Goal: Task Accomplishment & Management: Use online tool/utility

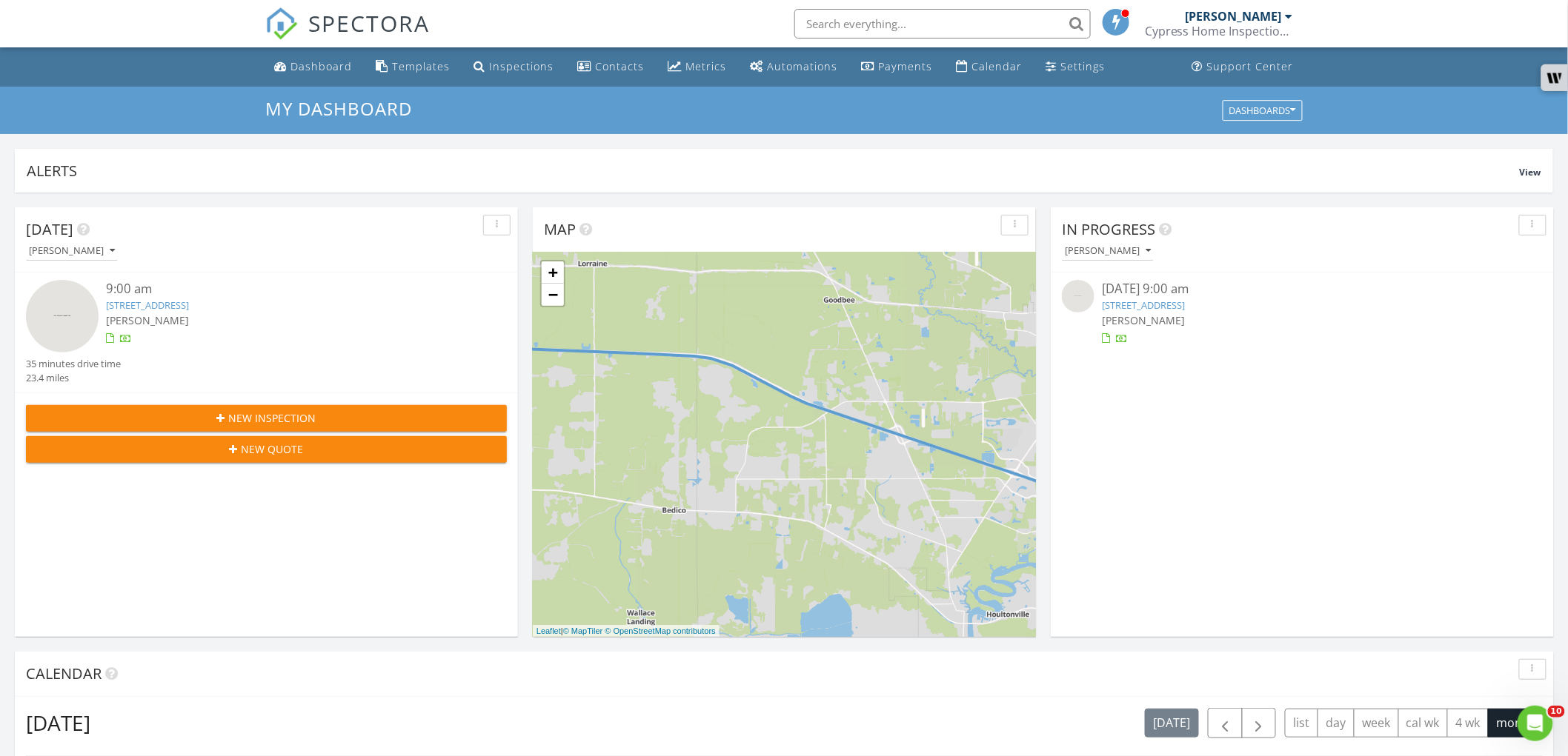
click at [1176, 310] on link "10 Catalpa Trce, Covington, LA 70433" at bounding box center [1143, 304] width 83 height 13
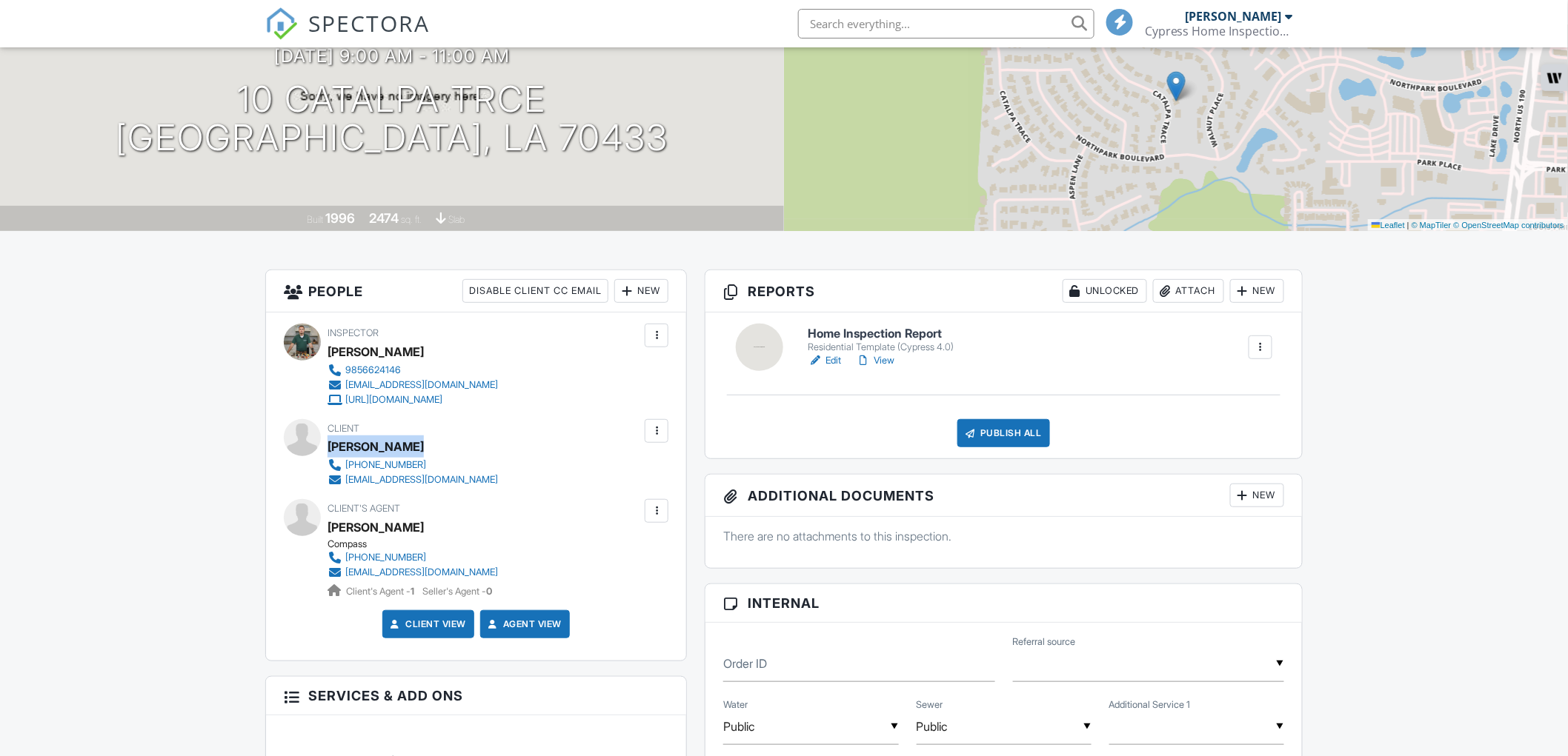
click at [830, 359] on link "Edit" at bounding box center [825, 360] width 34 height 15
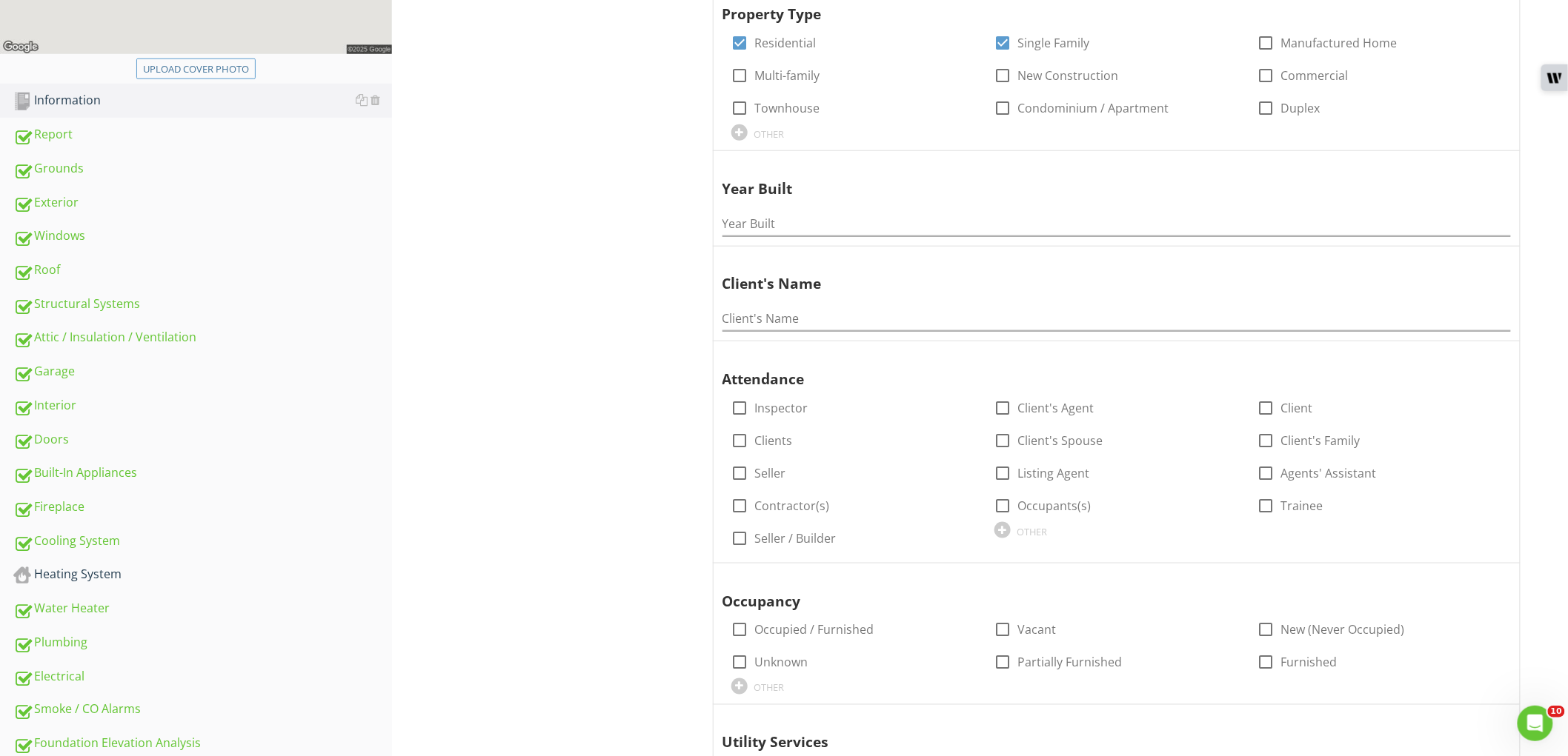
scroll to position [493, 0]
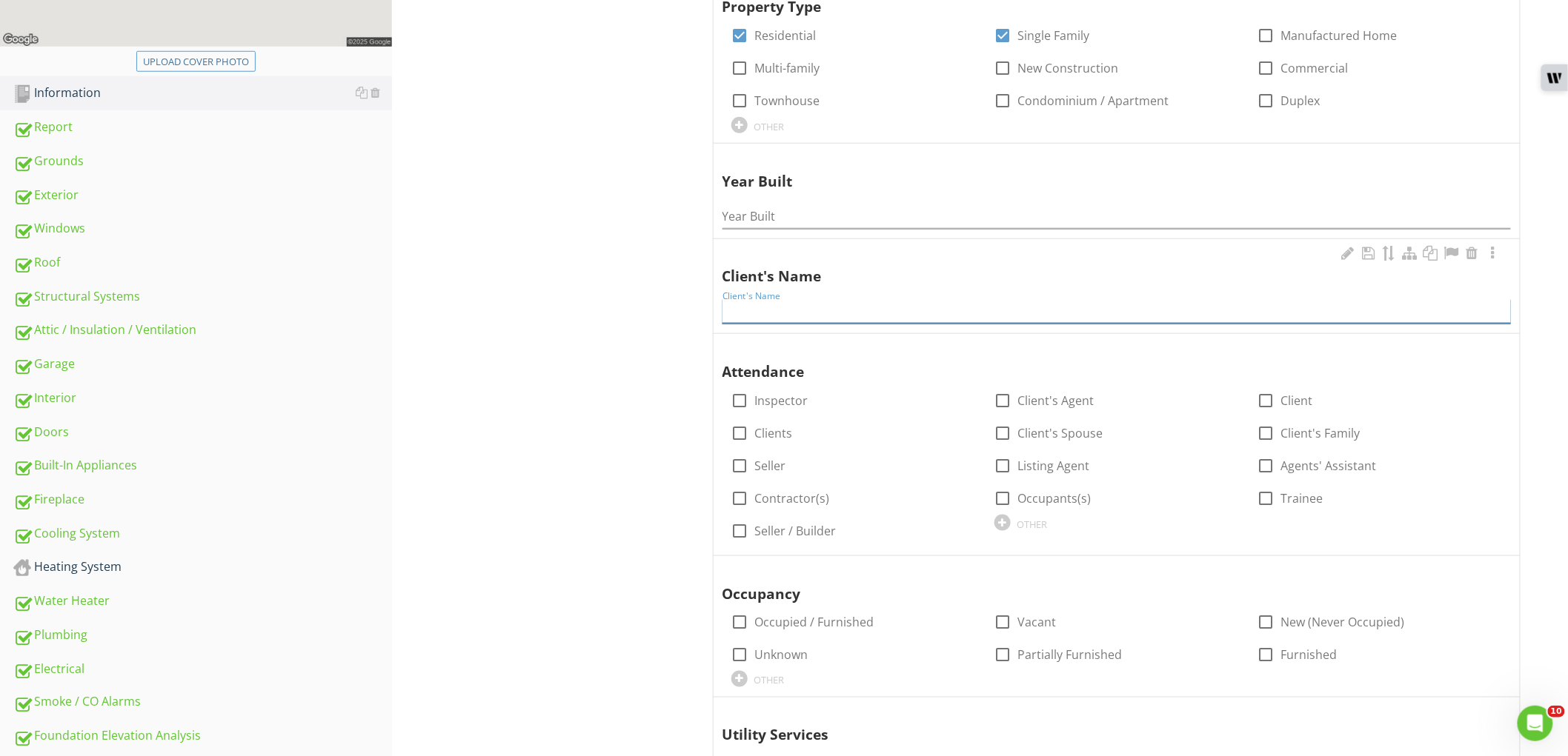
paste input "Esther Layerle"
type input "Esther Layerle"
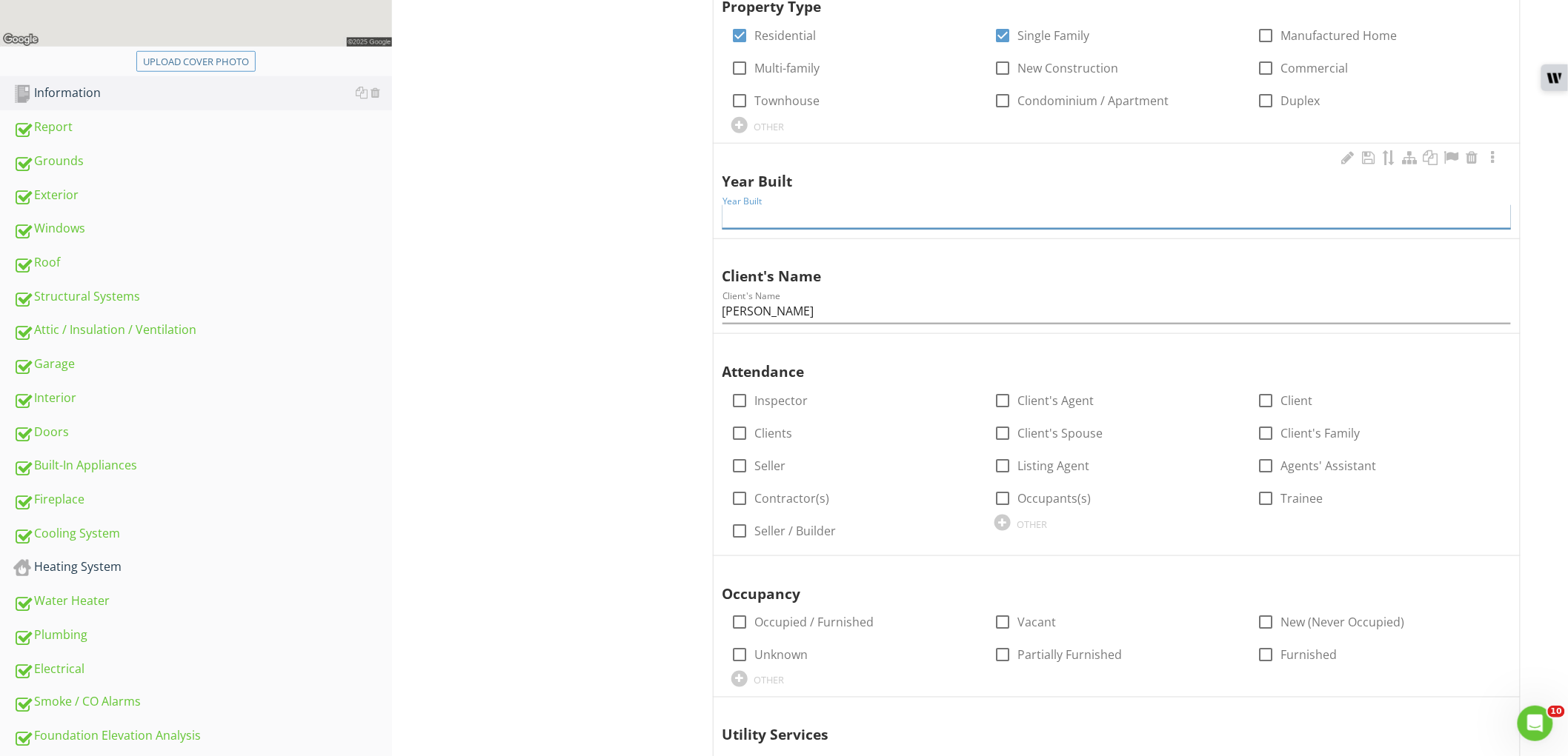
click at [812, 217] on input "Year Built" at bounding box center [1117, 217] width 788 height 25
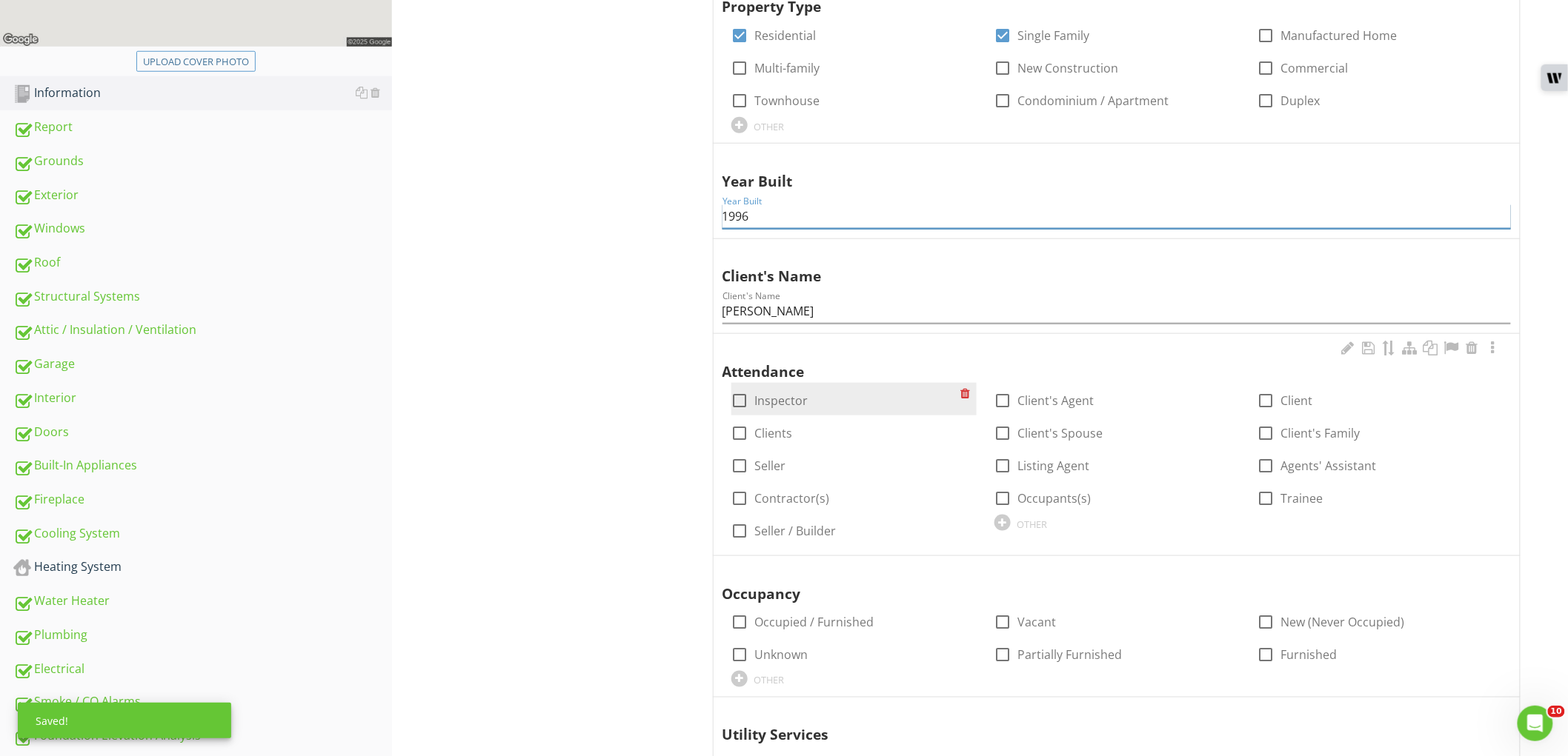
type input "1996"
click at [784, 409] on div "check_box_outline_blank Inspector" at bounding box center [854, 398] width 245 height 33
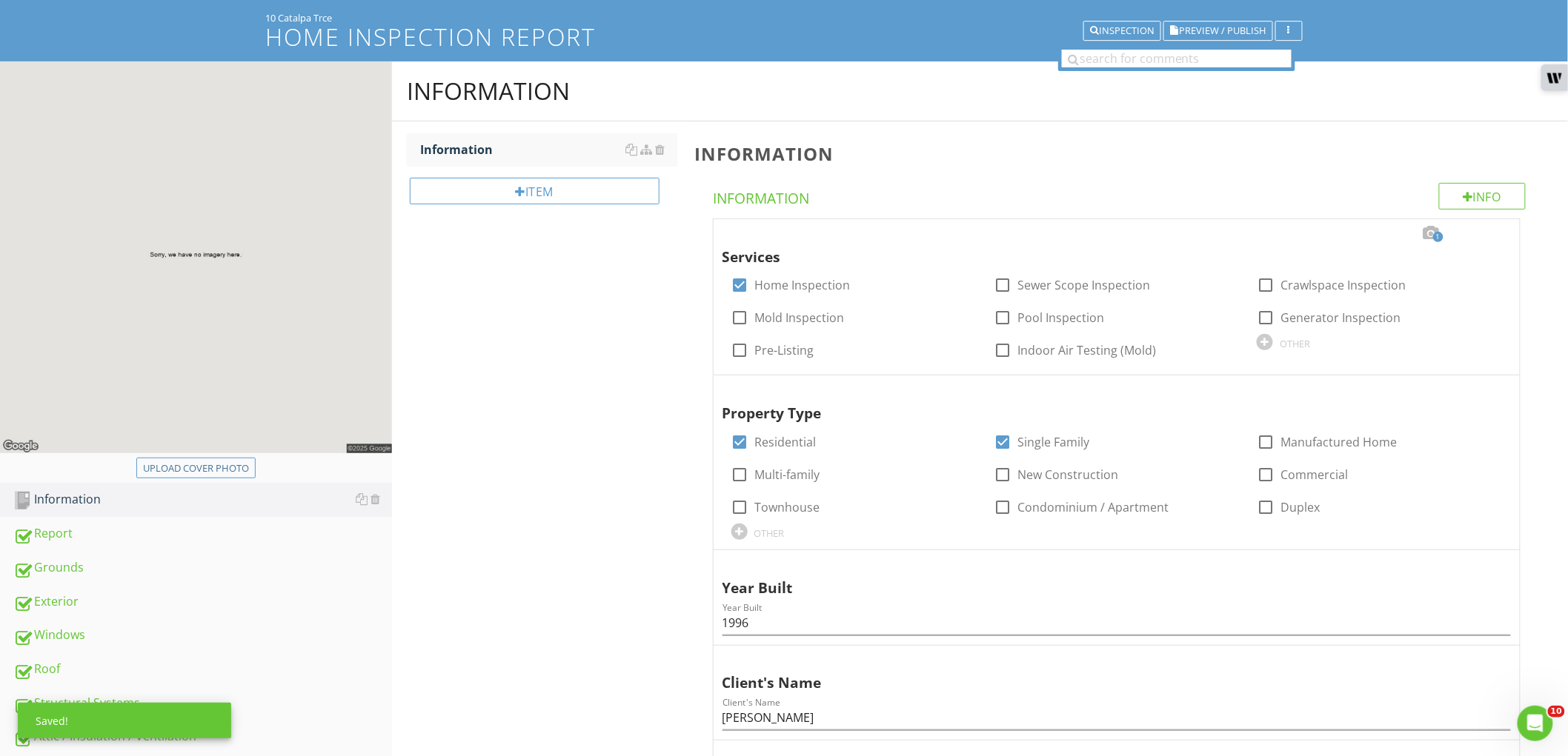
scroll to position [83, 0]
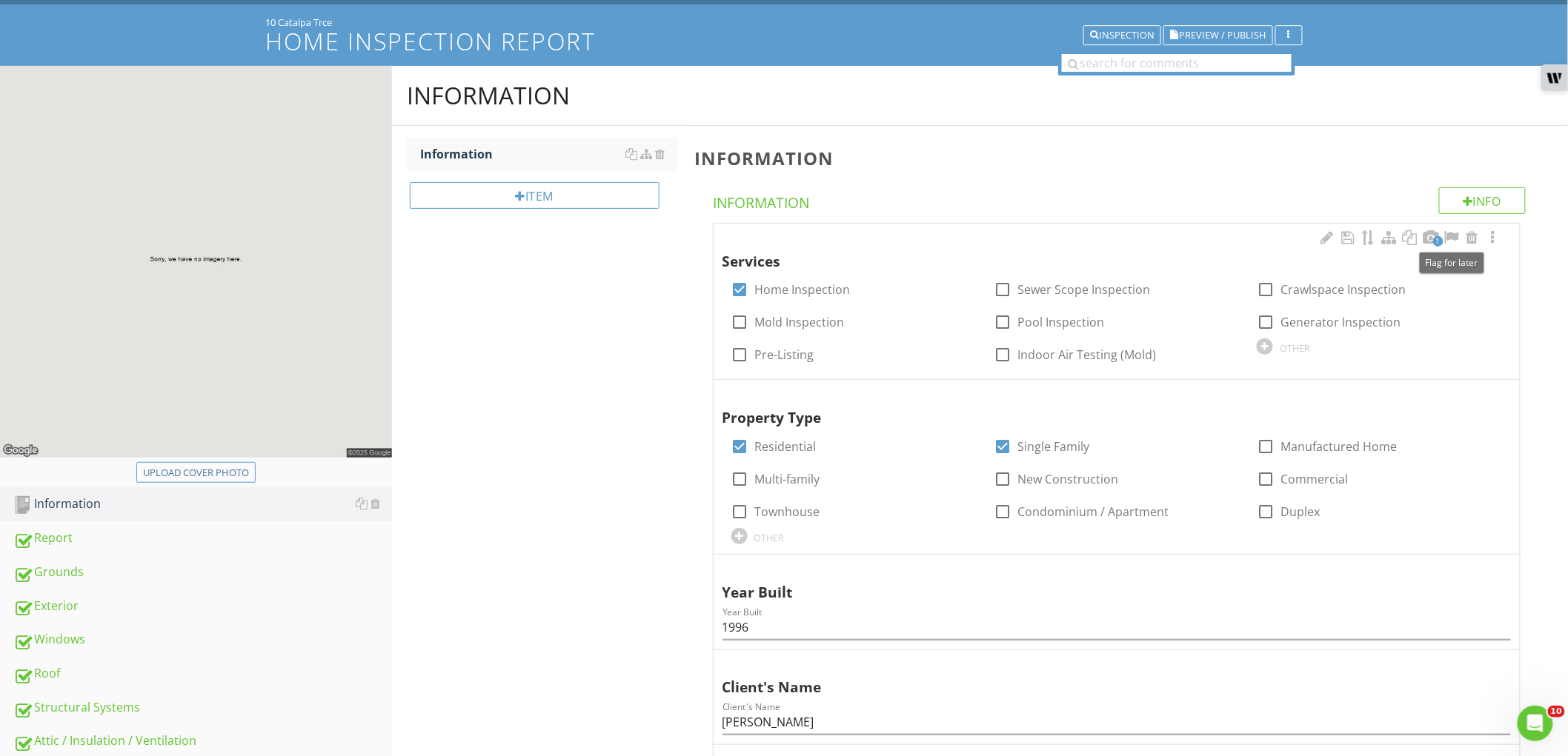
click at [1438, 240] on span "1" at bounding box center [1438, 241] width 11 height 11
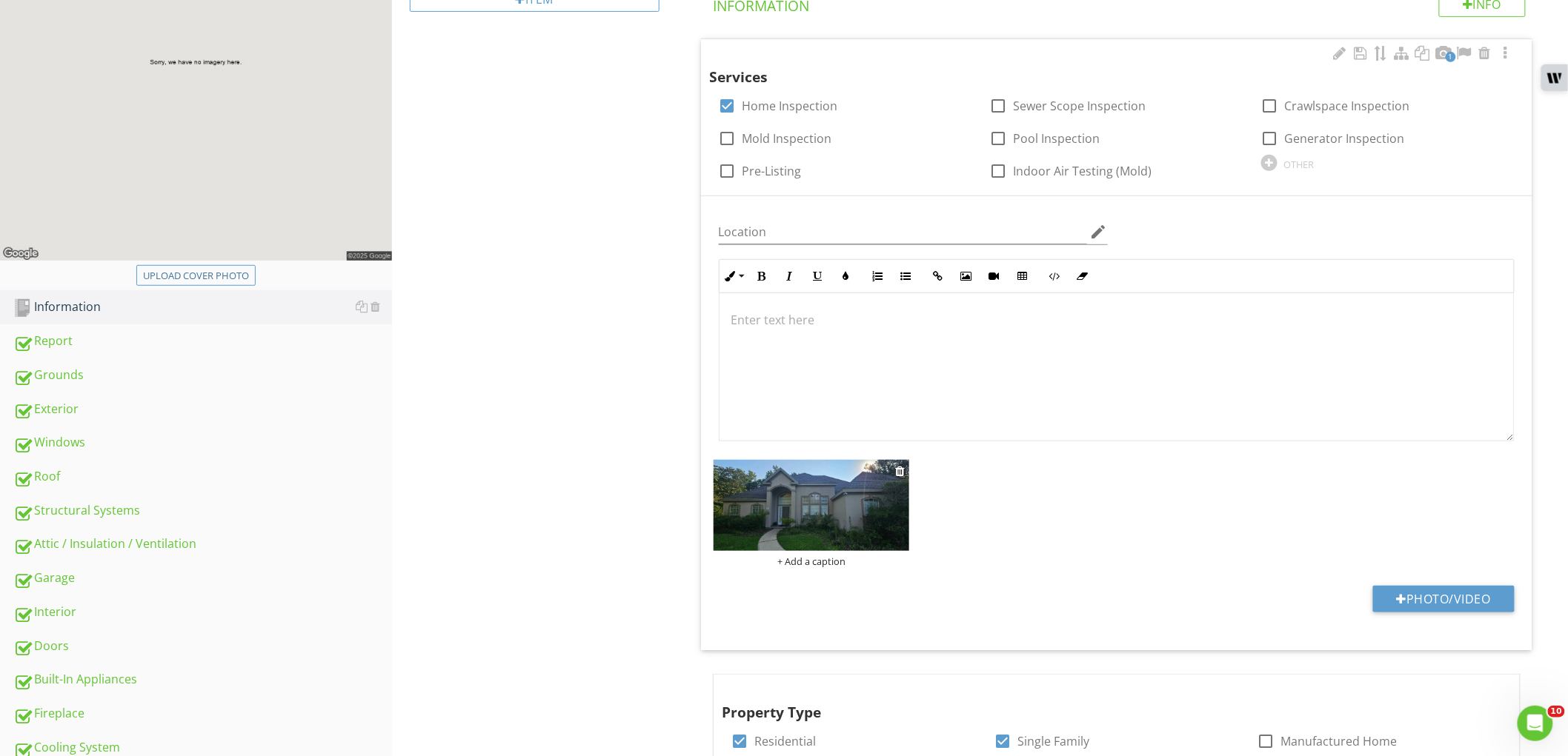
scroll to position [328, 0]
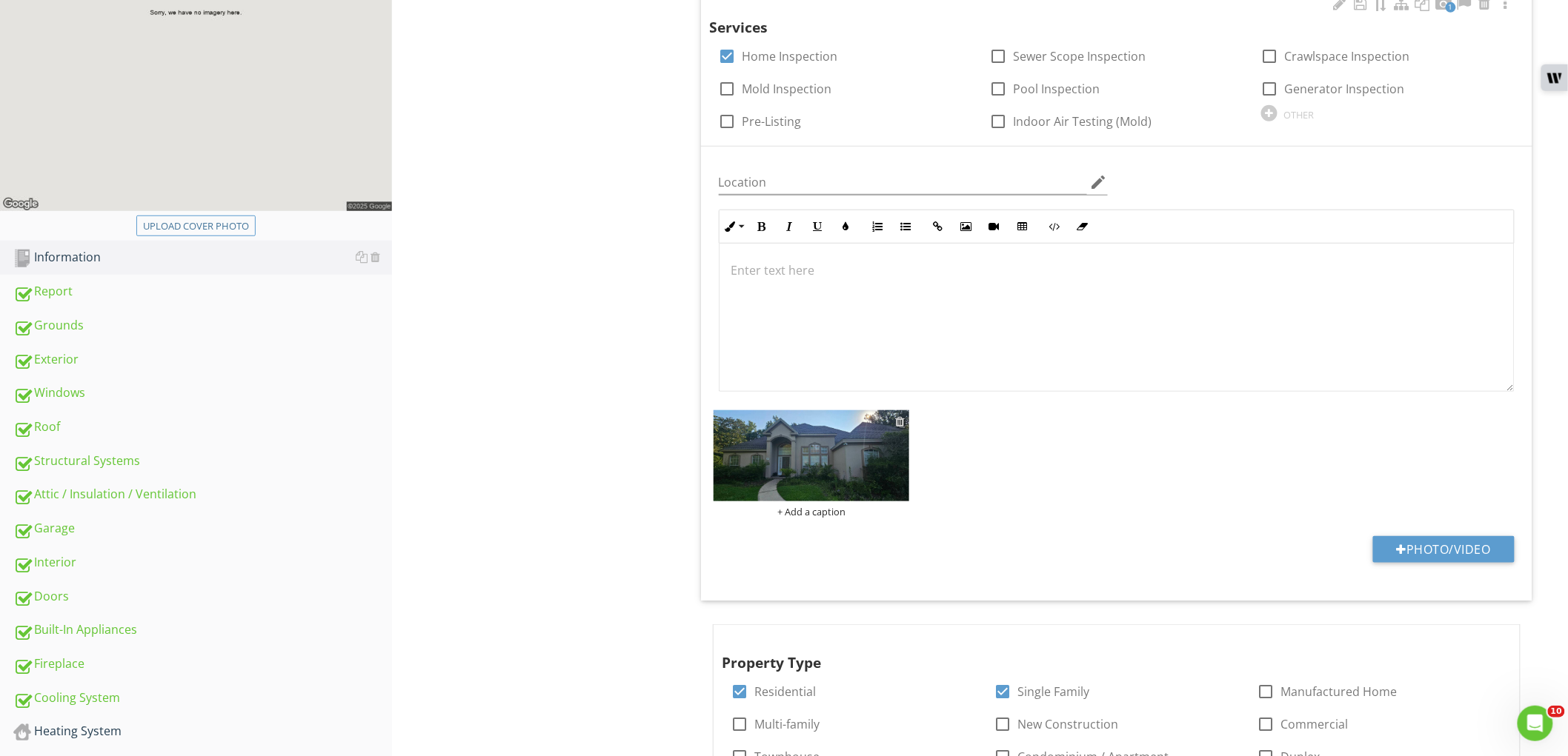
click at [900, 422] on div at bounding box center [899, 421] width 10 height 12
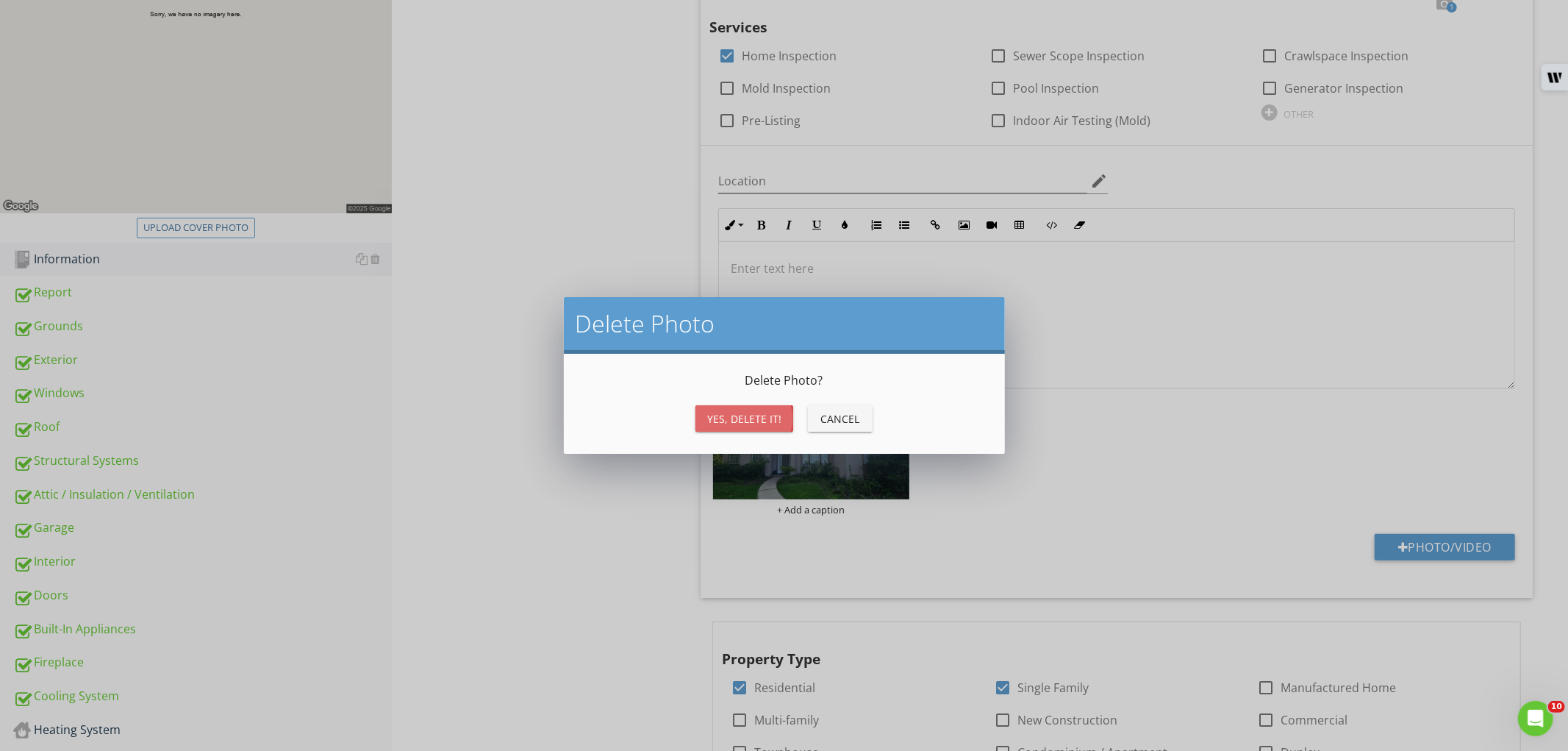
click at [782, 428] on button "Yes, Delete it!" at bounding box center [743, 419] width 98 height 26
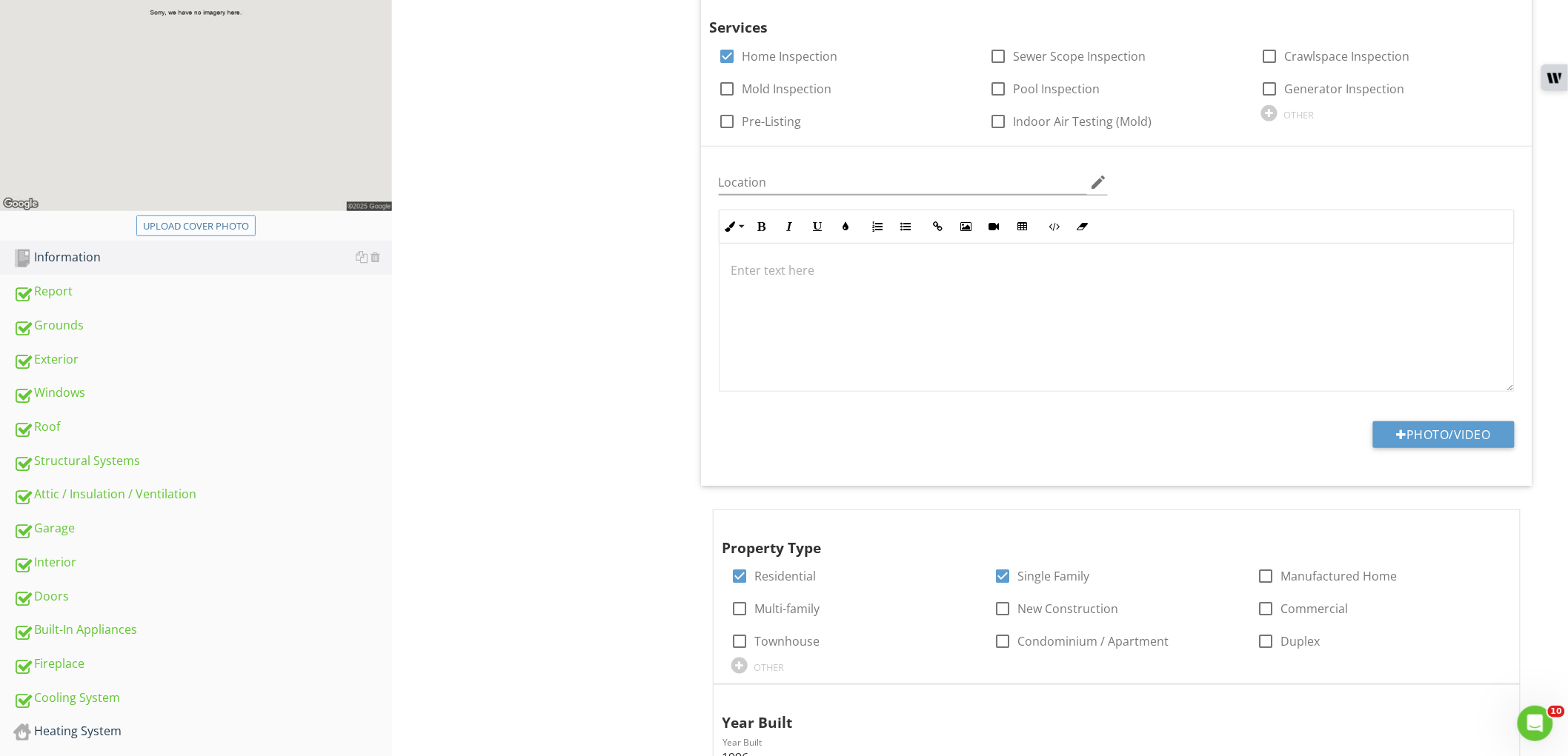
click at [217, 230] on div "Upload cover photo" at bounding box center [195, 226] width 106 height 15
type input "C:\fakepath\photo.jpg"
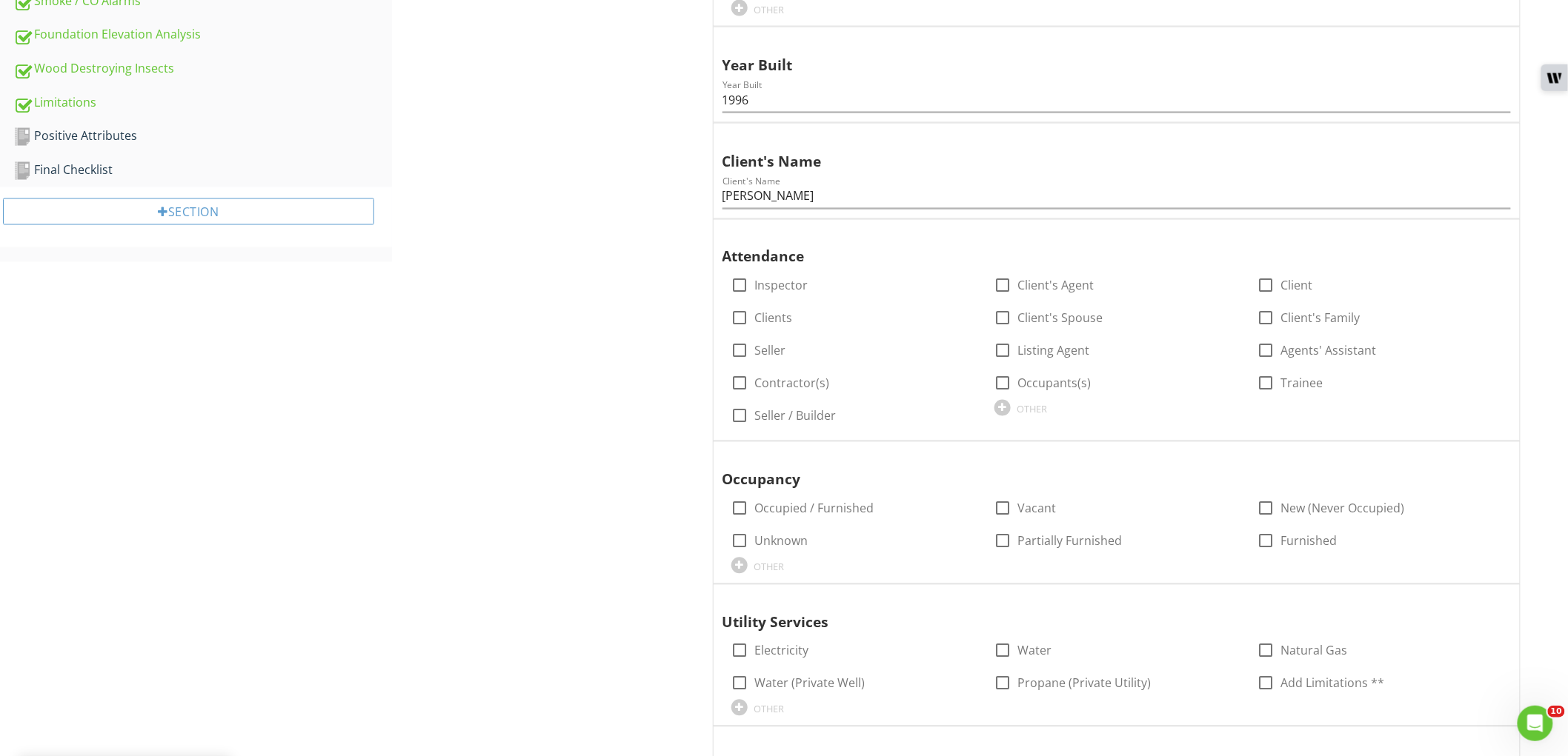
scroll to position [987, 0]
click at [762, 284] on label "Inspector" at bounding box center [781, 285] width 53 height 15
checkbox input "true"
click at [1018, 285] on label "Client's Agent" at bounding box center [1056, 285] width 76 height 15
checkbox input "true"
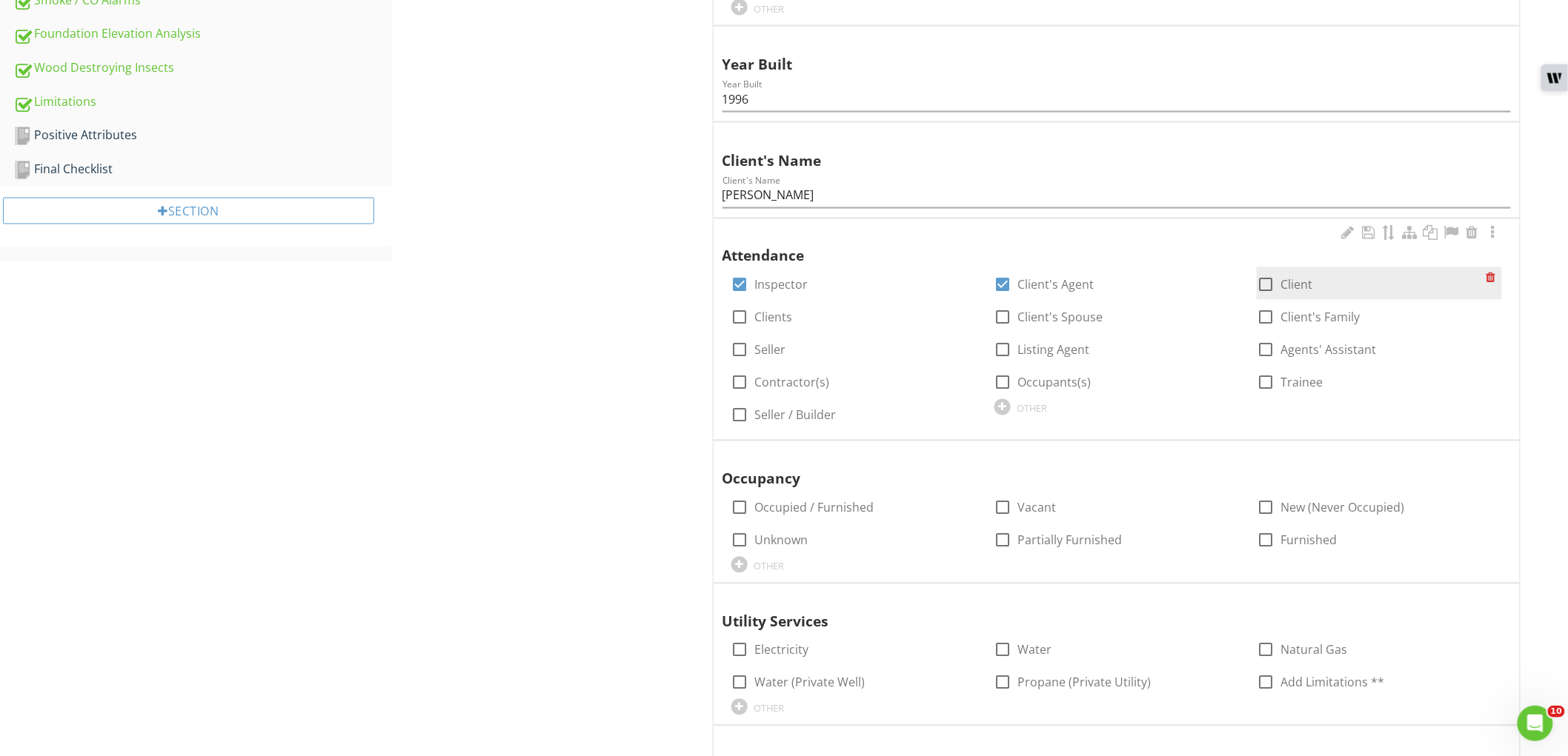
click at [1295, 289] on label "Client" at bounding box center [1296, 285] width 32 height 15
checkbox input "true"
click at [816, 380] on label "Contractor(s)" at bounding box center [792, 382] width 75 height 15
checkbox input "true"
click at [1296, 324] on label "Client's Family" at bounding box center [1319, 318] width 79 height 15
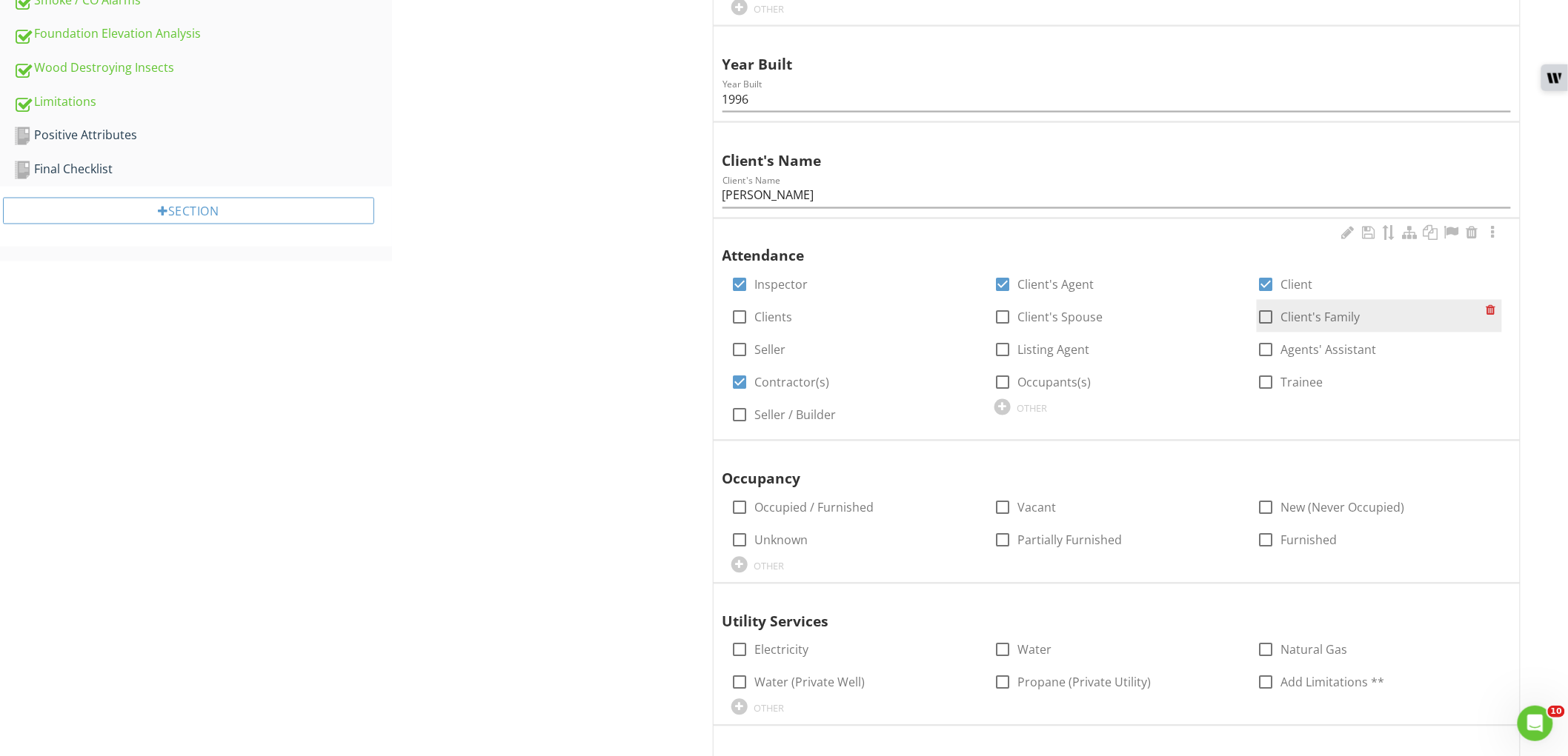
checkbox input "true"
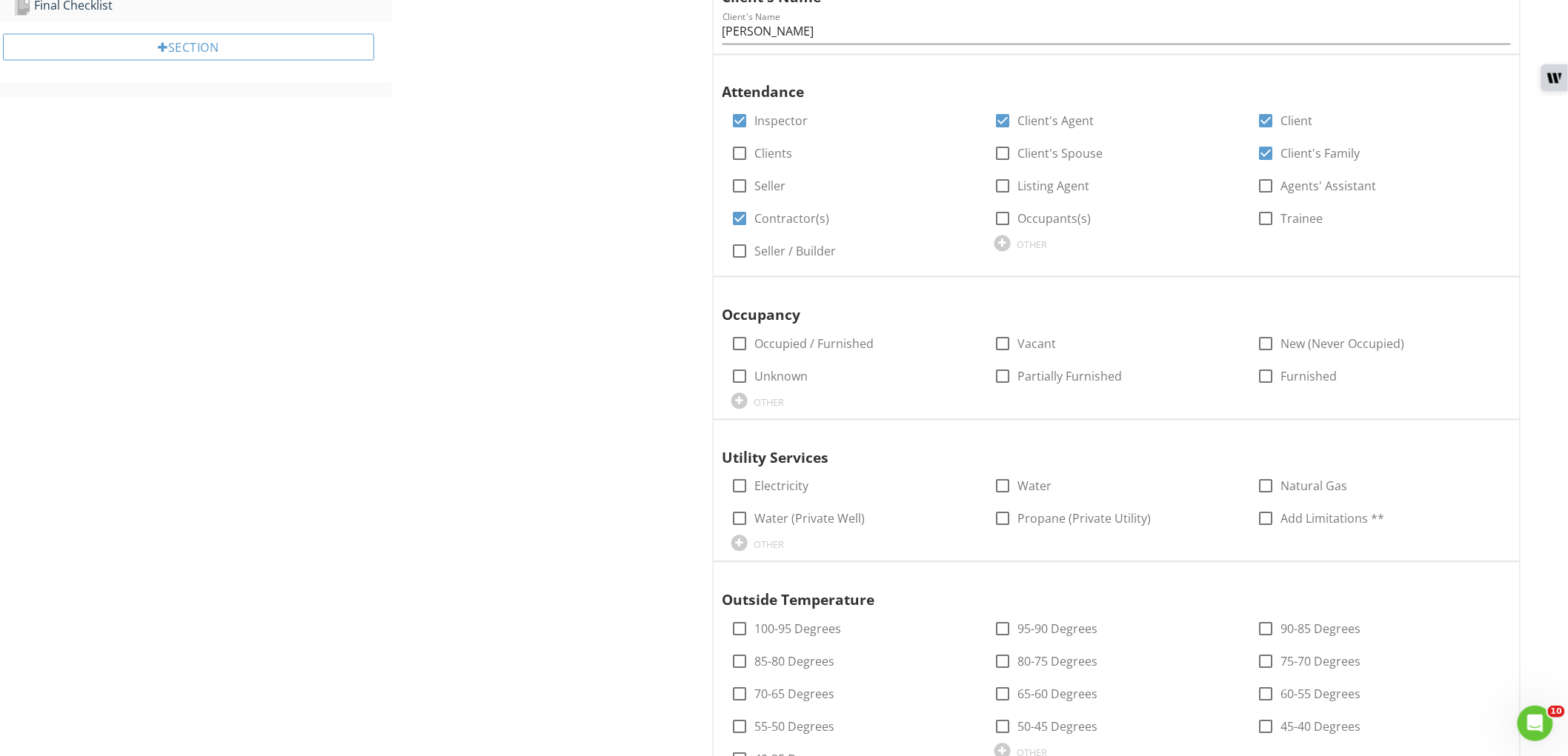
scroll to position [1152, 0]
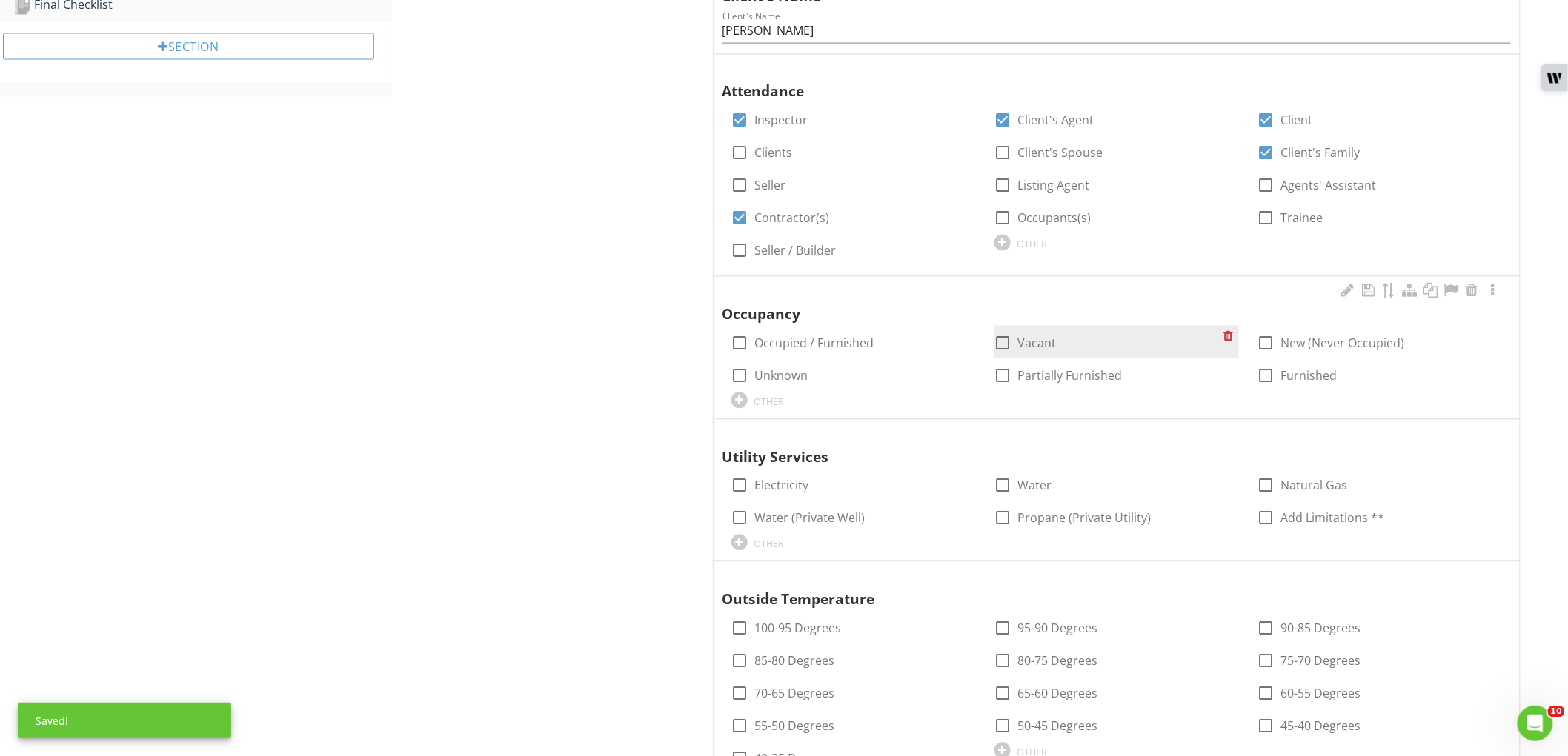
click at [1018, 343] on label "Vacant" at bounding box center [1036, 343] width 38 height 15
checkbox input "true"
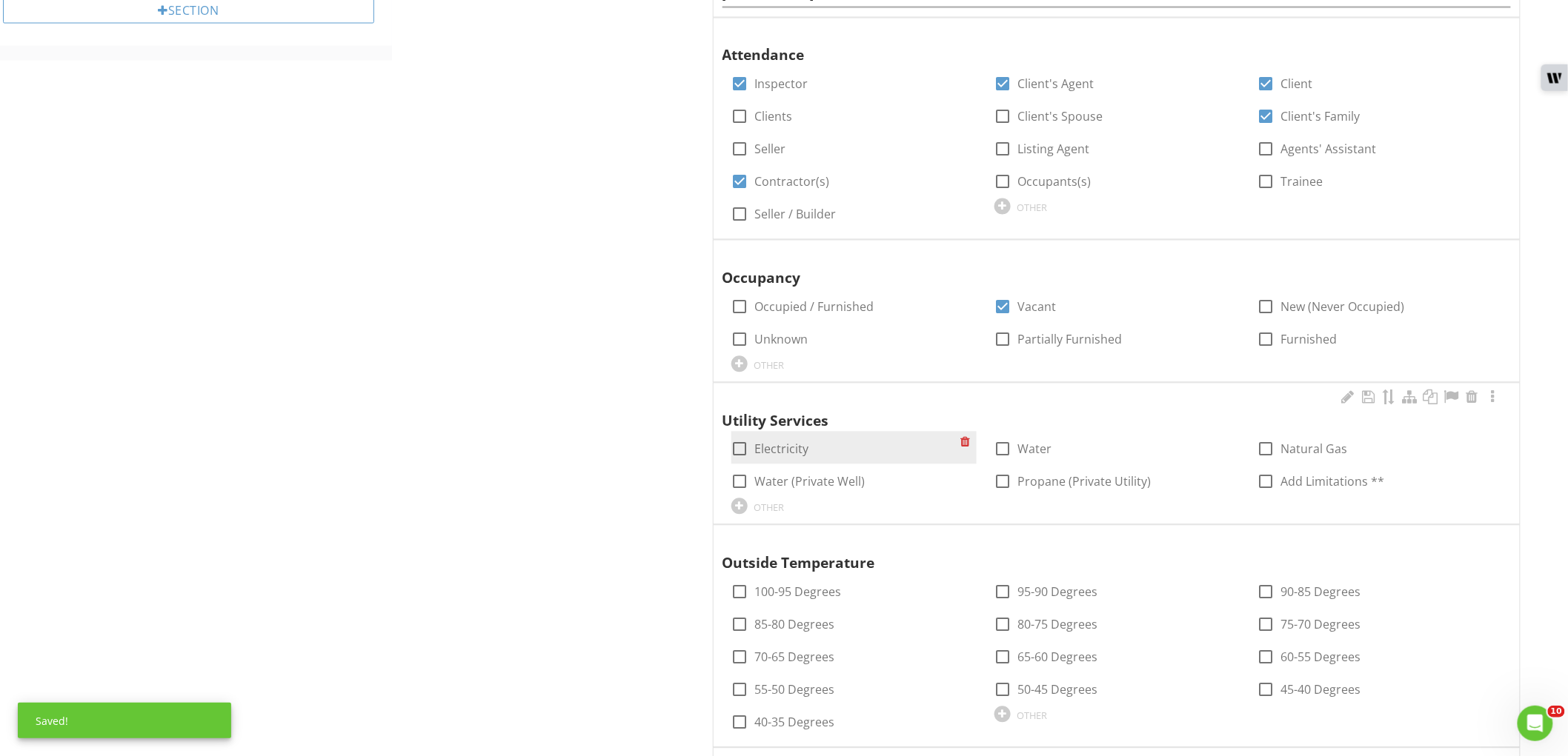
scroll to position [1233, 0]
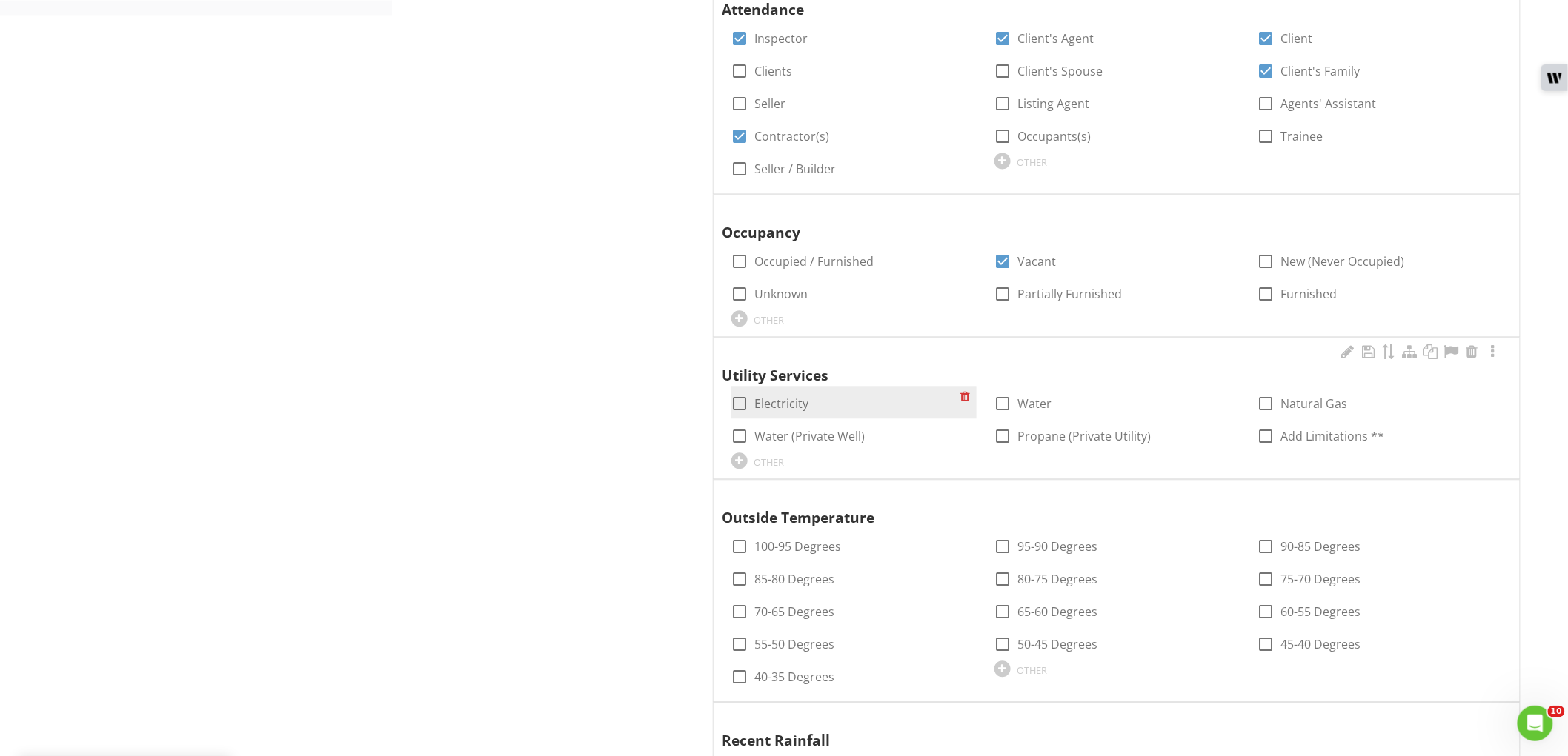
click at [783, 405] on label "Electricity" at bounding box center [781, 403] width 54 height 15
checkbox input "true"
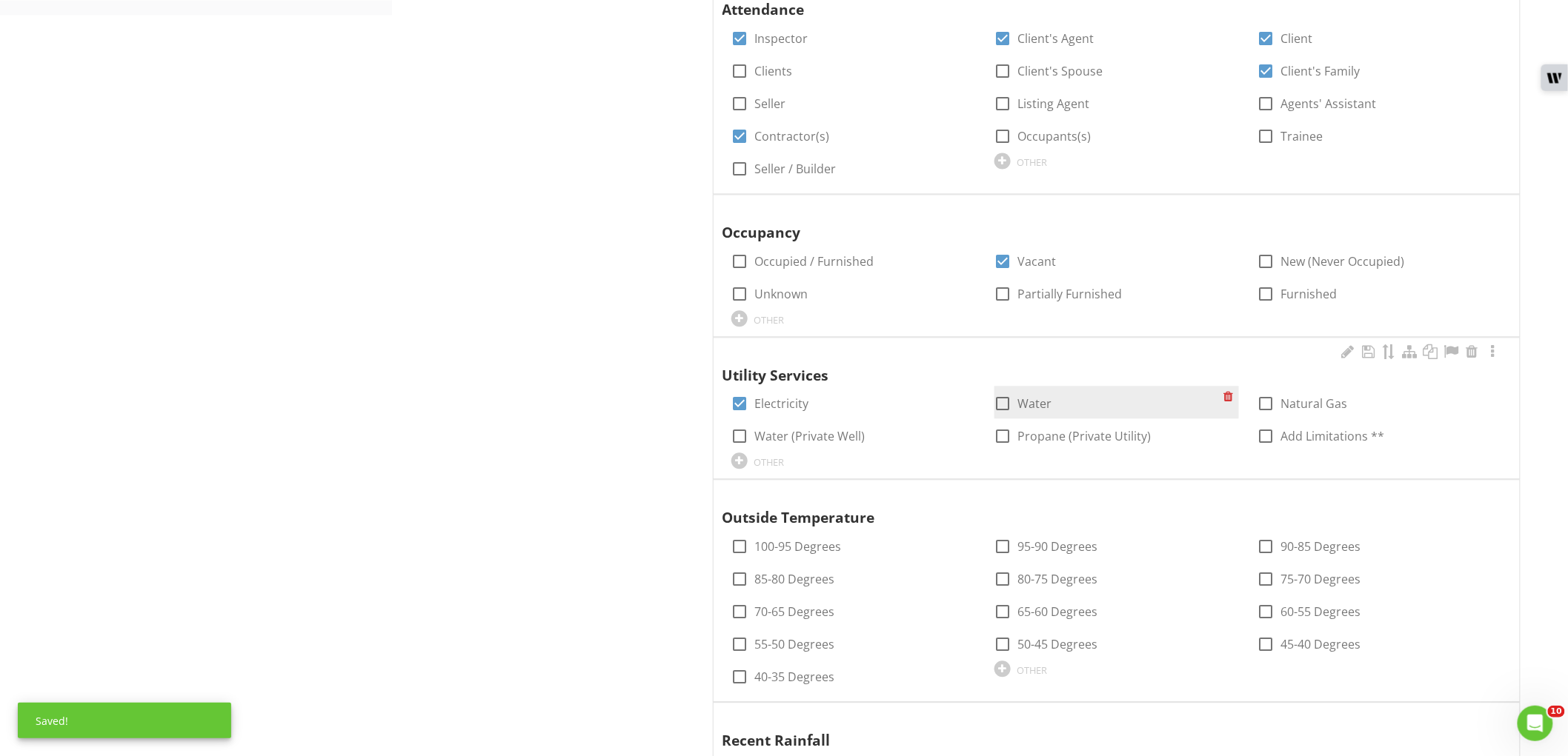
click at [1039, 398] on label "Water" at bounding box center [1034, 403] width 34 height 15
checkbox input "true"
click at [1279, 396] on div "check_box_outline_blank Natural Gas" at bounding box center [1302, 404] width 91 height 18
click at [1287, 404] on label "Natural Gas" at bounding box center [1313, 403] width 67 height 15
checkbox input "true"
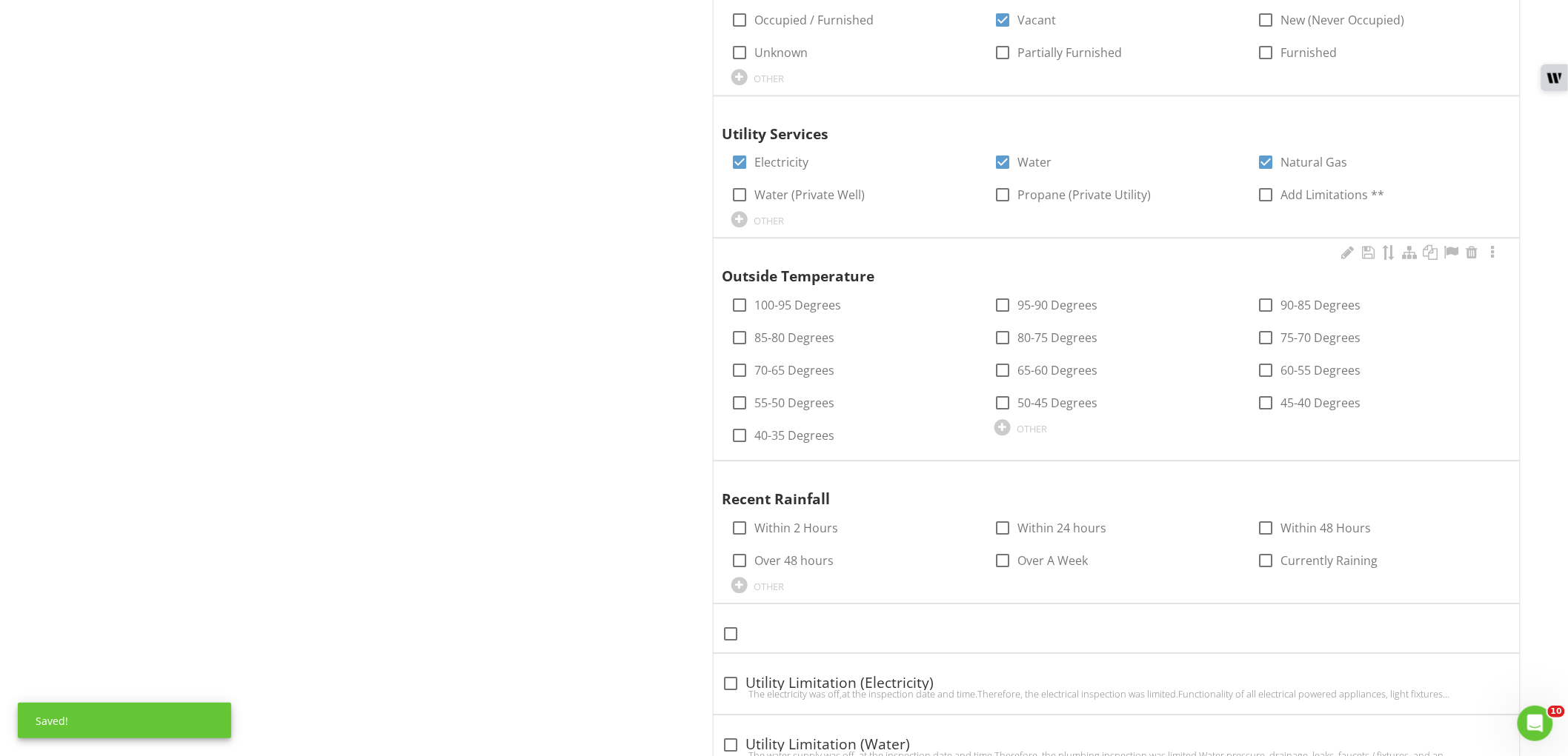
scroll to position [1481, 0]
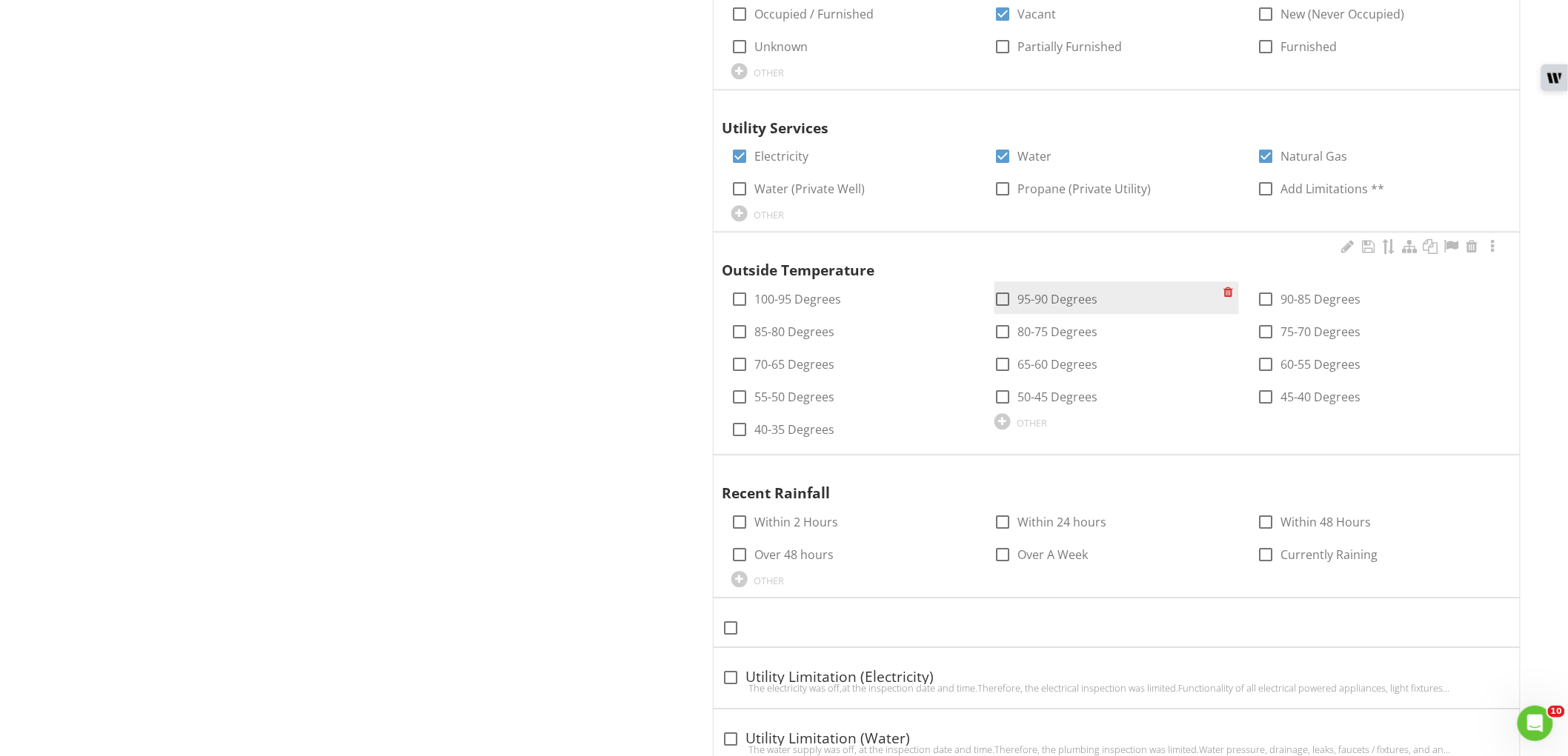
click at [1030, 297] on label "95-90 Degrees" at bounding box center [1057, 299] width 80 height 15
checkbox input "false"
click at [1310, 295] on label "90-85 Degrees" at bounding box center [1320, 299] width 80 height 15
checkbox input "true"
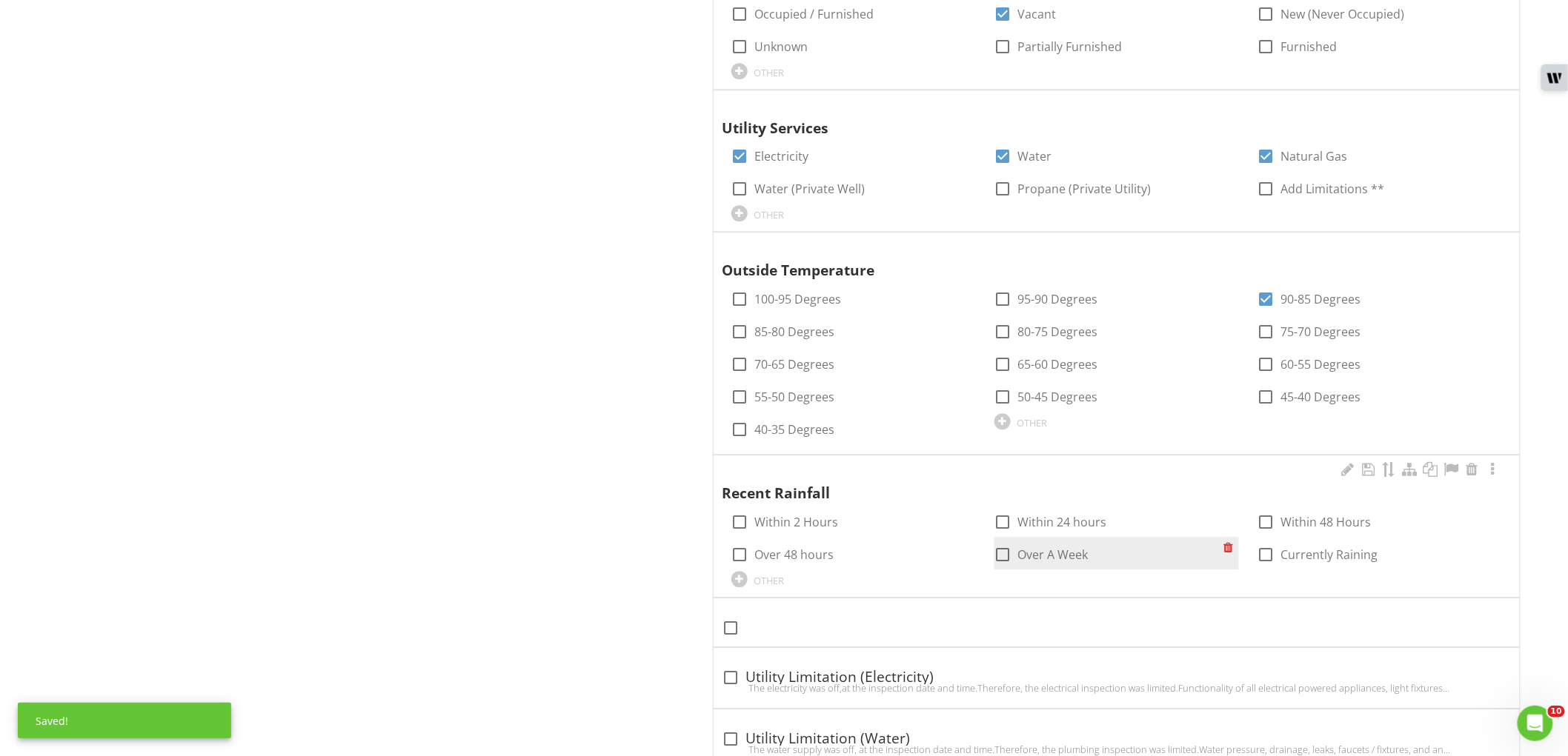
click at [1019, 554] on label "Over A Week" at bounding box center [1052, 555] width 70 height 15
checkbox input "true"
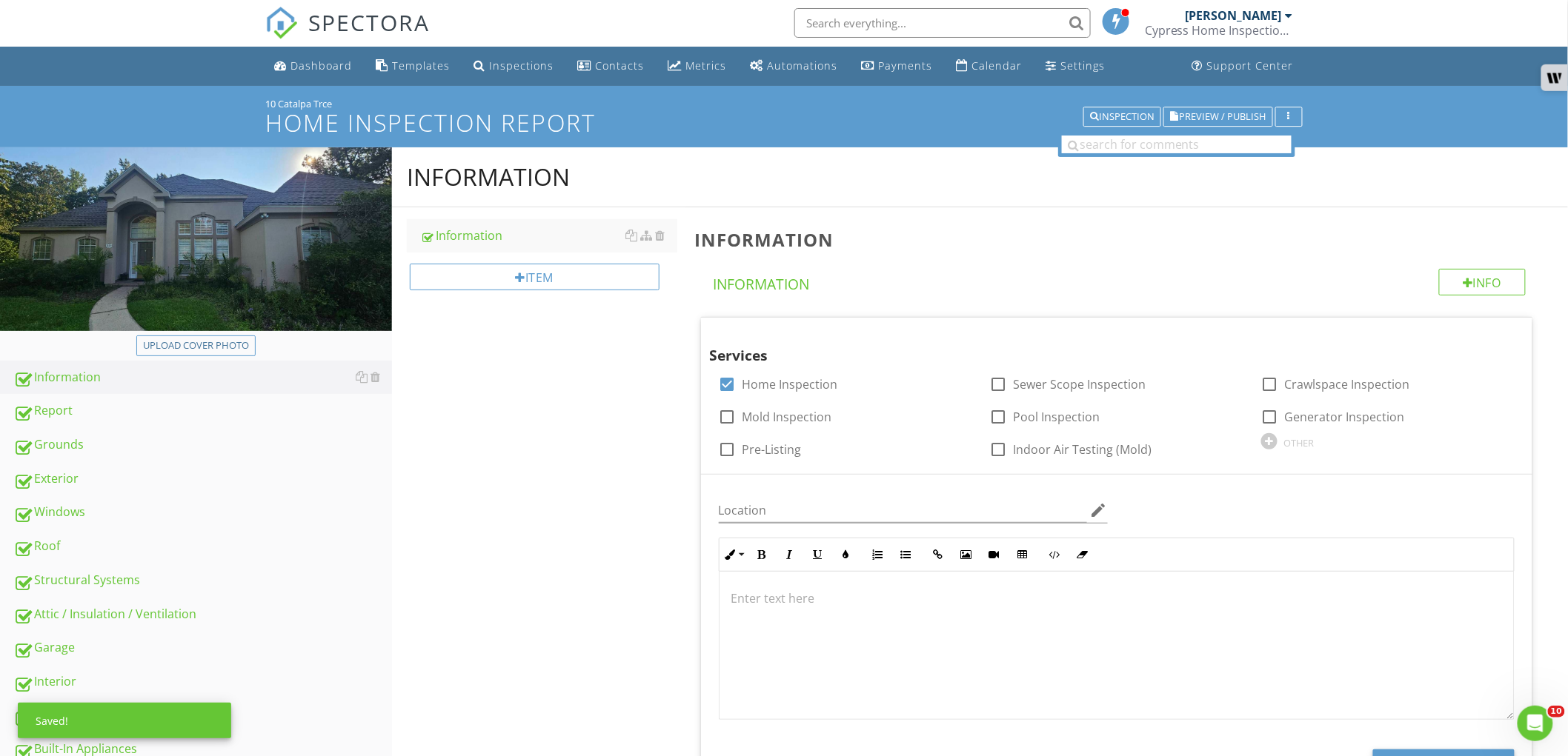
scroll to position [0, 0]
click at [218, 431] on link "Grounds" at bounding box center [202, 445] width 378 height 34
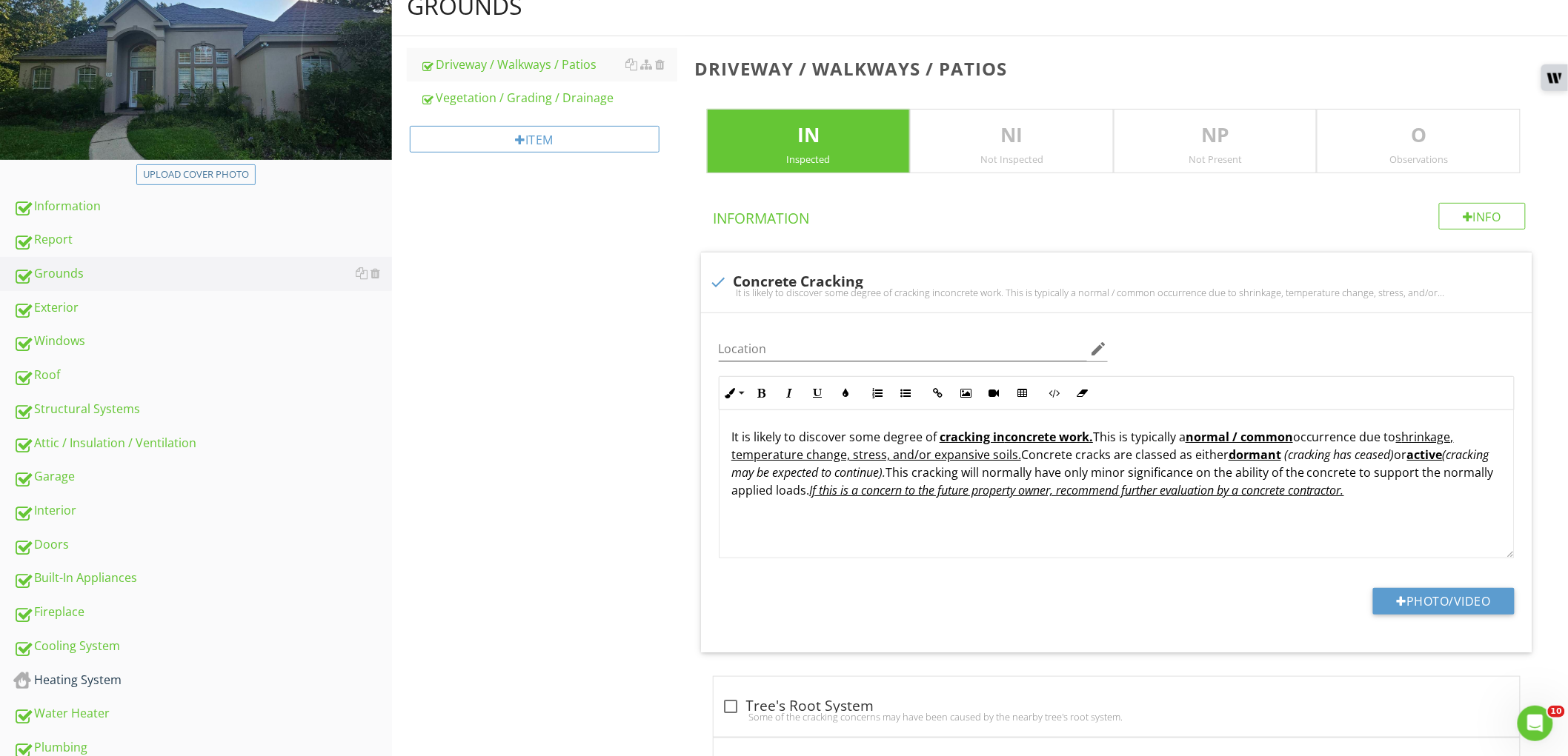
scroll to position [164, 0]
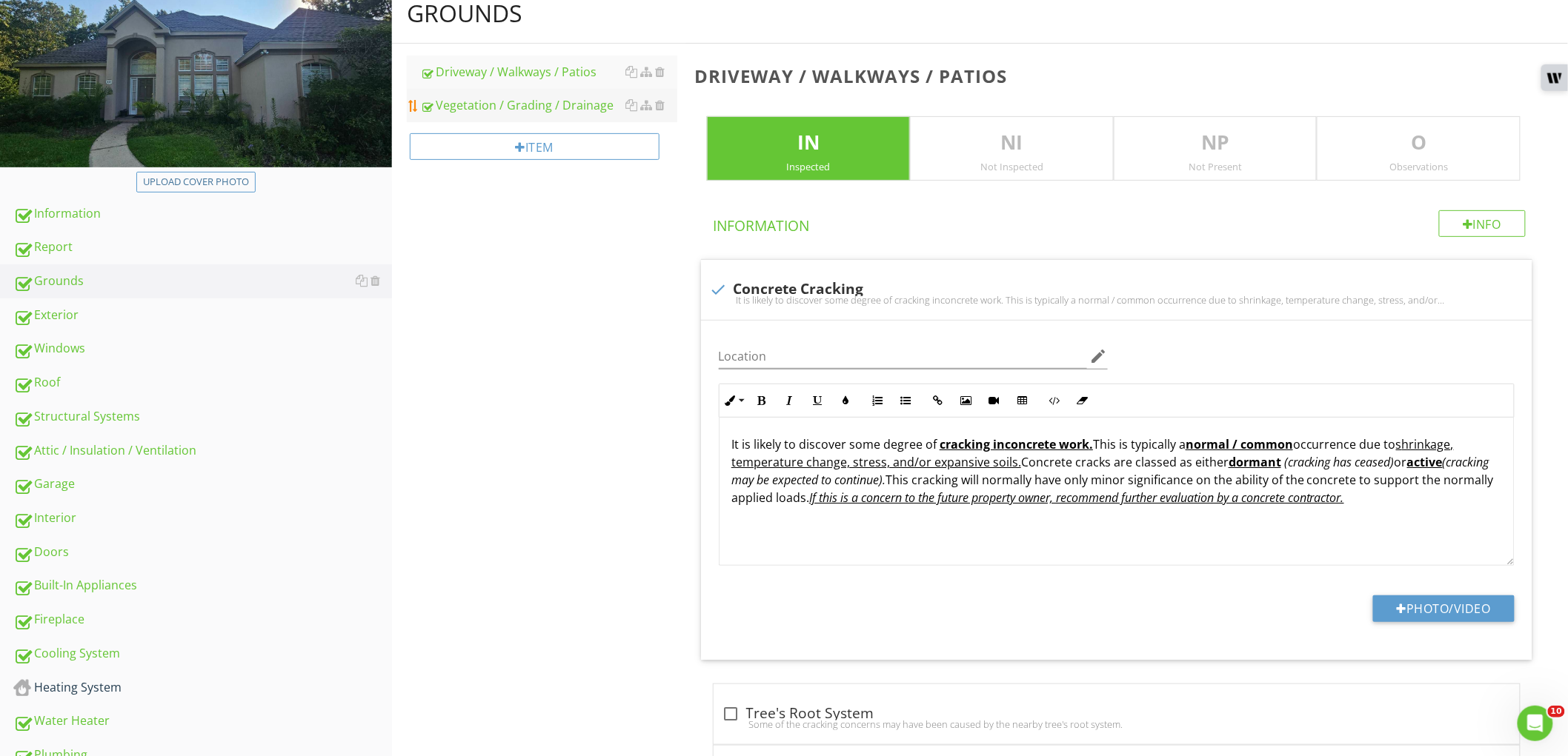
click at [539, 104] on div "Vegetation / Grading / Drainage" at bounding box center [549, 105] width 257 height 18
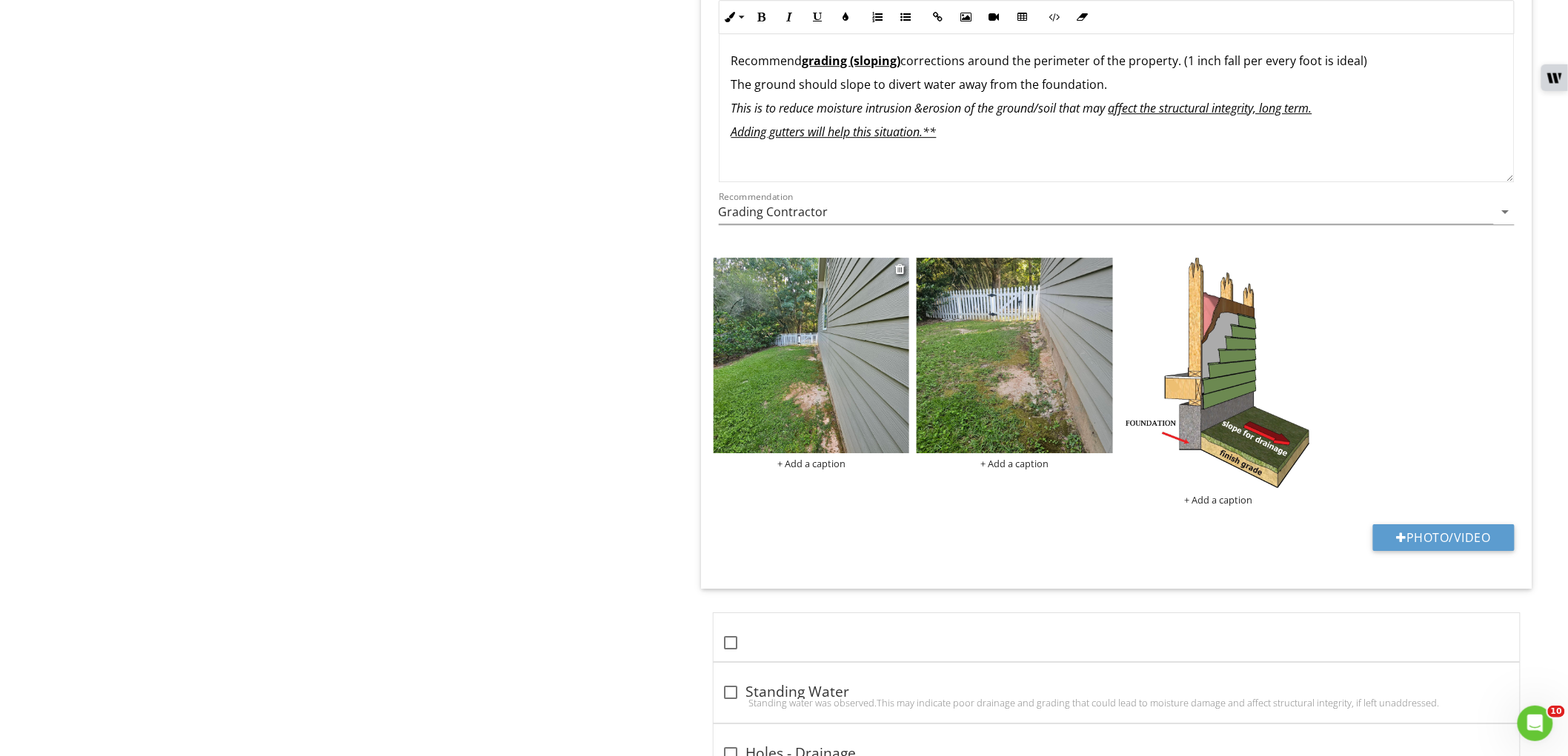
scroll to position [1809, 0]
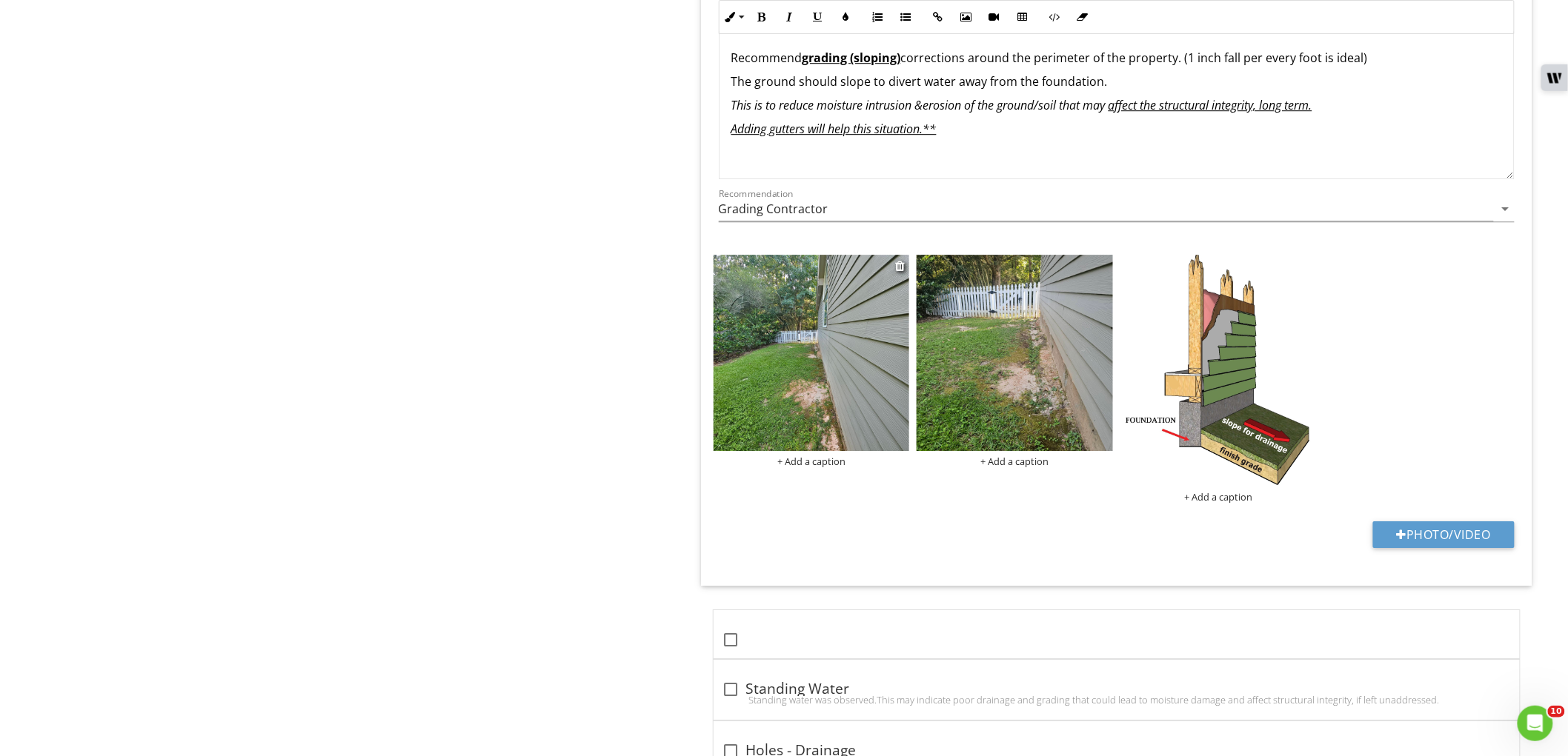
click at [758, 368] on img at bounding box center [812, 352] width 196 height 196
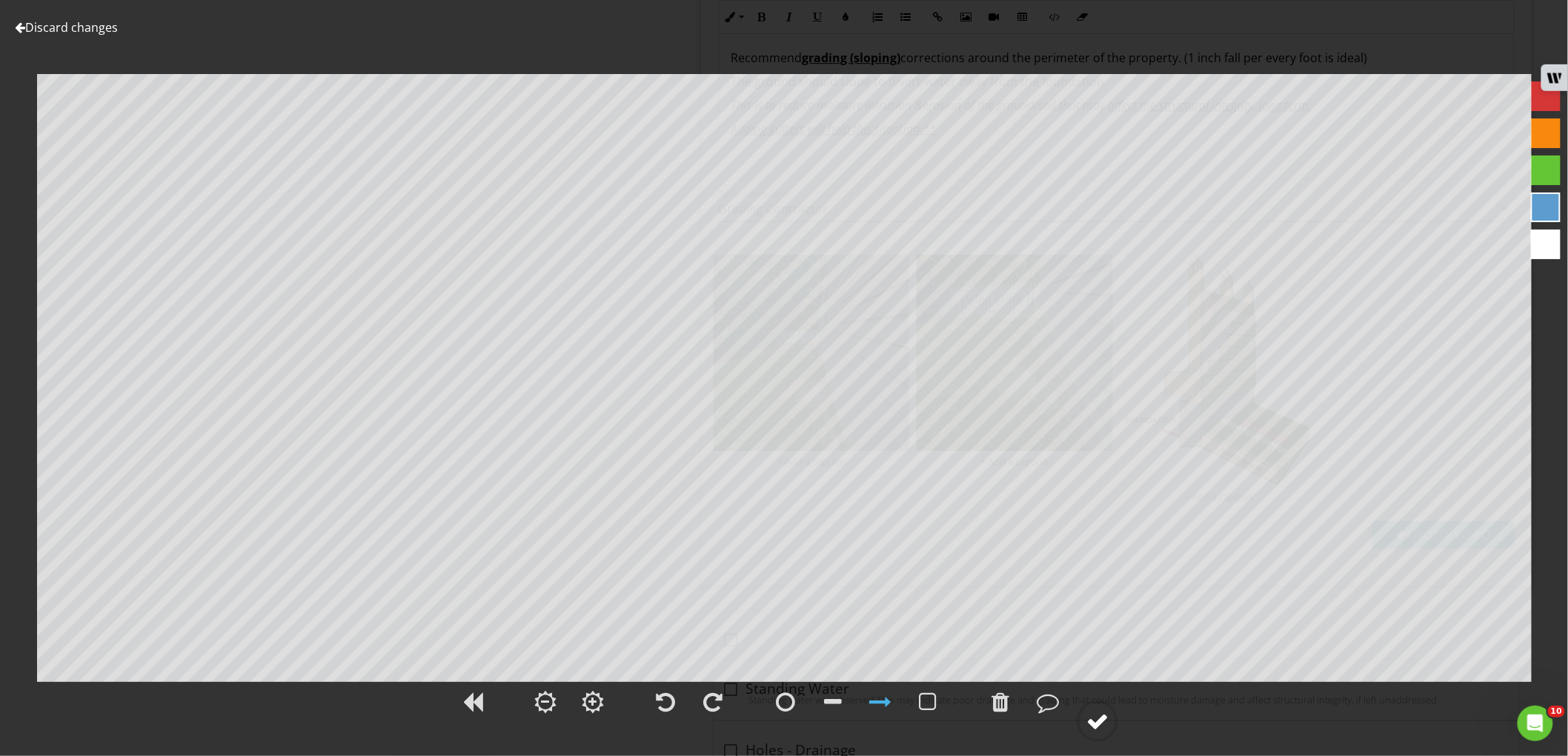
click at [1101, 718] on div at bounding box center [1097, 721] width 22 height 22
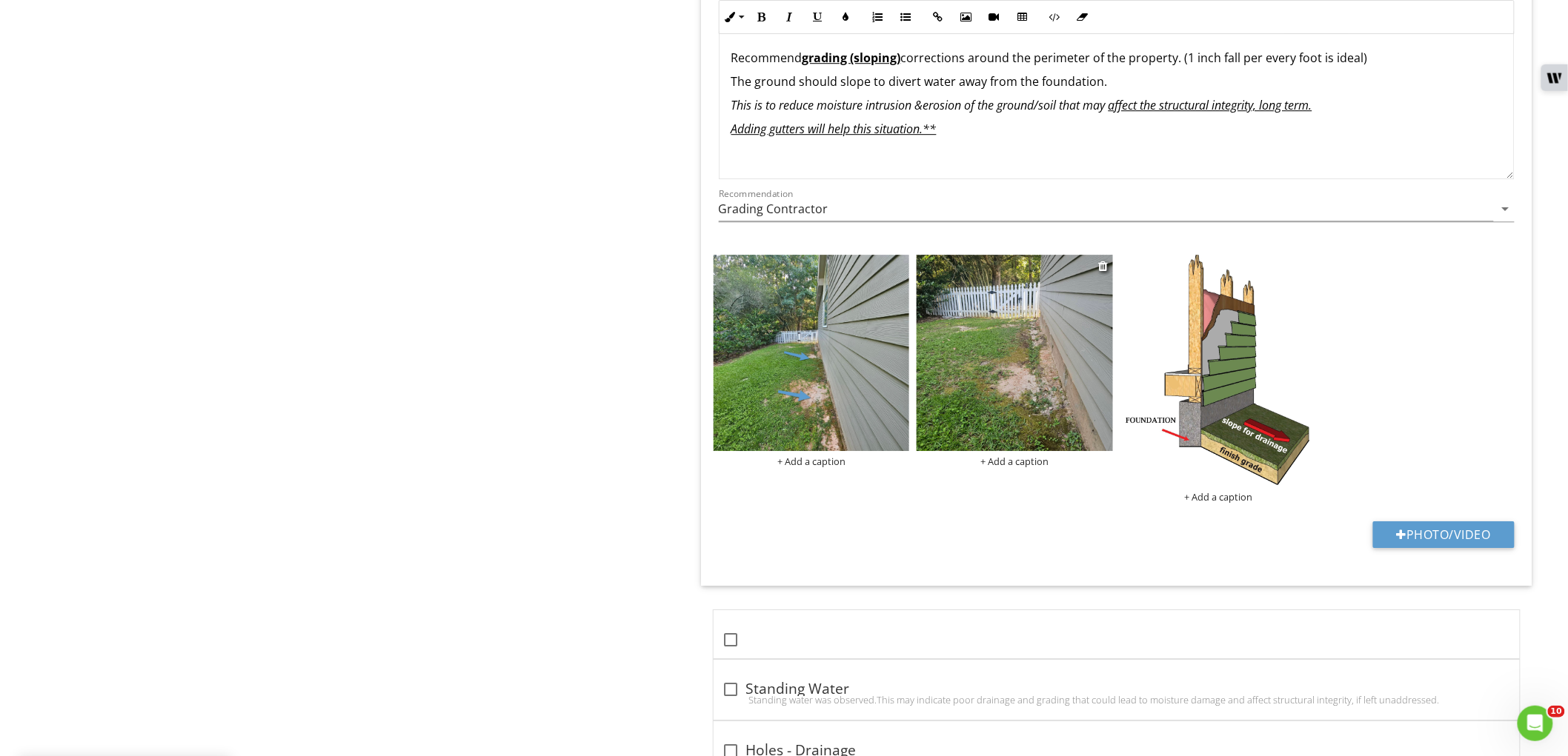
click at [1026, 398] on img at bounding box center [1014, 352] width 196 height 196
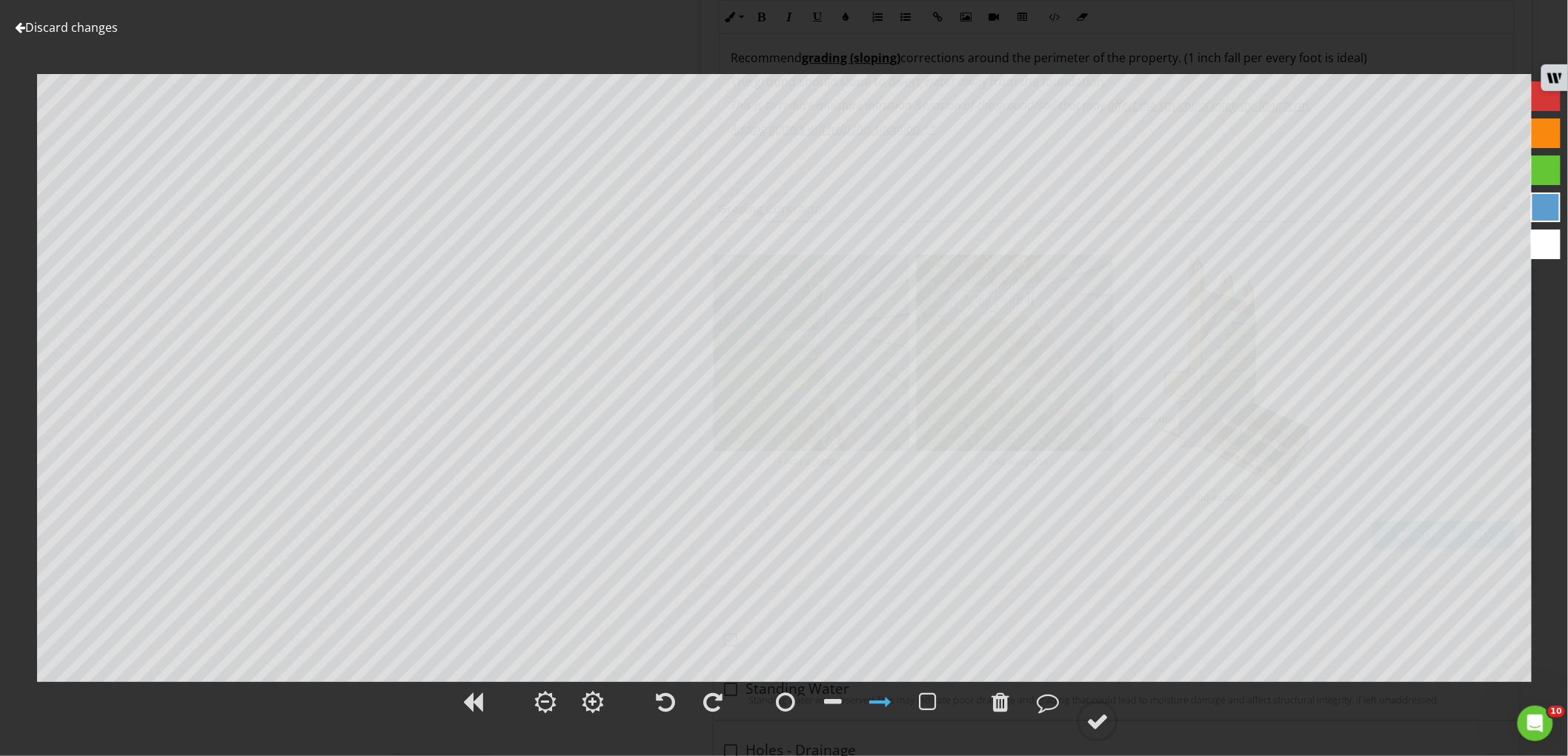
click at [1092, 699] on div at bounding box center [784, 710] width 1568 height 61
click at [1089, 707] on circle at bounding box center [1097, 721] width 38 height 38
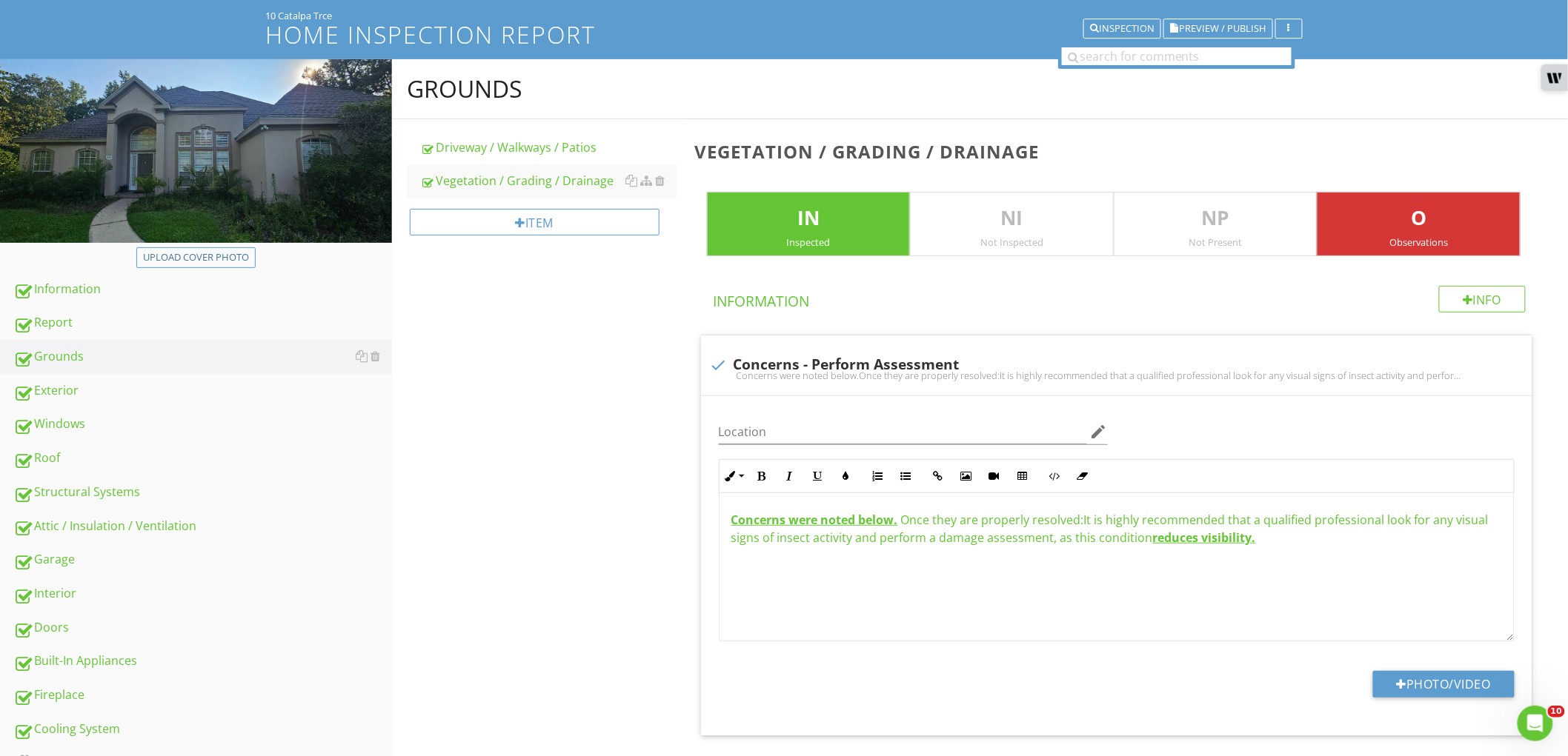
scroll to position [83, 0]
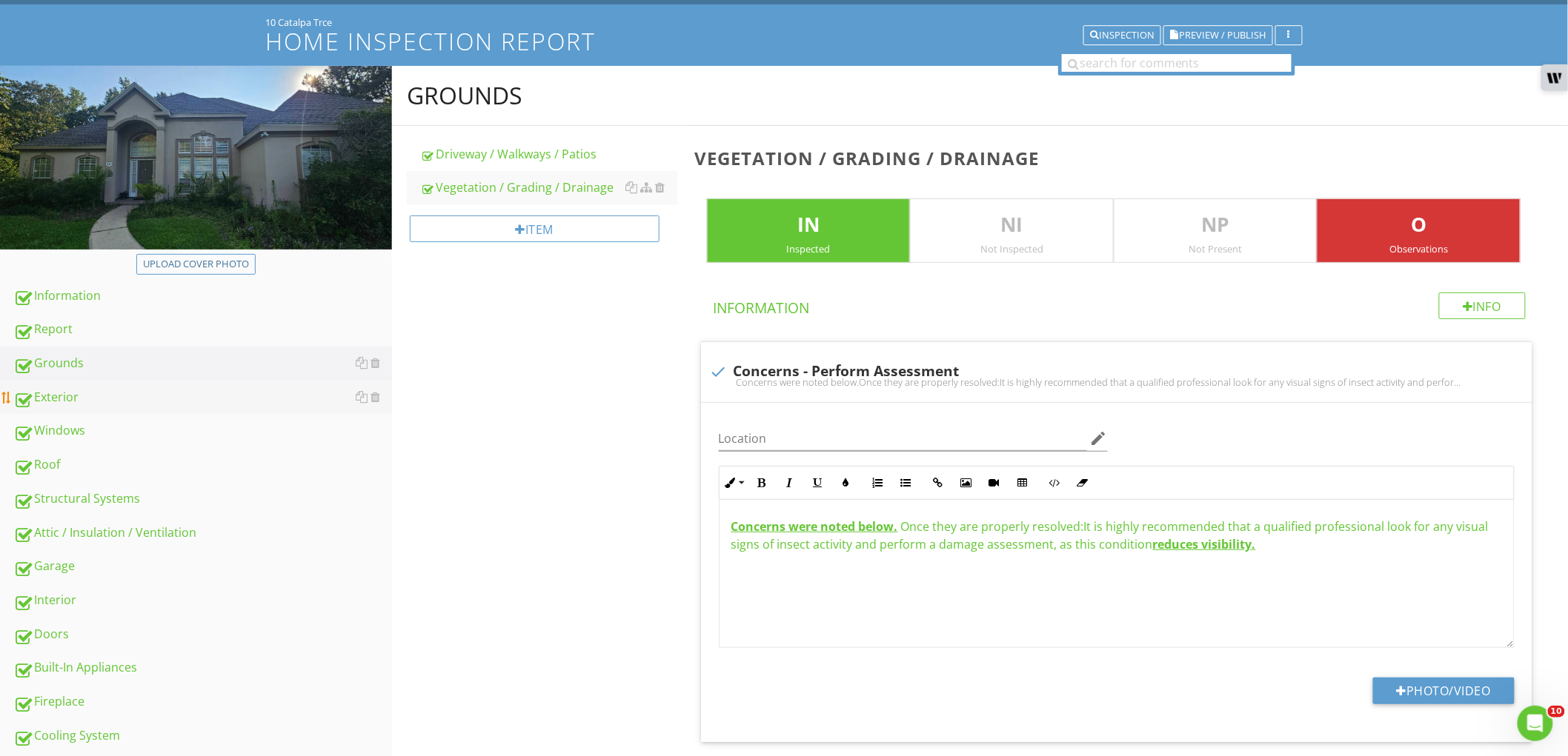
click at [206, 393] on div "Exterior" at bounding box center [202, 398] width 378 height 20
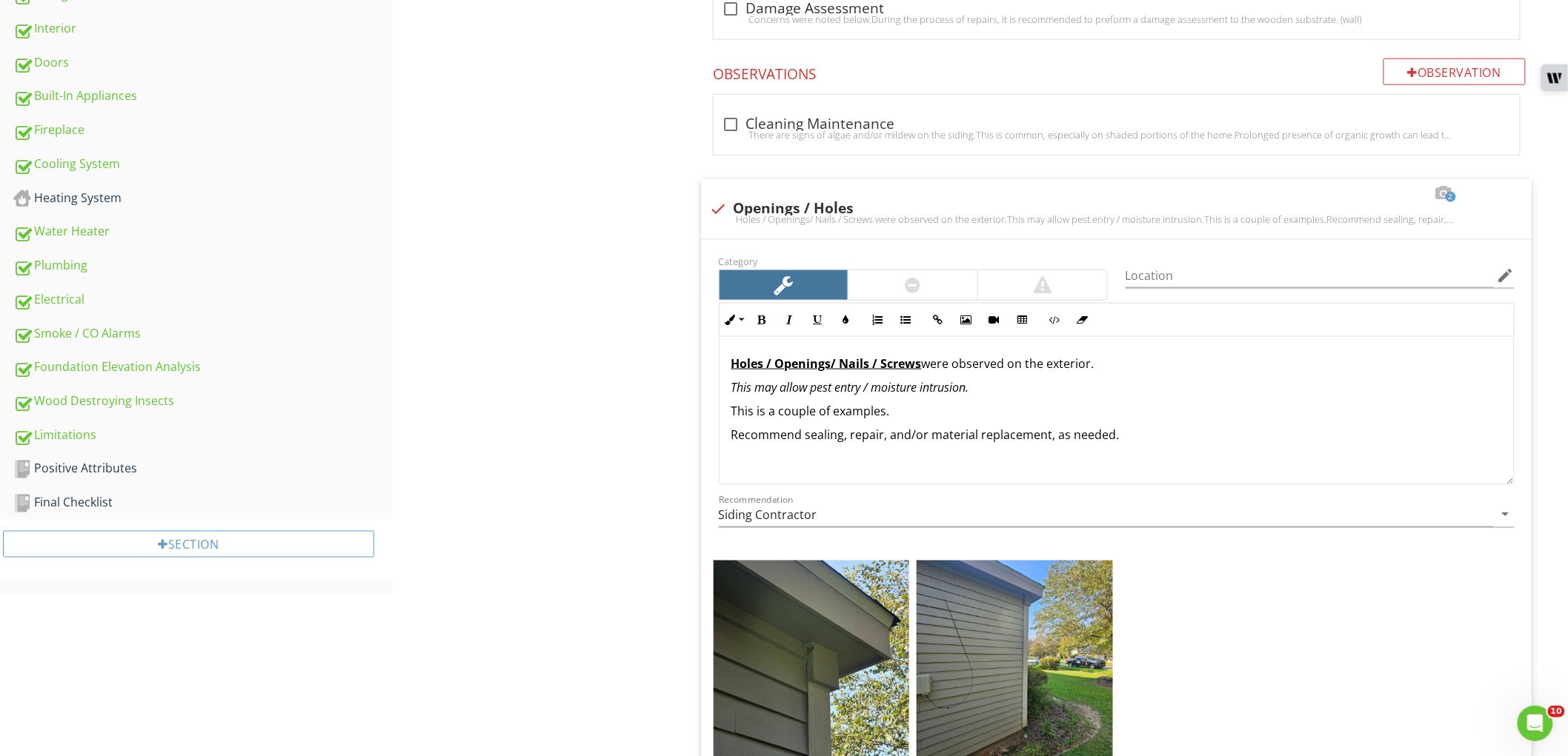
scroll to position [658, 0]
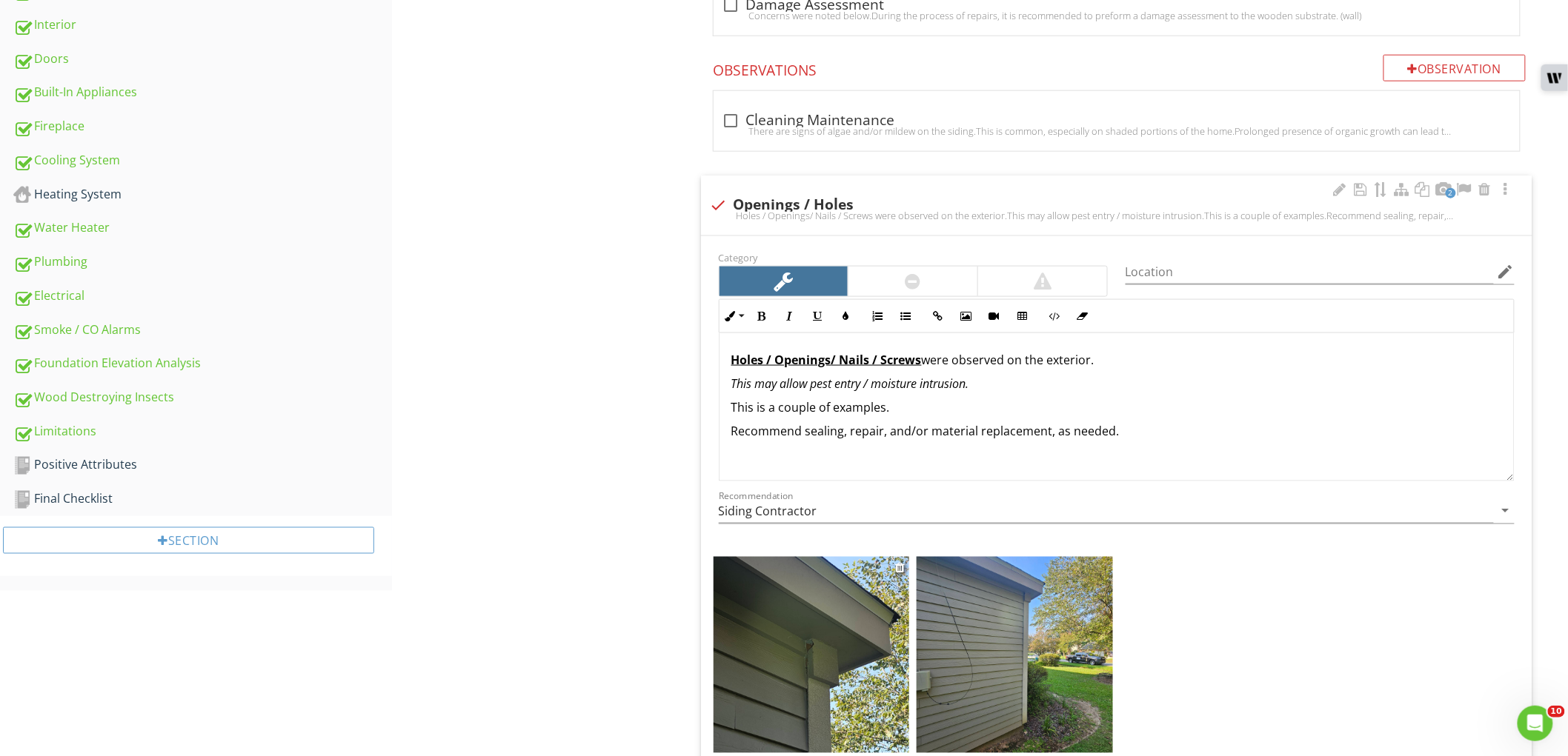
click at [848, 677] on img at bounding box center [812, 654] width 196 height 196
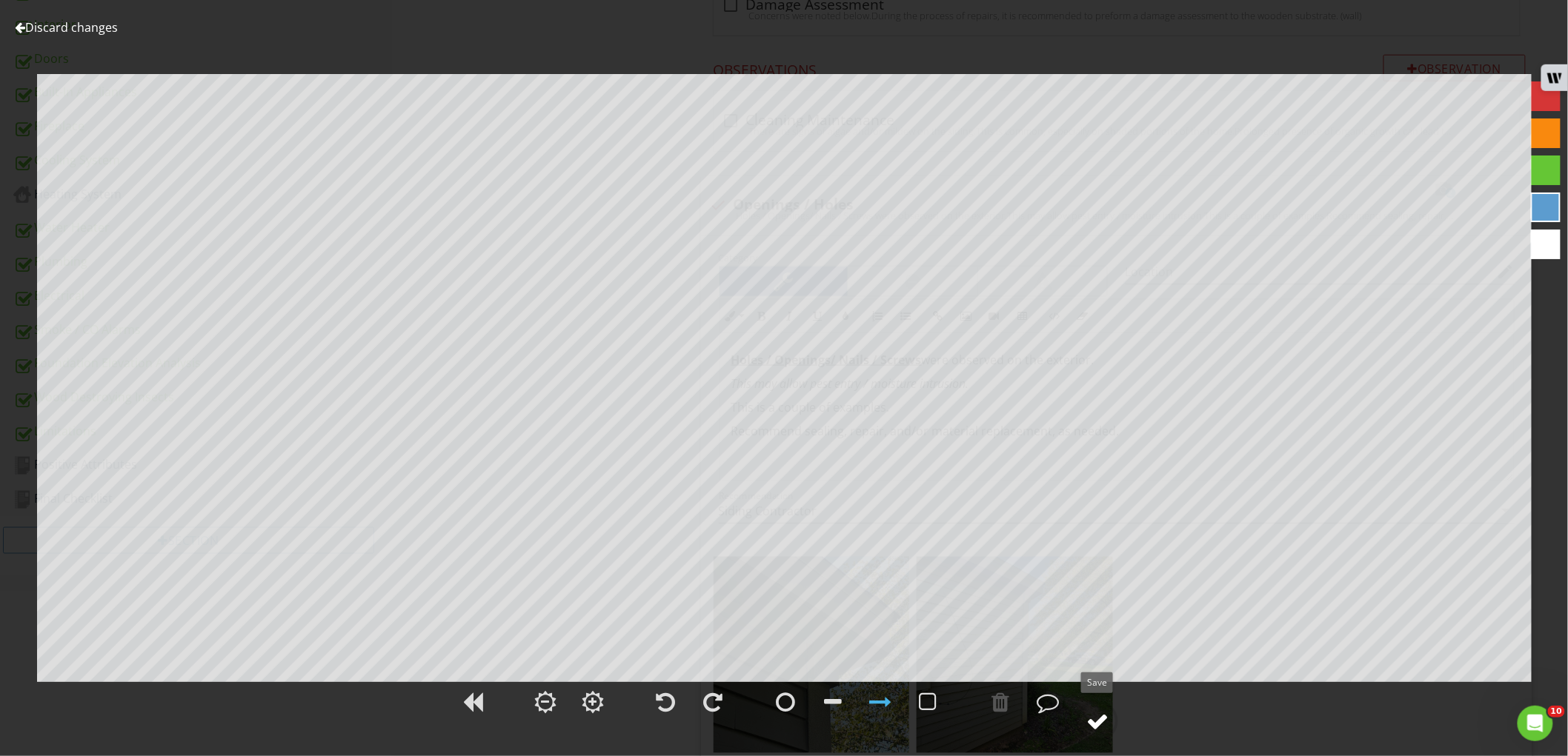
click at [1098, 723] on div at bounding box center [1097, 721] width 22 height 22
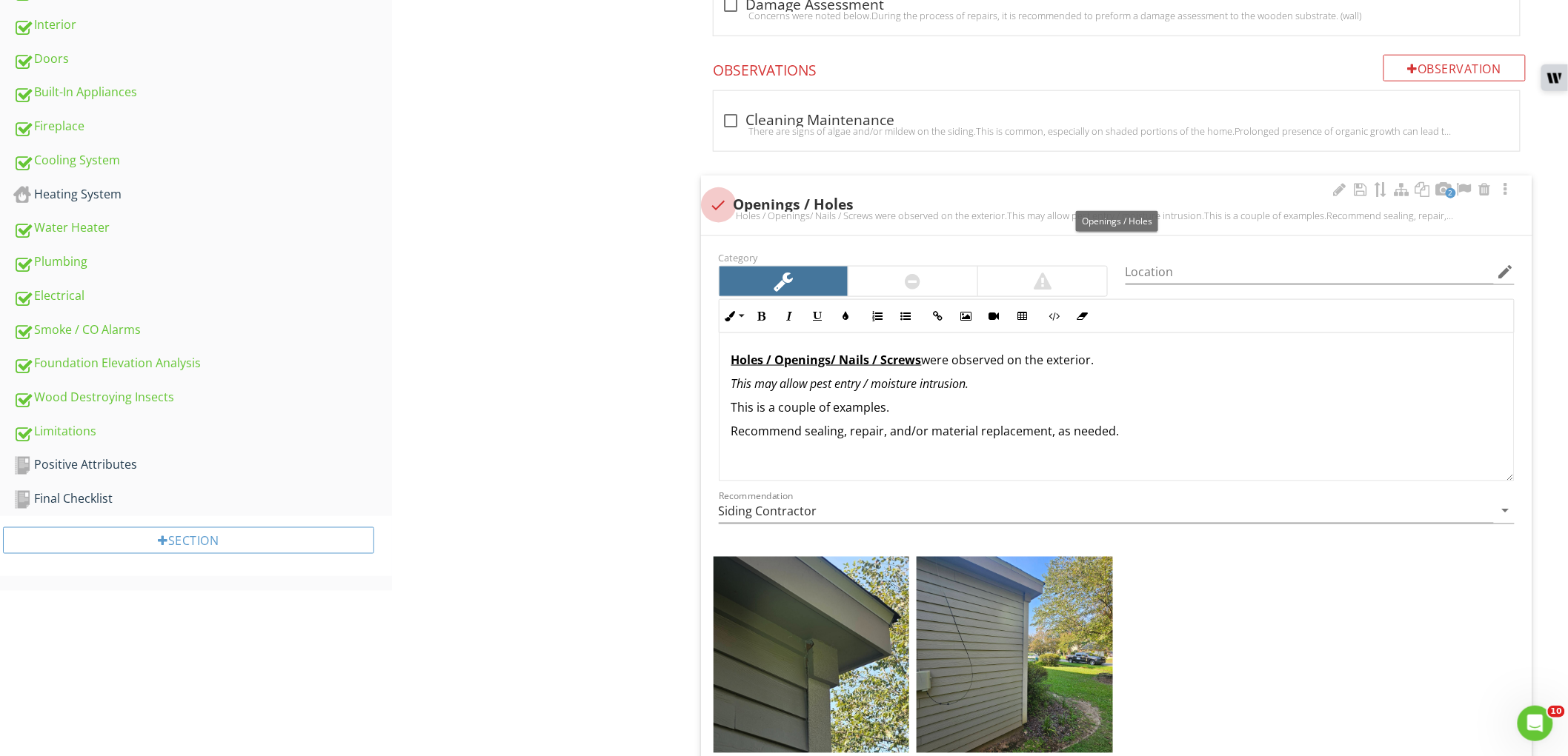
click at [721, 205] on div at bounding box center [718, 205] width 25 height 25
checkbox input "true"
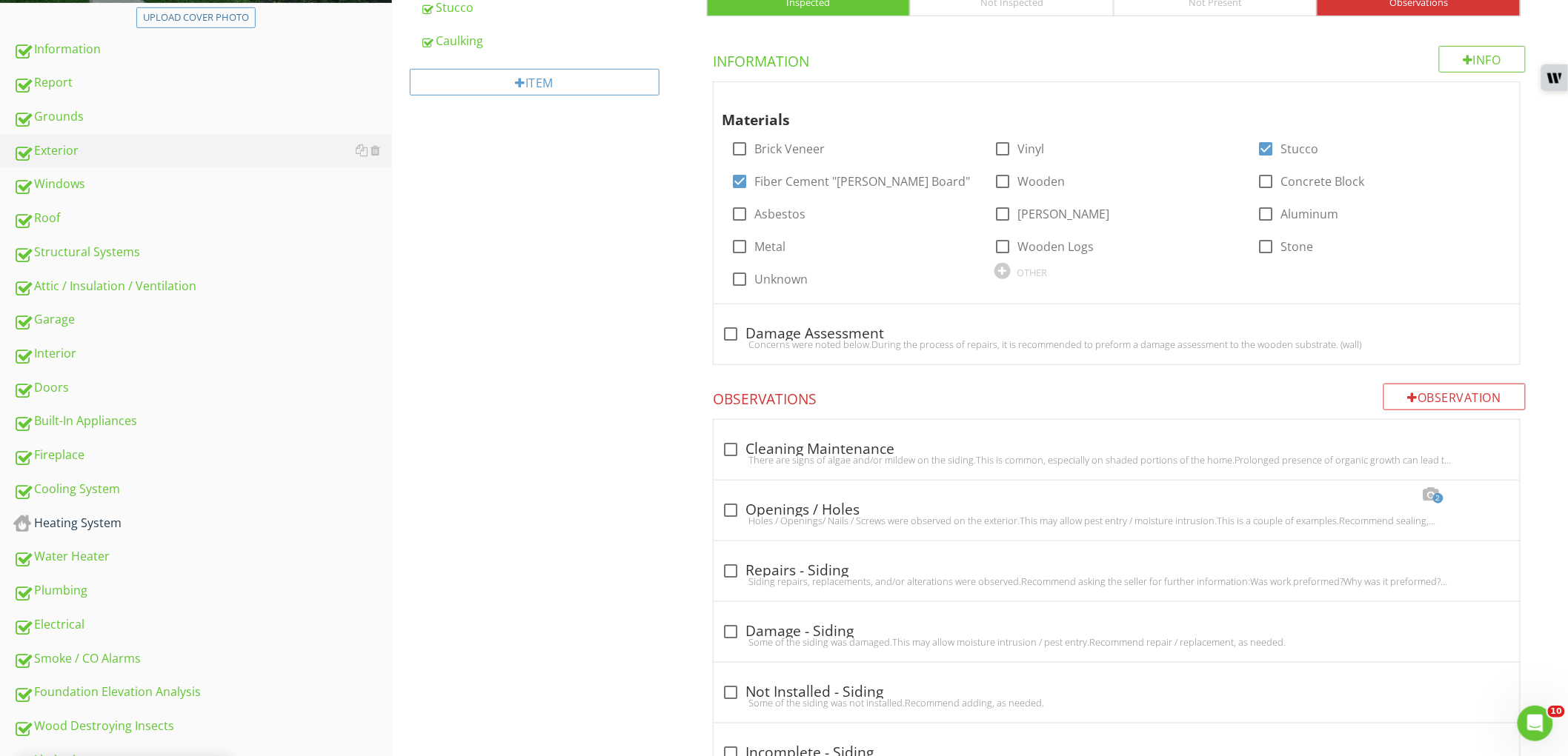
scroll to position [83, 0]
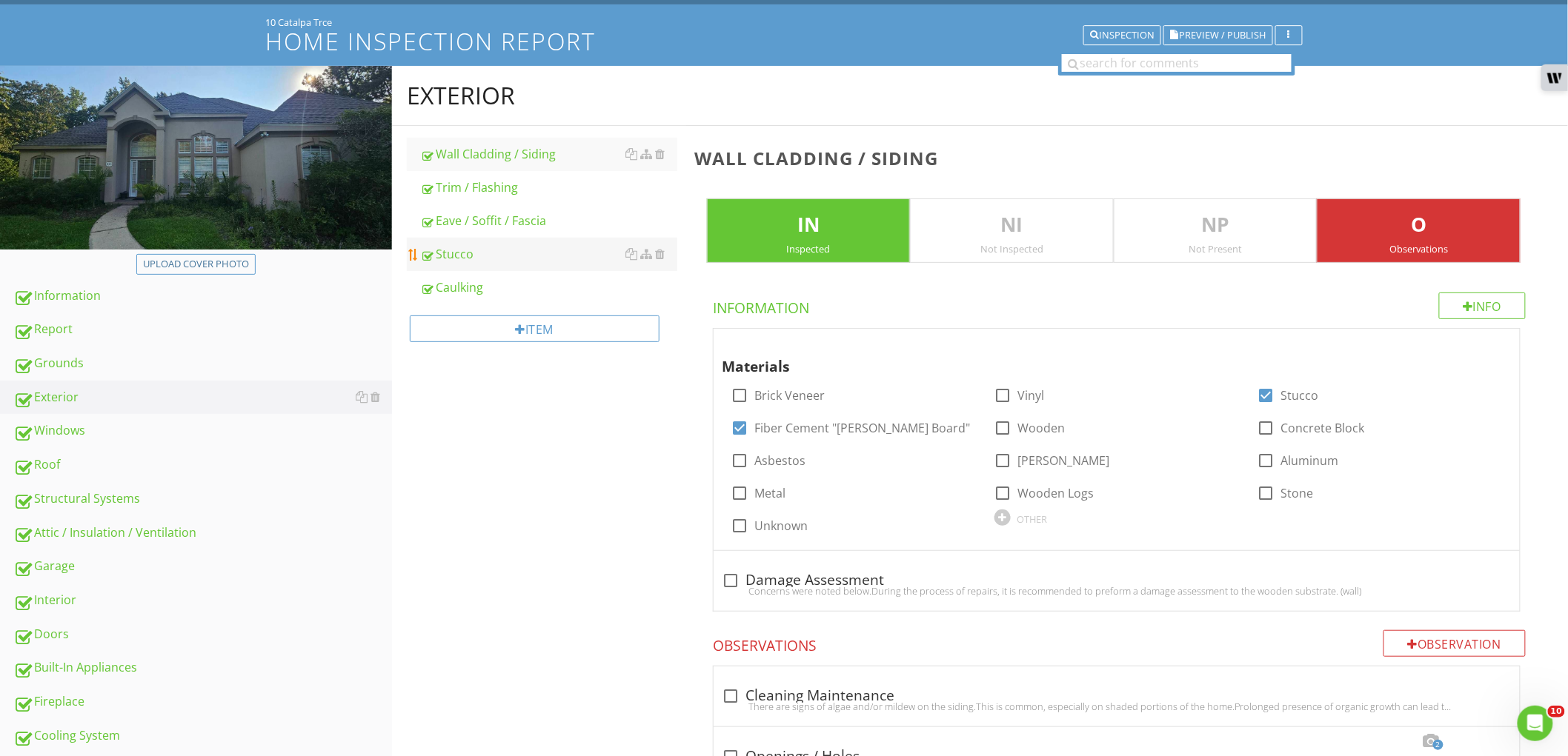
click at [522, 253] on div "Stucco" at bounding box center [549, 254] width 257 height 18
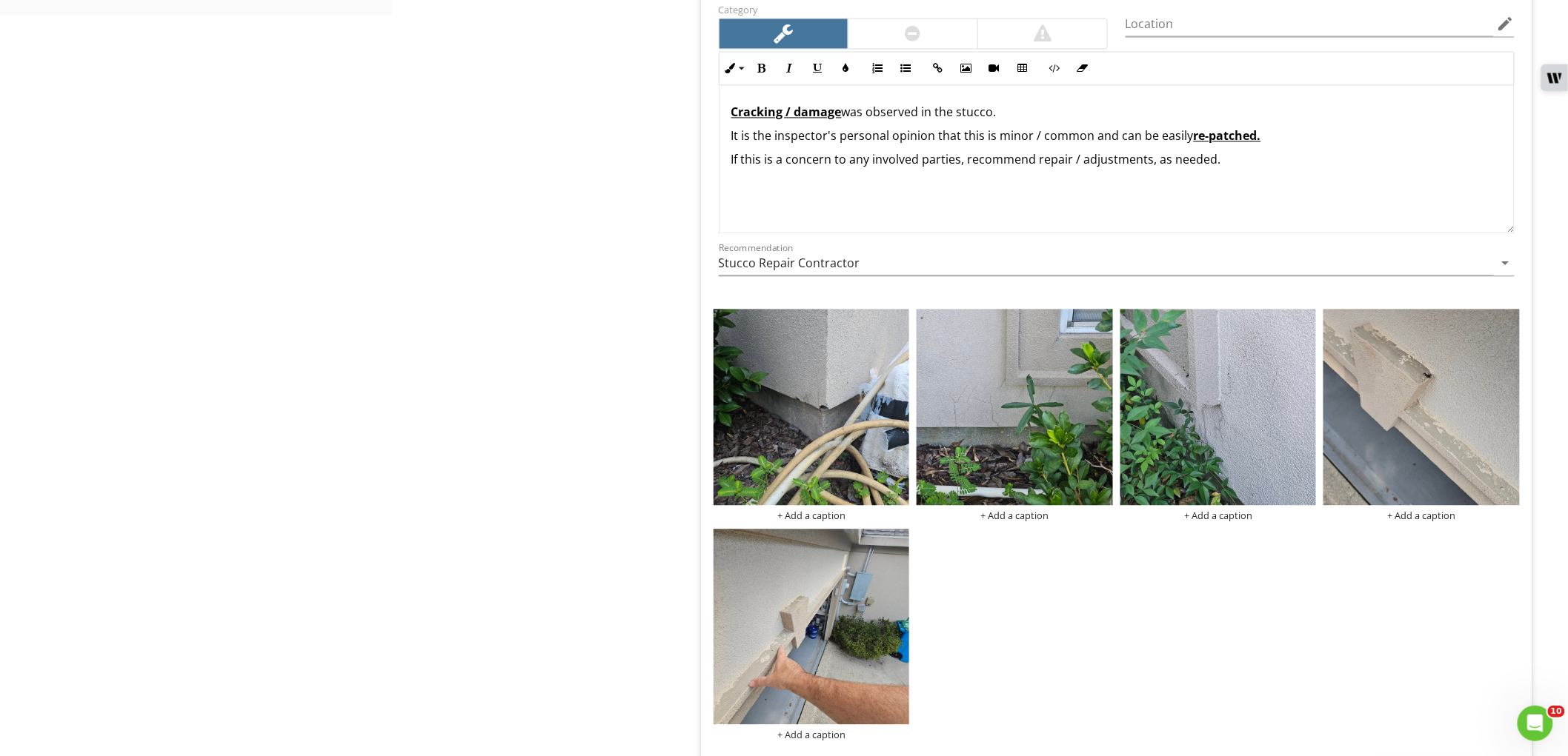
scroll to position [1481, 0]
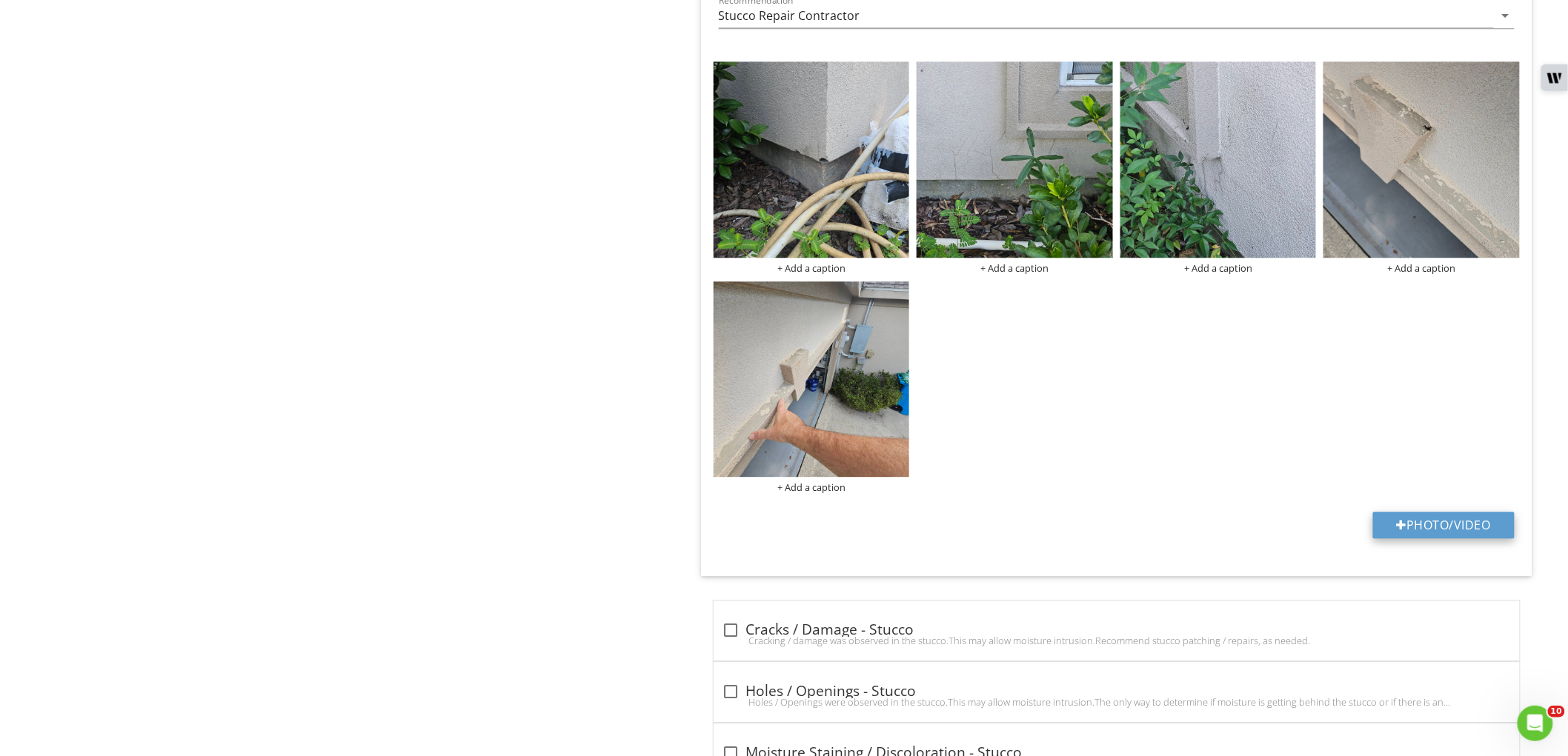
click at [1403, 521] on div at bounding box center [1402, 524] width 11 height 12
type input "C:\fakepath\data.jpg"
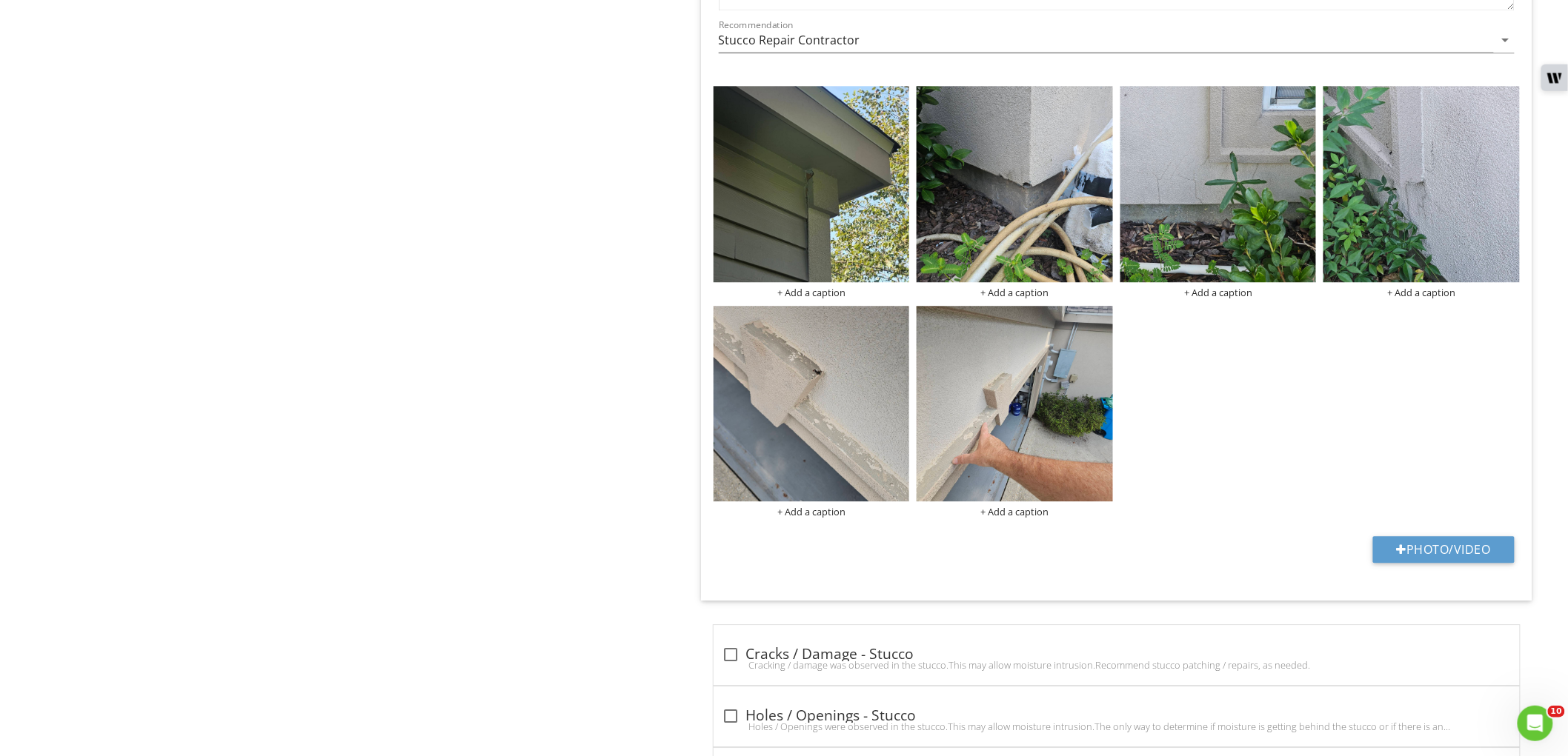
scroll to position [1316, 0]
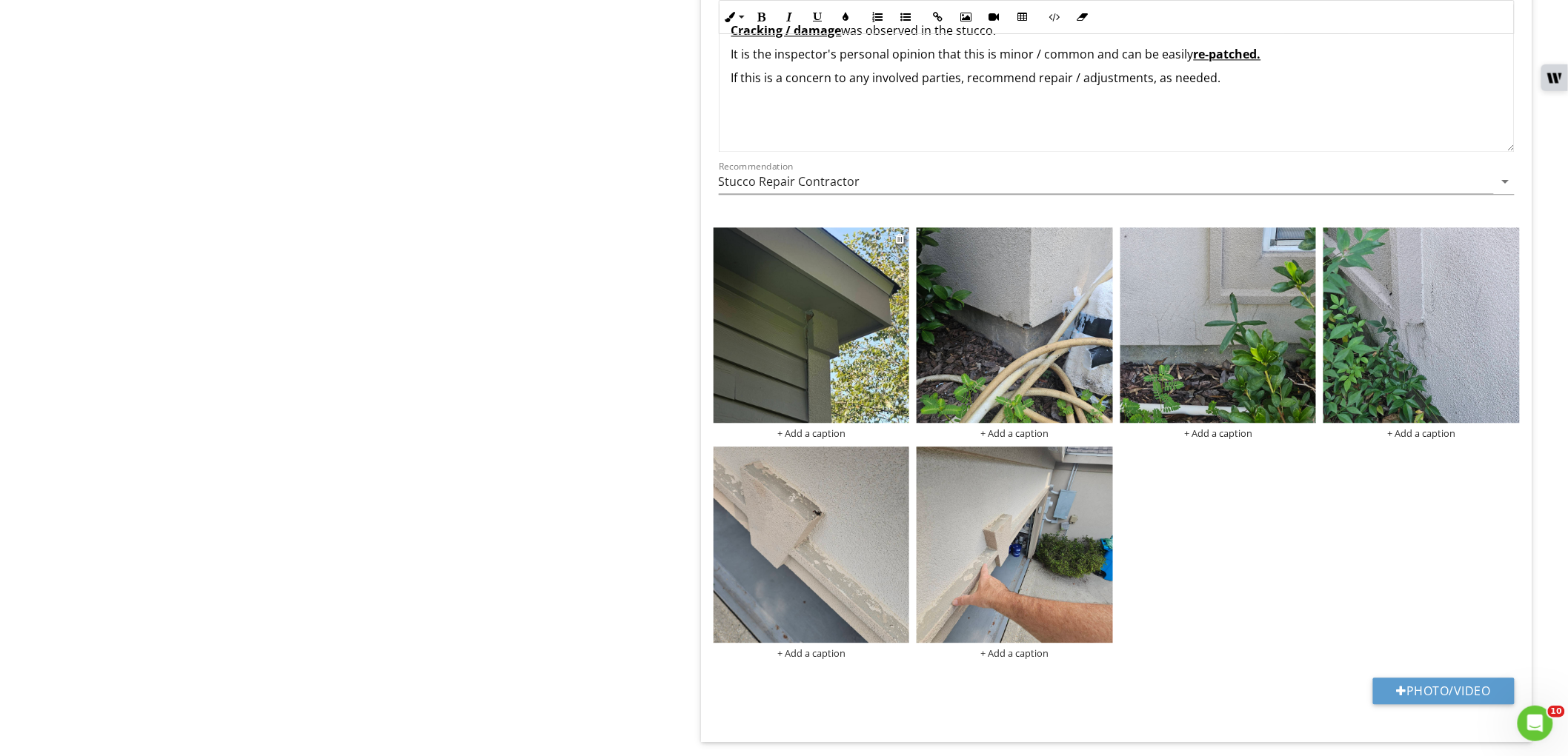
click at [811, 327] on img at bounding box center [812, 325] width 196 height 196
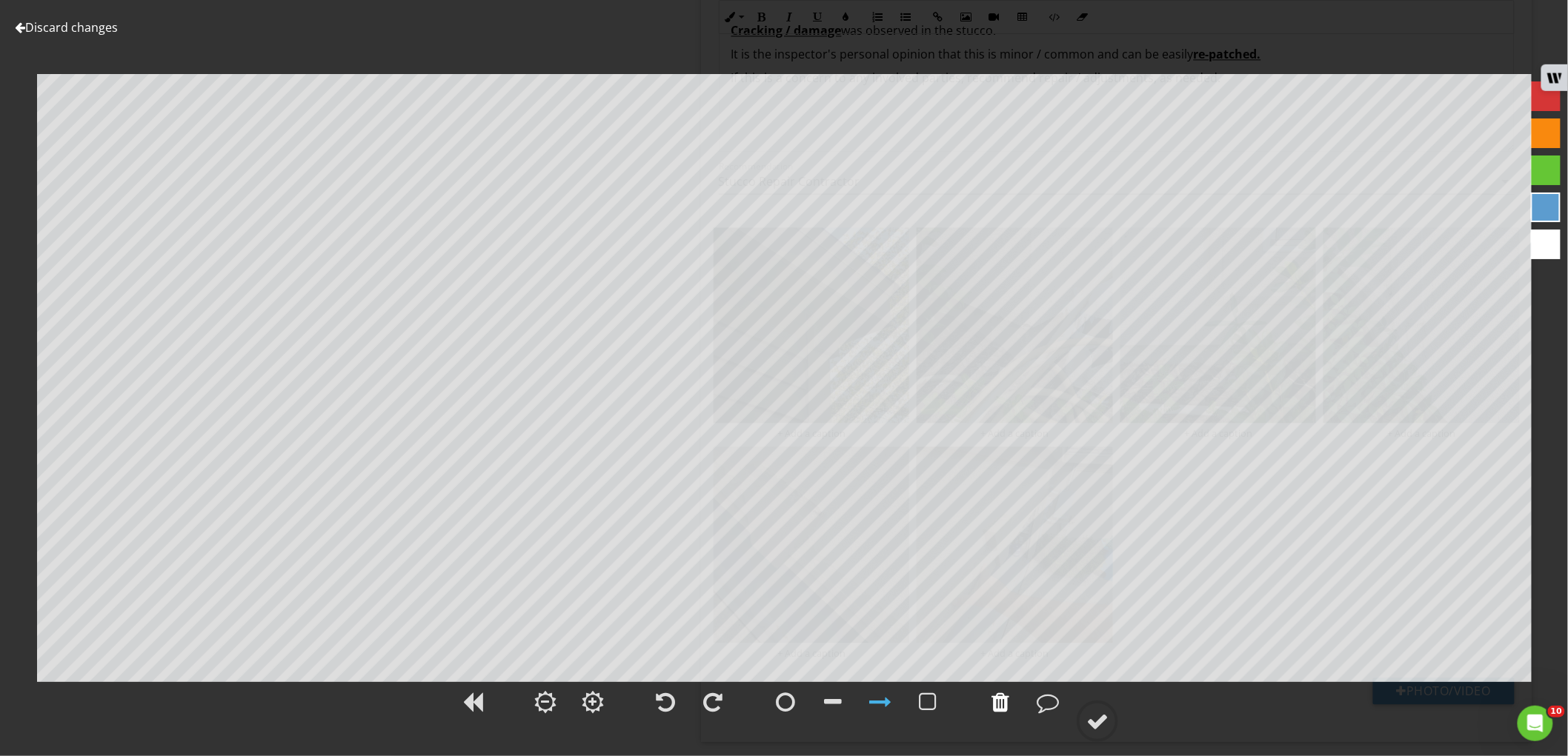
click at [994, 697] on div at bounding box center [1000, 702] width 18 height 22
click at [1549, 133] on div at bounding box center [1545, 133] width 29 height 29
click at [1107, 721] on div at bounding box center [1097, 721] width 22 height 22
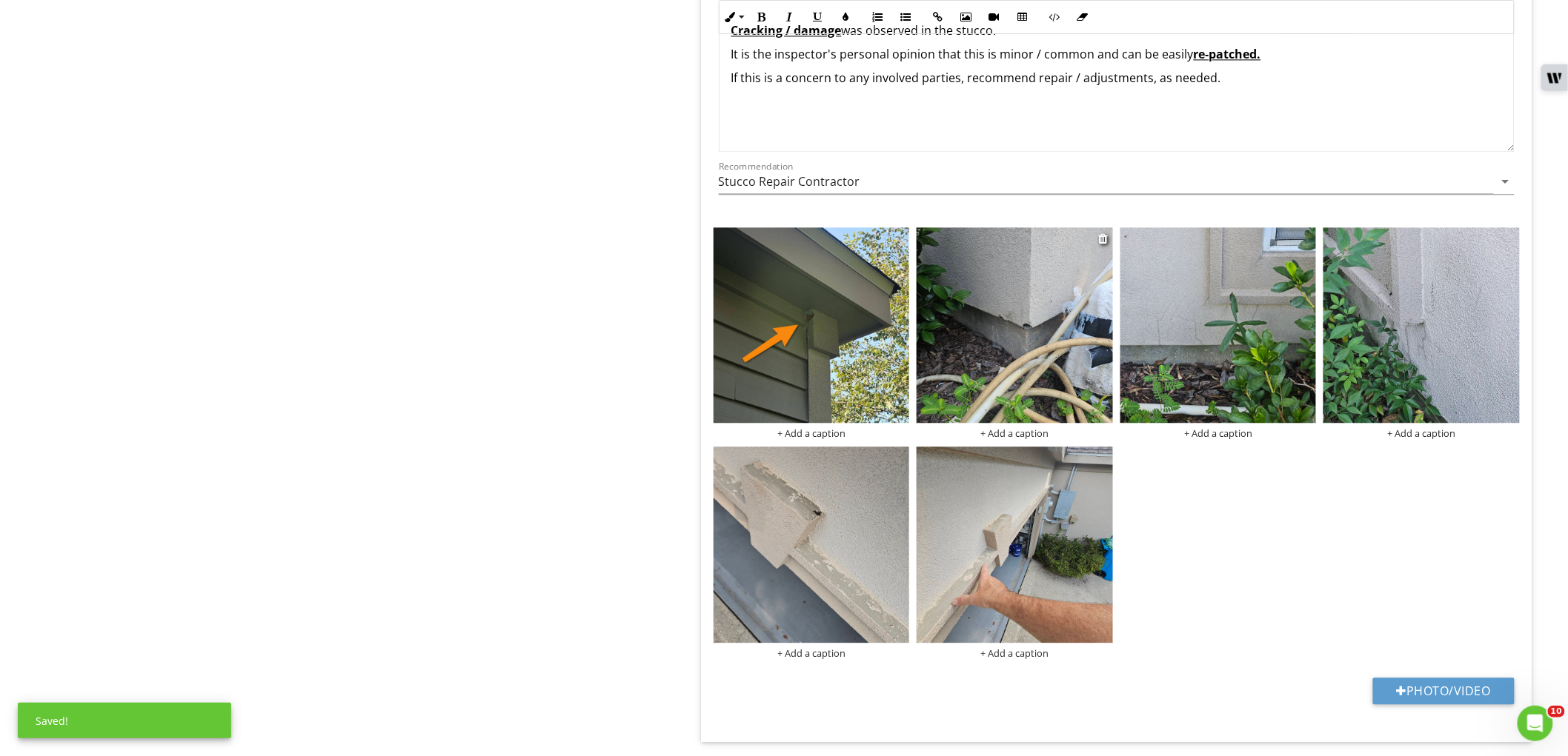
click at [1045, 351] on img at bounding box center [1014, 325] width 196 height 196
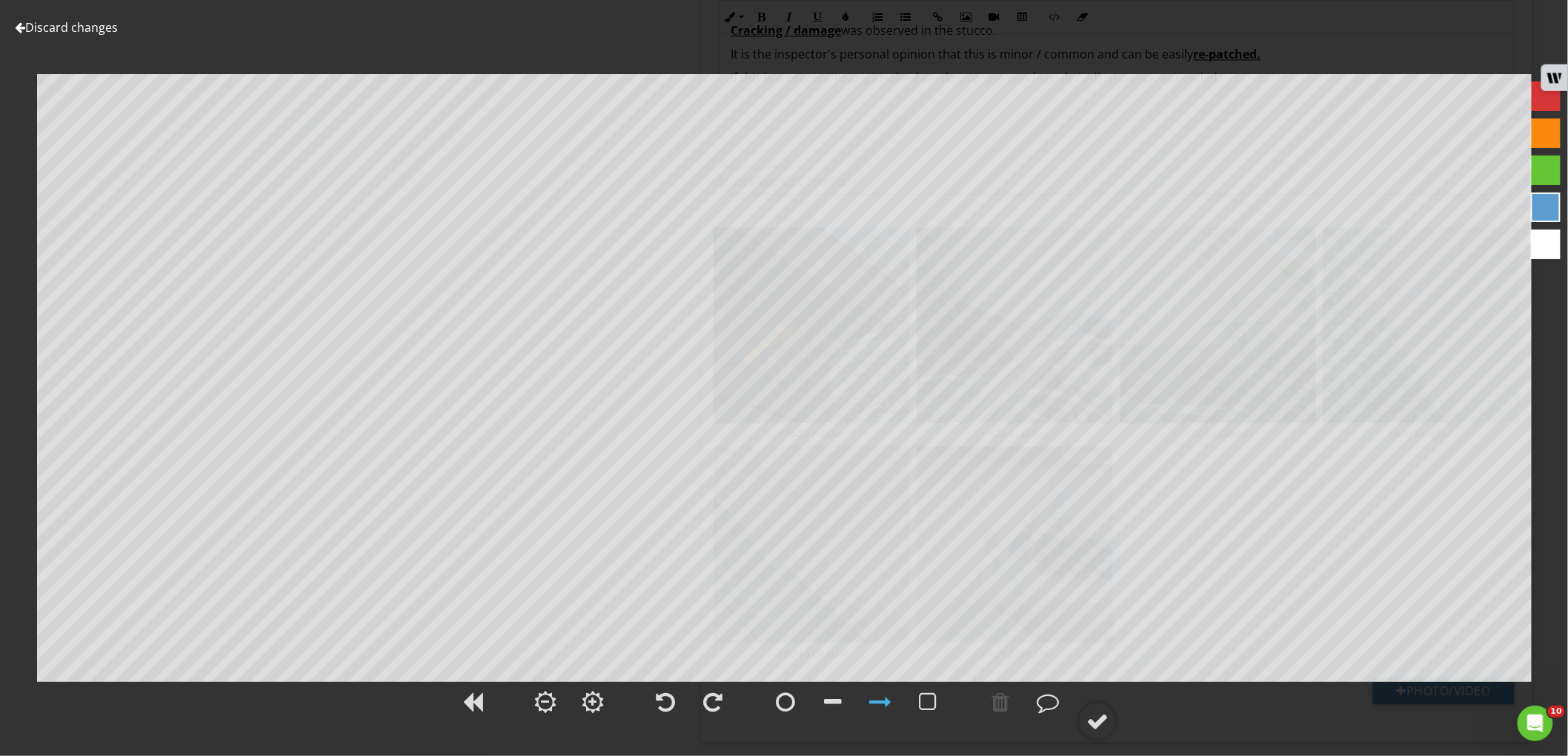
click at [1545, 134] on div at bounding box center [1545, 133] width 29 height 29
drag, startPoint x: 840, startPoint y: 699, endPoint x: 852, endPoint y: 683, distance: 20.0
click at [850, 694] on div at bounding box center [833, 702] width 37 height 37
click at [1104, 713] on div at bounding box center [1097, 721] width 22 height 22
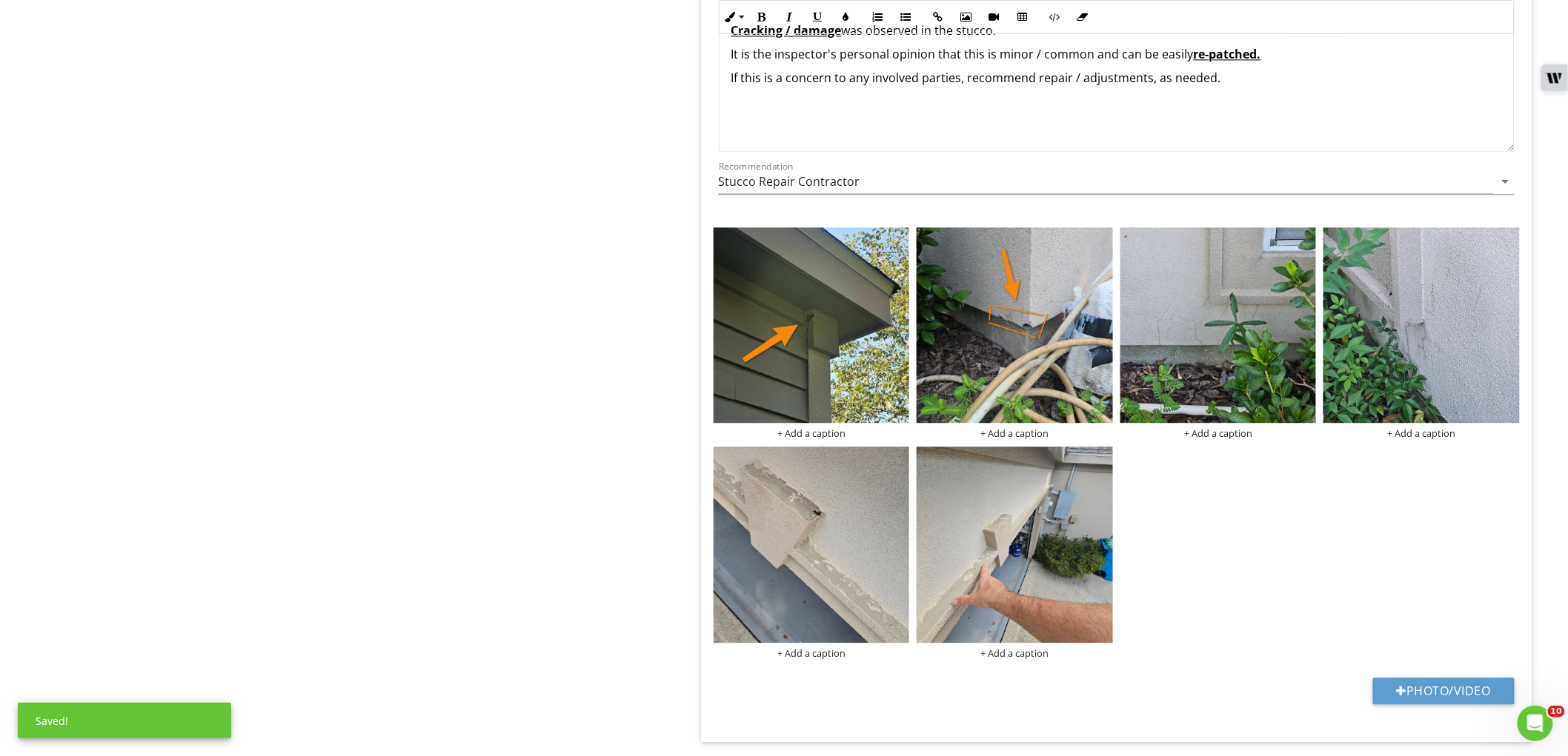
scroll to position [1069, 0]
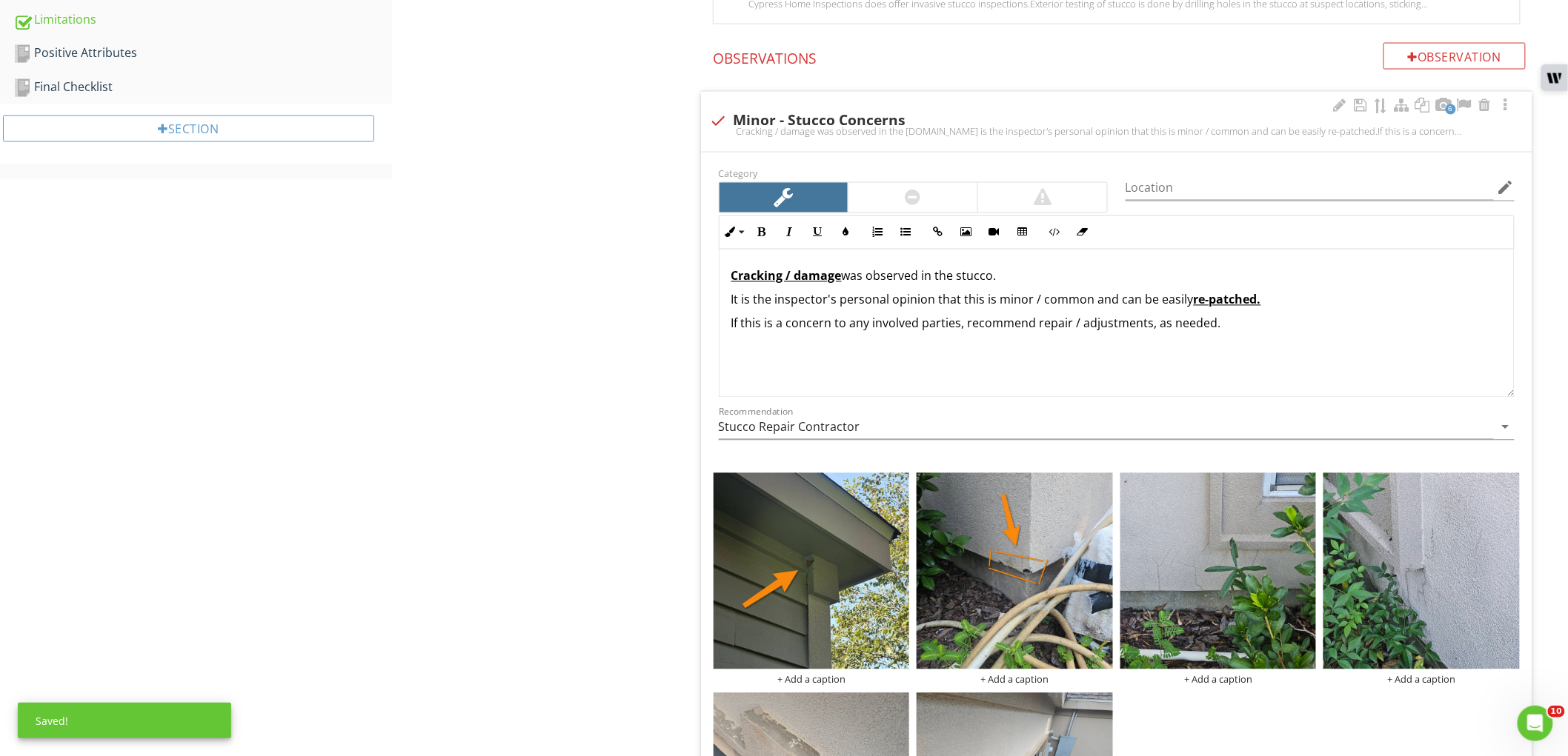
click at [924, 198] on div at bounding box center [912, 197] width 129 height 29
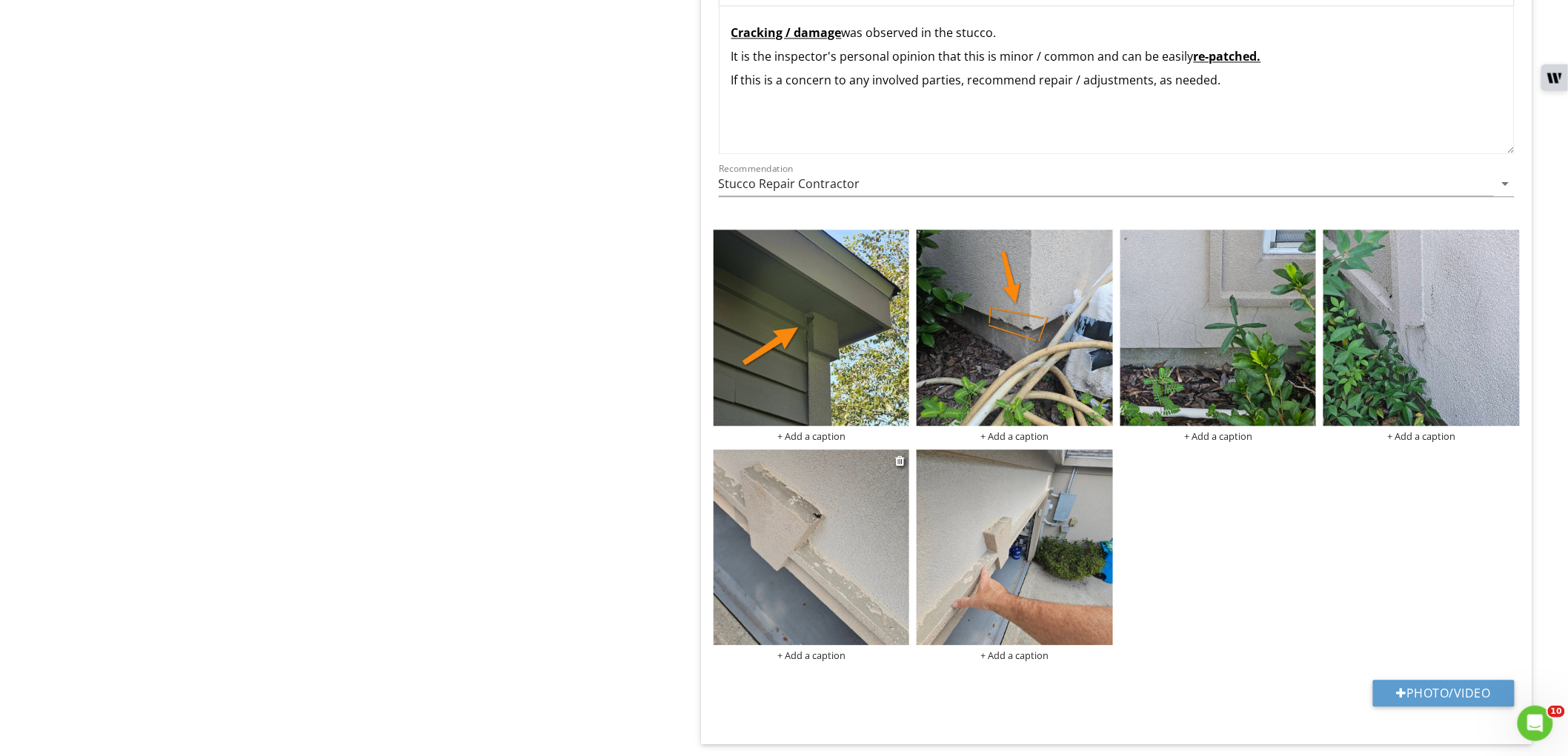
scroll to position [1316, 0]
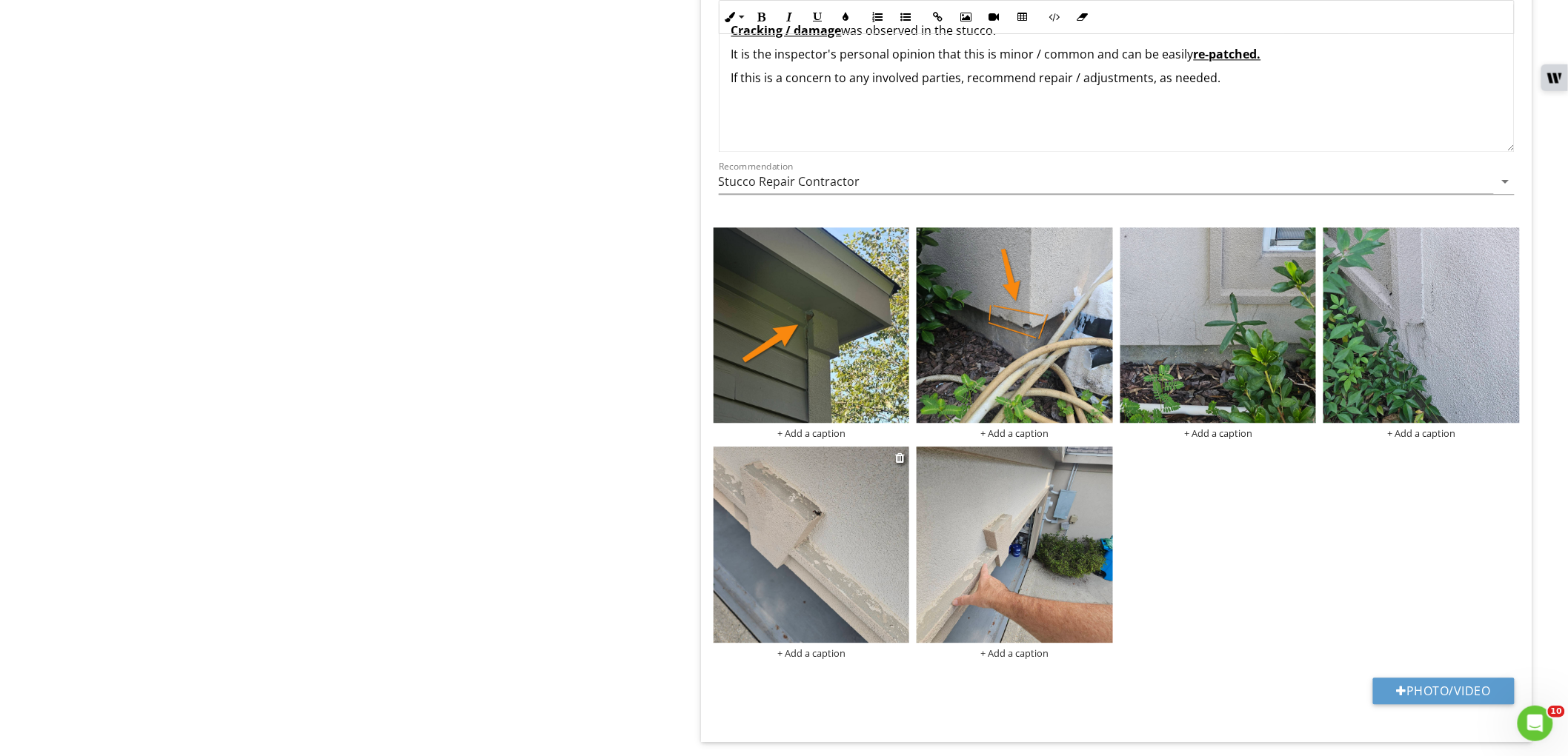
click at [832, 556] on img at bounding box center [812, 544] width 196 height 196
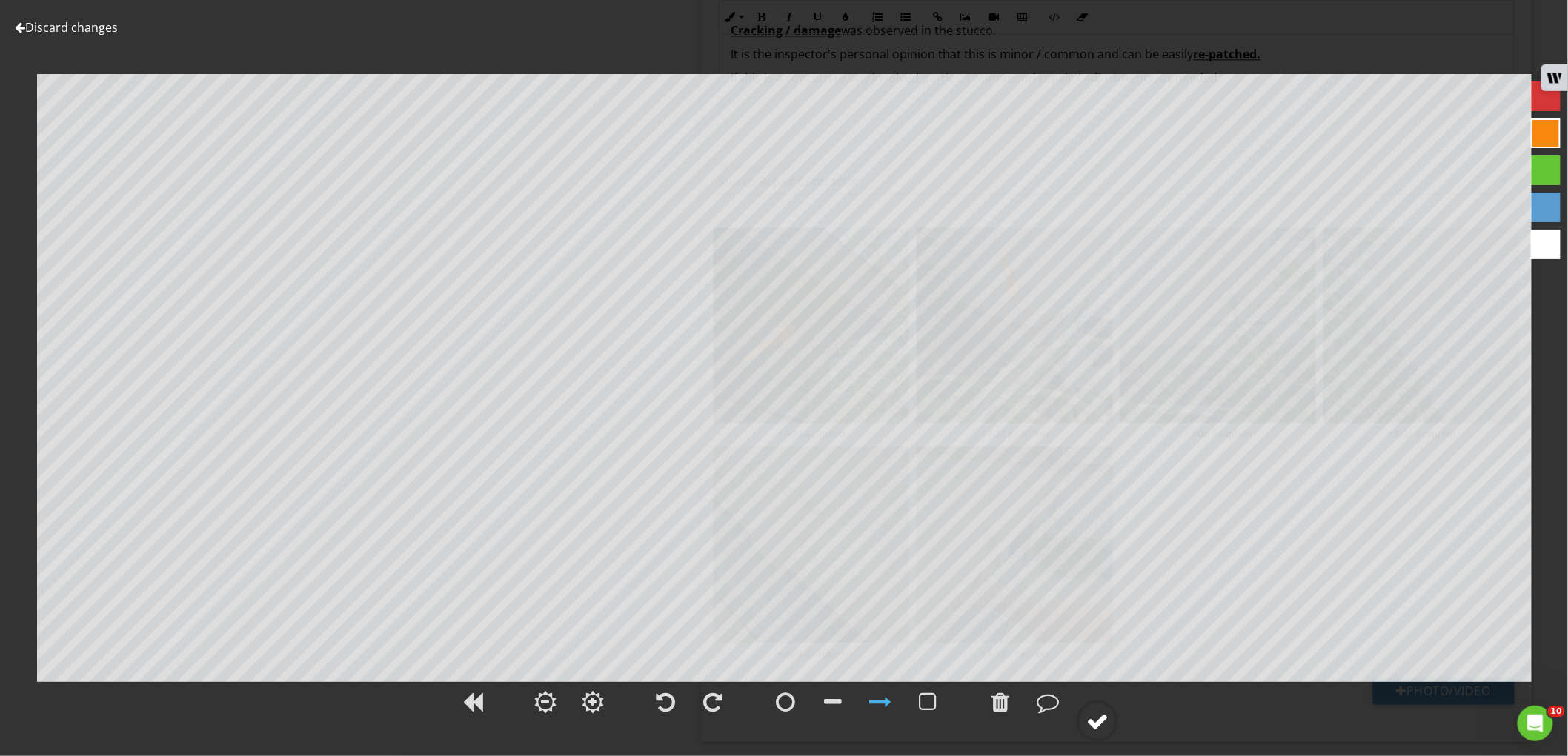
click at [1089, 713] on div at bounding box center [1097, 721] width 22 height 22
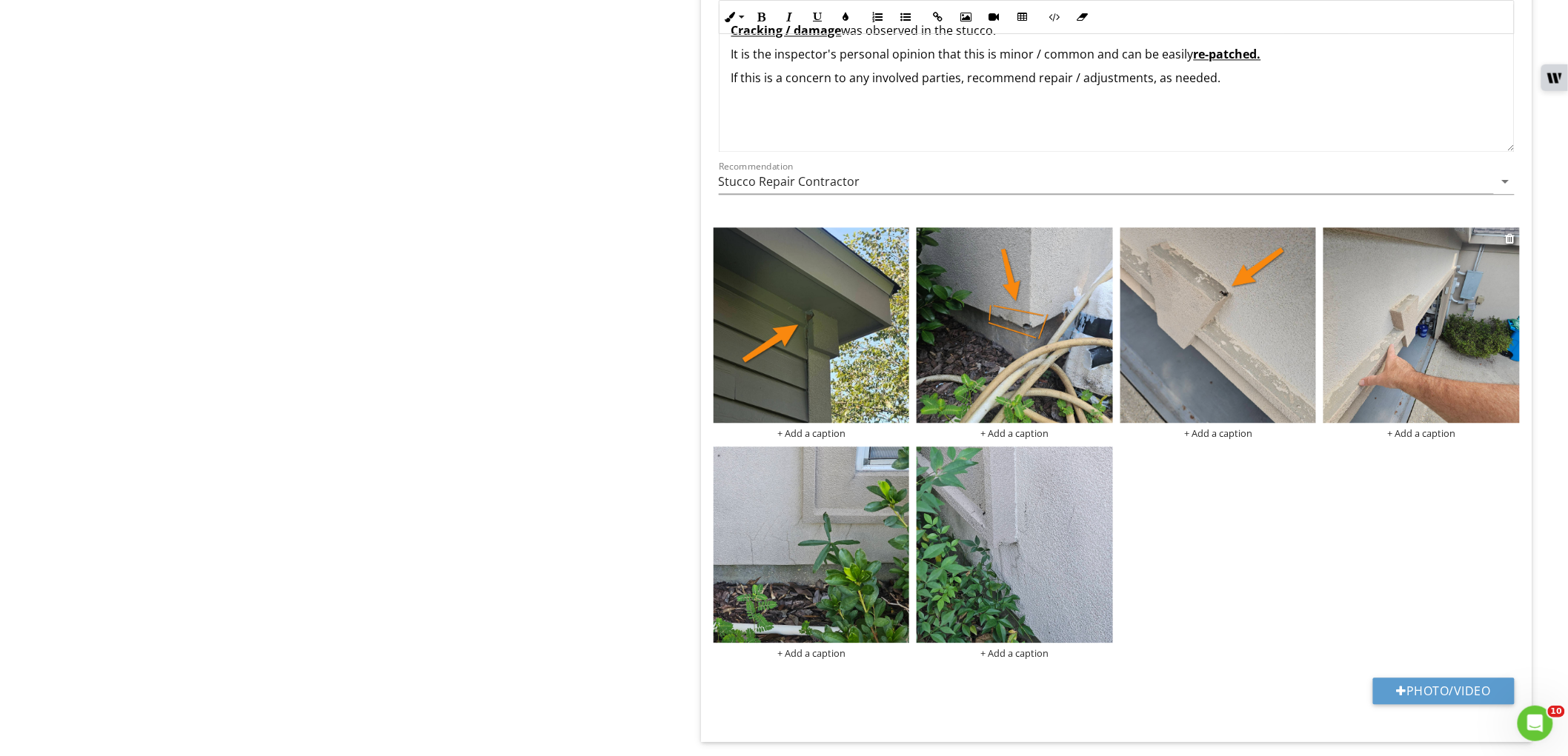
click at [1441, 256] on img at bounding box center [1421, 325] width 196 height 196
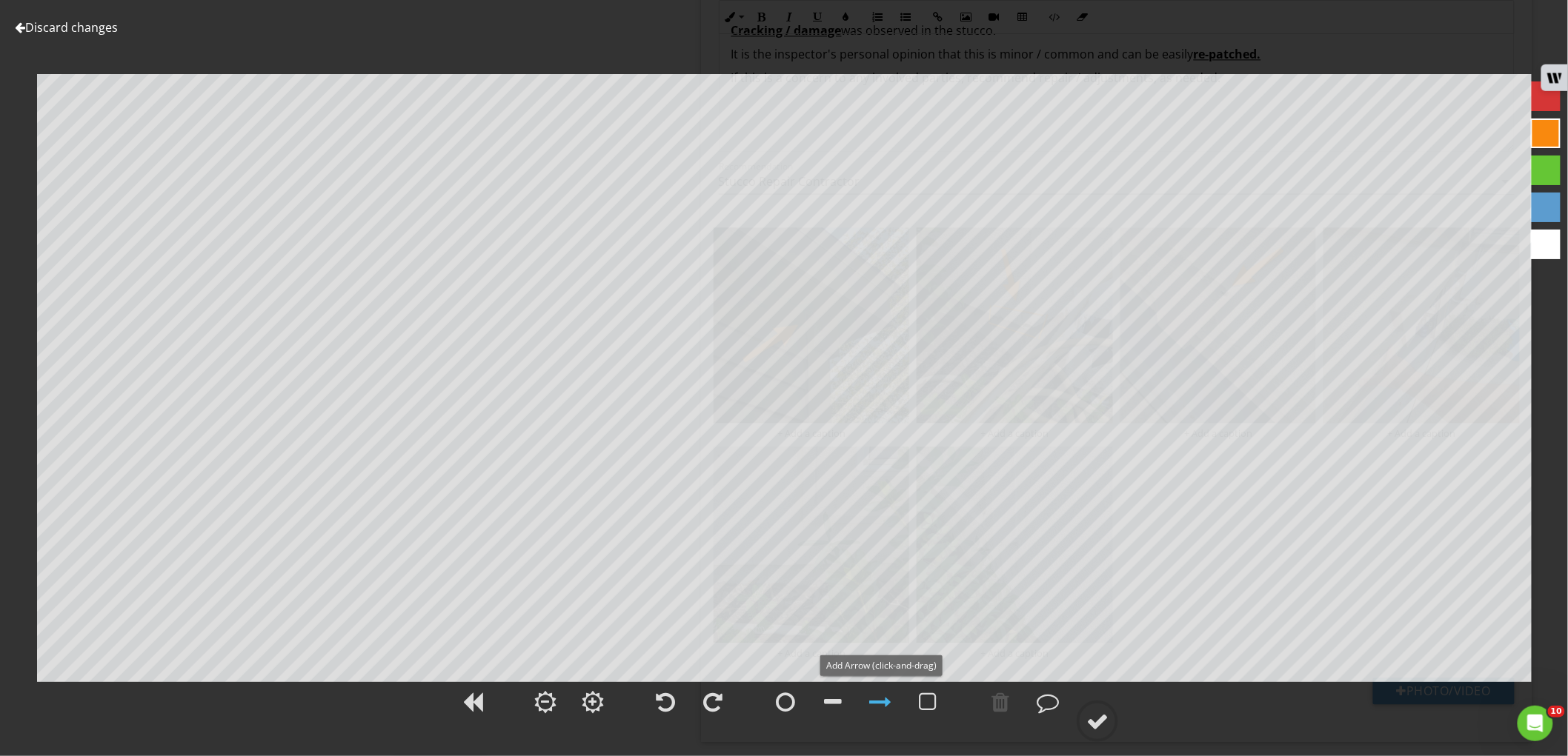
click at [854, 700] on div at bounding box center [856, 704] width 186 height 49
click at [1005, 709] on div at bounding box center [1000, 702] width 18 height 22
click at [847, 700] on div at bounding box center [833, 702] width 37 height 37
click at [1093, 723] on div at bounding box center [1097, 721] width 22 height 22
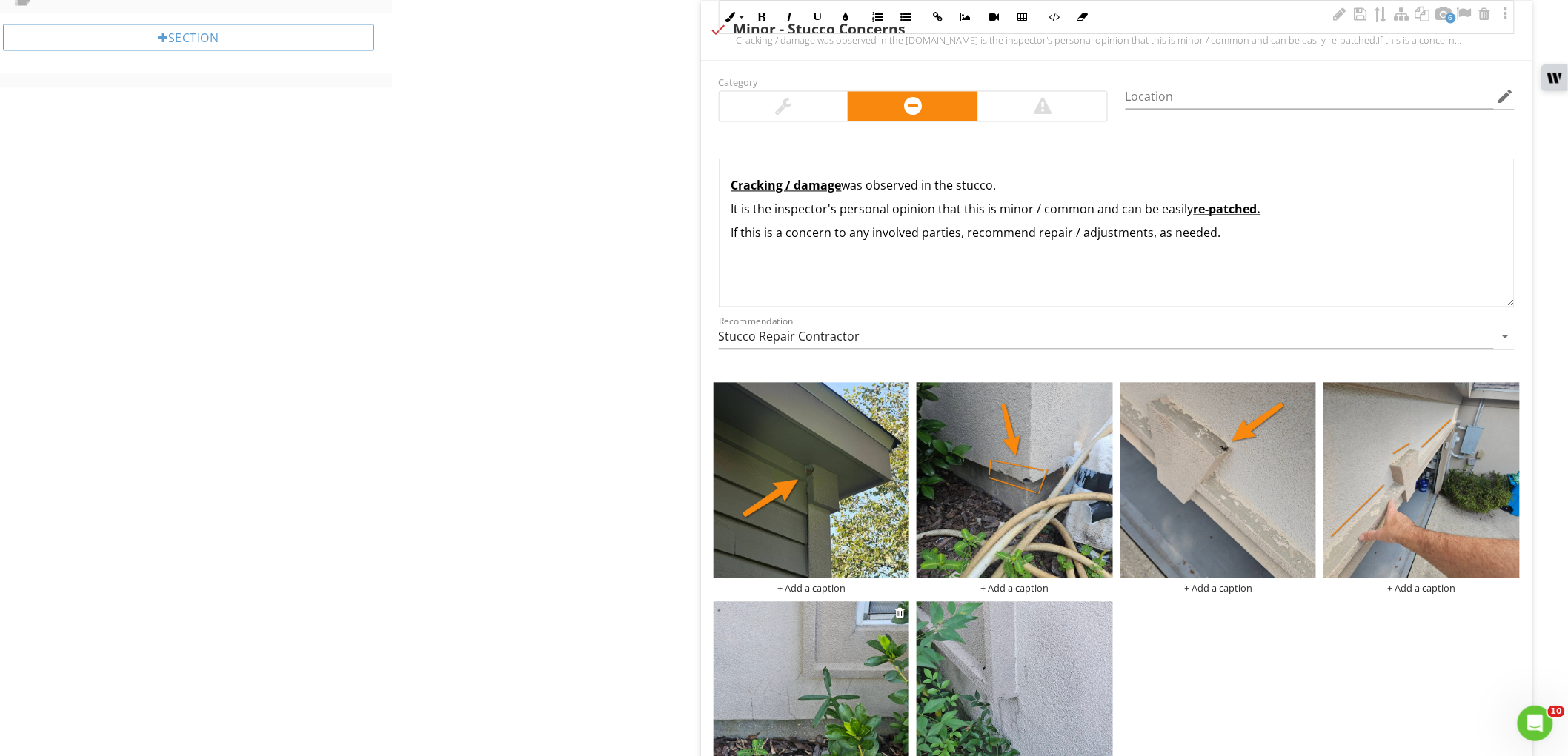
scroll to position [1152, 0]
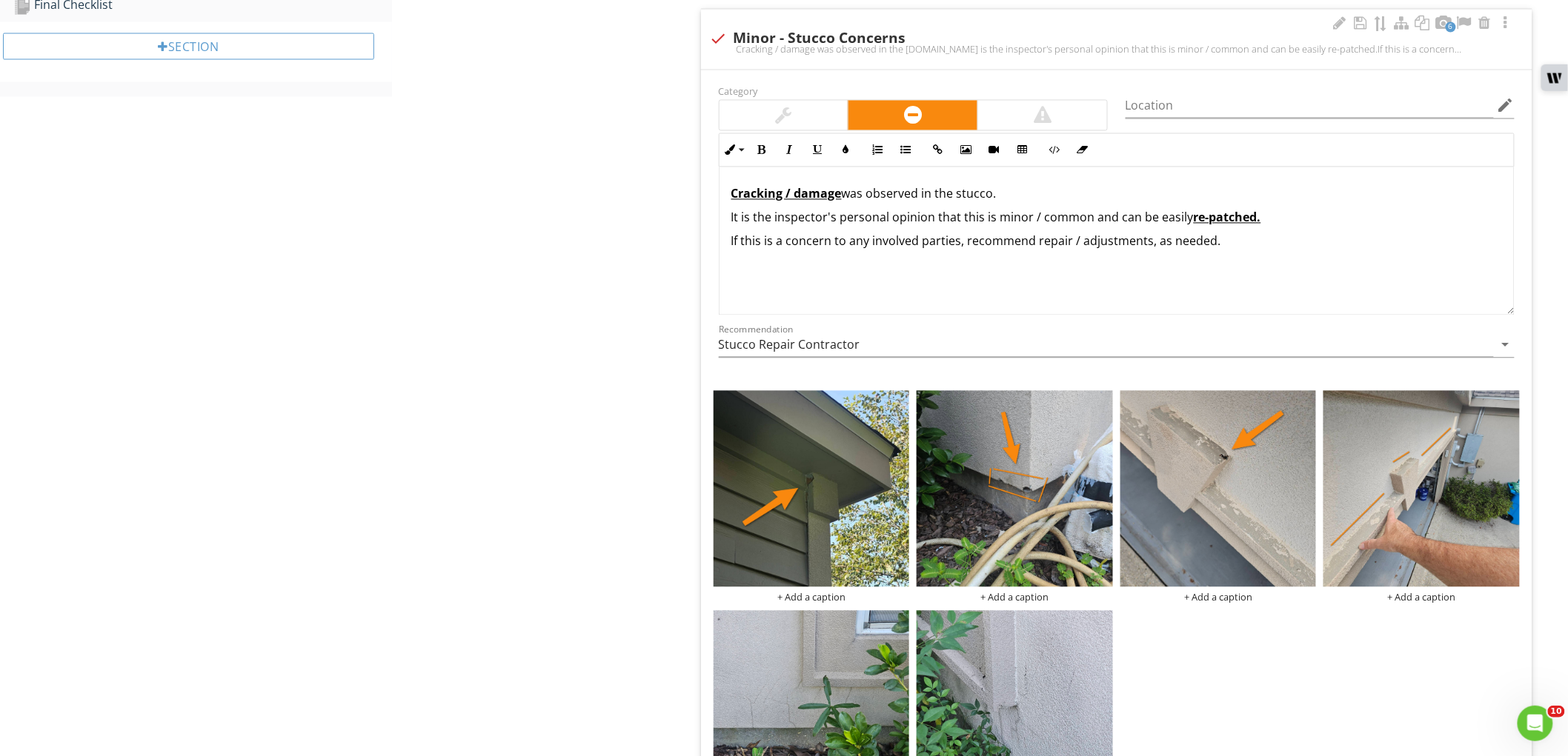
click at [724, 193] on div "Cracking / damage was observed in the stucco. It is the inspector's personal op…" at bounding box center [1116, 241] width 794 height 148
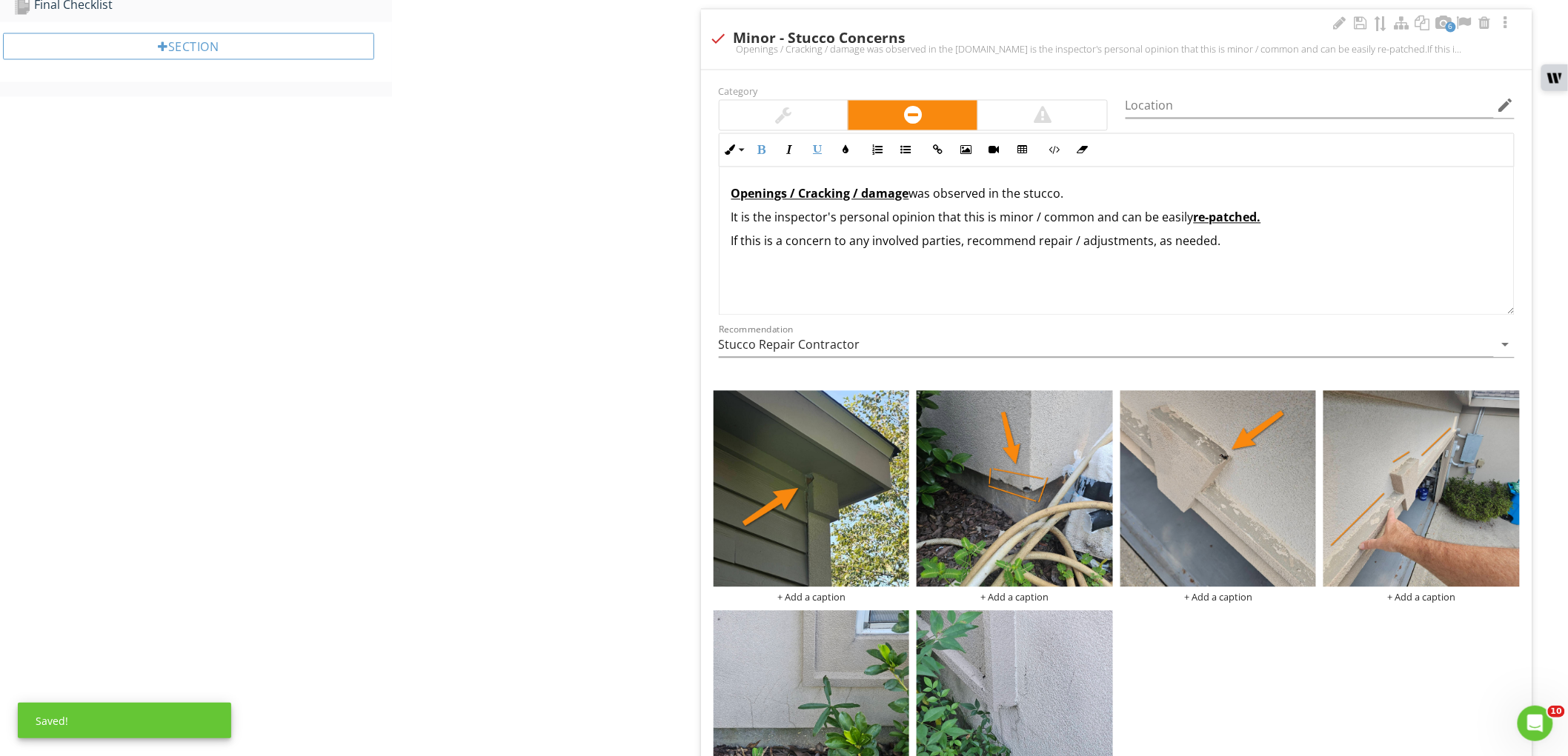
click at [812, 193] on u "Openings / Cracking / damage" at bounding box center [820, 193] width 178 height 16
click at [856, 199] on p "Openings / / damage was observed in the stucco." at bounding box center [1117, 194] width 771 height 18
drag, startPoint x: 906, startPoint y: 196, endPoint x: 846, endPoint y: 194, distance: 60.0
click at [846, 194] on p "Openings / Damage / Cracking was observed in the stucco." at bounding box center [1117, 194] width 771 height 18
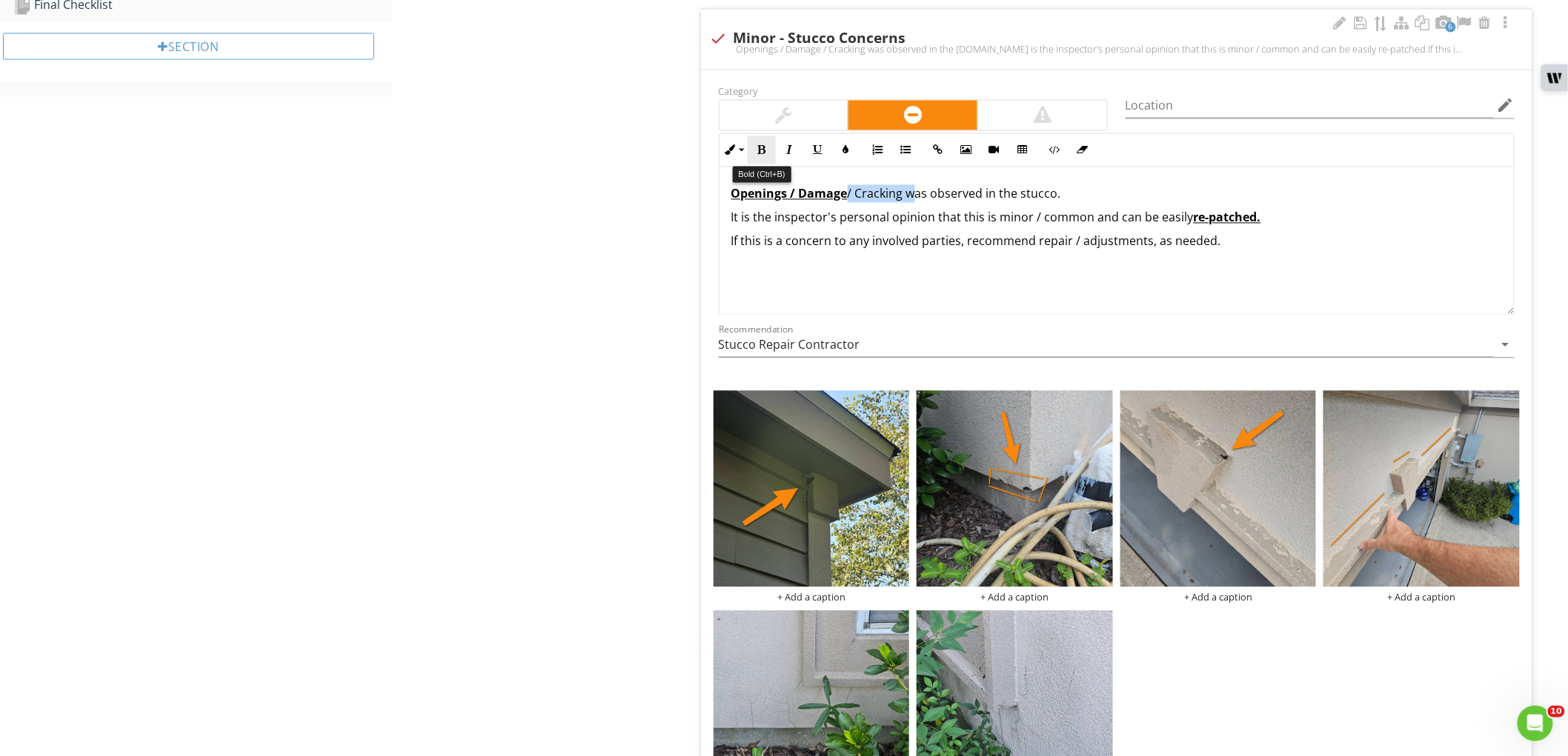
click at [767, 150] on button "Bold" at bounding box center [762, 151] width 28 height 28
click at [821, 146] on icon "button" at bounding box center [818, 151] width 11 height 11
click at [693, 267] on div "Stucco IN Inspected NI Not Inspected NP Not Present O Observations Info Informa…" at bounding box center [1127, 208] width 882 height 2303
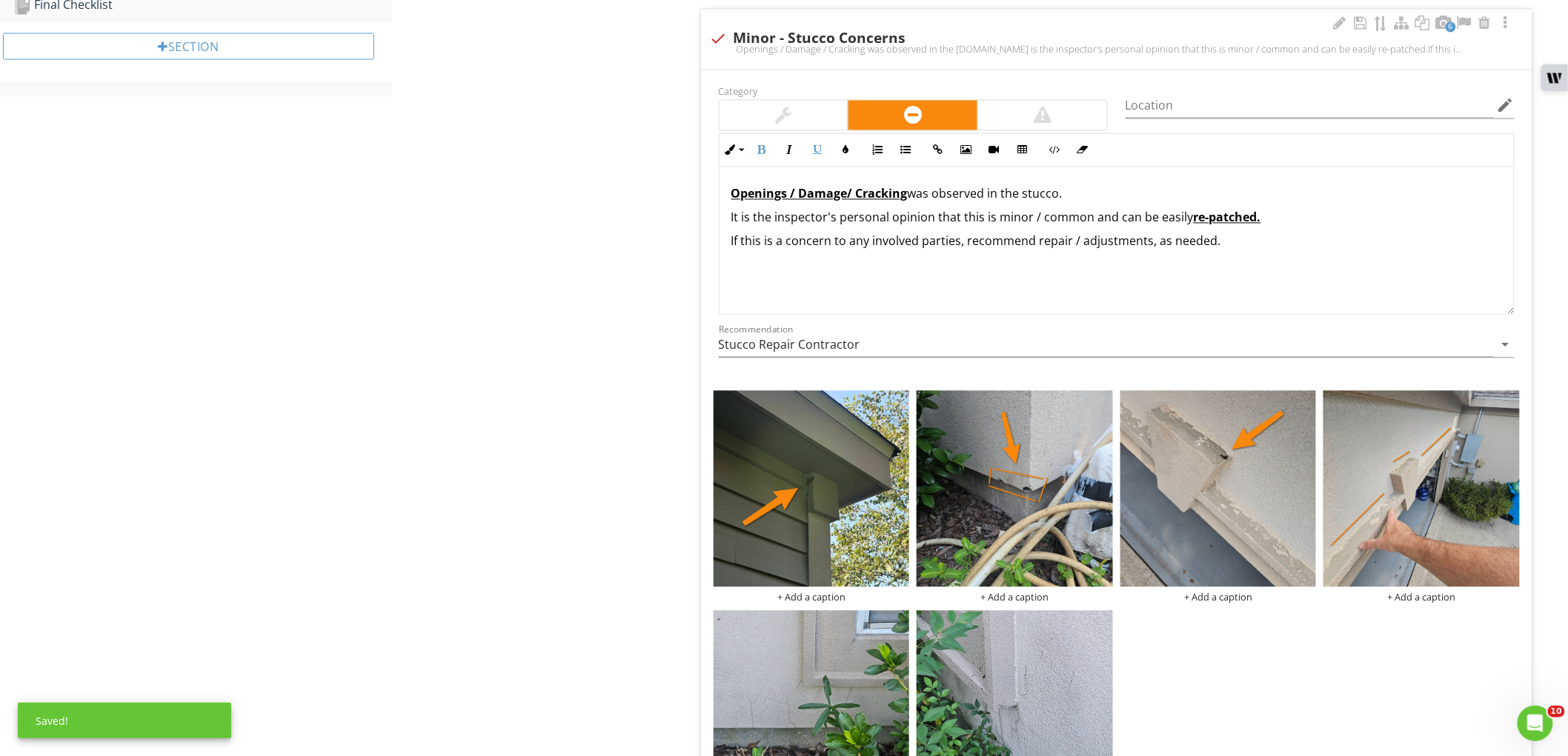
drag, startPoint x: 907, startPoint y: 194, endPoint x: 915, endPoint y: 193, distance: 8.1
click at [915, 193] on p "Openings / Damage / Cracking was observed in the stucco." at bounding box center [1117, 194] width 771 height 18
click at [1078, 151] on icon "button" at bounding box center [1082, 151] width 11 height 11
click at [1100, 203] on p "Openings / Damage / Cracking ​ ​was observed in the stucco." at bounding box center [1117, 194] width 771 height 18
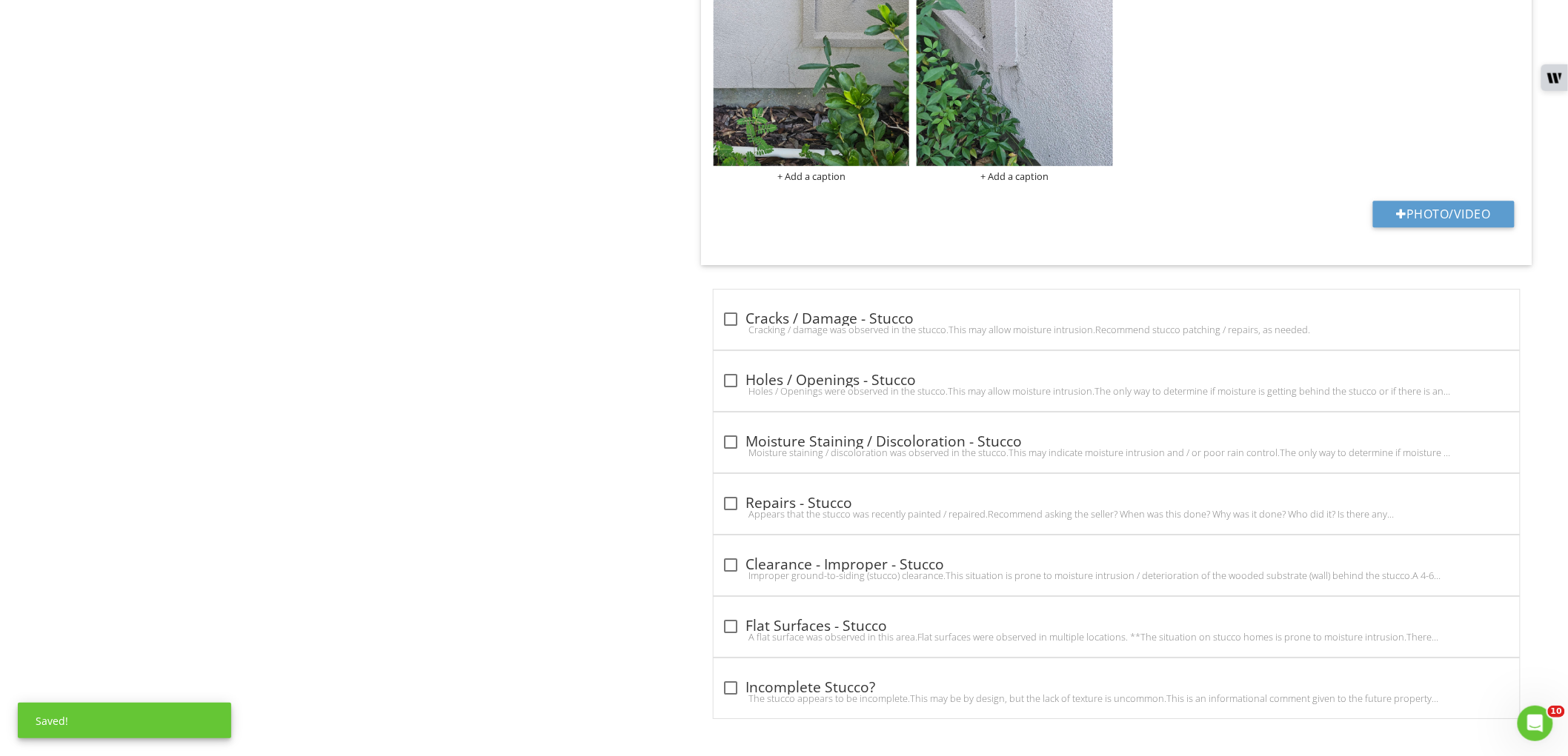
scroll to position [1795, 0]
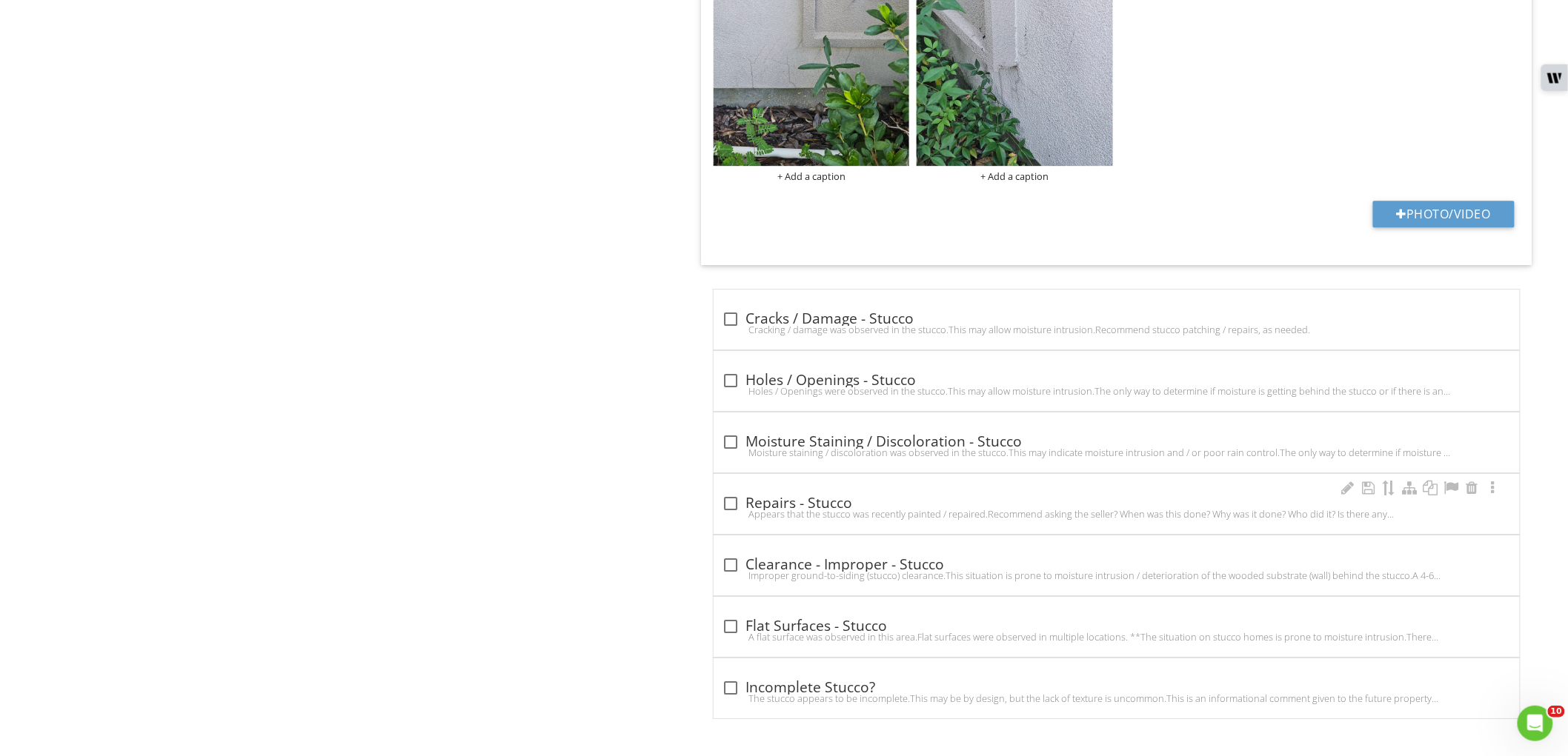
click at [718, 493] on div "check_box_outline_blank Repairs - Stucco Appears that the stucco was recently p…" at bounding box center [1117, 504] width 806 height 60
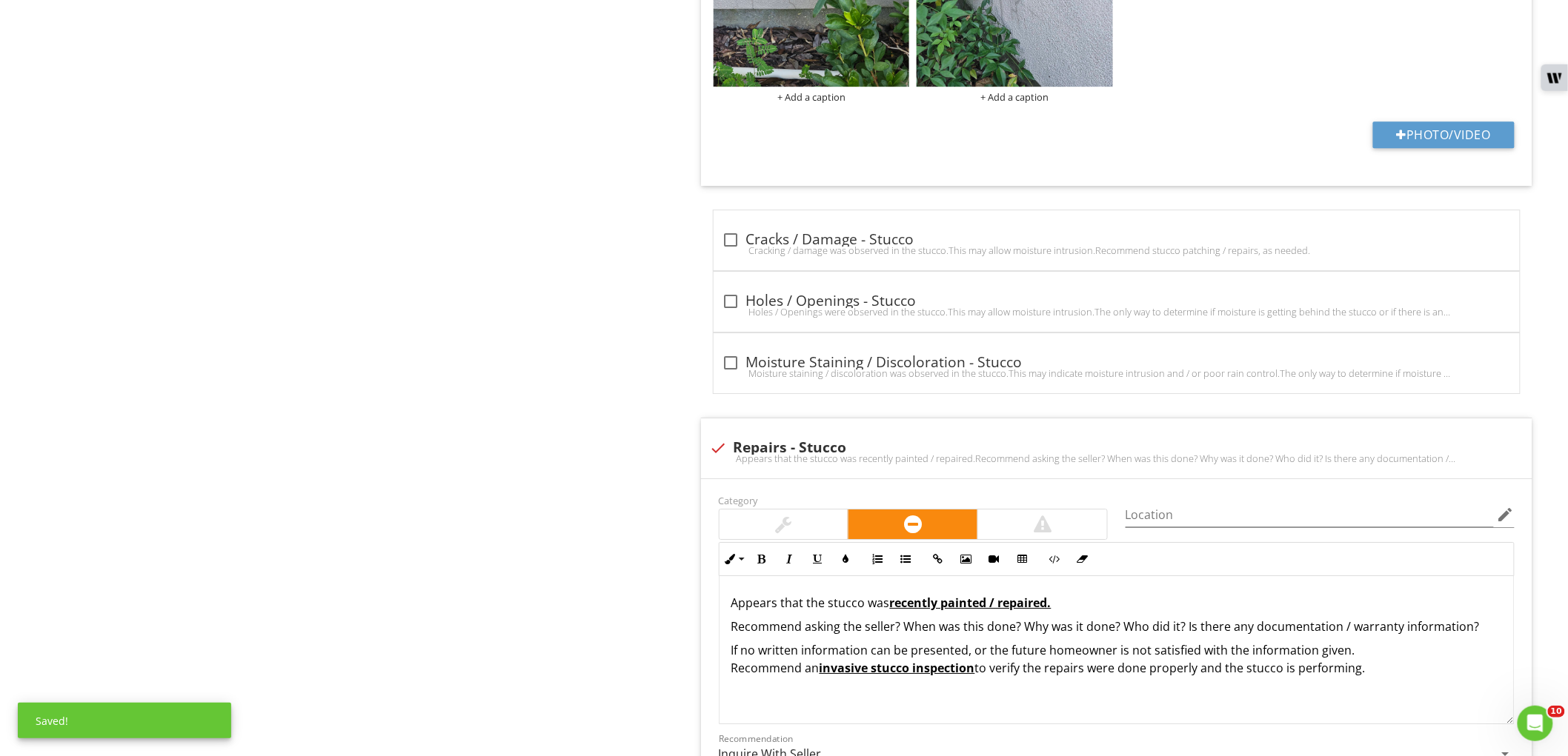
scroll to position [1959, 0]
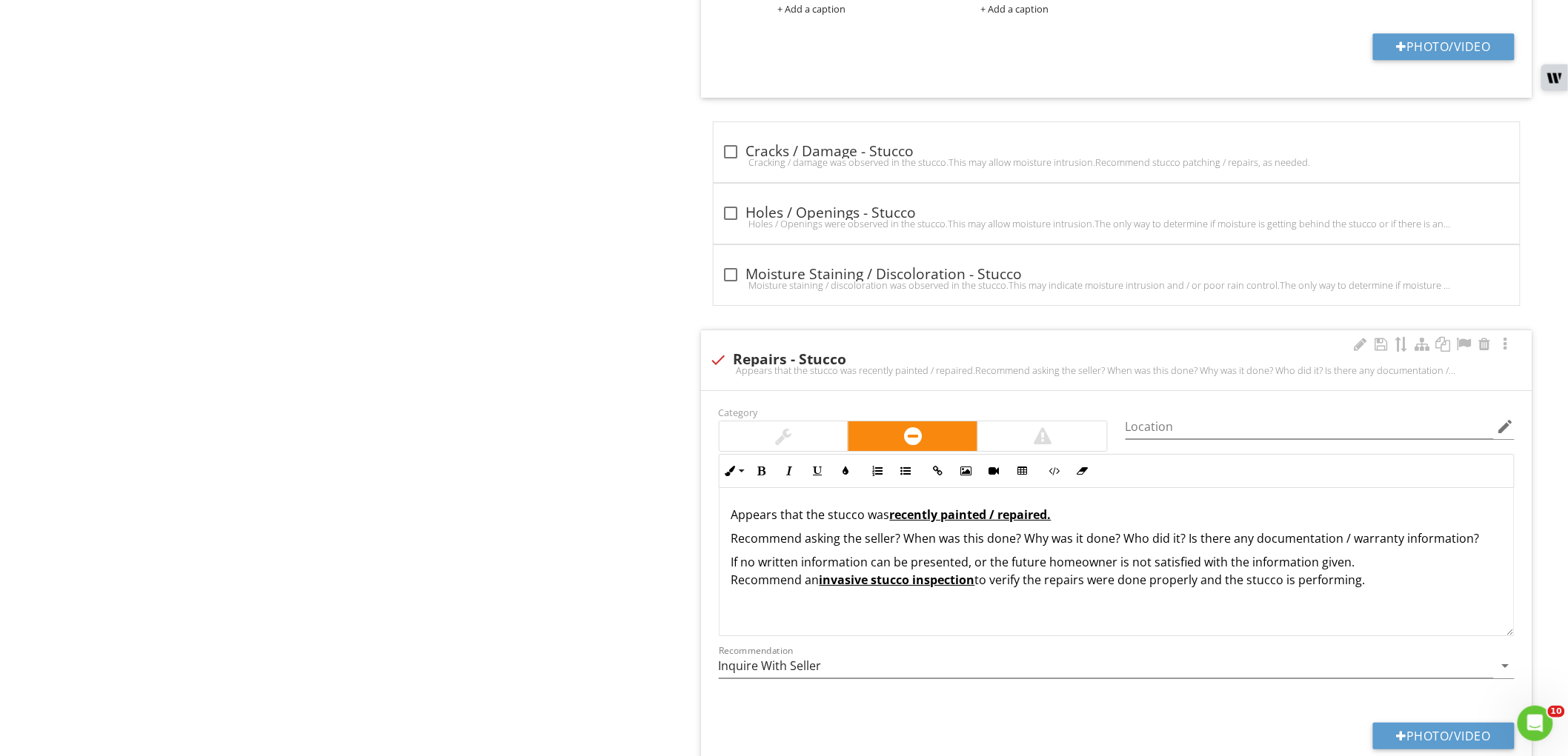
click at [722, 366] on div "Appears that the stucco was recently painted / repaired.Recommend asking the se…" at bounding box center [1116, 370] width 813 height 12
checkbox input "true"
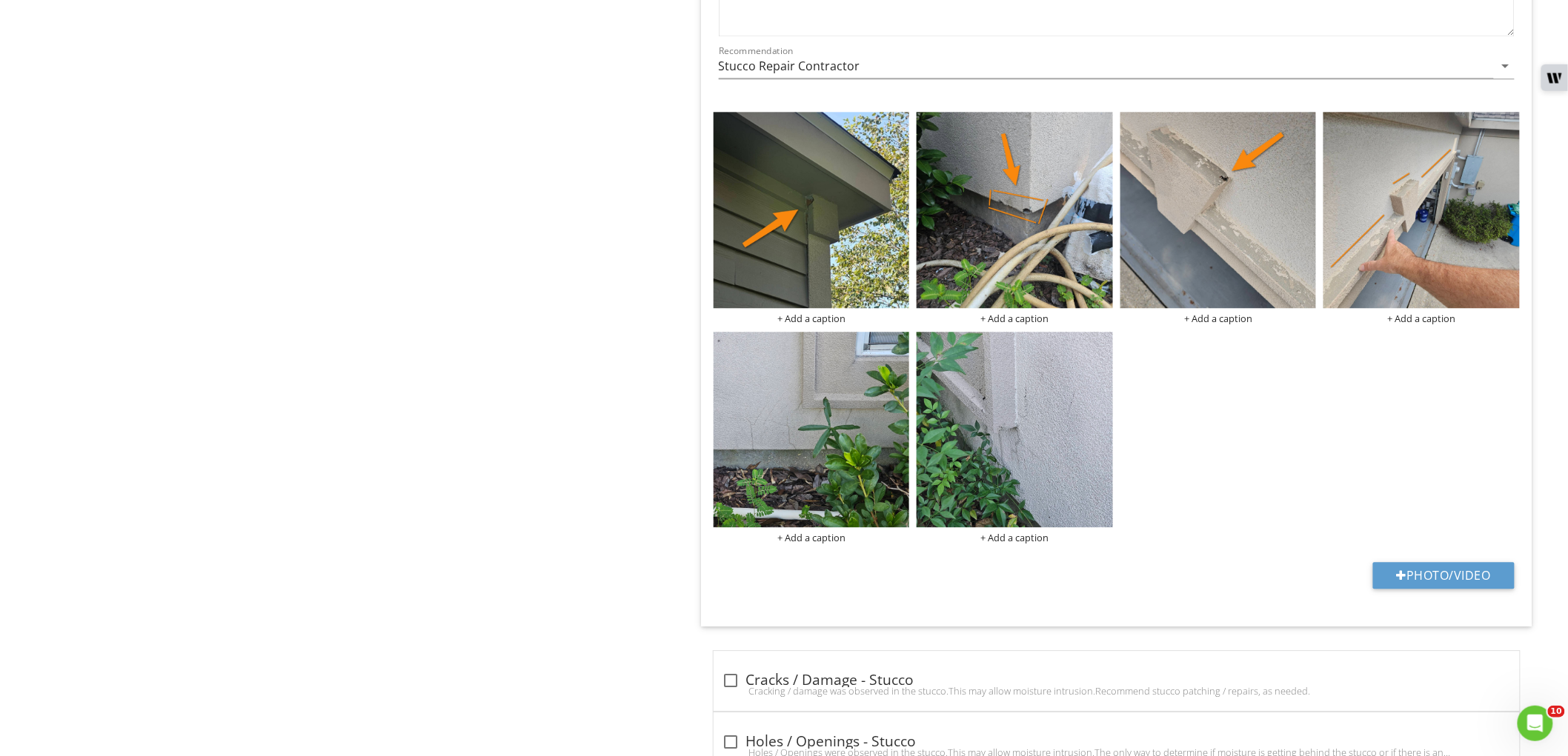
scroll to position [1630, 0]
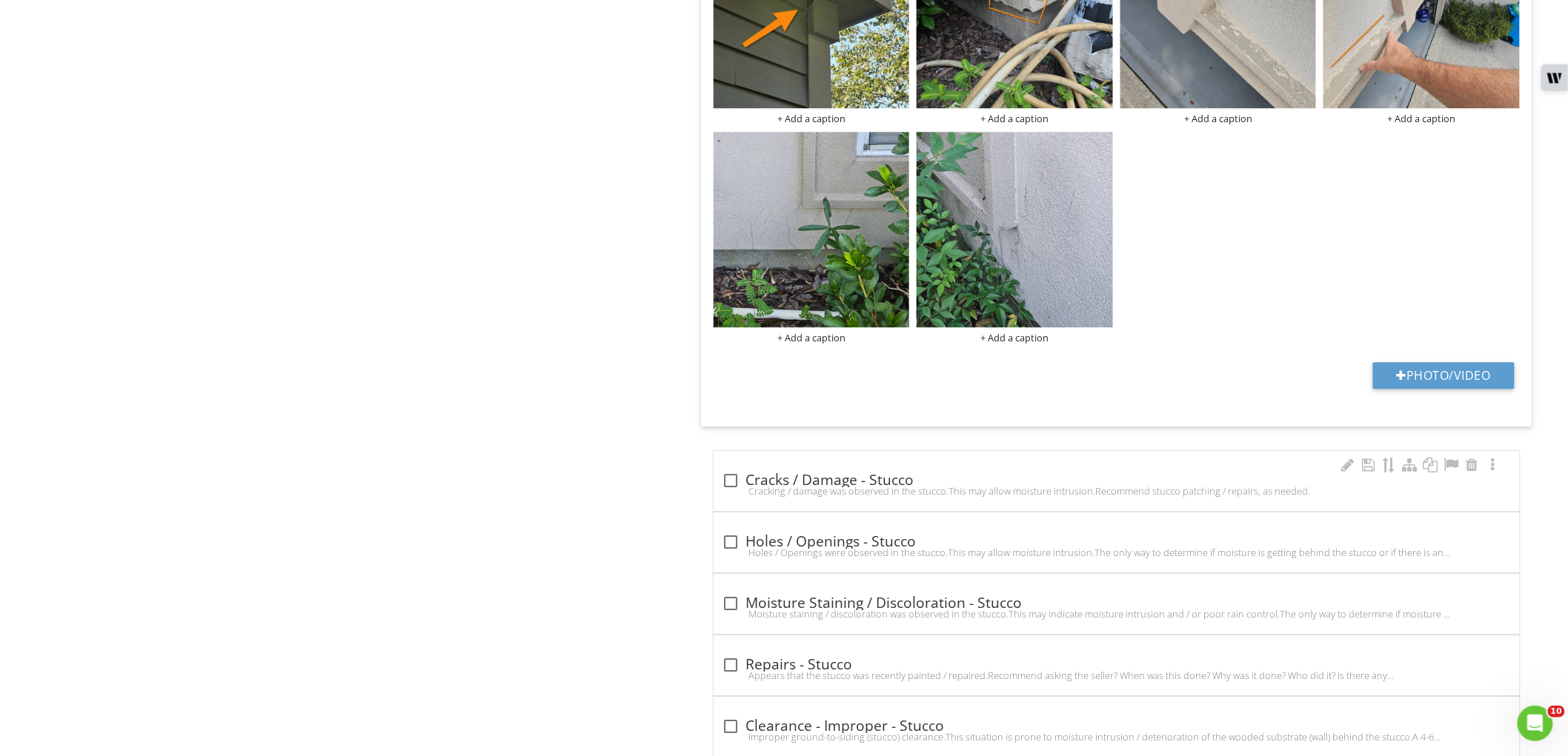
click at [724, 475] on div at bounding box center [731, 480] width 25 height 25
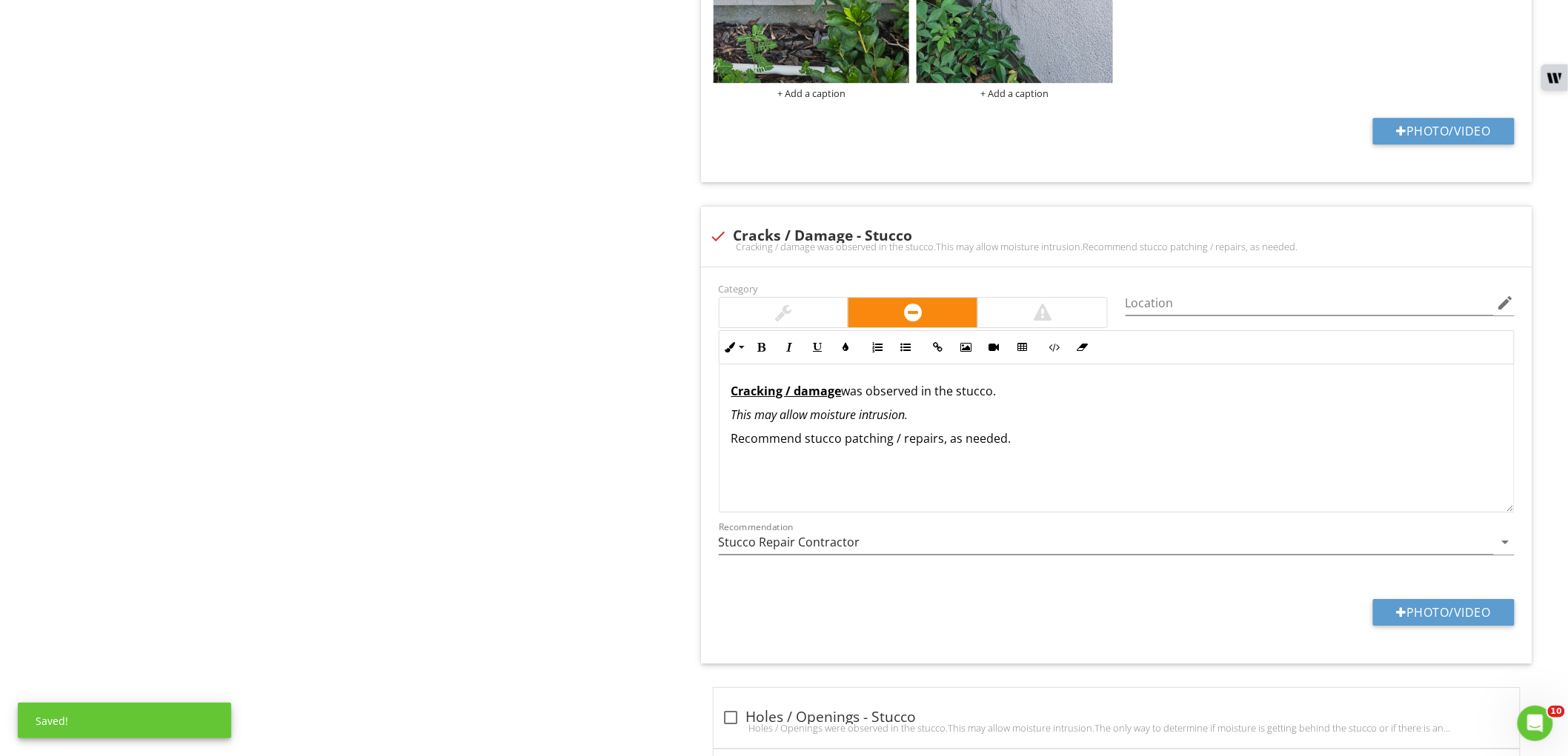
scroll to position [1877, 0]
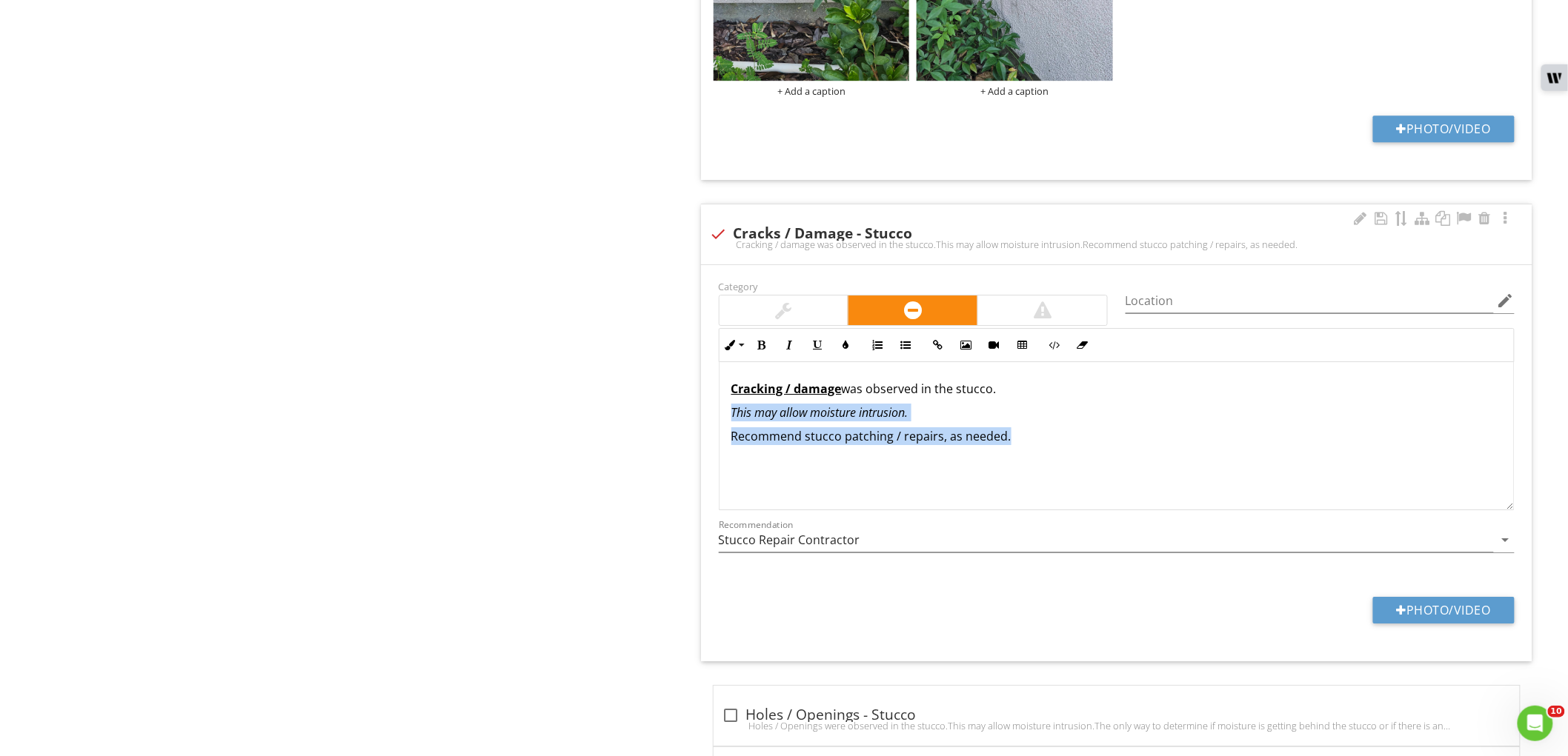
drag, startPoint x: 813, startPoint y: 460, endPoint x: 702, endPoint y: 416, distance: 119.4
click at [702, 416] on div "Category Location edit Inline Style XLarge Large Normal Small Light Small/Light…" at bounding box center [1116, 463] width 831 height 396
copy div "This may allow moisture intrusion. Recommend stucco patching / repairs, as need…"
click at [730, 232] on div at bounding box center [718, 233] width 25 height 25
checkbox input "true"
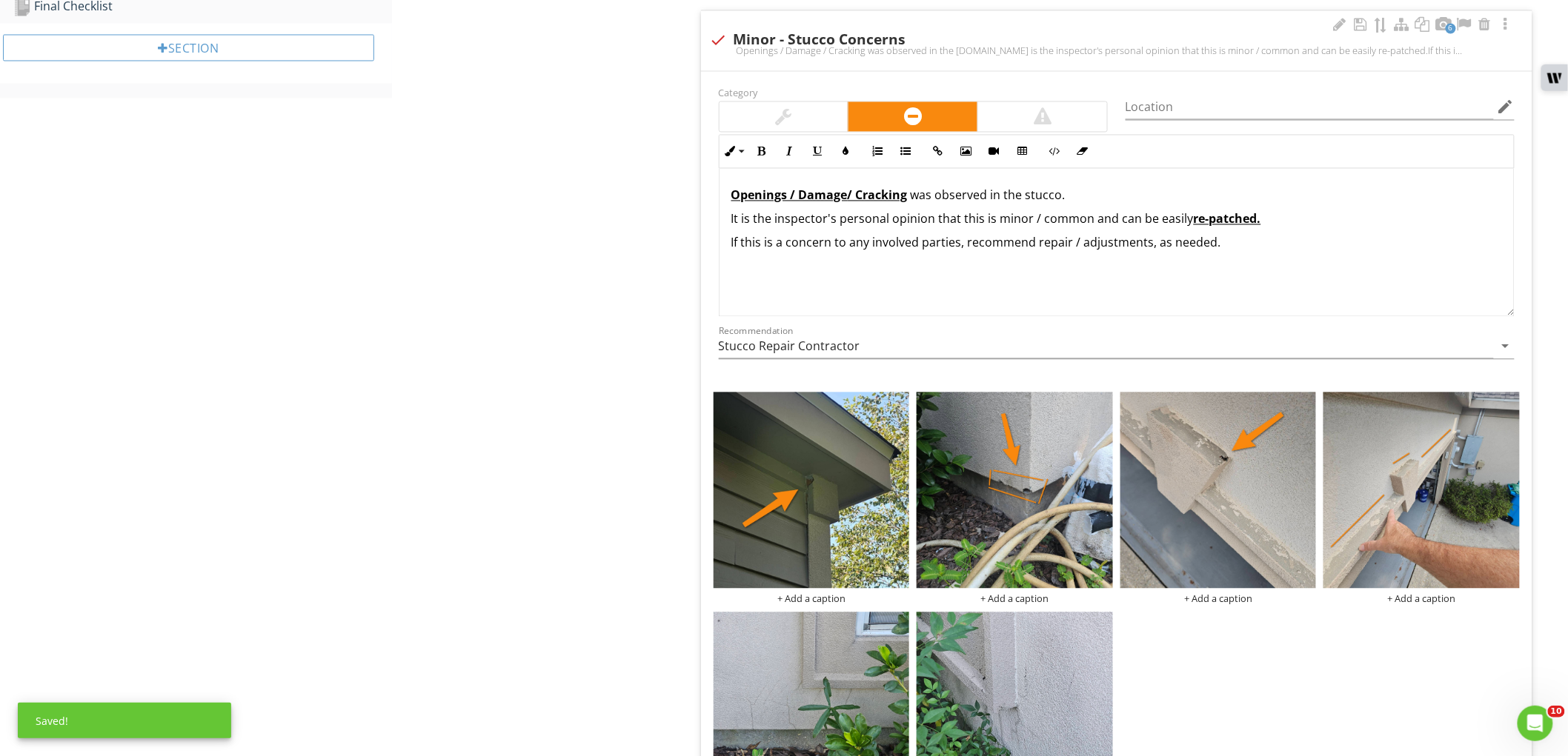
scroll to position [1137, 0]
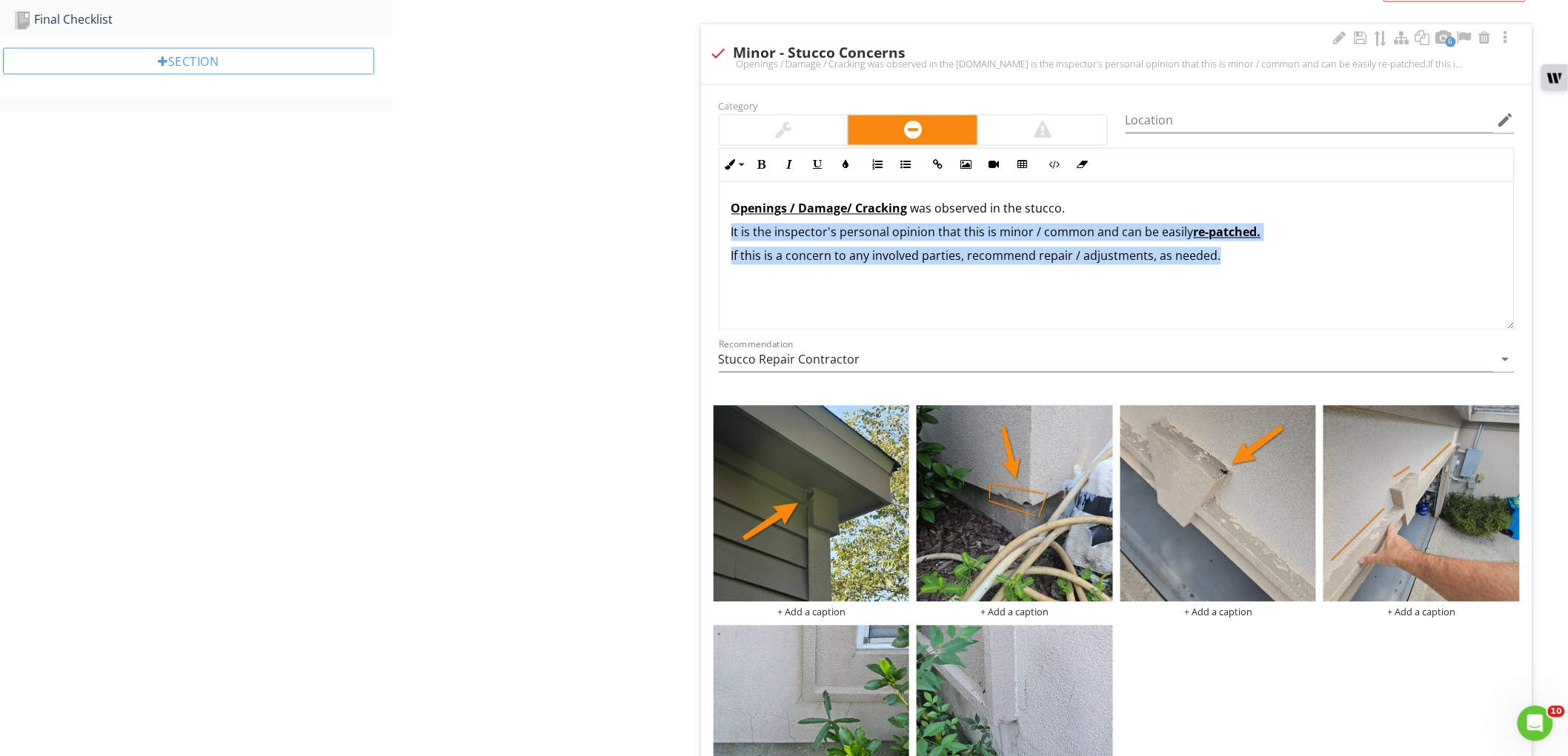
drag, startPoint x: 1299, startPoint y: 257, endPoint x: 709, endPoint y: 232, distance: 590.5
click at [709, 232] on div "Category Location edit Inline Style XLarge Large Normal Small Light Small/Light…" at bounding box center [1116, 502] width 831 height 835
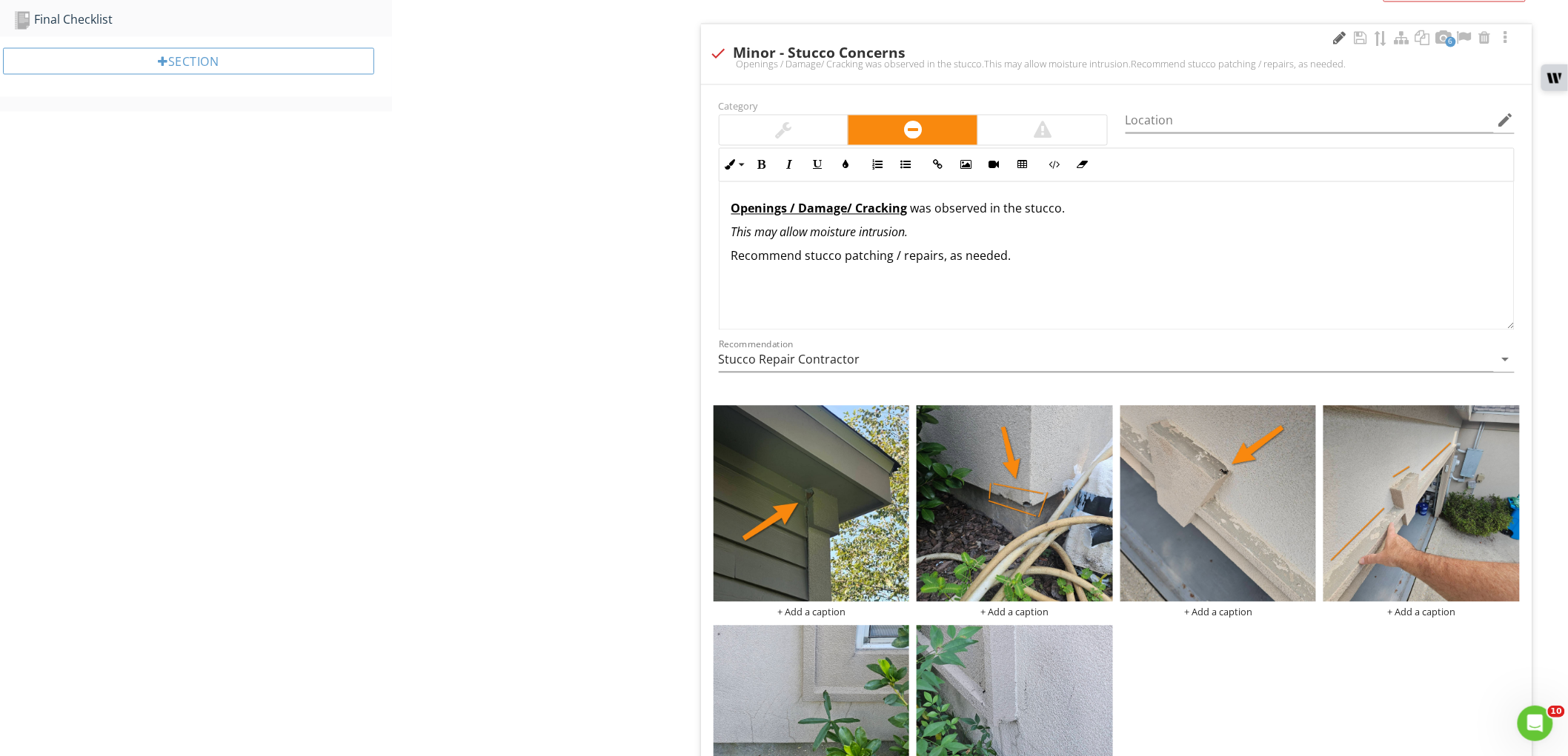
click at [1334, 38] on div at bounding box center [1340, 38] width 18 height 15
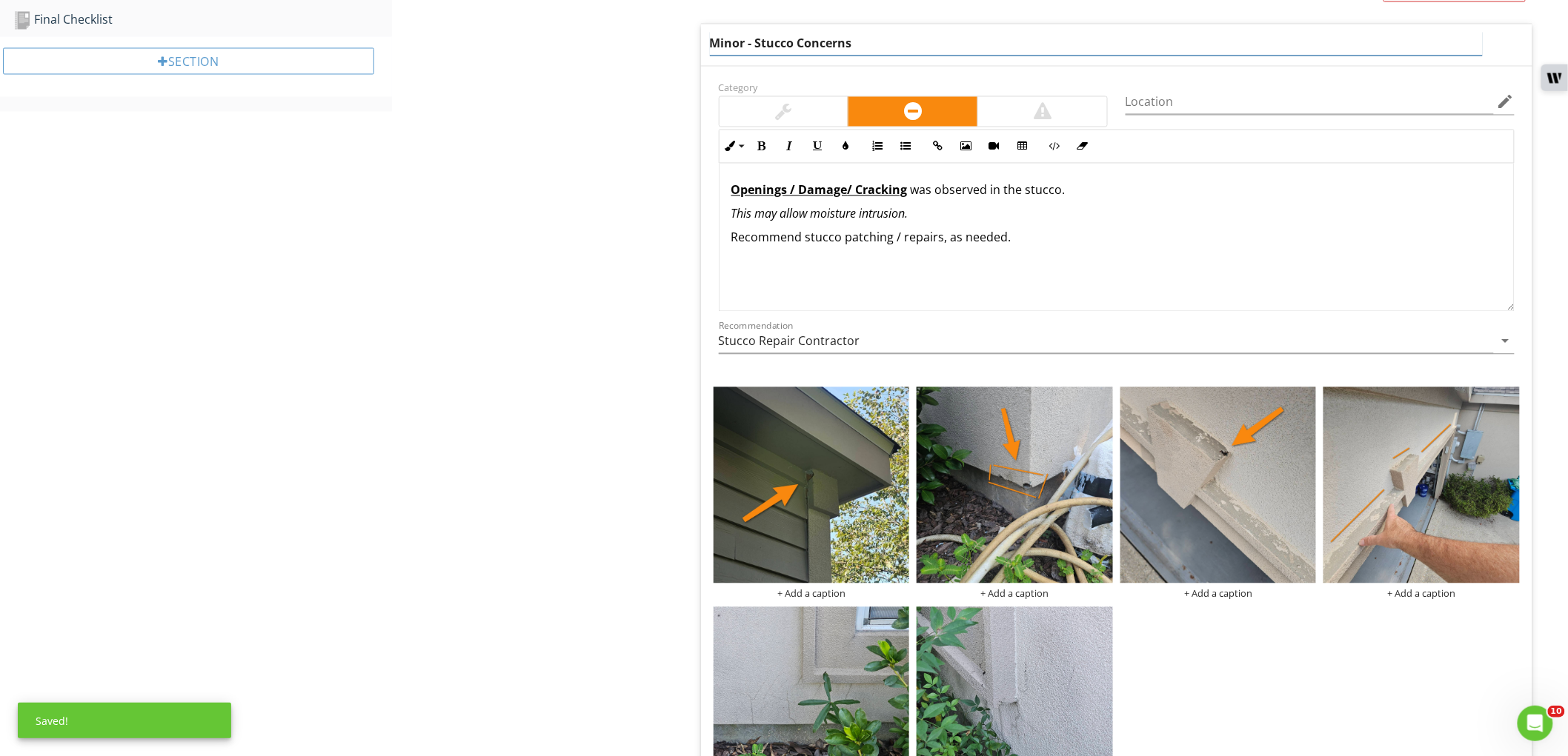
click at [722, 43] on input "Minor - Stucco Concerns" at bounding box center [1096, 44] width 772 height 25
click at [785, 52] on input "Multiple - Stucco Concerns" at bounding box center [1096, 44] width 772 height 25
paste input "Stucco"
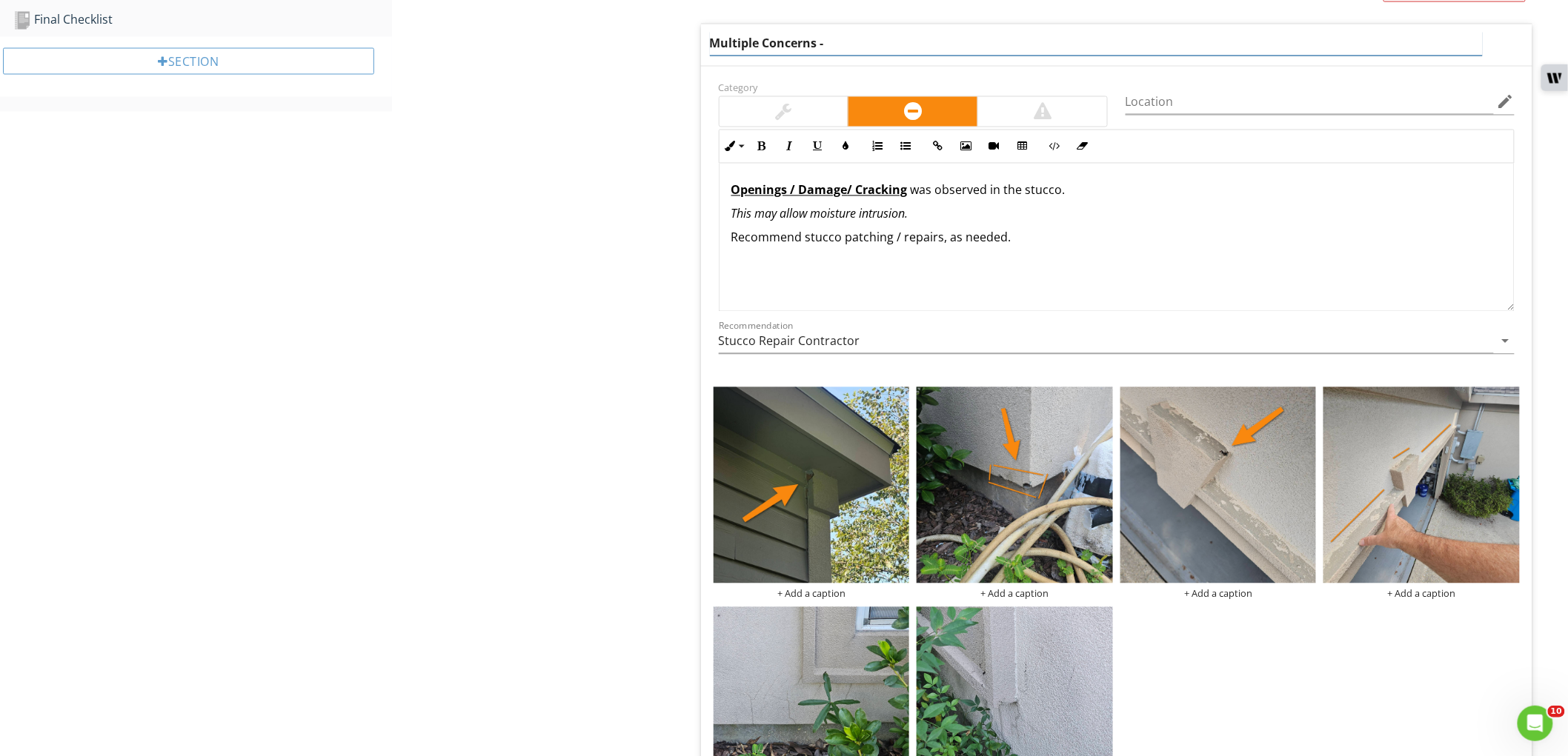
type input "Multiple Concerns - Stucco"
click at [714, 311] on div "Inline Style XLarge Large Normal Small Light Small/Light Bold Italic Underline …" at bounding box center [1116, 220] width 813 height 182
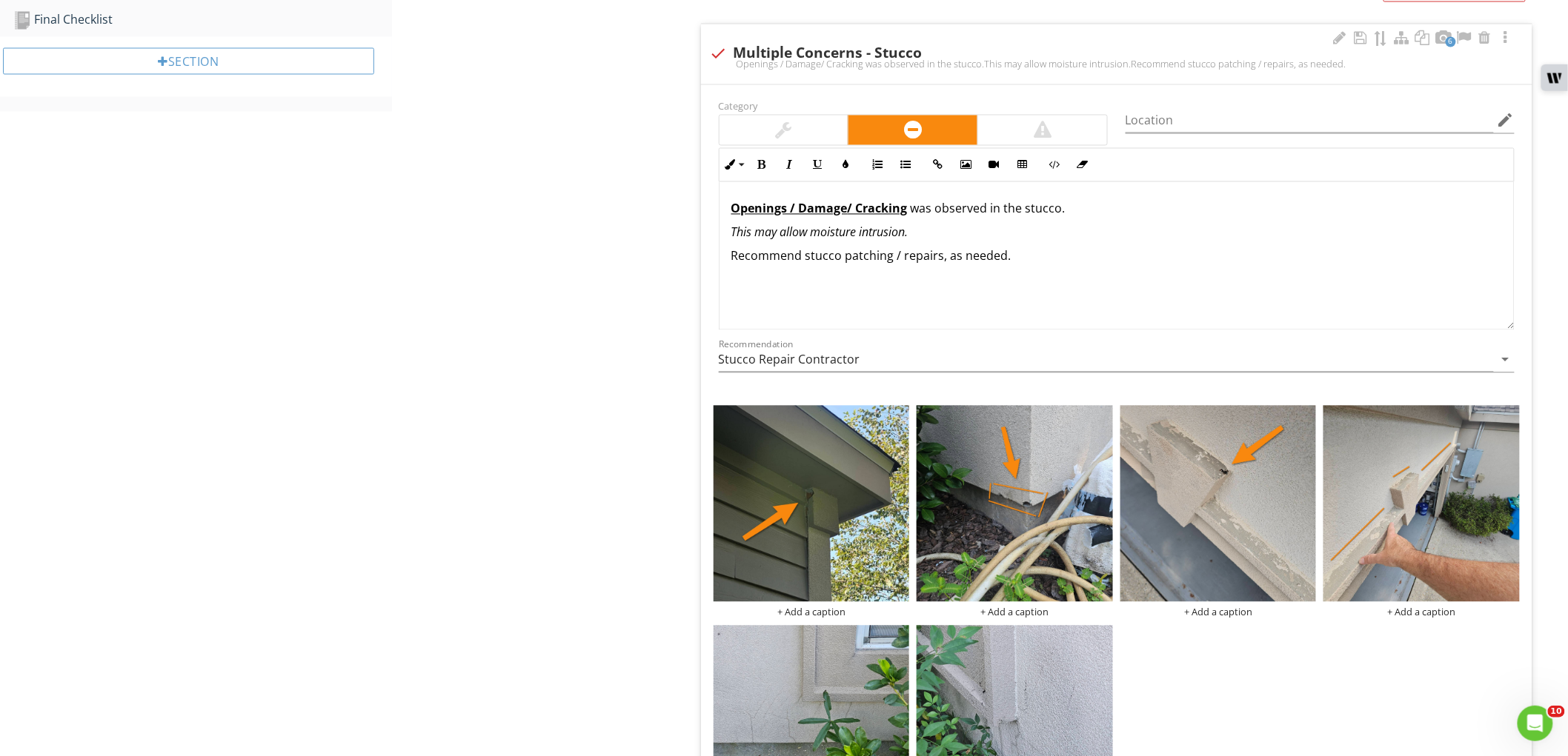
click at [913, 217] on p "Openings / Damage / Cracking ​ ​was observed in the stucco." at bounding box center [1117, 209] width 771 height 18
click at [916, 212] on p "Openings / Damage / Cracking /Incompletions was observed in the stucco." at bounding box center [1117, 209] width 771 height 18
click at [998, 211] on p "Openings / Damage / Cracking / Incompletions was observed in the stucco." at bounding box center [1117, 209] width 771 height 18
click at [997, 211] on p "Openings / Damage / Cracking / Incompletions was observed in the stucco." at bounding box center [1117, 209] width 771 height 18
drag, startPoint x: 997, startPoint y: 211, endPoint x: 909, endPoint y: 204, distance: 88.3
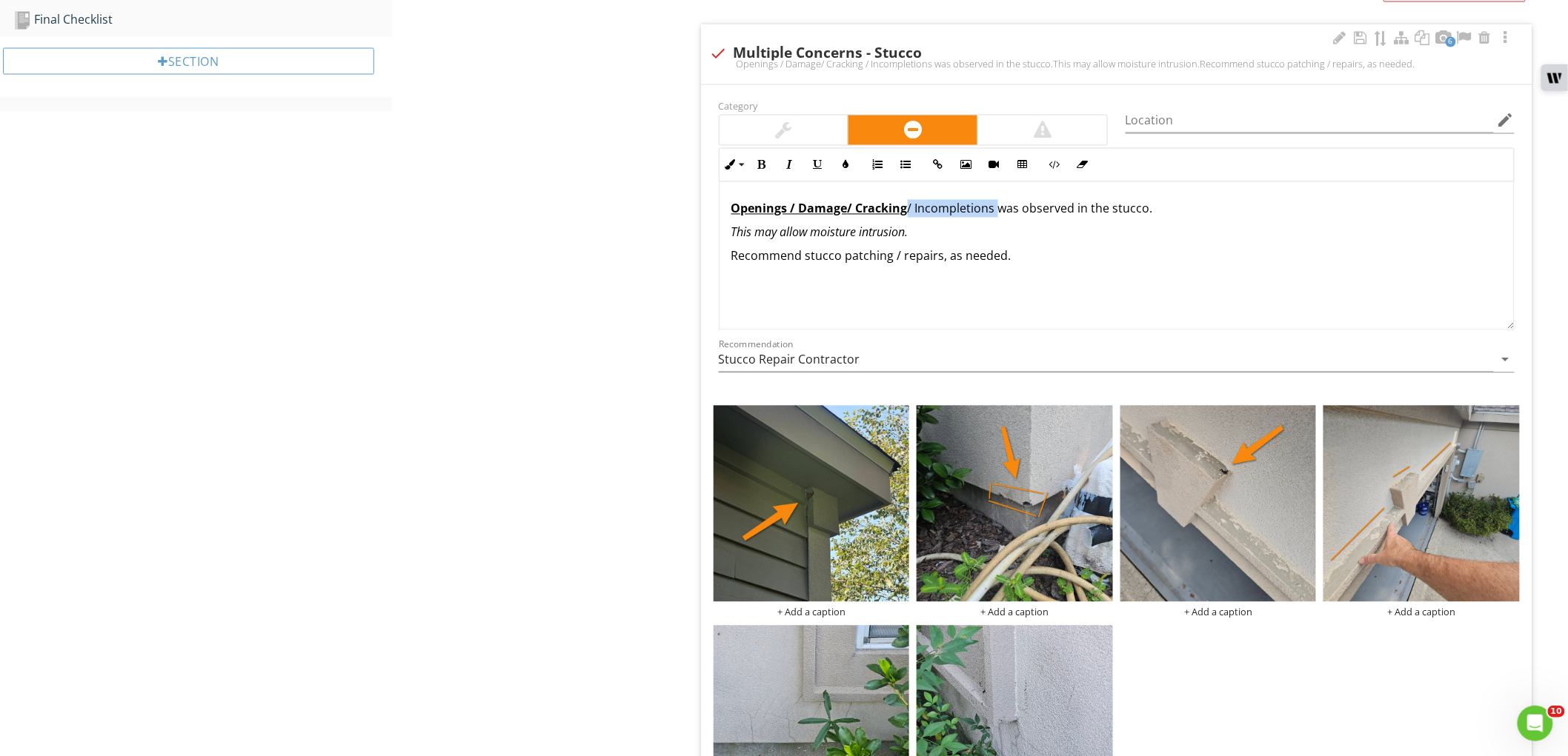
click at [909, 204] on p "Openings / Damage / Cracking / Incompletions was observed in the stucco." at bounding box center [1117, 209] width 771 height 18
click at [768, 175] on button "Bold" at bounding box center [762, 165] width 28 height 28
click at [808, 164] on button "Underline" at bounding box center [818, 165] width 28 height 28
click at [614, 216] on div "Exterior Wall Cladding / Siding Trim / Flashing Eave / Soffit / Fascia Stucco C…" at bounding box center [979, 211] width 1176 height 2399
click at [986, 209] on u "/ Incompletions" at bounding box center [954, 209] width 93 height 16
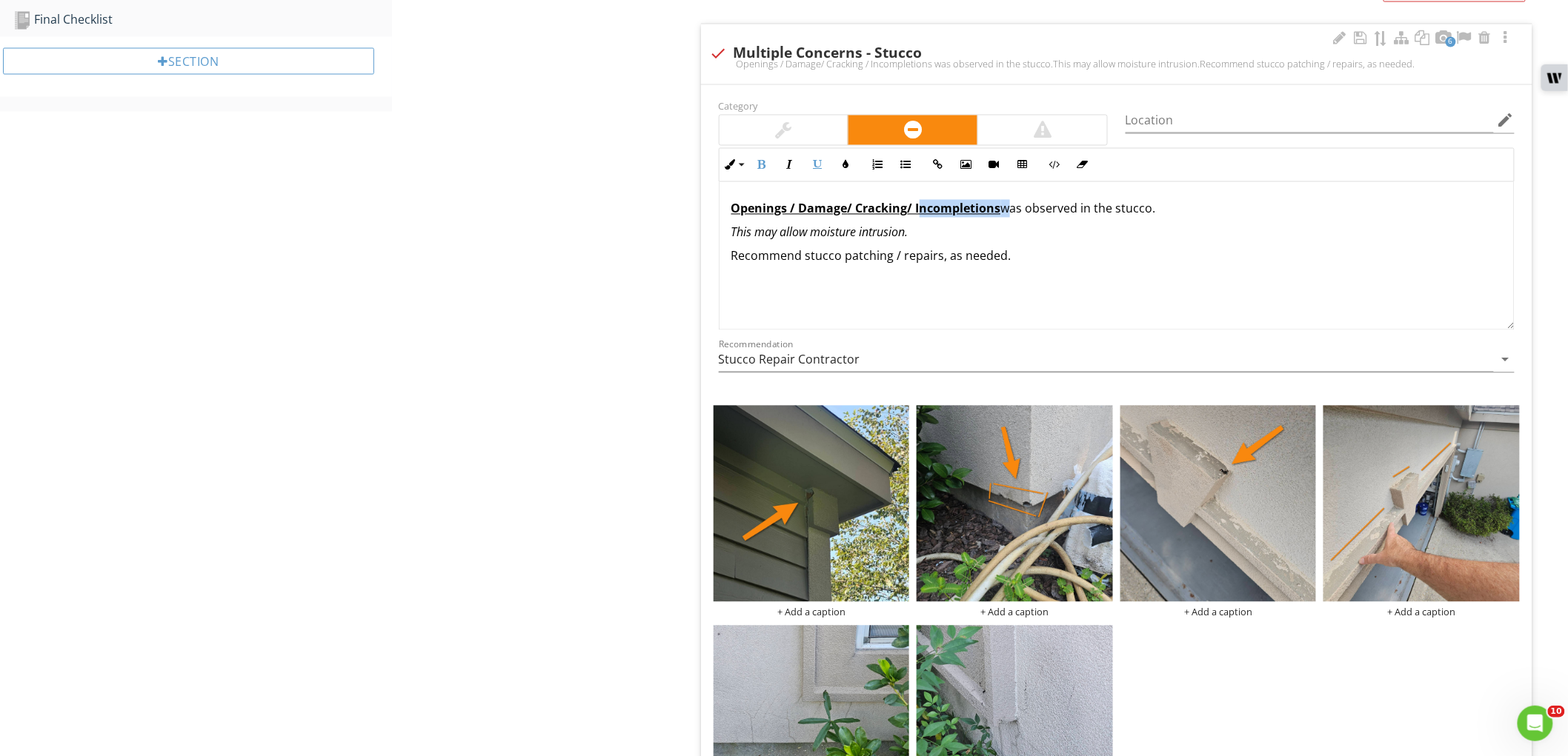
click at [986, 209] on u "/ Incompletions" at bounding box center [954, 209] width 93 height 16
click at [1022, 212] on p "Openings / Damage / Cracking / Incompletions was observed in the stucco." at bounding box center [1117, 209] width 771 height 18
drag, startPoint x: 900, startPoint y: 262, endPoint x: 844, endPoint y: 262, distance: 56.0
click at [844, 262] on p "Recommend stucco patching / repairs, as needed." at bounding box center [1117, 256] width 771 height 18
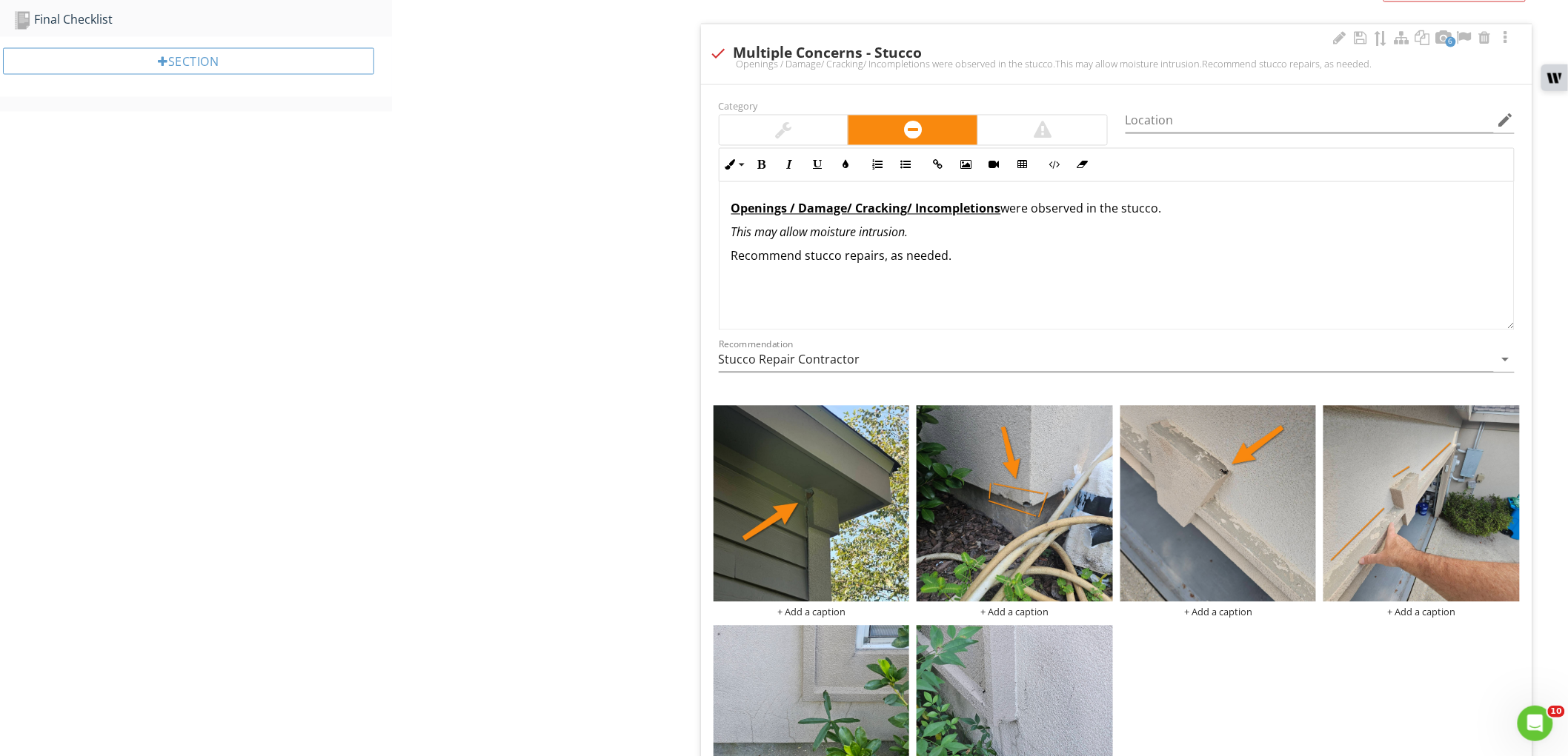
click at [983, 260] on p "Recommend stucco repairs, as needed." at bounding box center [1117, 256] width 771 height 18
click at [1105, 283] on div "Openings / Damage / Cracking / Incompletions were observed in the stucco. This …" at bounding box center [1116, 256] width 794 height 148
drag, startPoint x: 970, startPoint y: 284, endPoint x: 1092, endPoint y: 287, distance: 122.0
click at [1092, 287] on p "The seller may can ask the people involved in the roof installation to address …" at bounding box center [1117, 280] width 771 height 18
click at [970, 287] on p "The seller may can ask the people involved the recent repairs to address this i…" at bounding box center [1117, 280] width 771 height 18
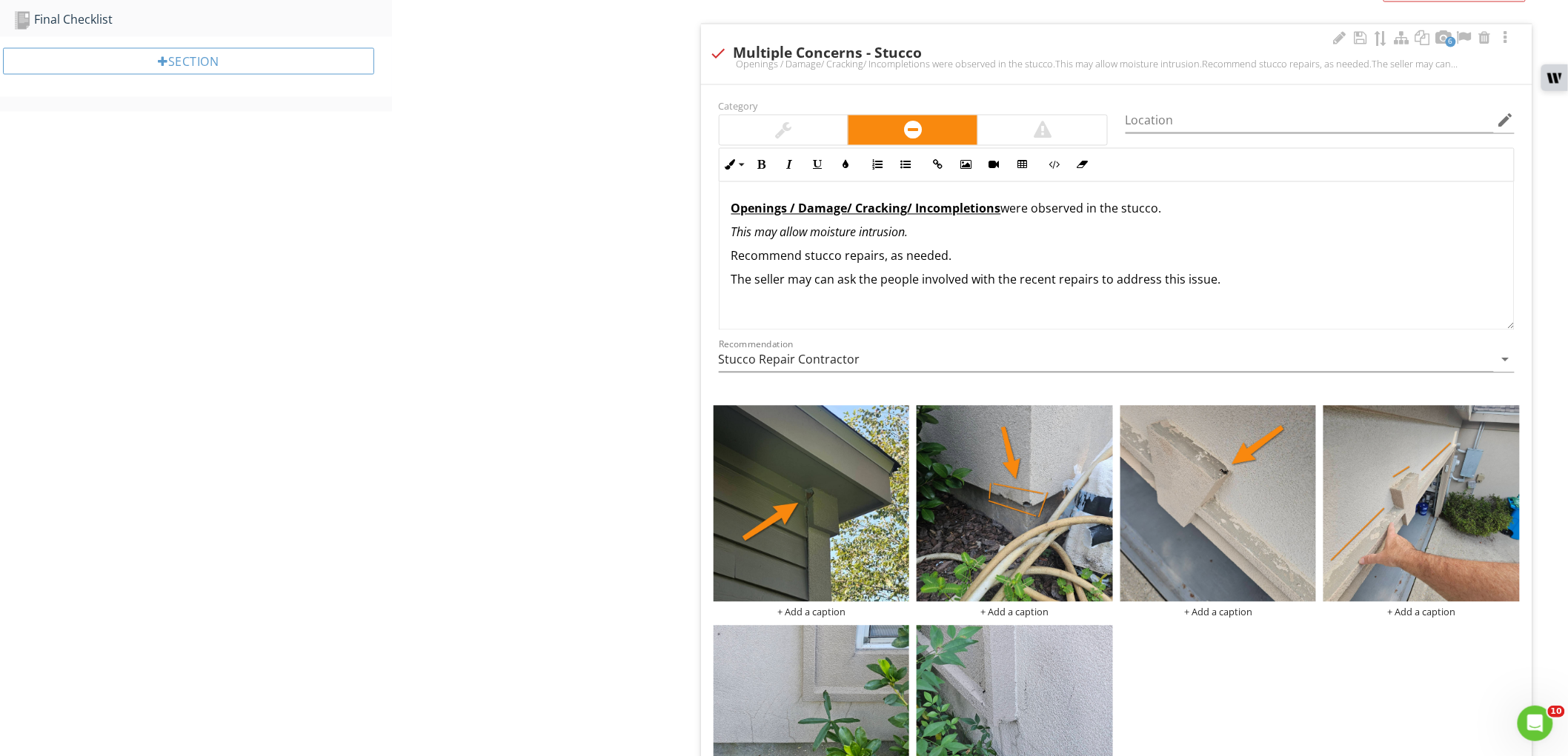
click at [979, 280] on p "The seller may can ask the people involved with the recent repairs to address t…" at bounding box center [1117, 280] width 771 height 18
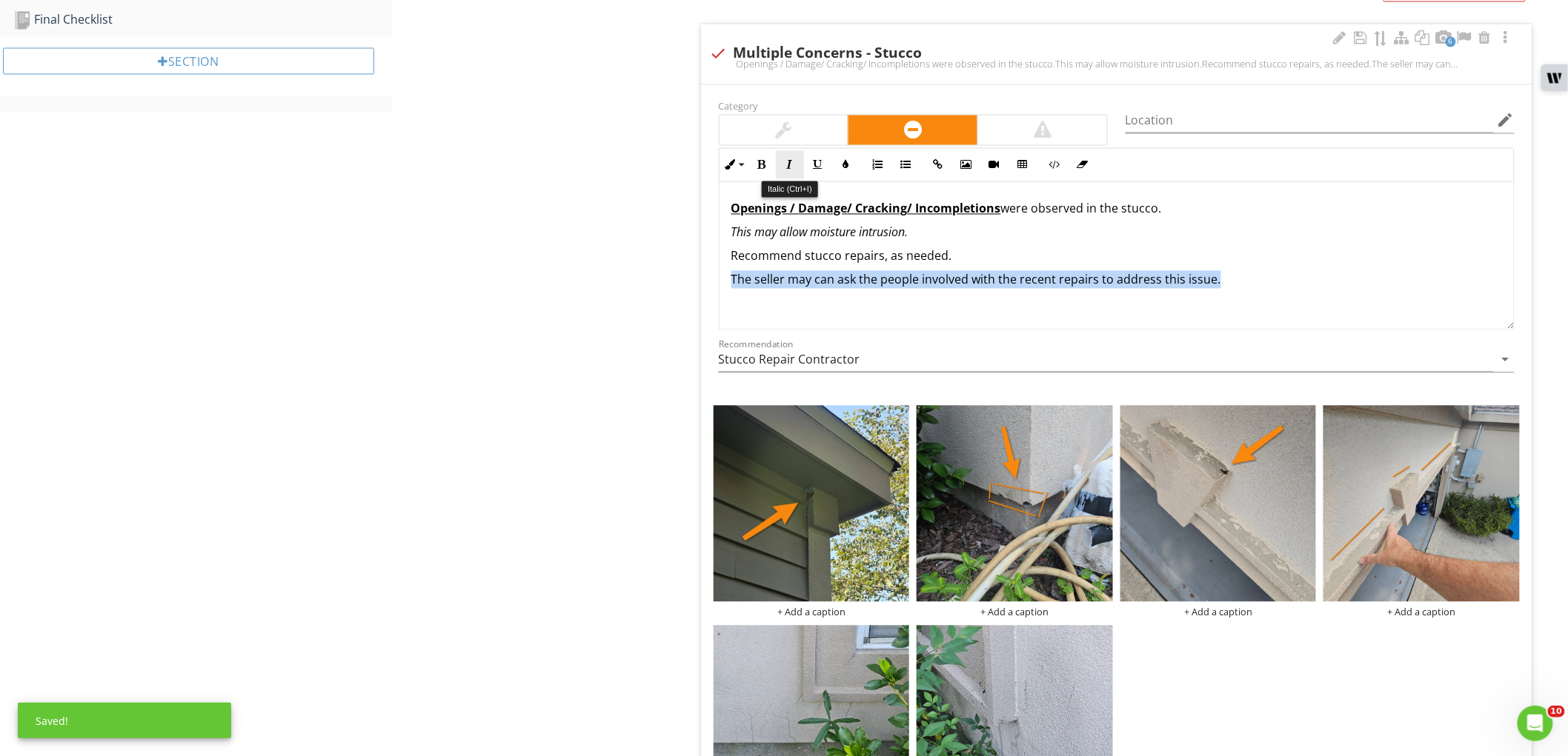
click at [795, 169] on button "Italic" at bounding box center [790, 165] width 28 height 28
click at [727, 285] on div "Openings / Damage / Cracking / Incompletions were observed in the stucco. This …" at bounding box center [1116, 256] width 794 height 148
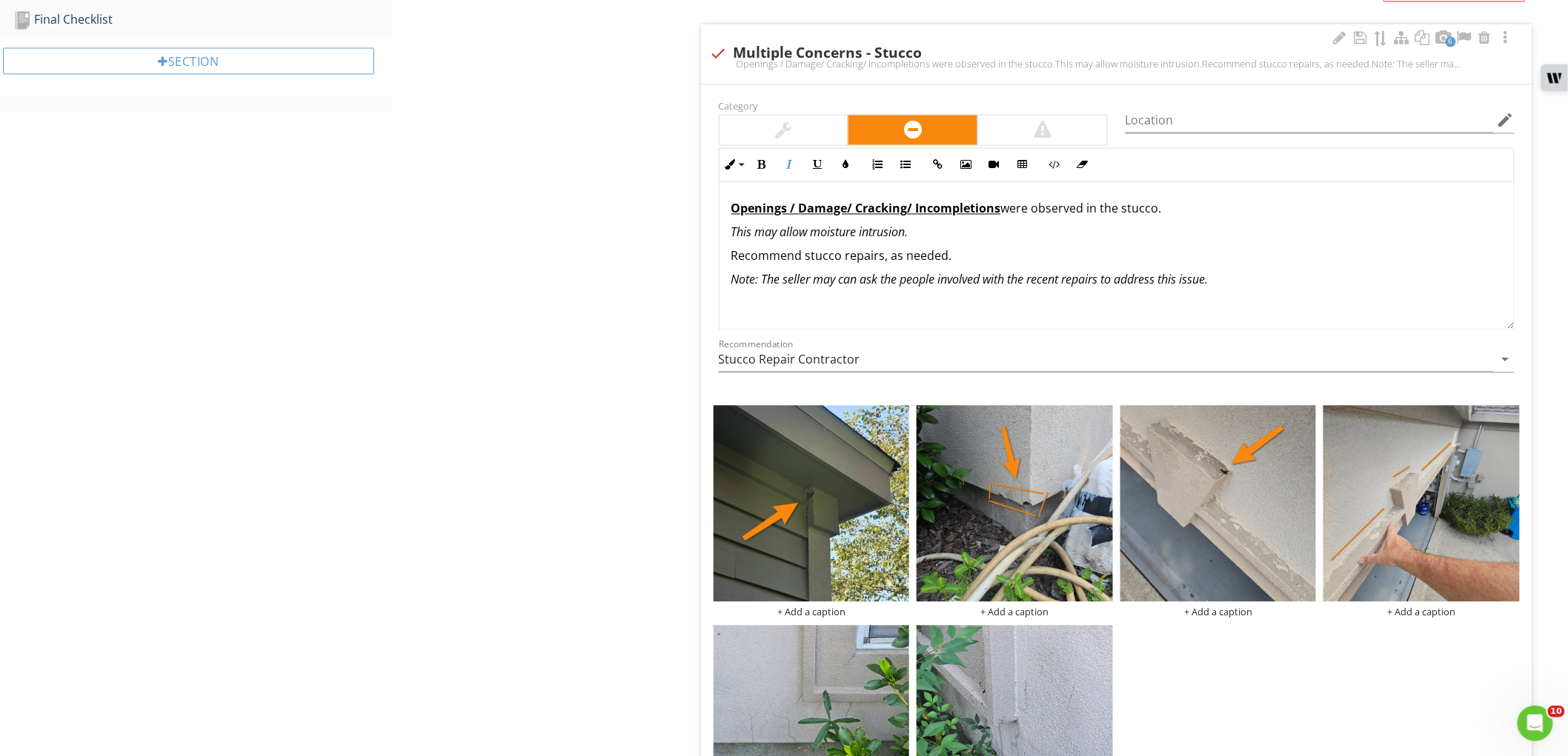
click at [1023, 240] on p "This may allow moisture intrusion." at bounding box center [1117, 232] width 771 height 18
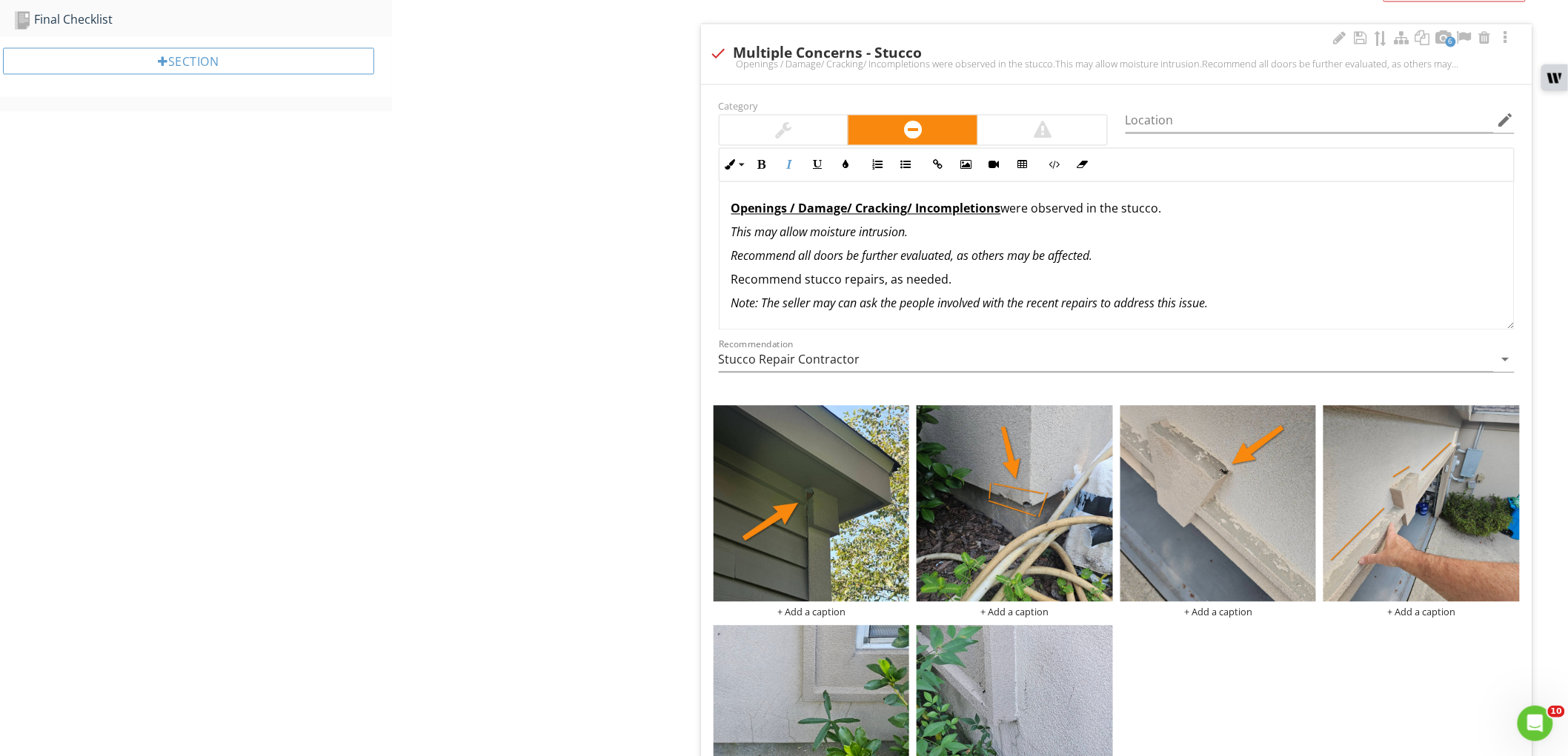
click at [816, 280] on p "Recommend stucco repairs, as needed." at bounding box center [1117, 280] width 771 height 18
copy p "stucco"
click at [823, 256] on em "Recommend all doors be further evaluated, as others may be affected." at bounding box center [912, 256] width 361 height 16
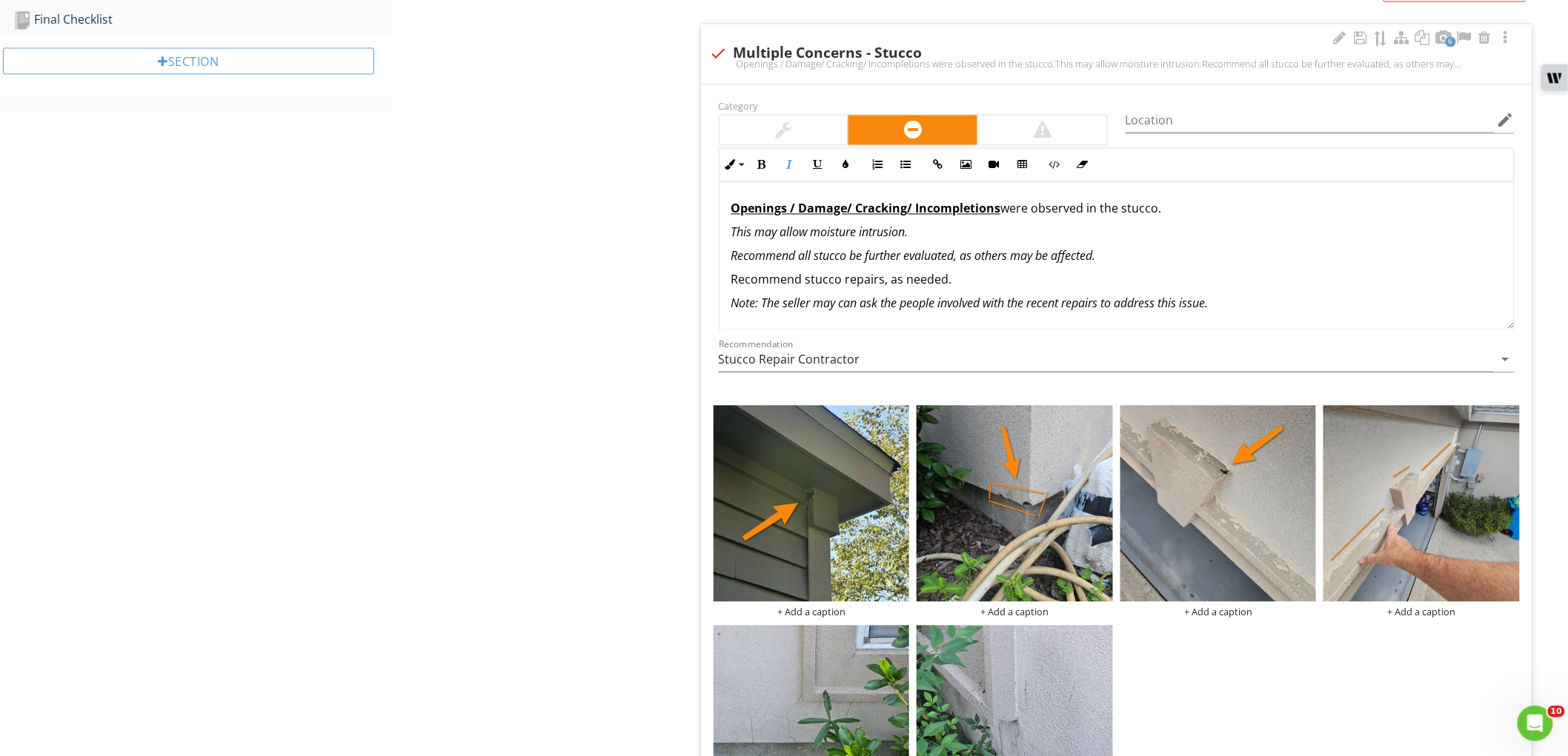
click at [971, 252] on em "Recommend all stucco be further evaluated, as others may be affected." at bounding box center [914, 256] width 365 height 16
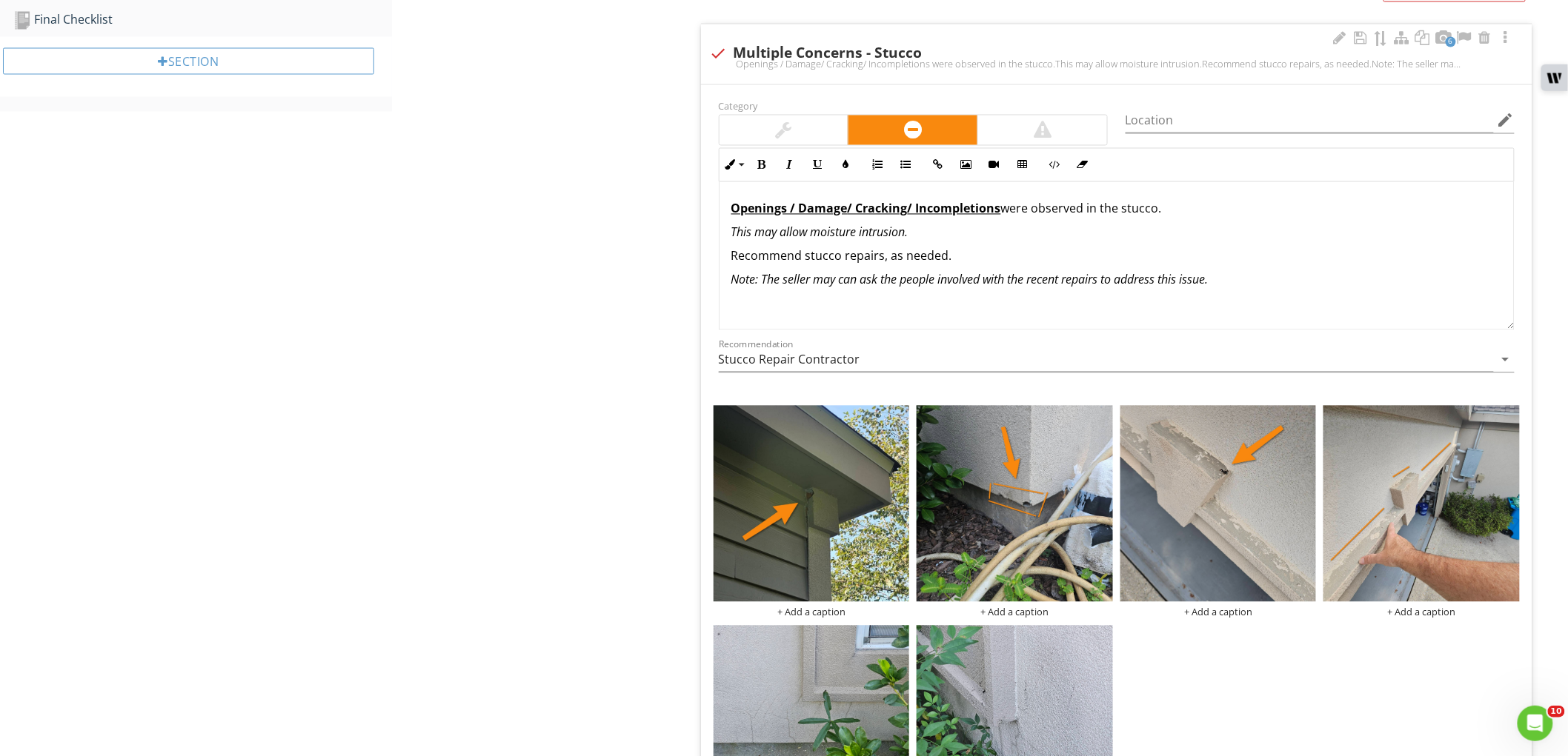
click at [1255, 284] on p "Note: The seller may can ask the people involved with the recent repairs to add…" at bounding box center [1117, 280] width 771 height 18
click at [1063, 307] on em "Recommend all stucco be further evaluated, as others may be affected." at bounding box center [914, 303] width 365 height 16
click at [1016, 311] on em "Recommend all stucco be further evaluated, as others may be affected." at bounding box center [914, 303] width 365 height 16
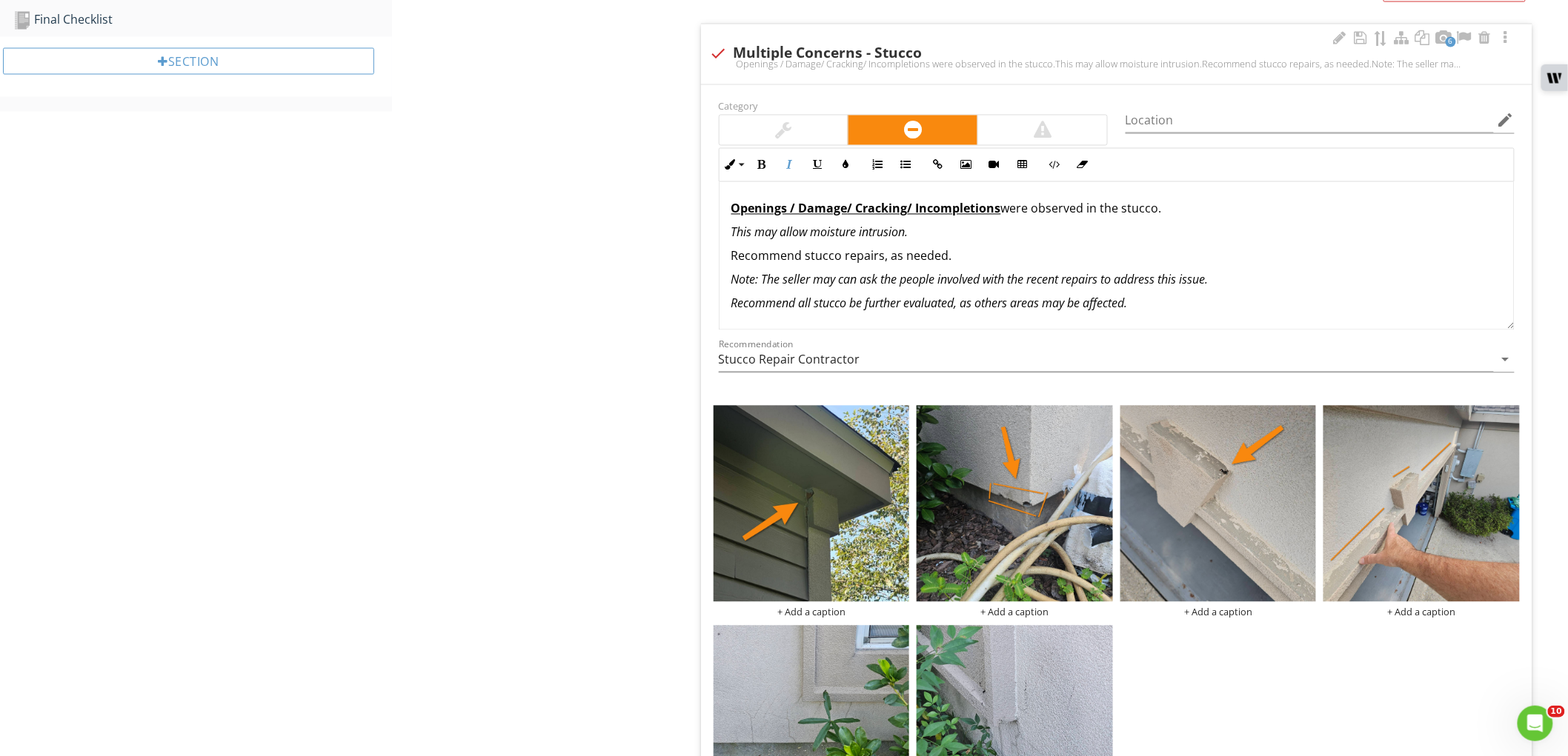
click at [1016, 311] on em "Recommend all stucco be further evaluated, as others areas may be affected." at bounding box center [930, 303] width 396 height 16
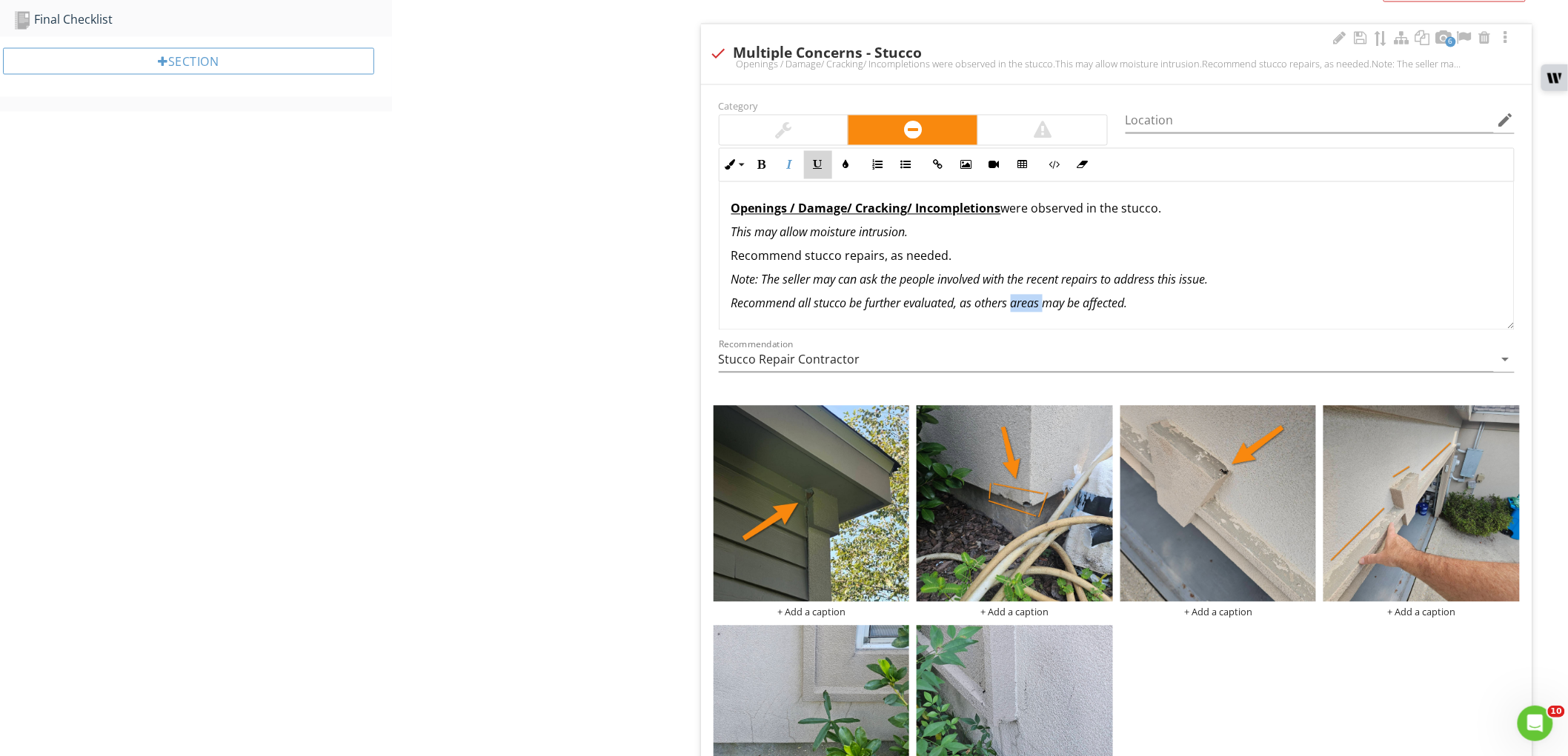
click at [820, 169] on icon "button" at bounding box center [818, 165] width 11 height 11
click at [794, 169] on icon "button" at bounding box center [790, 165] width 11 height 11
click at [624, 233] on div "Exterior Wall Cladding / Siding Trim / Flashing Eave / Soffit / Fascia Stucco C…" at bounding box center [979, 211] width 1176 height 2399
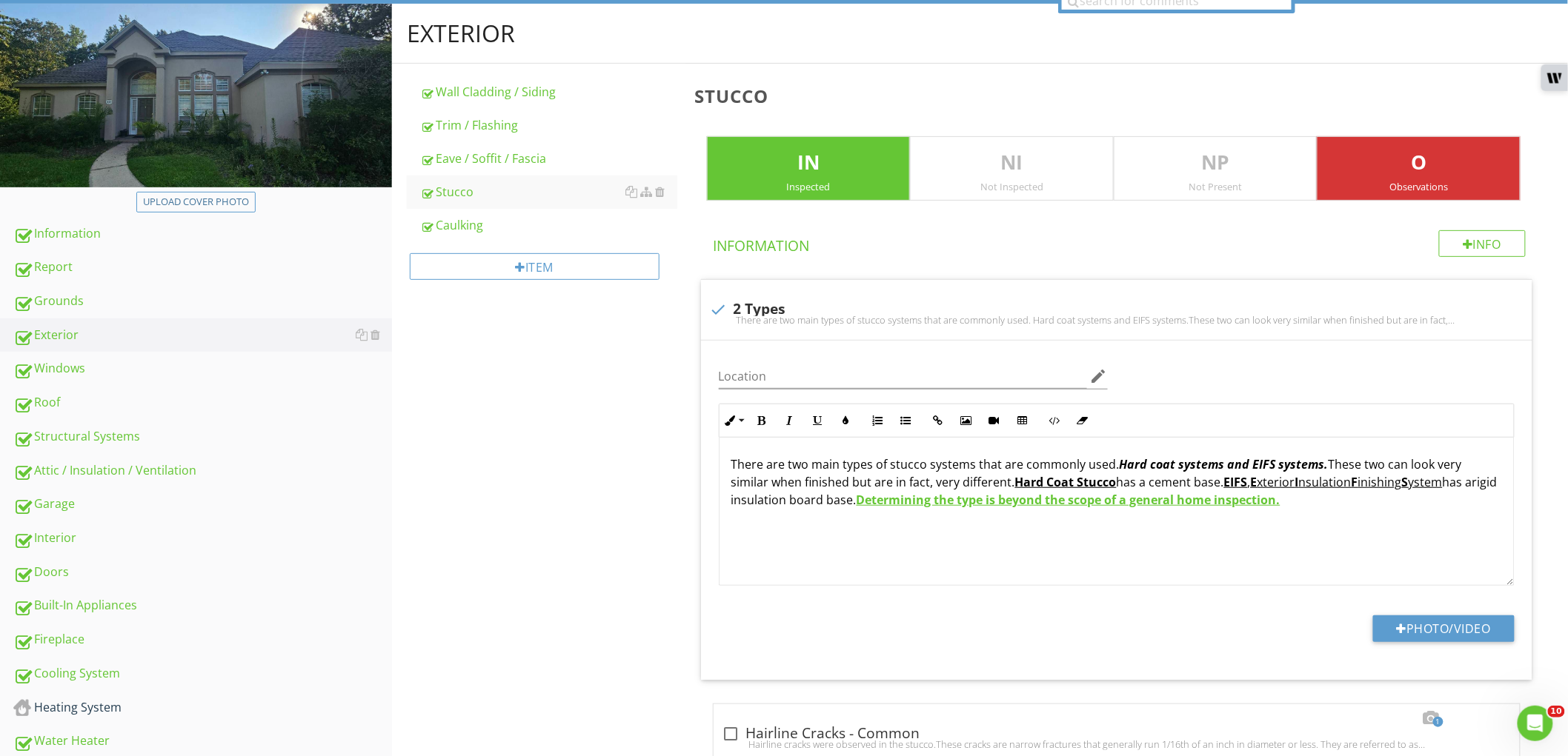
scroll to position [67, 0]
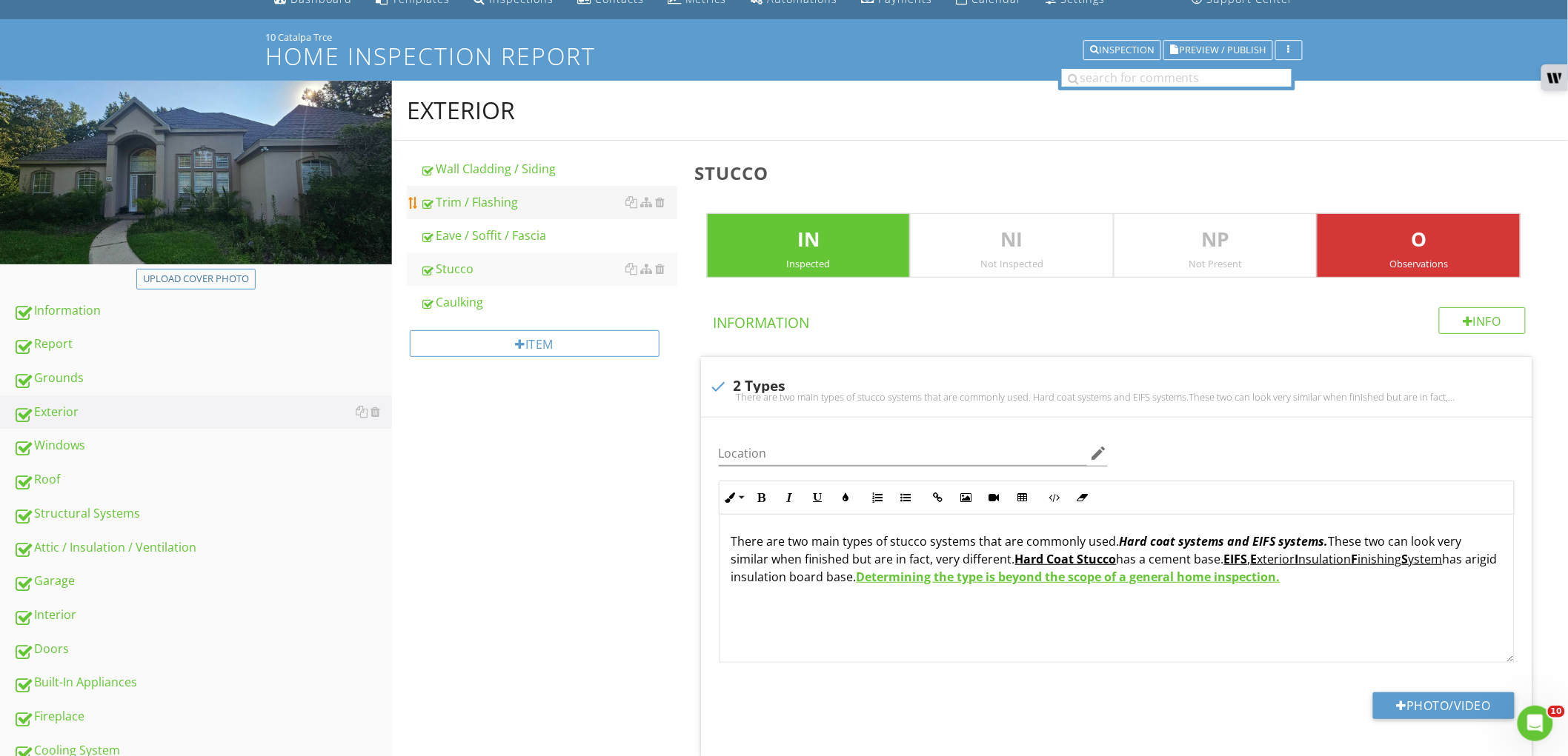
click at [542, 205] on div "Trim / Flashing" at bounding box center [549, 202] width 257 height 18
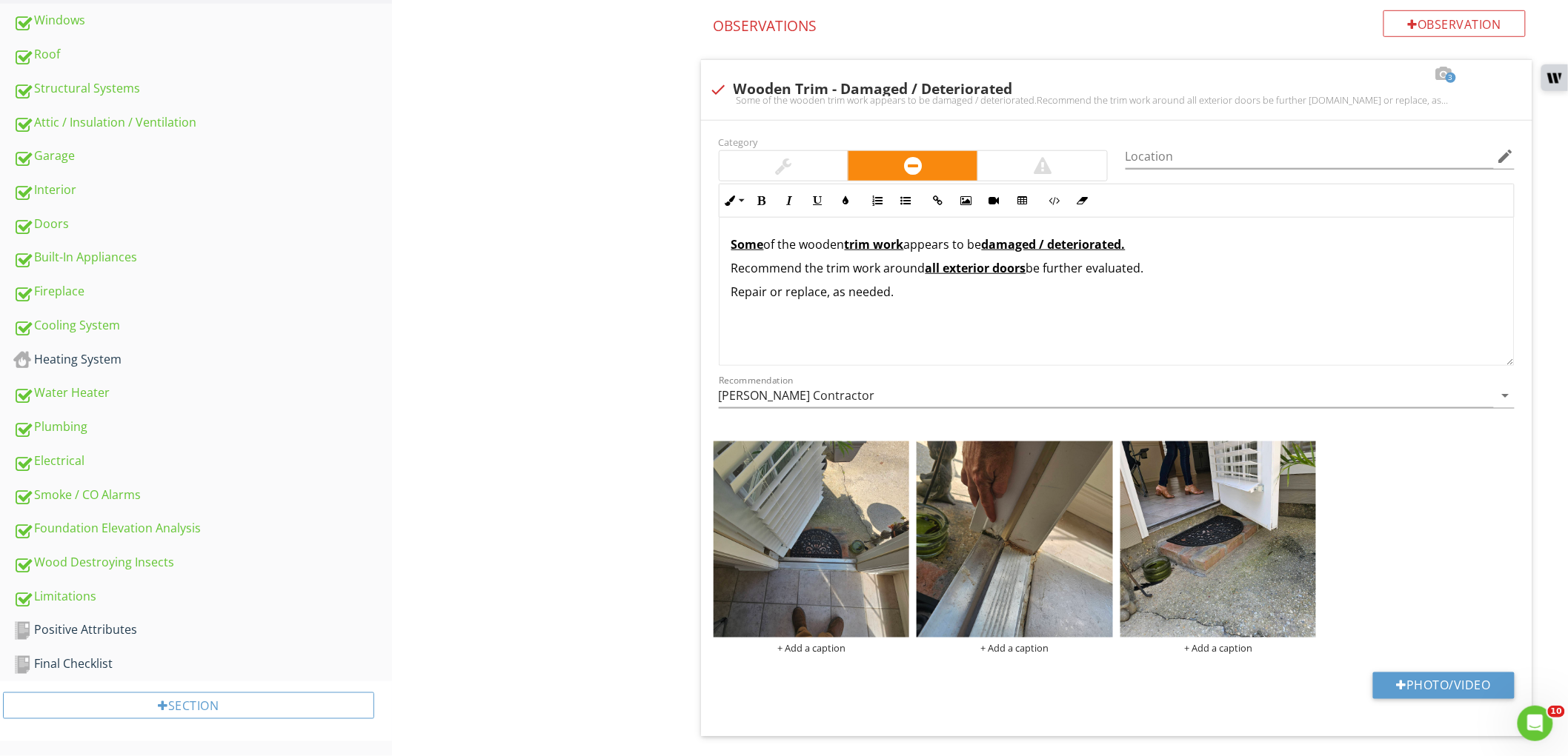
scroll to position [478, 0]
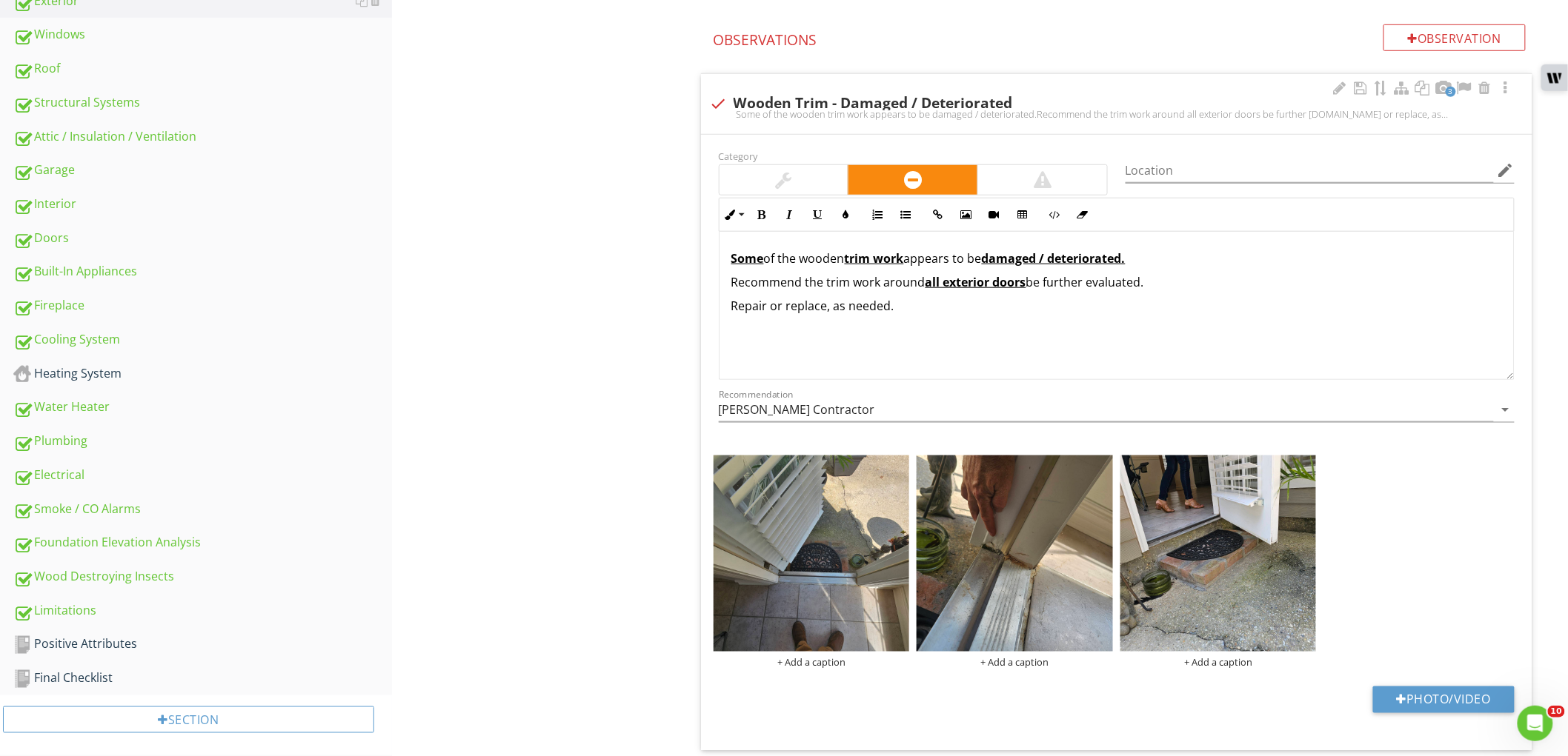
click at [912, 262] on p "Some of the wooden trim work appears to be damaged / deteriorated." at bounding box center [1117, 258] width 771 height 18
drag, startPoint x: 910, startPoint y: 261, endPoint x: 997, endPoint y: 262, distance: 87.0
click at [998, 262] on p "Some of the wooden trim work / exterior doors appears to be damaged / deteriora…" at bounding box center [1117, 258] width 771 height 18
drag, startPoint x: 751, startPoint y: 205, endPoint x: 769, endPoint y: 206, distance: 18.0
click at [753, 205] on button "Bold" at bounding box center [762, 215] width 28 height 28
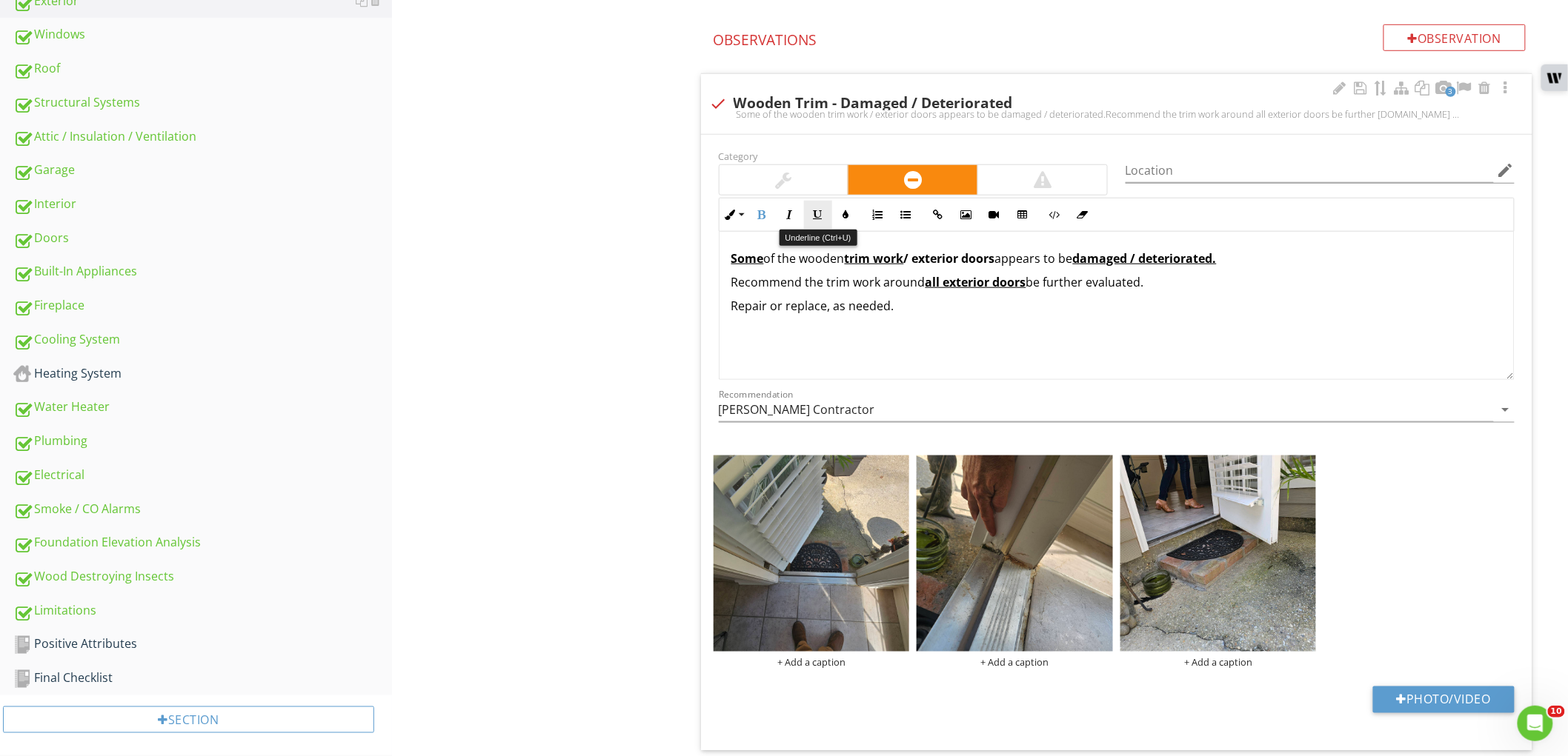
click at [817, 215] on icon "button" at bounding box center [818, 215] width 11 height 11
click at [995, 343] on div "Some of the wooden trim work / exterior doors appears to be damaged / deteriora…" at bounding box center [1116, 305] width 794 height 148
click at [1182, 539] on img at bounding box center [1218, 553] width 196 height 196
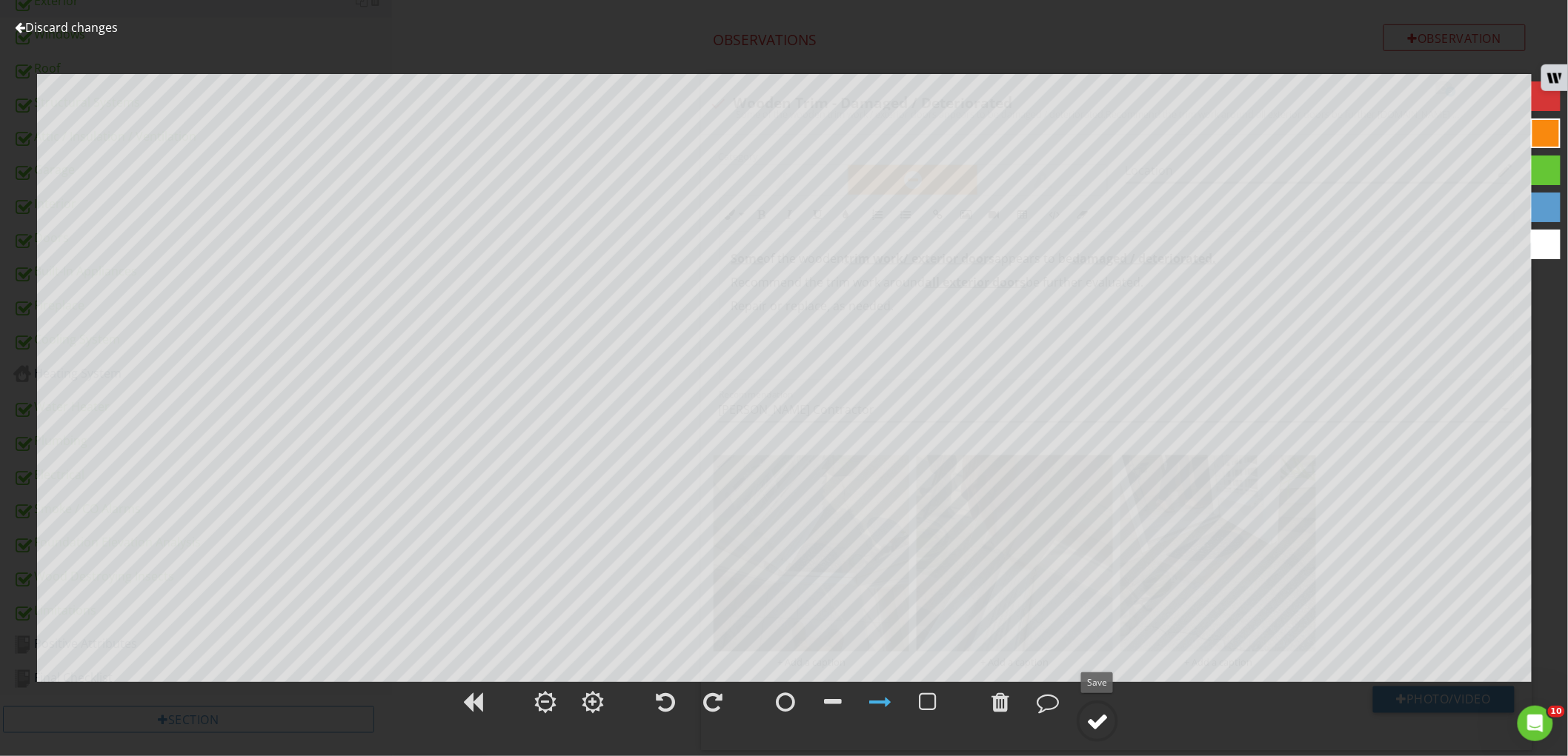
click at [1105, 723] on div at bounding box center [1097, 721] width 22 height 22
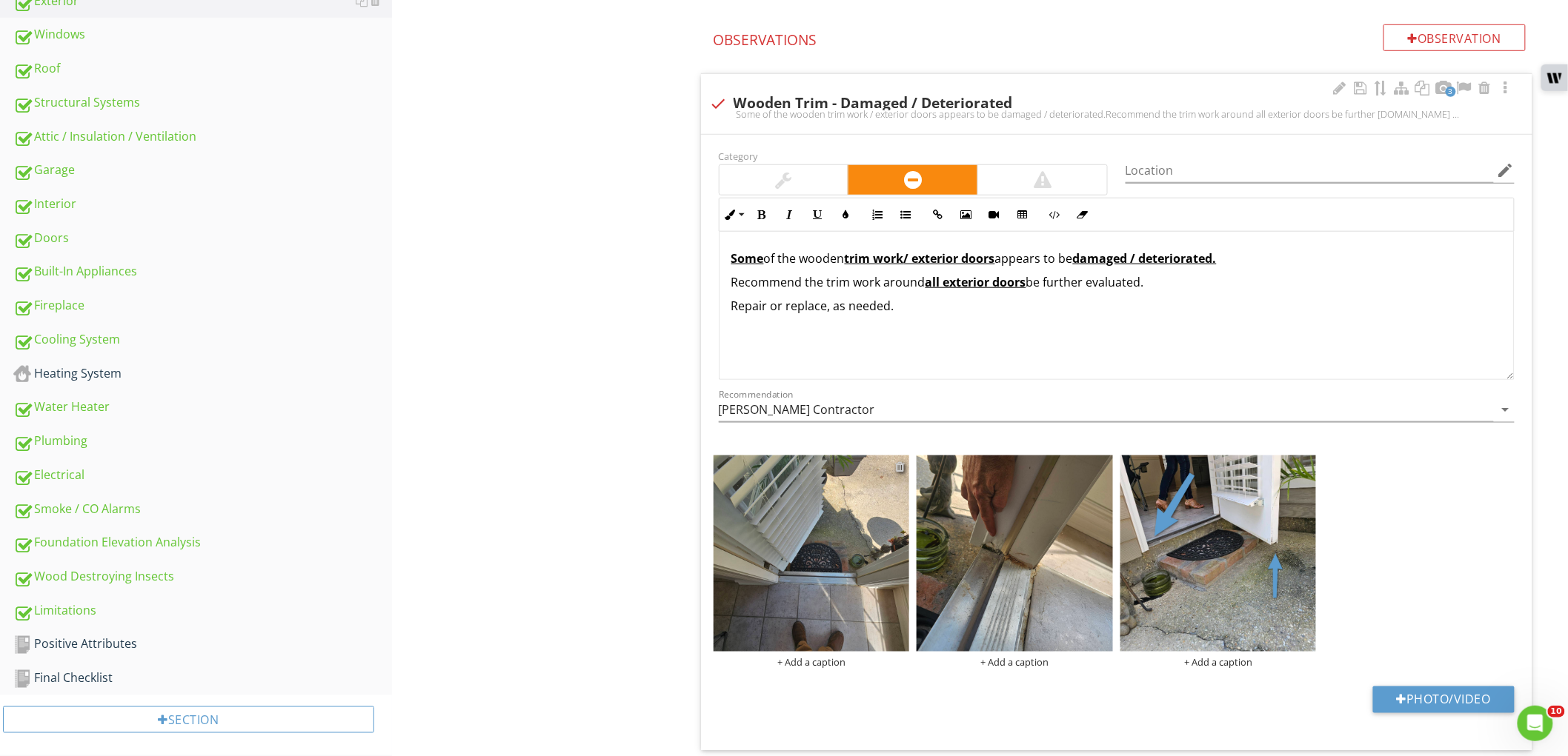
click at [904, 462] on div at bounding box center [899, 466] width 10 height 12
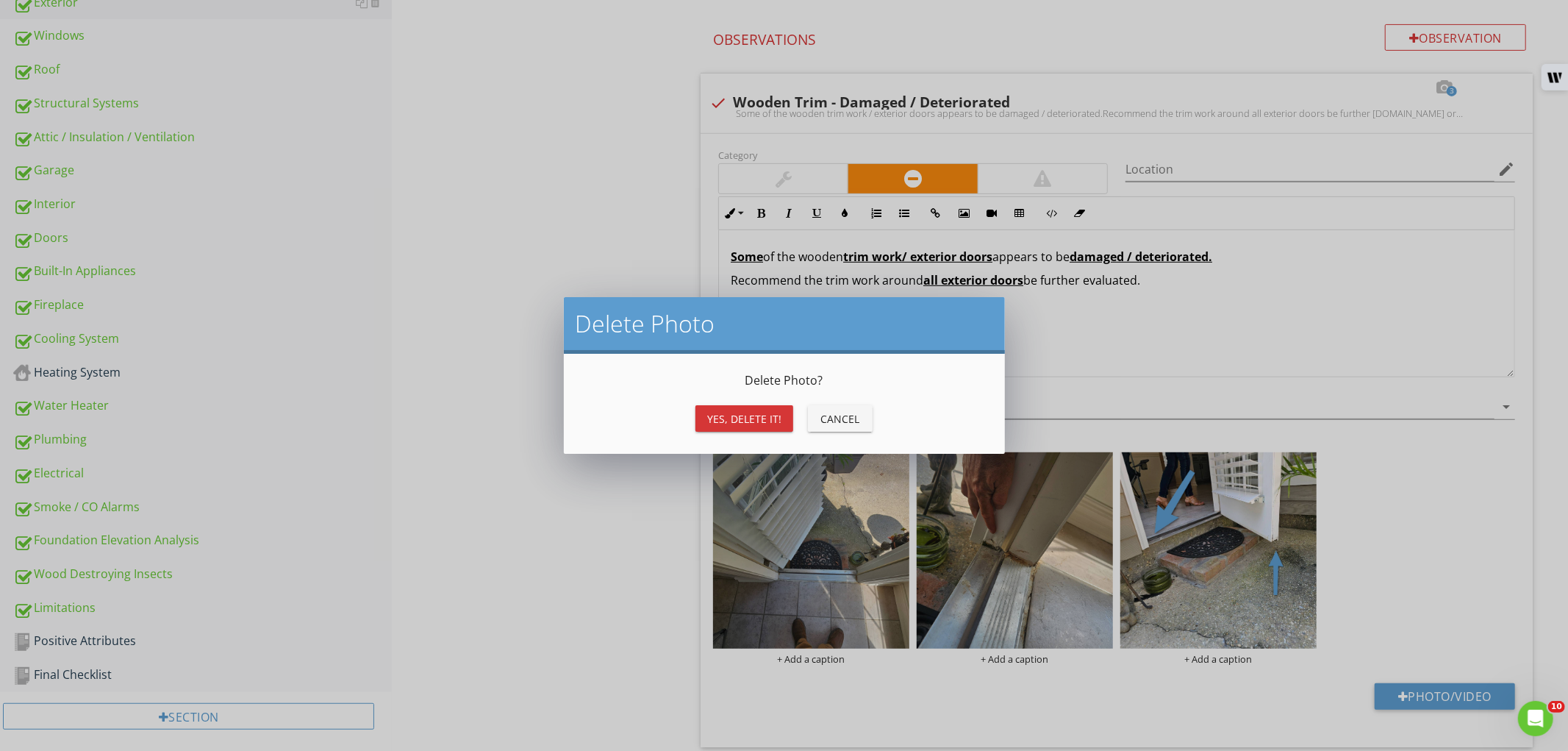
click at [724, 414] on div "Yes, Delete it!" at bounding box center [744, 419] width 74 height 16
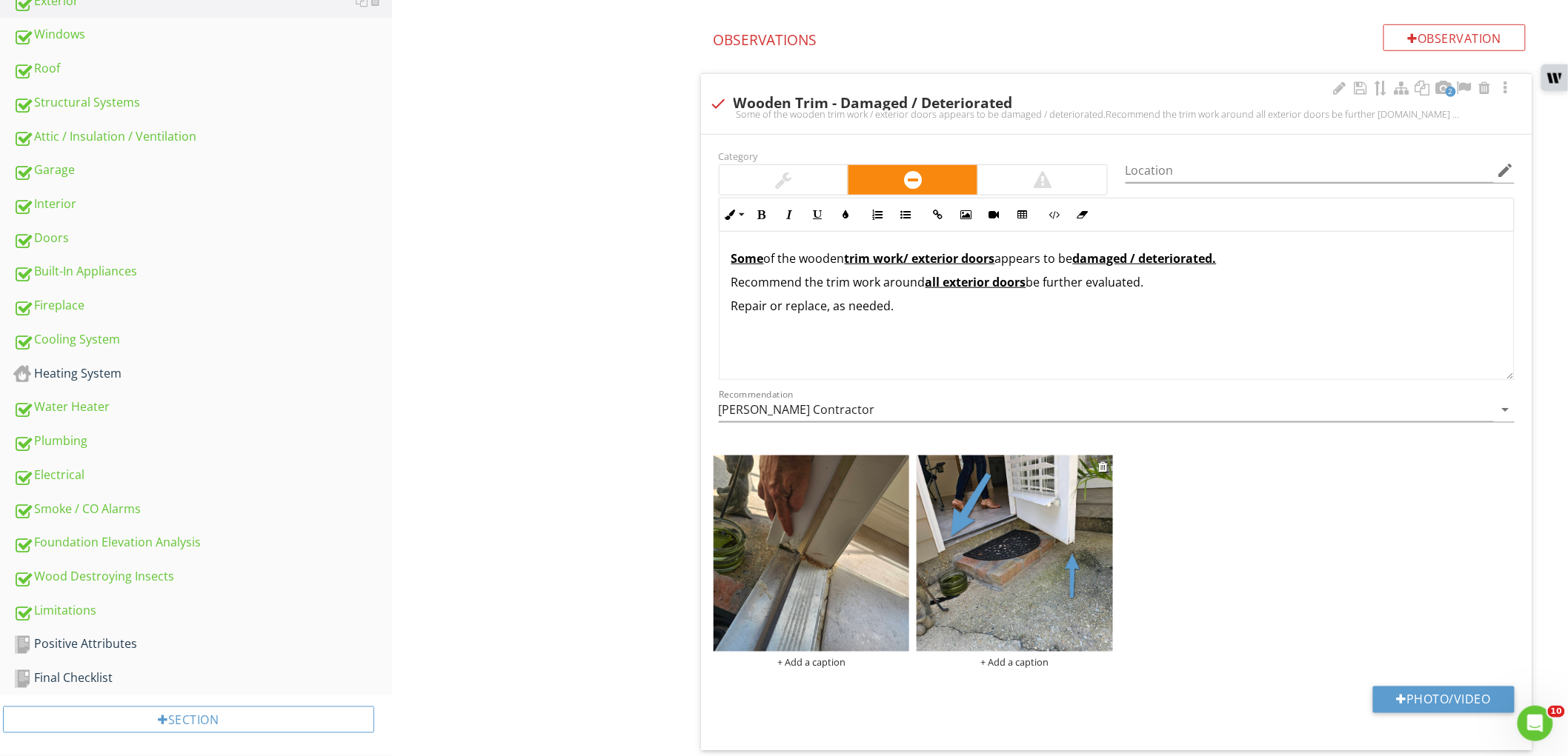
click at [1011, 571] on img at bounding box center [1014, 553] width 196 height 196
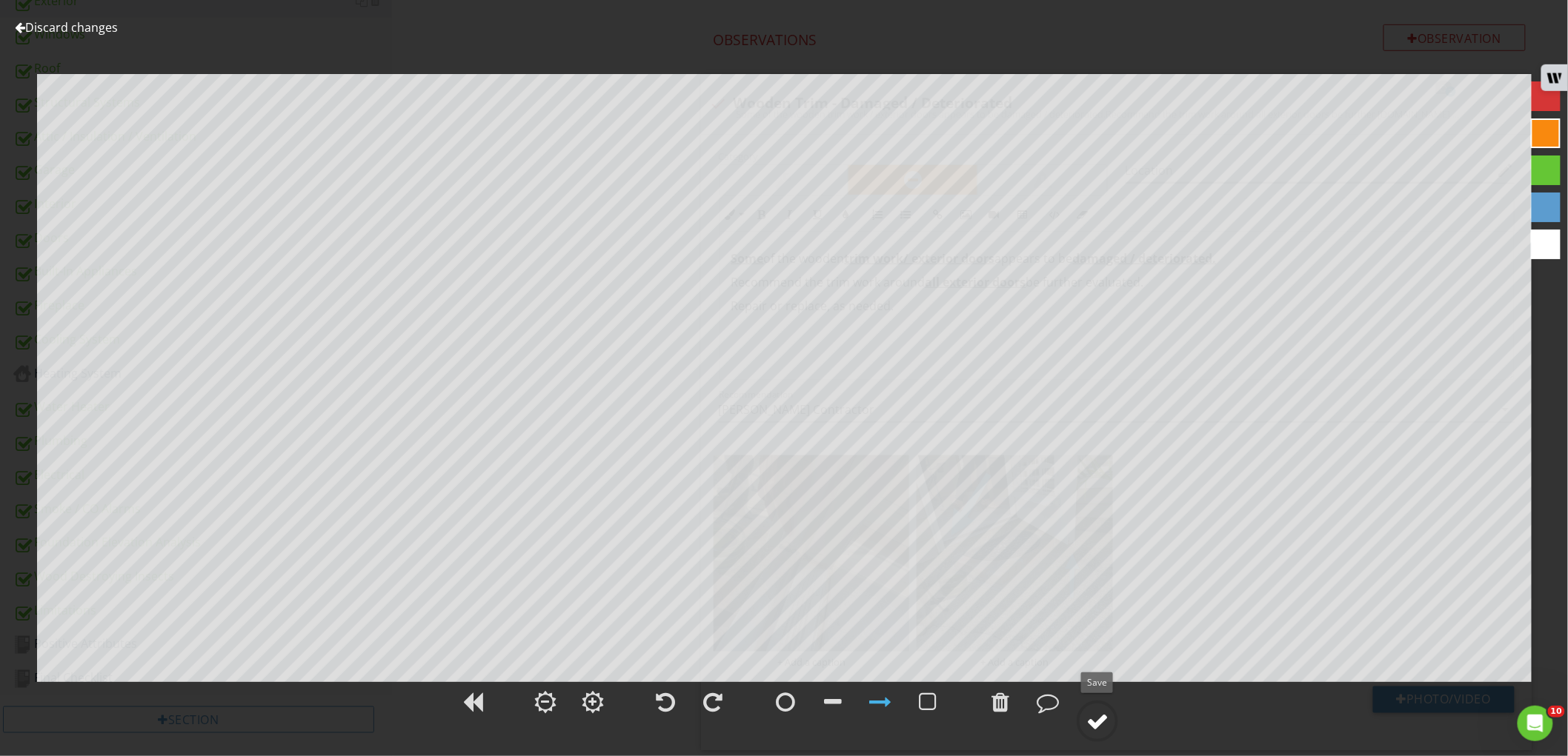
click at [1085, 705] on circle at bounding box center [1097, 721] width 38 height 38
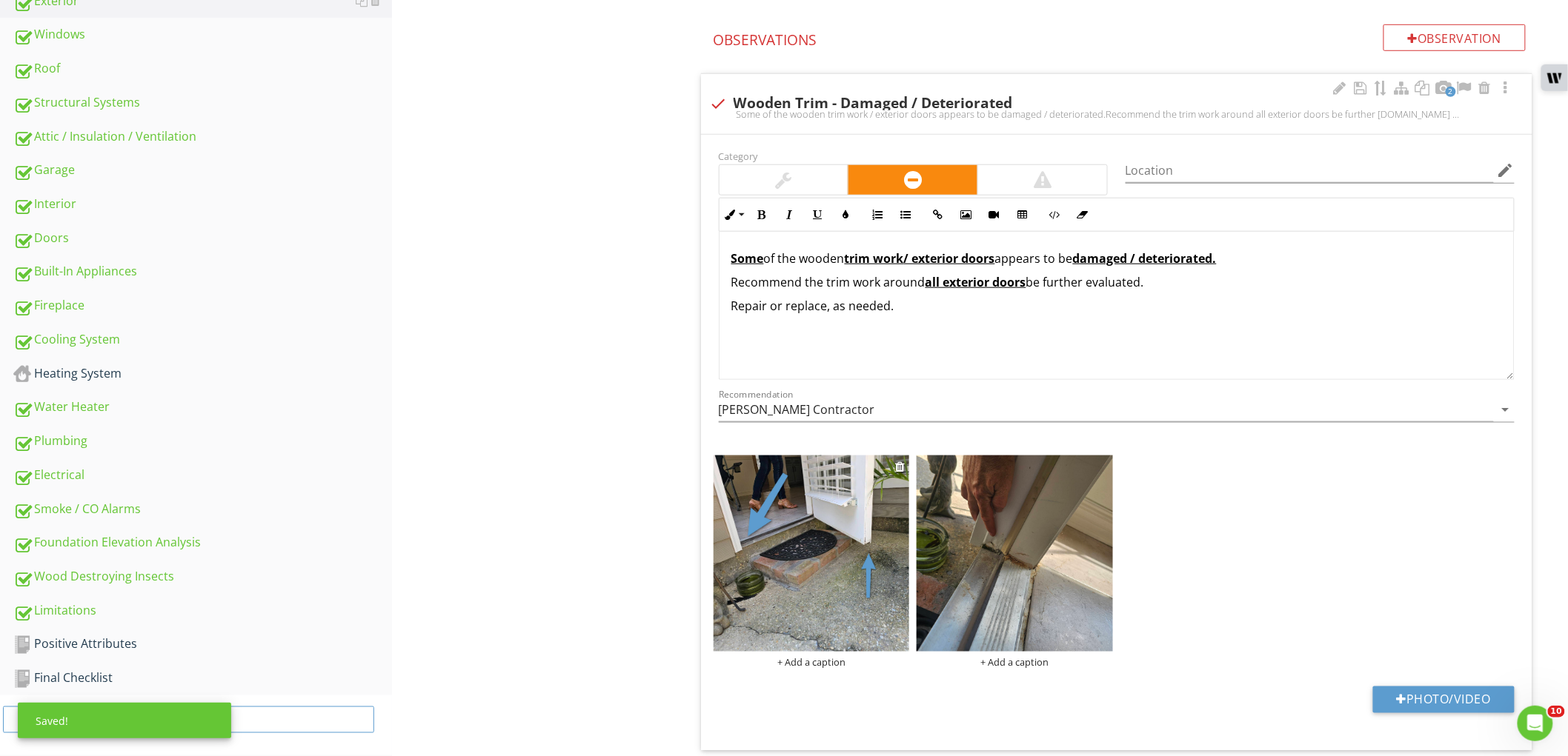
click at [812, 659] on div "+ Add a caption" at bounding box center [812, 661] width 196 height 12
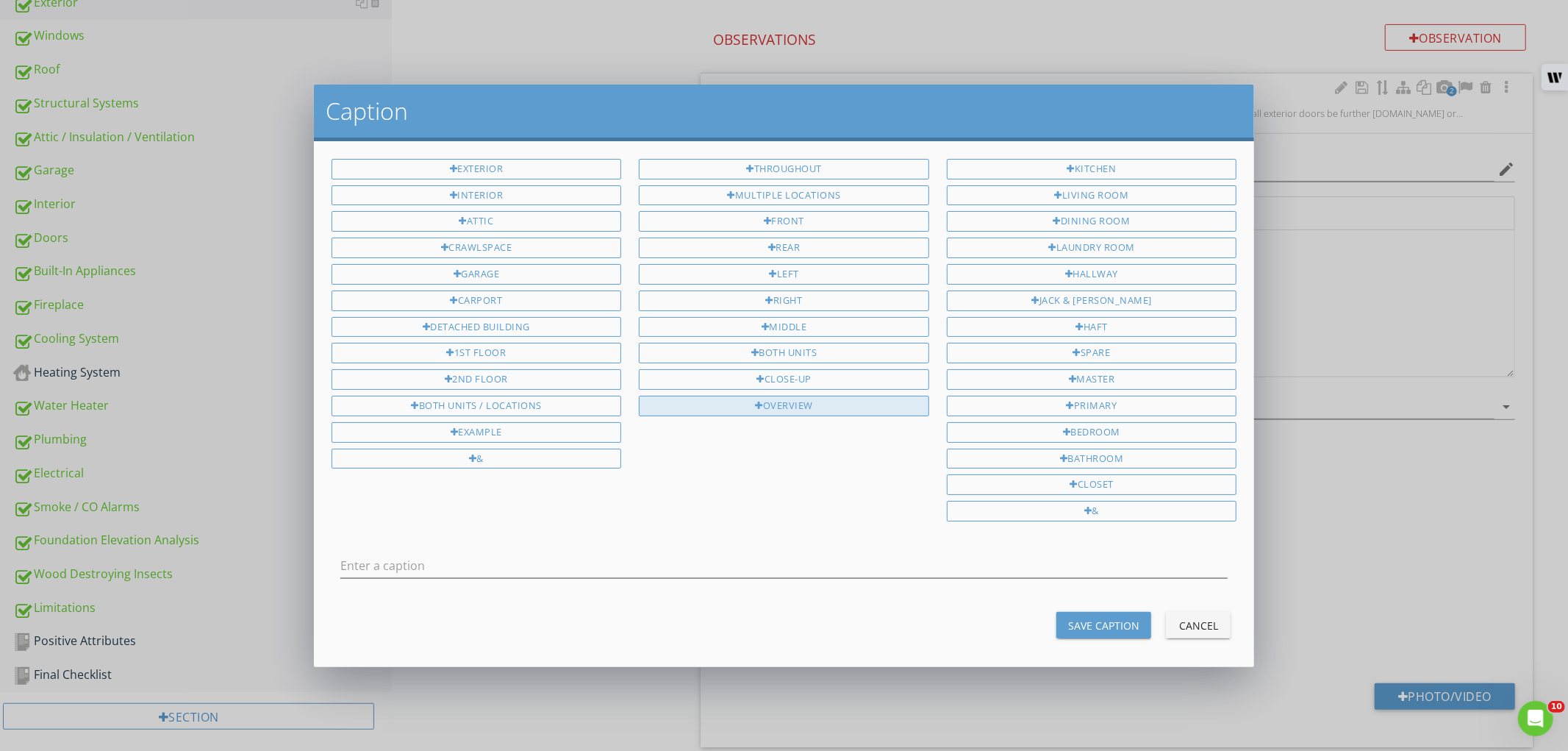
click at [789, 416] on div "Overview" at bounding box center [784, 405] width 291 height 20
type input "Overview"
click at [1076, 626] on div "Save Caption" at bounding box center [1103, 626] width 71 height 16
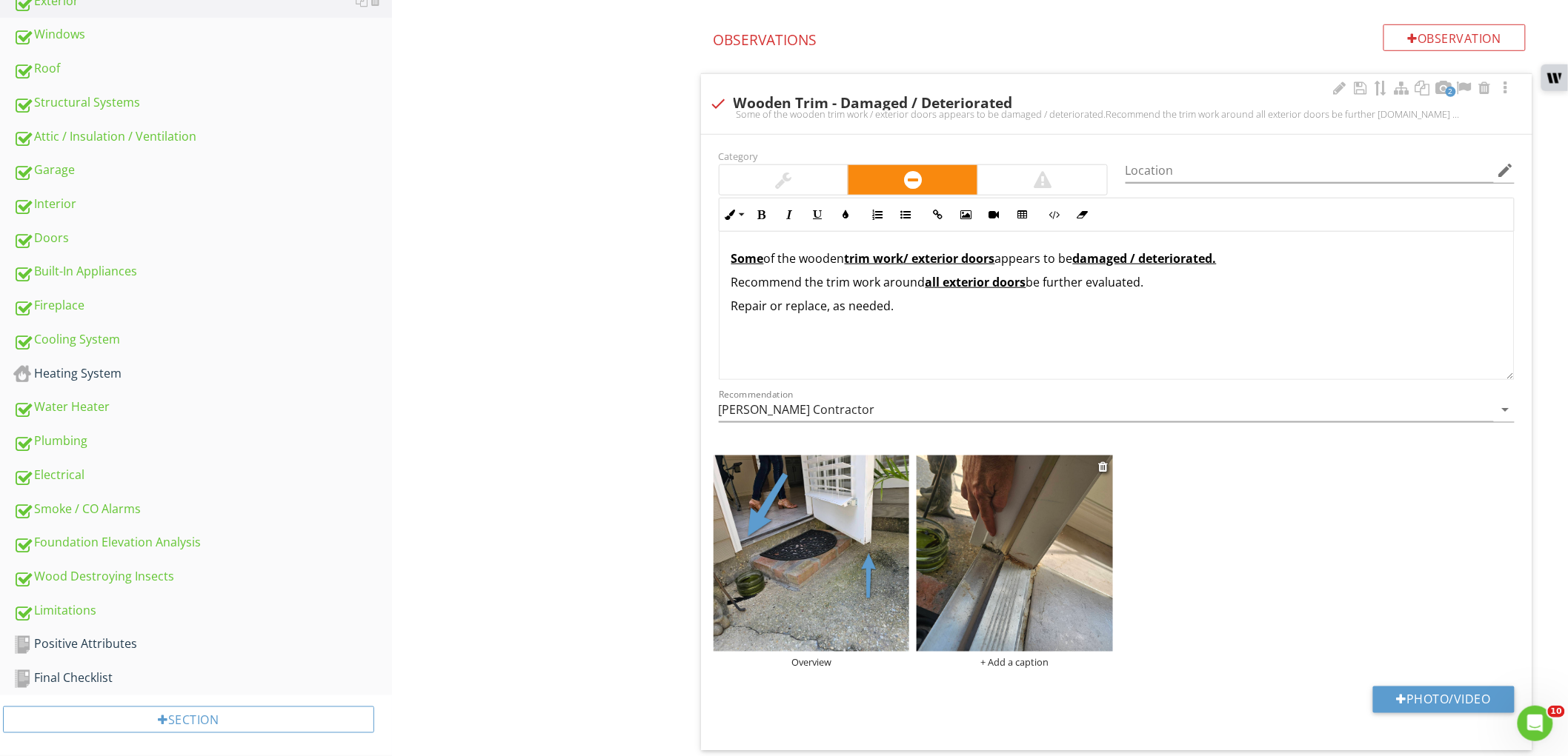
click at [1004, 657] on div "+ Add a caption" at bounding box center [1014, 661] width 196 height 12
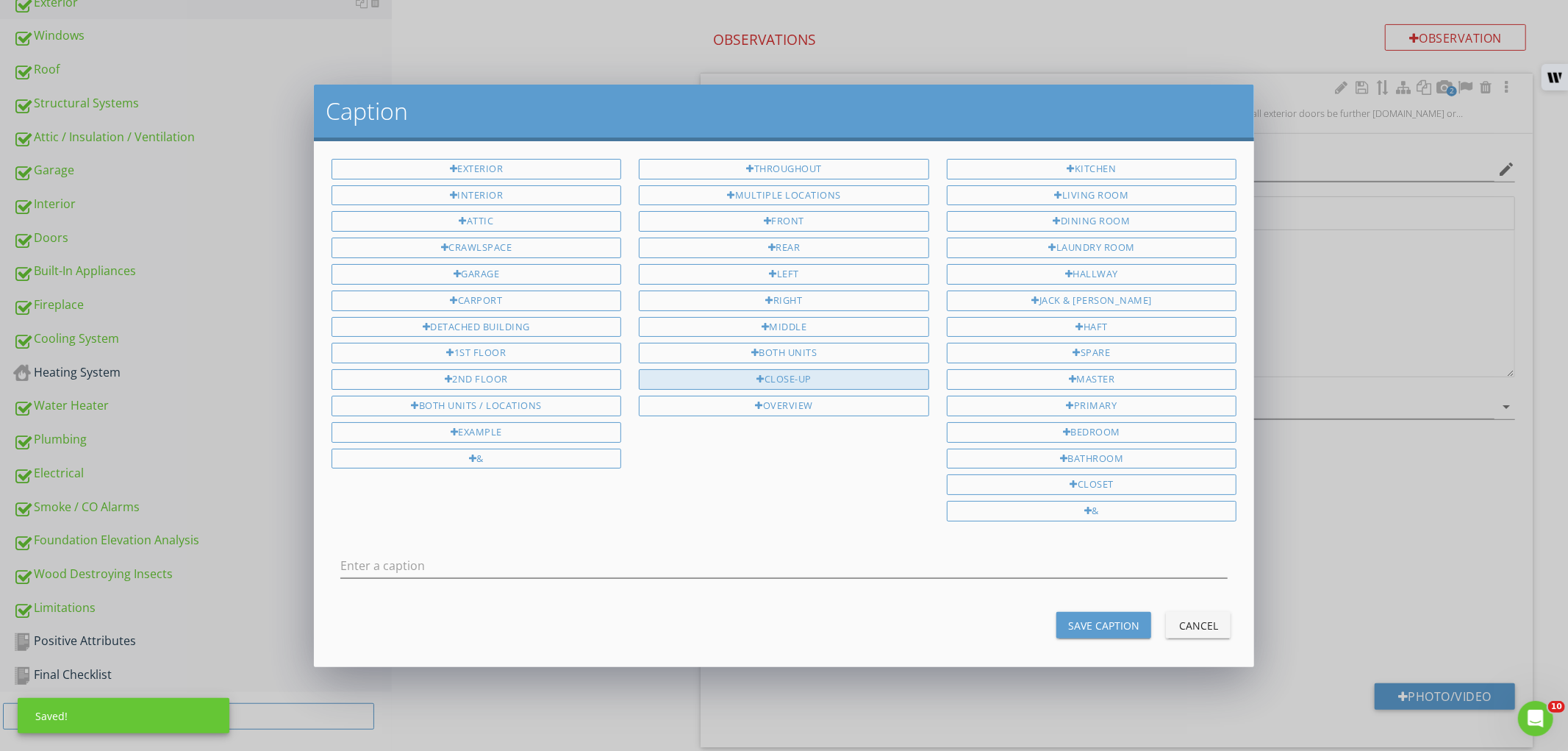
click at [857, 383] on div "Close-Up" at bounding box center [784, 379] width 291 height 20
type input "Close-Up"
click at [1085, 630] on div "Save Caption" at bounding box center [1103, 626] width 71 height 16
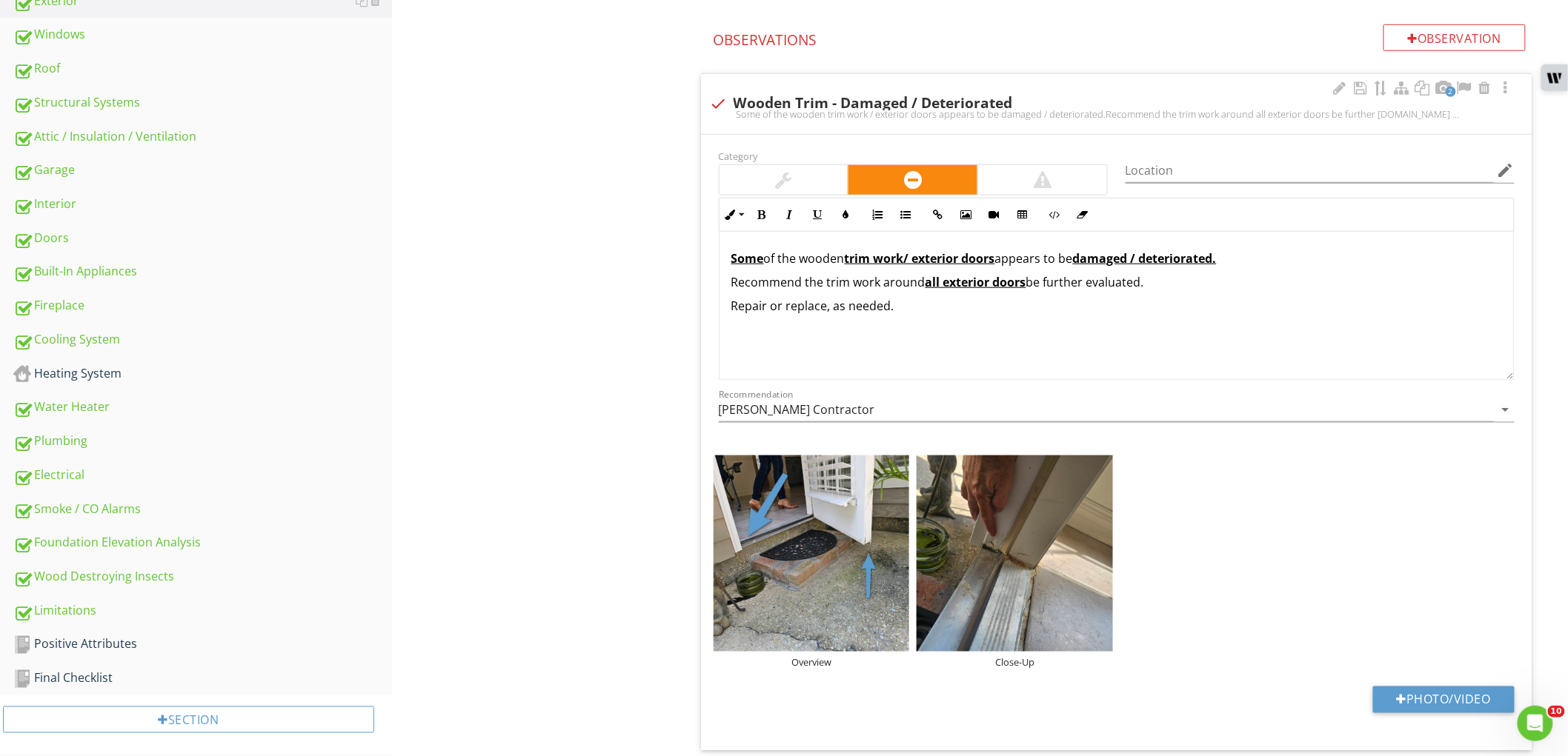
click at [812, 172] on div at bounding box center [783, 179] width 129 height 29
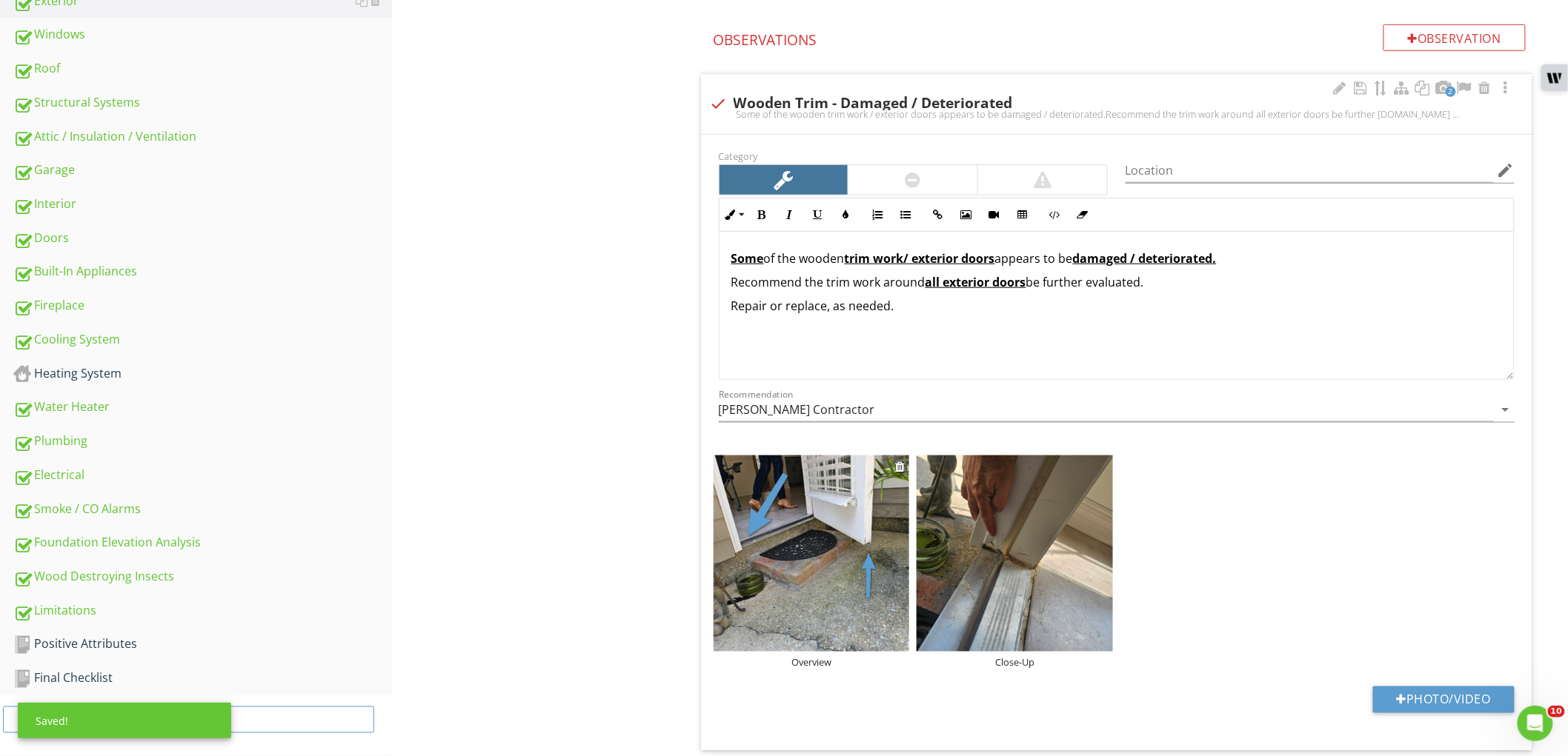
click at [800, 529] on img at bounding box center [812, 553] width 196 height 196
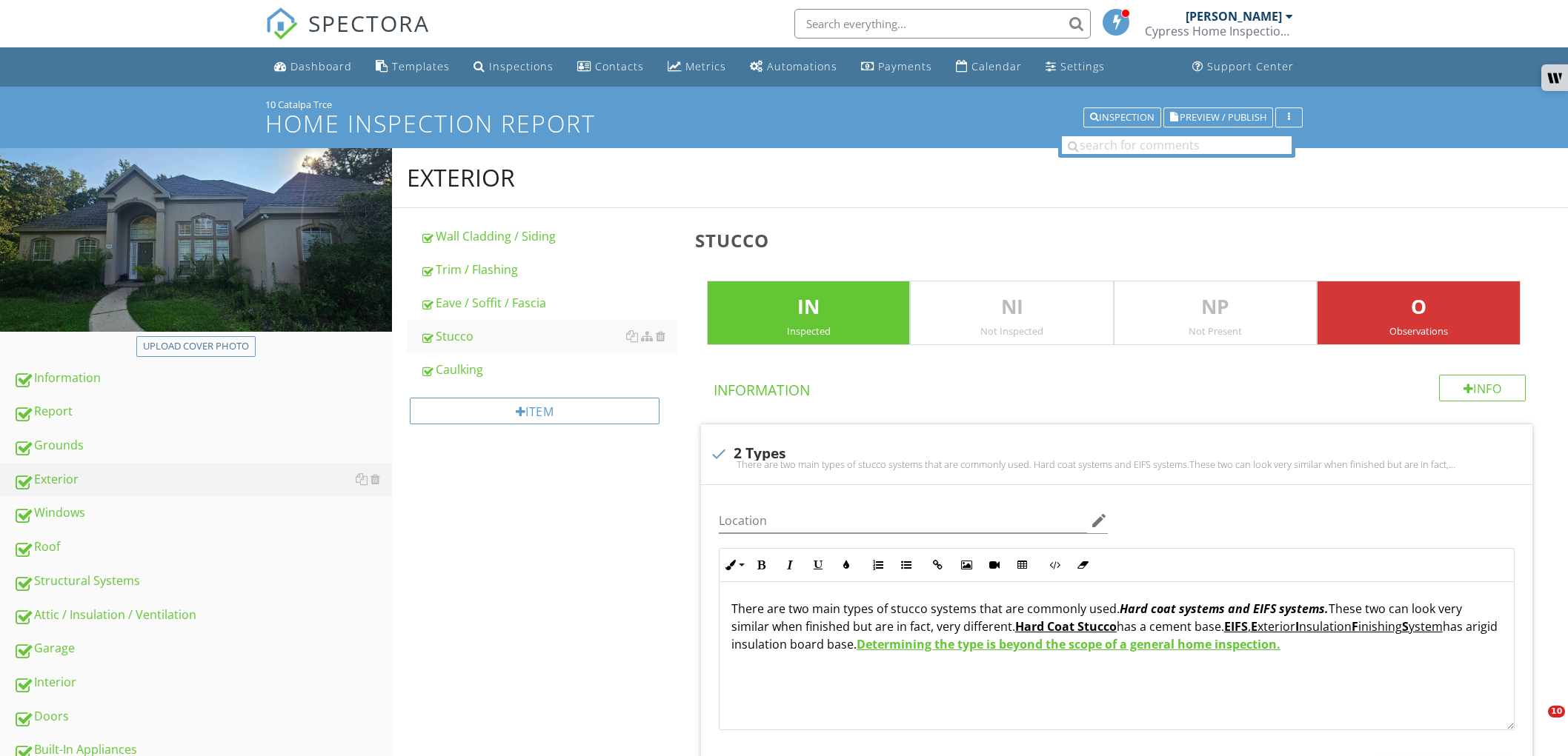
scroll to position [1233, 0]
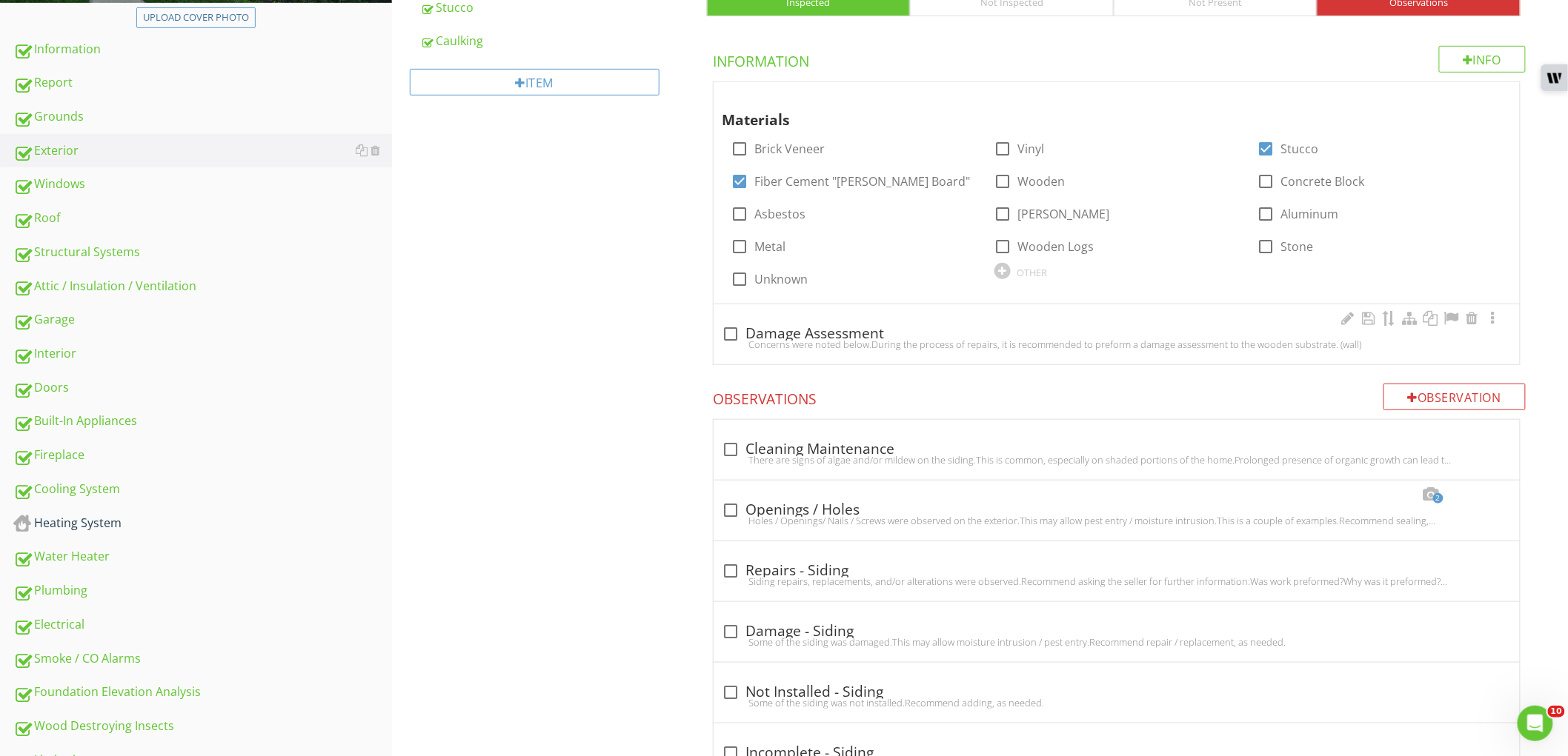
click at [736, 335] on div at bounding box center [731, 334] width 25 height 25
checkbox input "true"
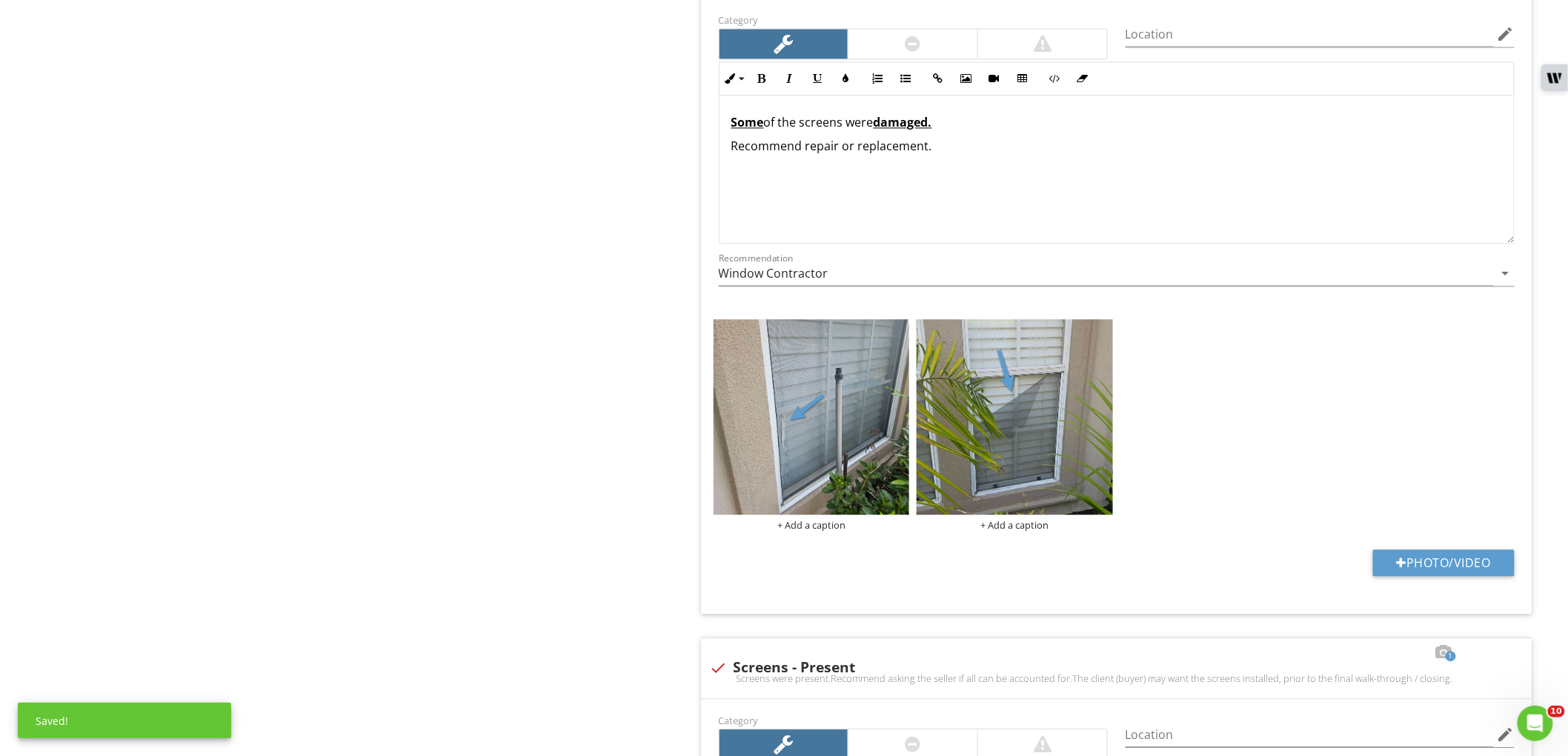
scroll to position [1316, 0]
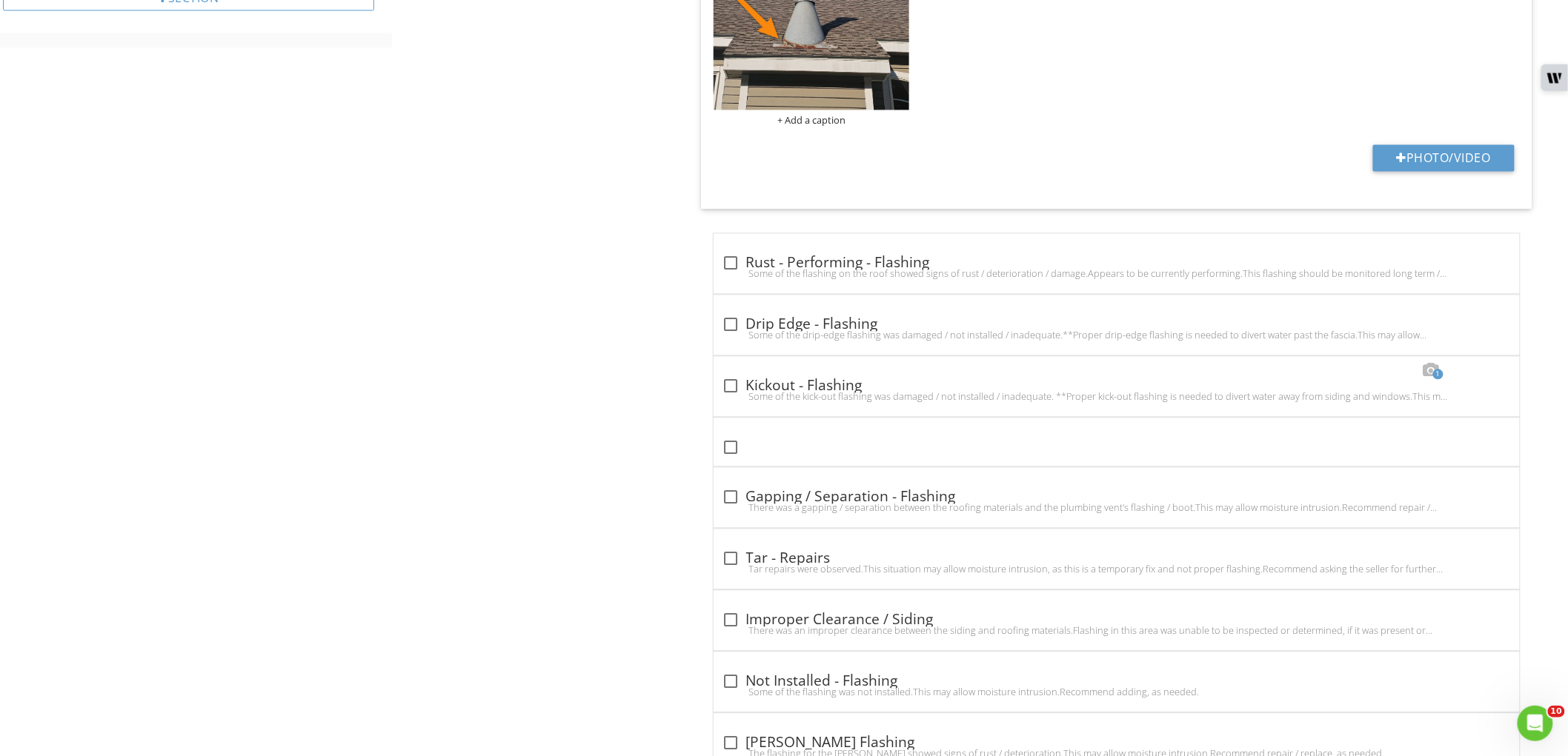
scroll to position [1203, 0]
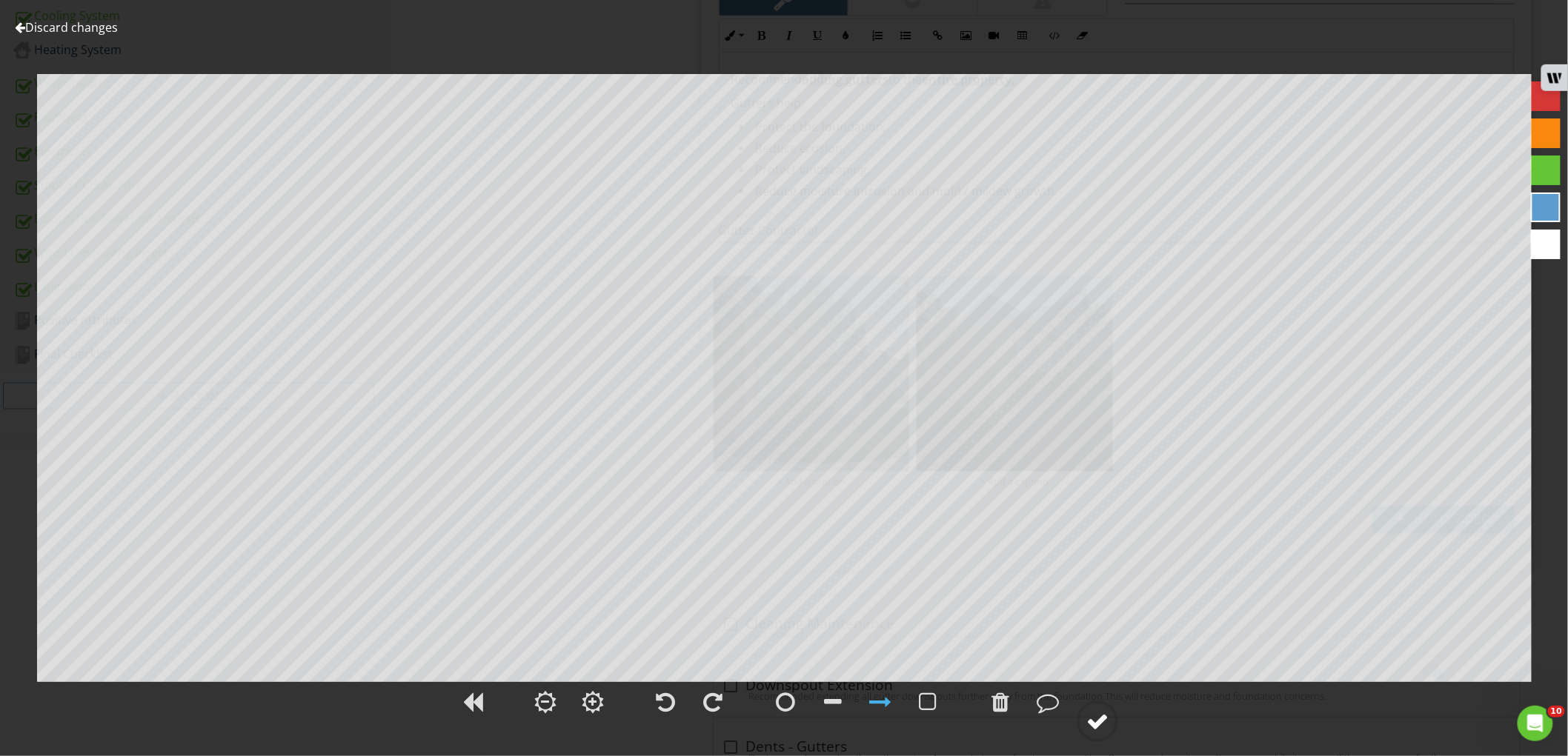
click at [1089, 724] on div at bounding box center [1097, 721] width 22 height 22
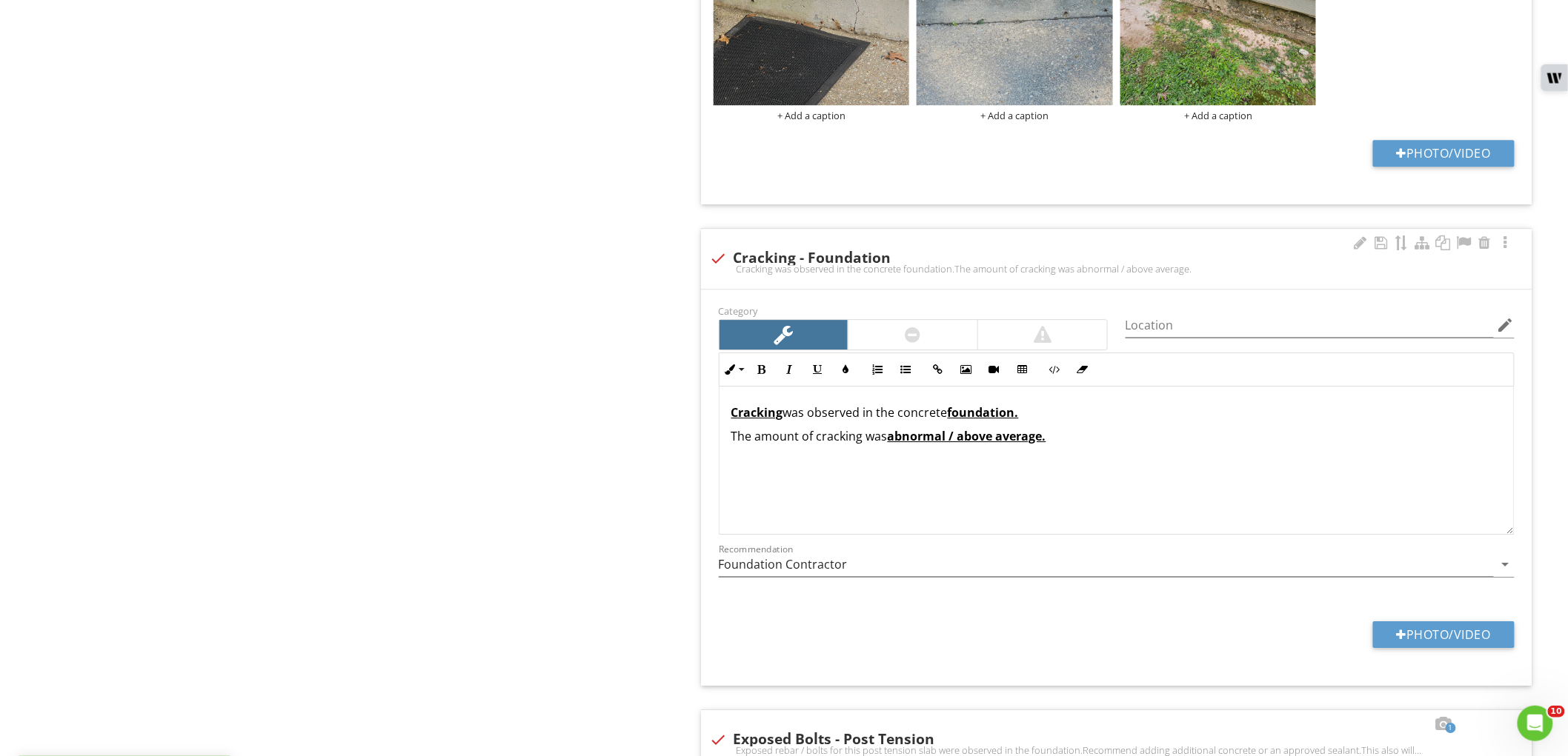
scroll to position [1, 0]
click at [717, 261] on div at bounding box center [718, 258] width 25 height 25
checkbox input "true"
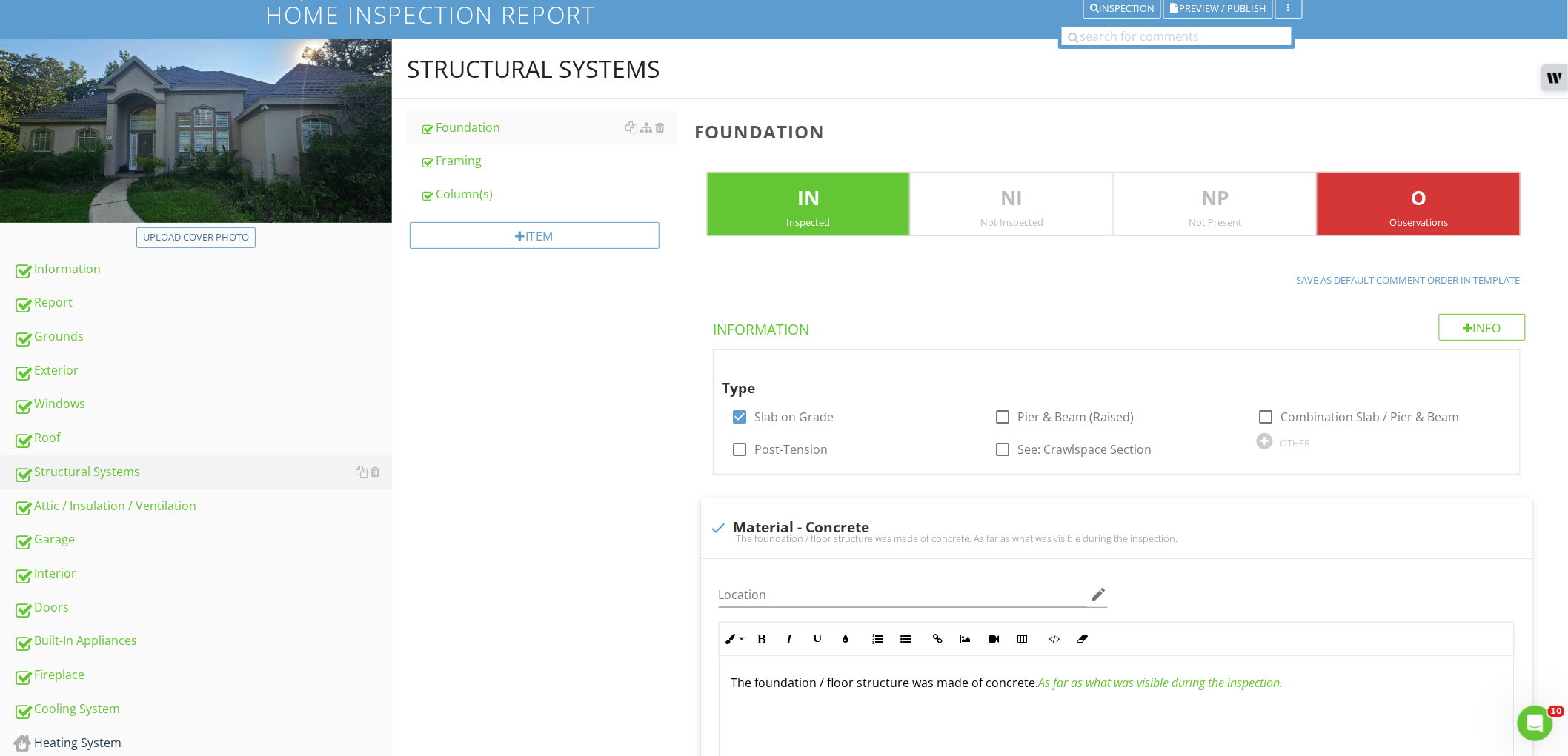
scroll to position [1, 0]
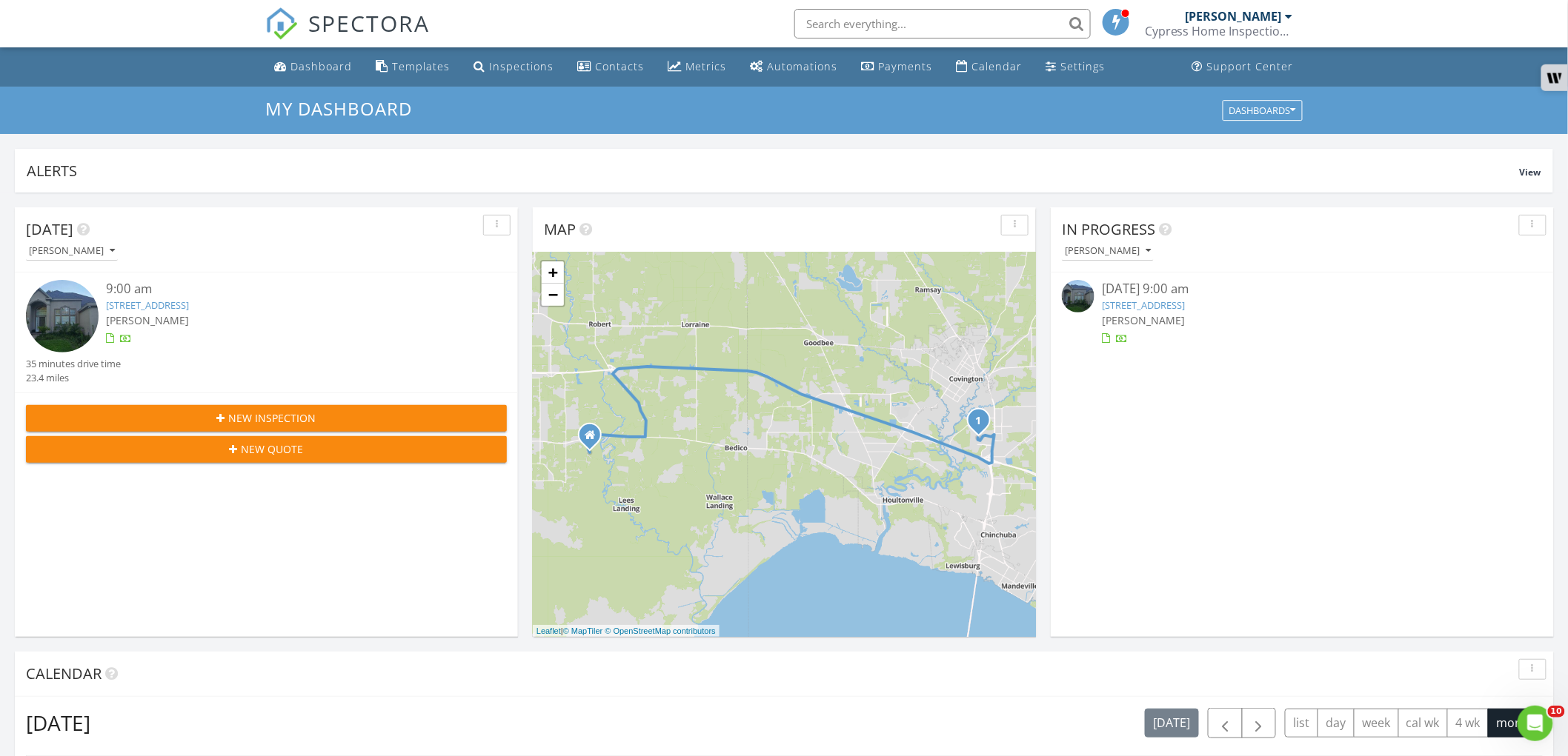
click at [1139, 304] on link "10 Catalpa Trce, Covington, LA 70433" at bounding box center [1143, 304] width 83 height 13
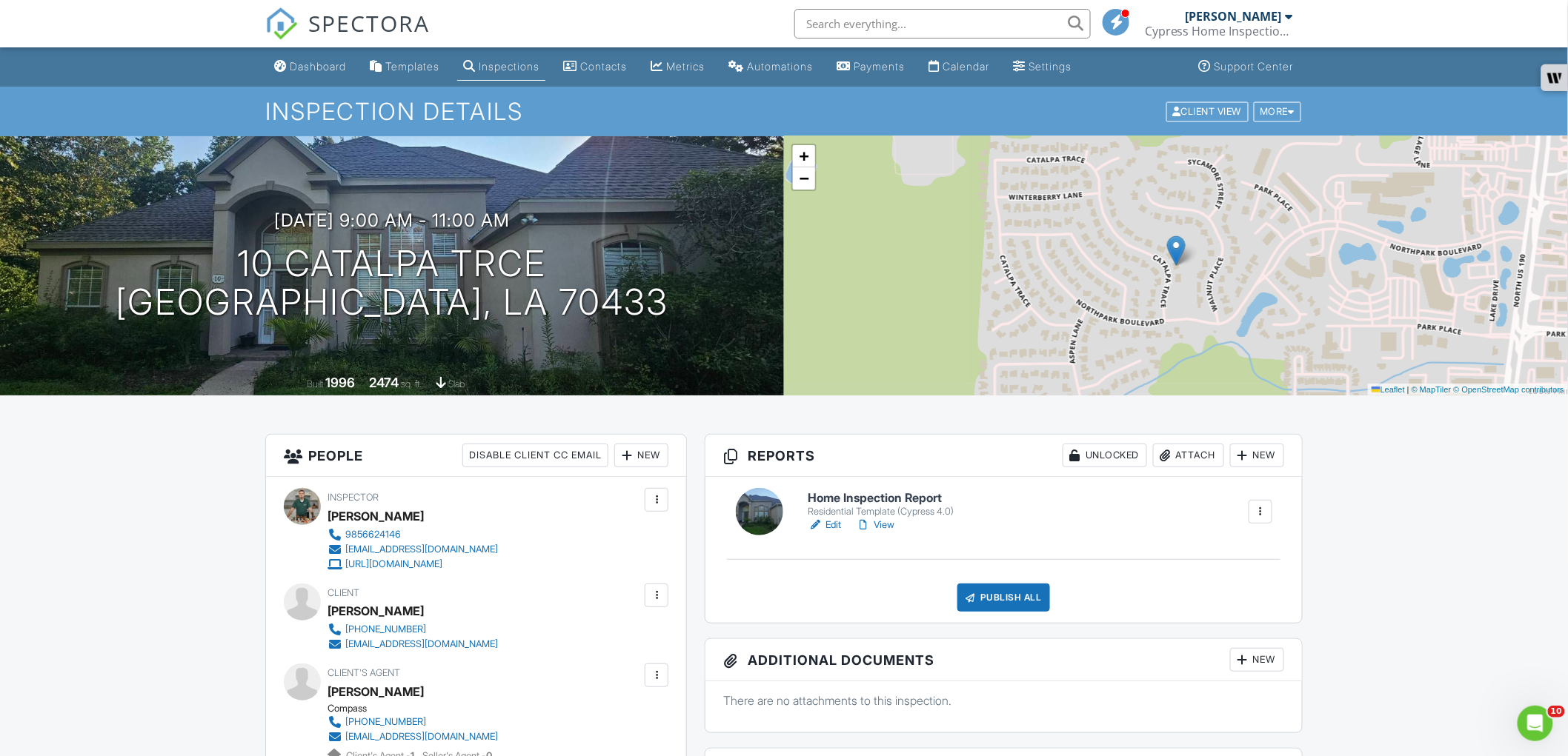
click at [825, 521] on link "Edit" at bounding box center [825, 524] width 34 height 15
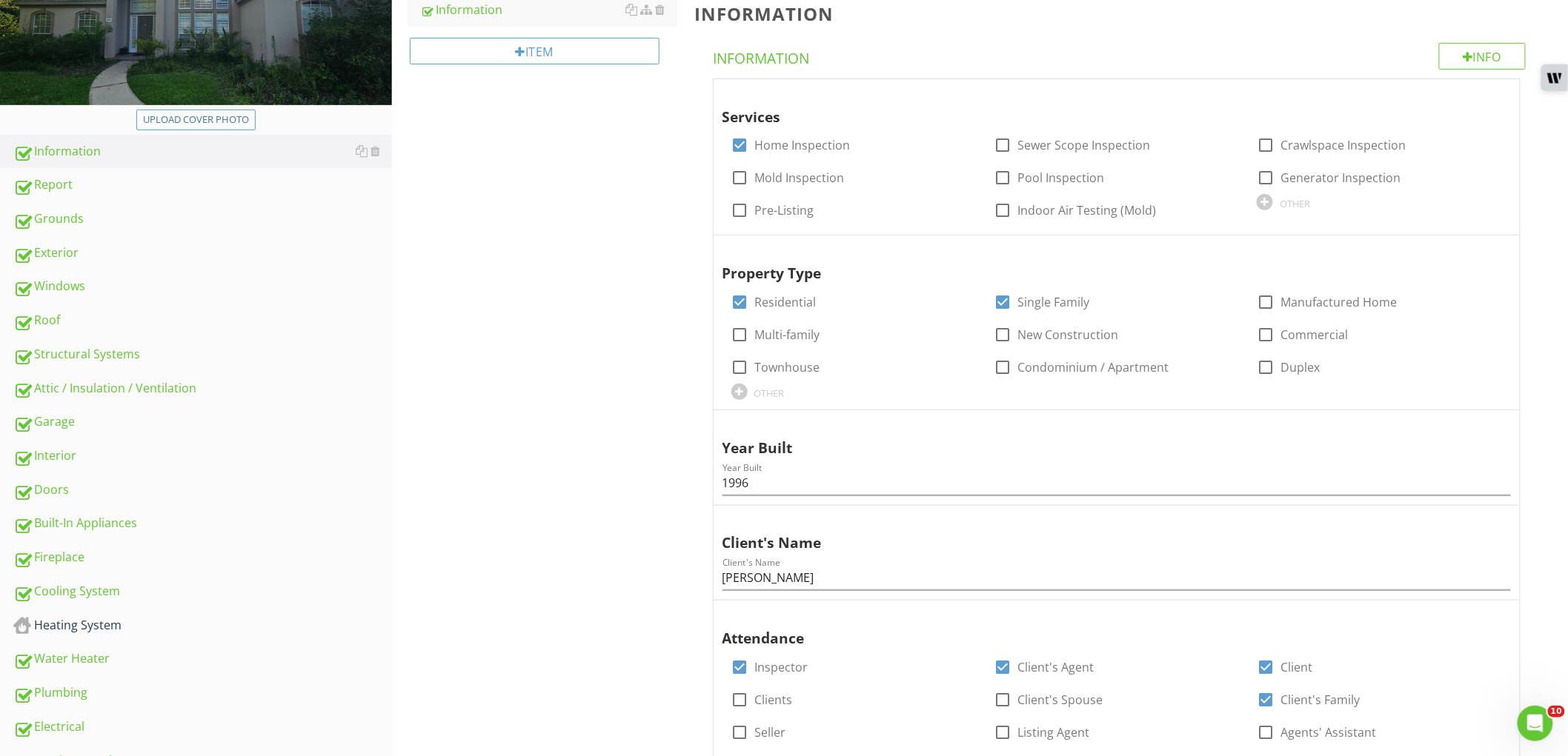
scroll to position [247, 0]
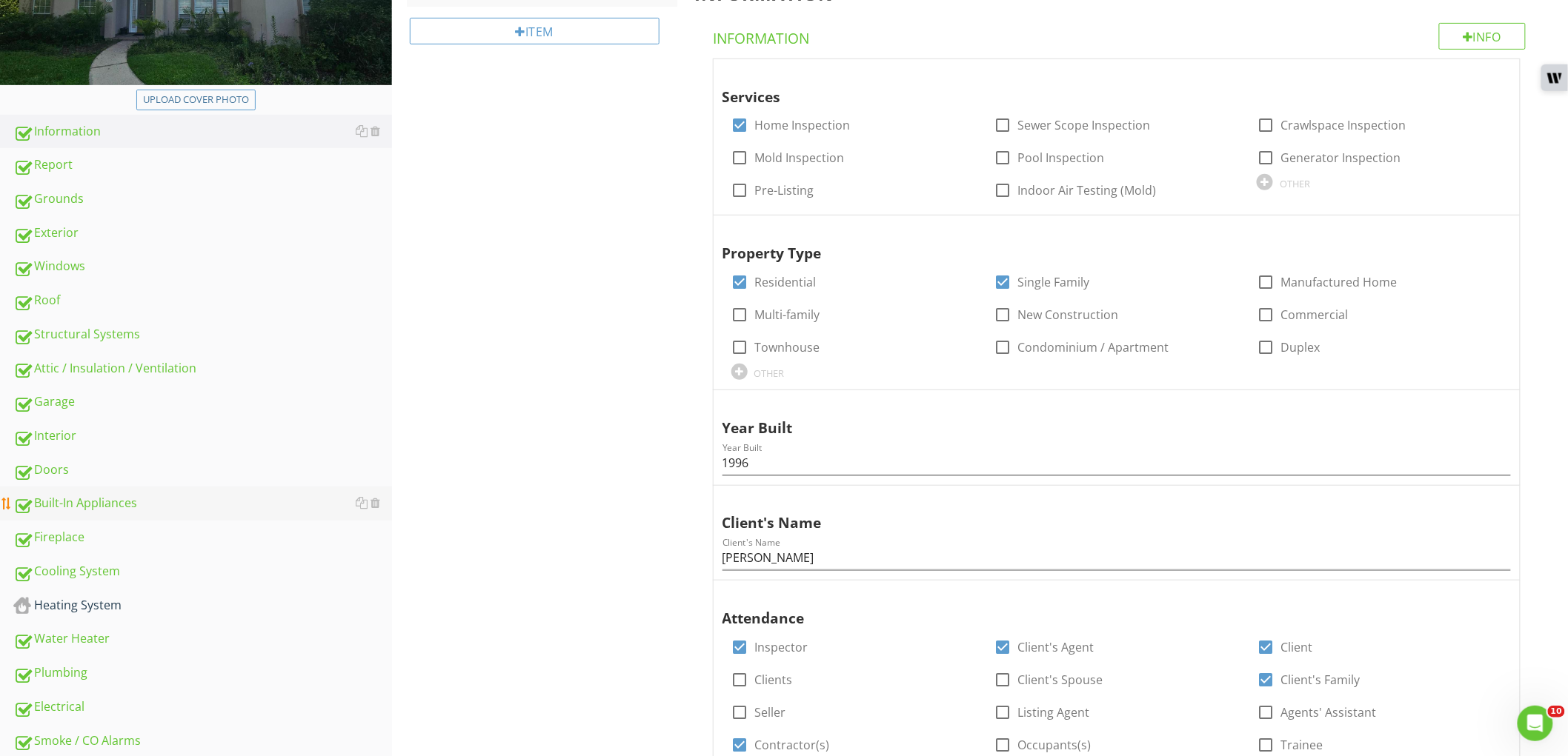
click at [172, 494] on div "Built-In Appliances" at bounding box center [202, 504] width 378 height 20
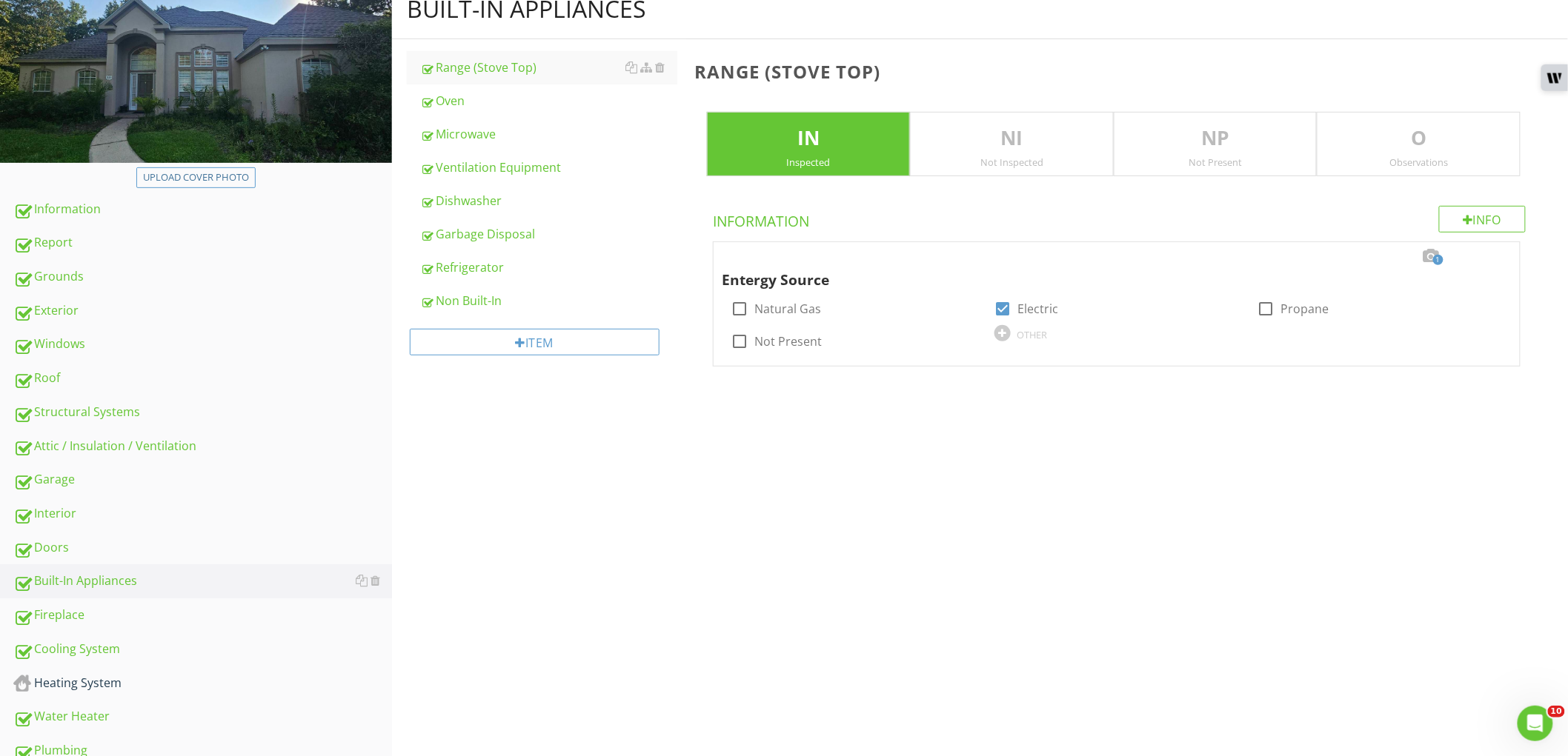
scroll to position [83, 0]
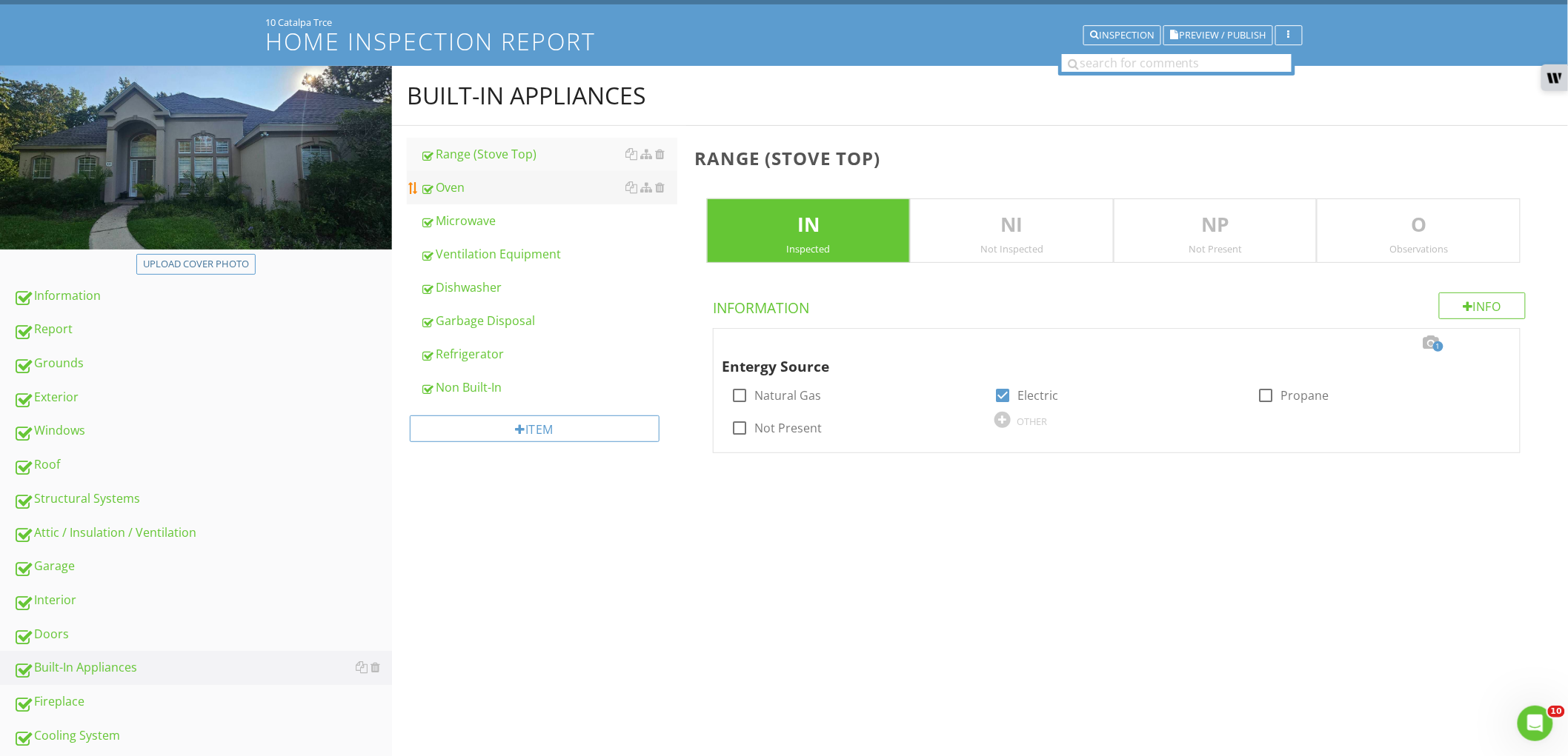
click at [495, 196] on link "Oven" at bounding box center [549, 187] width 257 height 33
click at [492, 224] on div "Microwave" at bounding box center [549, 221] width 257 height 18
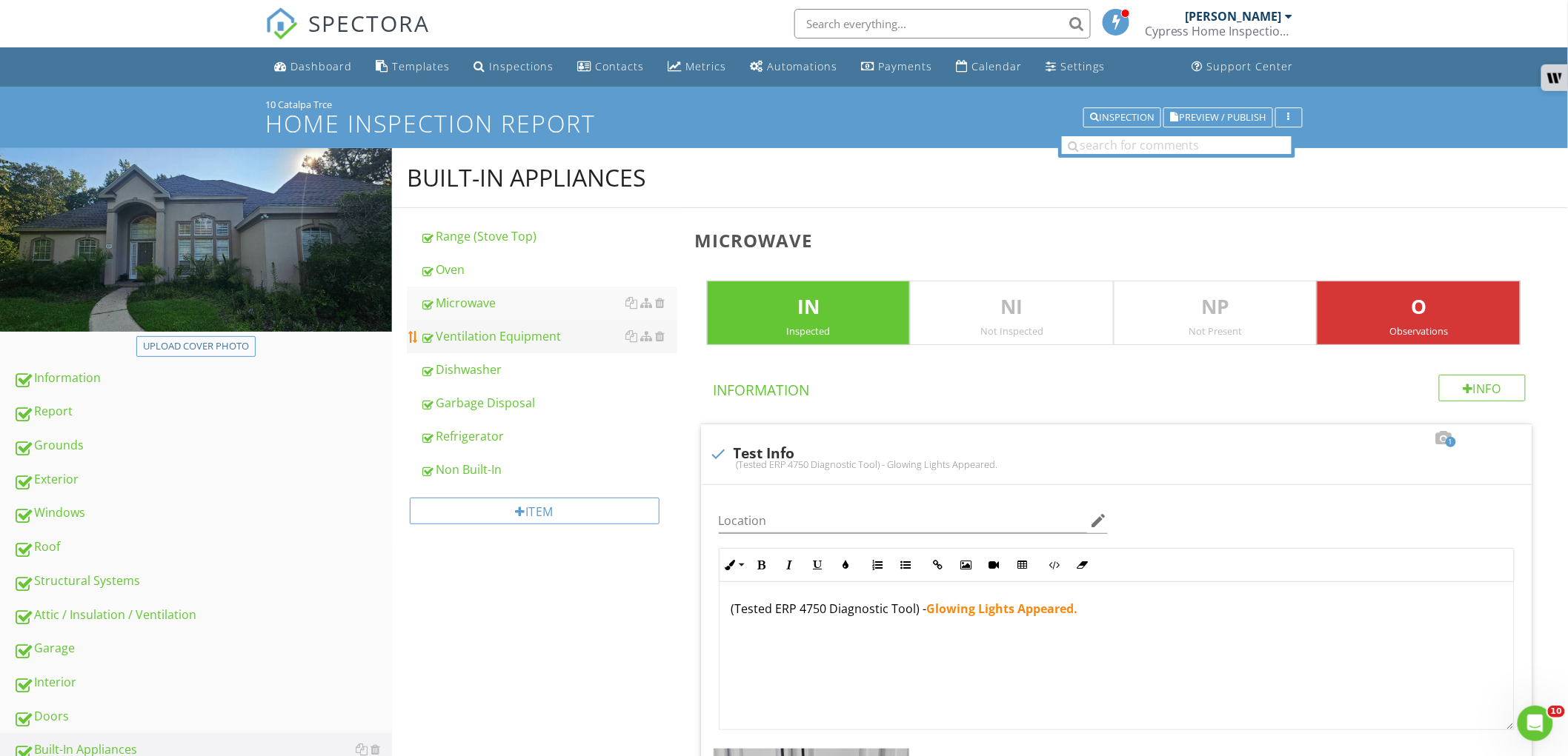
click at [558, 338] on div "Ventilation Equipment" at bounding box center [549, 336] width 257 height 18
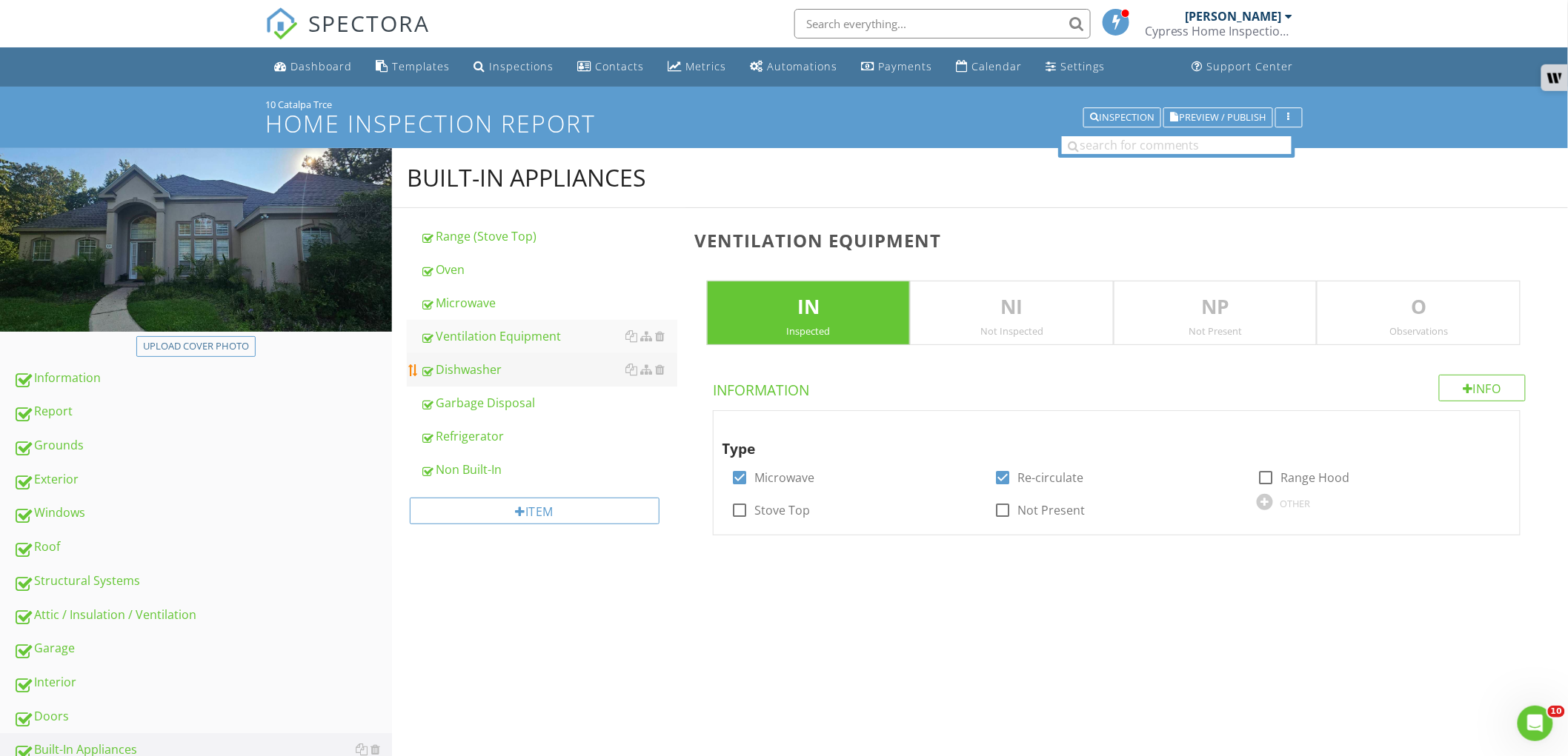
click at [522, 368] on div "Dishwasher" at bounding box center [549, 369] width 257 height 18
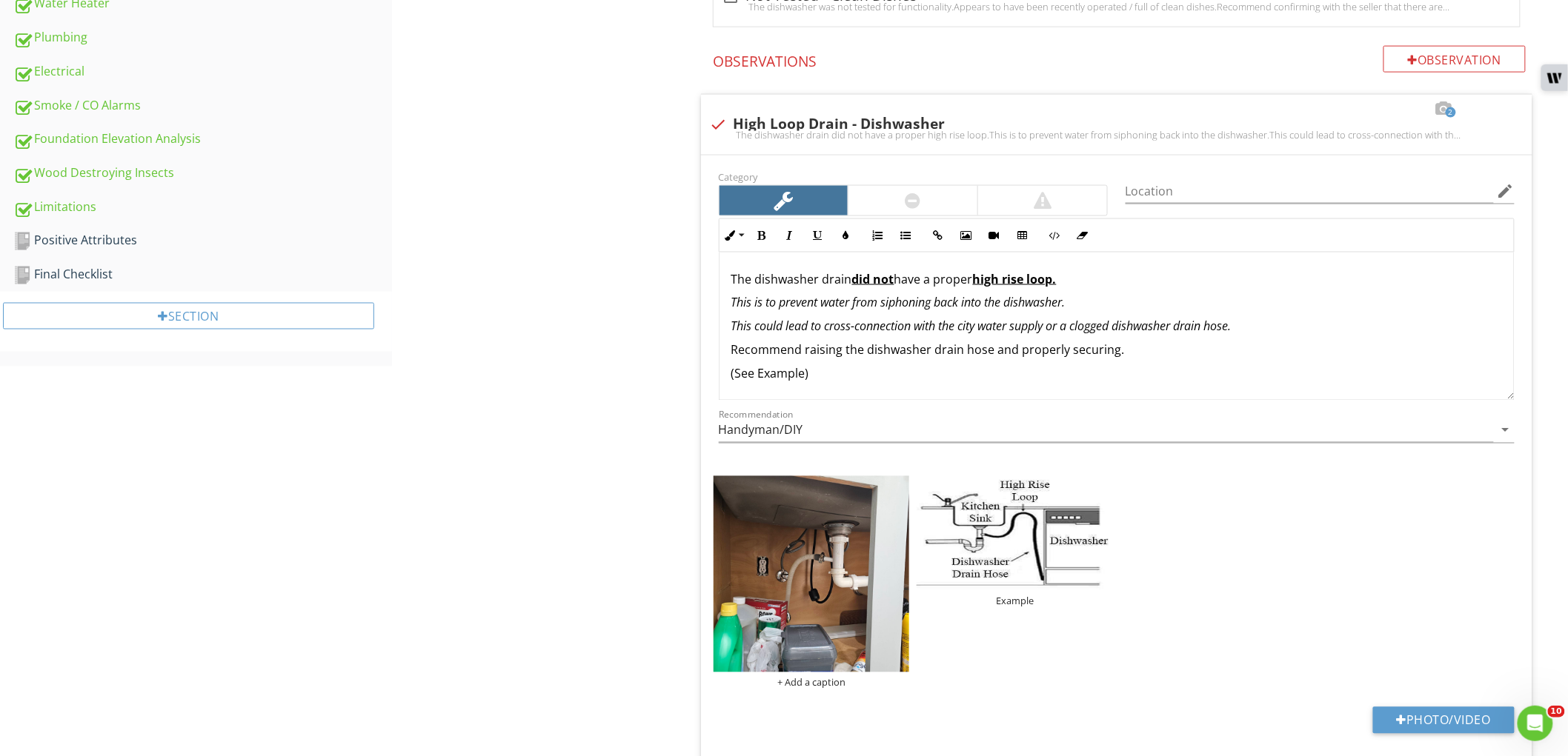
scroll to position [987, 0]
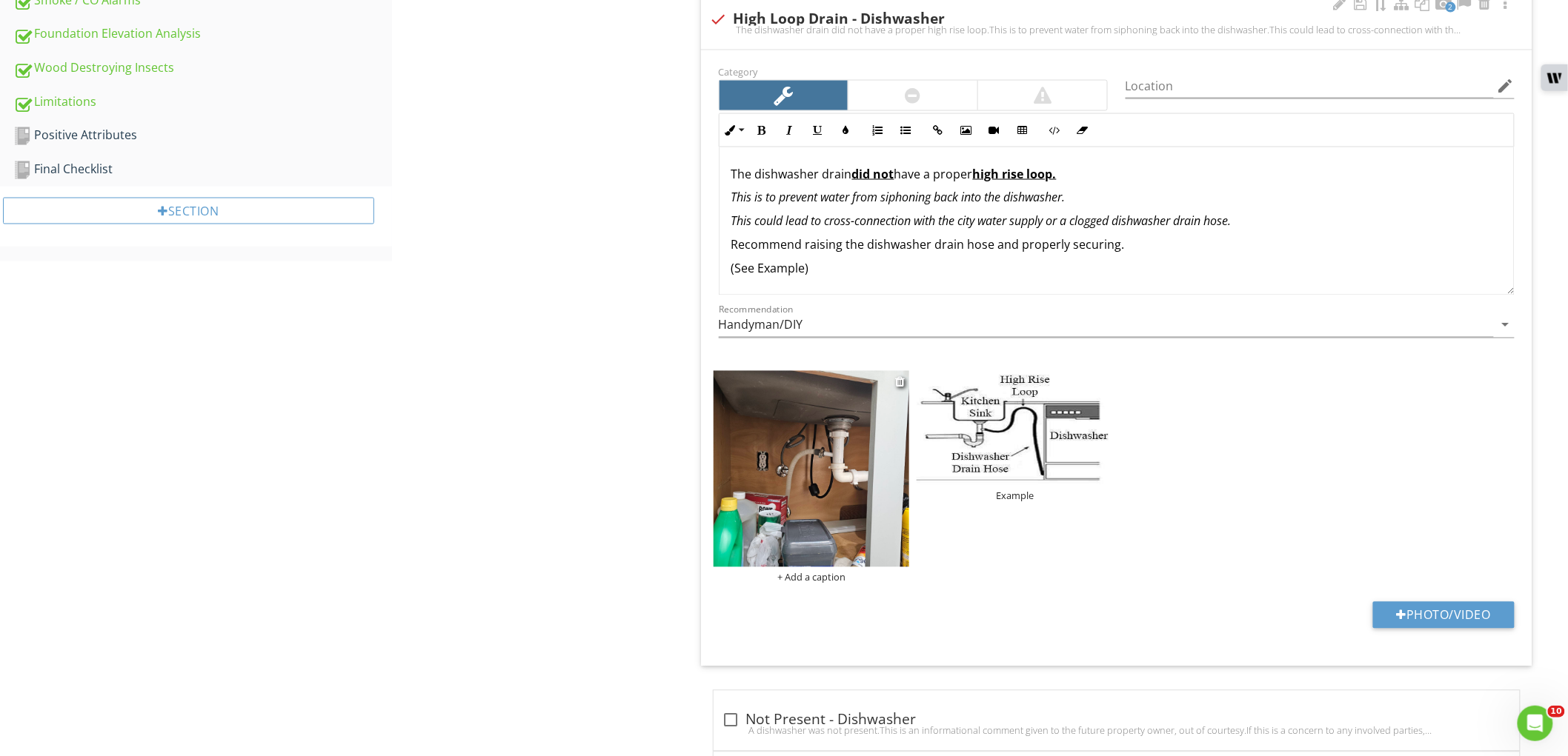
click at [838, 499] on img at bounding box center [812, 469] width 196 height 196
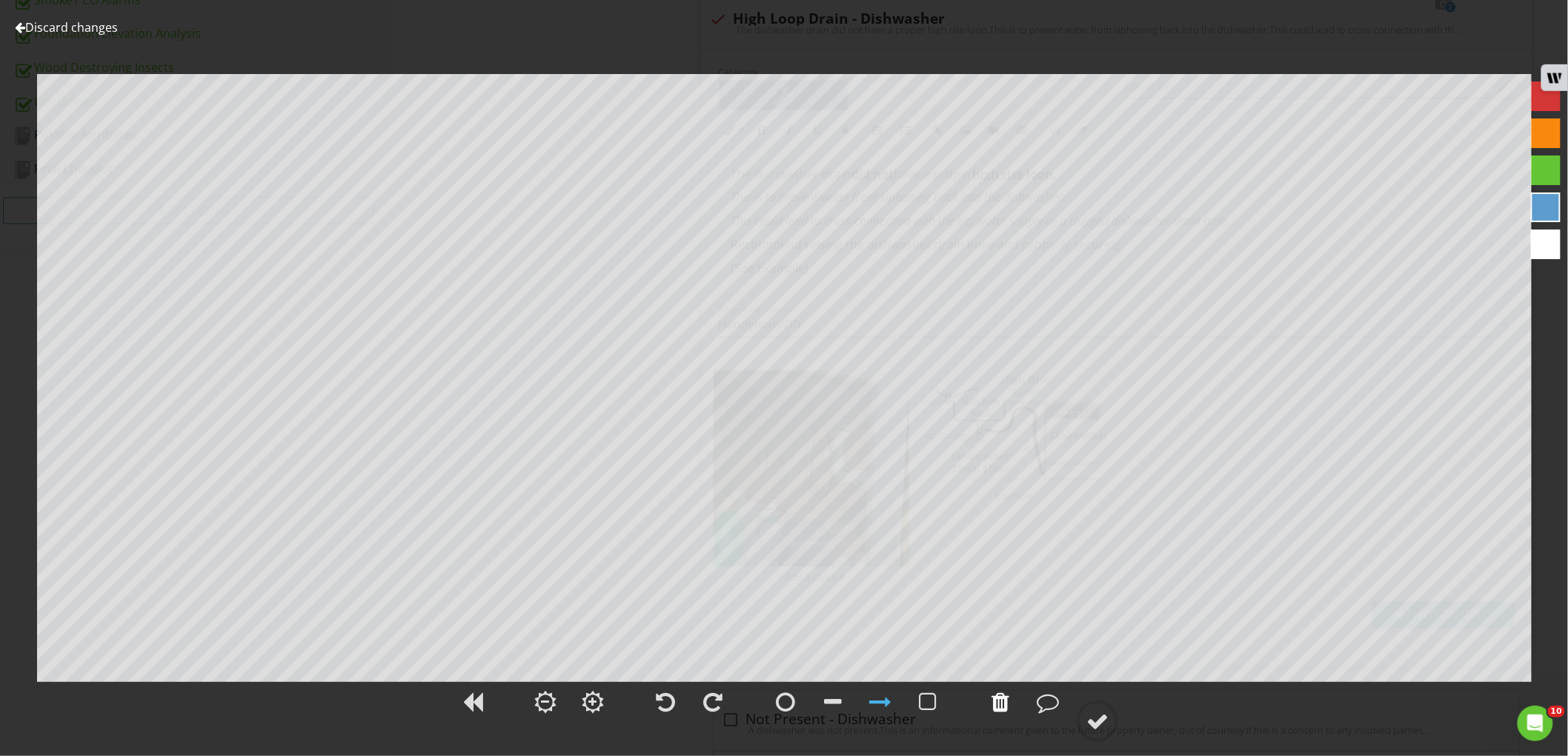
click at [1006, 713] on div at bounding box center [1000, 702] width 18 height 22
click at [1116, 724] on circle at bounding box center [1097, 721] width 38 height 38
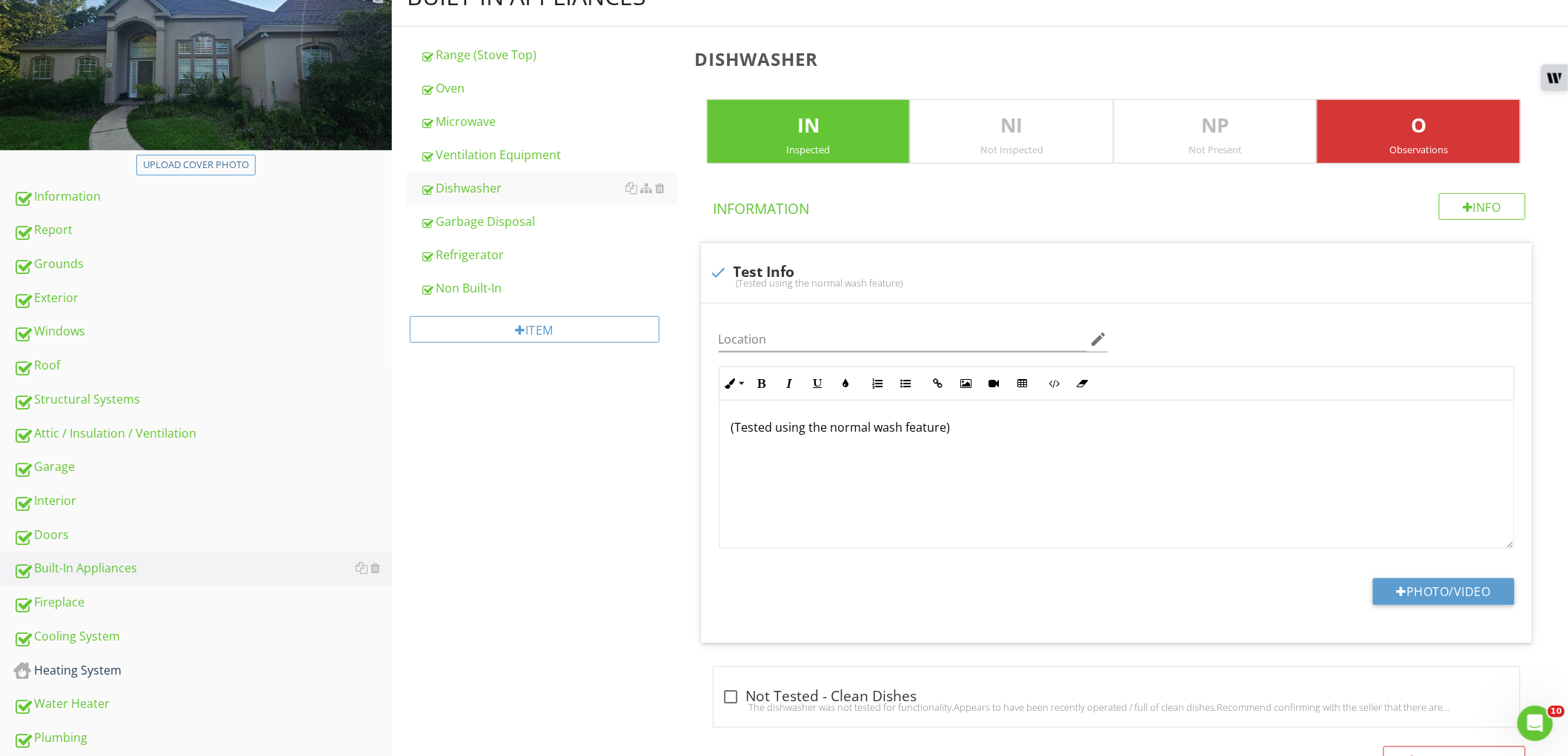
scroll to position [83, 0]
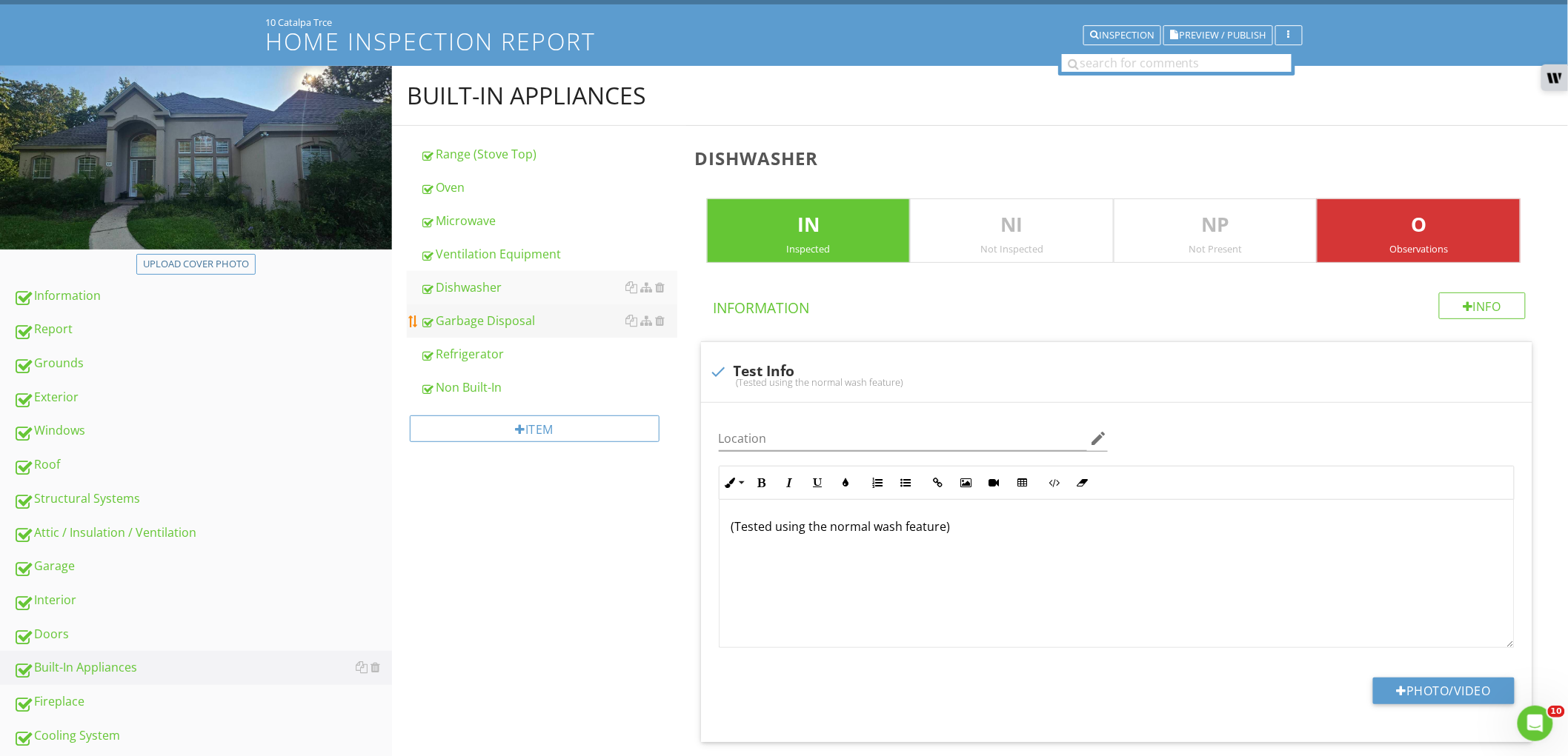
click at [523, 331] on link "Garbage Disposal" at bounding box center [549, 320] width 257 height 33
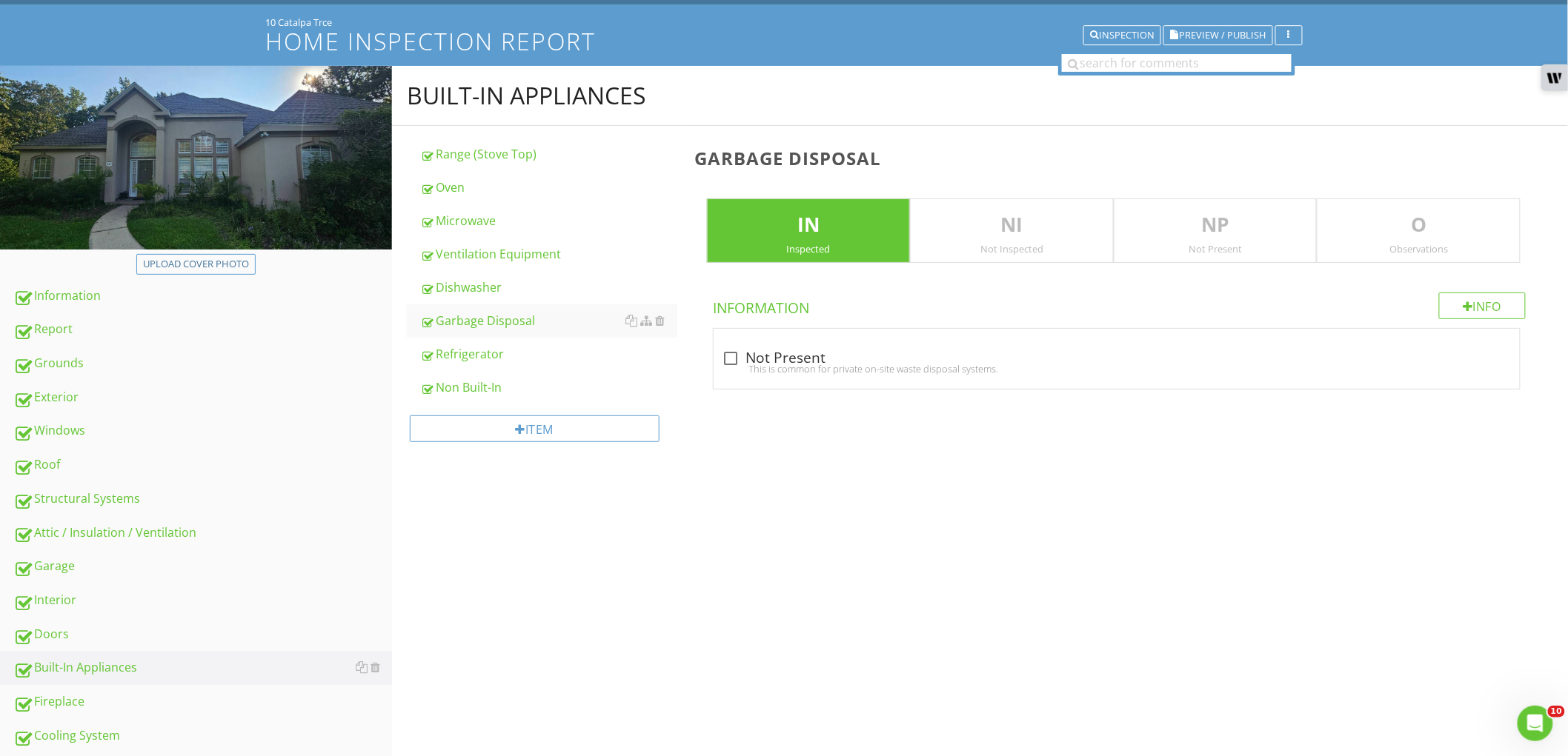
click at [1241, 240] on div "NP Not Present" at bounding box center [1215, 231] width 203 height 65
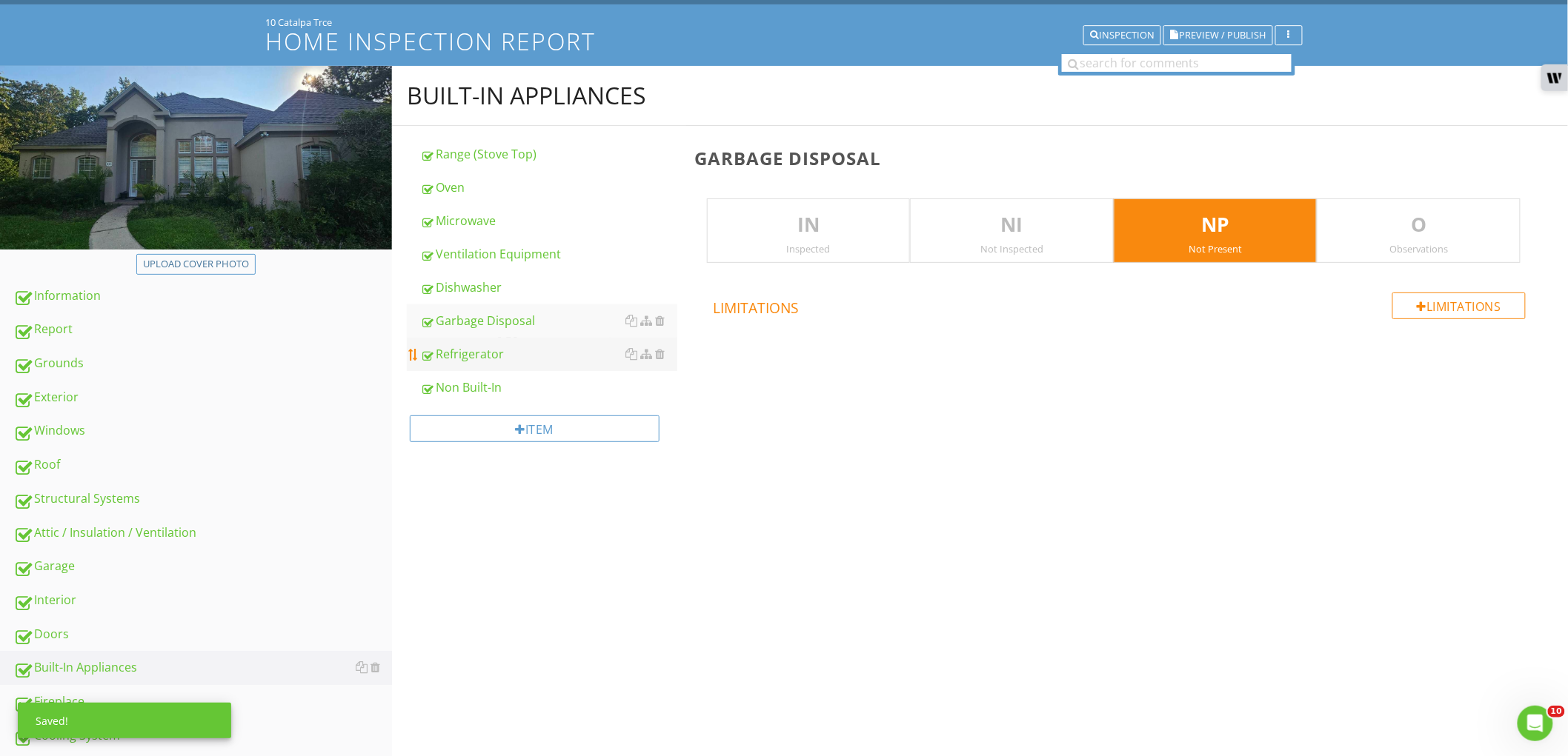
click at [487, 352] on div "Refrigerator" at bounding box center [549, 354] width 257 height 18
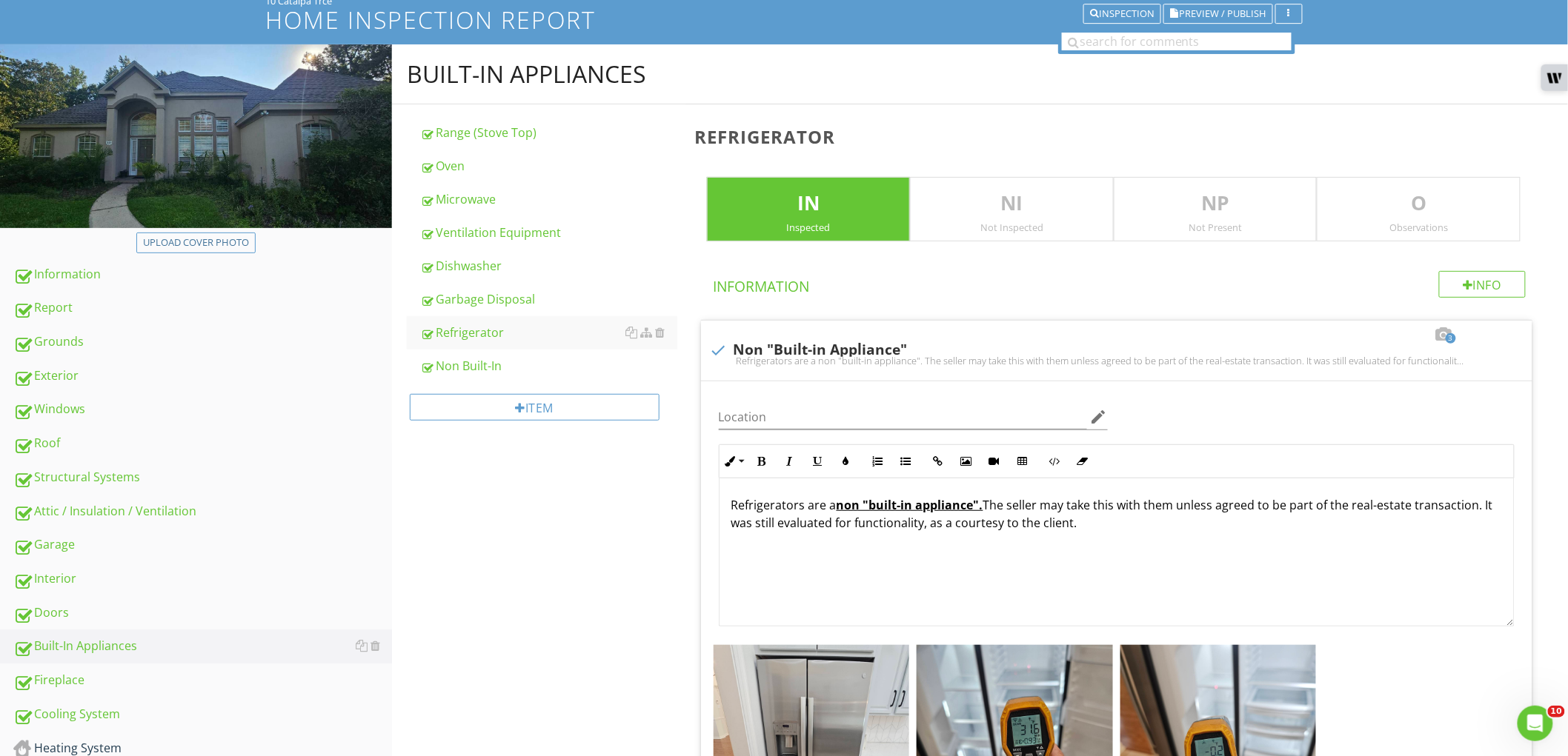
scroll to position [83, 0]
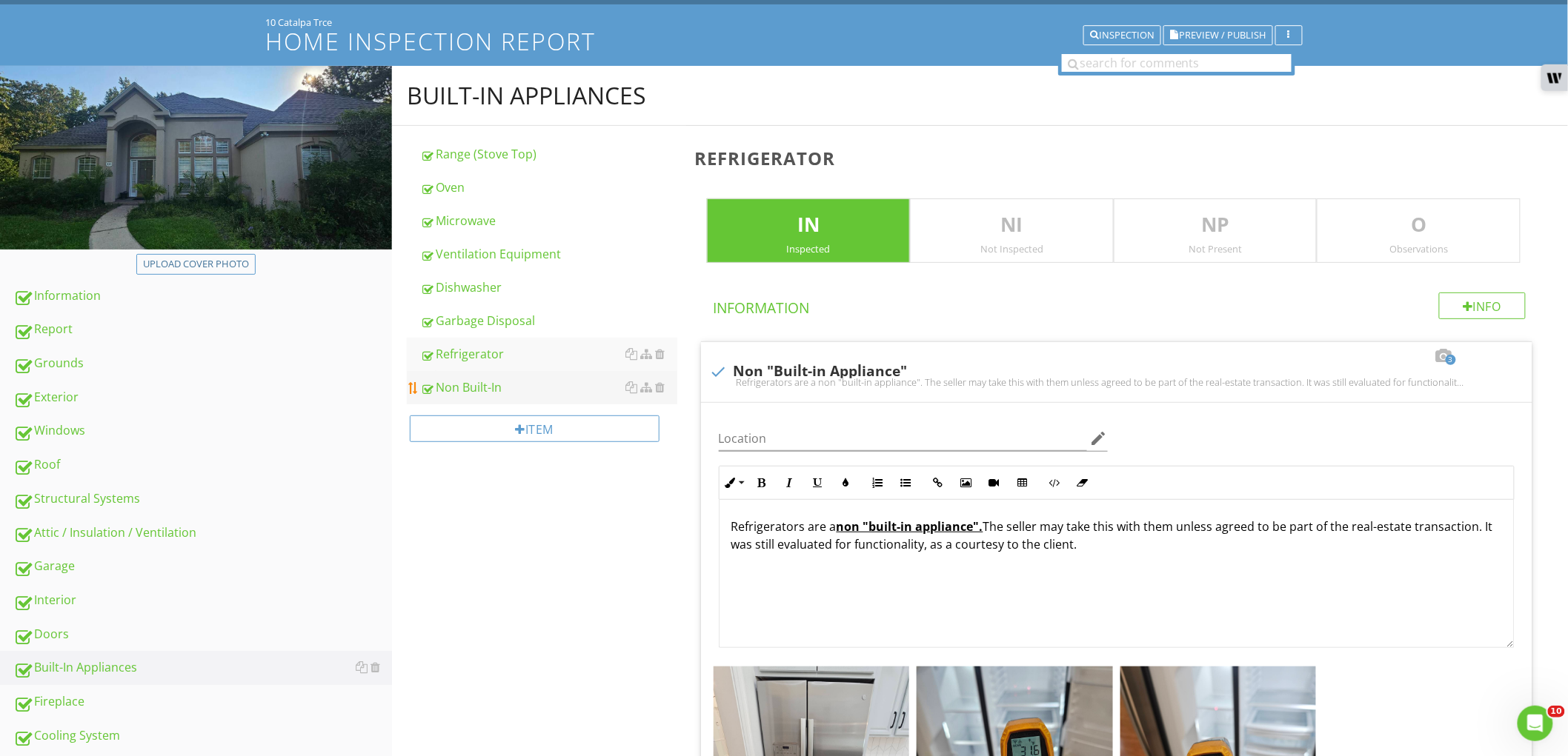
click at [535, 380] on div "Non Built-In" at bounding box center [549, 387] width 257 height 18
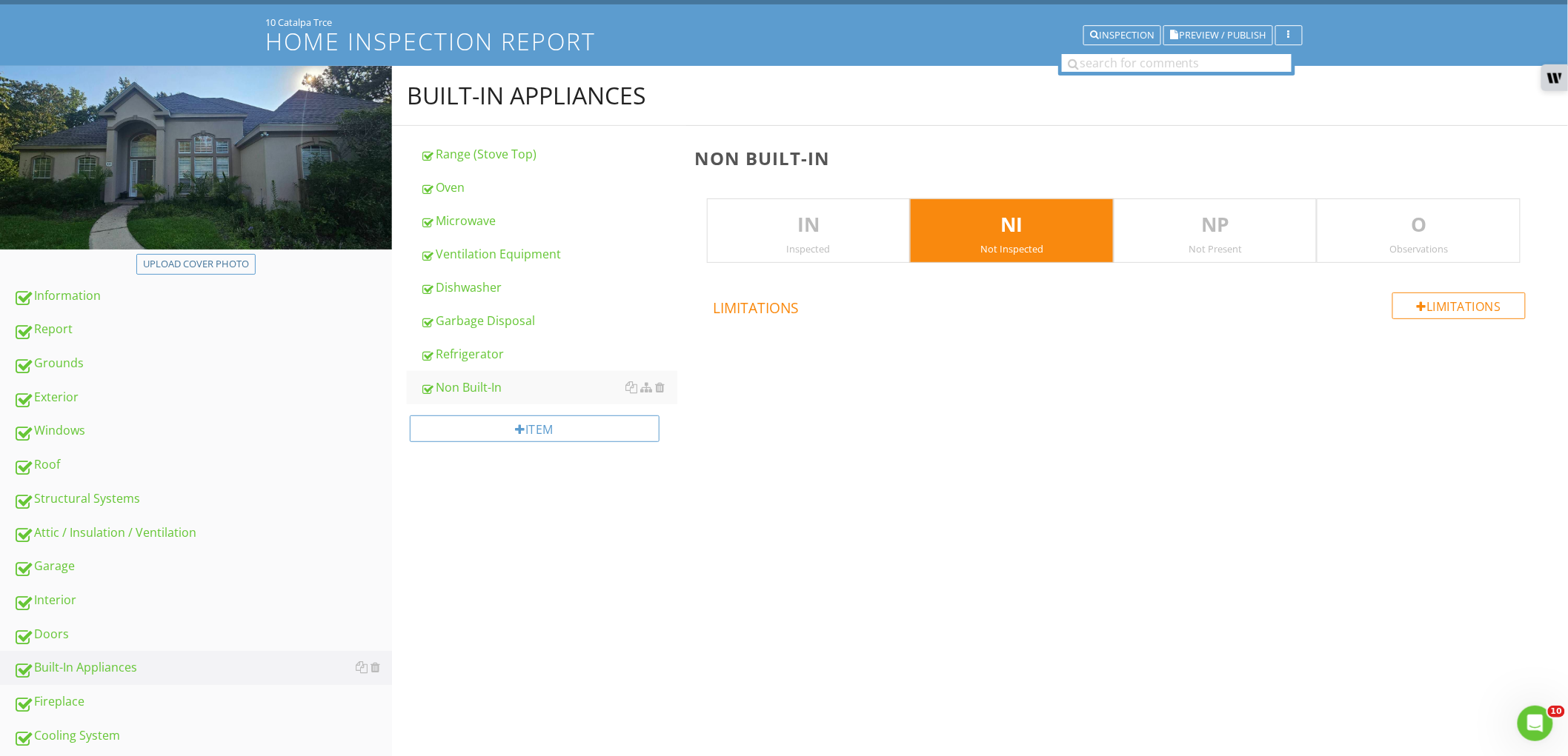
click at [771, 249] on div "Inspected" at bounding box center [809, 248] width 202 height 12
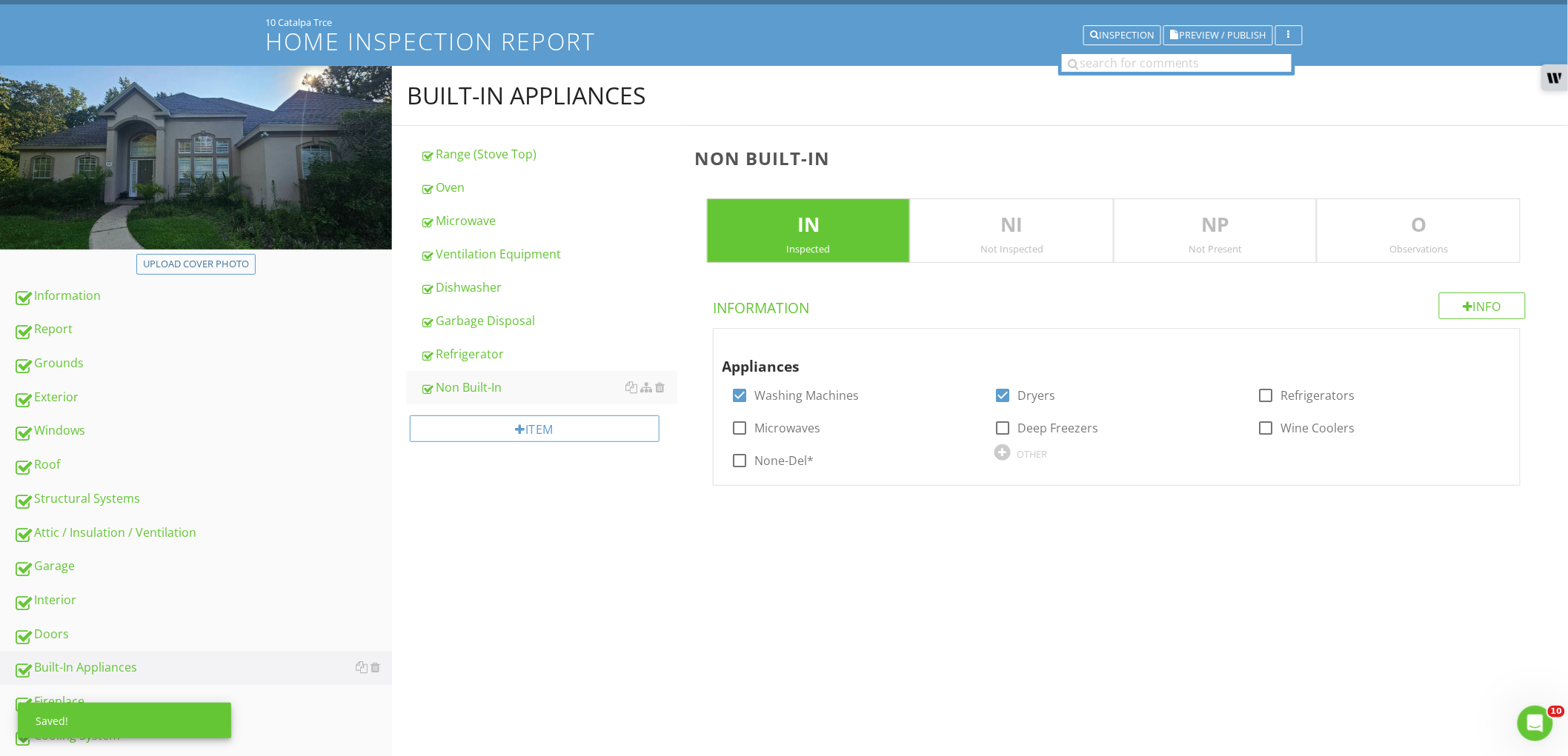
click at [1004, 235] on p "NI" at bounding box center [1011, 224] width 202 height 29
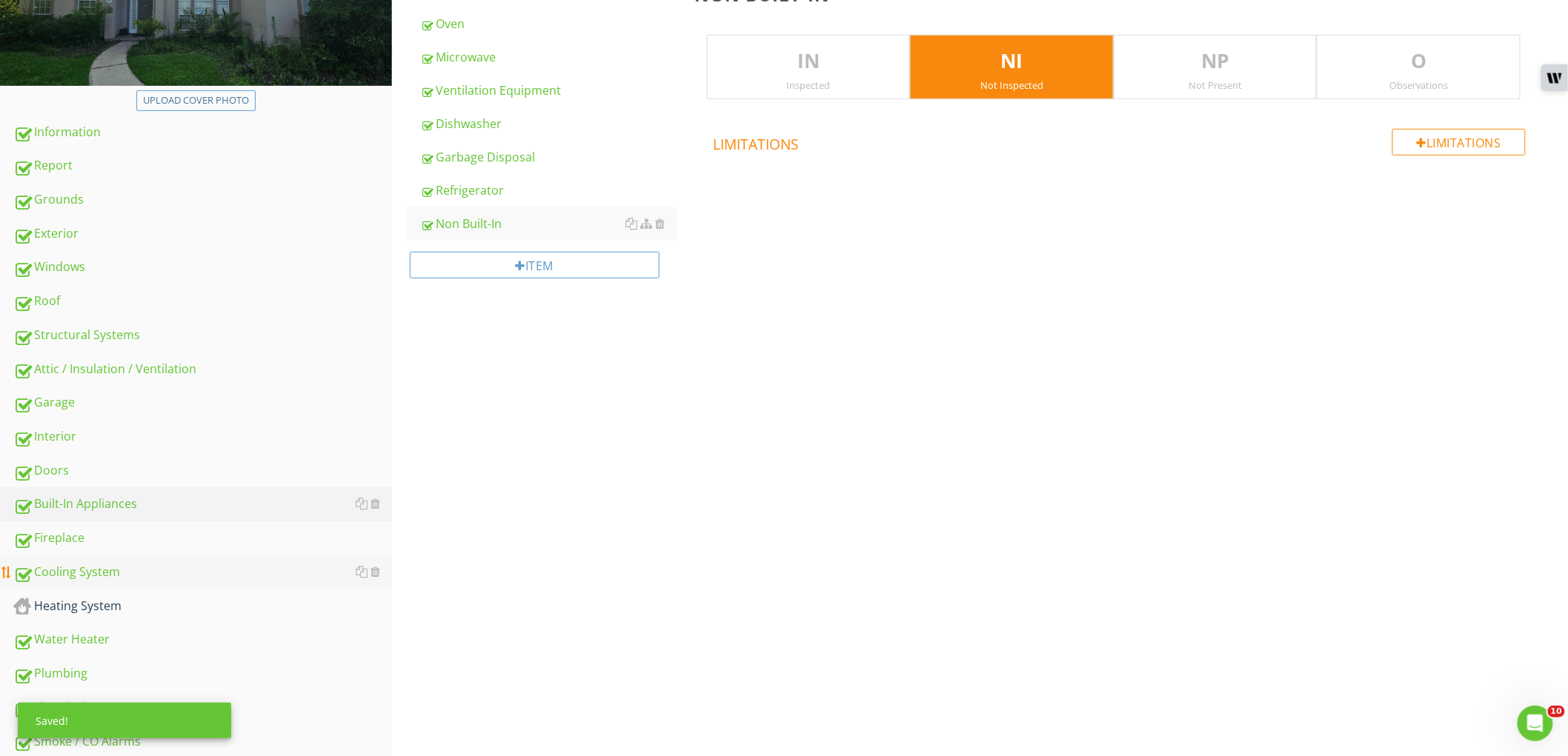
scroll to position [247, 0]
click at [255, 537] on div "Fireplace" at bounding box center [202, 538] width 378 height 20
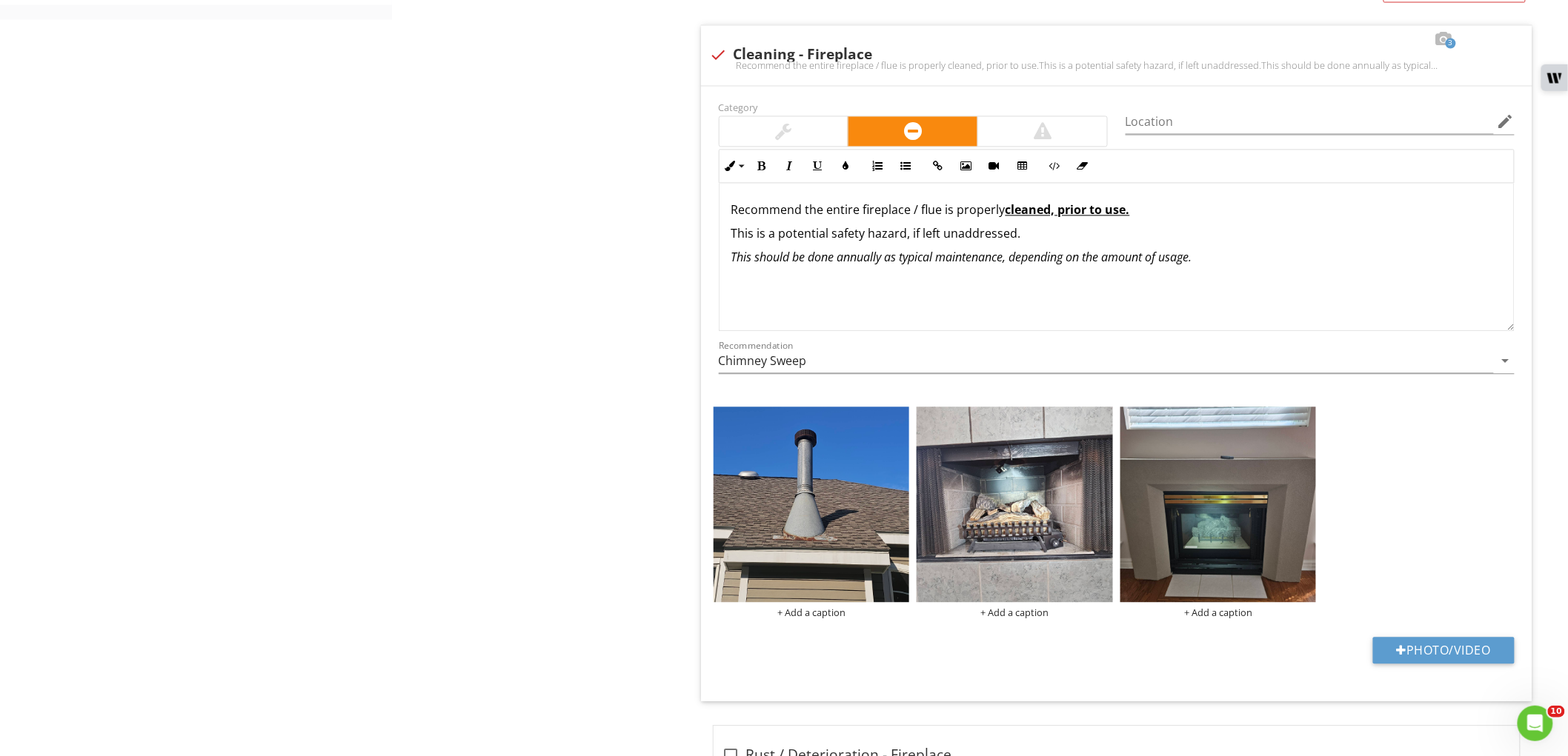
scroll to position [1233, 0]
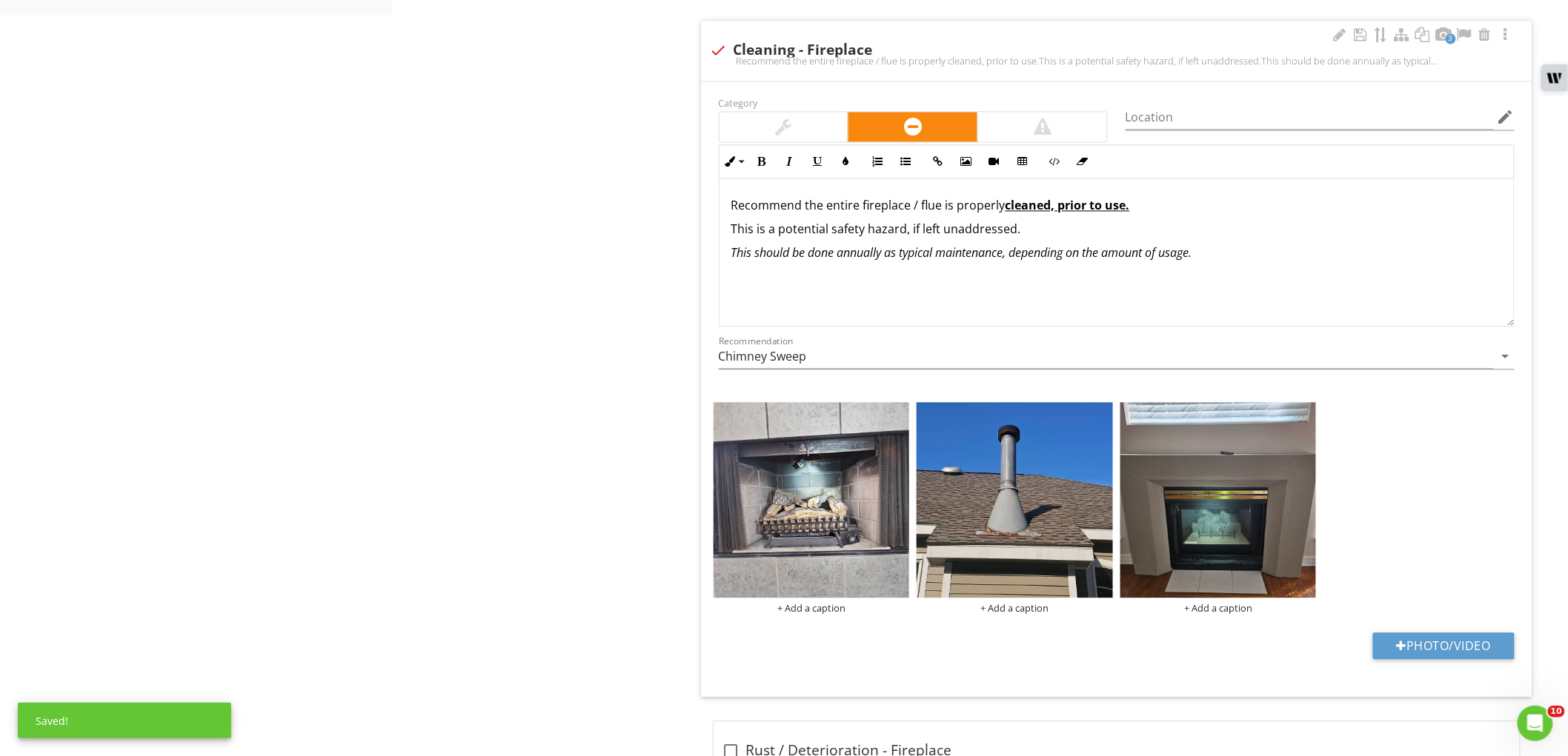
click at [1076, 516] on img at bounding box center [1014, 500] width 196 height 196
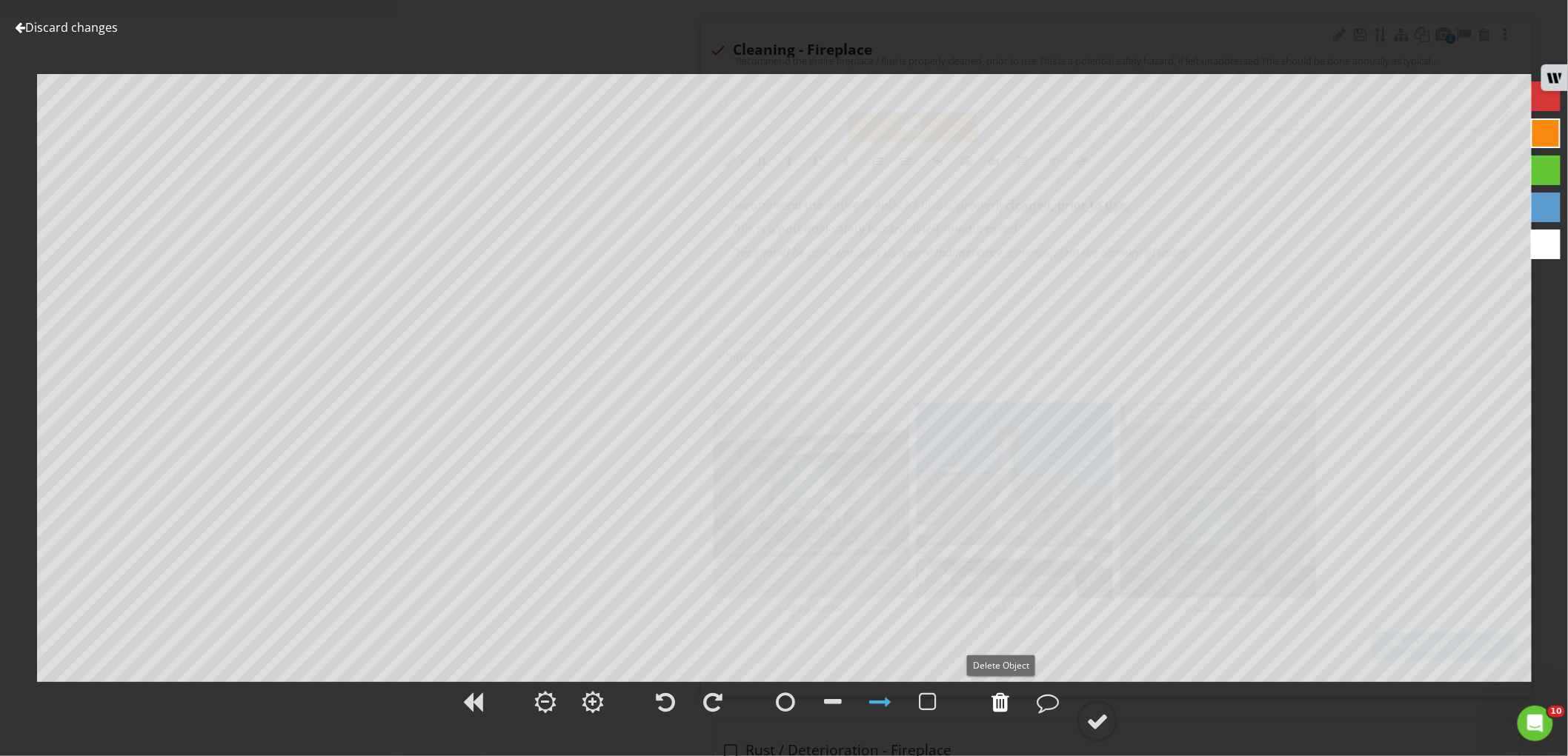
click at [1006, 706] on div at bounding box center [1000, 702] width 18 height 22
click at [1094, 721] on div at bounding box center [1097, 721] width 22 height 22
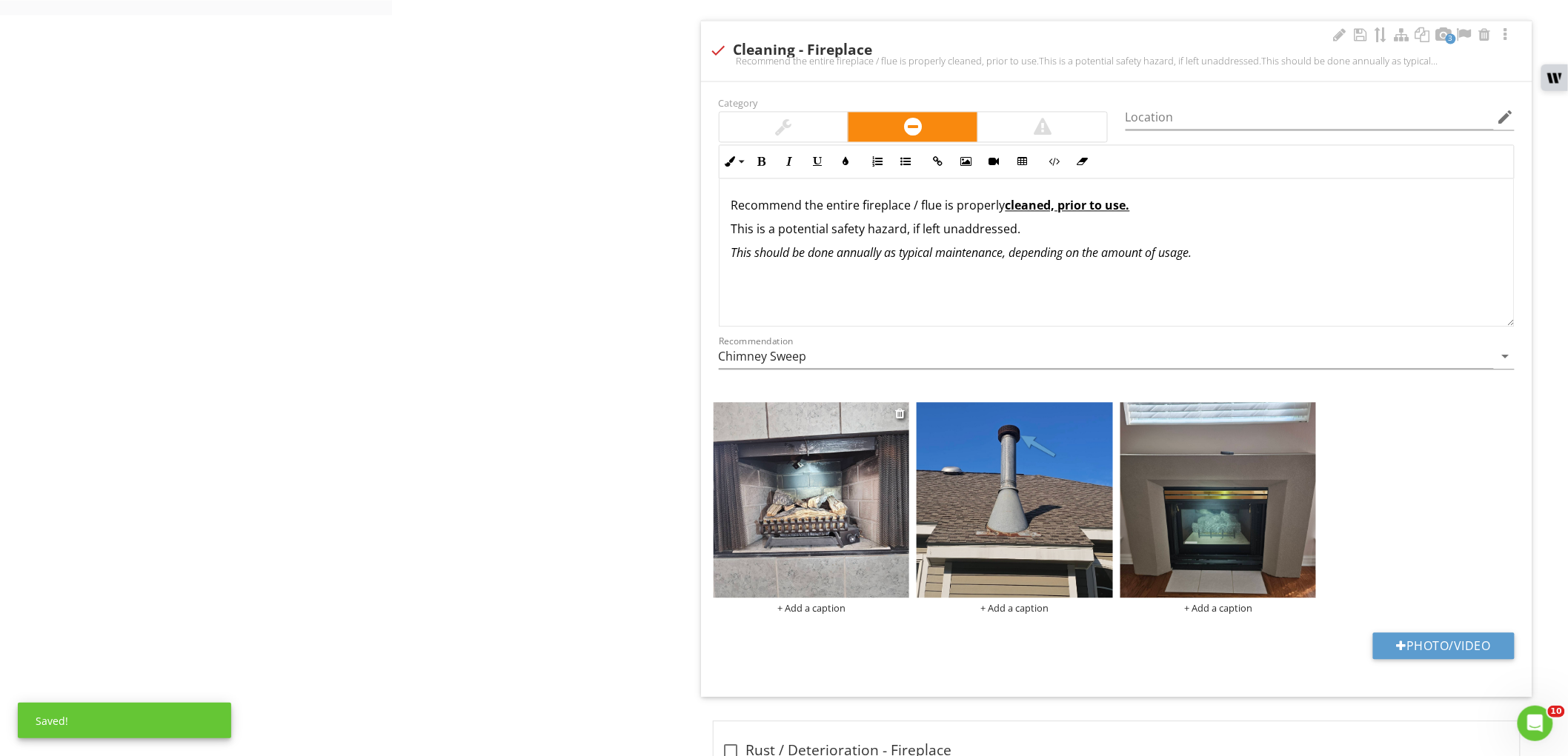
click at [846, 509] on img at bounding box center [812, 500] width 196 height 196
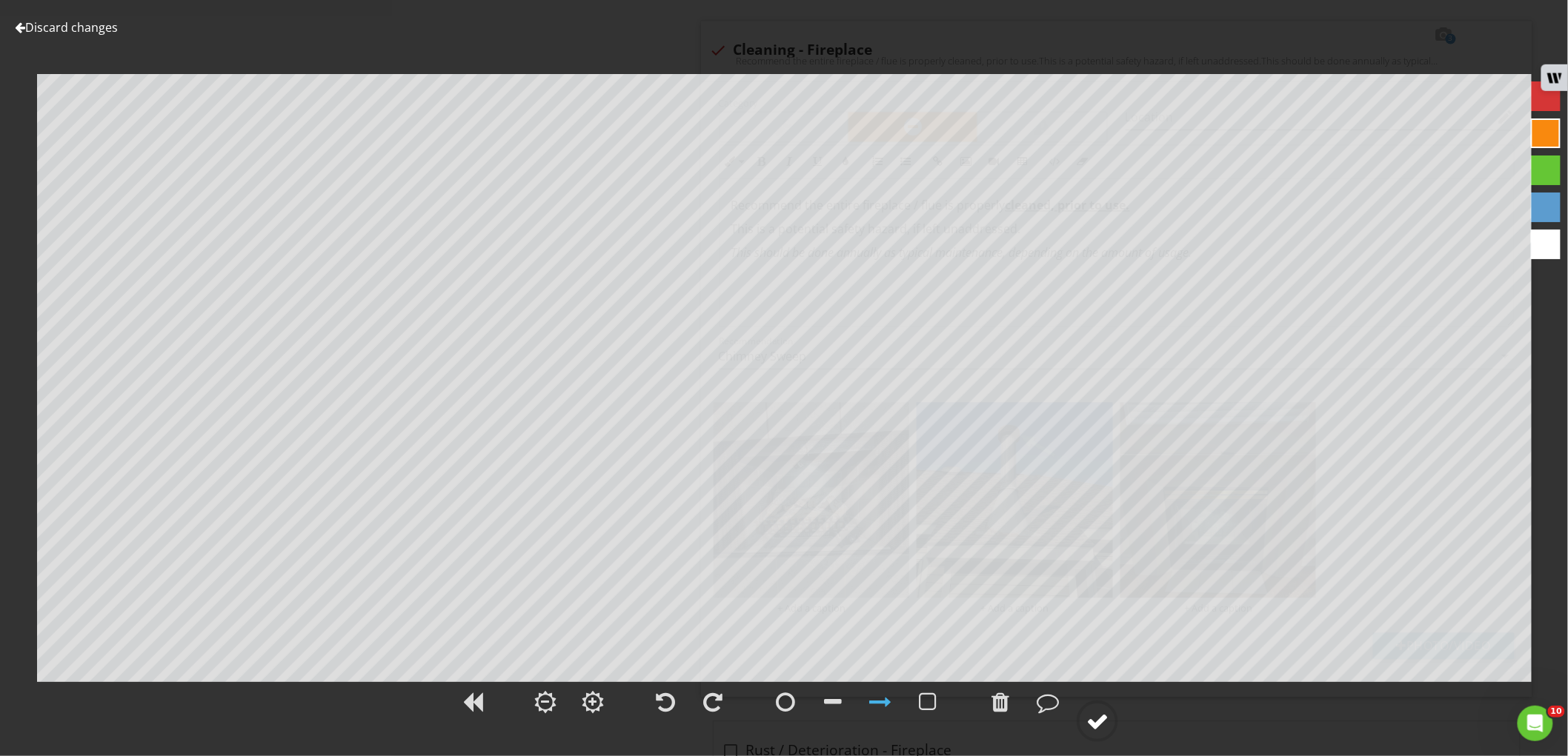
click at [1100, 727] on div at bounding box center [1097, 721] width 22 height 22
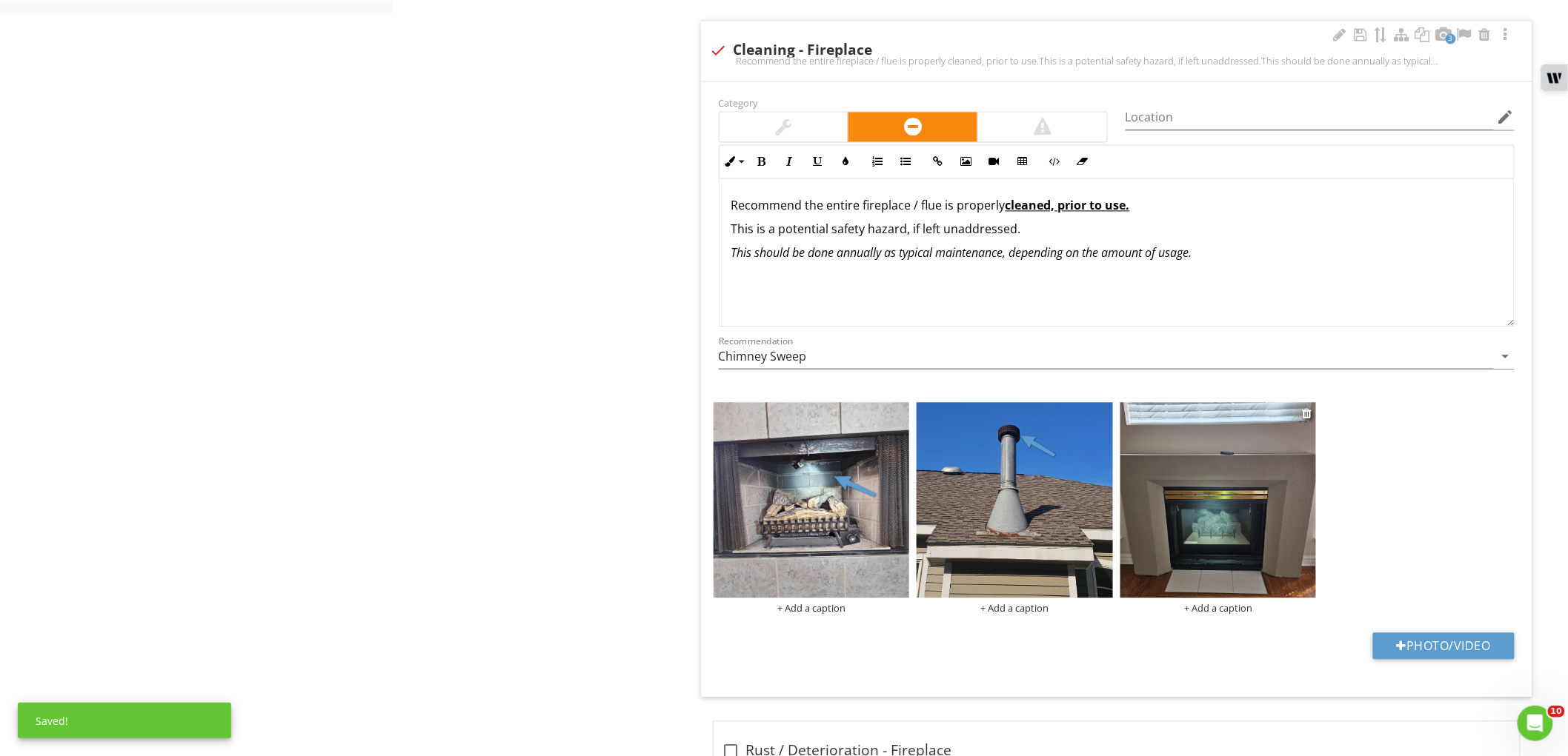
click at [1250, 516] on img at bounding box center [1218, 500] width 196 height 196
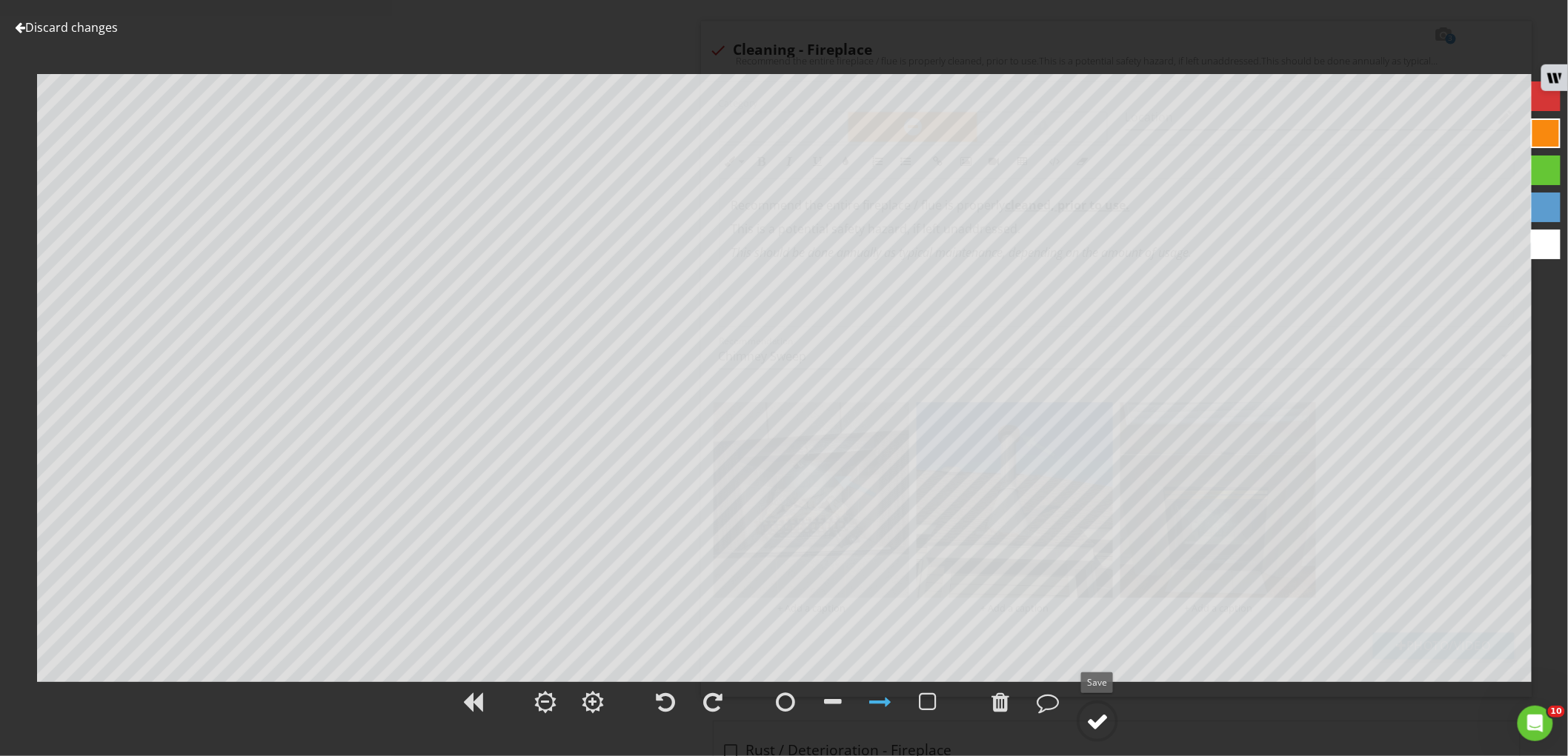
click at [1108, 719] on div at bounding box center [1097, 721] width 22 height 22
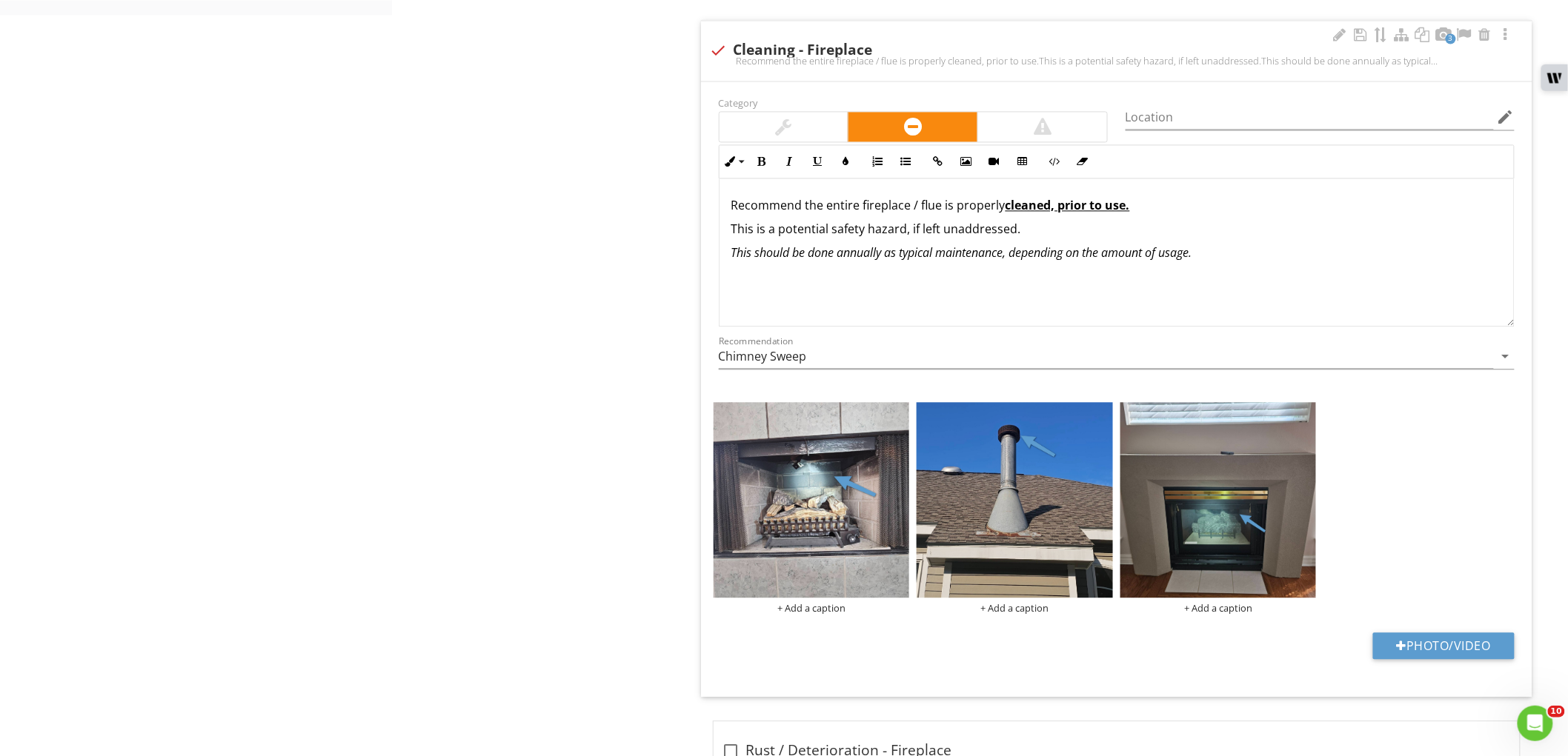
click at [823, 228] on span "This is a potential safety hazard, if left unaddressed." at bounding box center [876, 229] width 289 height 16
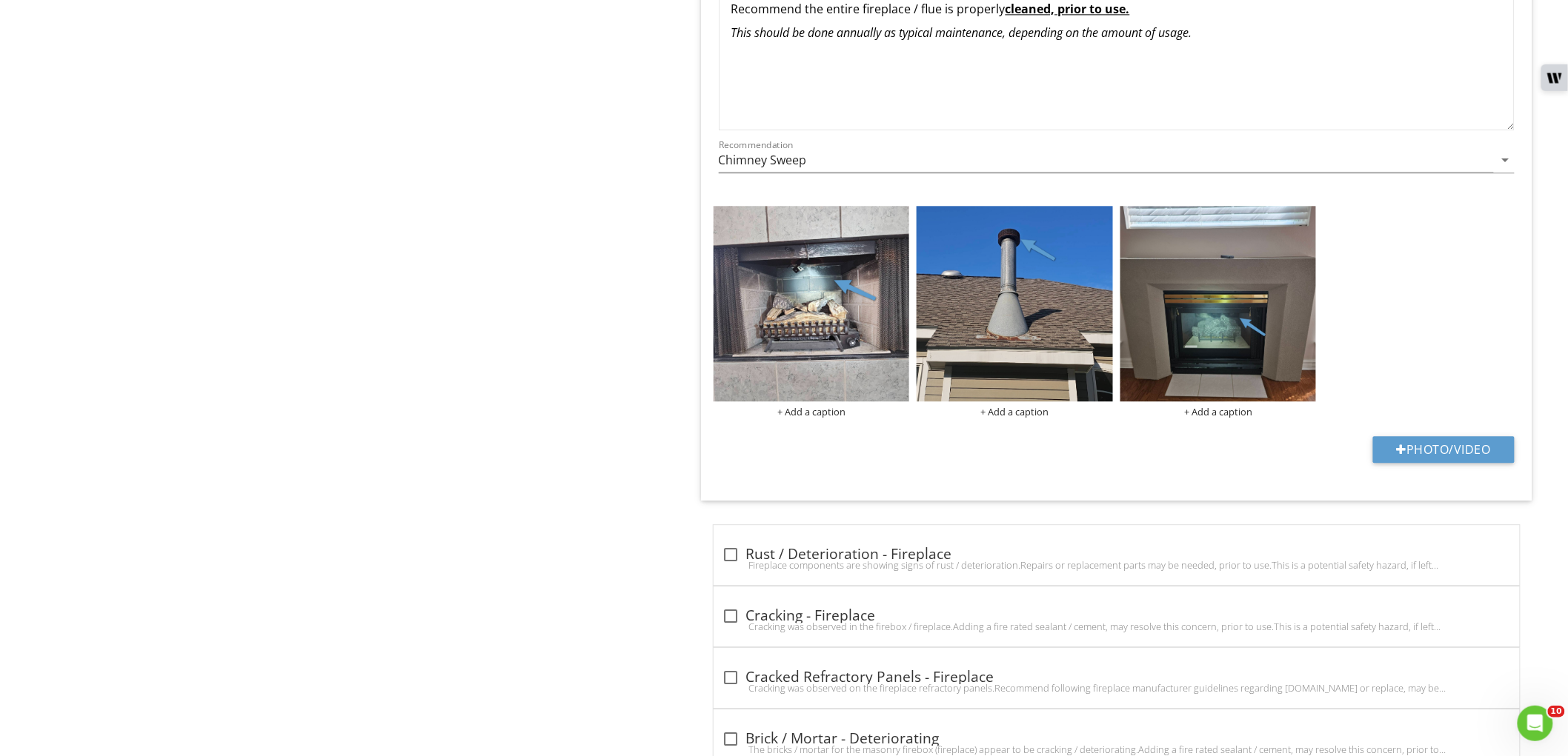
scroll to position [1316, 0]
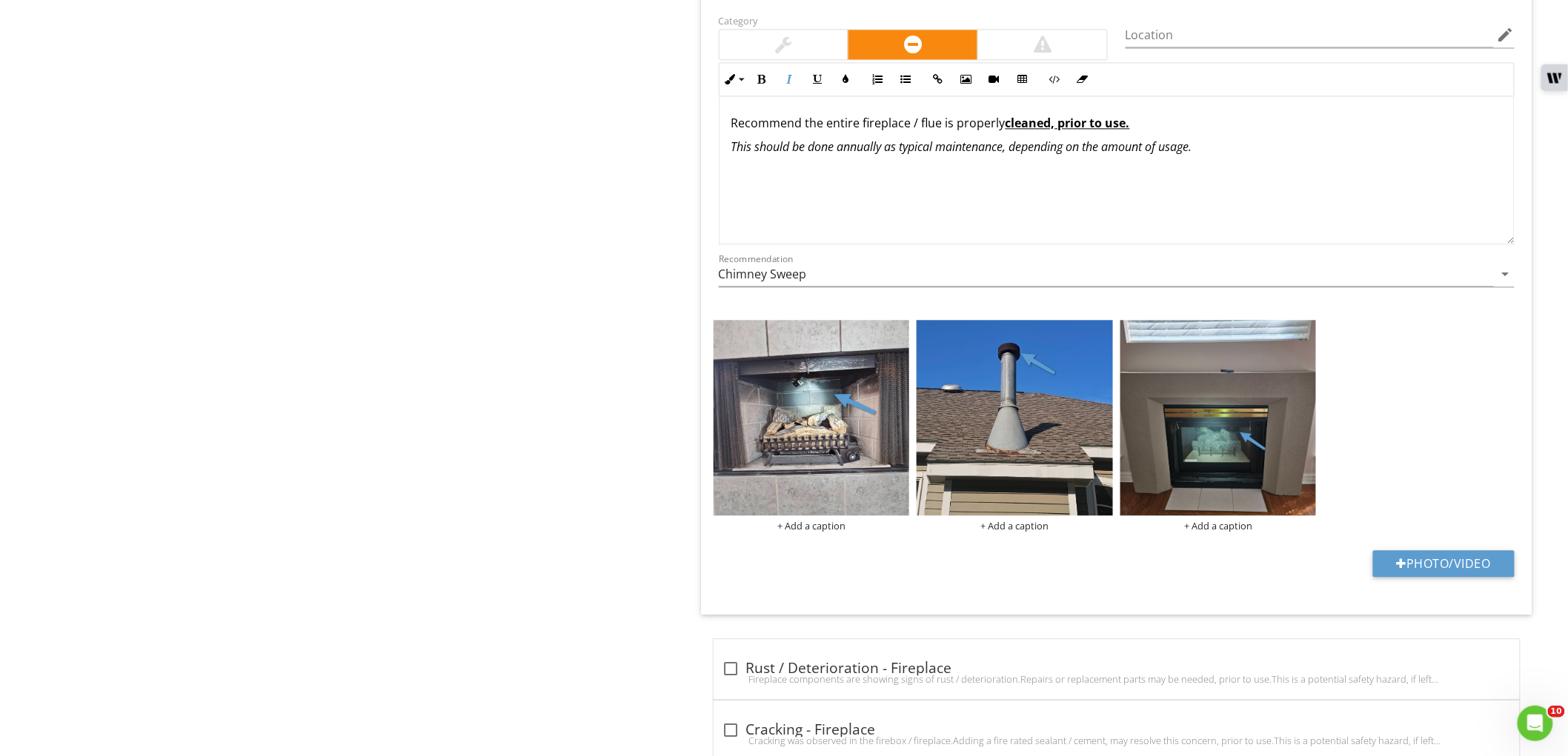
click at [840, 126] on p "Recommend the entire fireplace / flue is properly cleaned, prior to use." at bounding box center [1117, 123] width 771 height 18
click at [960, 122] on p "Recommend the both fireplaces and flue is properly cleaned, prior to use." at bounding box center [1117, 123] width 771 height 18
click at [978, 208] on div "Recommend the both fireplaces and flue are properly cleaned, prior to use. This…" at bounding box center [1116, 169] width 794 height 148
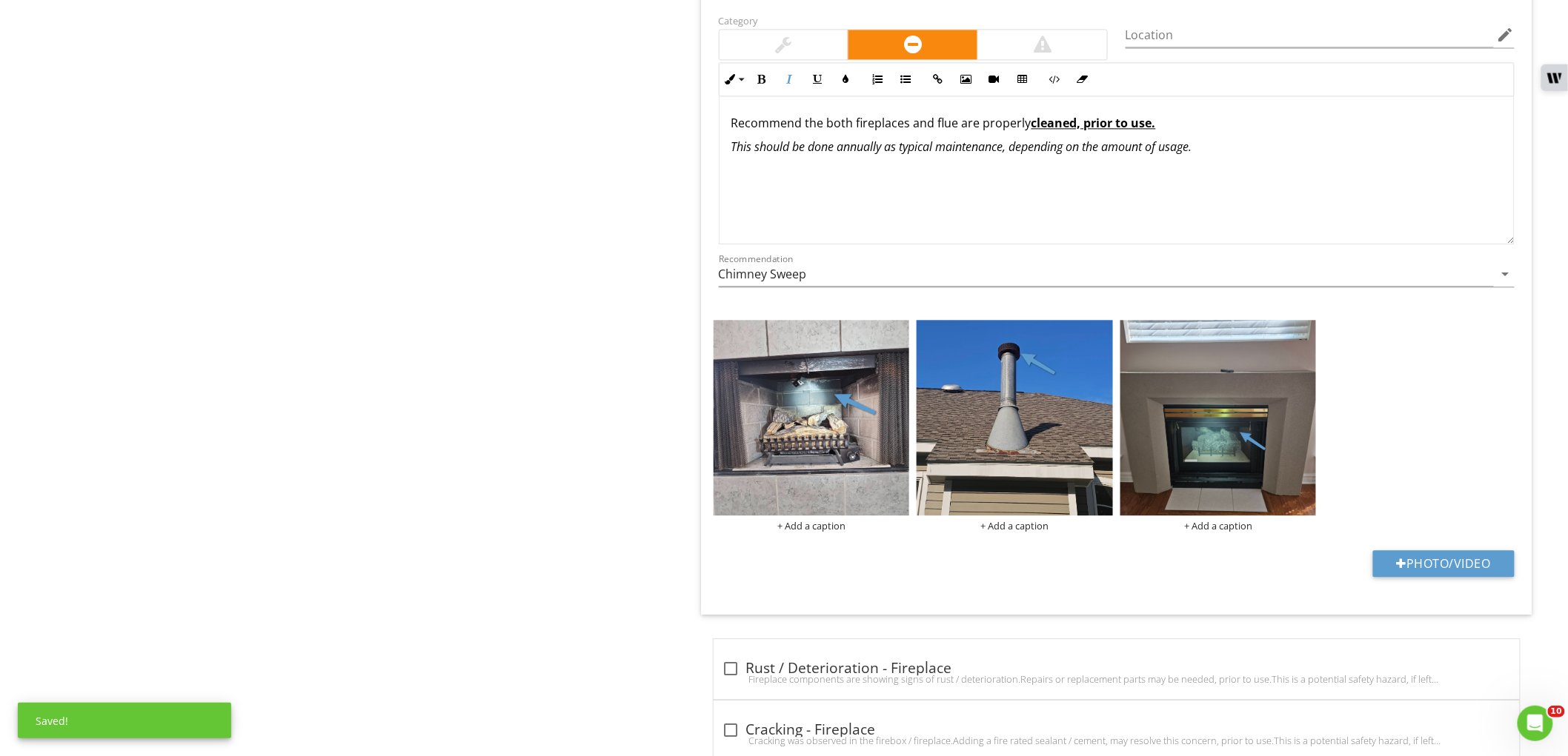
click at [808, 115] on p "Recommend the both fireplaces and flue are properly cleaned, prior to use." at bounding box center [1117, 123] width 771 height 18
click at [1030, 231] on div "Recommend both fireplaces and flue are properly cleaned, prior to use. This sho…" at bounding box center [1116, 169] width 794 height 148
click at [783, 49] on div at bounding box center [784, 44] width 16 height 18
click at [794, 138] on em "This should be done annually as typical maintenance, depending on the amount of…" at bounding box center [962, 146] width 461 height 16
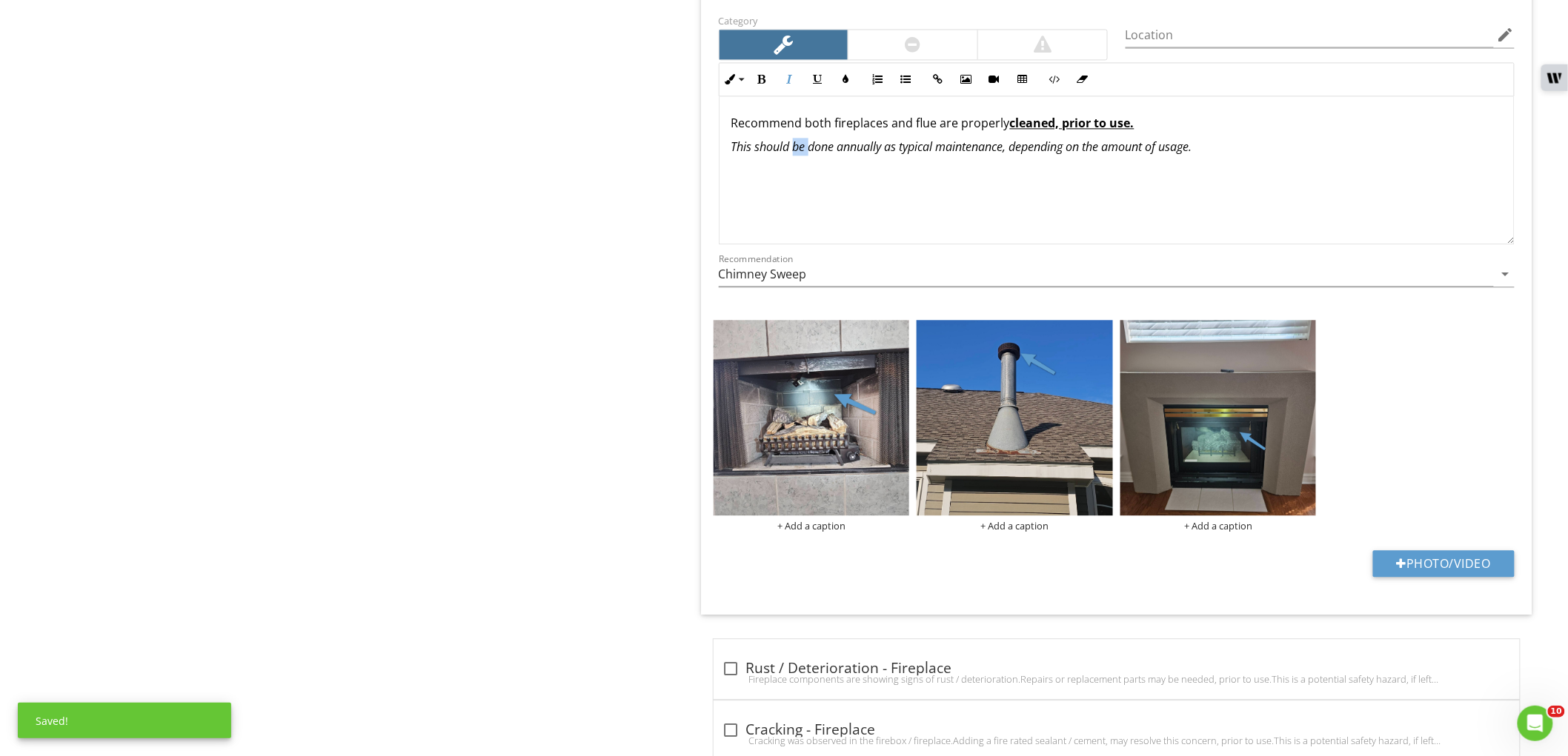
click at [794, 138] on em "This should be done annually as typical maintenance, depending on the amount of…" at bounding box center [962, 146] width 461 height 16
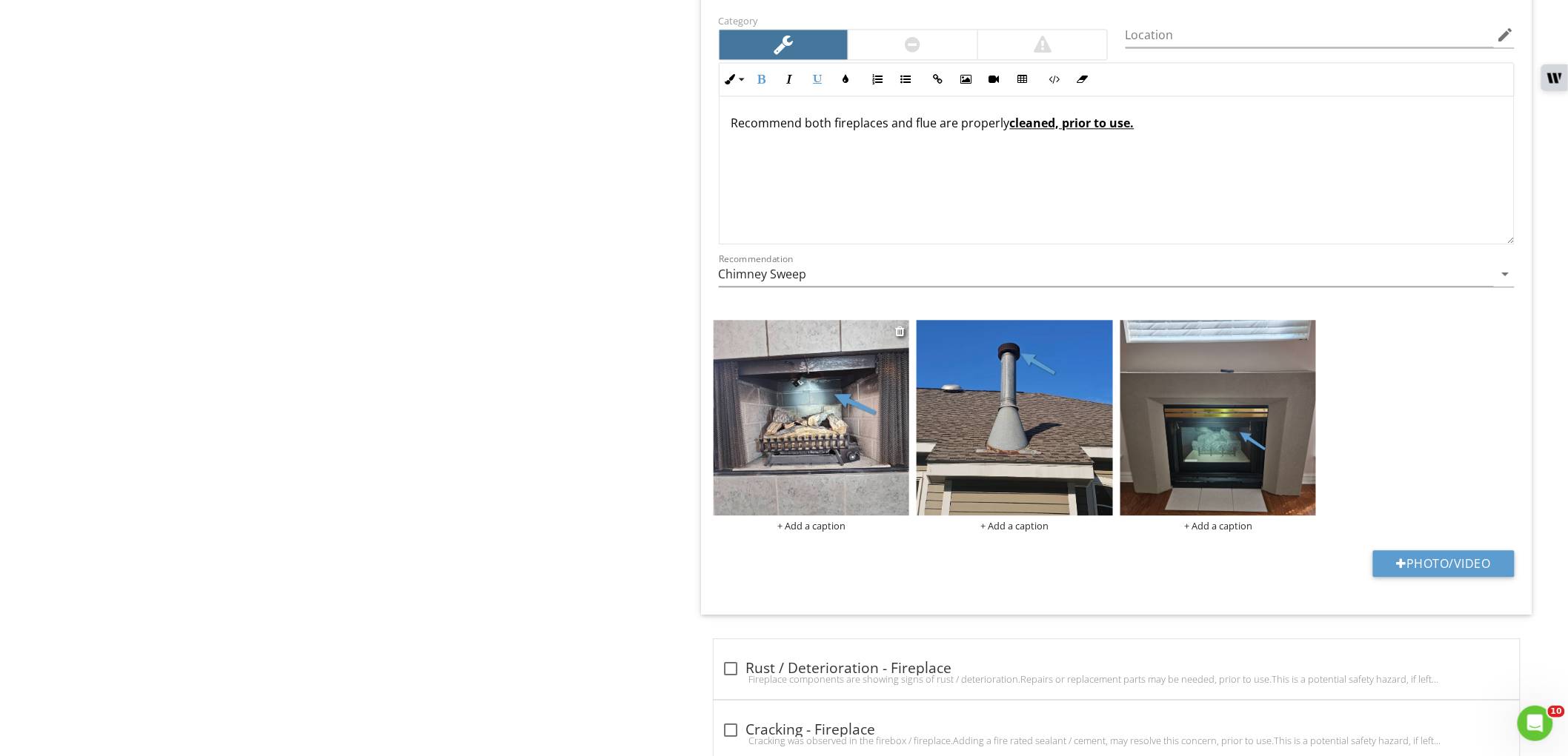
click at [768, 396] on img at bounding box center [812, 417] width 196 height 196
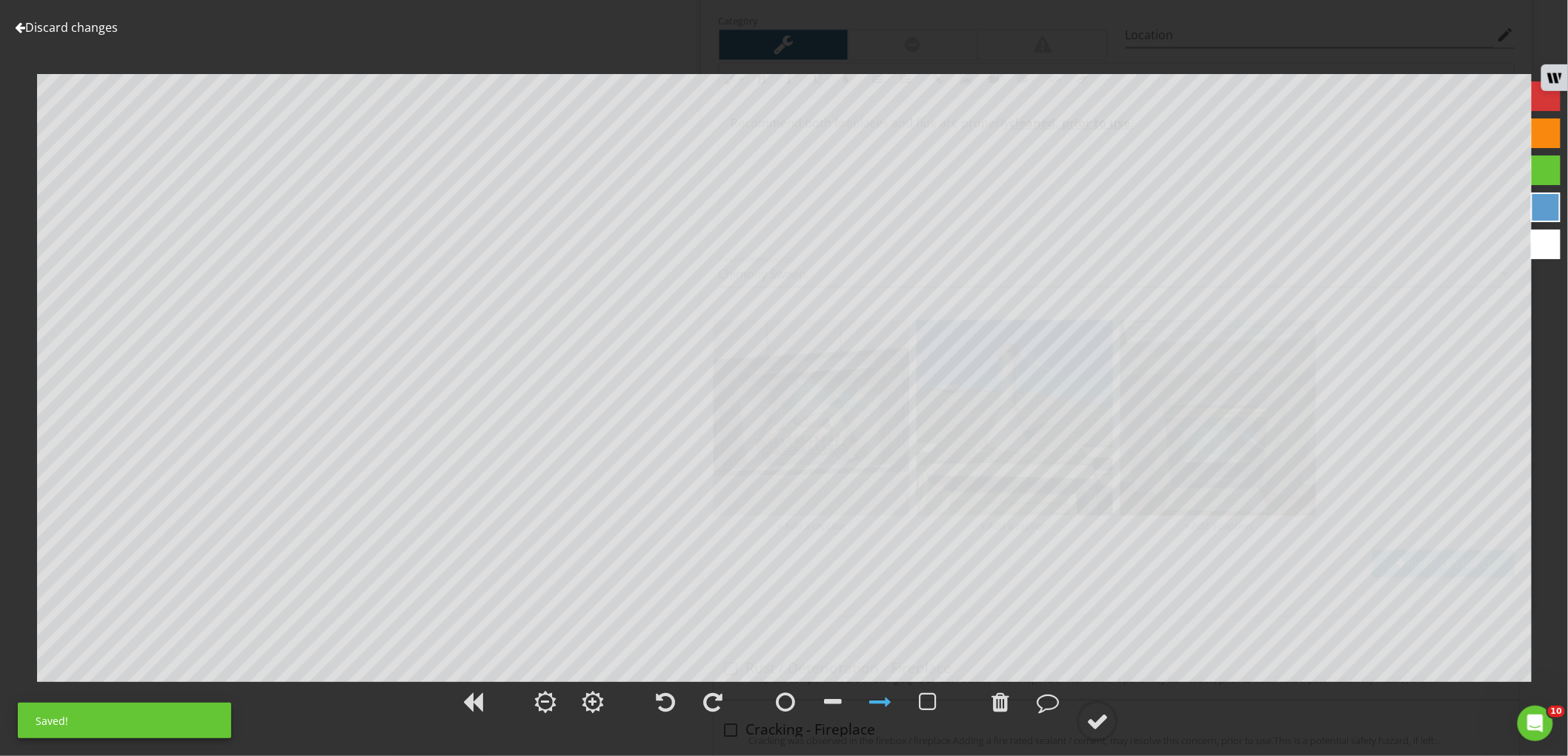
click at [1556, 209] on div at bounding box center [1545, 207] width 29 height 29
click at [1097, 722] on div at bounding box center [1097, 721] width 22 height 22
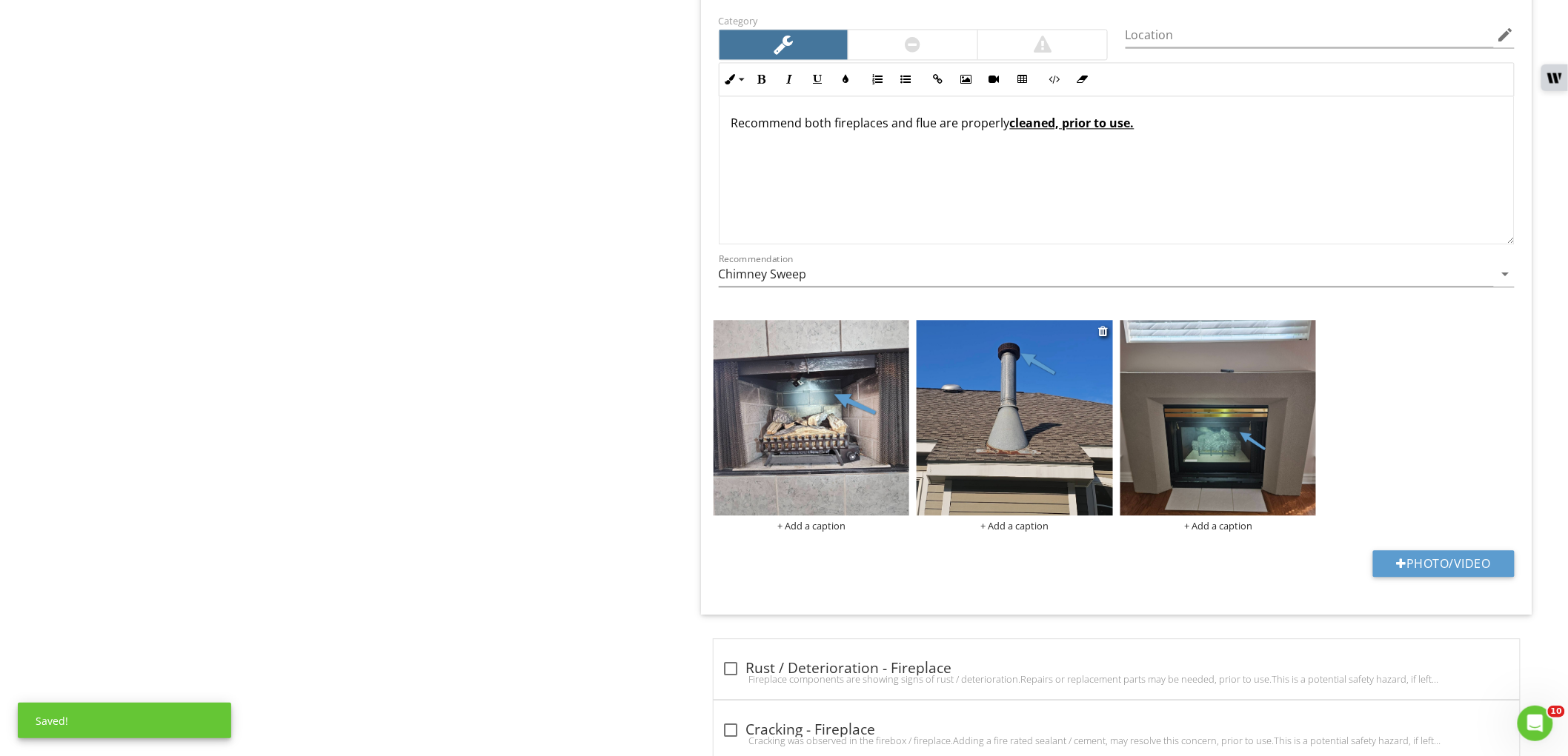
click at [1093, 464] on img at bounding box center [1014, 417] width 196 height 196
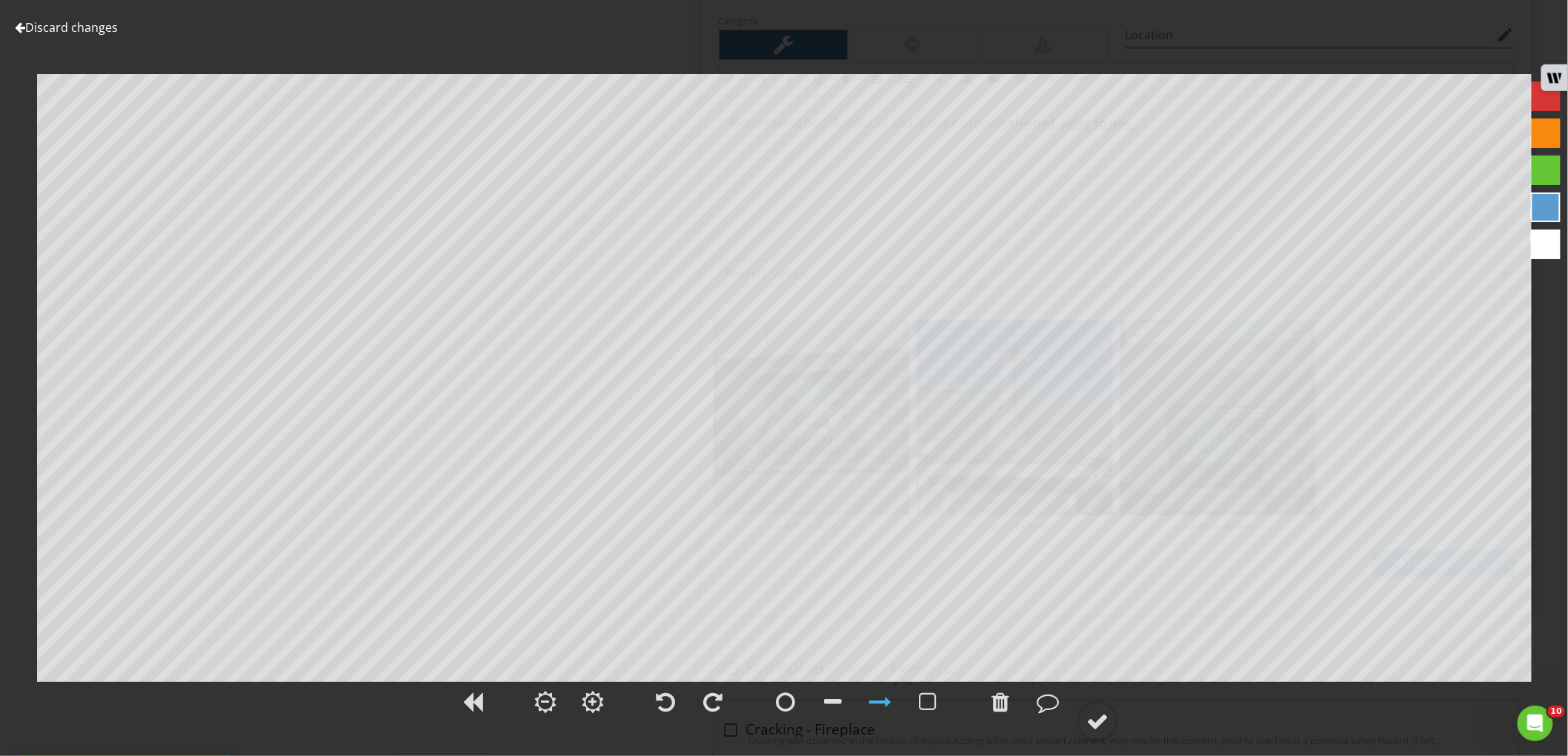
click at [1550, 204] on div at bounding box center [1545, 207] width 29 height 29
click at [1083, 718] on circle at bounding box center [1097, 721] width 38 height 38
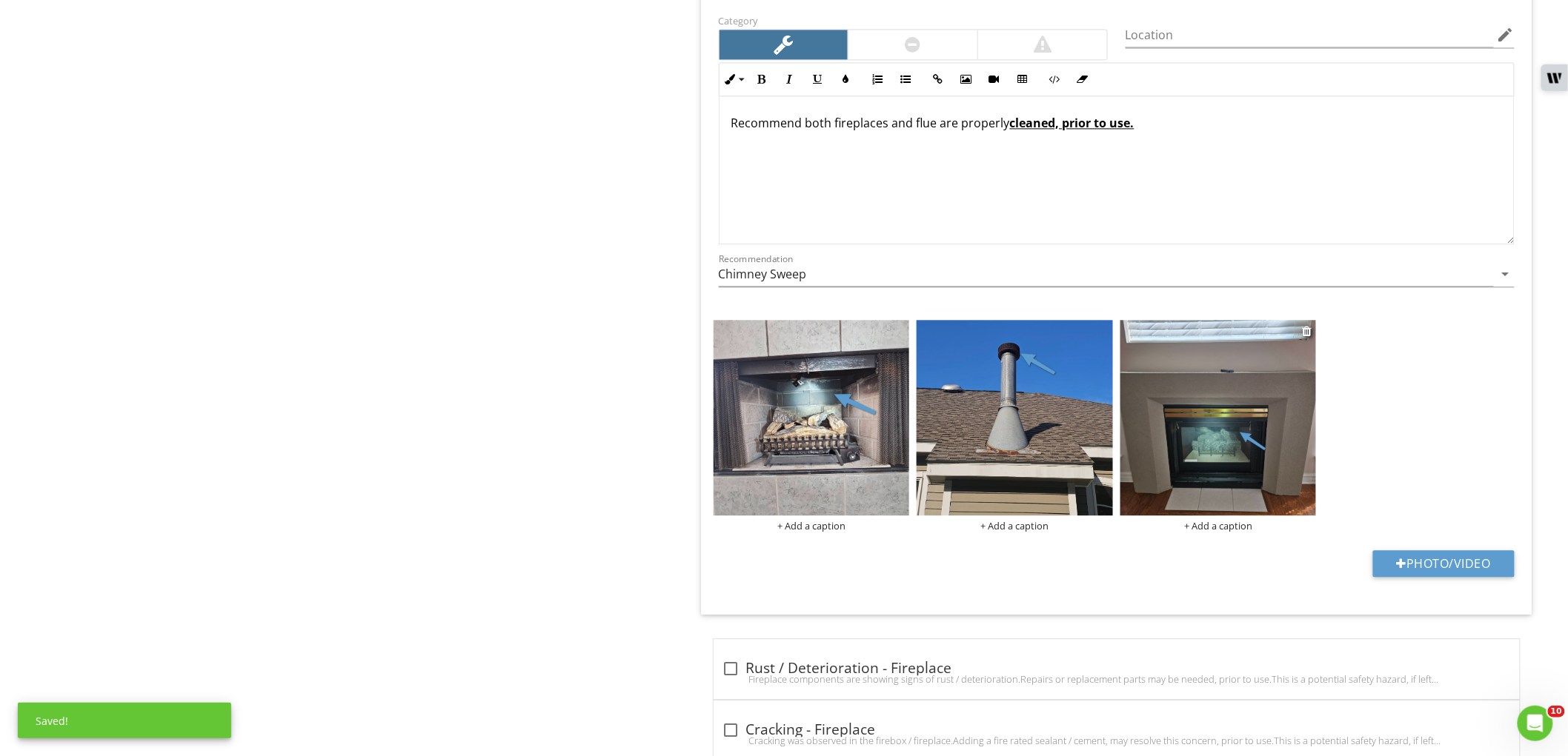
click at [1216, 465] on img at bounding box center [1218, 417] width 196 height 196
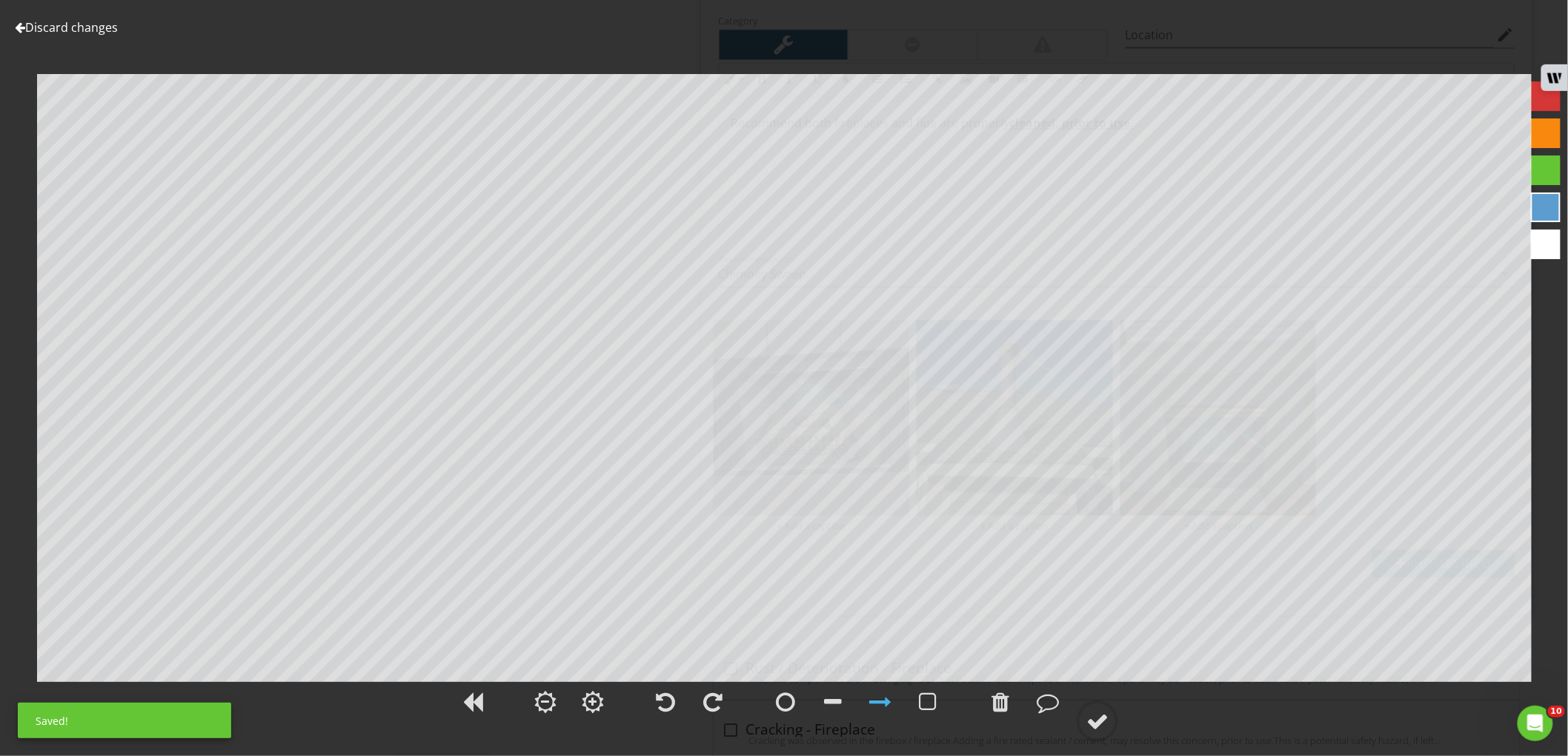
click at [1544, 208] on div at bounding box center [1545, 207] width 29 height 29
click at [1092, 716] on div at bounding box center [1097, 721] width 22 height 22
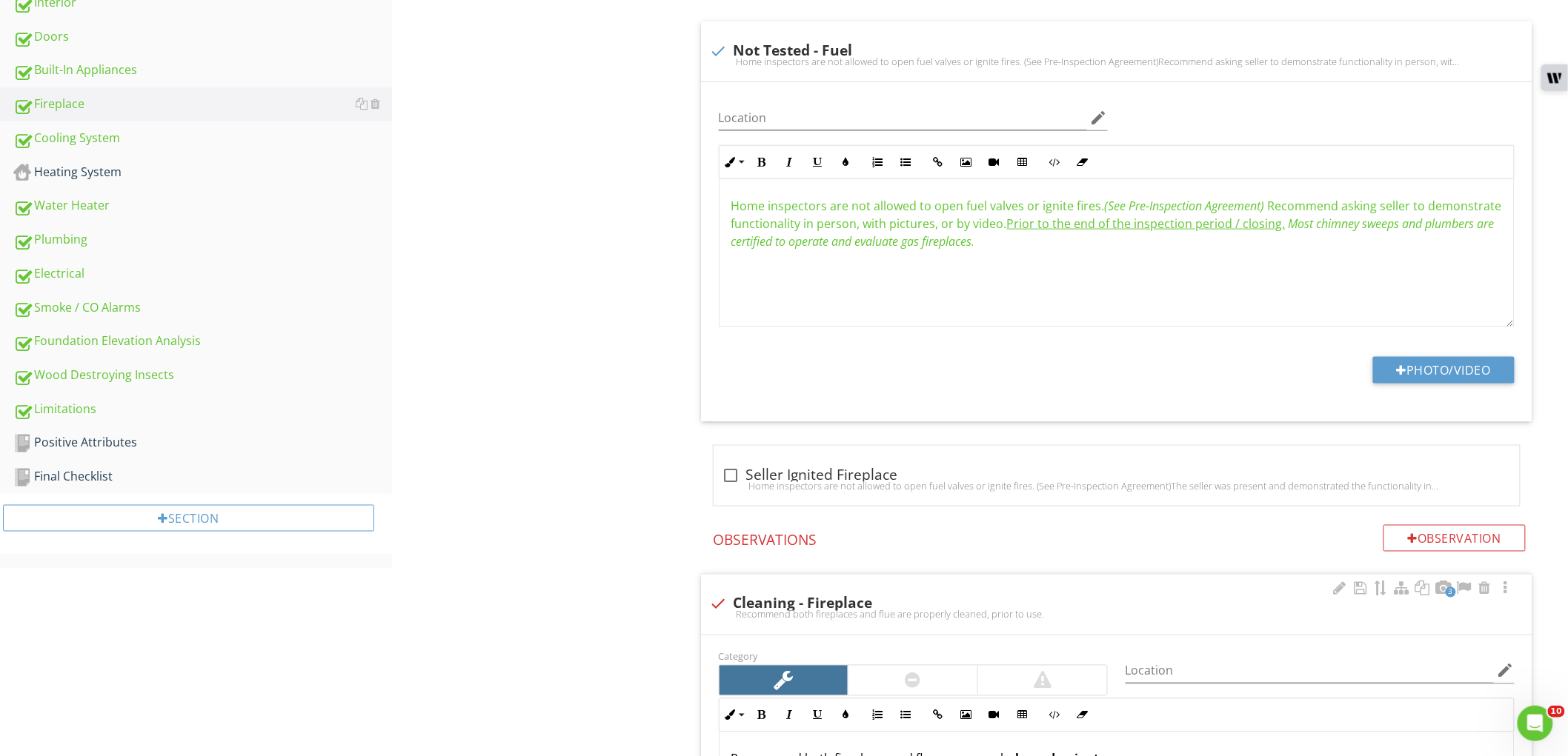
scroll to position [823, 0]
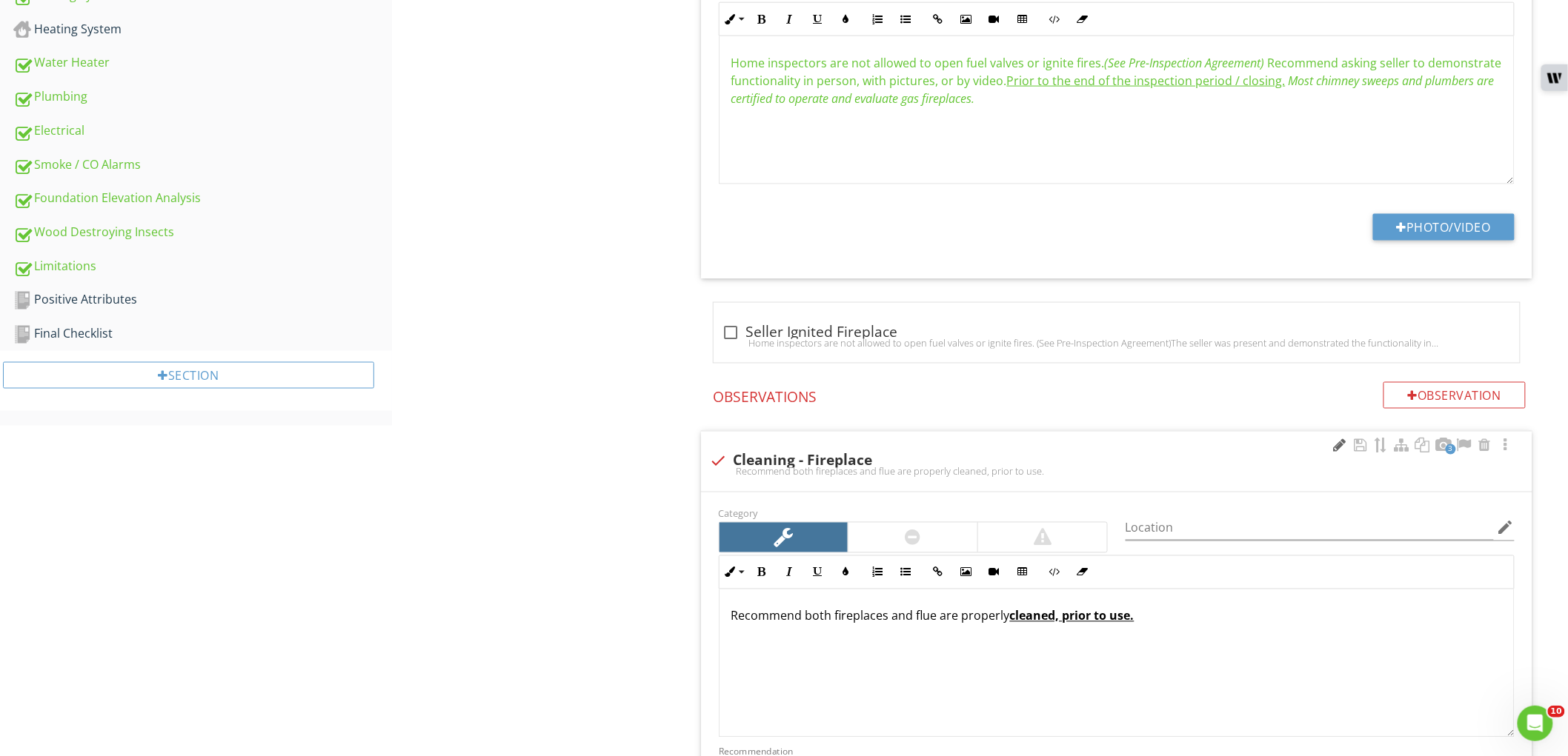
click at [1340, 440] on div at bounding box center [1340, 445] width 18 height 15
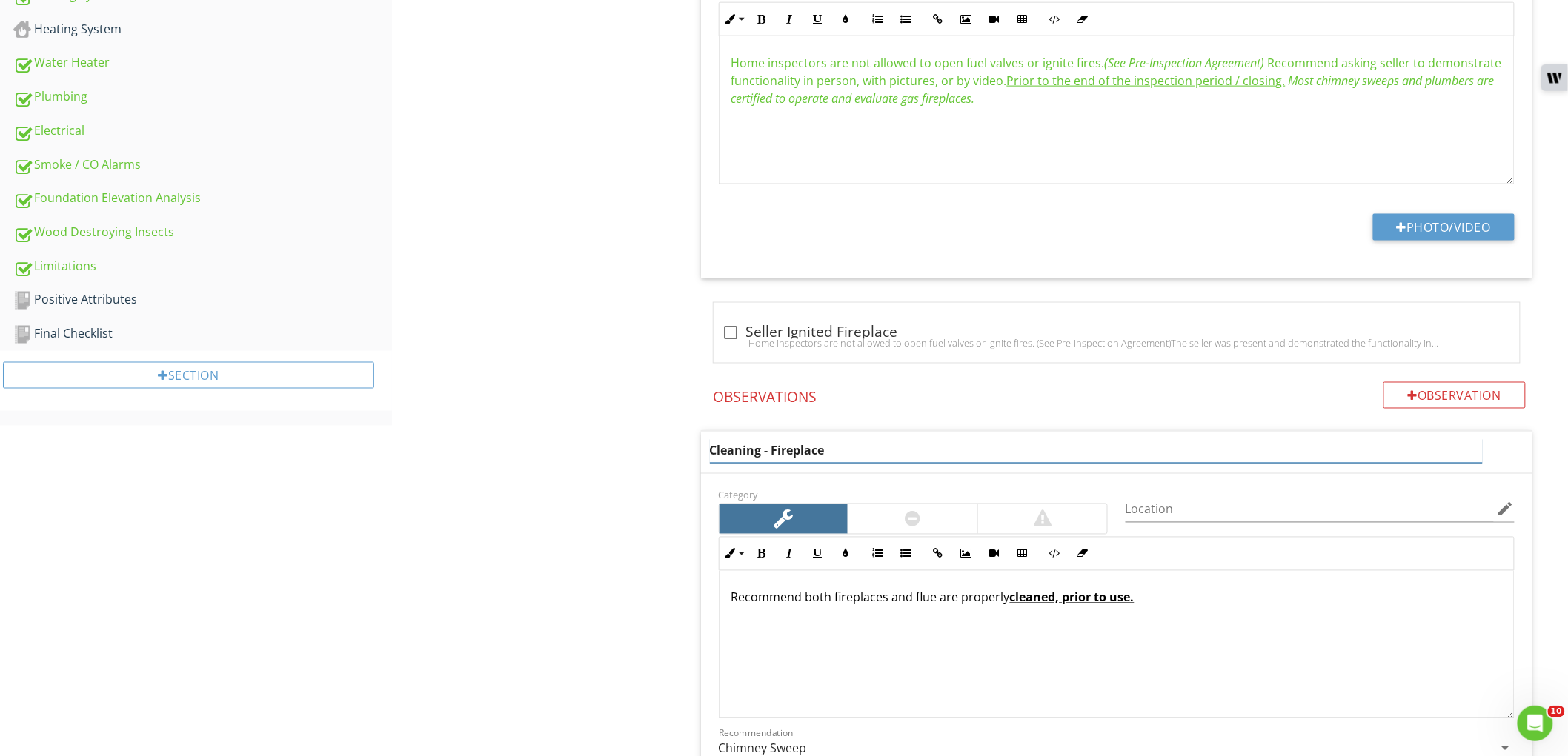
click at [970, 446] on input "Cleaning - Fireplace" at bounding box center [1096, 452] width 772 height 25
type input "Cleaning - Fireplaces"
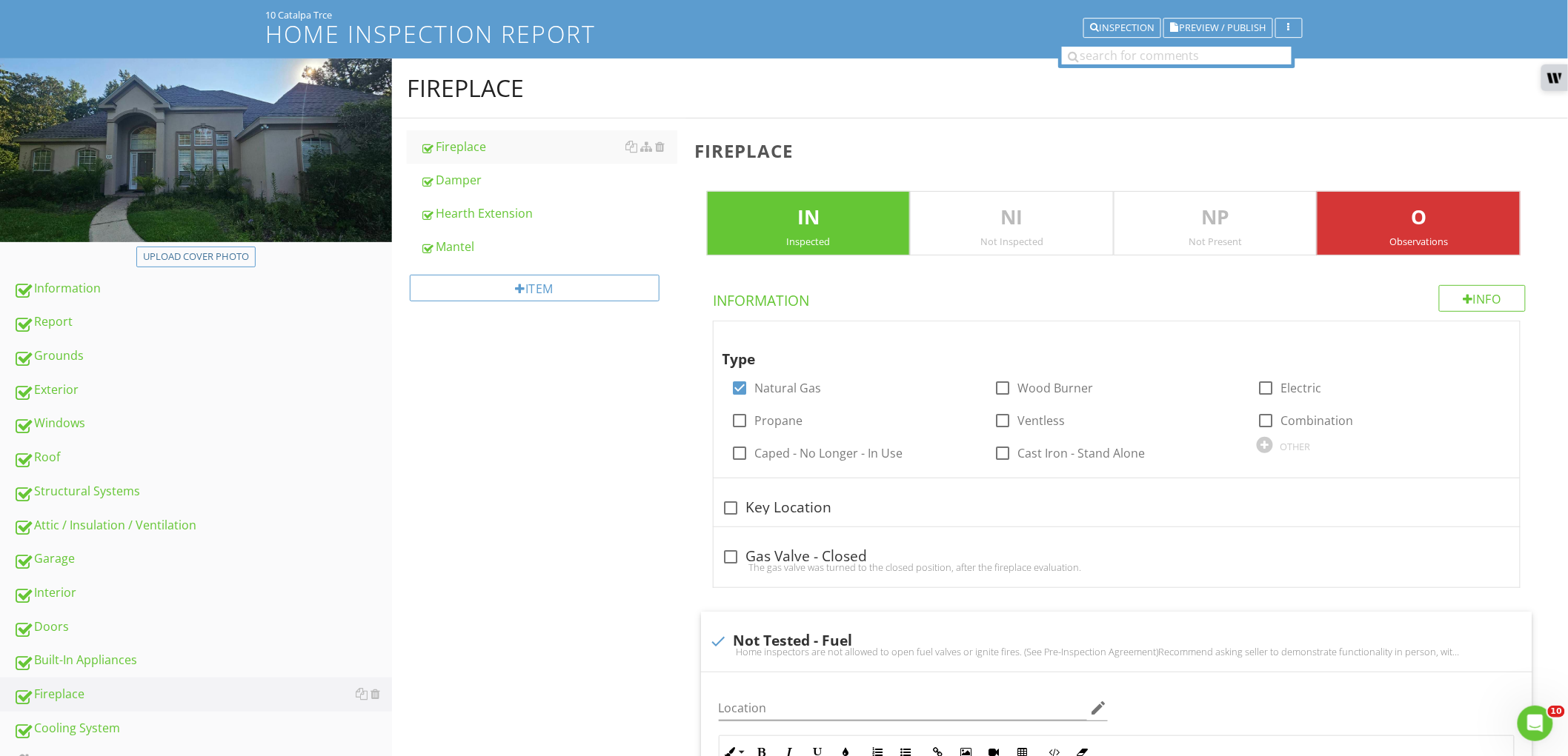
scroll to position [83, 0]
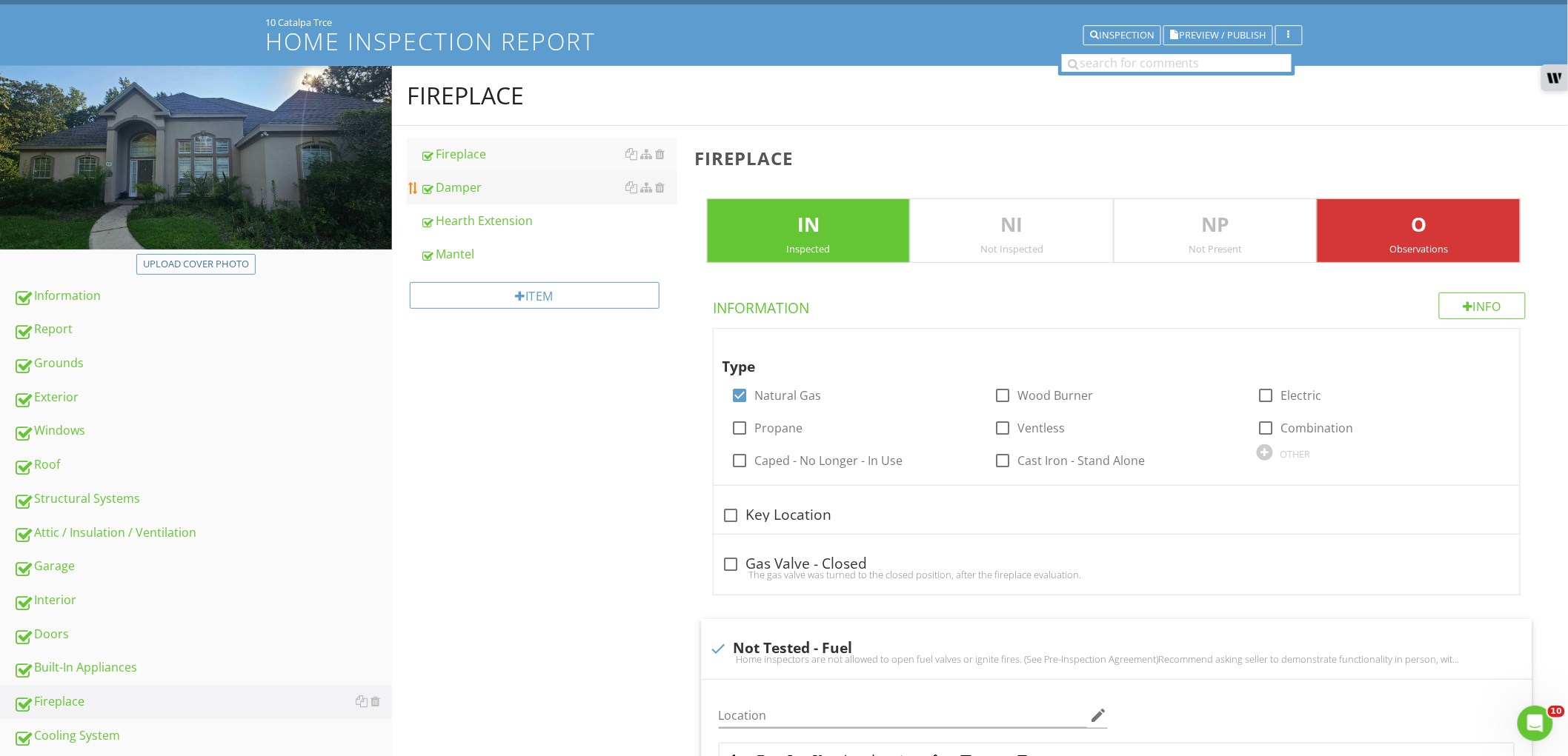
click at [440, 189] on div "Damper" at bounding box center [549, 187] width 257 height 18
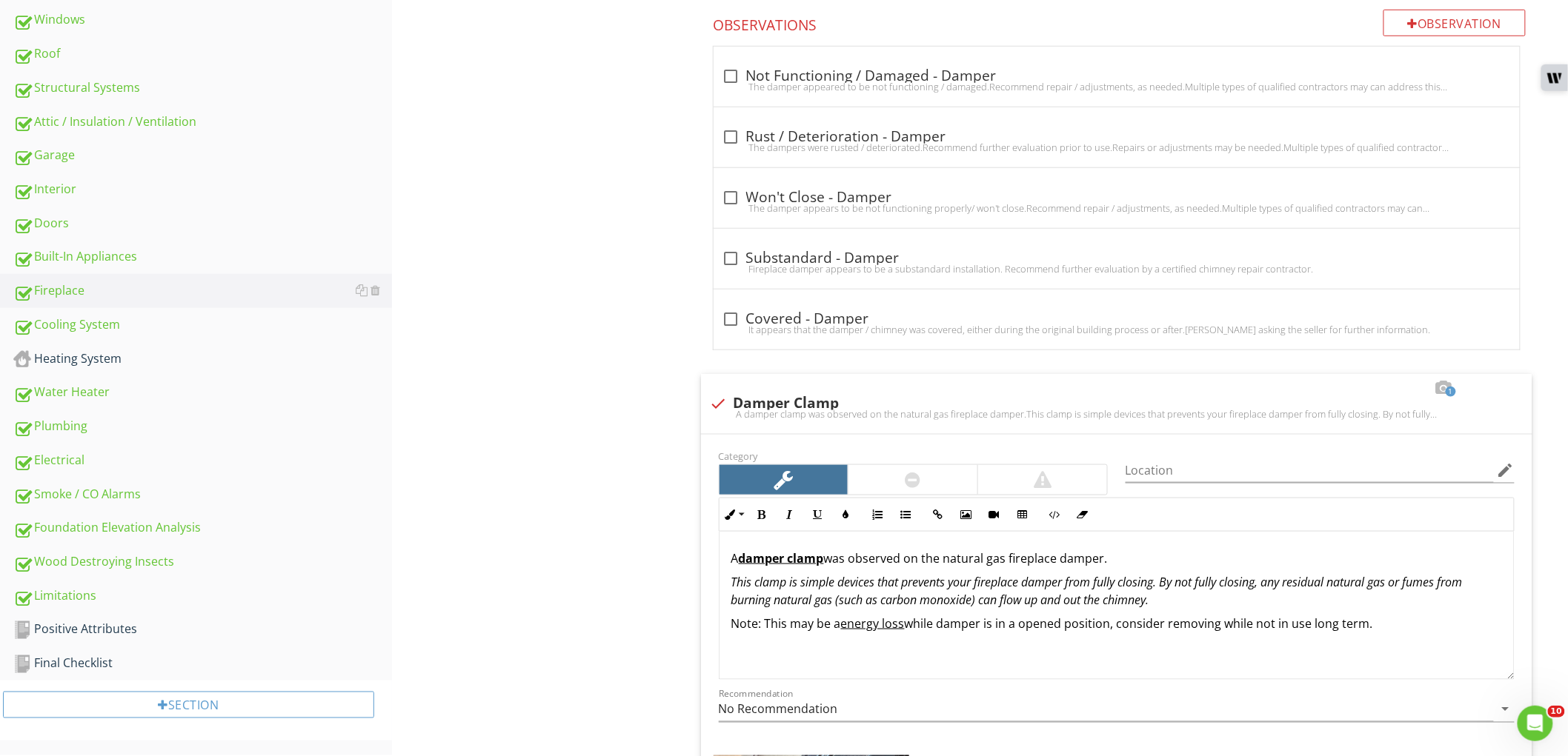
scroll to position [740, 0]
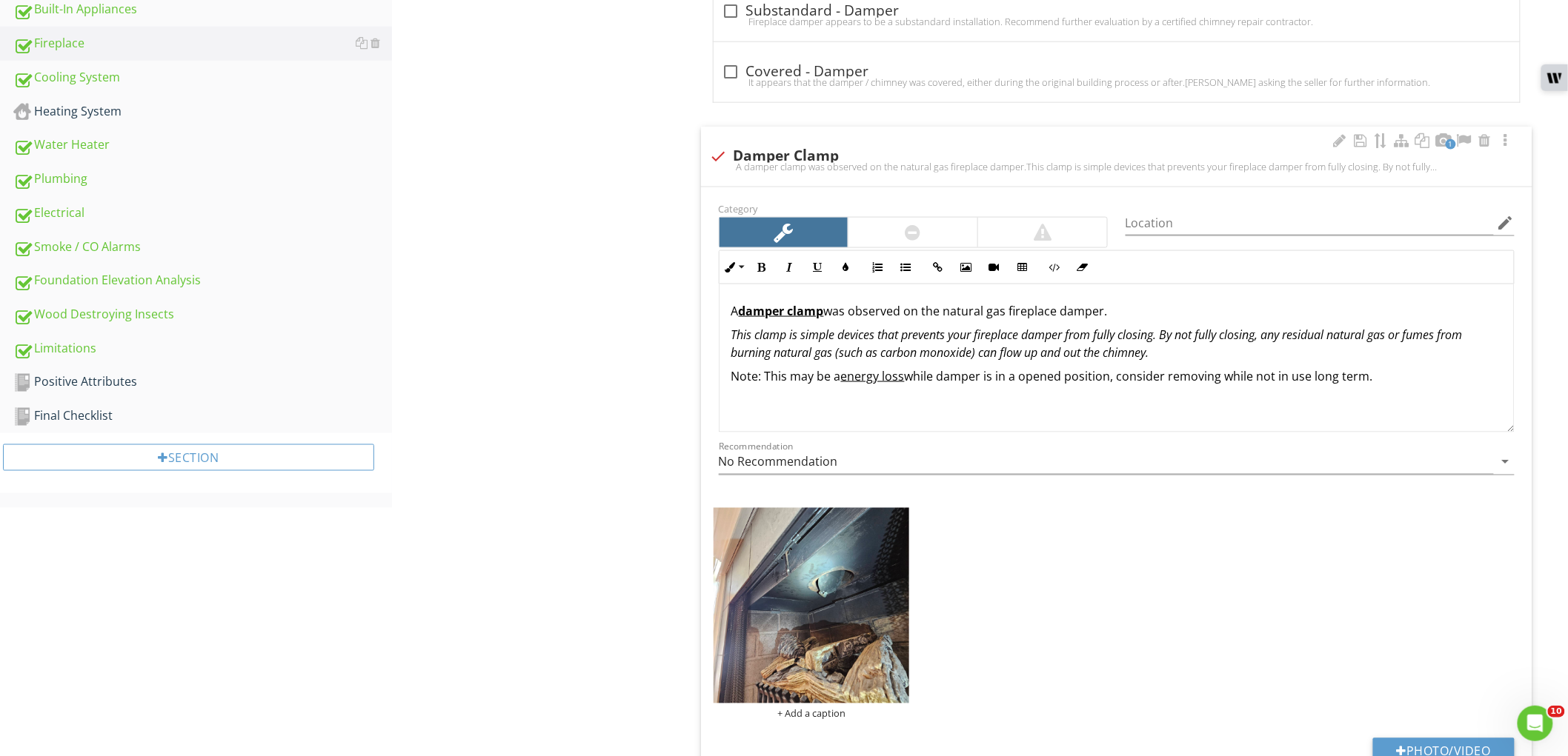
click at [943, 313] on p "A damper clamp was observed on the natural gas fireplace damper." at bounding box center [1117, 311] width 771 height 18
click at [794, 613] on img at bounding box center [812, 605] width 196 height 196
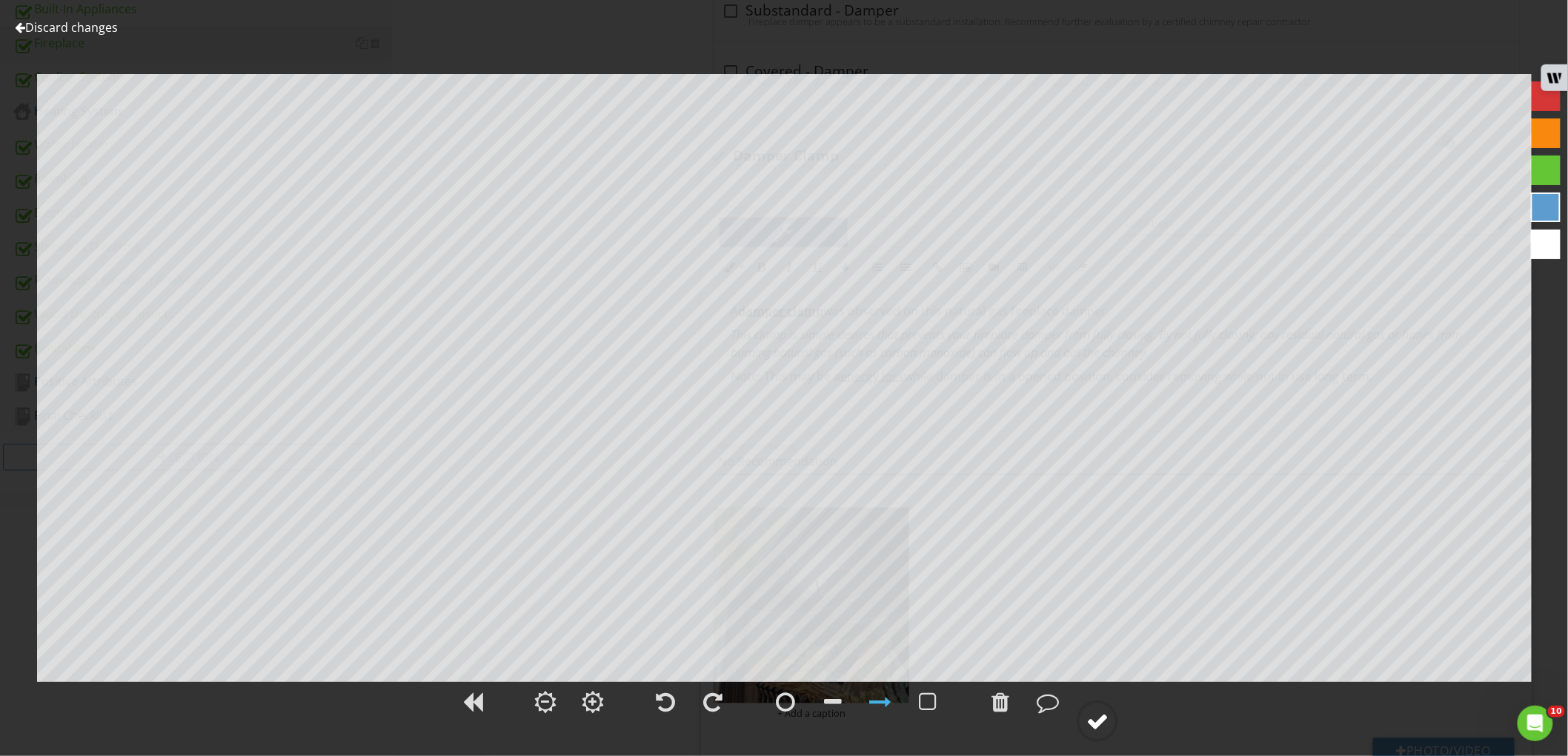
click at [1107, 722] on div at bounding box center [1097, 721] width 22 height 22
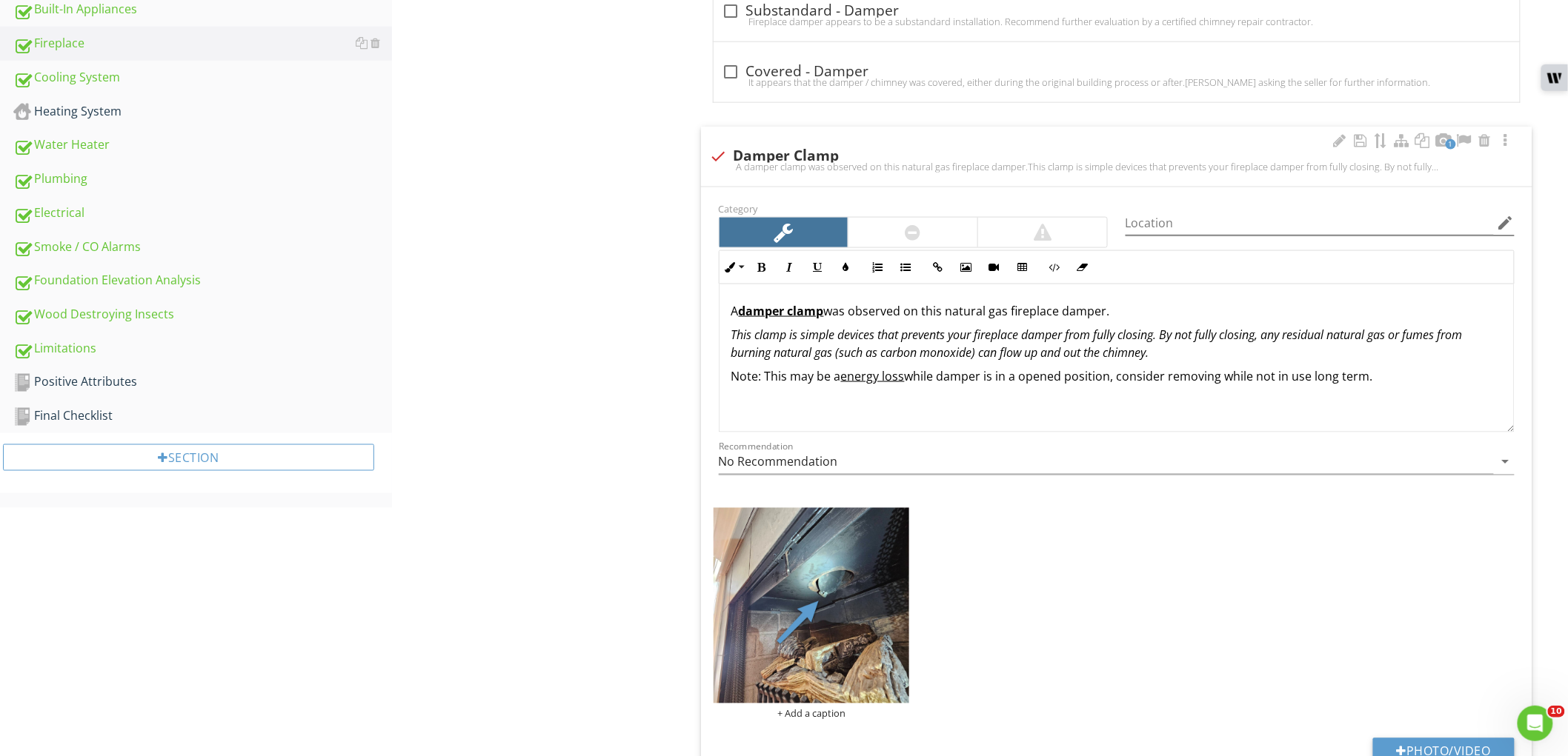
click at [1510, 230] on icon "edit" at bounding box center [1506, 223] width 18 height 18
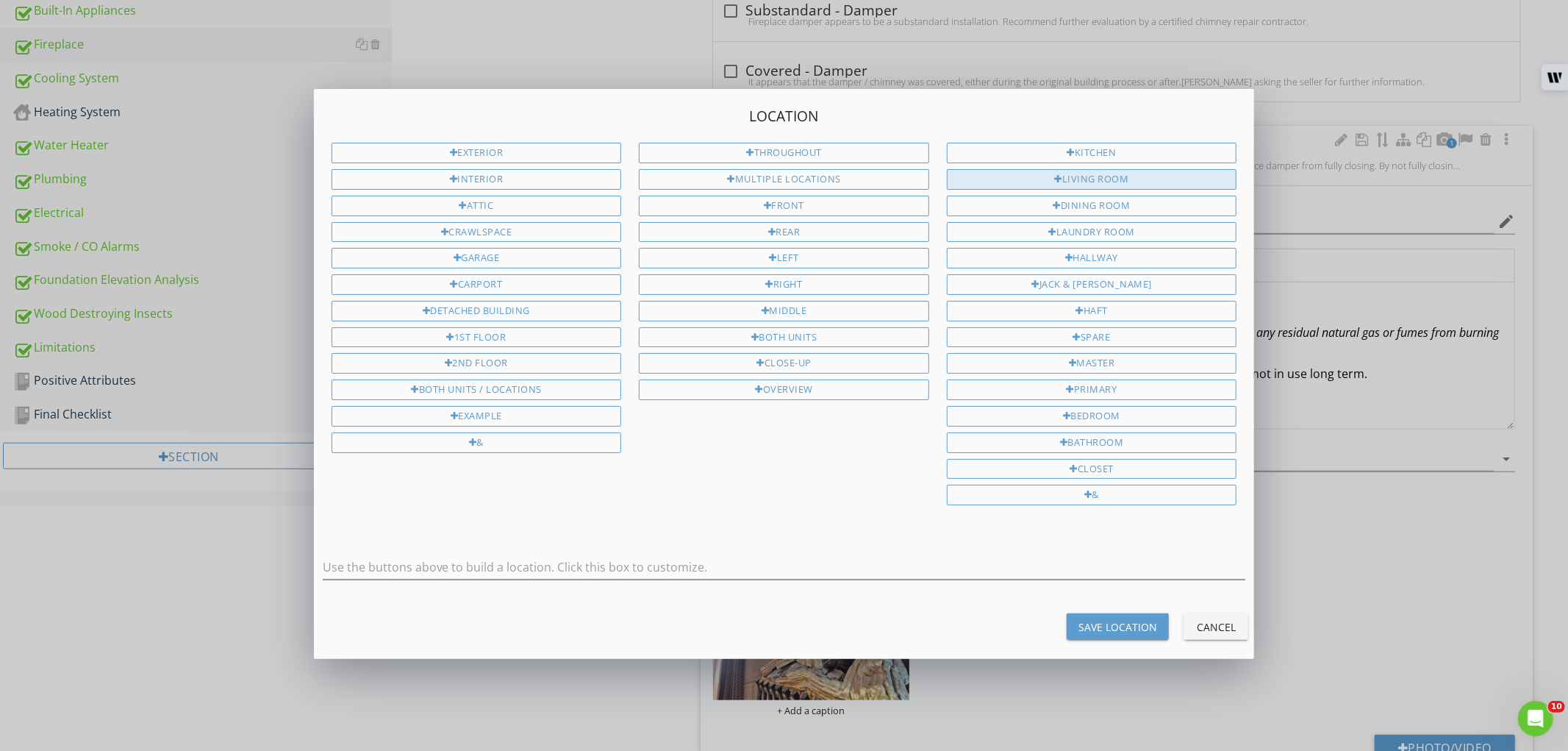
click at [1103, 189] on div "Living Room" at bounding box center [1092, 179] width 291 height 20
type input "Living Room"
click at [1133, 619] on button "Save Location" at bounding box center [1118, 627] width 102 height 26
type input "Living Room"
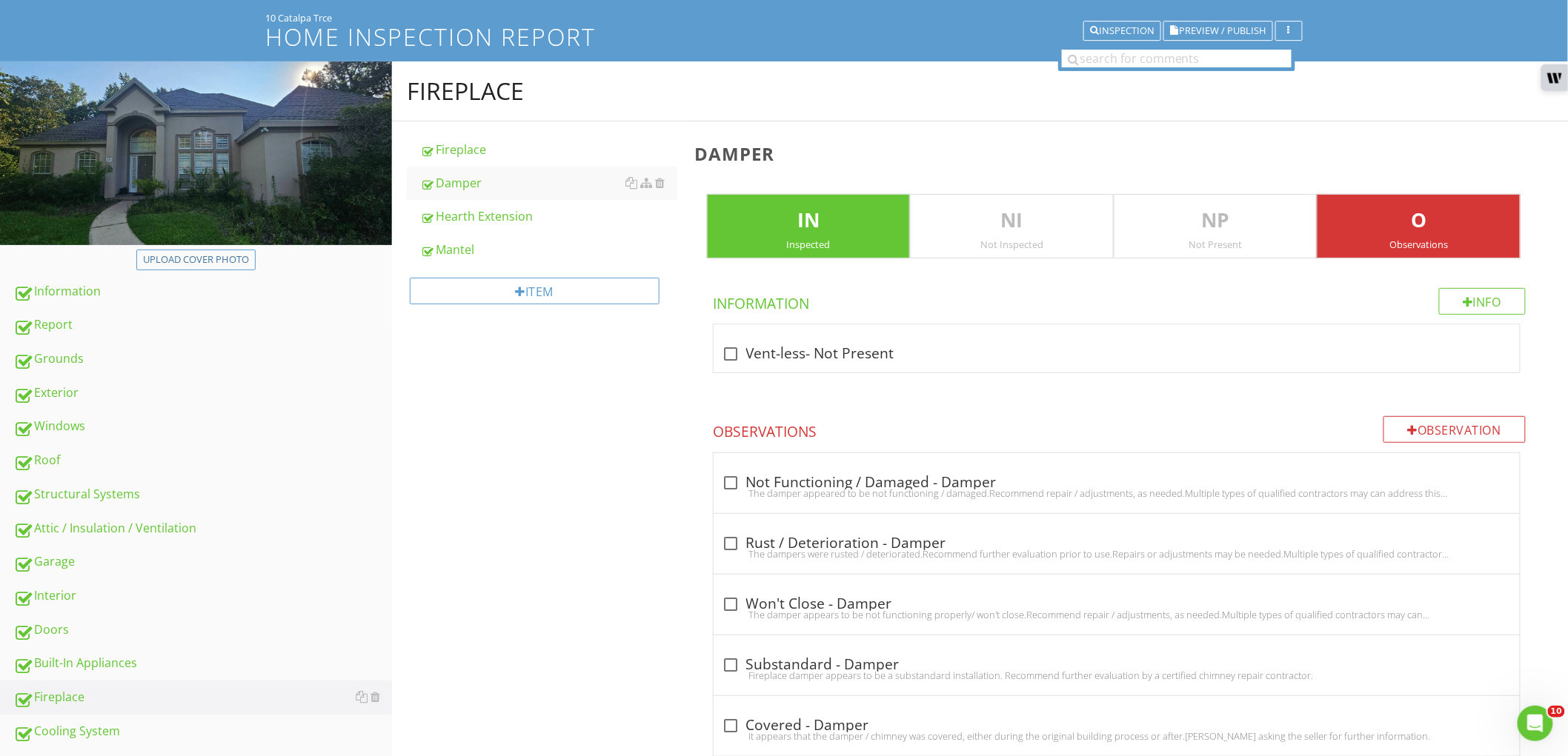
scroll to position [0, 0]
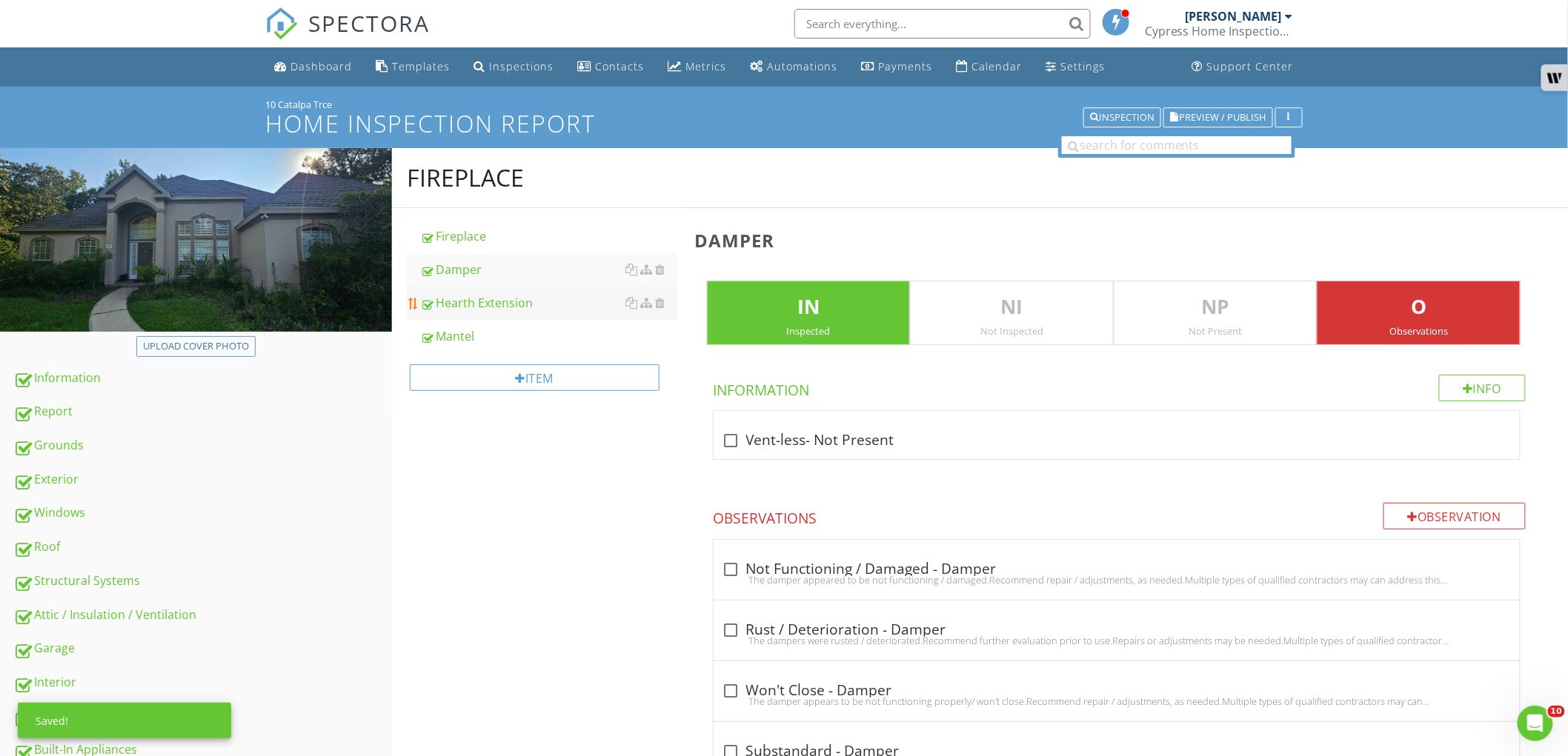
click at [519, 296] on div "Hearth Extension" at bounding box center [549, 303] width 257 height 18
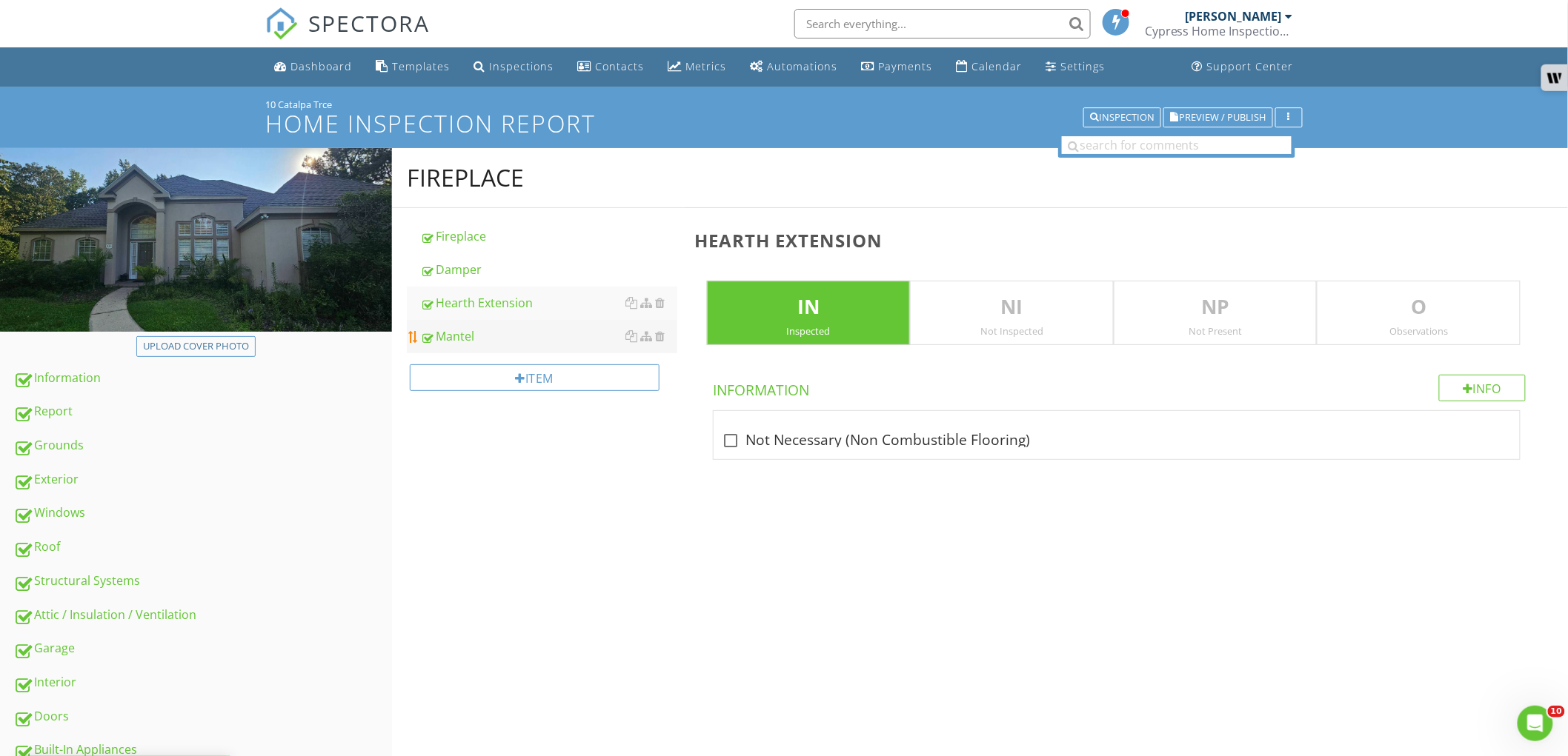
click at [497, 339] on div "Mantel" at bounding box center [549, 336] width 257 height 18
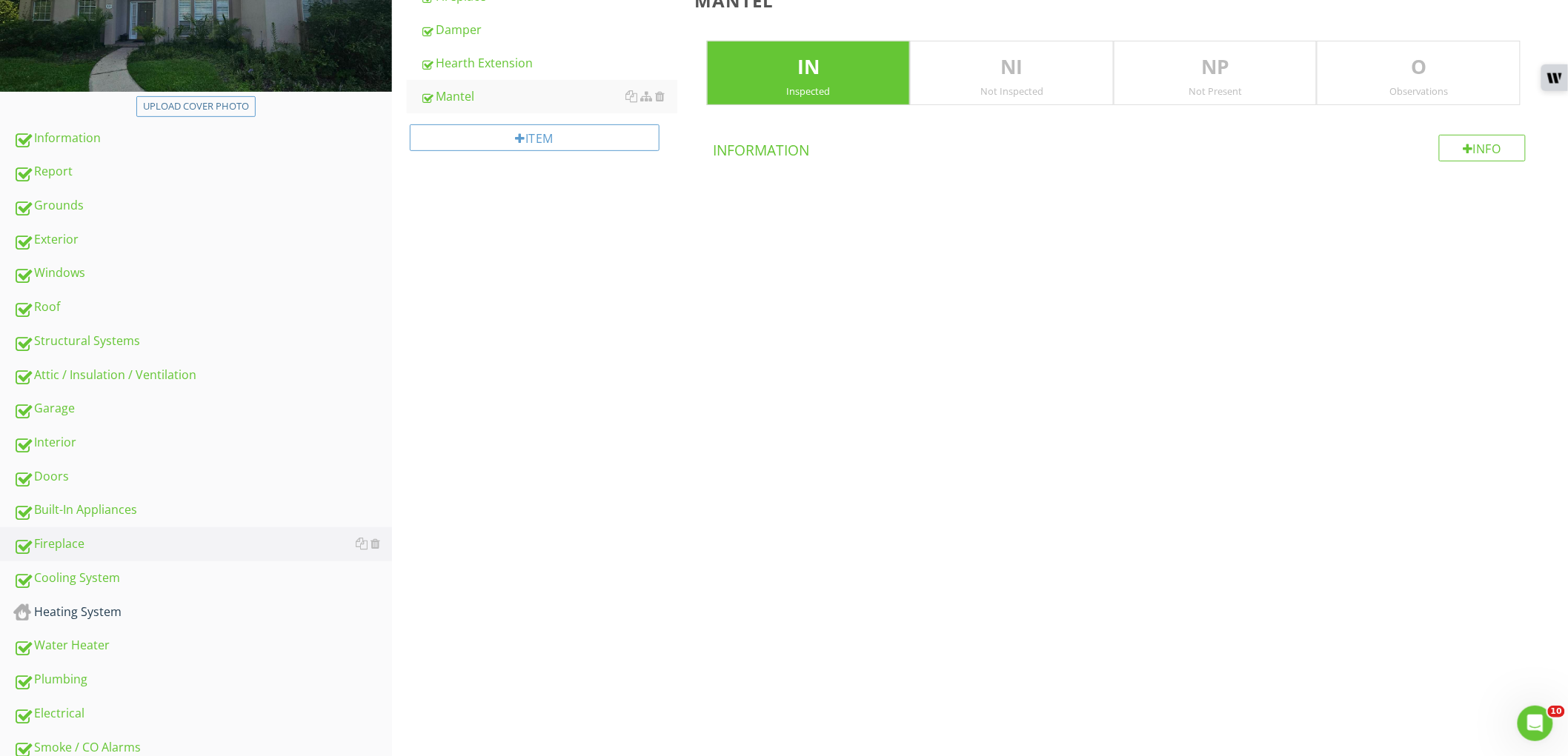
scroll to position [247, 0]
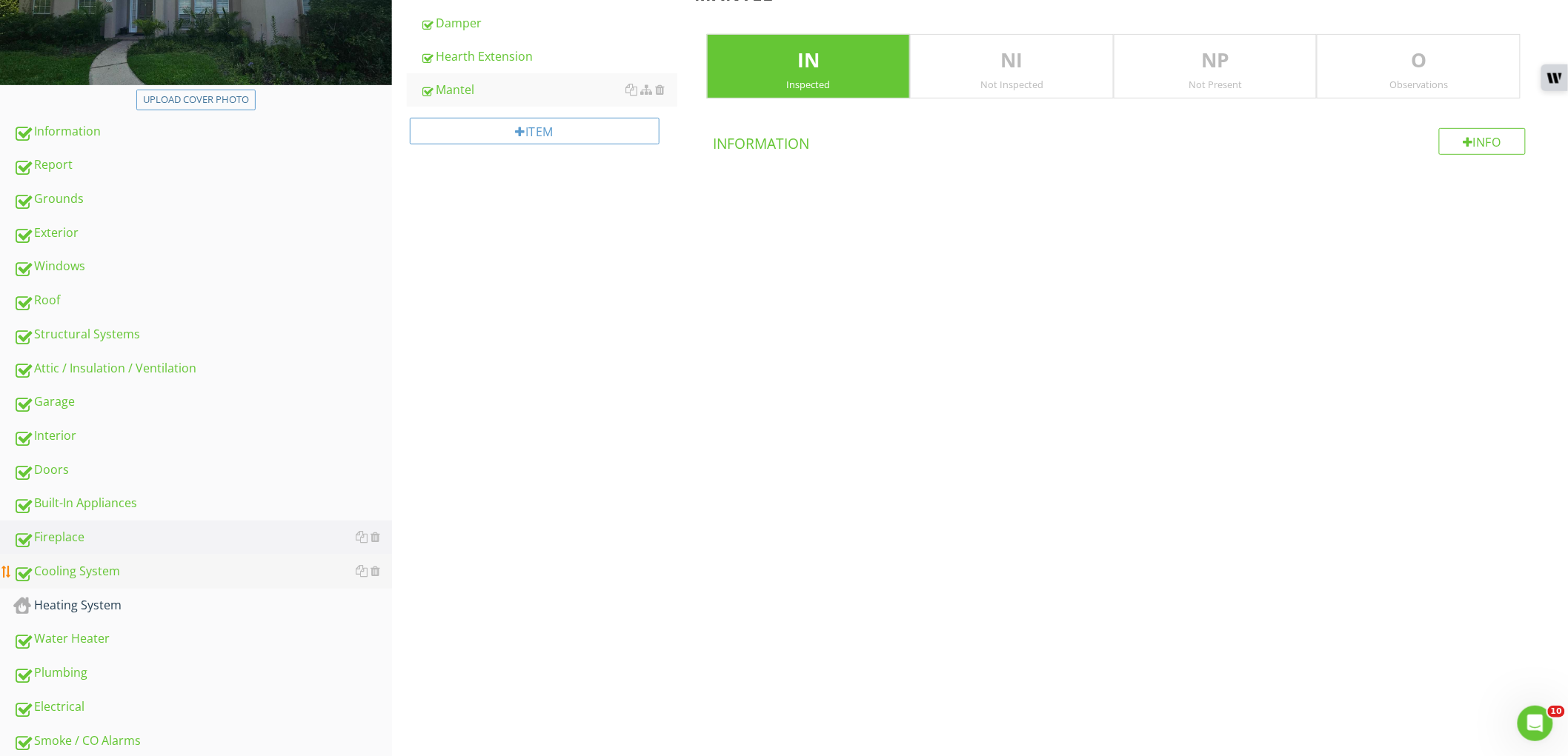
click at [265, 563] on div "Cooling System" at bounding box center [202, 571] width 378 height 20
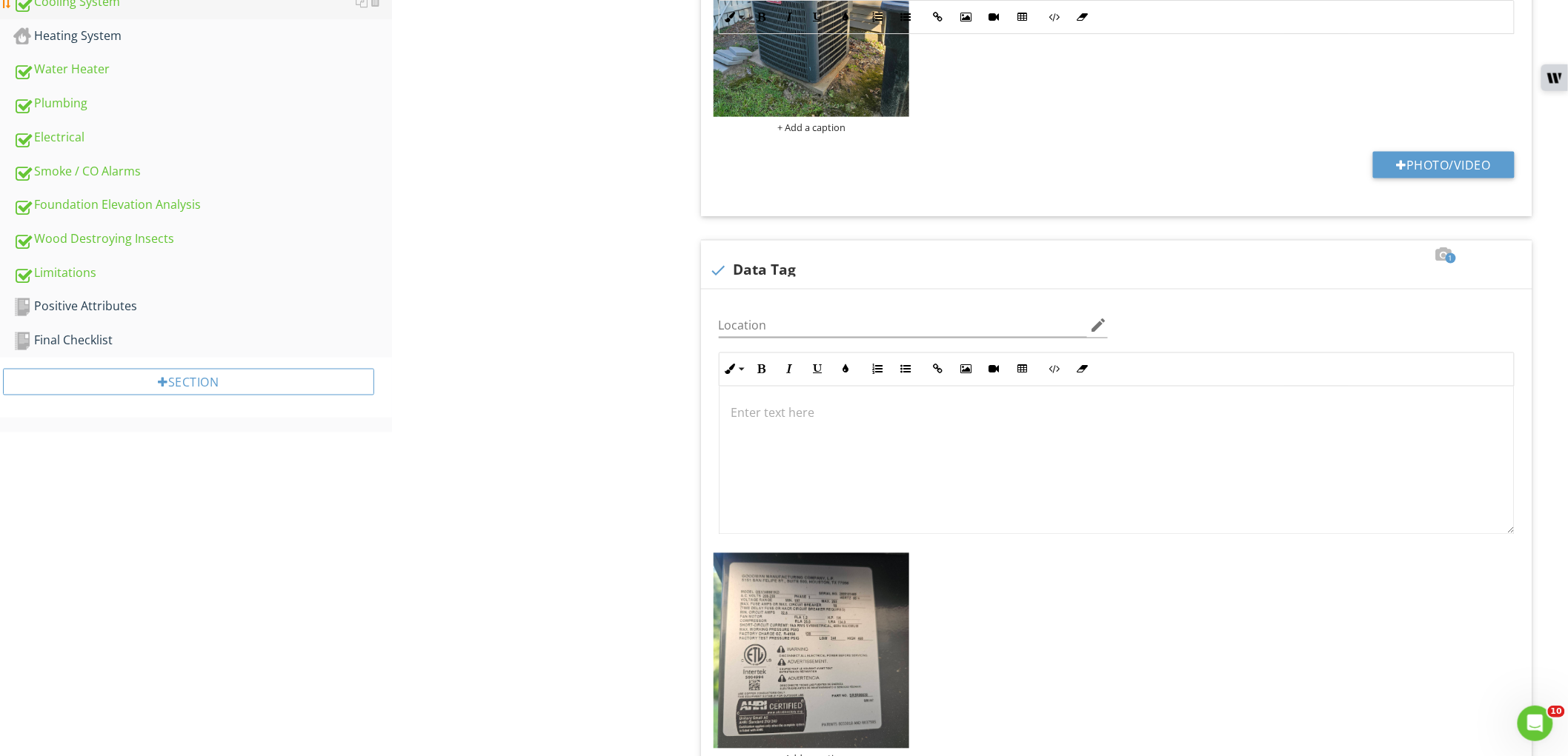
scroll to position [987, 0]
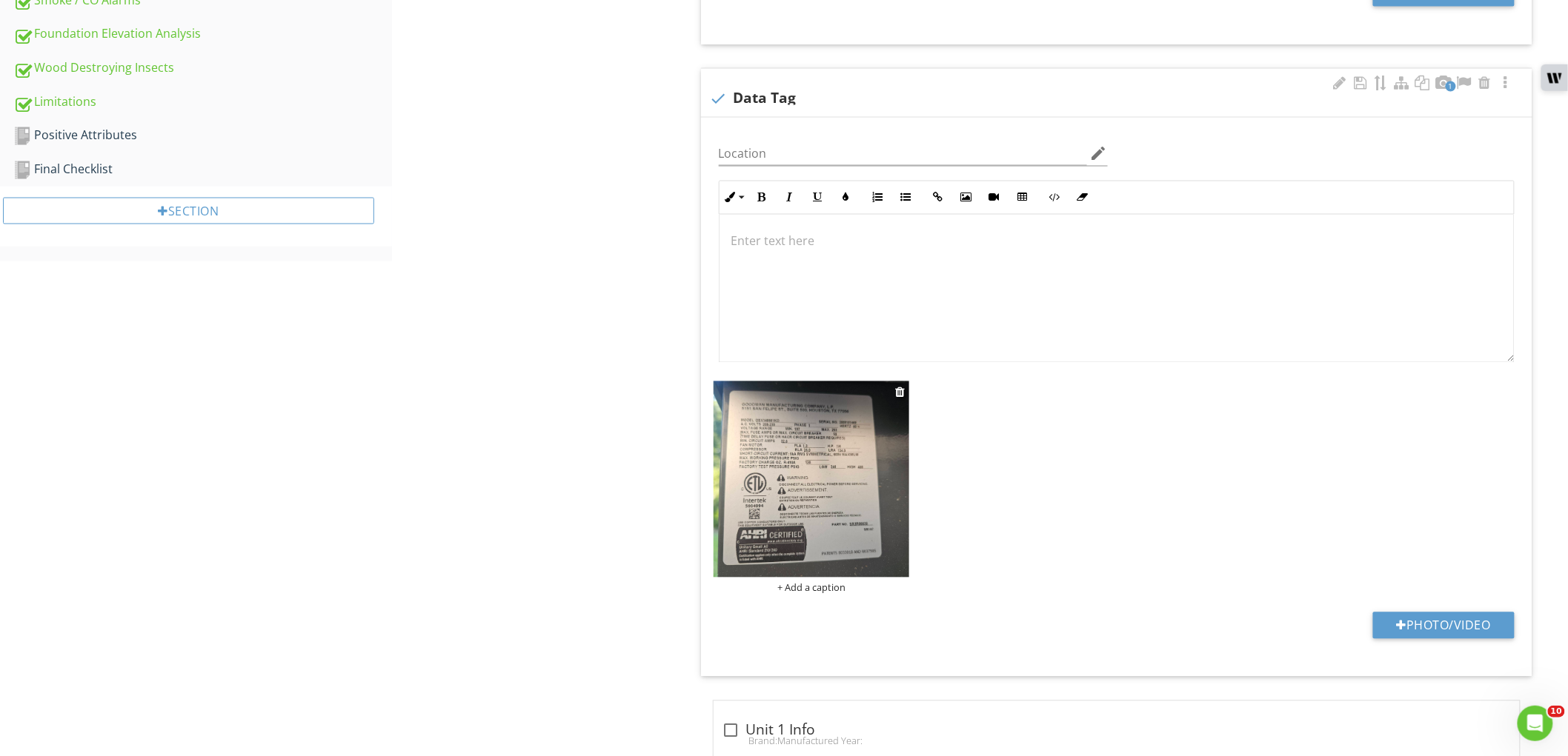
click at [795, 508] on img at bounding box center [812, 479] width 196 height 196
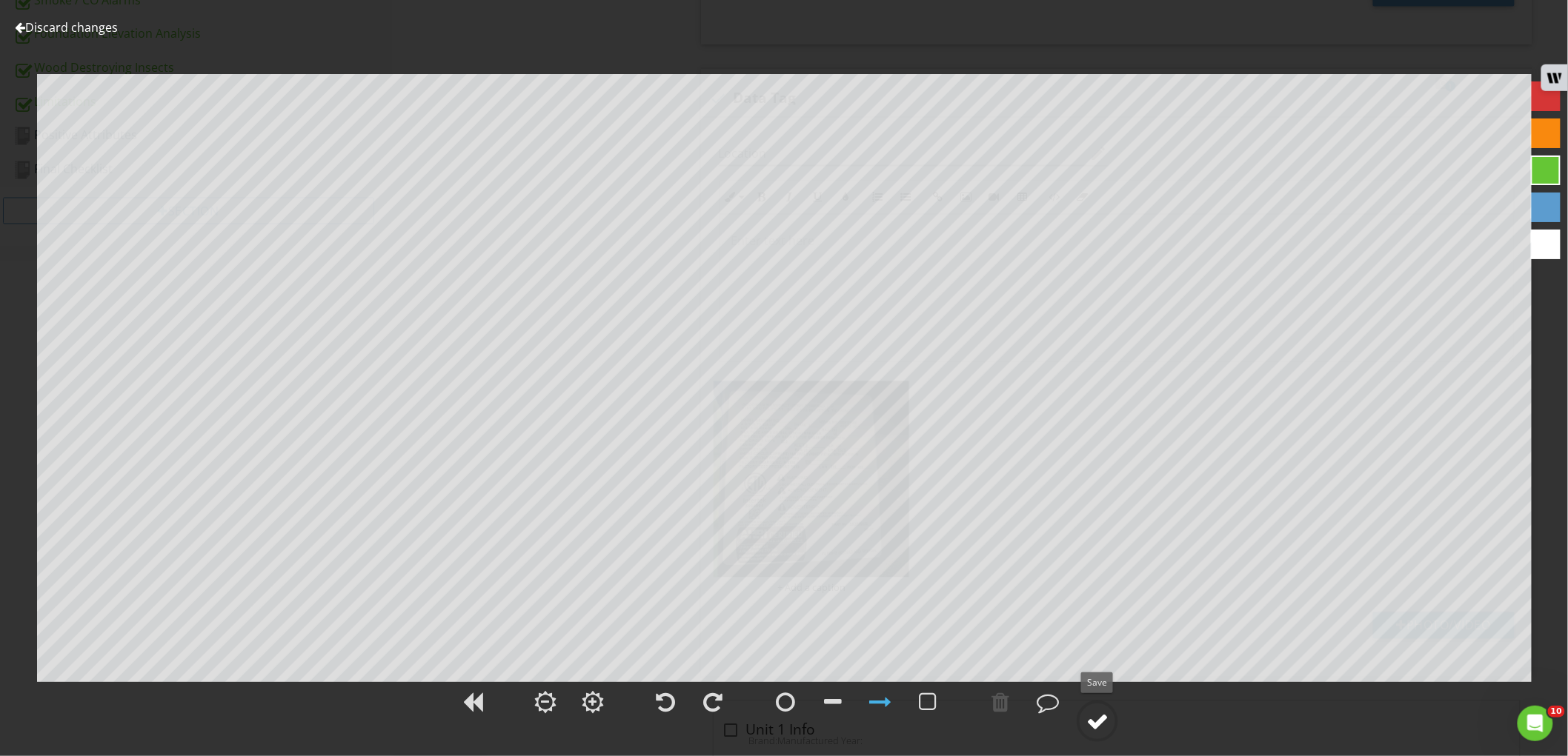
click at [1089, 722] on div at bounding box center [1097, 721] width 22 height 22
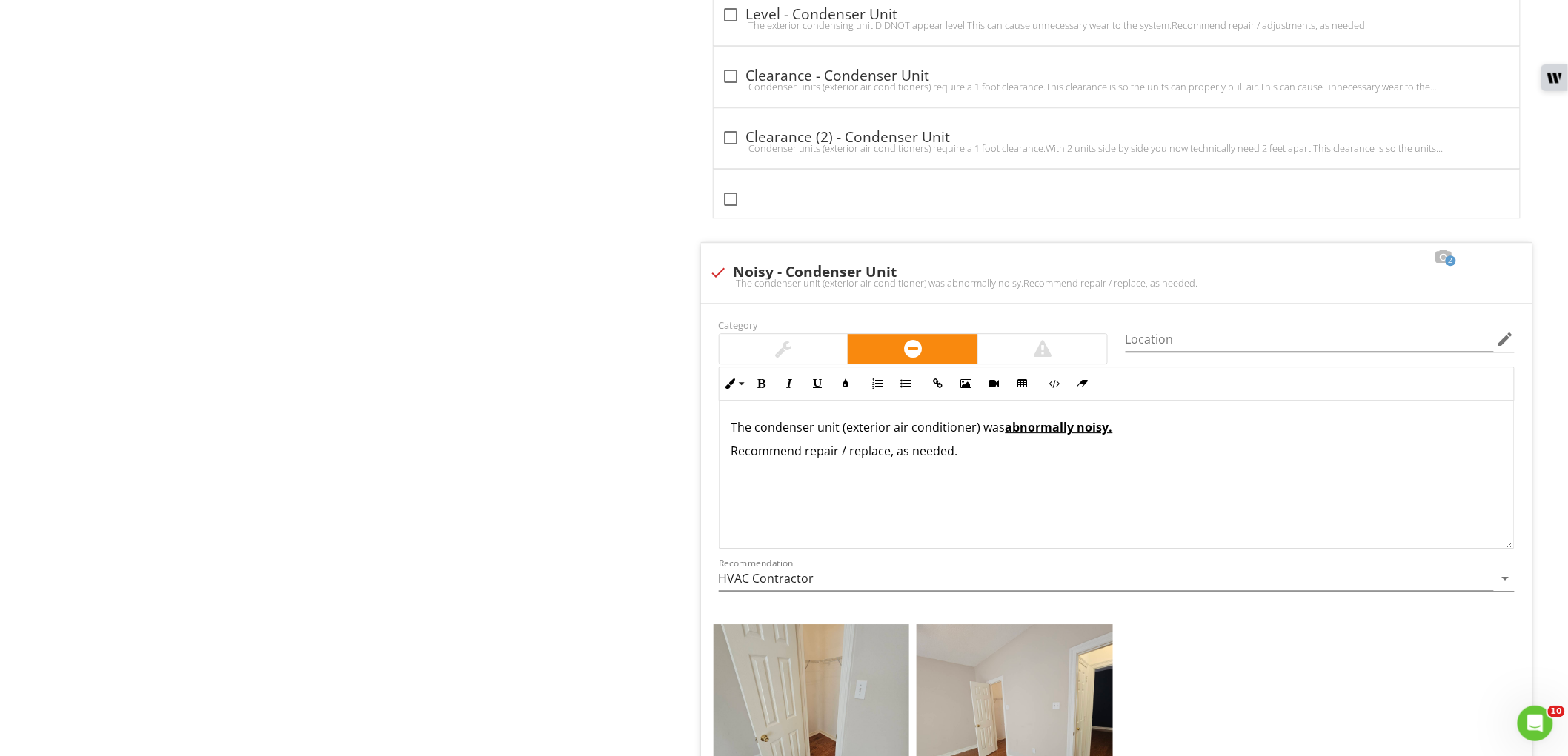
scroll to position [4089, 0]
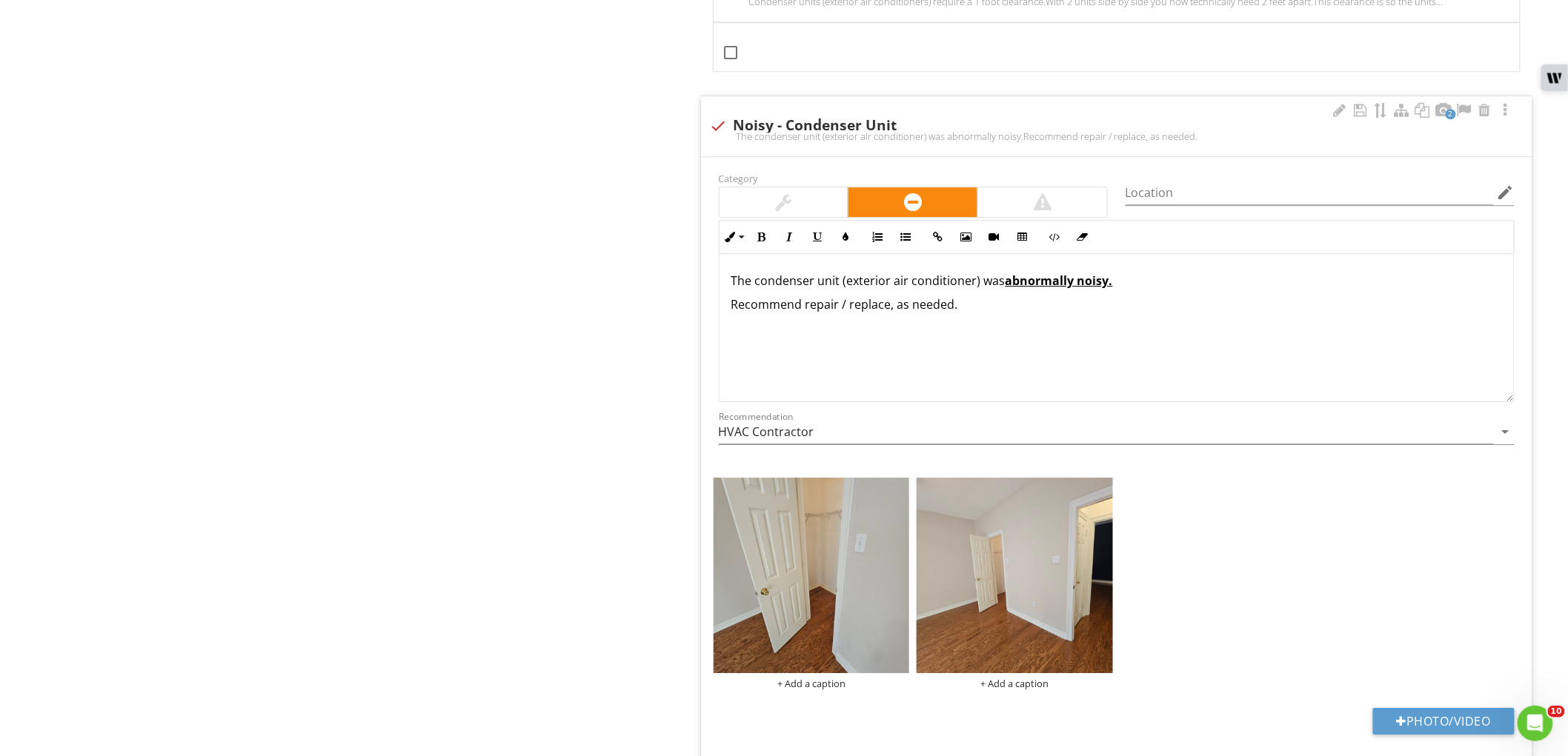
click at [787, 211] on div at bounding box center [784, 202] width 16 height 18
click at [1179, 281] on p "The condenser unit (exterior air conditioner) was abnormally noisy." at bounding box center [1117, 280] width 771 height 18
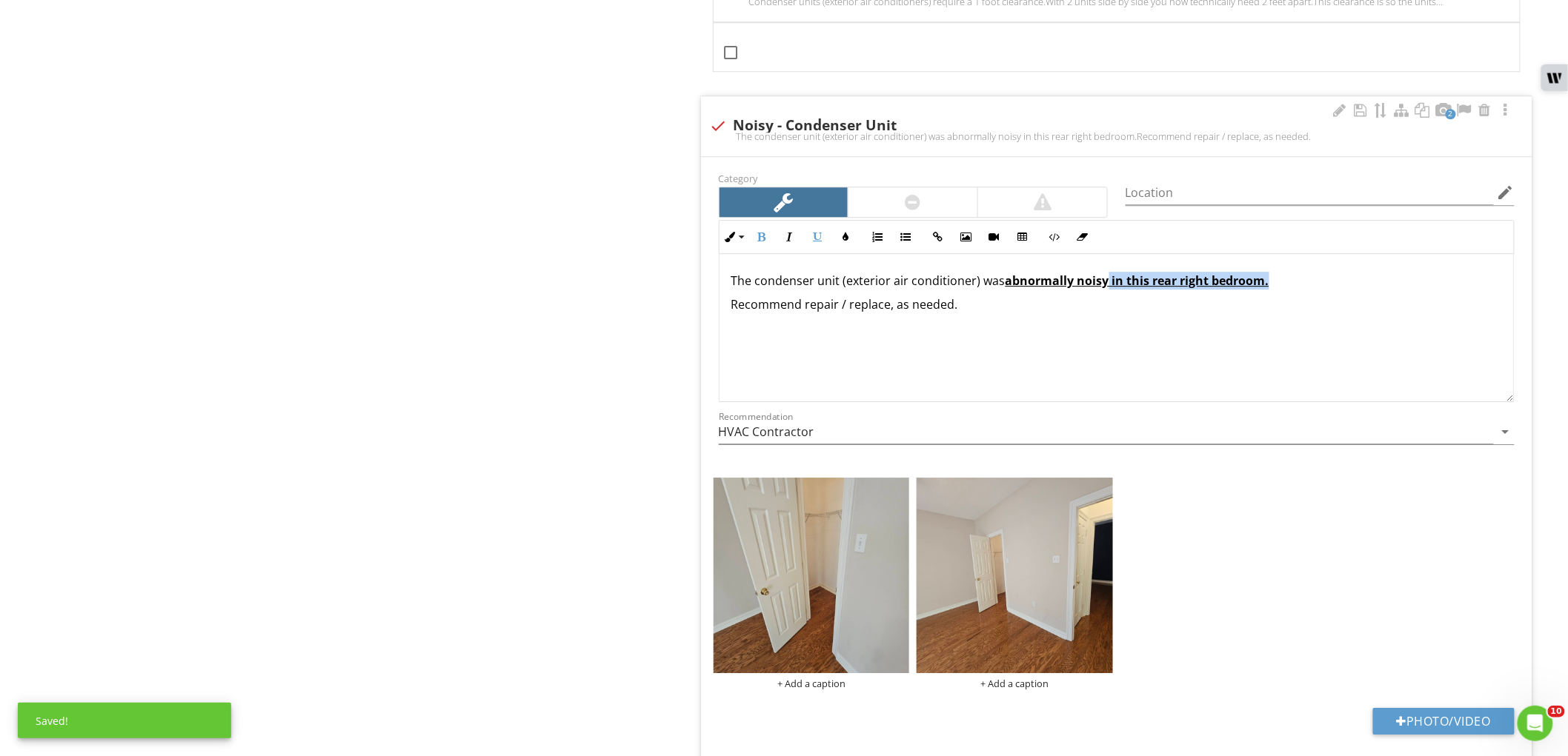
drag, startPoint x: 1104, startPoint y: 286, endPoint x: 1304, endPoint y: 280, distance: 200.1
click at [1304, 280] on p "The condenser unit (exterior air conditioner) was abnormally noisy in this rear…" at bounding box center [1117, 280] width 771 height 18
click at [1090, 245] on button "Clear Formatting" at bounding box center [1082, 237] width 28 height 28
click at [1056, 331] on div "The condenser unit (exterior air conditioner) was abnormally noisy ​ in this re…" at bounding box center [1116, 327] width 794 height 148
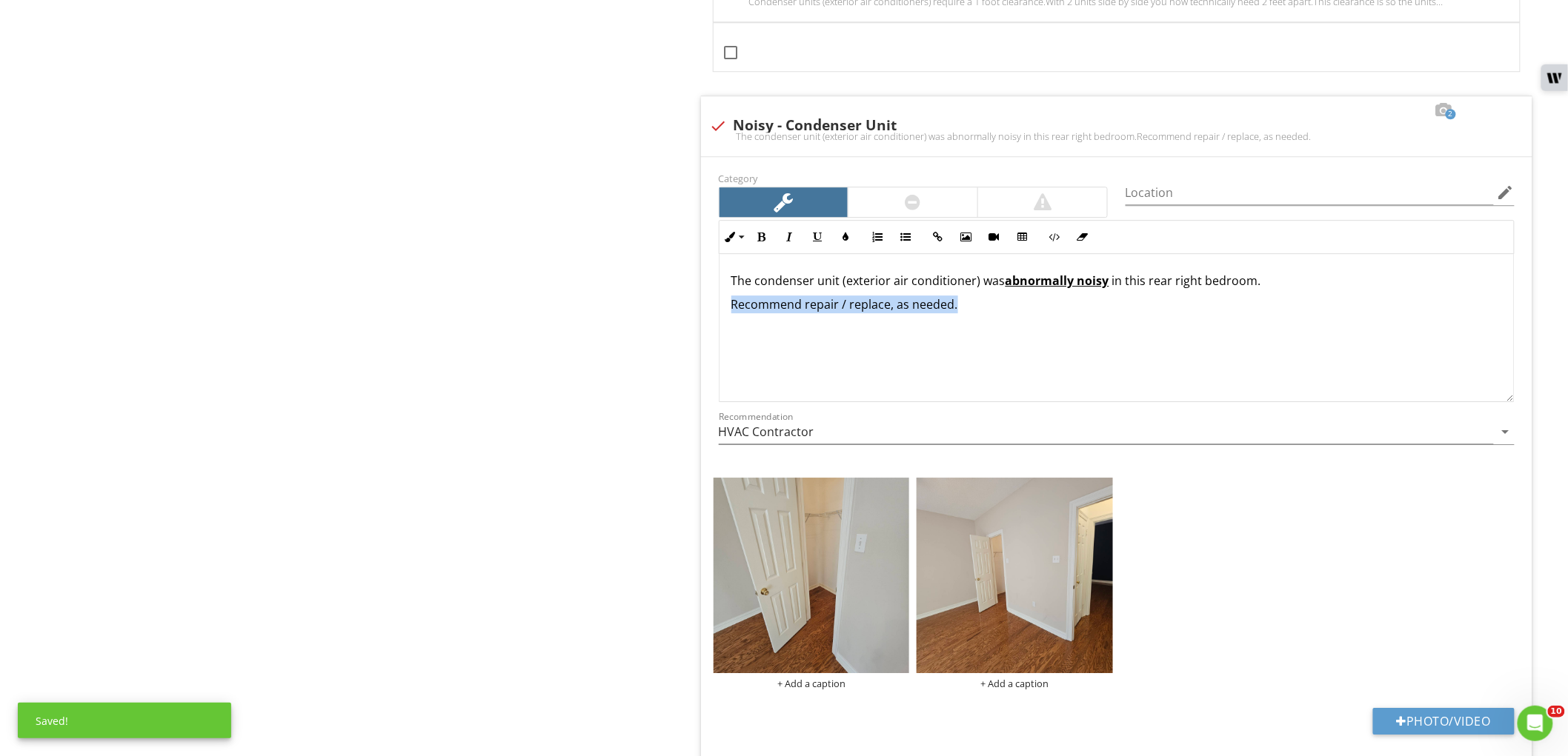
drag, startPoint x: 1076, startPoint y: 310, endPoint x: 613, endPoint y: 333, distance: 463.6
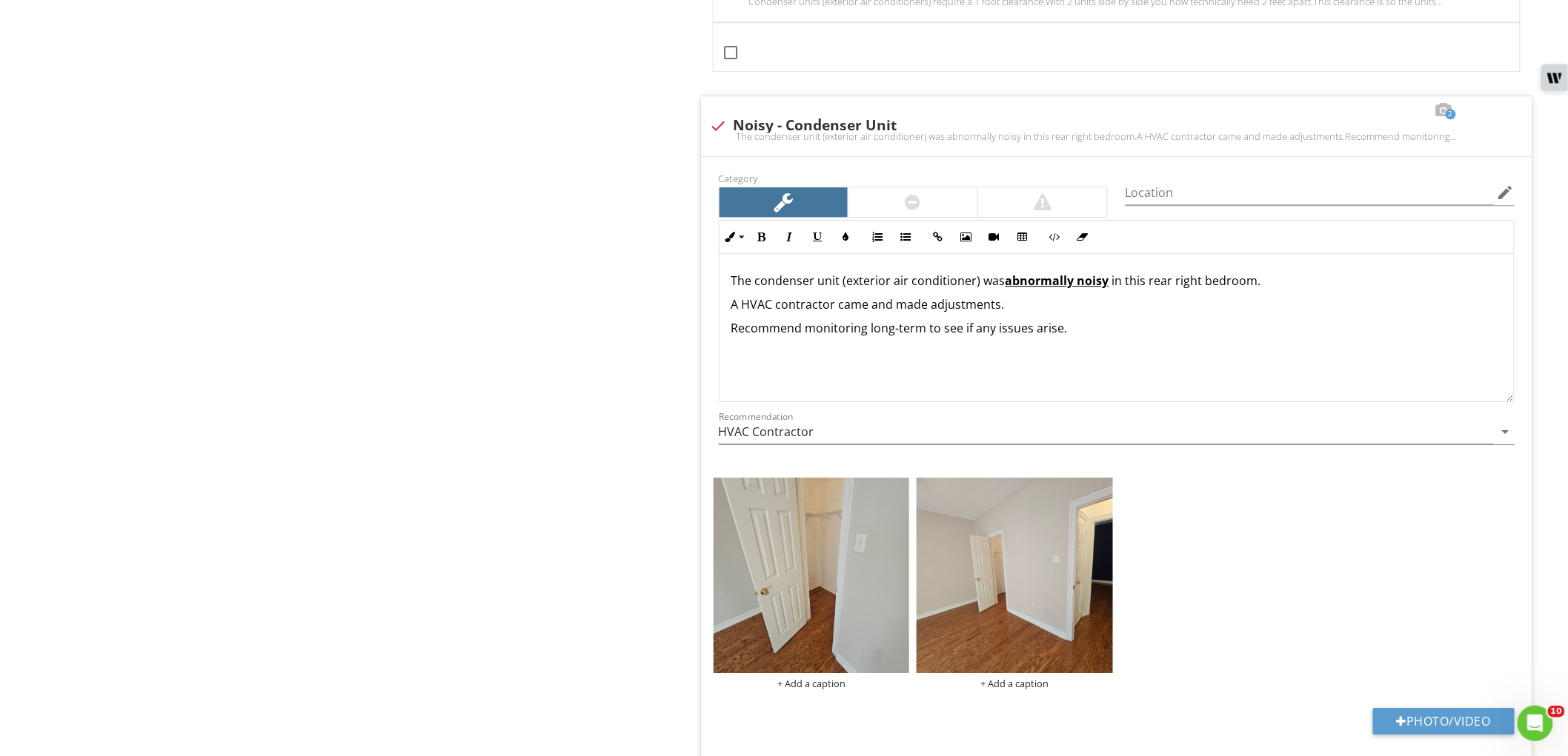
click at [729, 431] on input "HVAC Contractor" at bounding box center [1105, 432] width 775 height 25
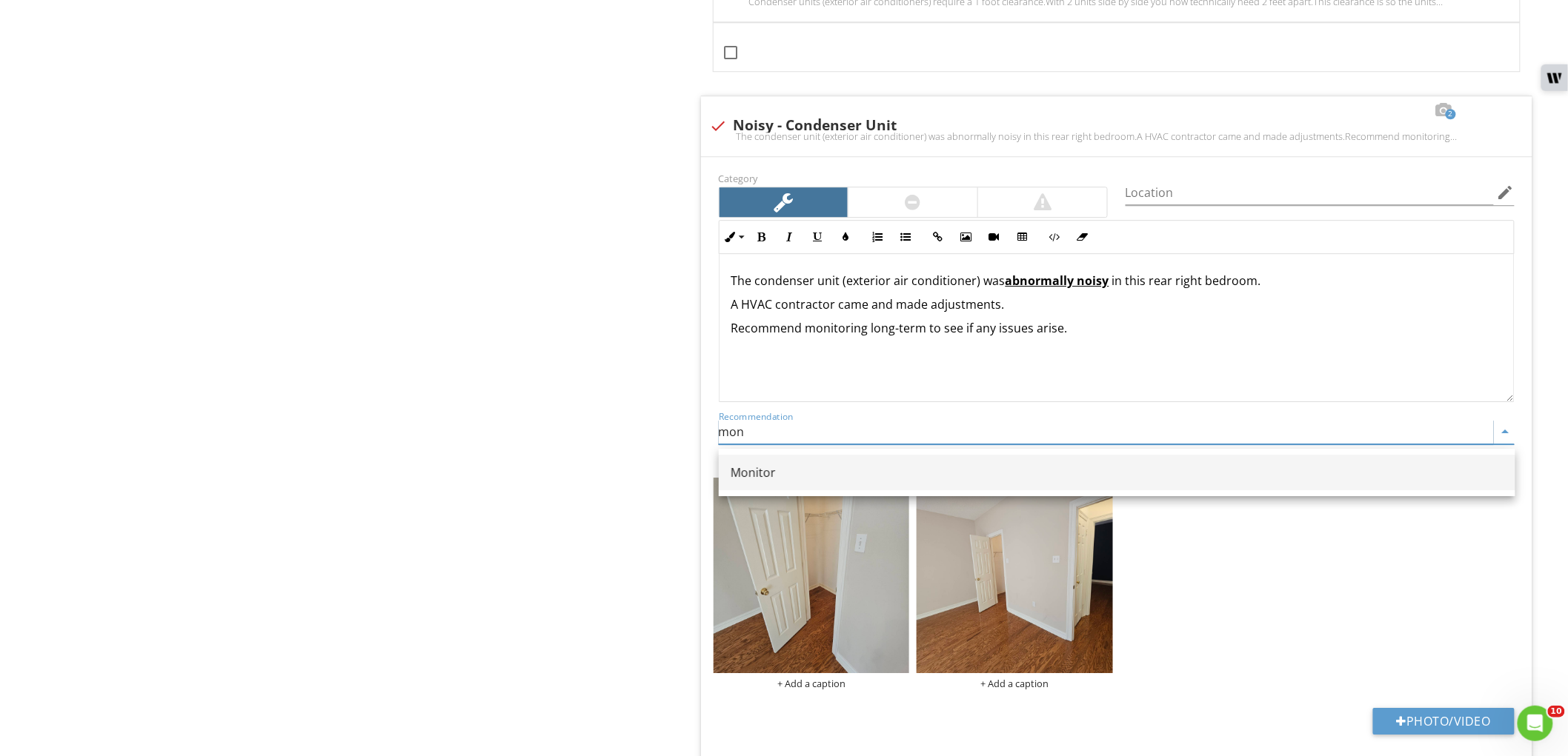
click at [767, 472] on div "Monitor" at bounding box center [1117, 472] width 772 height 18
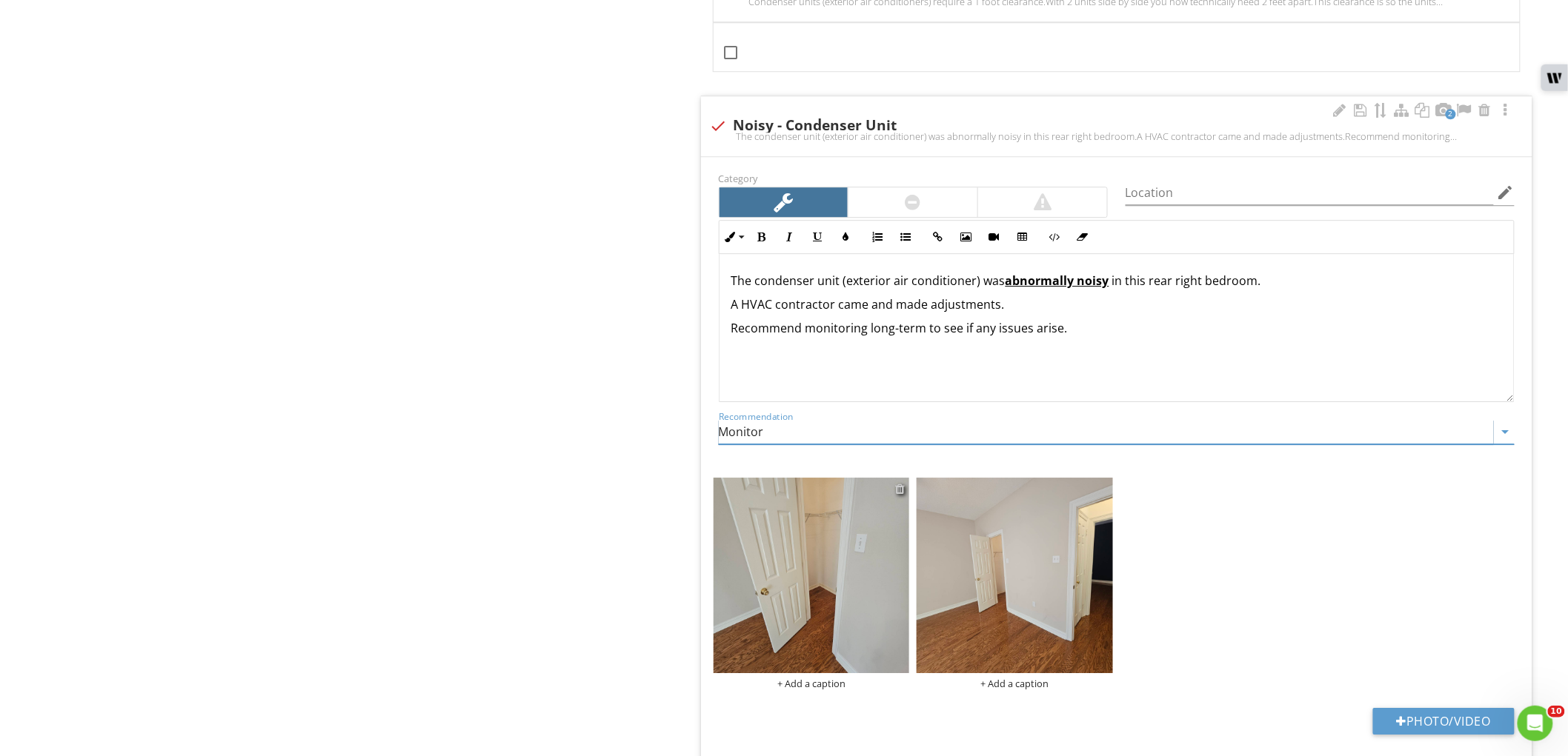
type input "Monitor"
click at [897, 494] on div at bounding box center [899, 488] width 10 height 12
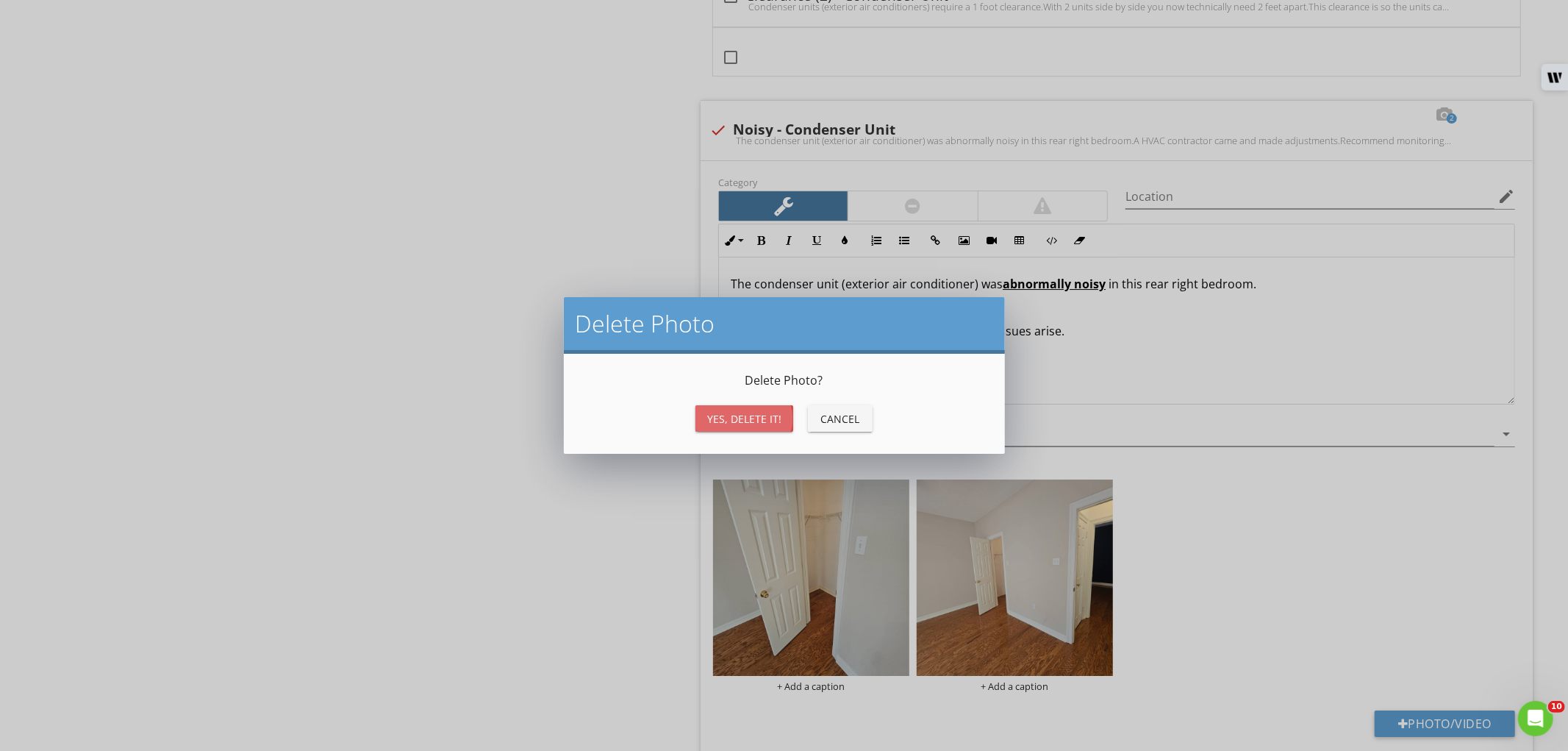
click at [754, 412] on div "Yes, Delete it!" at bounding box center [744, 419] width 74 height 16
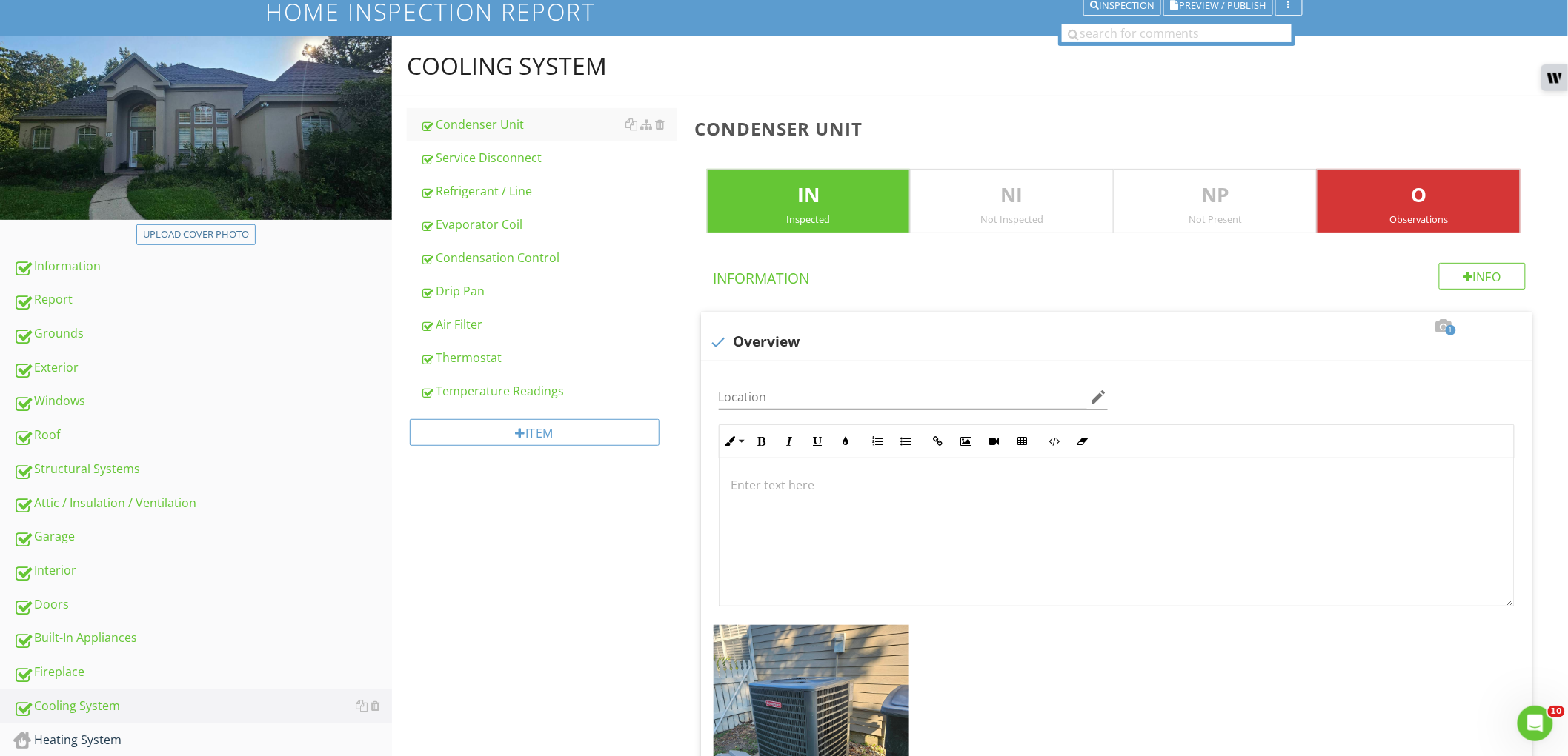
scroll to position [0, 0]
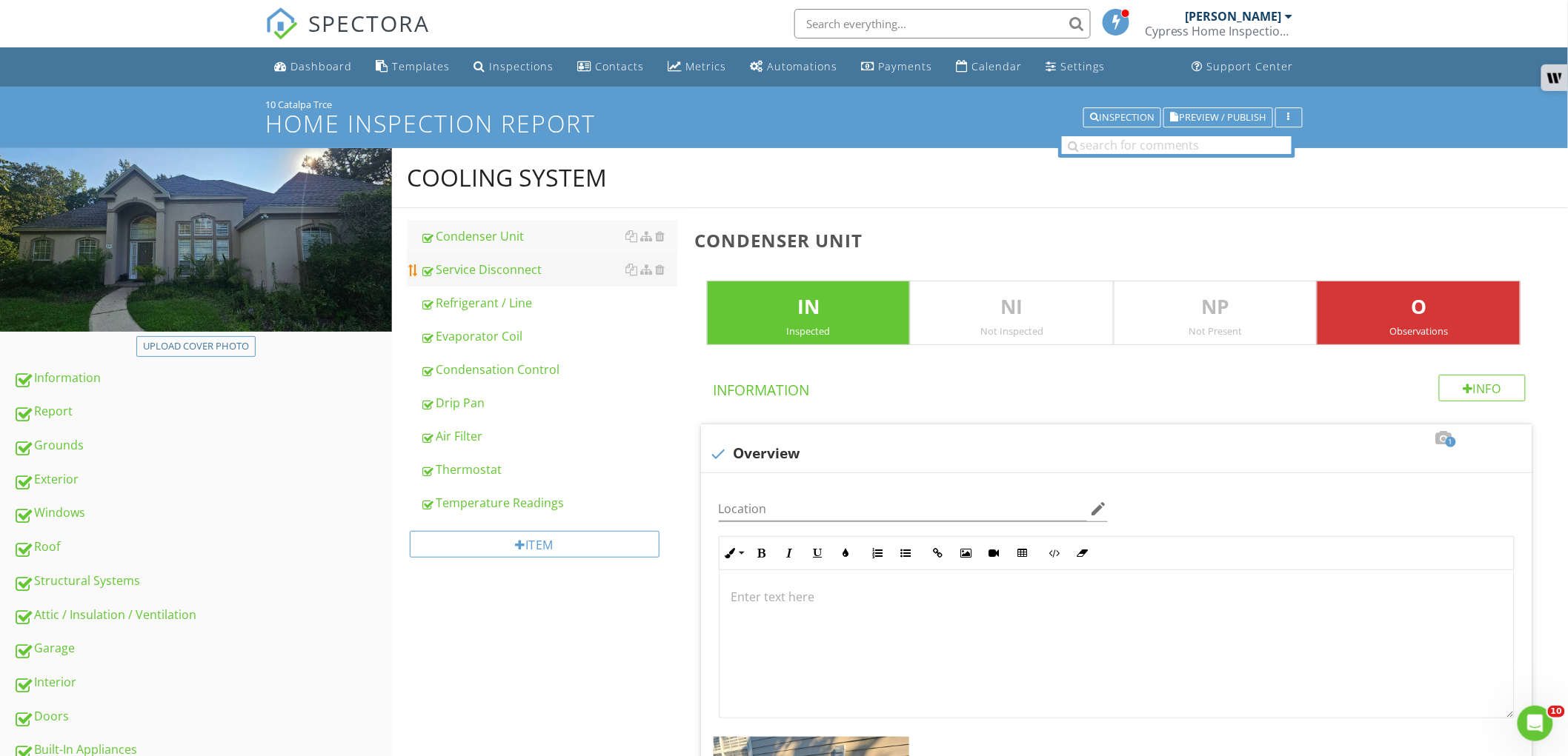
click at [530, 268] on div "Service Disconnect" at bounding box center [549, 270] width 257 height 18
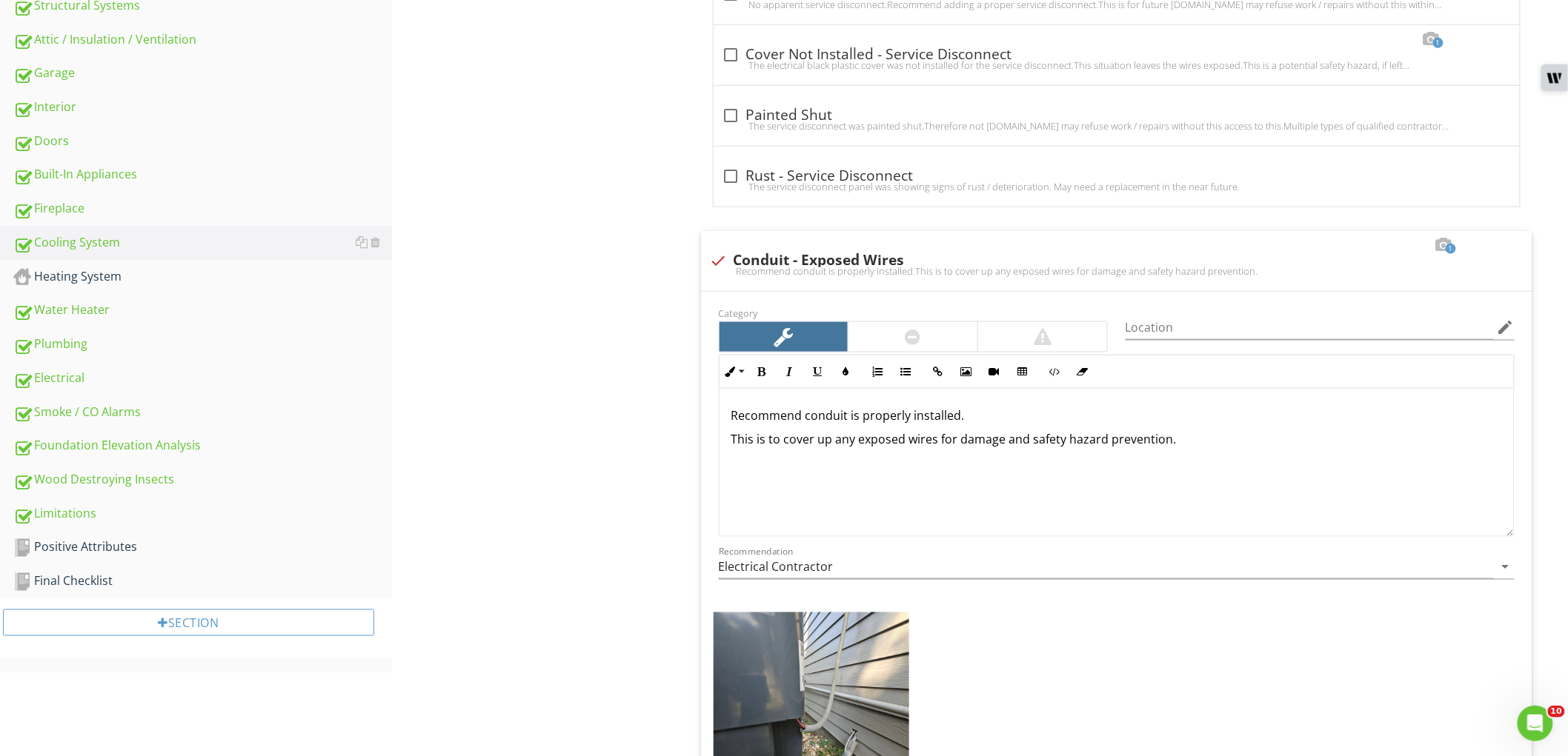
scroll to position [740, 0]
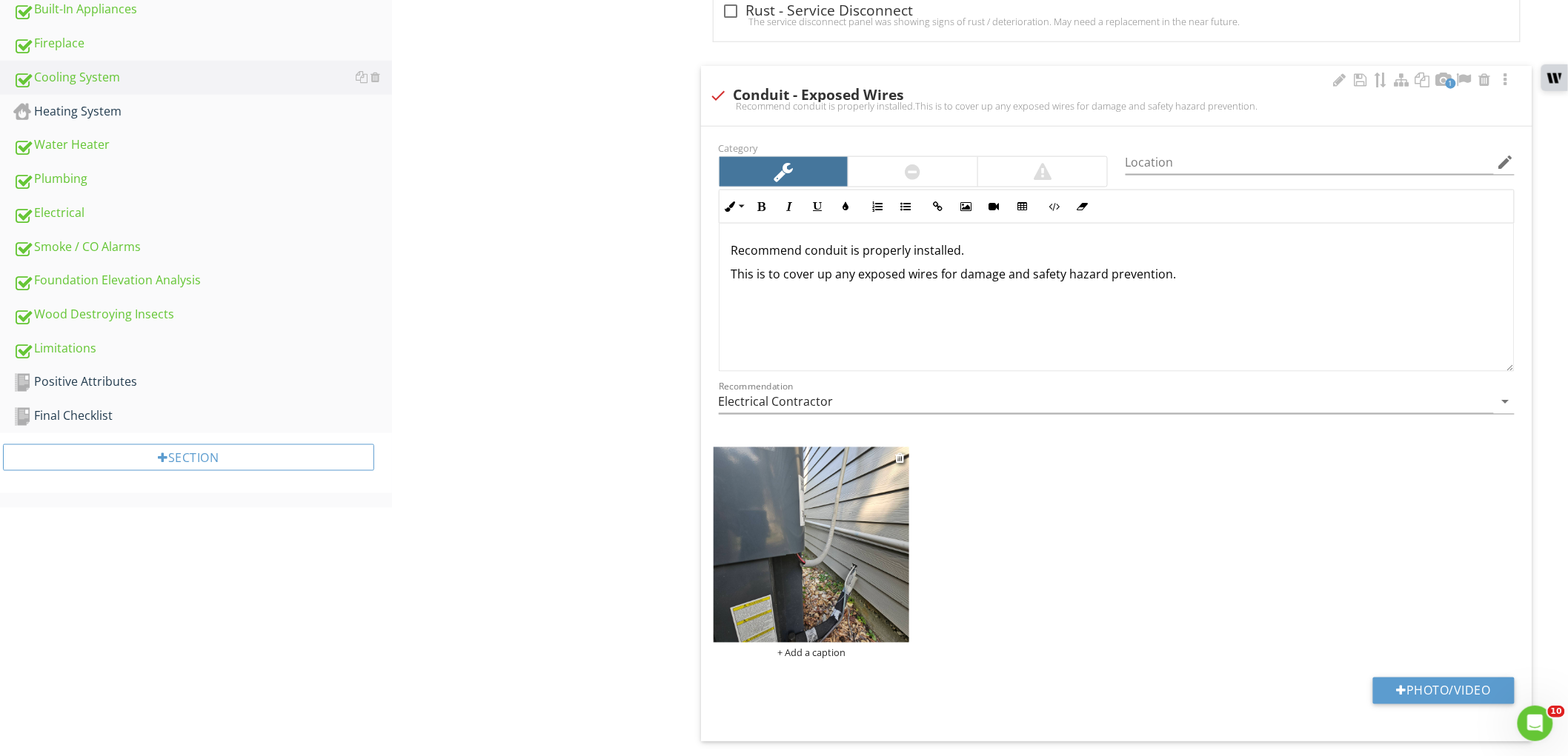
click at [725, 489] on img at bounding box center [812, 545] width 196 height 196
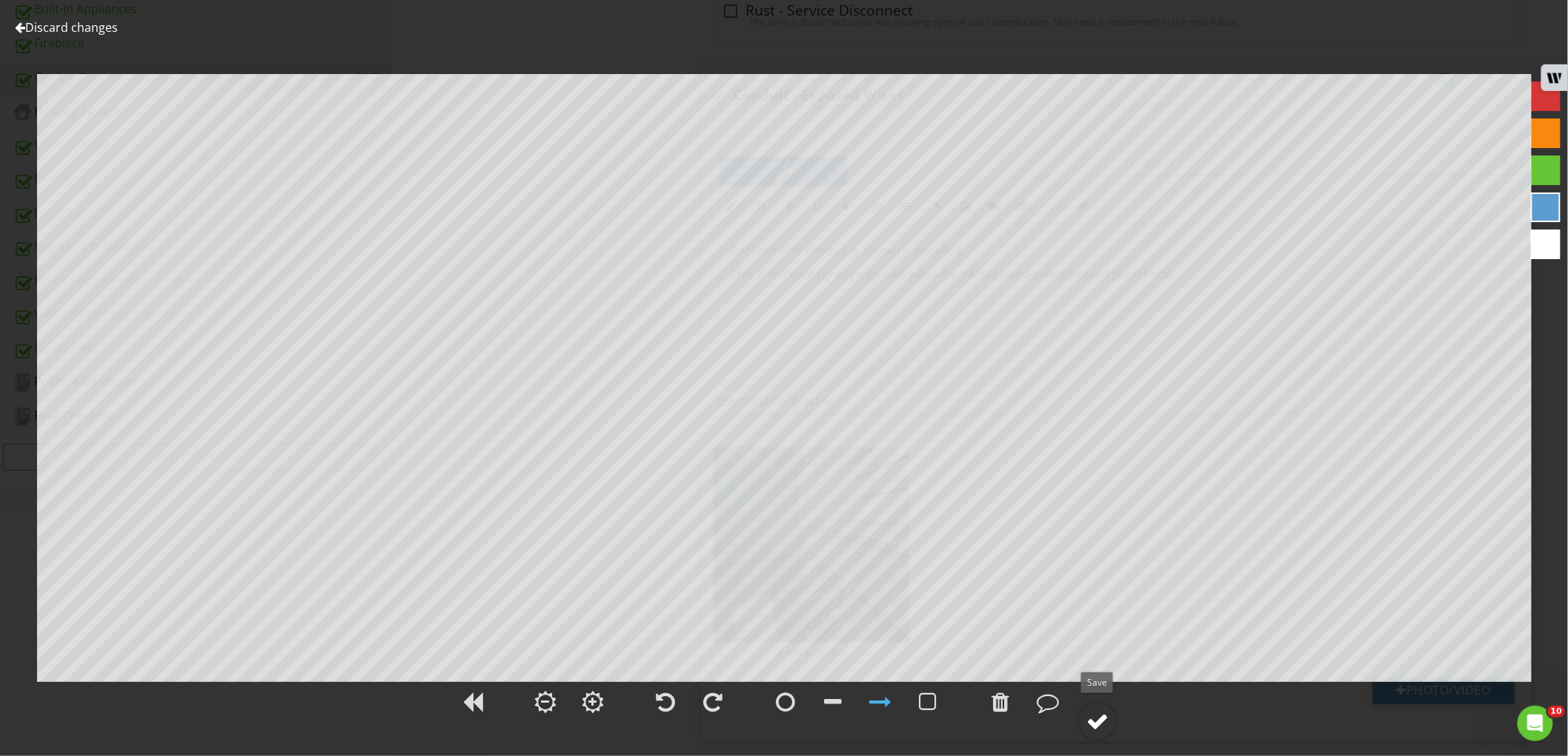
click at [1101, 727] on div at bounding box center [1097, 721] width 22 height 22
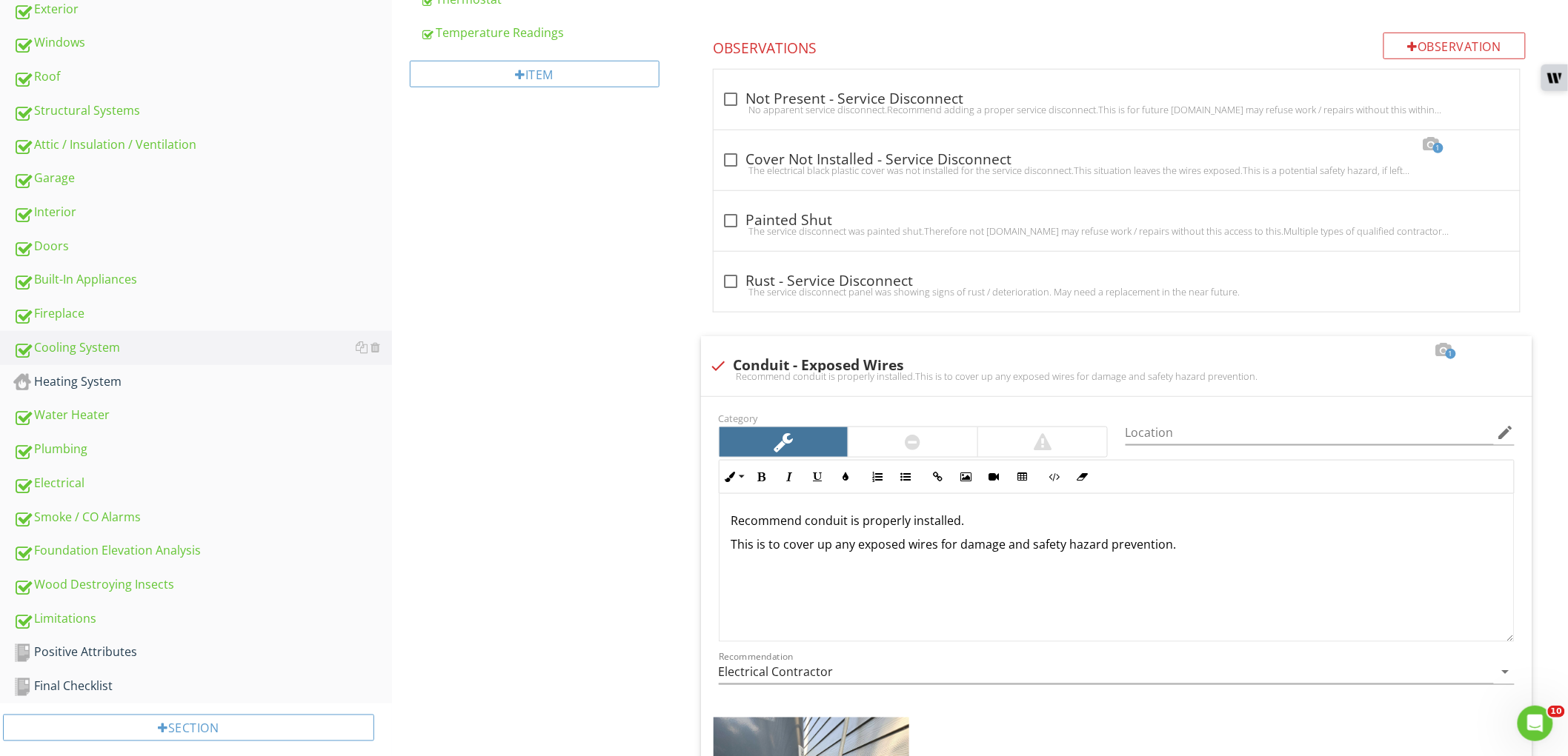
scroll to position [211, 0]
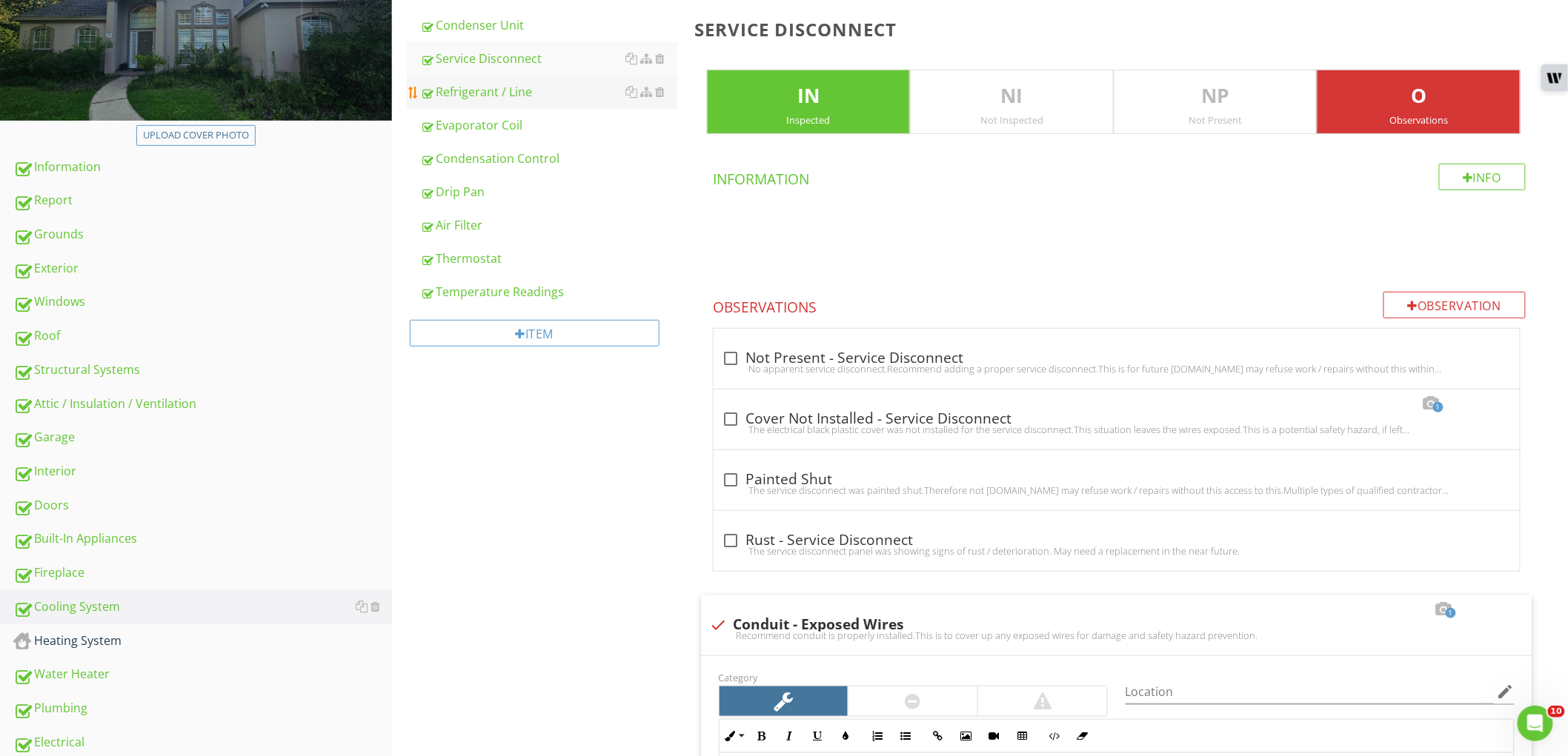
click at [527, 98] on div "Refrigerant / Line" at bounding box center [549, 91] width 257 height 18
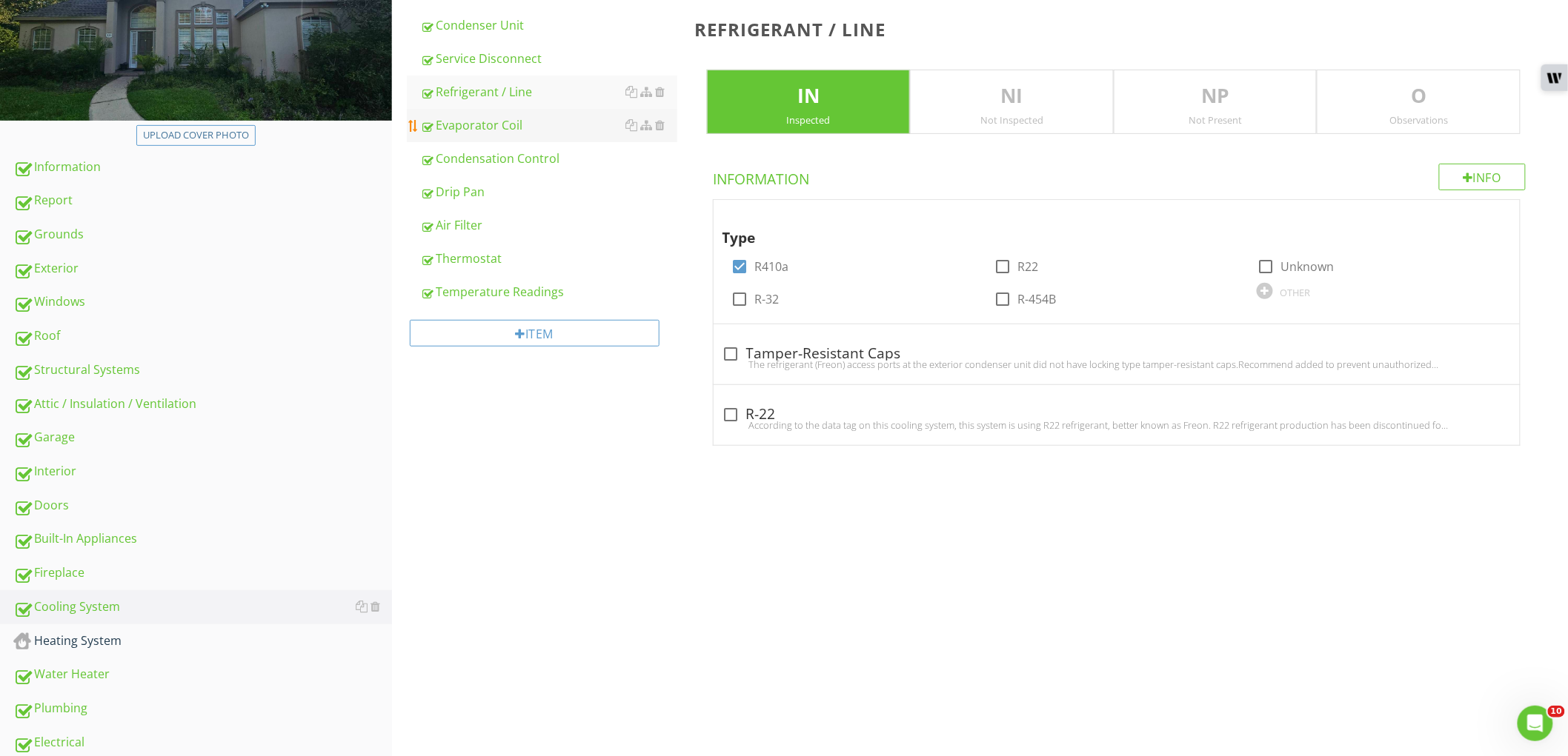
click at [517, 123] on div "Evaporator Coil" at bounding box center [549, 125] width 257 height 18
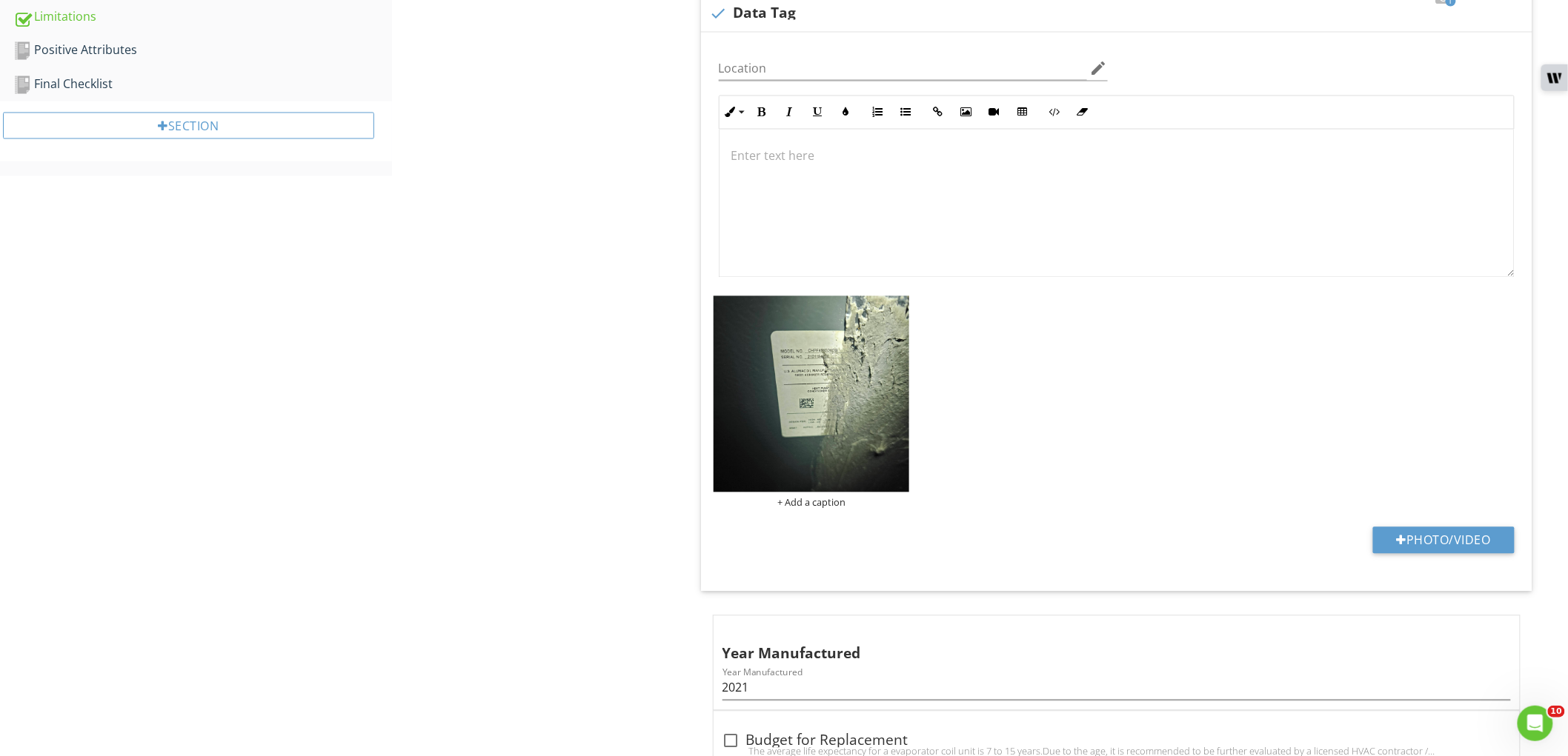
scroll to position [1188, 0]
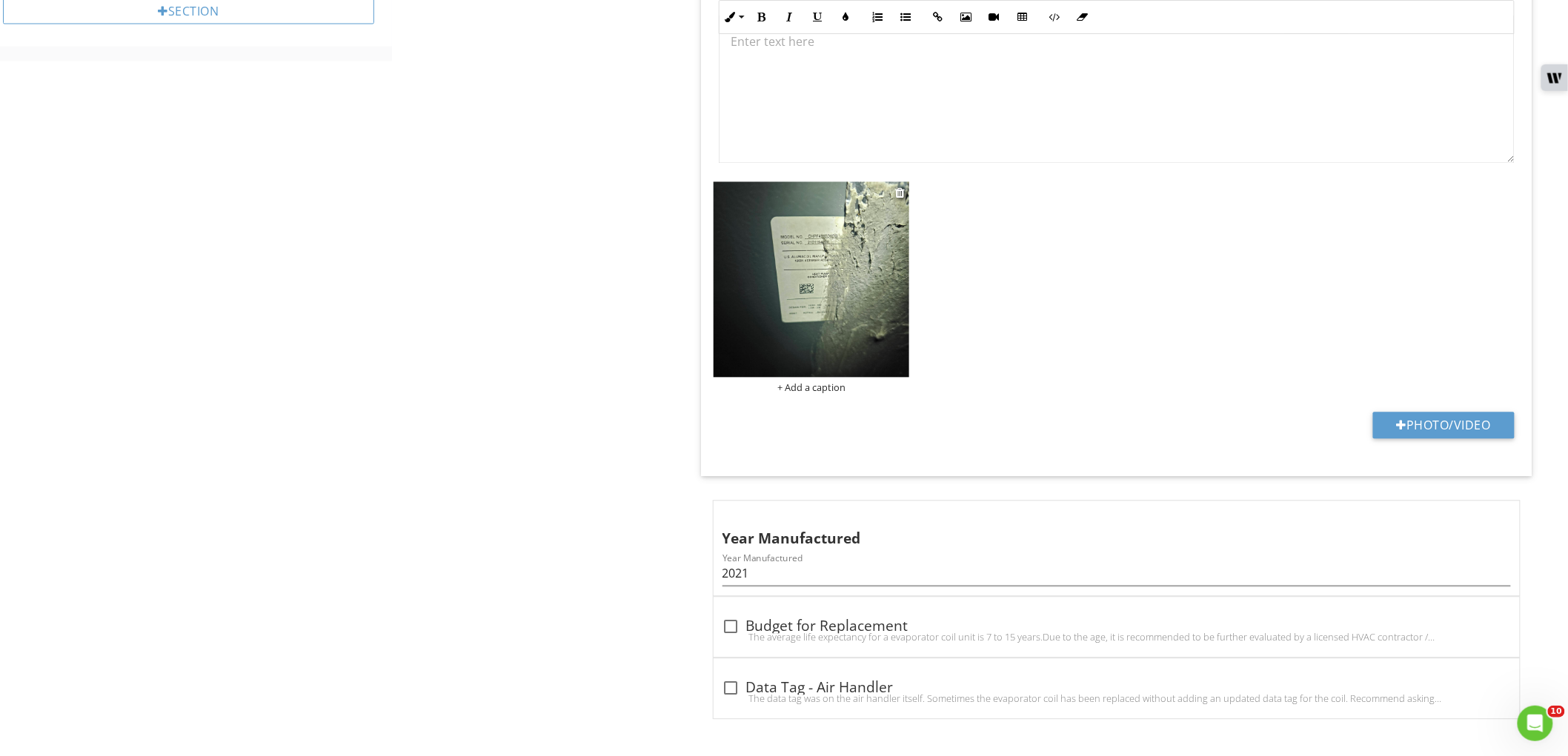
click at [796, 291] on img at bounding box center [812, 279] width 196 height 196
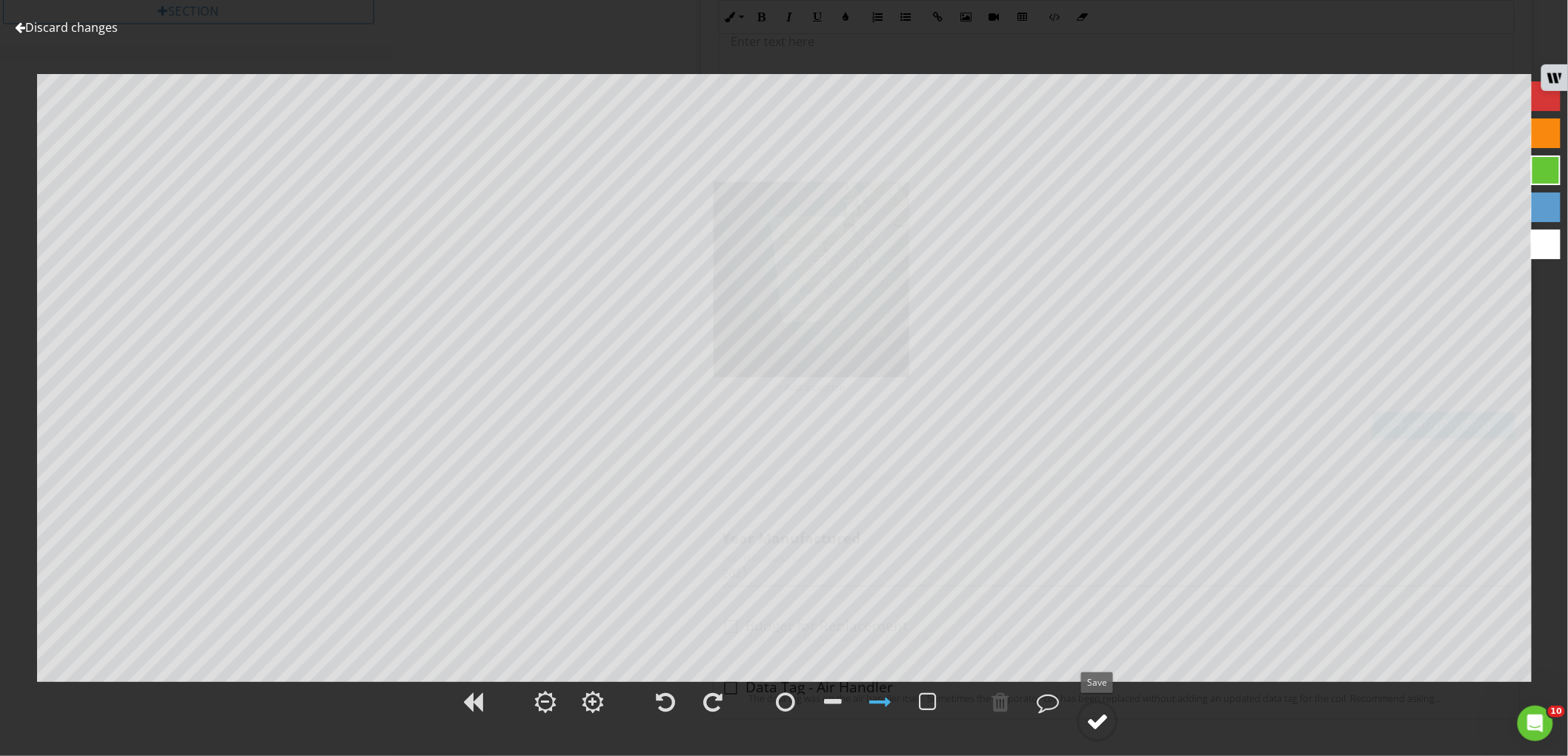
click at [1107, 724] on div at bounding box center [1097, 721] width 22 height 22
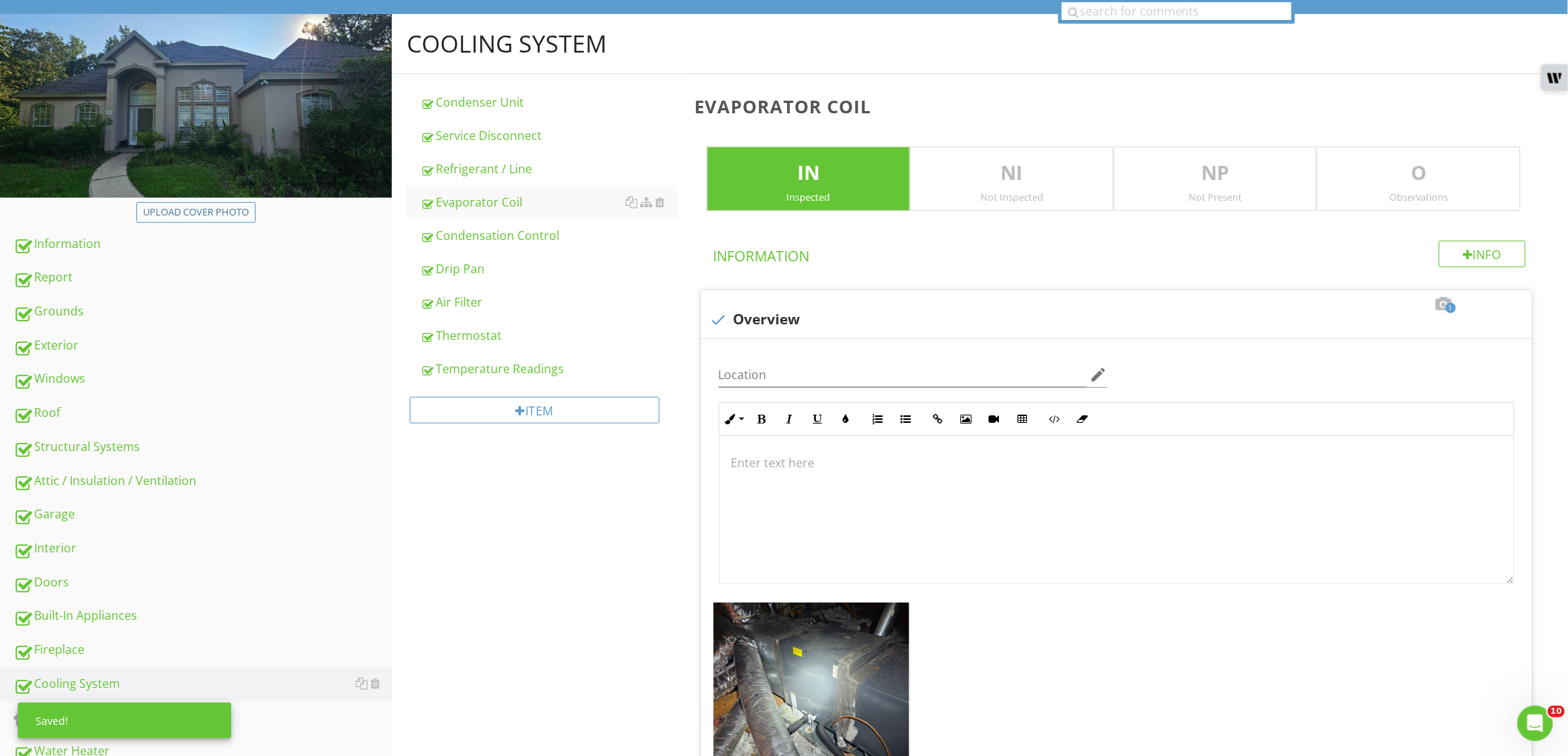
scroll to position [37, 0]
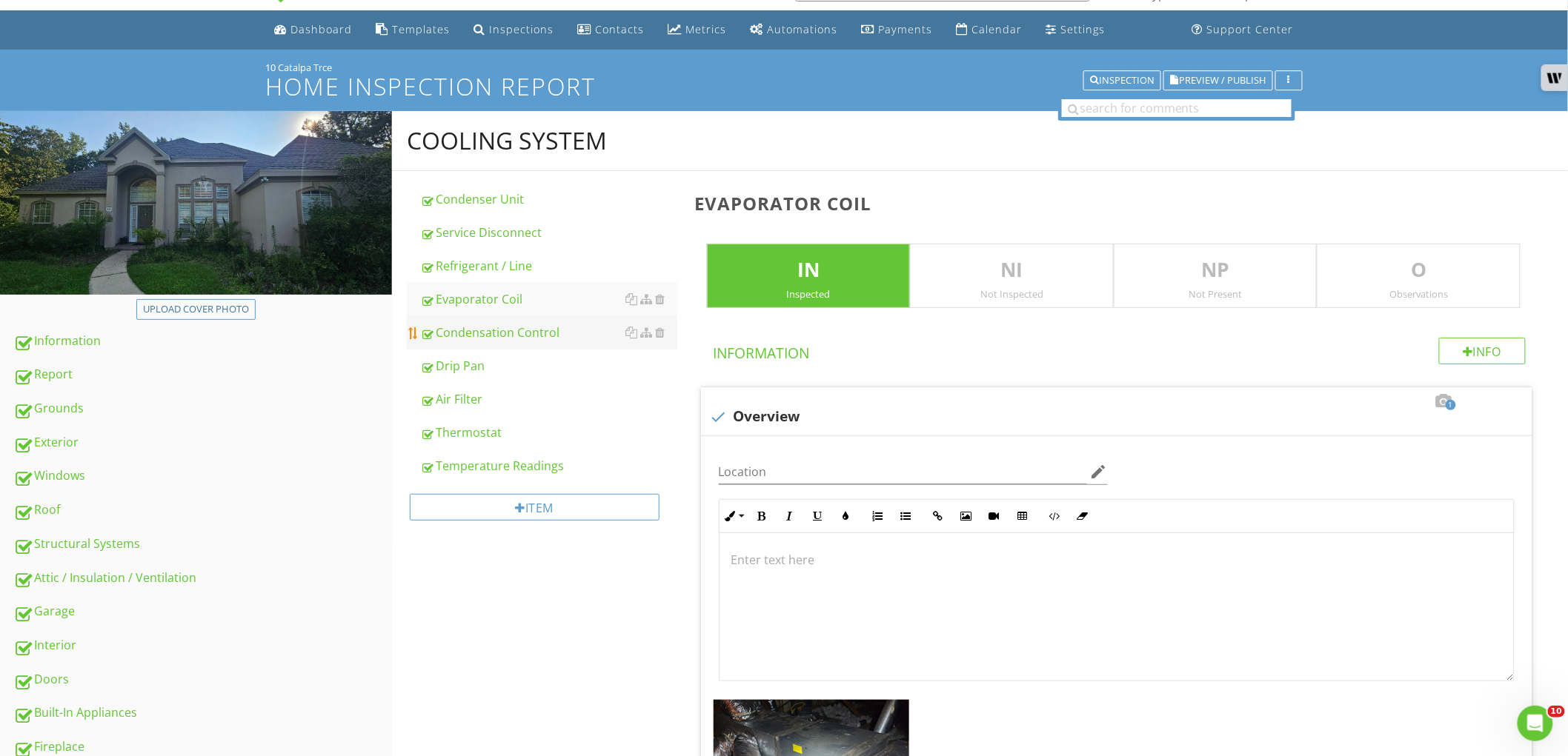
click at [539, 330] on div "Condensation Control" at bounding box center [549, 333] width 257 height 18
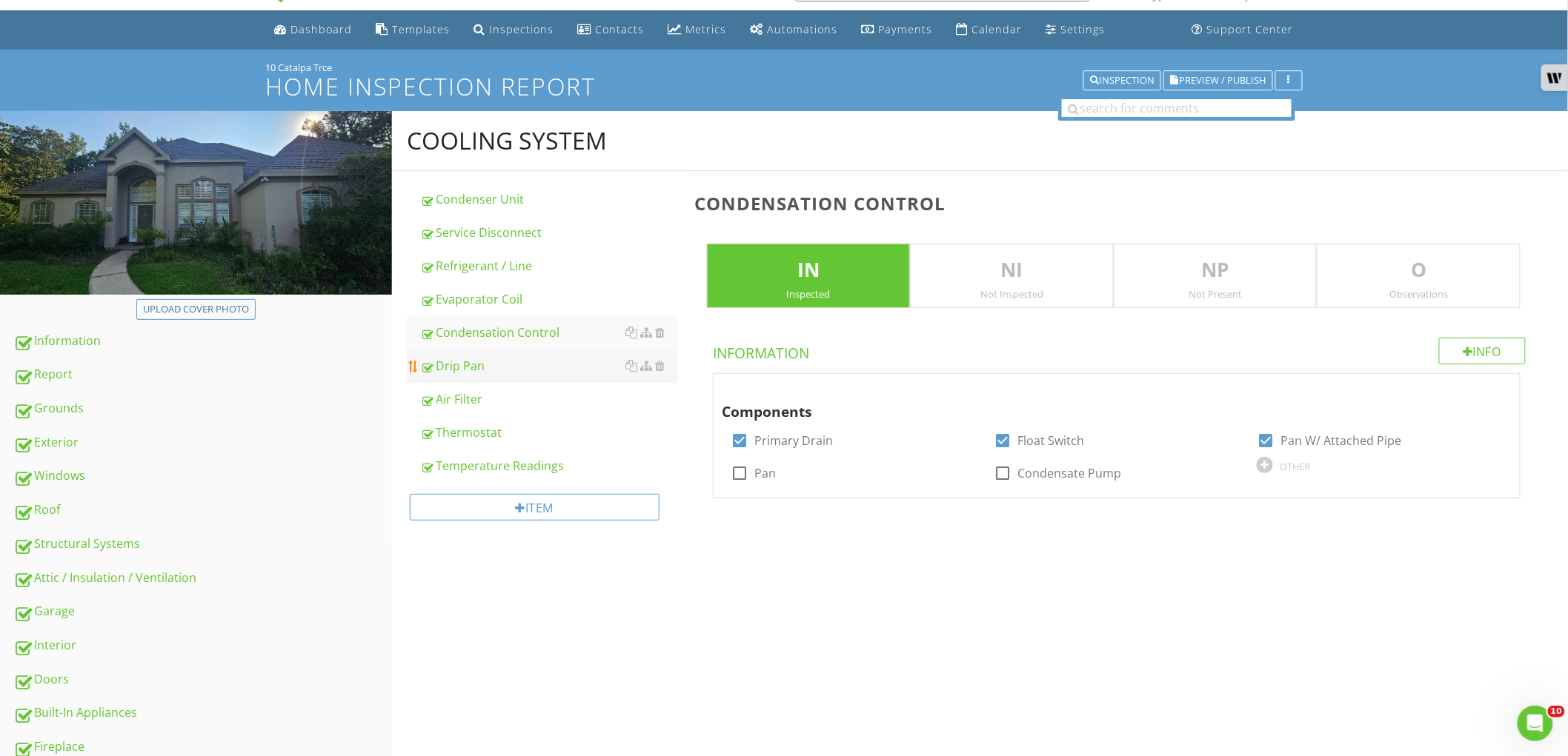
click at [517, 363] on div "Drip Pan" at bounding box center [549, 366] width 257 height 18
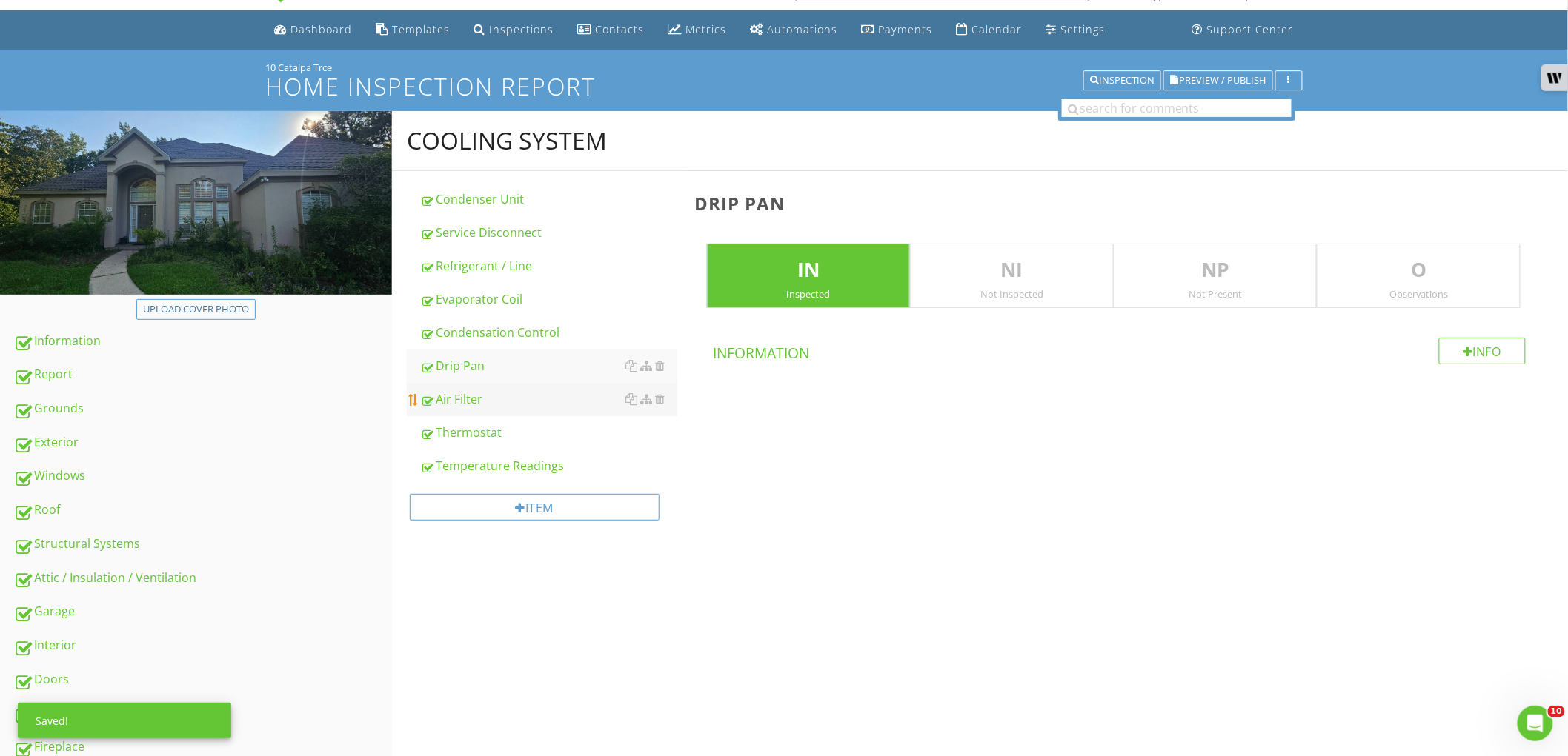
click at [512, 396] on div "Air Filter" at bounding box center [549, 399] width 257 height 18
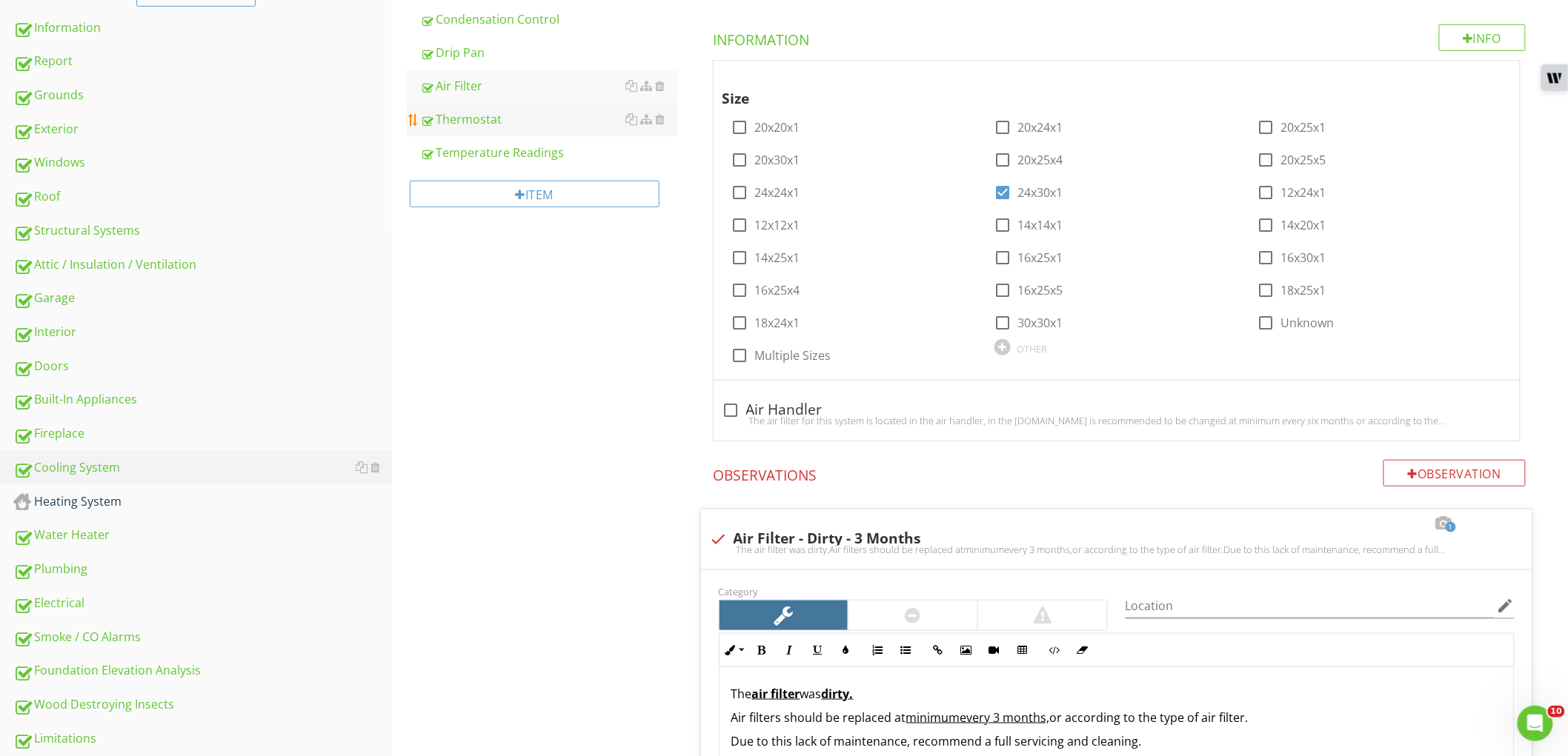
scroll to position [201, 0]
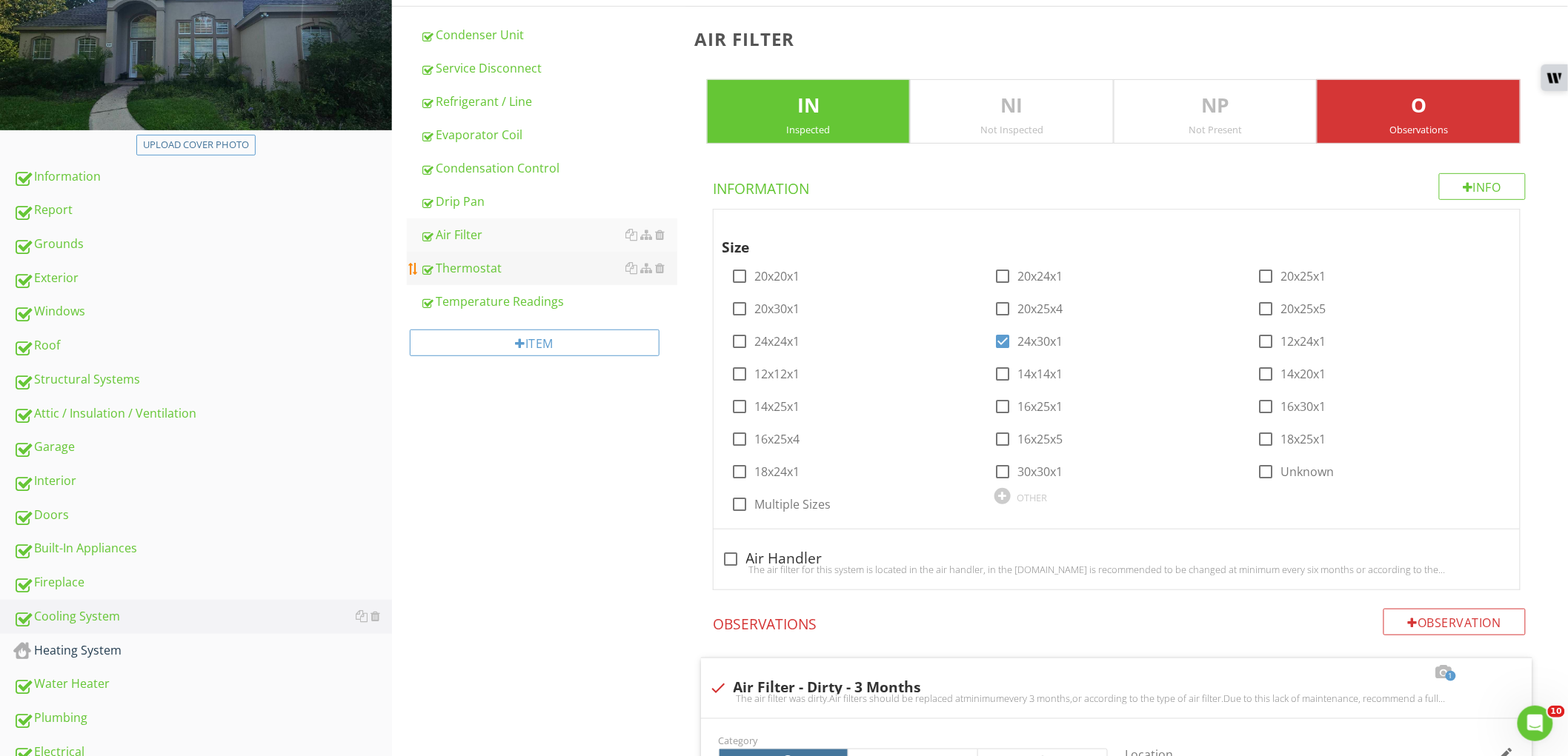
click at [535, 276] on div "Thermostat" at bounding box center [549, 268] width 257 height 18
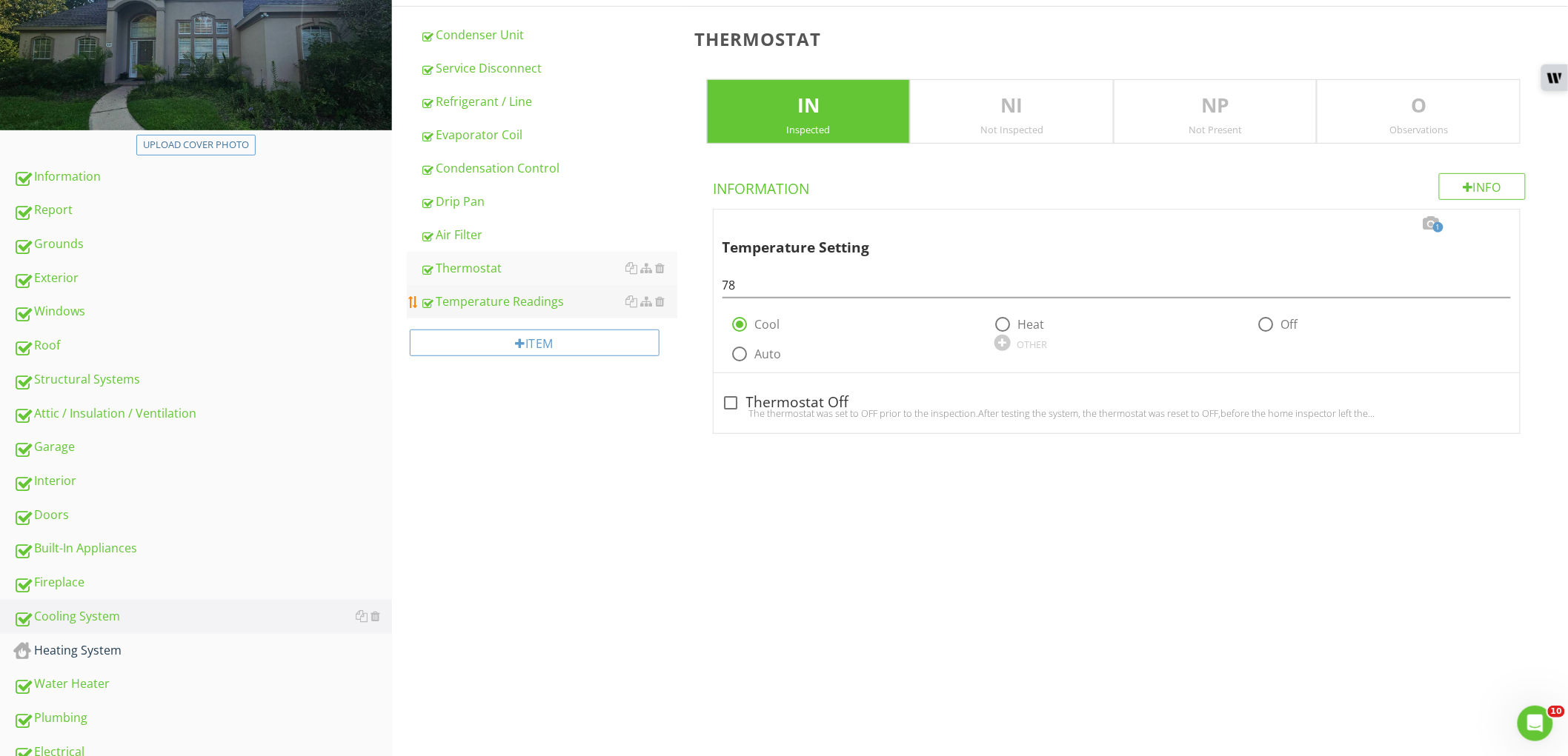
click at [535, 300] on div "Temperature Readings" at bounding box center [549, 302] width 257 height 18
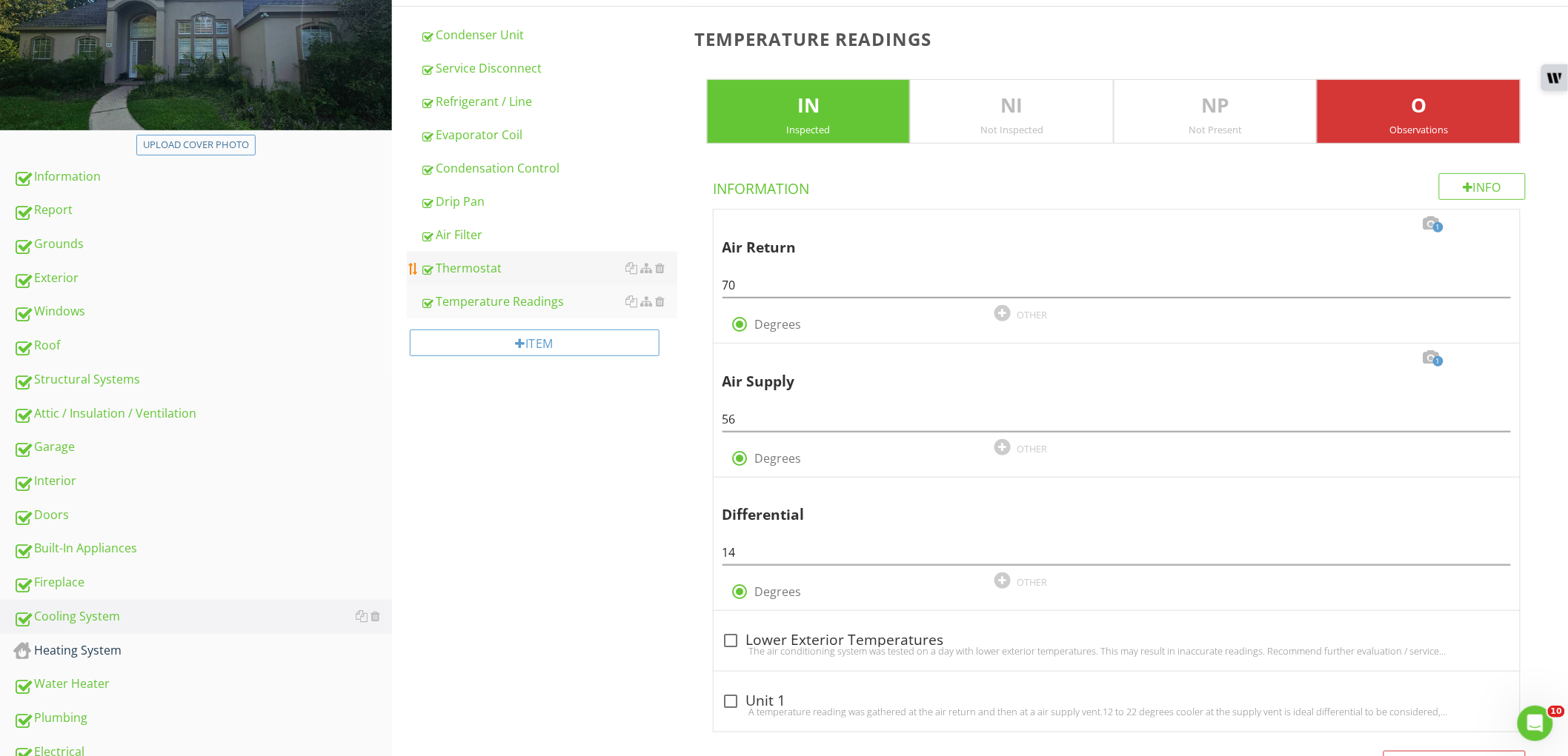
click at [551, 269] on div "Thermostat" at bounding box center [549, 268] width 257 height 18
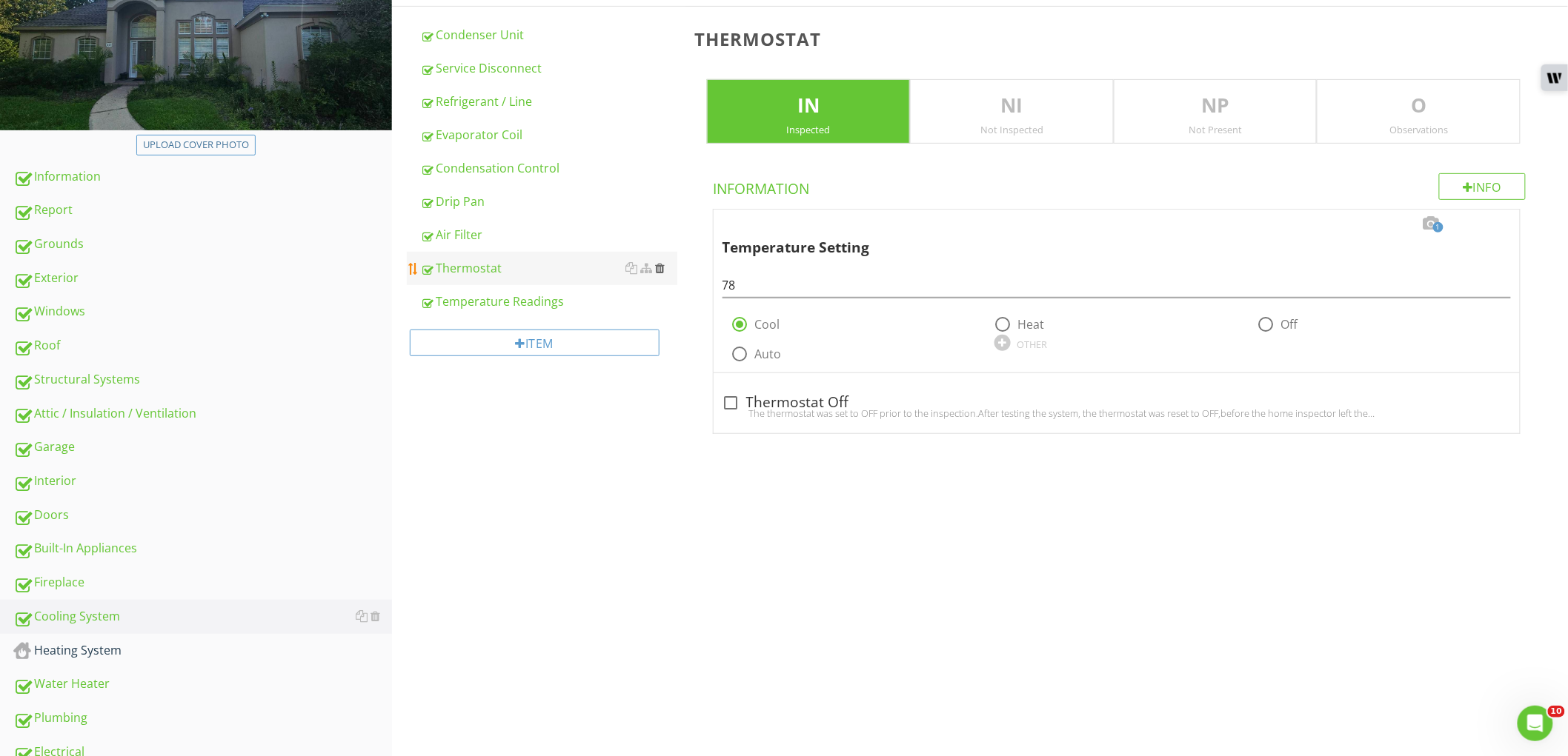
click at [660, 268] on div at bounding box center [660, 267] width 10 height 12
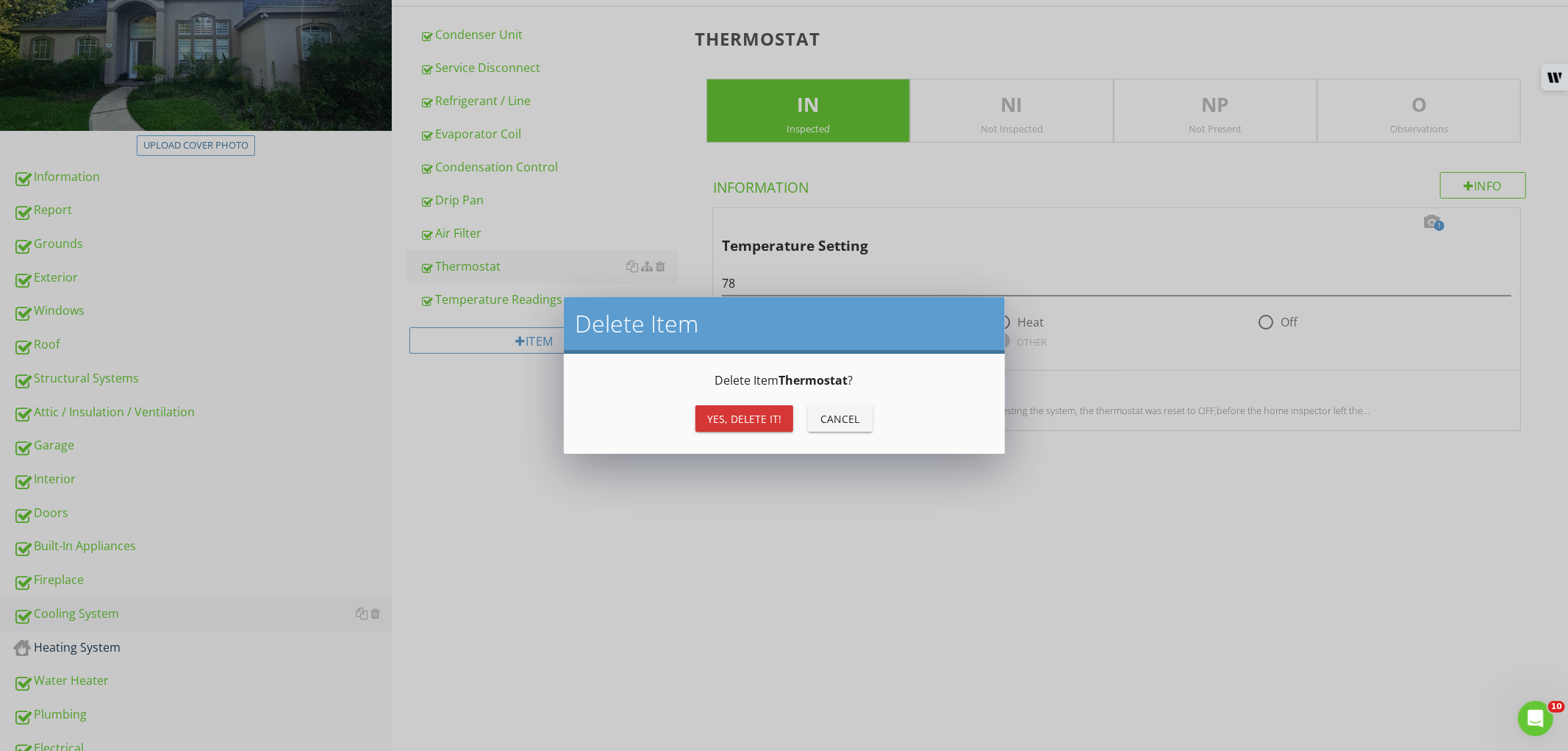
click at [726, 408] on button "Yes, Delete it!" at bounding box center [743, 419] width 98 height 26
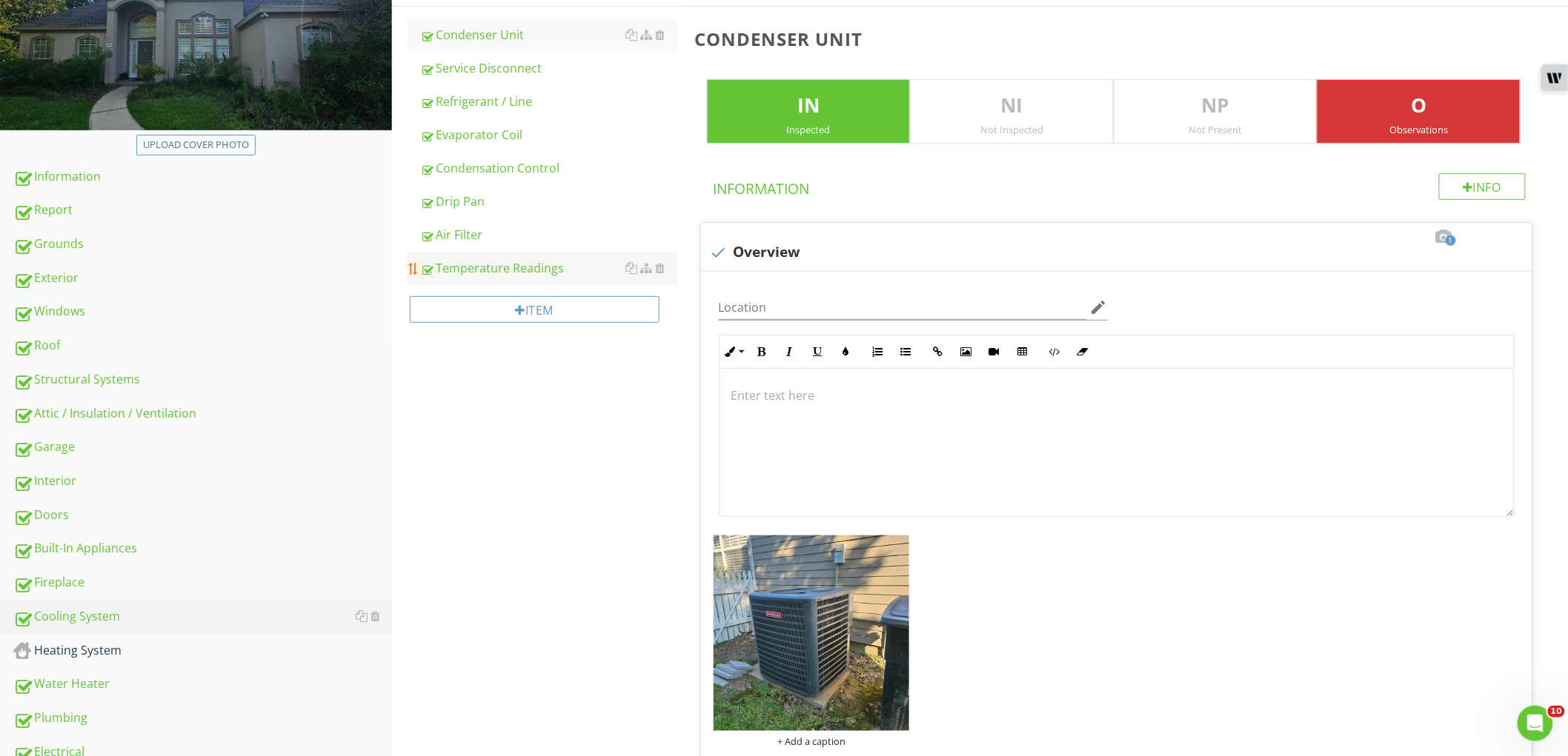
click at [507, 277] on link "Temperature Readings" at bounding box center [549, 268] width 257 height 33
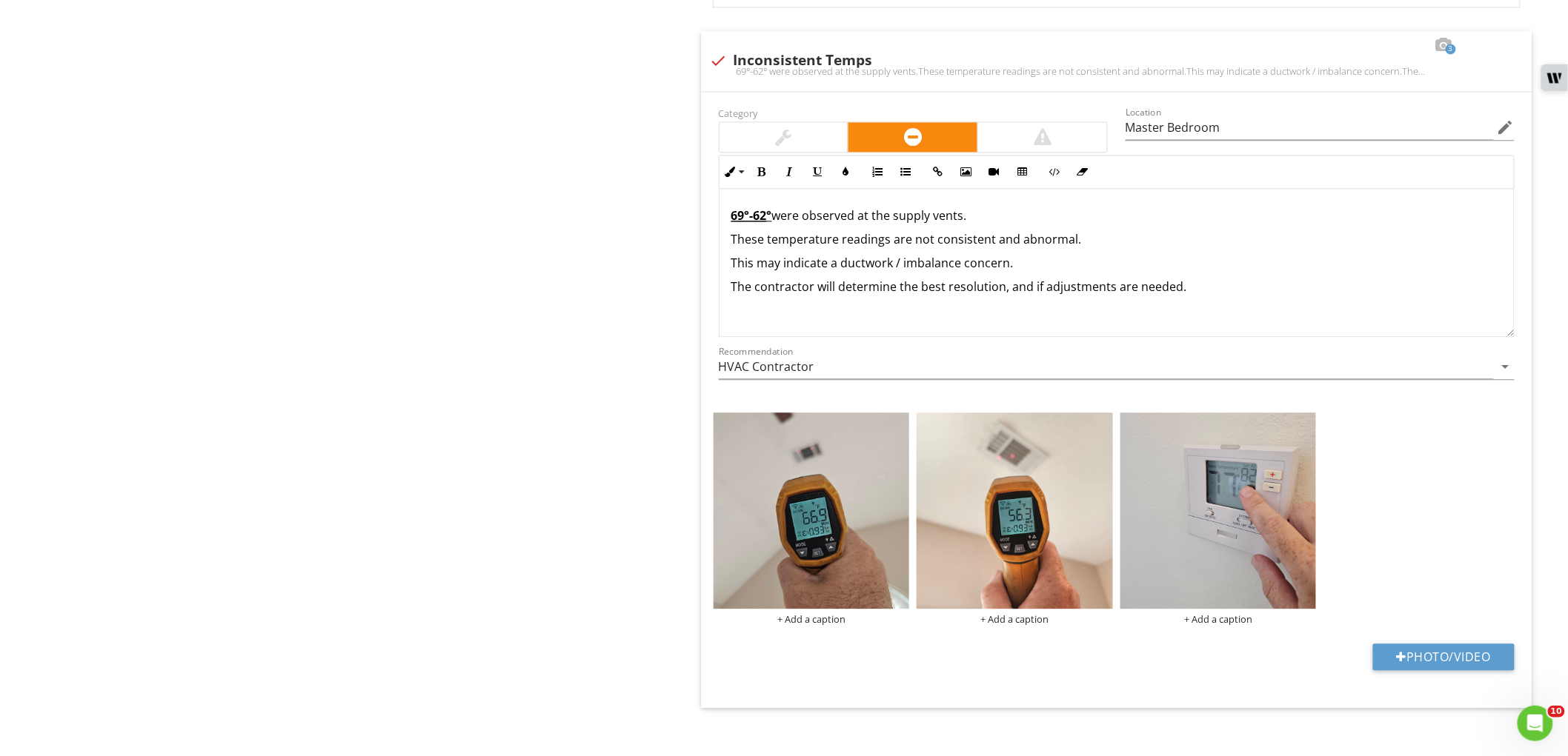
scroll to position [1352, 0]
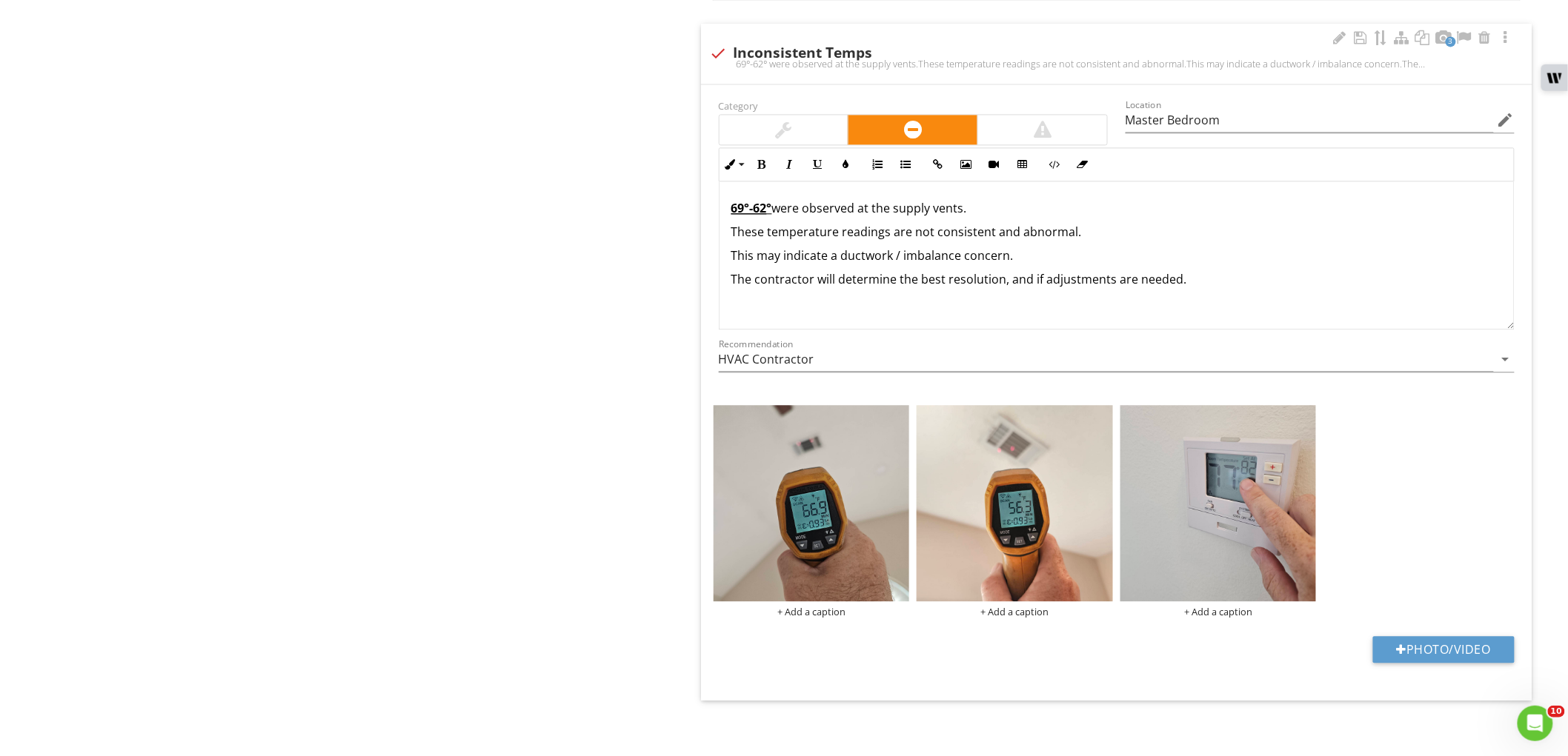
click at [744, 211] on u "69°-62" at bounding box center [749, 208] width 36 height 16
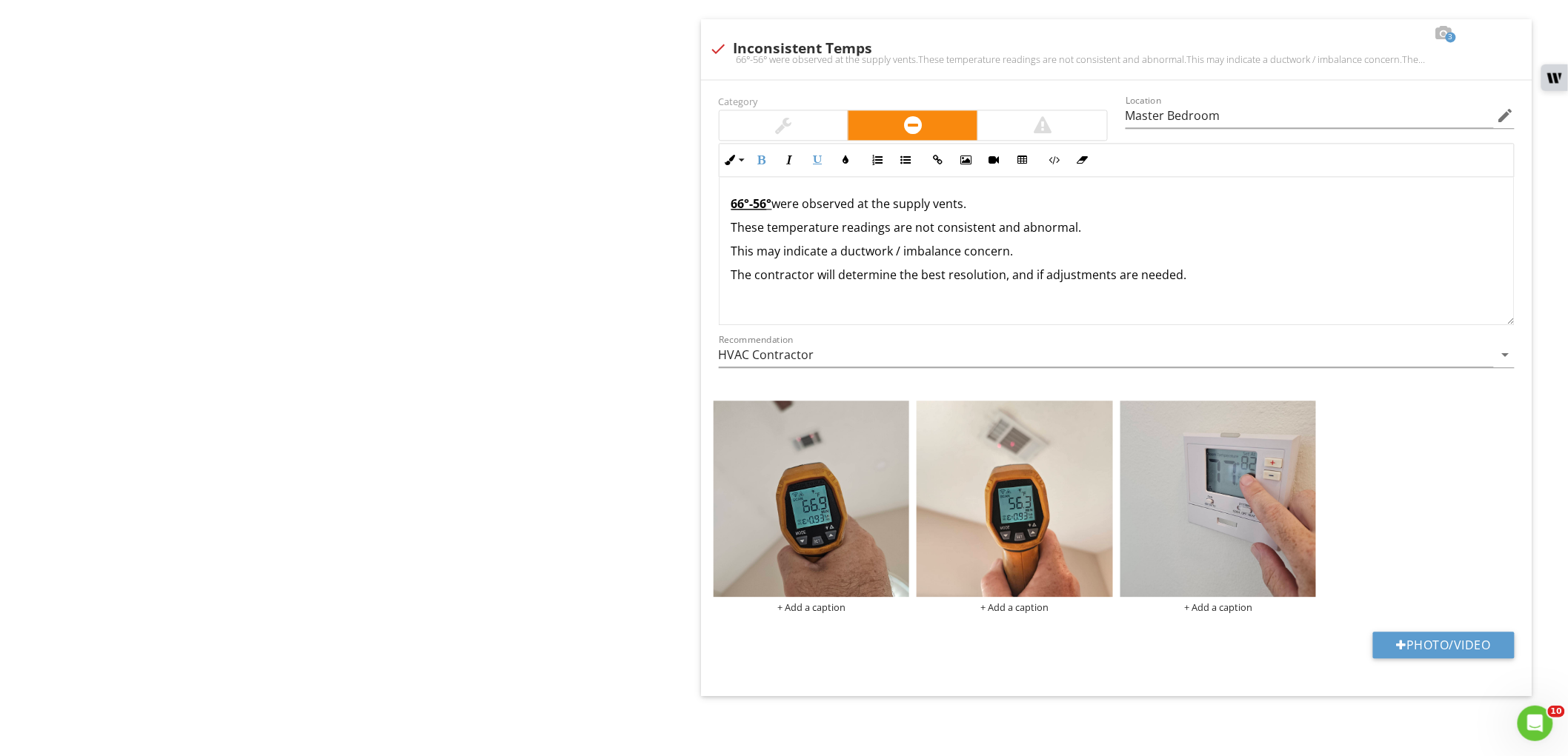
scroll to position [1358, 0]
click at [1106, 249] on p "This may indicate a ductwork / imbalance concern." at bounding box center [1117, 250] width 771 height 18
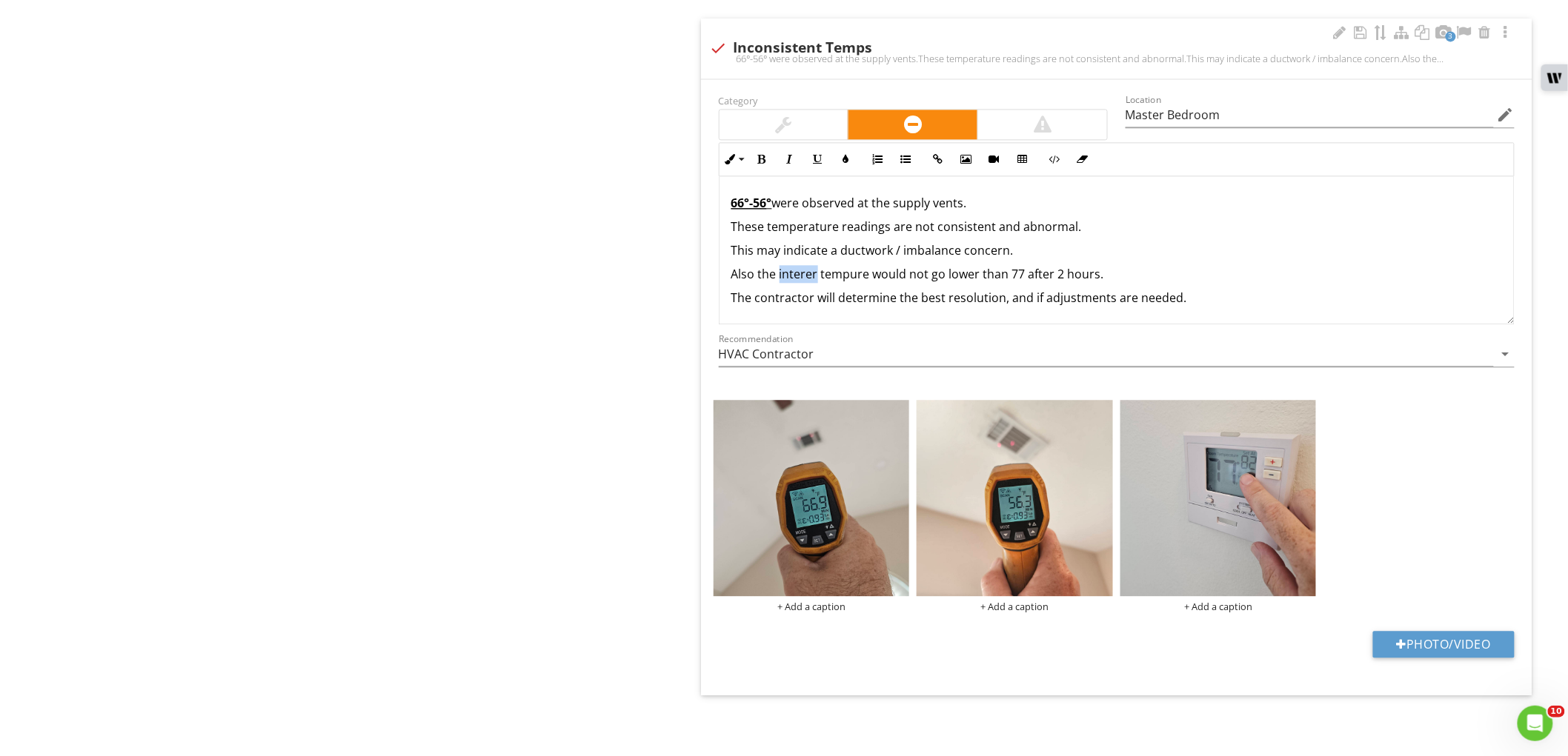
click at [781, 261] on div "66°-56 ° were observed at the supply vents. These temperature readings are not …" at bounding box center [1116, 250] width 794 height 148
click at [815, 278] on p "Also the interer tempure would not go lower than 77 after 2 hours." at bounding box center [1117, 274] width 771 height 18
click at [801, 274] on p "Also the inteer tempure would not go lower than 77 after 2 hours." at bounding box center [1117, 274] width 771 height 18
click at [812, 280] on p "Also the inteer tempure would not go lower than 77 after 2 hours." at bounding box center [1117, 274] width 771 height 18
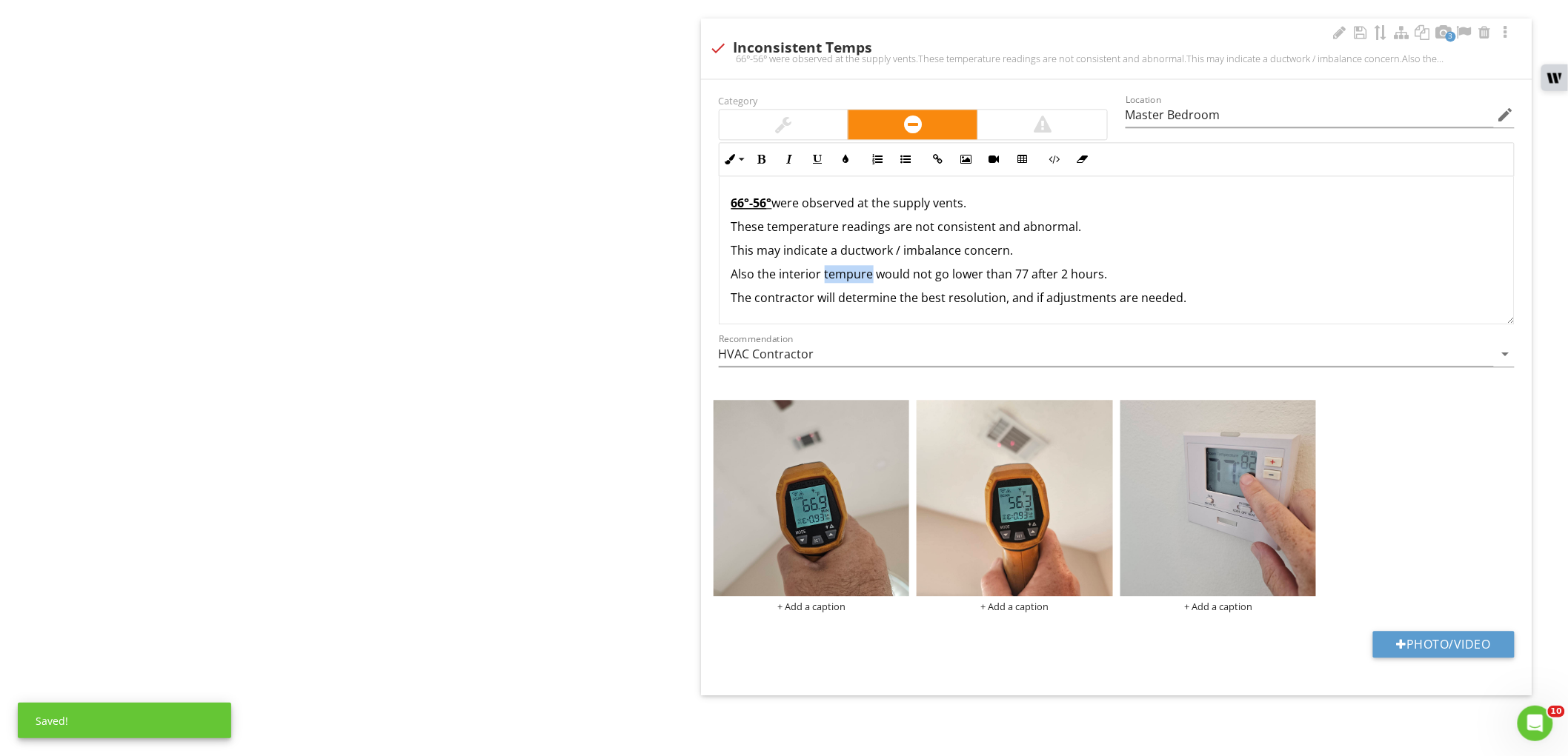
click at [831, 280] on p "Also the interior tempure would not go lower than 77 after 2 hours." at bounding box center [1117, 274] width 771 height 18
click at [867, 274] on p "Also the interior tempure would not go lower than 77 after 2 hours." at bounding box center [1117, 274] width 771 height 18
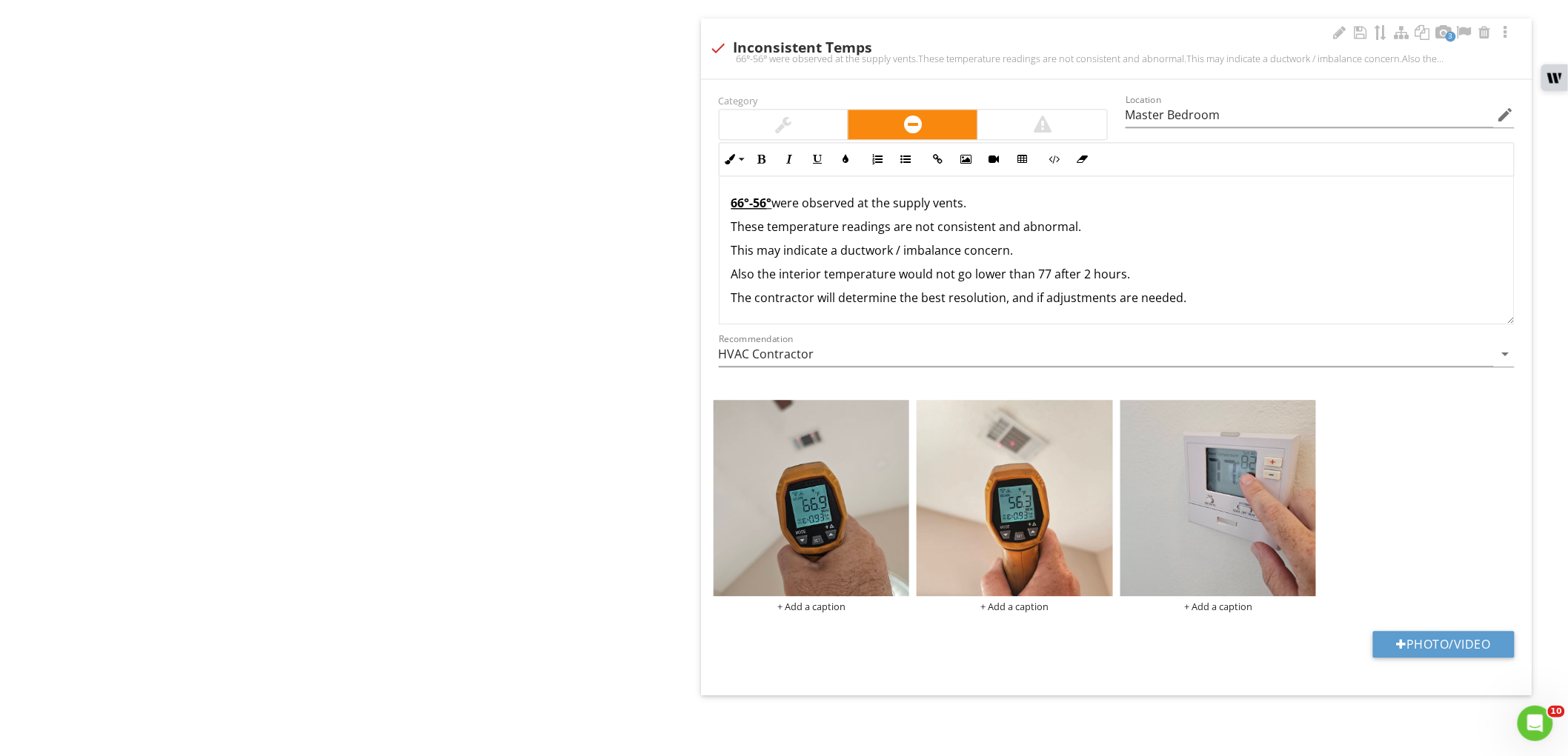
click at [1032, 284] on div "66°-56 ° were observed at the supply vents. These temperature readings are not …" at bounding box center [1116, 250] width 794 height 148
click at [1039, 274] on p "Also the interior temperature would not go lower than 77 after 2 hours." at bounding box center [1117, 274] width 771 height 18
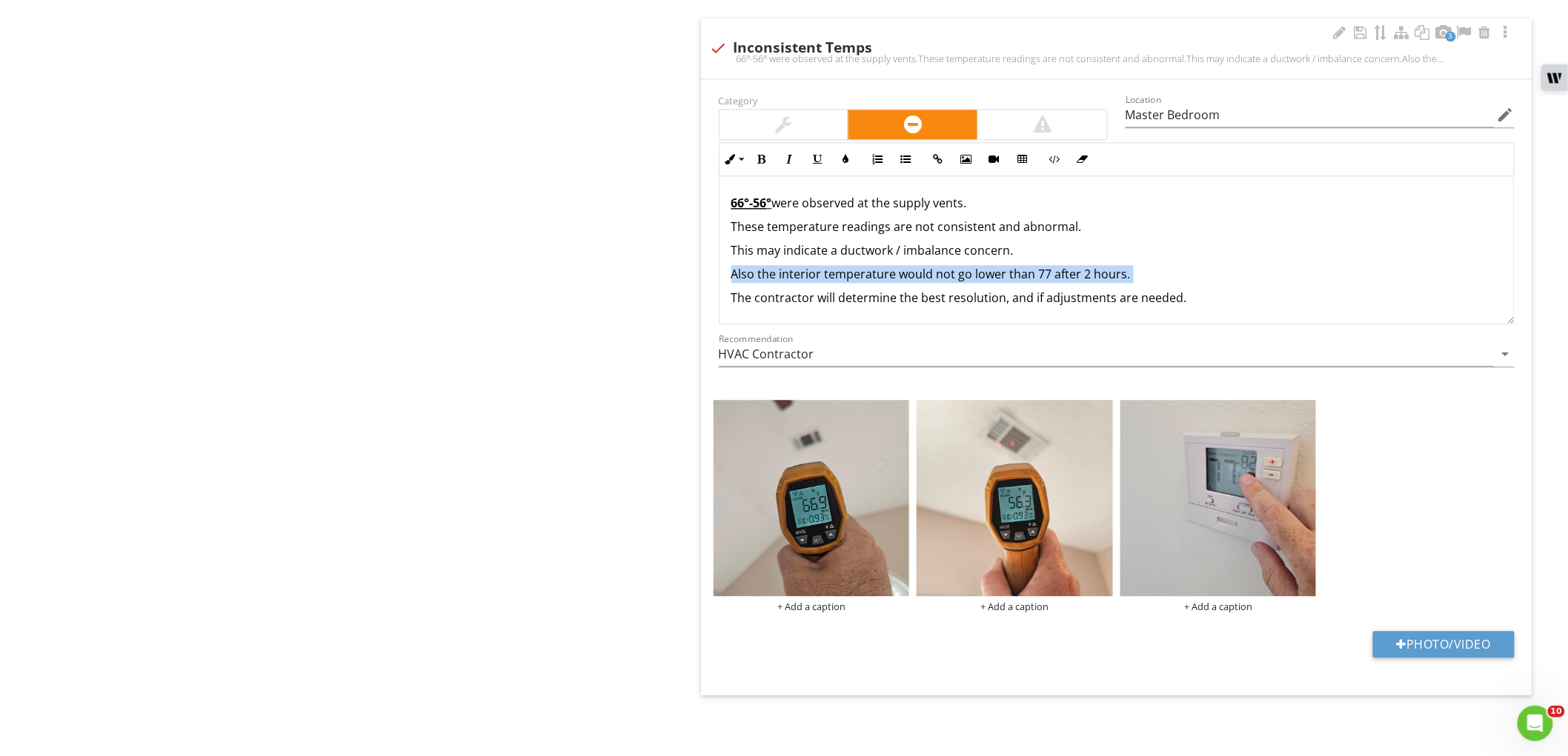
click at [1039, 274] on p "Also the interior temperature would not go lower than 77 after 2 hours." at bounding box center [1117, 274] width 771 height 18
click at [819, 152] on button "Underline" at bounding box center [818, 160] width 28 height 28
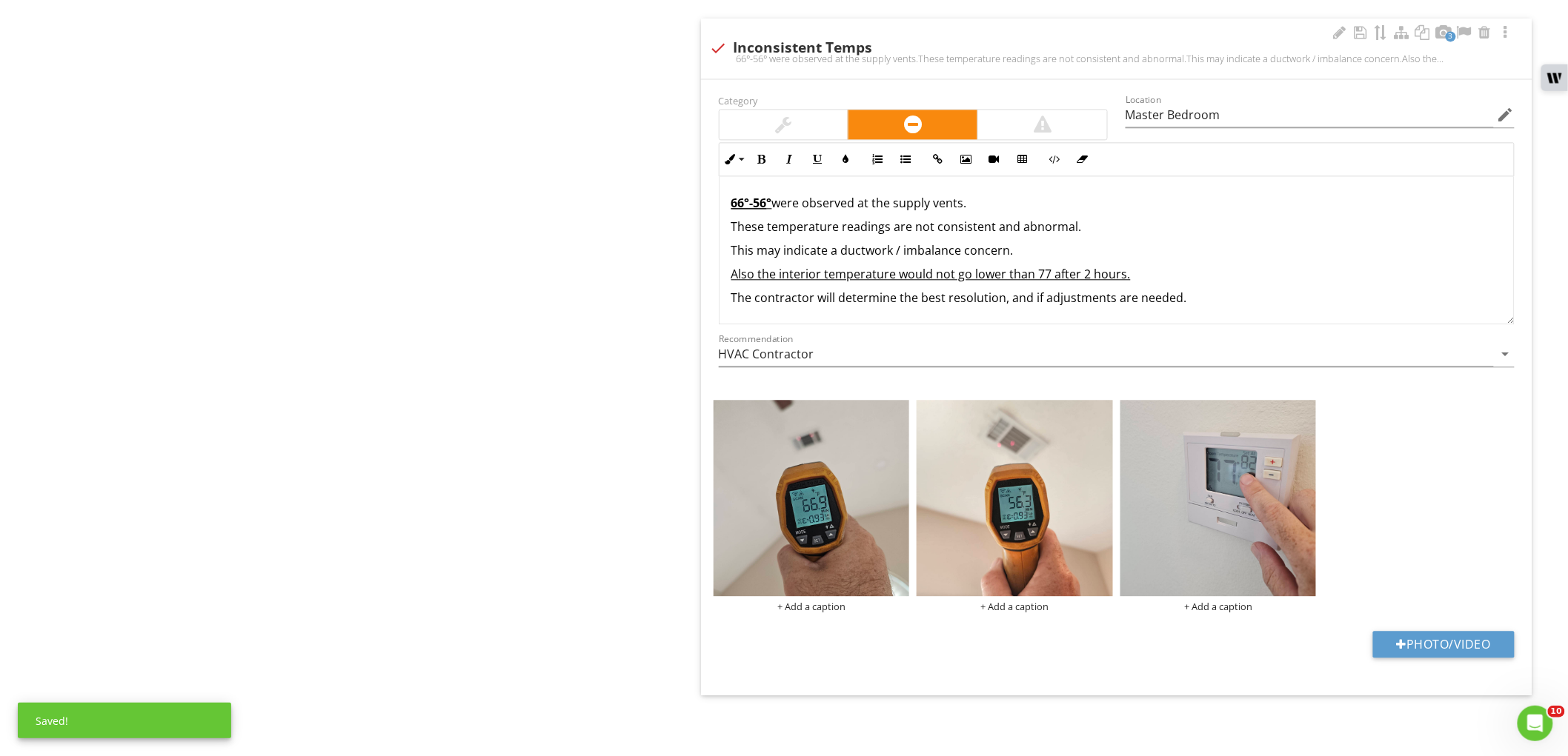
click at [944, 277] on u "Also the interior temperature would not go lower than 77 after 2 hours." at bounding box center [931, 274] width 400 height 16
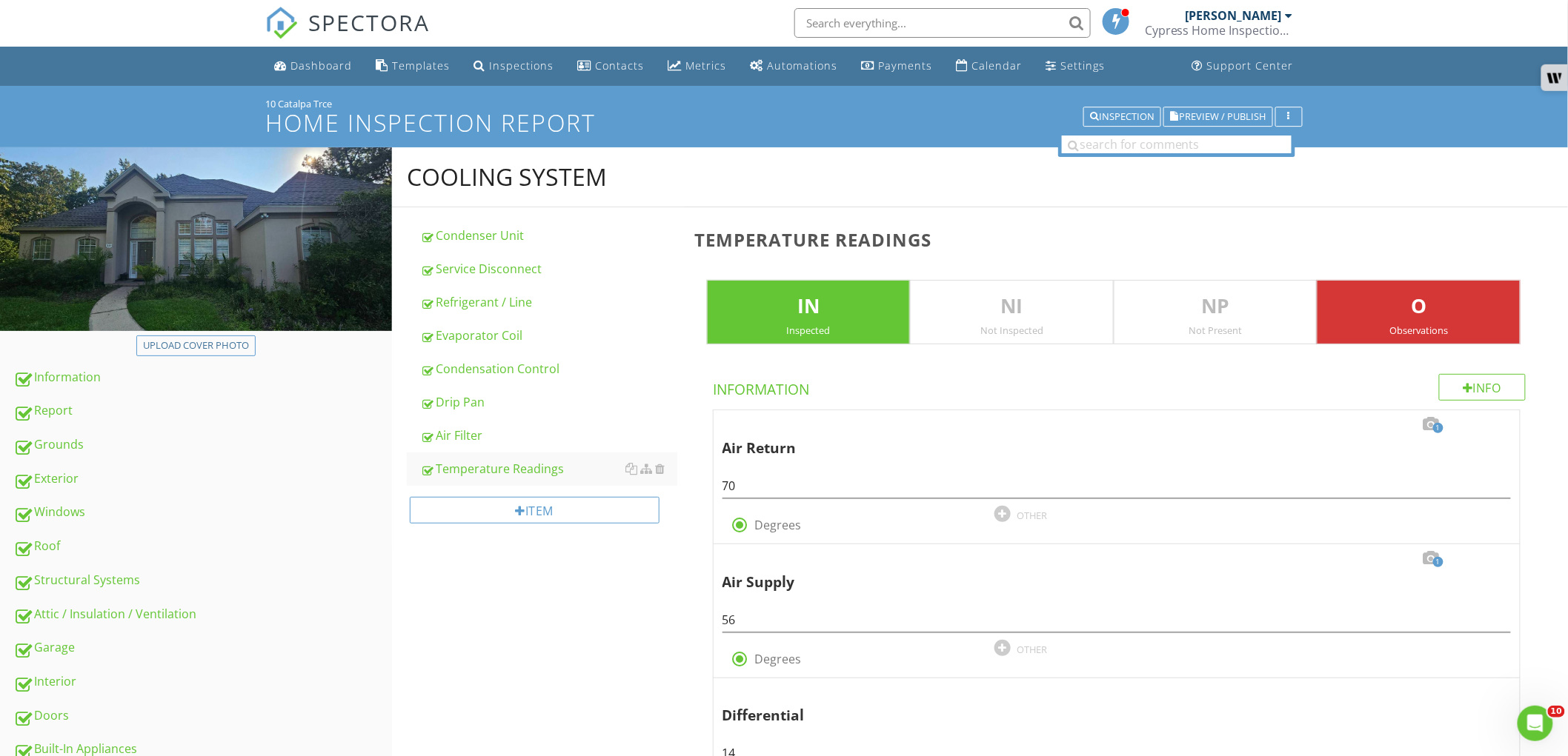
scroll to position [0, 0]
click at [304, 65] on div "Dashboard" at bounding box center [321, 67] width 61 height 14
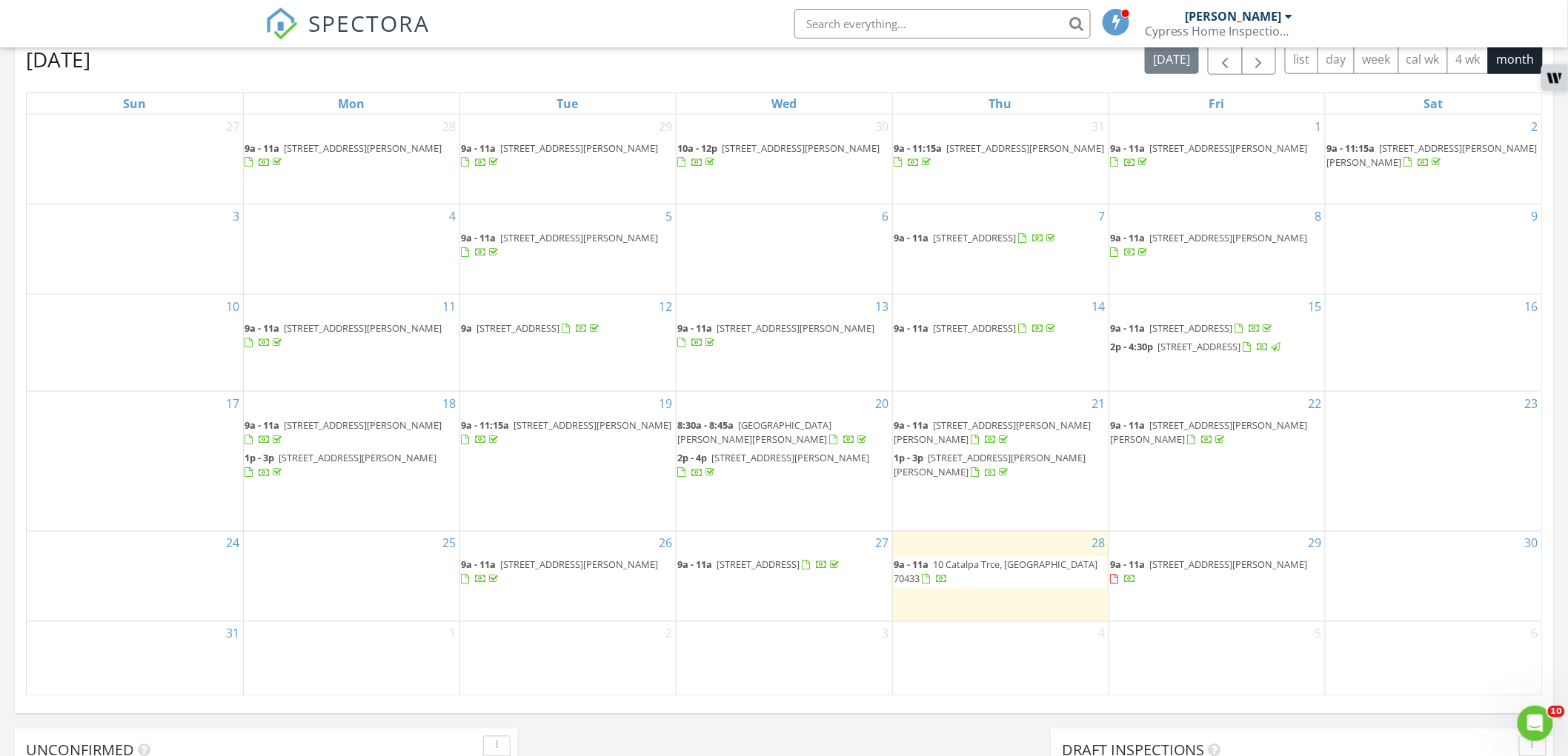
scroll to position [575, 0]
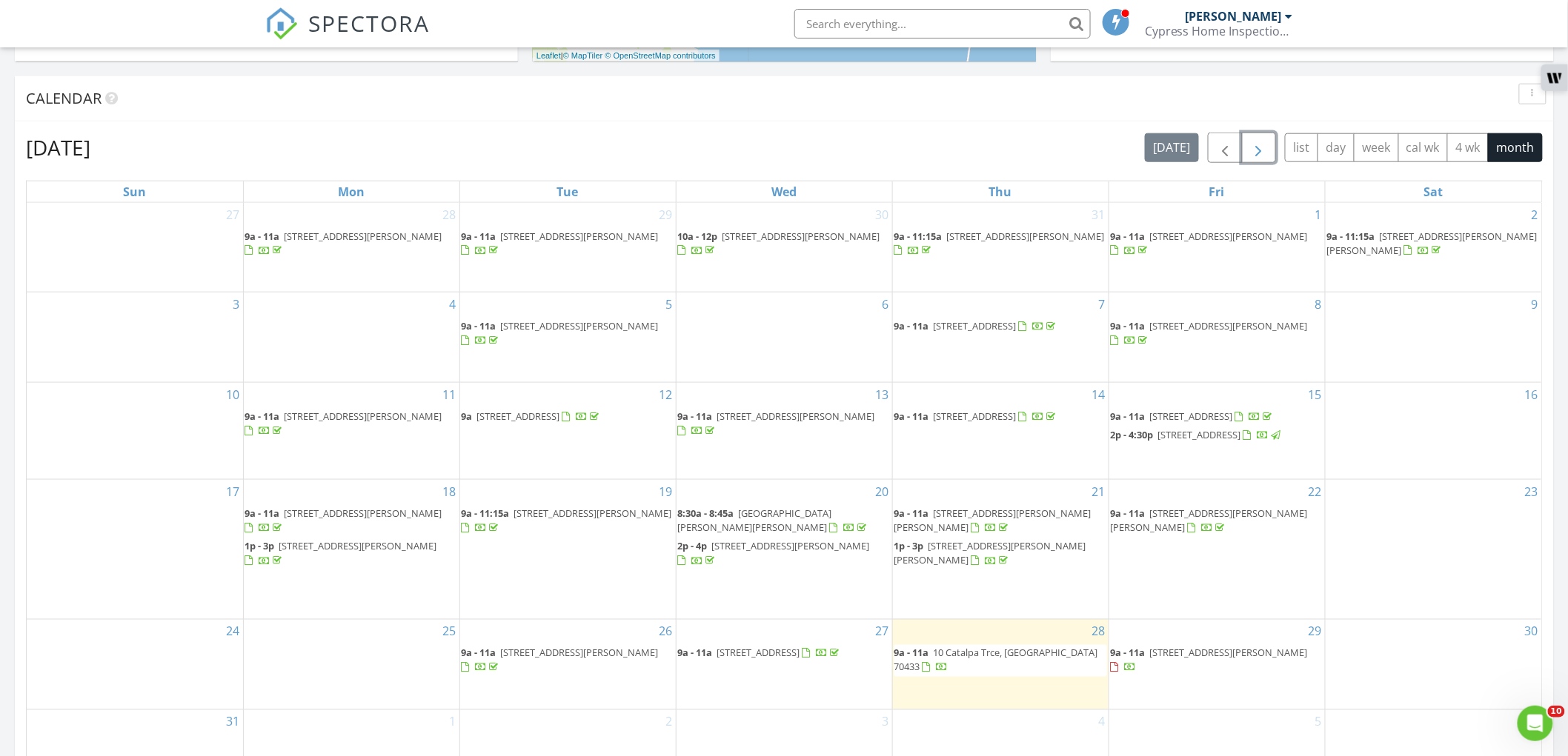
click at [1250, 154] on span "button" at bounding box center [1259, 148] width 18 height 18
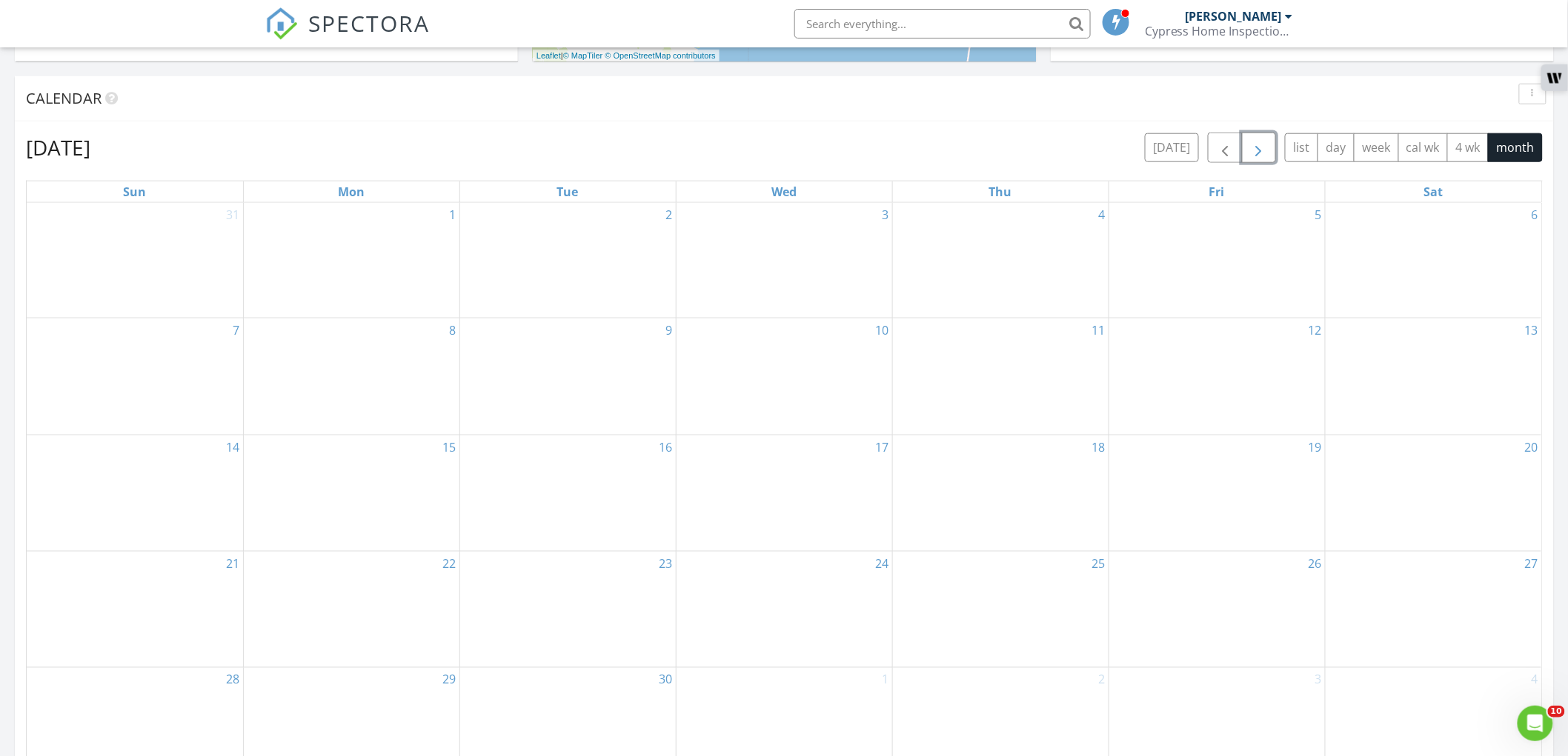
click at [845, 256] on div "3" at bounding box center [784, 261] width 216 height 115
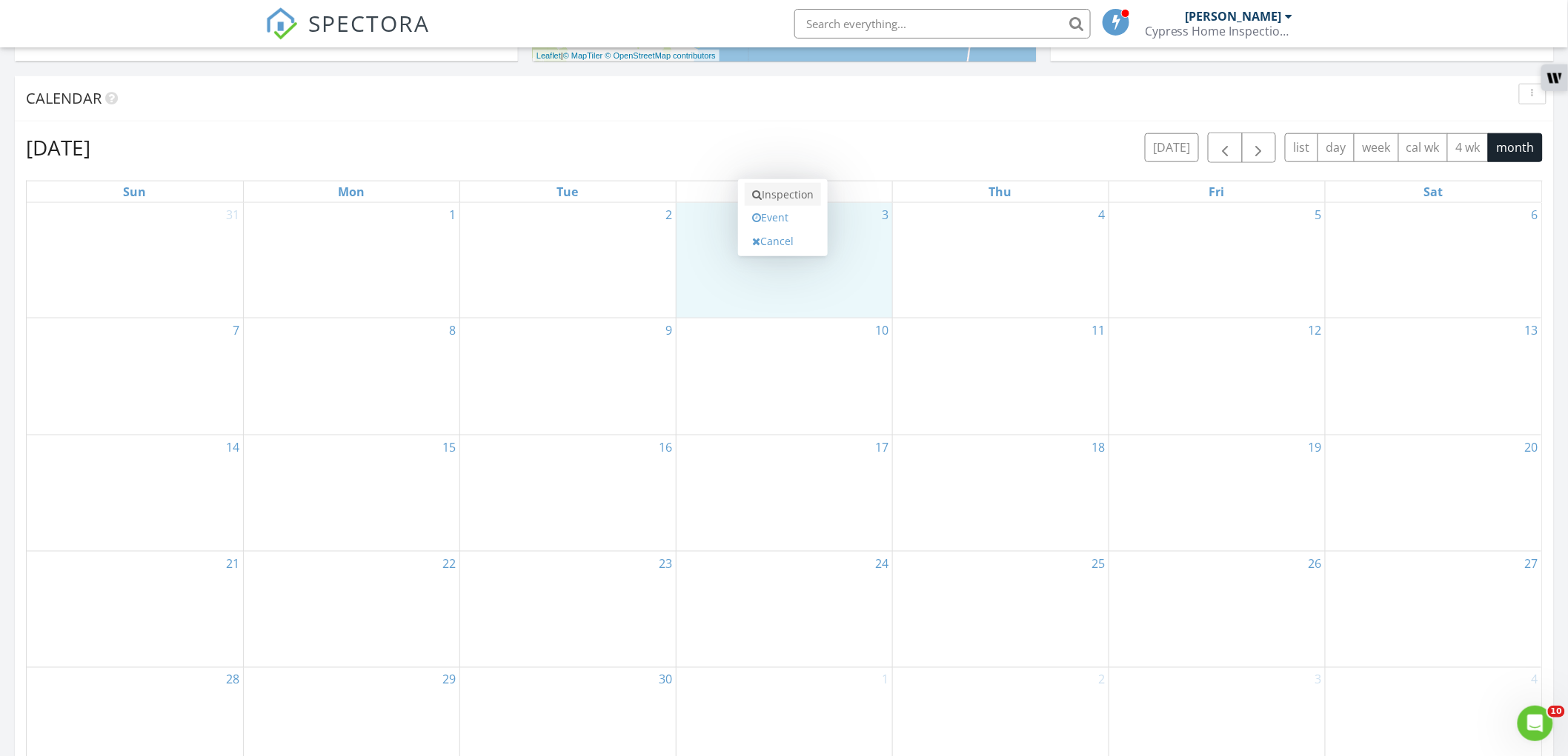
click at [812, 198] on link "Inspection" at bounding box center [783, 194] width 76 height 24
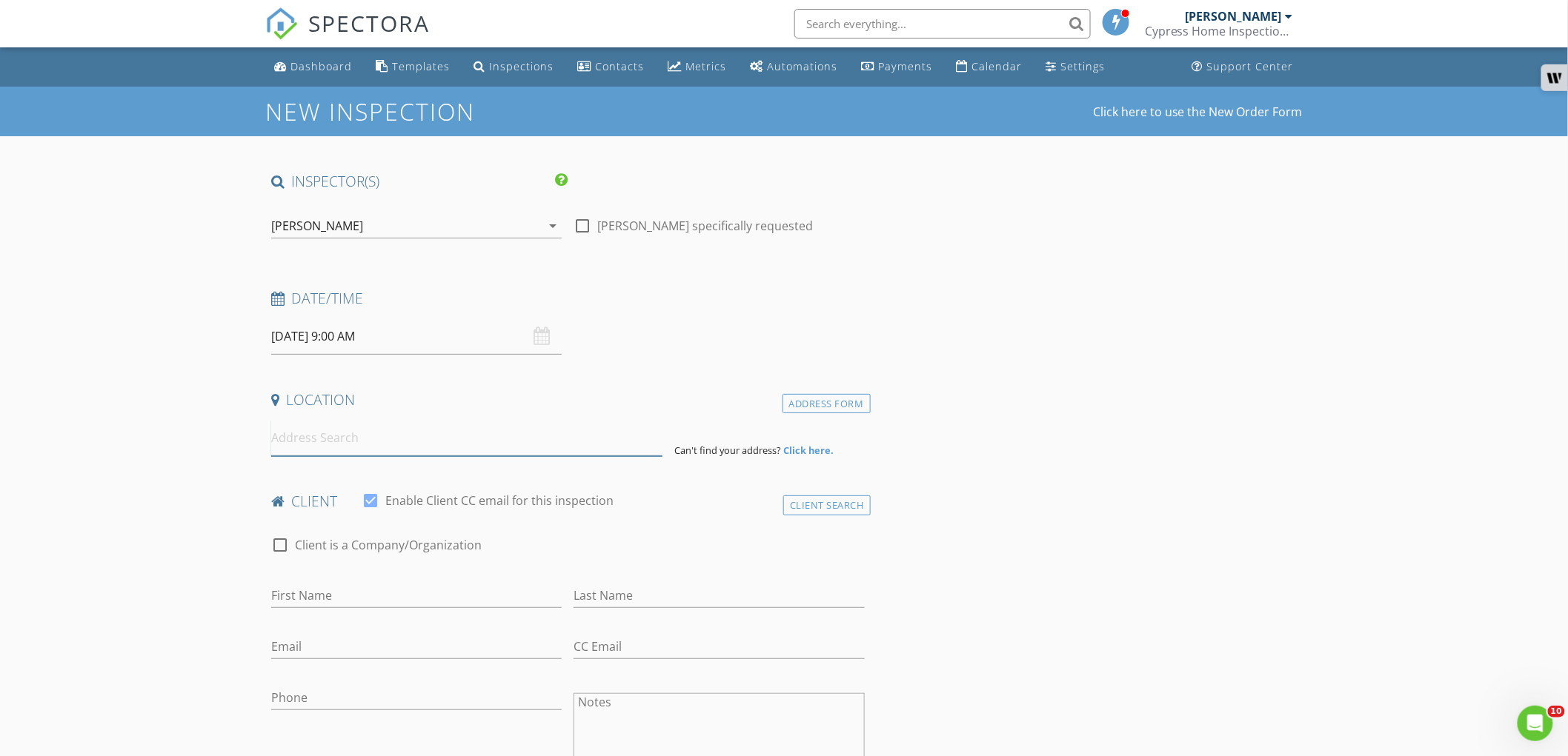
paste input "[STREET_ADDRESS]"
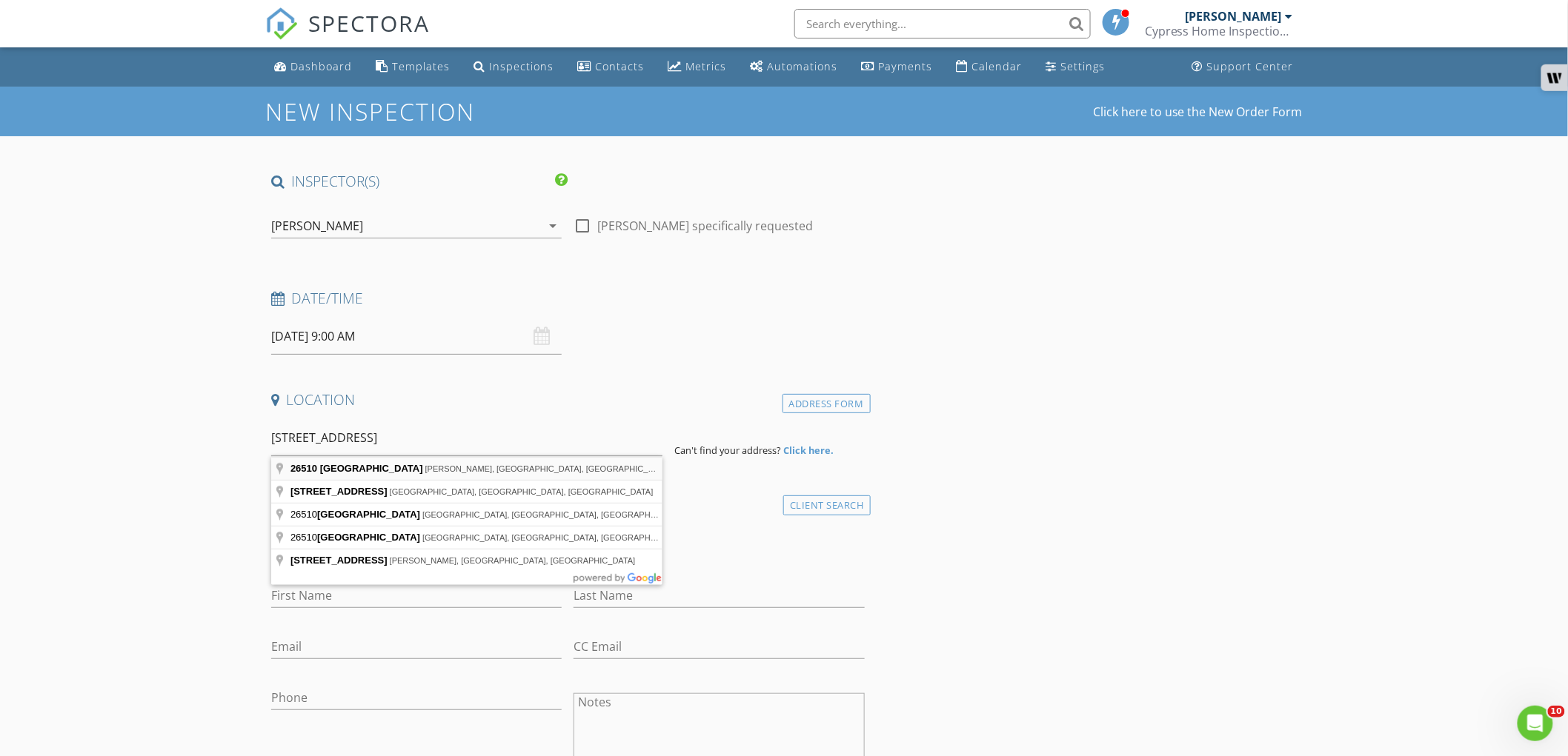
type input "[STREET_ADDRESS][PERSON_NAME]"
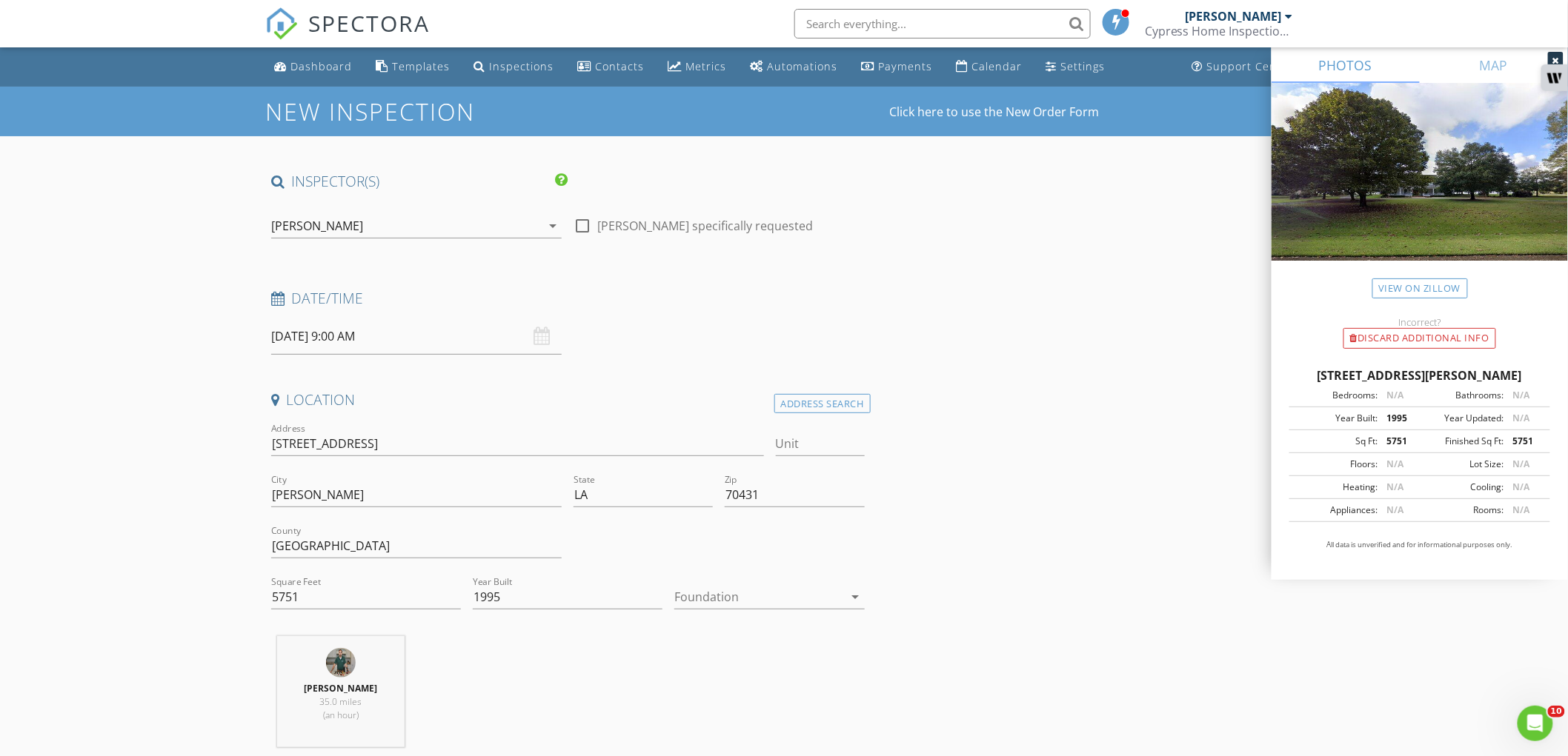
scroll to position [164, 0]
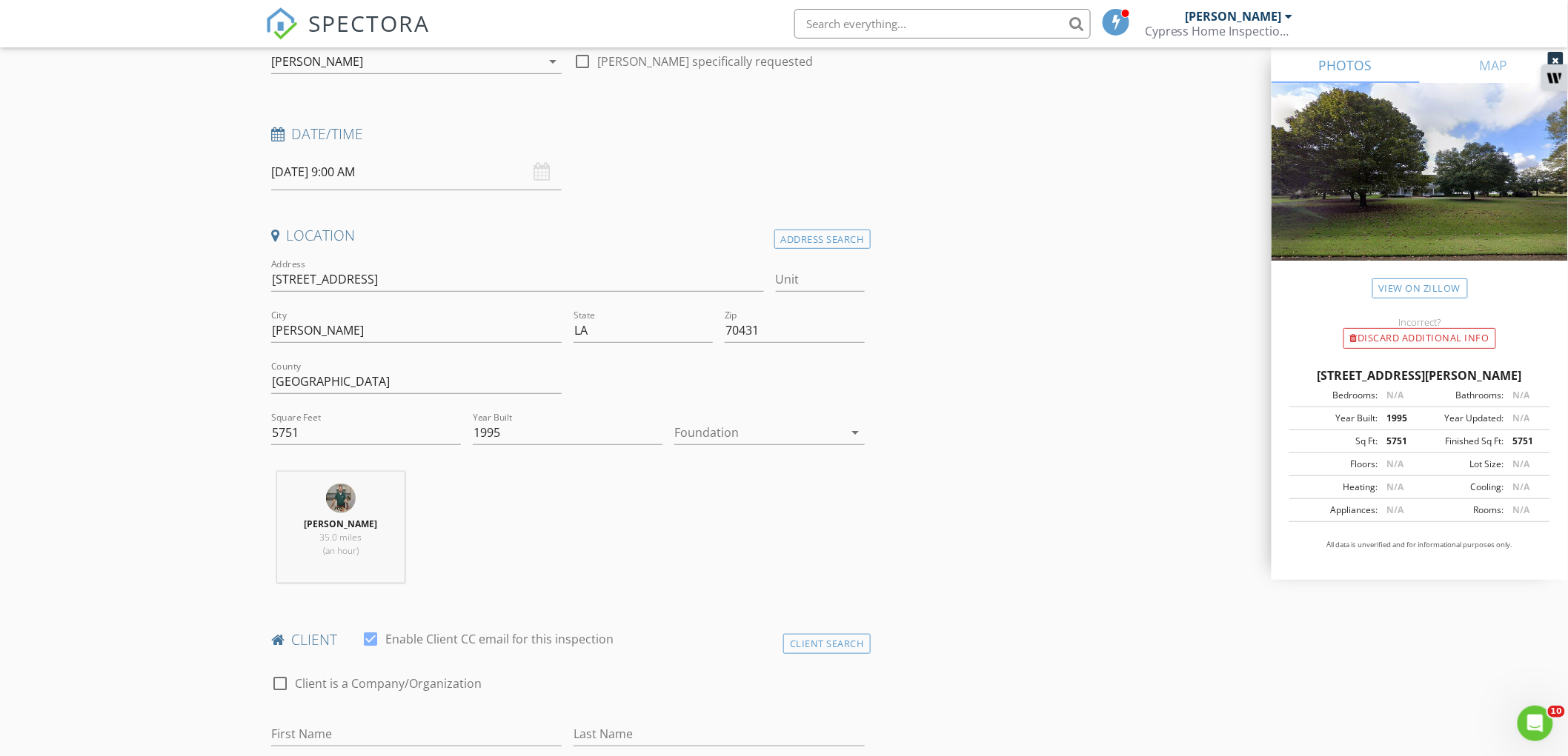
click at [711, 437] on div at bounding box center [758, 432] width 169 height 24
click at [709, 499] on div "Slab" at bounding box center [770, 509] width 166 height 35
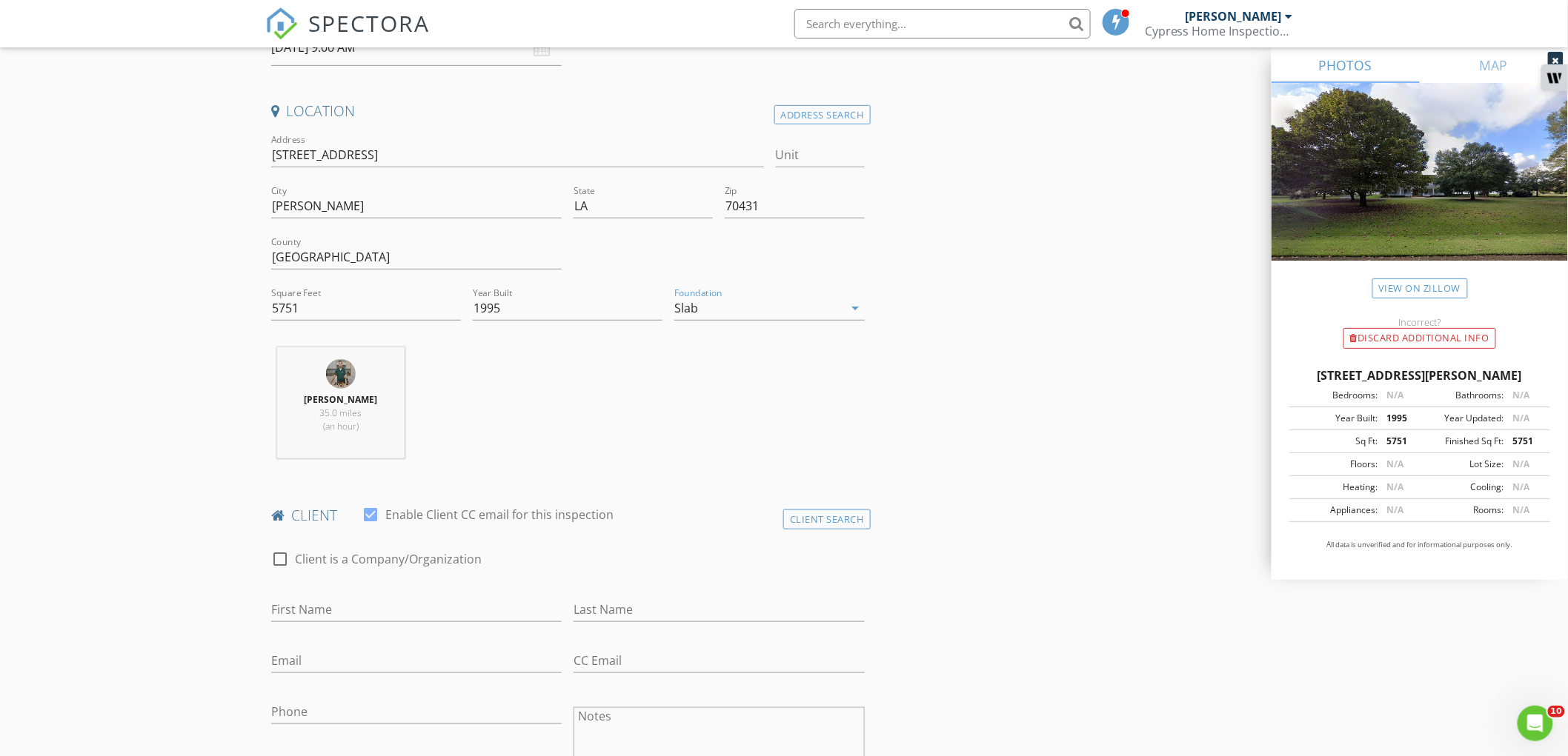
scroll to position [411, 0]
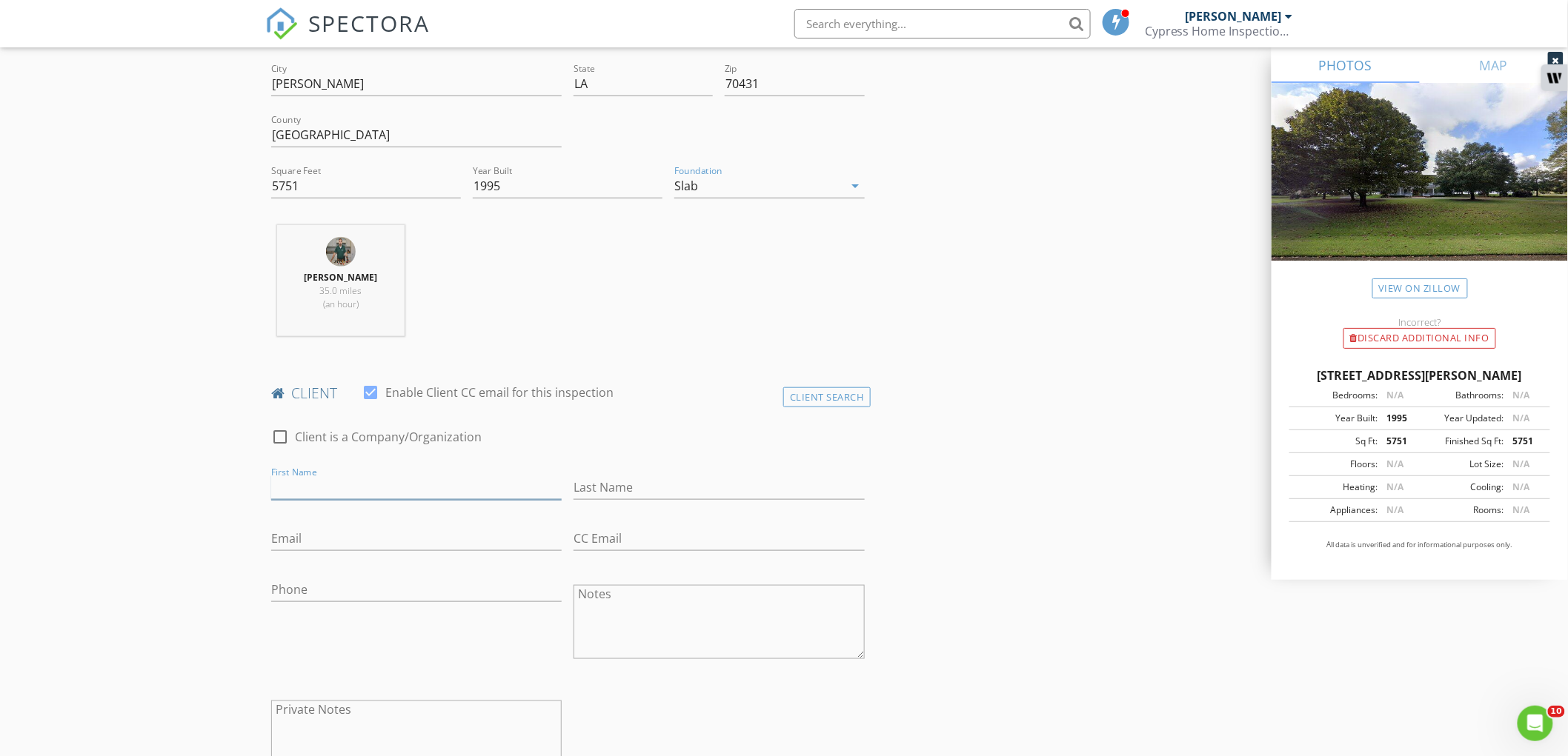
paste input "Isaac Whitley Phone: 713-213-4136 E-mail: isaaczwhitley@gmail.com"
drag, startPoint x: 423, startPoint y: 485, endPoint x: 642, endPoint y: 493, distance: 219.1
click at [642, 493] on div "check_box_outline_blank Client is a Company/Organization First Name Isaac Whitl…" at bounding box center [568, 605] width 606 height 383
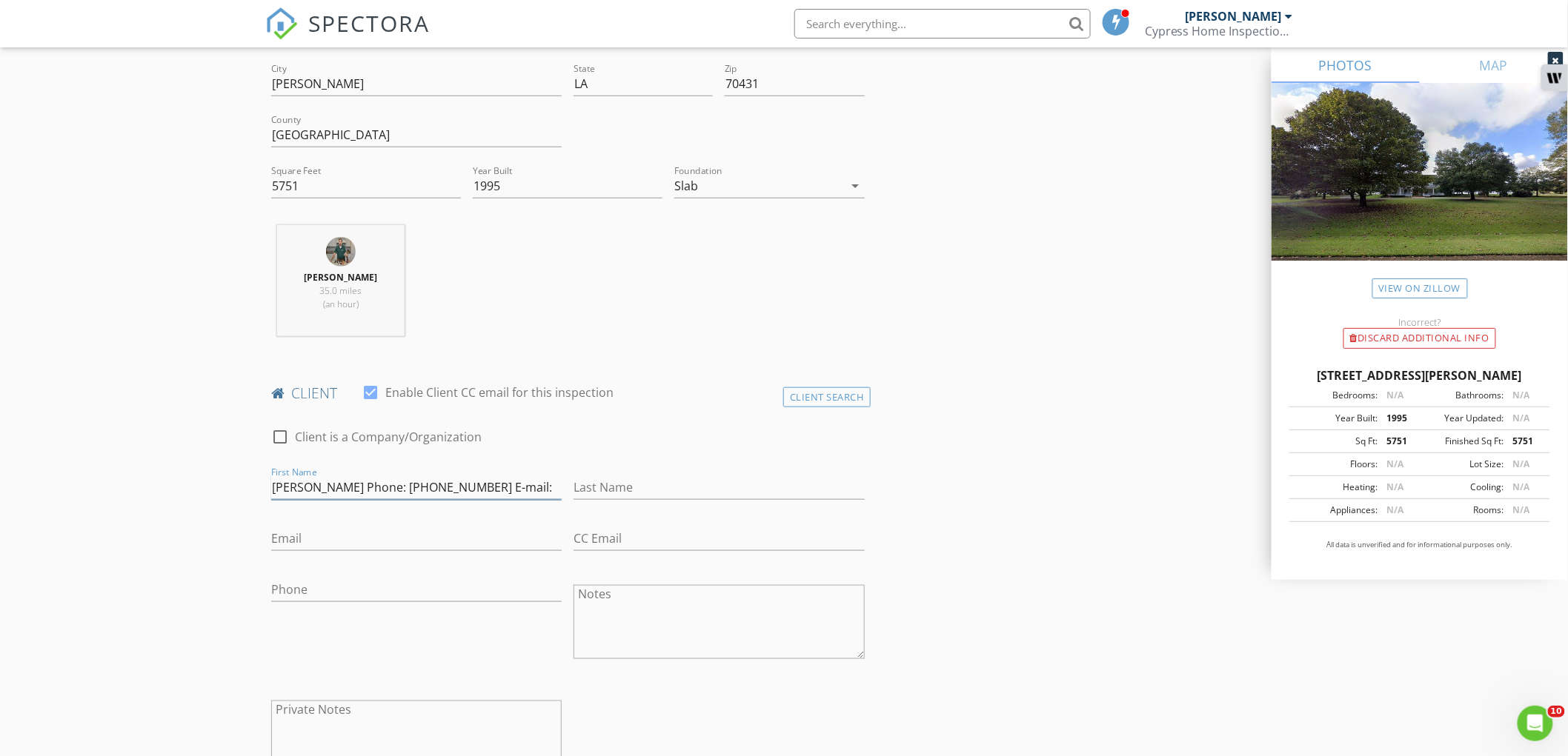
type input "Isaac Whitley Phone: 713-213-4136 E-mail:"
click at [459, 533] on input "Email" at bounding box center [416, 539] width 290 height 25
paste input "isaaczwhitley@gmail.com"
type input "isaaczwhitley@gmail.com"
drag, startPoint x: 388, startPoint y: 492, endPoint x: 462, endPoint y: 492, distance: 74.0
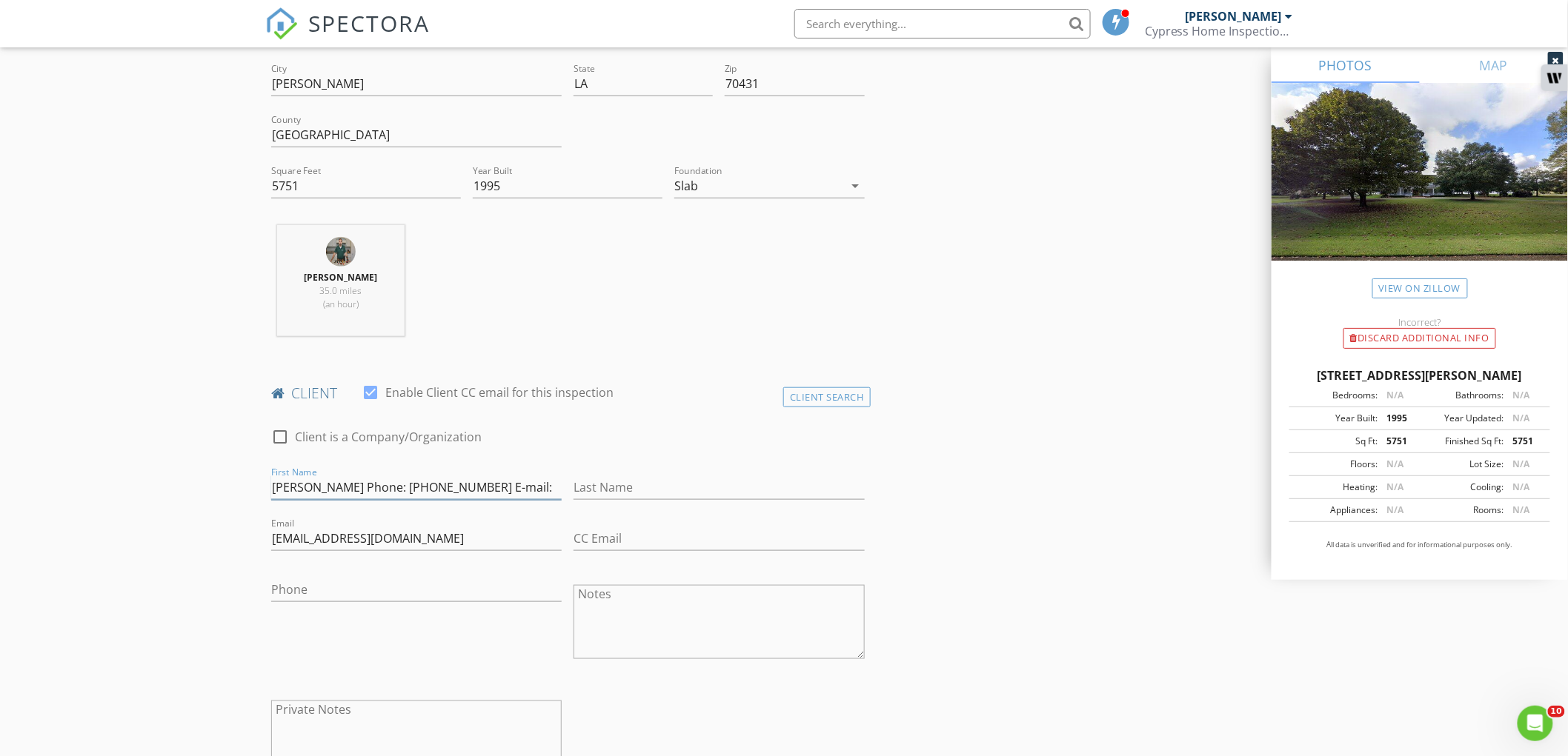
click at [462, 492] on input "Isaac Whitley Phone: 713-213-4136 E-mail:" at bounding box center [416, 488] width 290 height 25
type input "Isaac Whitley Phone: E-mail:"
click at [346, 582] on input "Phone" at bounding box center [416, 590] width 290 height 25
paste input "713-213-4136"
type input "713-213-4136"
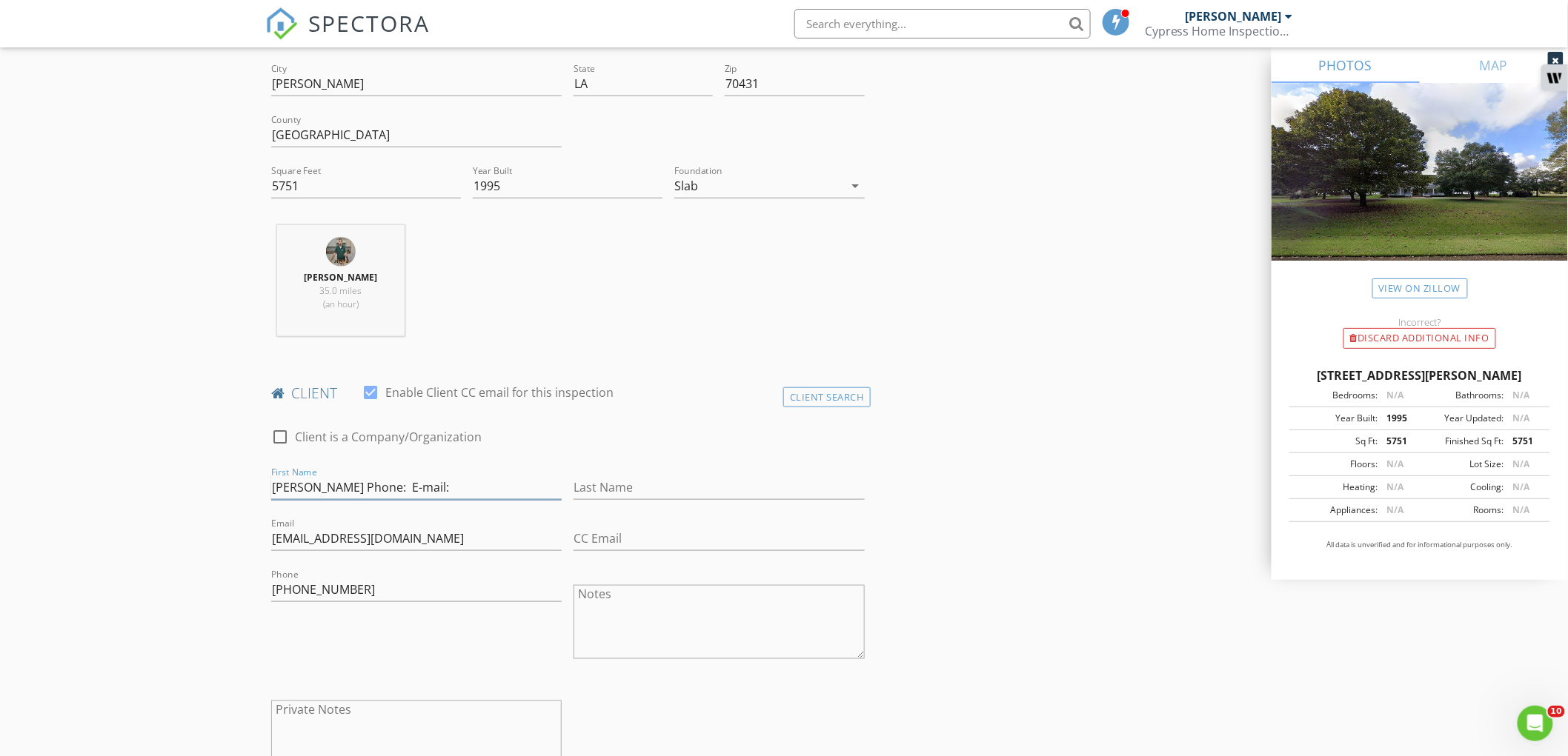
click at [329, 486] on input "Isaac Whitley Phone: E-mail:" at bounding box center [416, 488] width 290 height 25
type input "Isaac Phone: E-mail:"
click at [621, 492] on input "Last Name" at bounding box center [718, 488] width 290 height 25
paste input "Whitley"
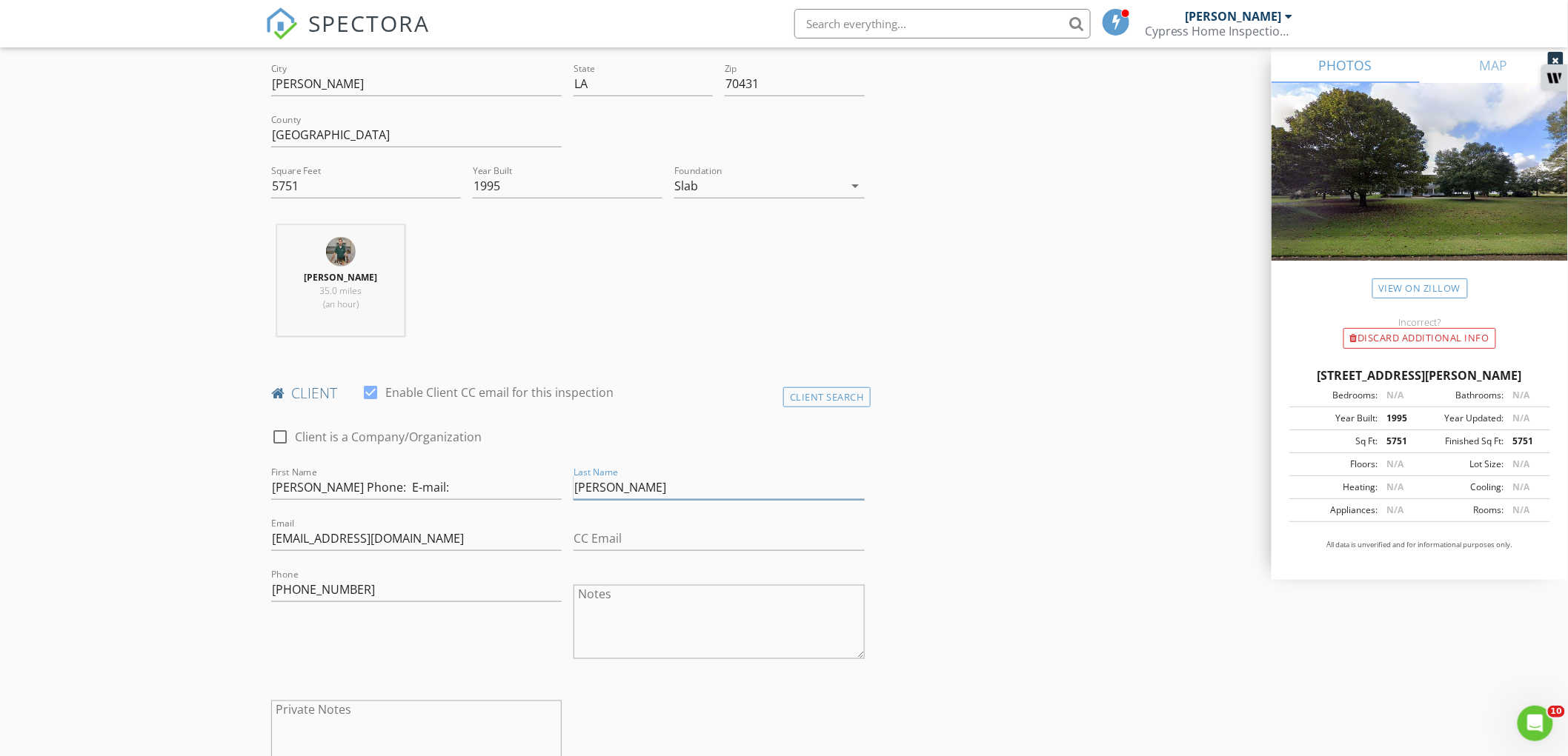
type input "Whitley"
drag, startPoint x: 315, startPoint y: 489, endPoint x: 419, endPoint y: 490, distance: 104.0
click at [417, 491] on input "Isaac Phone: E-mail:" at bounding box center [416, 488] width 290 height 25
type input "Isaac"
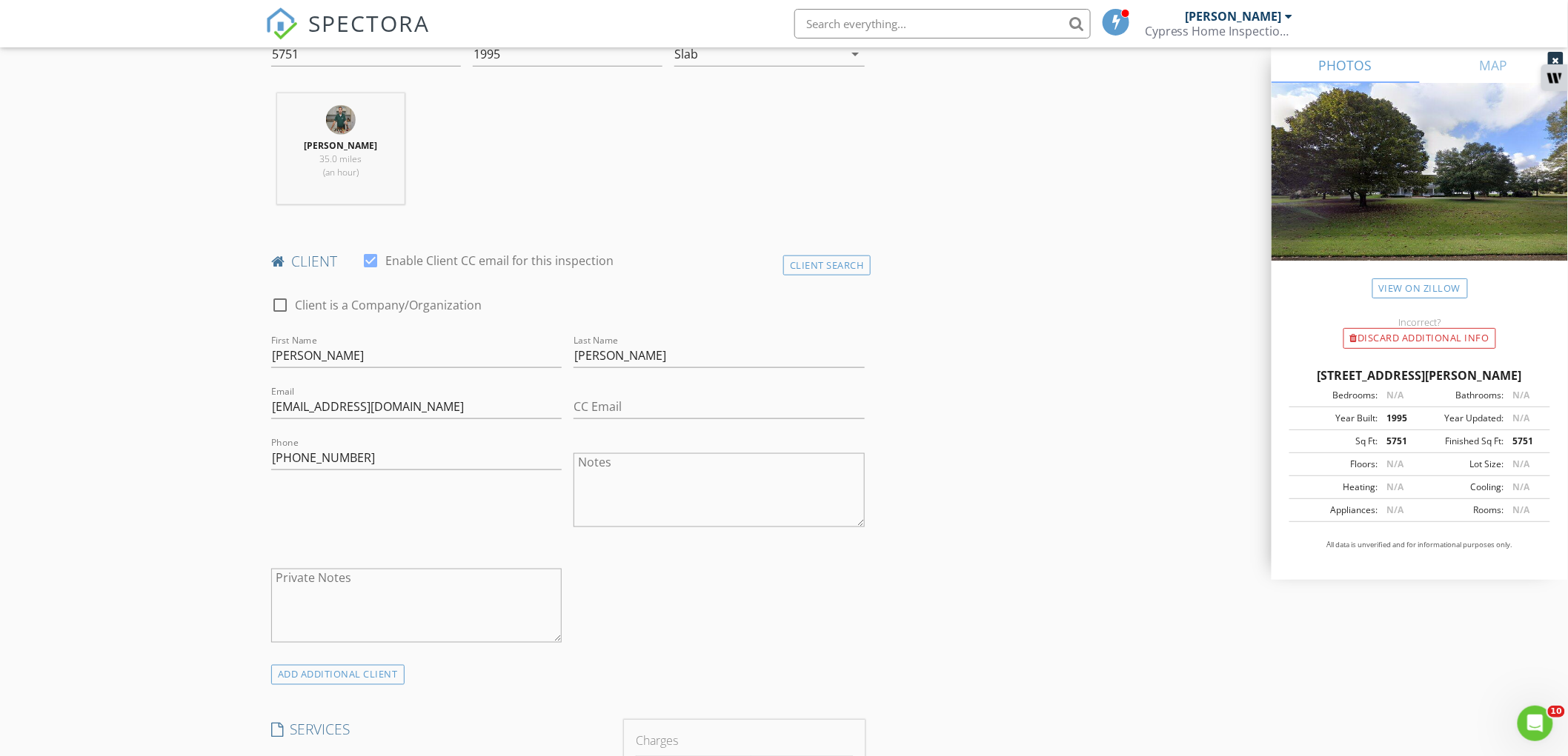
scroll to position [740, 0]
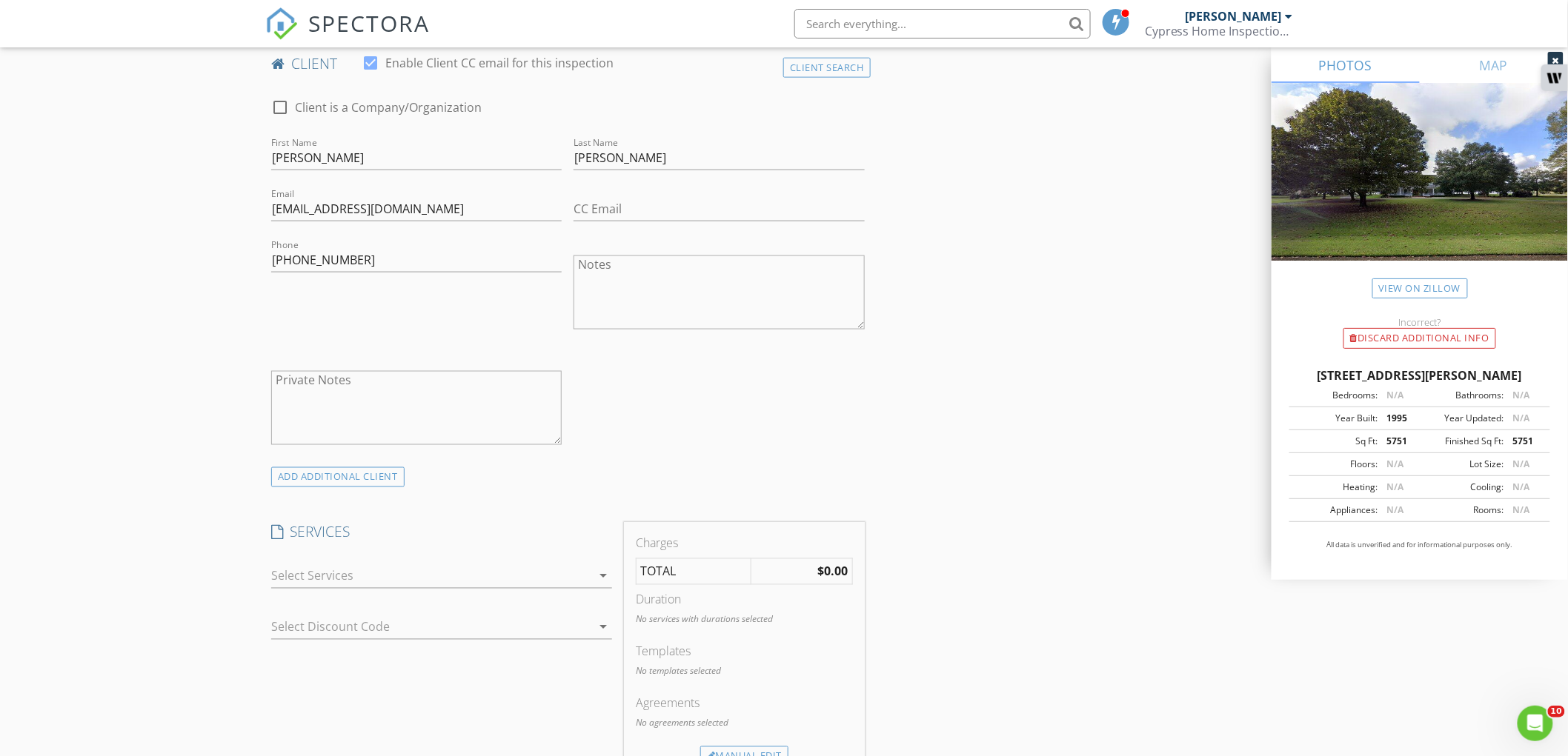
click at [360, 573] on div at bounding box center [431, 576] width 320 height 24
click at [360, 573] on div "Home Inspection" at bounding box center [360, 579] width 96 height 18
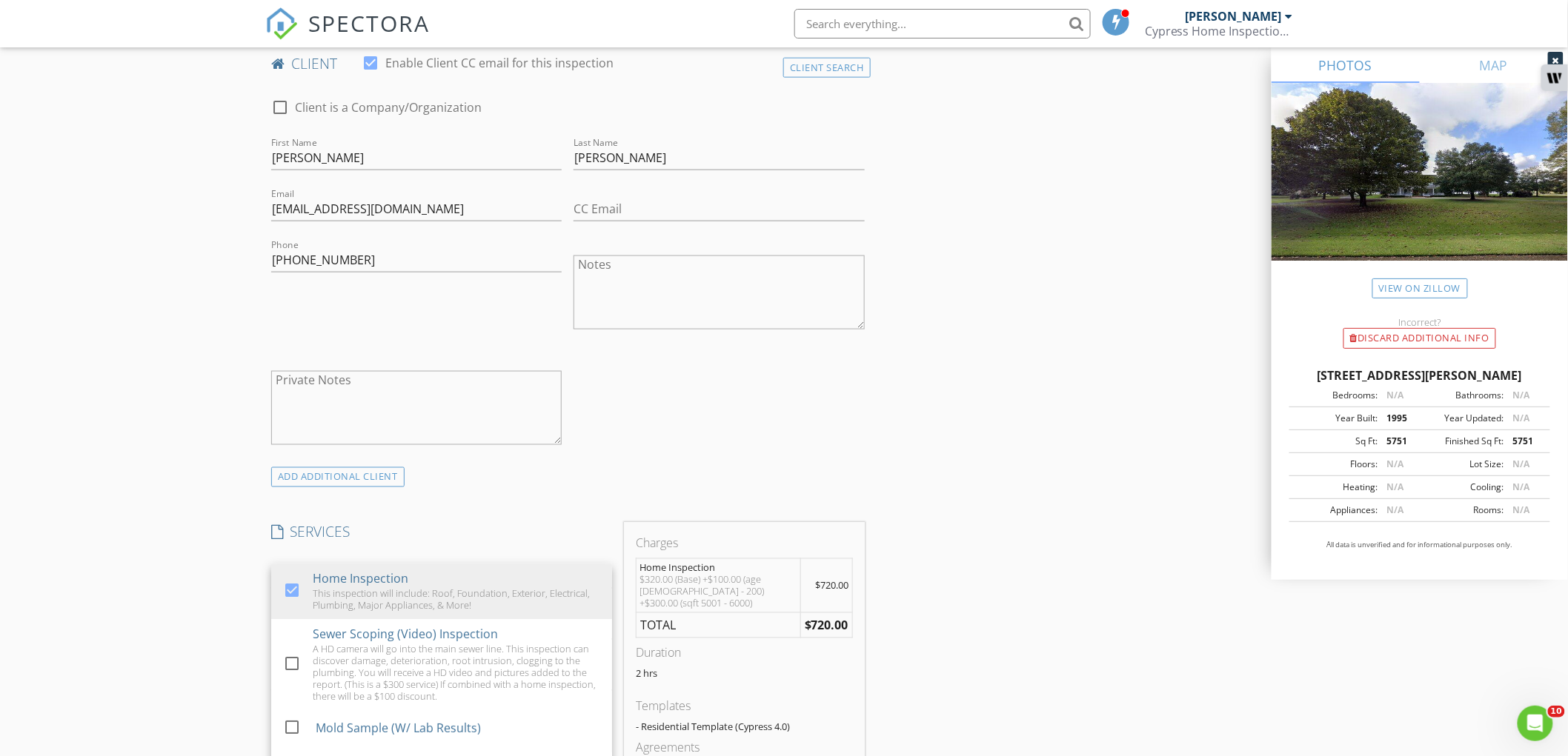
click at [131, 554] on div "New Inspection Click here to use the New Order Form INSPECTOR(S) check_box Clay…" at bounding box center [784, 713] width 1568 height 2736
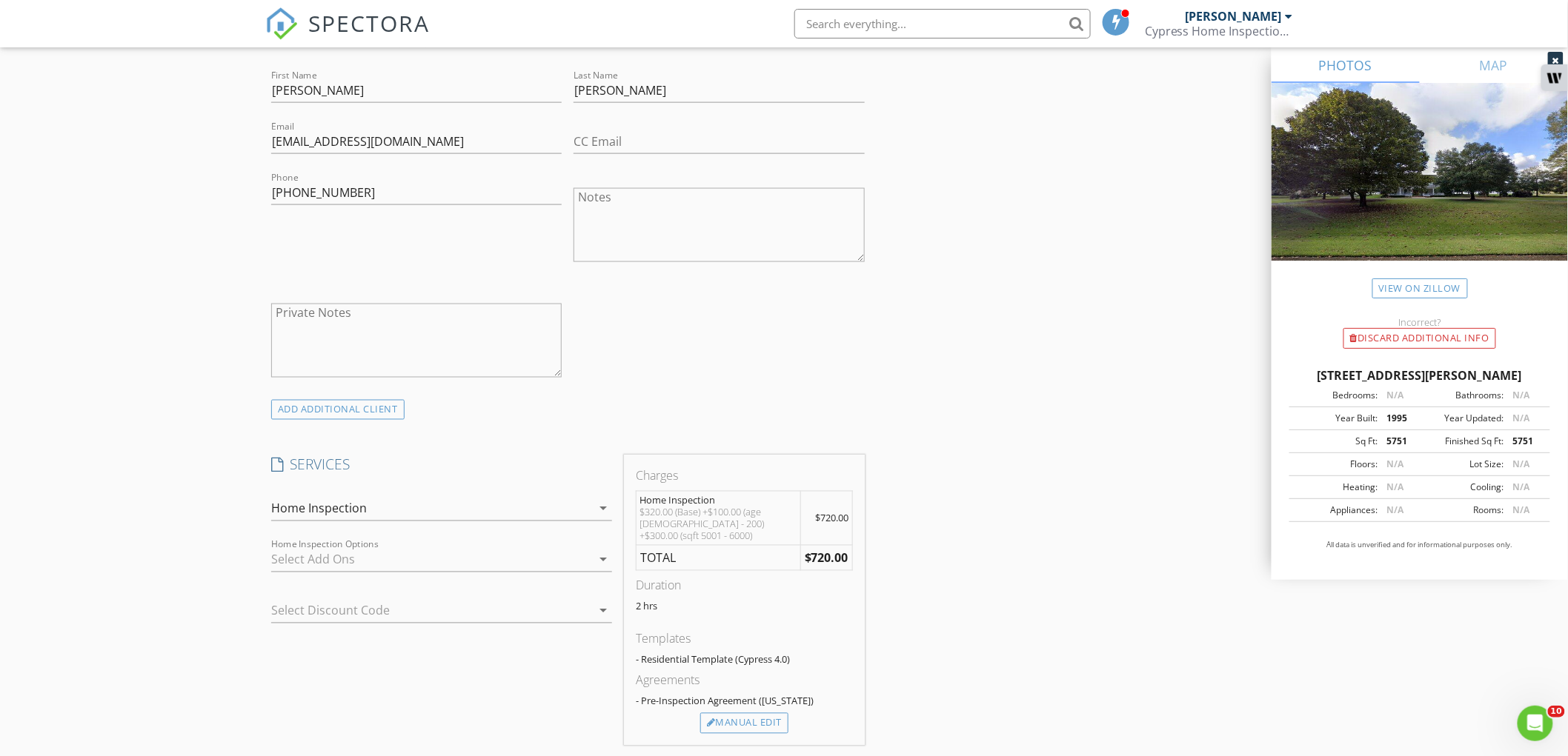
scroll to position [905, 0]
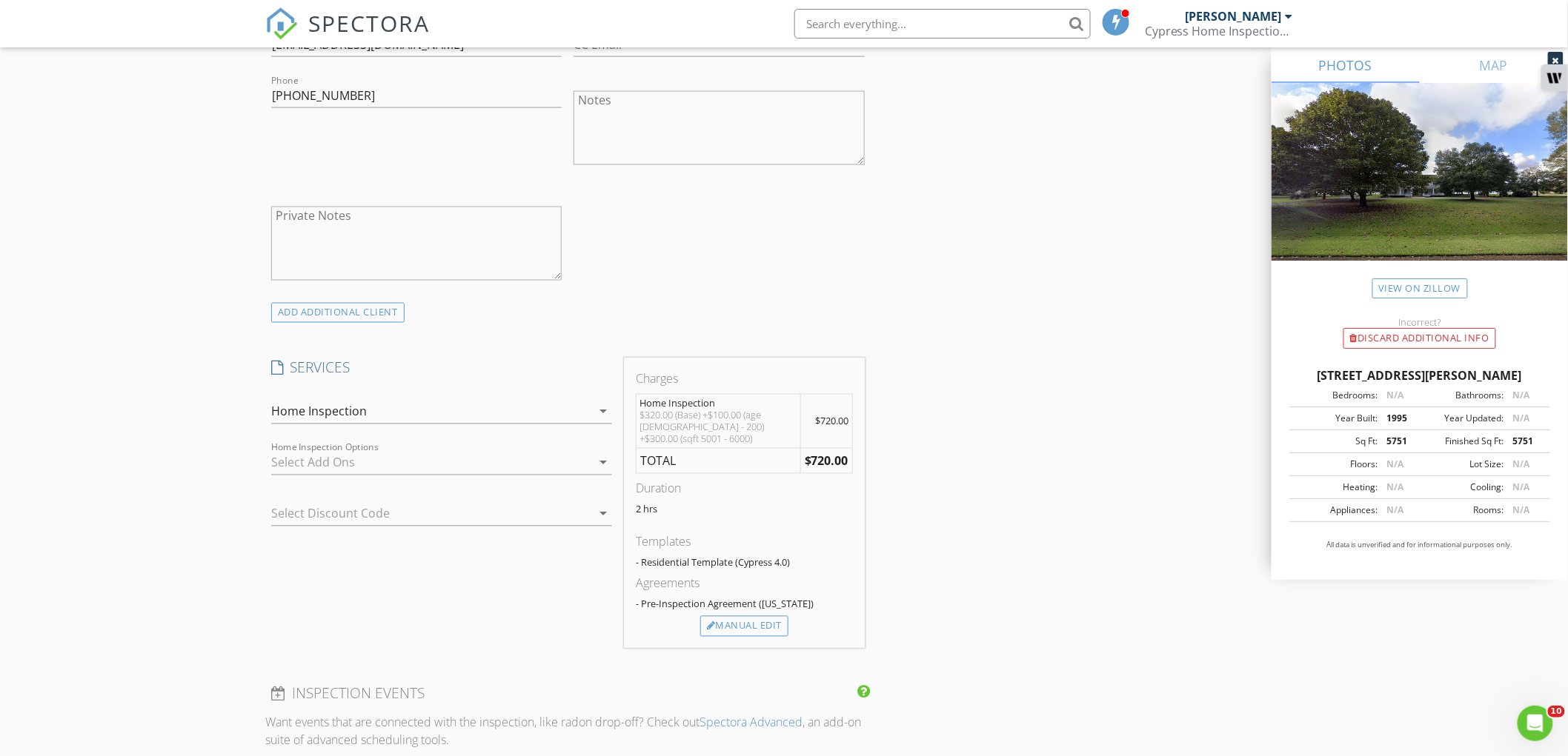
click at [387, 464] on div at bounding box center [431, 462] width 320 height 24
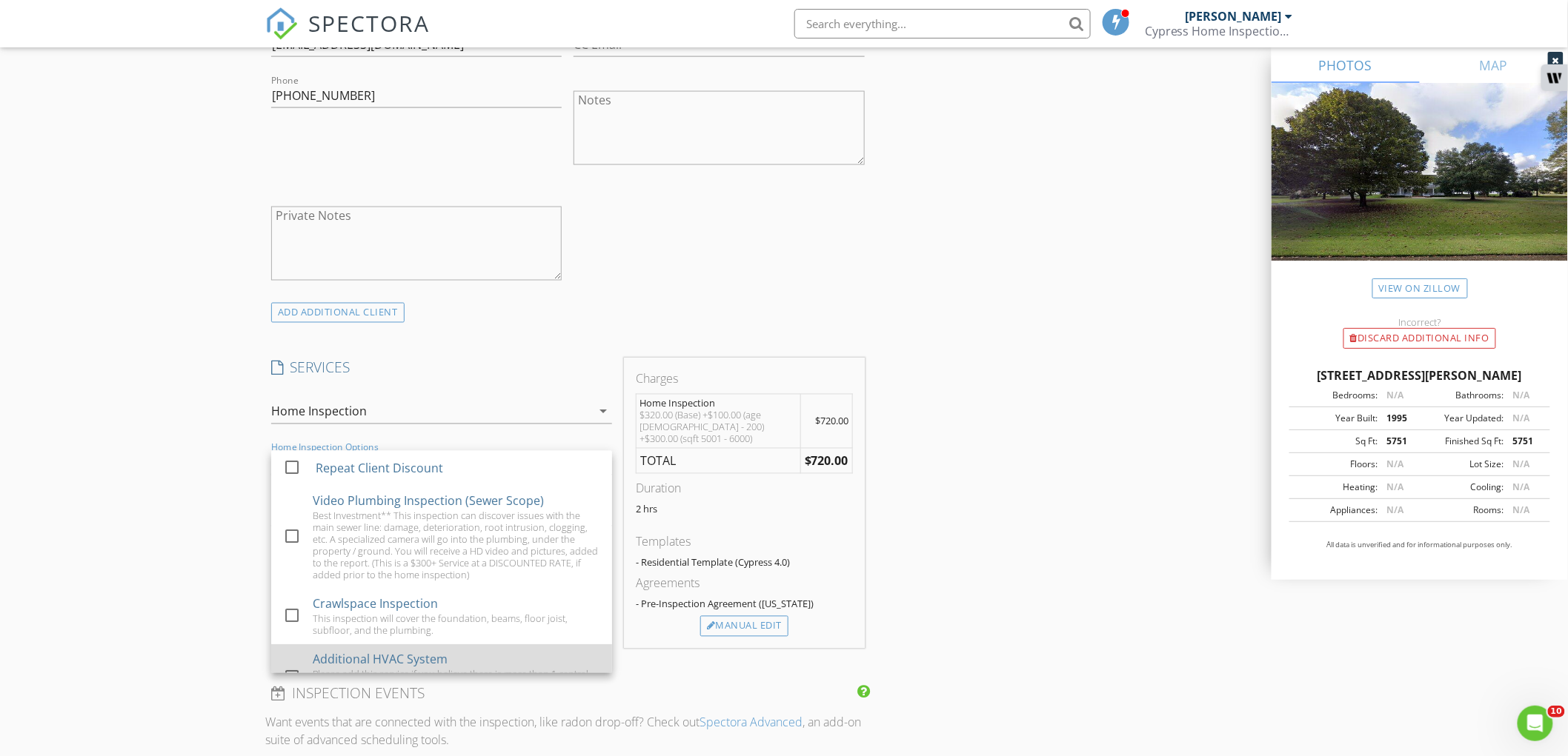
click at [378, 646] on div "Additional HVAC System Please add this service if you believe there is more tha…" at bounding box center [456, 679] width 288 height 67
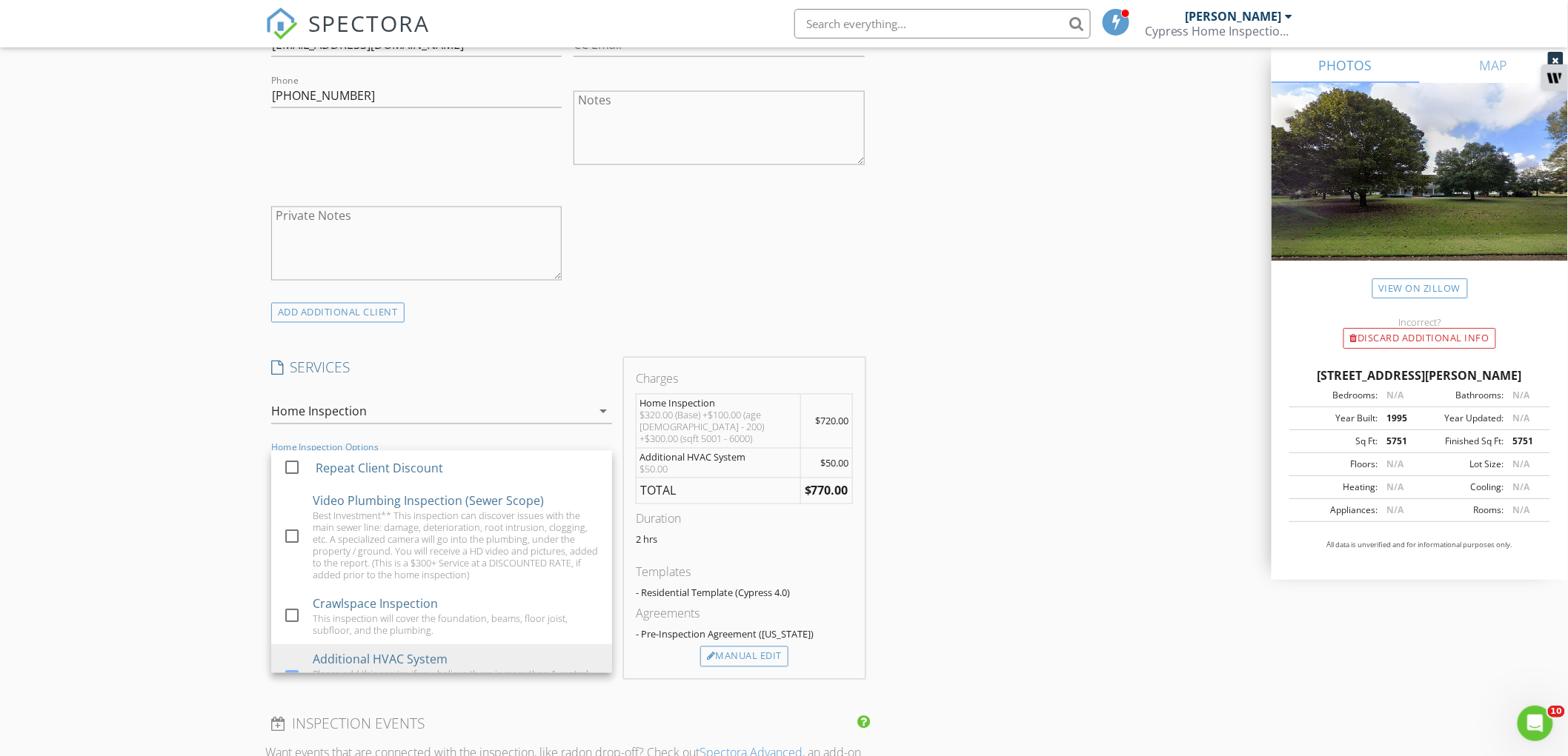
click at [148, 586] on div "New Inspection Click here to use the New Order Form INSPECTOR(S) check_box Clay…" at bounding box center [784, 564] width 1568 height 2766
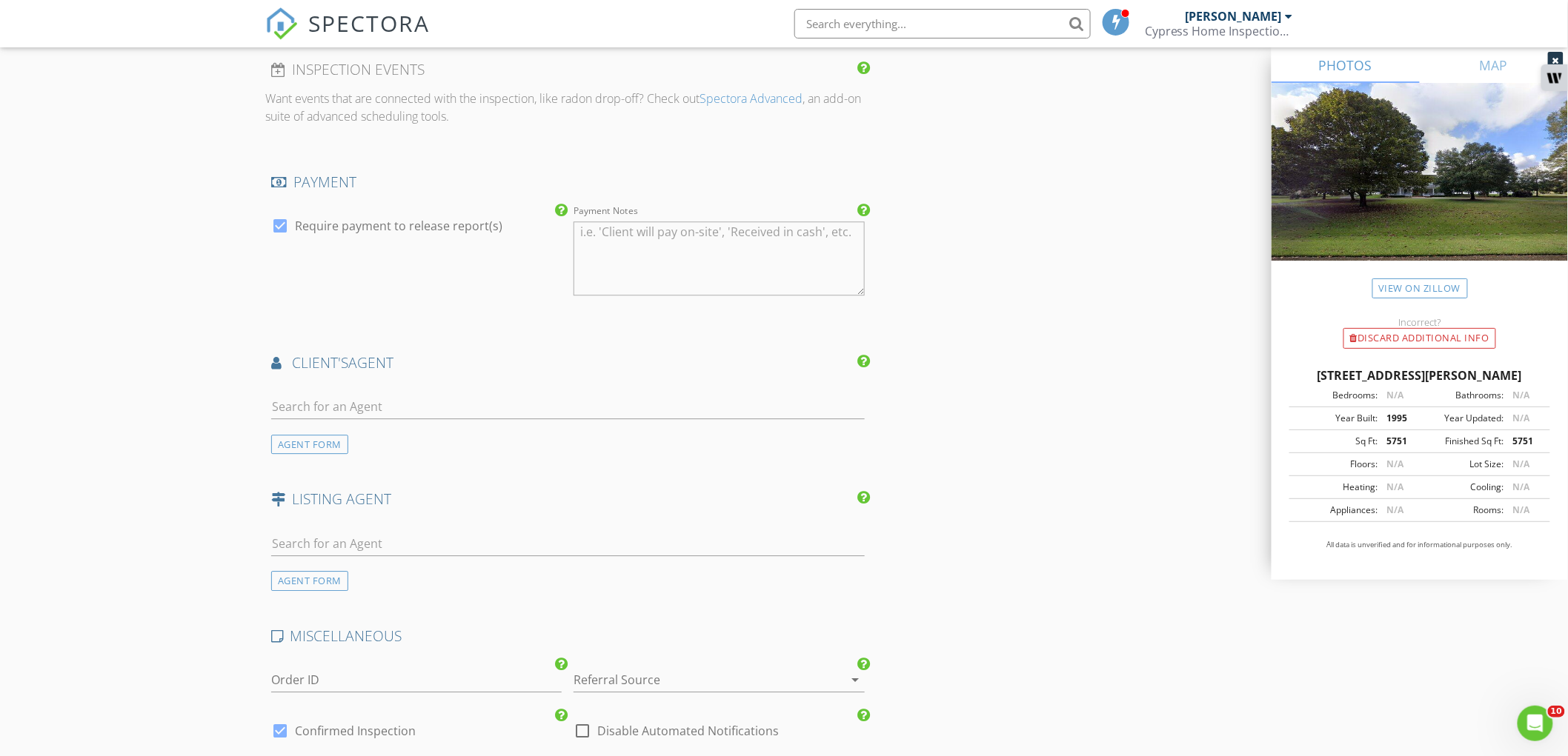
scroll to position [1563, 0]
click at [402, 392] on input "text" at bounding box center [567, 404] width 593 height 25
type input "pat"
drag, startPoint x: 329, startPoint y: 476, endPoint x: 294, endPoint y: 498, distance: 41.3
click at [329, 481] on div "COMPASS" at bounding box center [359, 486] width 91 height 12
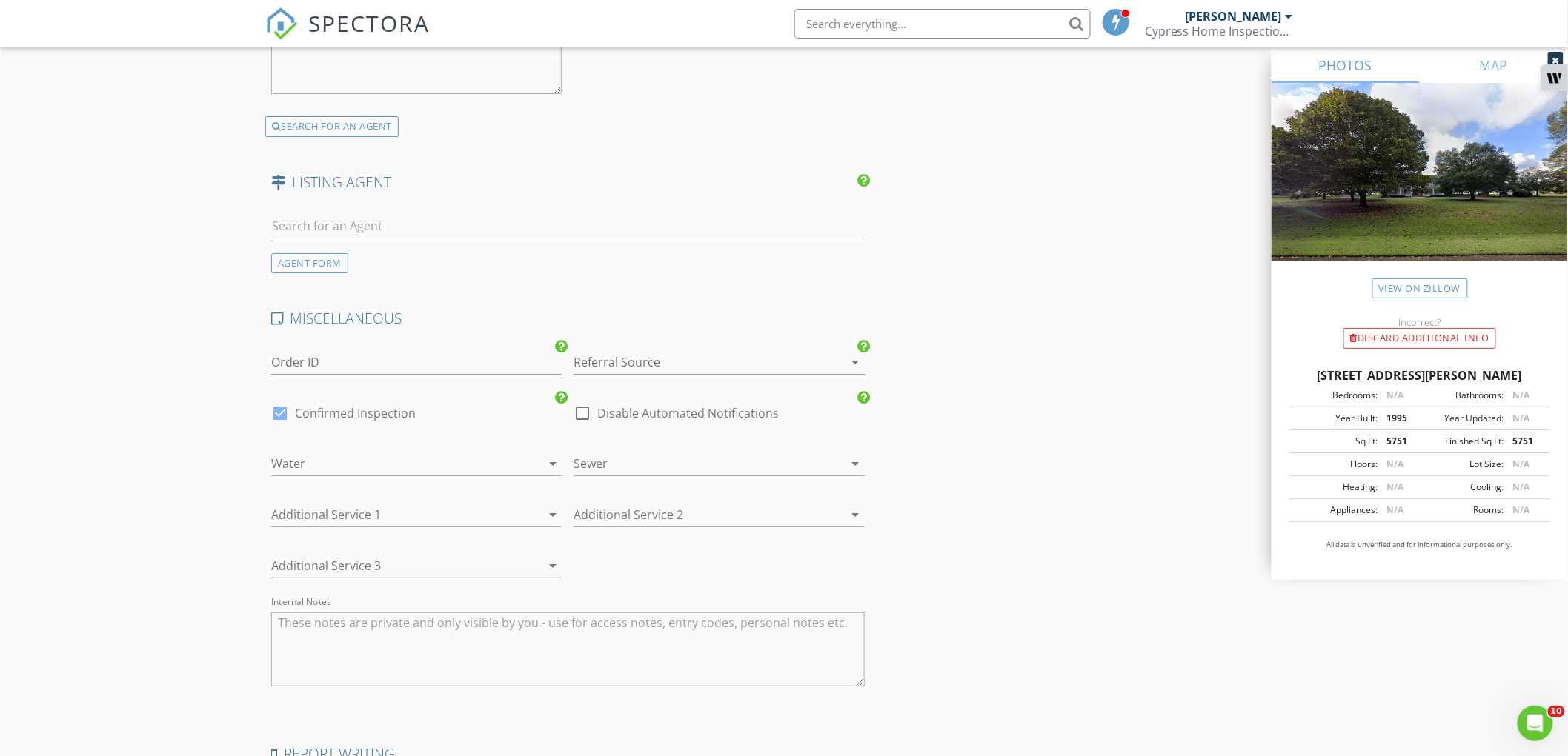
scroll to position [2221, 0]
click at [370, 453] on div at bounding box center [395, 456] width 249 height 24
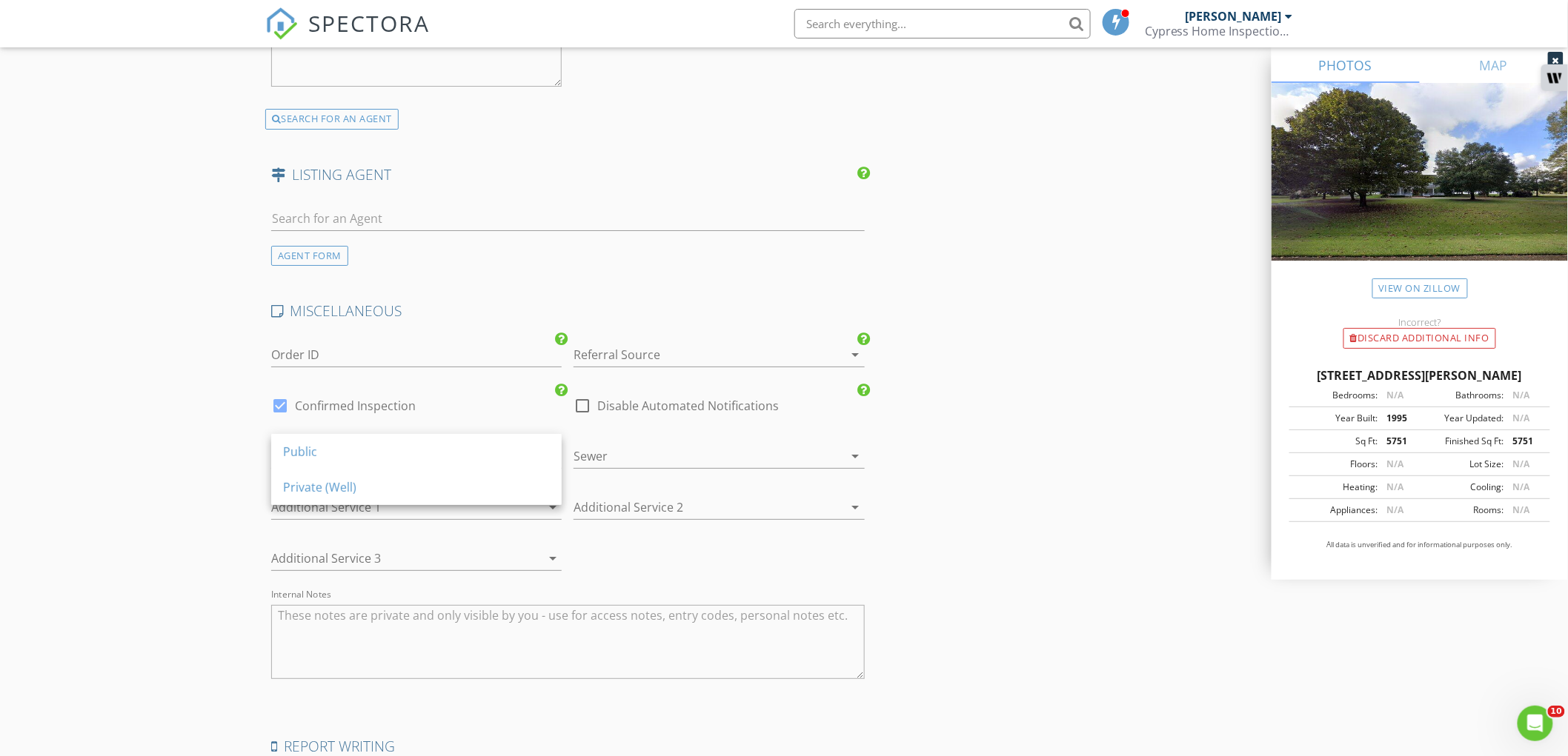
click at [343, 504] on div at bounding box center [395, 507] width 249 height 24
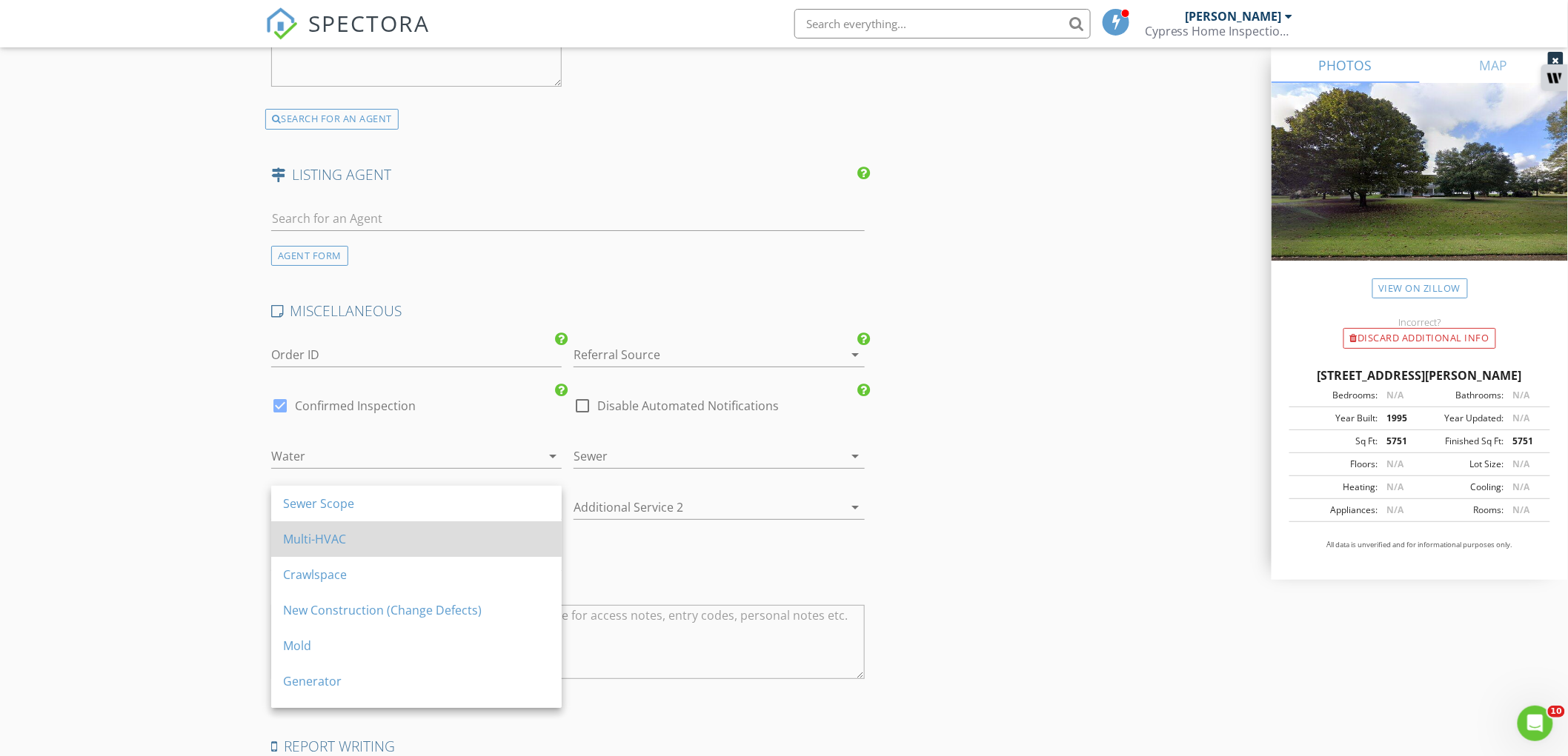
click at [338, 537] on div "Multi-HVAC" at bounding box center [416, 539] width 266 height 18
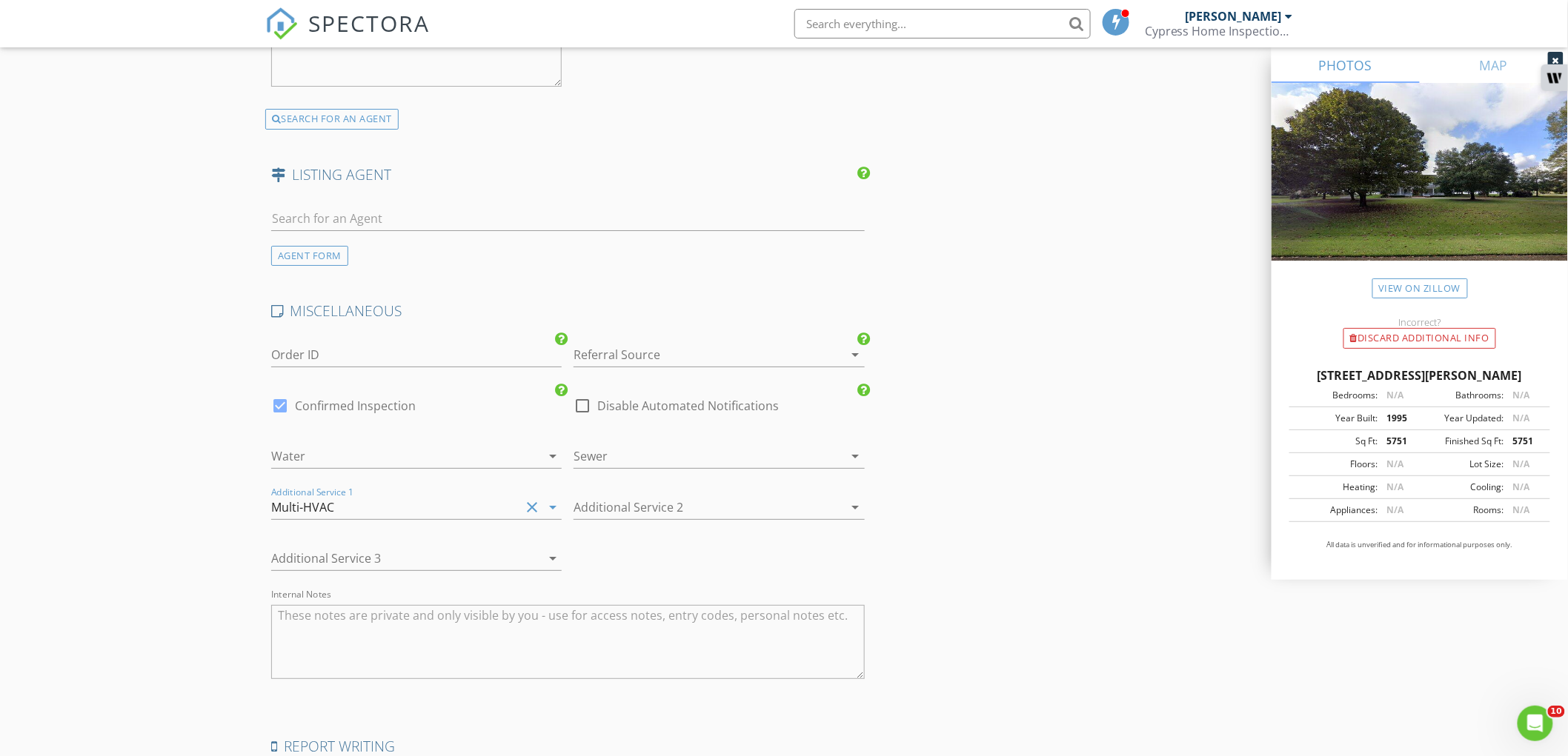
click at [419, 447] on div at bounding box center [395, 456] width 249 height 24
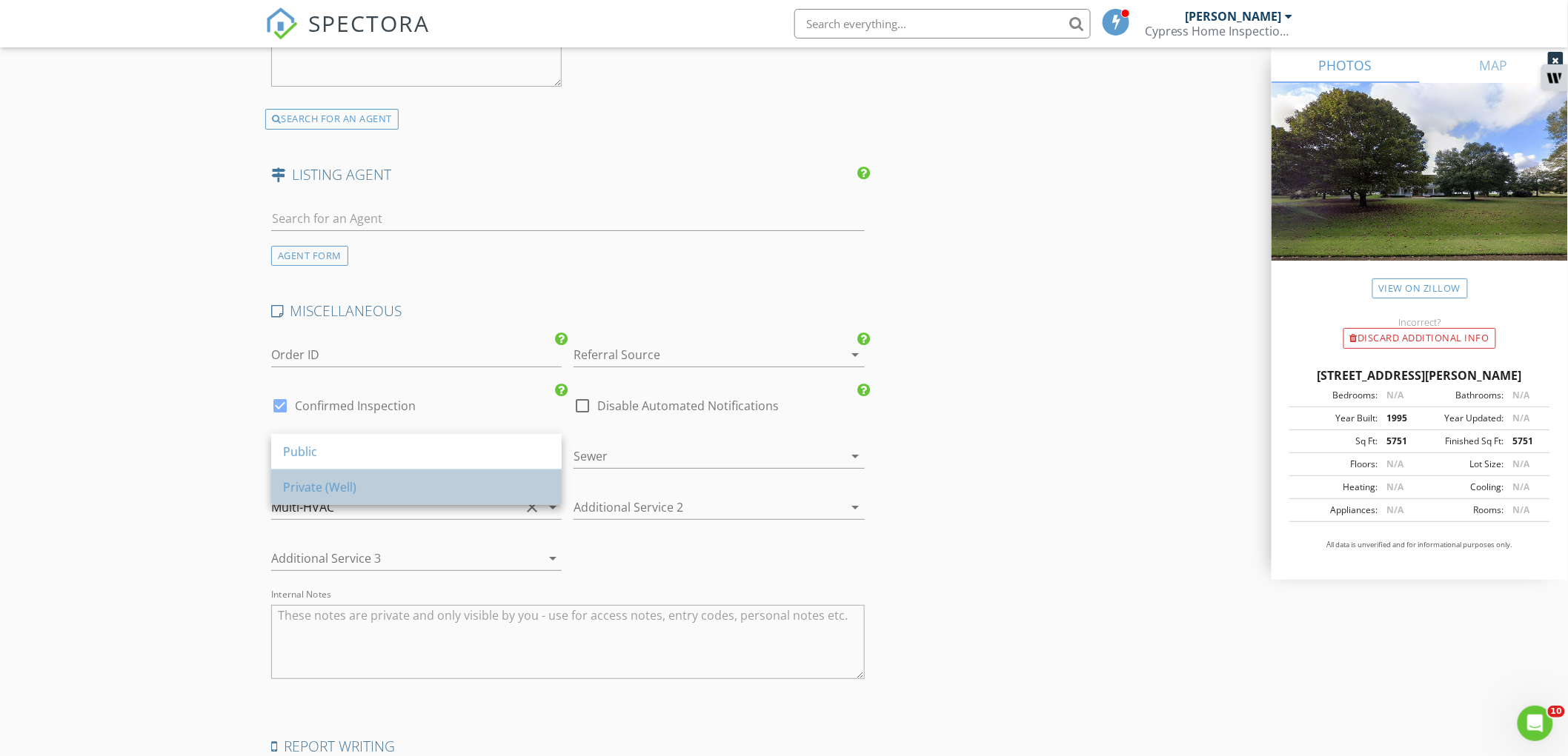
click at [417, 472] on div "Private (Well)" at bounding box center [416, 487] width 266 height 35
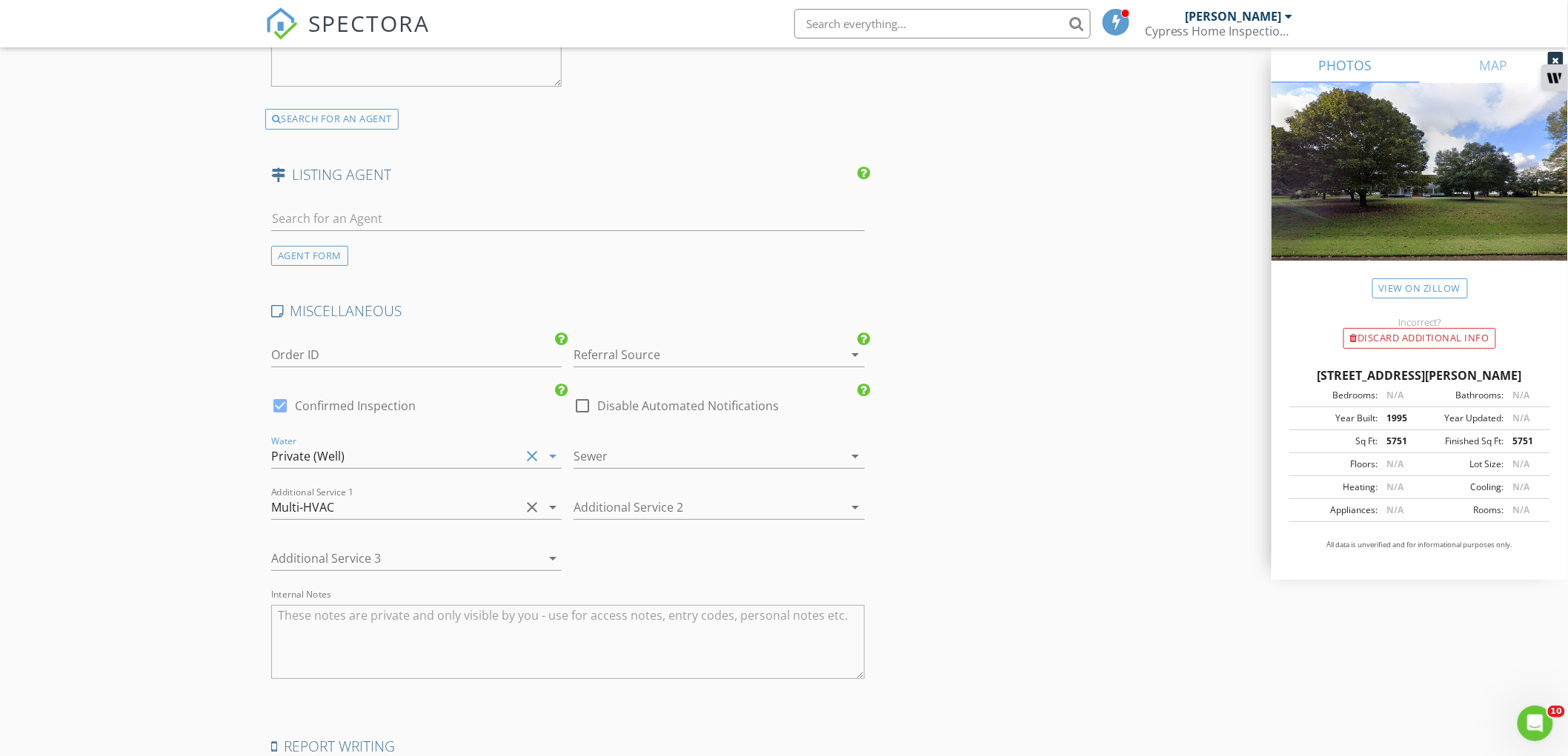
click at [632, 445] on div at bounding box center [698, 456] width 249 height 24
click at [634, 491] on div "Private (Septic)" at bounding box center [719, 487] width 266 height 18
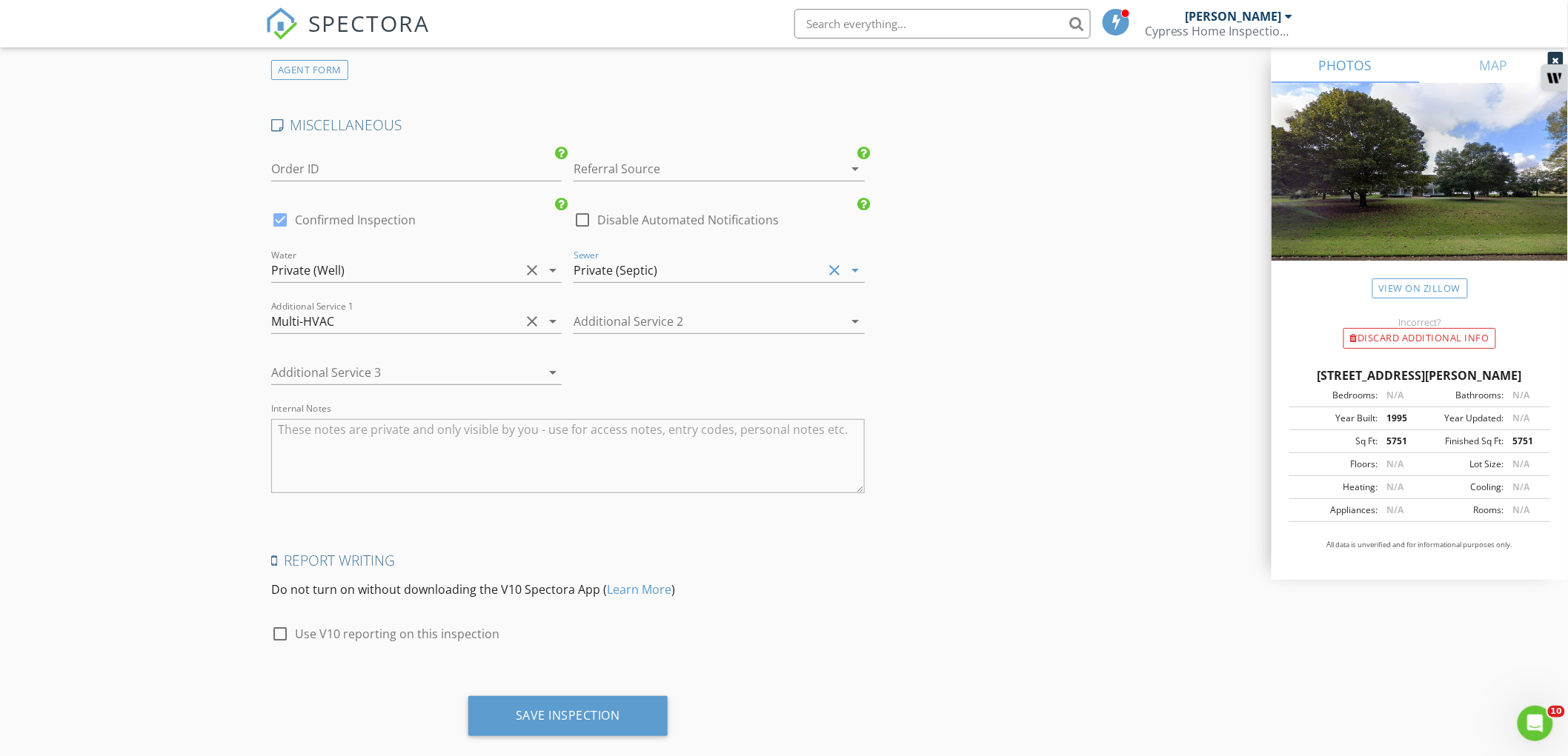
scroll to position [2423, 0]
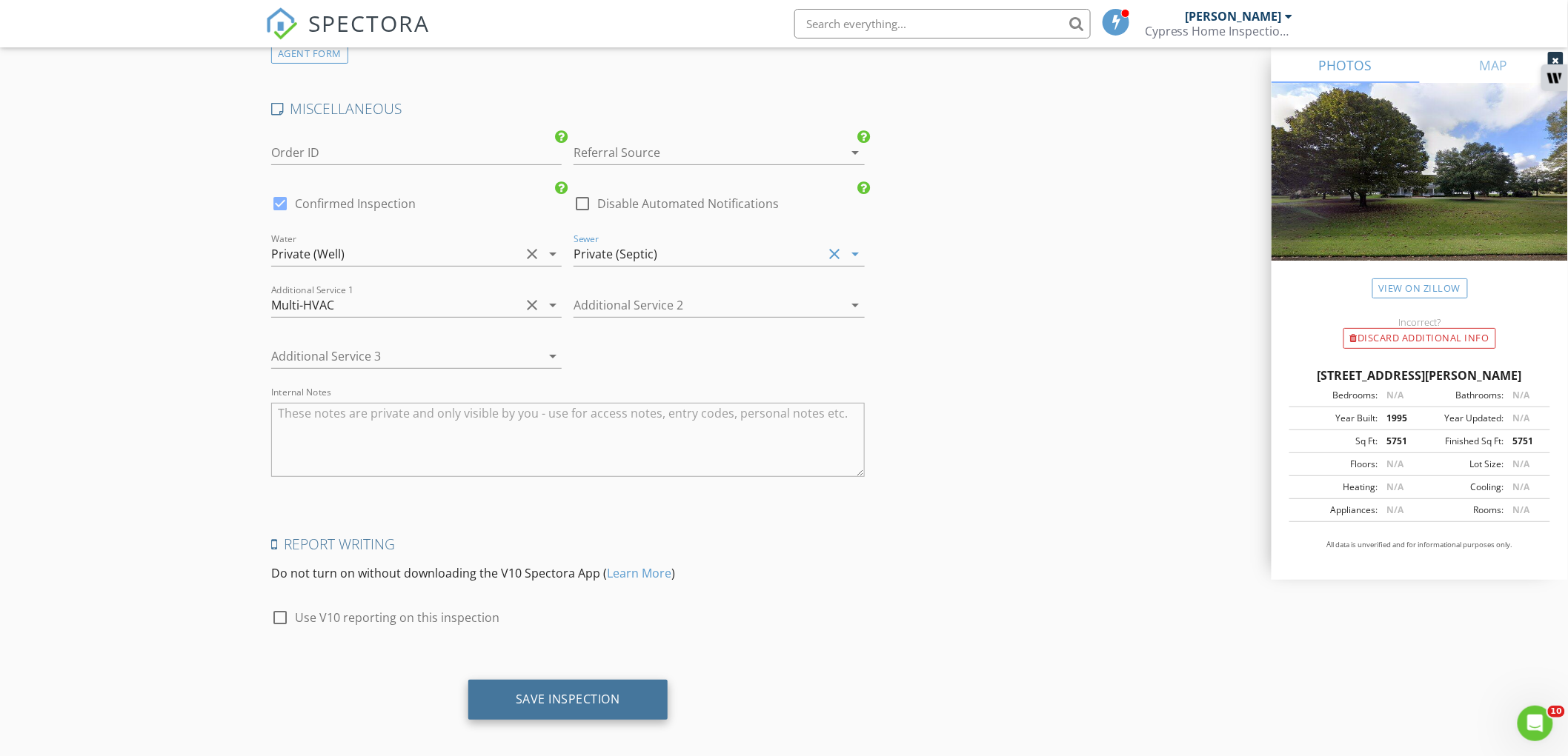
click at [543, 700] on div "Save Inspection" at bounding box center [567, 699] width 199 height 40
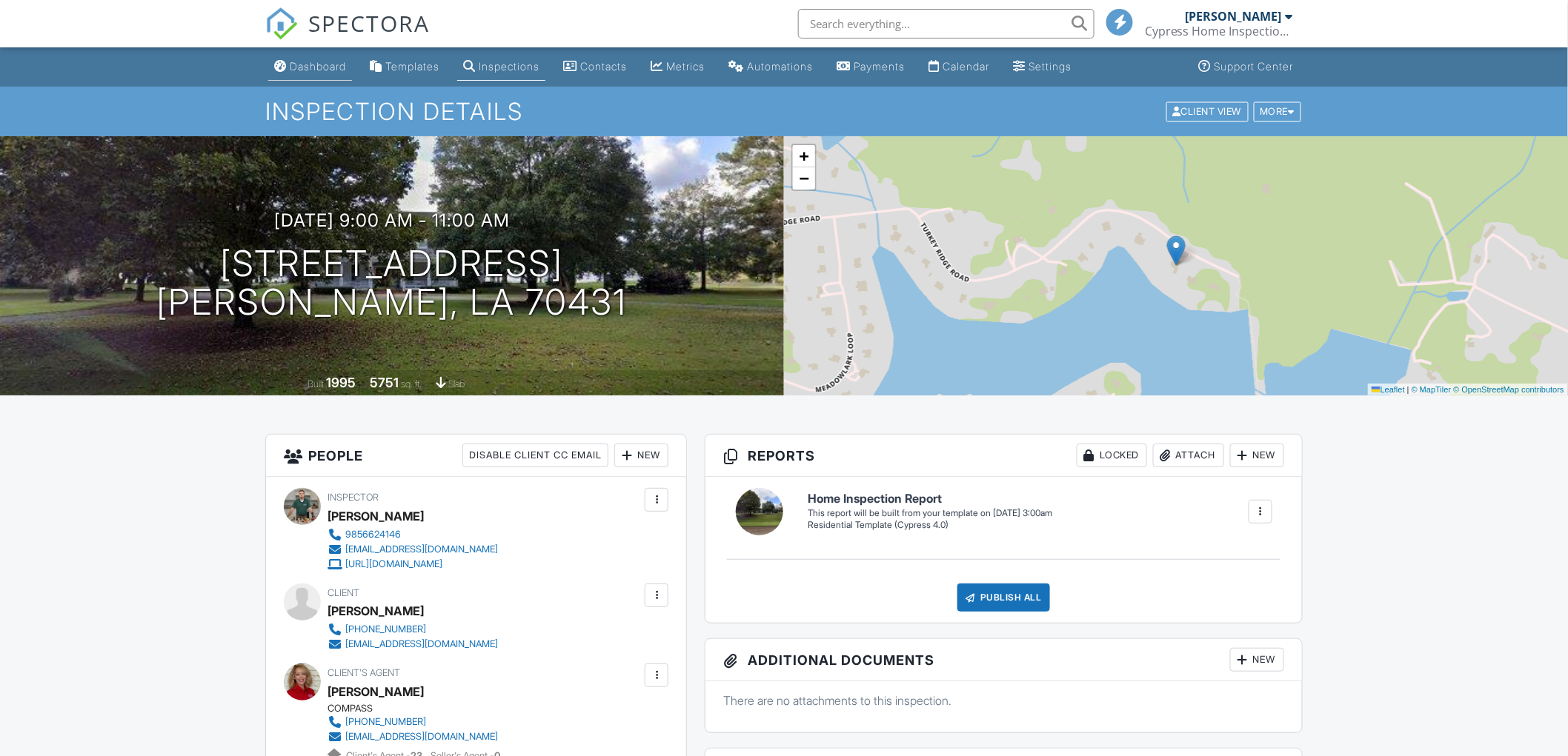
click at [330, 69] on div "Dashboard" at bounding box center [317, 67] width 56 height 12
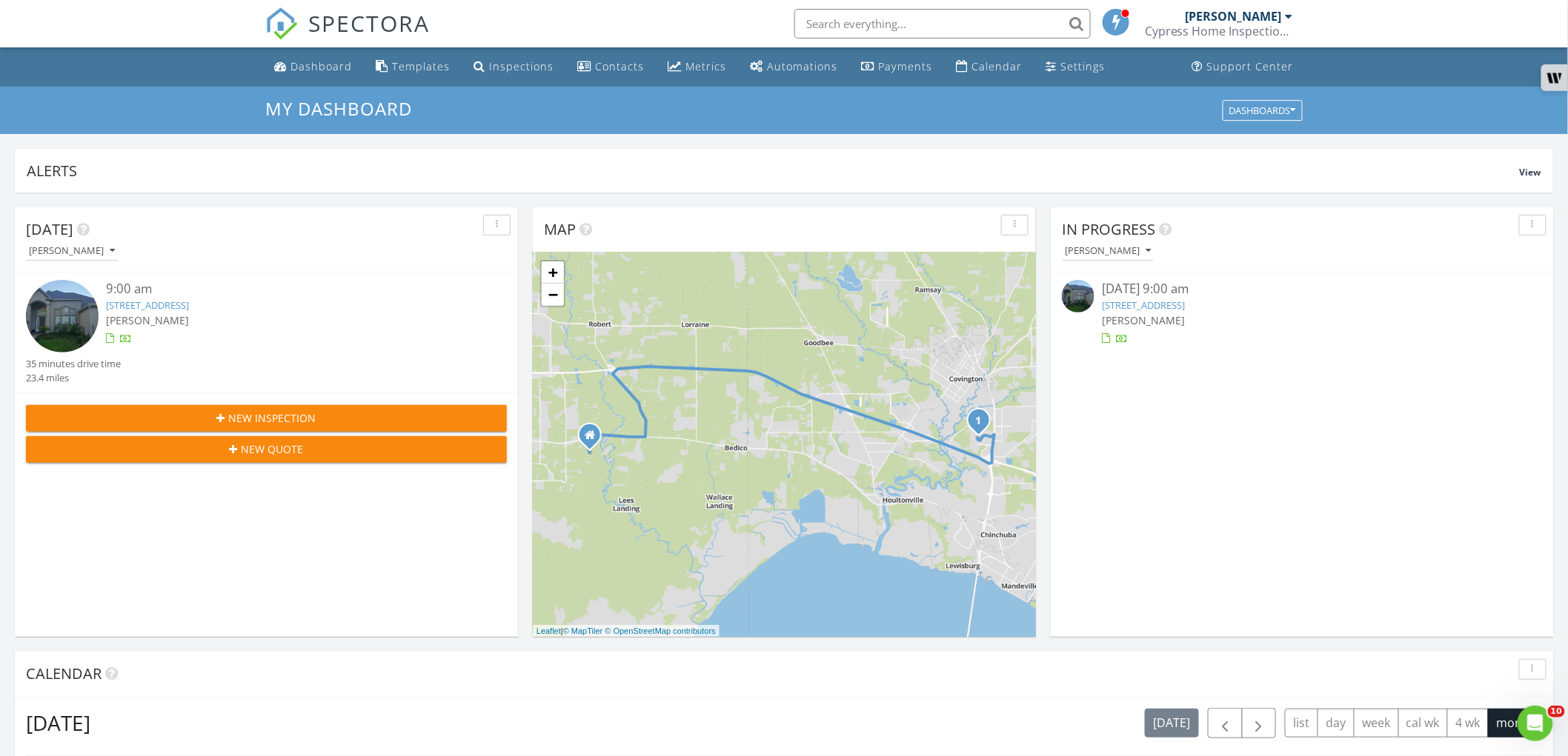
click at [1202, 315] on div "[PERSON_NAME]" at bounding box center [1302, 320] width 400 height 16
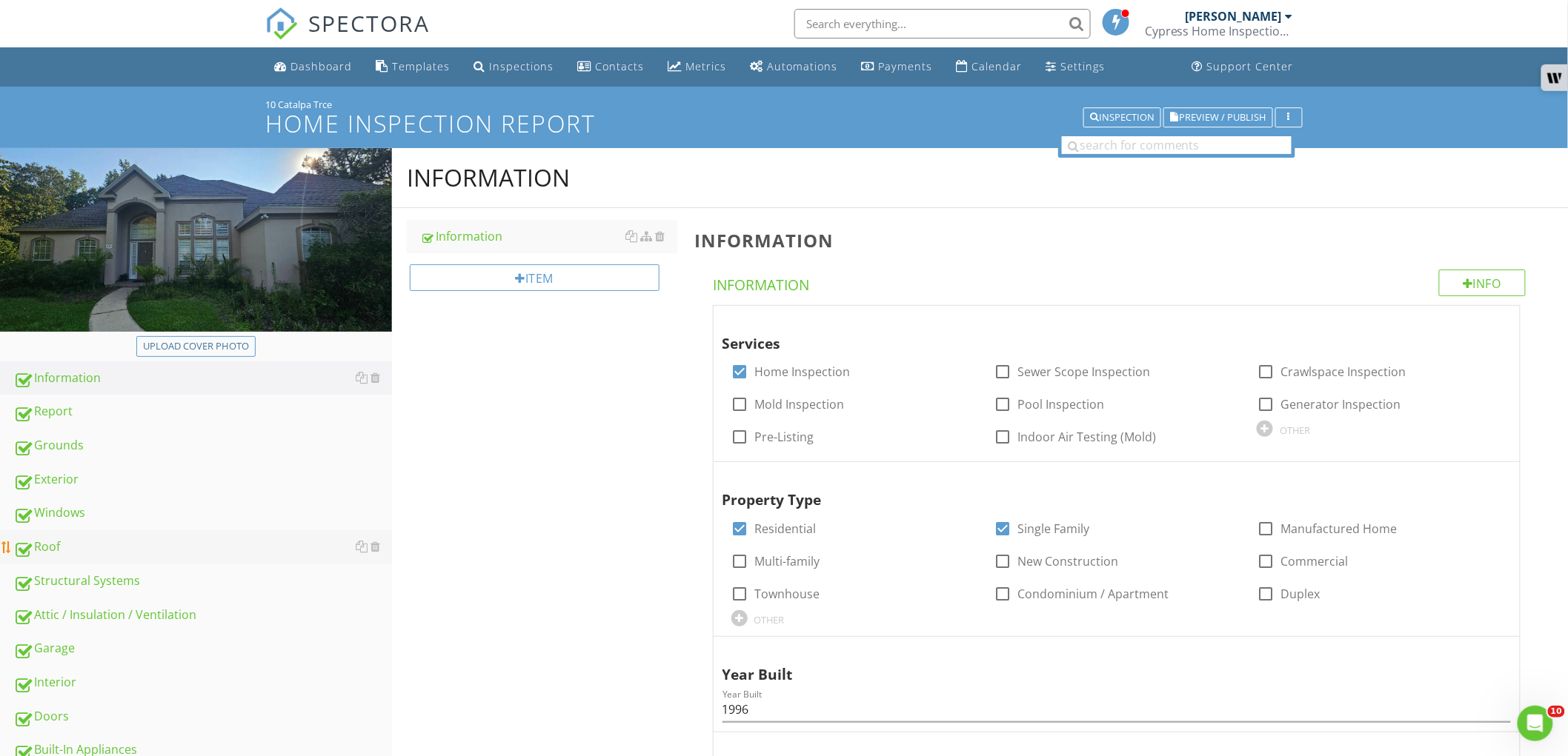
scroll to position [164, 0]
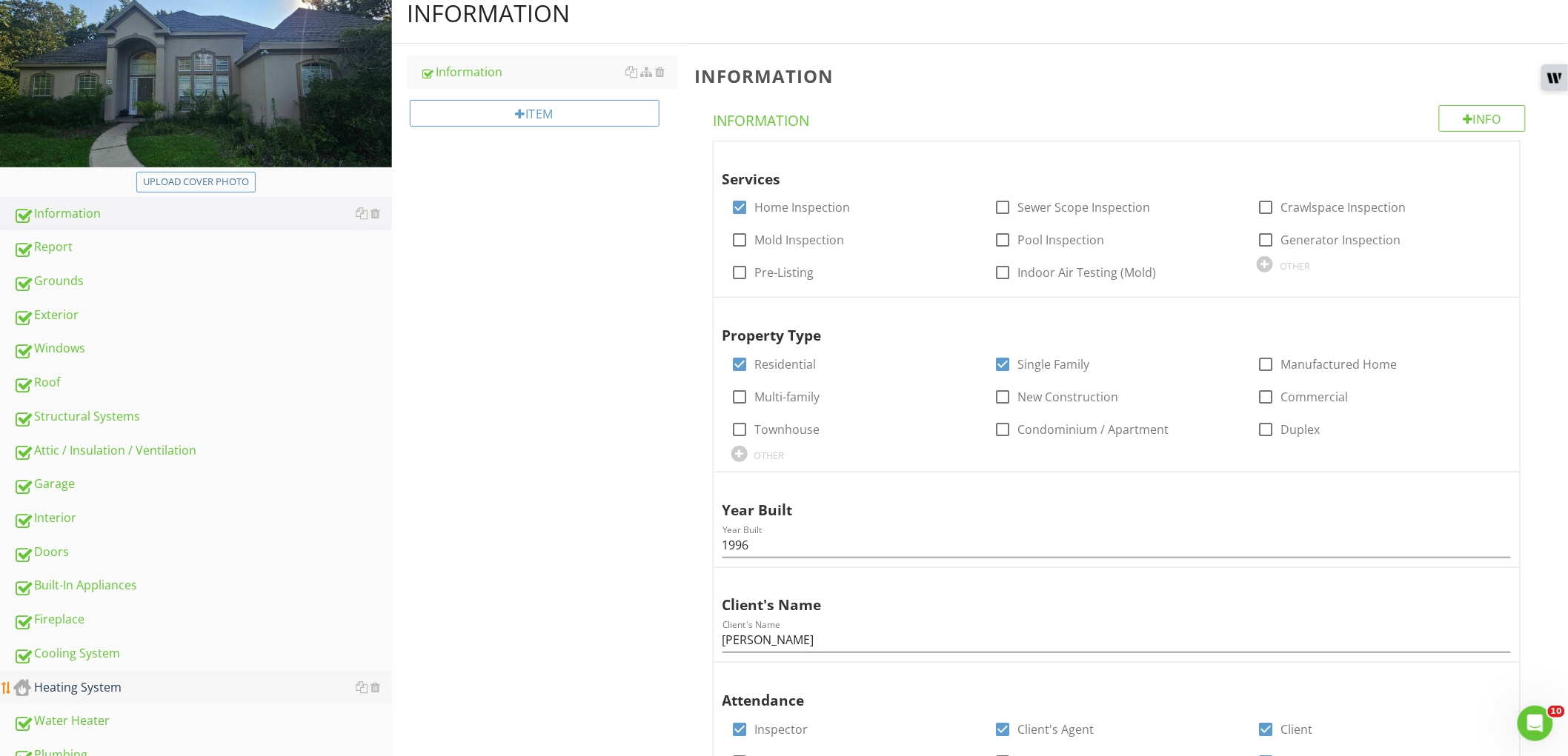
click at [198, 673] on link "Heating System" at bounding box center [202, 688] width 378 height 34
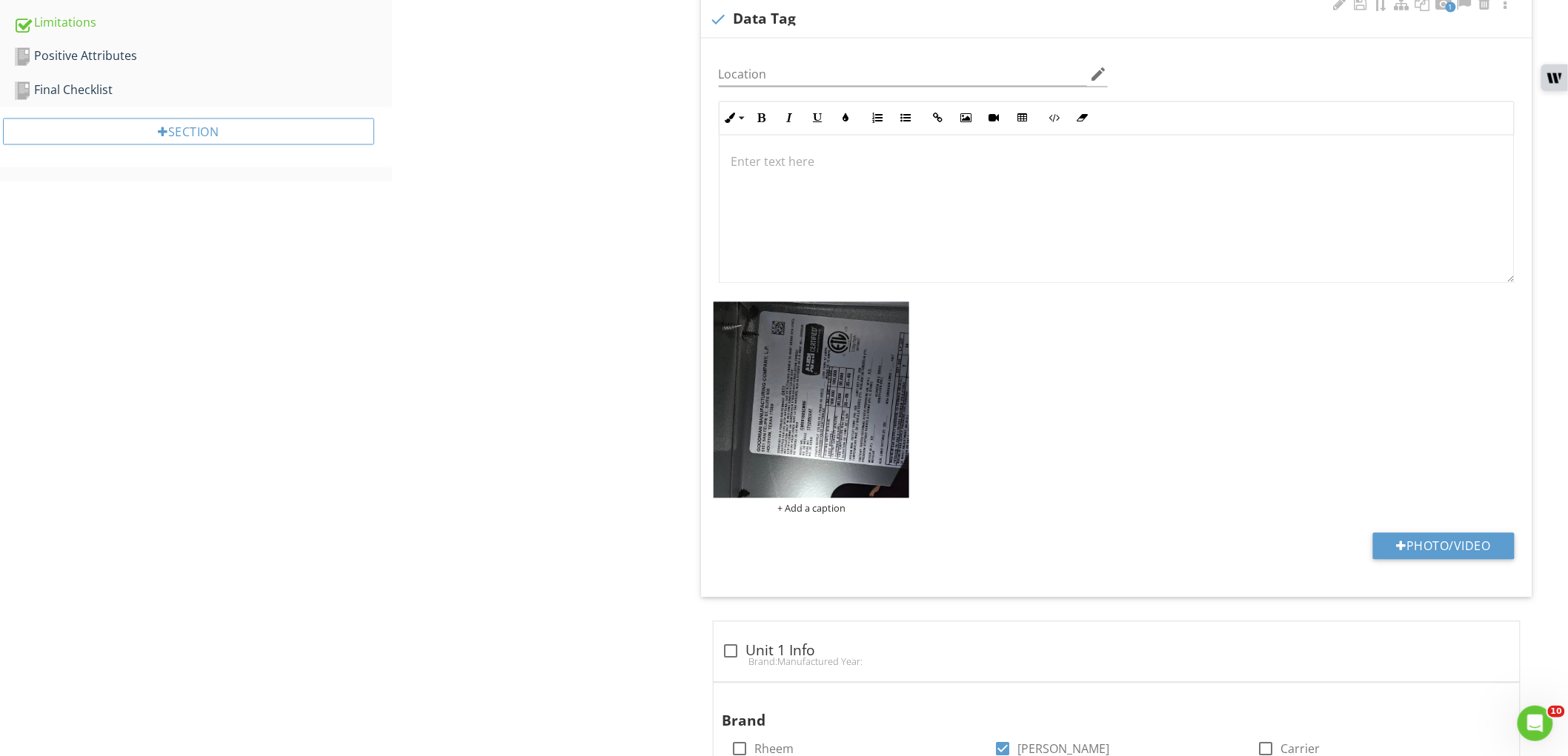
scroll to position [1152, 0]
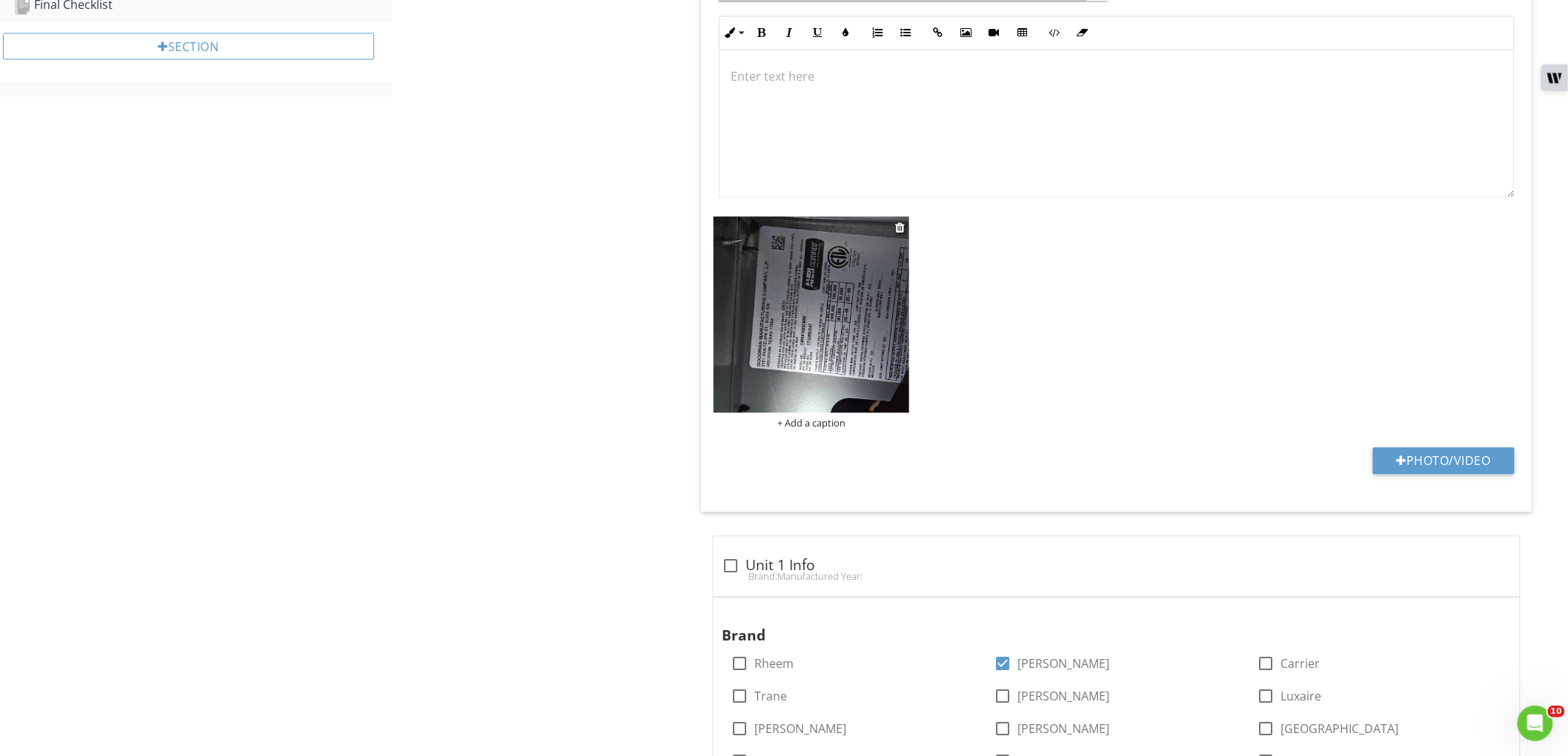
click at [812, 361] on img at bounding box center [812, 314] width 196 height 196
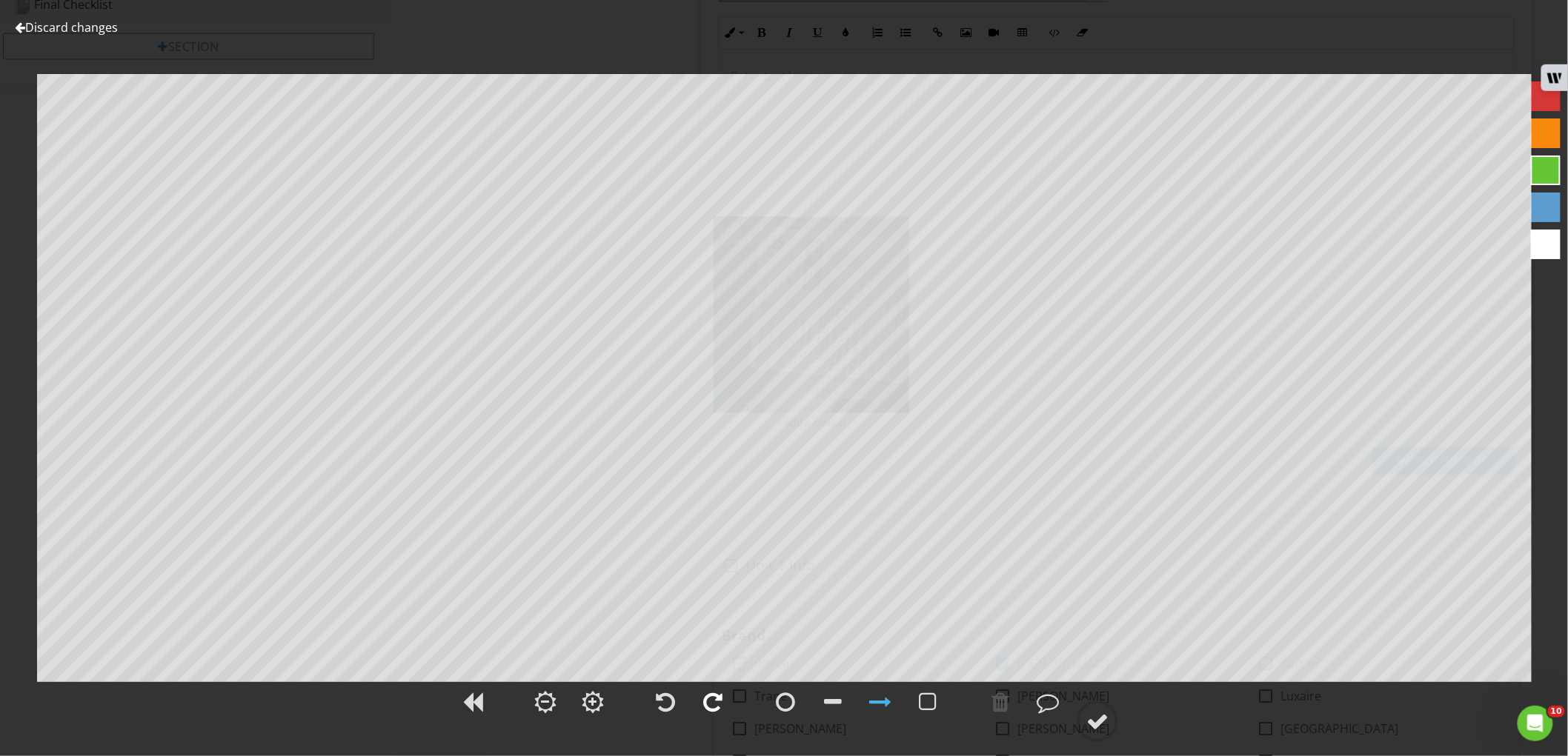
click at [706, 705] on div at bounding box center [713, 702] width 20 height 22
click at [1097, 726] on div at bounding box center [1097, 721] width 22 height 22
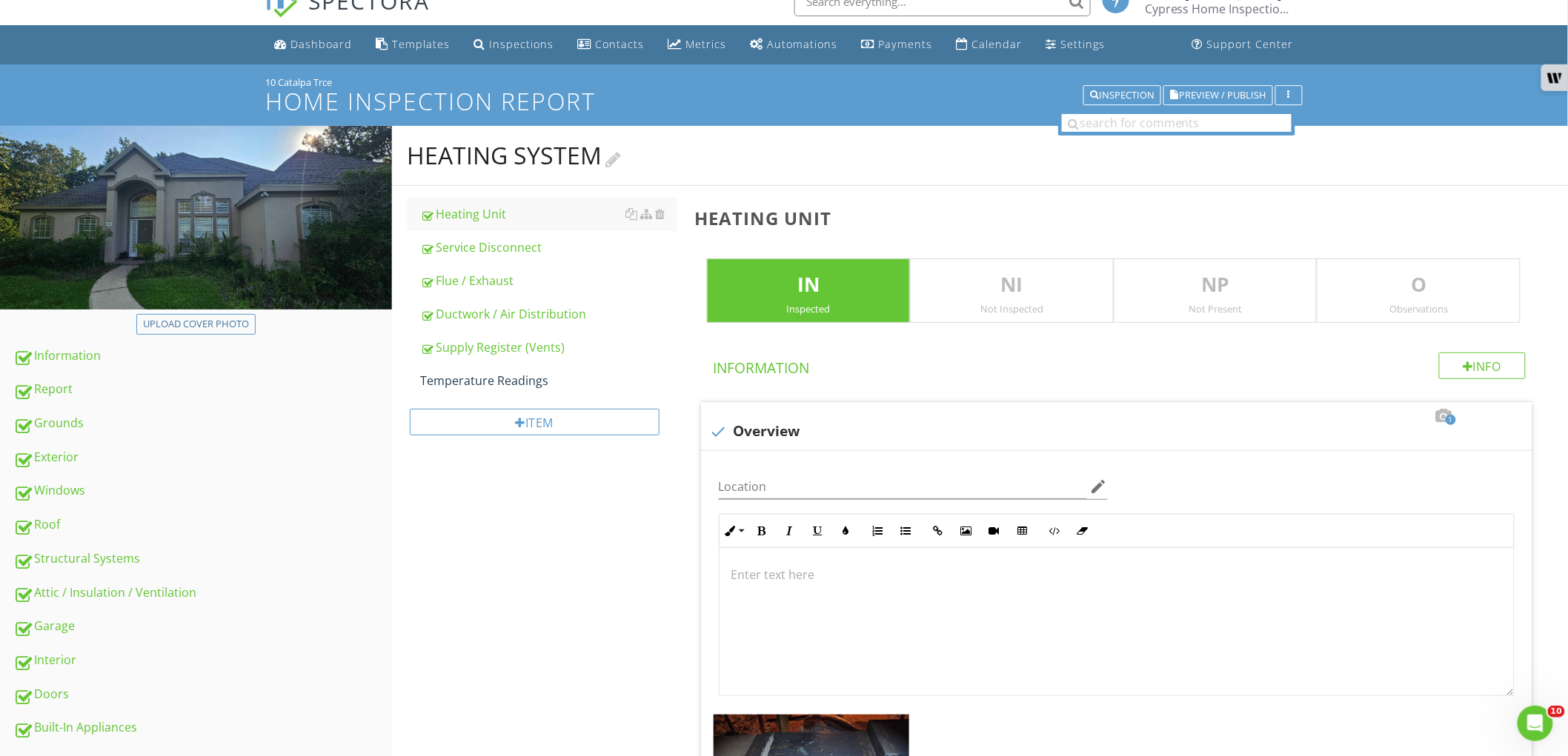
scroll to position [0, 0]
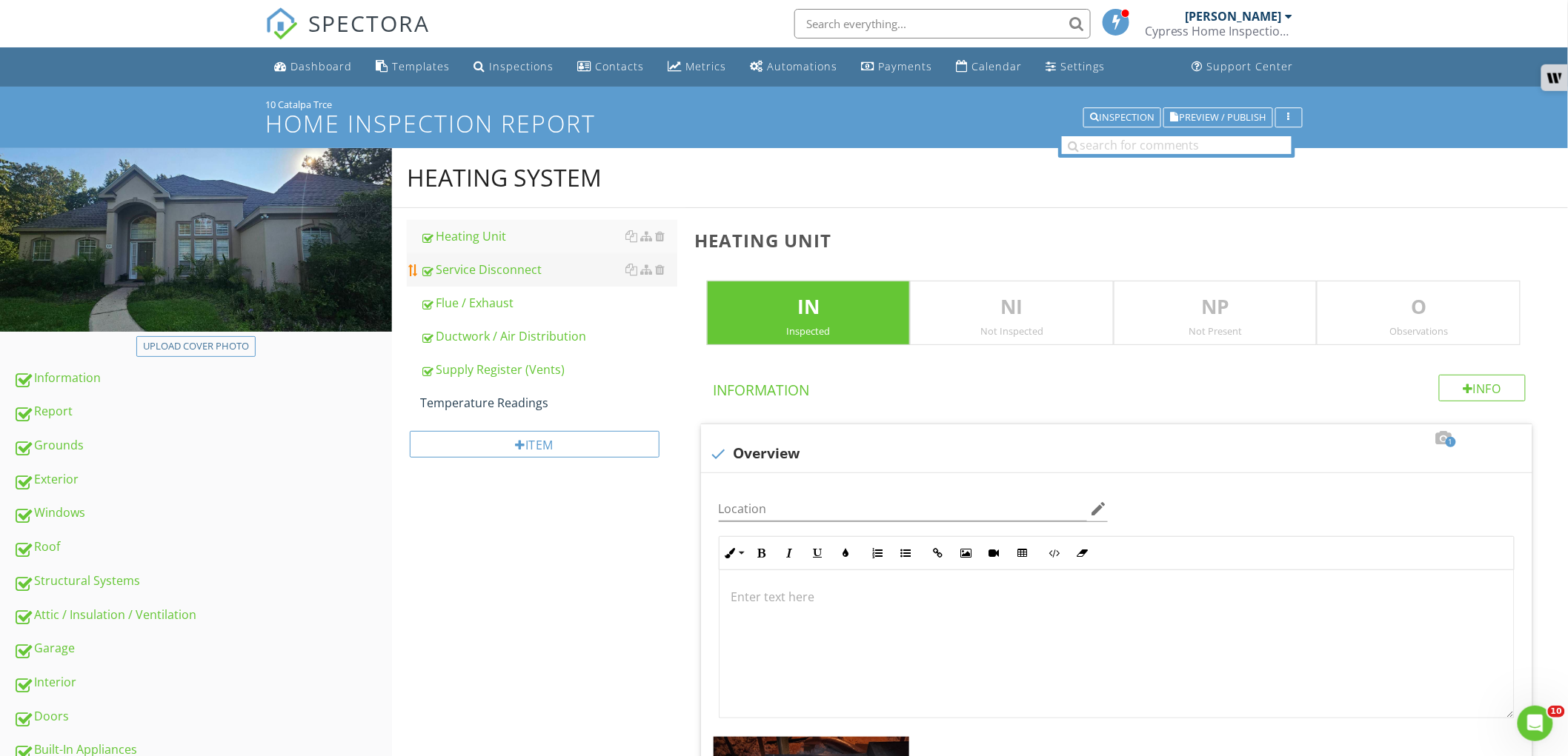
click at [483, 276] on div "Service Disconnect" at bounding box center [549, 270] width 257 height 18
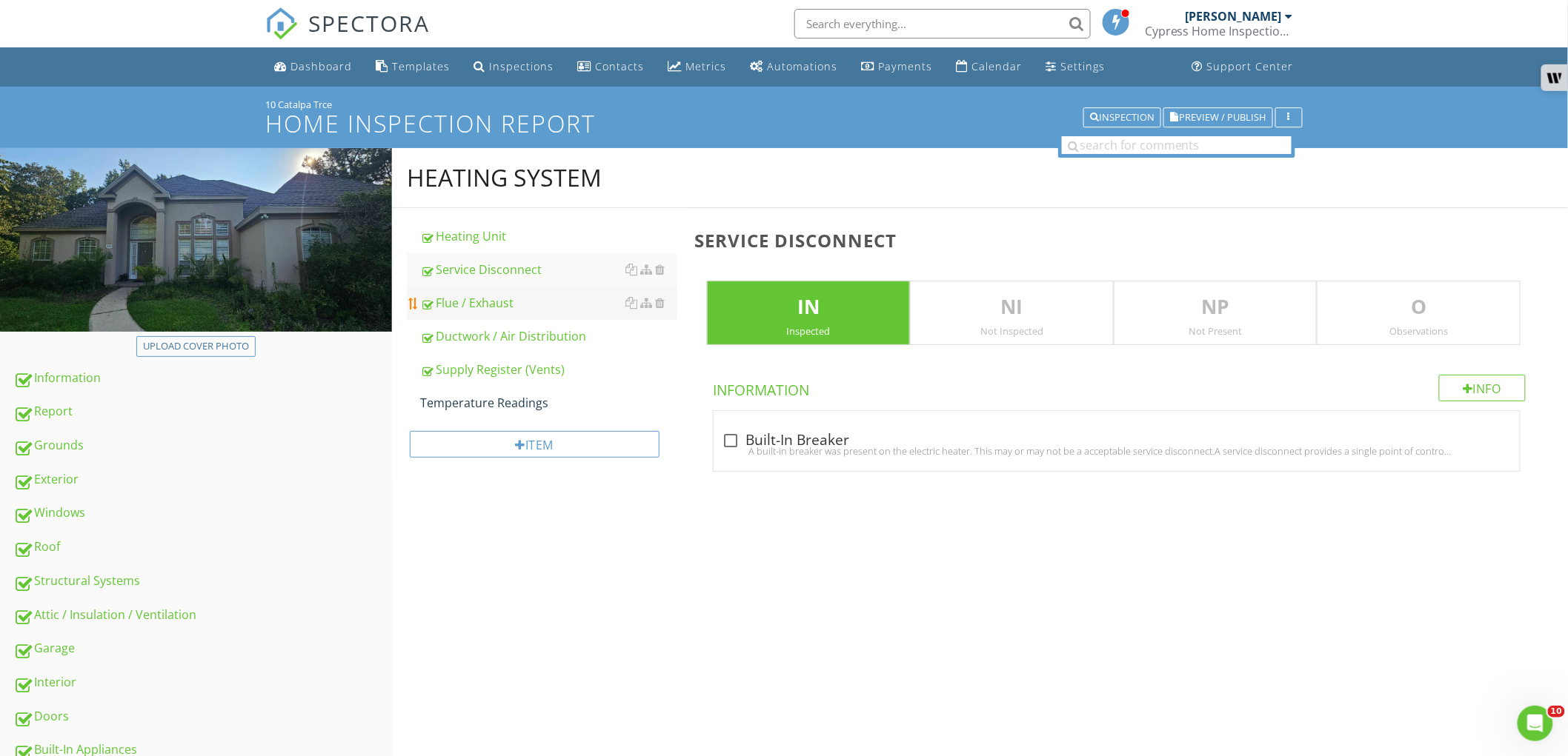
click at [475, 299] on div "Flue / Exhaust" at bounding box center [549, 303] width 257 height 18
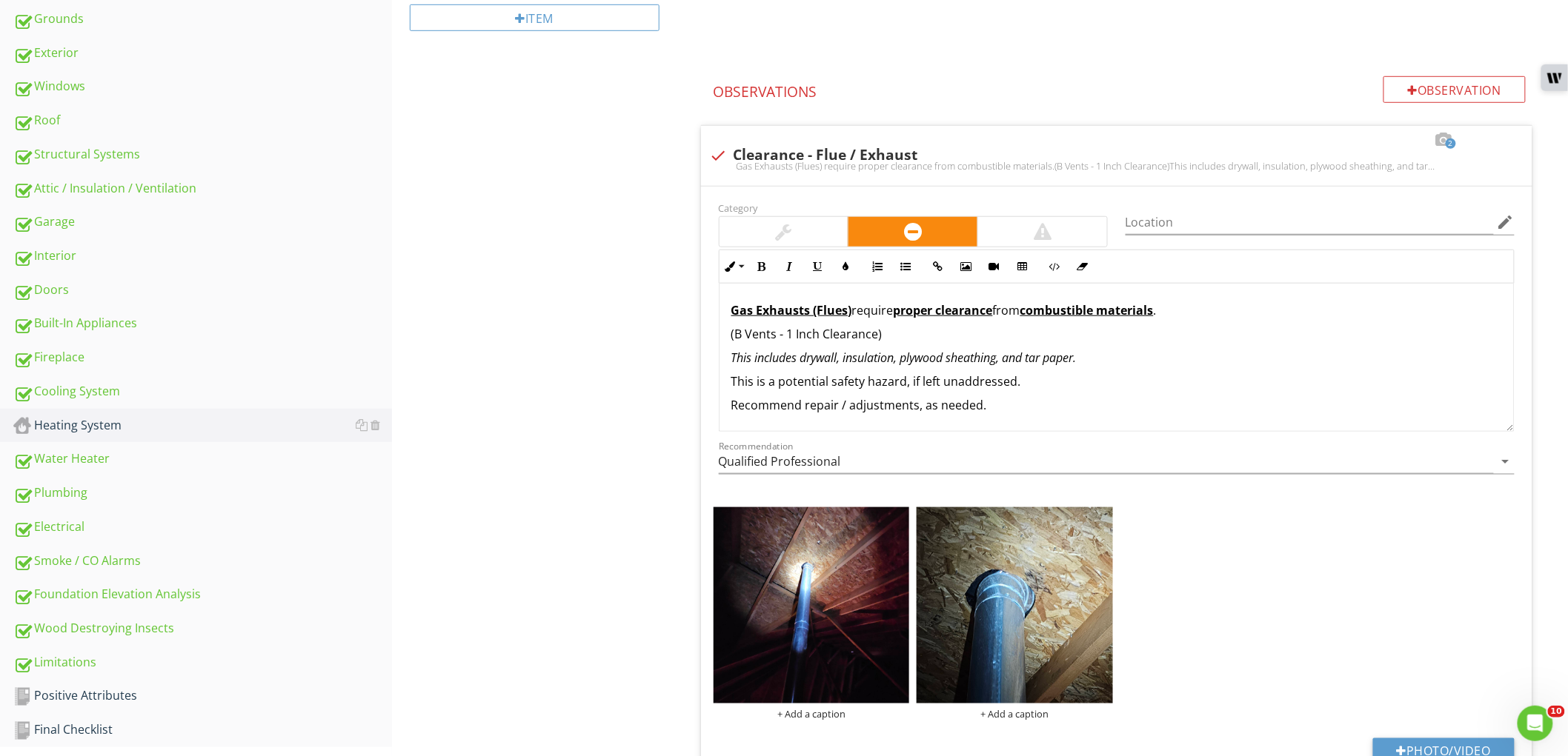
scroll to position [575, 0]
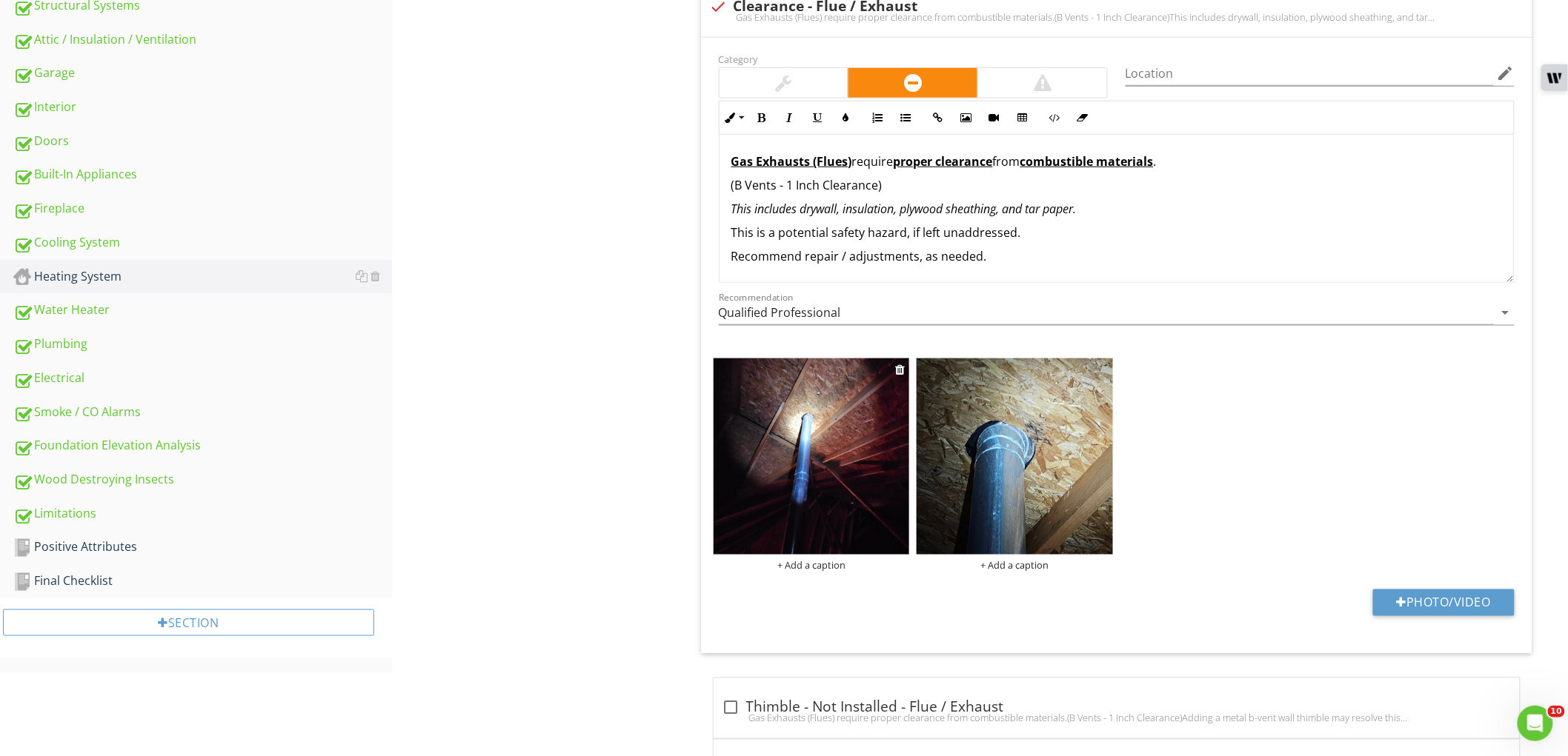
click at [815, 565] on div "+ Add a caption" at bounding box center [812, 564] width 196 height 12
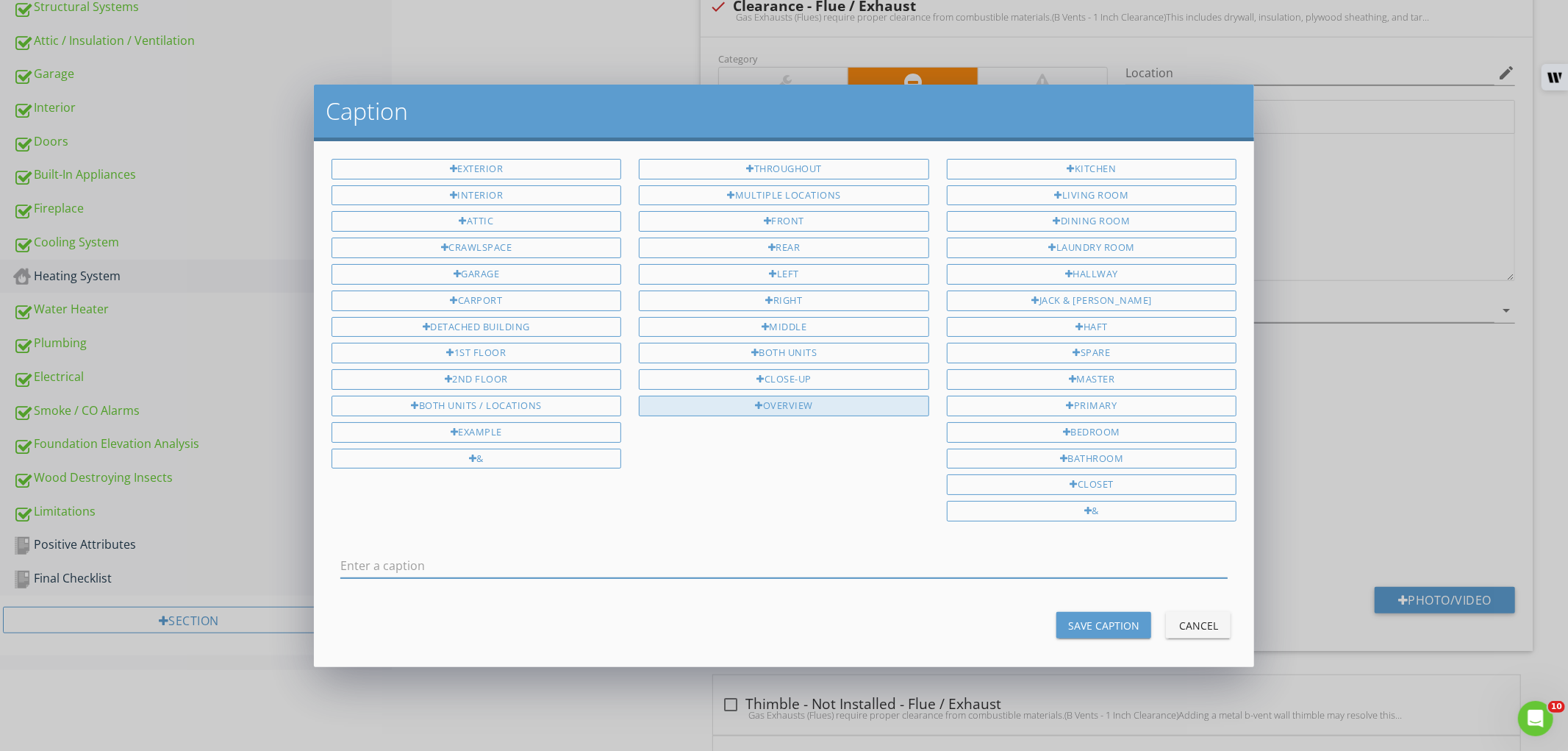
click at [802, 403] on div "Overview" at bounding box center [784, 405] width 291 height 20
type input "Overview"
click at [1068, 621] on div "Save Caption" at bounding box center [1103, 626] width 71 height 16
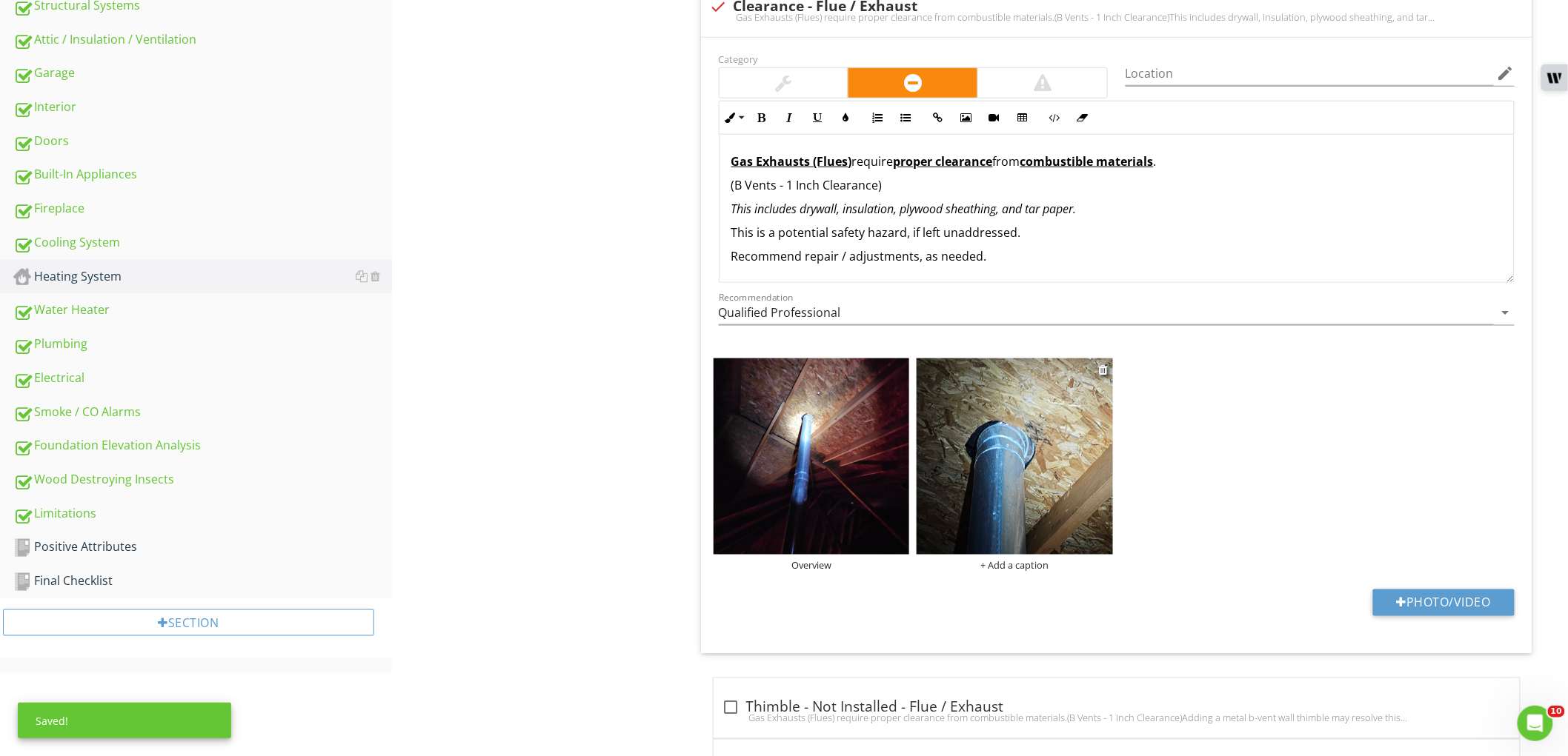
click at [1040, 564] on div "+ Add a caption" at bounding box center [1014, 564] width 196 height 12
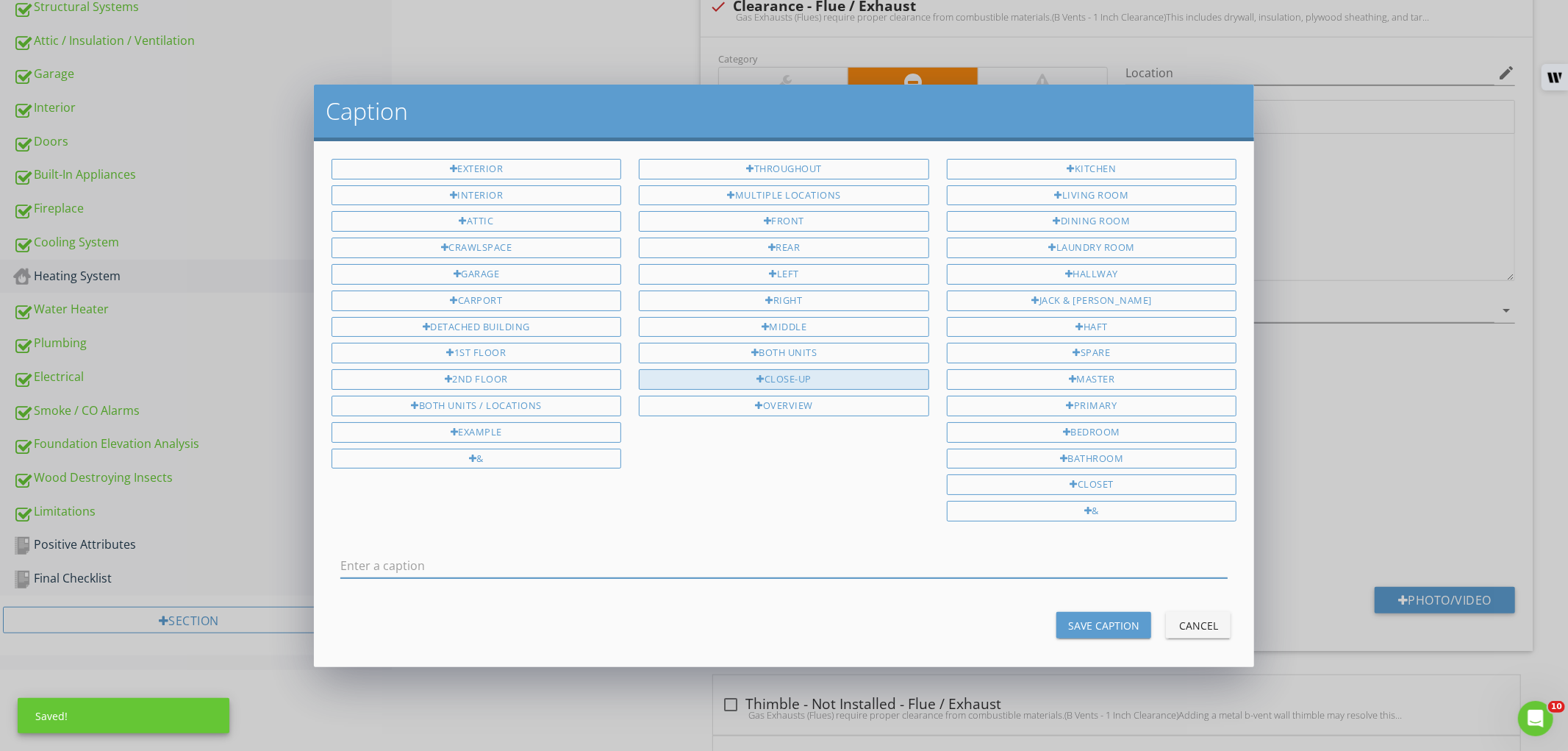
drag, startPoint x: 781, startPoint y: 380, endPoint x: 790, endPoint y: 389, distance: 12.7
click at [782, 380] on div "Close-Up" at bounding box center [784, 379] width 291 height 20
type input "Close-Up"
click at [1069, 626] on div "Save Caption" at bounding box center [1103, 626] width 71 height 16
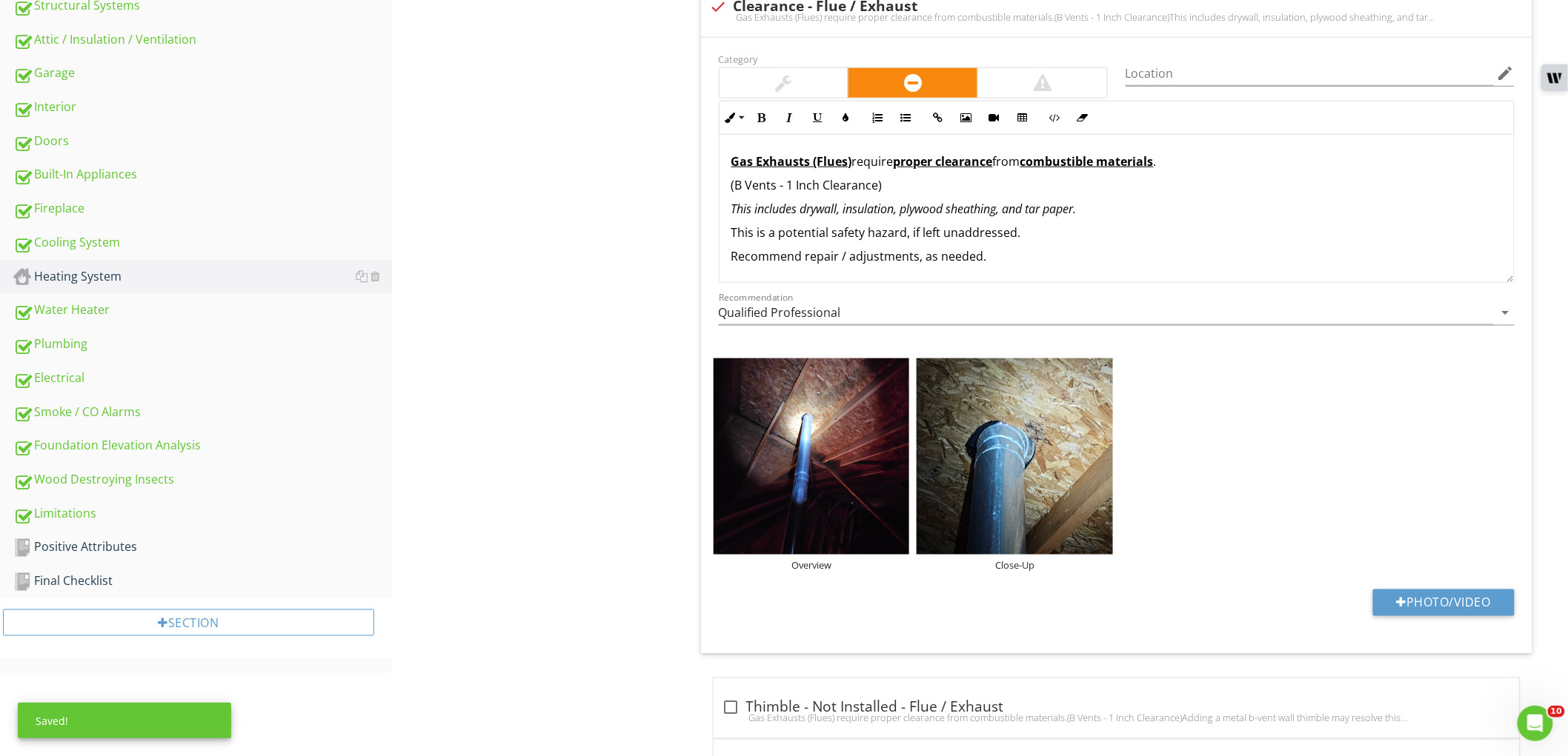
click at [796, 77] on div at bounding box center [783, 83] width 129 height 29
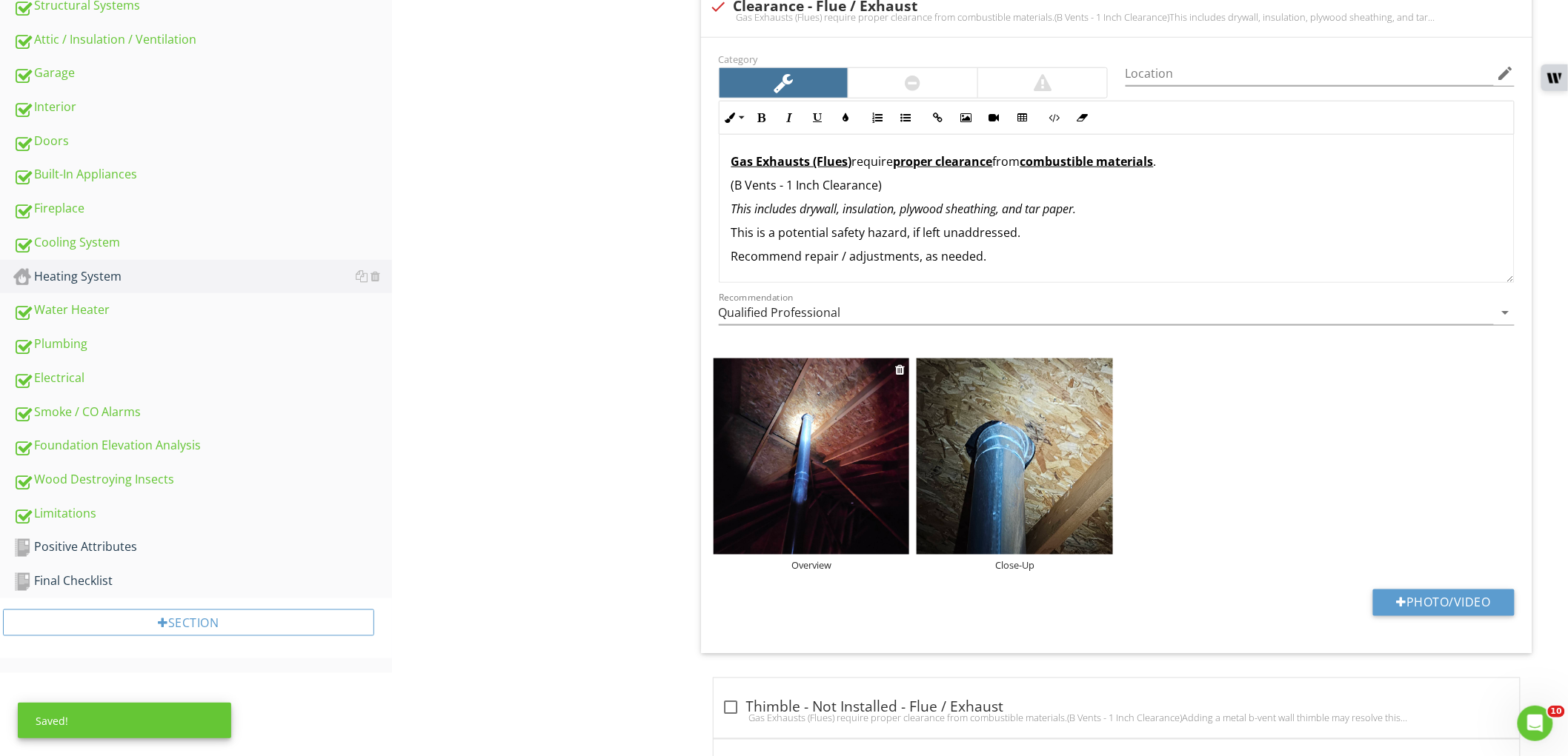
click at [838, 470] on img at bounding box center [812, 456] width 196 height 196
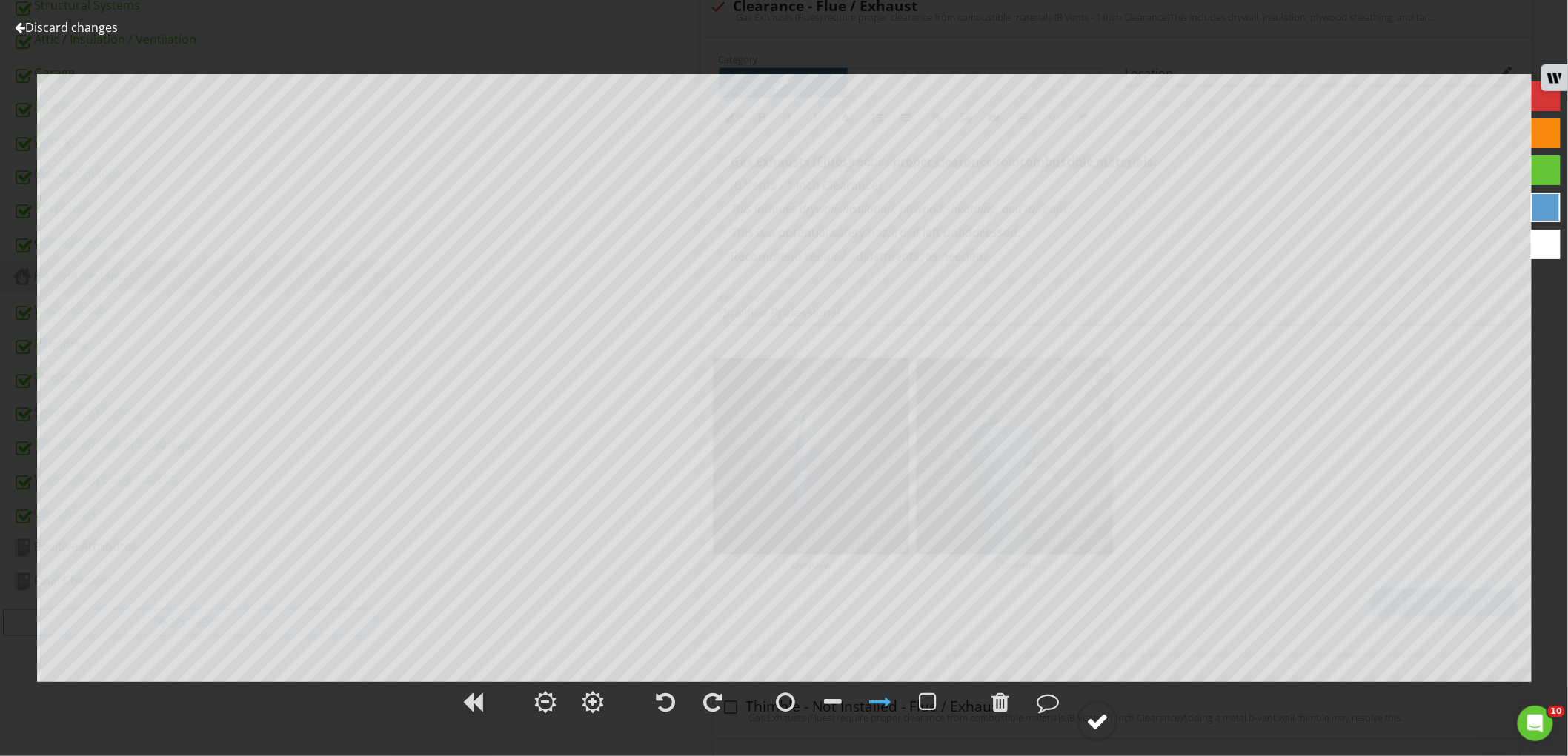
click at [1098, 716] on div at bounding box center [1097, 721] width 22 height 22
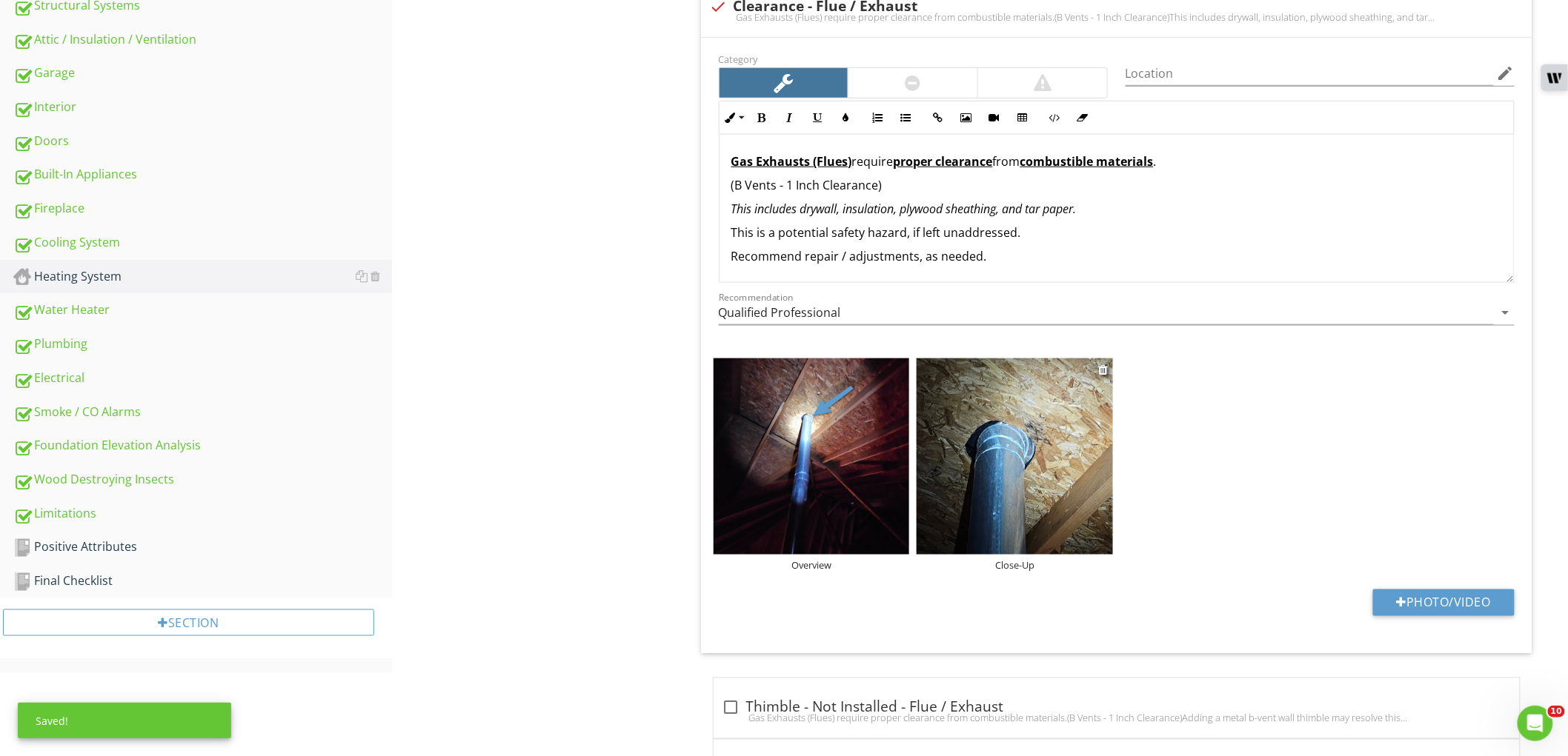
click at [1061, 461] on img at bounding box center [1014, 456] width 196 height 196
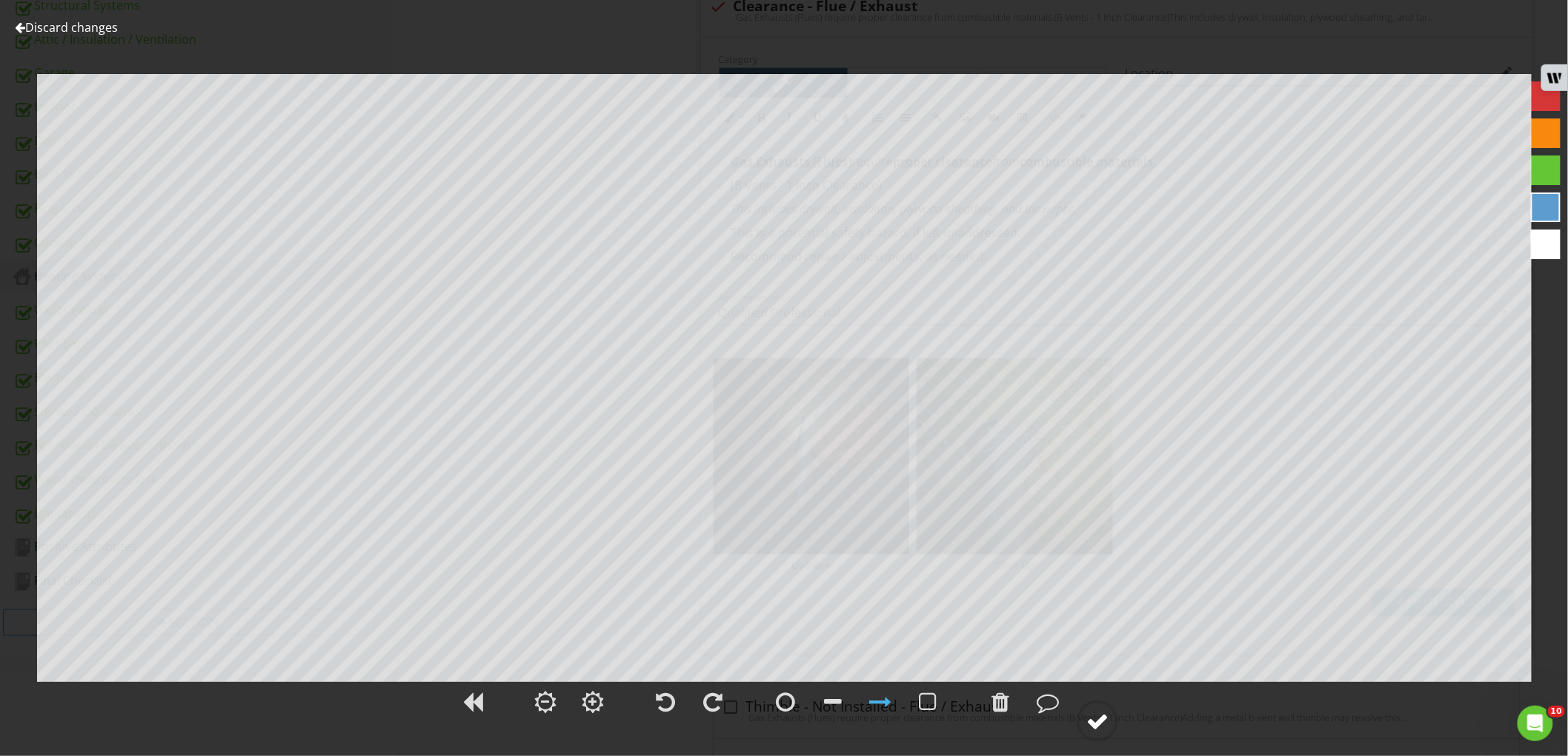
click at [1081, 724] on circle at bounding box center [1097, 721] width 38 height 38
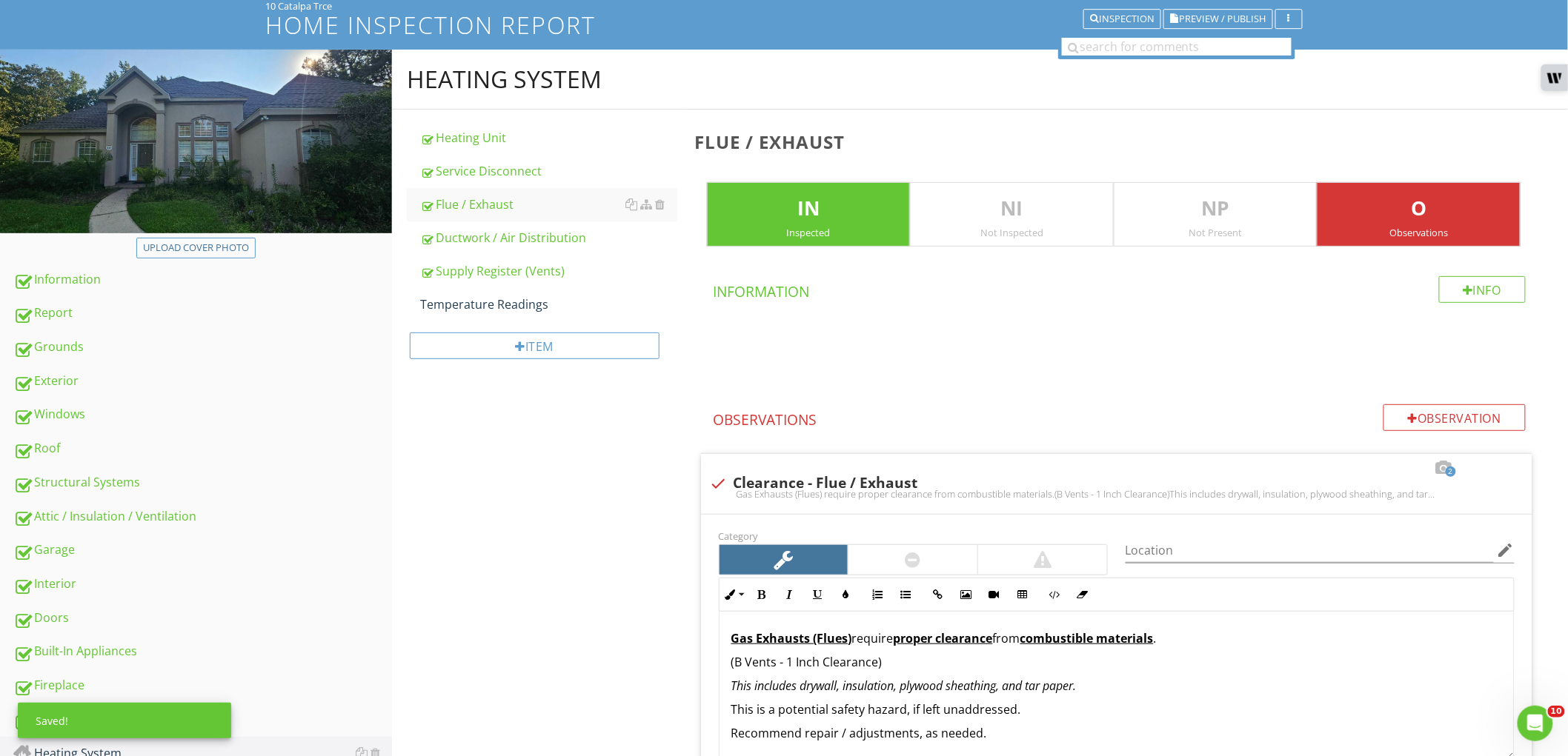
scroll to position [83, 0]
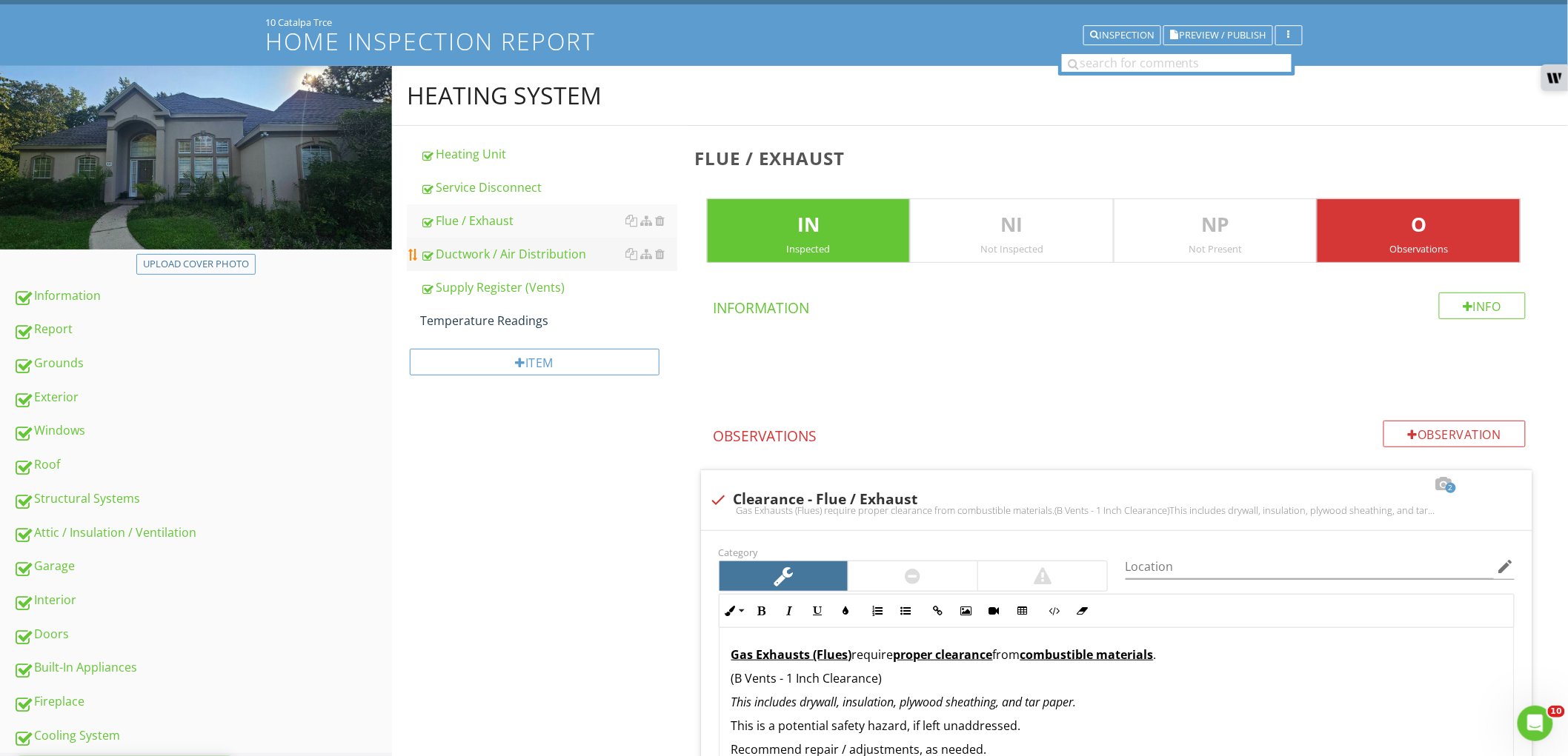
click at [519, 254] on div "Ductwork / Air Distribution" at bounding box center [549, 254] width 257 height 18
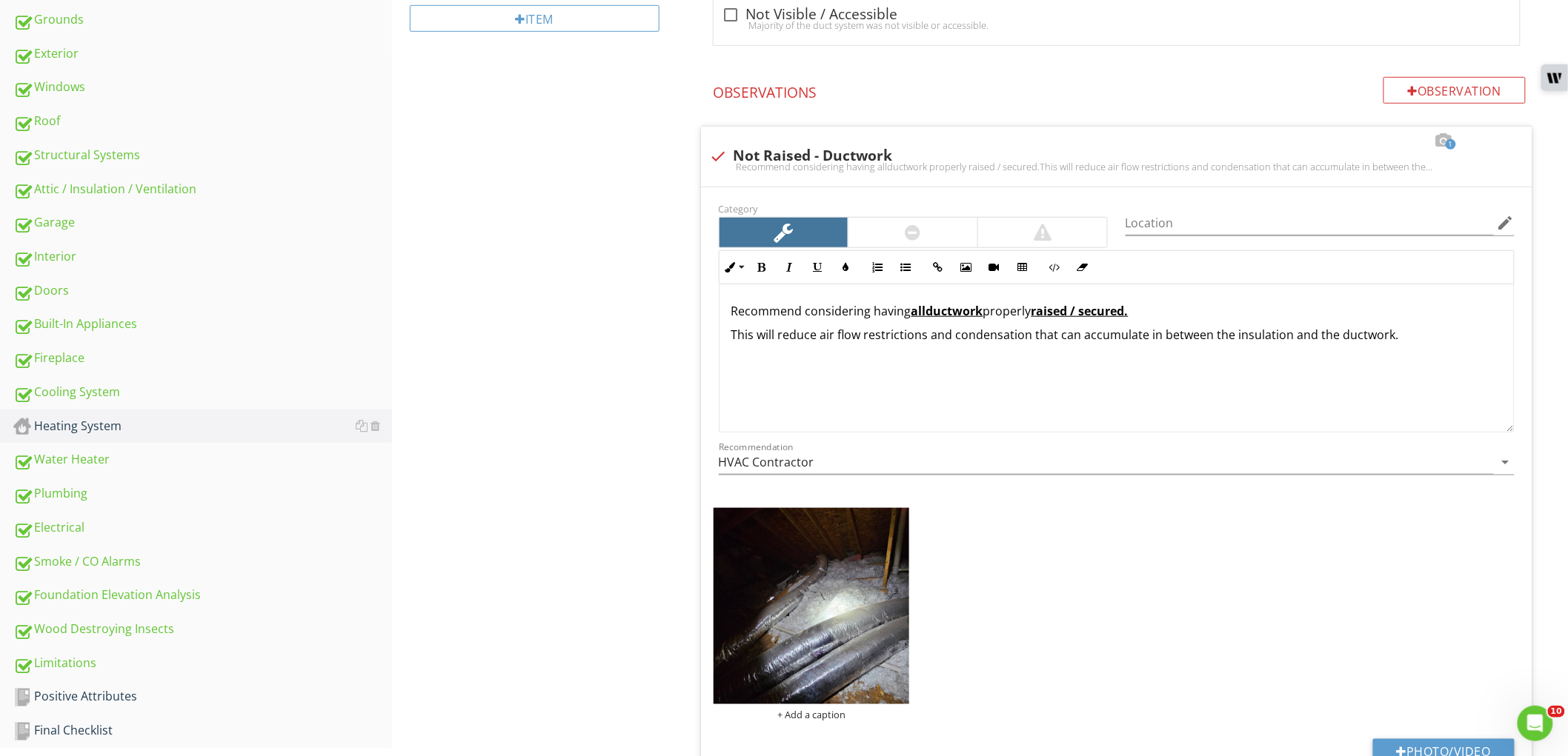
scroll to position [264, 0]
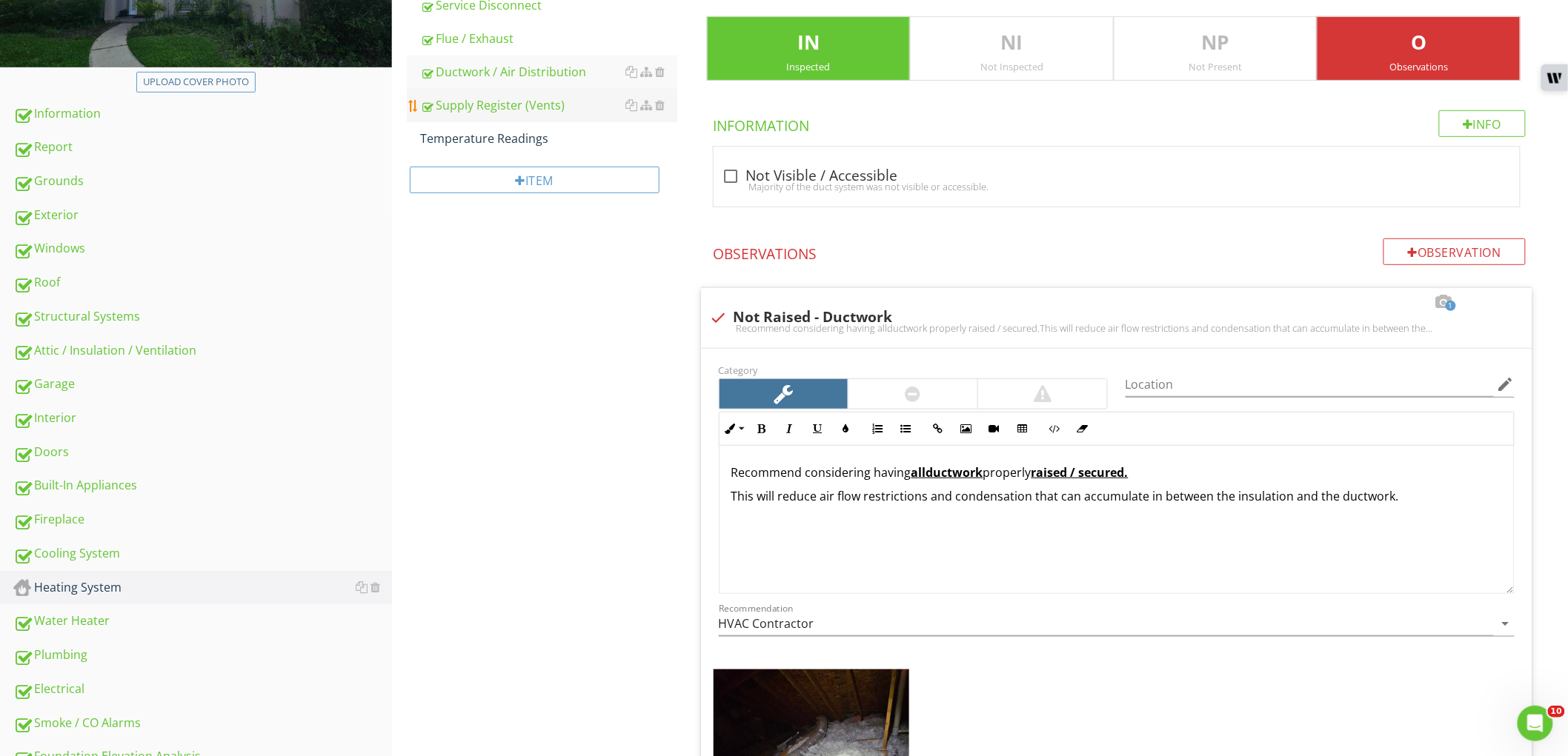
click at [539, 100] on div "Supply Register (Vents)" at bounding box center [549, 105] width 257 height 18
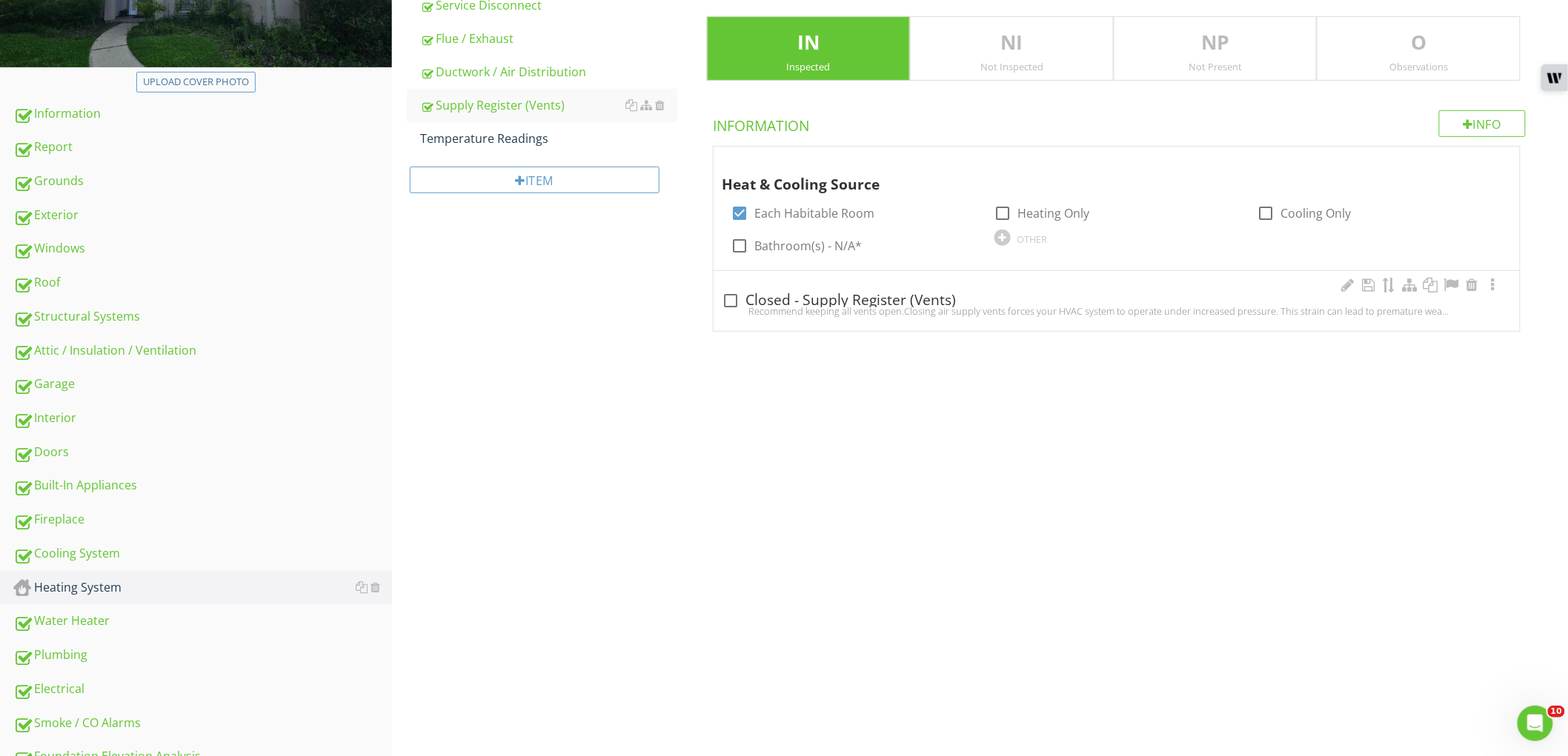
click at [796, 311] on div "Recommend keeping all vents open.Closing air supply vents forces your HVAC syst…" at bounding box center [1117, 311] width 788 height 12
checkbox input "true"
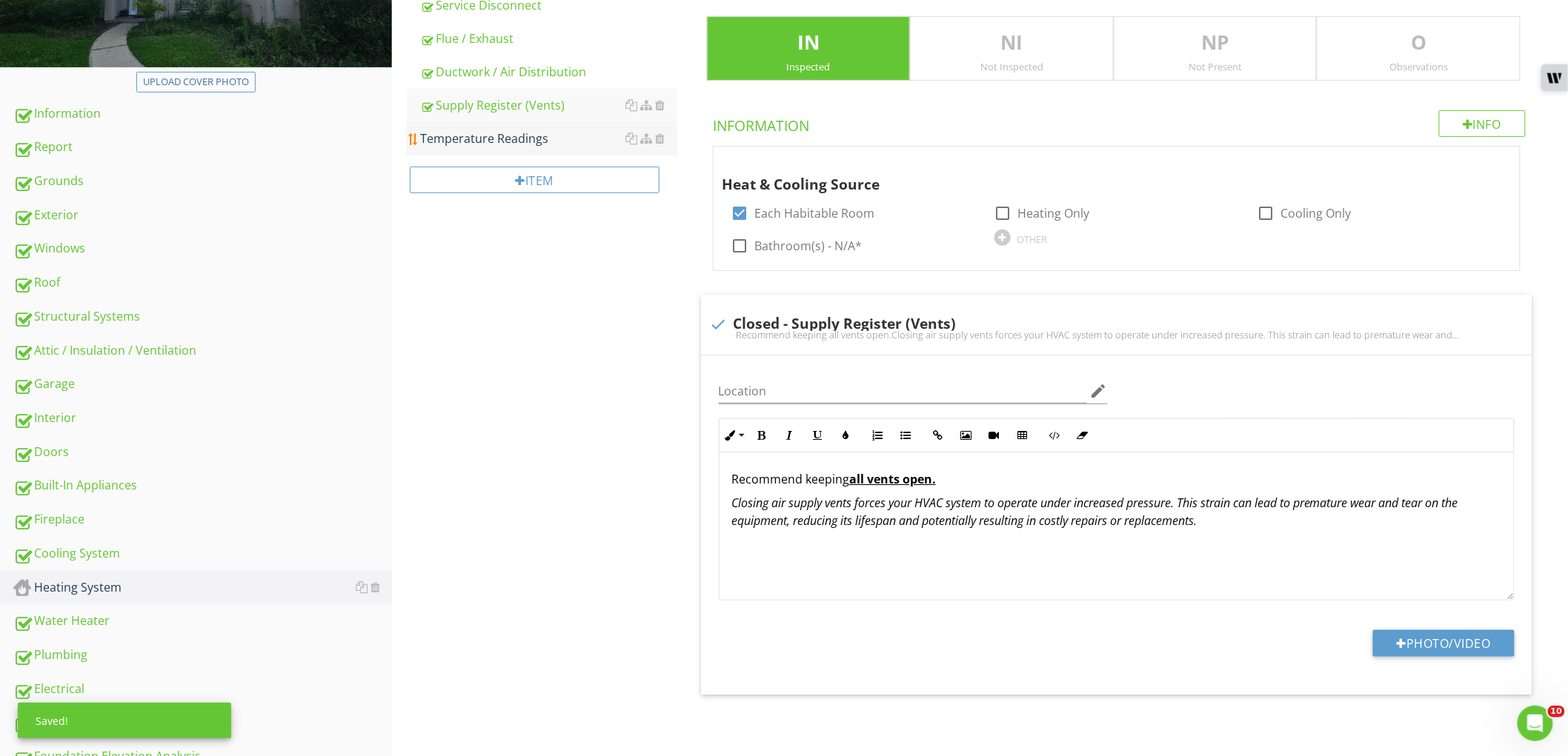
click at [519, 137] on div "Temperature Readings" at bounding box center [549, 138] width 257 height 18
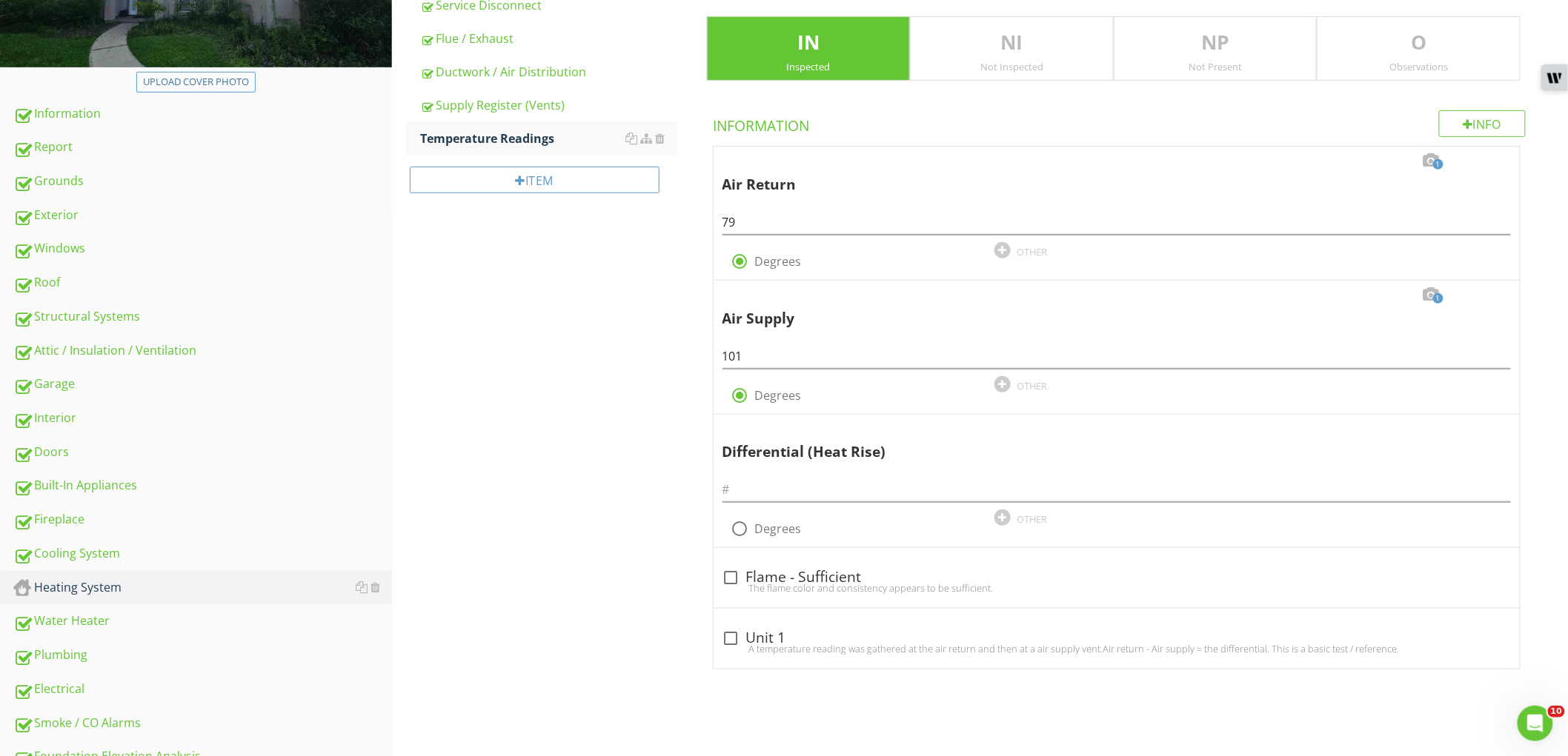
click at [701, 610] on span "1 Air Return 79 radio_button_checked Degrees OTHER 1 Air Supply 101 radio_butto…" at bounding box center [1120, 407] width 849 height 524
click at [811, 500] on input "text" at bounding box center [1117, 490] width 788 height 25
type input "3"
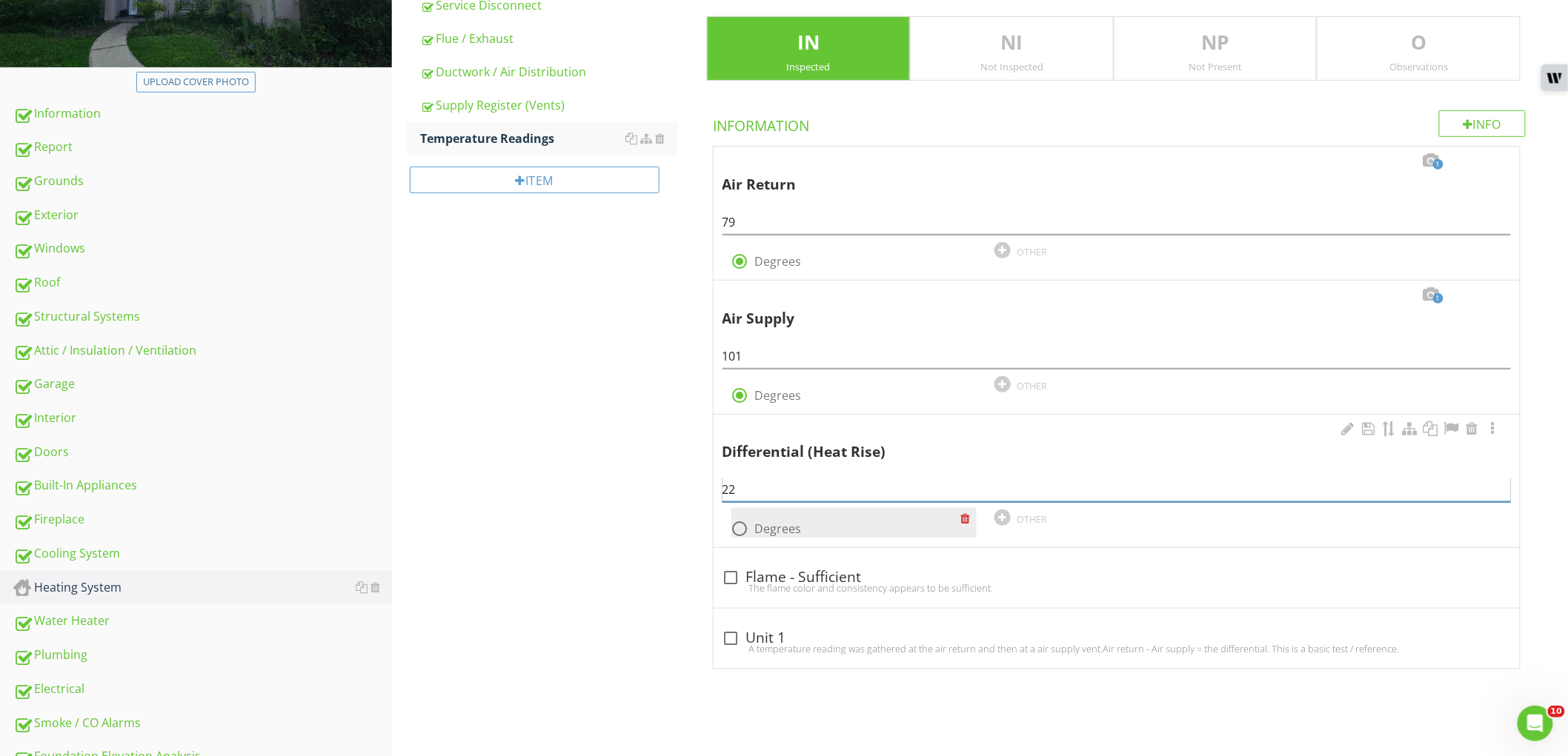
type input "22"
click at [780, 533] on label "Degrees" at bounding box center [778, 528] width 47 height 15
radio input "true"
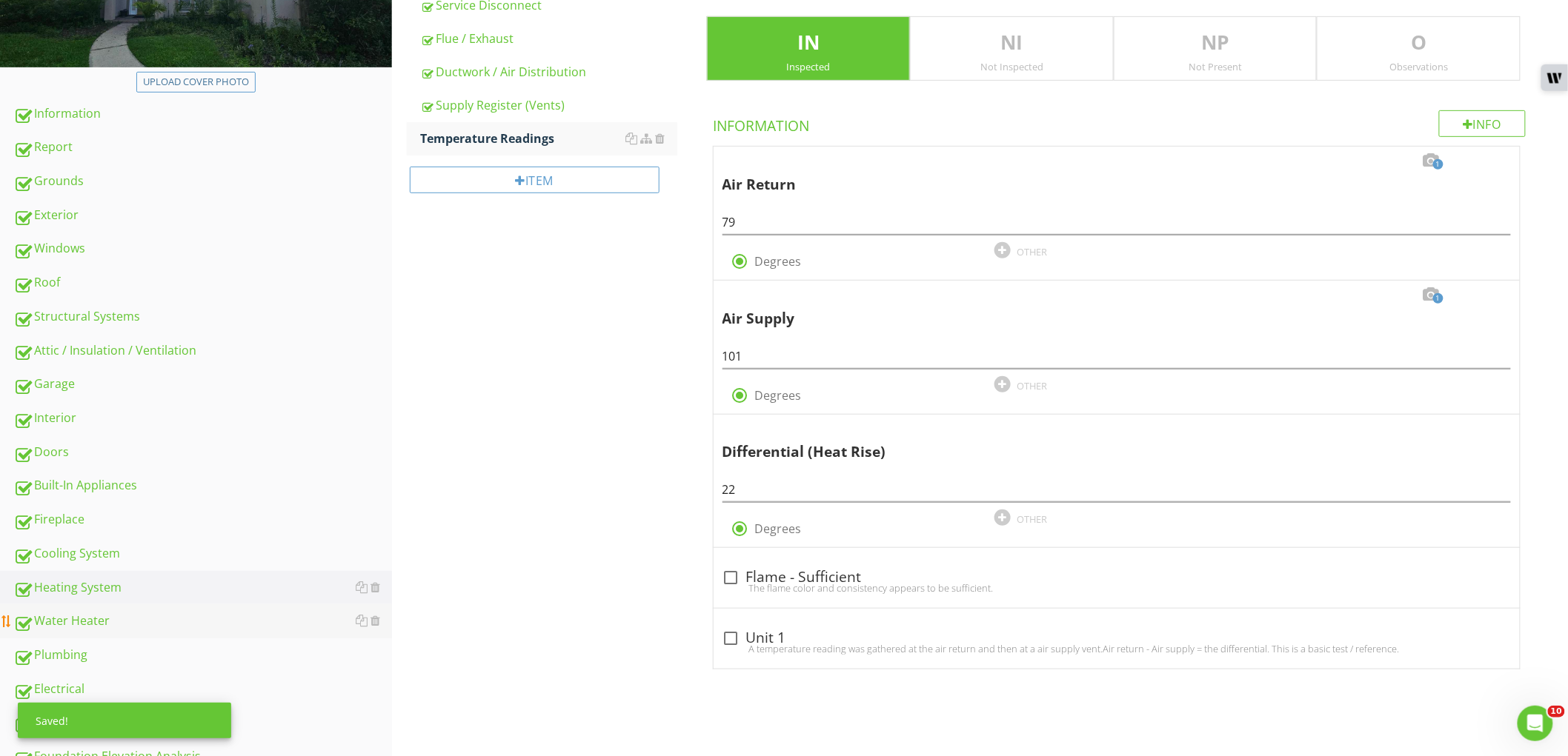
click at [180, 611] on div "Water Heater" at bounding box center [202, 621] width 378 height 20
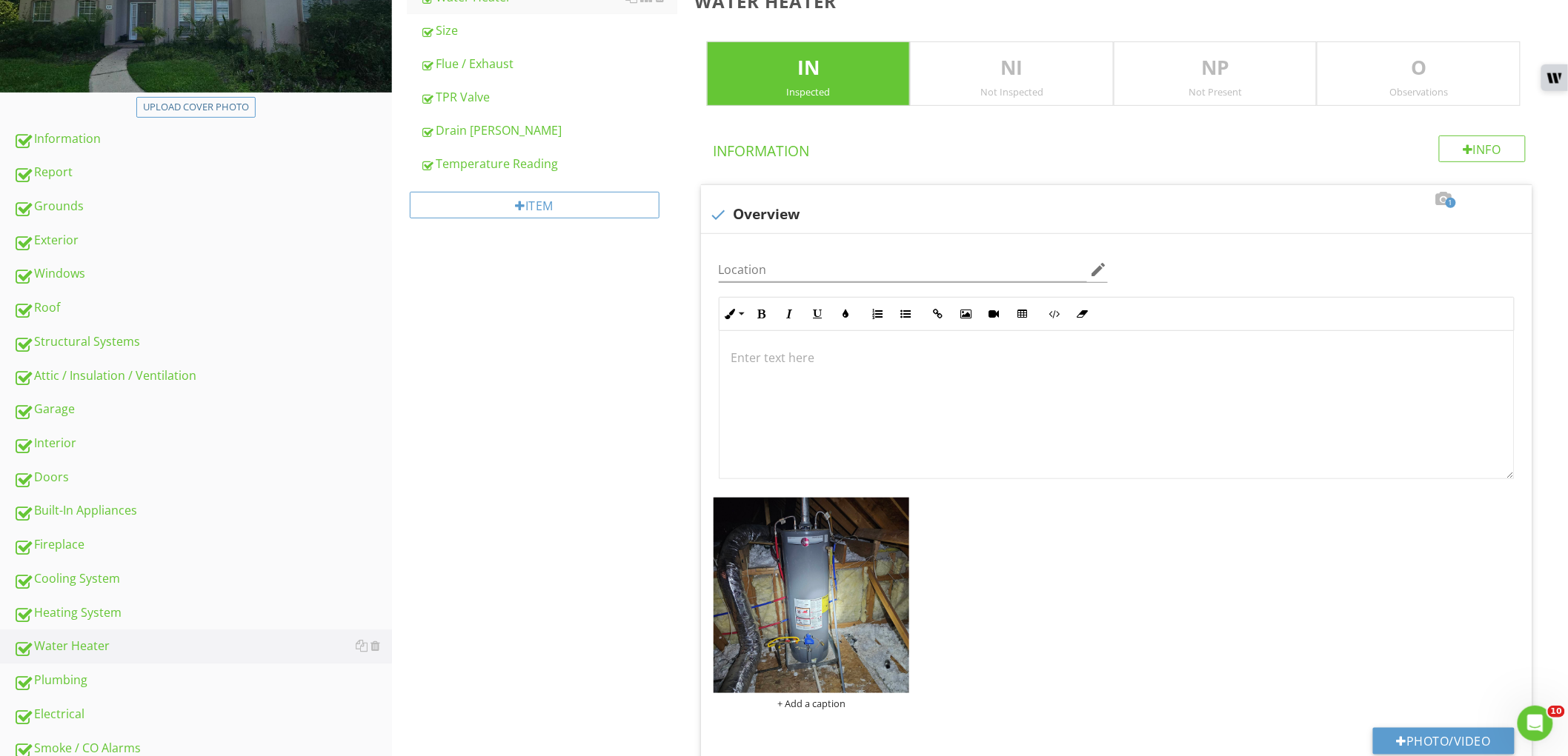
scroll to position [156, 0]
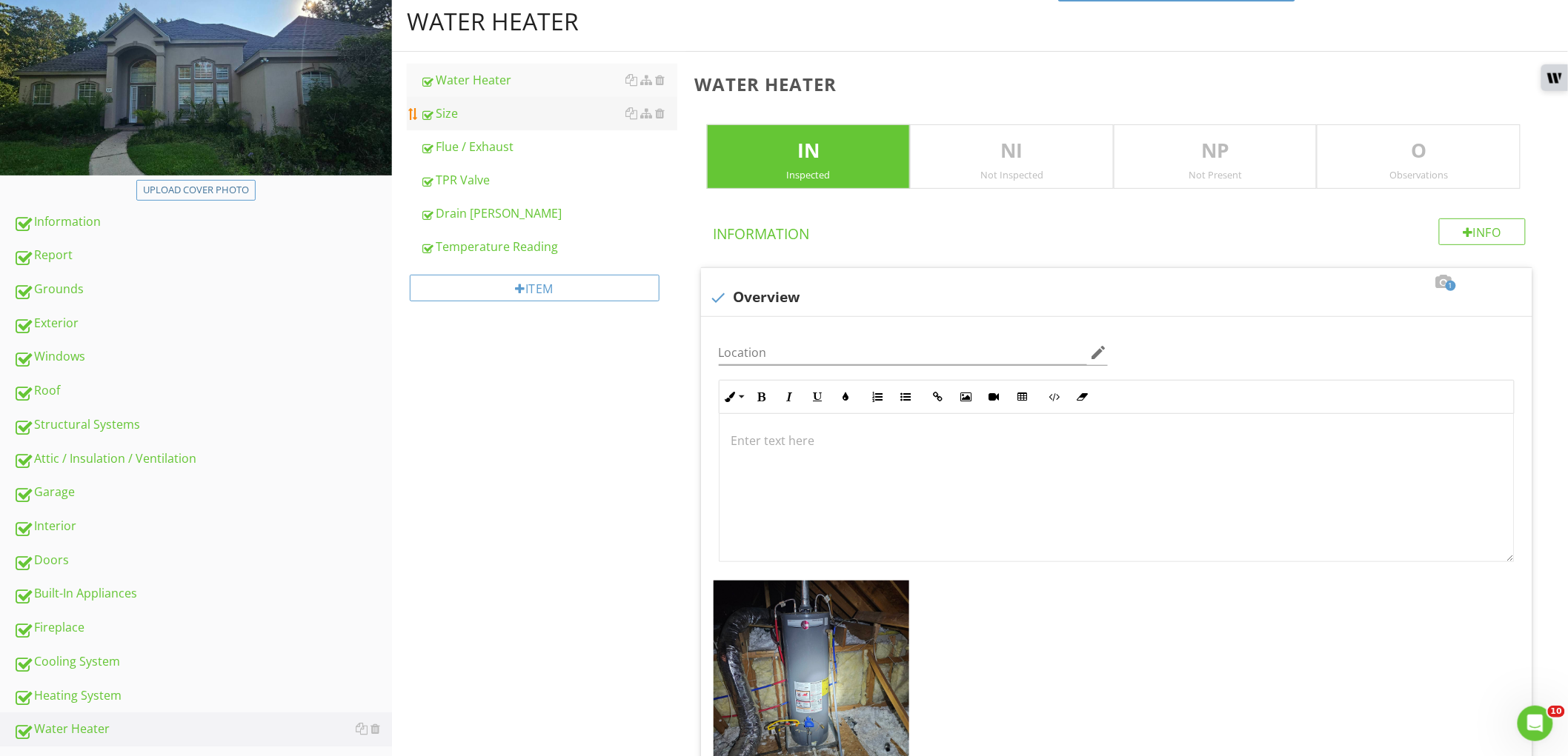
click at [508, 117] on div "Size" at bounding box center [549, 114] width 257 height 18
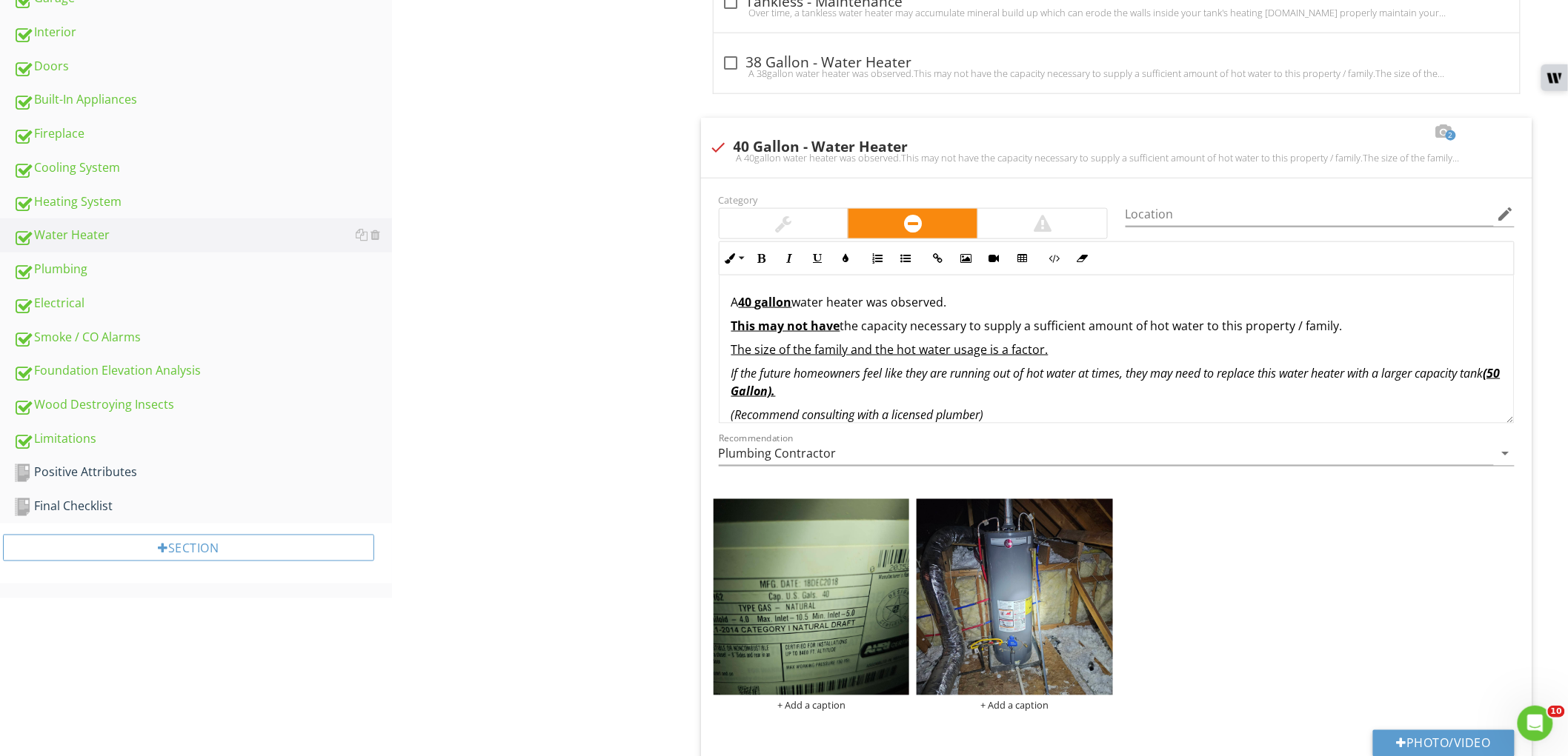
scroll to position [731, 0]
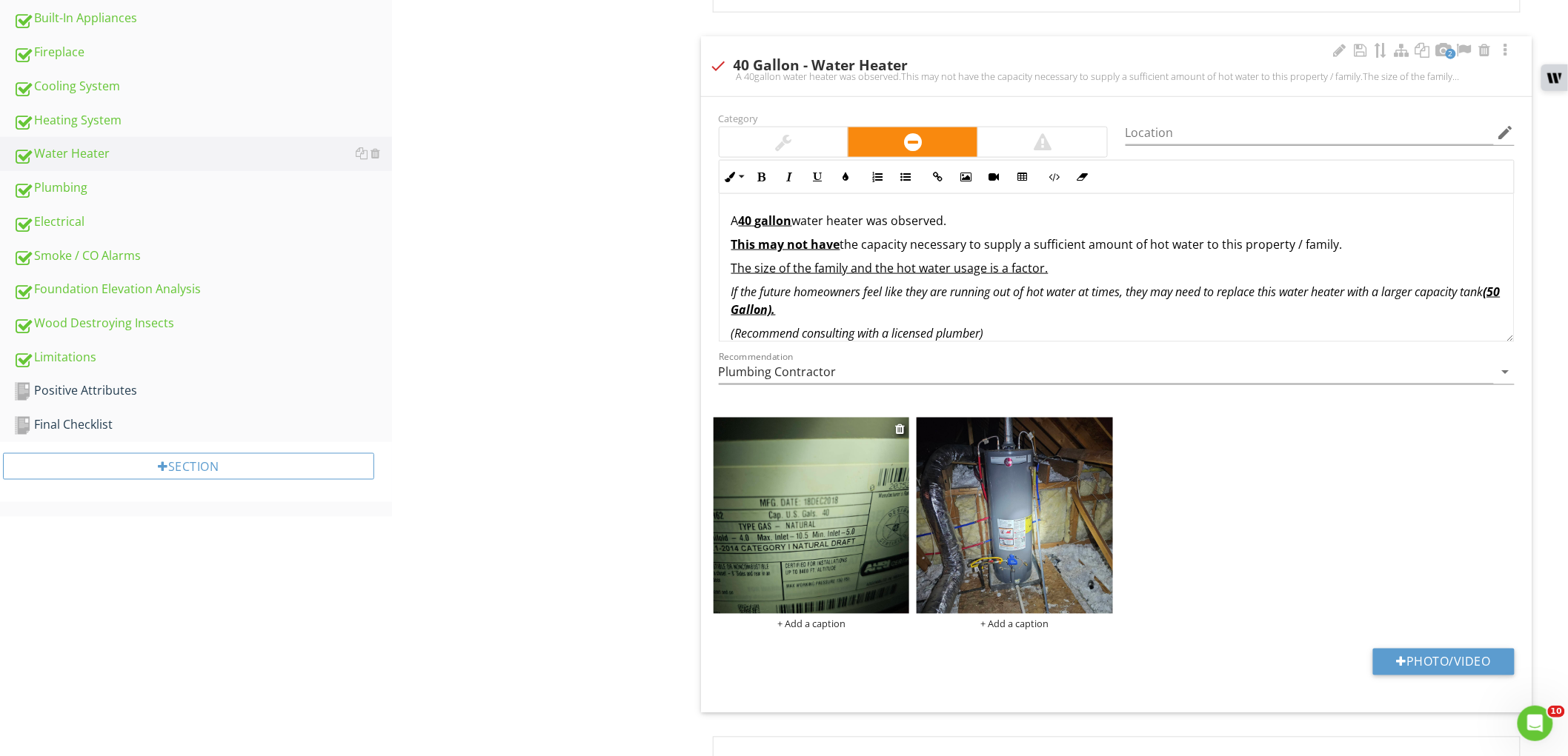
click at [794, 565] on img at bounding box center [812, 516] width 196 height 196
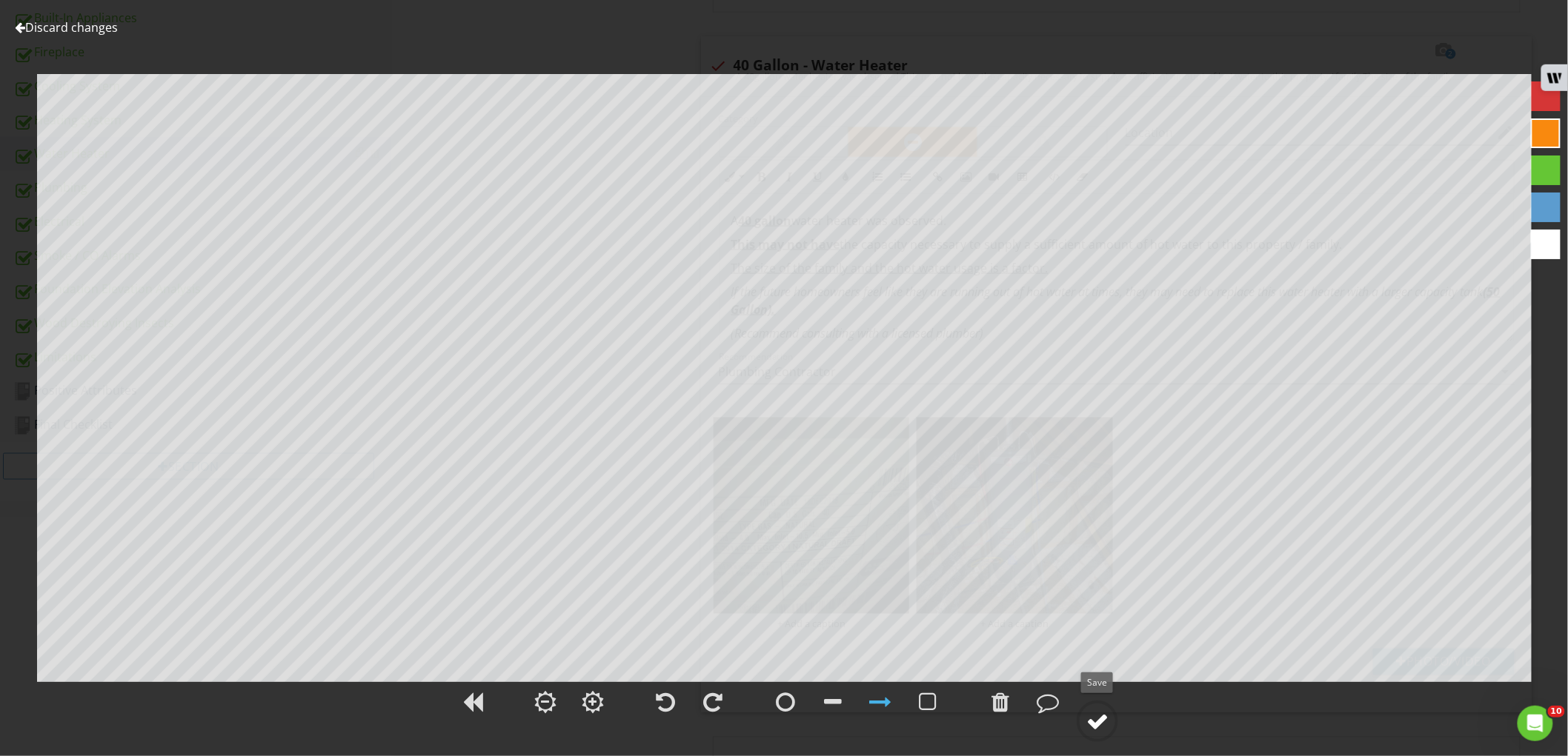
click at [1094, 717] on div at bounding box center [1097, 721] width 22 height 22
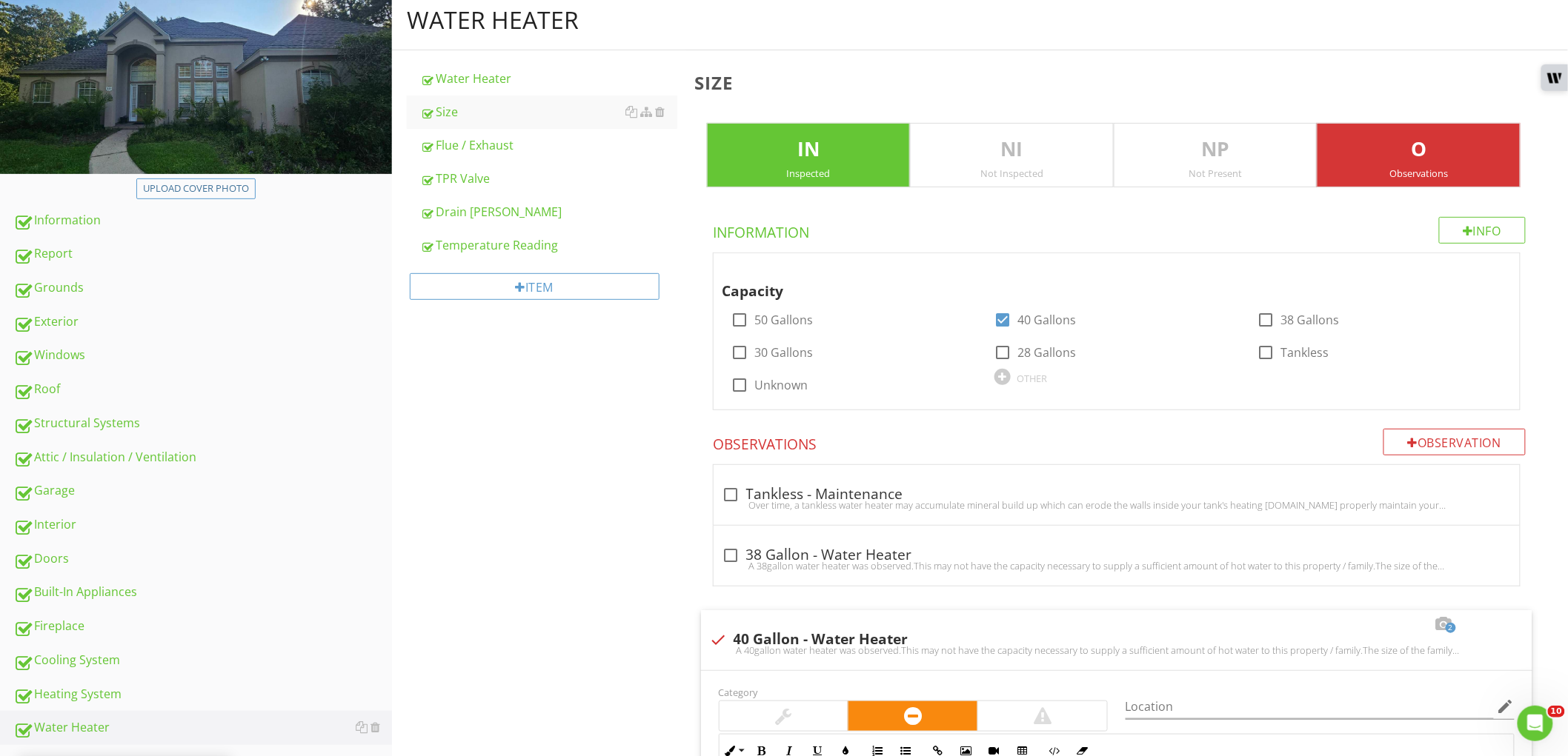
scroll to position [0, 0]
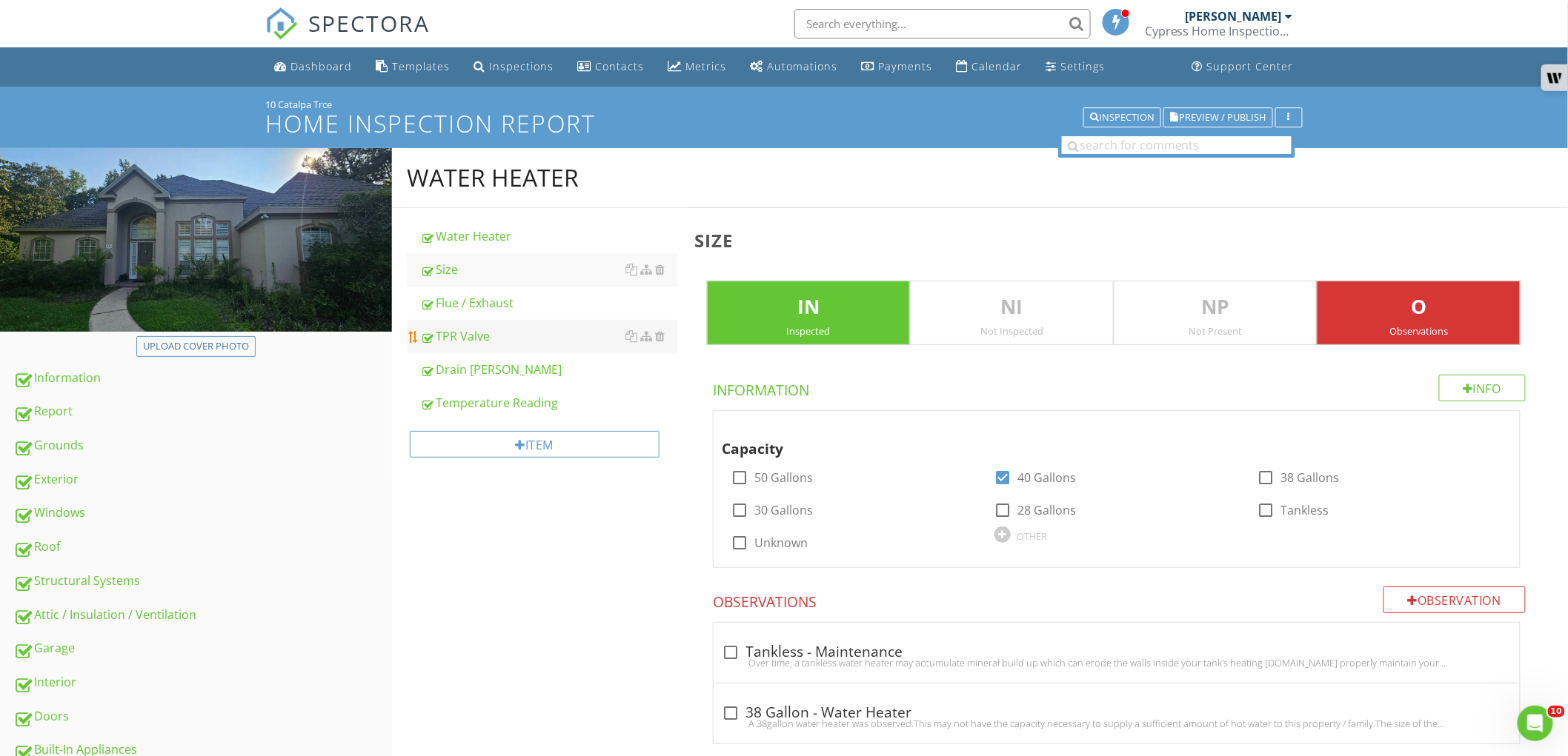
click at [546, 306] on div "Flue / Exhaust" at bounding box center [549, 303] width 257 height 18
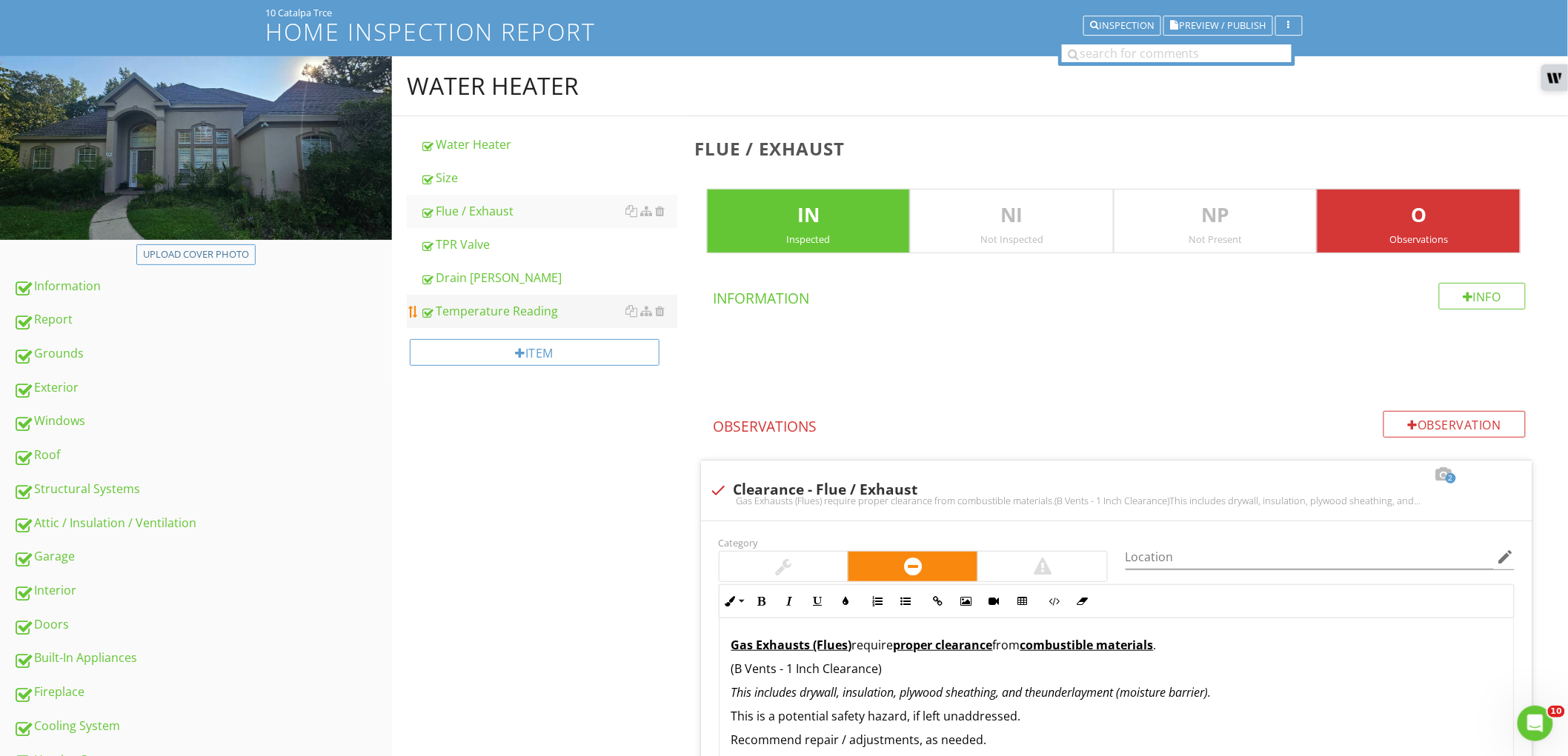
scroll to position [247, 0]
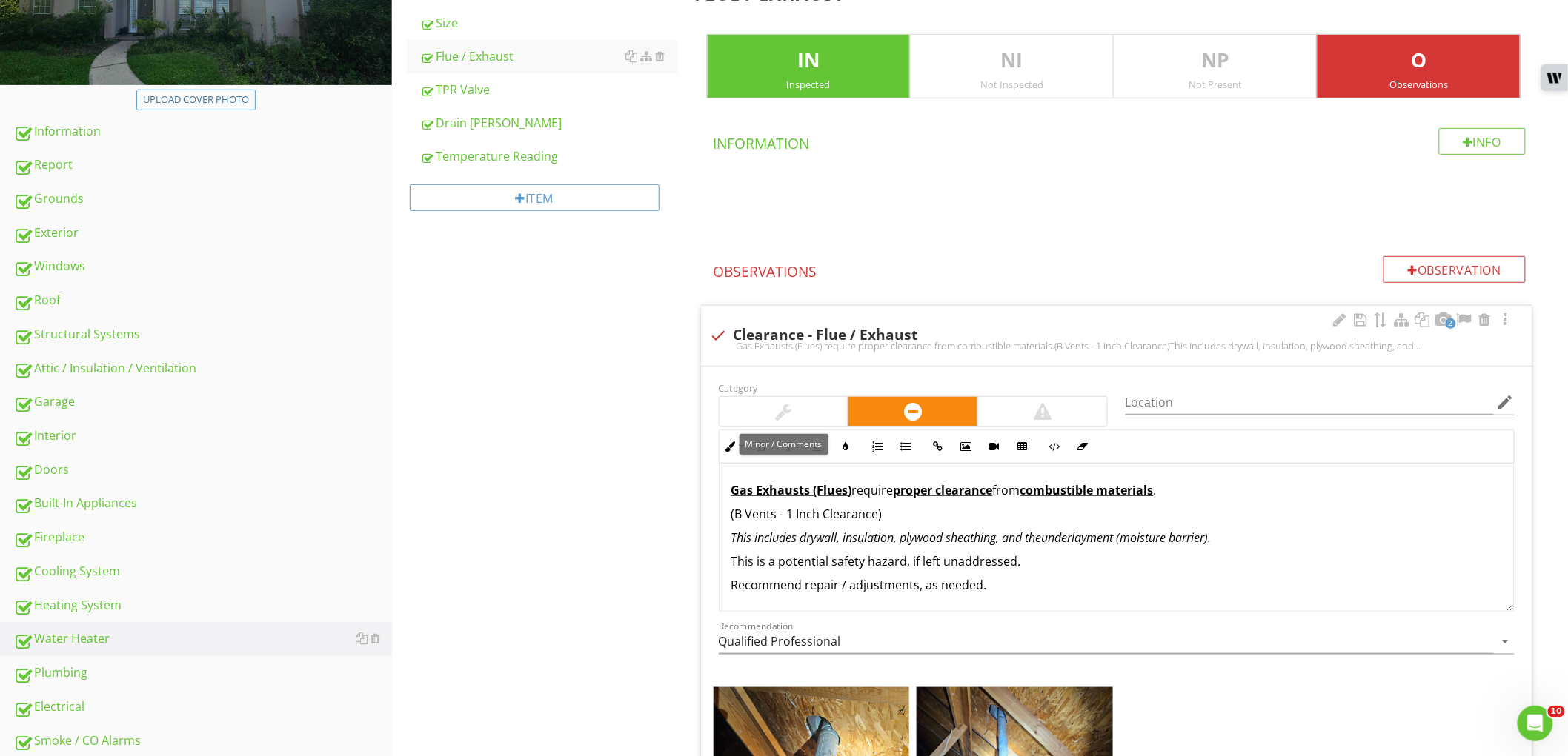
click at [783, 398] on div at bounding box center [783, 411] width 129 height 29
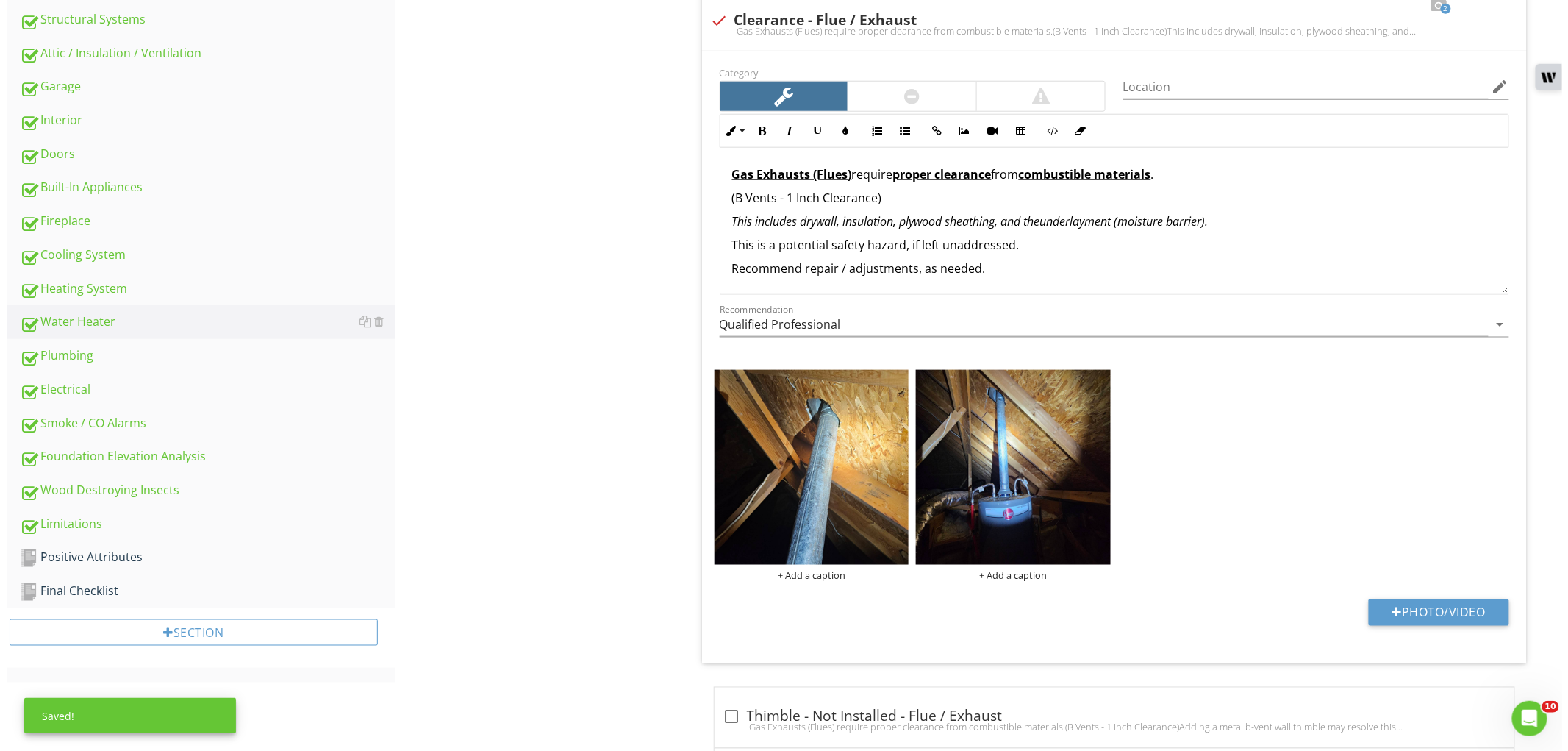
scroll to position [571, 0]
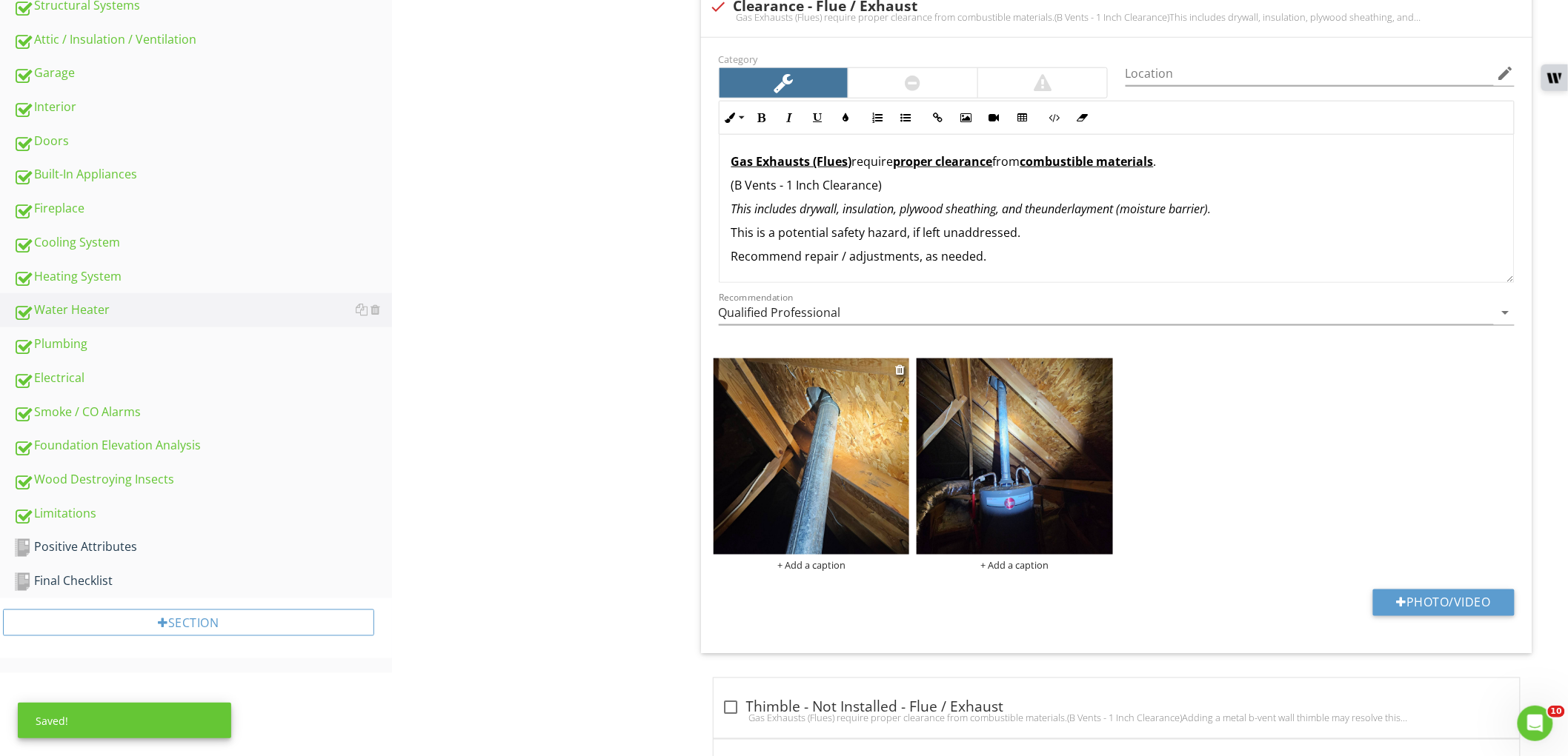
click at [785, 449] on img at bounding box center [812, 456] width 196 height 196
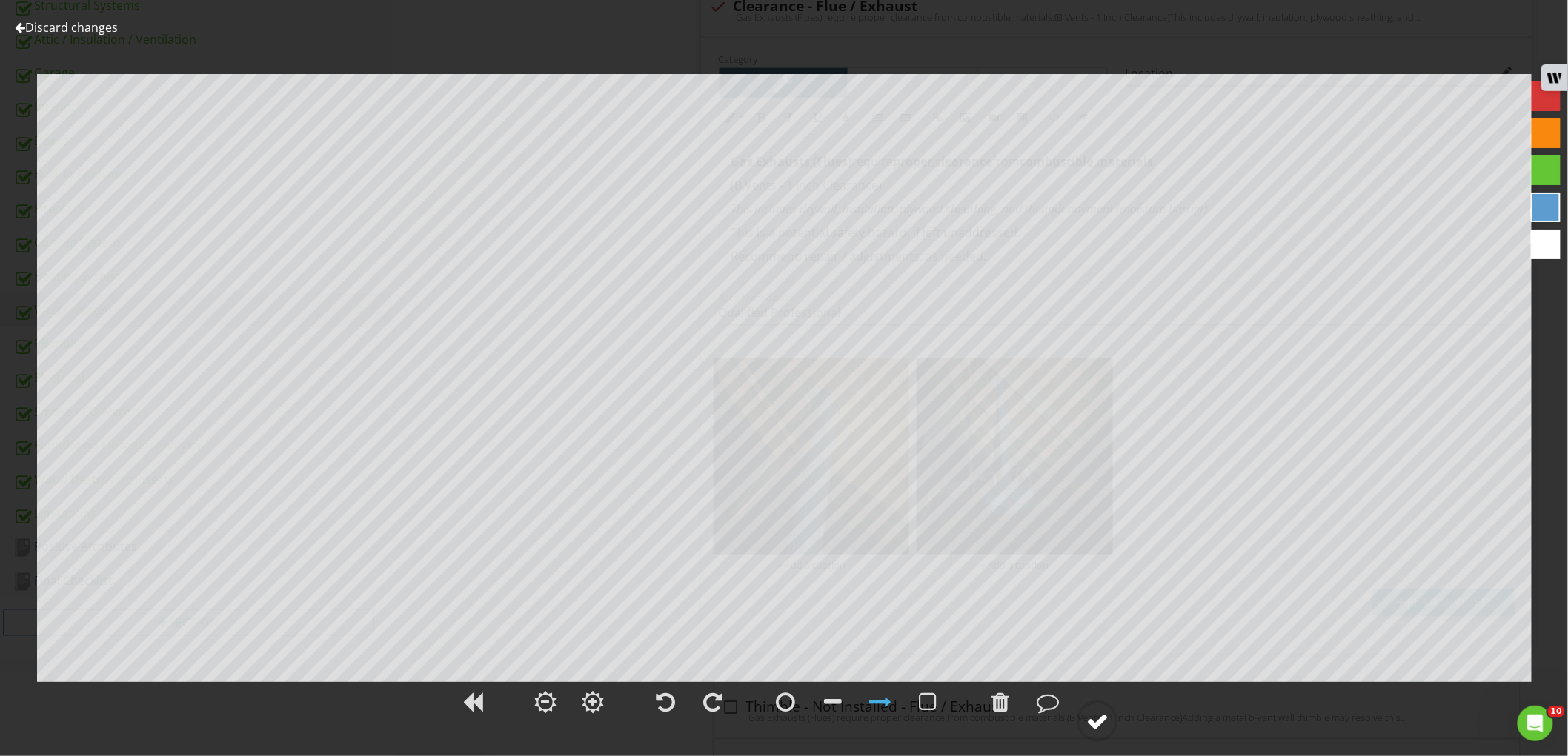
click at [1106, 730] on div at bounding box center [1097, 721] width 22 height 22
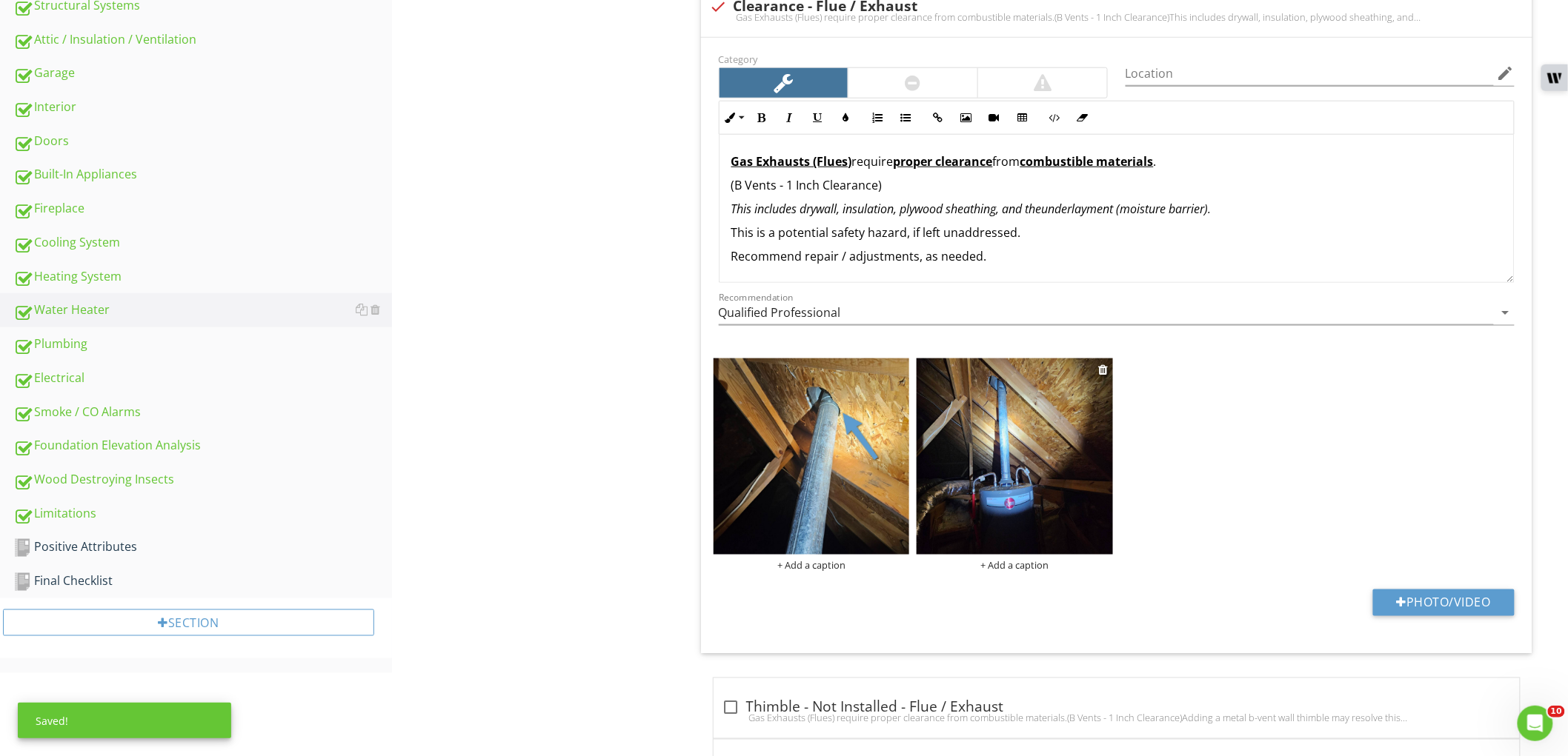
click at [1028, 453] on img at bounding box center [1014, 456] width 196 height 196
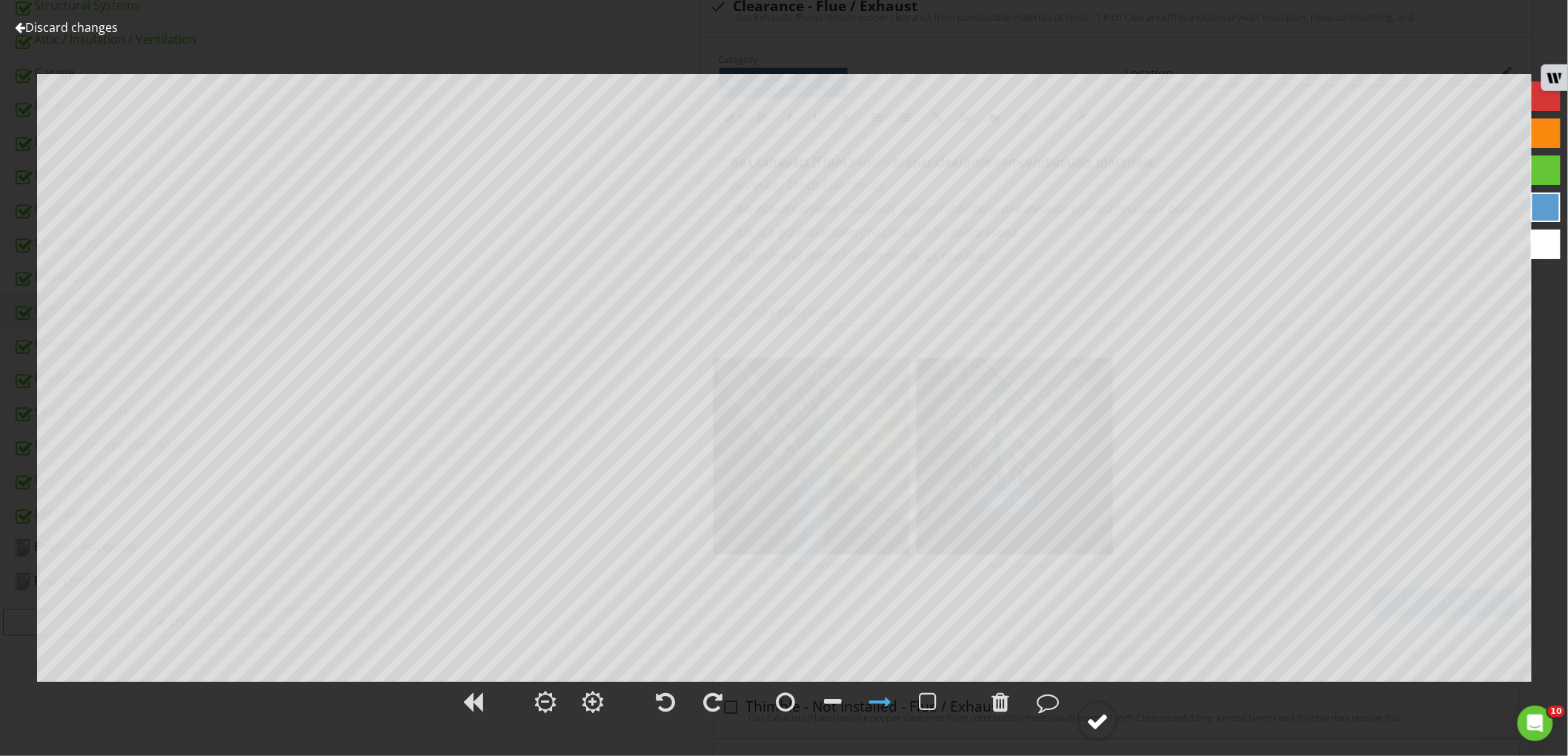
click at [1085, 714] on circle at bounding box center [1097, 721] width 38 height 38
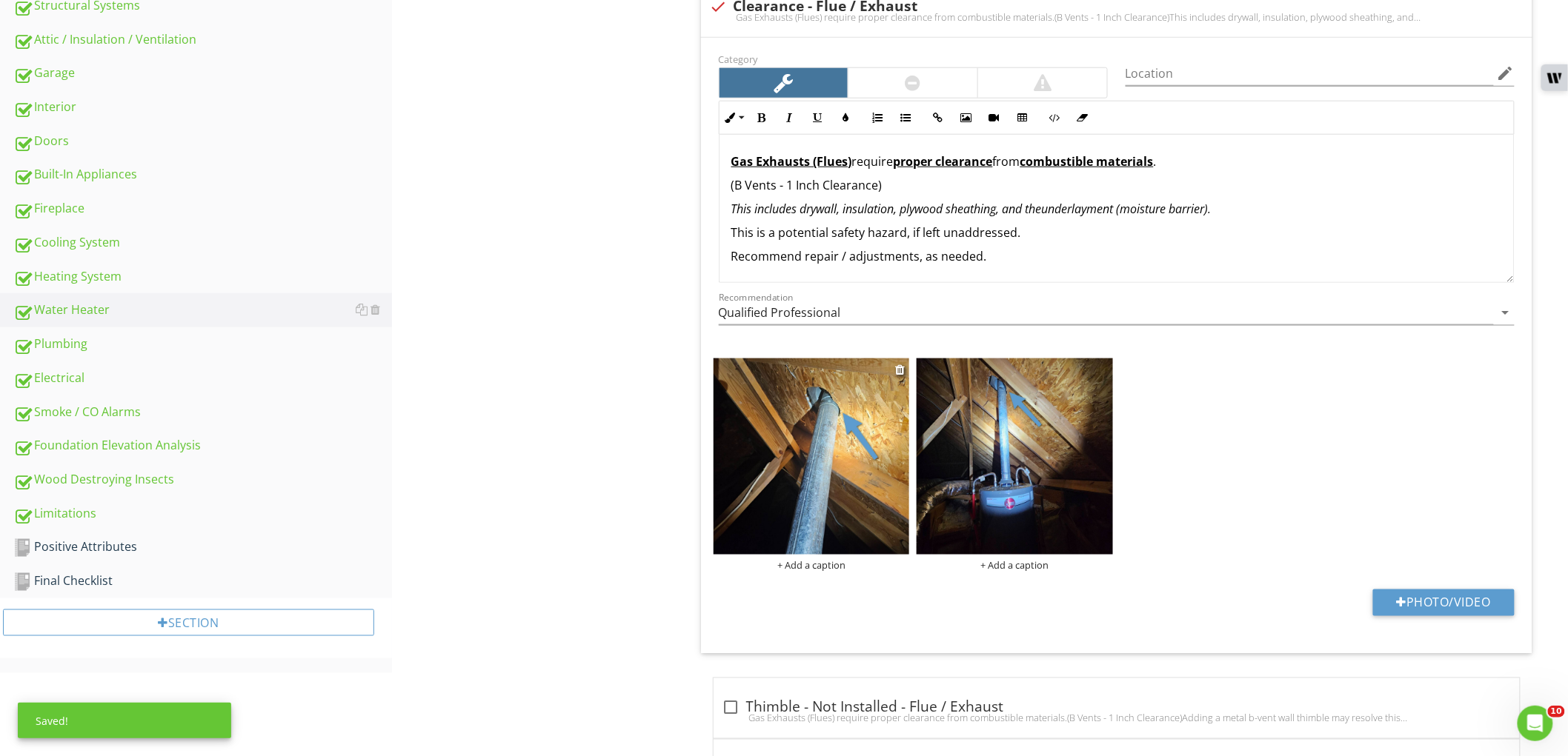
click at [816, 560] on div "+ Add a caption" at bounding box center [812, 564] width 196 height 12
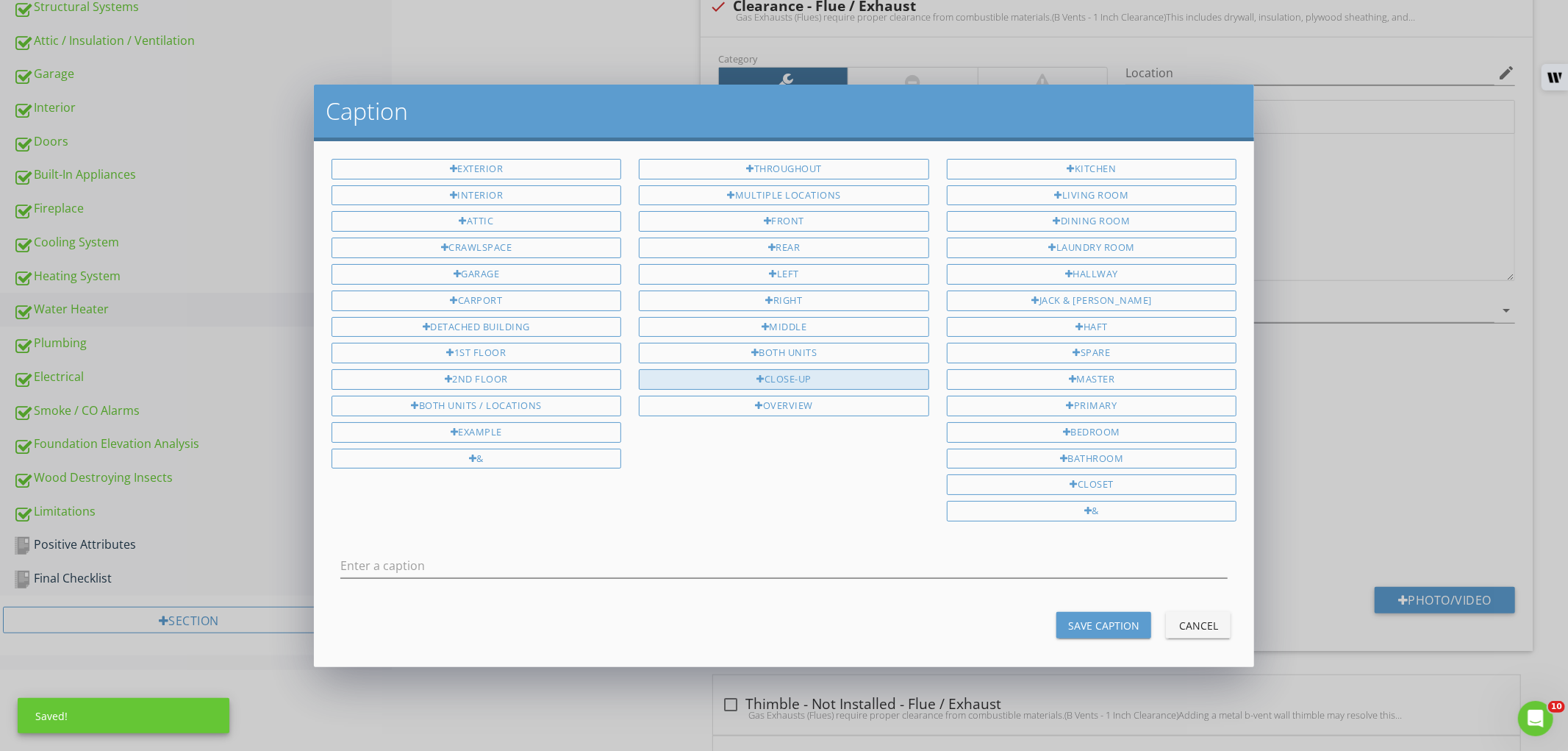
click at [782, 390] on div "Close-Up" at bounding box center [784, 379] width 291 height 20
type input "Close-Up"
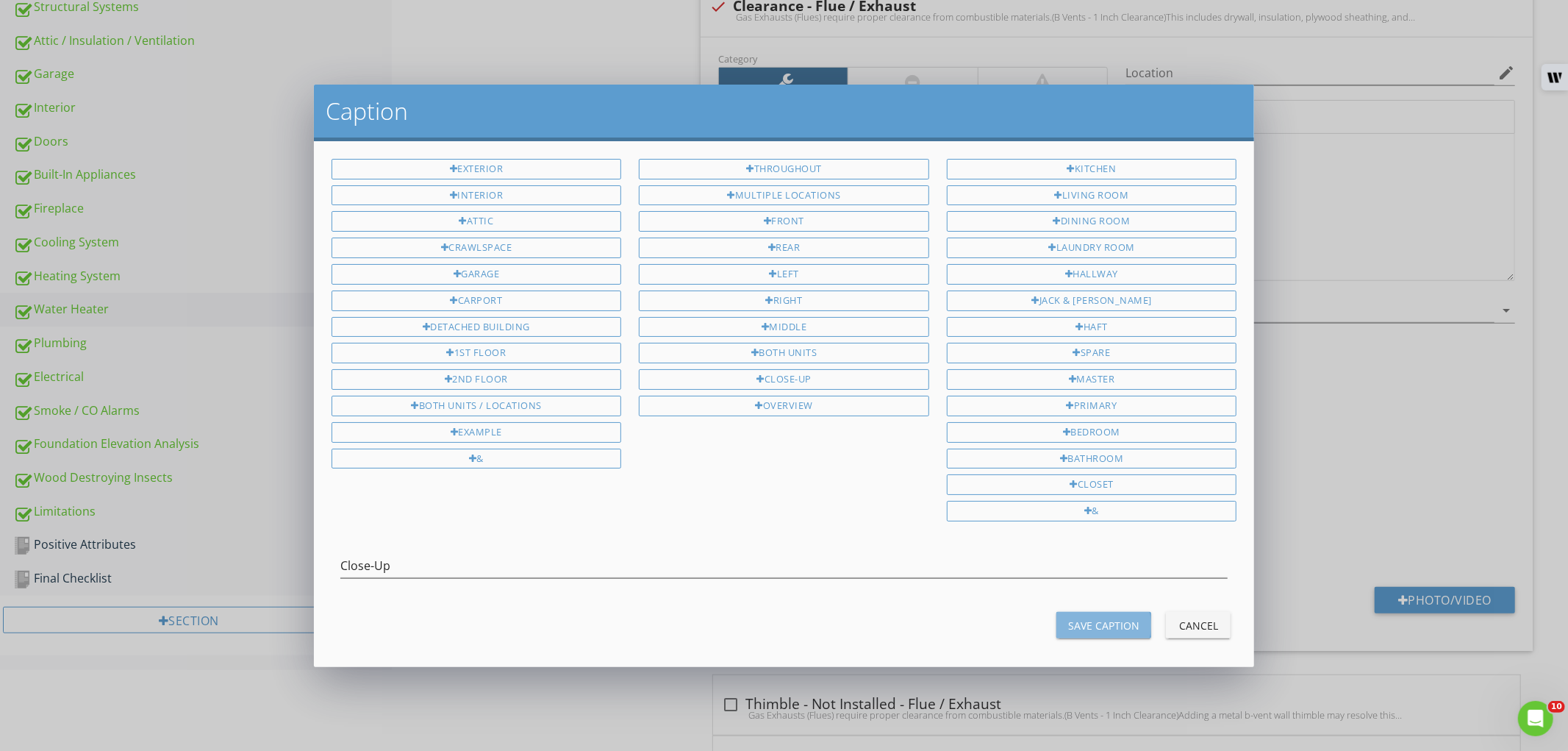
click at [1086, 628] on div "Save Caption" at bounding box center [1103, 626] width 71 height 16
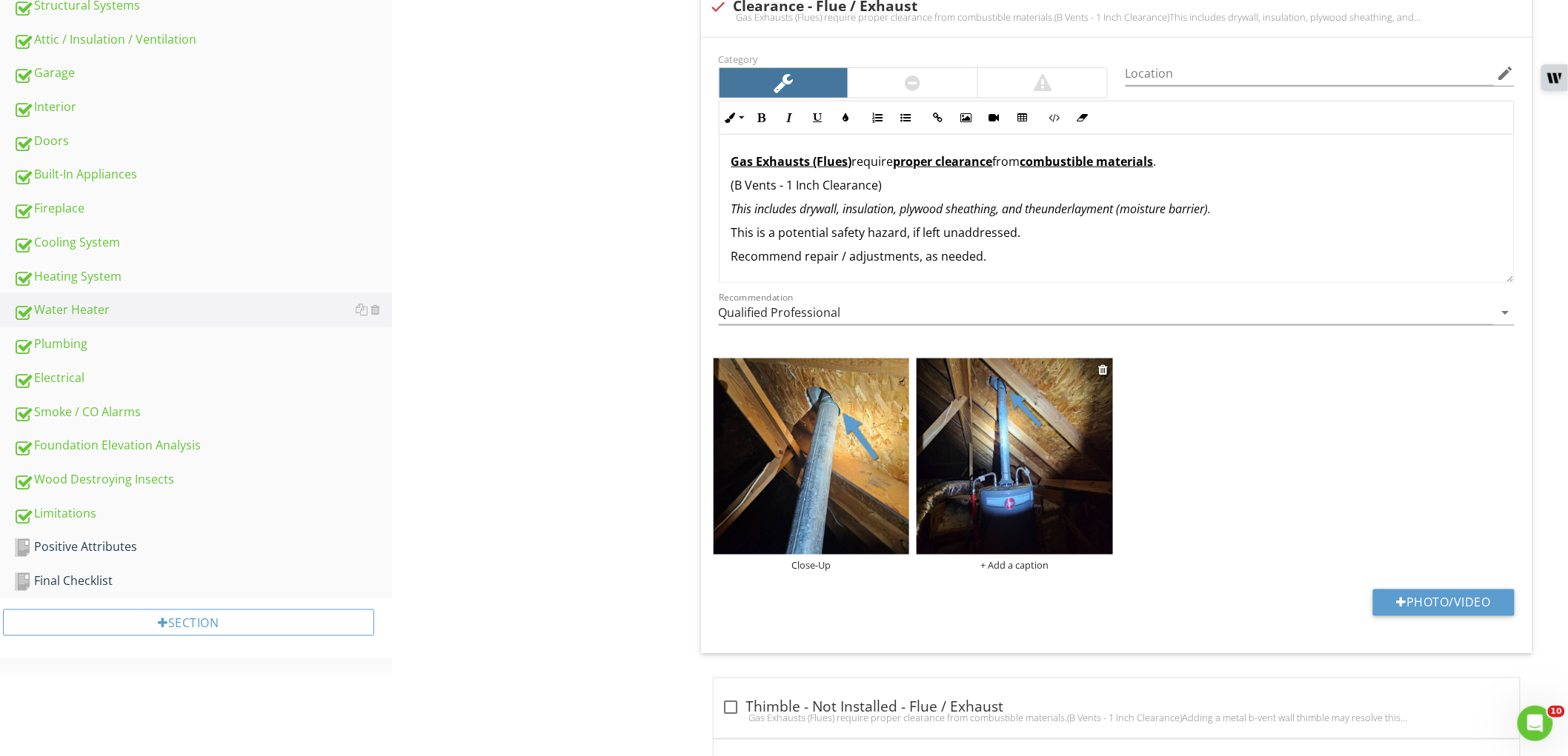
click at [996, 565] on div "+ Add a caption" at bounding box center [1014, 564] width 196 height 12
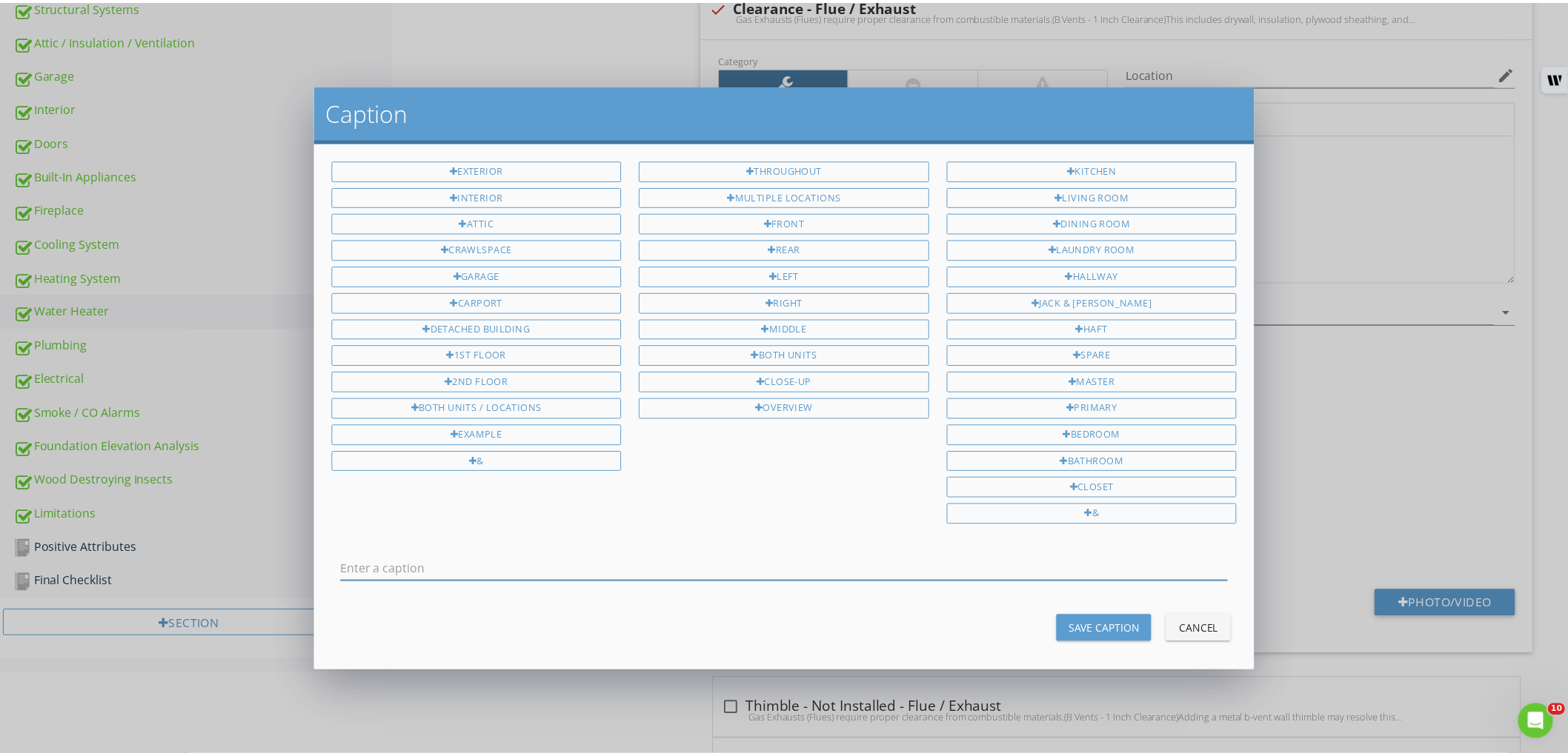
scroll to position [0, 0]
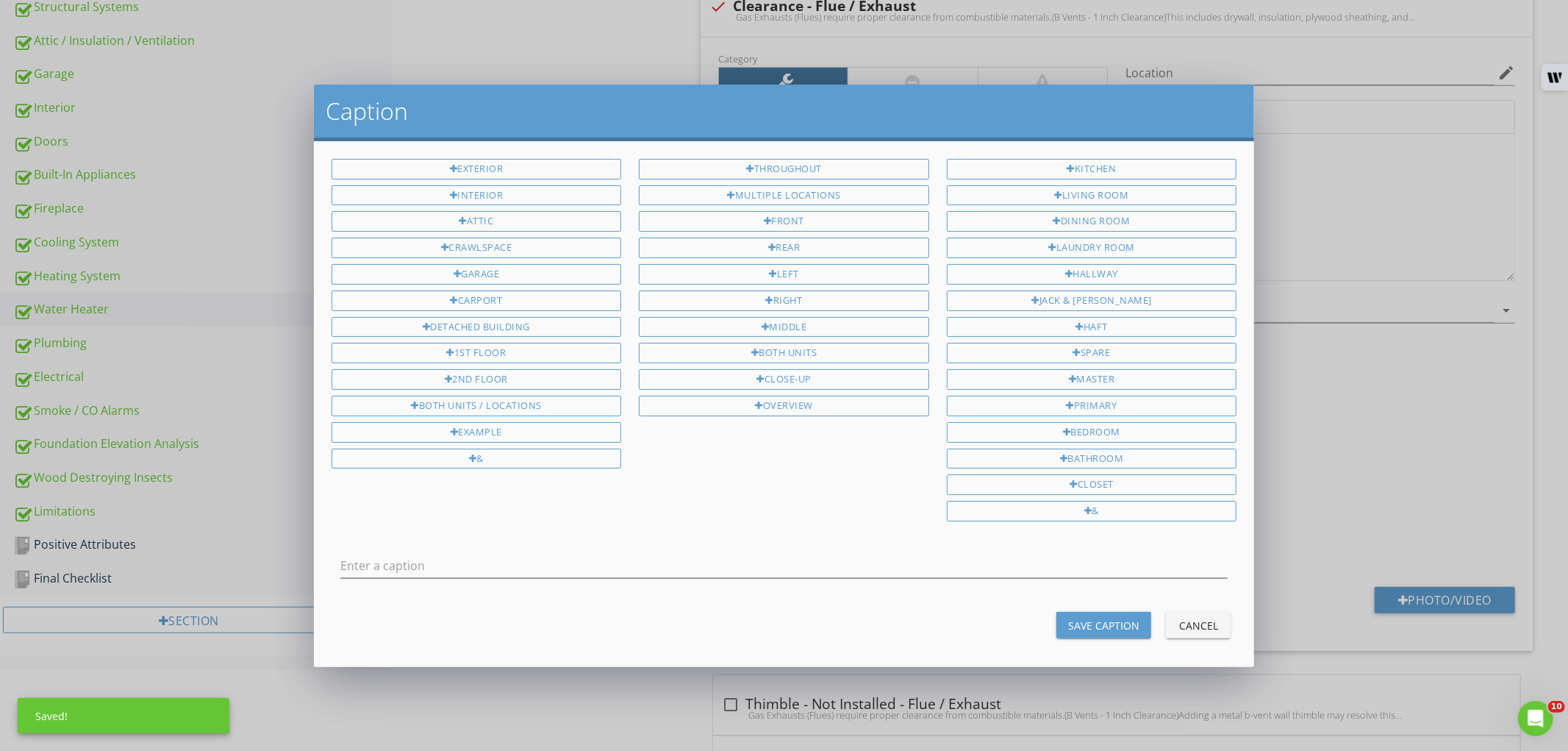
click at [832, 418] on div "Throughout Multiple Locations Front Rear Left Right Middle Both Units Close-Up …" at bounding box center [784, 290] width 308 height 264
click at [836, 403] on div "Overview" at bounding box center [784, 405] width 291 height 20
type input "Overview"
click at [1068, 623] on div "Save Caption" at bounding box center [1103, 626] width 71 height 16
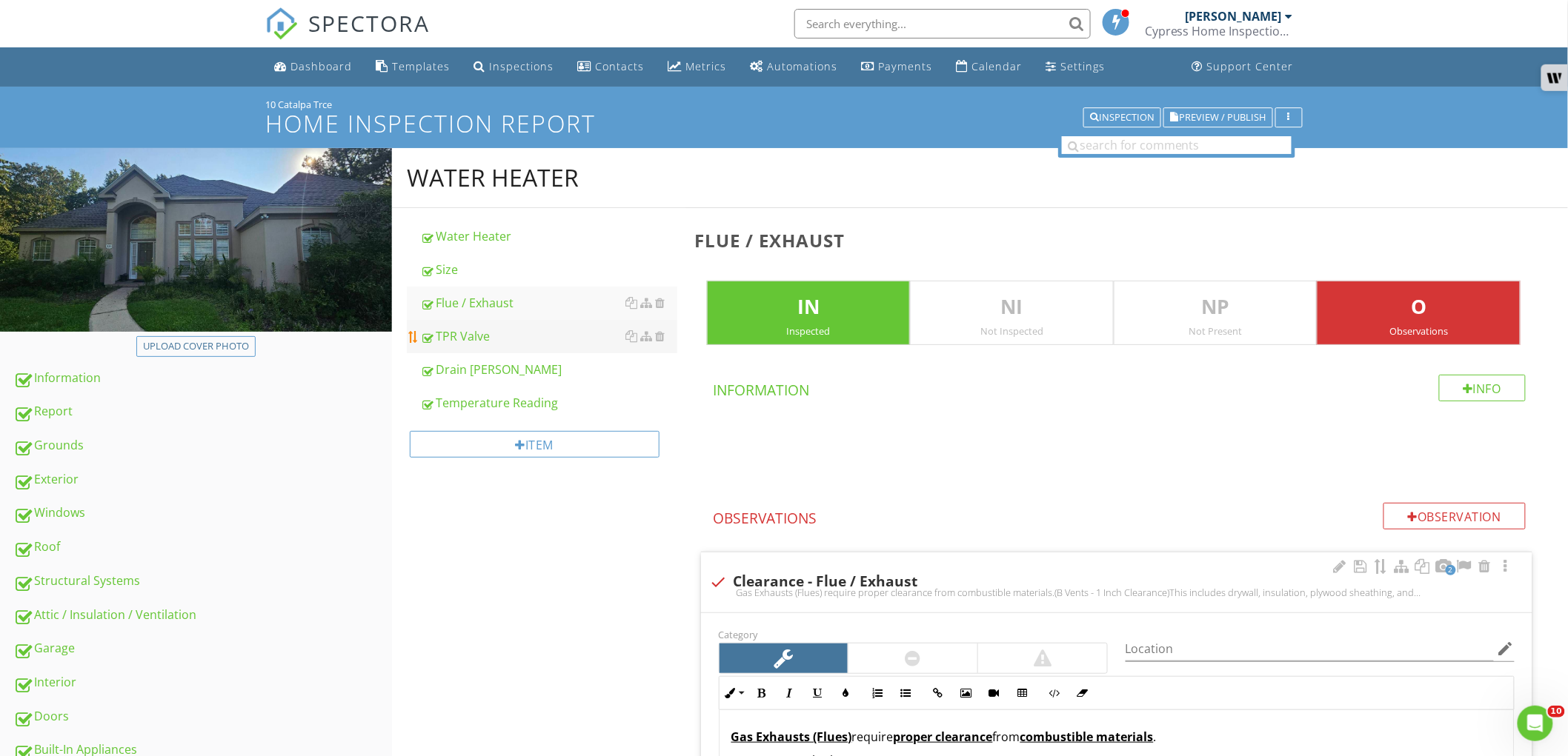
click at [553, 346] on link "TPR Valve" at bounding box center [549, 335] width 257 height 33
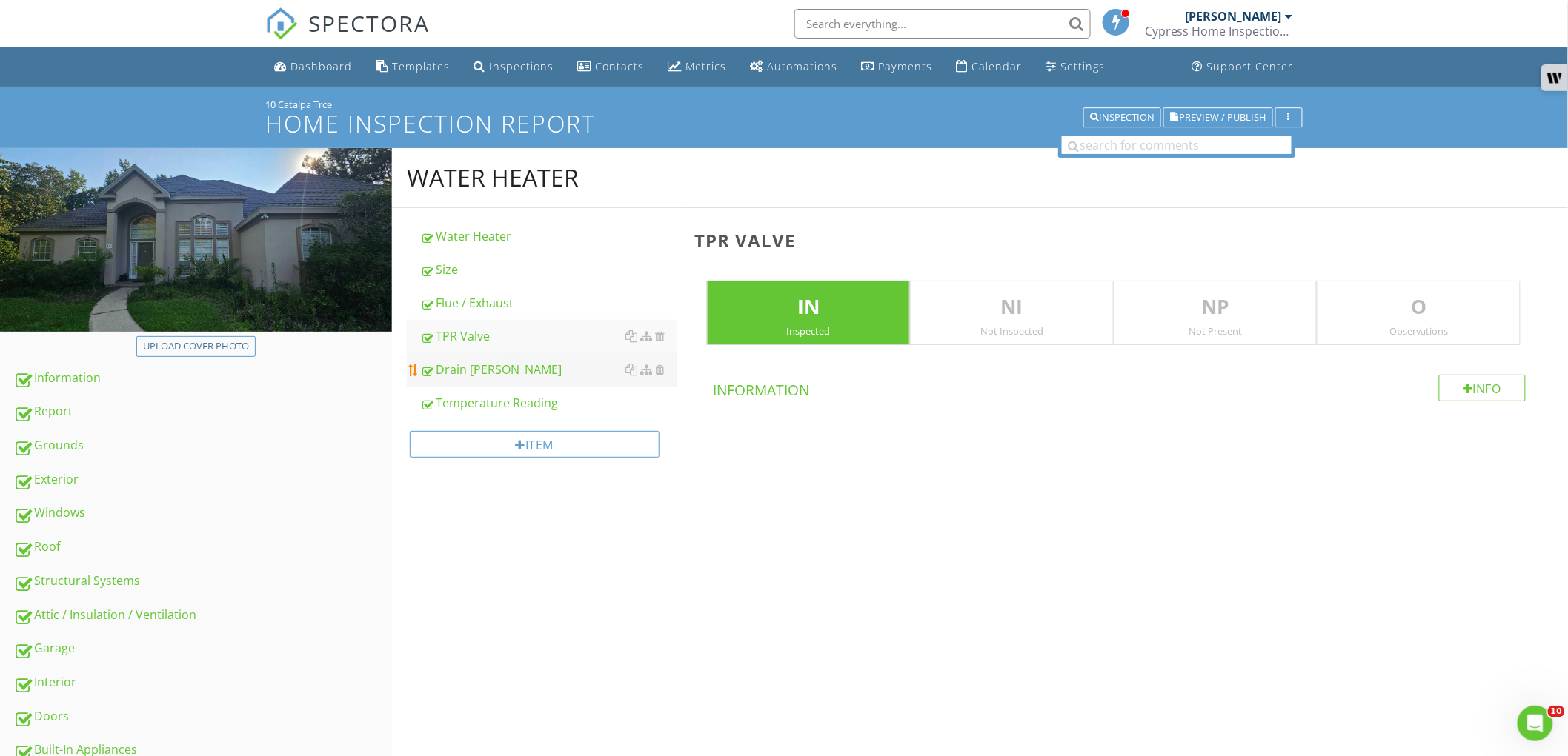
click at [550, 364] on div "Drain [PERSON_NAME]" at bounding box center [549, 369] width 257 height 18
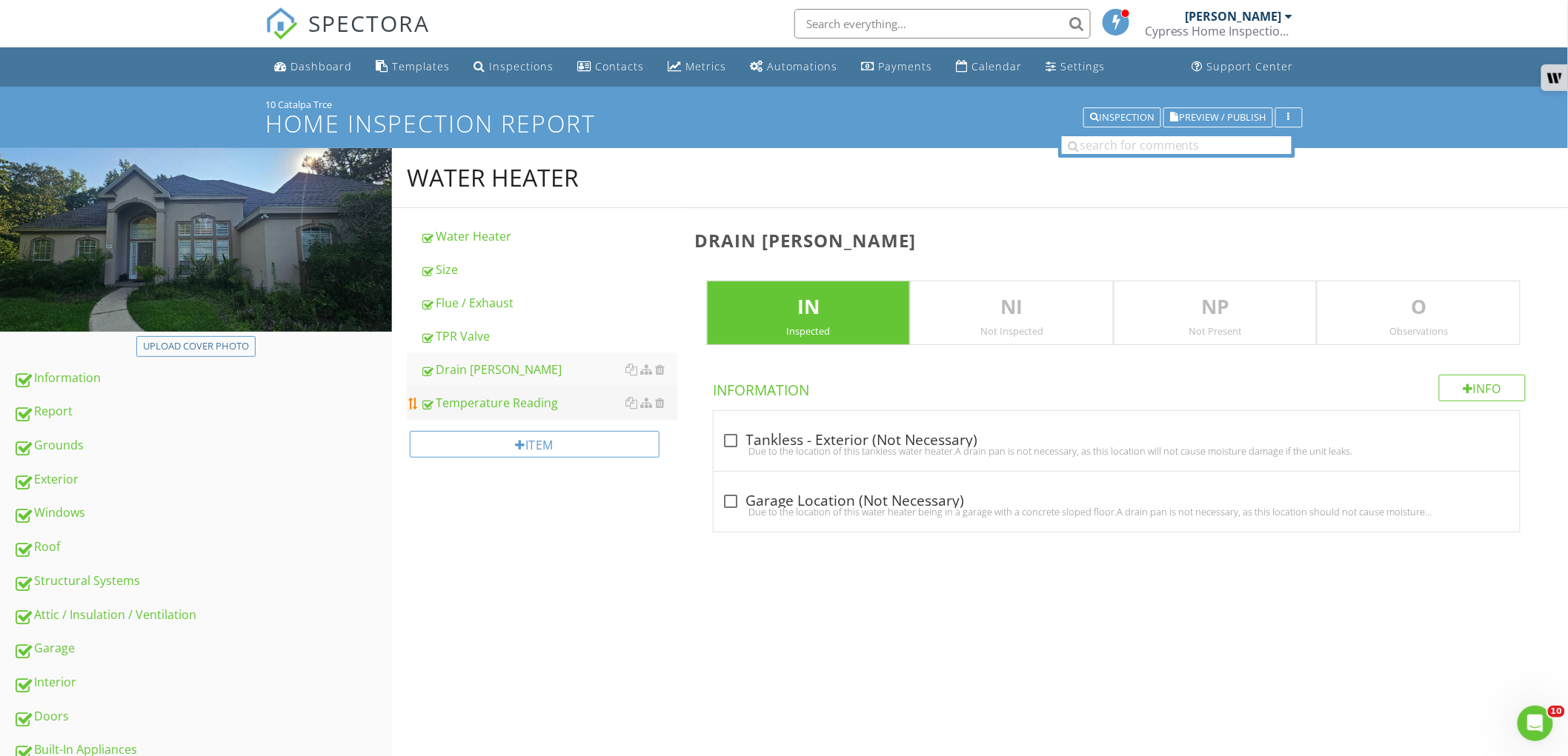
click at [515, 397] on div "Temperature Reading" at bounding box center [549, 403] width 257 height 18
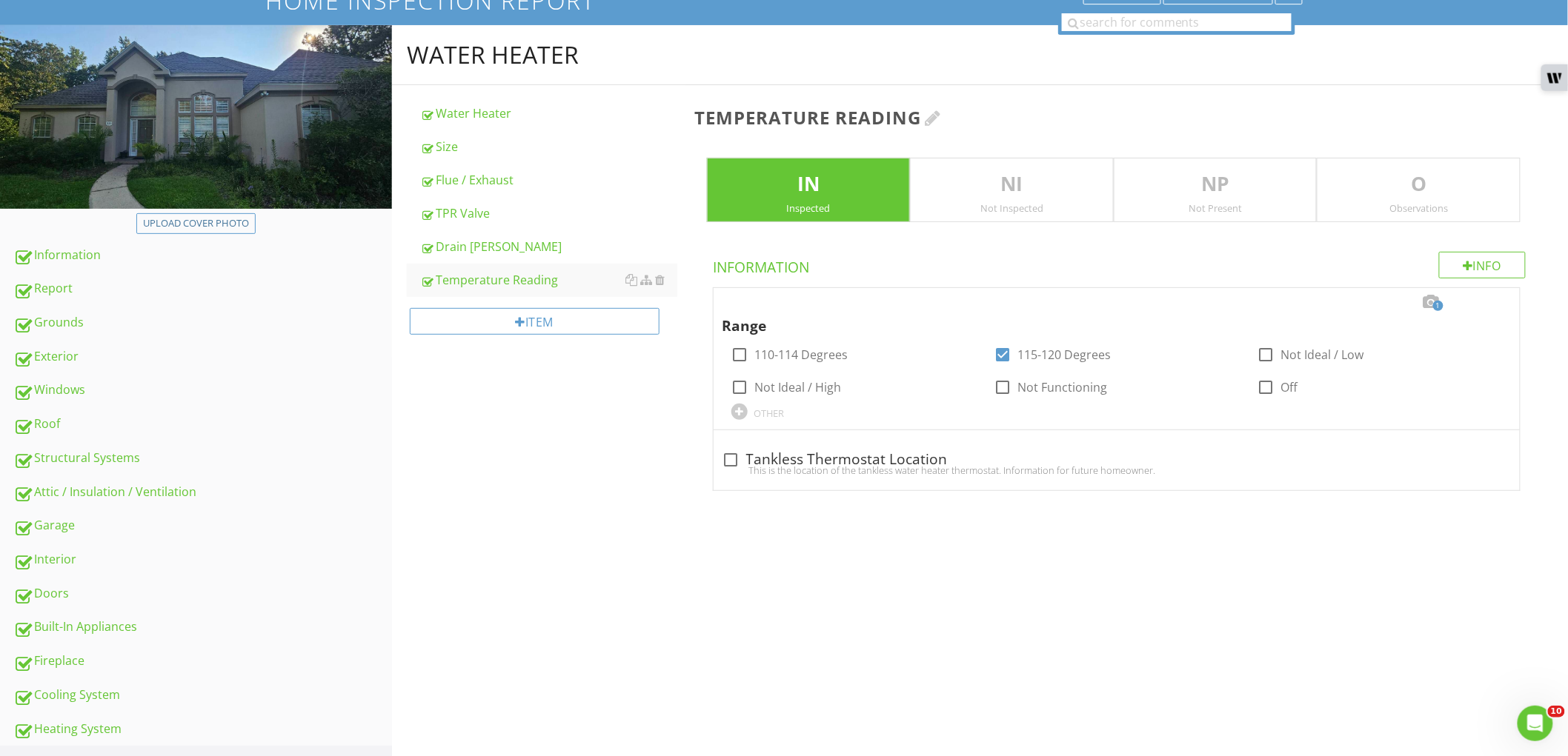
scroll to position [328, 0]
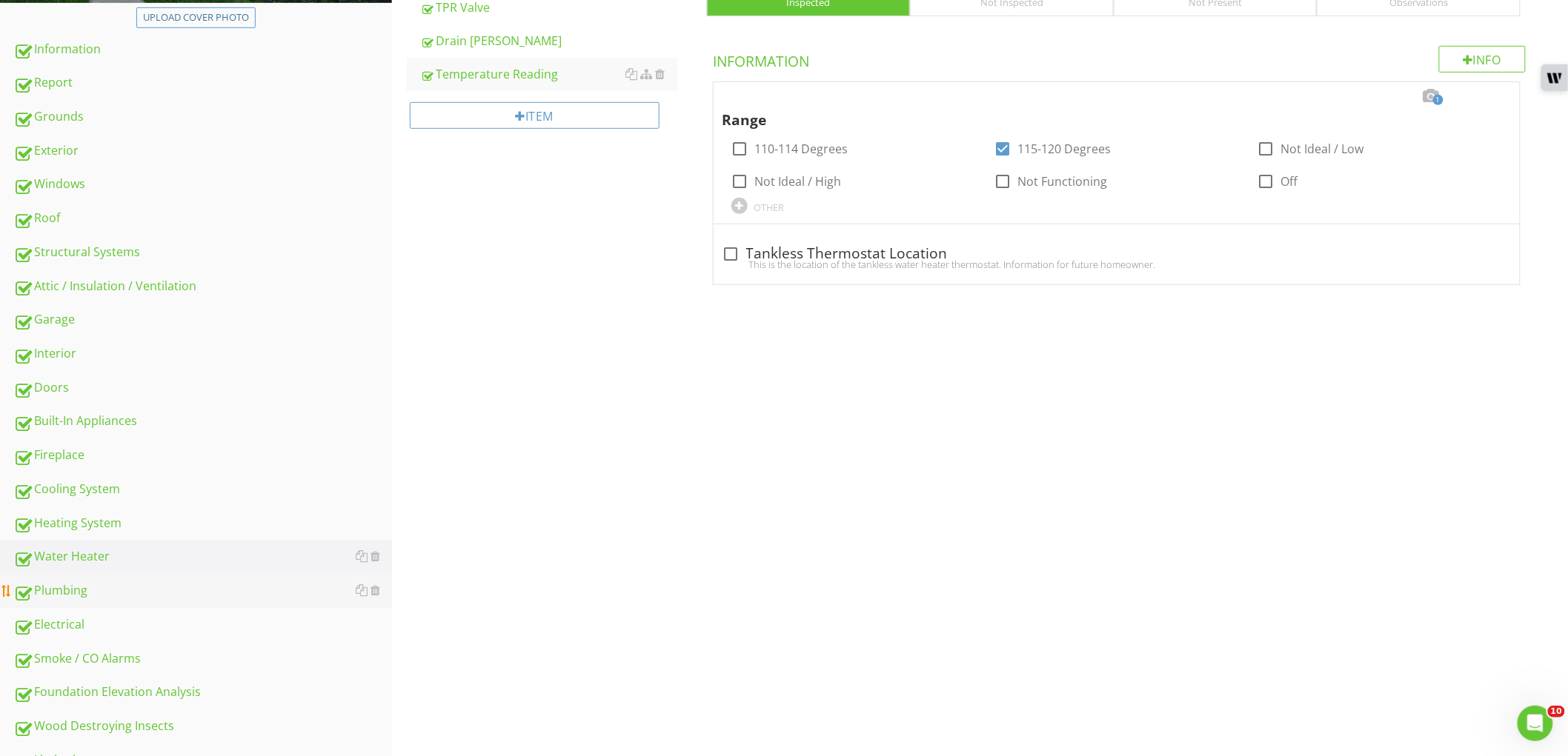
click at [194, 593] on div "Plumbing" at bounding box center [202, 591] width 378 height 20
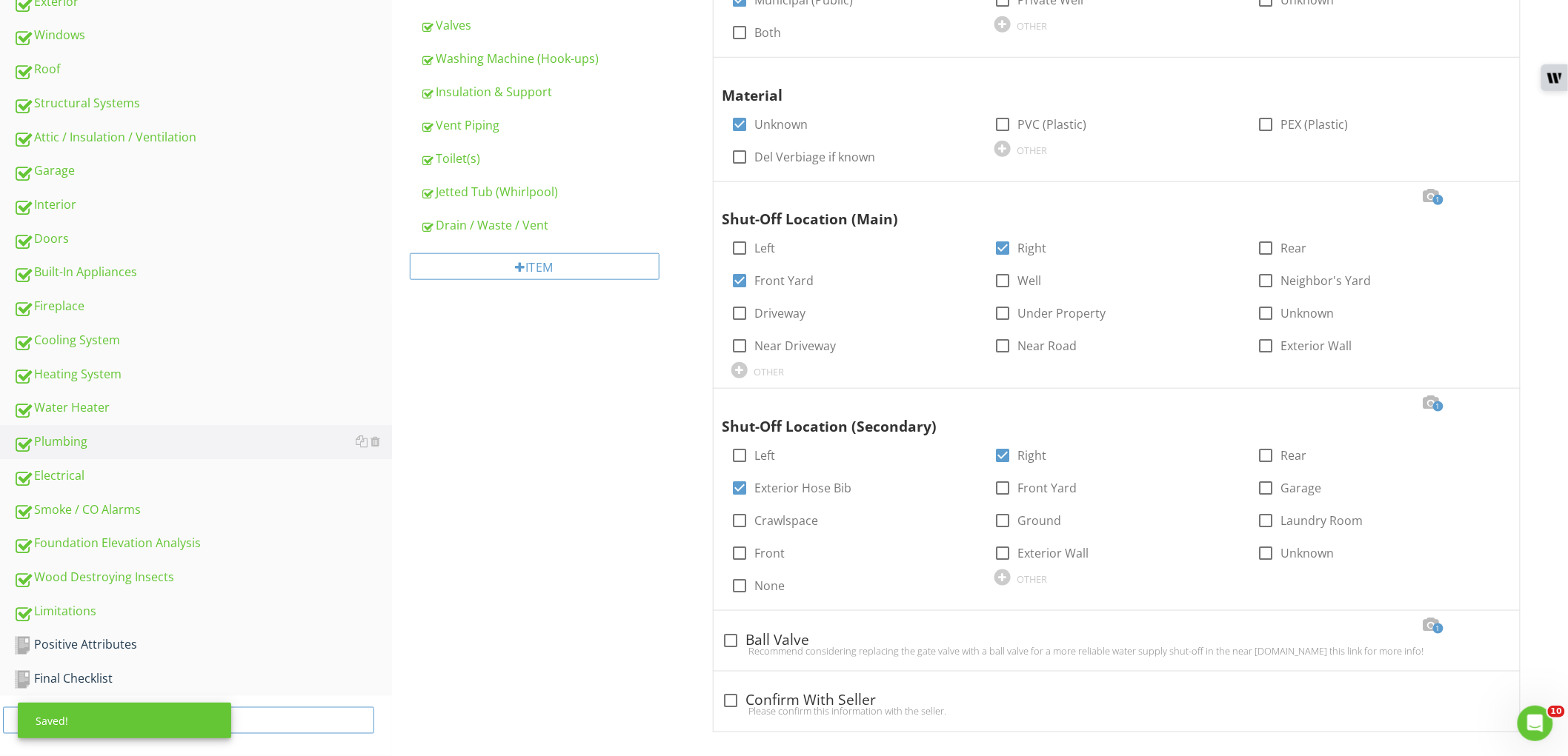
scroll to position [491, 0]
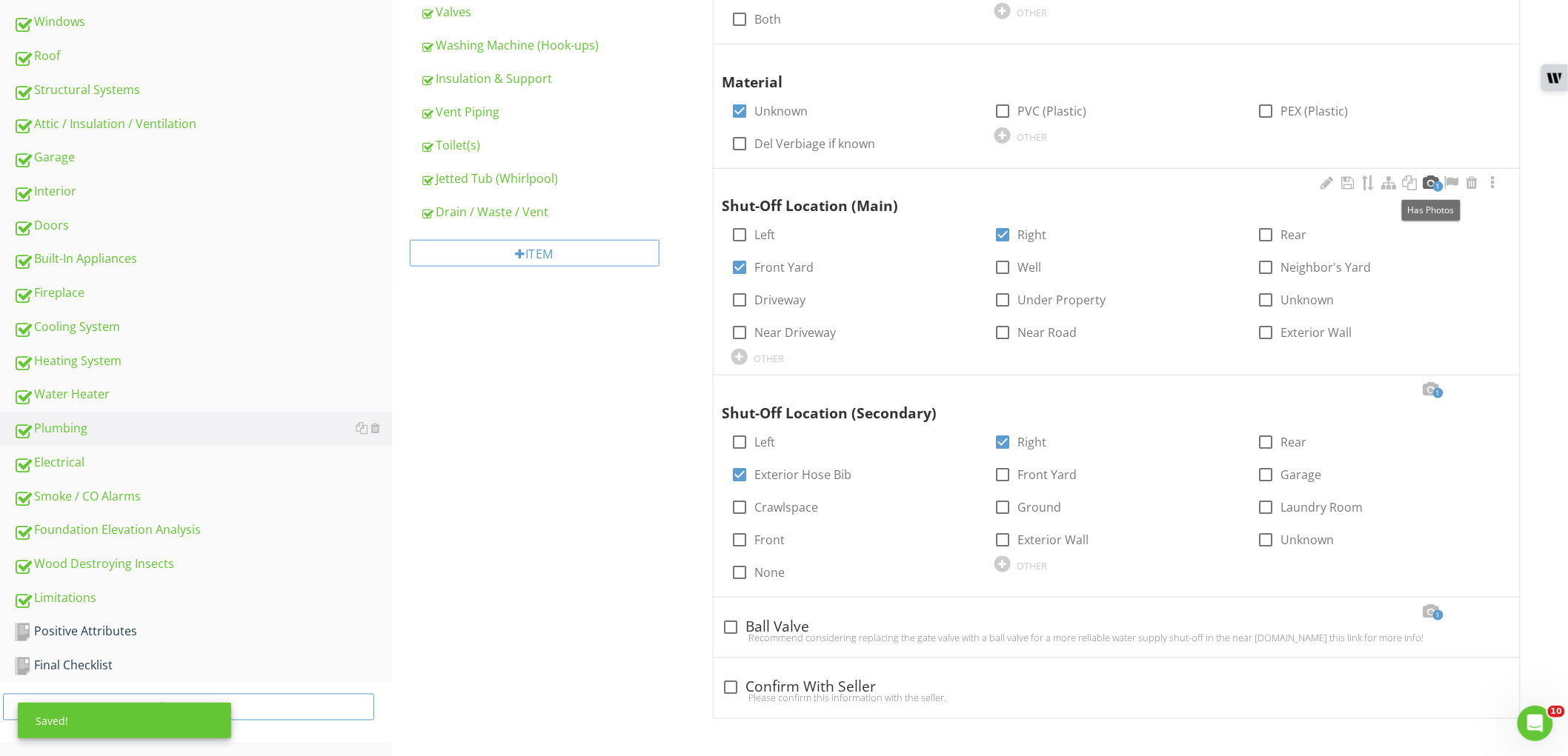
click at [1428, 187] on div at bounding box center [1430, 183] width 18 height 15
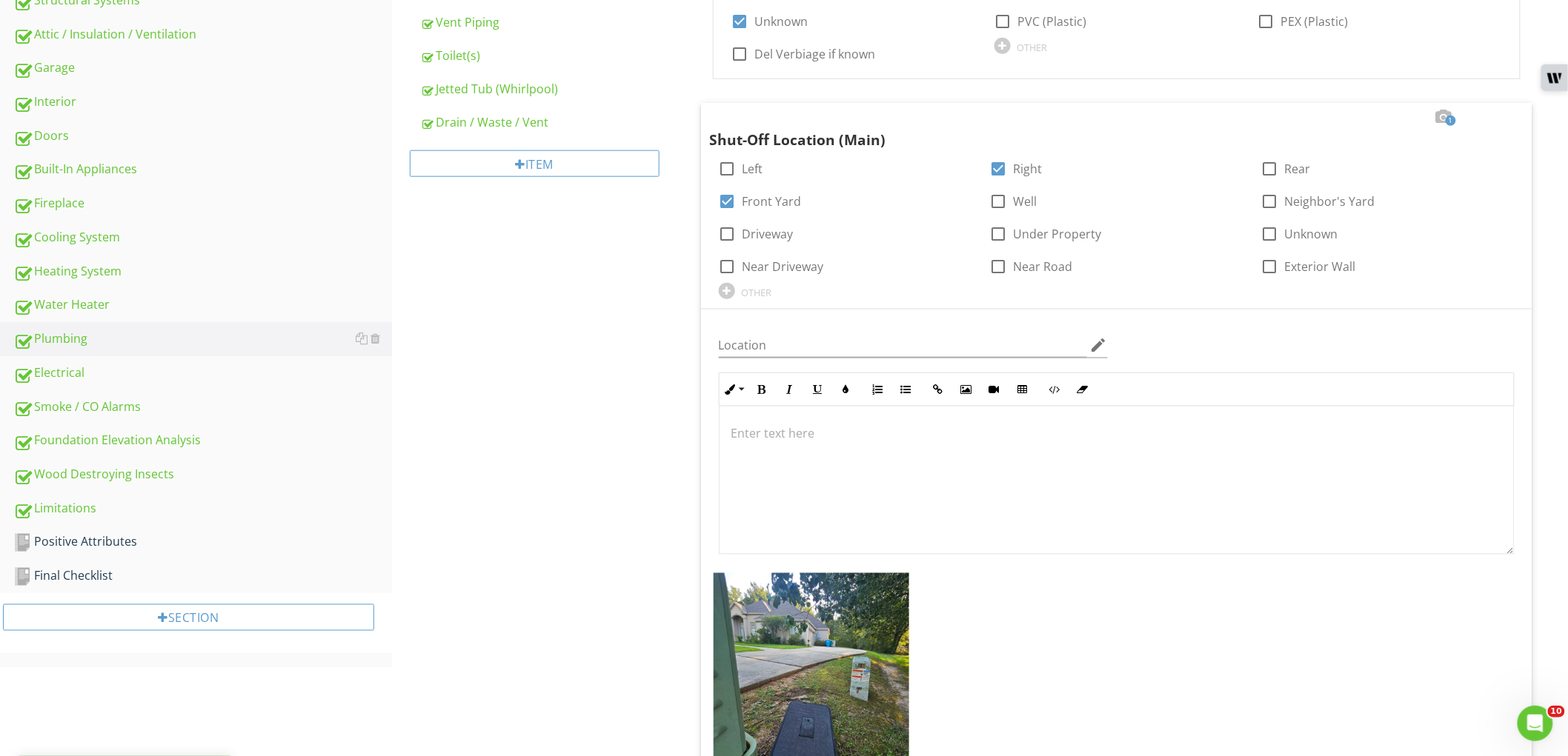
scroll to position [737, 0]
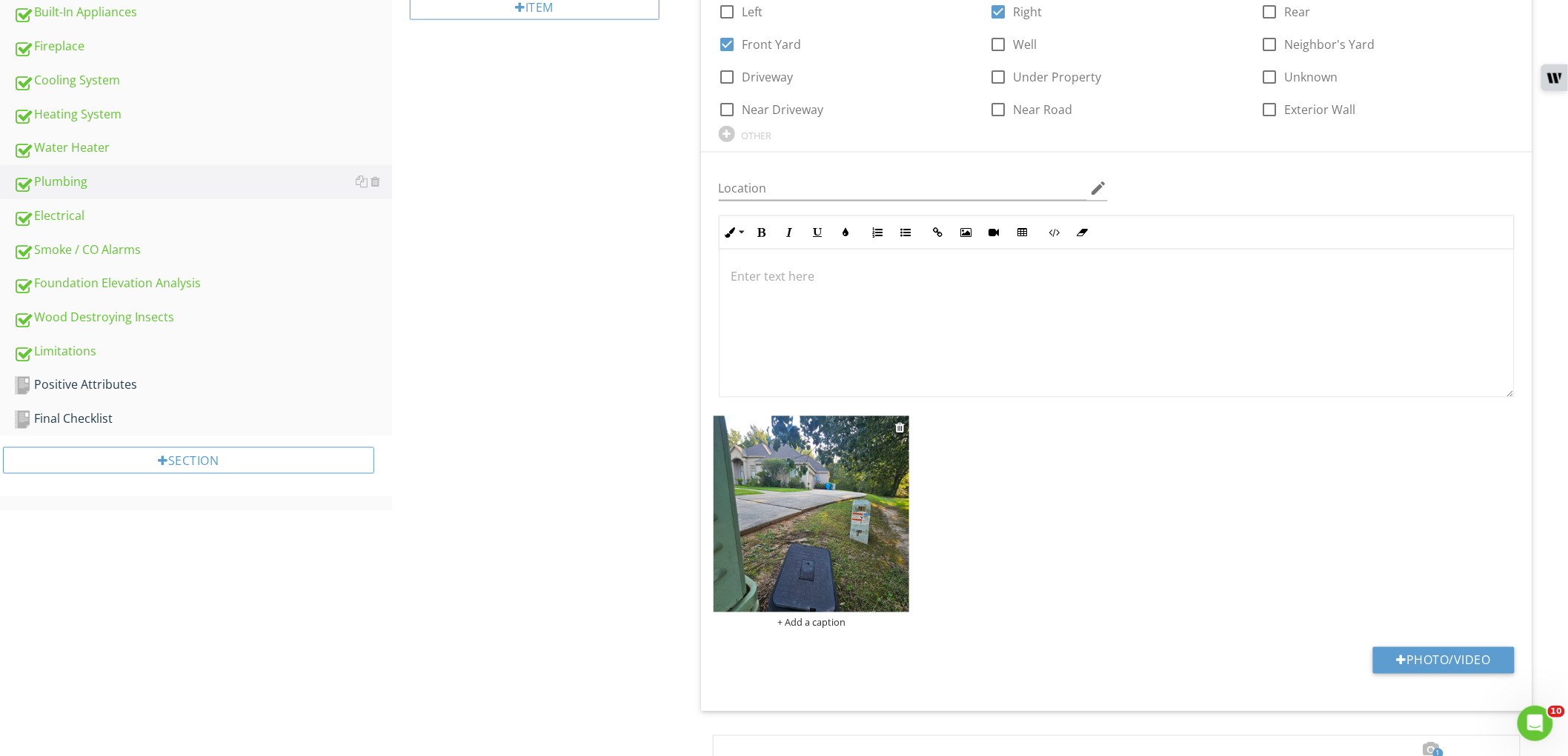
click at [783, 524] on img at bounding box center [812, 514] width 196 height 196
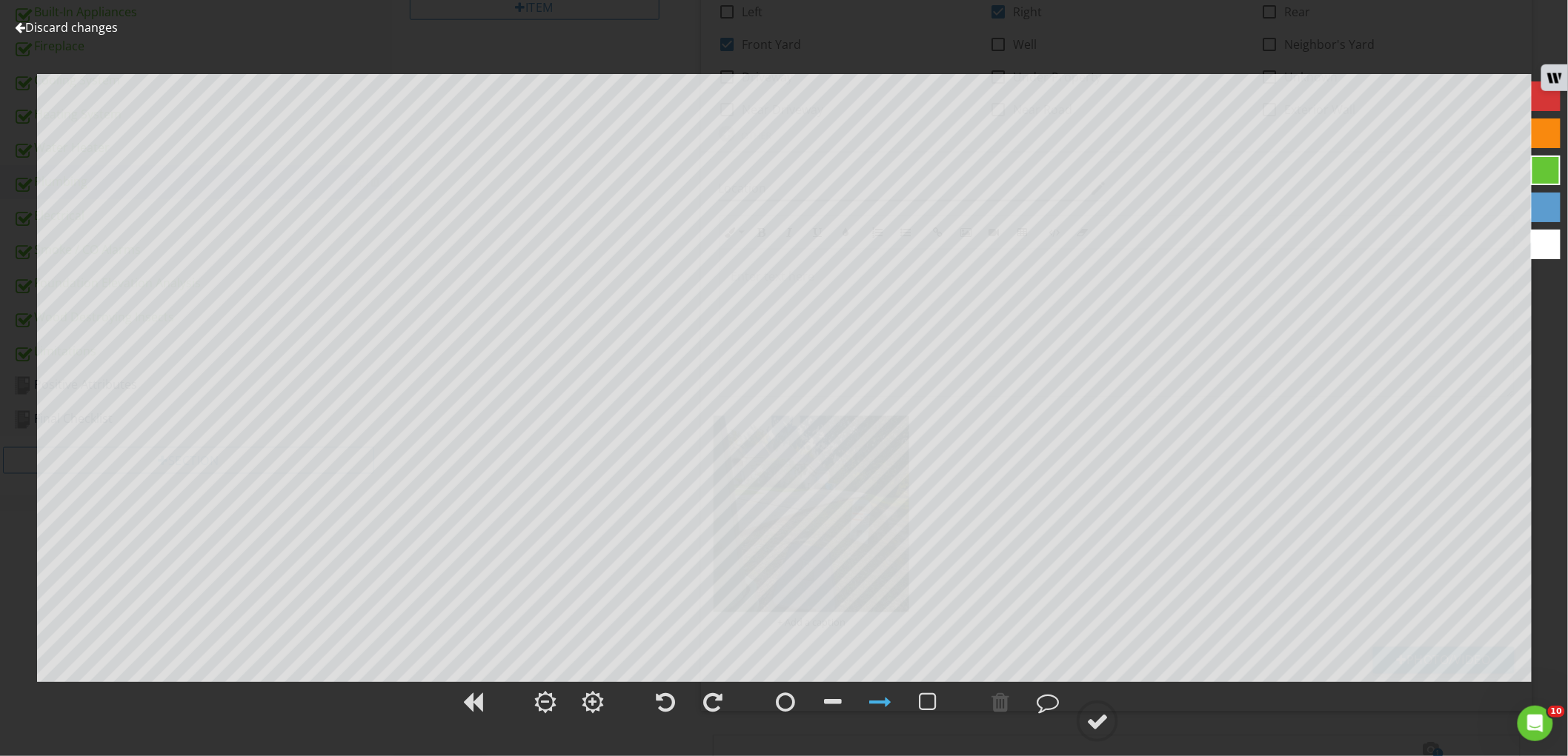
click at [1534, 248] on div at bounding box center [1545, 244] width 29 height 29
click at [1107, 727] on div at bounding box center [1097, 721] width 22 height 22
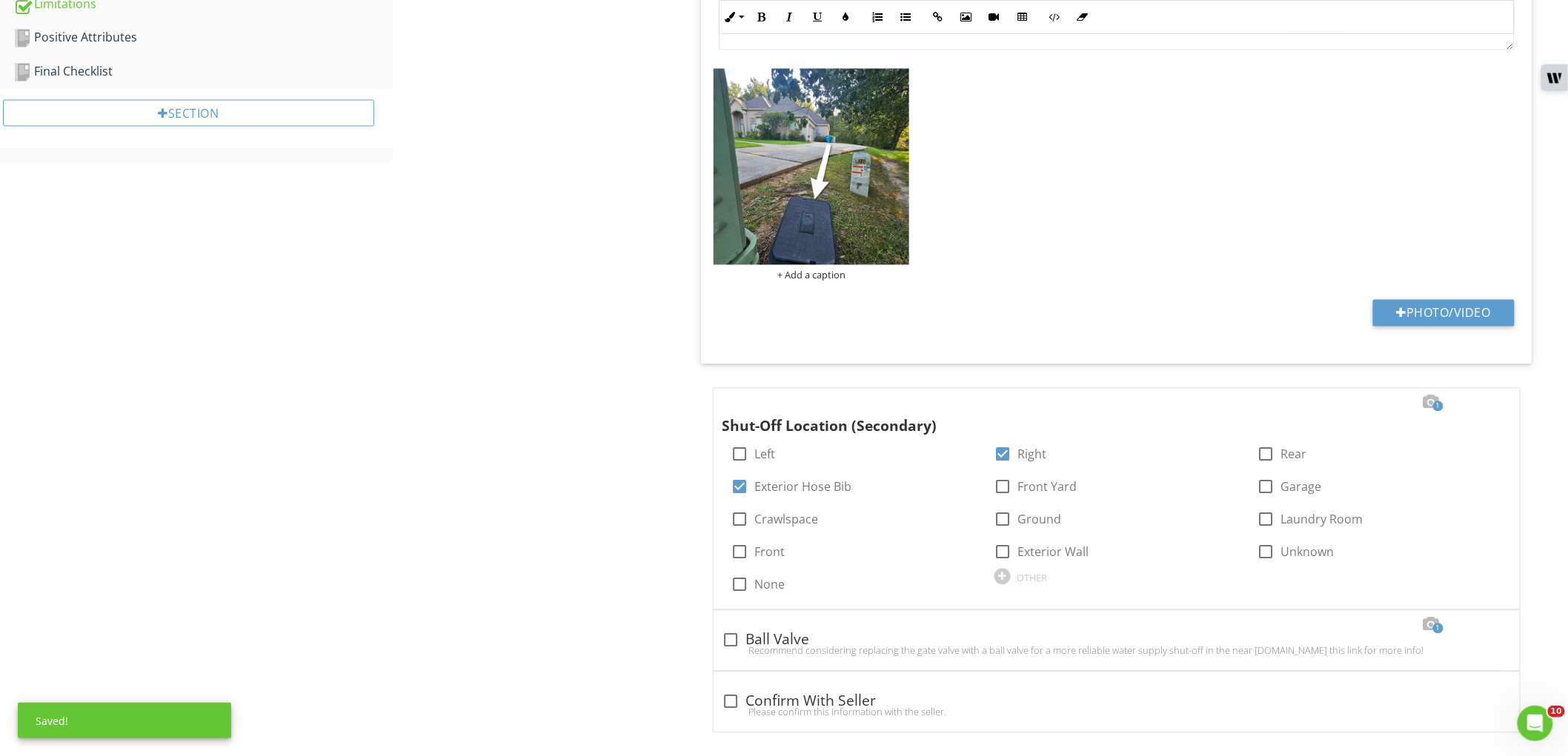
scroll to position [1099, 0]
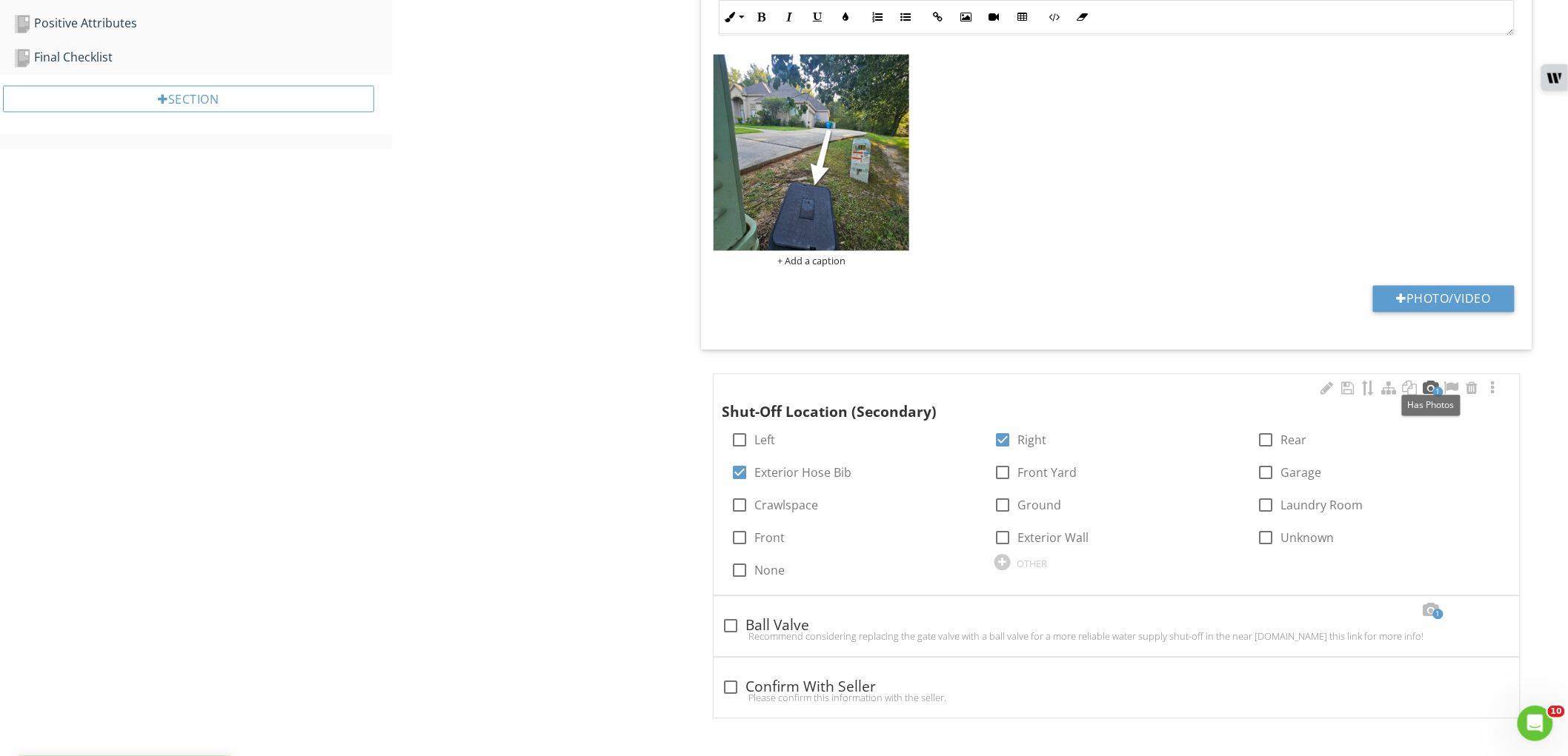
click at [1426, 394] on div at bounding box center [1430, 389] width 18 height 15
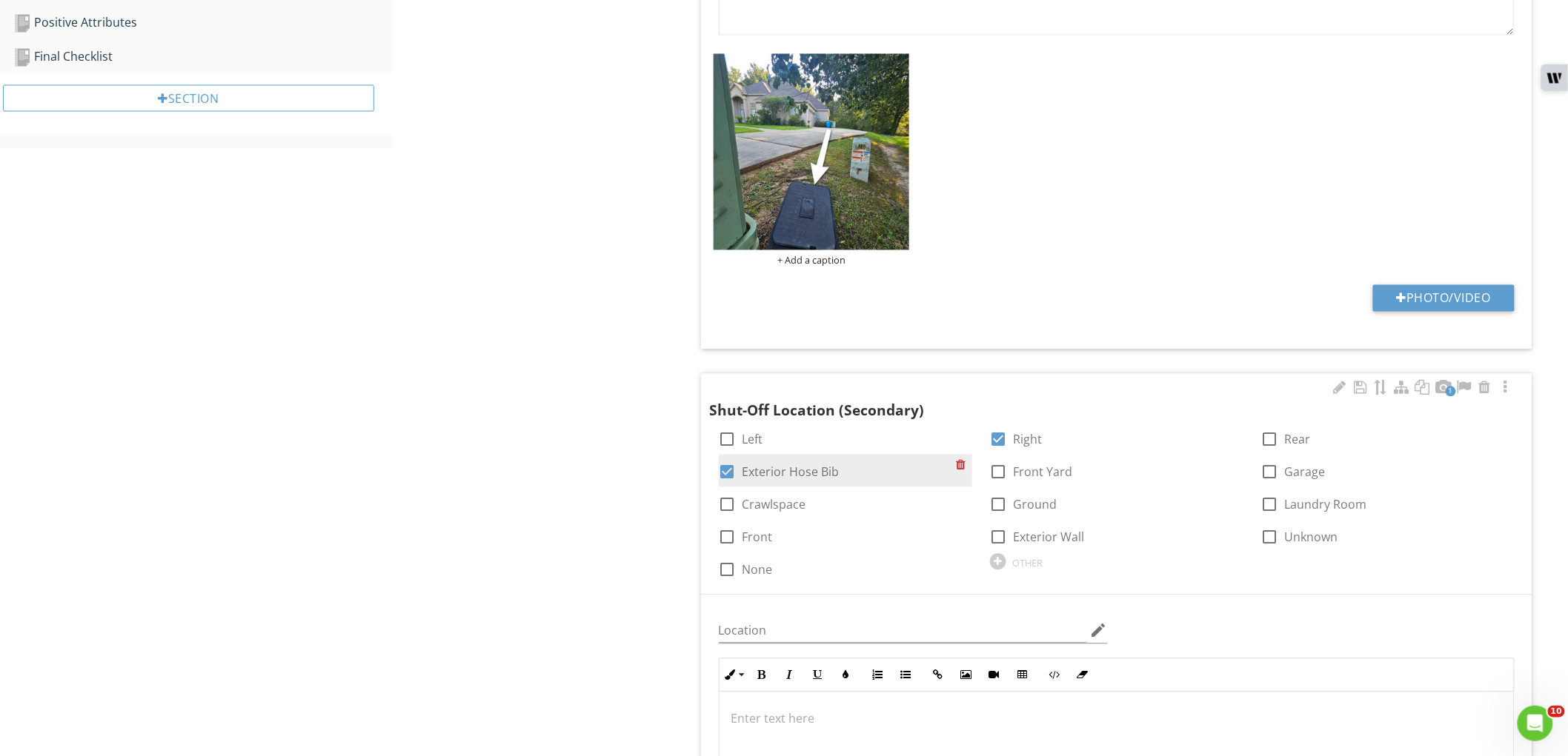
scroll to position [1346, 0]
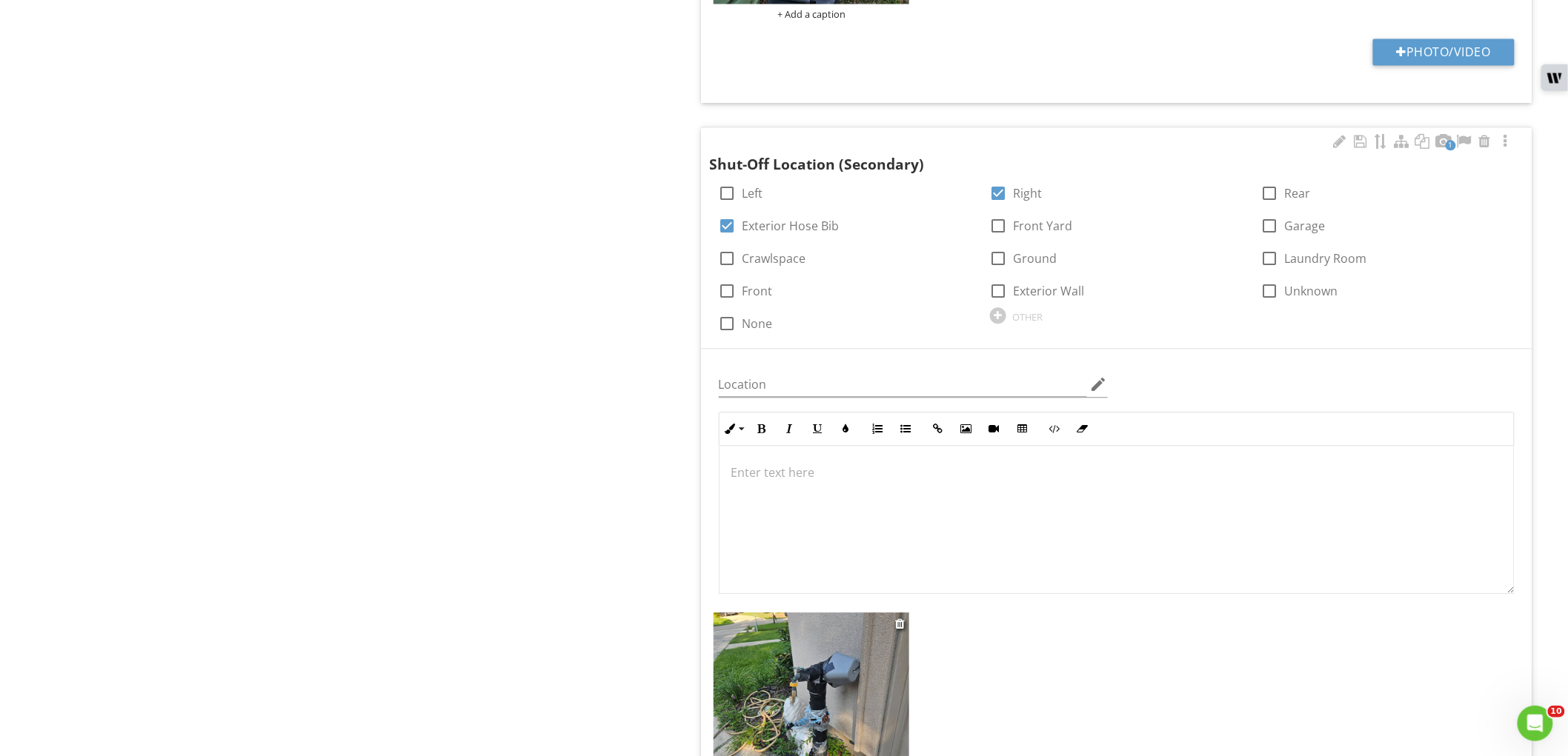
click at [815, 696] on img at bounding box center [812, 710] width 196 height 196
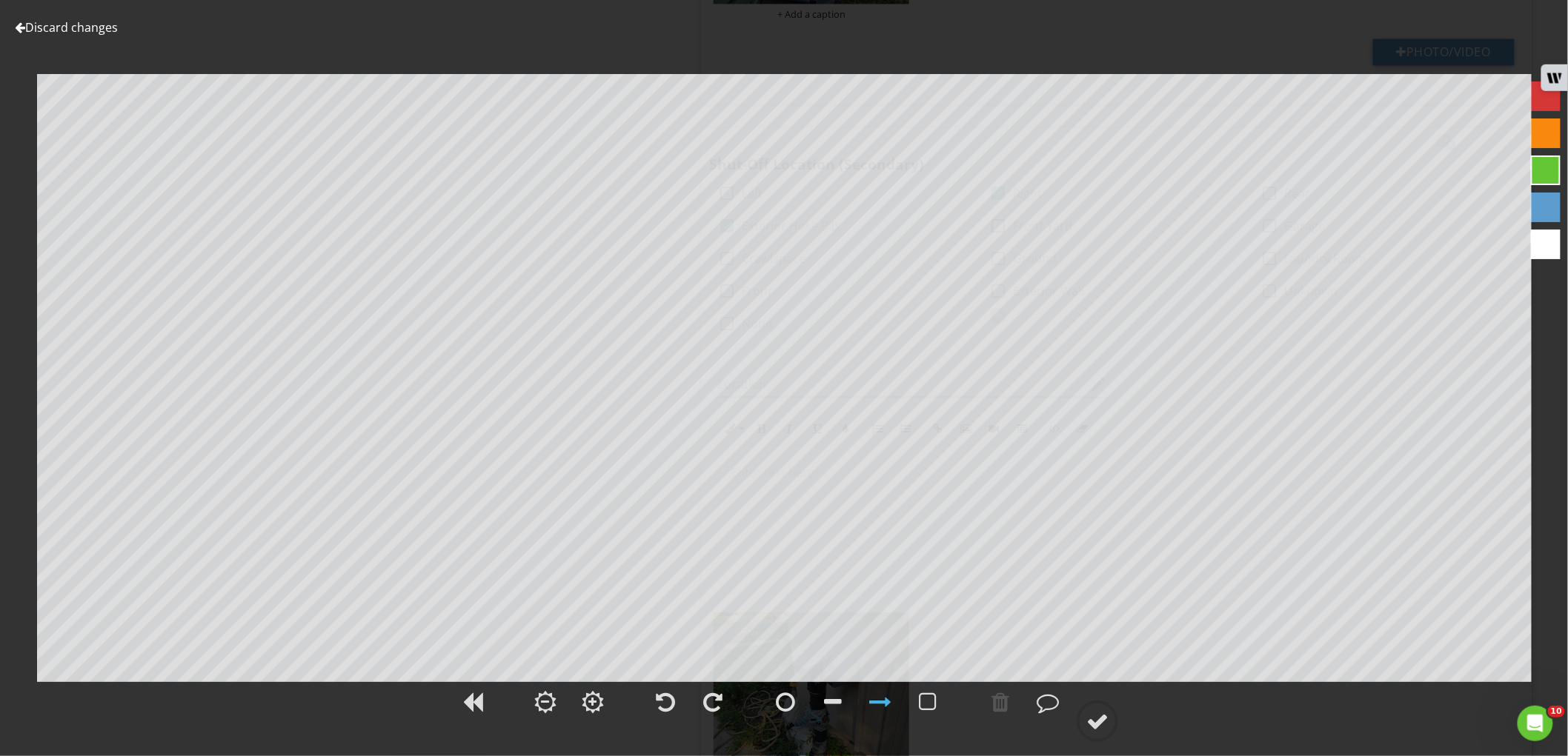
click at [1546, 242] on div at bounding box center [1545, 244] width 29 height 29
click at [1112, 718] on circle at bounding box center [1097, 721] width 38 height 38
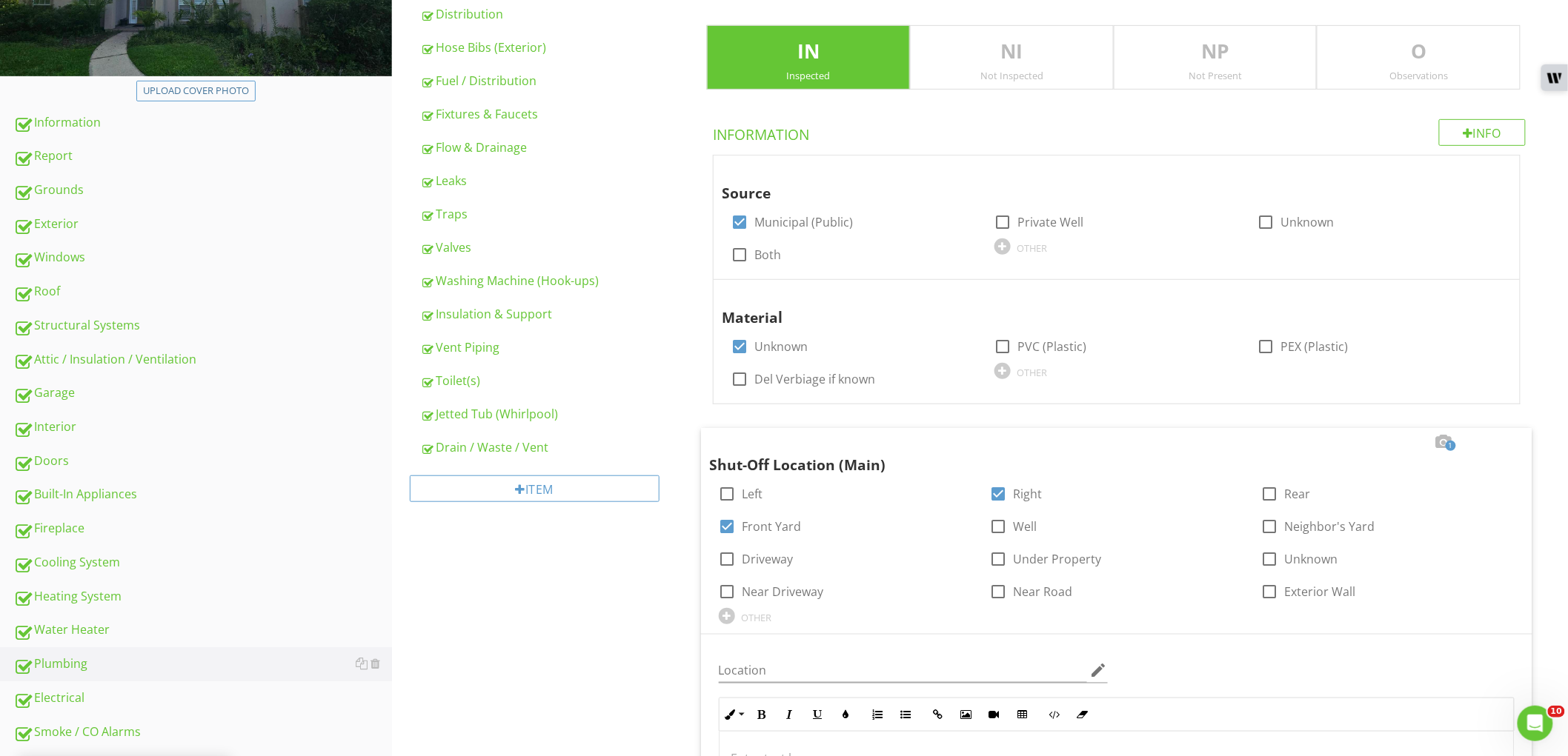
scroll to position [170, 0]
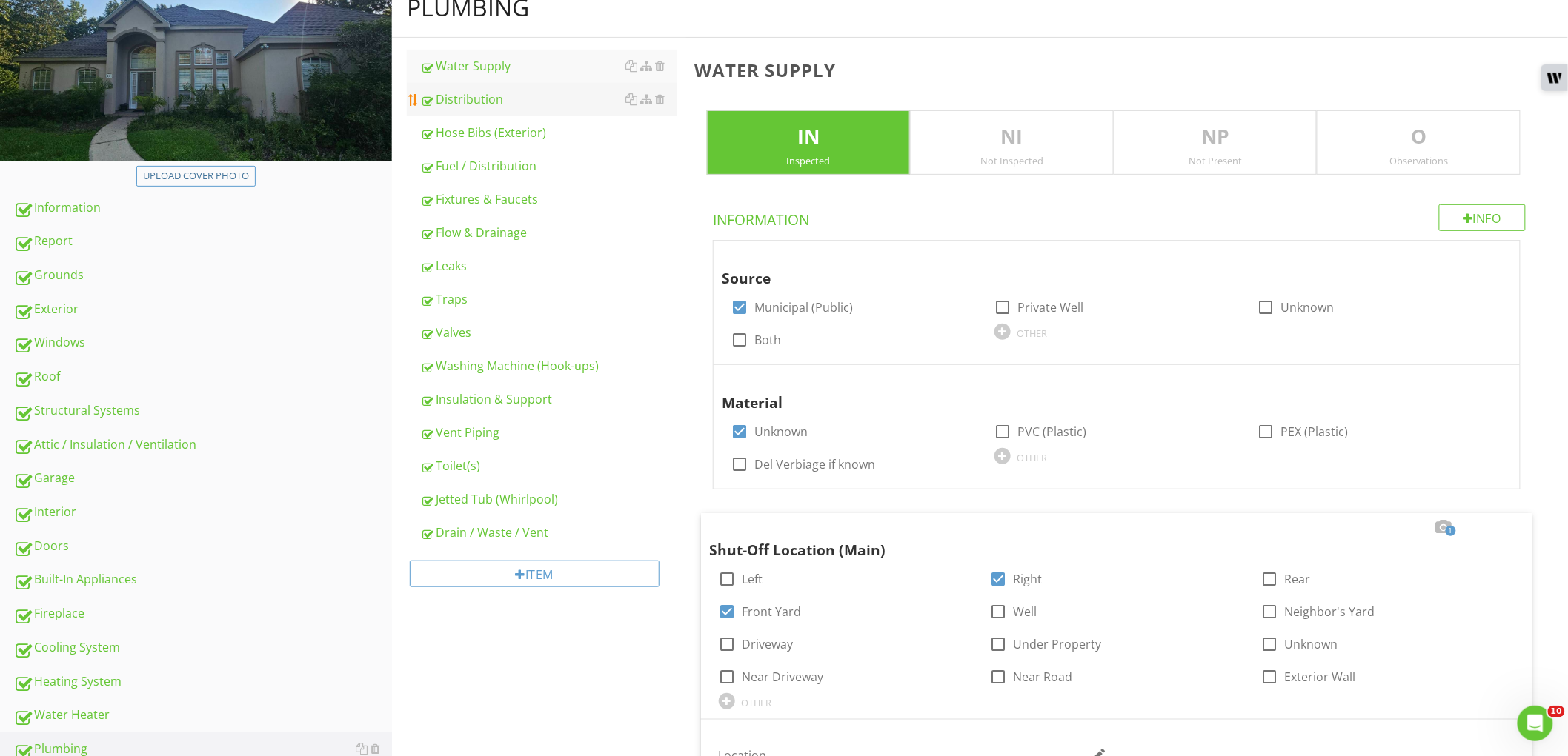
click at [542, 106] on div "Distribution" at bounding box center [549, 99] width 257 height 18
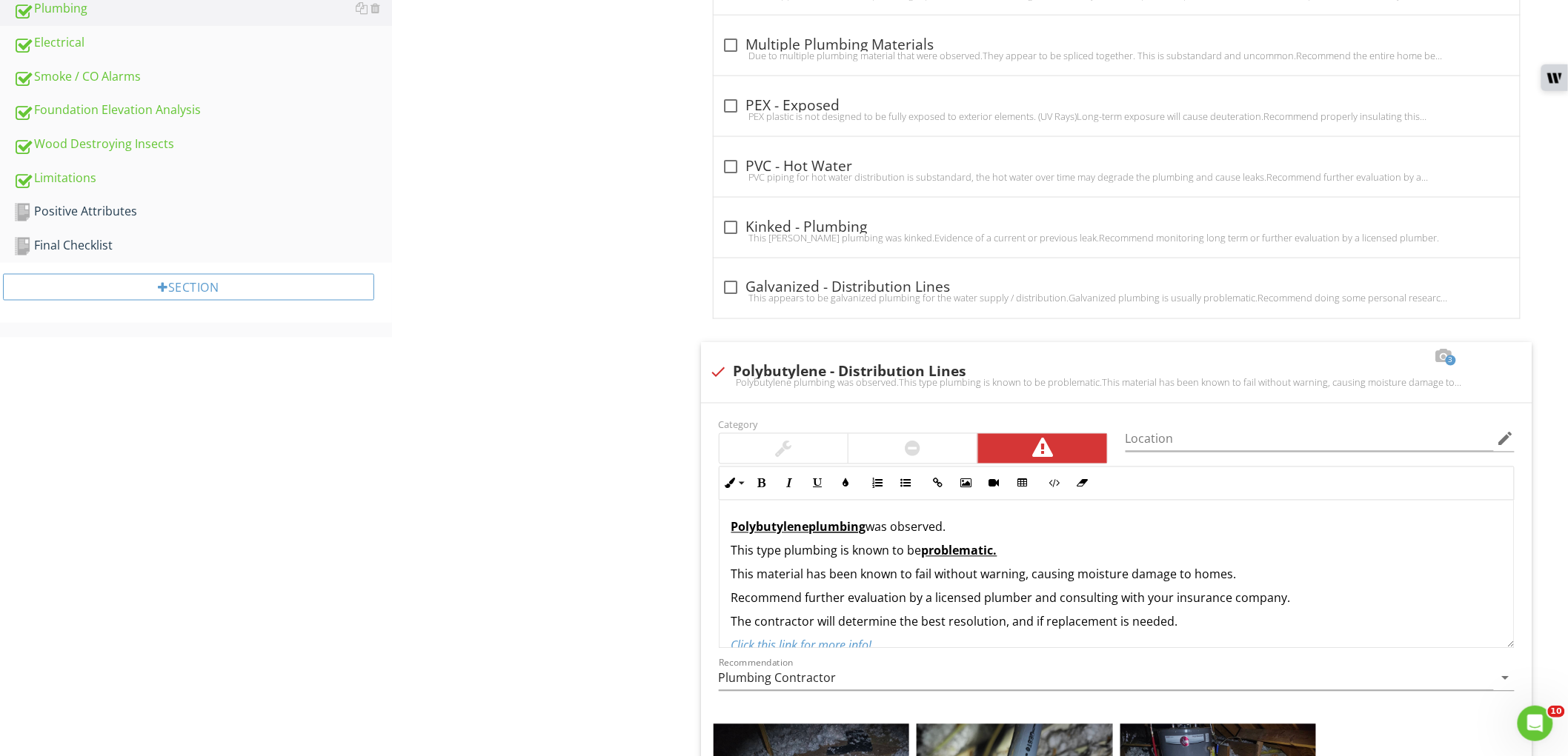
scroll to position [1075, 0]
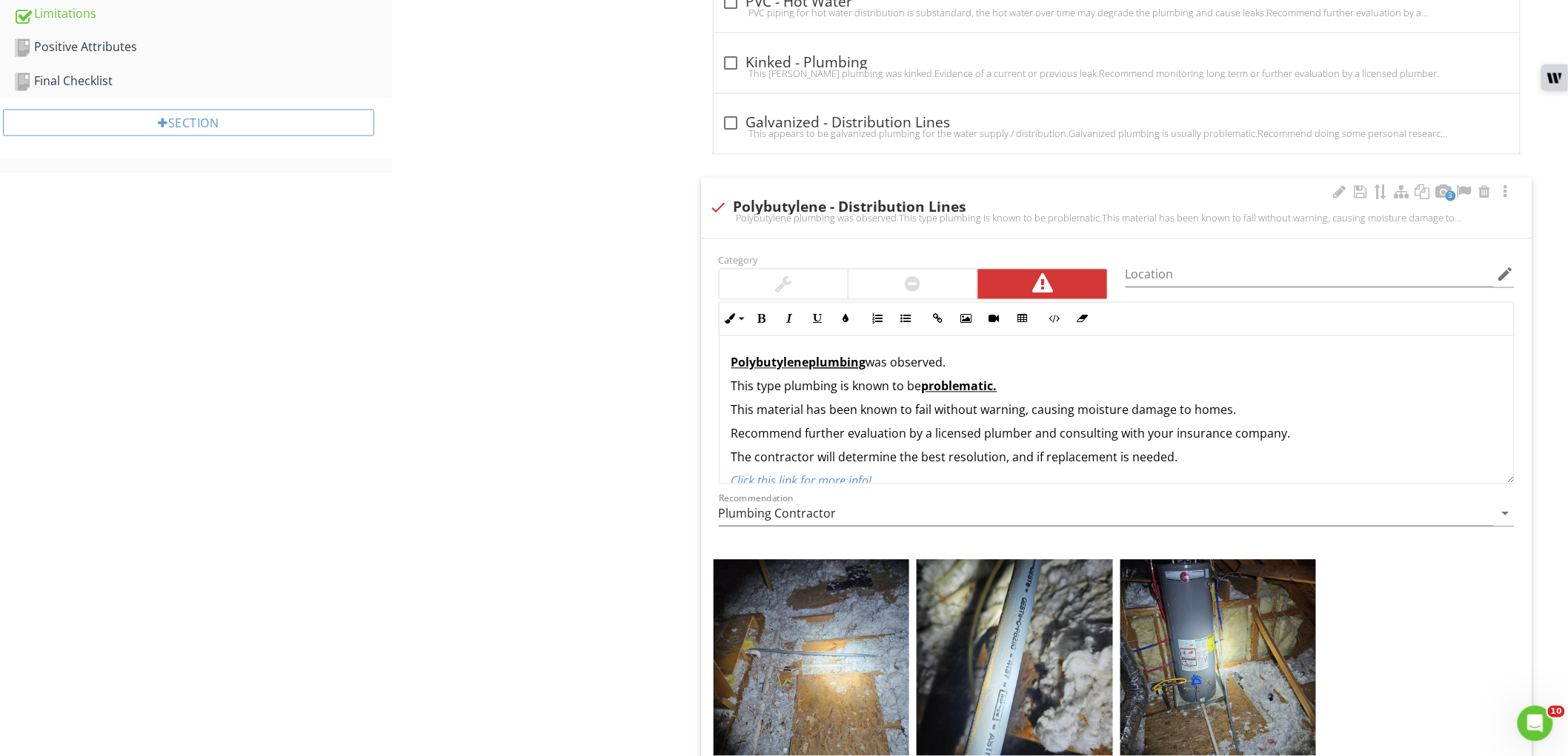
click at [801, 284] on div at bounding box center [783, 284] width 129 height 29
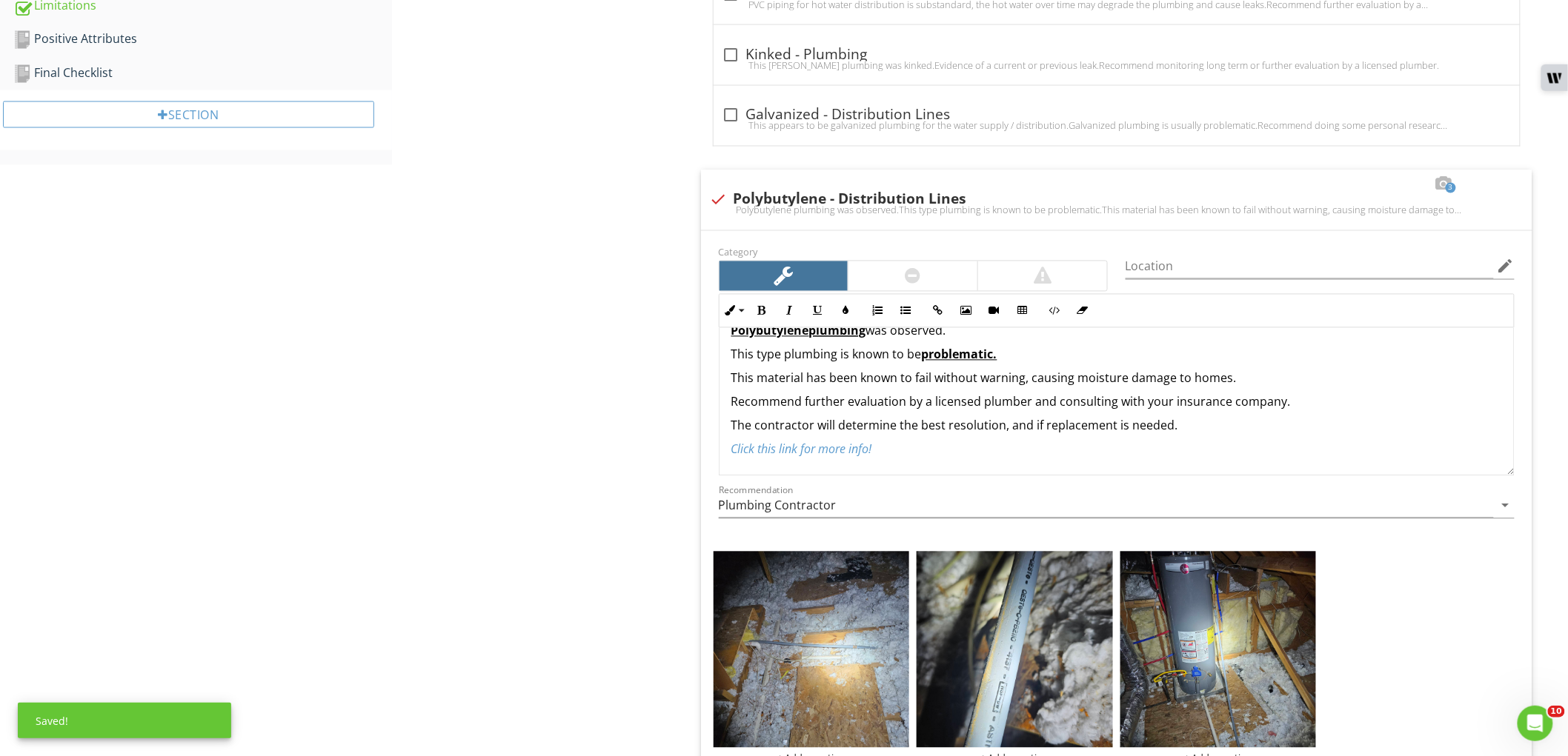
scroll to position [1240, 0]
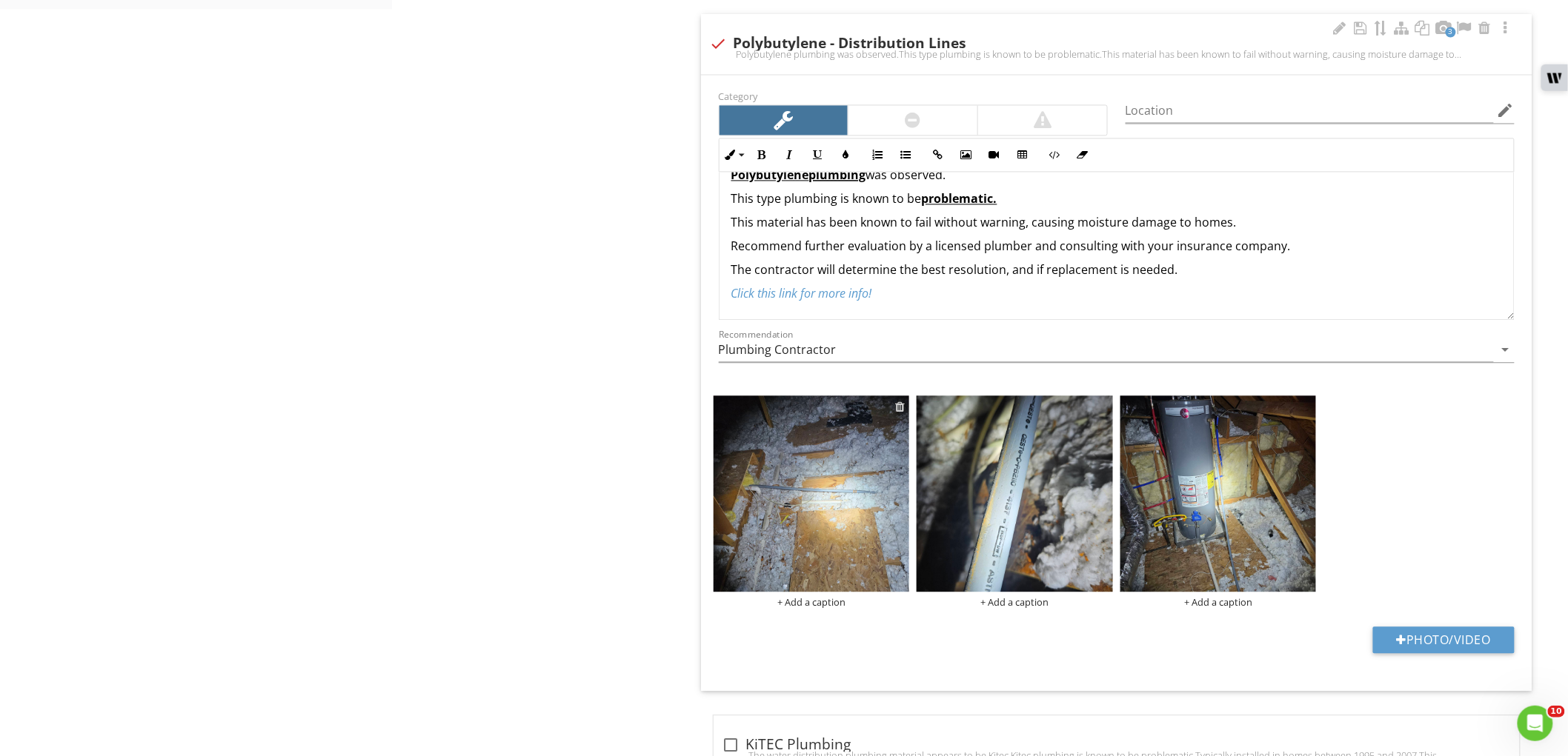
click at [898, 409] on div at bounding box center [899, 406] width 10 height 12
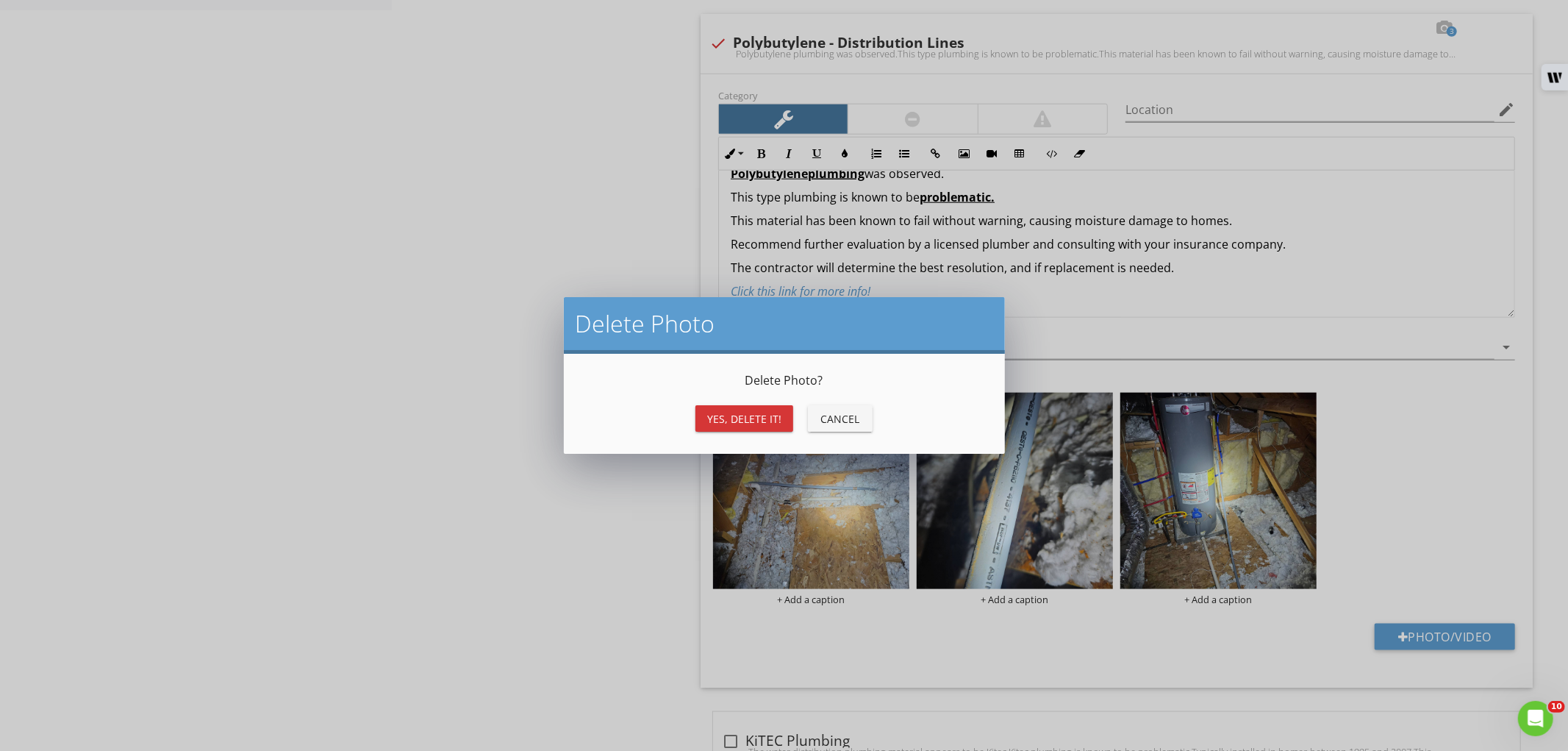
click at [743, 422] on div "Yes, Delete it!" at bounding box center [744, 419] width 74 height 16
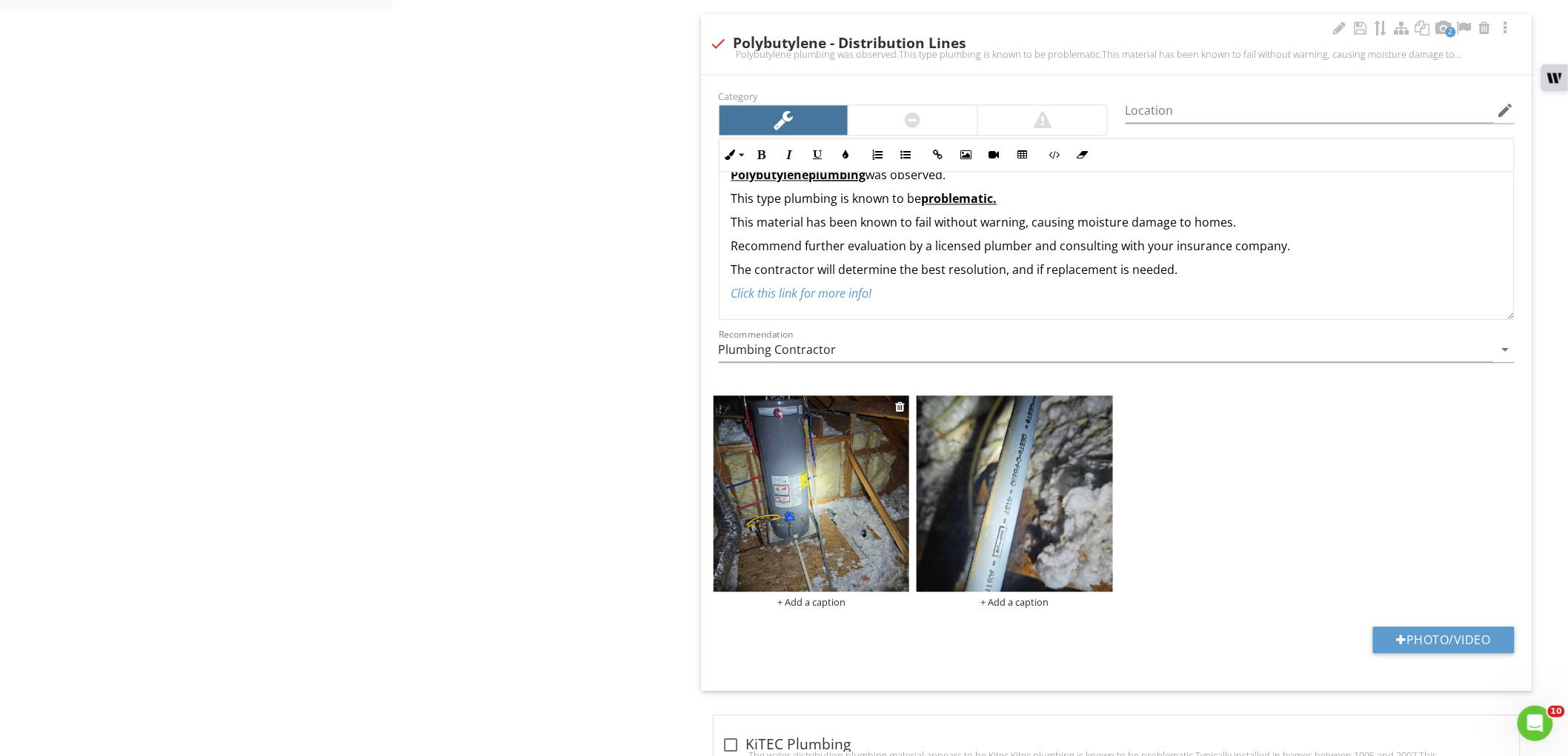
click at [849, 499] on img at bounding box center [812, 493] width 196 height 196
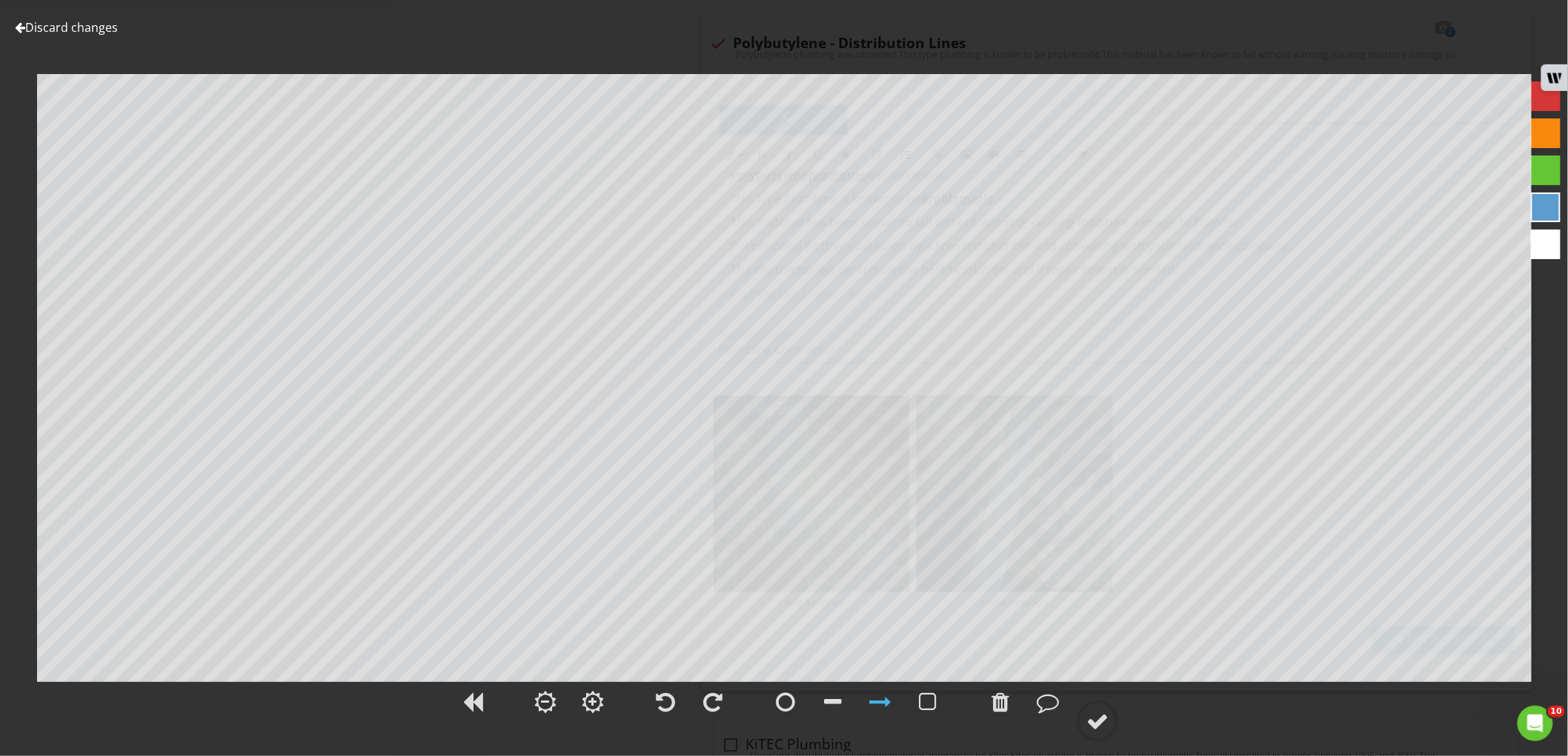
click at [1546, 170] on div at bounding box center [1545, 169] width 29 height 29
click at [1100, 713] on div at bounding box center [1097, 721] width 22 height 22
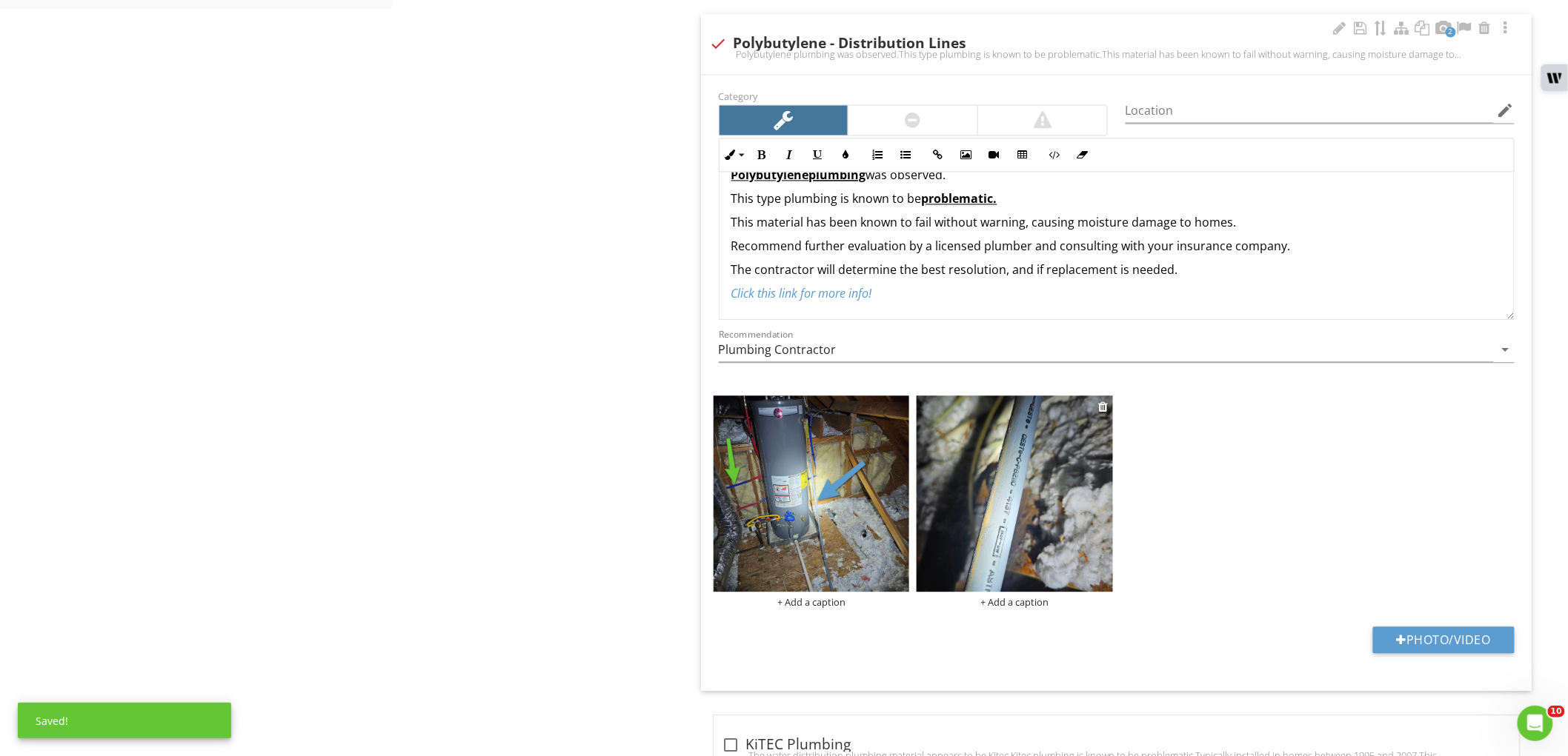
click at [1036, 499] on img at bounding box center [1014, 493] width 196 height 196
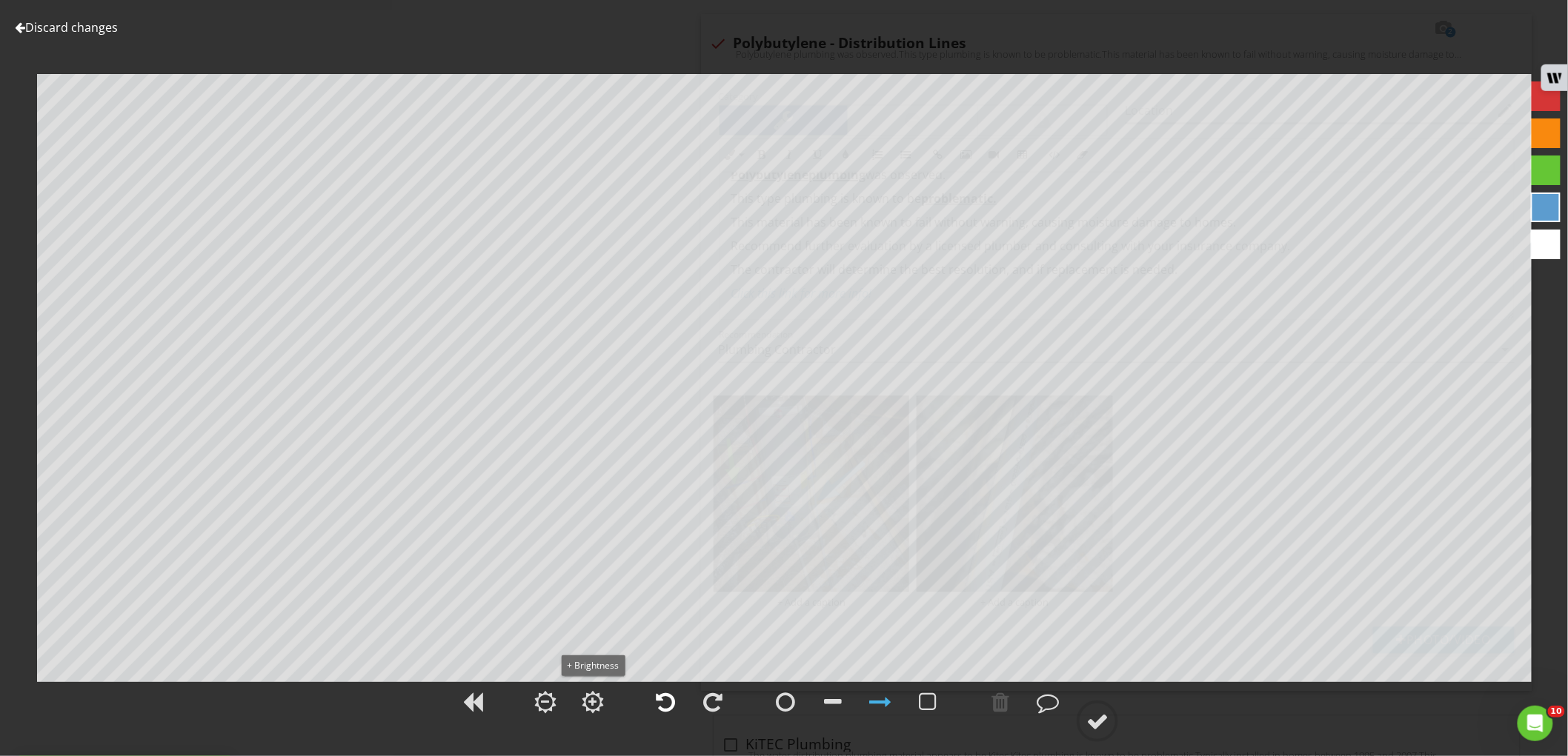
click at [669, 702] on div at bounding box center [665, 702] width 20 height 22
drag, startPoint x: 832, startPoint y: 700, endPoint x: 830, endPoint y: 686, distance: 14.1
click at [830, 686] on div at bounding box center [833, 702] width 37 height 37
click at [1101, 729] on div at bounding box center [1097, 721] width 22 height 22
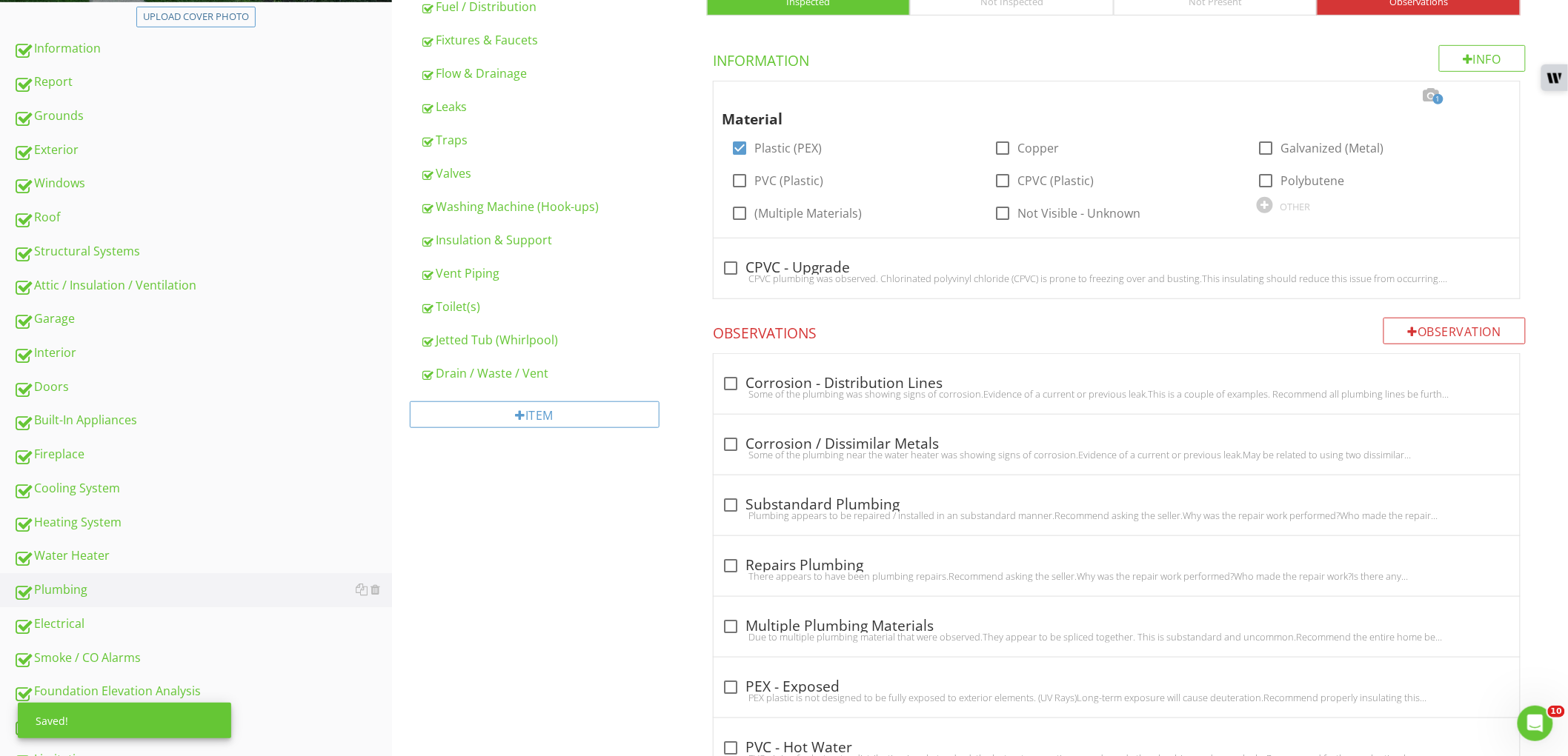
scroll to position [87, 0]
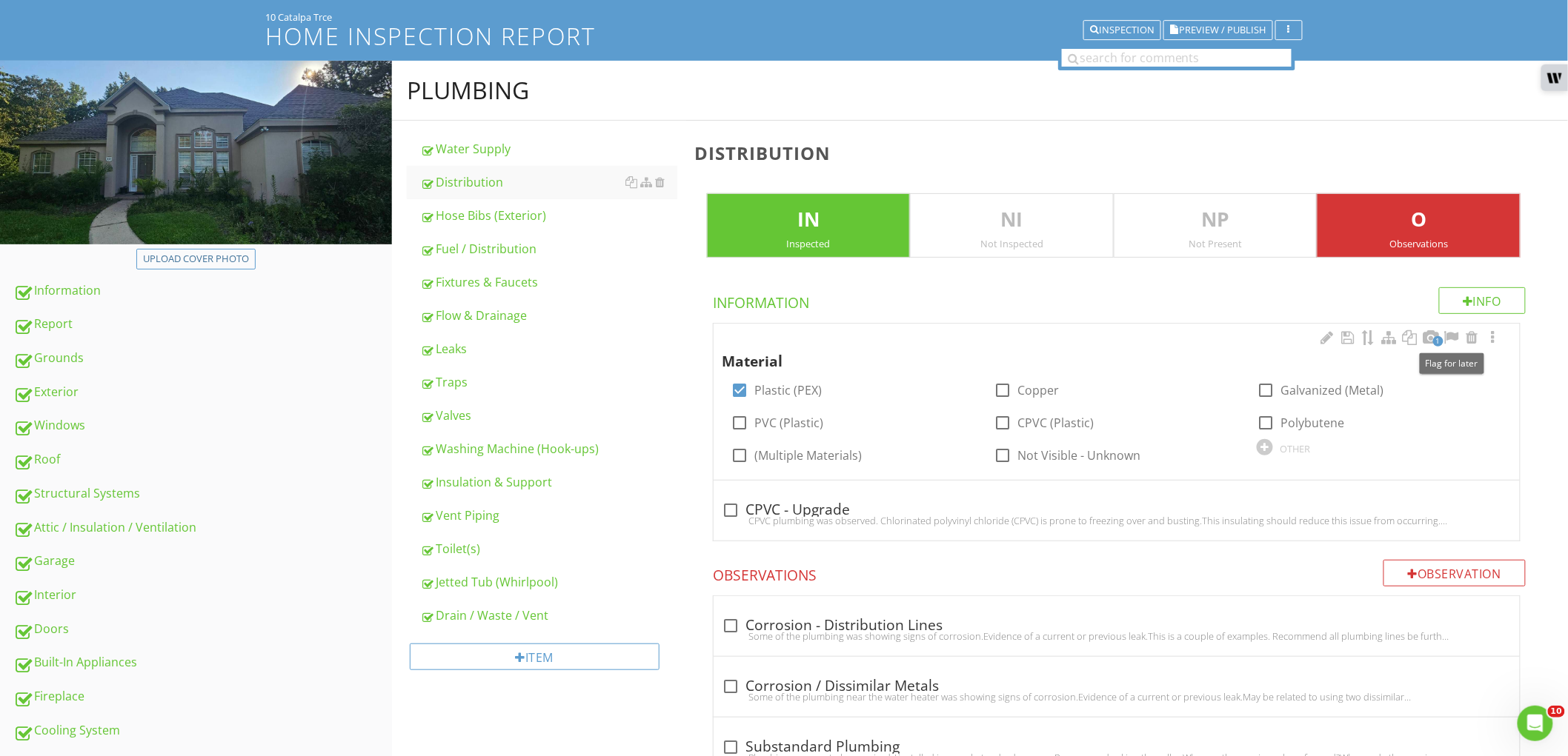
click at [1433, 338] on span "1" at bounding box center [1438, 342] width 11 height 11
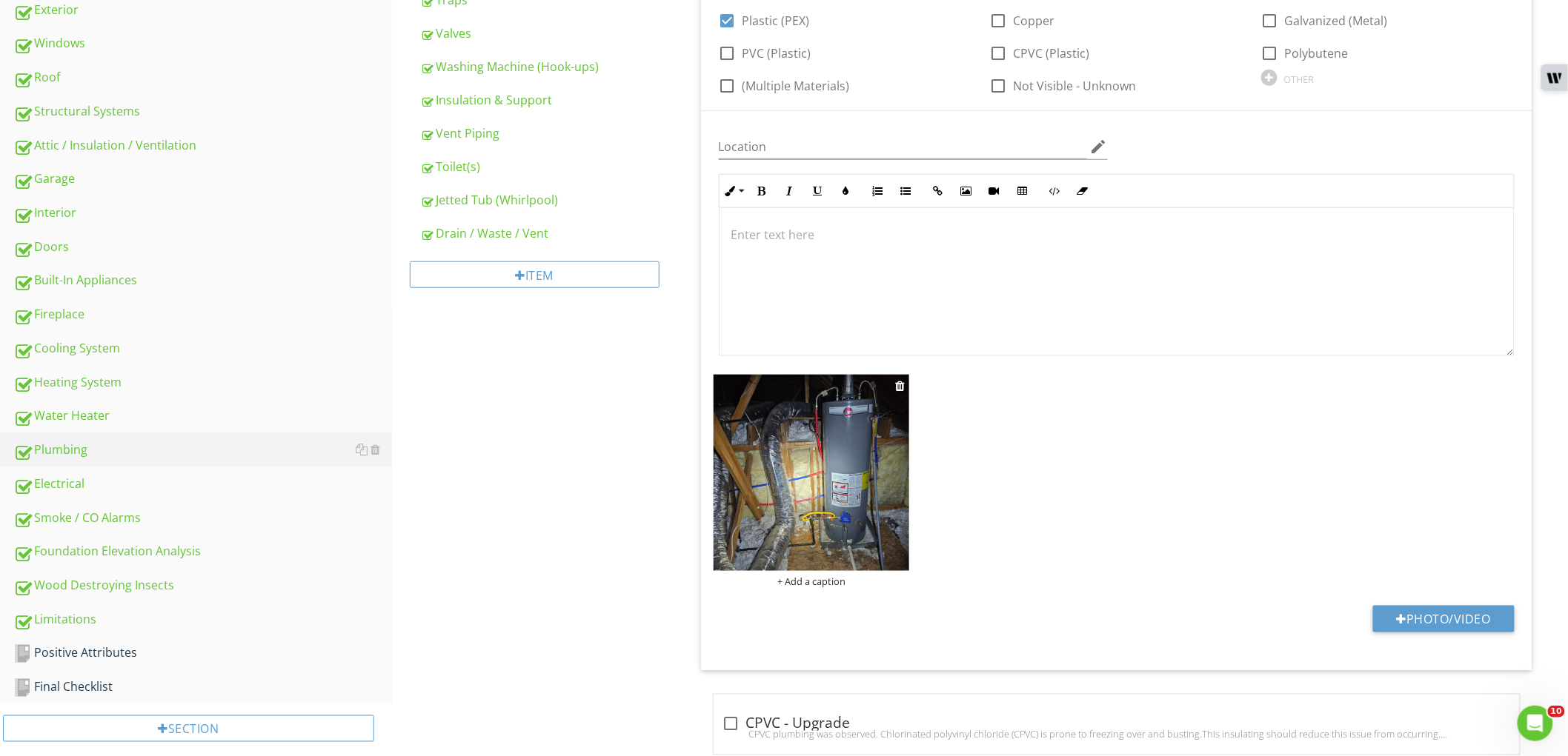
scroll to position [499, 0]
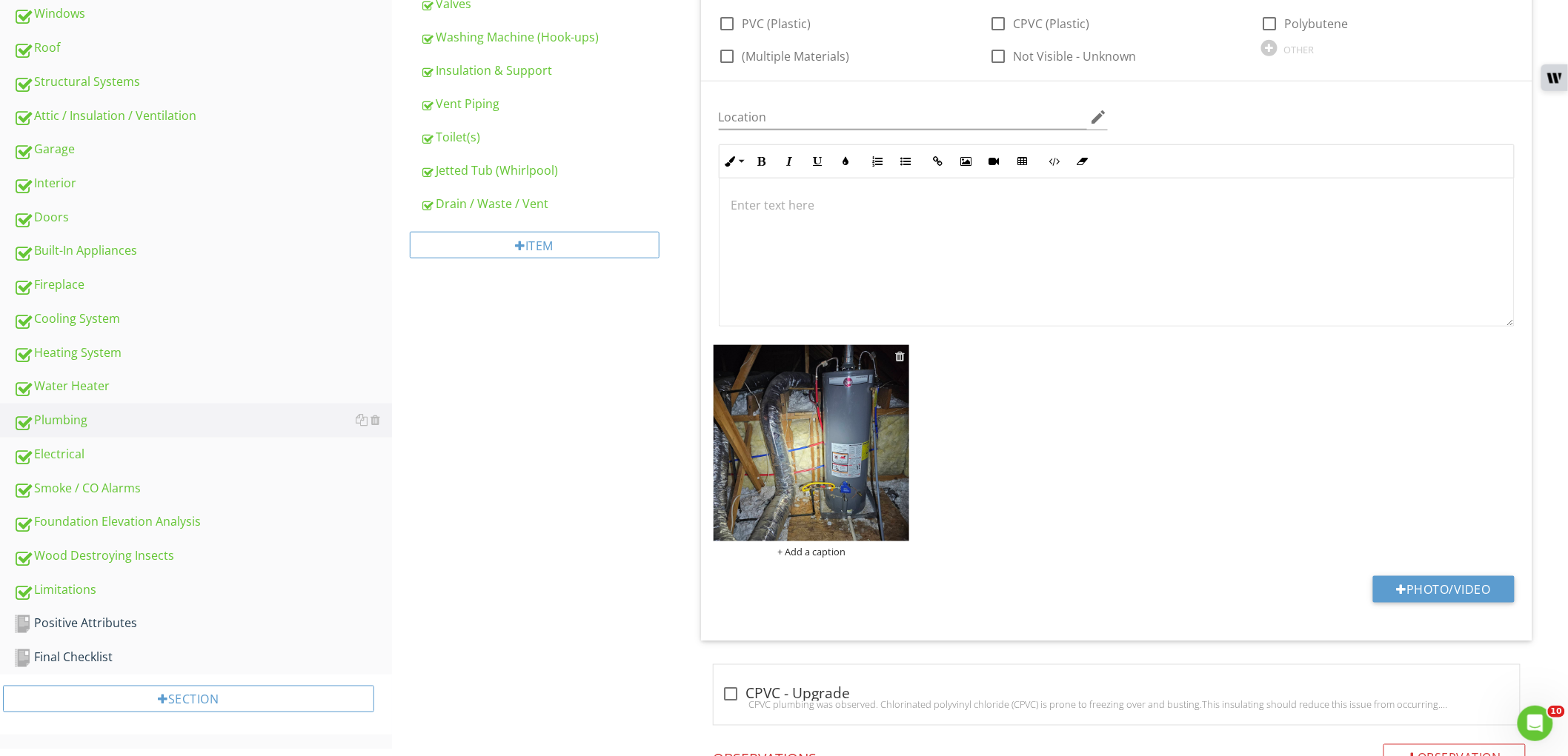
click at [895, 356] on div at bounding box center [899, 356] width 10 height 12
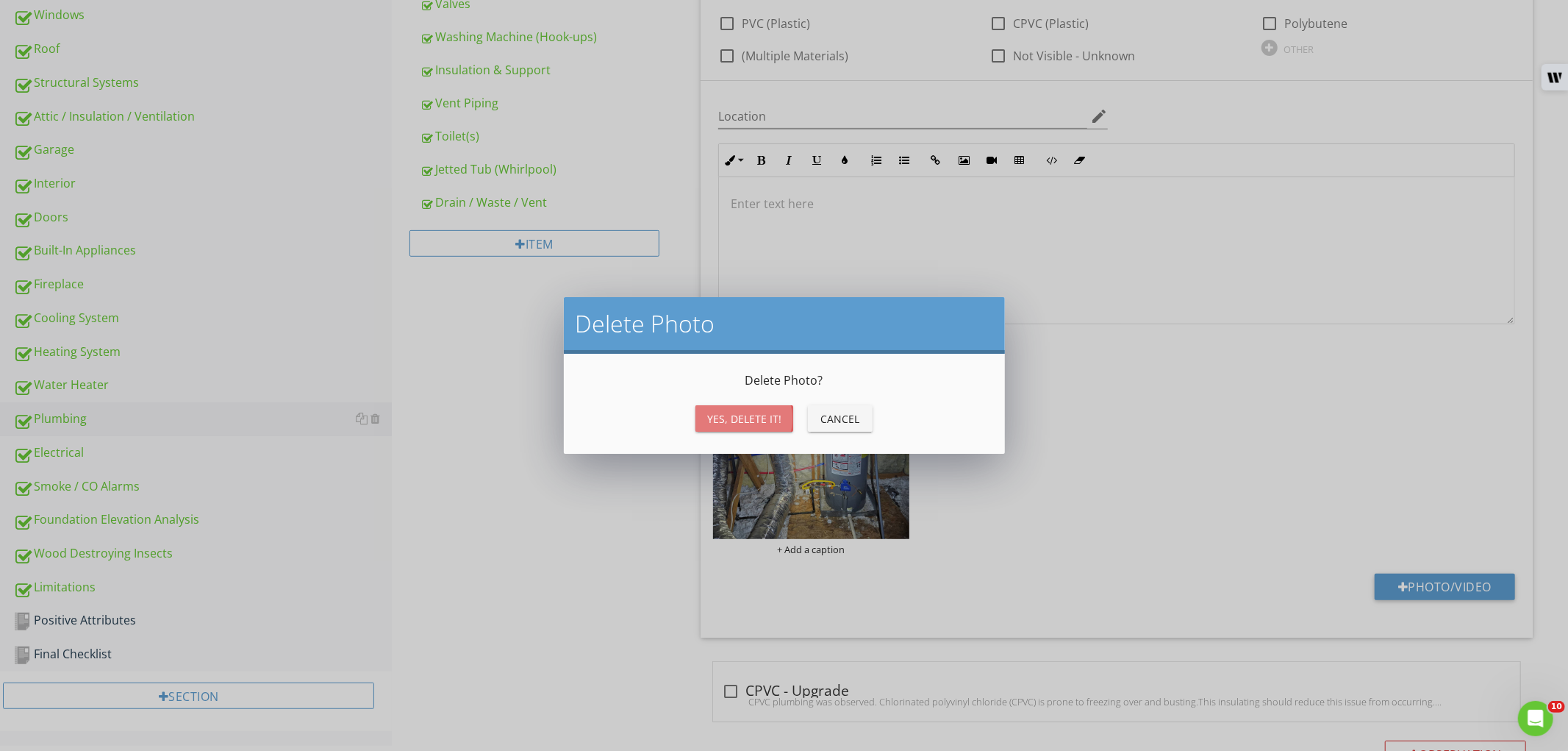
drag, startPoint x: 753, startPoint y: 422, endPoint x: 682, endPoint y: 452, distance: 77.1
click at [754, 422] on div "Yes, Delete it!" at bounding box center [744, 419] width 74 height 16
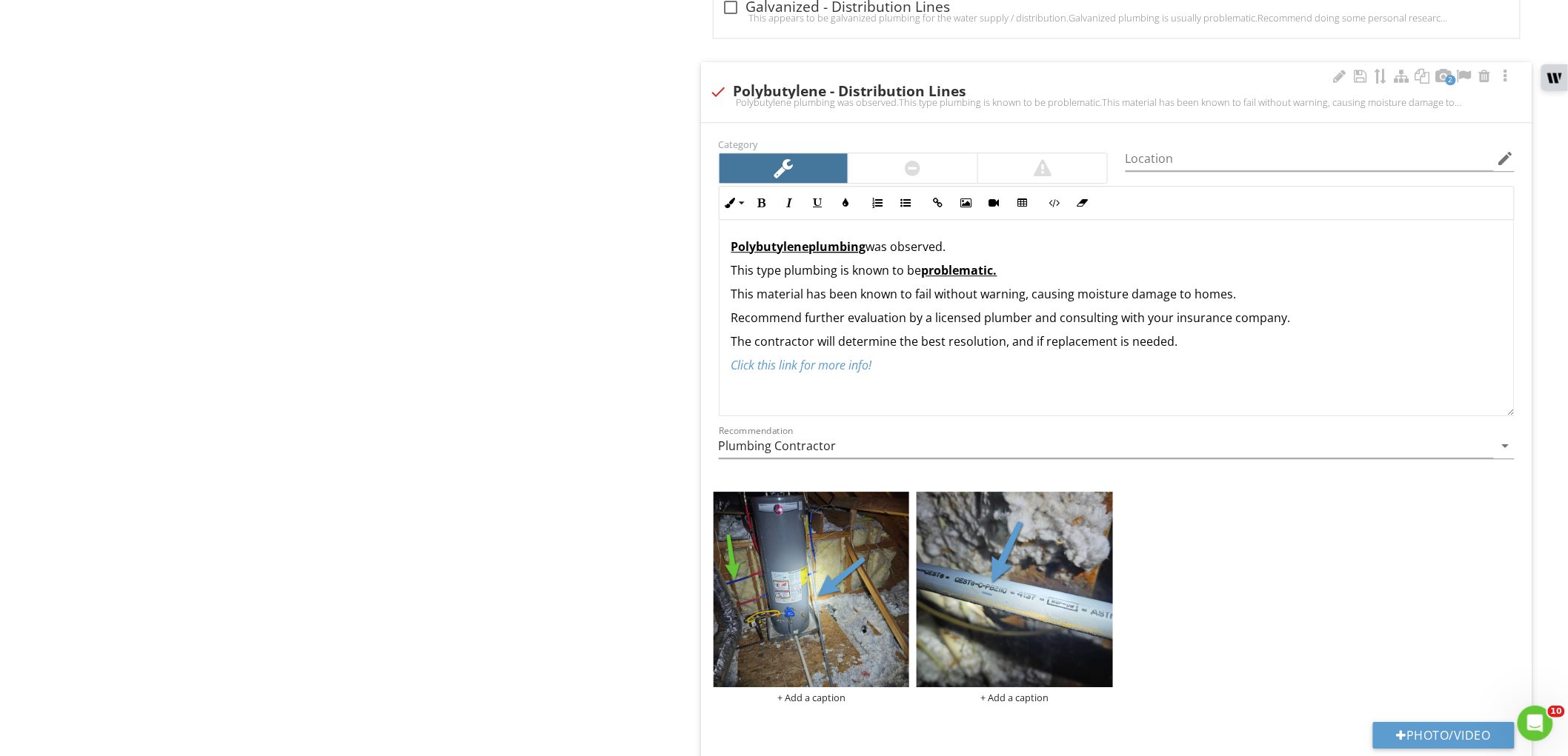
scroll to position [0, 0]
drag, startPoint x: 1510, startPoint y: 361, endPoint x: 1506, endPoint y: 445, distance: 84.1
click at [1506, 416] on div "Polybutylene plumbing was observed. This type plumbing is known to be problemat…" at bounding box center [1116, 318] width 796 height 196
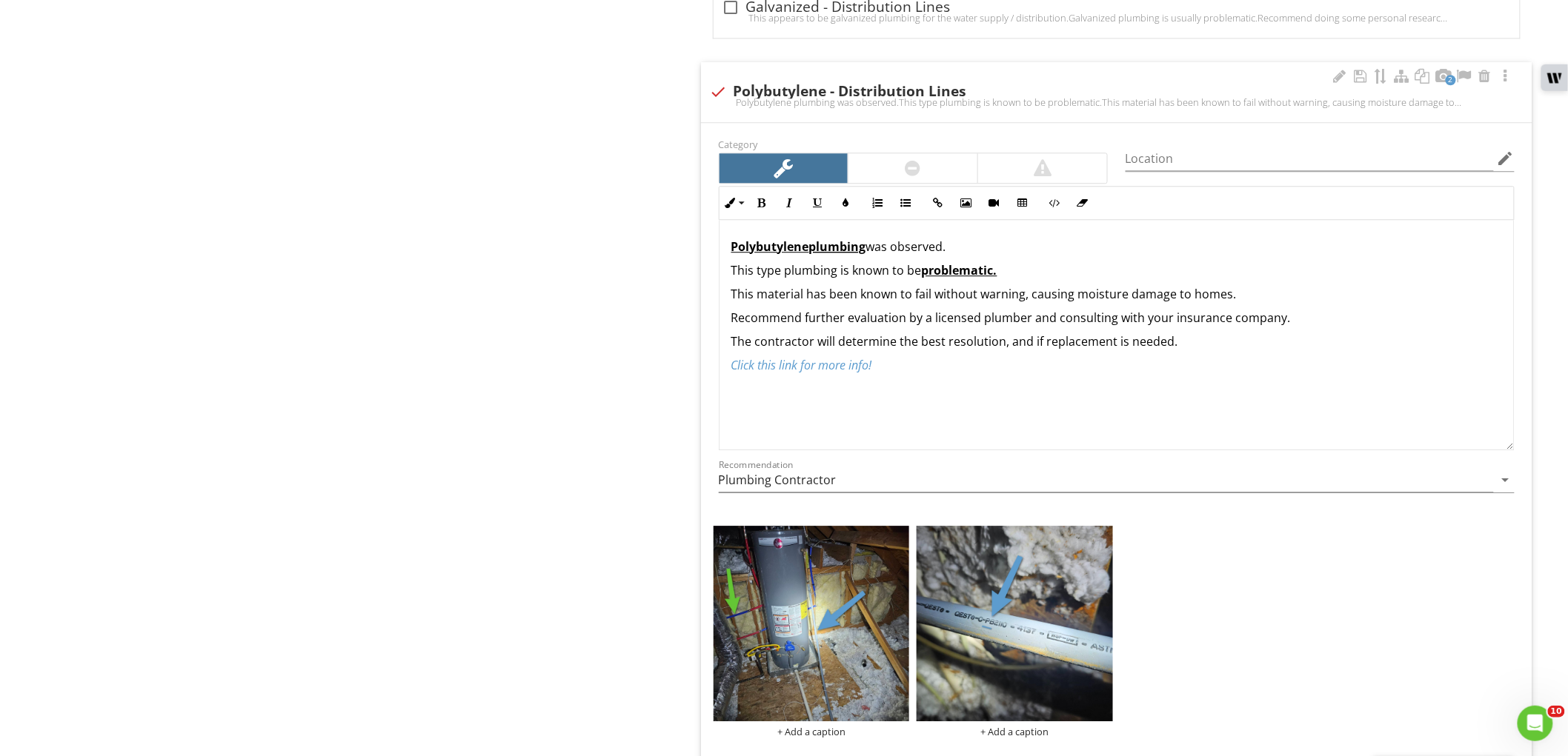
click at [727, 242] on div "Polybutylene plumbing was observed. This type plumbing is known to be problemat…" at bounding box center [1116, 306] width 794 height 172
drag, startPoint x: 830, startPoint y: 248, endPoint x: 714, endPoint y: 252, distance: 116.1
click at [714, 252] on div "Inline Style XLarge Large Normal Small Light Small/Light Bold Italic Underline …" at bounding box center [1116, 318] width 813 height 264
click at [1071, 203] on button "Clear Formatting" at bounding box center [1082, 203] width 28 height 28
click at [1067, 260] on div "​Some remaining ​ polybutylene plumbing was observed. This type plumbing is kno…" at bounding box center [1116, 306] width 794 height 172
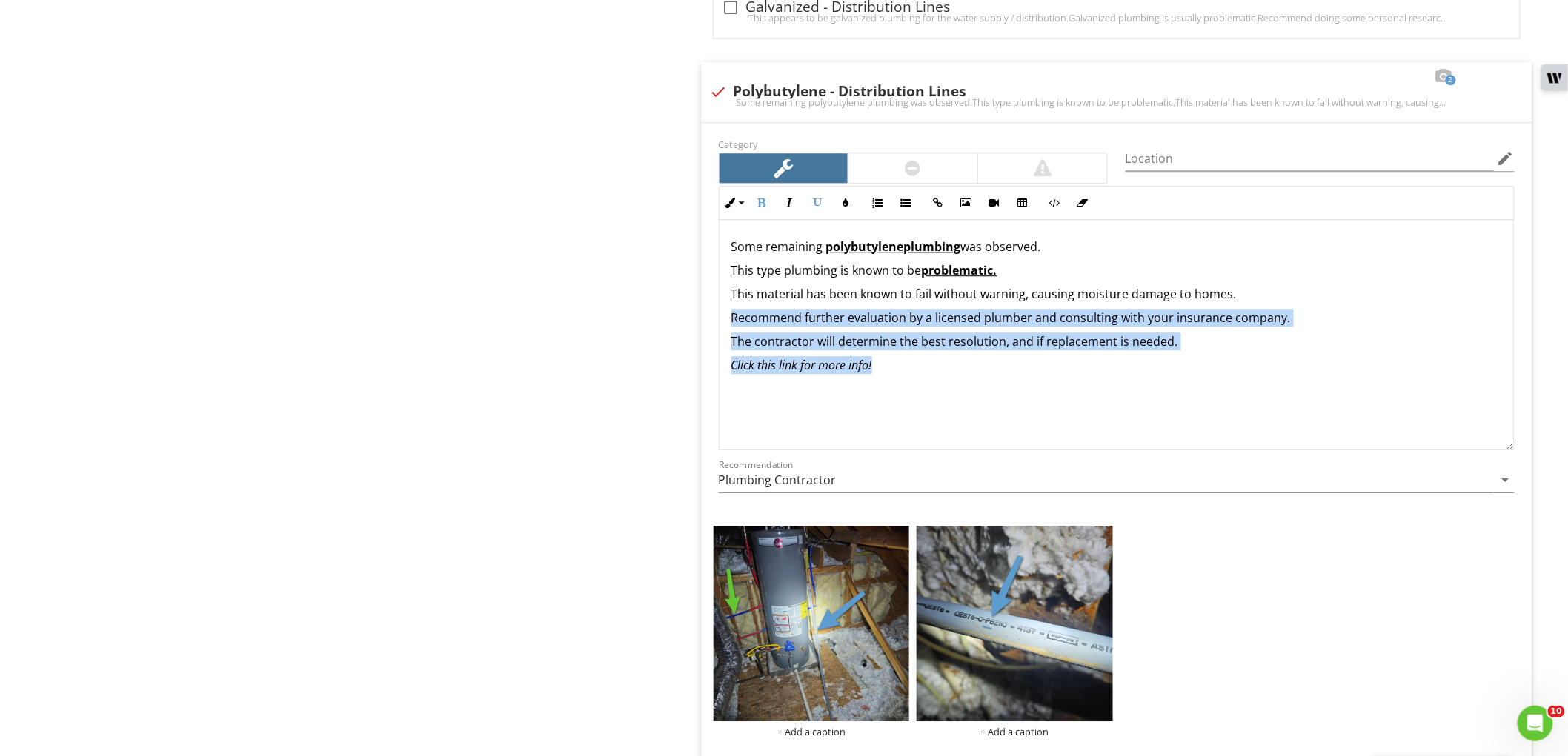
drag, startPoint x: 1136, startPoint y: 370, endPoint x: 677, endPoint y: 305, distance: 463.6
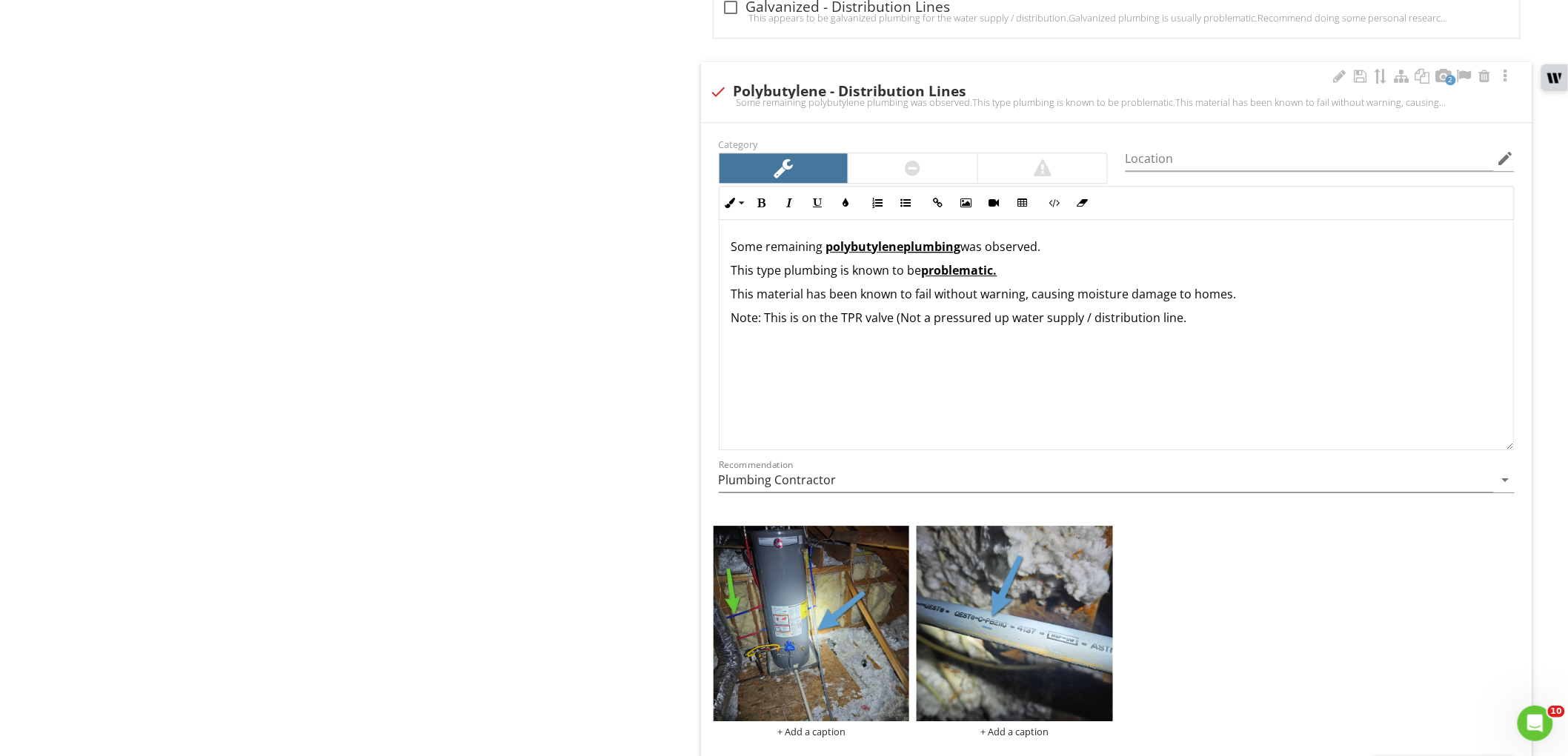
click at [891, 322] on p "Note: This is on the TPR valve (Not a pressured up water supply / distribution …" at bounding box center [1117, 318] width 771 height 18
click at [1361, 327] on p "Note: This is on the TPR valve for the water heater (Not a pressured up water s…" at bounding box center [1117, 318] width 771 height 18
click at [729, 243] on div "​Some remaining ​ polybutylene plumbing was observed. This type plumbing is kno…" at bounding box center [1116, 294] width 794 height 148
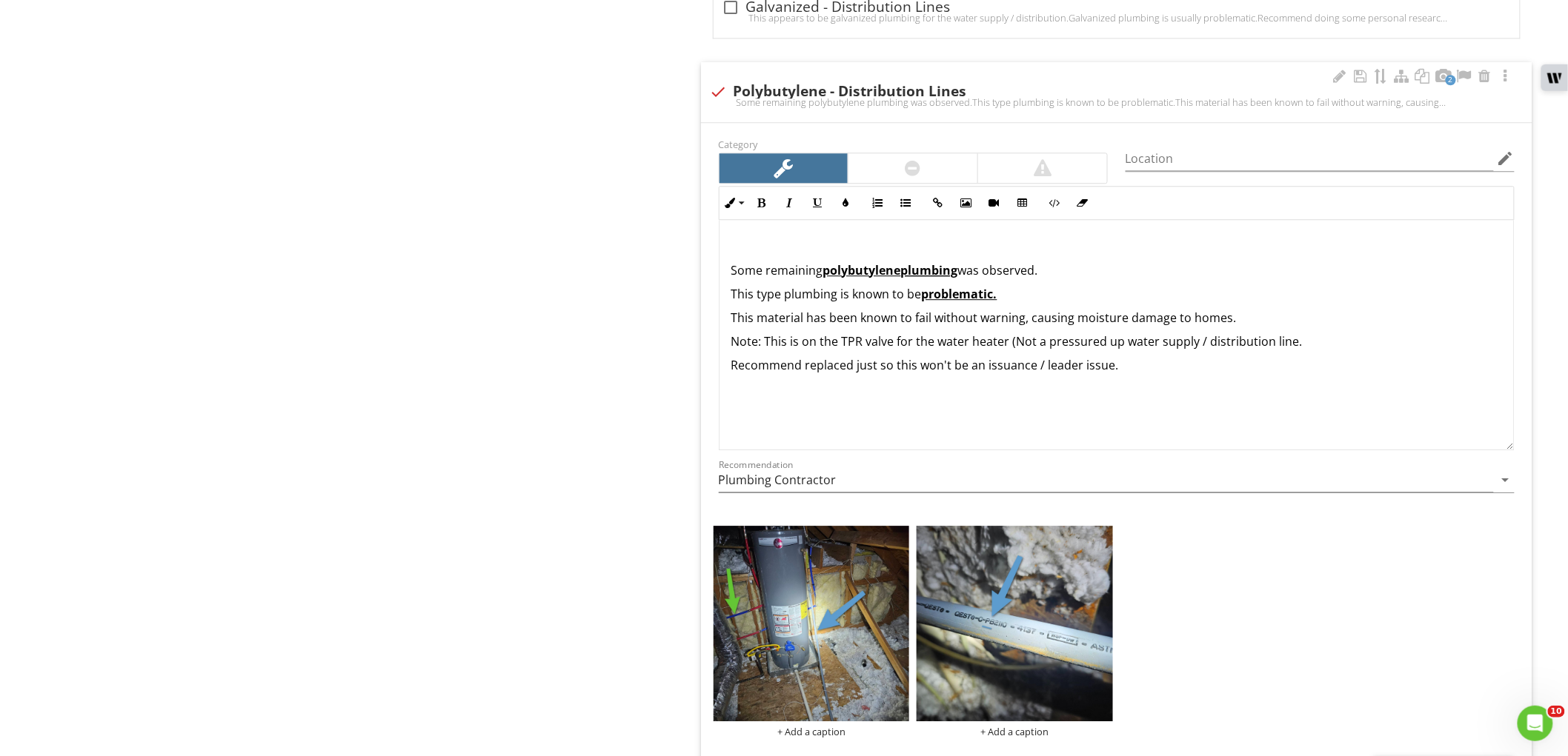
click at [729, 243] on div "Some remaining polybutylene plumbing was observed. This type plumbing is known …" at bounding box center [1116, 306] width 794 height 172
click at [910, 248] on p "According to the disclosures the entire house was re" at bounding box center [1117, 247] width 771 height 18
click at [1142, 248] on p "According to the disclosures the water lines for the entire house was re" at bounding box center [1117, 247] width 771 height 18
click at [974, 343] on p "Note: This is on the TPR valve for the water heater (Not a pressured up water s…" at bounding box center [1117, 342] width 771 height 18
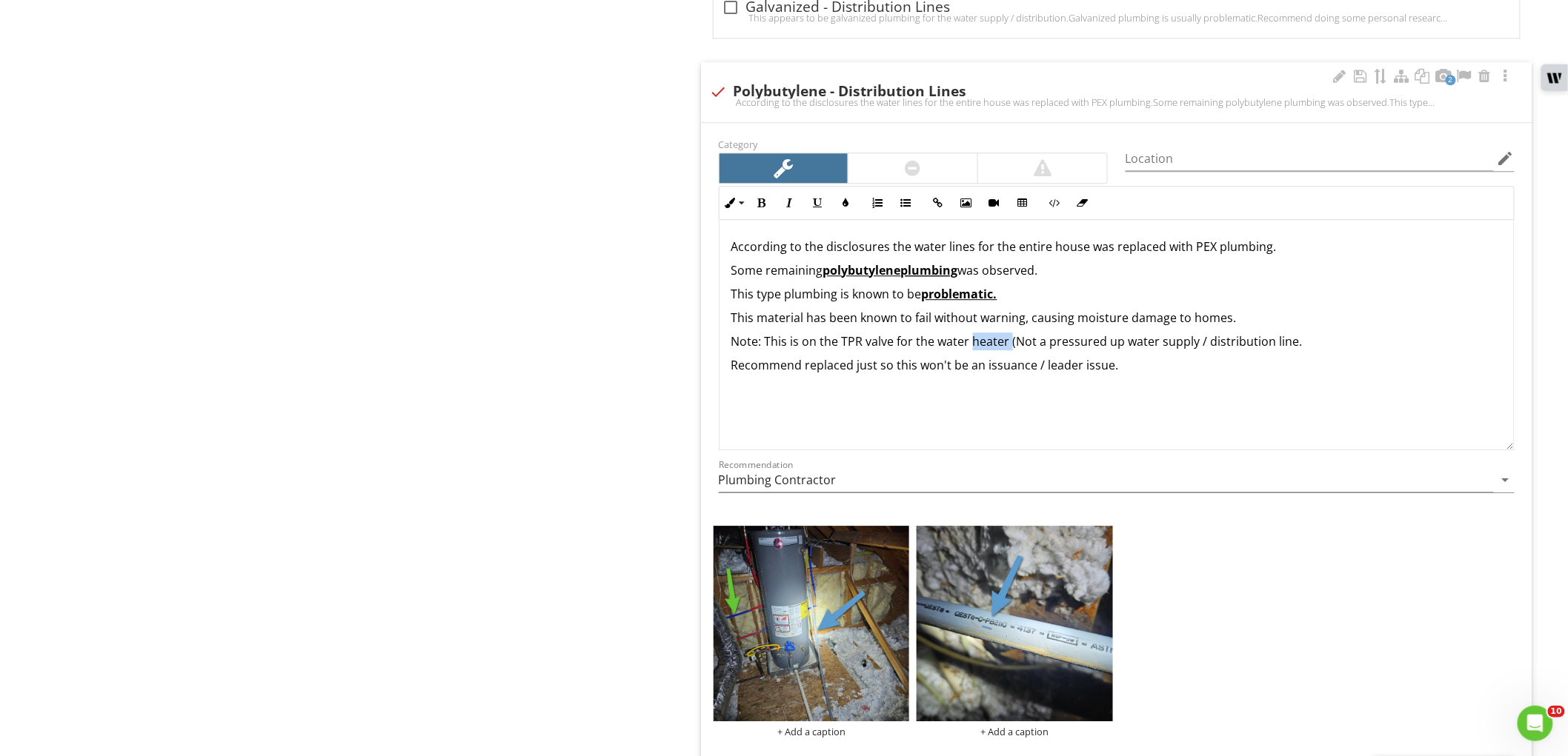
click at [974, 343] on p "Note: This is on the TPR valve for the water heater (Not a pressured up water s…" at bounding box center [1117, 342] width 771 height 18
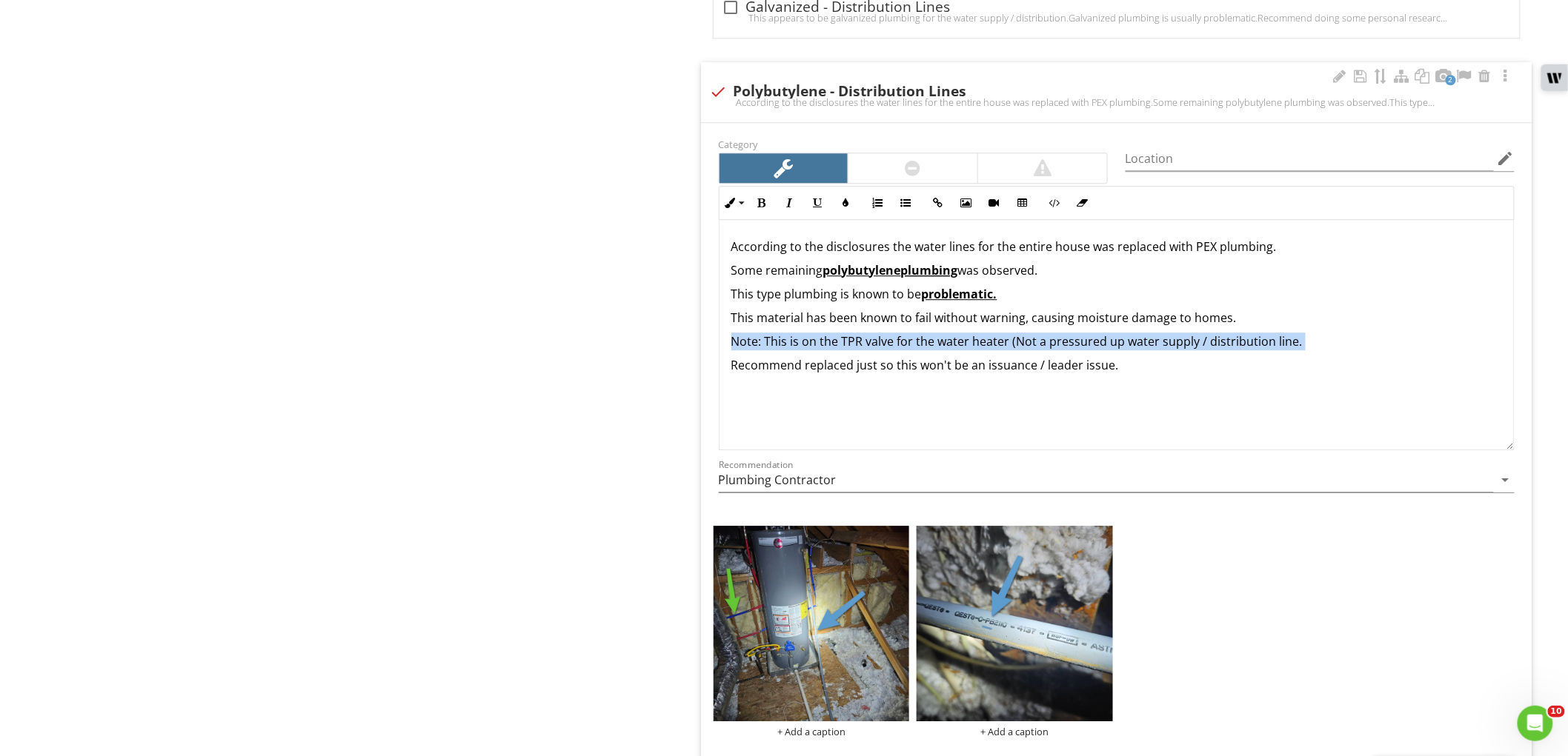
click at [974, 343] on p "Note: This is on the TPR valve for the water heater (Not a pressured up water s…" at bounding box center [1117, 342] width 771 height 18
click at [820, 210] on button "Underline" at bounding box center [818, 203] width 28 height 28
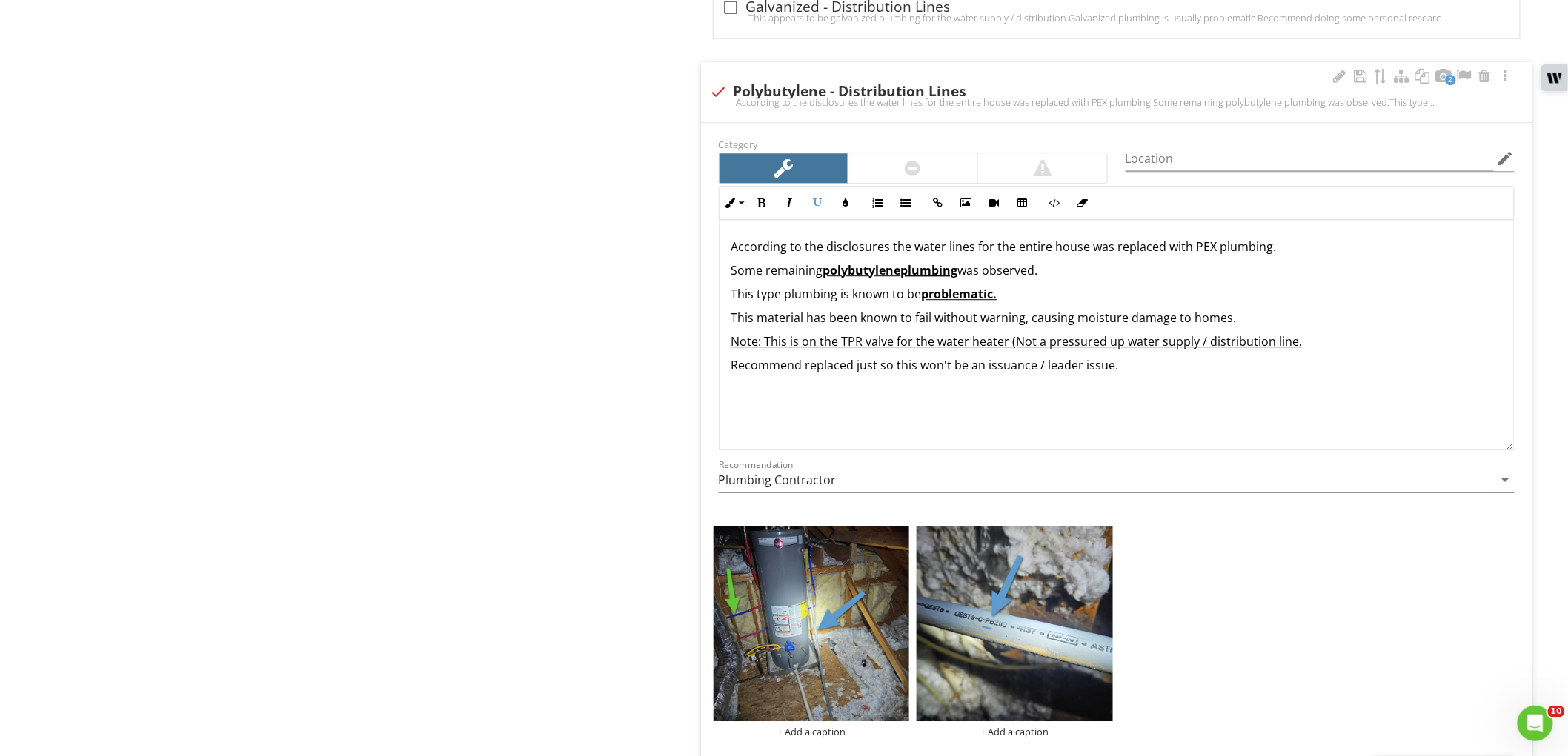
click at [804, 437] on div "According to the disclosures the water lines for the entire house was replaced …" at bounding box center [1116, 335] width 796 height 231
click at [861, 370] on p "Recommend replaced just so this won't be an issuance / leader issue." at bounding box center [1117, 365] width 771 height 18
click at [931, 411] on div "According to the disclosures the water lines for the entire house was replaced …" at bounding box center [1116, 335] width 796 height 231
click at [1041, 369] on p "Recommend replaced so this won't be an issuance / leader issue." at bounding box center [1117, 365] width 771 height 18
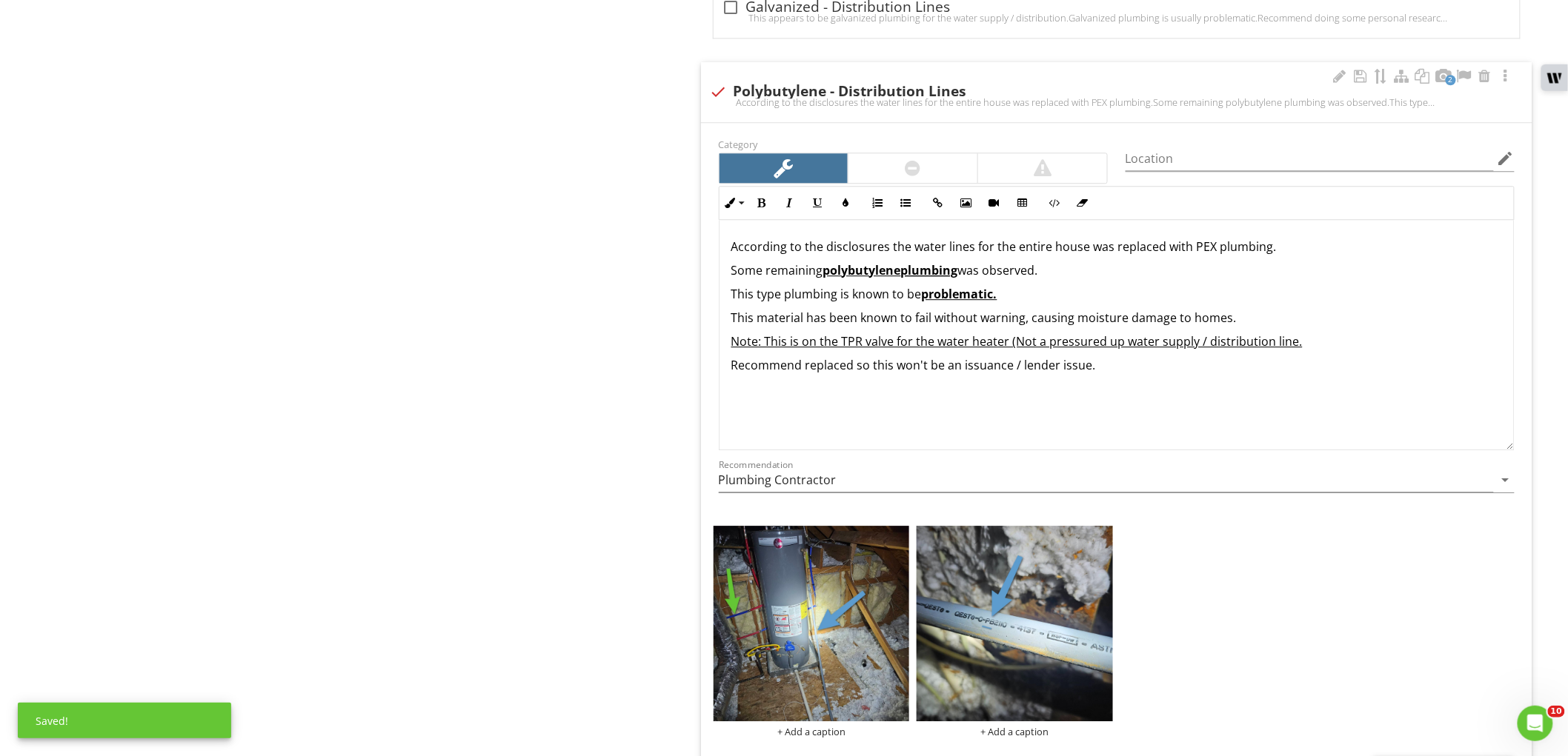
click at [1201, 380] on div "According to the disclosures the water lines for the entire house was replaced …" at bounding box center [1116, 306] width 794 height 172
click at [1041, 364] on p "Recommend replaced so this won't be an issuance / lender issue." at bounding box center [1117, 365] width 771 height 18
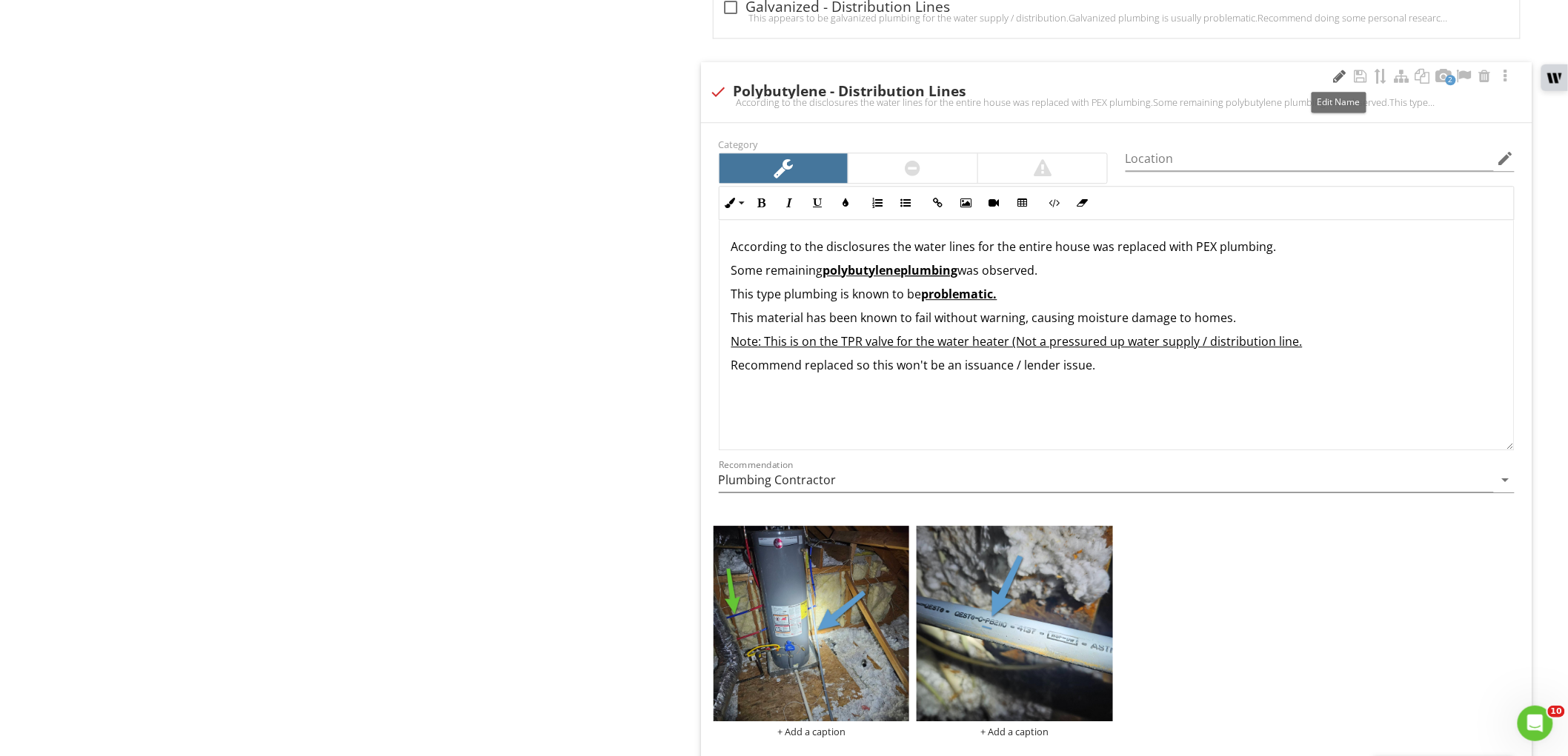
click at [1337, 69] on div at bounding box center [1340, 76] width 18 height 15
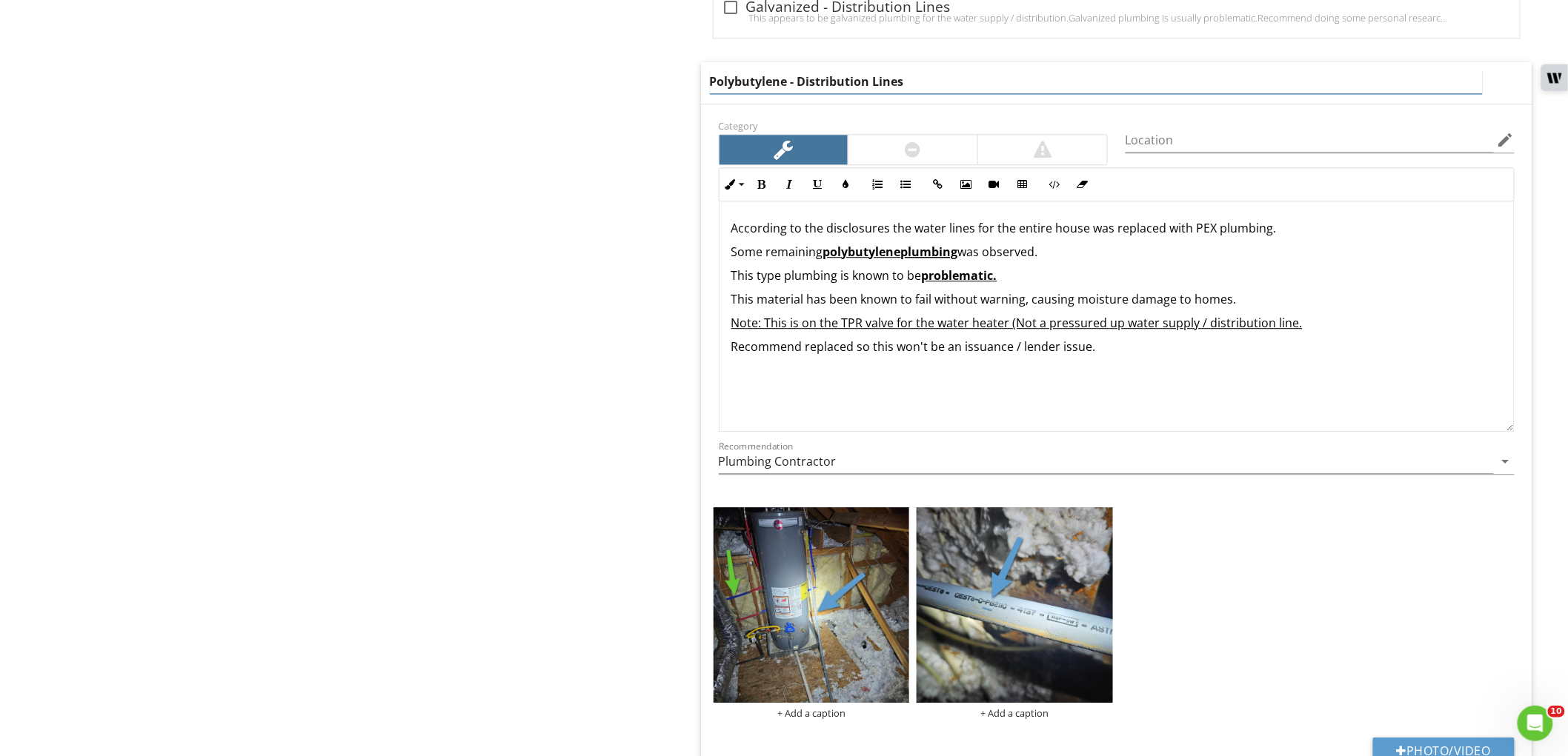
click at [846, 83] on input "Polybutylene - Distribution Lines" at bounding box center [1096, 82] width 772 height 25
type input "Polybutylene / PEX - Lines"
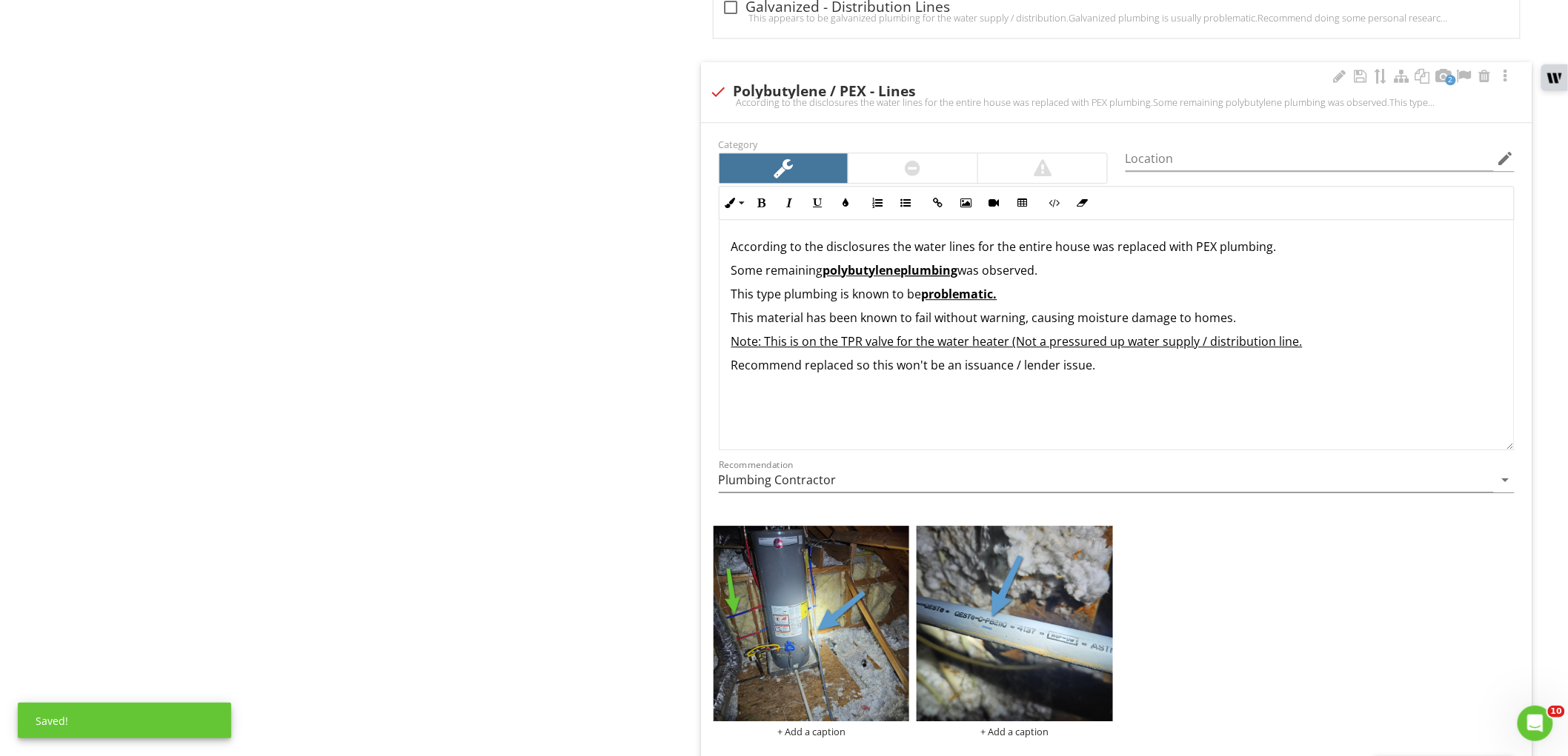
click at [1341, 75] on div at bounding box center [1340, 76] width 18 height 15
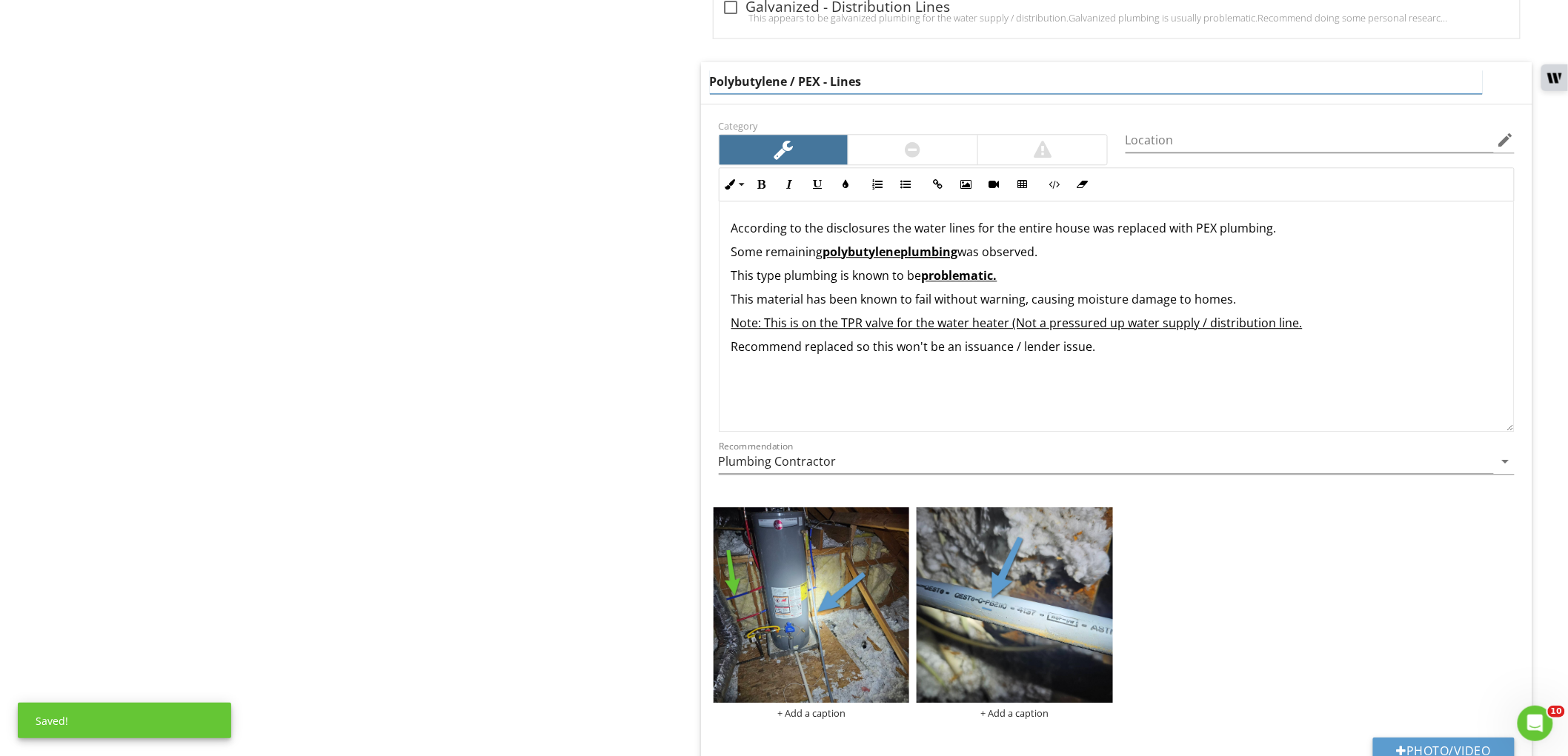
click at [865, 84] on input "Polybutylene / PEX - Lines" at bounding box center [1096, 82] width 772 height 25
type input "Polybutylene / PEX - Plumbing"
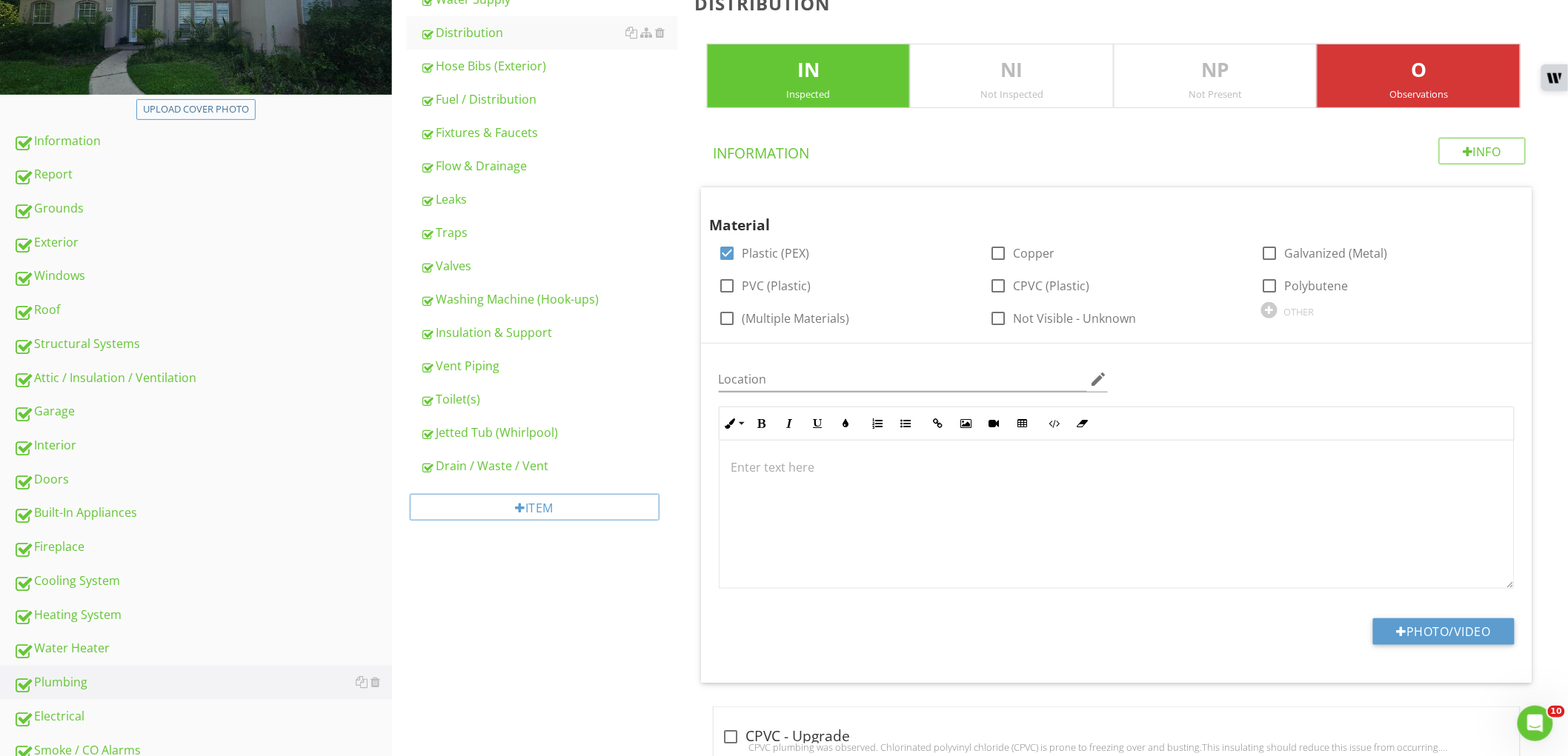
scroll to position [193, 0]
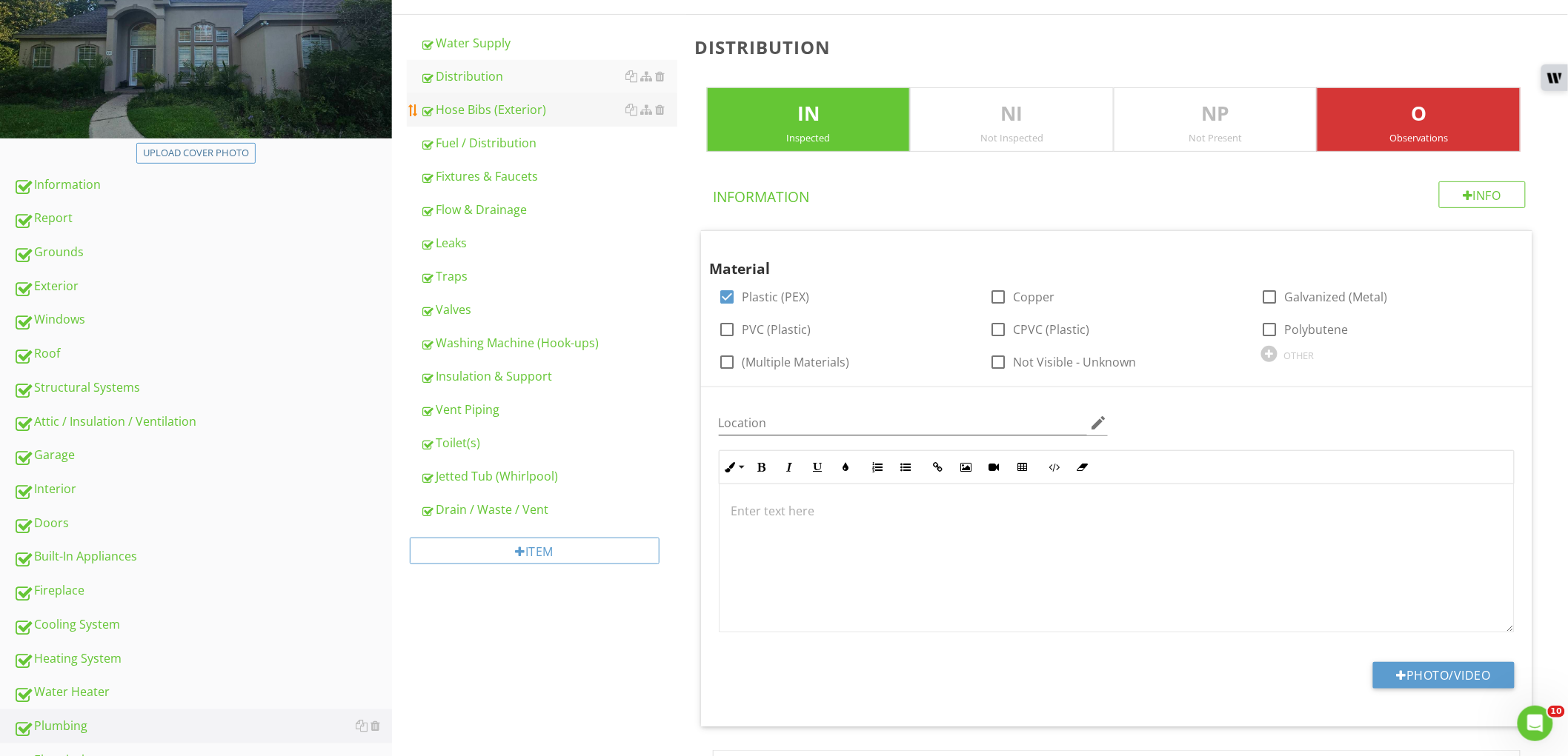
click at [530, 120] on link "Hose Bibs (Exterior)" at bounding box center [549, 109] width 257 height 33
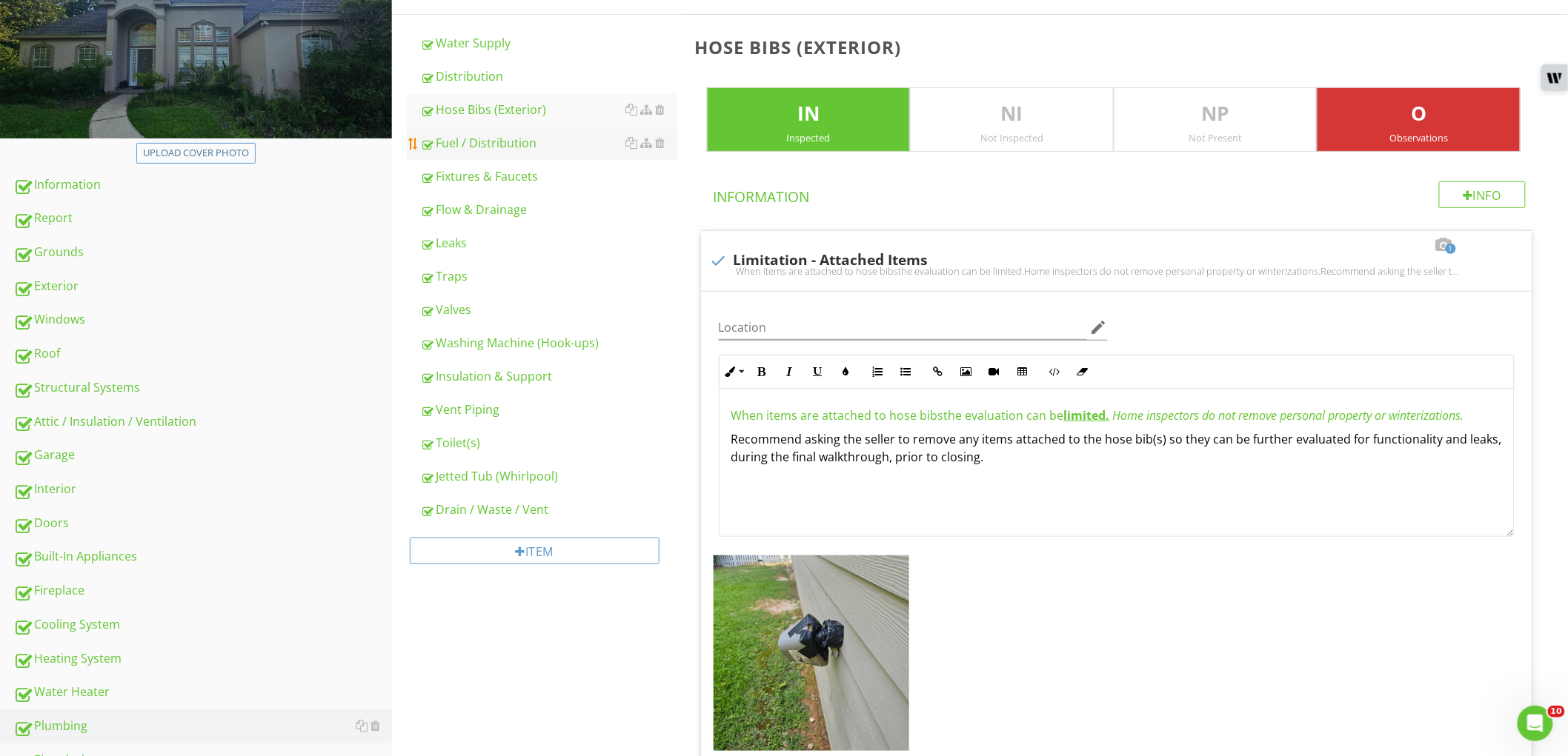
click at [525, 143] on div "Fuel / Distribution" at bounding box center [549, 143] width 257 height 18
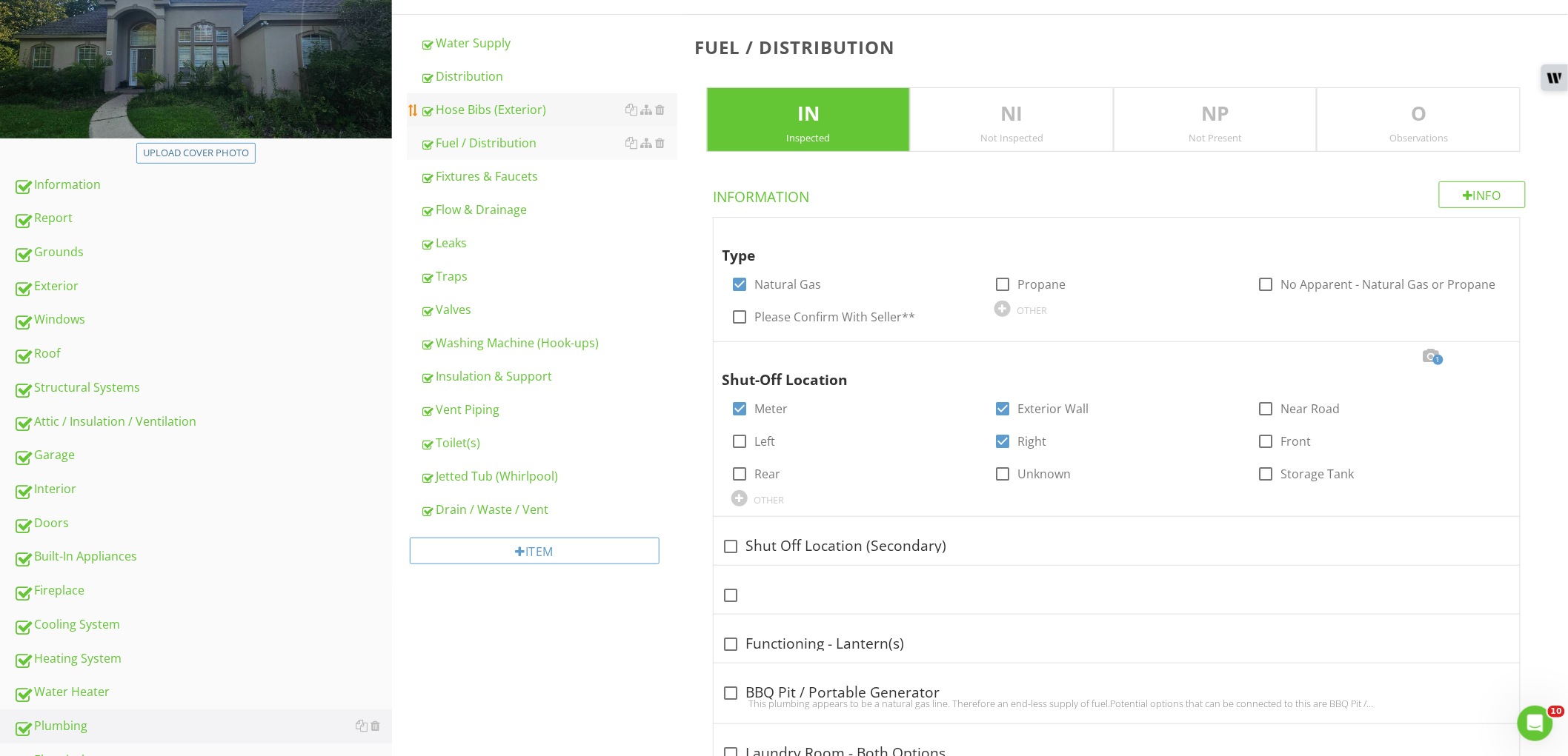
click at [530, 112] on div "Hose Bibs (Exterior)" at bounding box center [549, 109] width 257 height 18
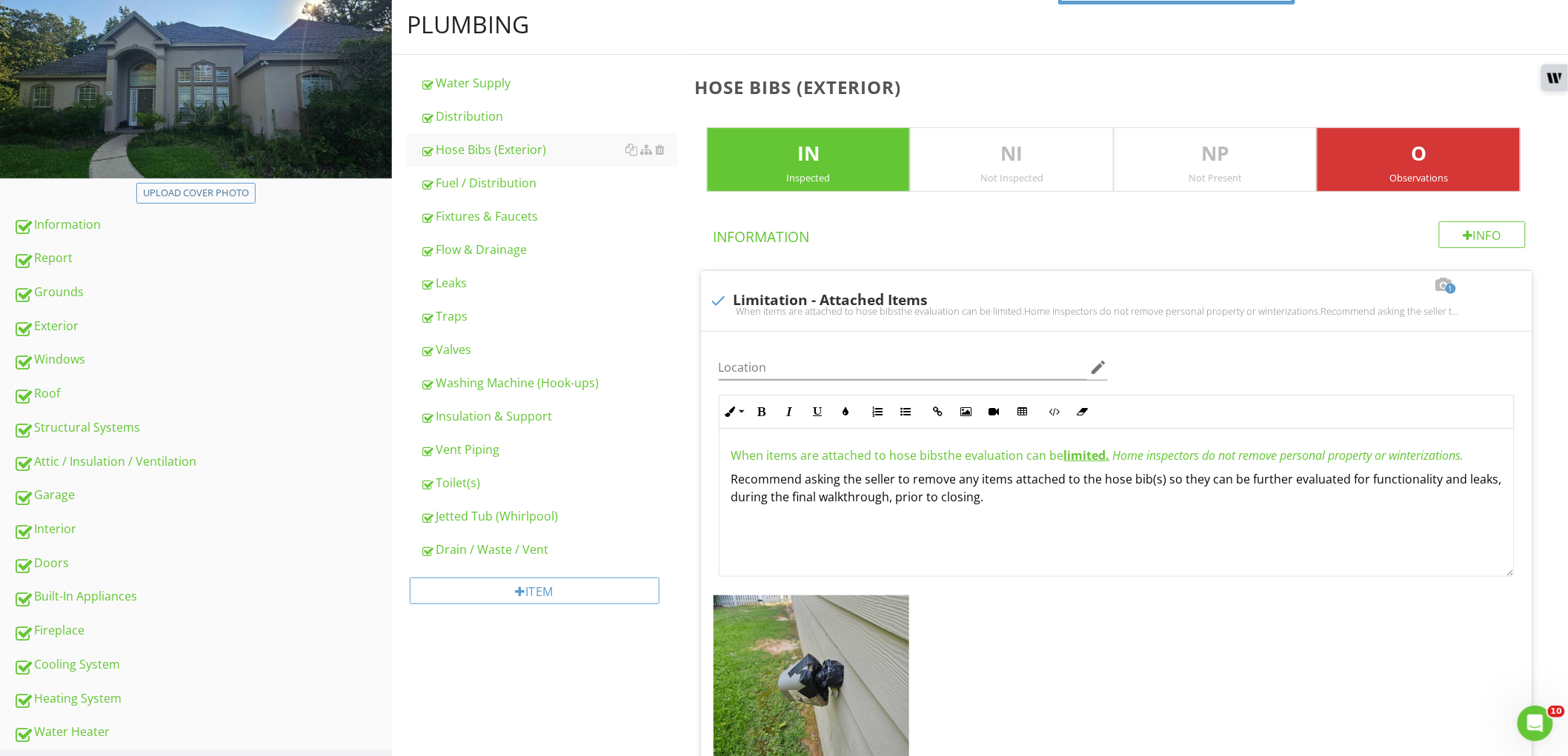
scroll to position [78, 0]
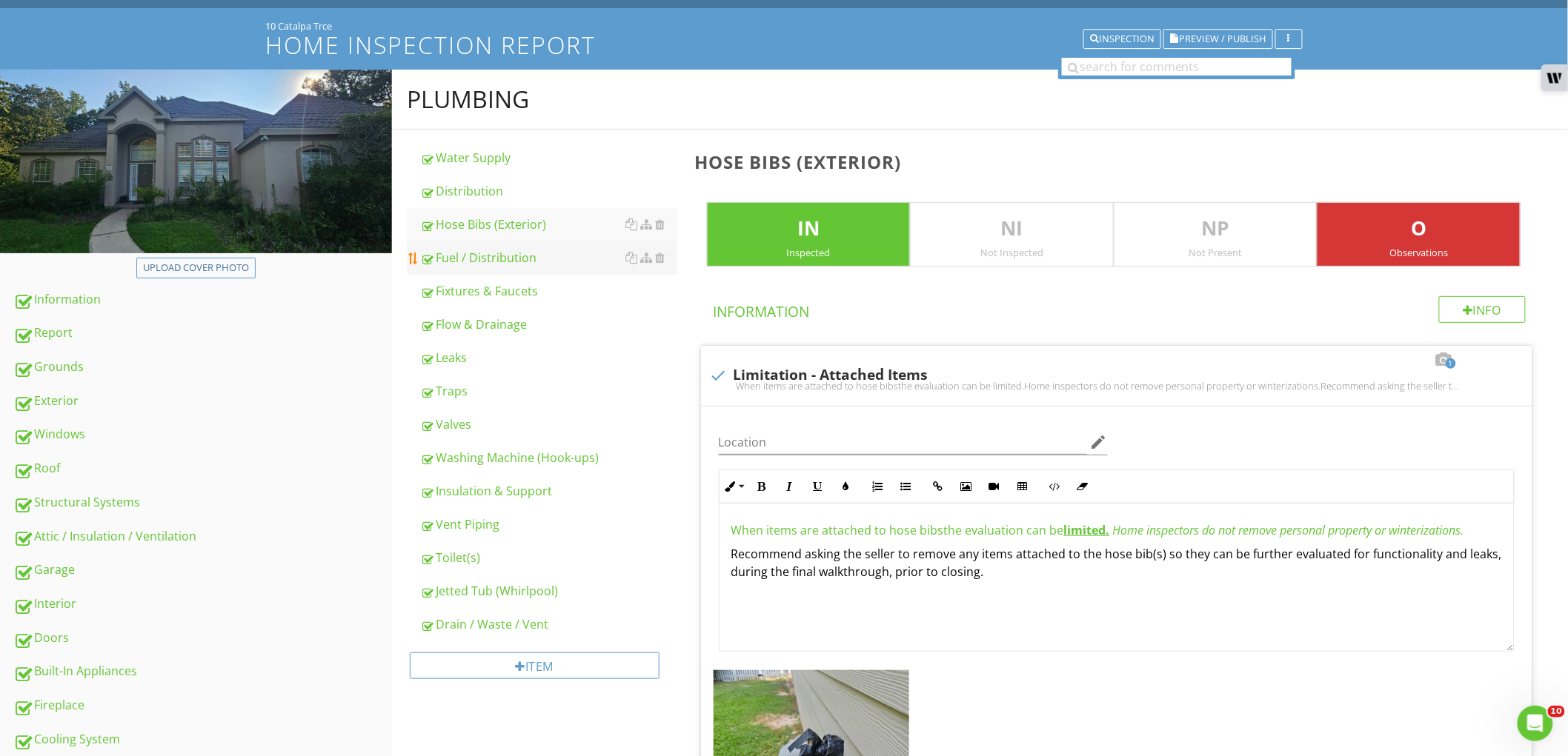
click at [481, 249] on div "Fuel / Distribution" at bounding box center [549, 257] width 257 height 18
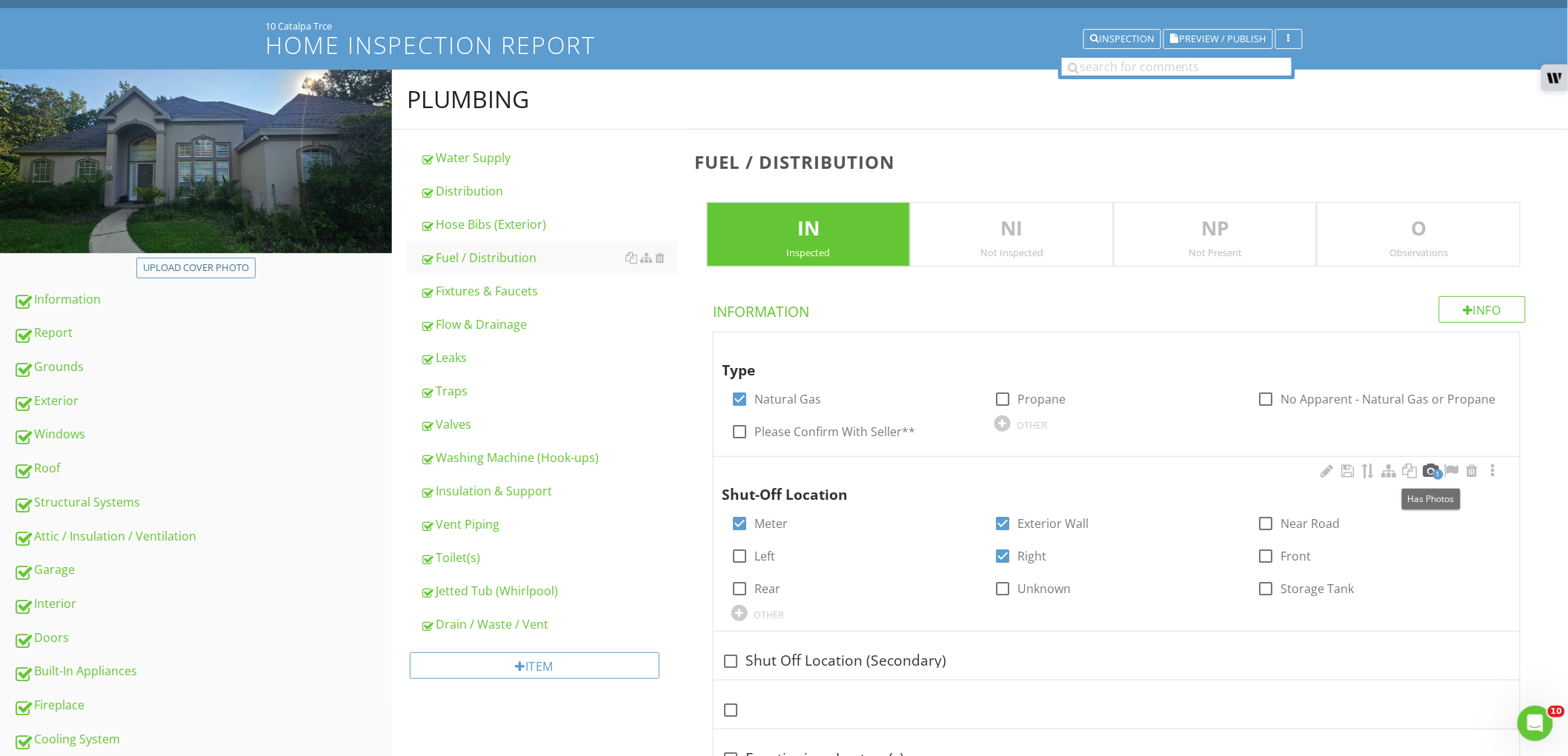
click at [1435, 467] on div at bounding box center [1430, 470] width 18 height 15
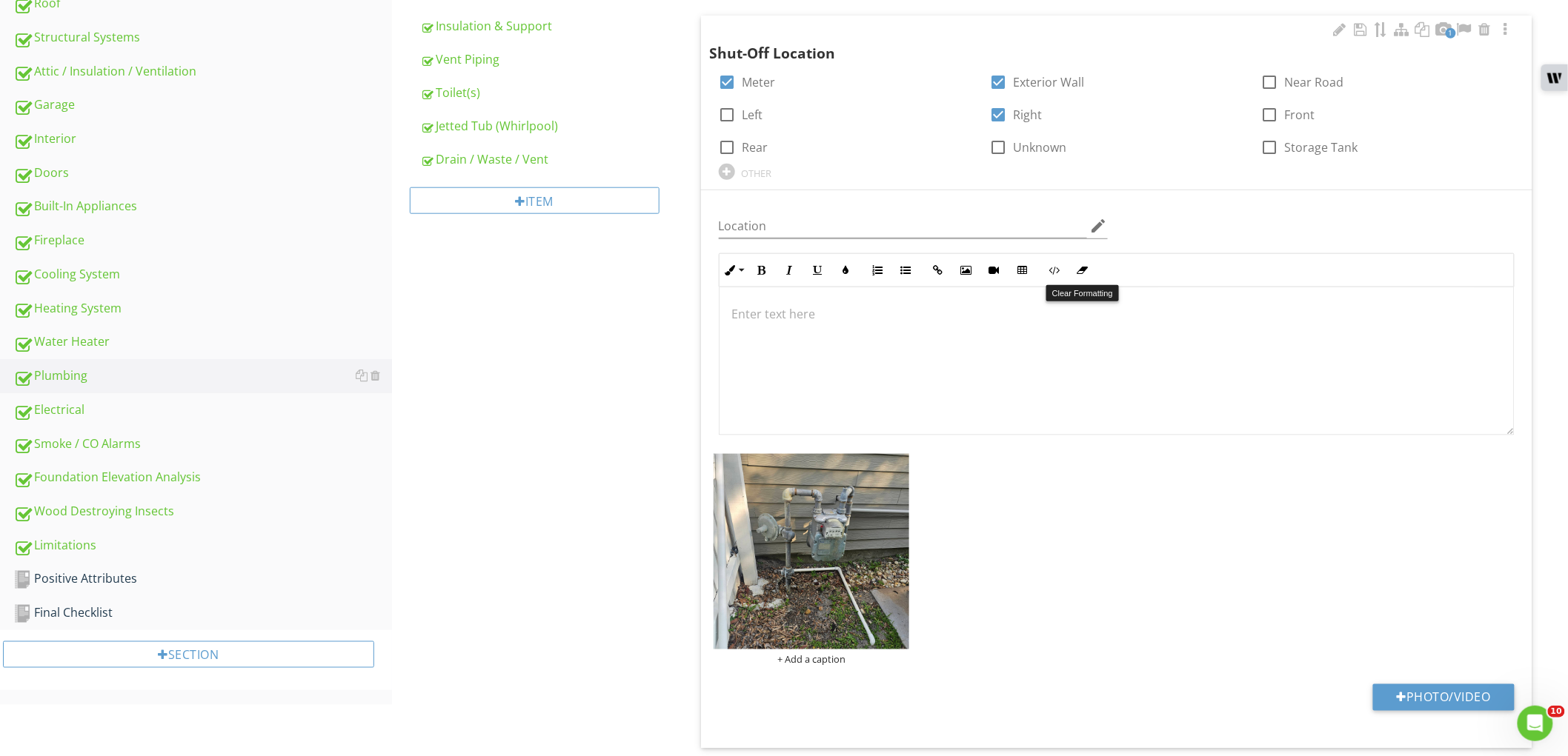
scroll to position [736, 0]
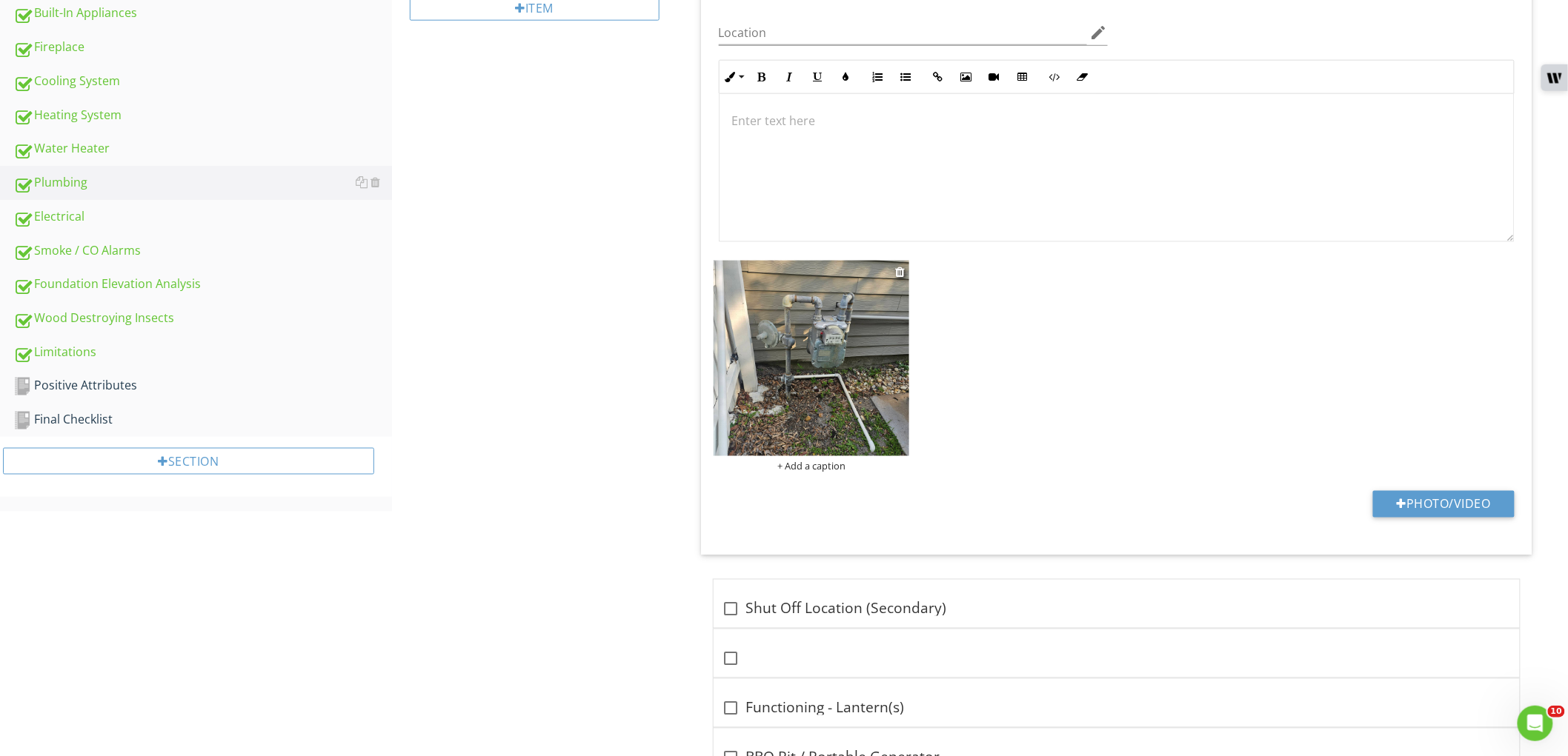
click at [811, 400] on img at bounding box center [812, 358] width 196 height 196
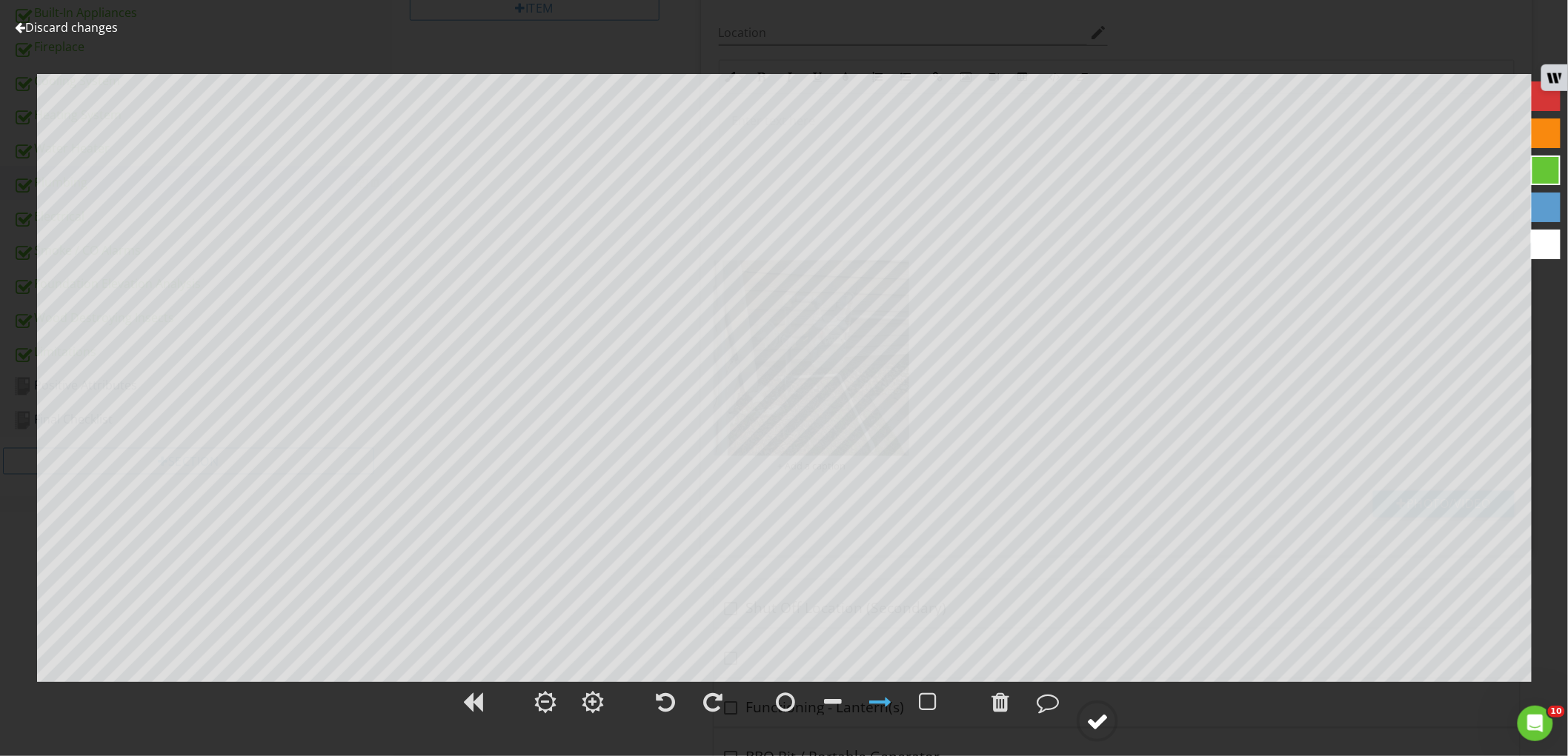
click at [1098, 719] on div at bounding box center [1097, 721] width 22 height 22
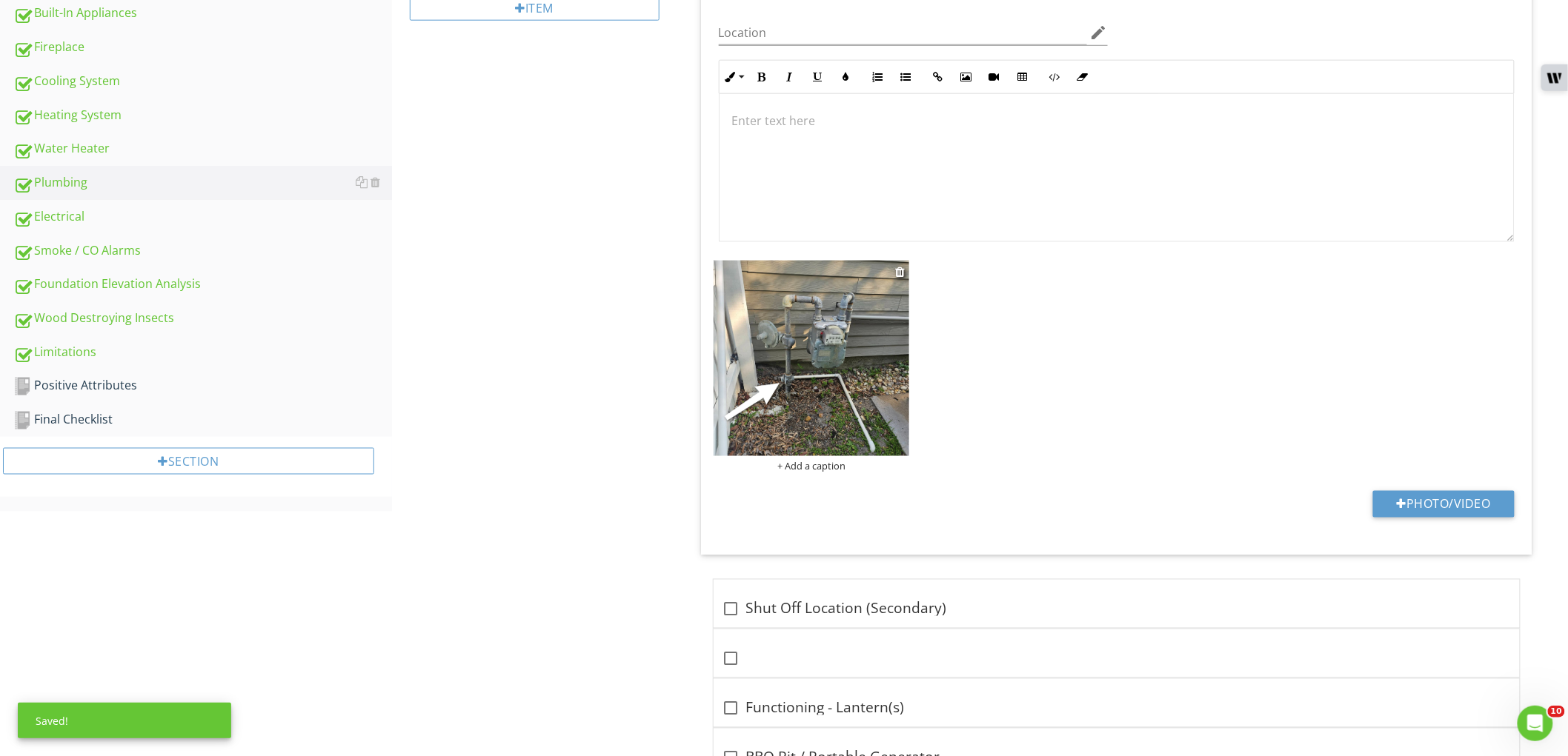
click at [764, 379] on img at bounding box center [812, 358] width 196 height 196
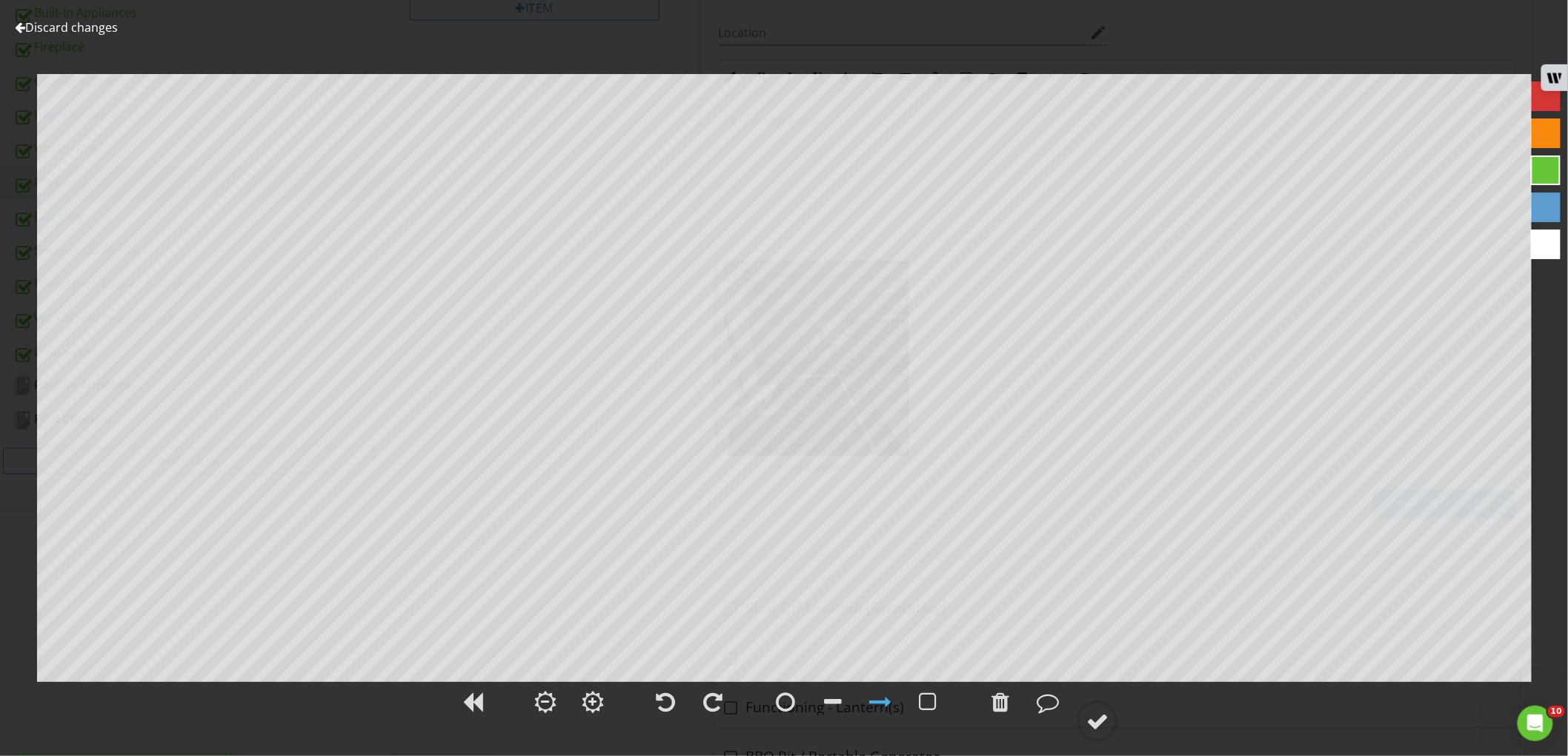
click at [1551, 246] on div at bounding box center [1545, 244] width 29 height 29
click at [1116, 718] on circle at bounding box center [1097, 721] width 38 height 38
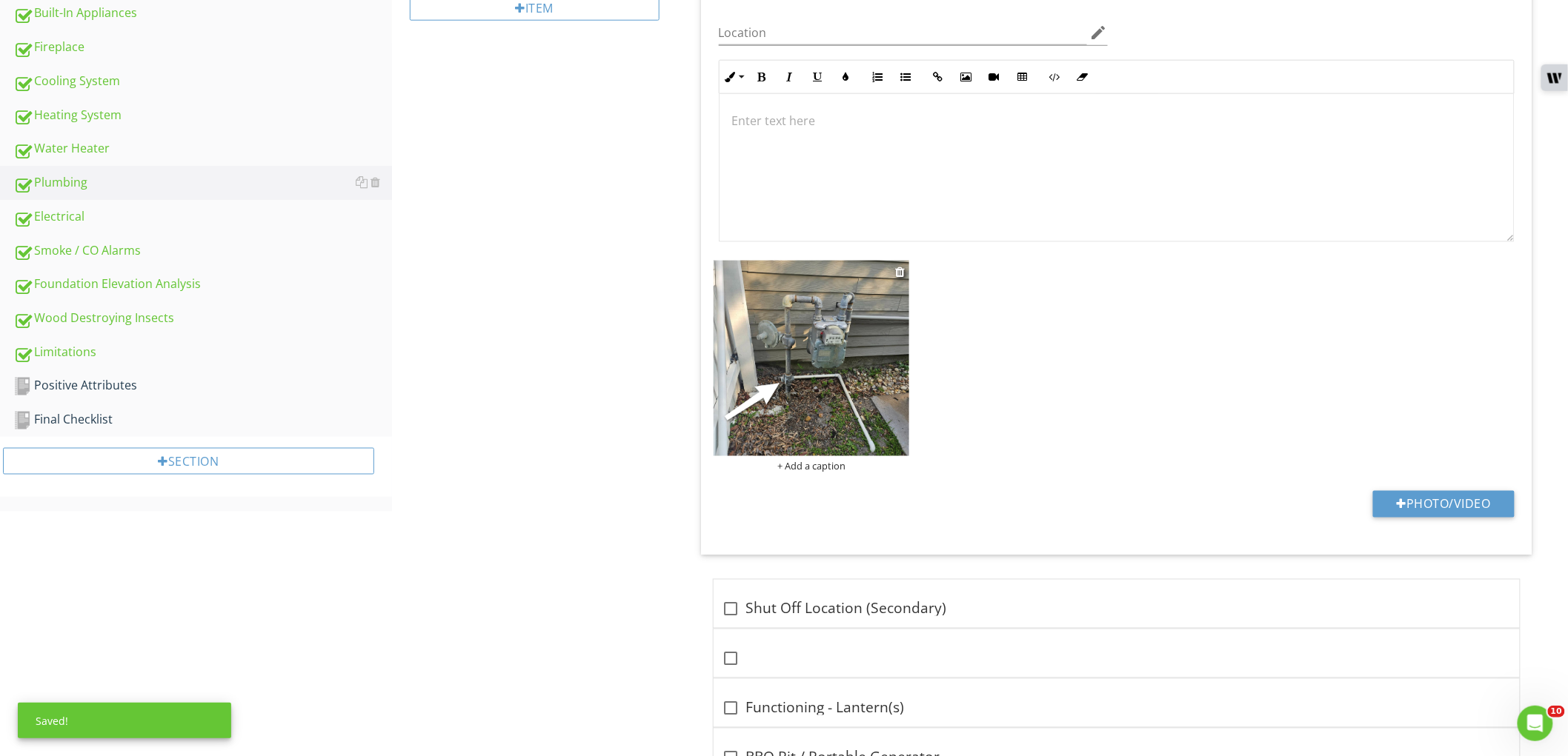
click at [845, 440] on img at bounding box center [812, 358] width 196 height 196
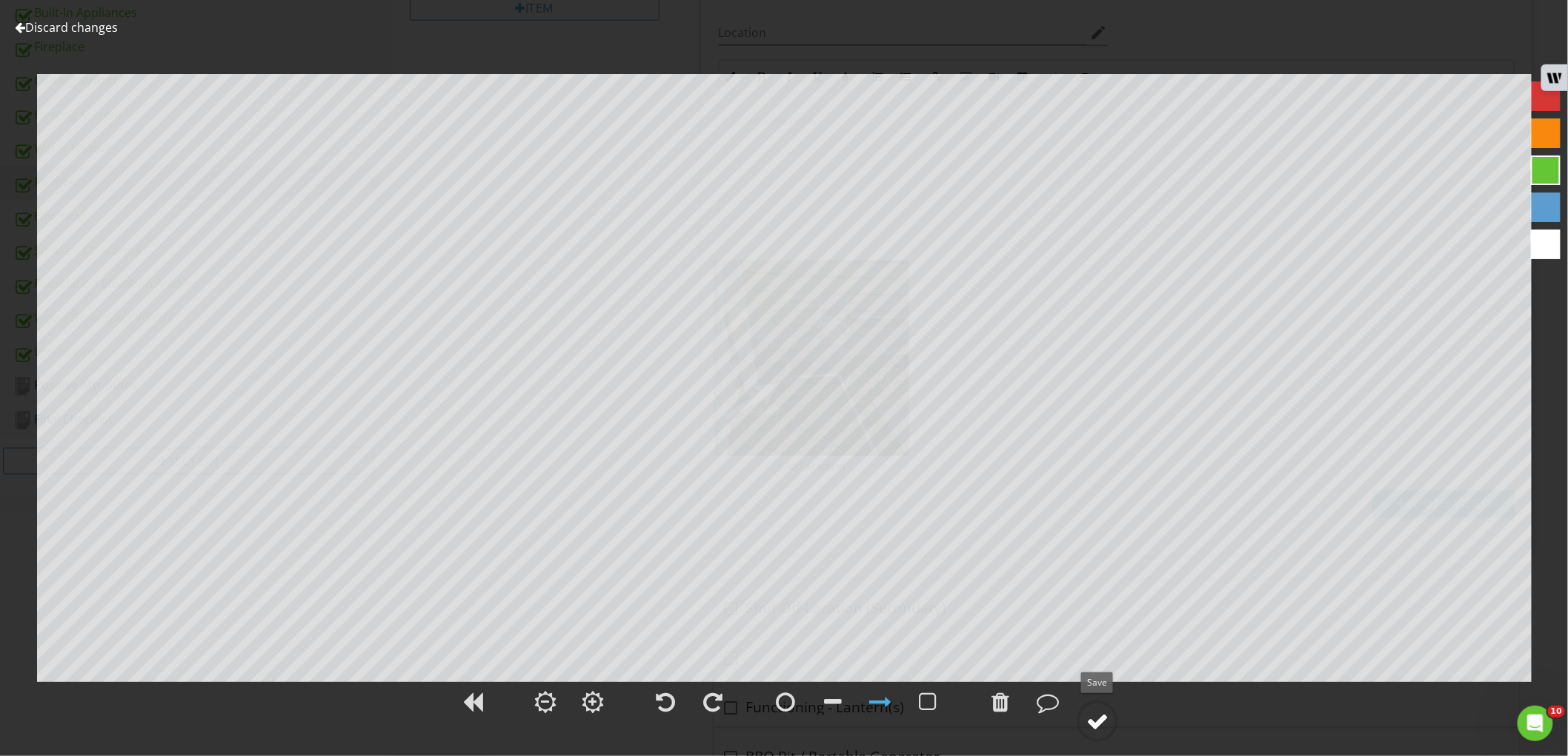
click at [1107, 723] on div at bounding box center [1097, 721] width 22 height 22
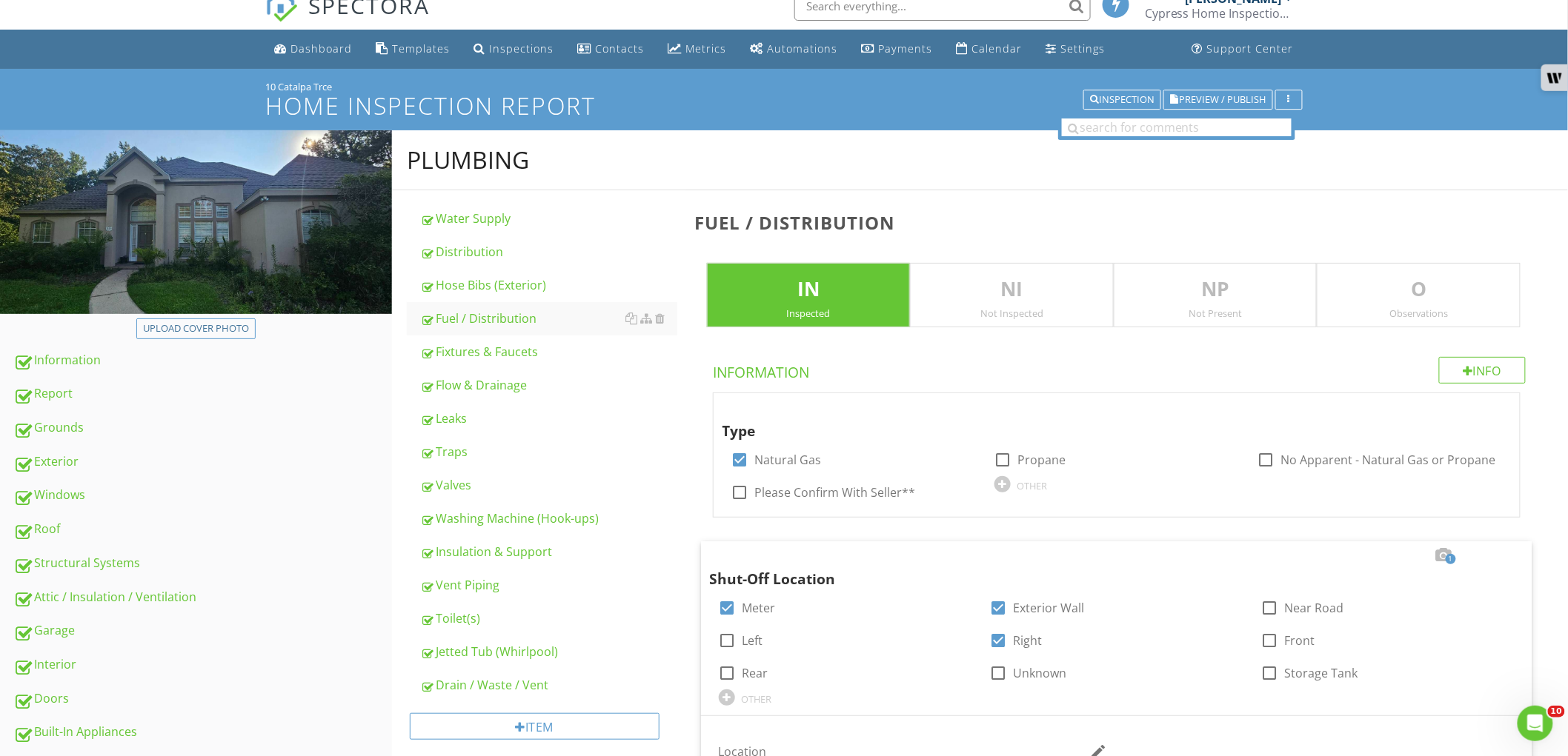
scroll to position [0, 0]
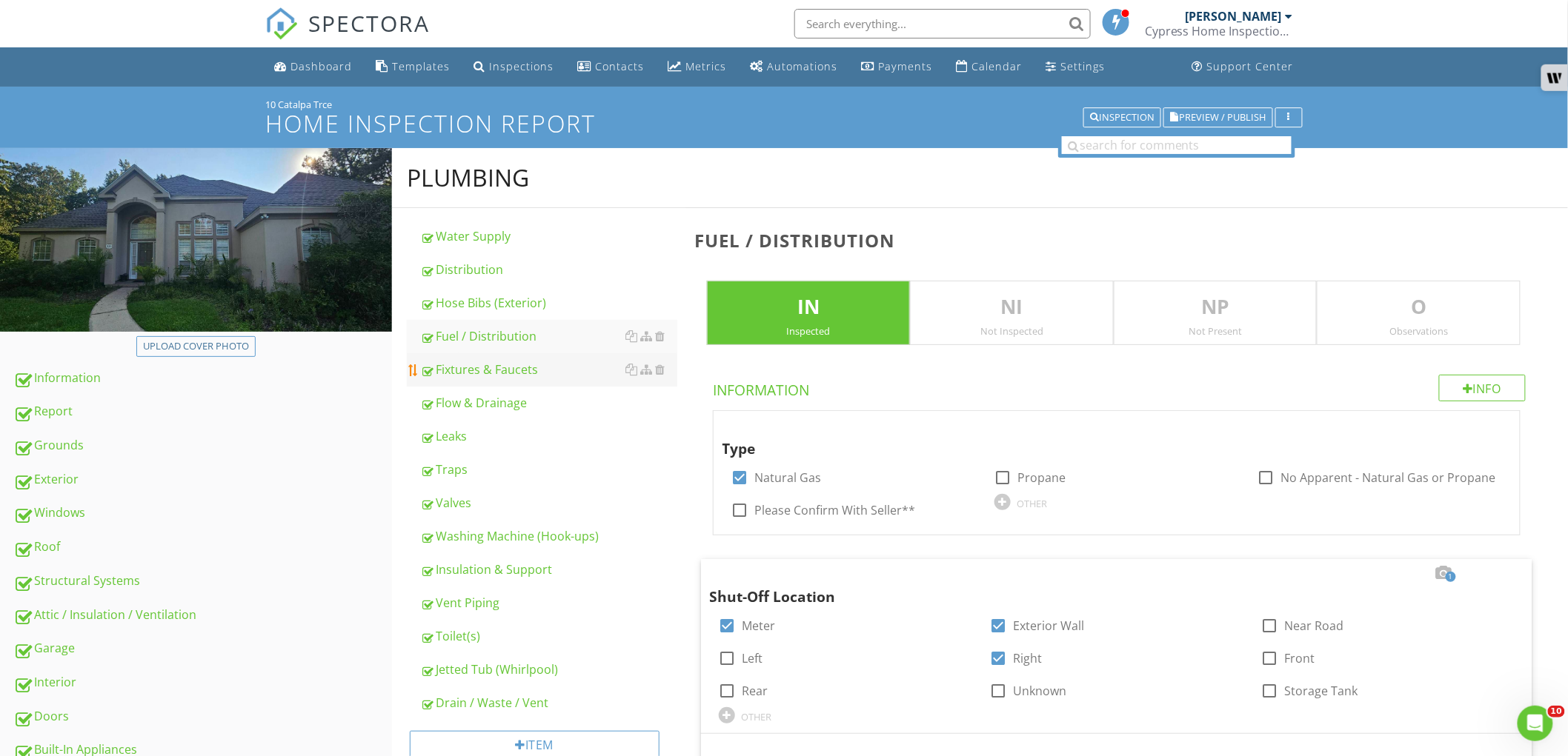
click at [538, 380] on link "Fixtures & Faucets" at bounding box center [549, 369] width 257 height 33
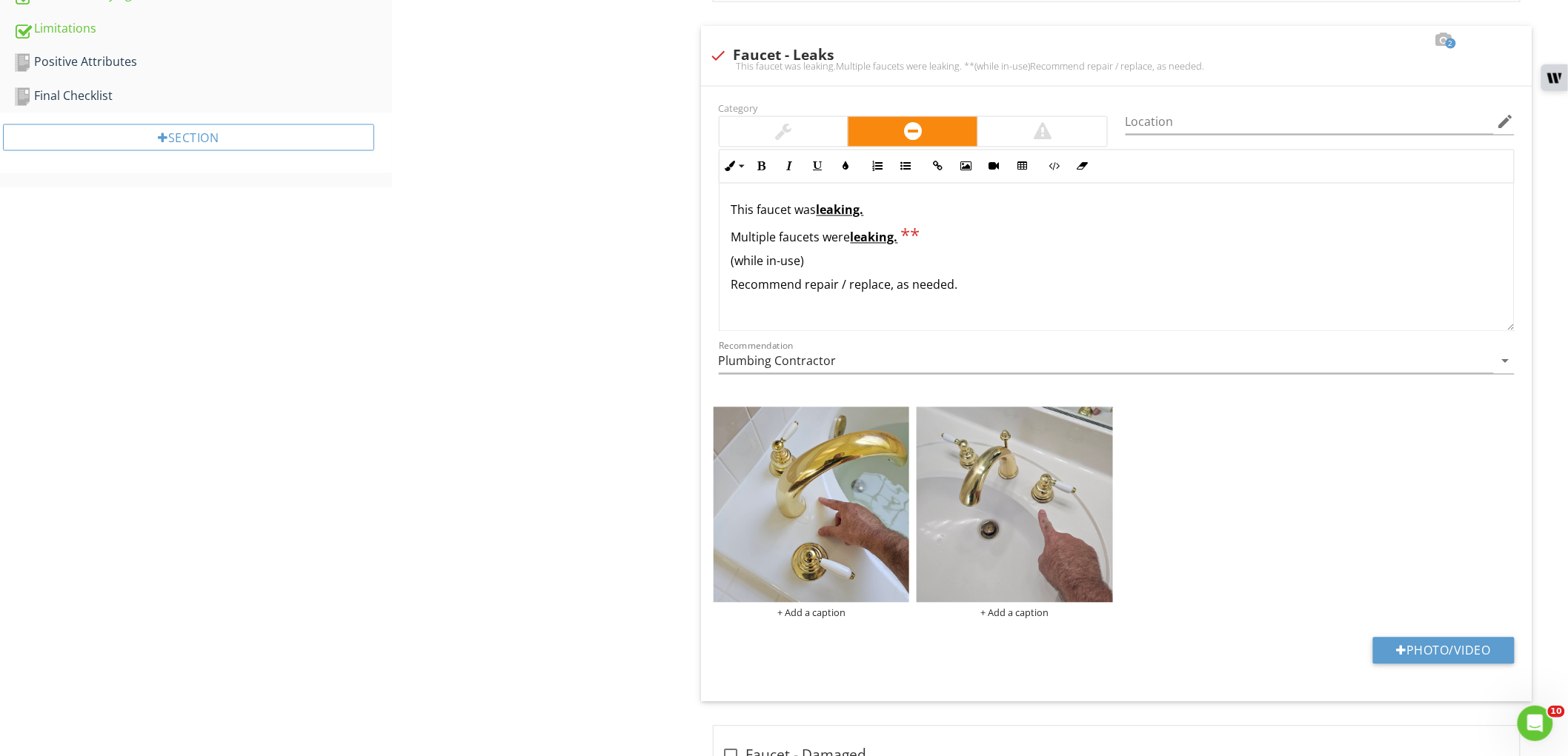
scroll to position [1069, 0]
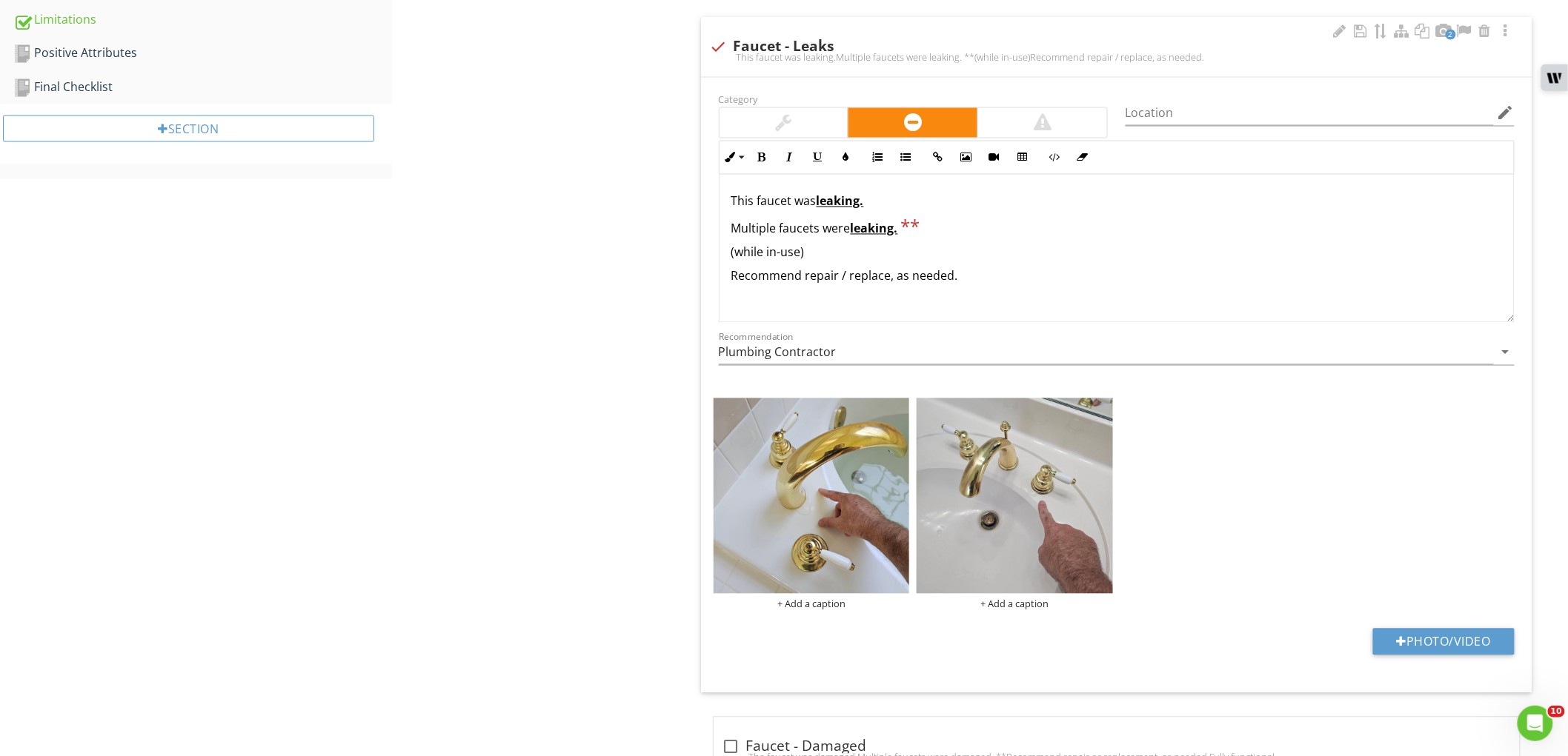
click at [795, 198] on p "This faucet was leaking." at bounding box center [1117, 201] width 771 height 18
click at [1040, 200] on p "Multiple faucets were leaking. **" at bounding box center [1117, 203] width 771 height 21
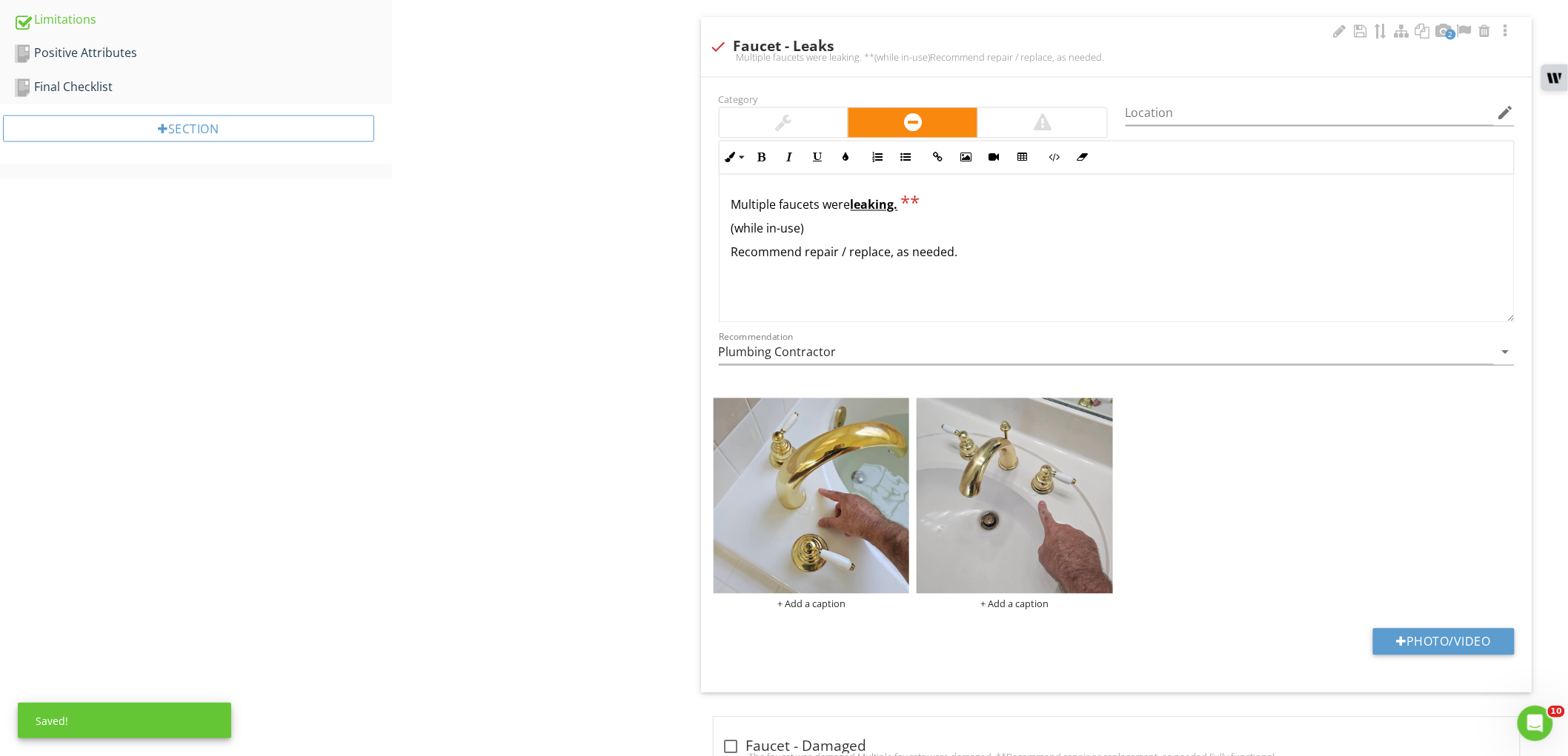
click at [1040, 200] on p "Multiple faucets were leaking. **" at bounding box center [1117, 203] width 771 height 21
click at [1510, 116] on icon "edit" at bounding box center [1506, 114] width 18 height 18
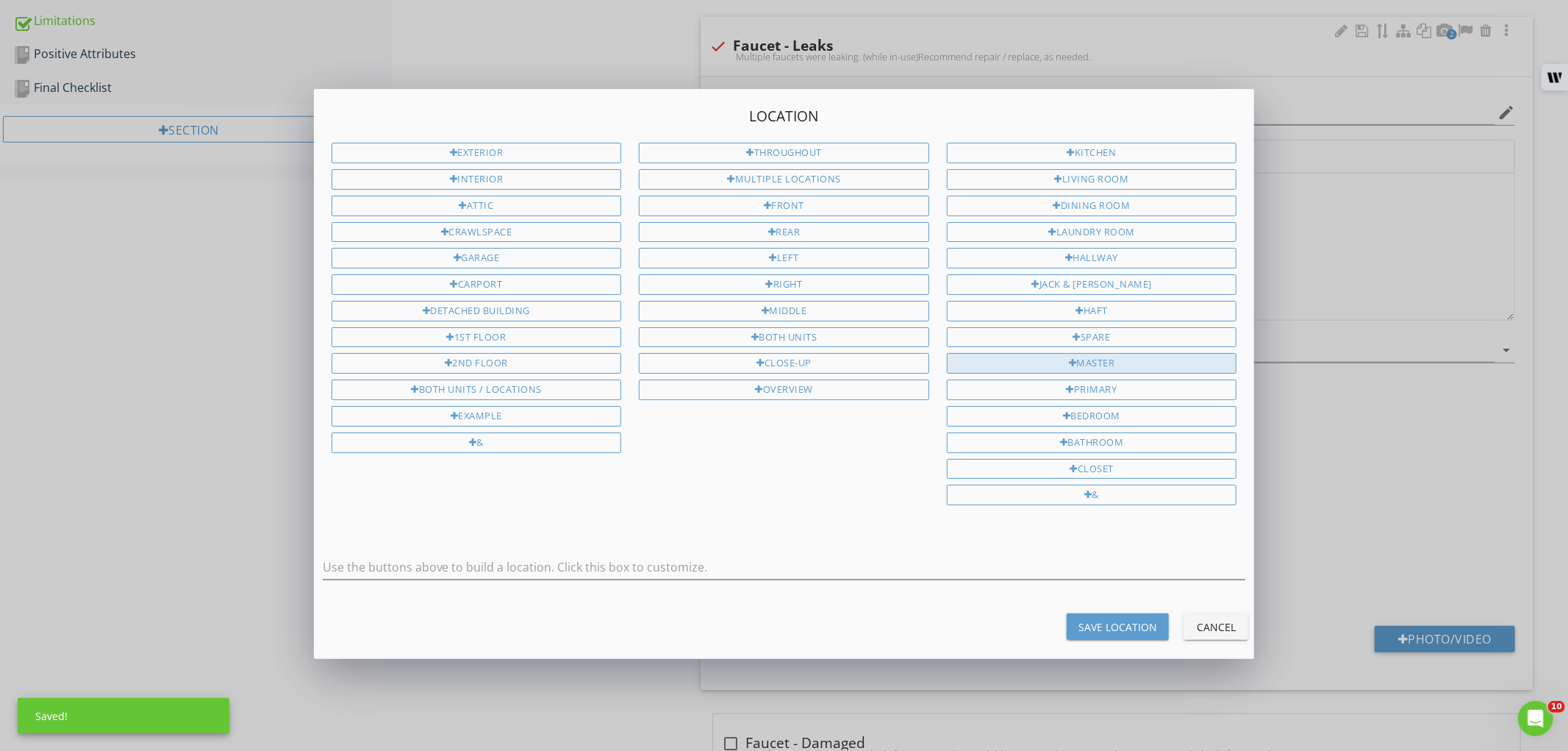
click at [1132, 368] on div "Master" at bounding box center [1092, 363] width 291 height 20
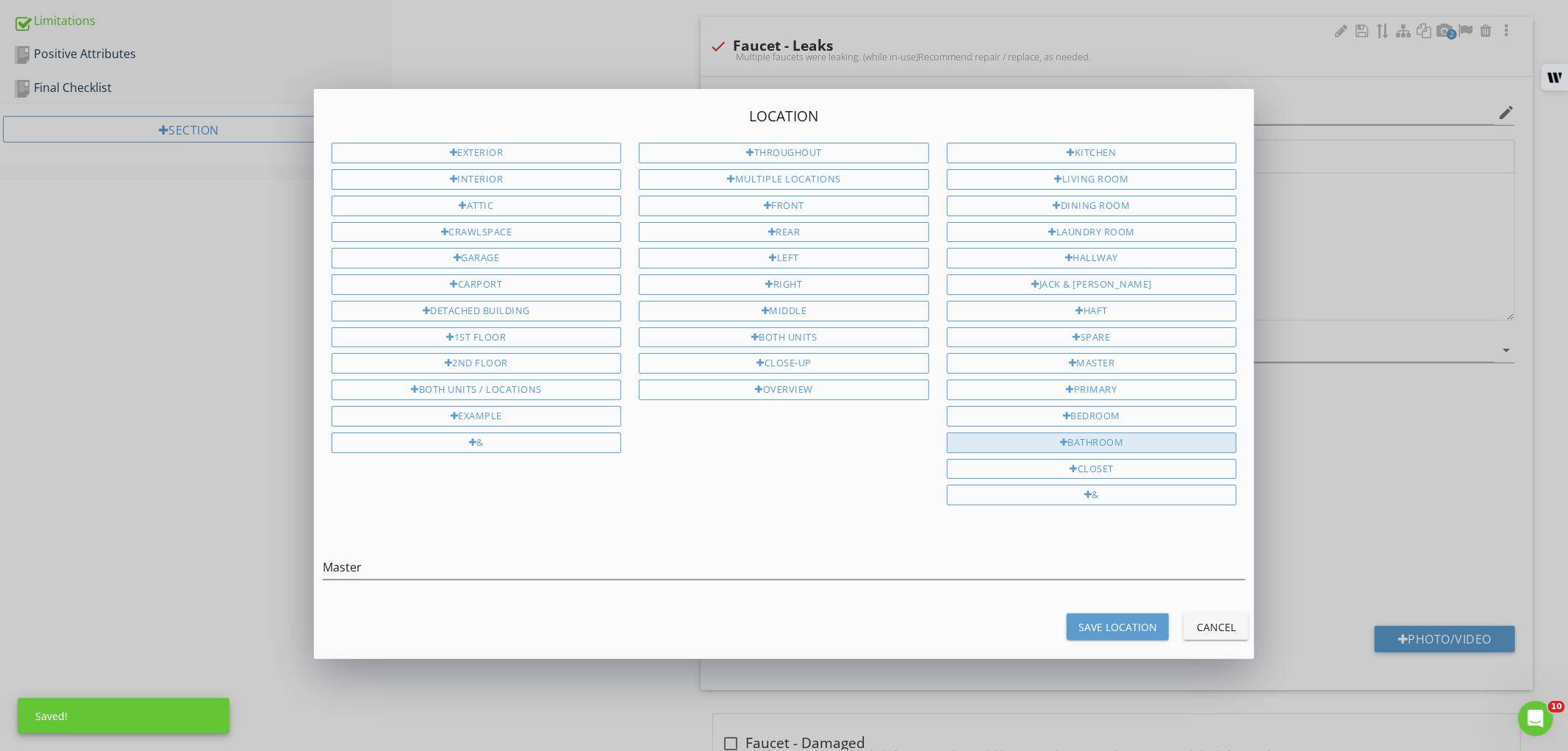
click at [1117, 446] on div "Bathroom" at bounding box center [1092, 442] width 291 height 20
type input "Master Bathroom"
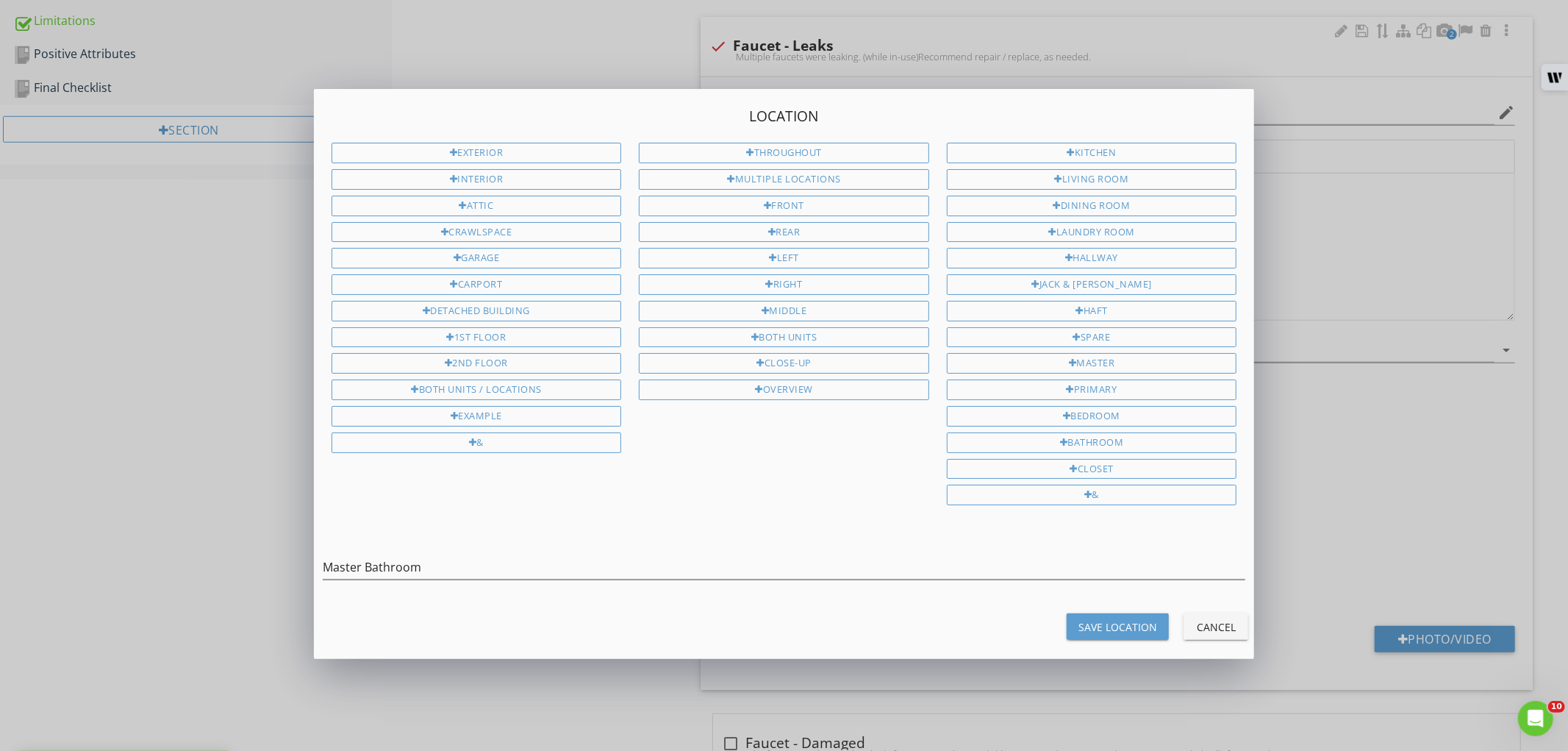
click at [1107, 630] on div "Save Location" at bounding box center [1117, 628] width 78 height 16
type input "Master Bathroom"
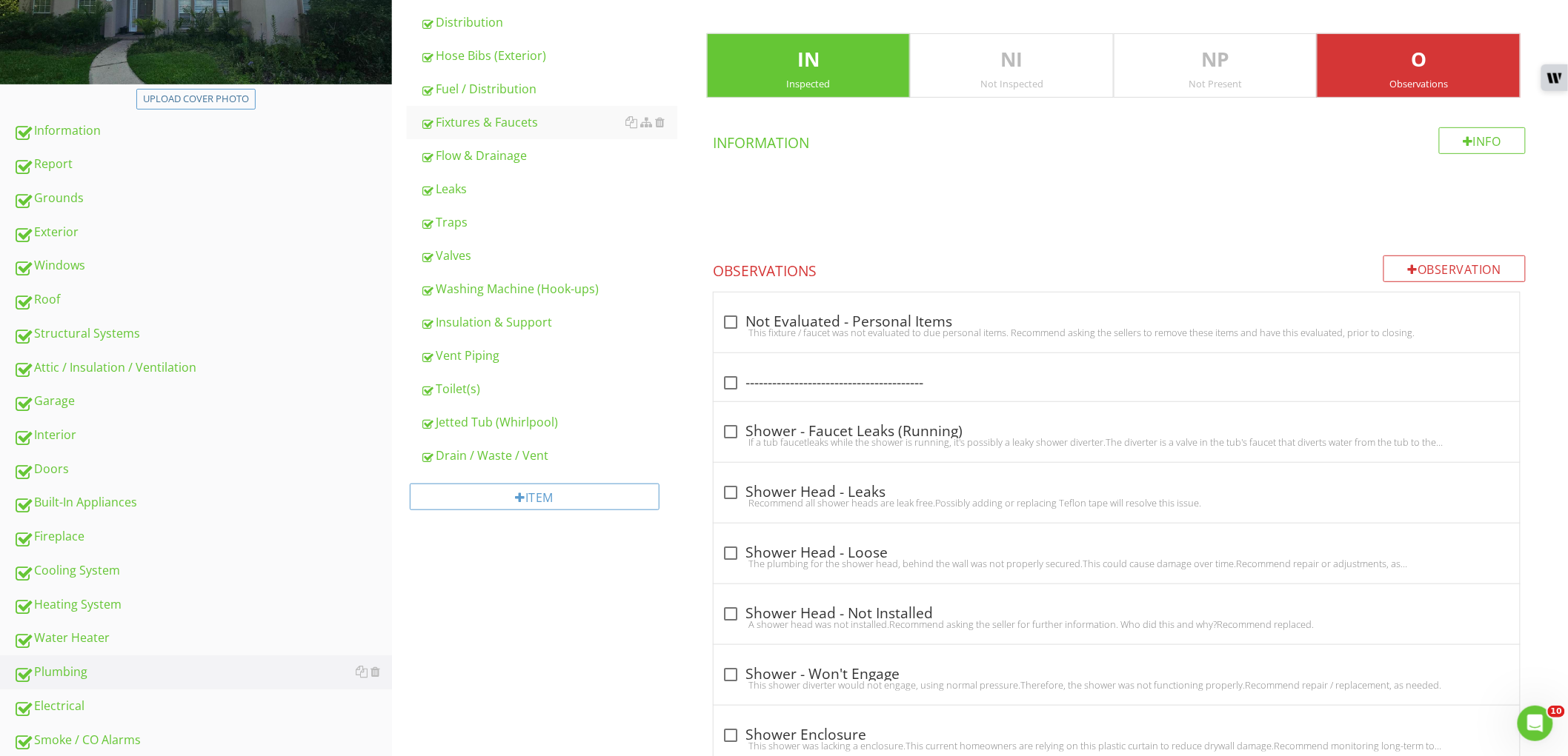
scroll to position [247, 0]
click at [503, 164] on div "Flow & Drainage" at bounding box center [549, 156] width 257 height 18
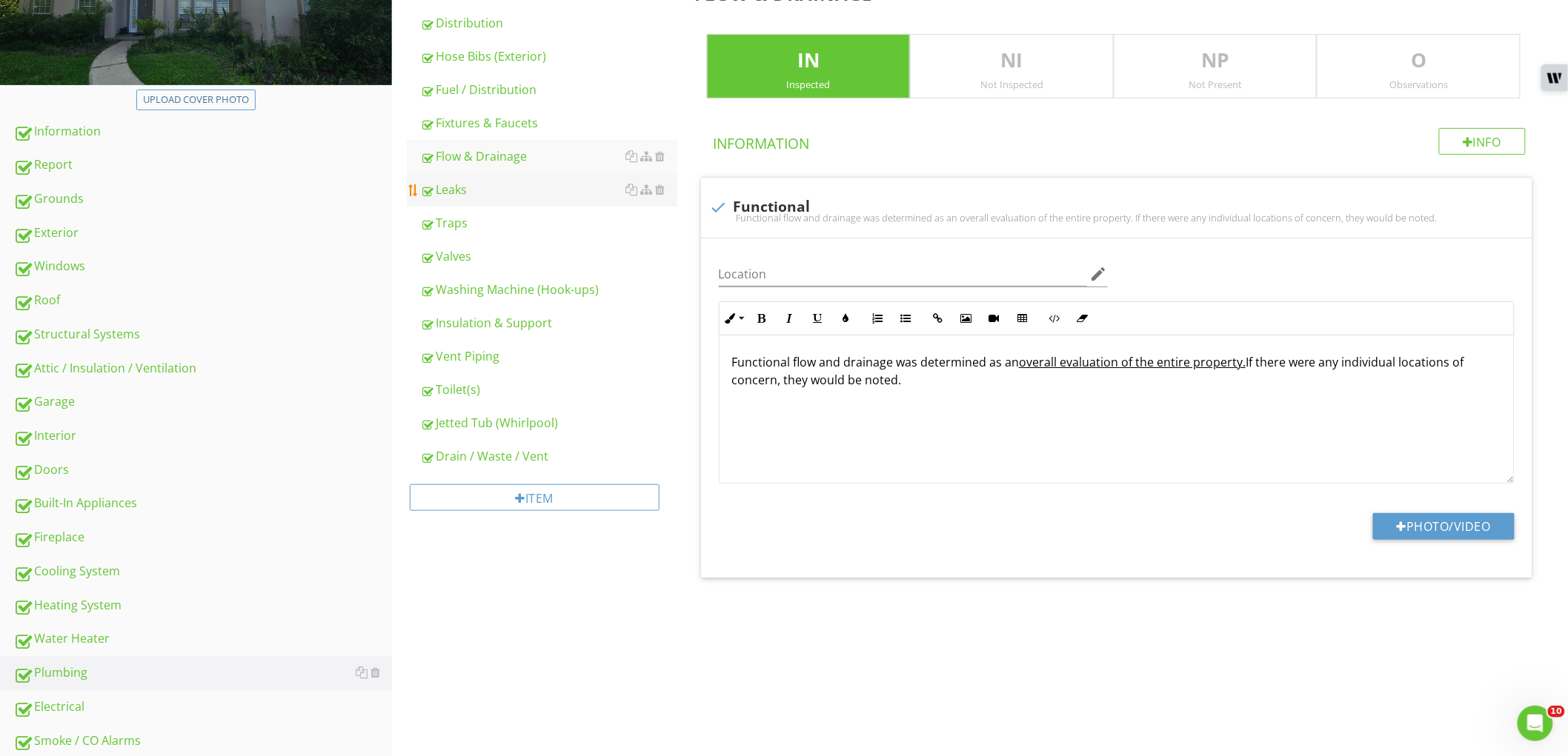
click at [497, 186] on div "Leaks" at bounding box center [549, 190] width 257 height 18
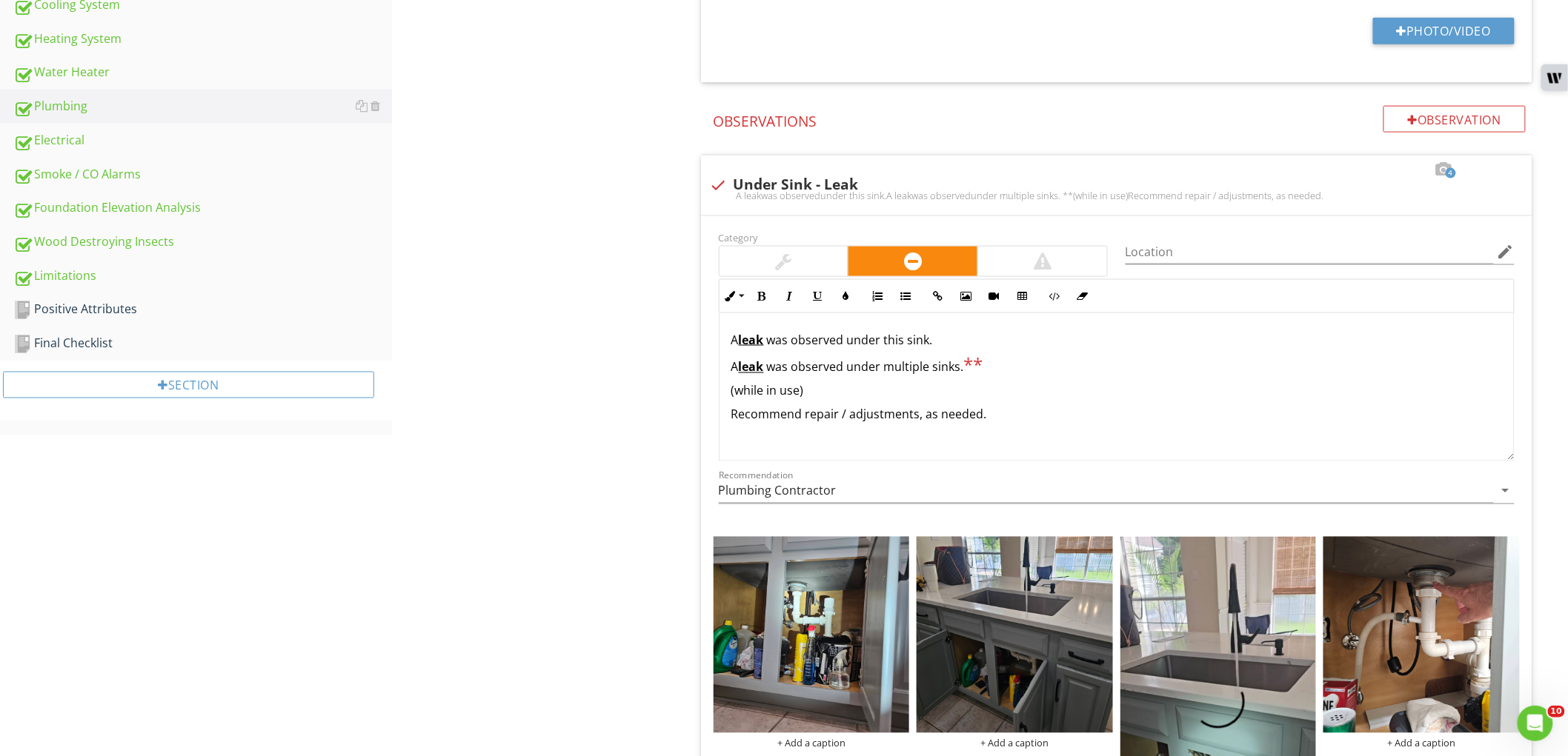
scroll to position [823, 0]
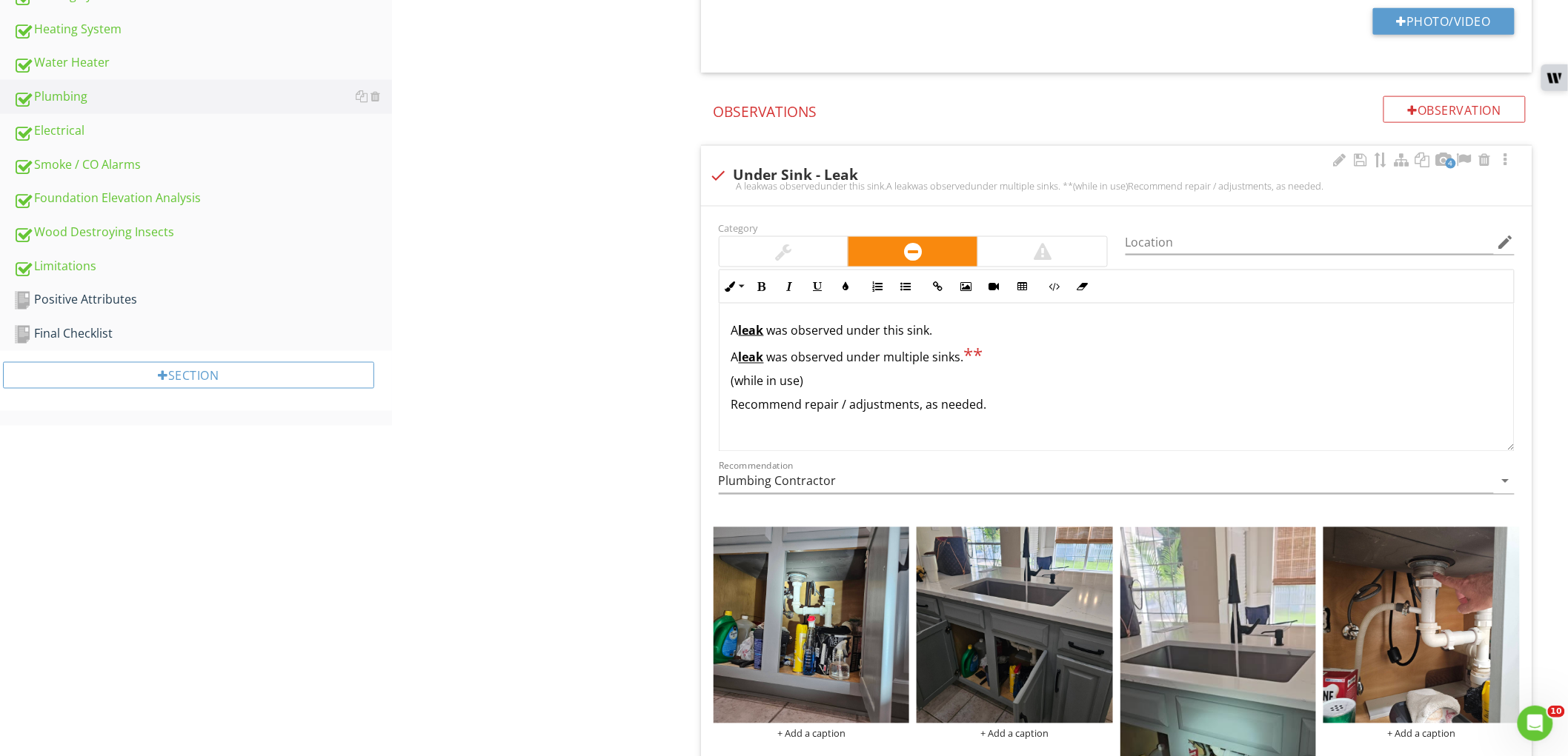
click at [906, 357] on p "A leak was observed under multiple sinks. **" at bounding box center [1117, 356] width 771 height 21
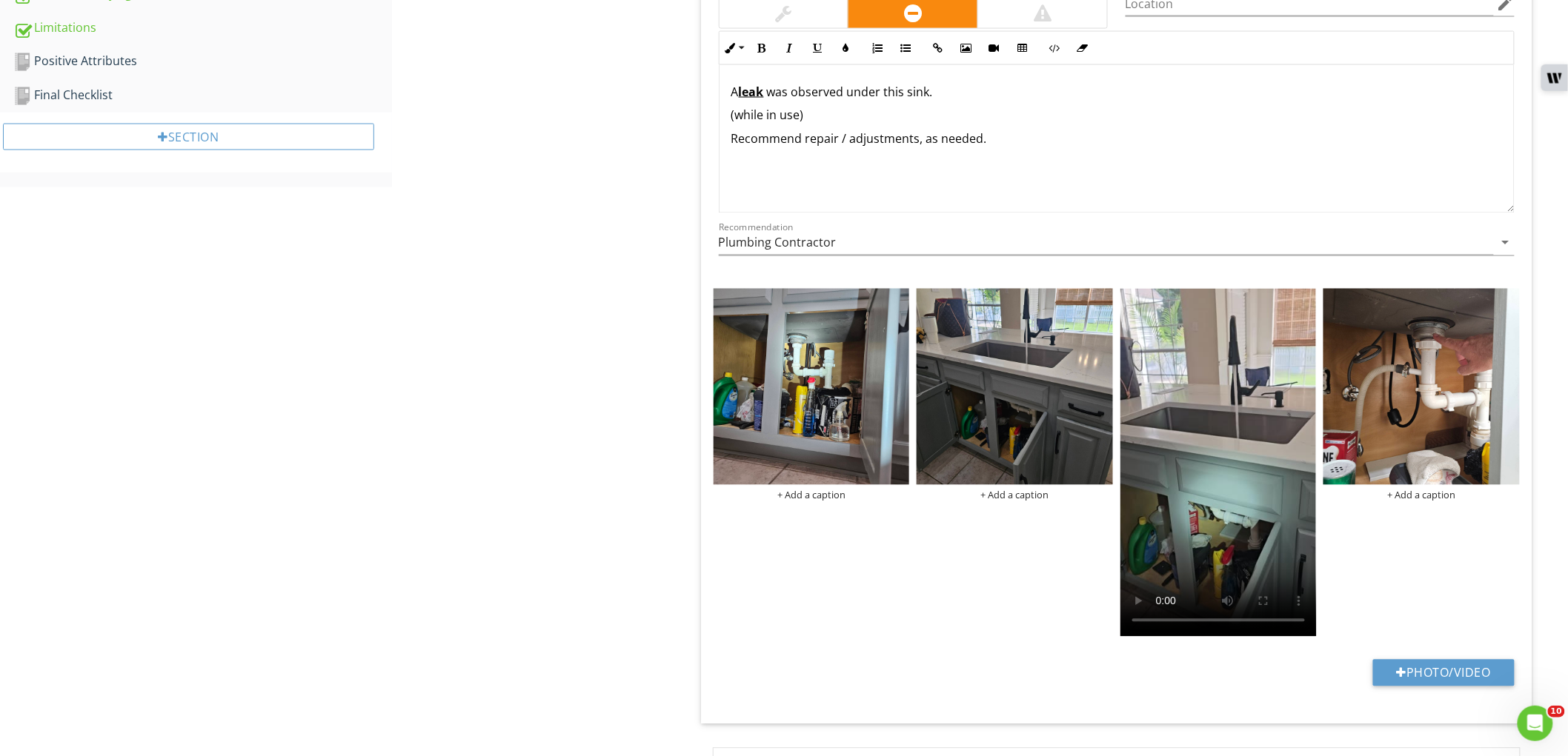
scroll to position [987, 0]
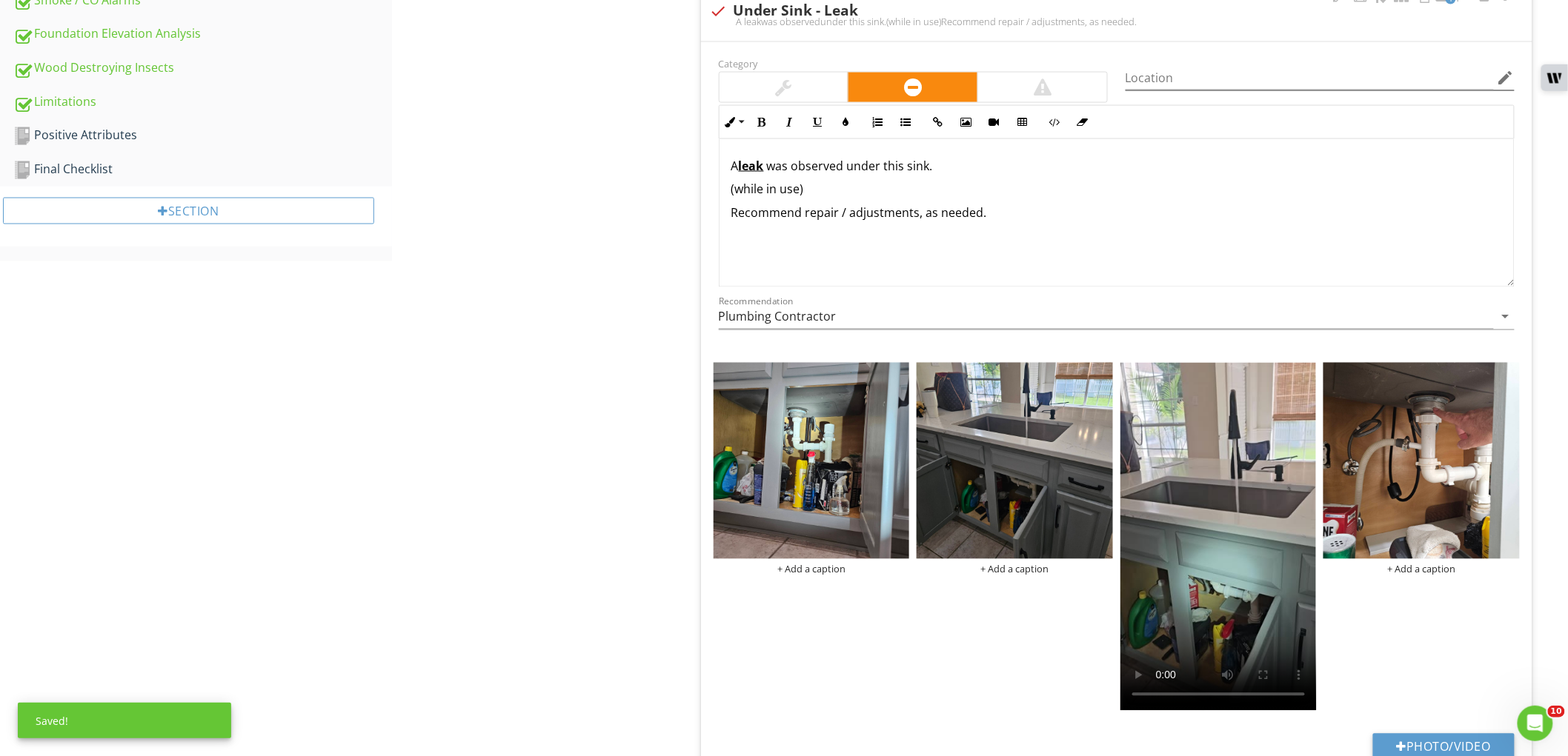
click at [1506, 78] on icon "edit" at bounding box center [1506, 78] width 18 height 18
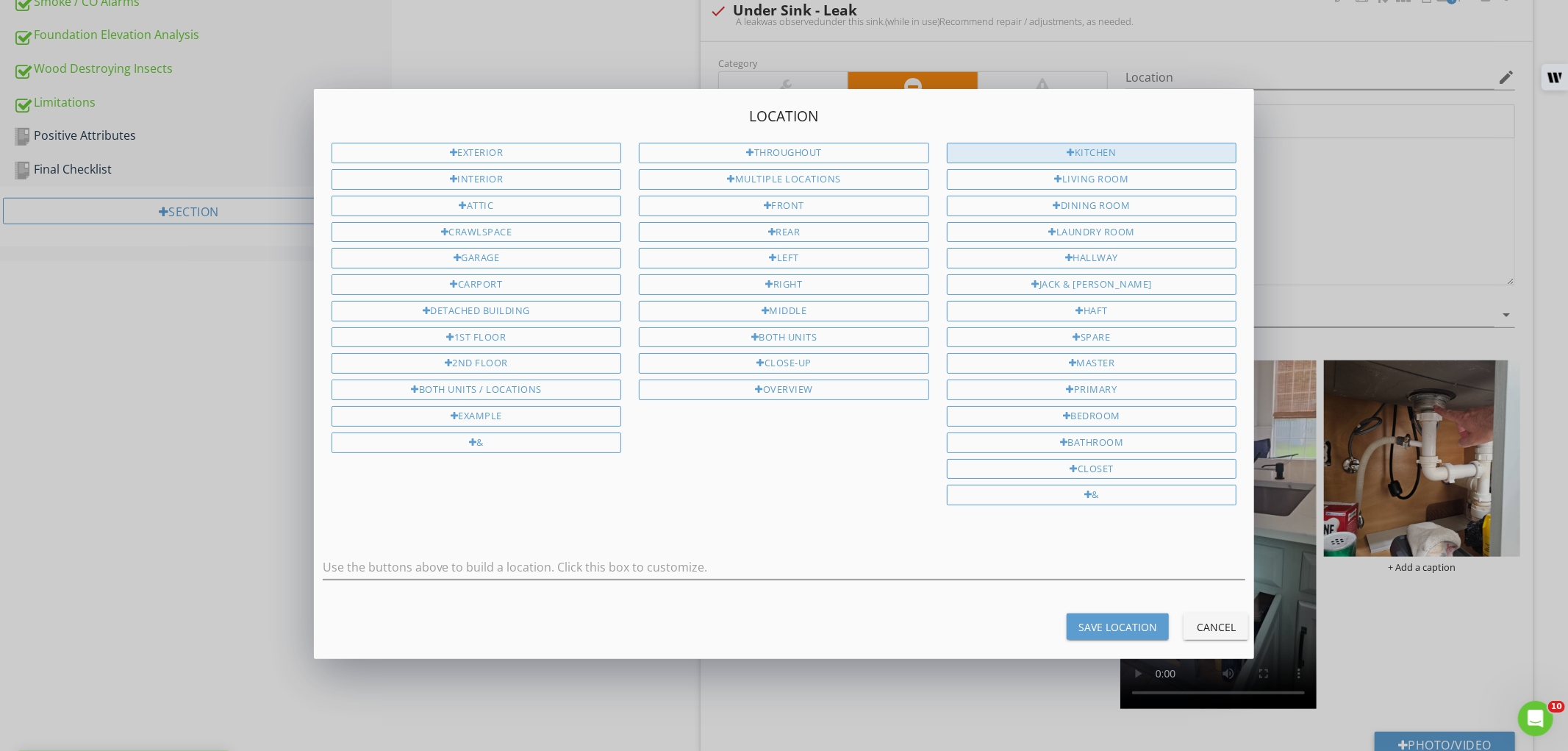
click at [1092, 158] on div "Kitchen" at bounding box center [1092, 152] width 291 height 20
type input "Kitchen"
click at [1104, 635] on div "Save Location" at bounding box center [1117, 628] width 78 height 16
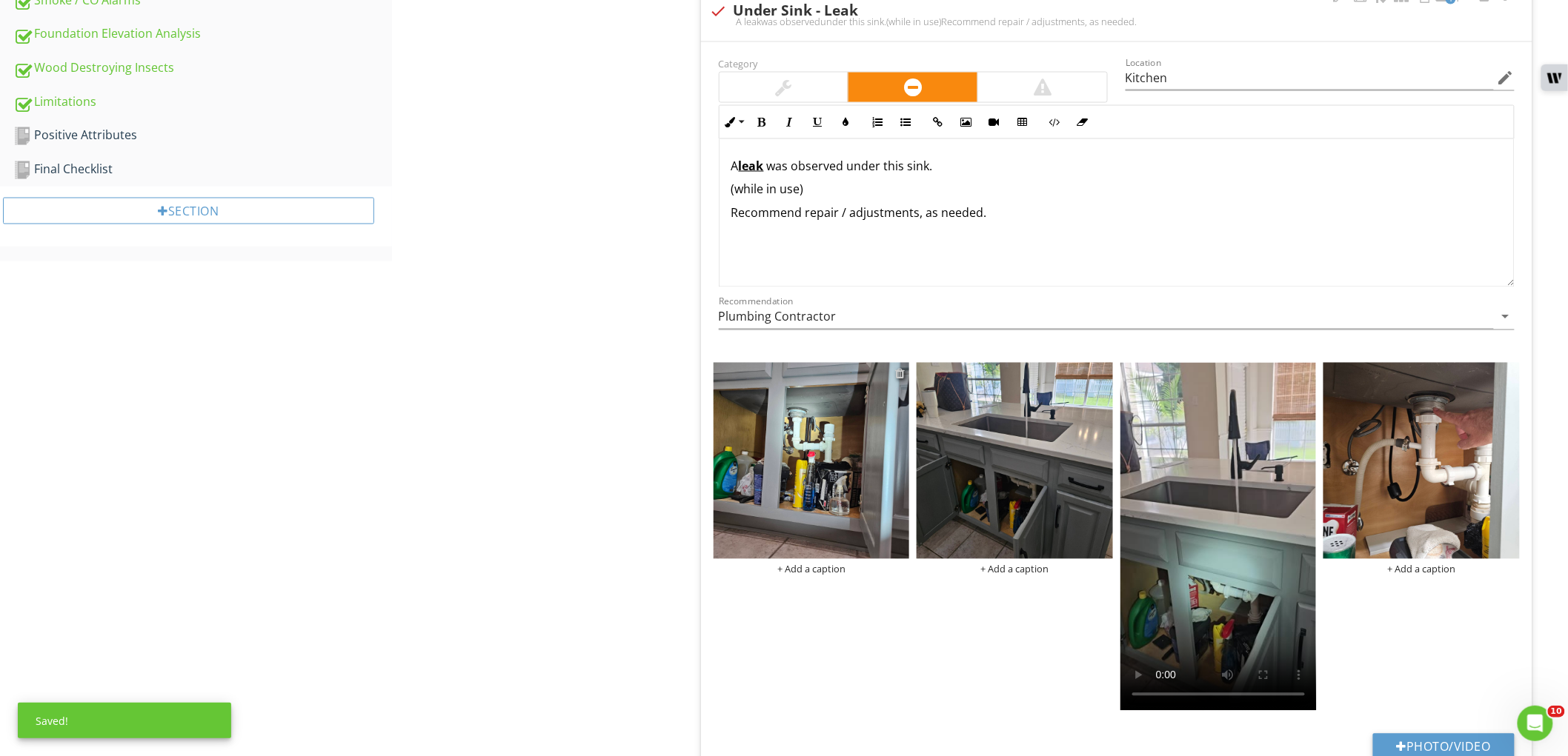
click at [899, 374] on div at bounding box center [899, 374] width 10 height 12
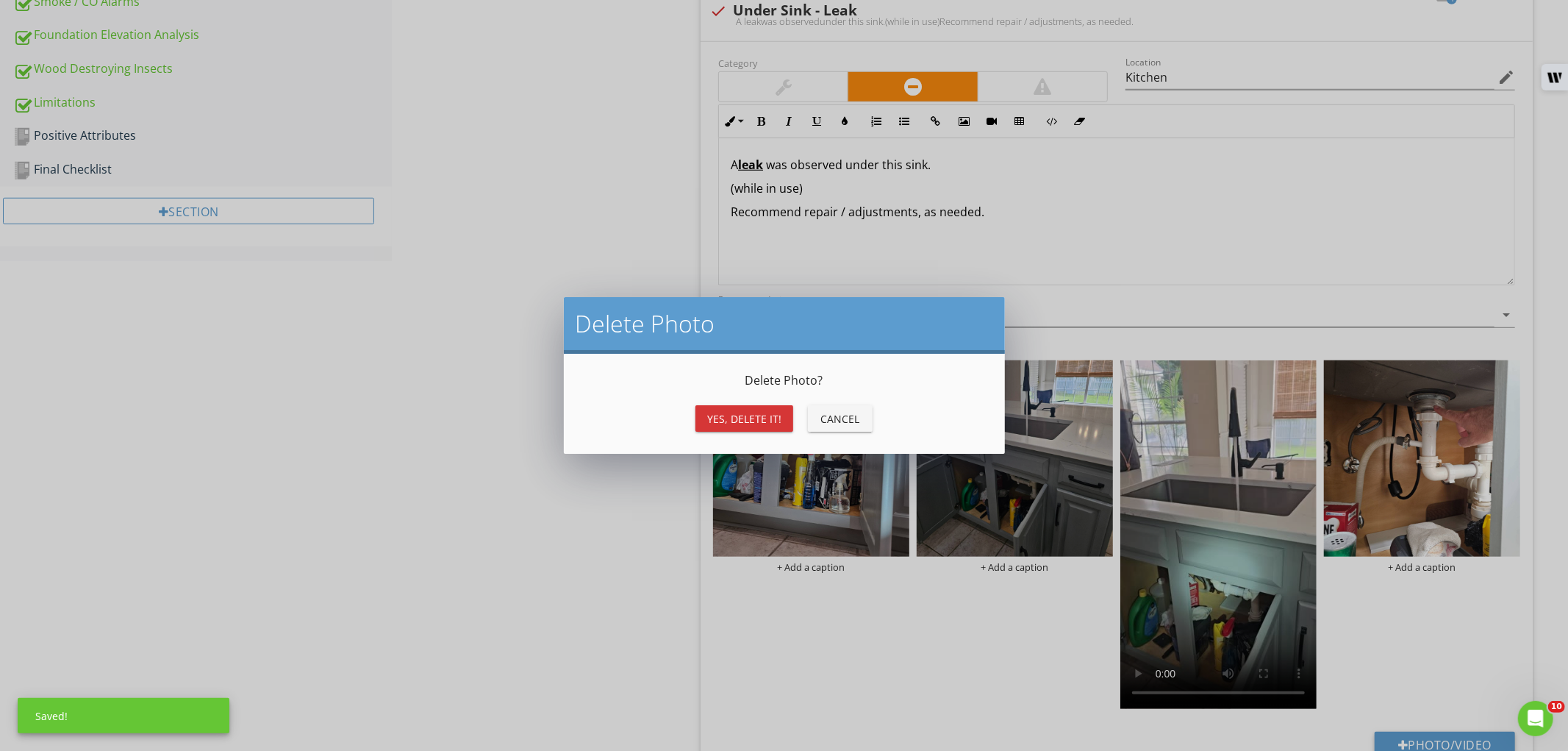
click at [740, 420] on div "Yes, Delete it!" at bounding box center [744, 419] width 74 height 16
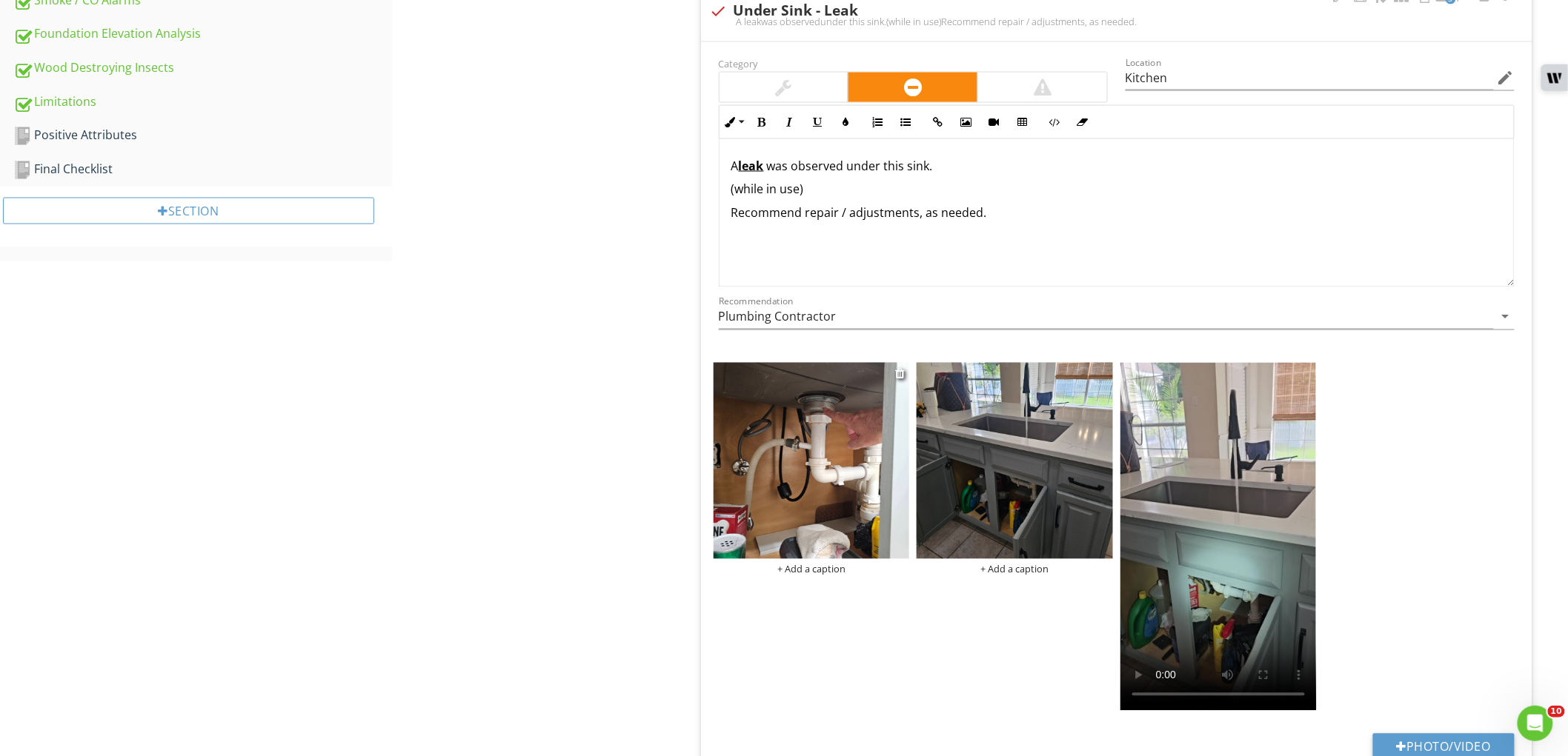
type input "Kitchen"
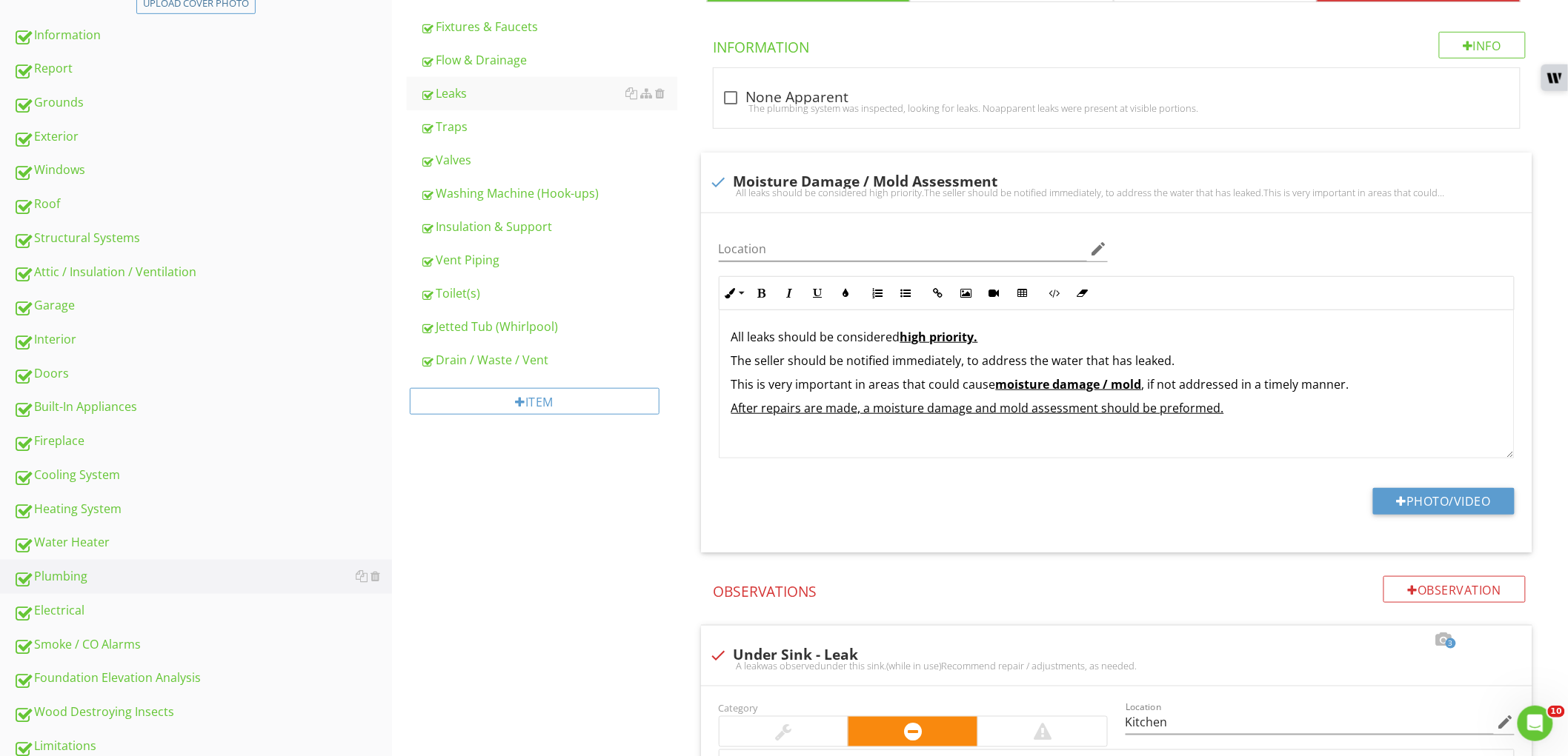
scroll to position [328, 0]
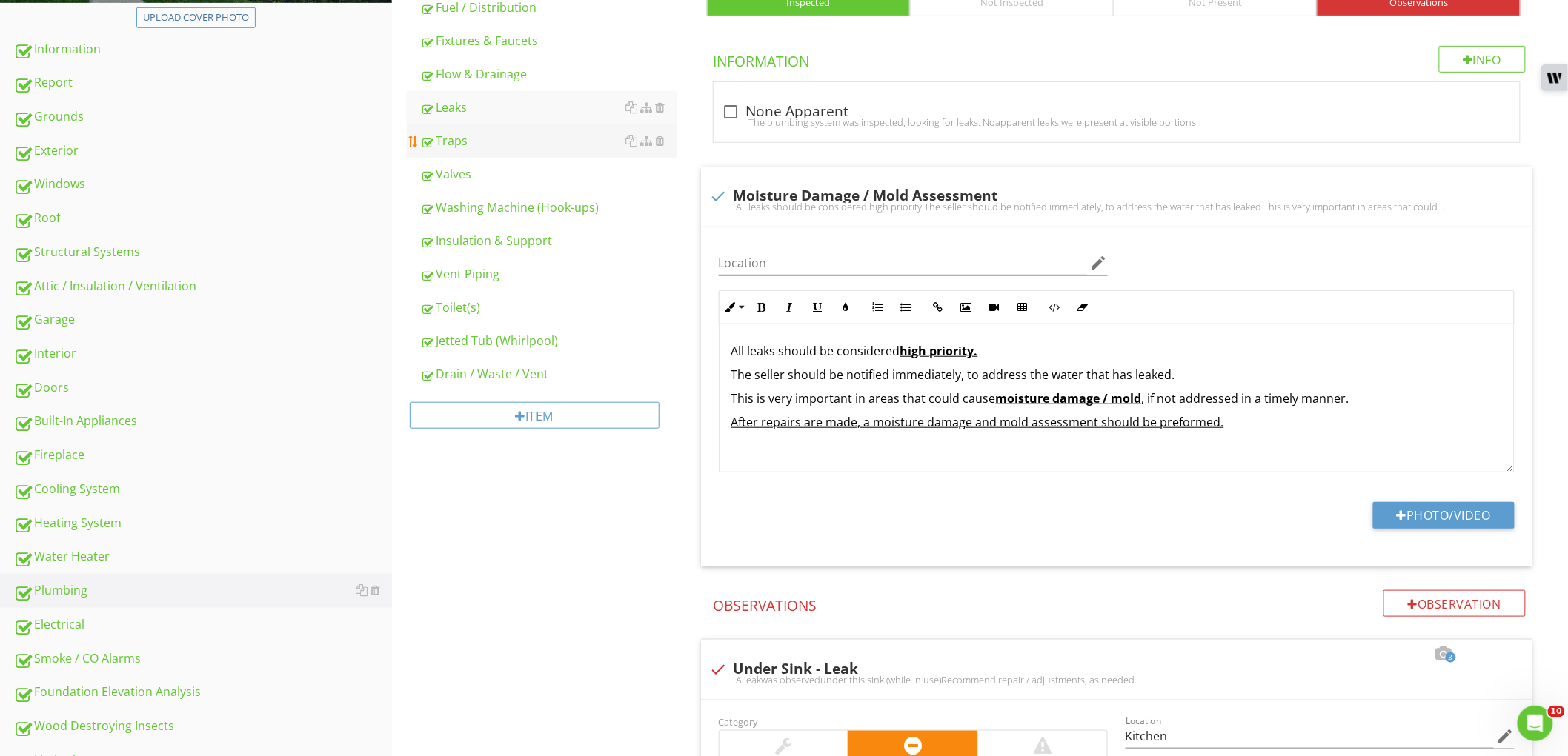
click at [509, 150] on link "Traps" at bounding box center [549, 140] width 257 height 33
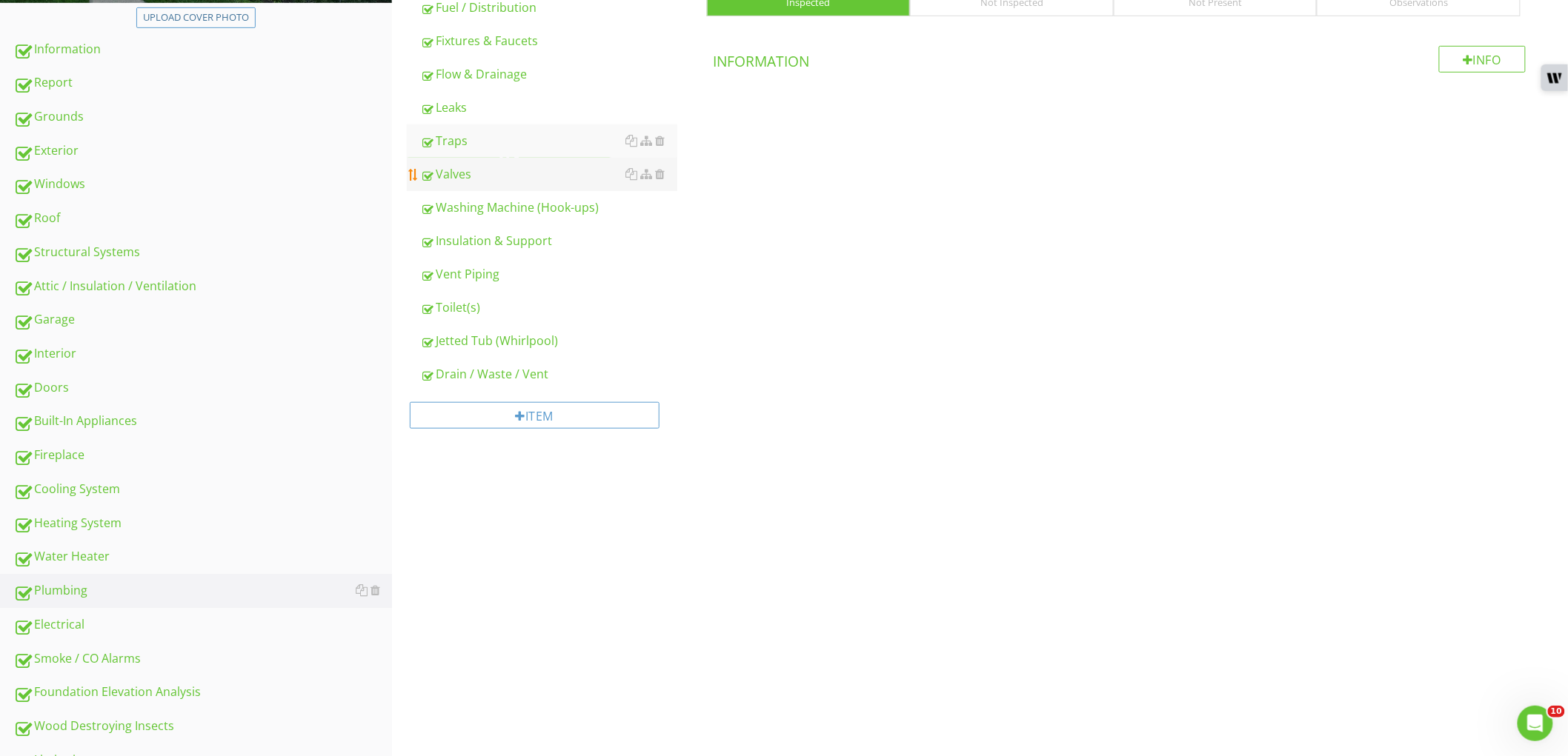
click at [496, 161] on link "Valves" at bounding box center [549, 174] width 257 height 33
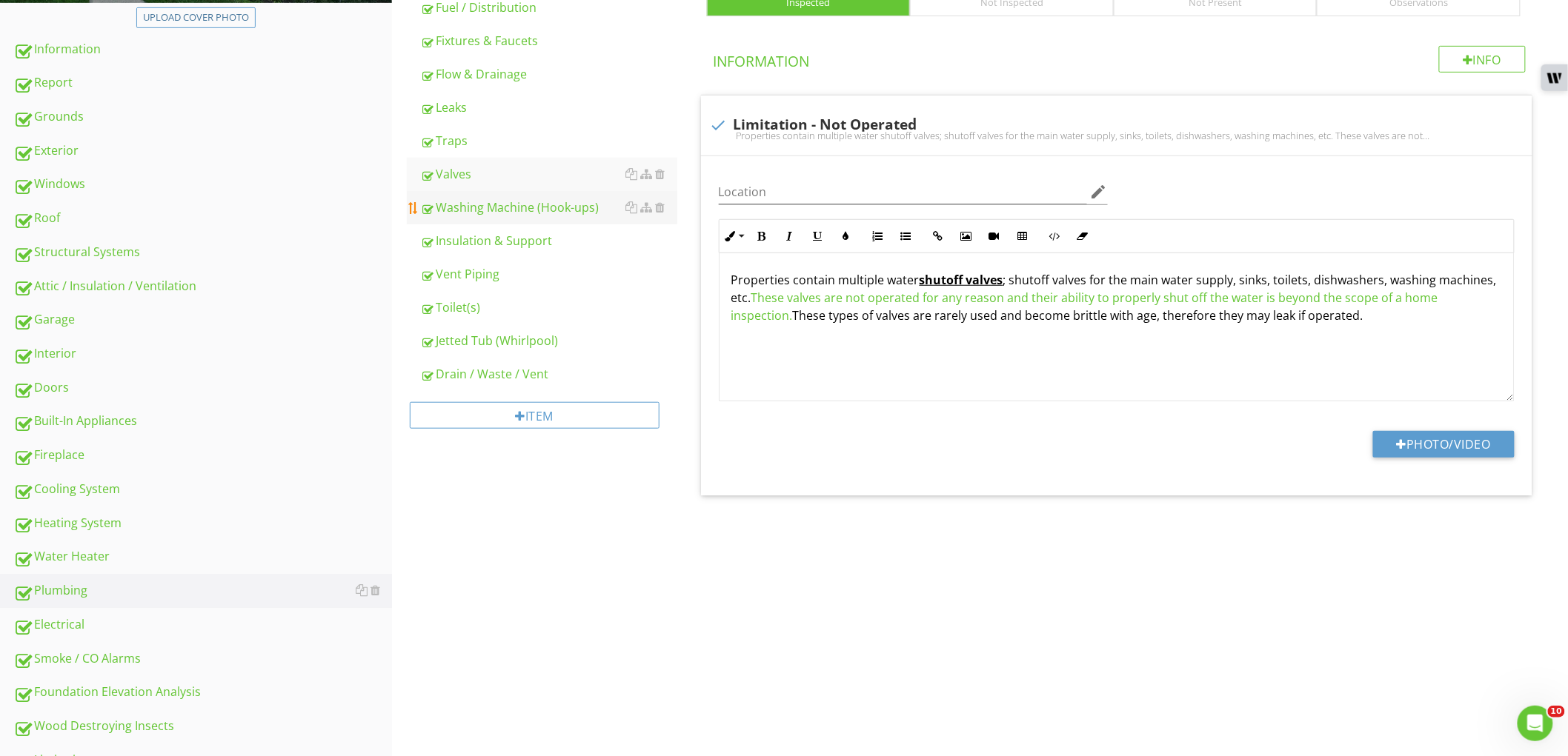
click at [492, 200] on div "Washing Machine (Hook-ups)" at bounding box center [549, 208] width 257 height 18
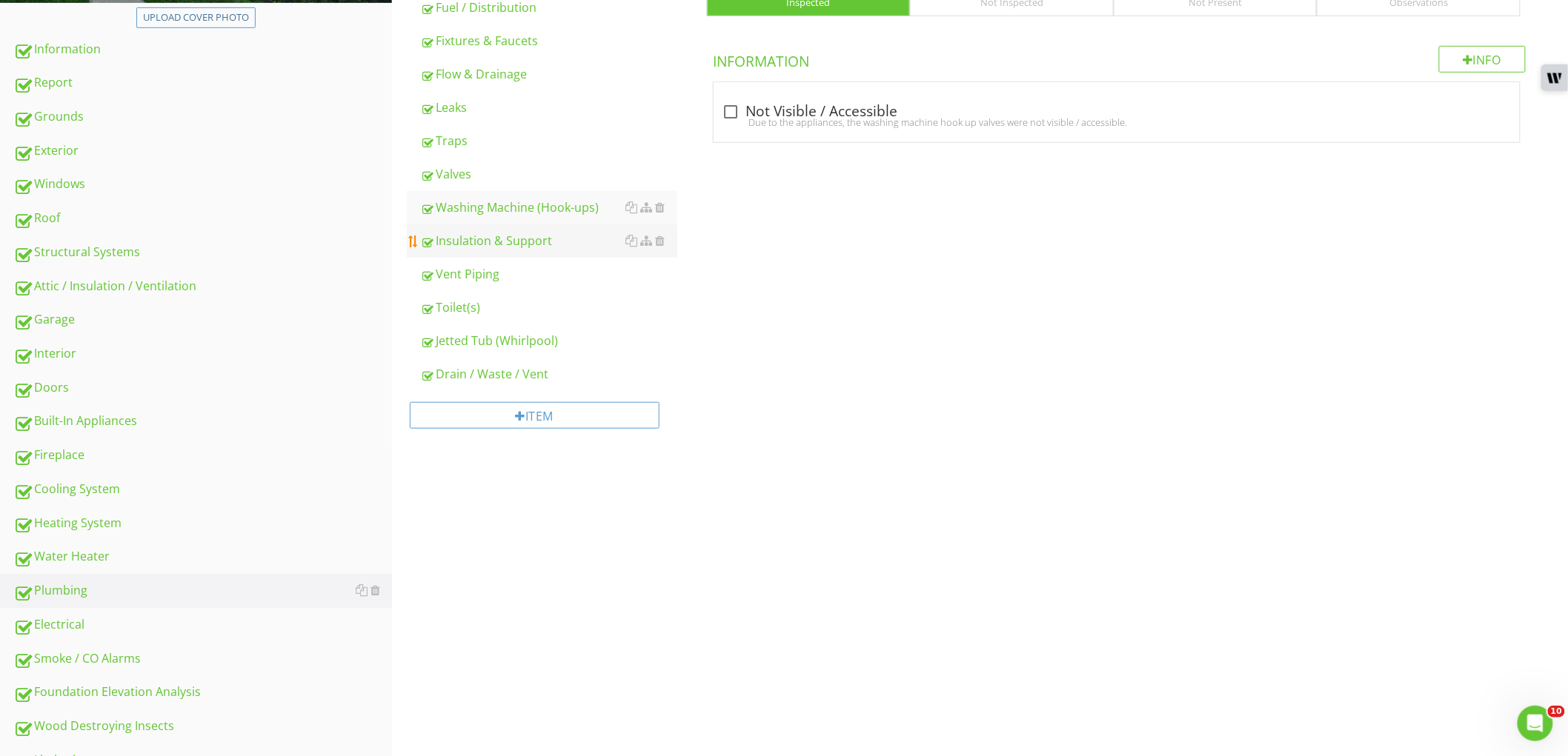
click at [487, 232] on div "Insulation & Support" at bounding box center [549, 240] width 257 height 18
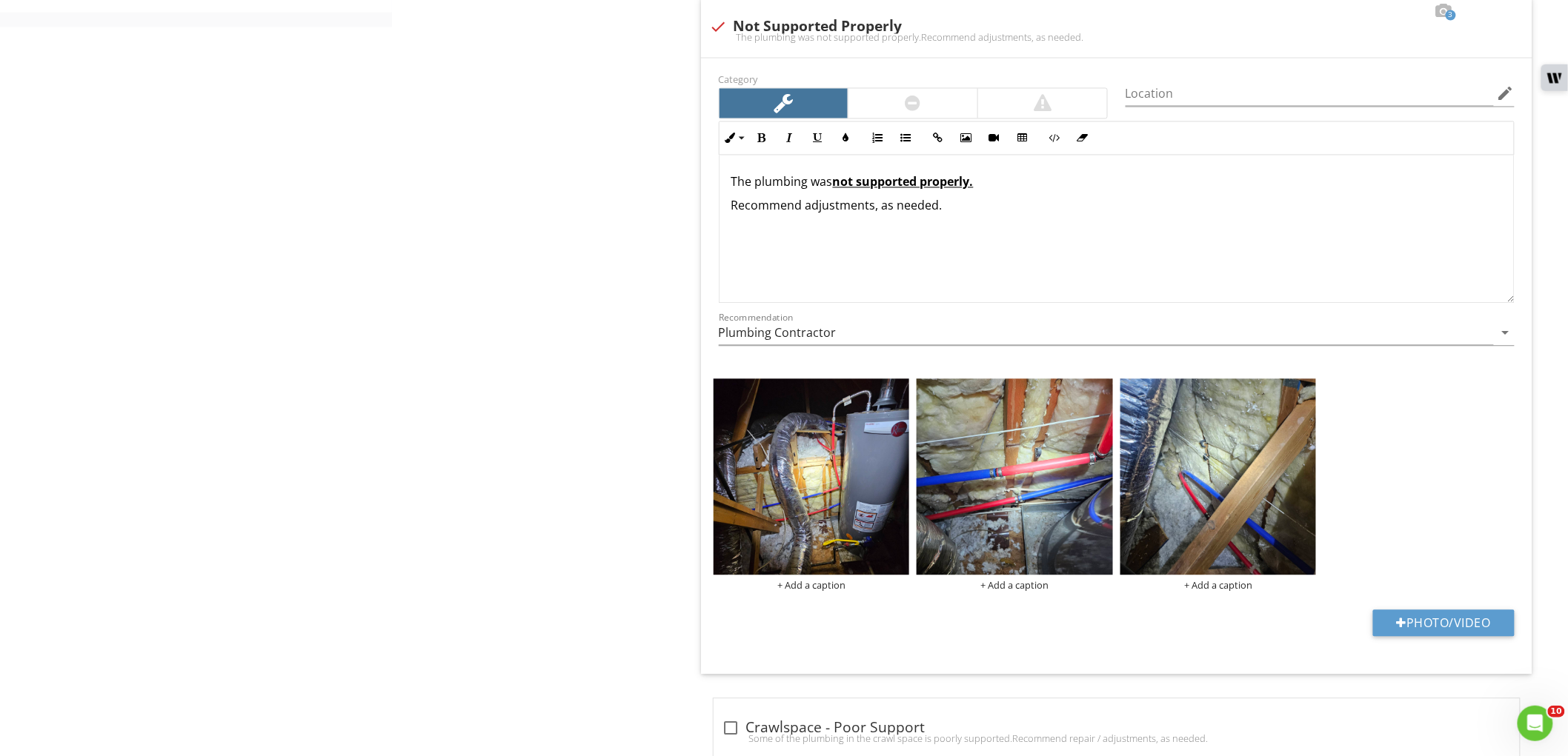
scroll to position [1233, 0]
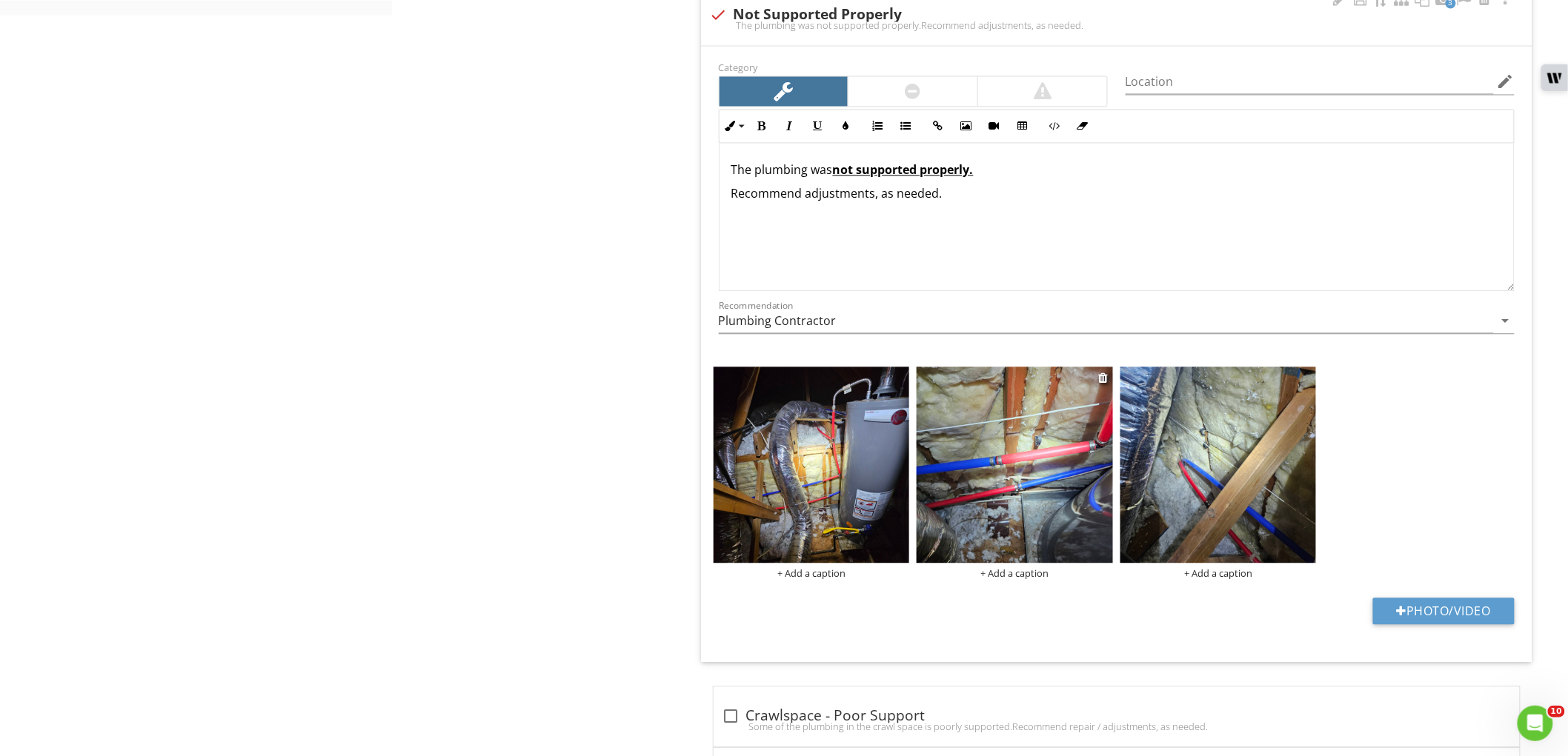
click at [994, 429] on img at bounding box center [1014, 464] width 196 height 196
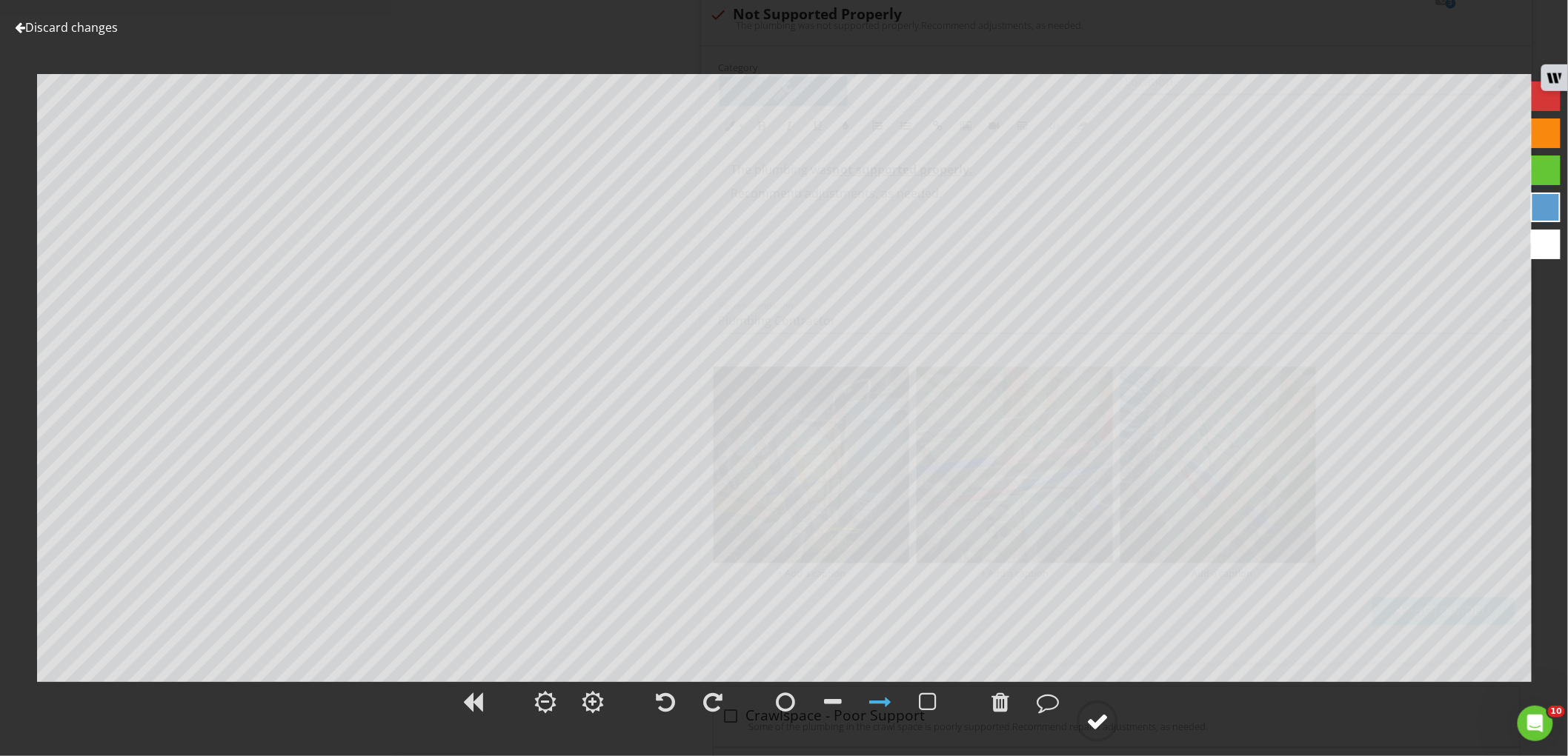
click at [1091, 717] on div at bounding box center [1097, 721] width 22 height 22
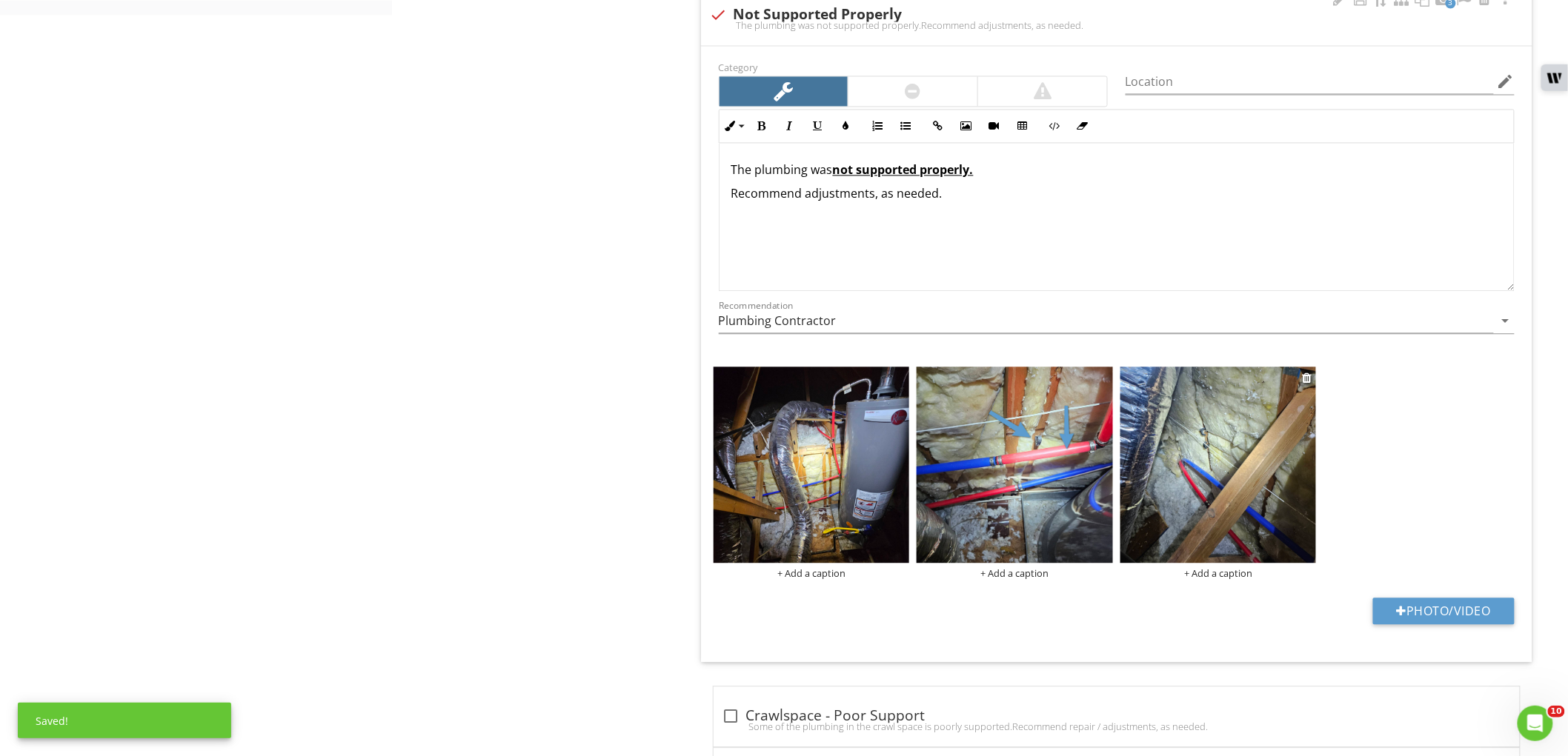
click at [1208, 487] on img at bounding box center [1218, 464] width 196 height 196
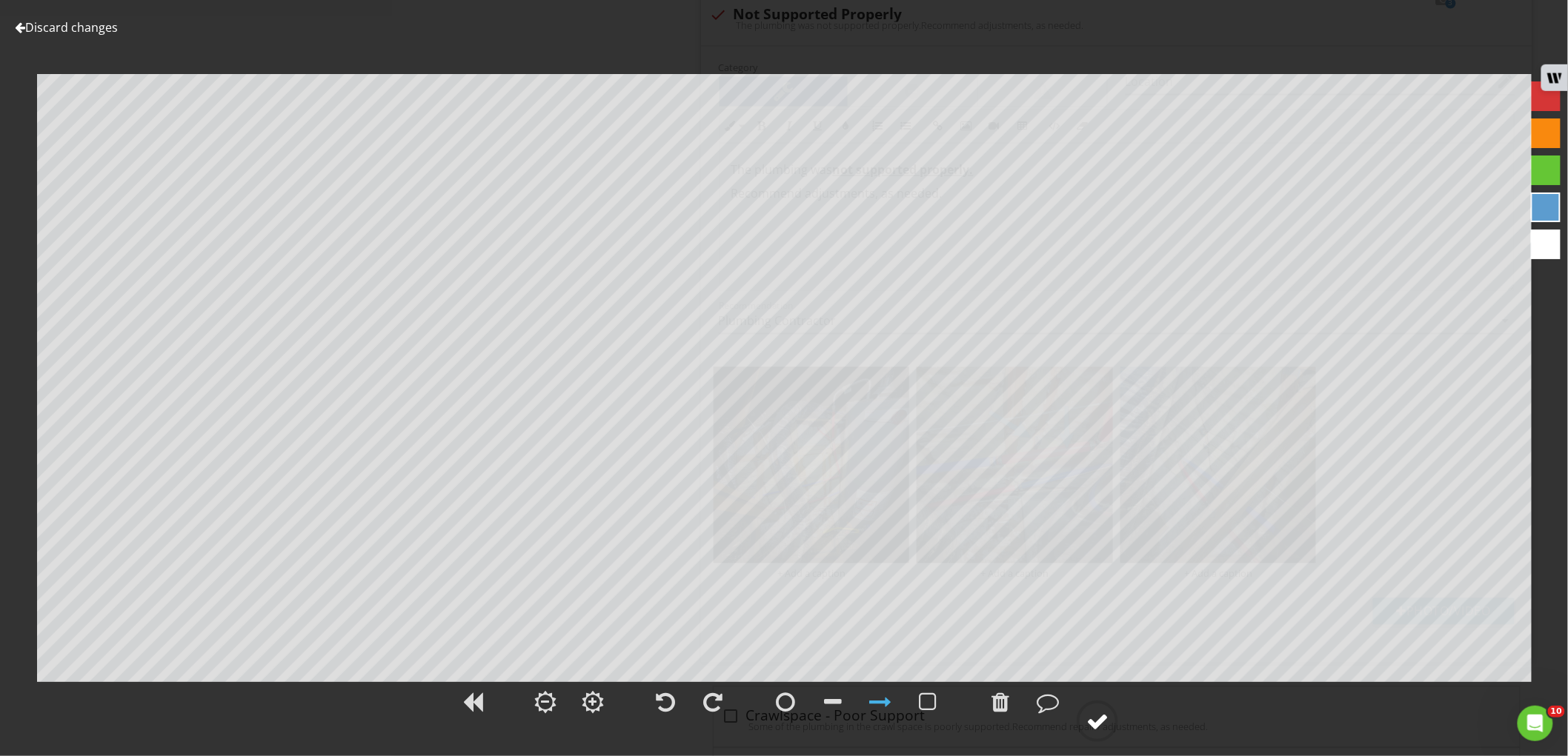
click at [1085, 726] on circle at bounding box center [1097, 721] width 38 height 38
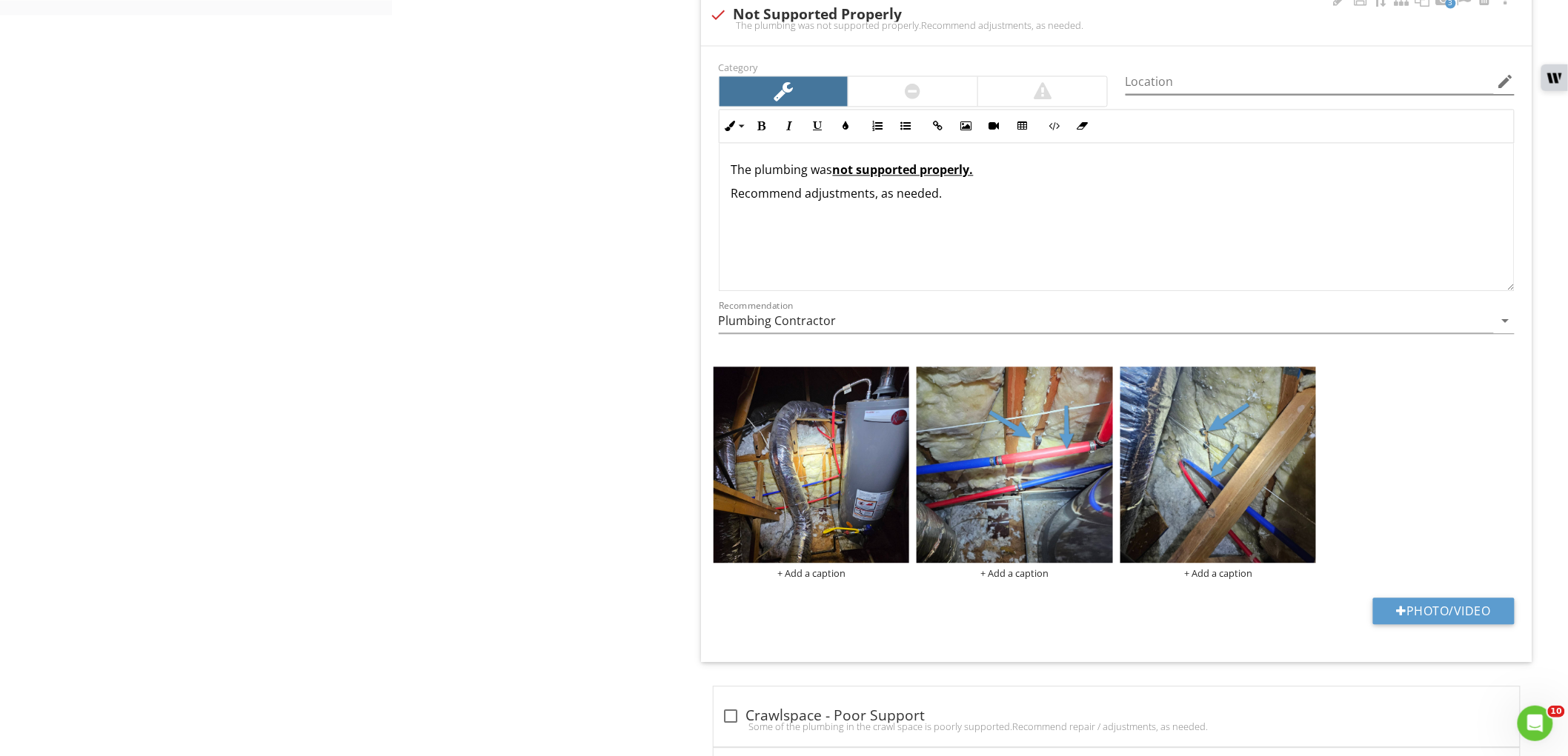
click at [1501, 86] on icon "edit" at bounding box center [1506, 82] width 18 height 18
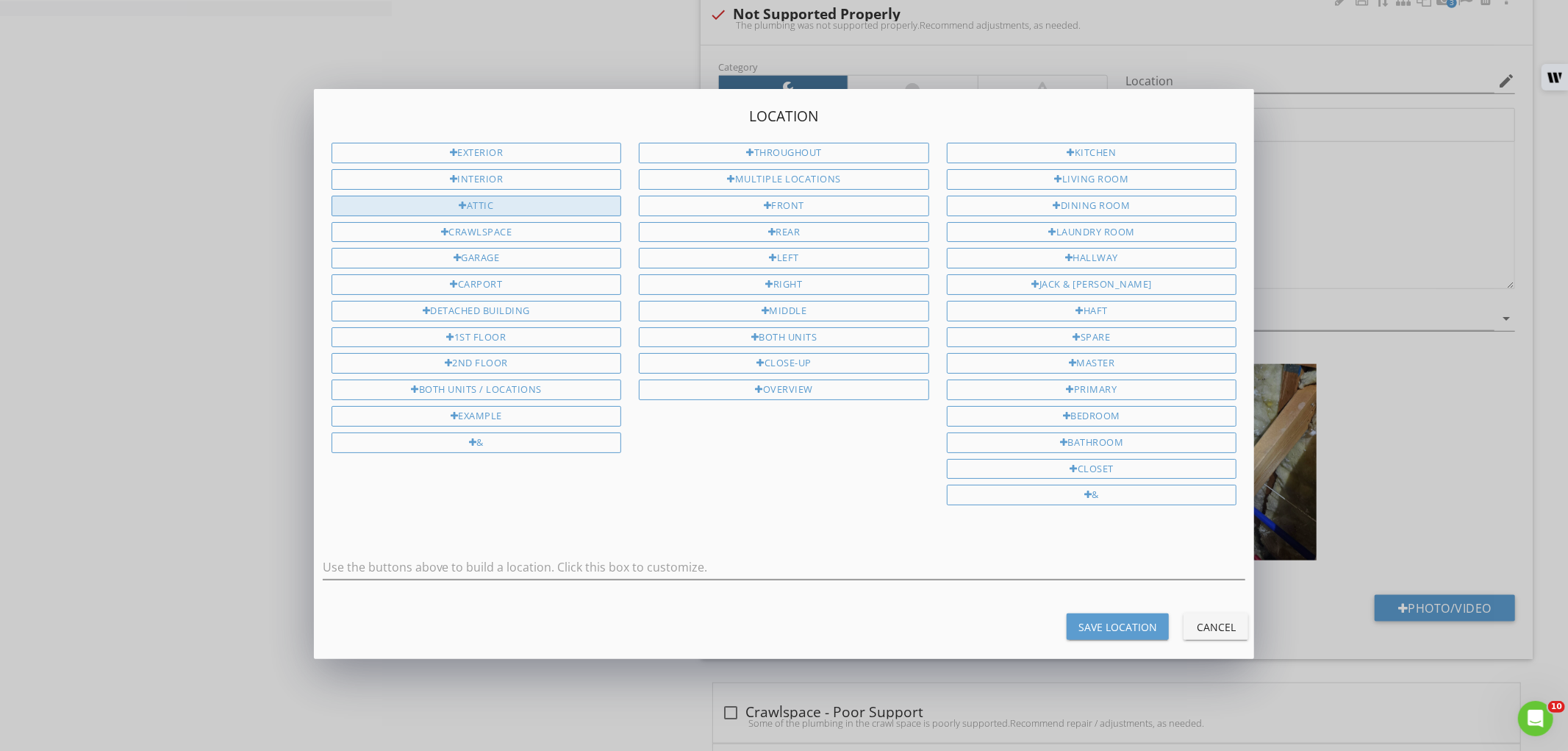
click at [529, 204] on div "Attic" at bounding box center [477, 205] width 291 height 20
type input "Attic"
click at [1123, 635] on div "Save Location" at bounding box center [1117, 628] width 78 height 16
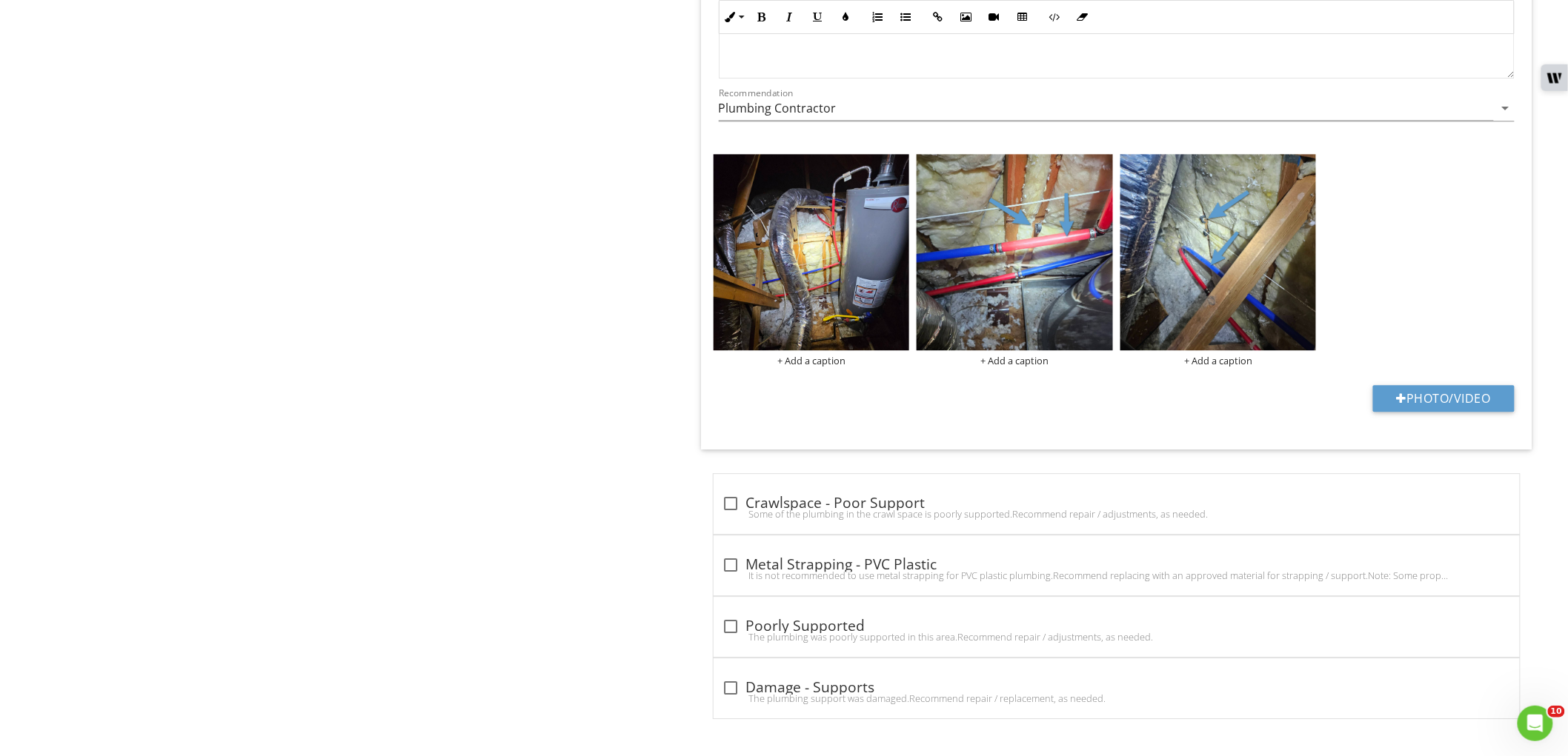
type input "Attic"
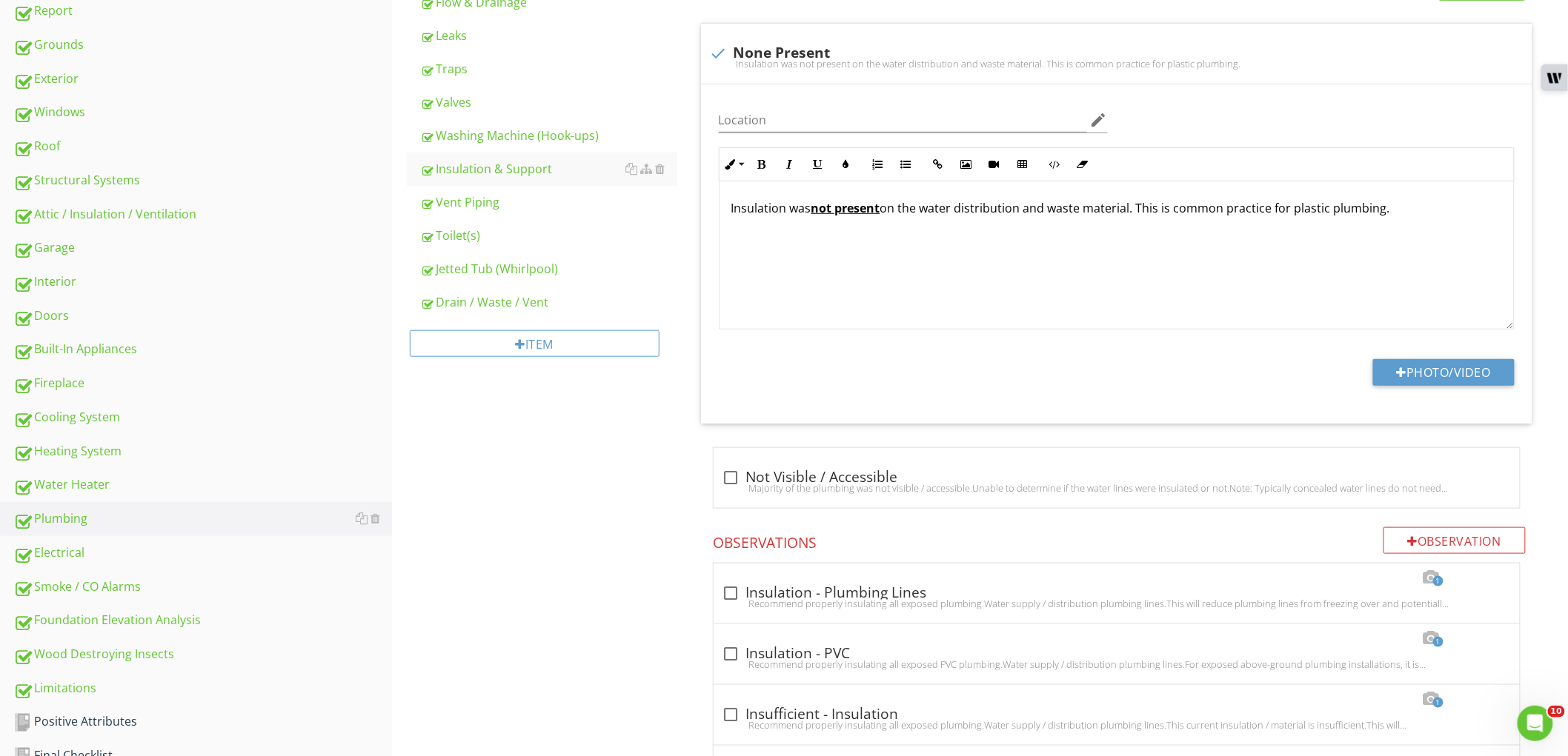
scroll to position [374, 0]
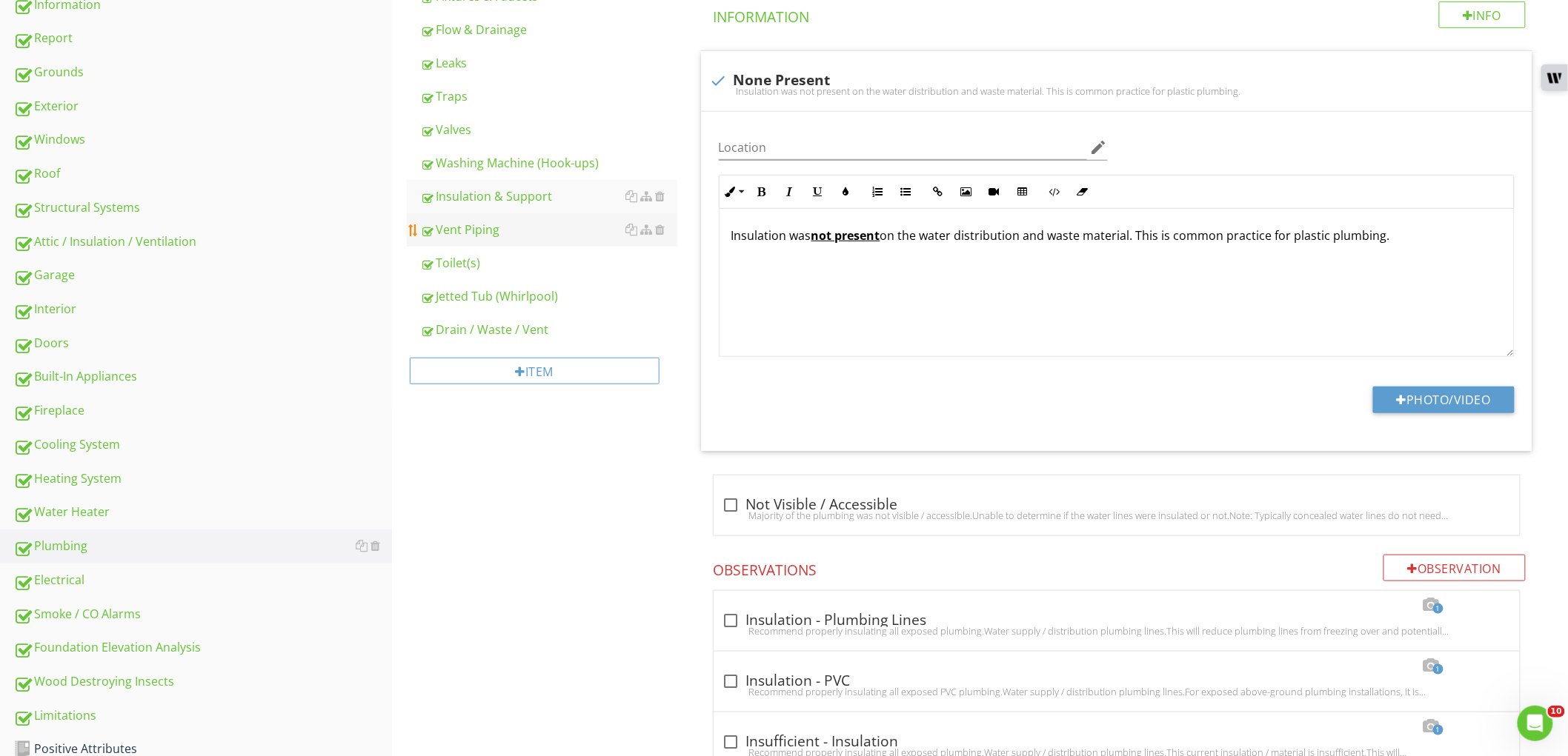
click at [547, 240] on link "Vent Piping" at bounding box center [549, 229] width 257 height 33
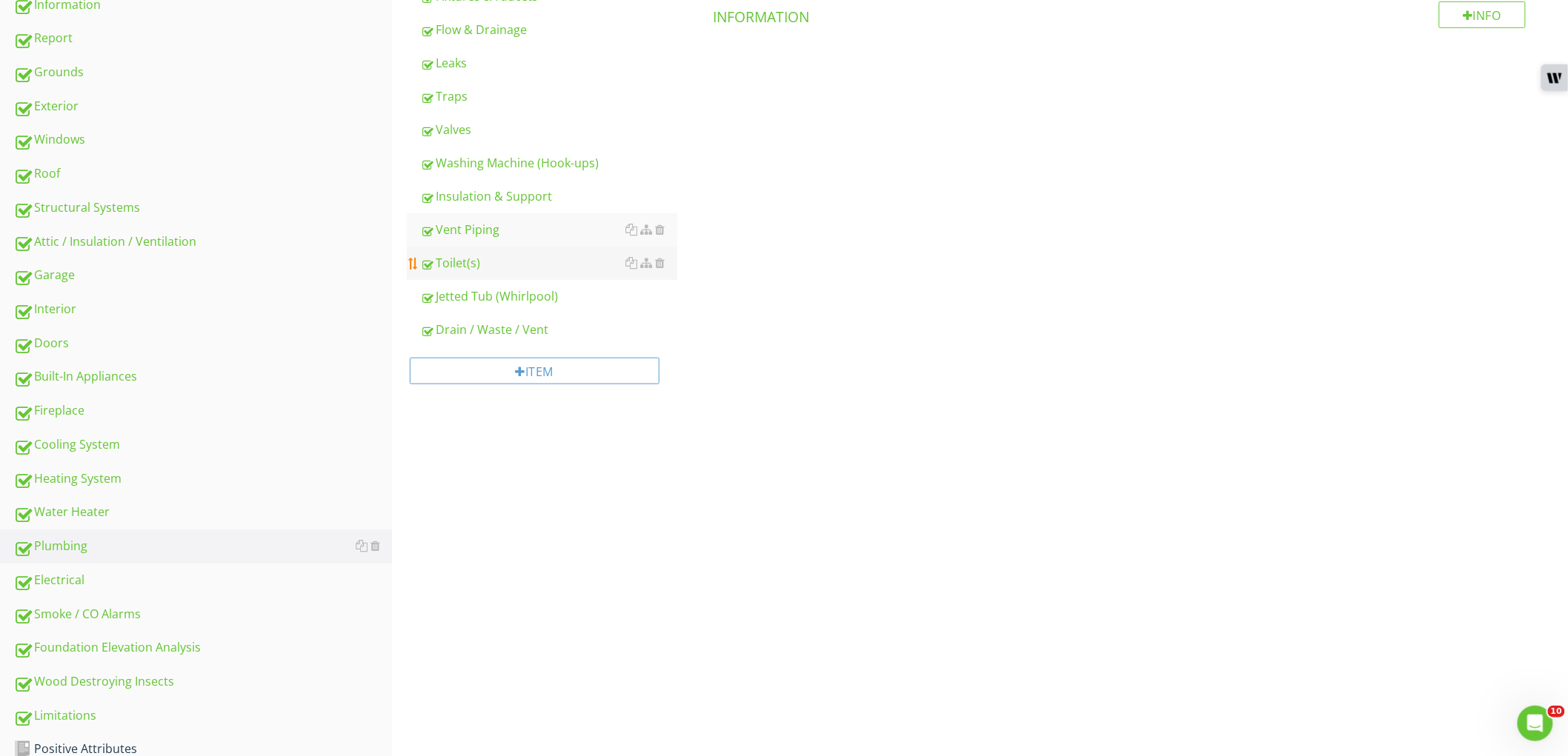
click at [547, 259] on div "Toilet(s)" at bounding box center [549, 263] width 257 height 18
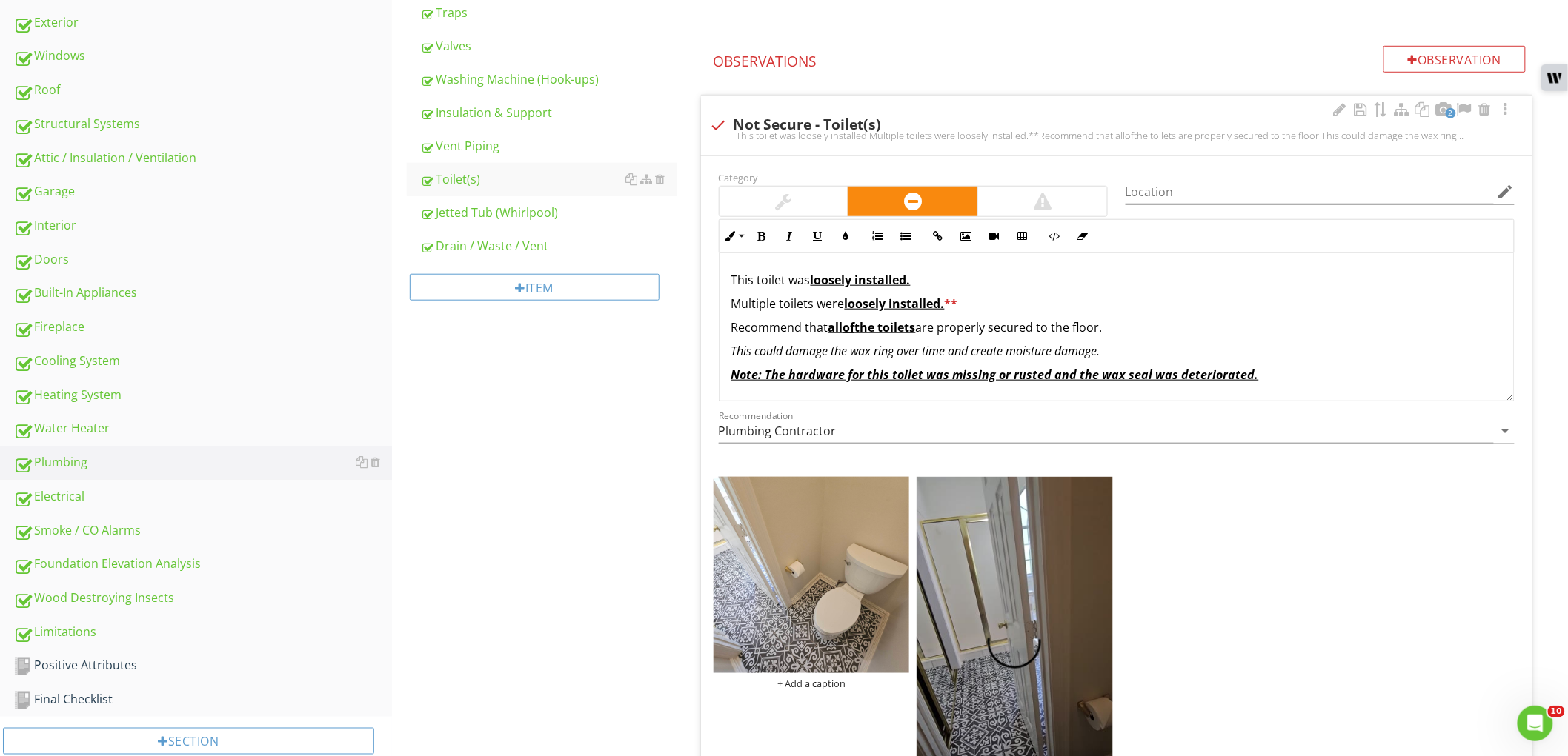
scroll to position [455, 0]
click at [796, 208] on div at bounding box center [783, 202] width 129 height 29
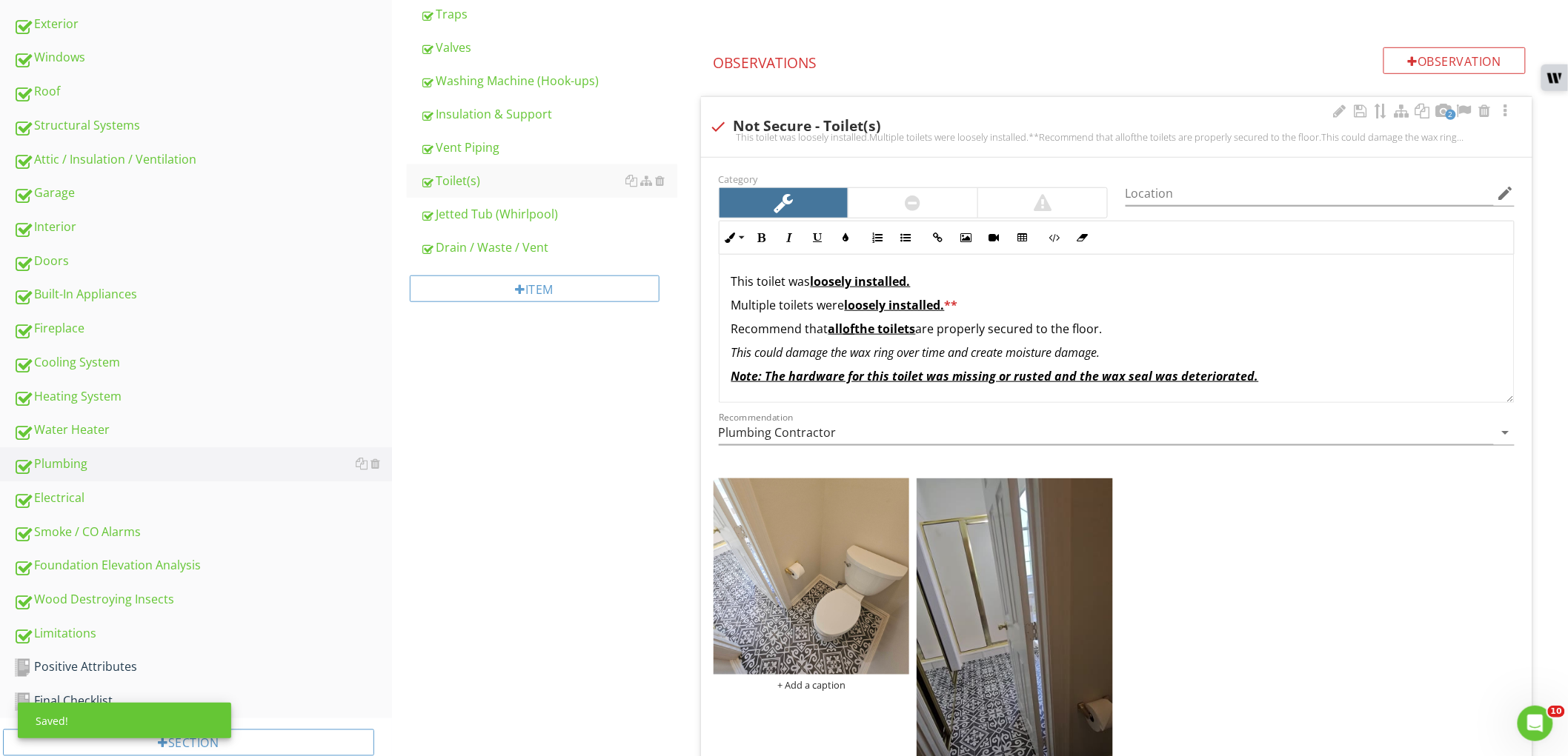
click at [1197, 367] on p "Note: The hardware for this toilet was missing or rusted and the wax seal was d…" at bounding box center [1117, 376] width 771 height 18
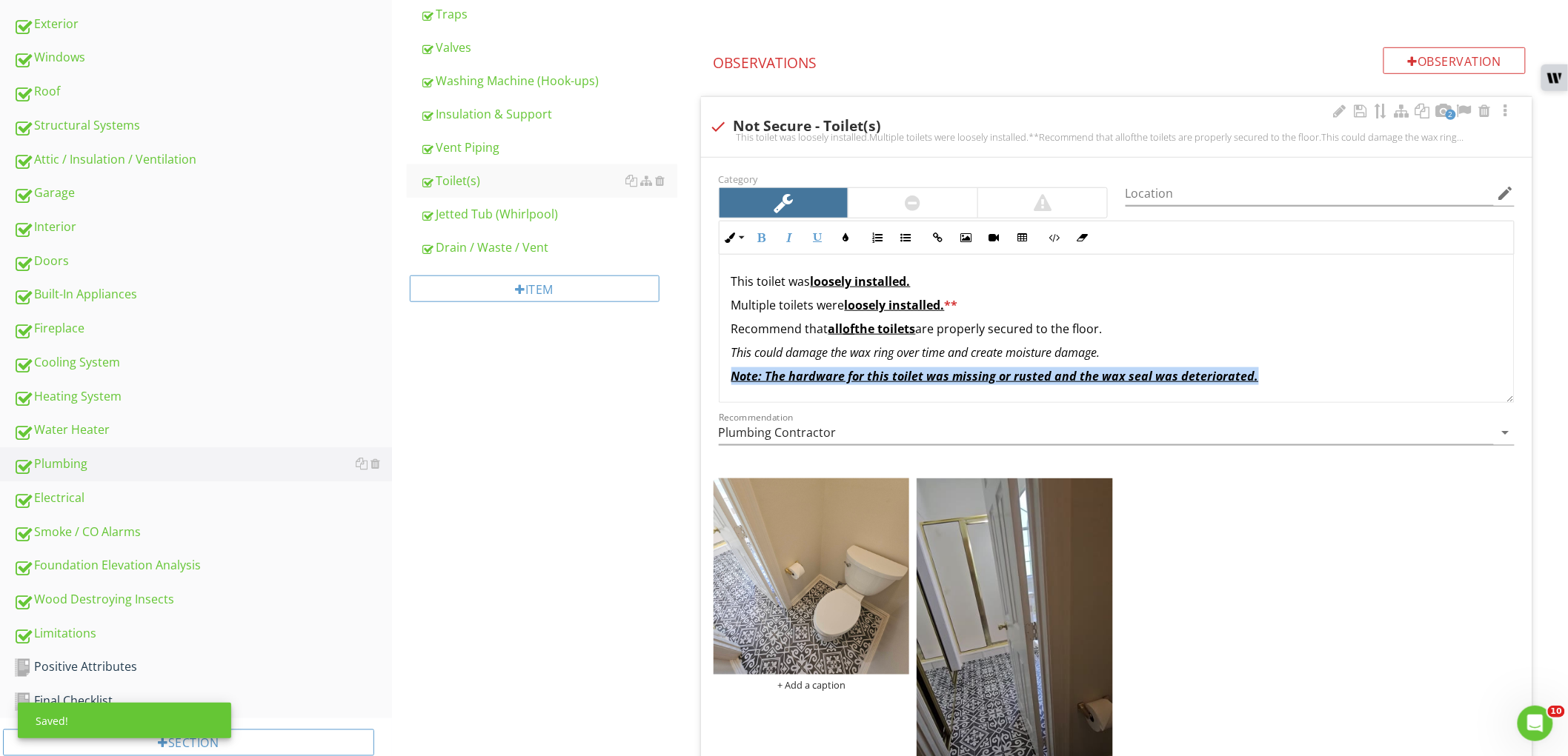
click at [1197, 367] on p "Note: The hardware for this toilet was missing or rusted and the wax seal was d…" at bounding box center [1117, 376] width 771 height 18
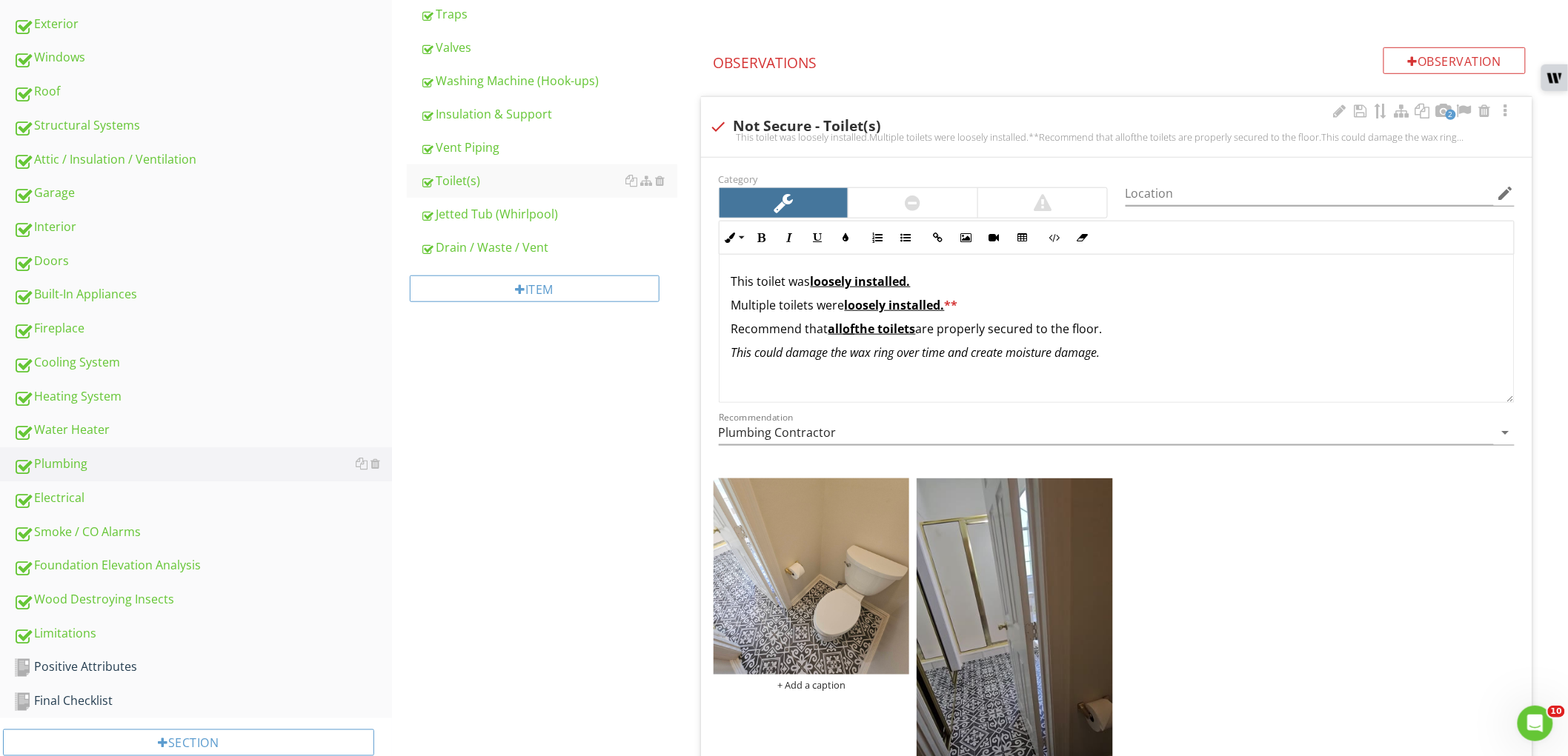
click at [924, 307] on u "loosely installed." at bounding box center [894, 305] width 100 height 16
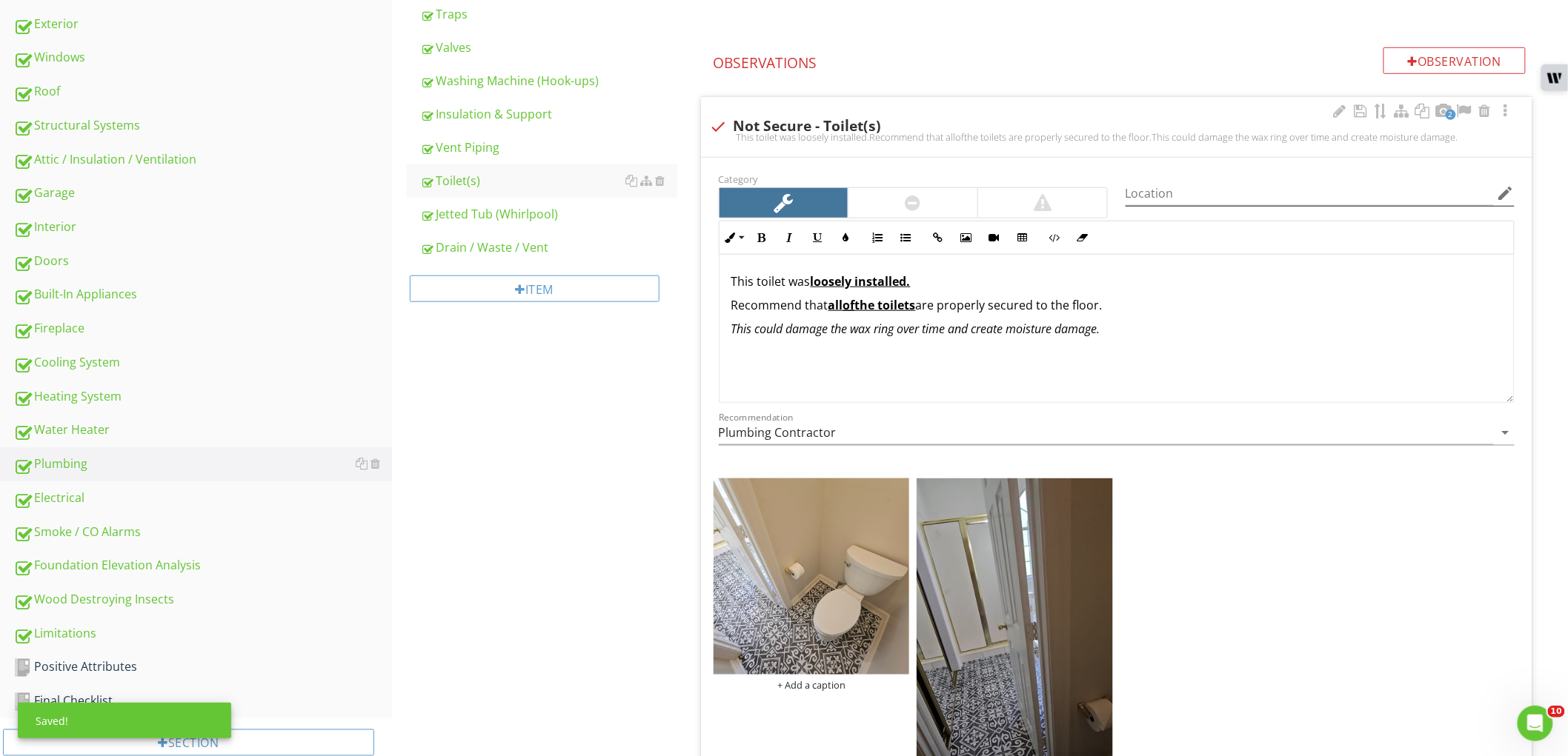
click at [1508, 194] on icon "edit" at bounding box center [1506, 193] width 18 height 18
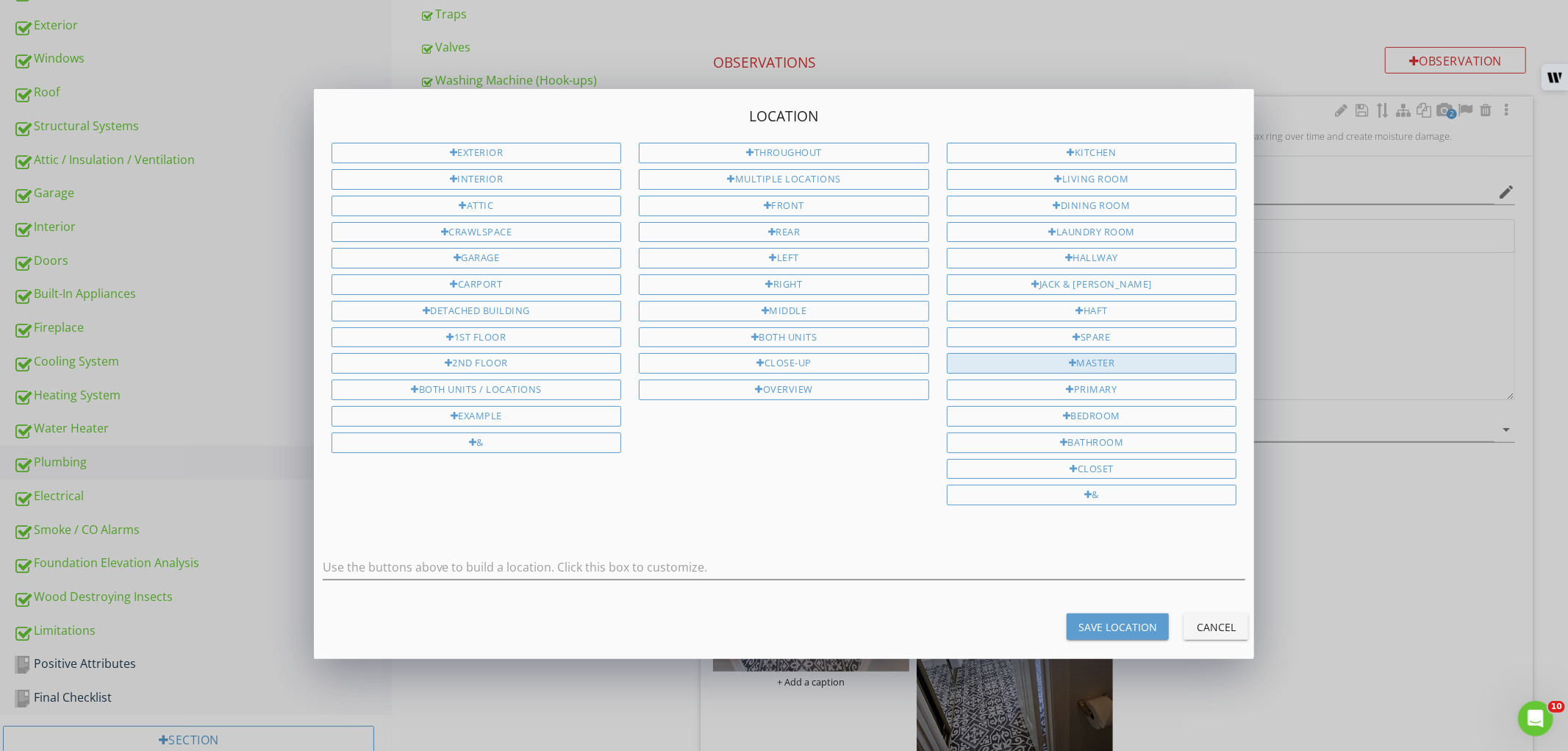
click at [1127, 362] on div "Master" at bounding box center [1092, 363] width 291 height 20
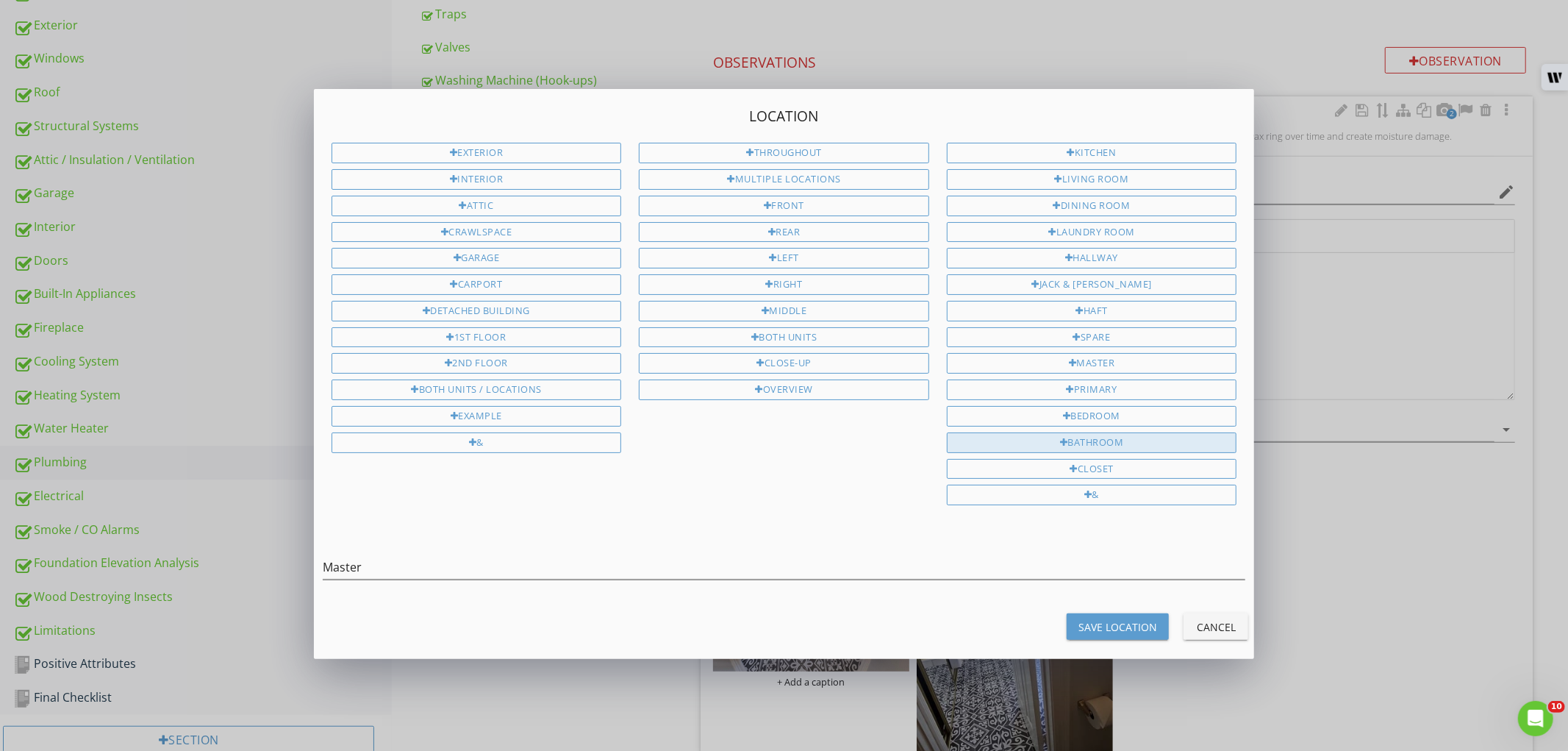
click at [1125, 438] on div "Bathroom" at bounding box center [1092, 442] width 291 height 20
type input "Master Bathroom"
click at [1119, 627] on div "Save Location" at bounding box center [1117, 628] width 78 height 16
type input "Master Bathroom"
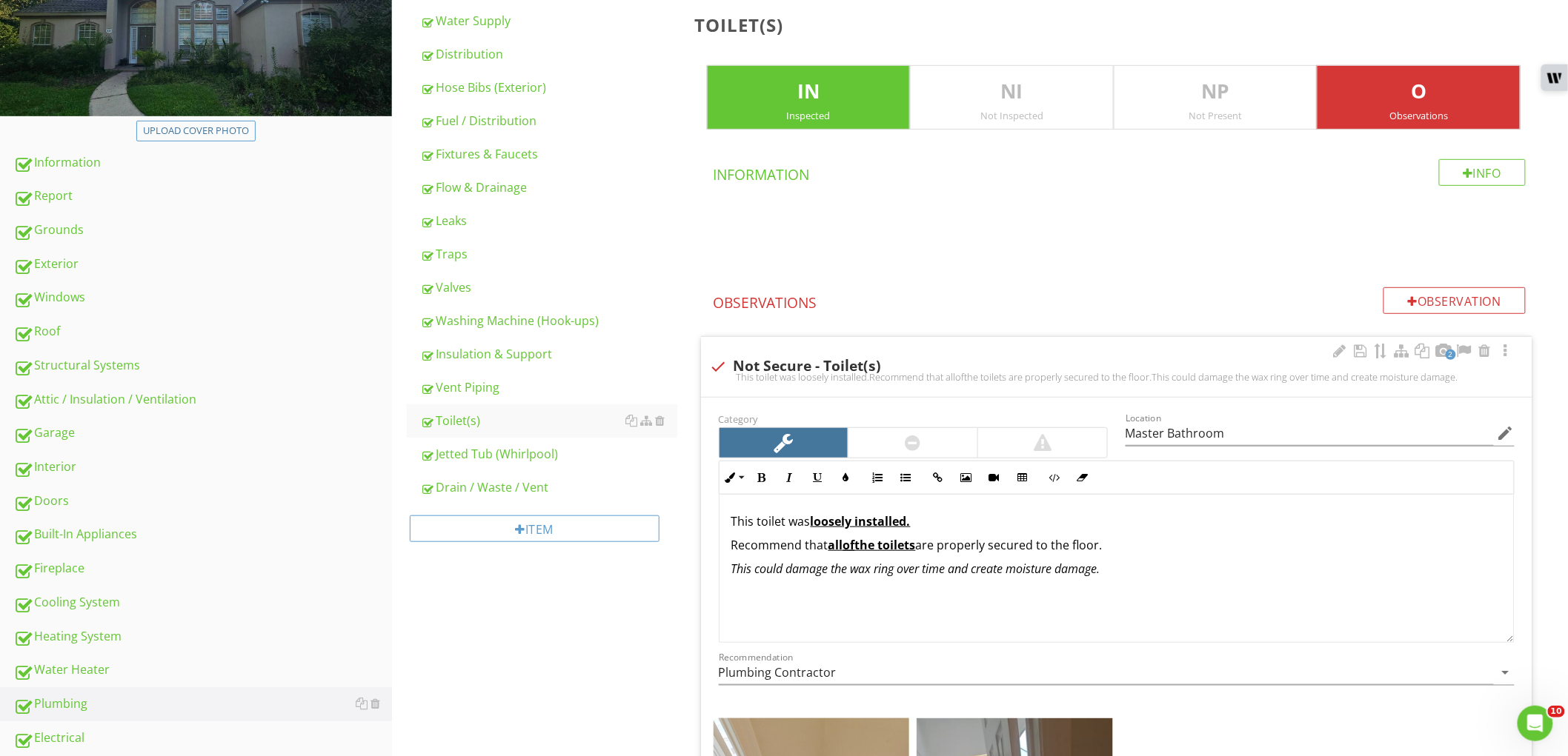
scroll to position [209, 0]
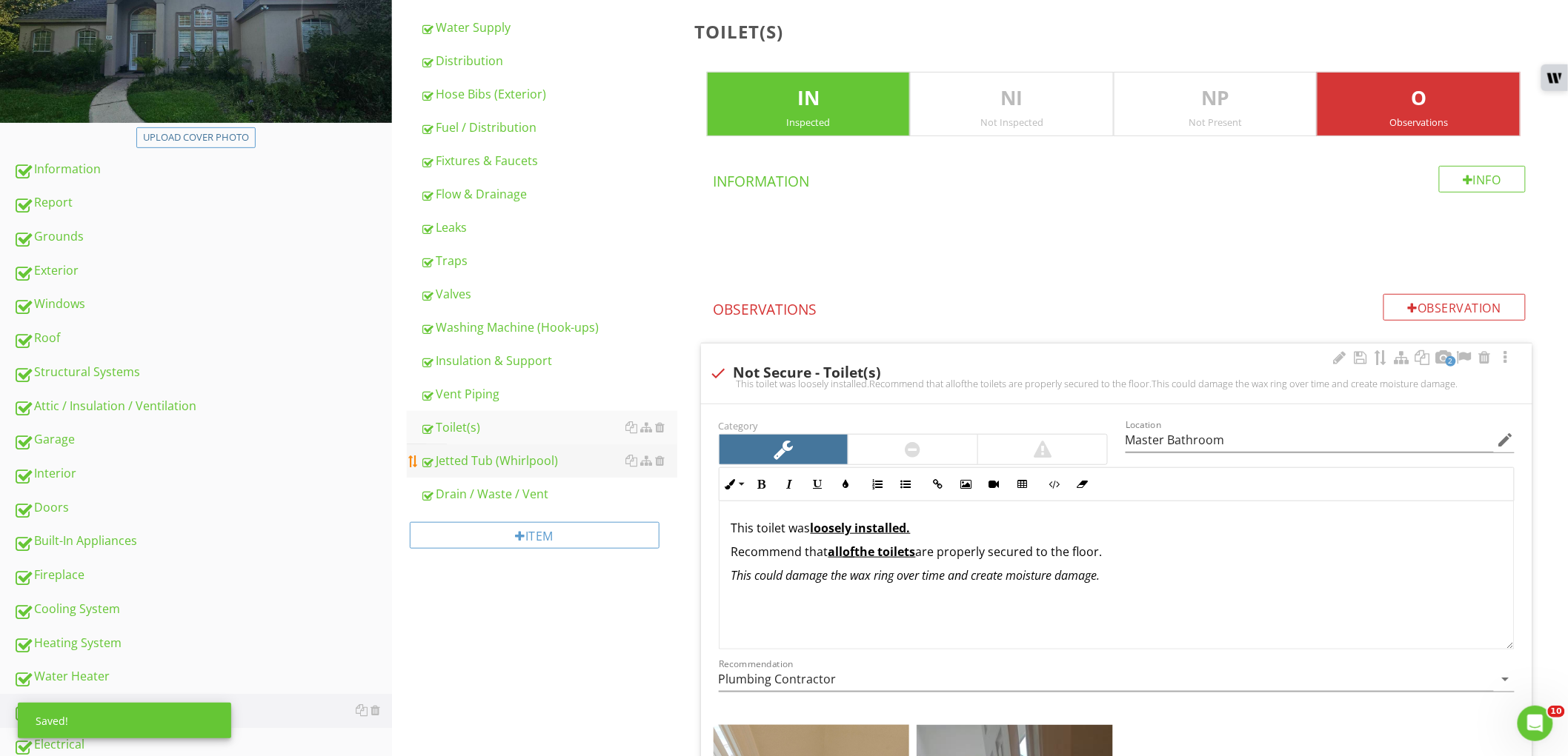
click at [545, 464] on div "Jetted Tub (Whirlpool)" at bounding box center [549, 461] width 257 height 18
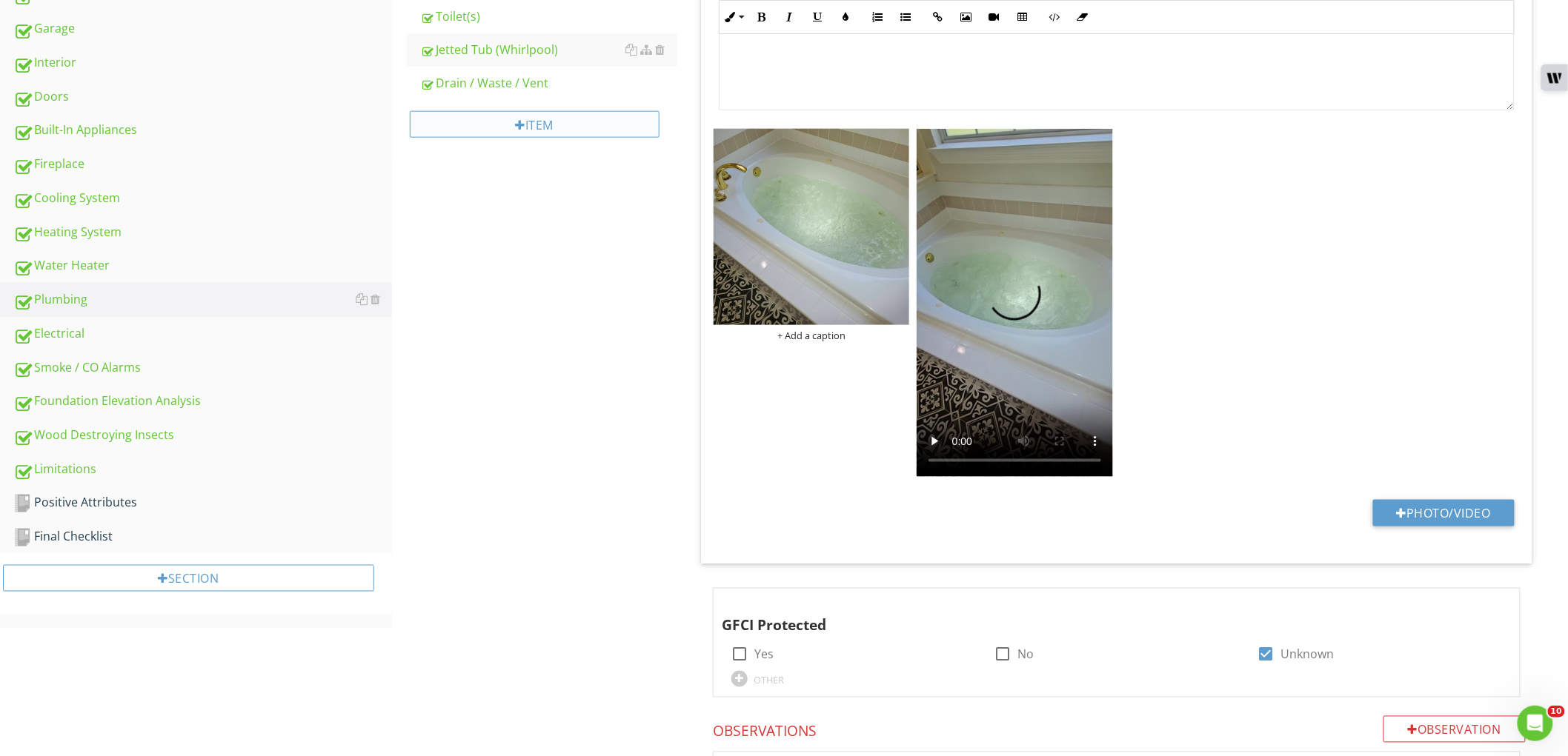
scroll to position [291, 0]
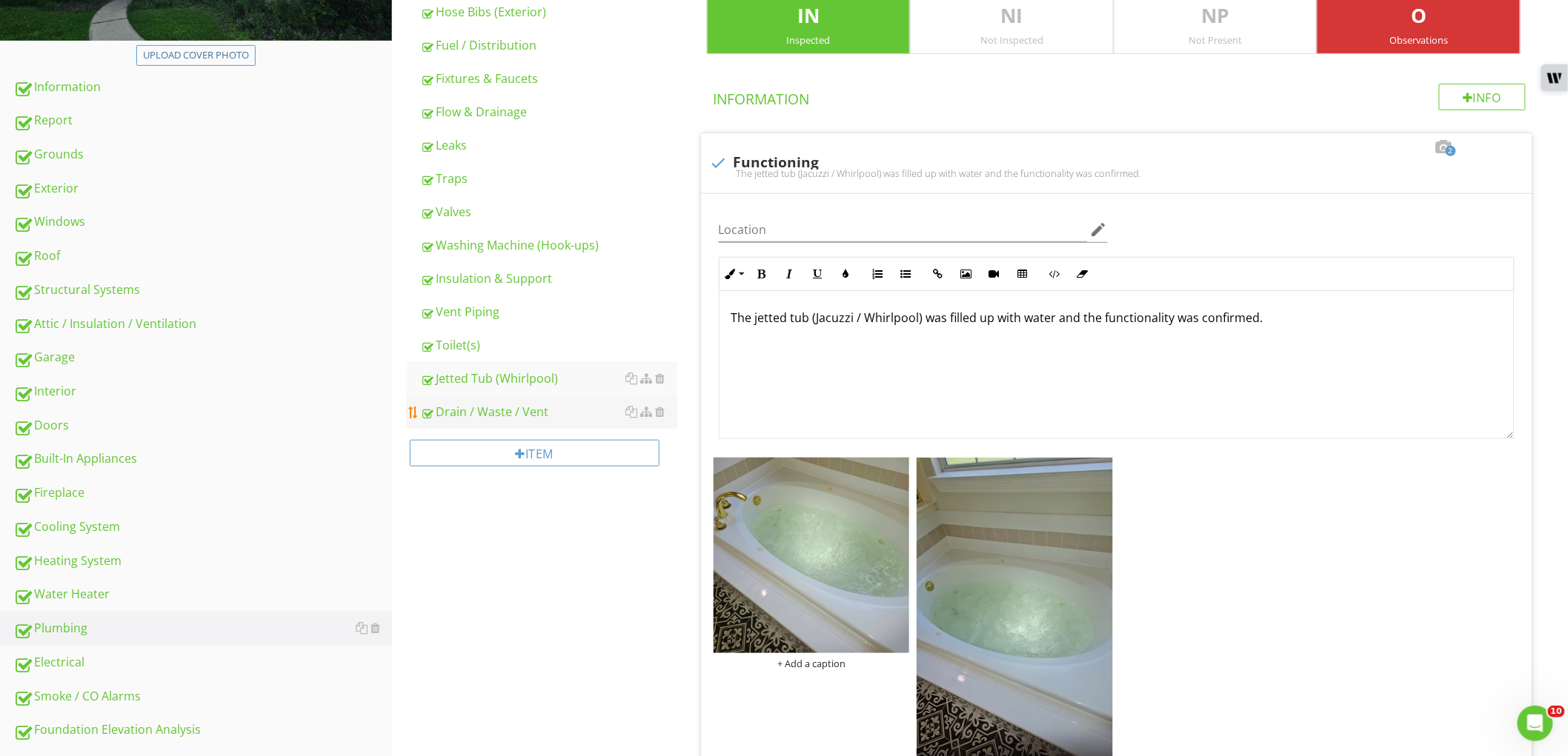
click at [512, 412] on div "Drain / Waste / Vent" at bounding box center [549, 412] width 257 height 18
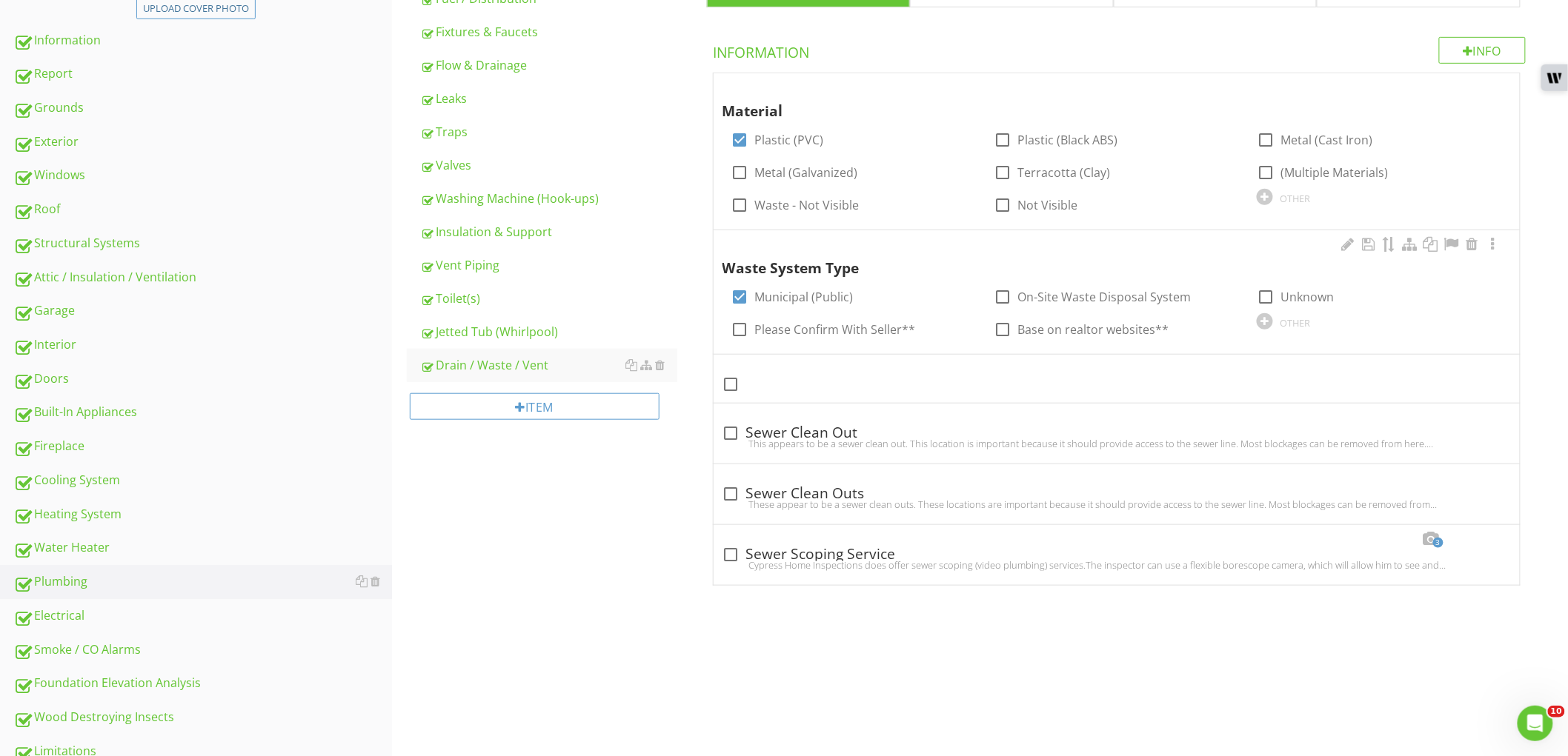
scroll to position [323, 0]
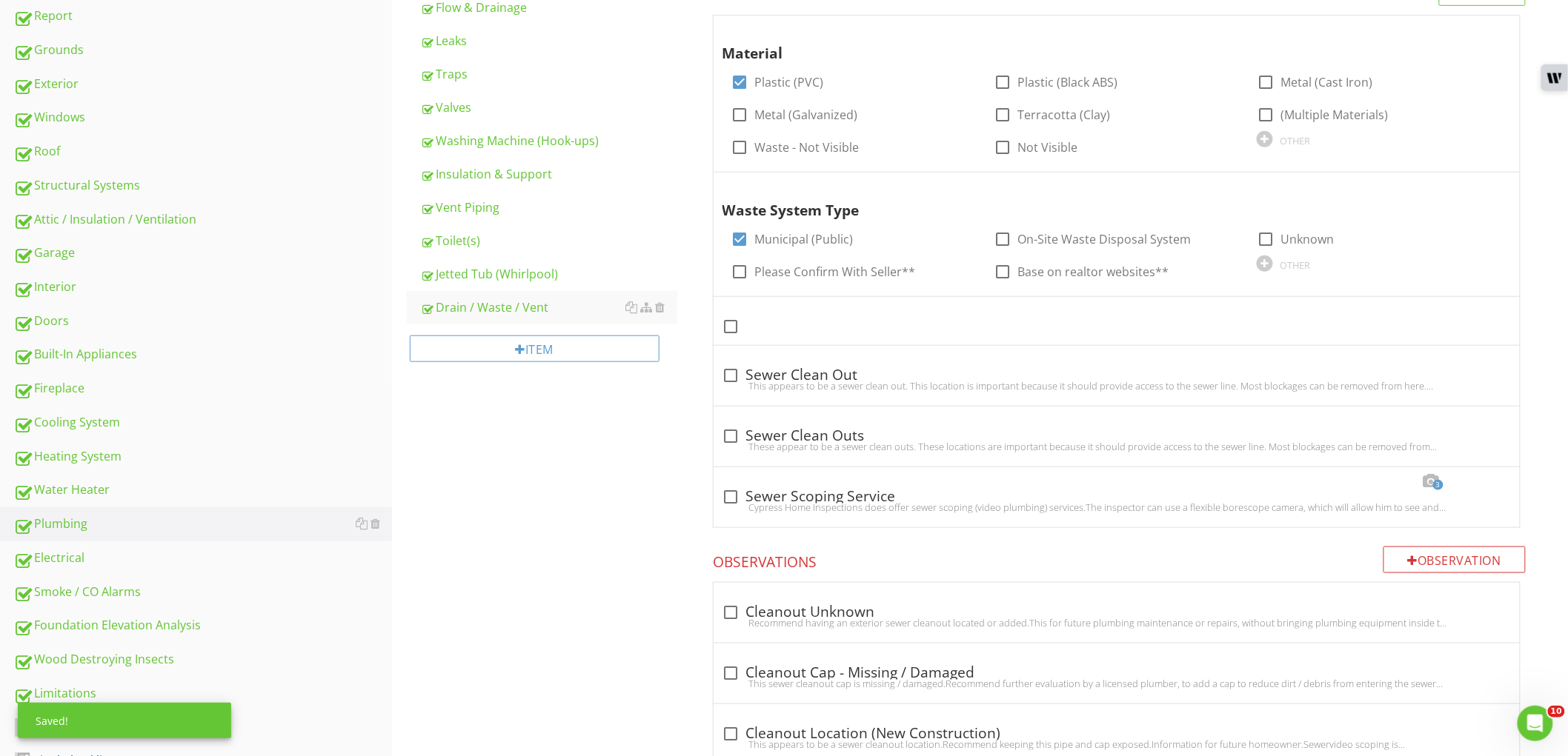
scroll to position [571, 0]
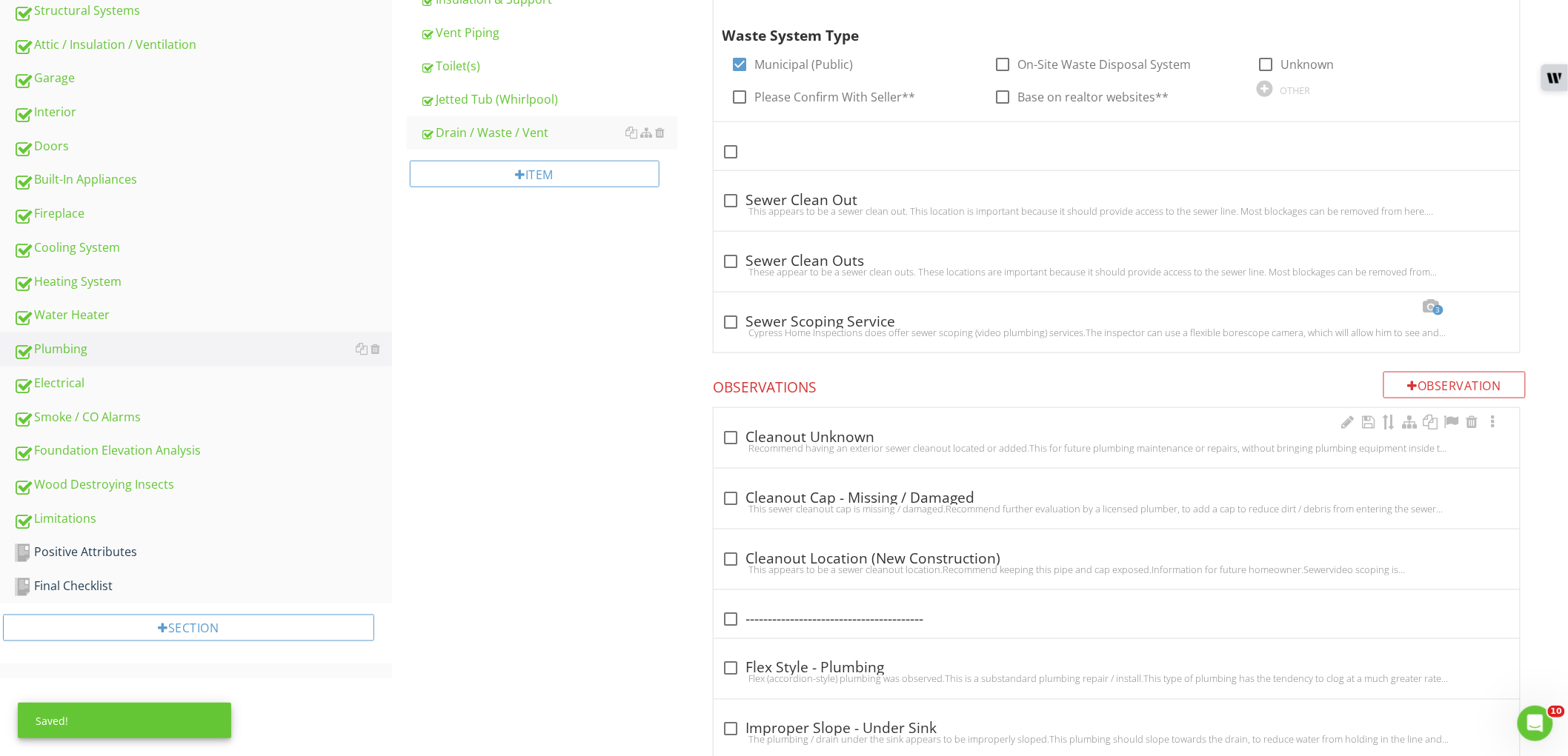
click at [729, 445] on div "Recommend having an exterior sewer cleanout located or added.This for future pl…" at bounding box center [1117, 447] width 788 height 12
checkbox input "true"
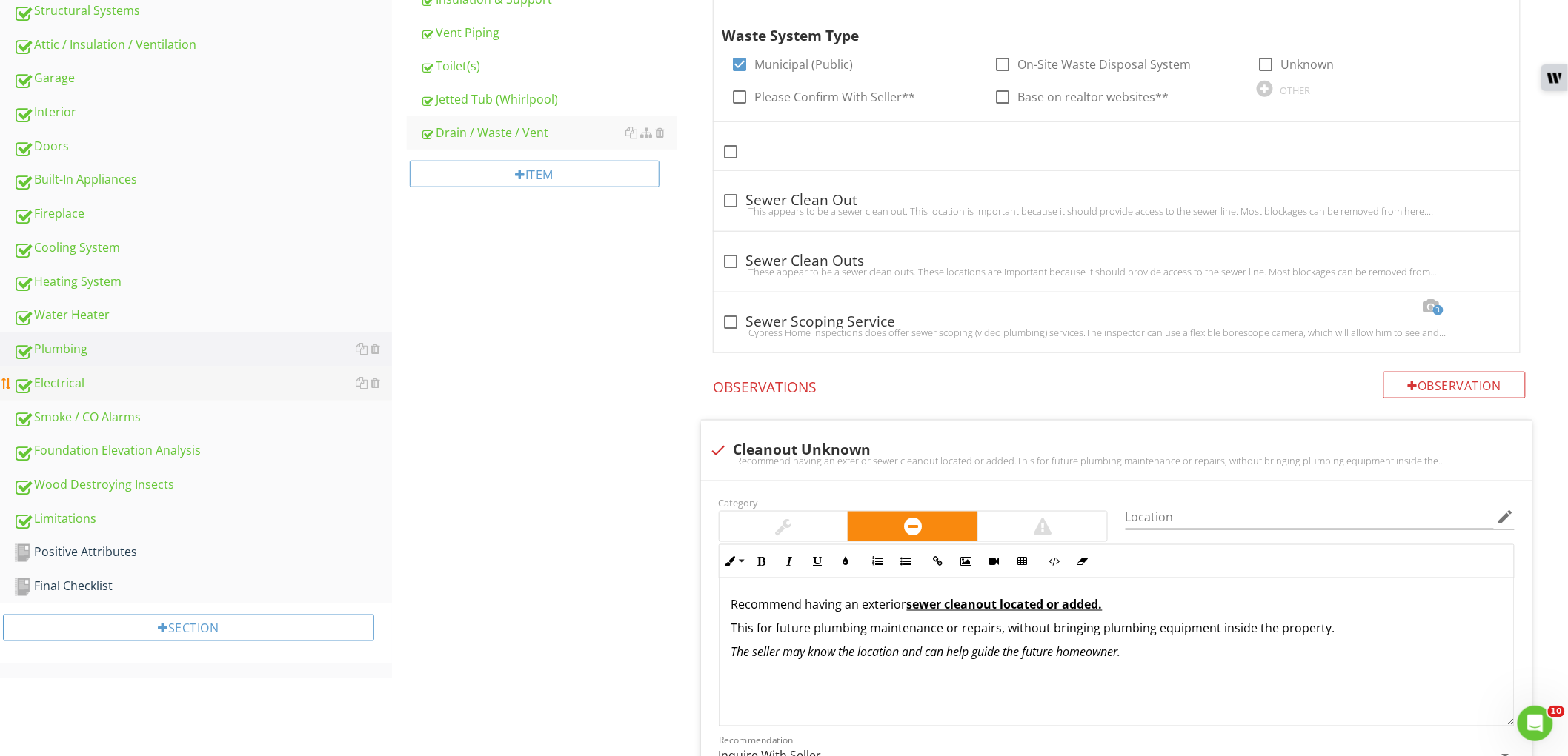
click at [151, 389] on div "Electrical" at bounding box center [202, 383] width 378 height 20
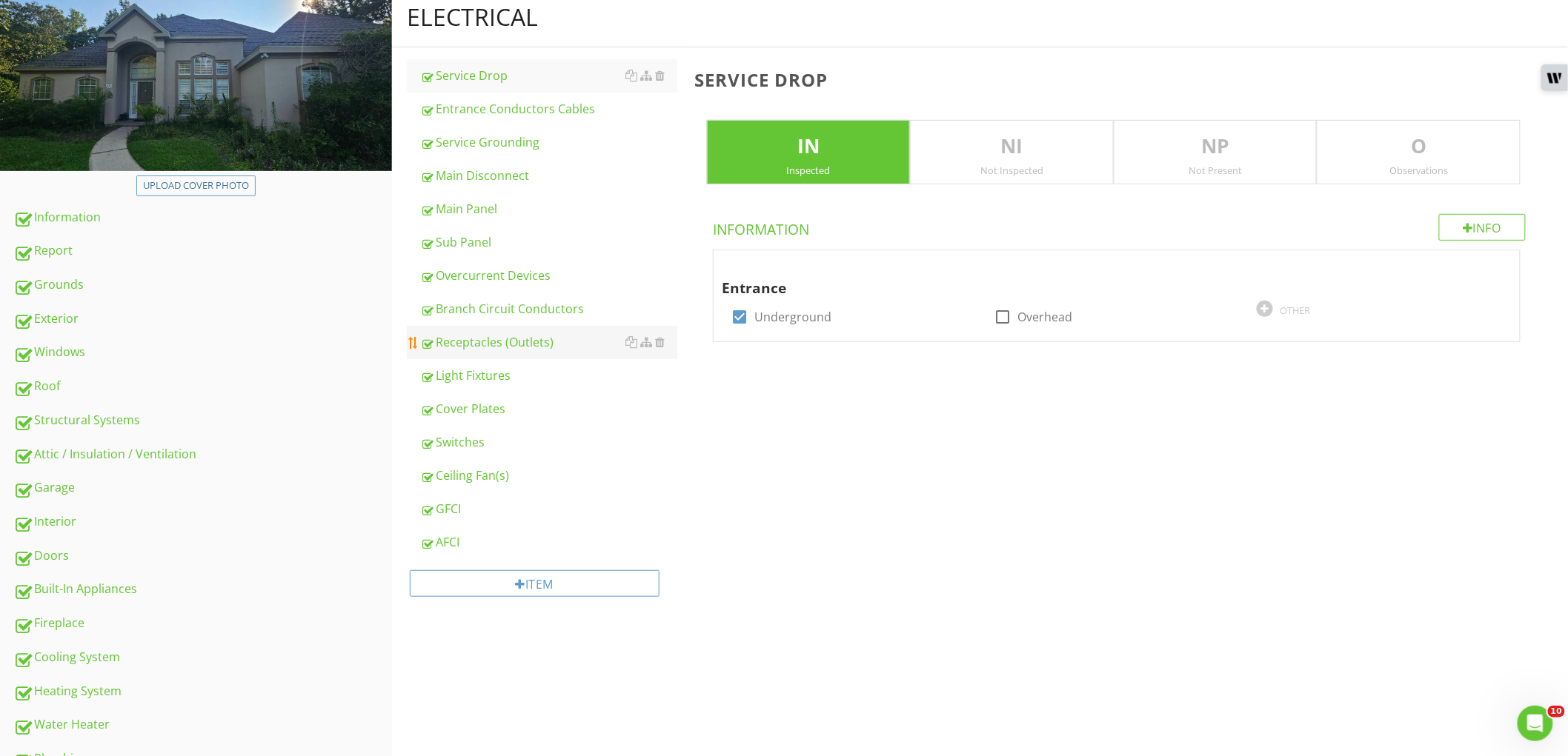
scroll to position [159, 0]
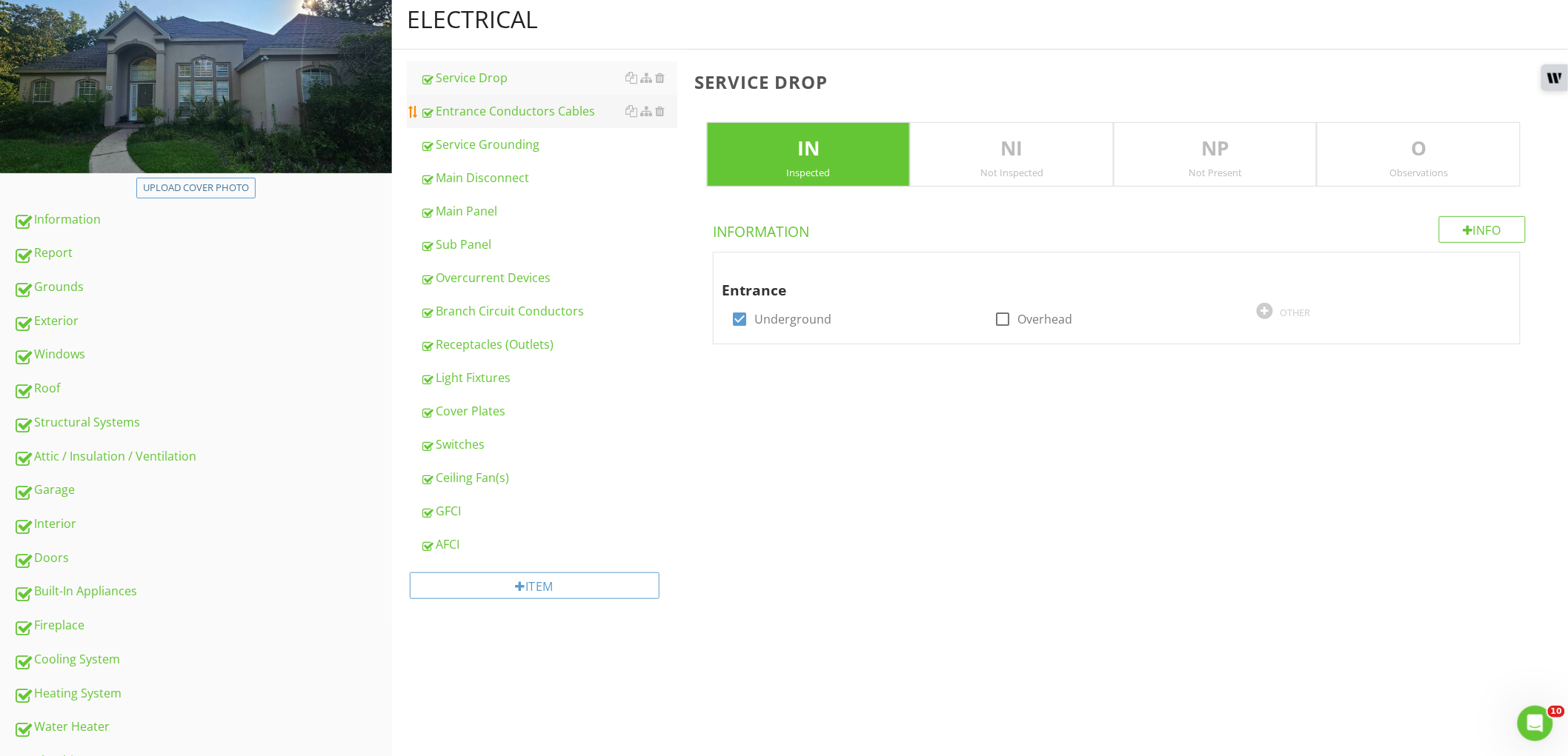
click at [524, 116] on div "Entrance Conductors Cables" at bounding box center [549, 111] width 257 height 18
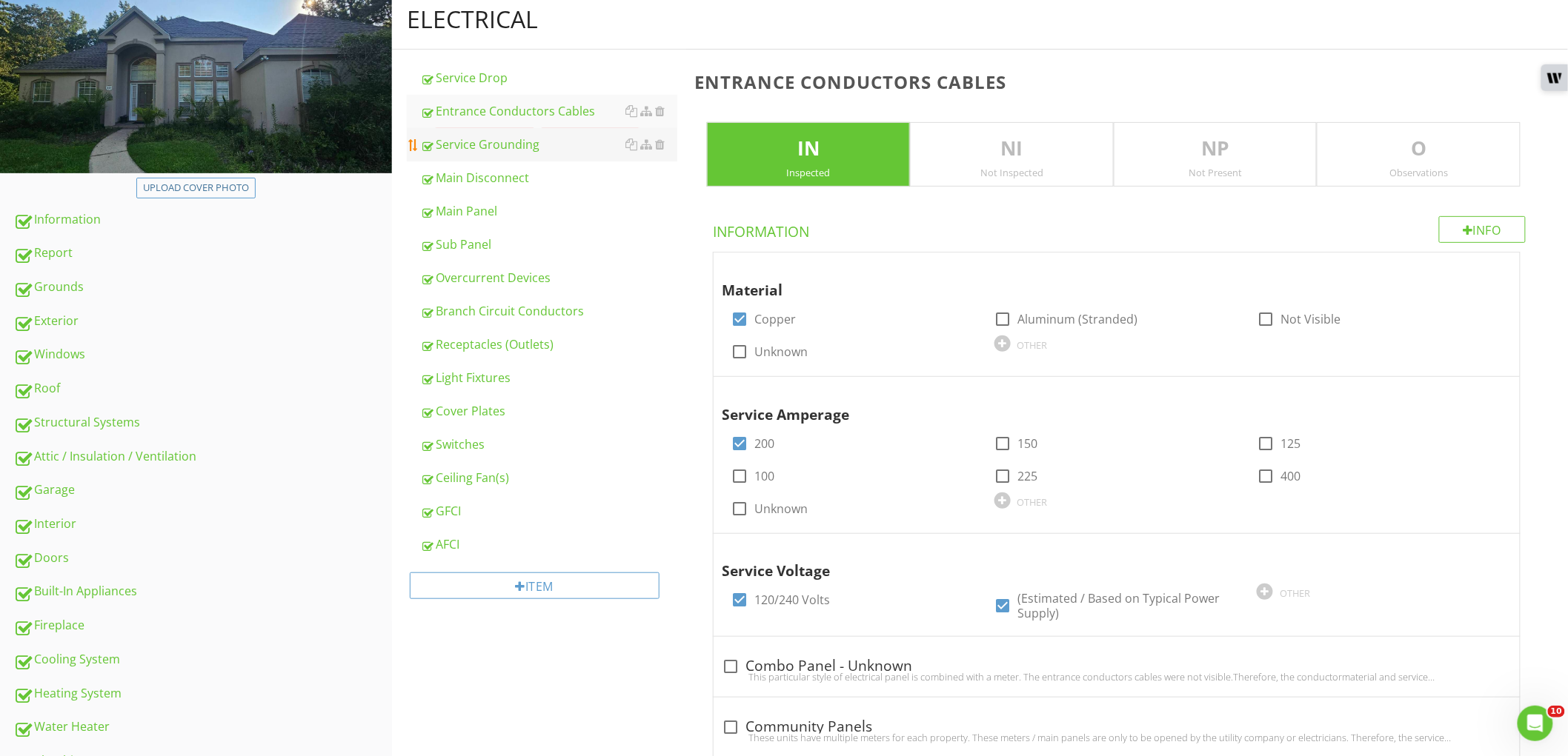
click at [521, 141] on div "Service Grounding" at bounding box center [549, 145] width 257 height 18
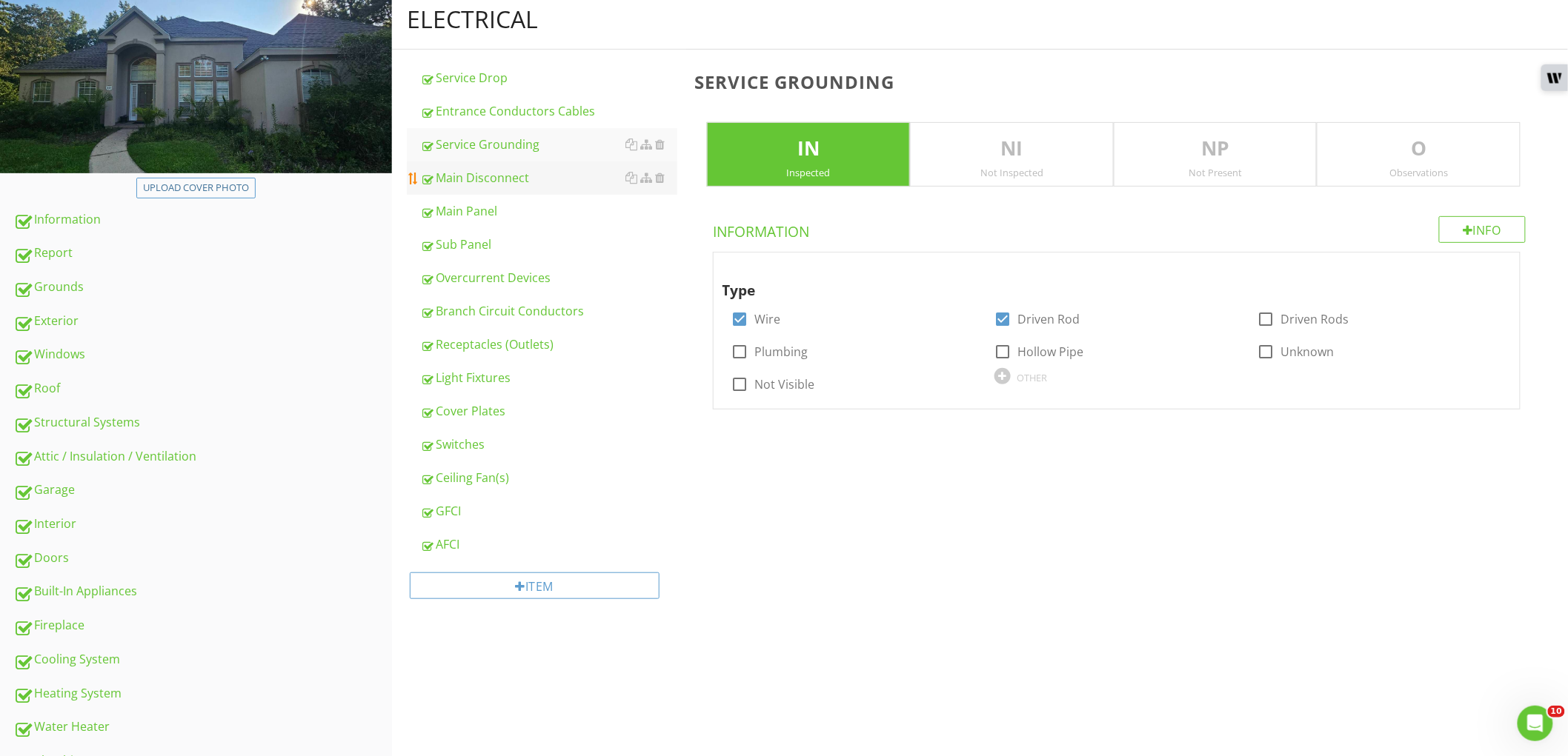
click at [515, 177] on div "Main Disconnect" at bounding box center [549, 177] width 257 height 18
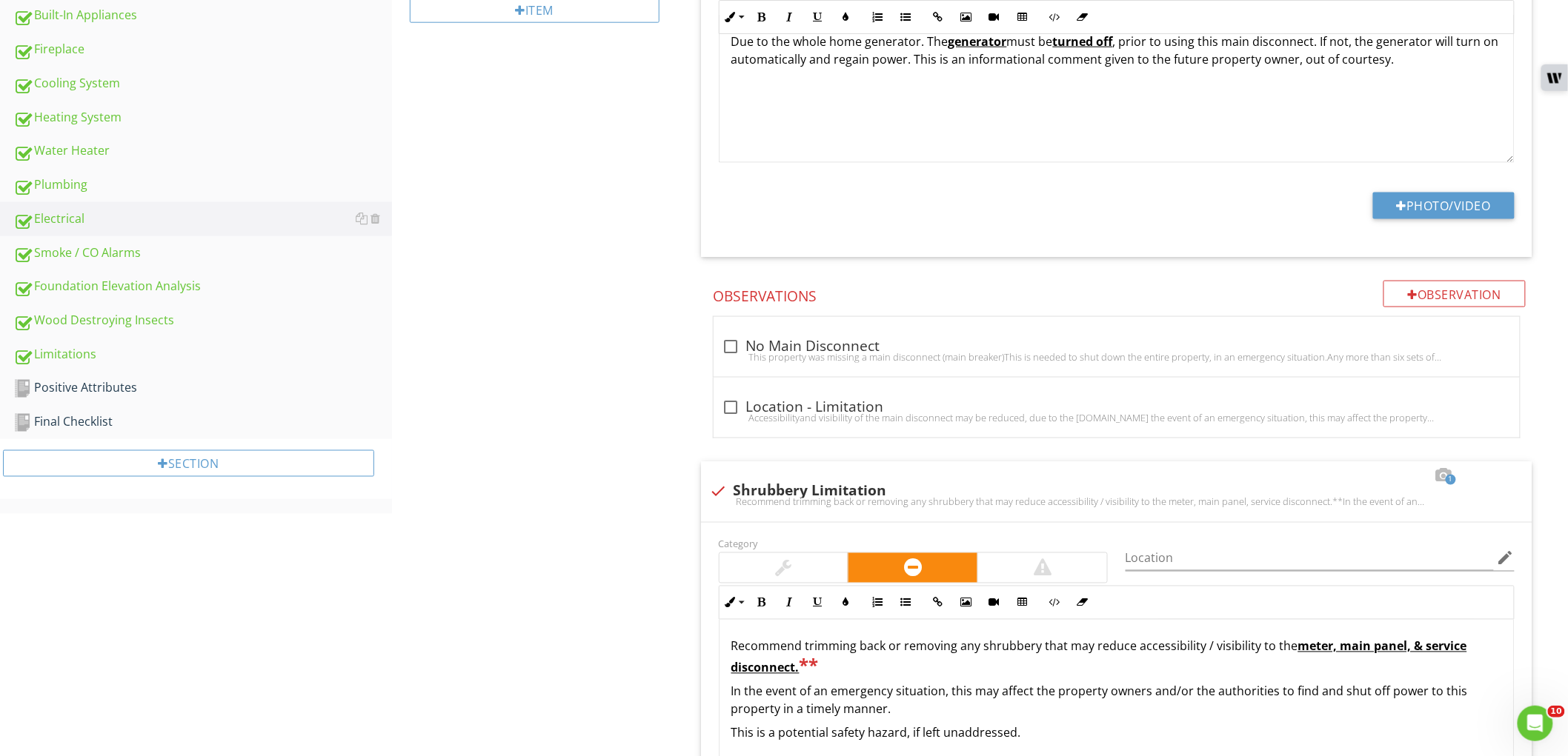
scroll to position [1146, 0]
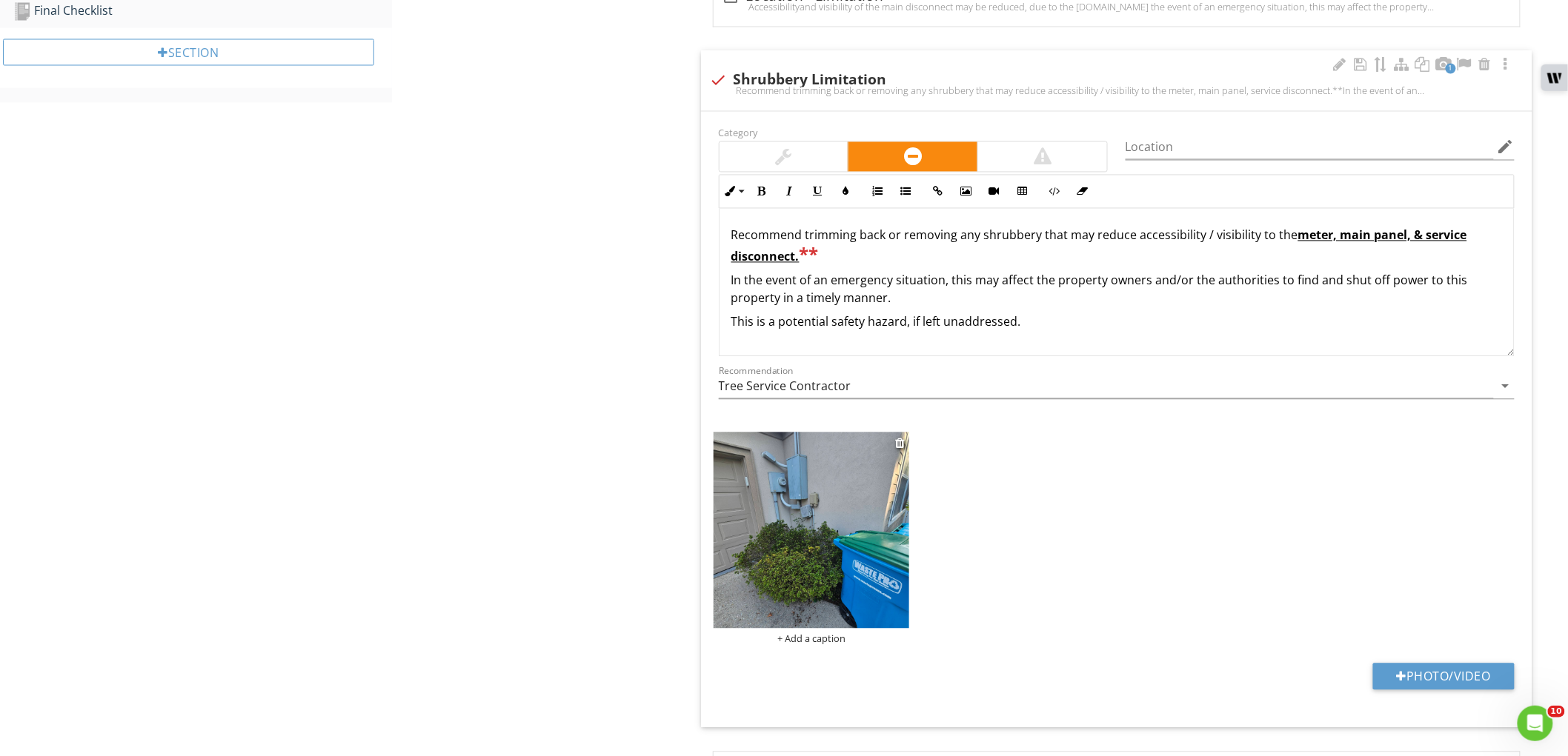
click at [804, 491] on img at bounding box center [812, 530] width 196 height 196
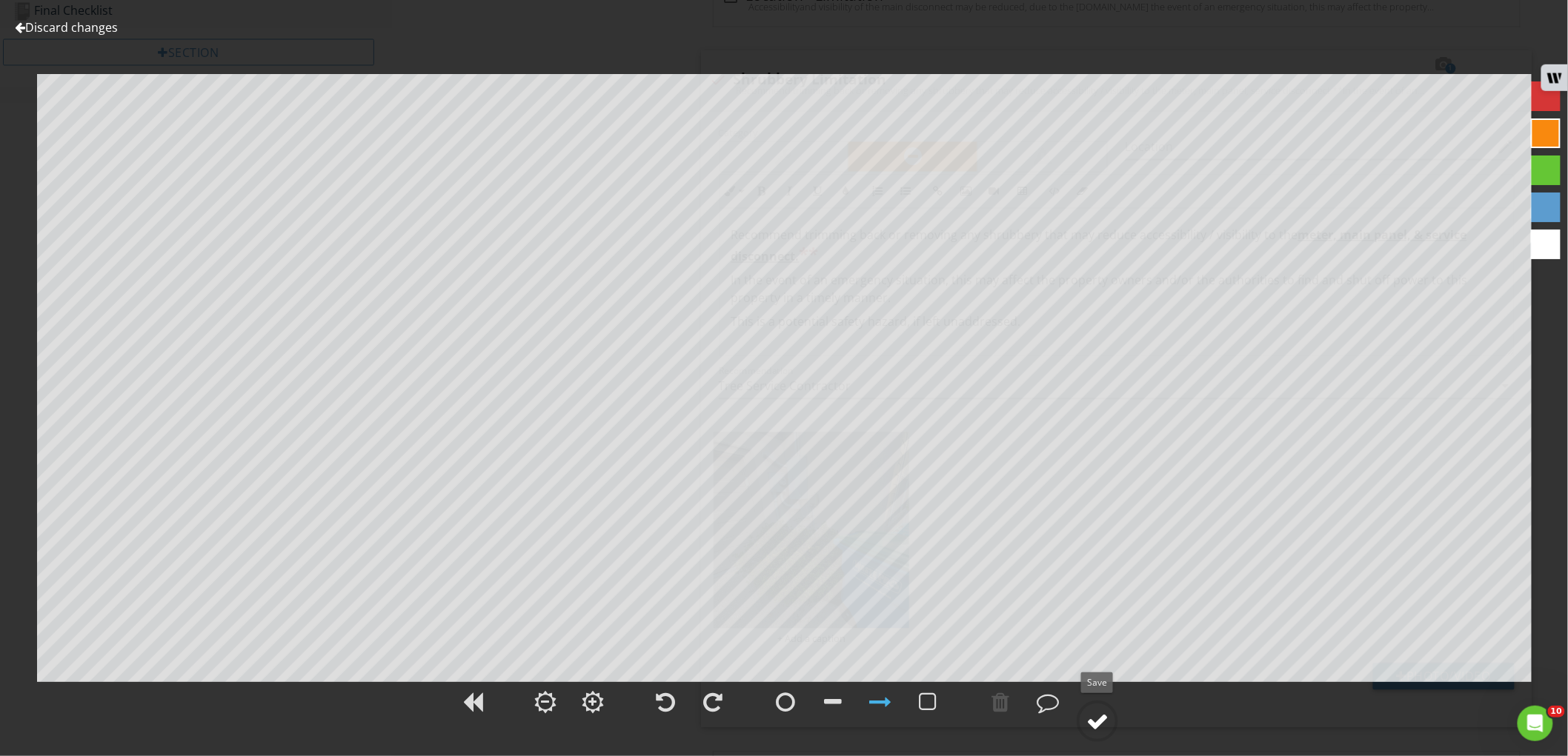
click at [1097, 709] on circle at bounding box center [1097, 721] width 38 height 38
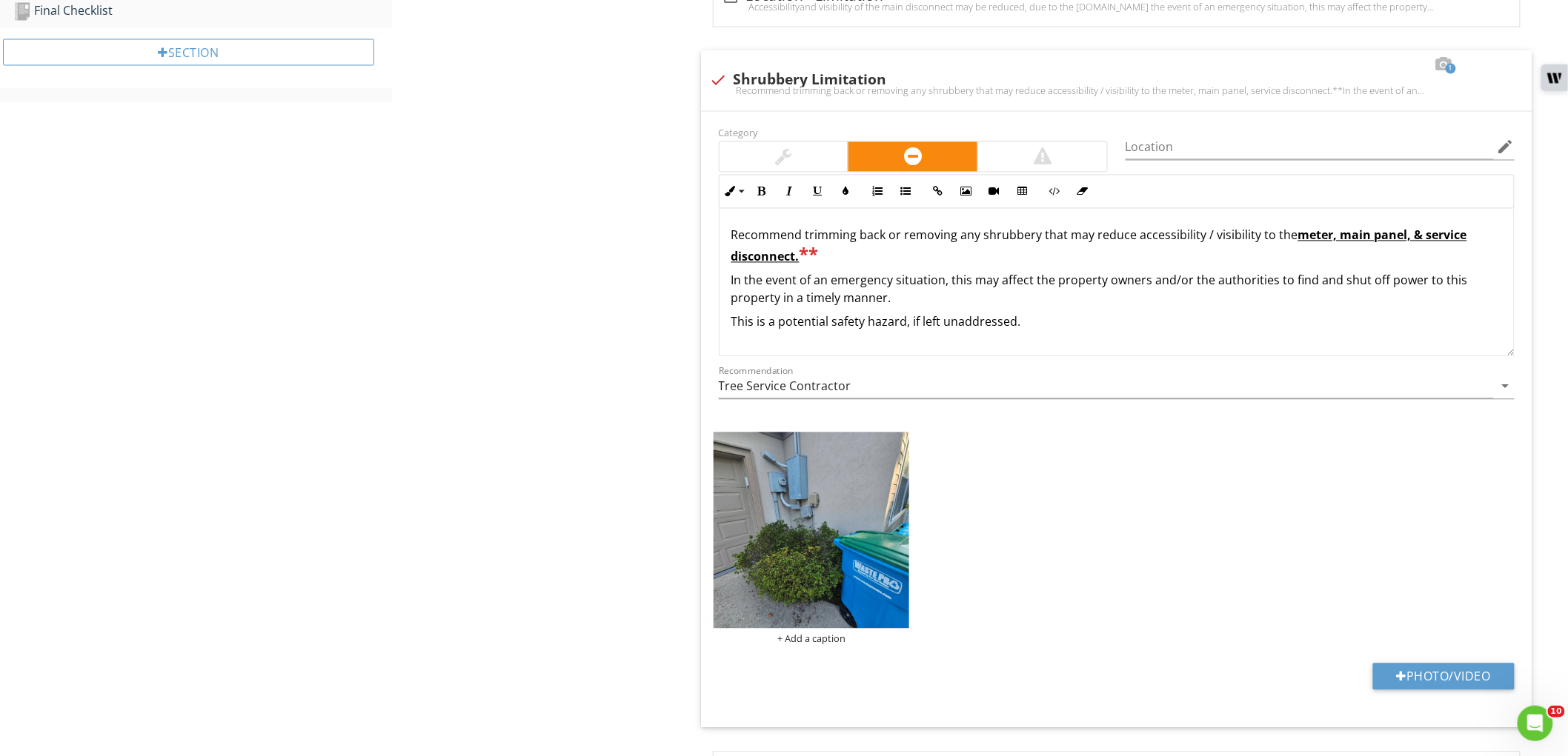
click at [716, 89] on div "Recommend trimming back or removing any shrubbery that may reduce accessibility…" at bounding box center [1116, 91] width 813 height 12
checkbox input "true"
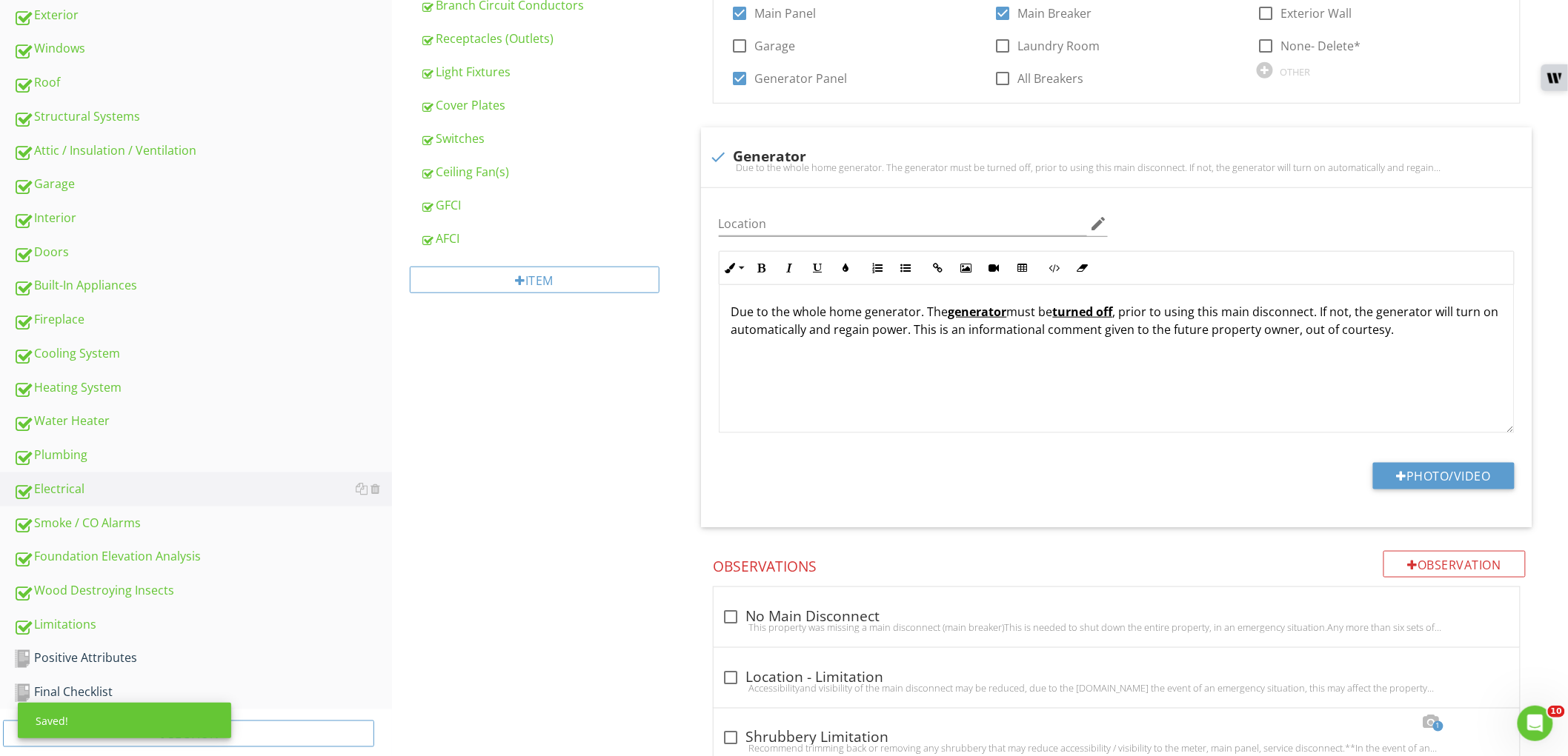
scroll to position [307, 0]
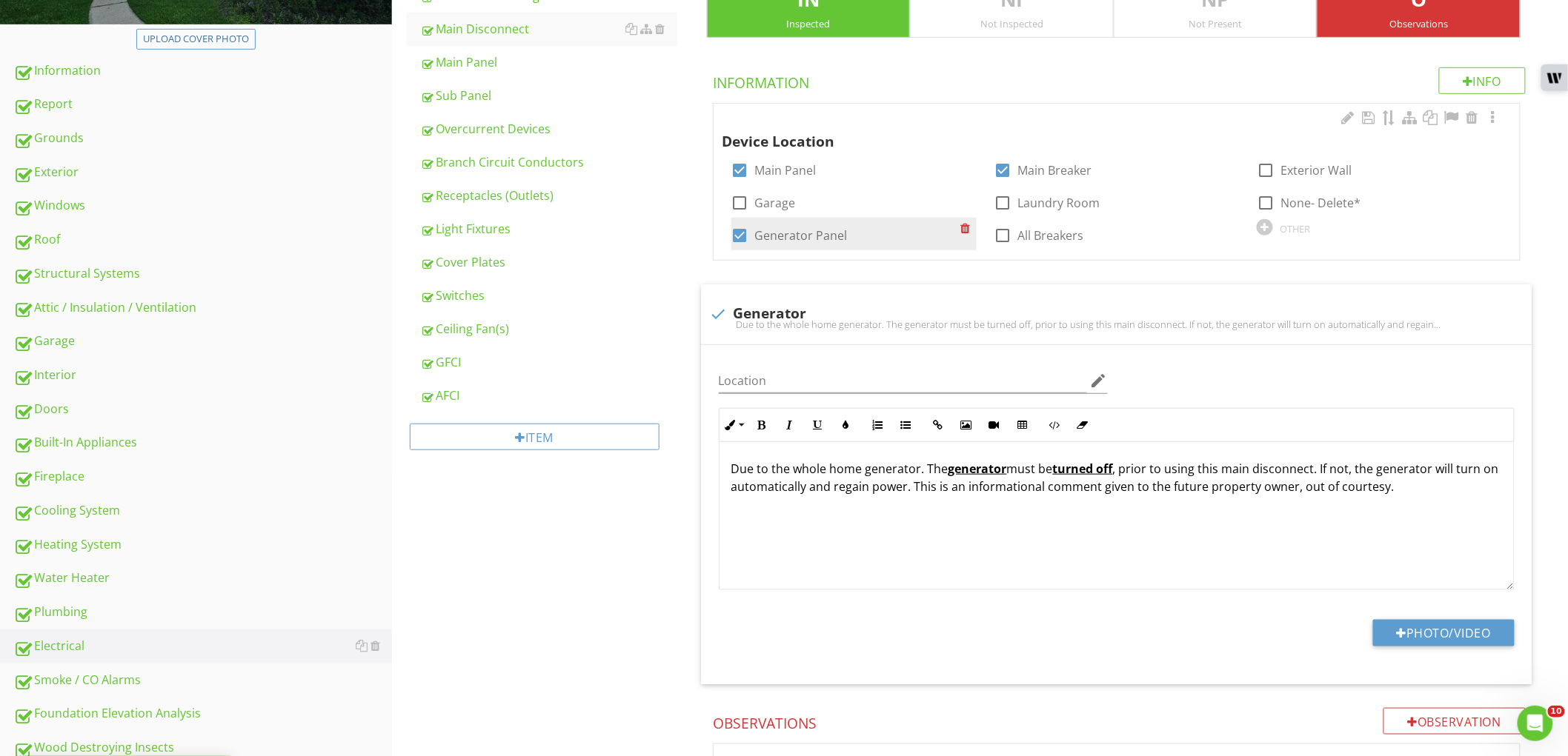
click at [793, 235] on label "Generator Panel" at bounding box center [801, 235] width 92 height 15
checkbox input "false"
click at [768, 205] on label "Garage" at bounding box center [775, 202] width 41 height 15
checkbox input "true"
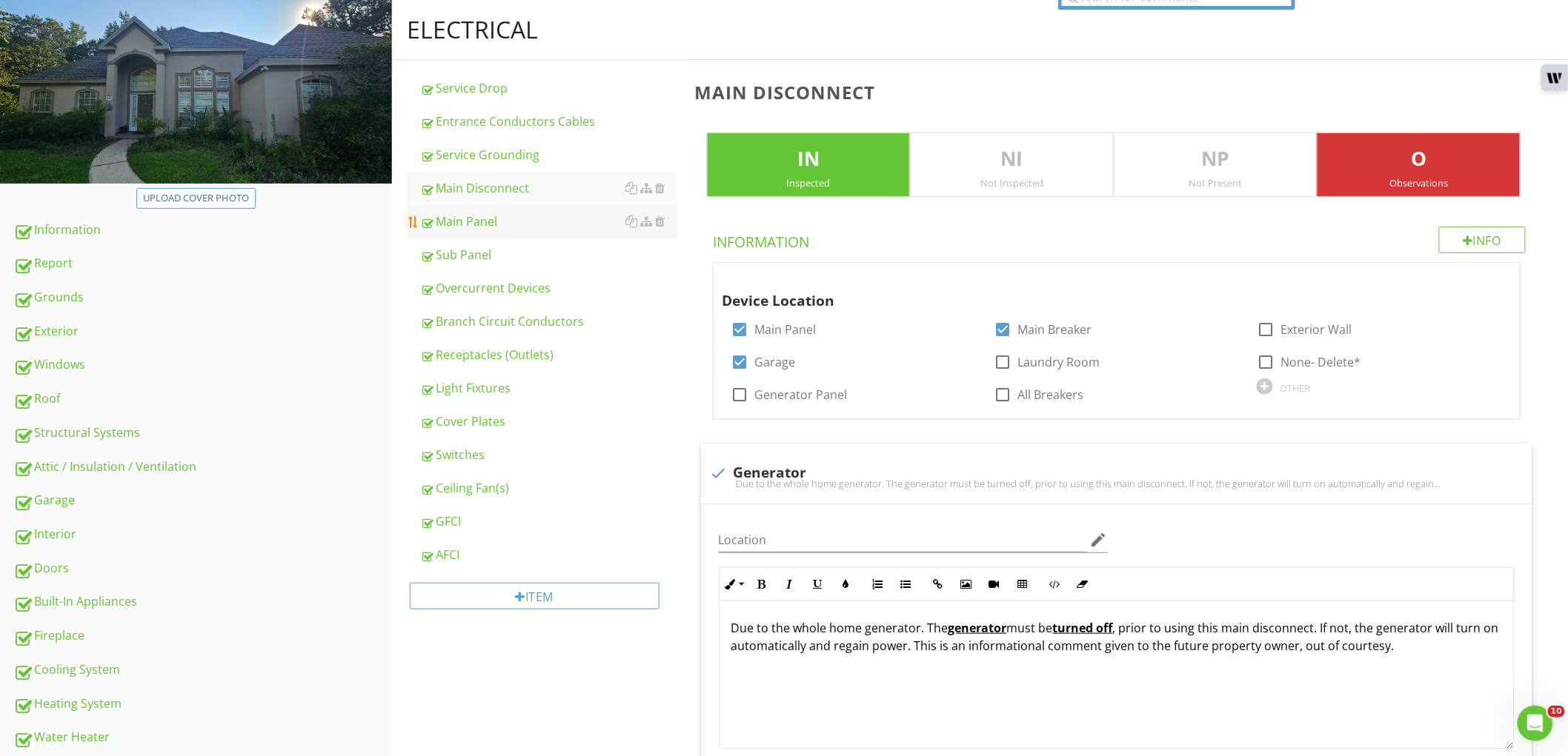
scroll to position [143, 0]
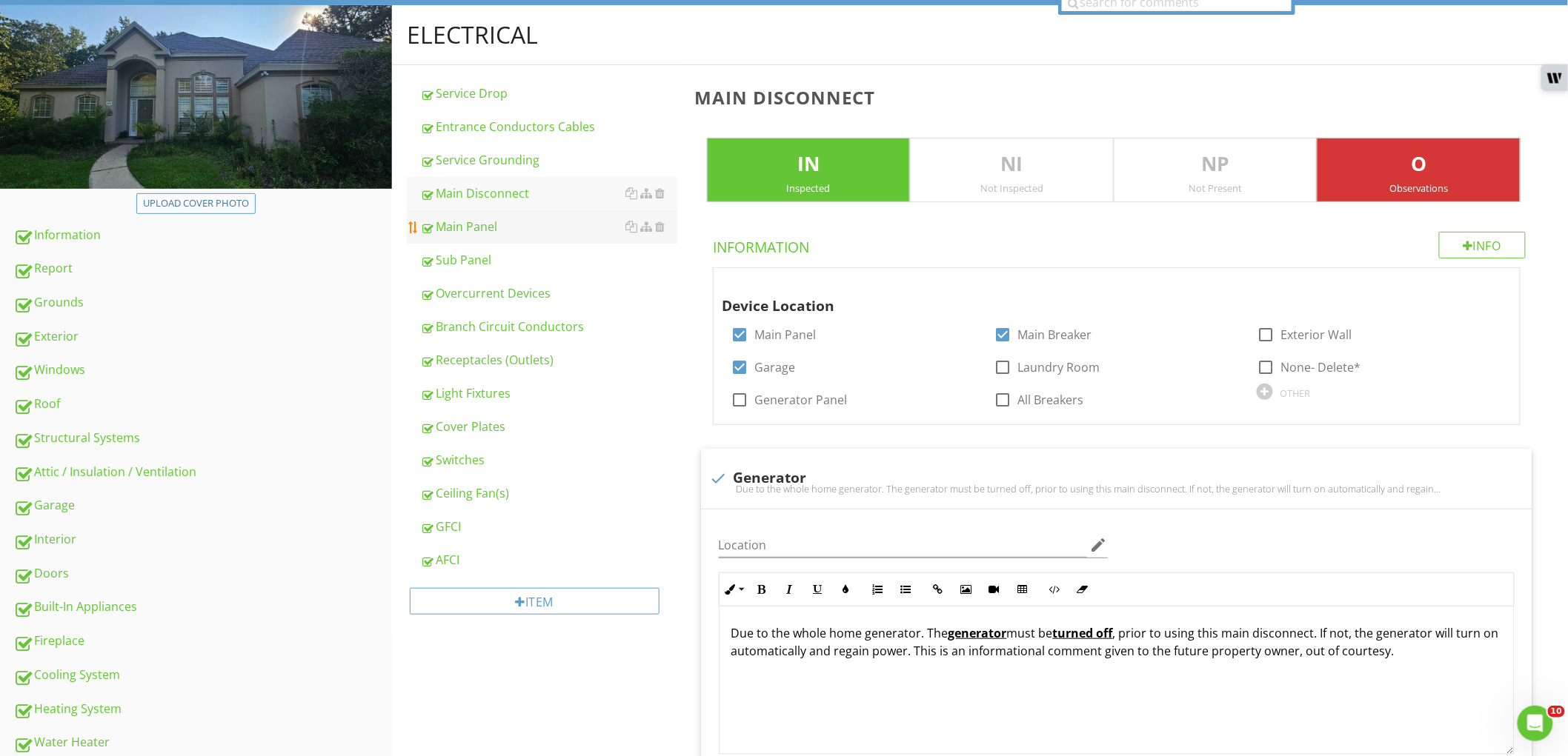
click at [516, 230] on div "Main Panel" at bounding box center [549, 226] width 257 height 18
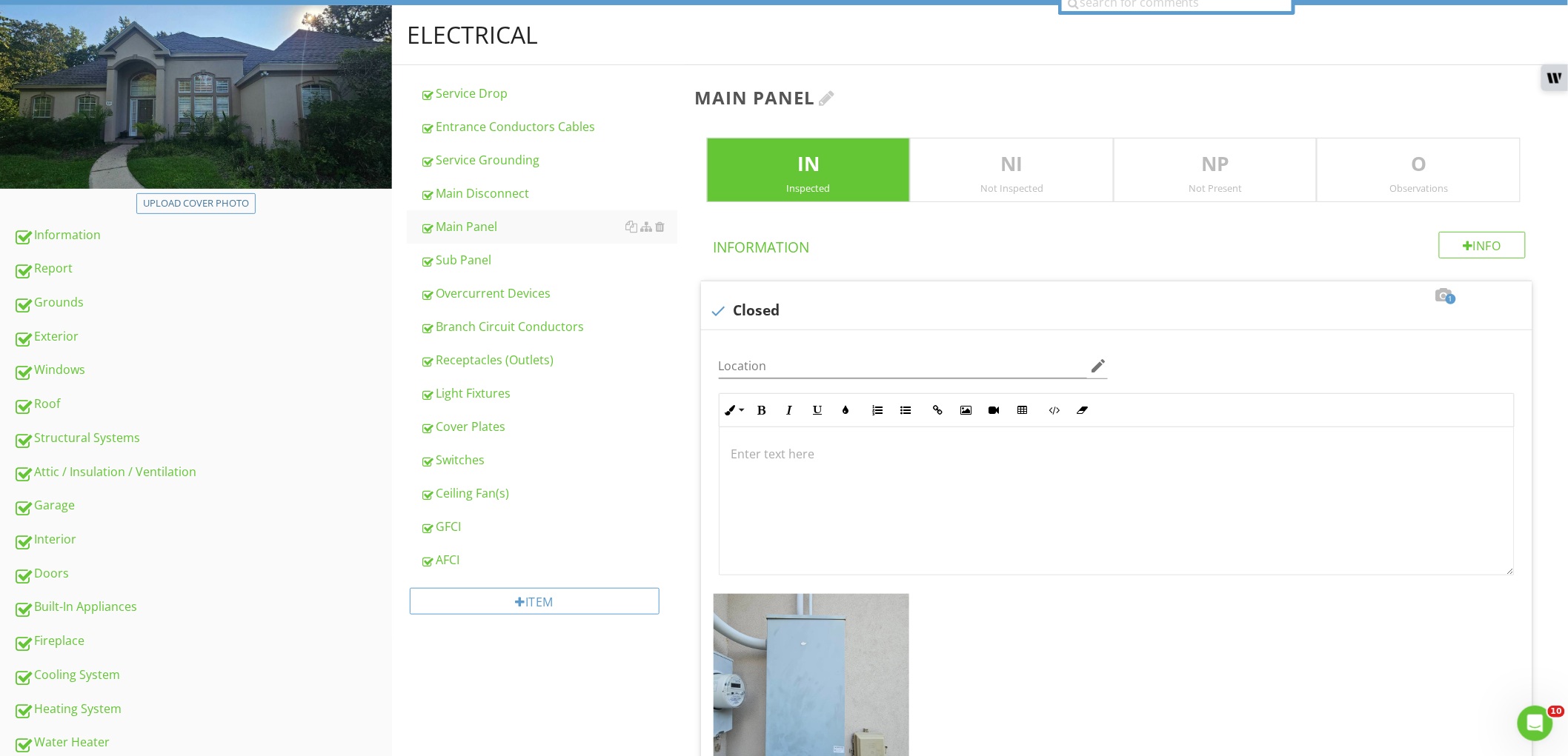
click at [831, 98] on div at bounding box center [828, 98] width 16 height 18
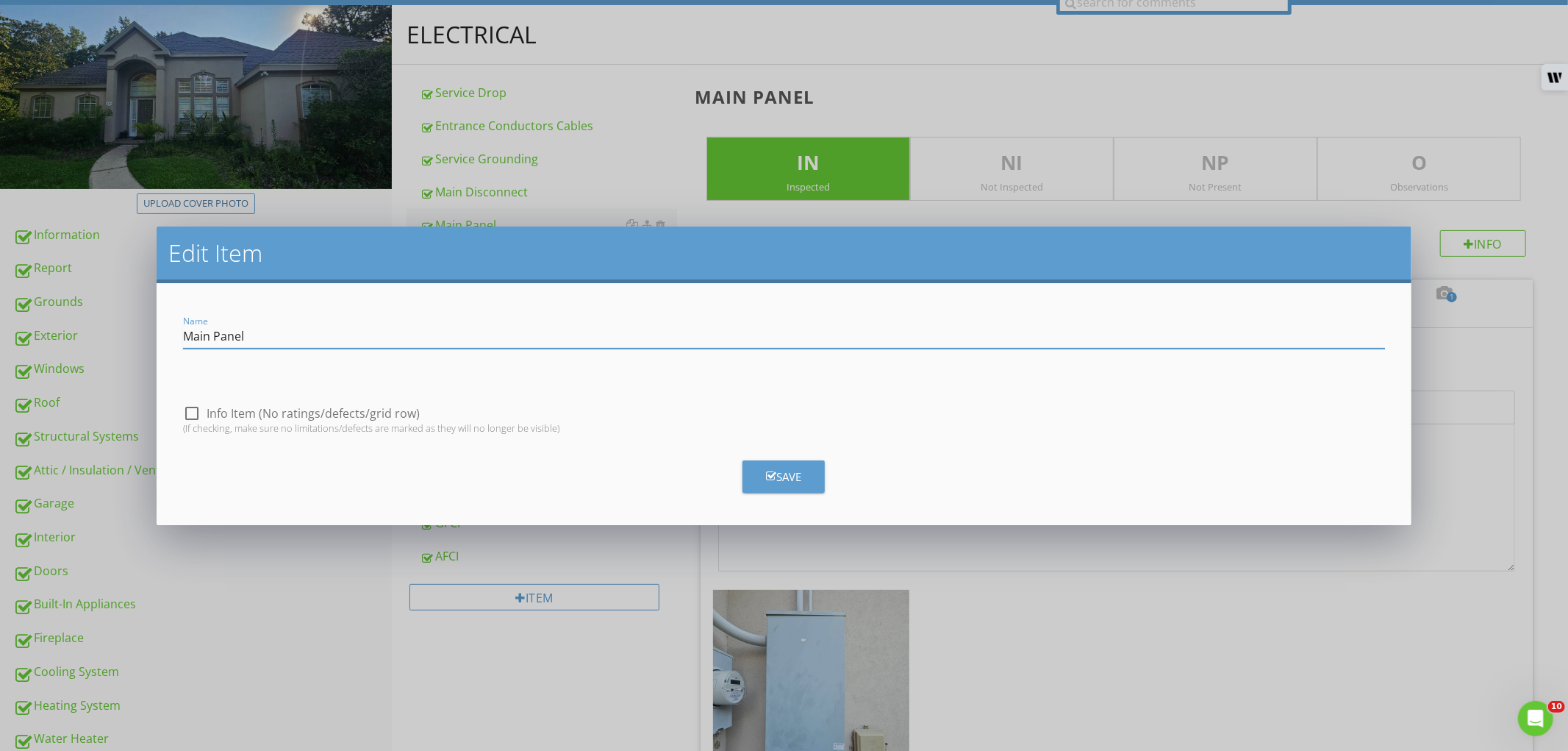
click at [206, 336] on input "Main Panel" at bounding box center [783, 337] width 1201 height 25
type input "Generator Panel"
click at [809, 478] on button "Save" at bounding box center [783, 476] width 82 height 33
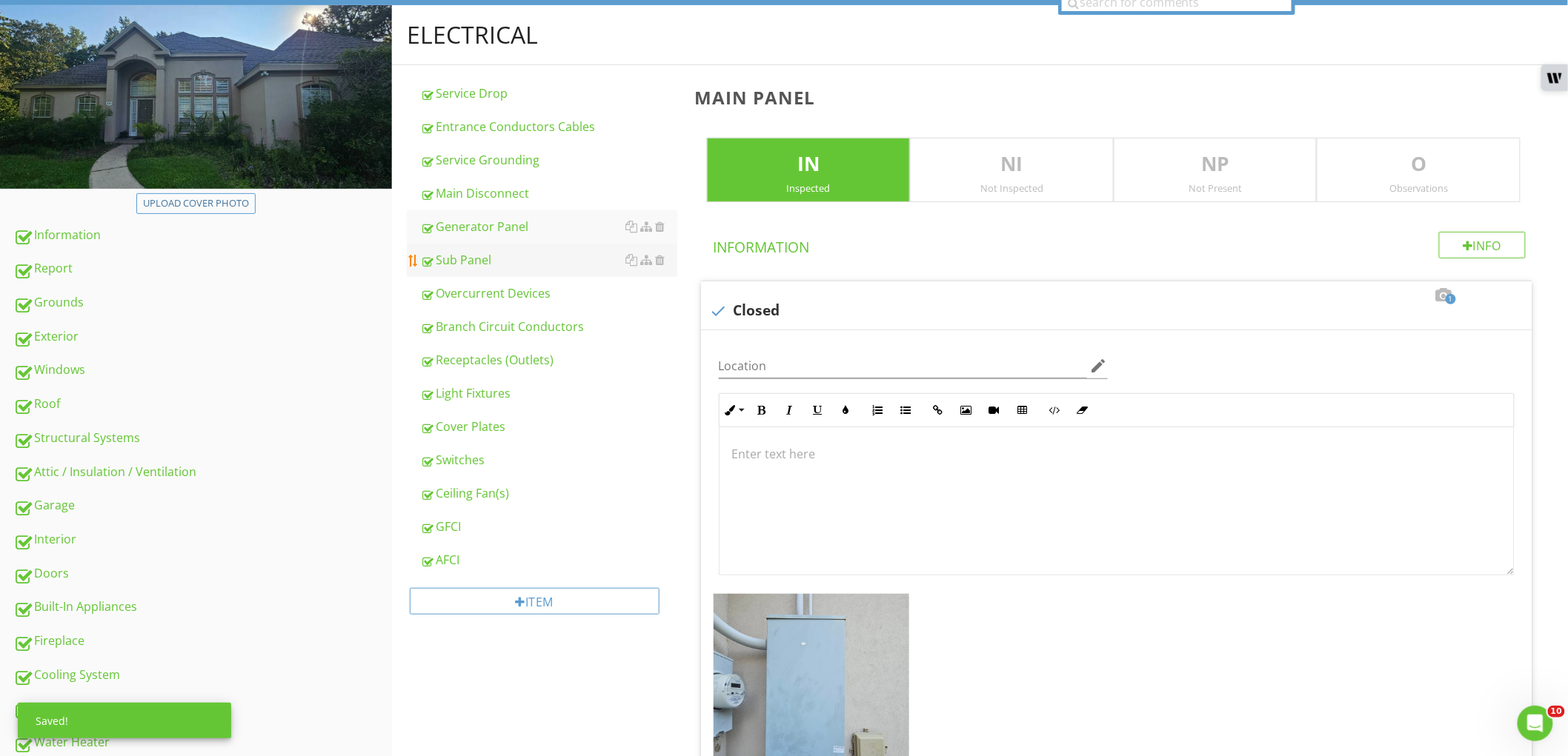
click at [526, 261] on div "Sub Panel" at bounding box center [549, 260] width 257 height 18
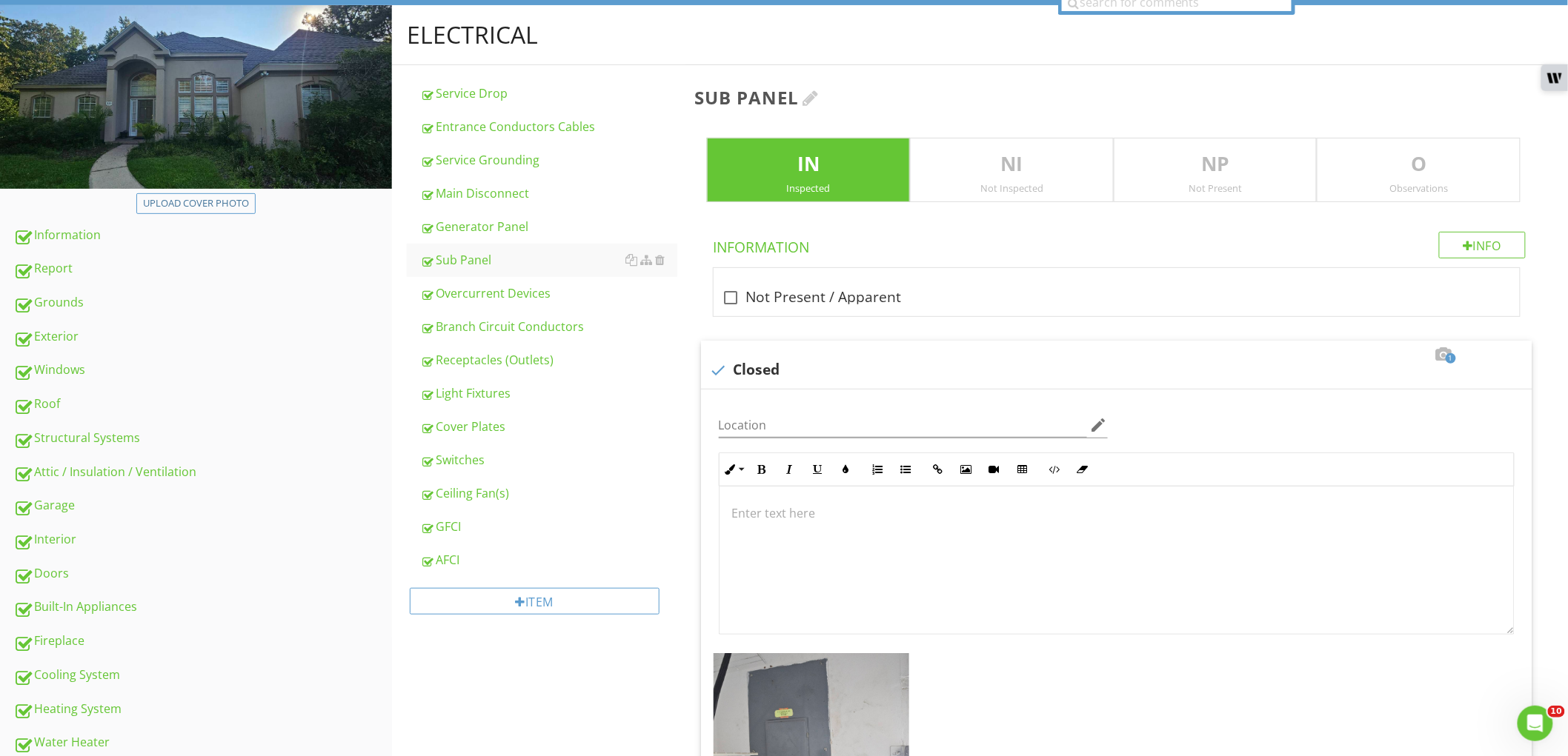
click at [812, 96] on div at bounding box center [812, 98] width 16 height 18
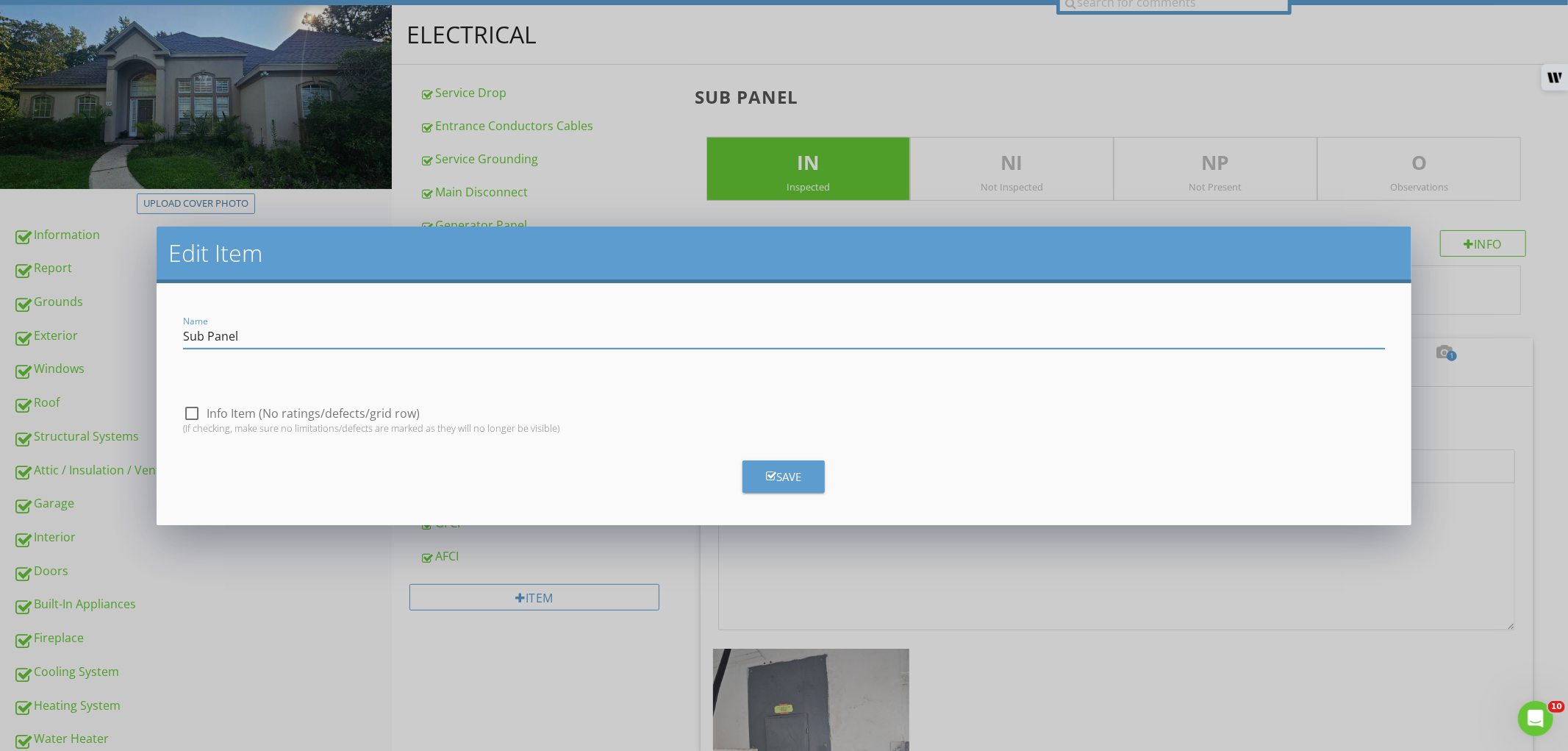
click at [189, 335] on input "Sub Panel" at bounding box center [783, 337] width 1201 height 25
type input "Main Panel"
click at [792, 475] on div "Save" at bounding box center [783, 477] width 35 height 17
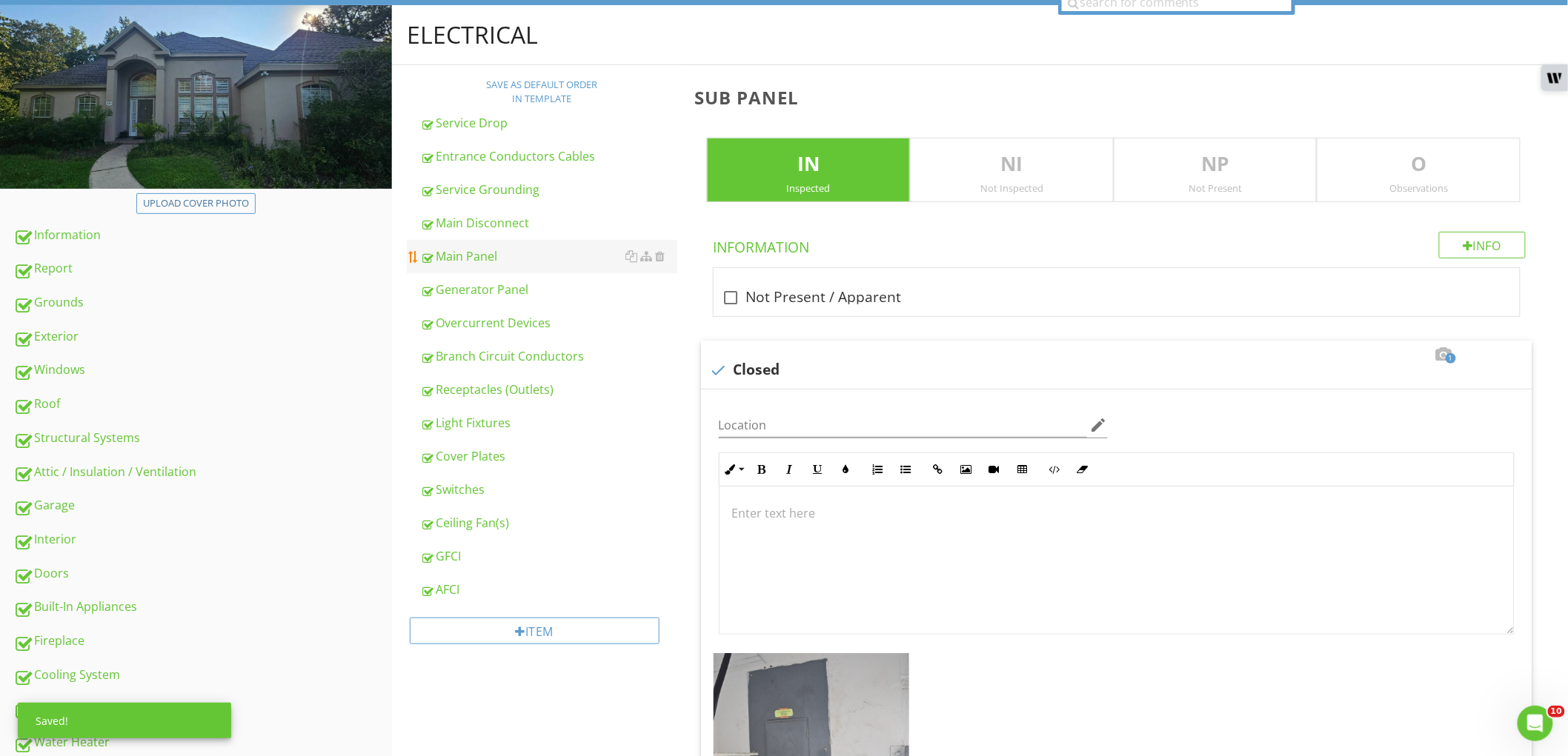
click at [491, 254] on div "Main Panel" at bounding box center [549, 256] width 257 height 18
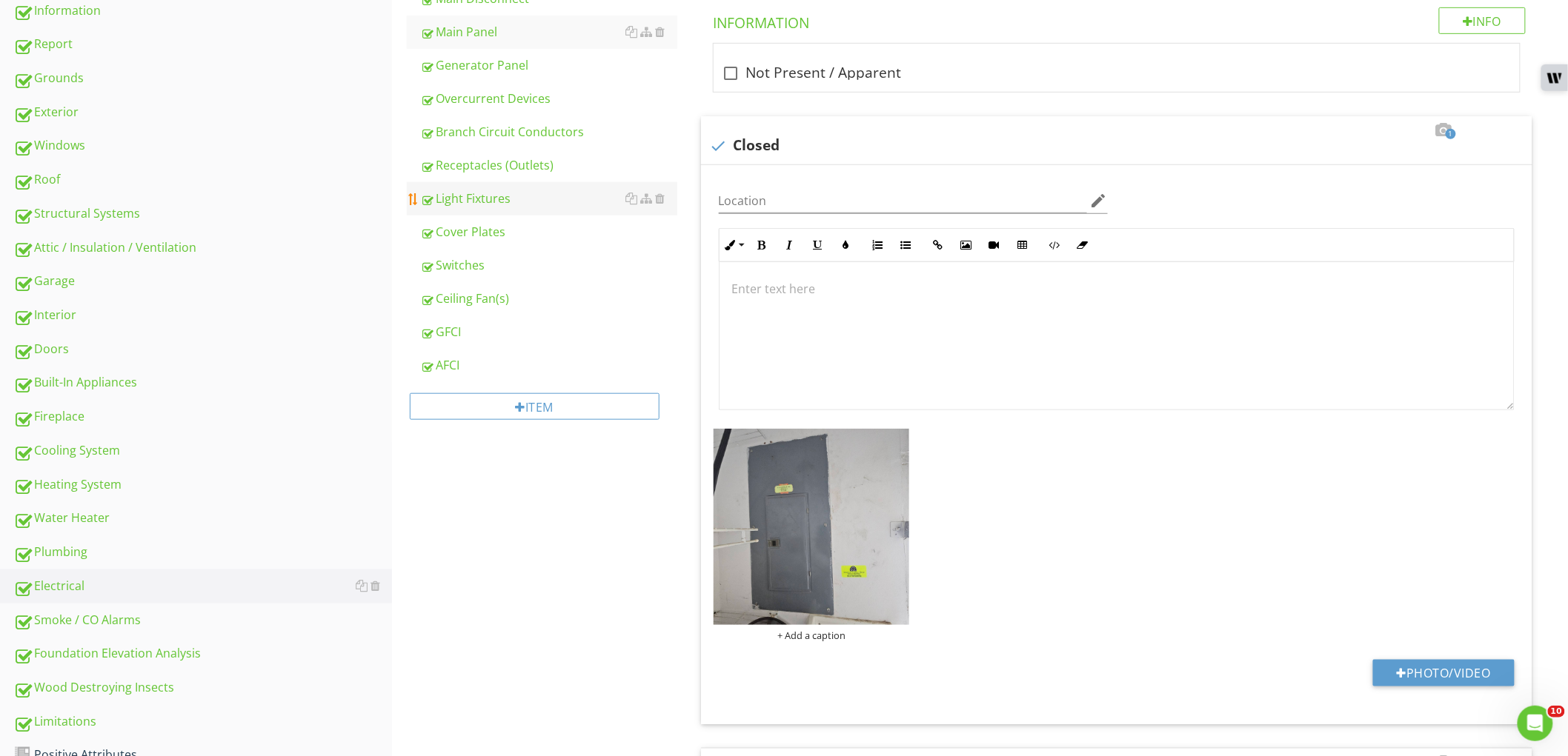
scroll to position [262, 0]
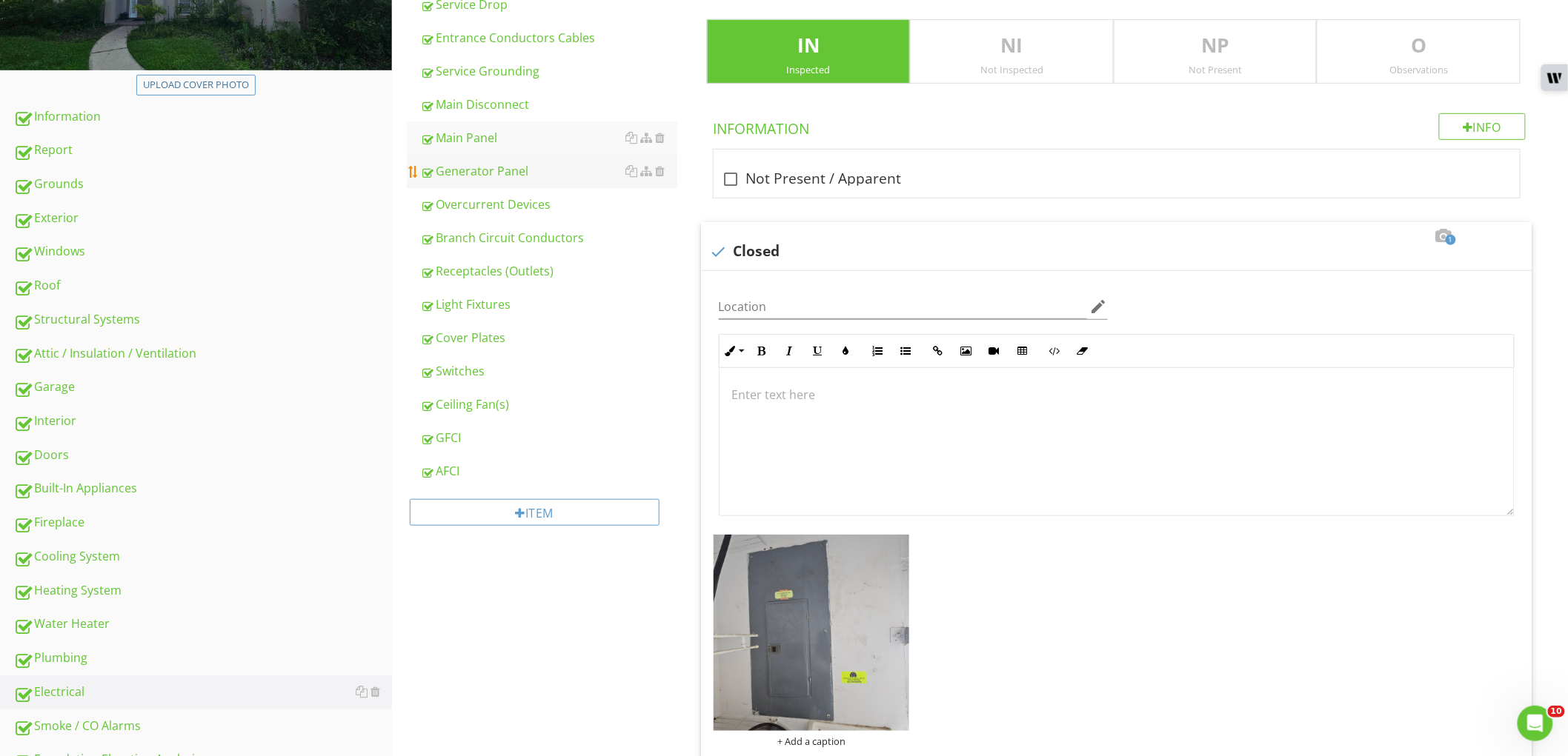
click at [489, 163] on div "Generator Panel" at bounding box center [549, 171] width 257 height 18
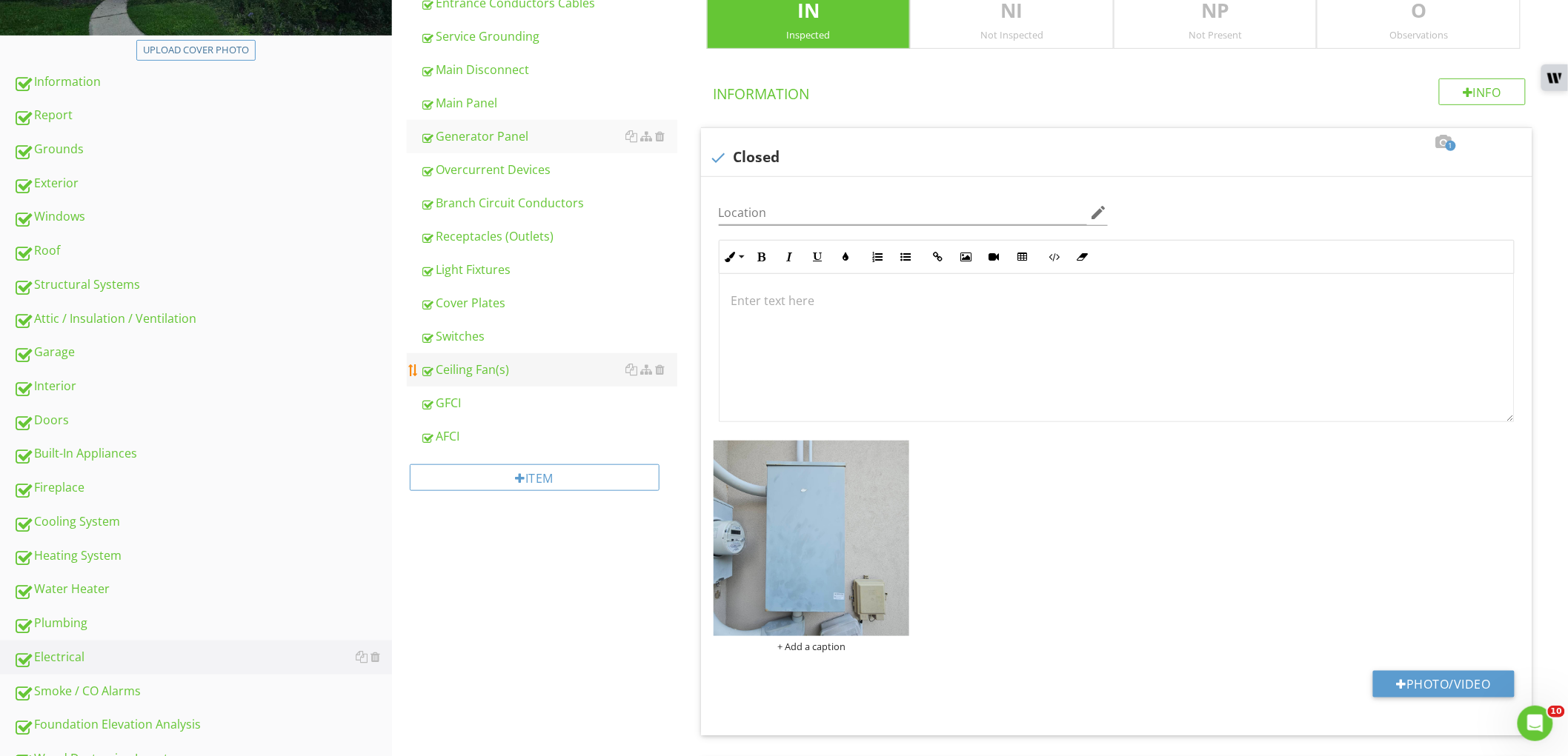
scroll to position [285, 0]
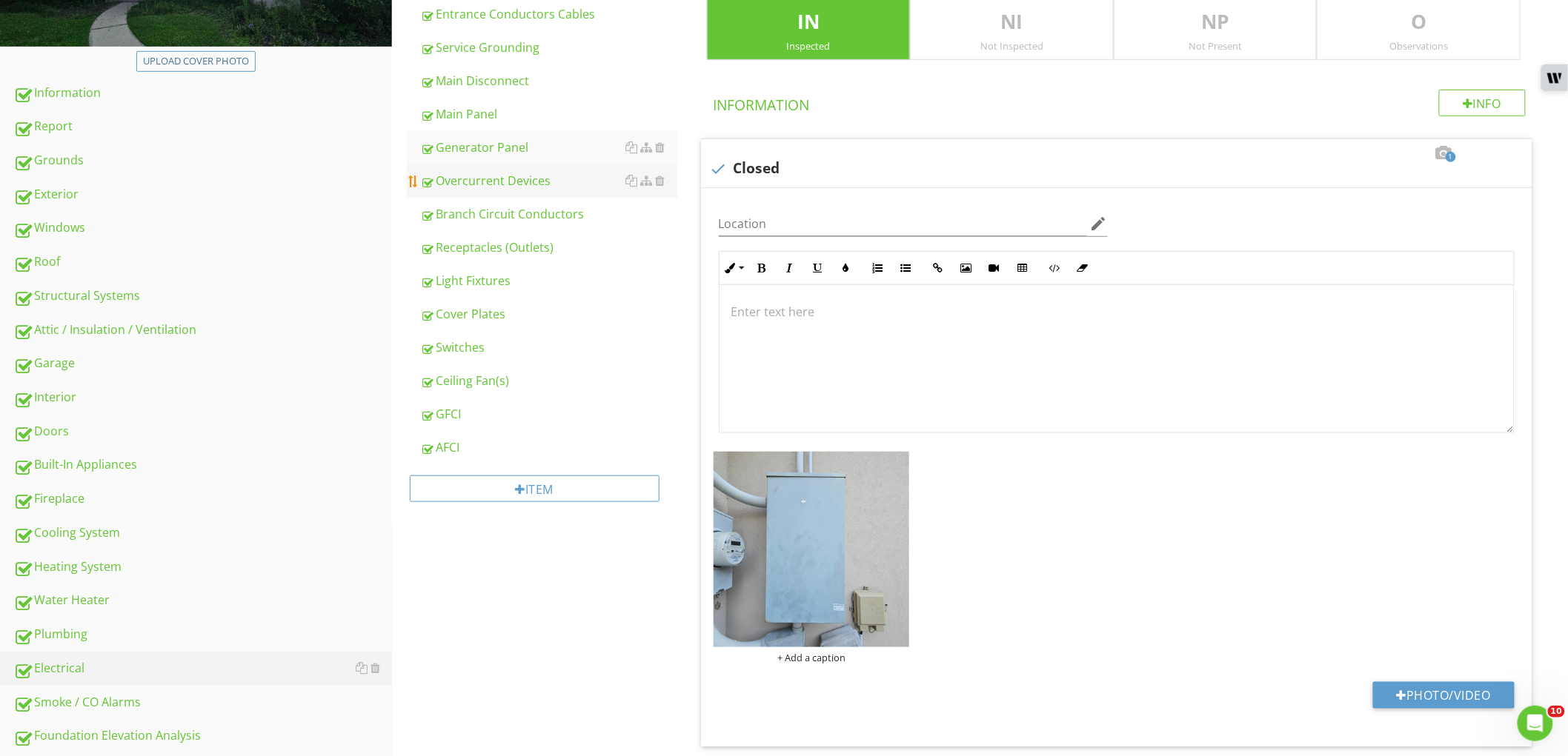
click at [467, 182] on div "Overcurrent Devices" at bounding box center [549, 181] width 257 height 18
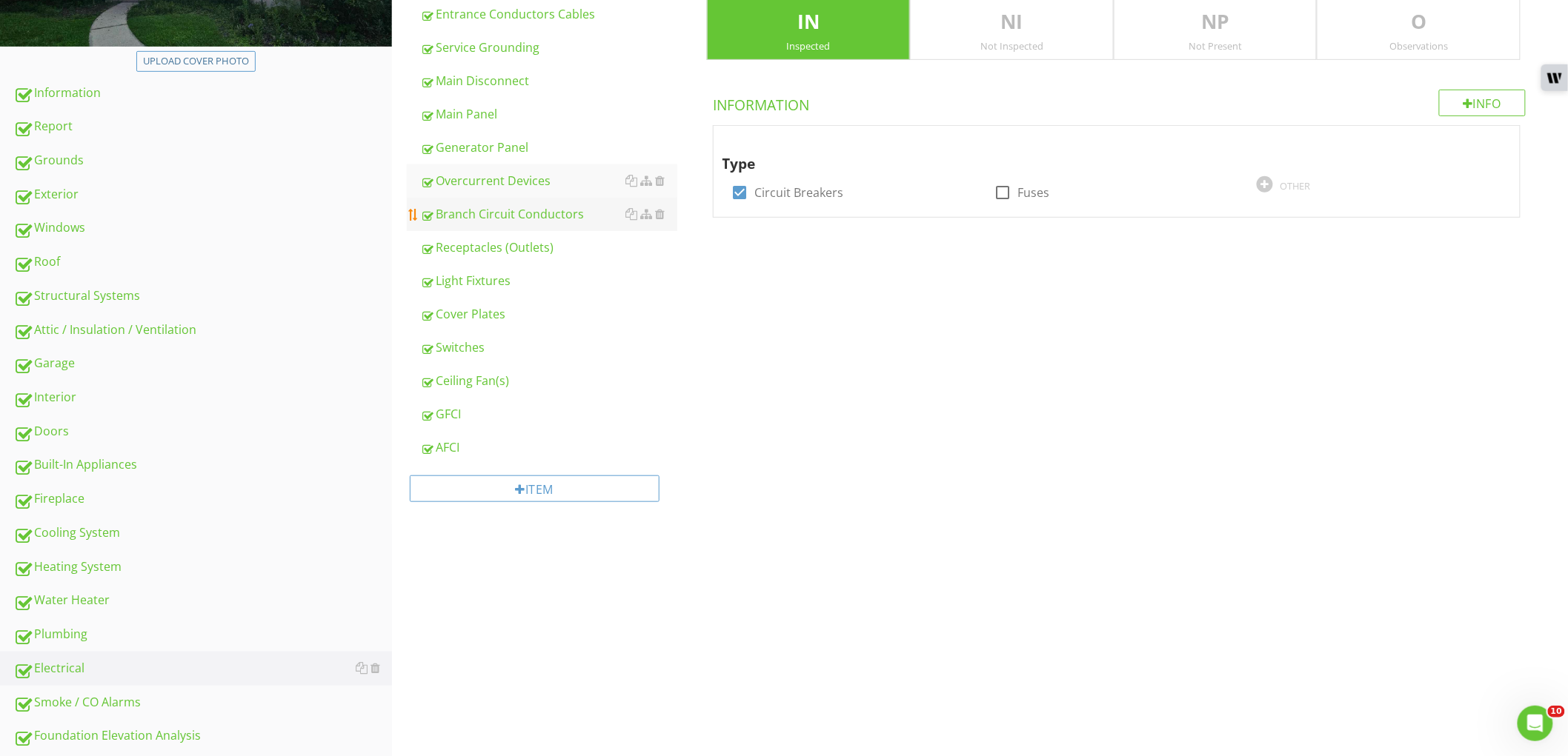
click at [469, 205] on div "Branch Circuit Conductors" at bounding box center [549, 214] width 257 height 18
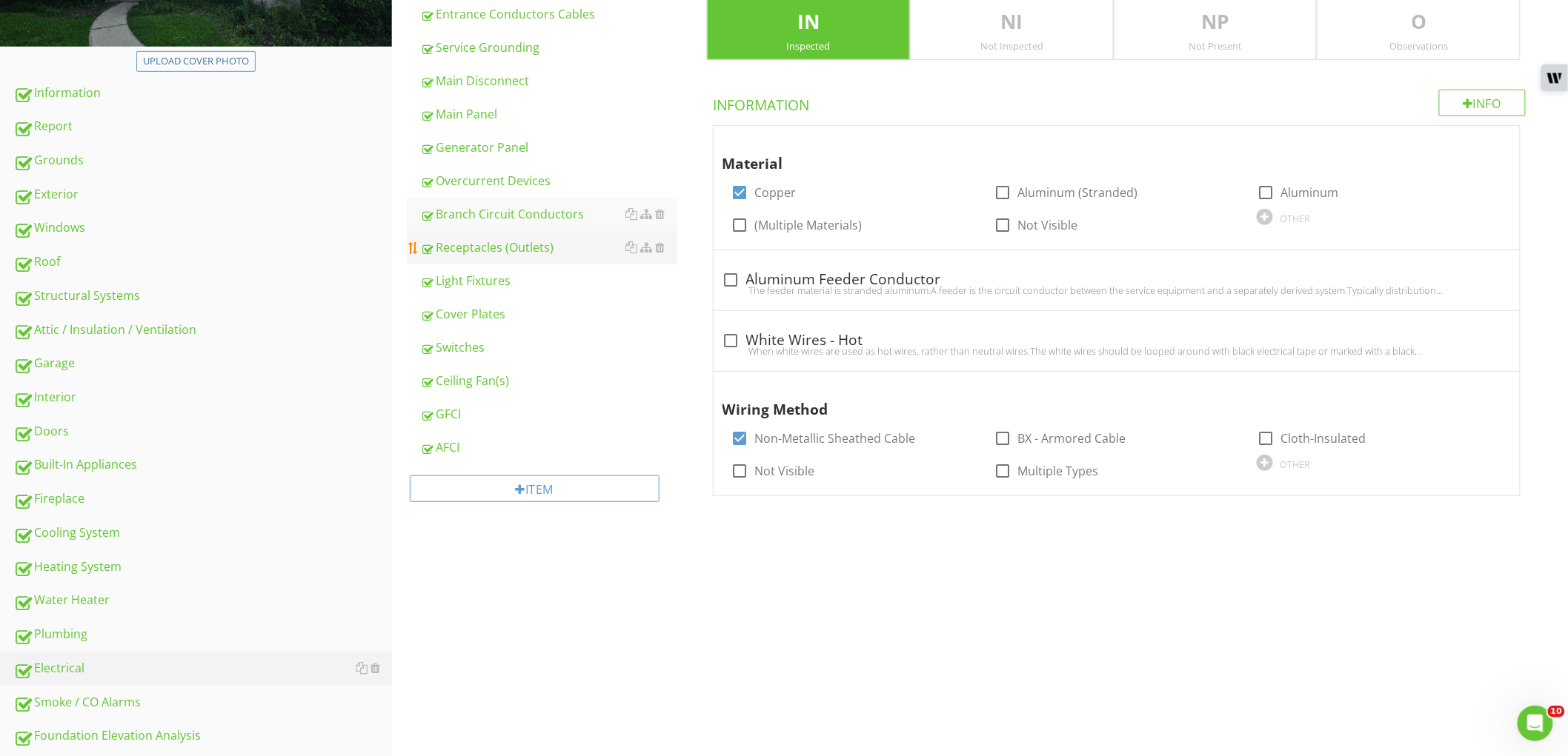
click at [479, 235] on link "Receptacles (Outlets)" at bounding box center [549, 247] width 257 height 33
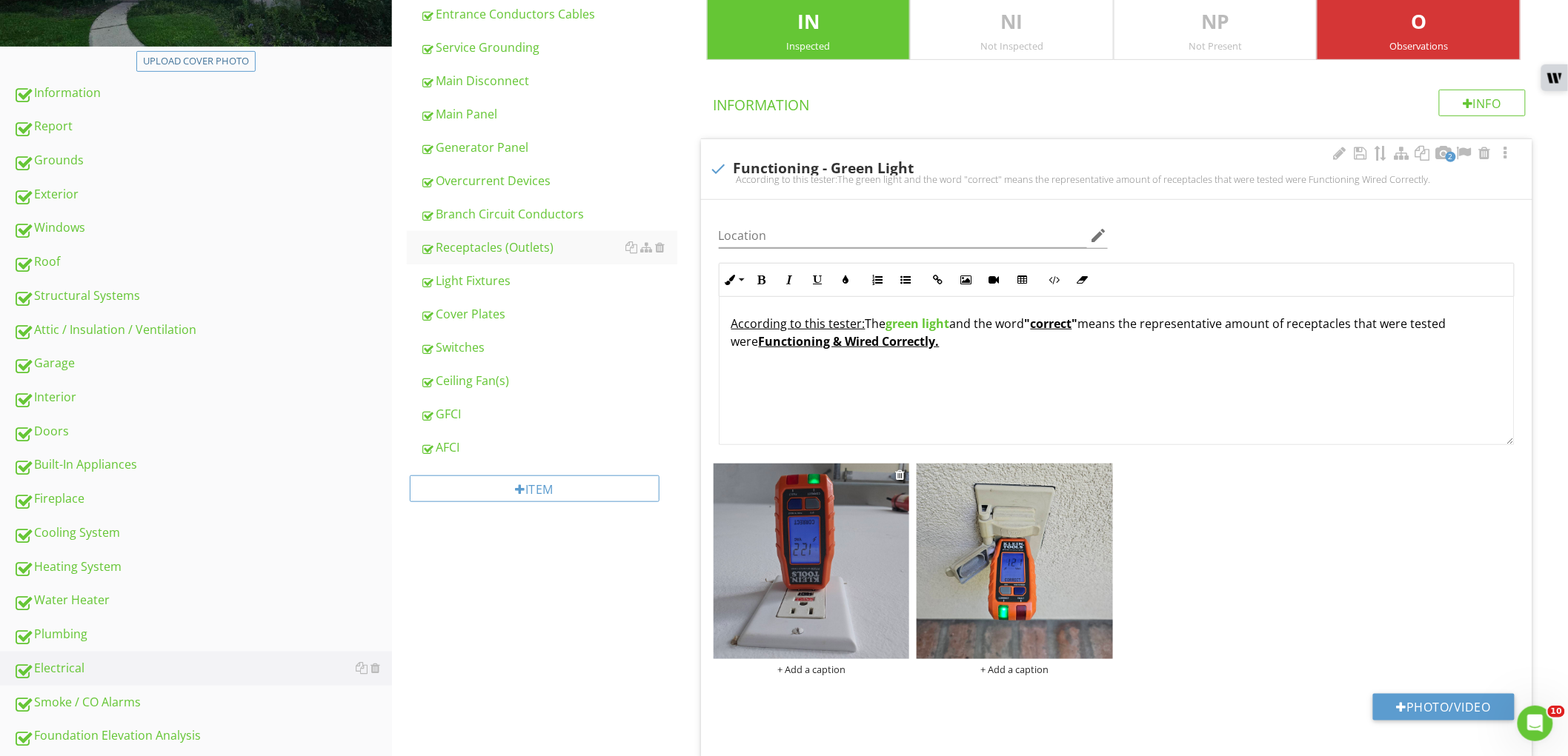
click at [782, 511] on img at bounding box center [812, 561] width 196 height 196
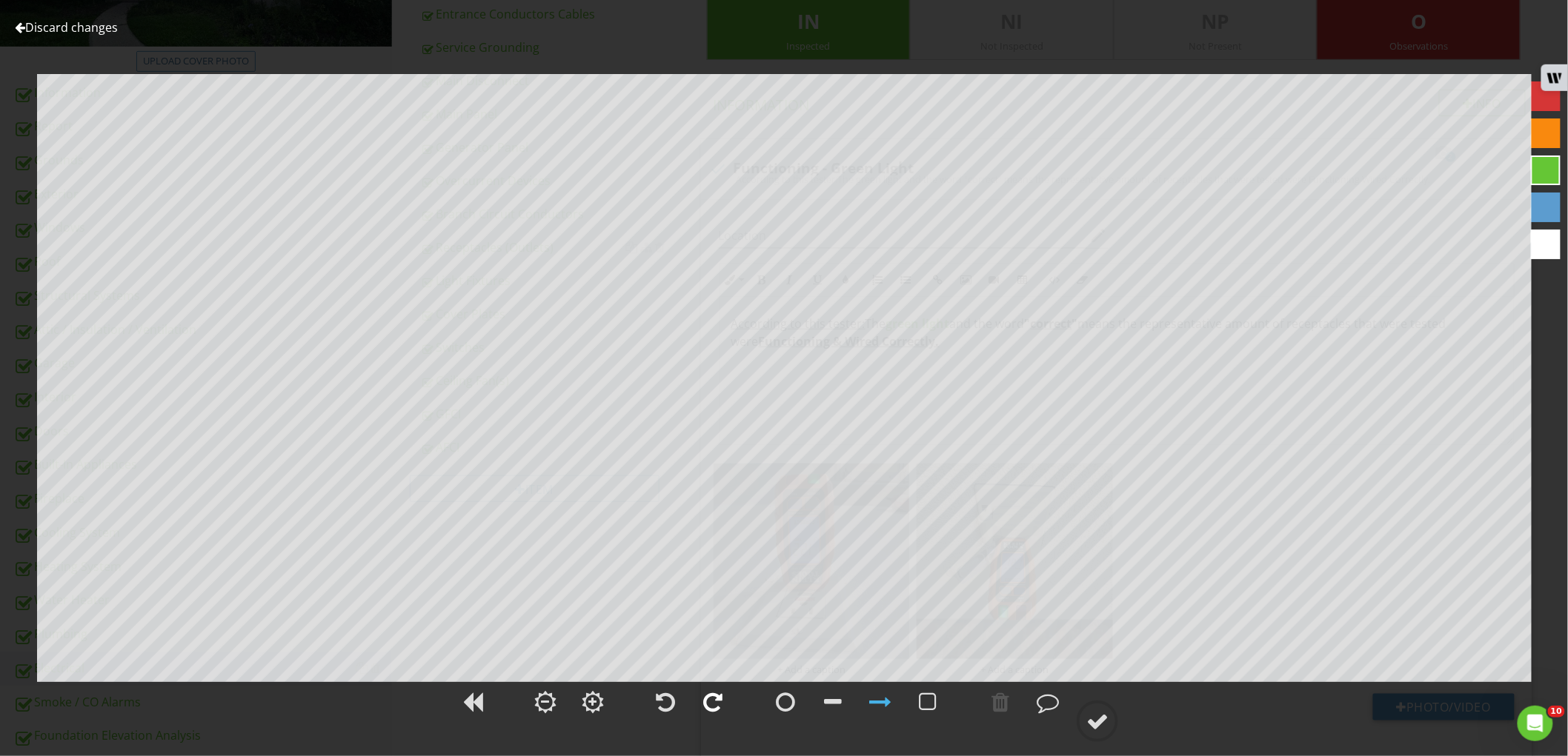
click at [719, 709] on div at bounding box center [713, 702] width 20 height 22
click at [1102, 718] on div at bounding box center [1097, 721] width 22 height 22
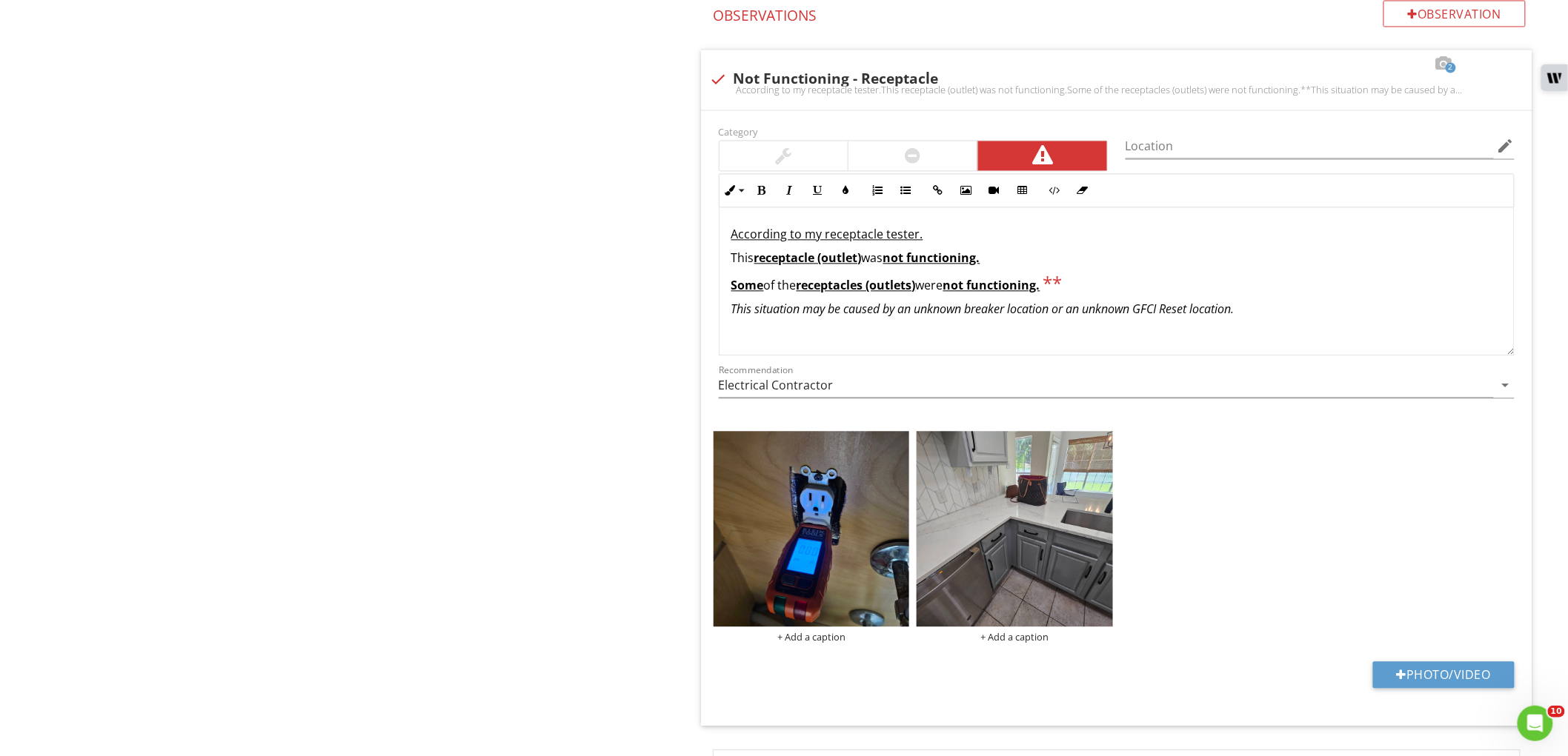
scroll to position [1272, 0]
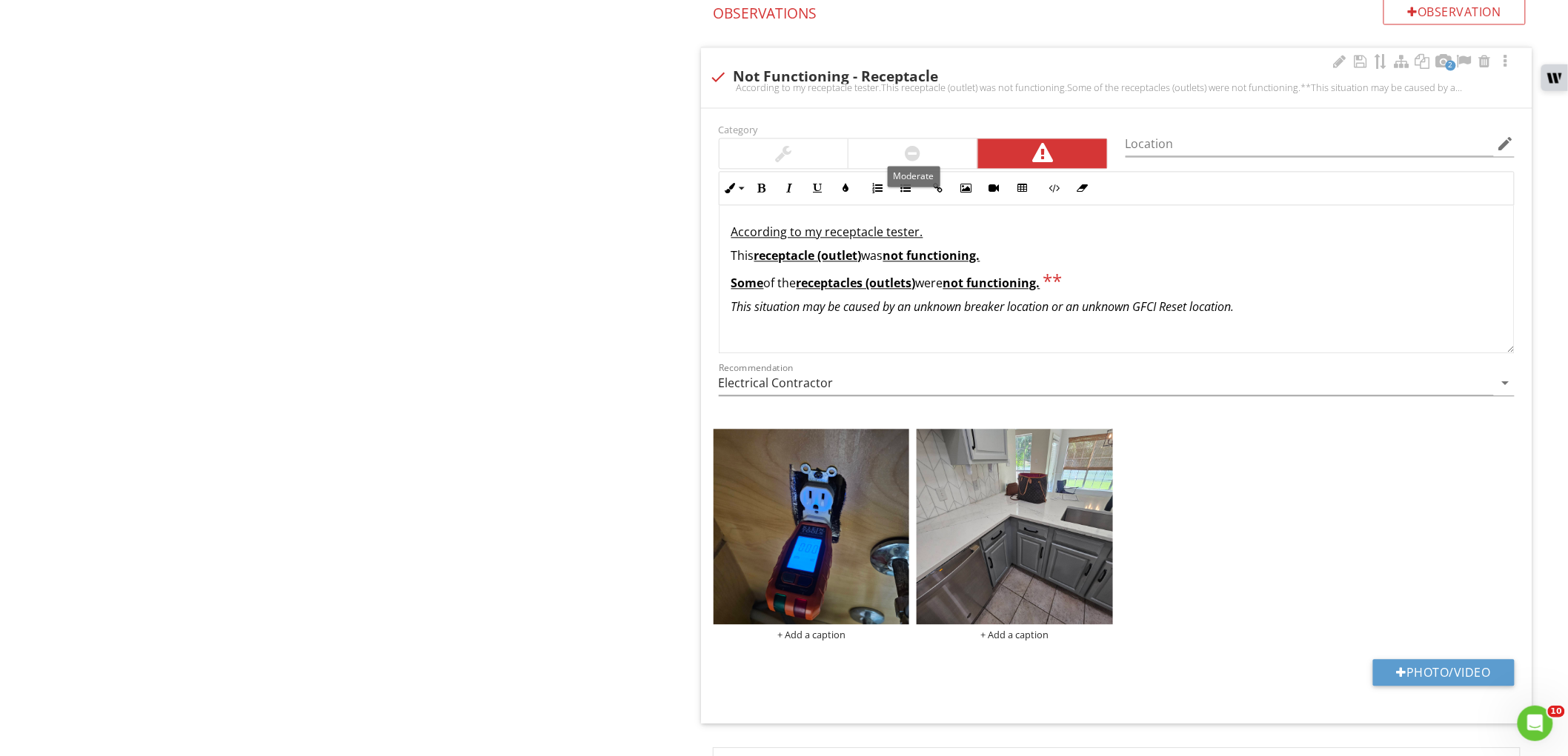
click at [891, 155] on div at bounding box center [912, 153] width 129 height 29
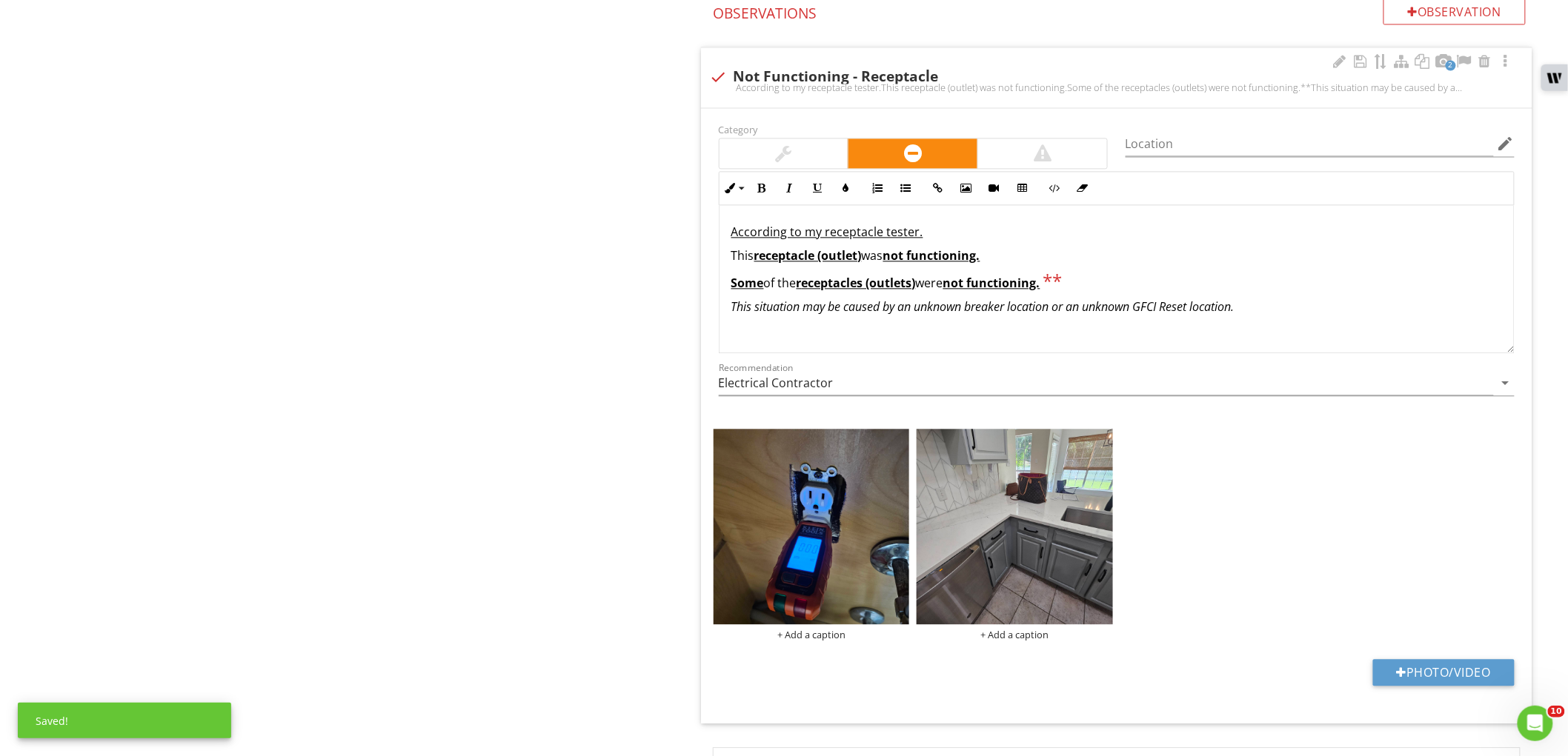
click at [871, 279] on u "eceptacles (outlets)" at bounding box center [859, 283] width 115 height 16
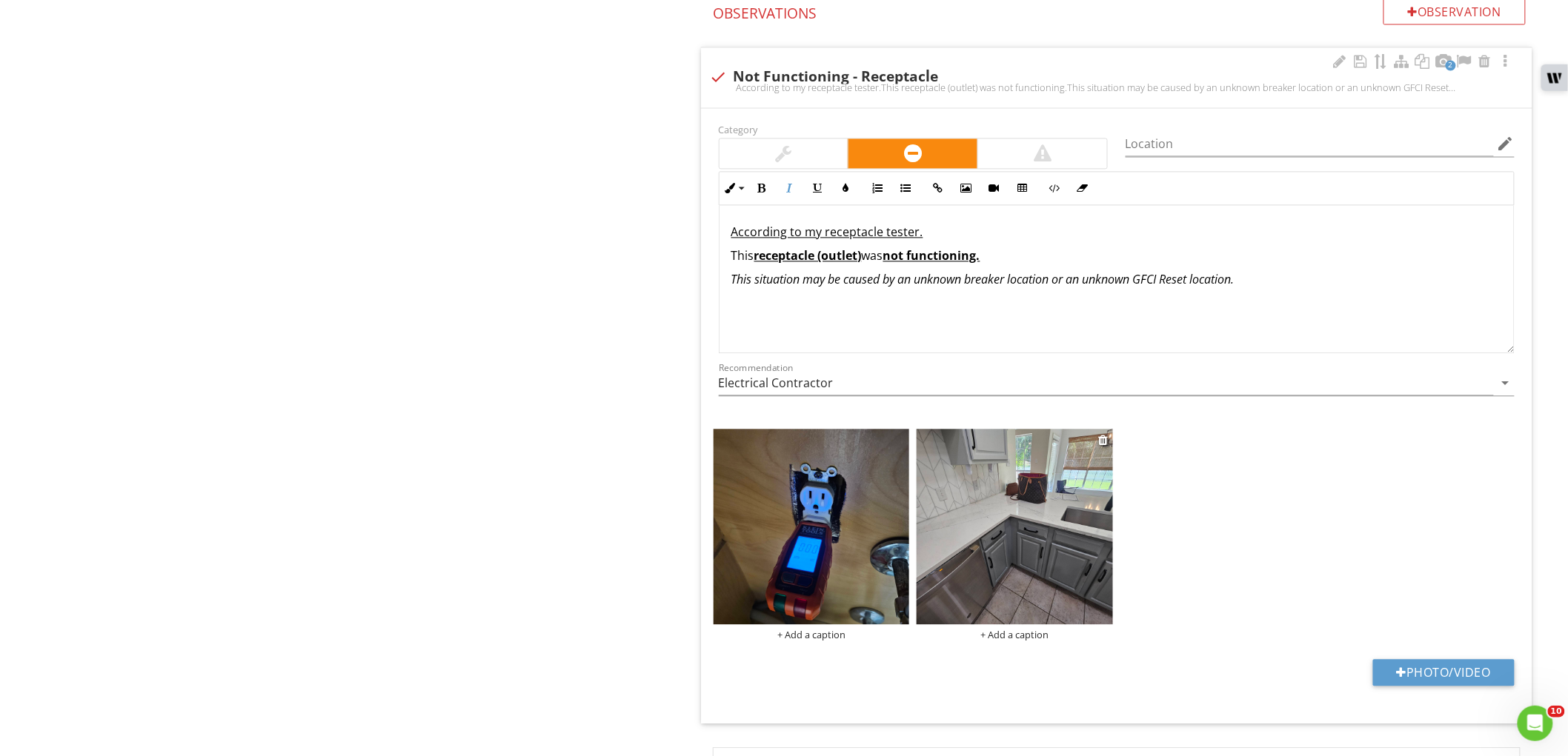
click at [964, 544] on img at bounding box center [1014, 526] width 196 height 196
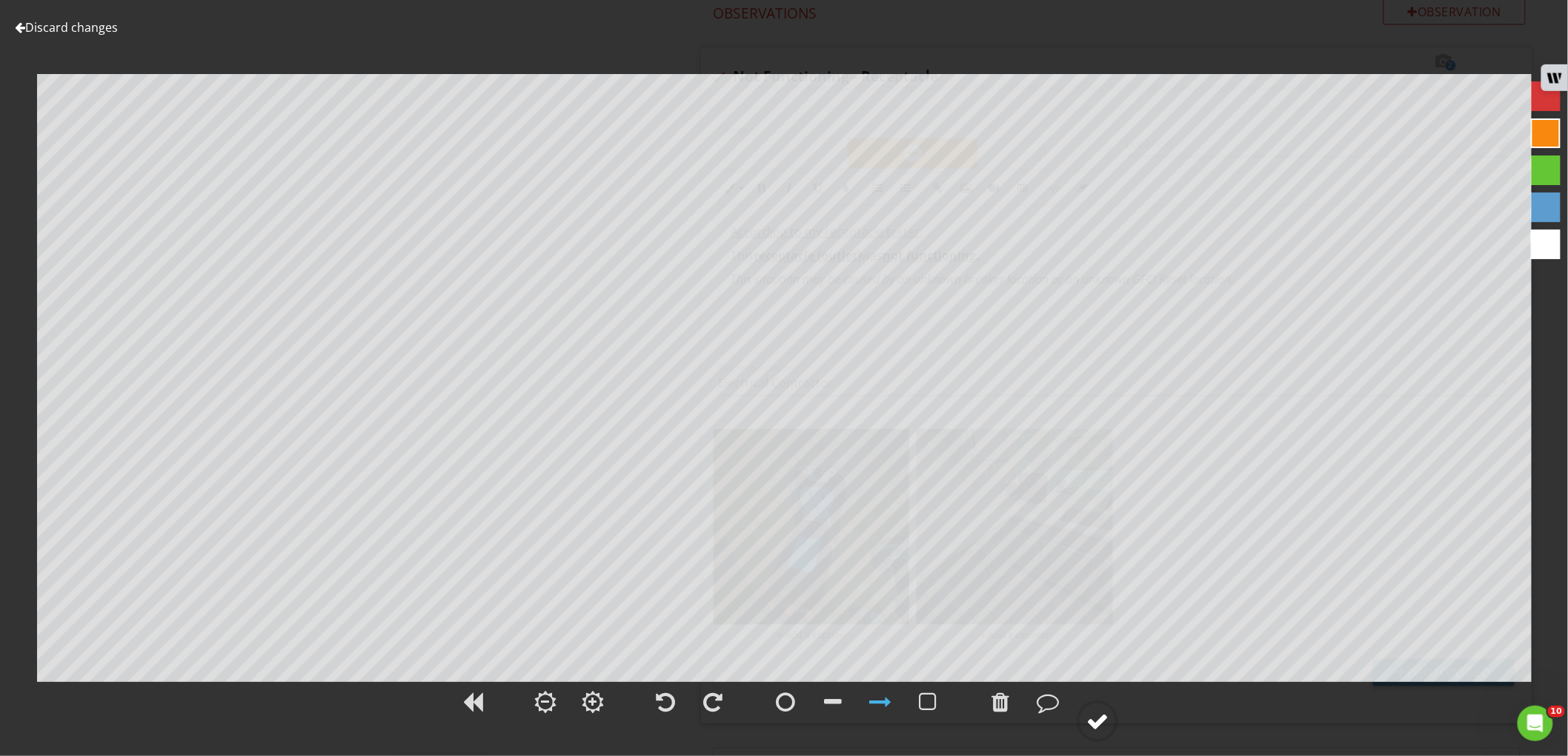
click at [1113, 717] on circle at bounding box center [1097, 721] width 38 height 38
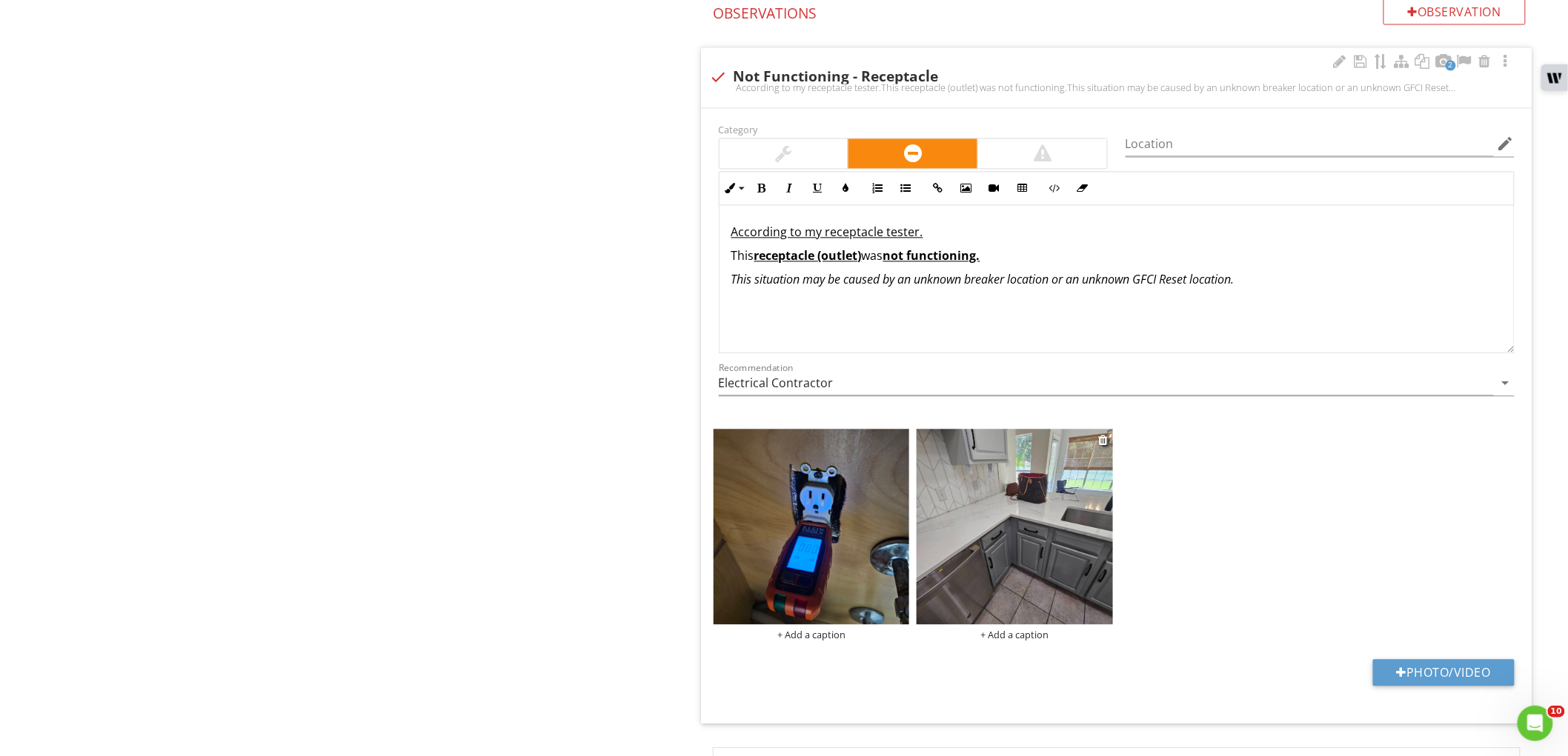
click at [1065, 593] on img at bounding box center [1014, 526] width 196 height 196
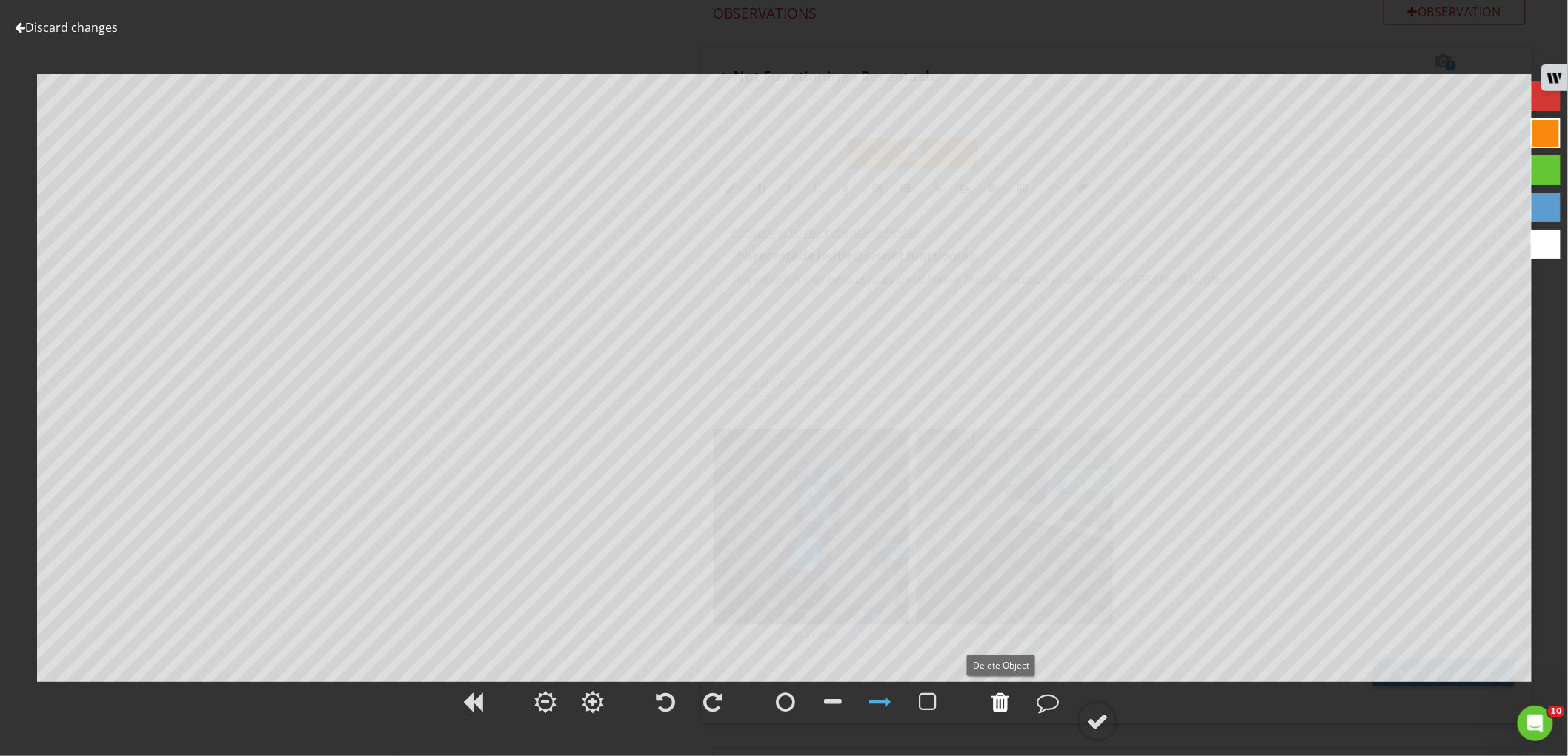
click at [1010, 695] on div at bounding box center [1001, 702] width 37 height 37
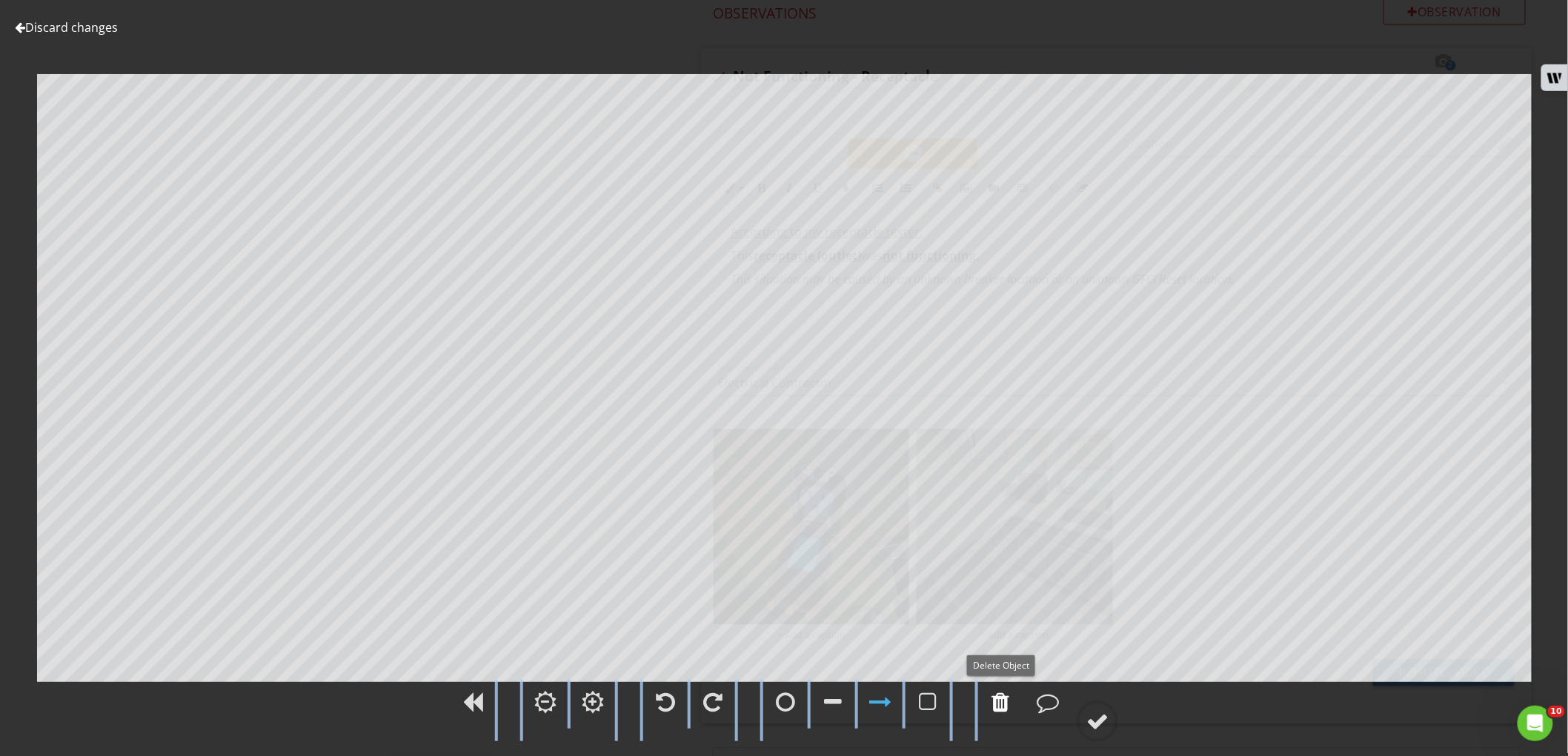
click at [1010, 695] on div at bounding box center [1001, 702] width 37 height 37
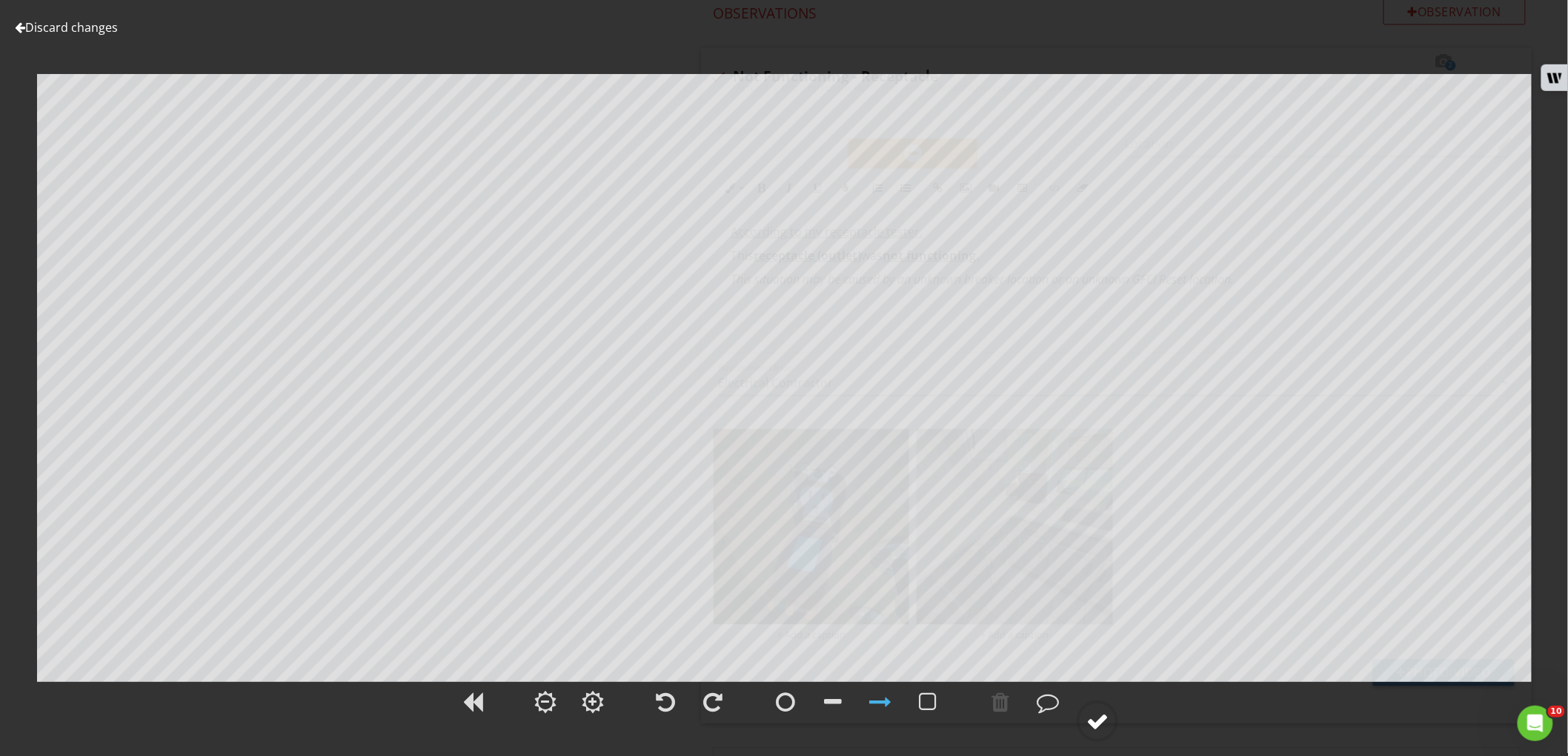
click at [1097, 715] on div at bounding box center [1097, 721] width 22 height 22
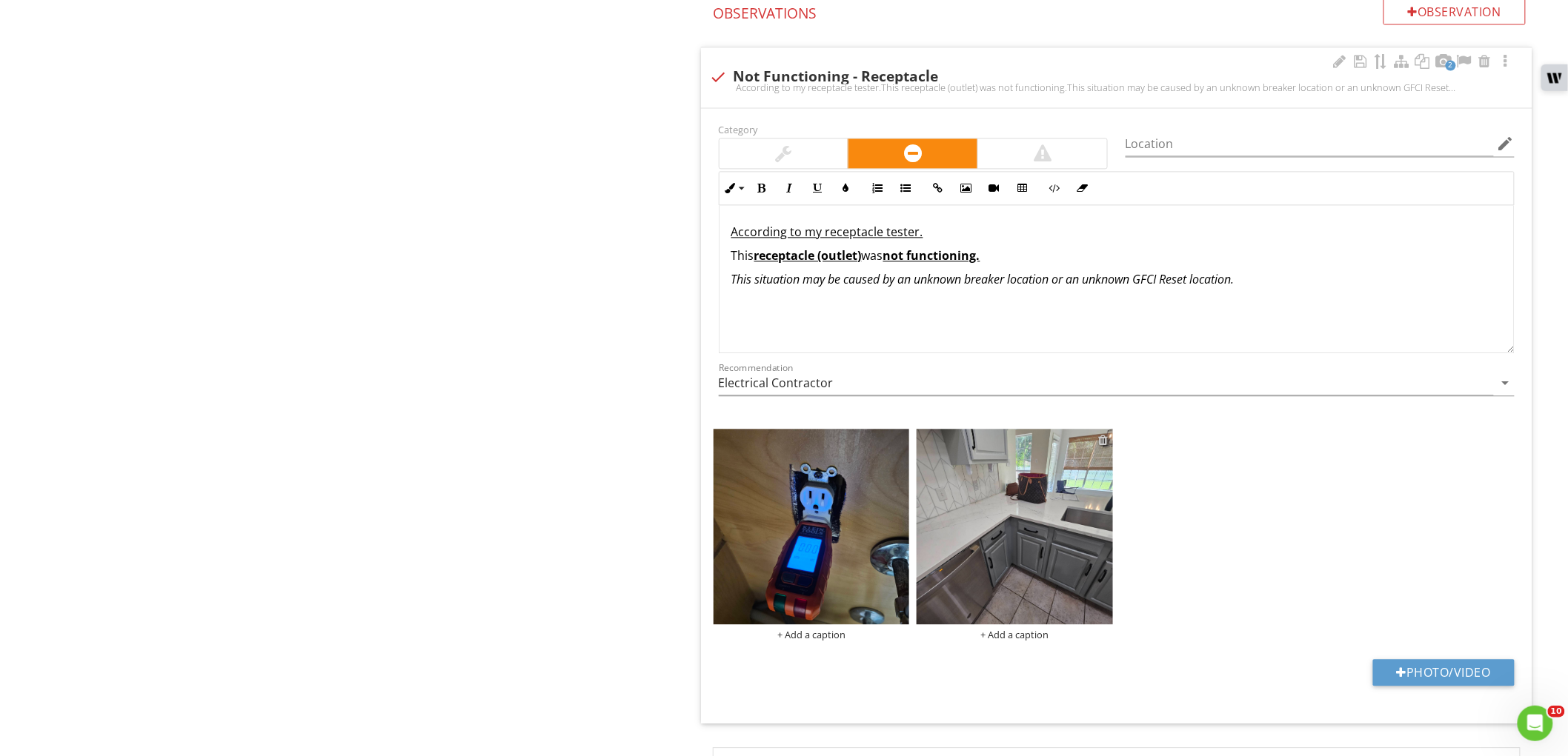
click at [1102, 439] on div at bounding box center [1103, 439] width 10 height 12
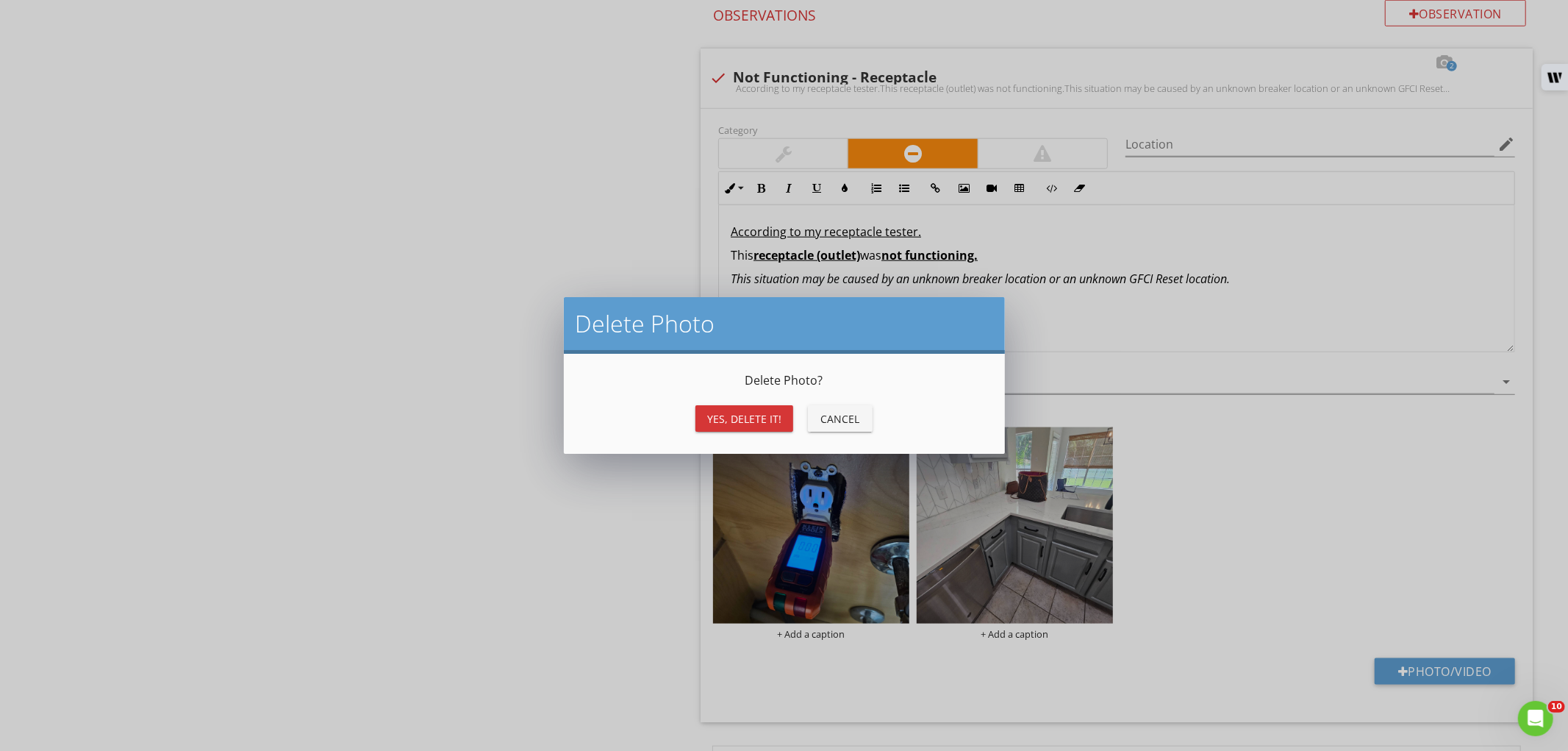
click at [745, 420] on div "Yes, Delete it!" at bounding box center [744, 419] width 74 height 16
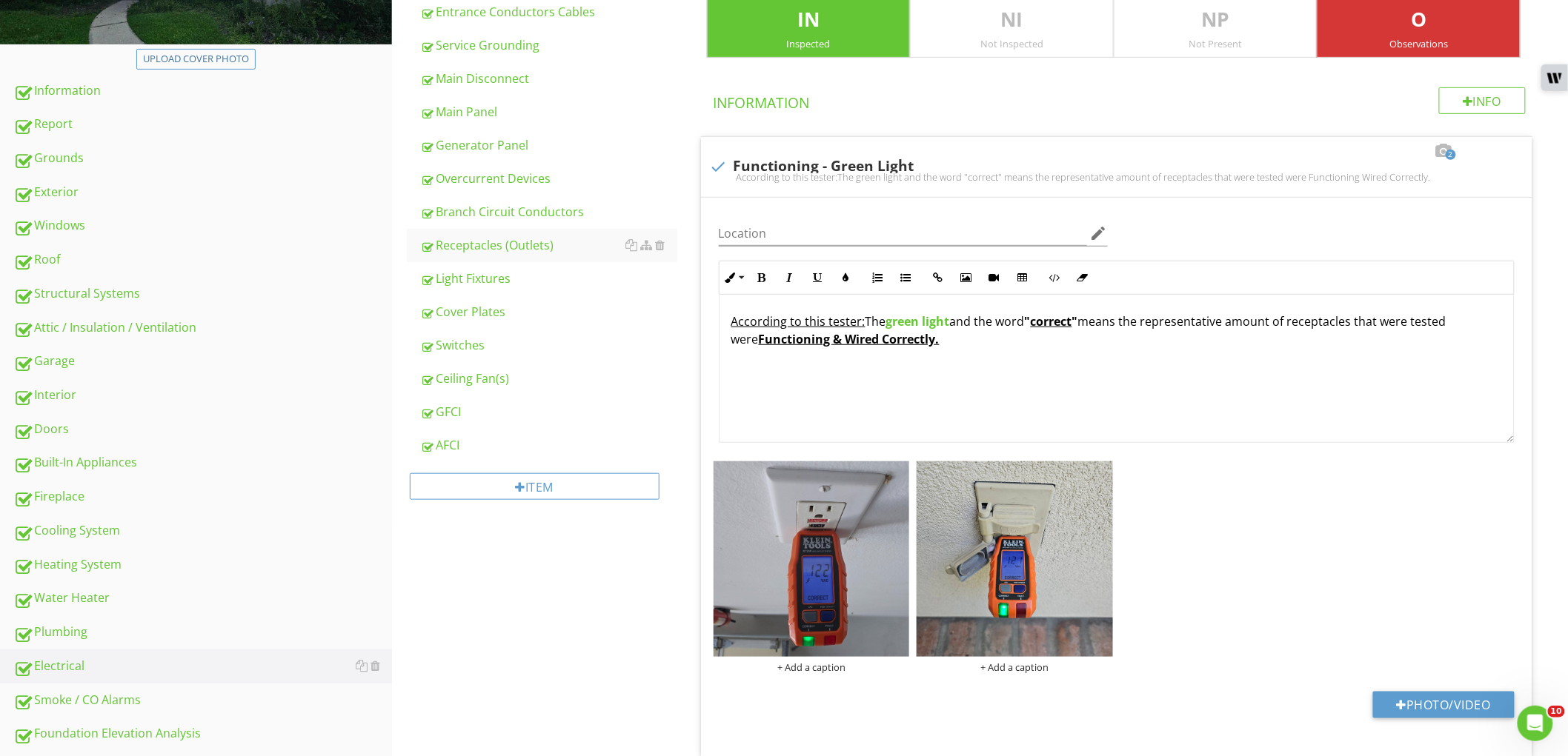
scroll to position [285, 0]
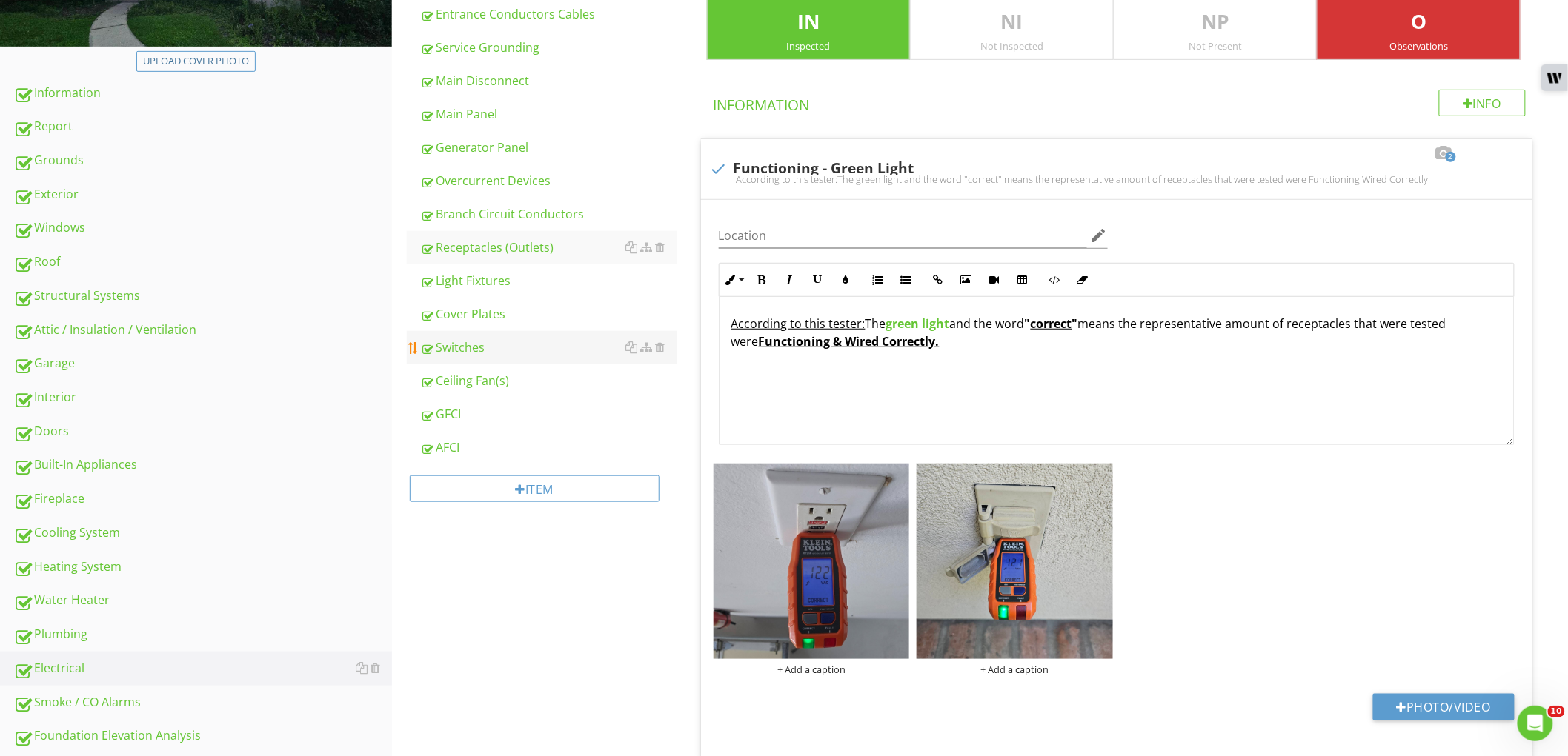
click at [489, 338] on div "Switches" at bounding box center [549, 347] width 257 height 18
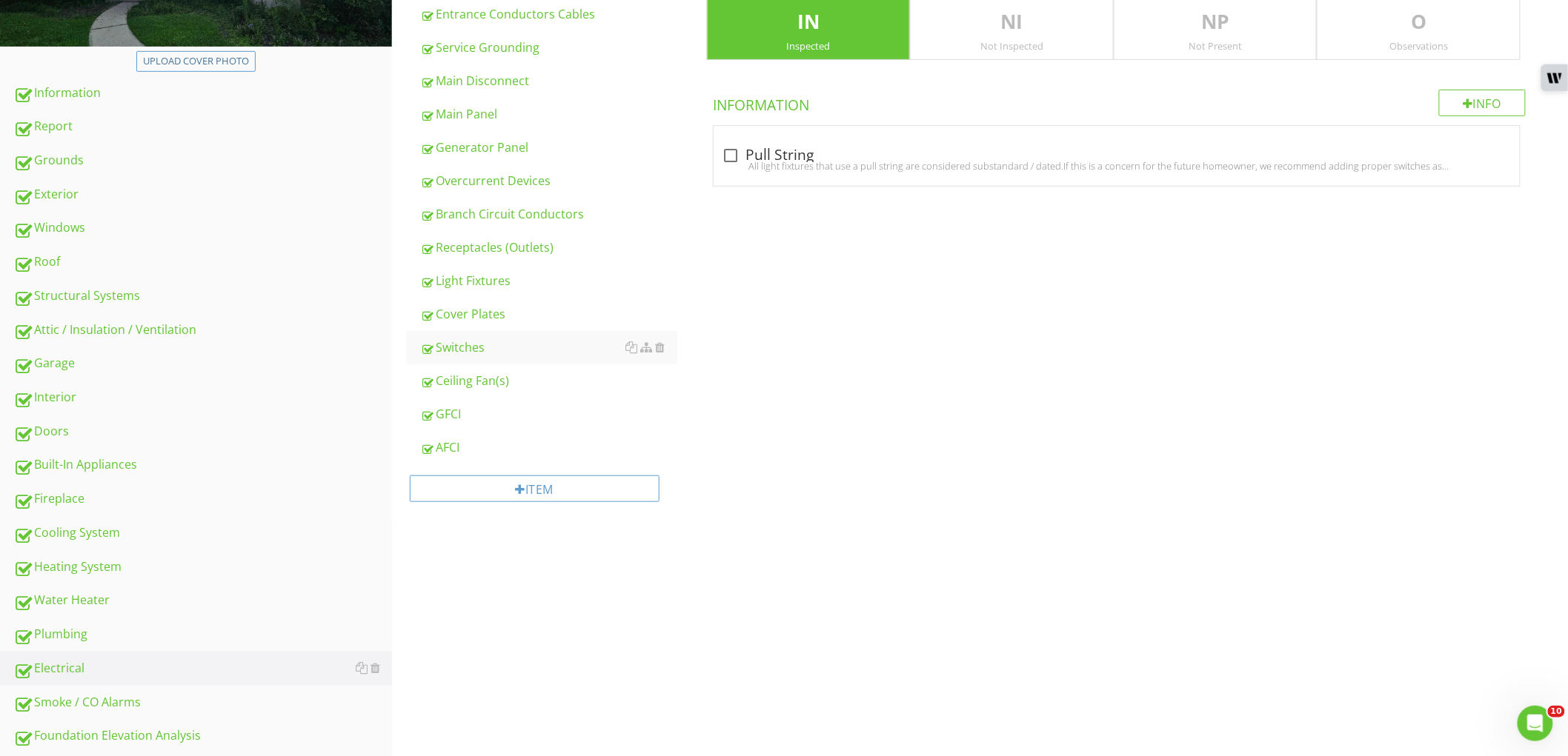
click at [1383, 34] on p "O" at bounding box center [1419, 21] width 202 height 29
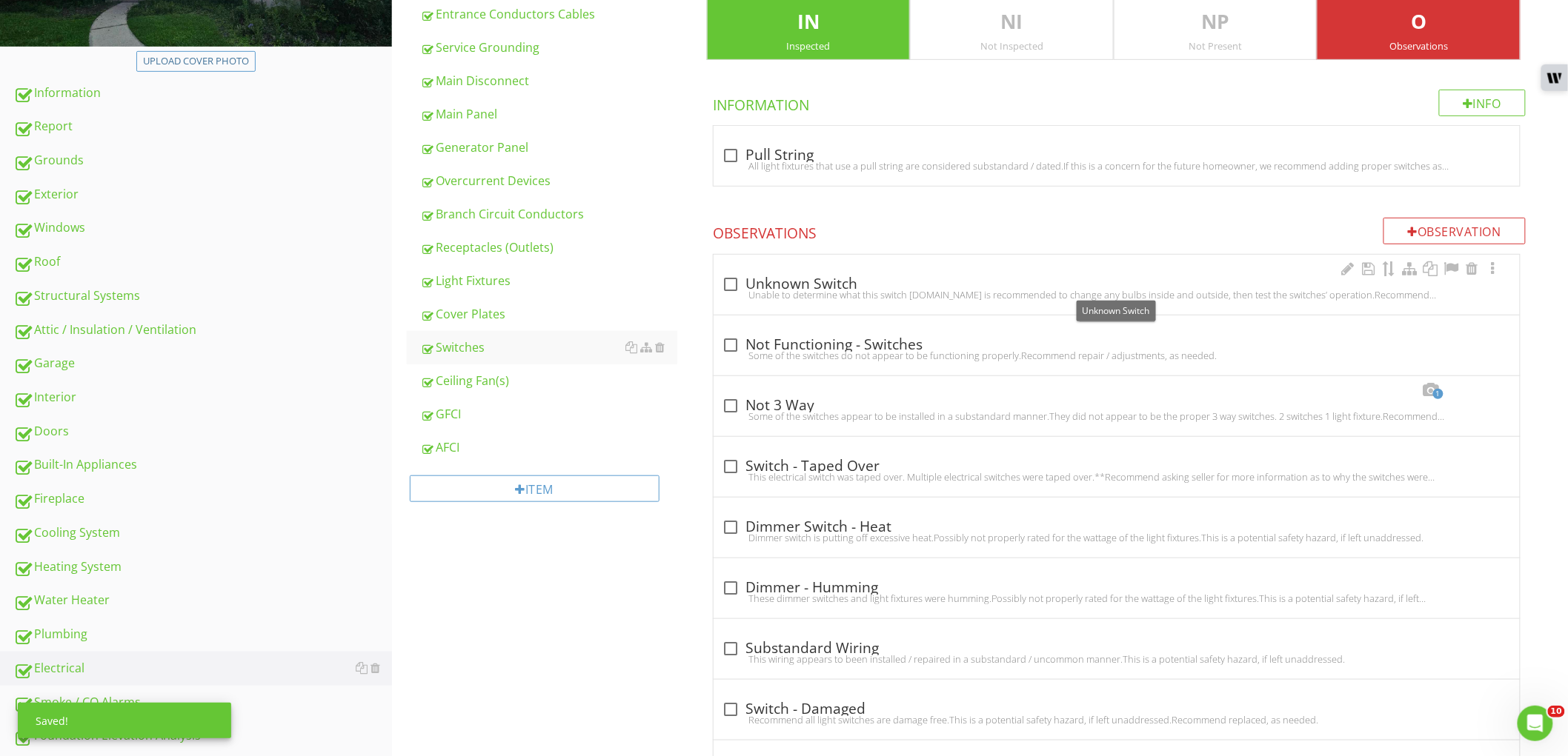
click at [741, 287] on div at bounding box center [731, 284] width 25 height 25
checkbox input "true"
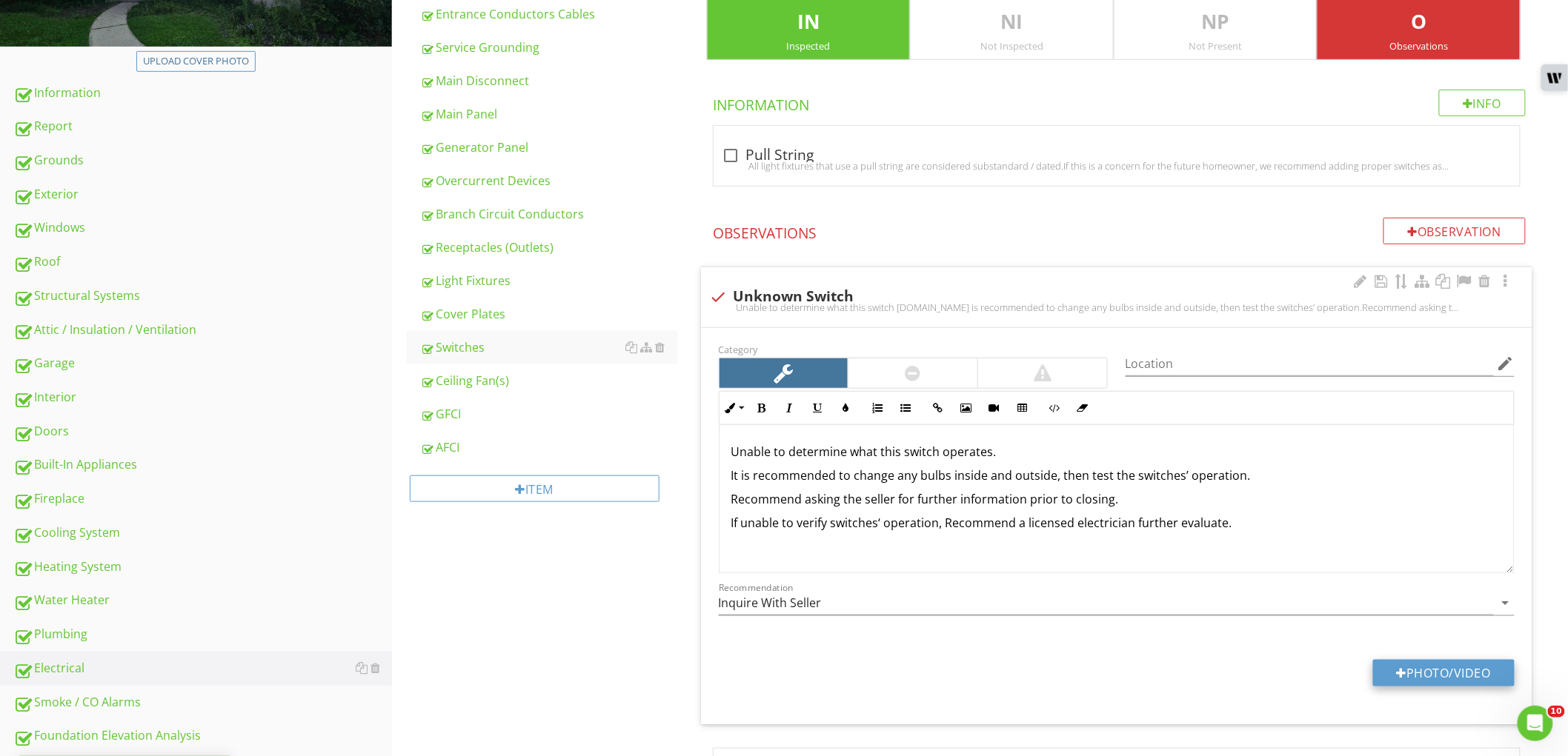
click at [1397, 679] on button "Photo/Video" at bounding box center [1443, 673] width 141 height 27
type input "C:\fakepath\data (1).jpg"
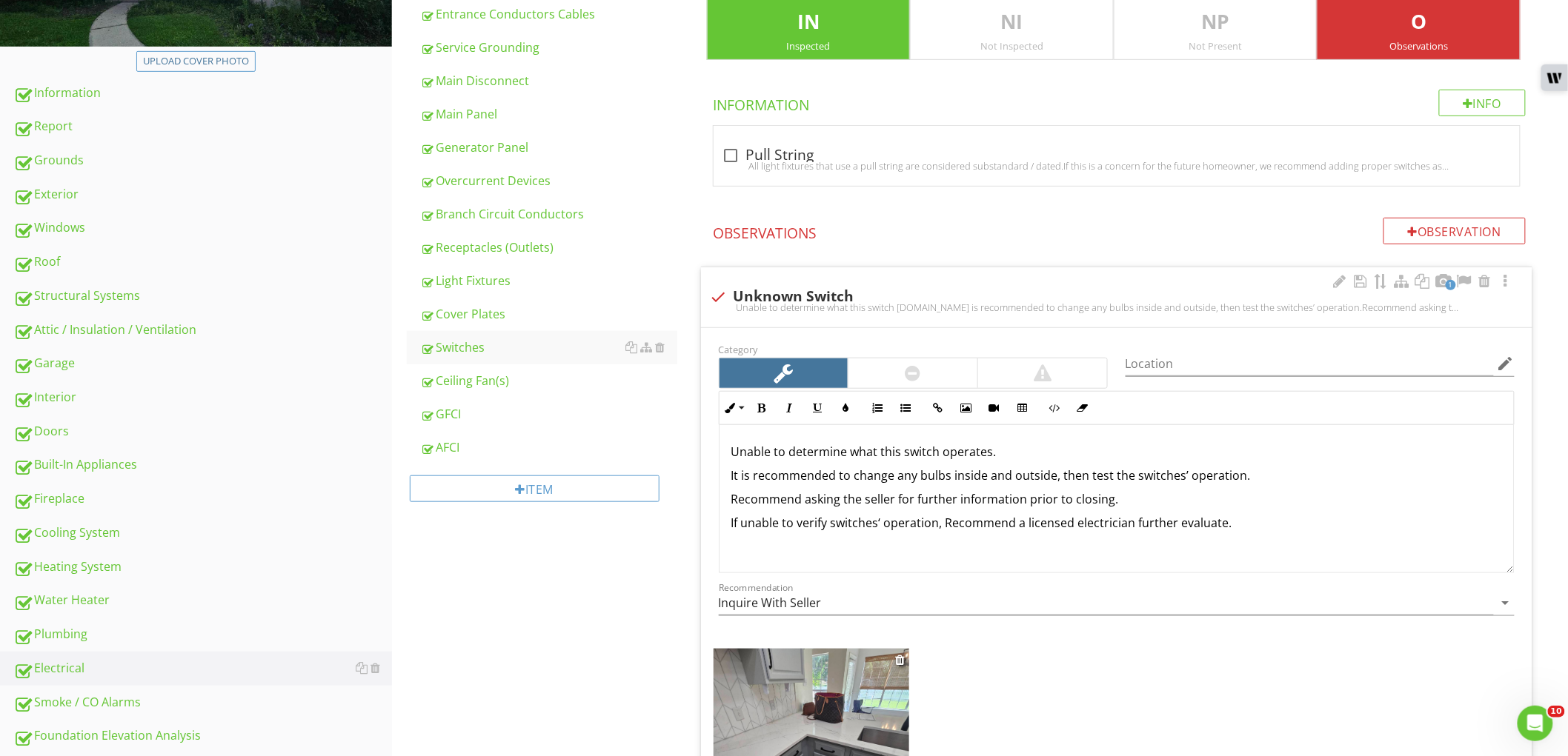
click at [803, 690] on img at bounding box center [812, 746] width 196 height 196
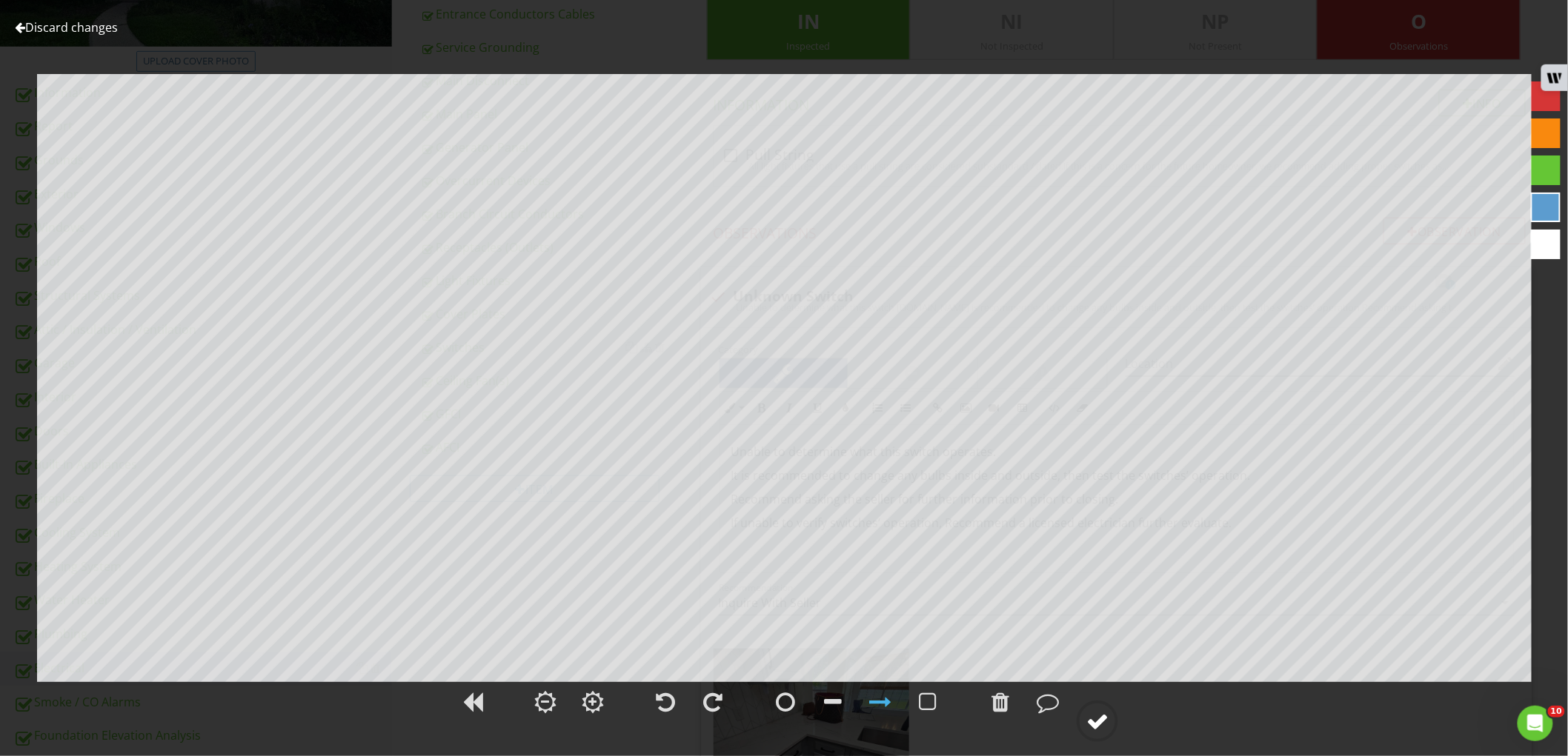
click at [1085, 728] on circle at bounding box center [1097, 721] width 38 height 38
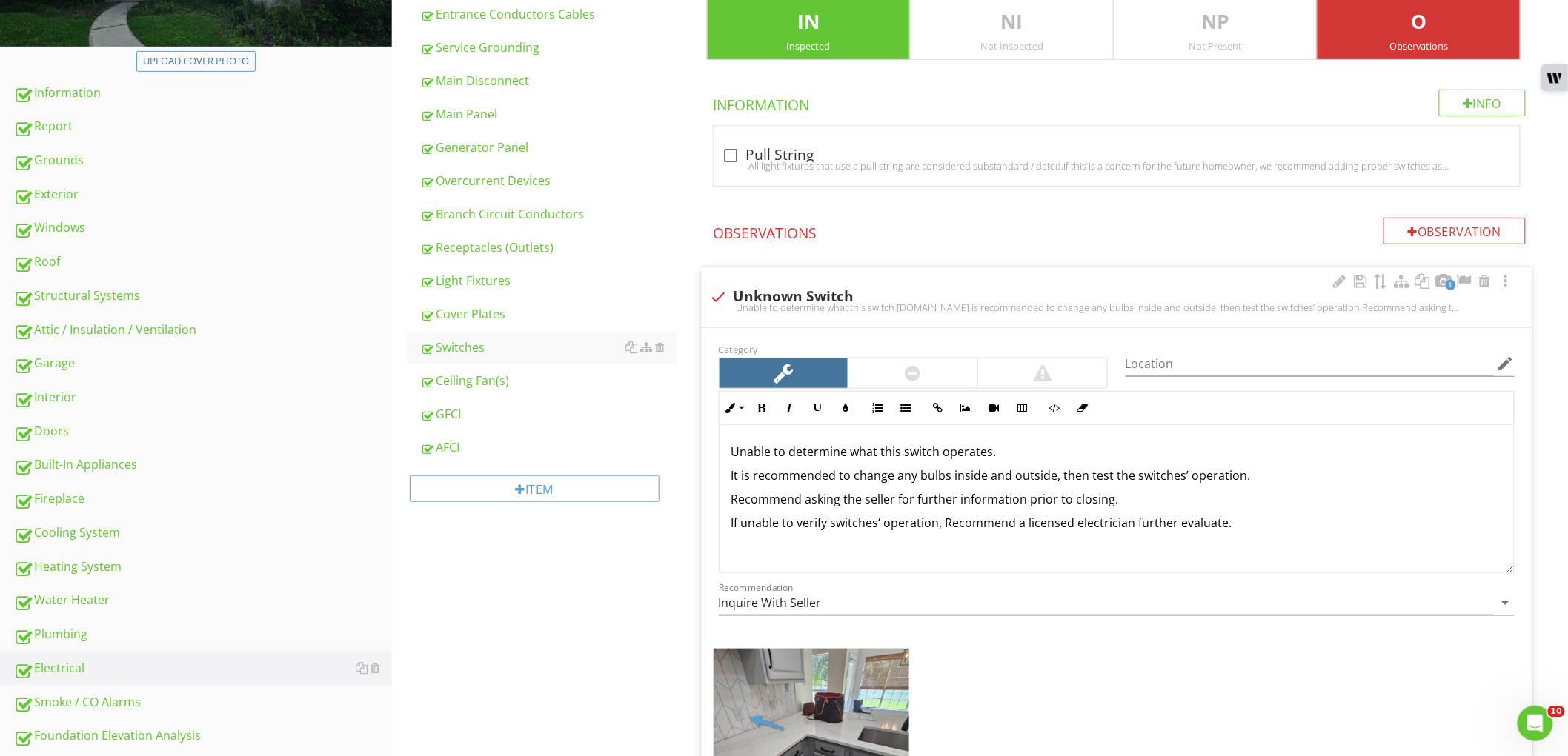
click at [1169, 472] on p "It is recommended to change any bulbs inside and outside, then test the switche…" at bounding box center [1117, 476] width 771 height 18
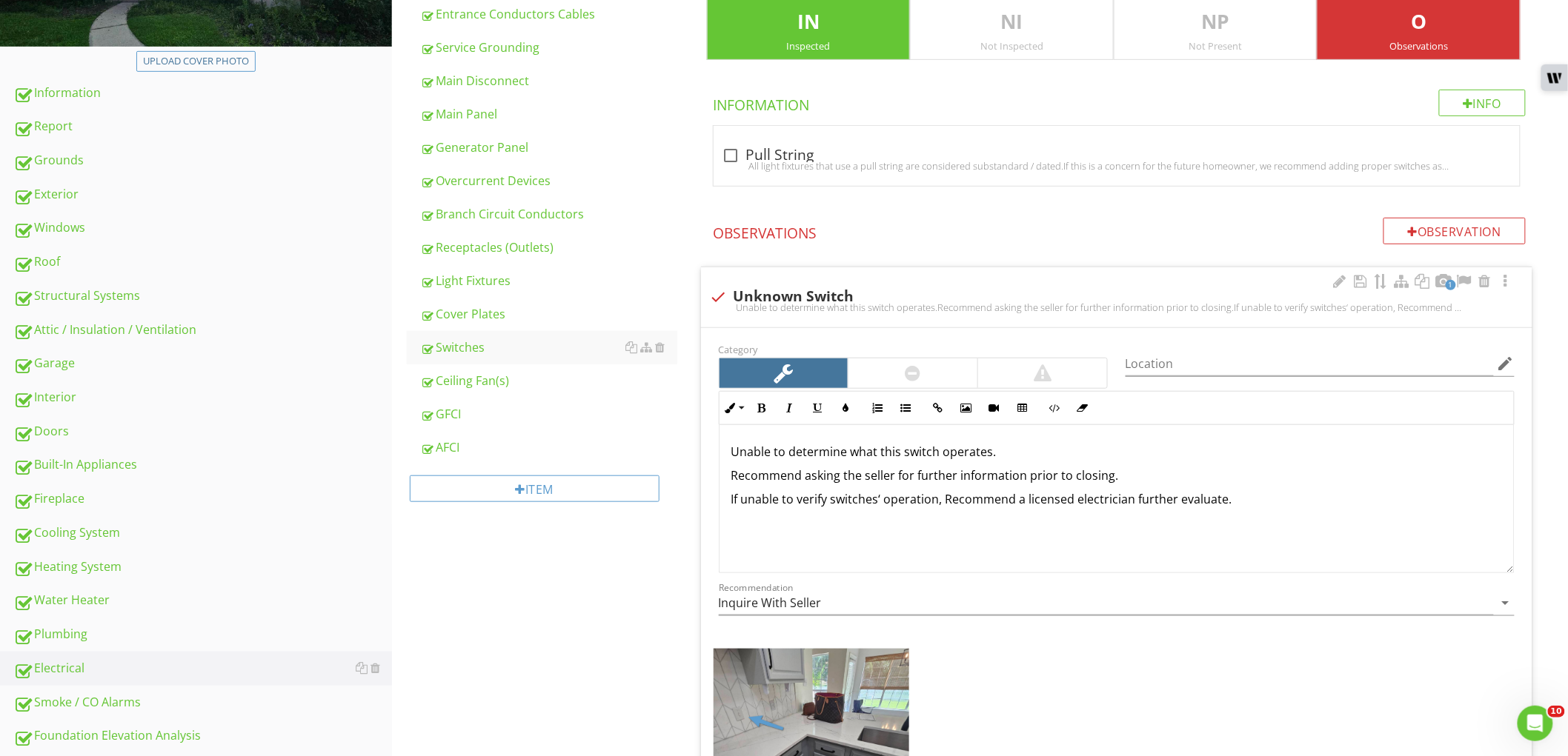
click at [1089, 437] on div "Unable to determine what this switch operates. Recommend asking the seller for …" at bounding box center [1116, 499] width 794 height 148
click at [1020, 476] on p "Recommend asking the seller for further information prior to closing." at bounding box center [1117, 476] width 771 height 18
drag, startPoint x: 1020, startPoint y: 476, endPoint x: 1163, endPoint y: 457, distance: 144.3
click at [1163, 457] on div "Unable to determine what this switch operates. Recommend asking the seller for …" at bounding box center [1116, 499] width 794 height 148
click at [1187, 476] on p "Recommend asking the seller for further information prior to closing." at bounding box center [1117, 476] width 771 height 18
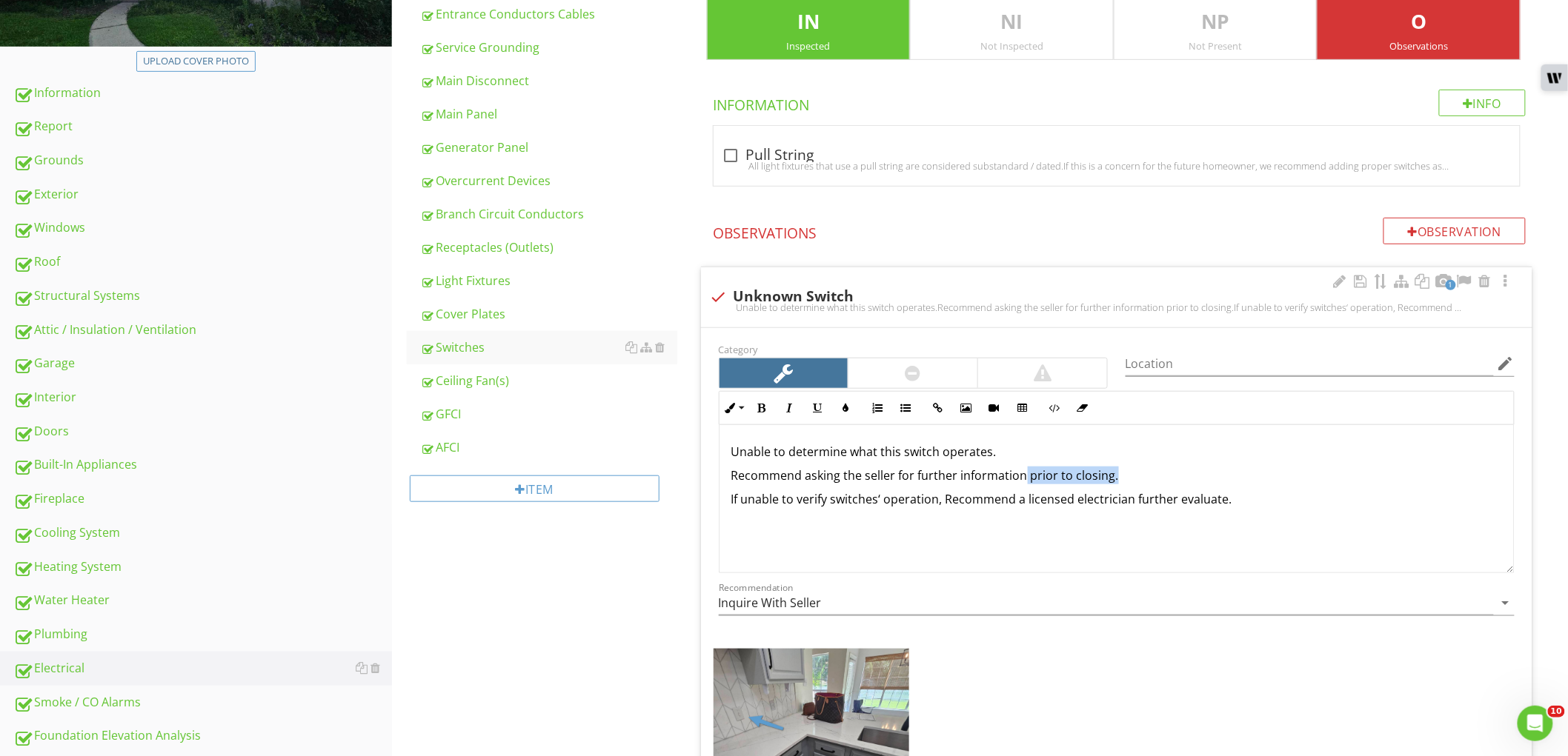
drag, startPoint x: 1103, startPoint y: 484, endPoint x: 1022, endPoint y: 476, distance: 81.4
click at [1022, 476] on p "Recommend asking the seller for further information prior to closing." at bounding box center [1117, 476] width 771 height 18
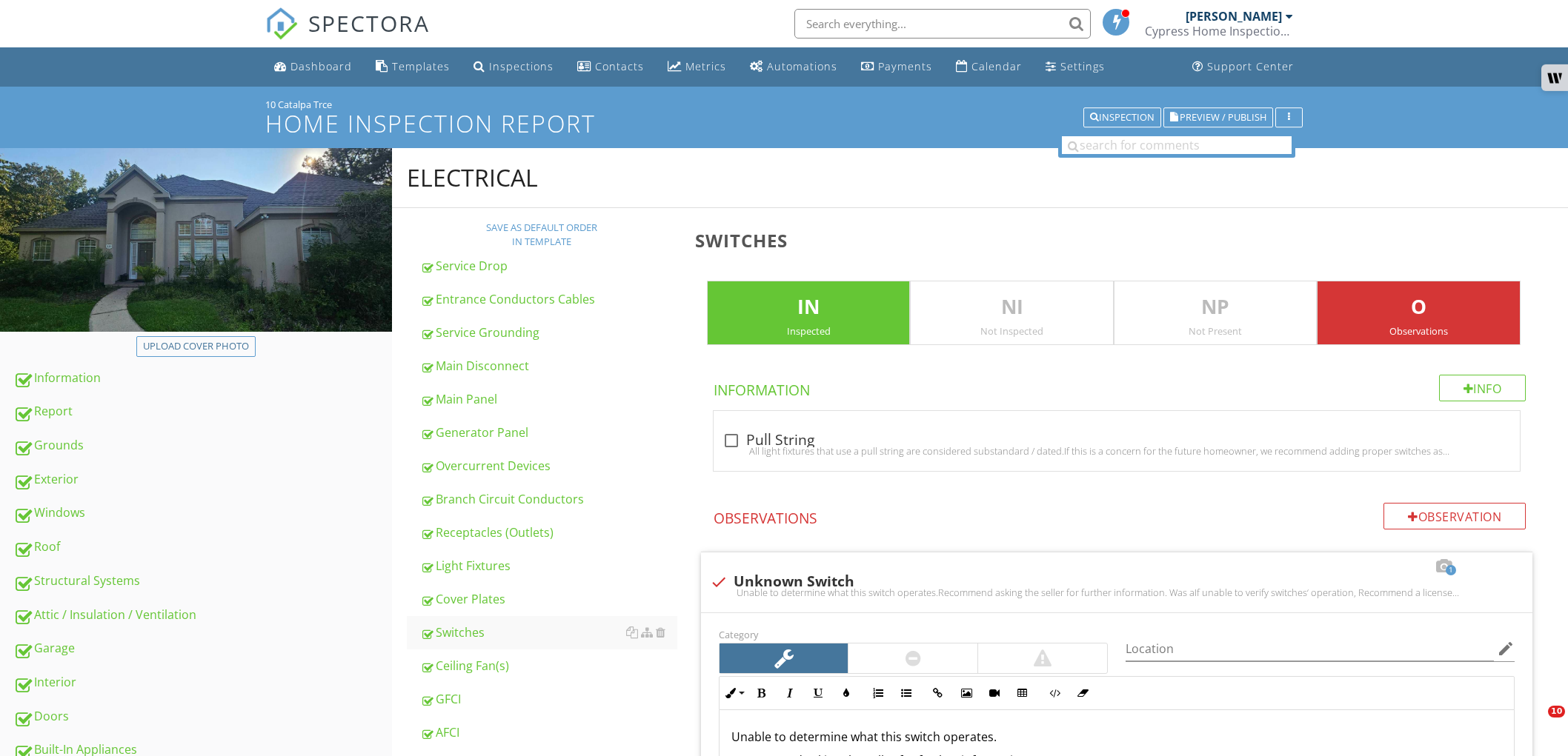
scroll to position [285, 0]
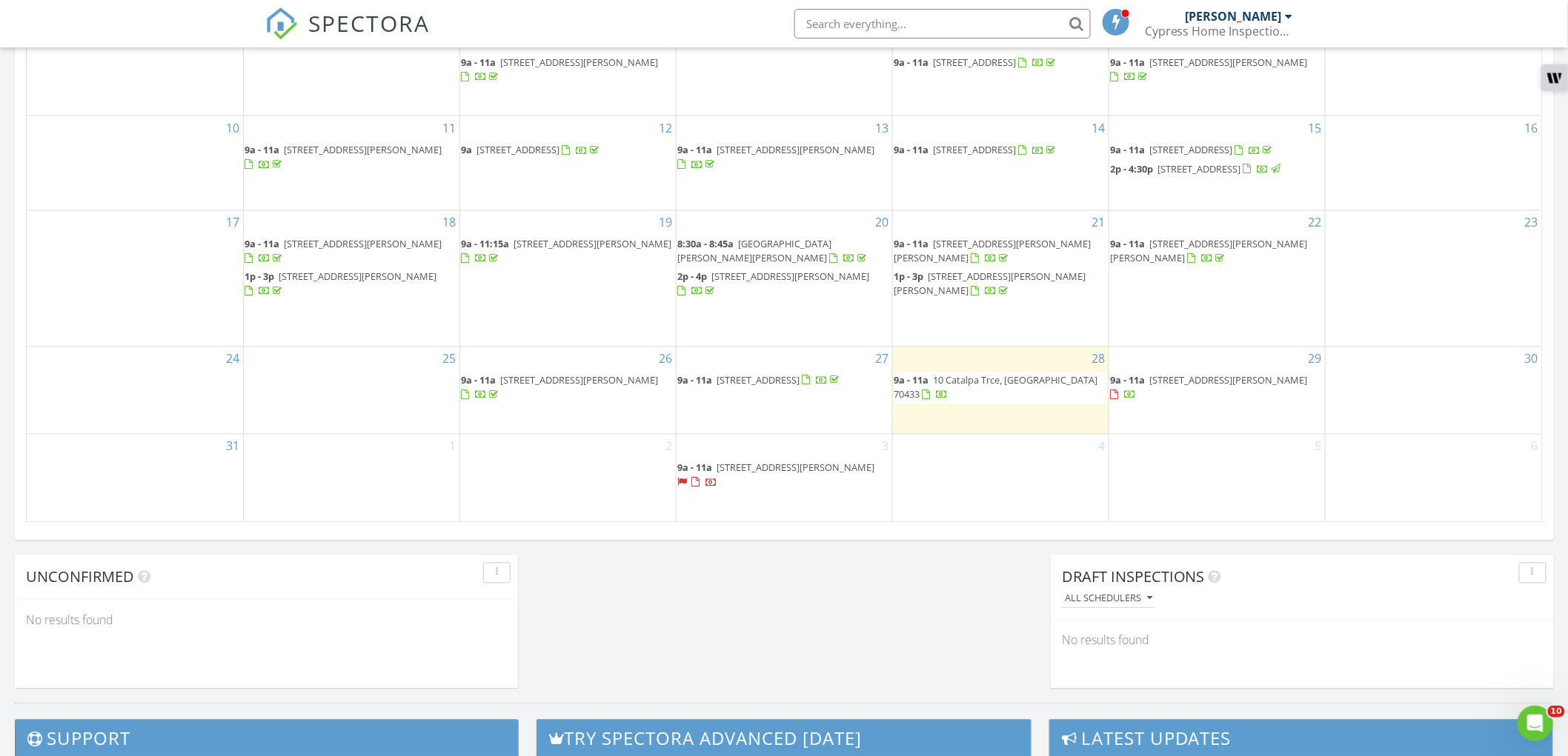
click at [714, 477] on span "9a - 11a 26510 Turkey Ridge Rd, Bush 70431" at bounding box center [783, 476] width 212 height 29
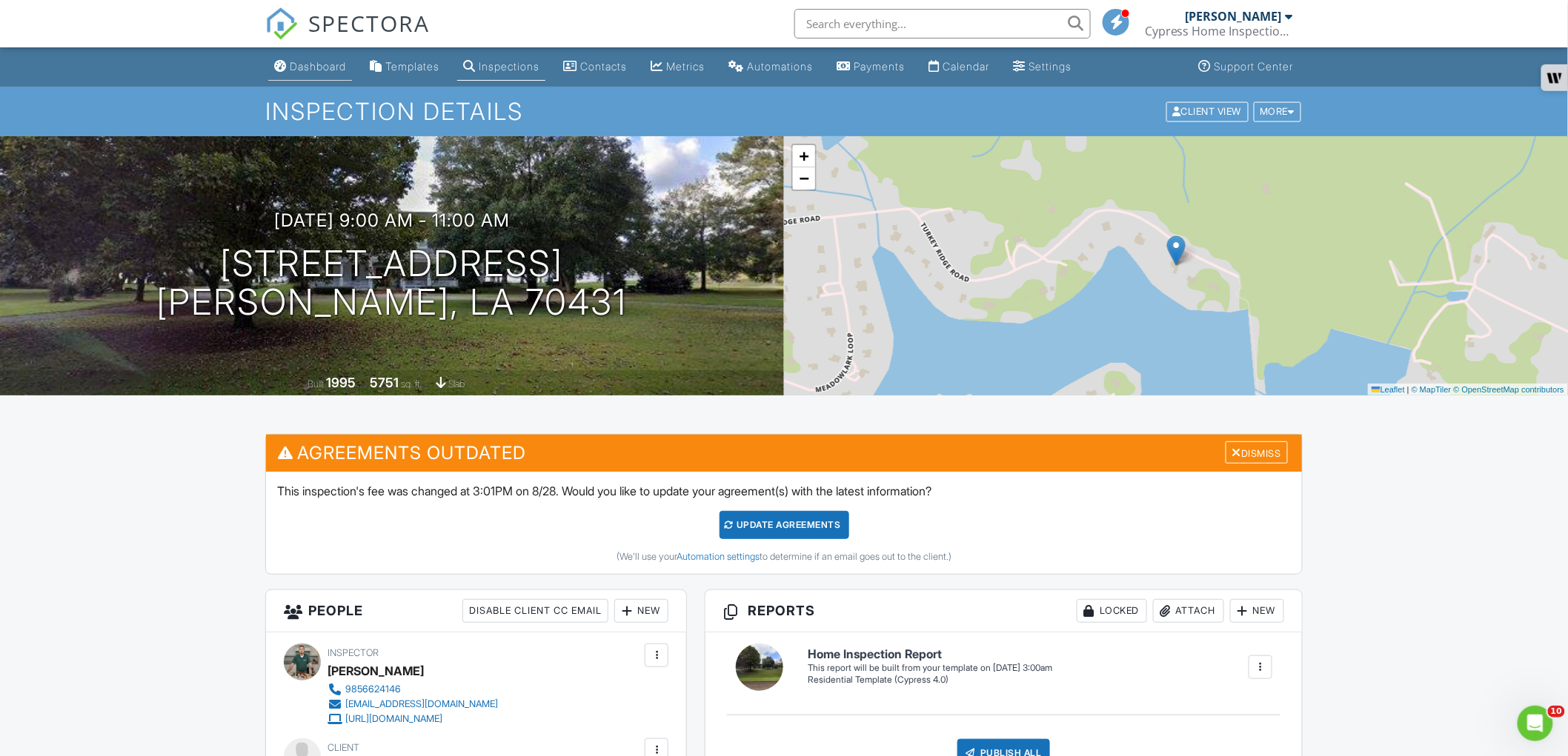
click at [324, 72] on div "Dashboard" at bounding box center [317, 67] width 56 height 12
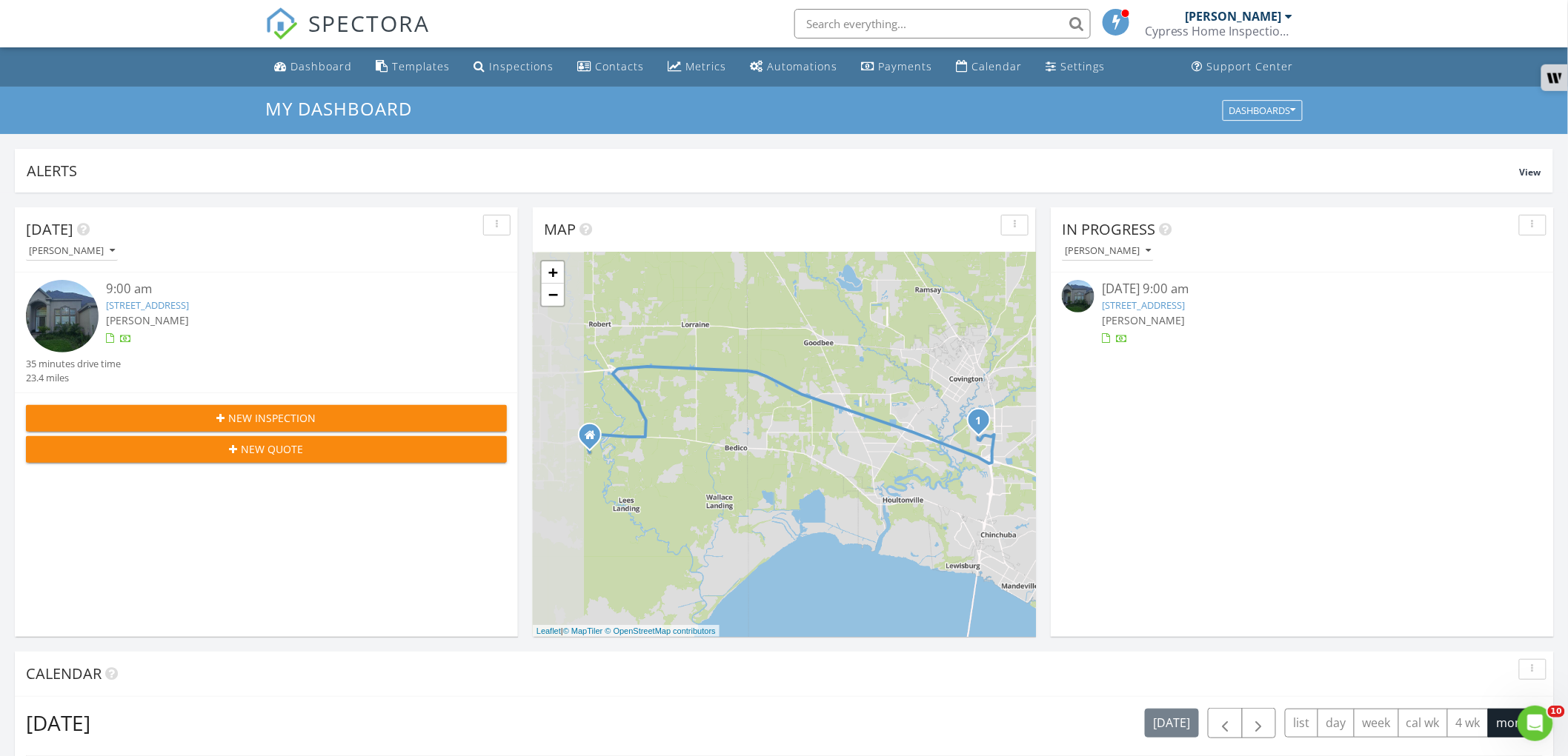
click at [1132, 320] on span "[PERSON_NAME]" at bounding box center [1143, 320] width 83 height 14
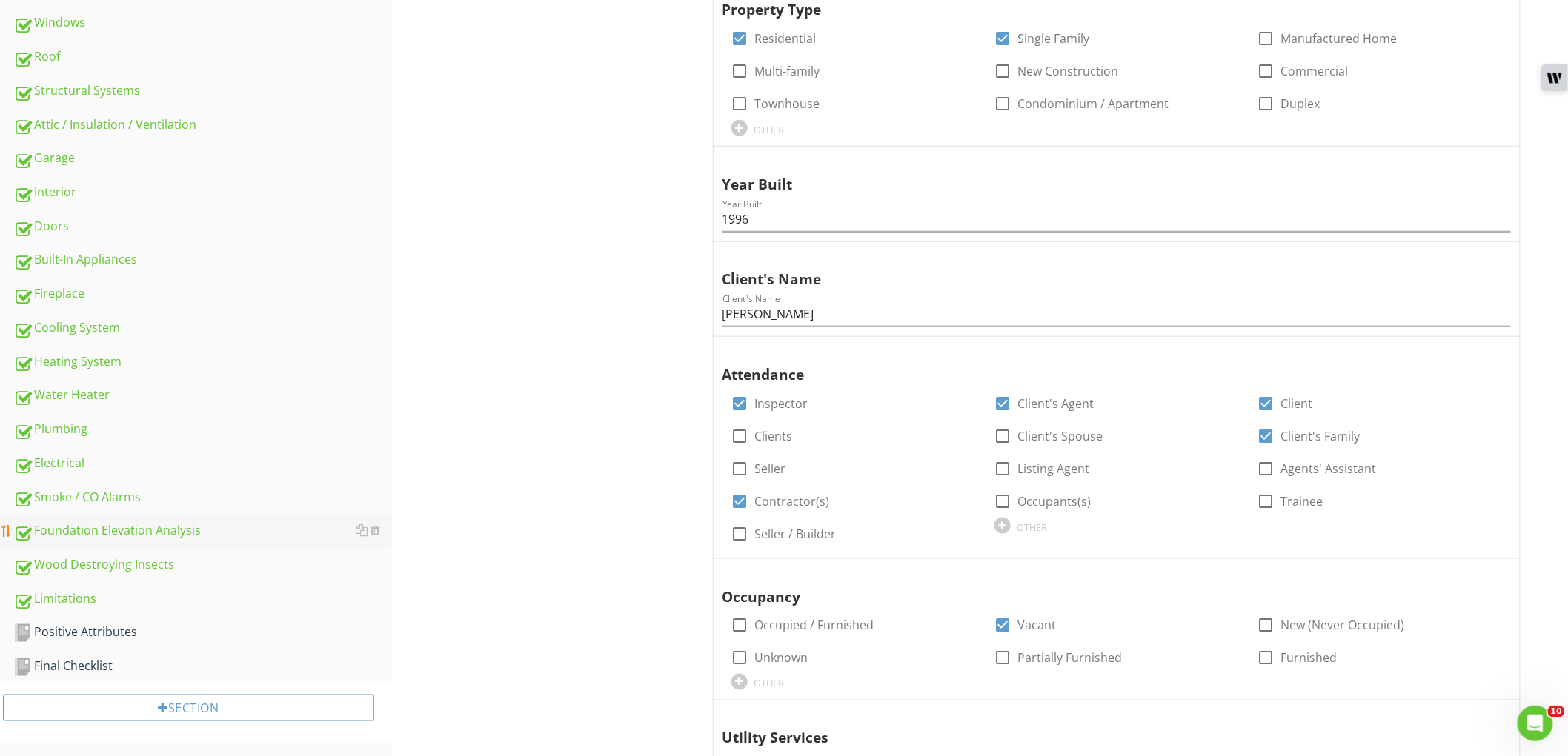
scroll to position [493, 0]
click at [145, 462] on div "Electrical" at bounding box center [202, 461] width 378 height 20
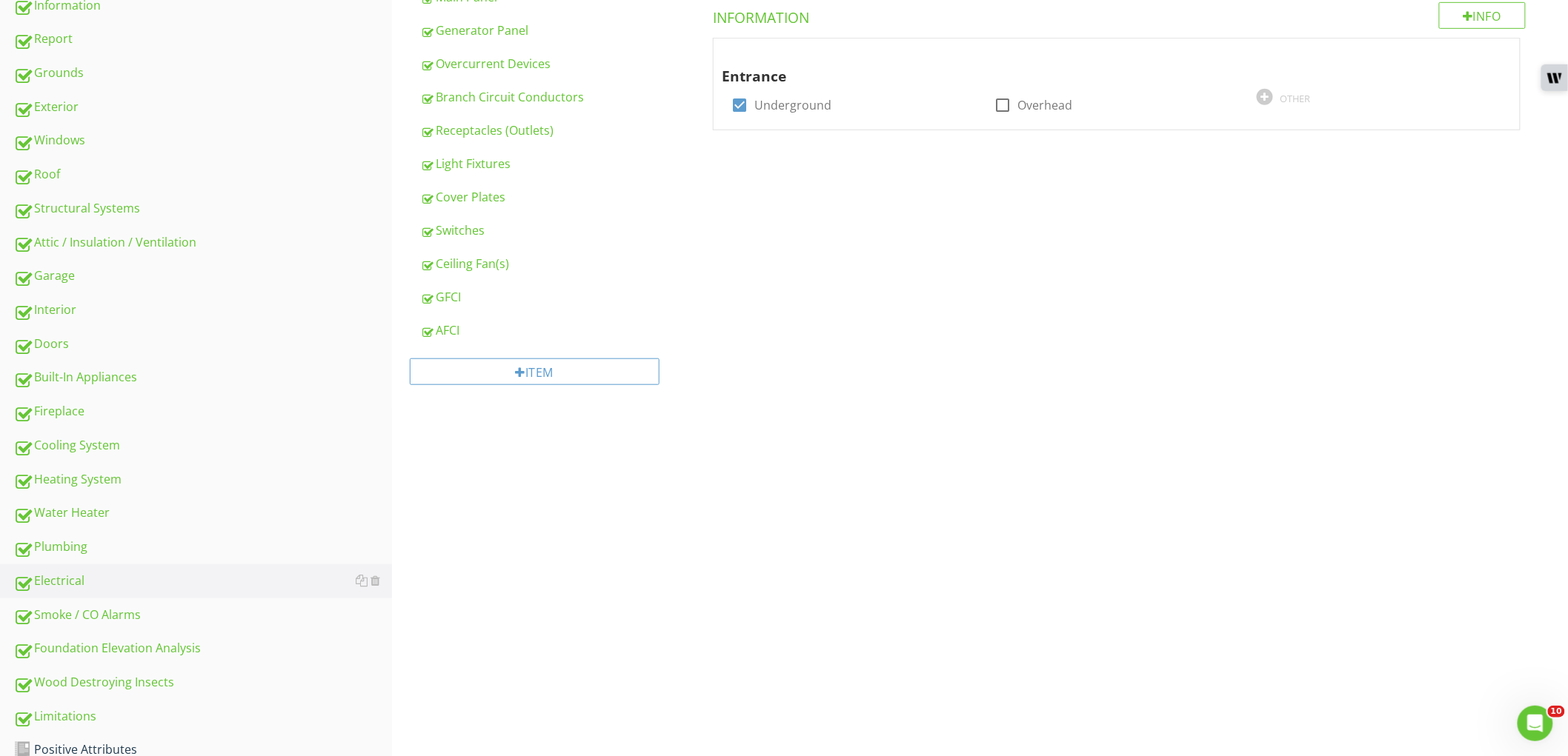
scroll to position [240, 0]
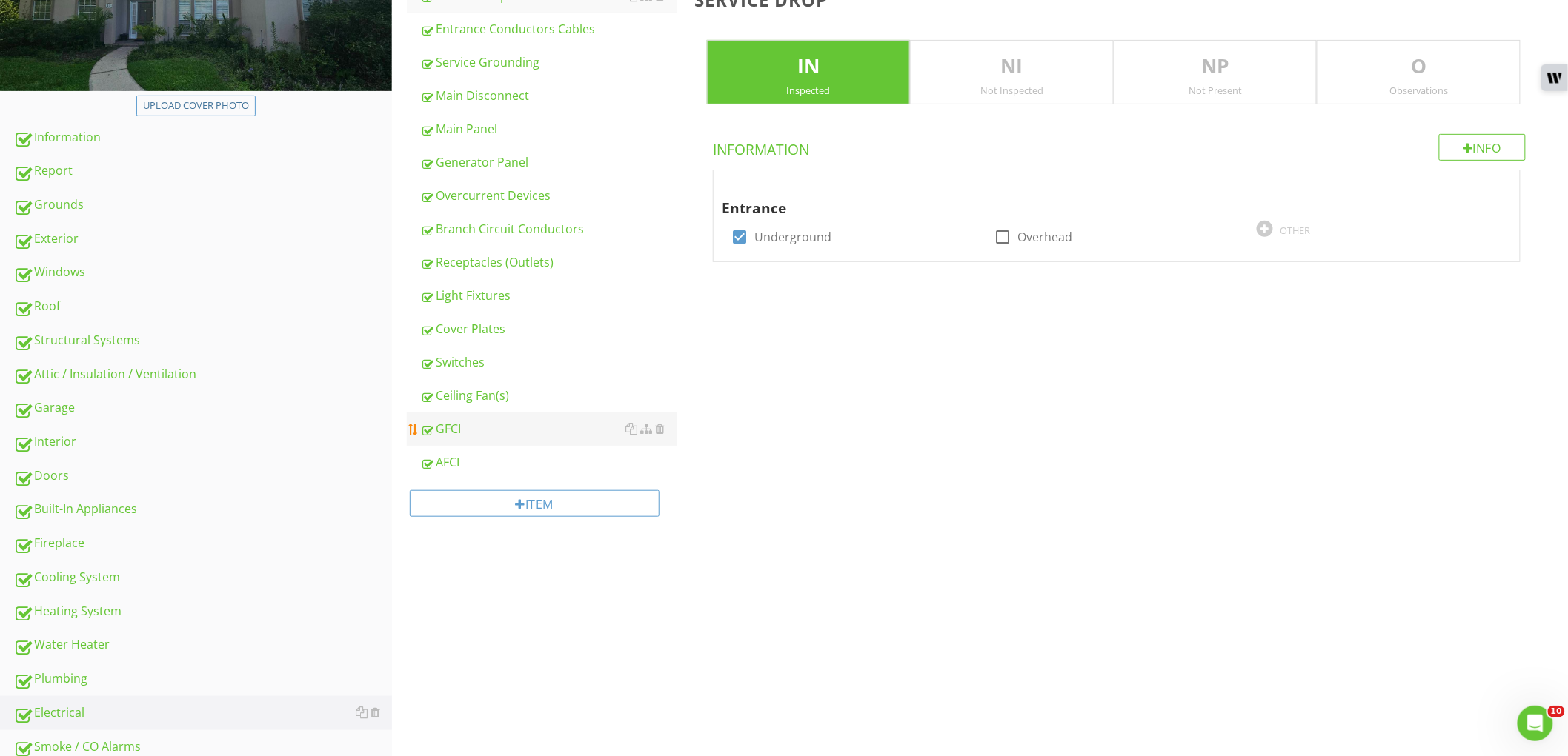
click at [468, 427] on div "GFCI" at bounding box center [549, 429] width 257 height 18
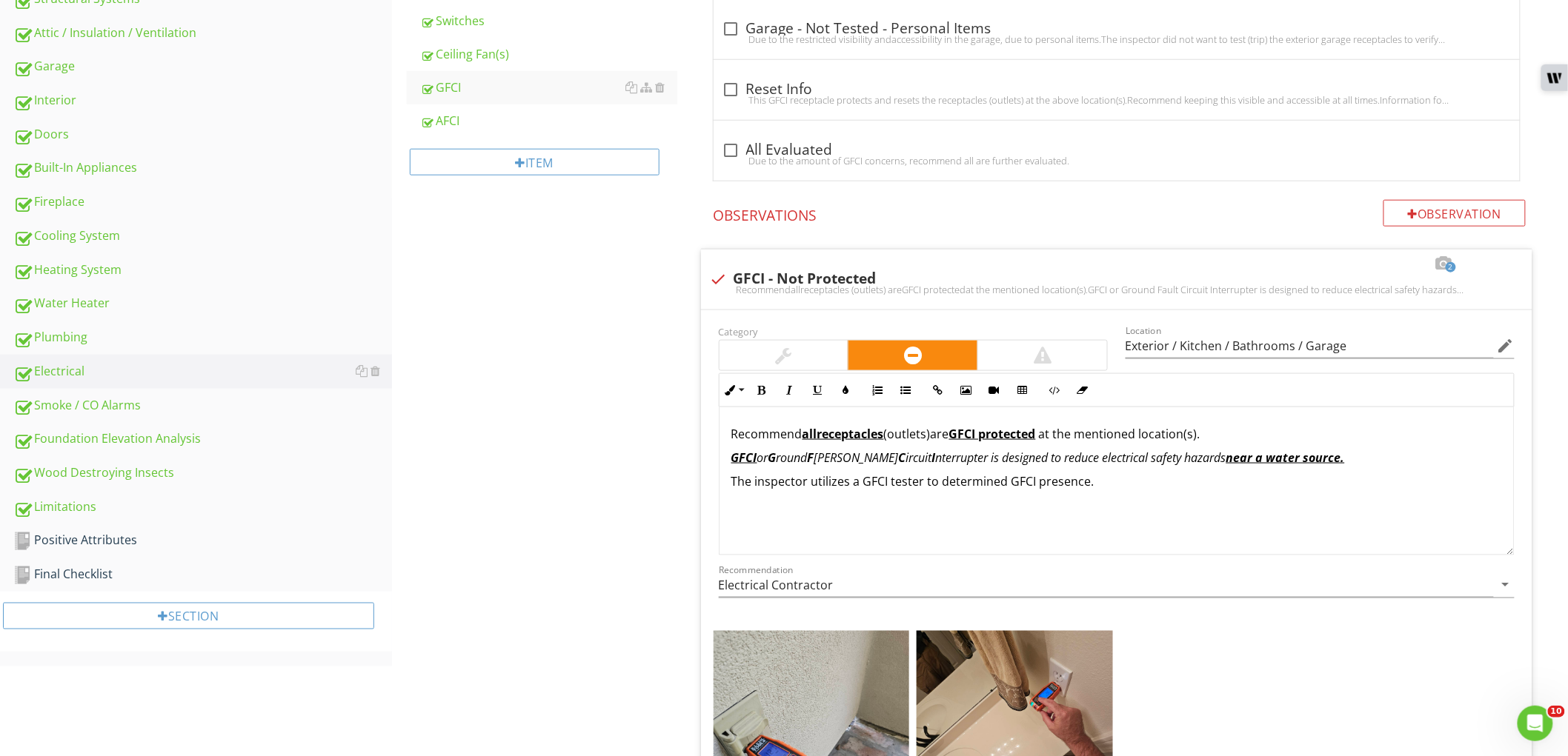
scroll to position [391, 0]
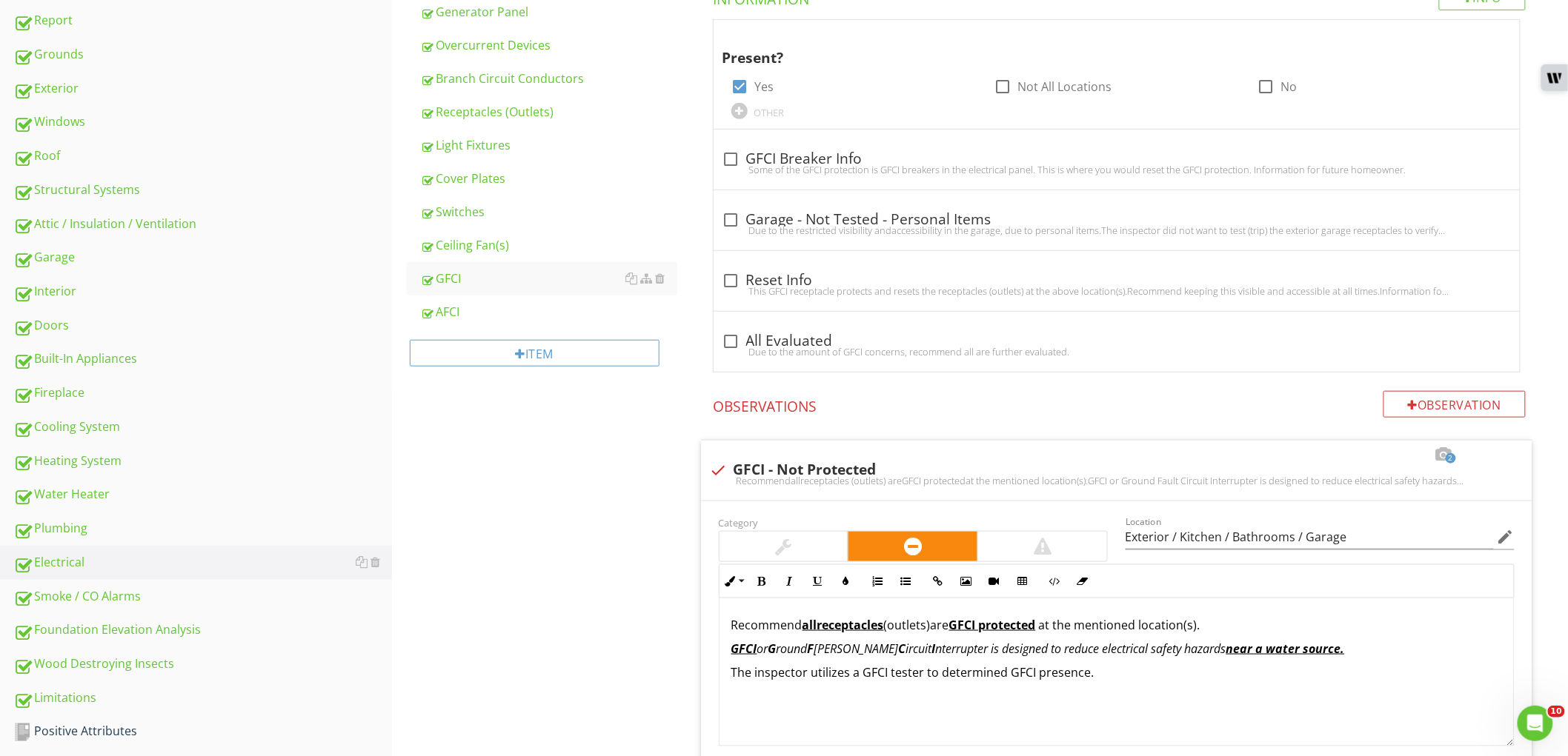
drag, startPoint x: 508, startPoint y: 313, endPoint x: 571, endPoint y: 499, distance: 196.4
click at [510, 313] on div "AFCI" at bounding box center [549, 311] width 257 height 18
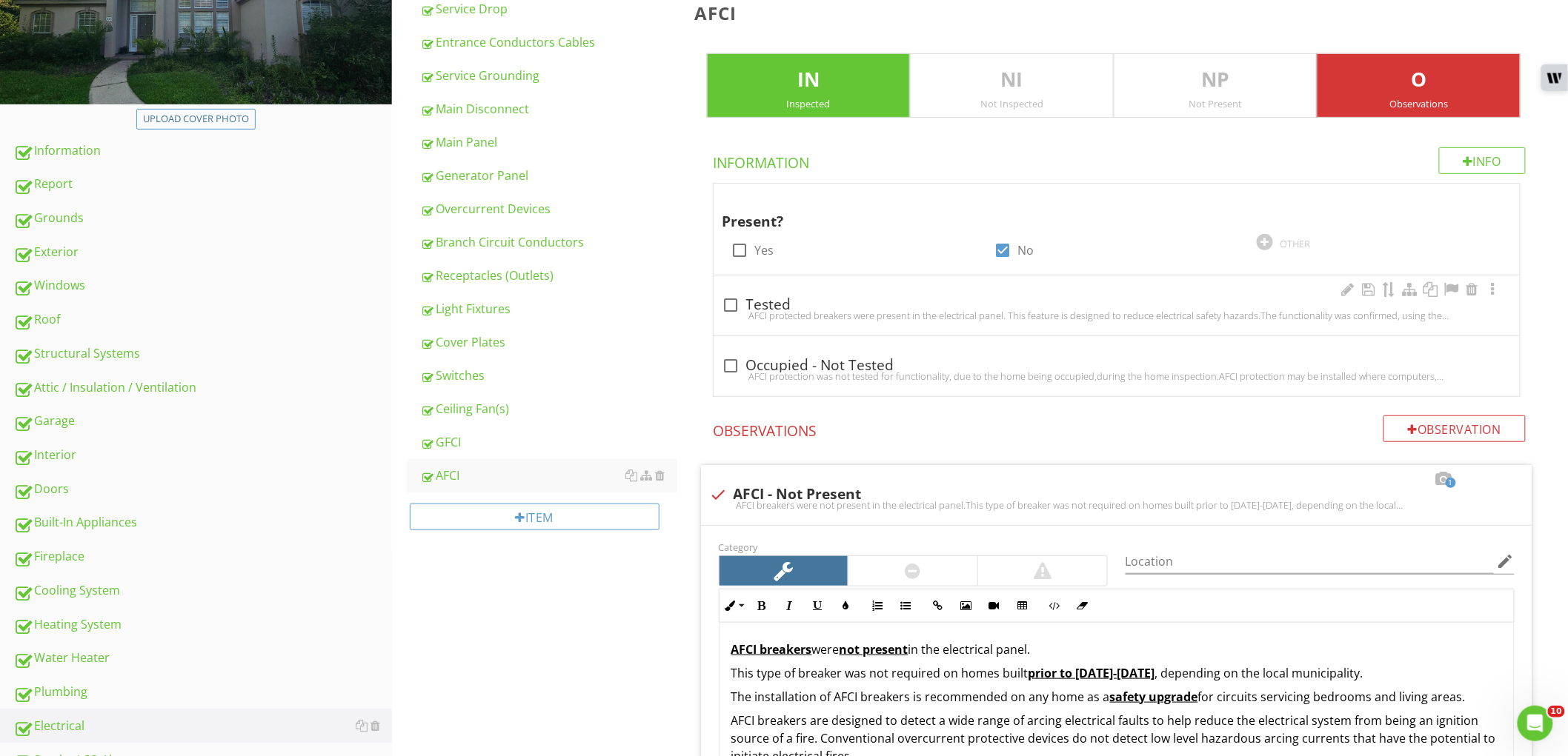
scroll to position [226, 0]
click at [1188, 107] on div "Not Present" at bounding box center [1216, 104] width 202 height 12
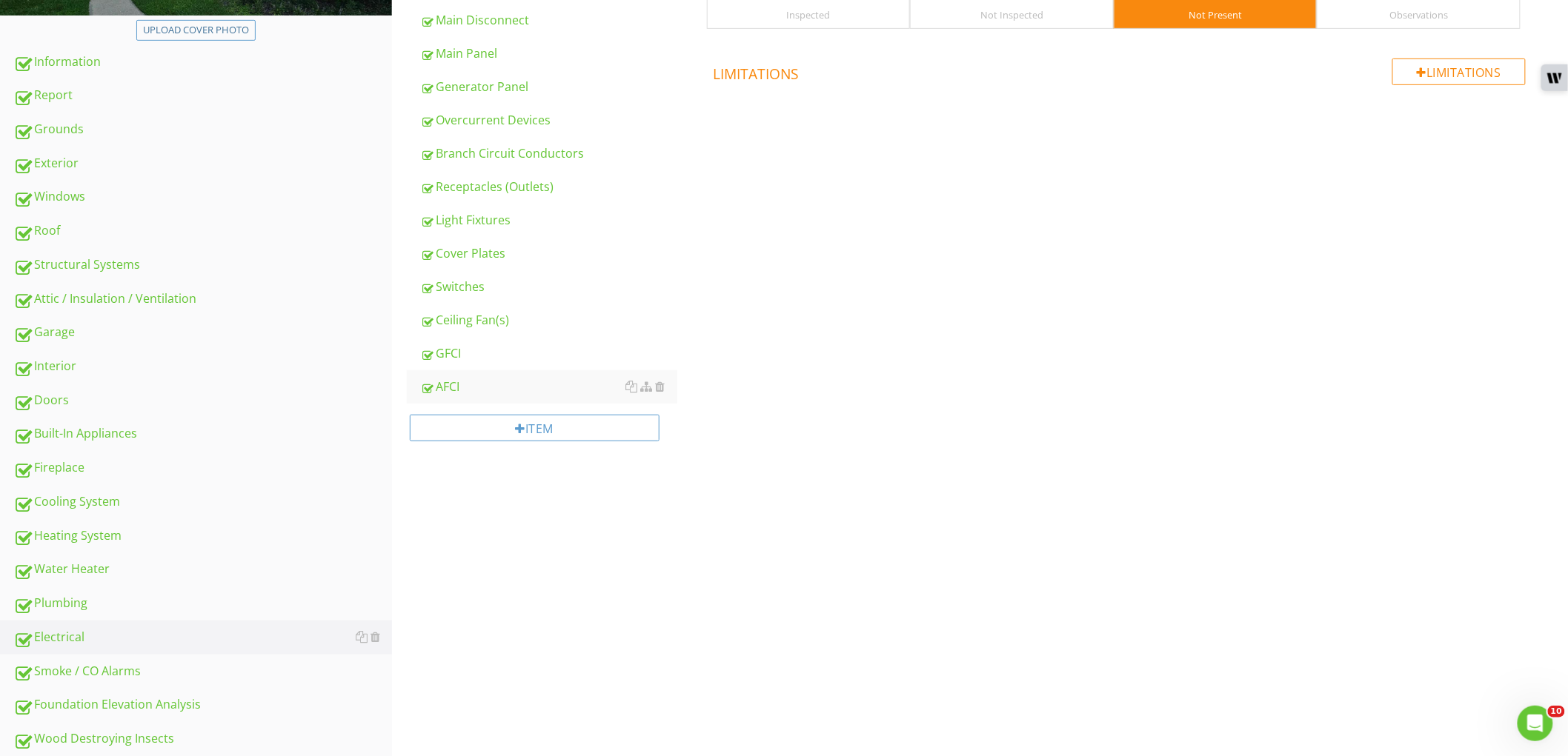
scroll to position [474, 0]
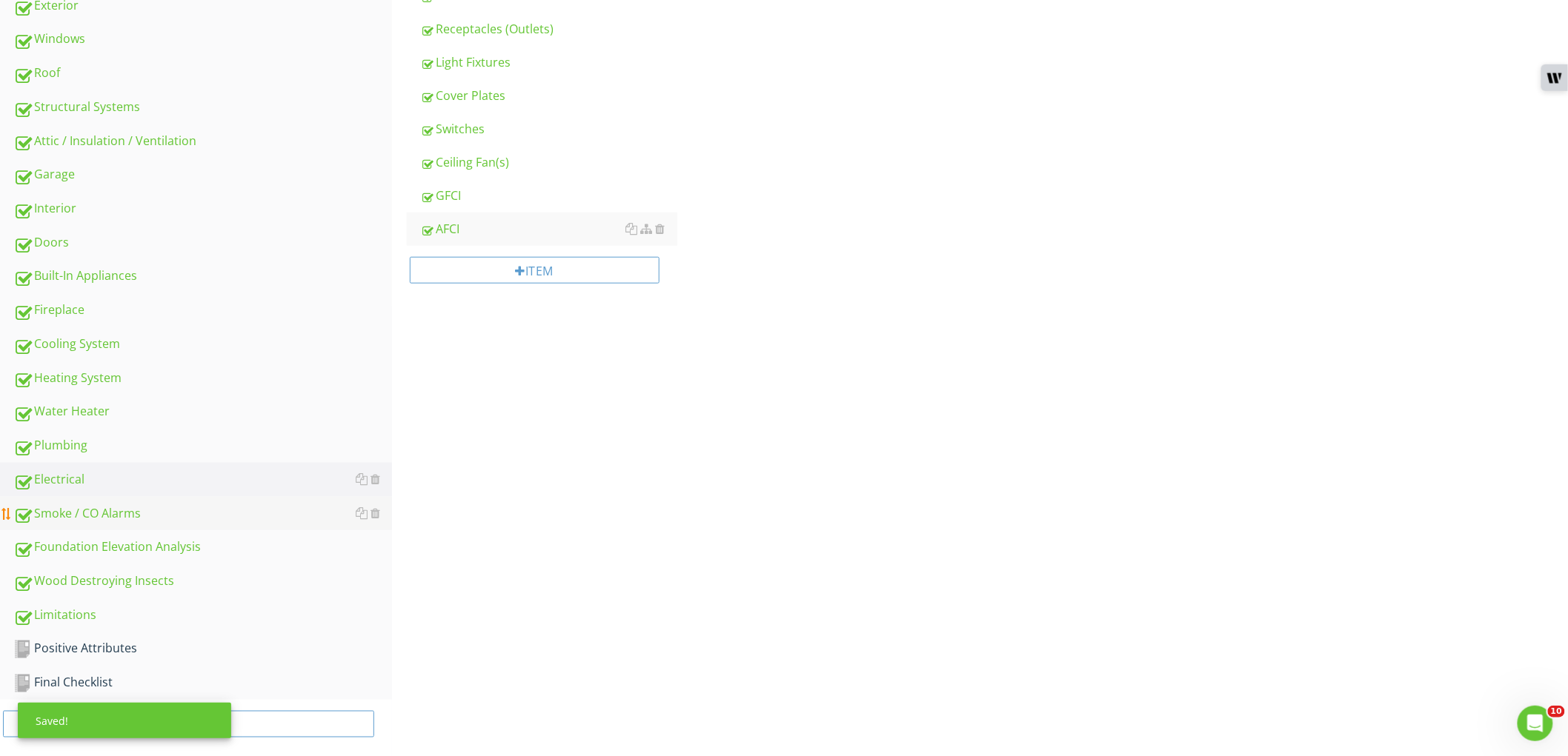
click at [181, 514] on div "Smoke / CO Alarms" at bounding box center [202, 514] width 378 height 20
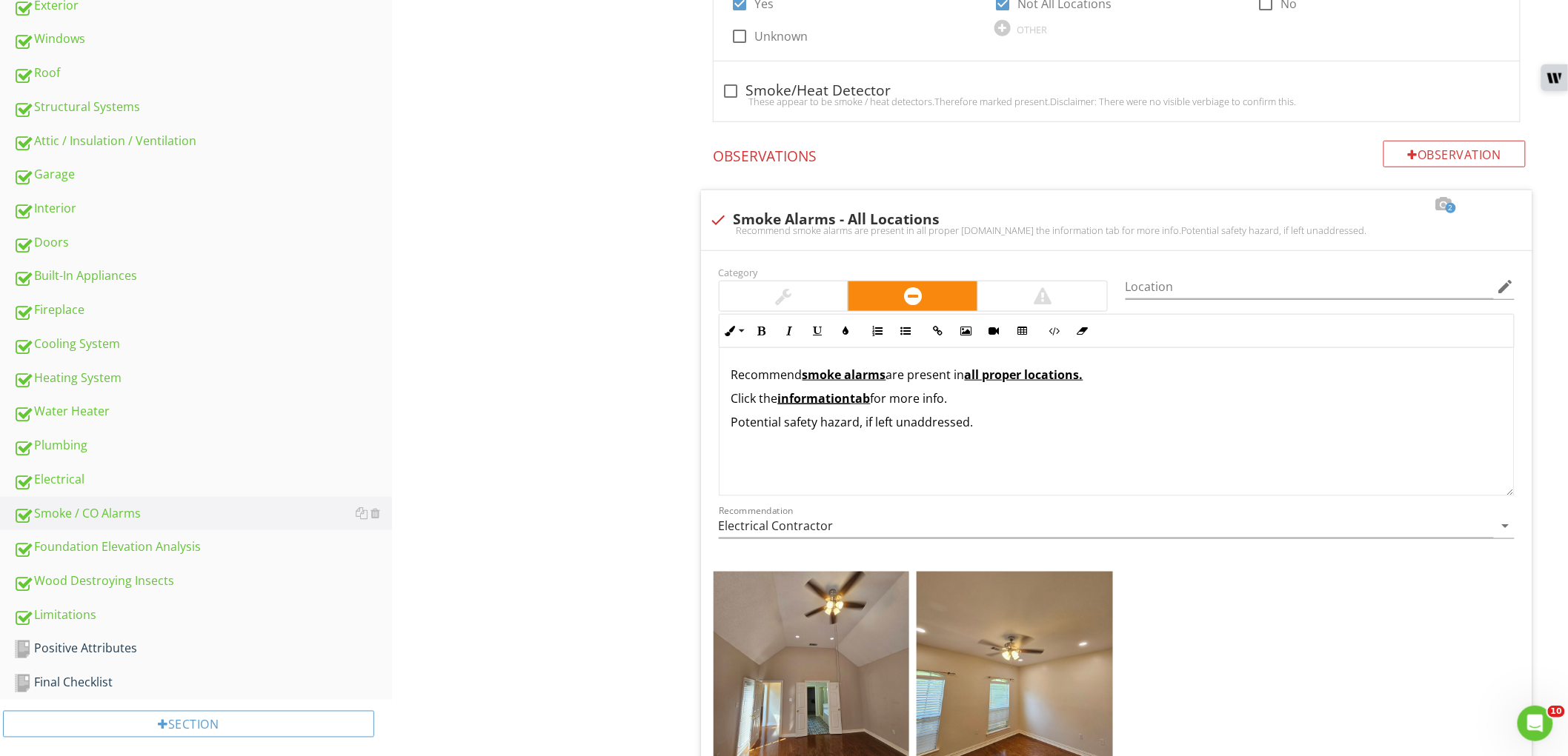
scroll to position [638, 0]
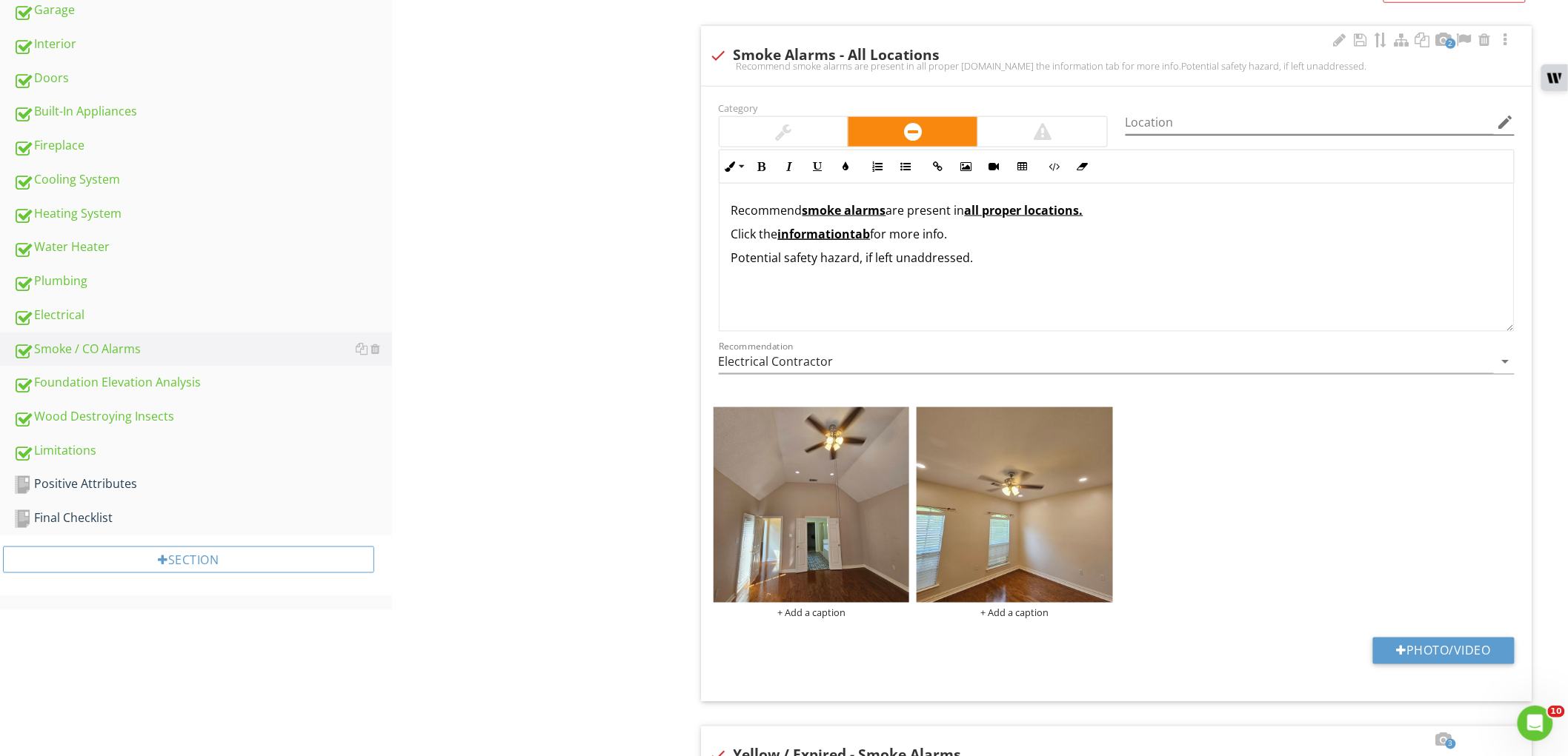
click at [1501, 121] on icon "edit" at bounding box center [1506, 122] width 18 height 18
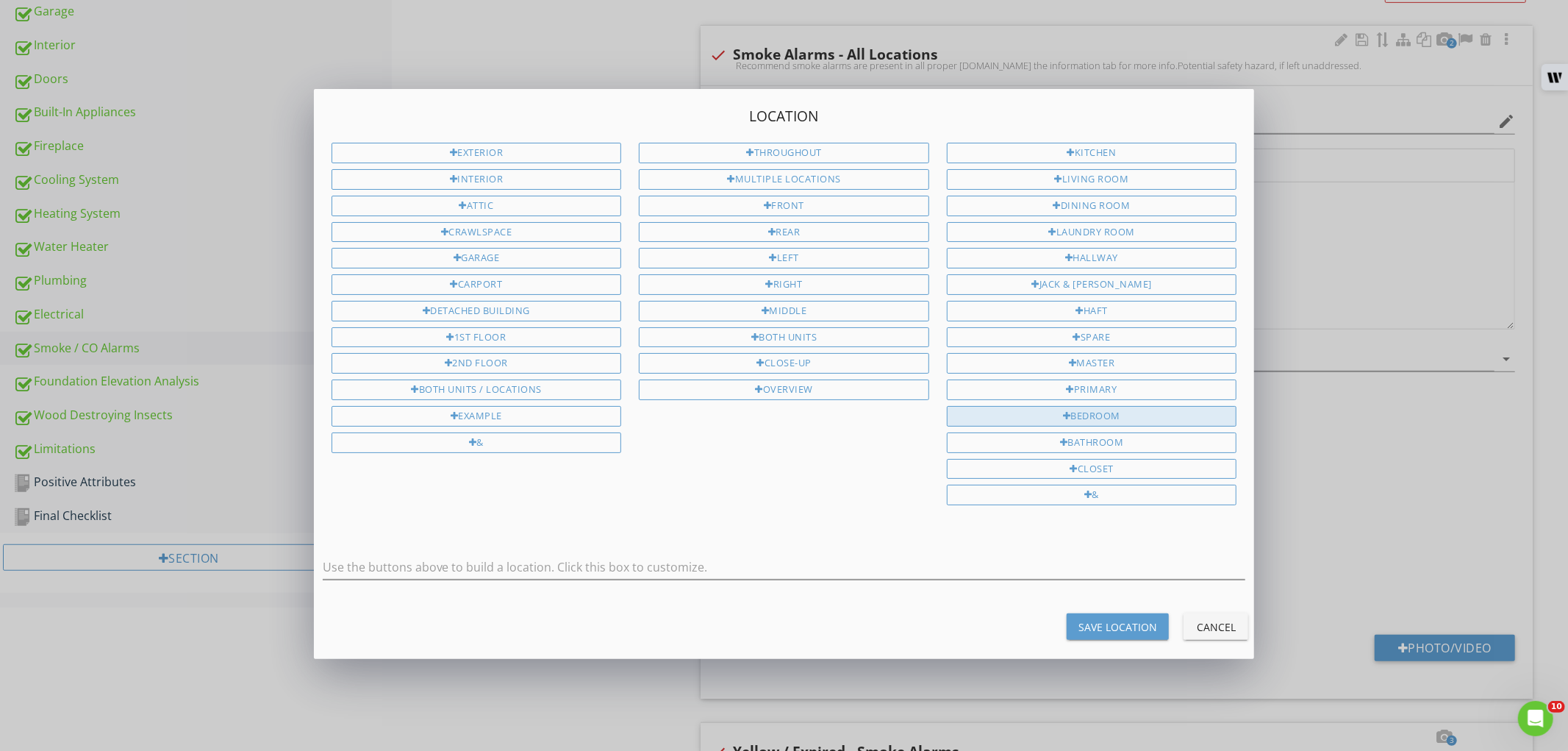
click at [1063, 418] on div at bounding box center [1067, 416] width 8 height 10
click at [504, 574] on input "Bedroom" at bounding box center [784, 568] width 923 height 25
type input "Bedrooms"
click at [1107, 633] on div "Save Location" at bounding box center [1117, 628] width 78 height 16
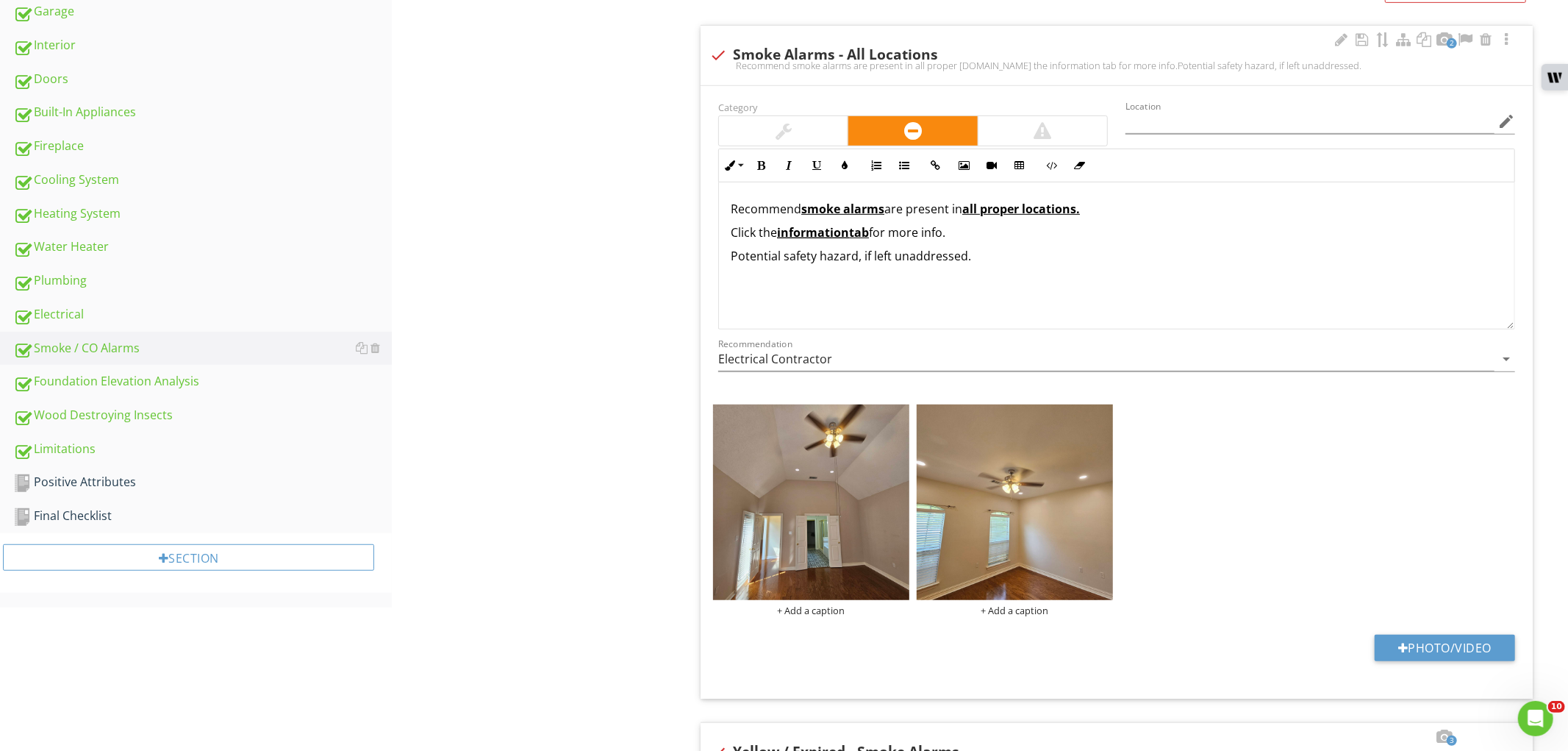
type input "Bedrooms"
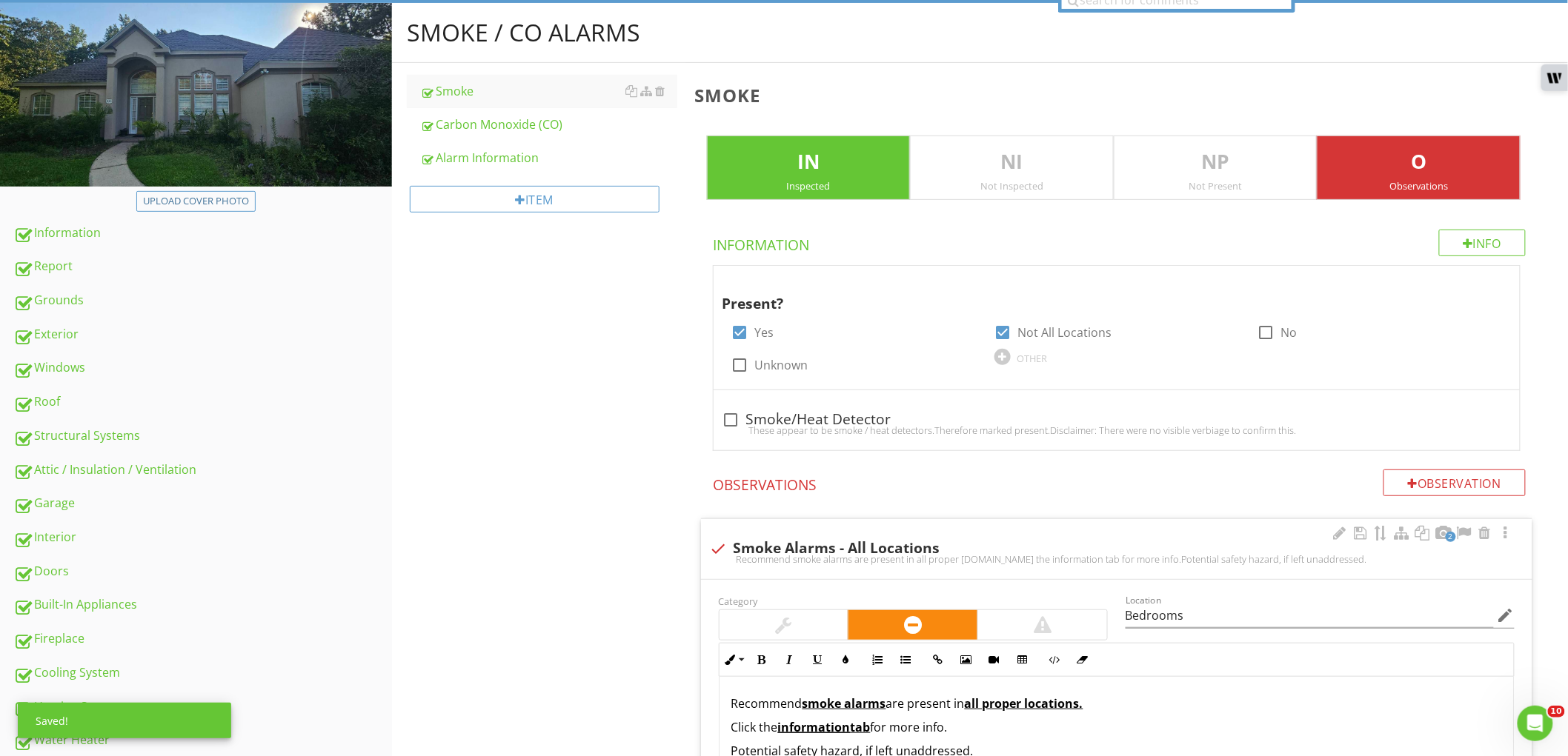
scroll to position [145, 0]
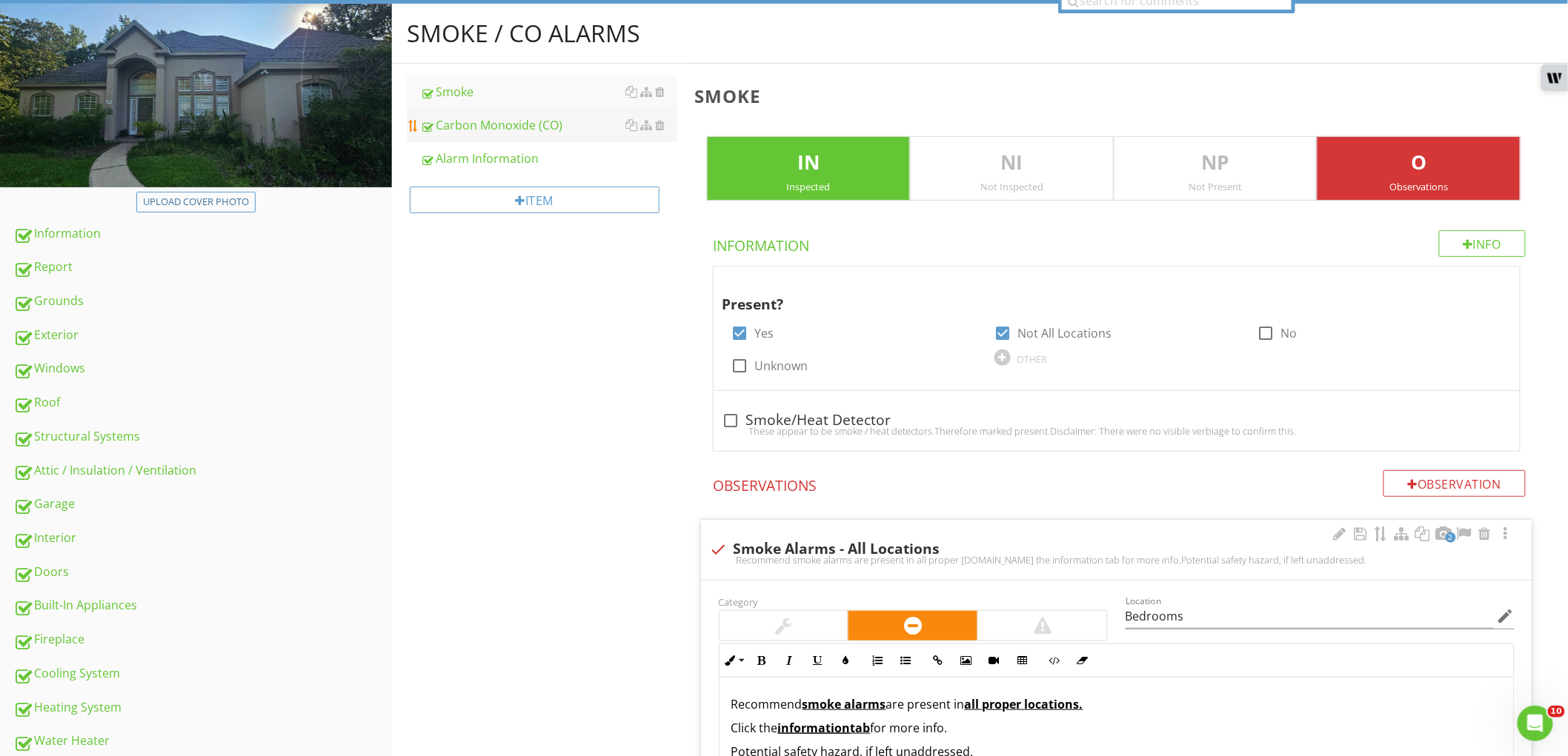
click at [511, 122] on div "Carbon Monoxide (CO)" at bounding box center [549, 125] width 257 height 18
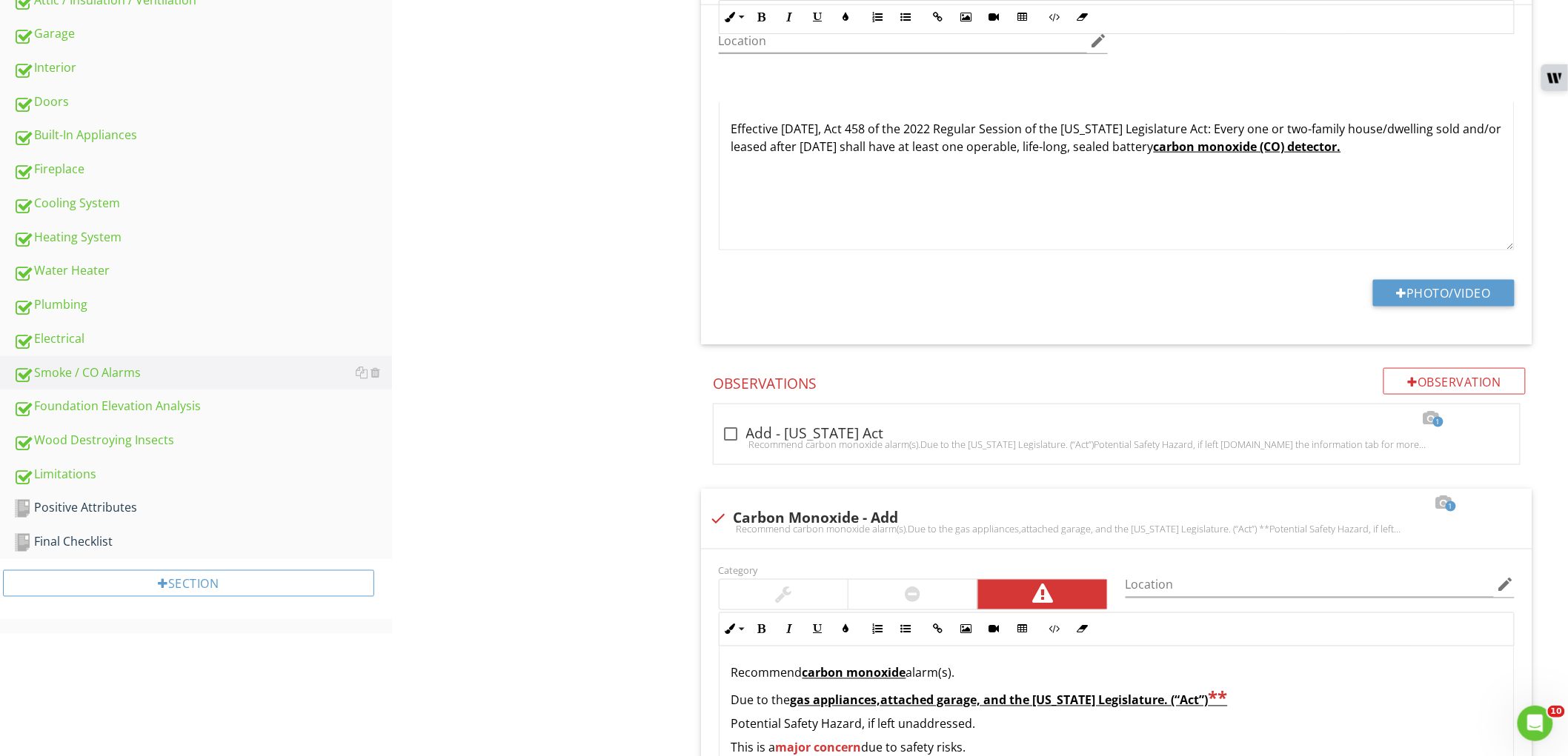
scroll to position [803, 0]
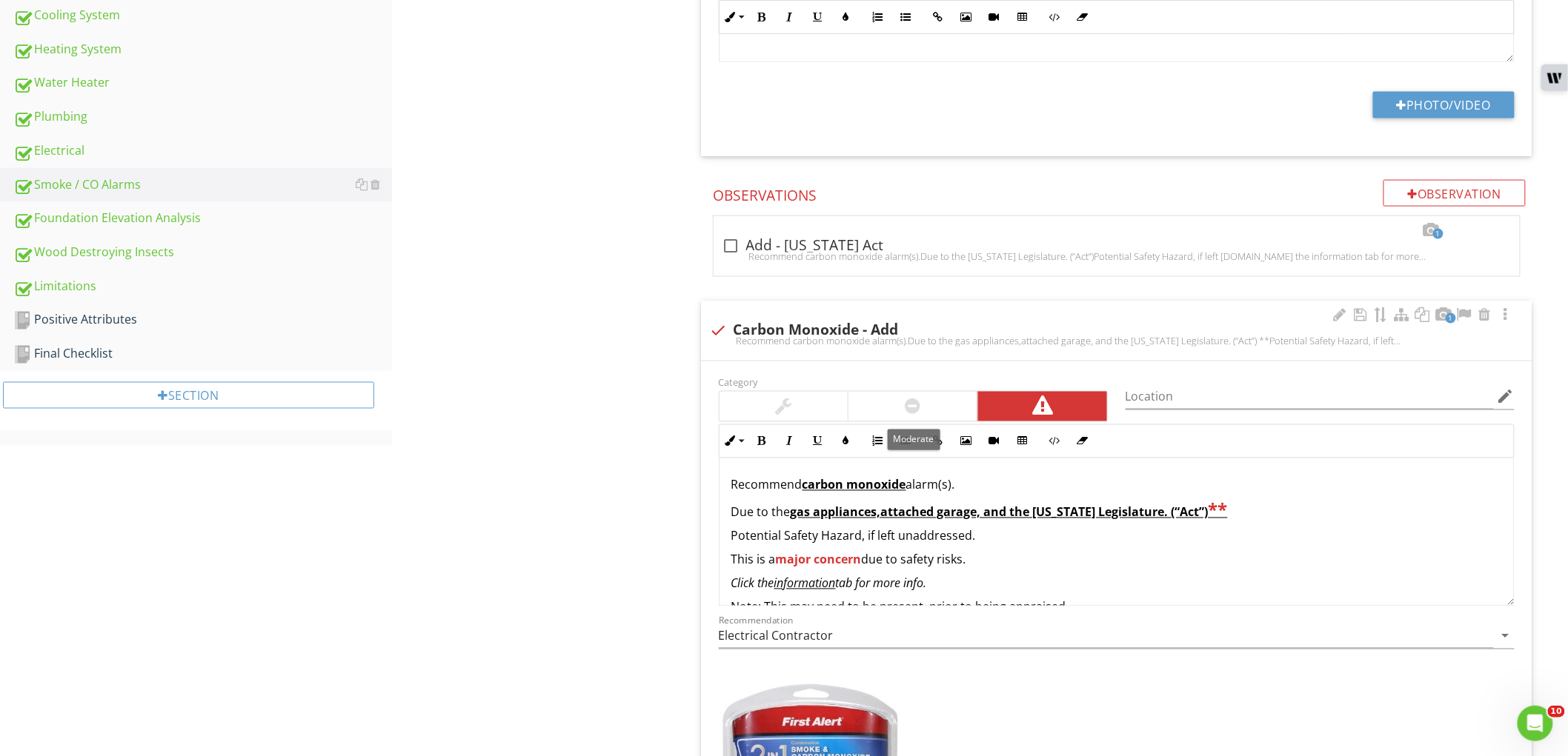
click at [877, 405] on div at bounding box center [912, 406] width 129 height 29
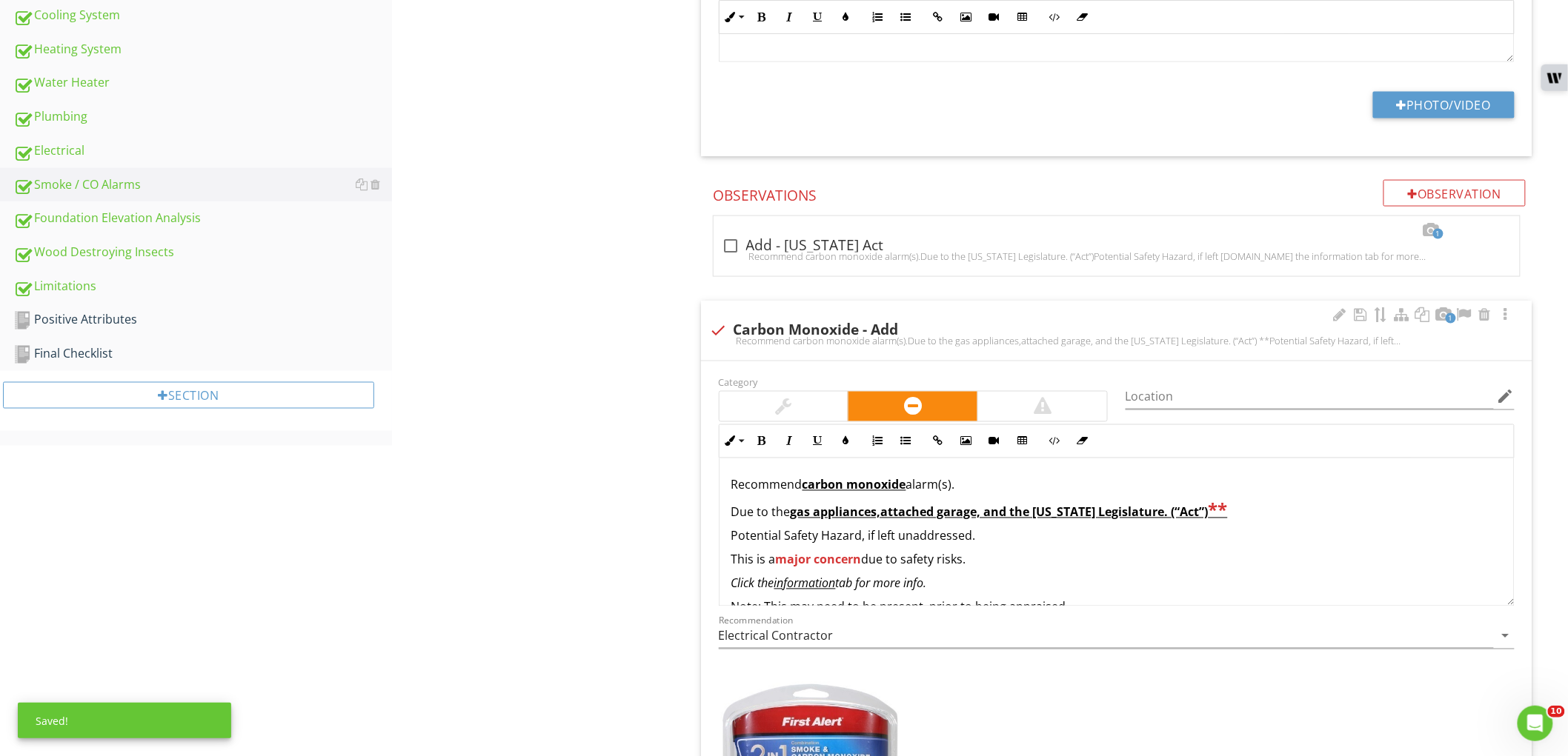
click at [843, 563] on strong "major concern" at bounding box center [819, 560] width 86 height 16
click at [1263, 500] on p "Due to the gas appliances, attached garage, and the Louisiana Legislature. (“Ac…" at bounding box center [1117, 510] width 771 height 21
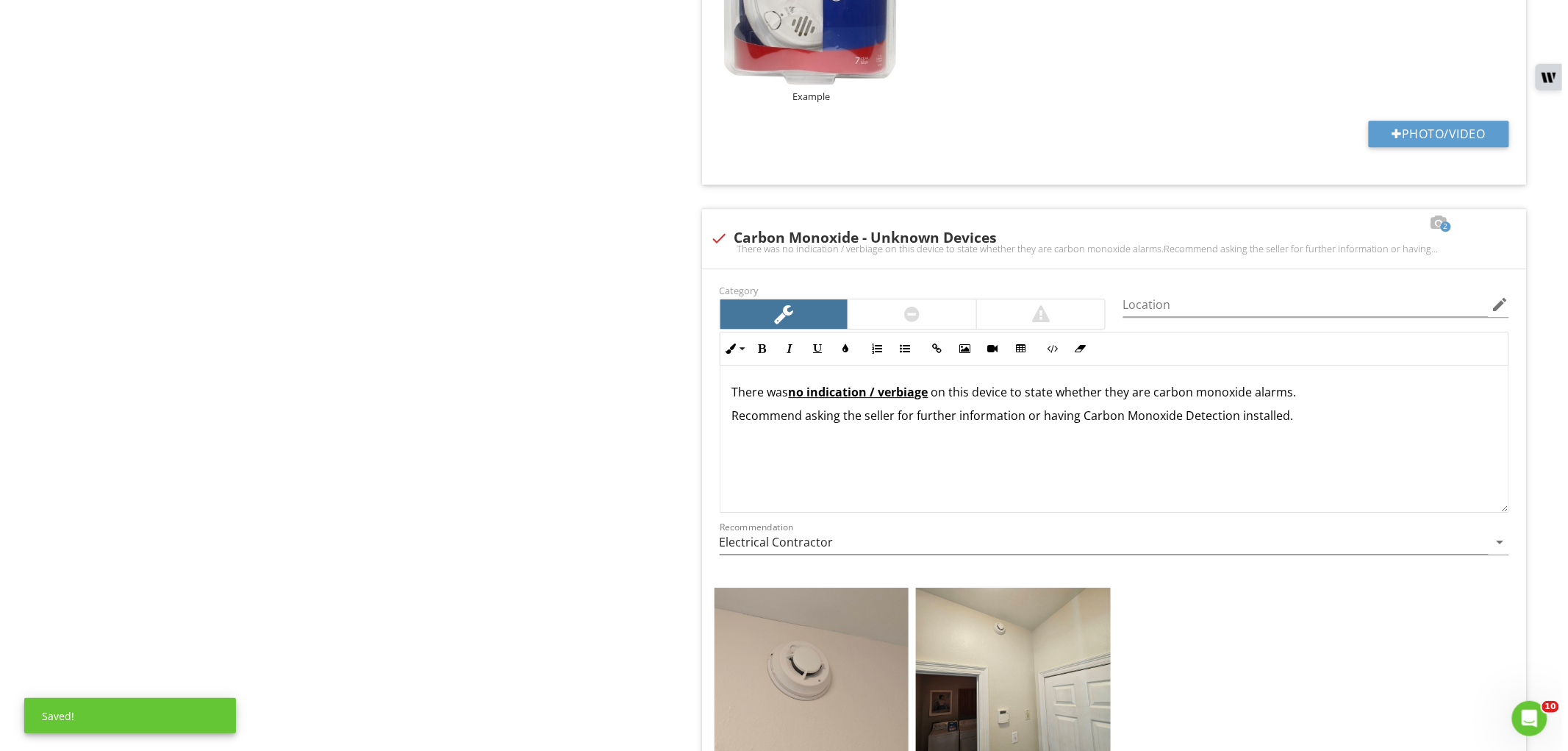
scroll to position [1942, 0]
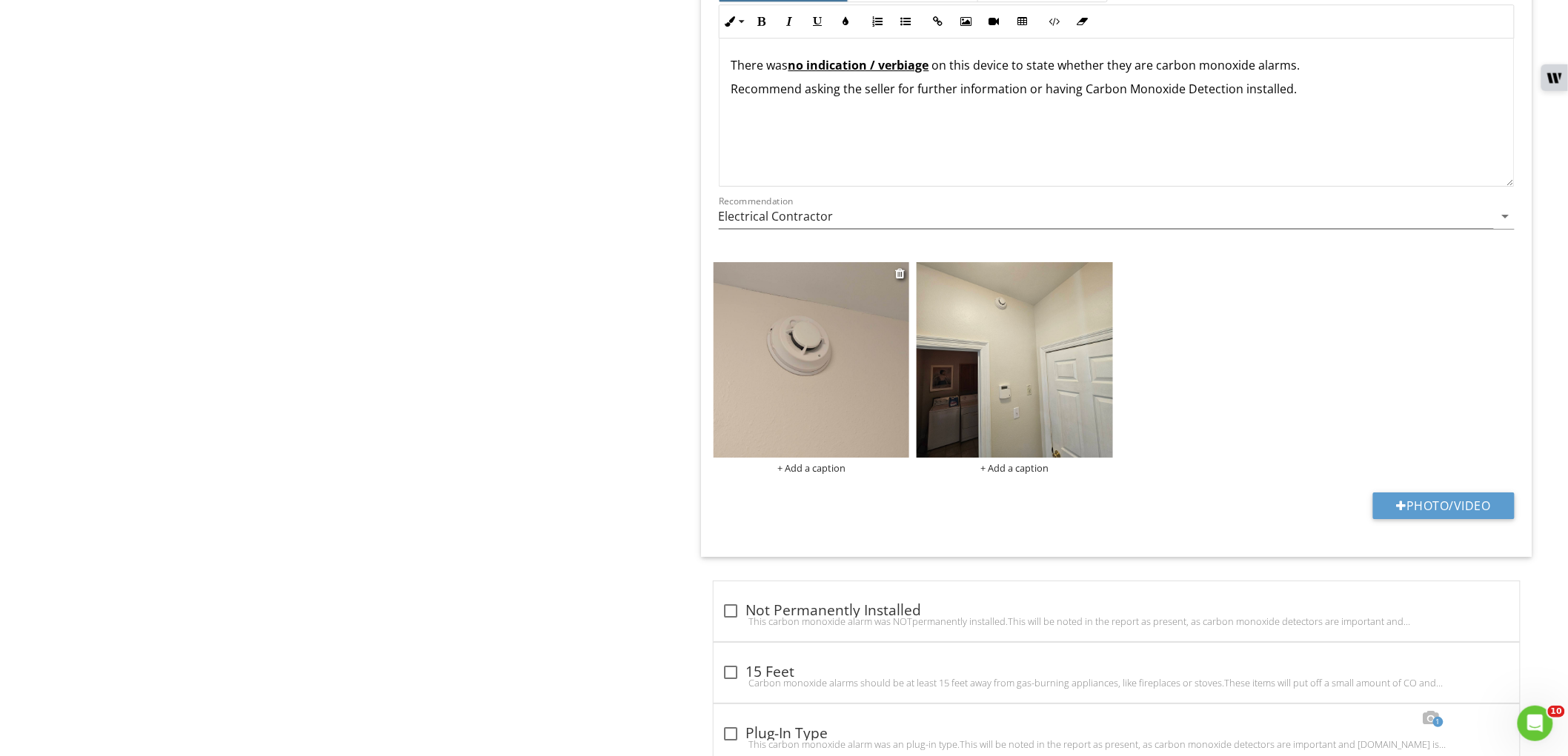
click at [830, 468] on div "+ Add a caption" at bounding box center [812, 468] width 196 height 12
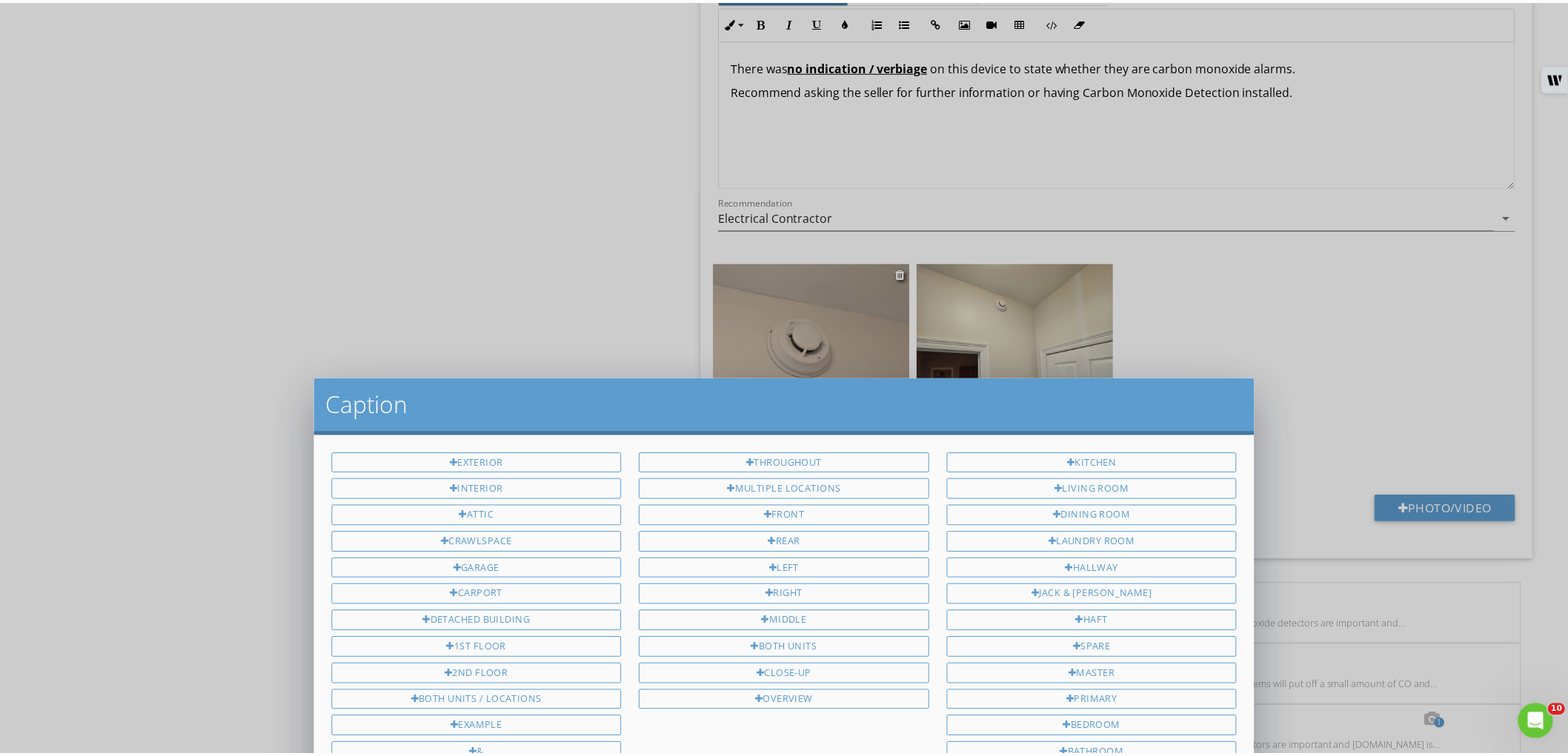
scroll to position [0, 0]
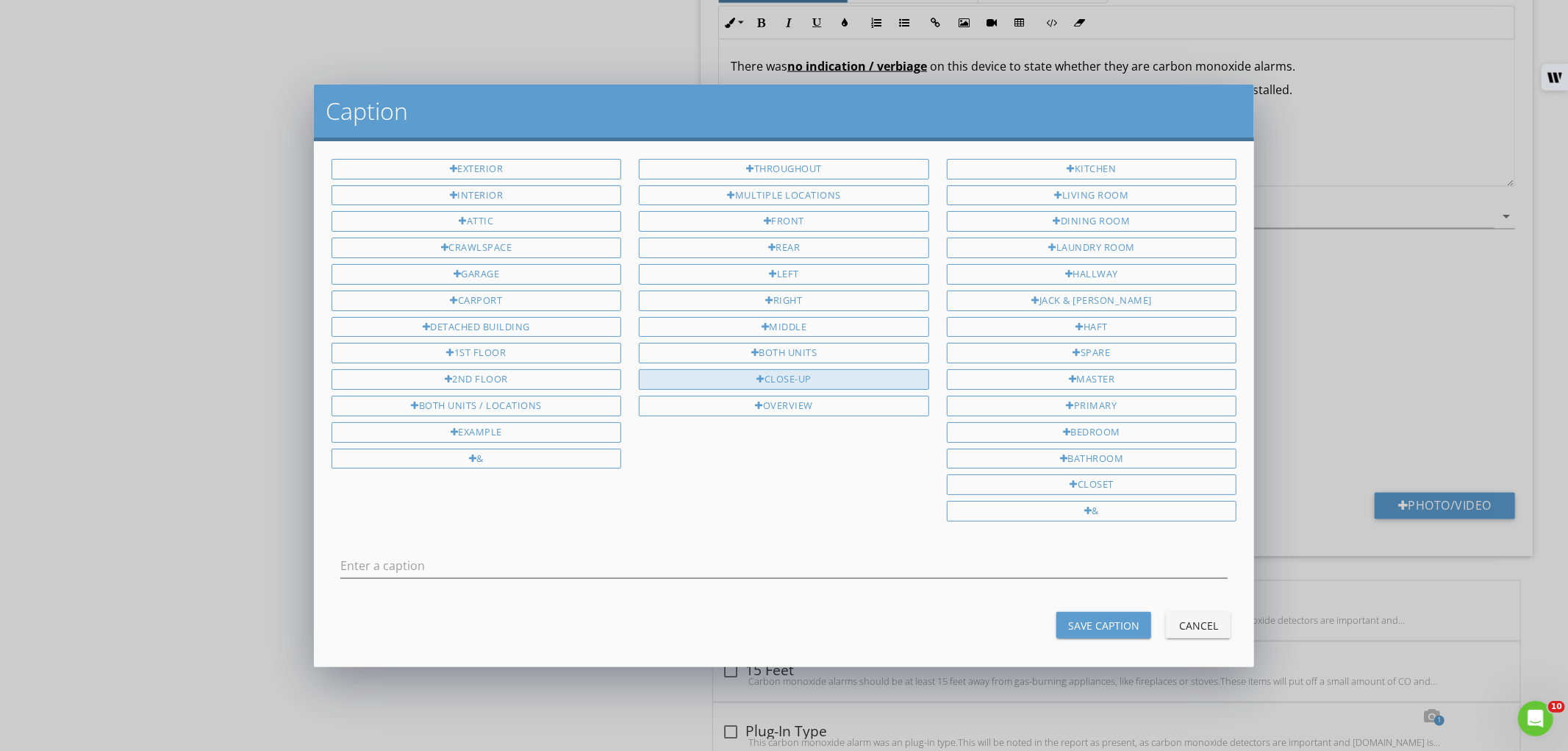
click at [766, 387] on div "Close-Up" at bounding box center [784, 379] width 291 height 20
type input "Close-Up"
click at [1092, 619] on button "Save Caption" at bounding box center [1104, 625] width 95 height 26
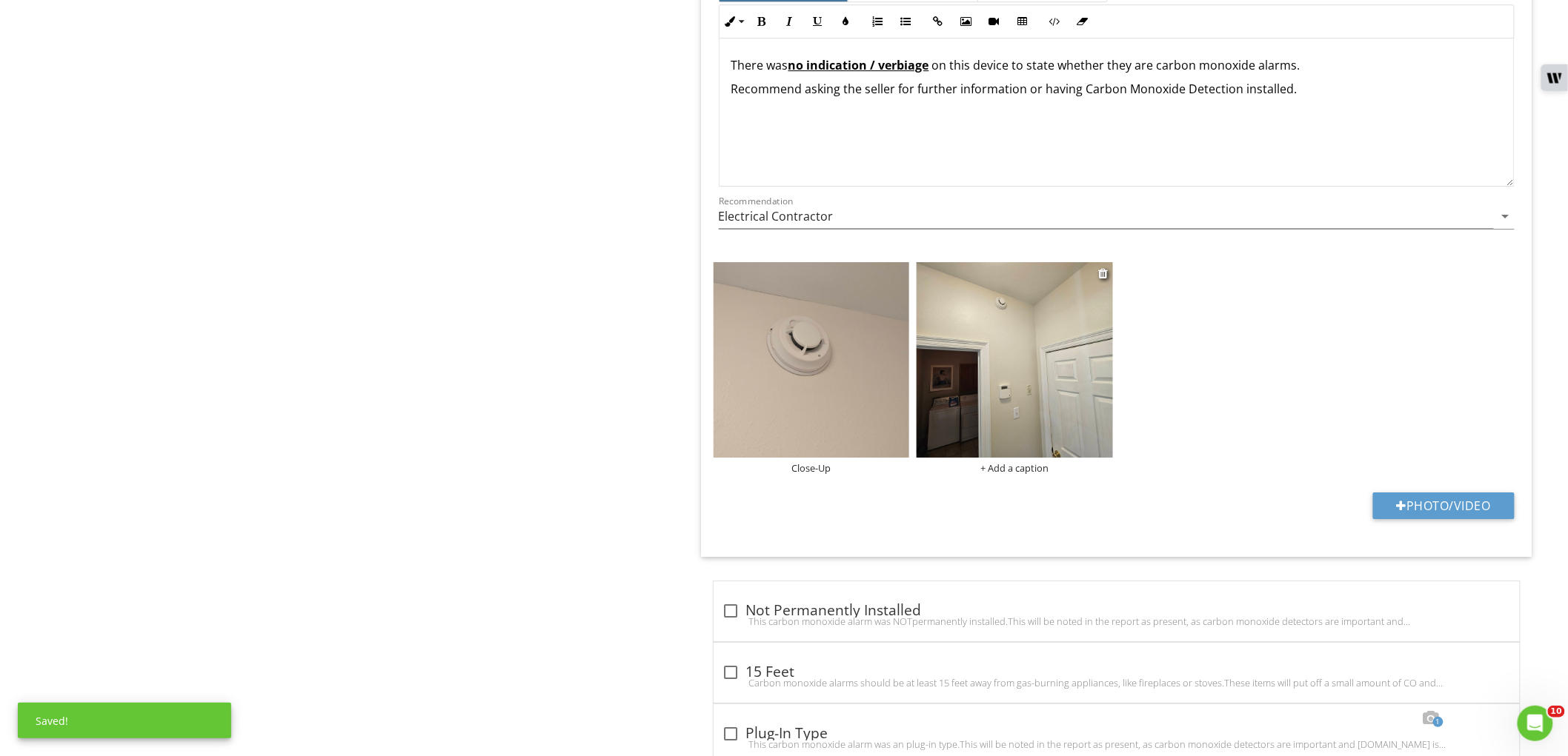
click at [1018, 469] on div "+ Add a caption" at bounding box center [1014, 468] width 196 height 12
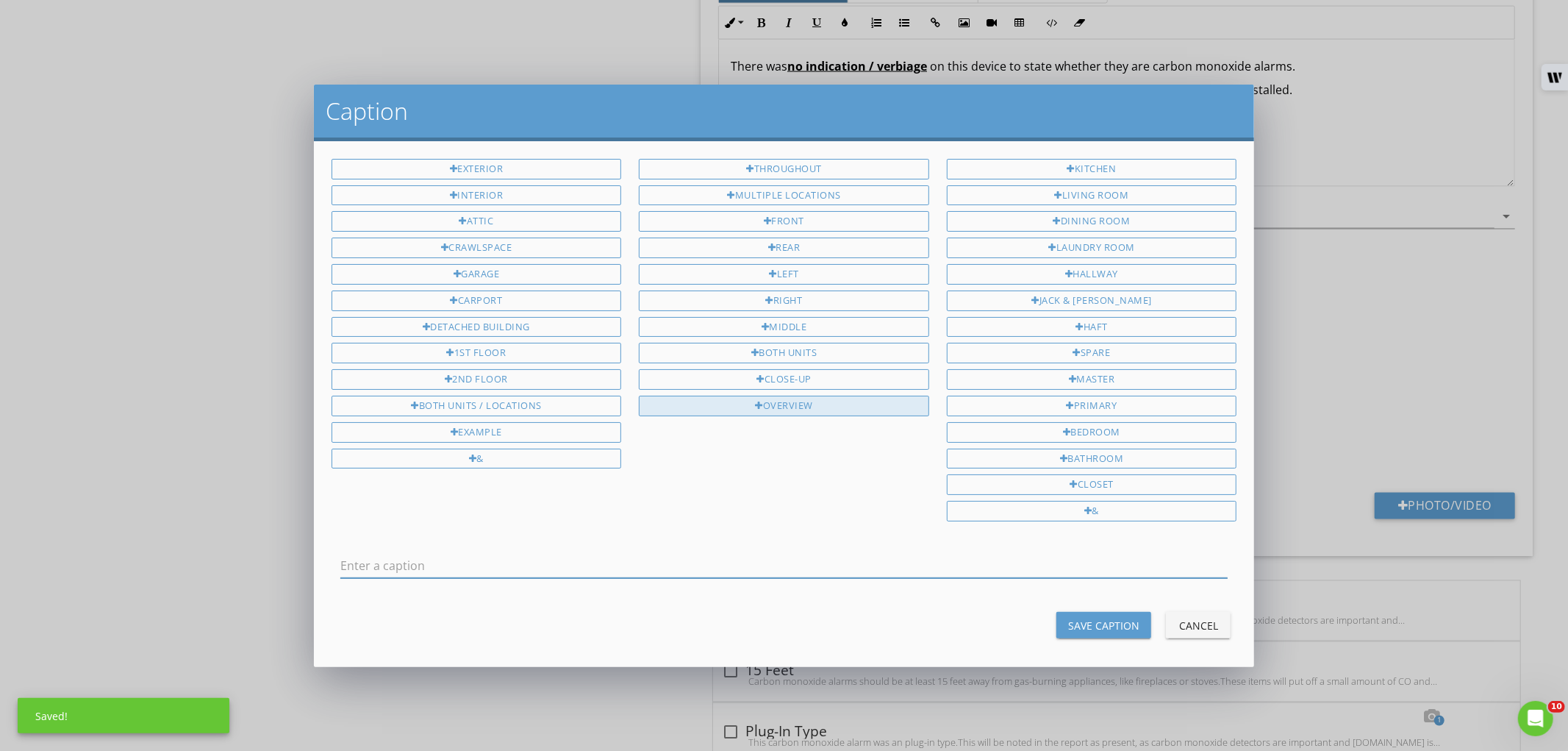
click at [811, 402] on div "Overview" at bounding box center [784, 405] width 291 height 20
type input "Overview"
click at [1068, 622] on div "Save Caption" at bounding box center [1103, 626] width 71 height 16
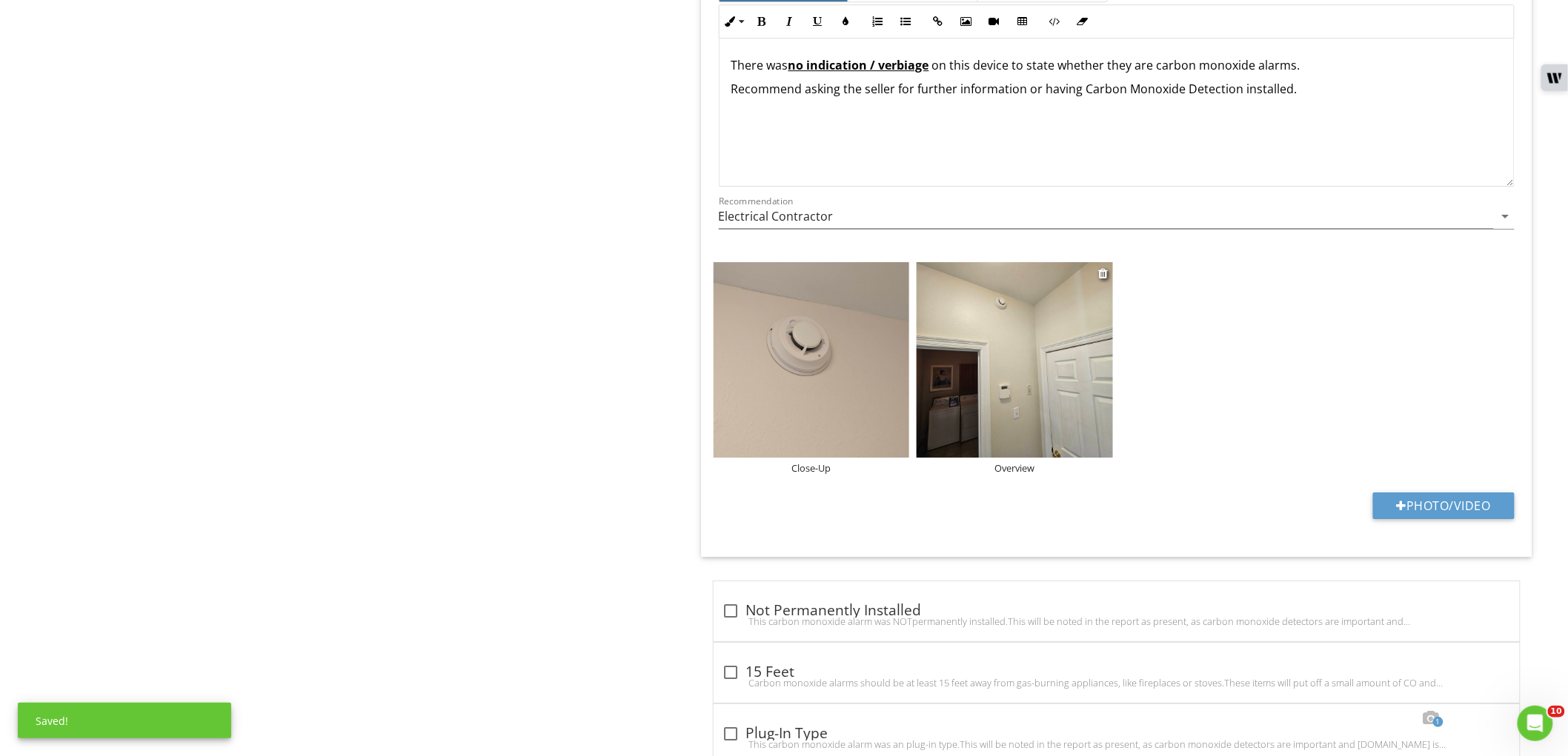
click at [1030, 339] on img at bounding box center [1014, 359] width 196 height 196
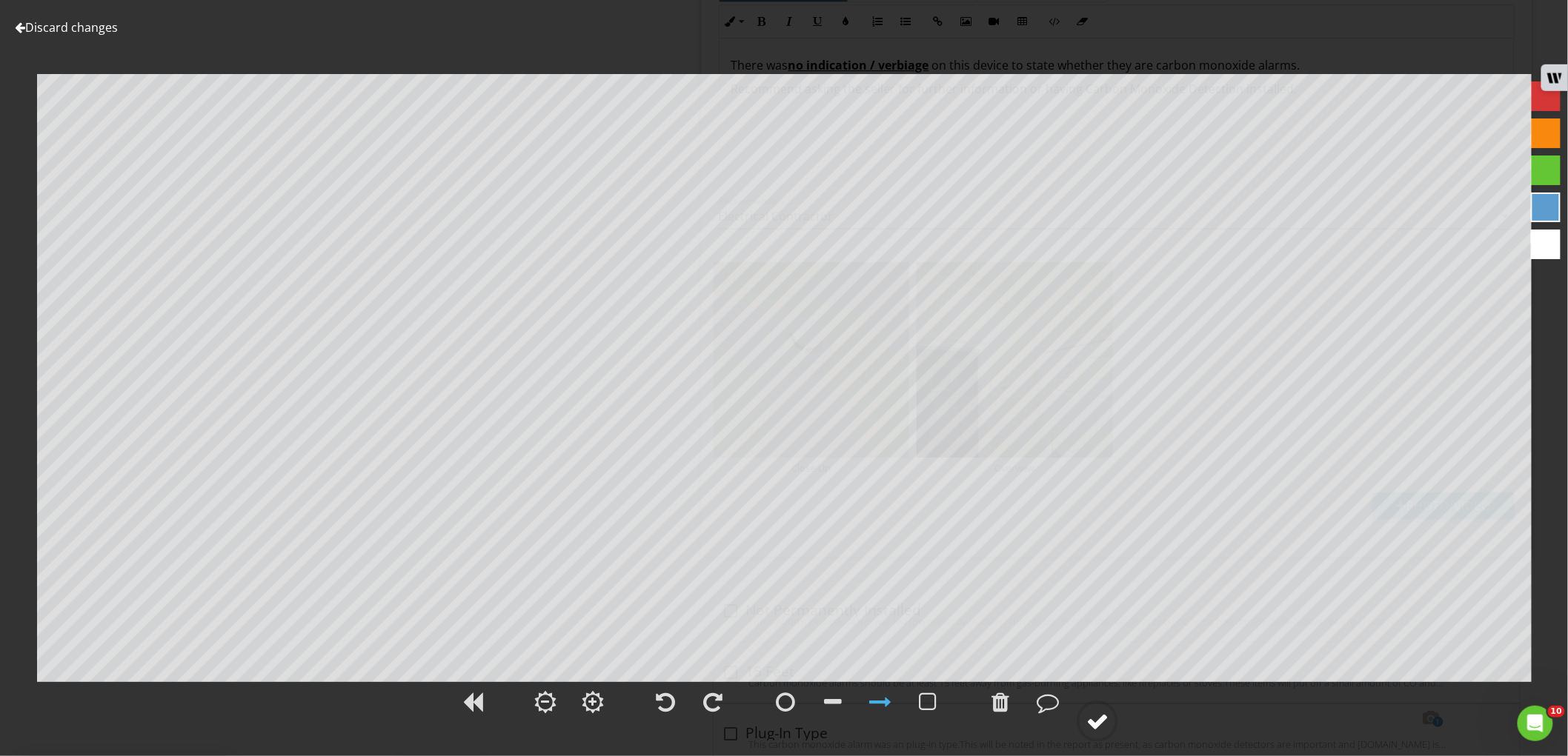
click at [1113, 728] on circle at bounding box center [1097, 721] width 38 height 38
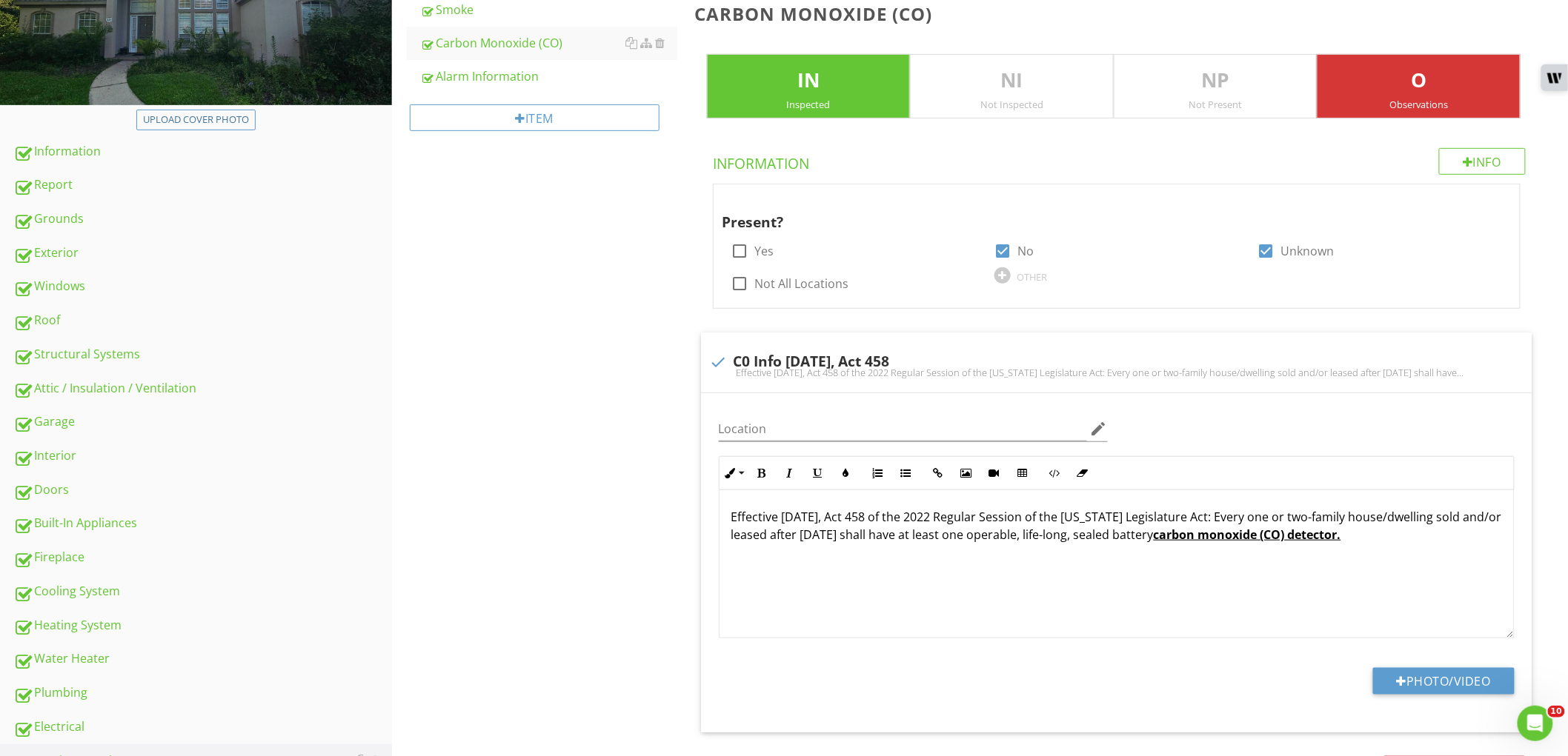
scroll to position [556, 0]
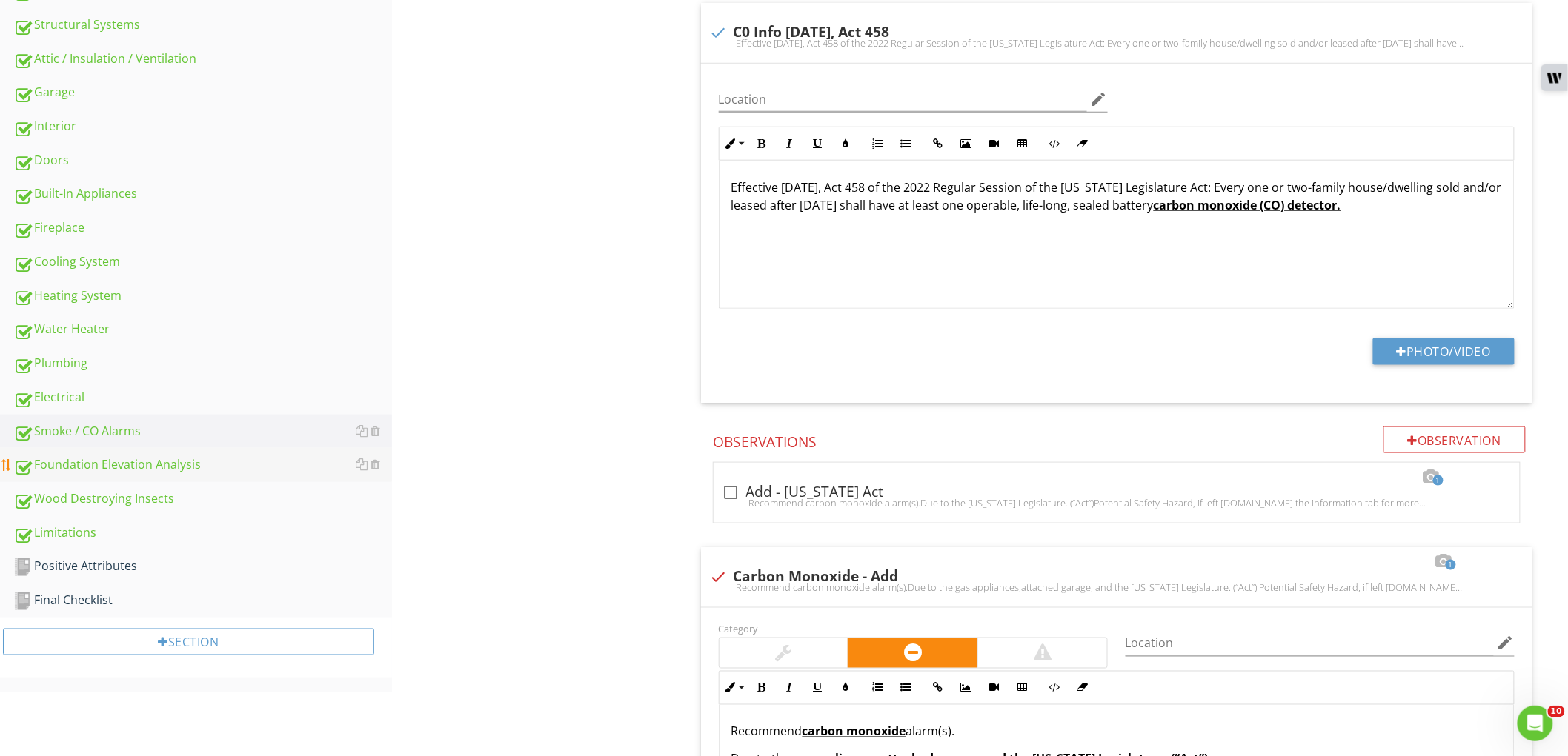
click at [215, 459] on div "Foundation Elevation Analysis" at bounding box center [202, 465] width 378 height 20
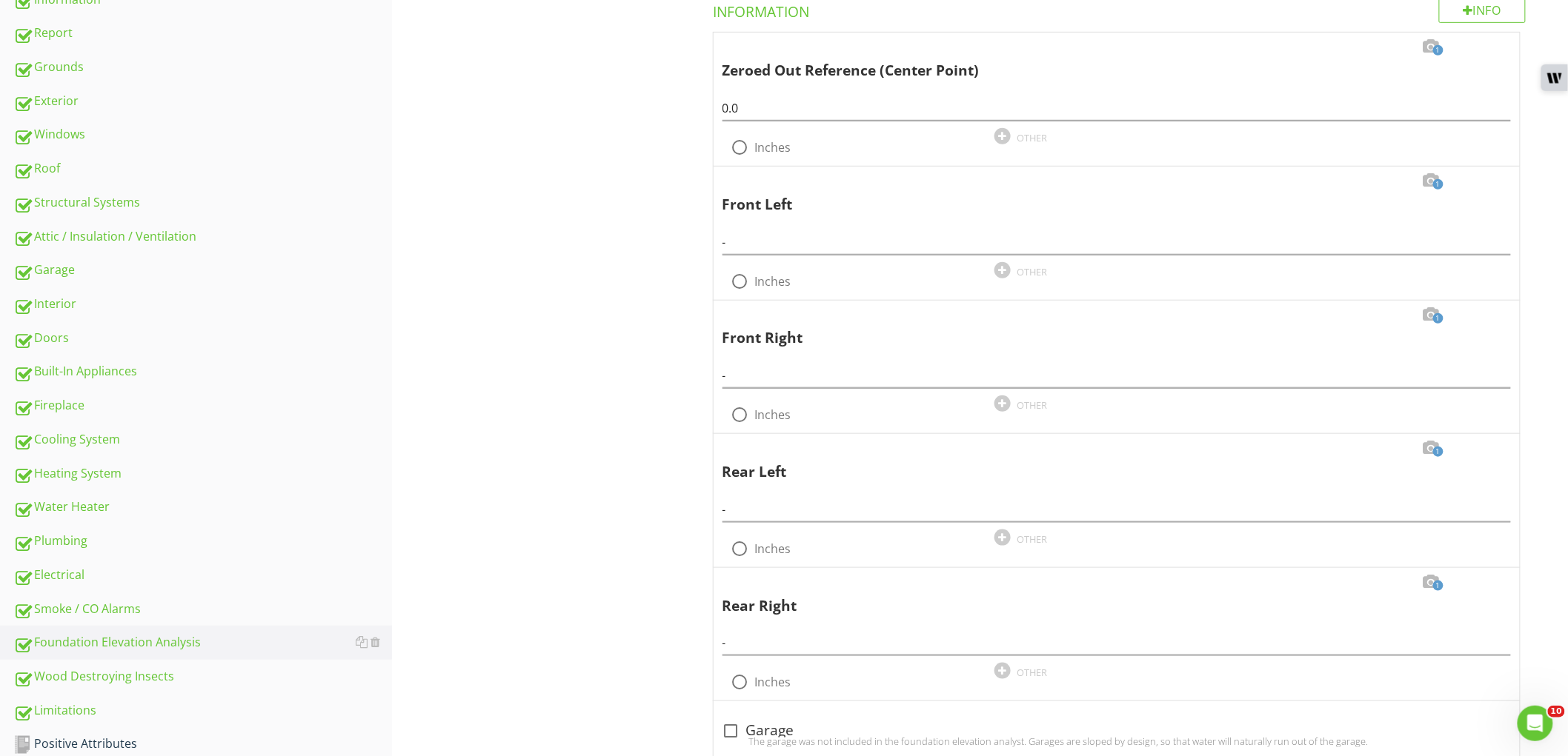
scroll to position [309, 0]
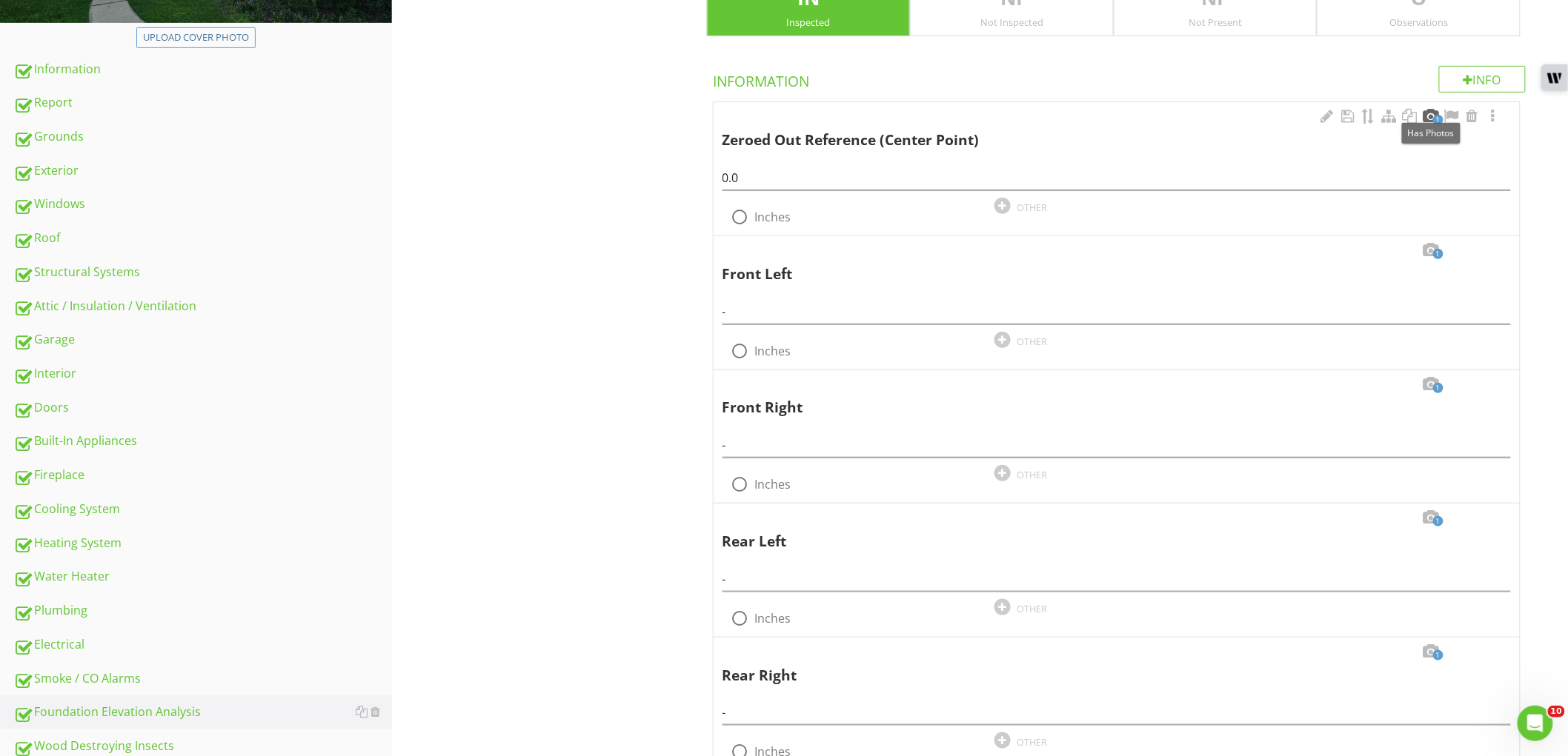
click at [1428, 115] on div at bounding box center [1430, 116] width 18 height 15
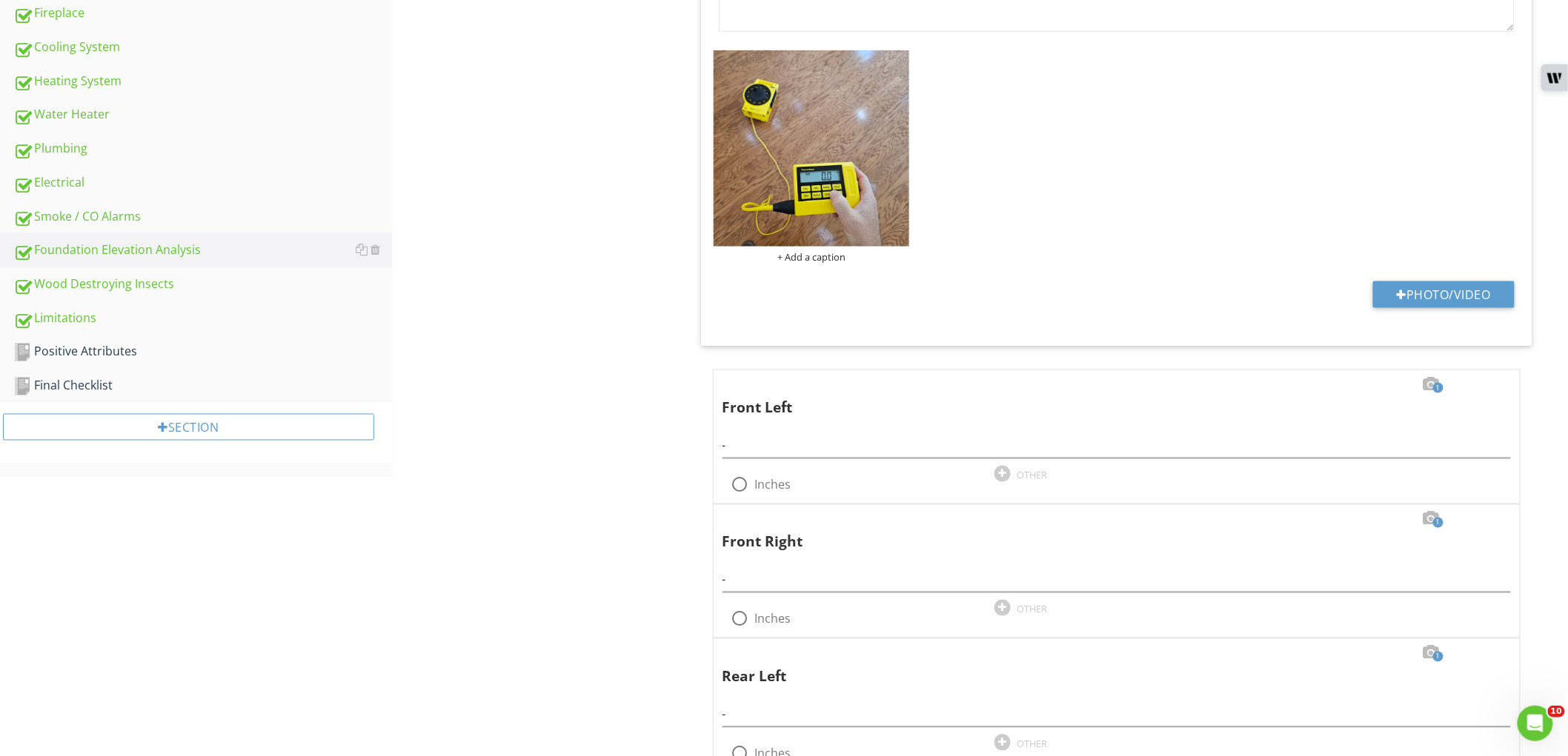
scroll to position [885, 0]
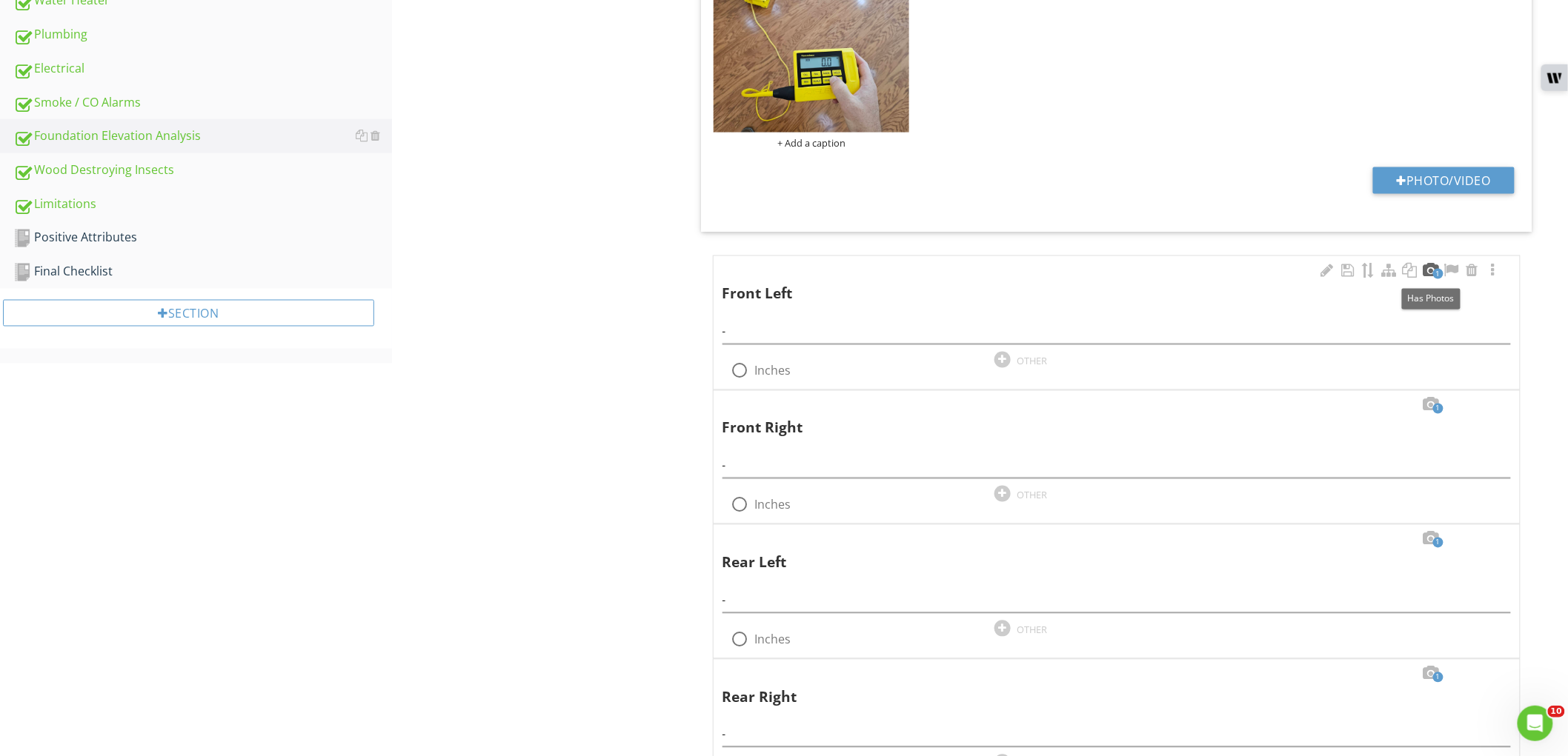
click at [1429, 275] on div at bounding box center [1430, 270] width 18 height 15
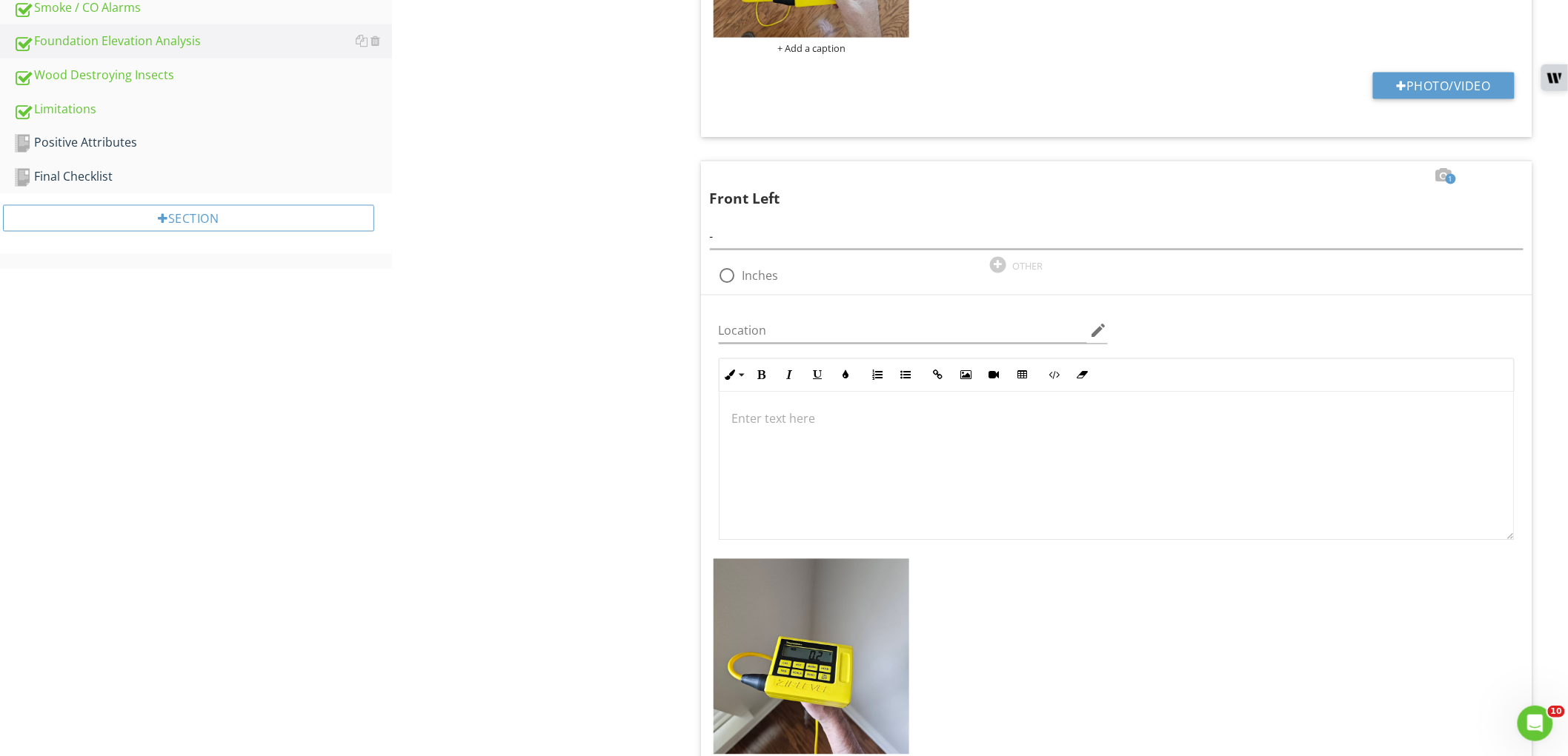
scroll to position [1131, 0]
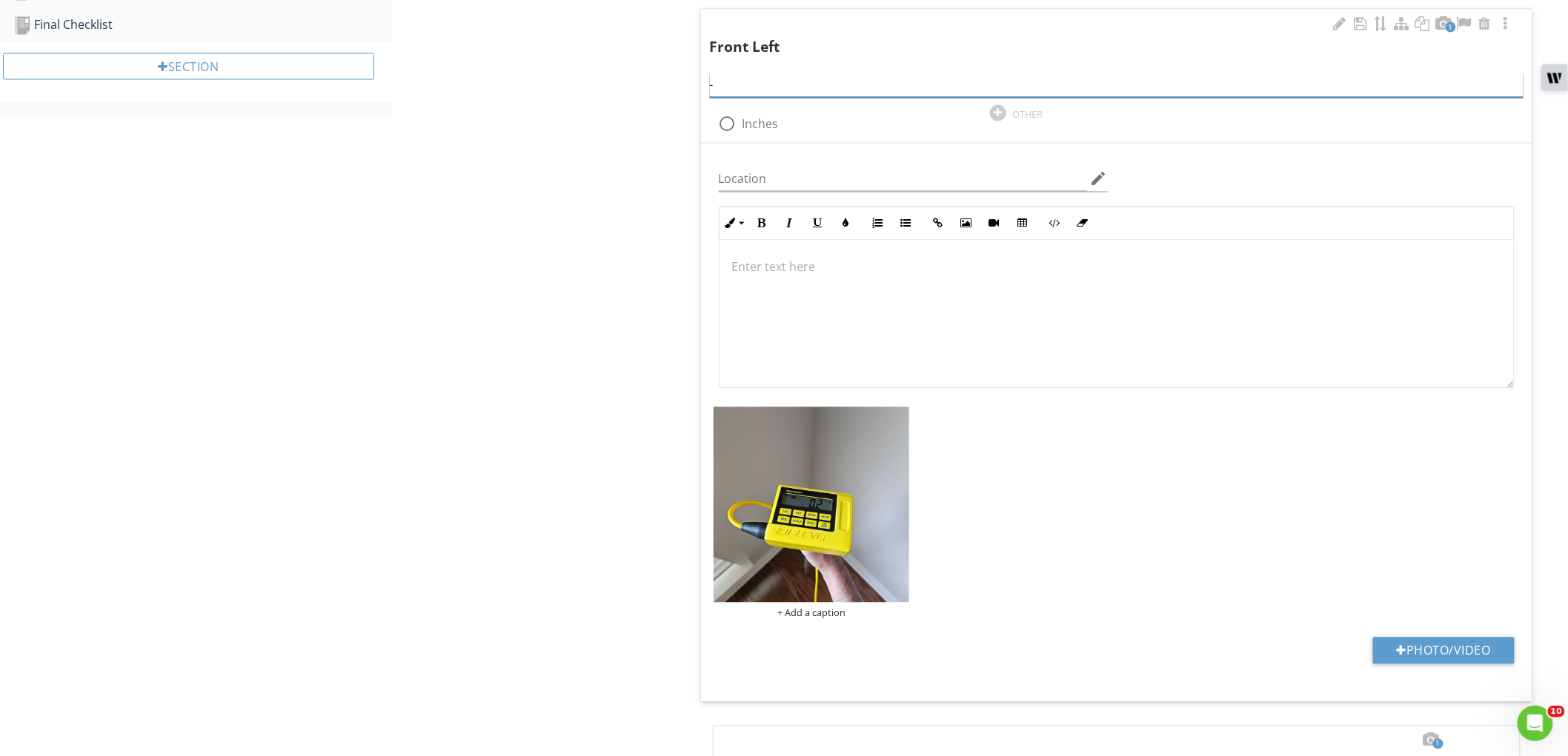
click at [759, 91] on input "-" at bounding box center [1116, 86] width 813 height 25
type input "0.2"
click at [574, 385] on div "Foundation Elevation Analysis Elevation Analysis Item Elevation Analysis IN Ins…" at bounding box center [979, 681] width 1176 height 3329
click at [744, 117] on label "Inches" at bounding box center [760, 124] width 36 height 15
radio input "true"
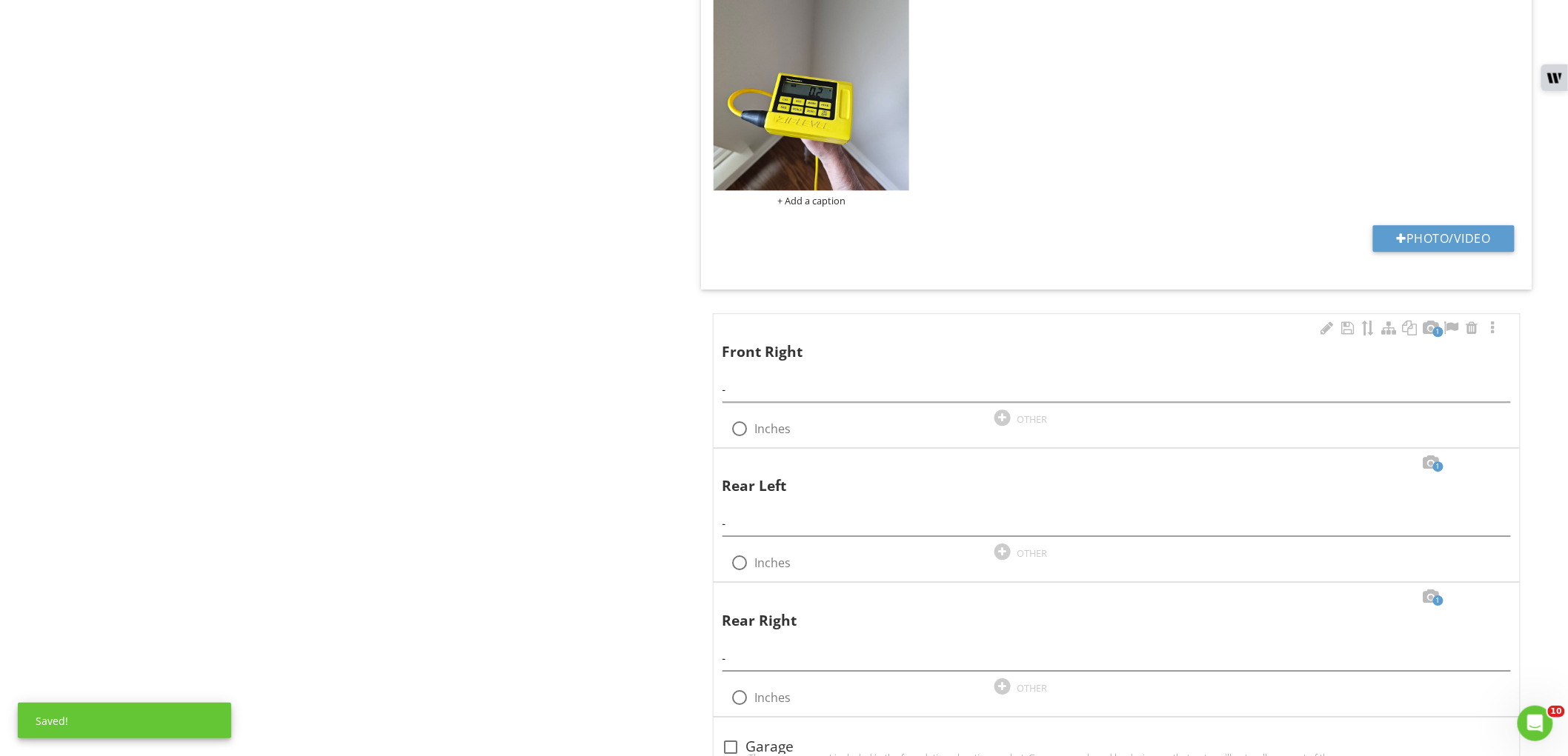
scroll to position [1626, 0]
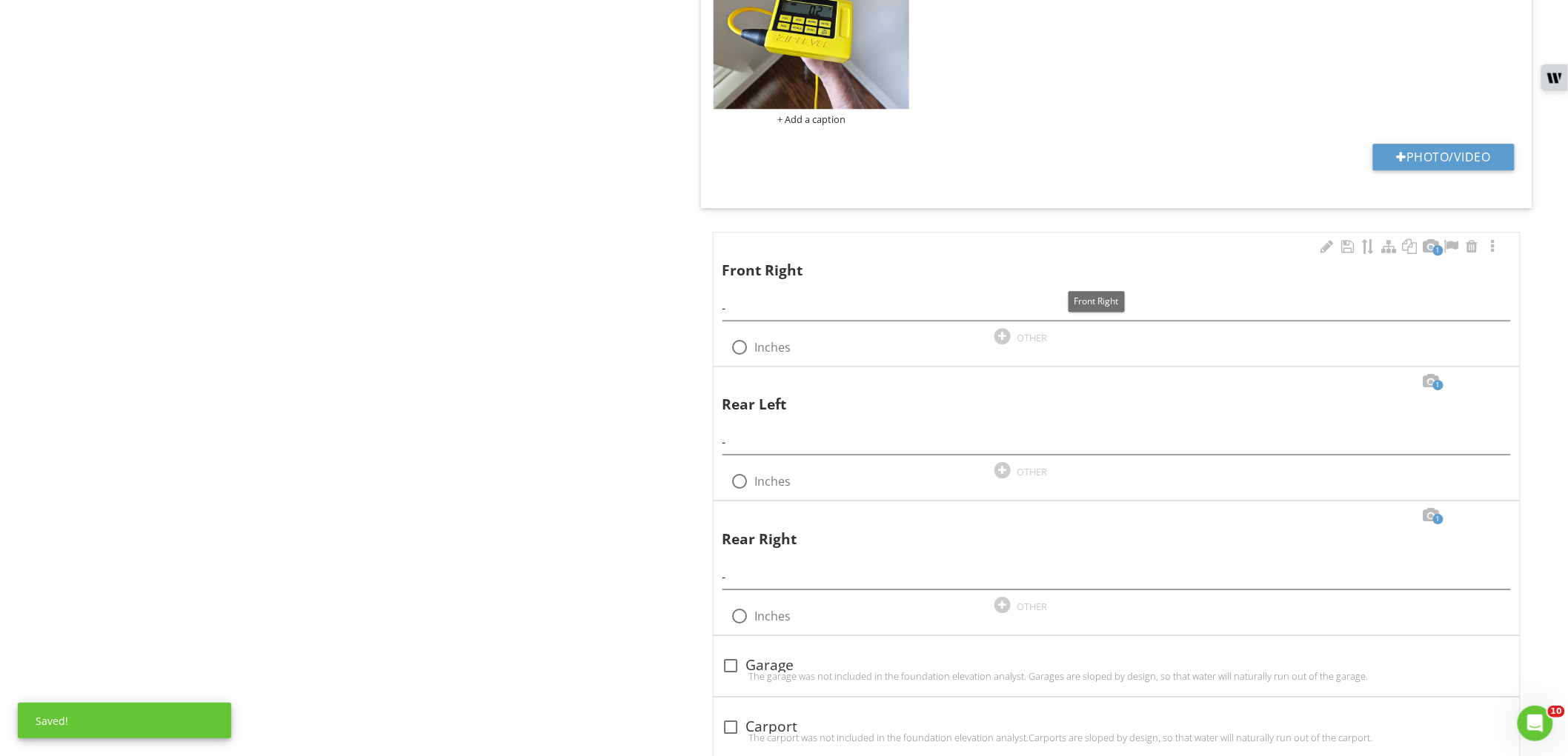
click at [1434, 253] on span "1" at bounding box center [1438, 250] width 11 height 11
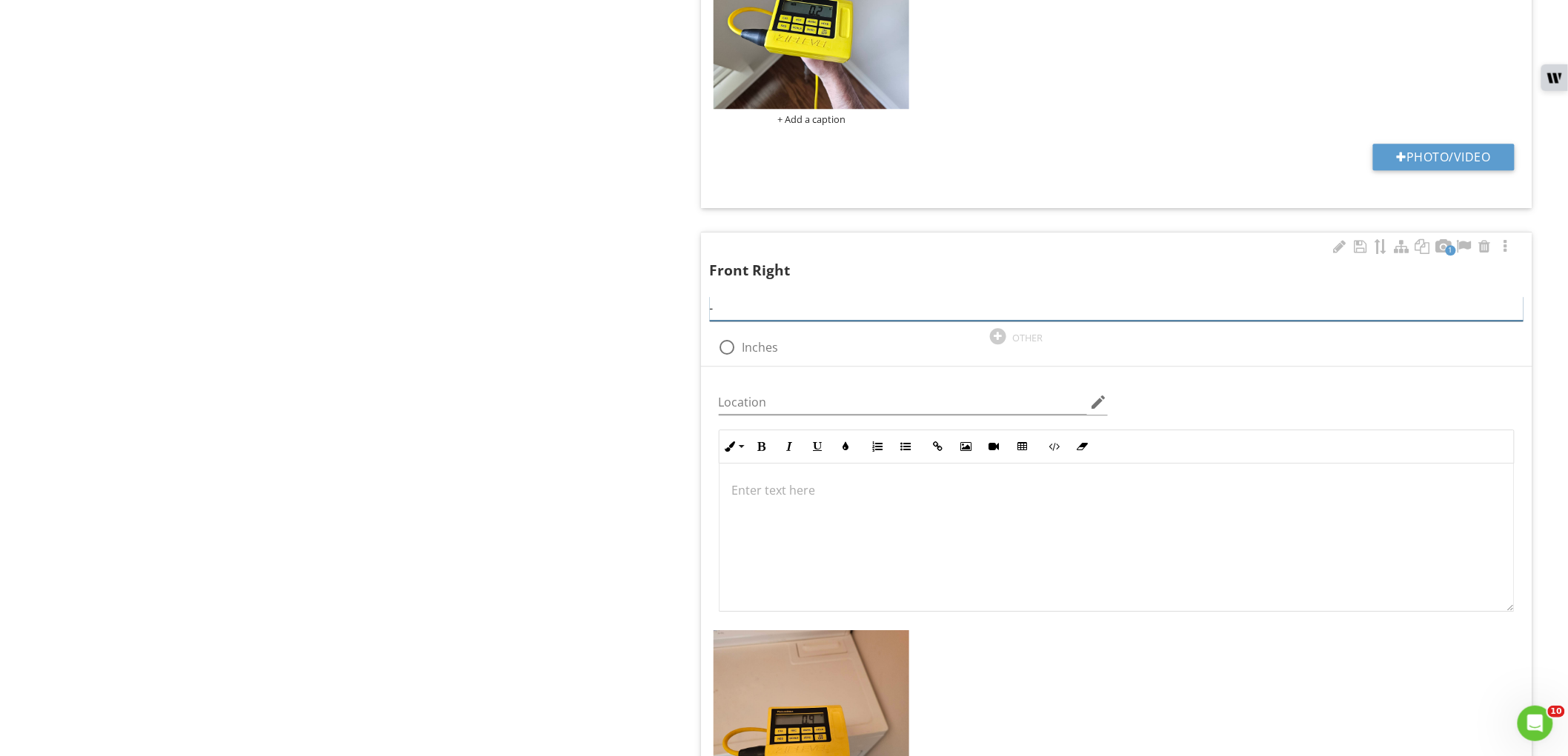
click at [745, 319] on input "-" at bounding box center [1116, 309] width 813 height 25
type input "0.9"
click at [542, 430] on div "Foundation Elevation Analysis Elevation Analysis Item Elevation Analysis IN Ins…" at bounding box center [979, 477] width 1176 height 3910
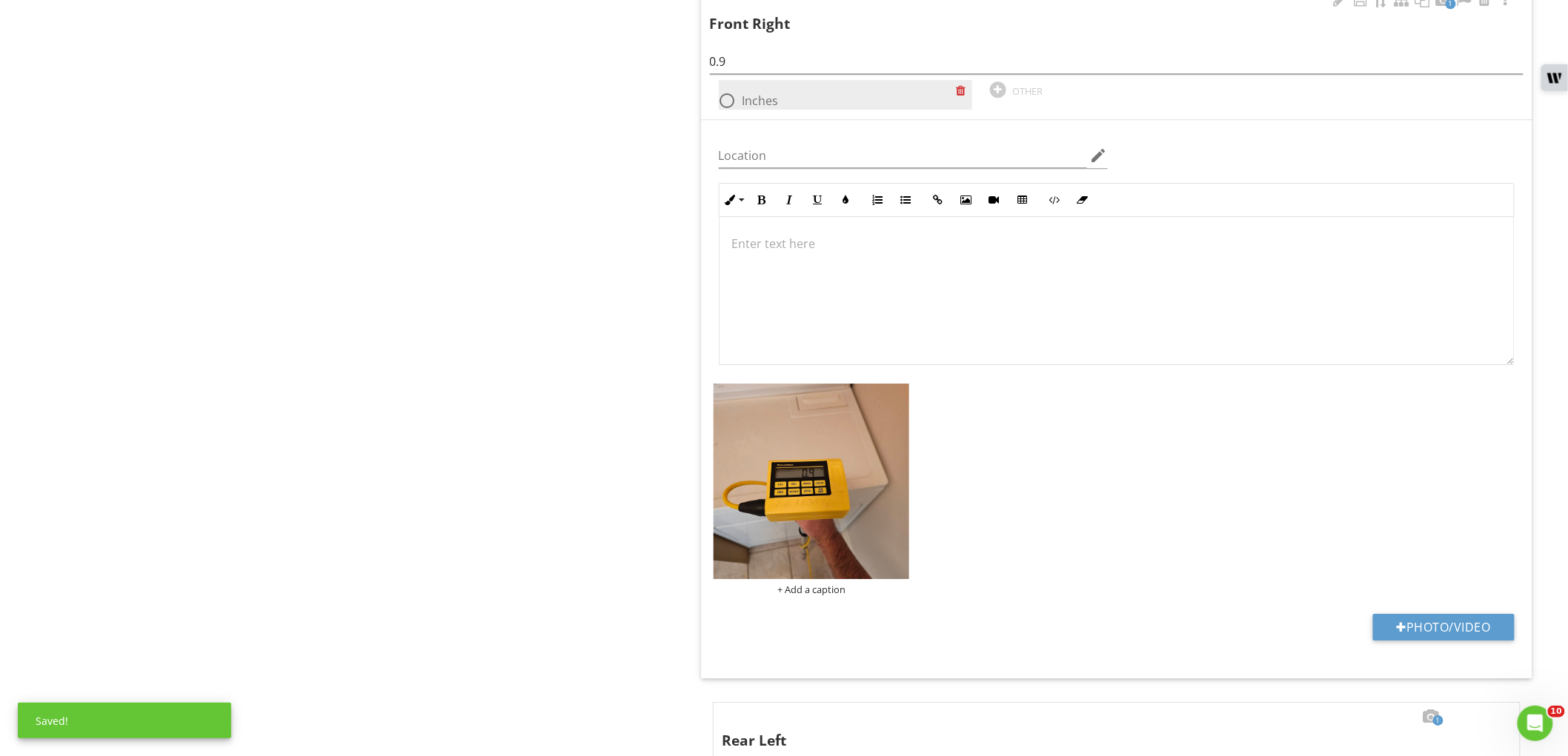
click at [756, 101] on label "Inches" at bounding box center [760, 100] width 36 height 15
radio input "true"
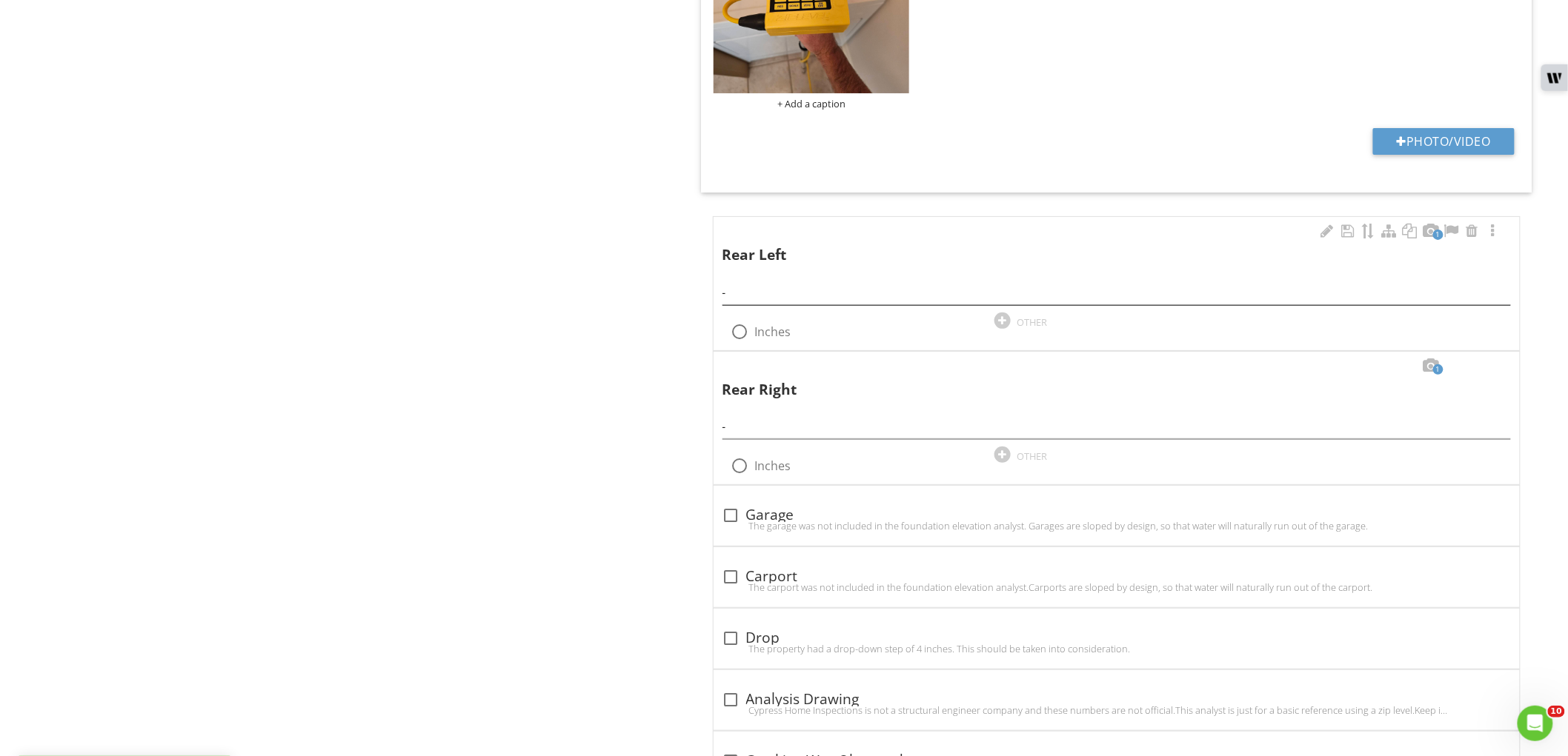
scroll to position [2366, 0]
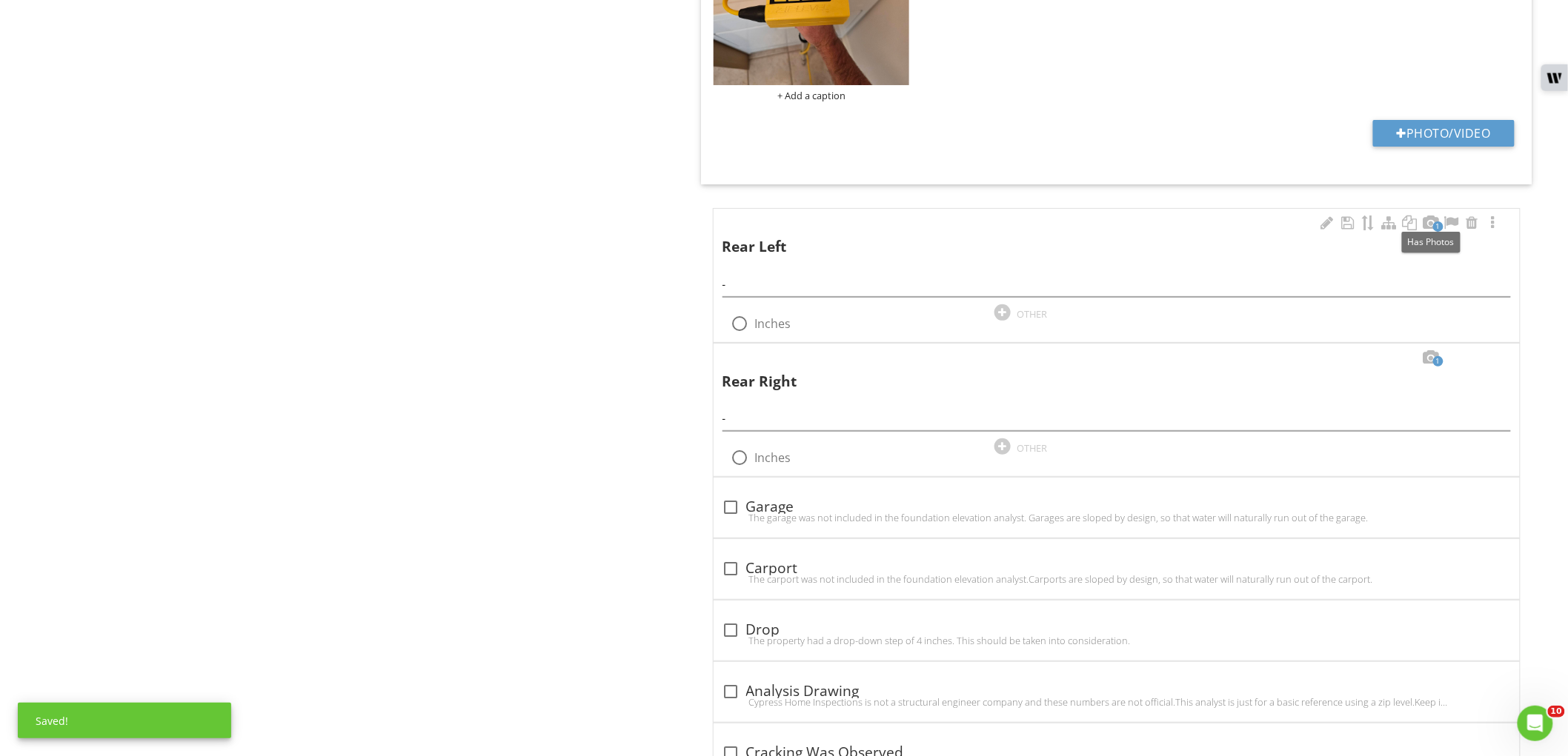
click at [1435, 232] on span "1" at bounding box center [1438, 226] width 11 height 11
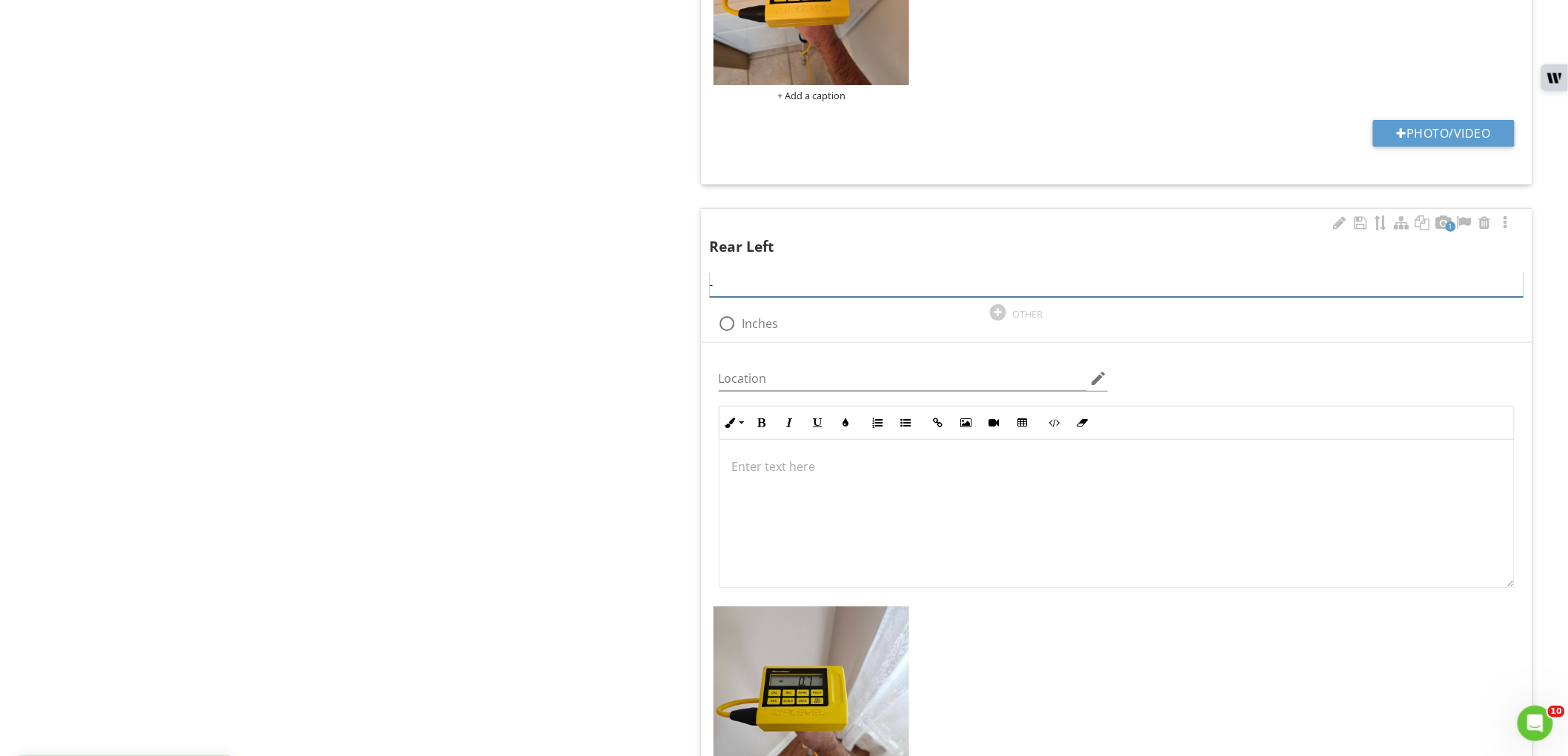
click at [776, 289] on input "-" at bounding box center [1116, 285] width 813 height 25
type input "-0.7"
click at [724, 326] on div at bounding box center [727, 323] width 25 height 25
radio input "true"
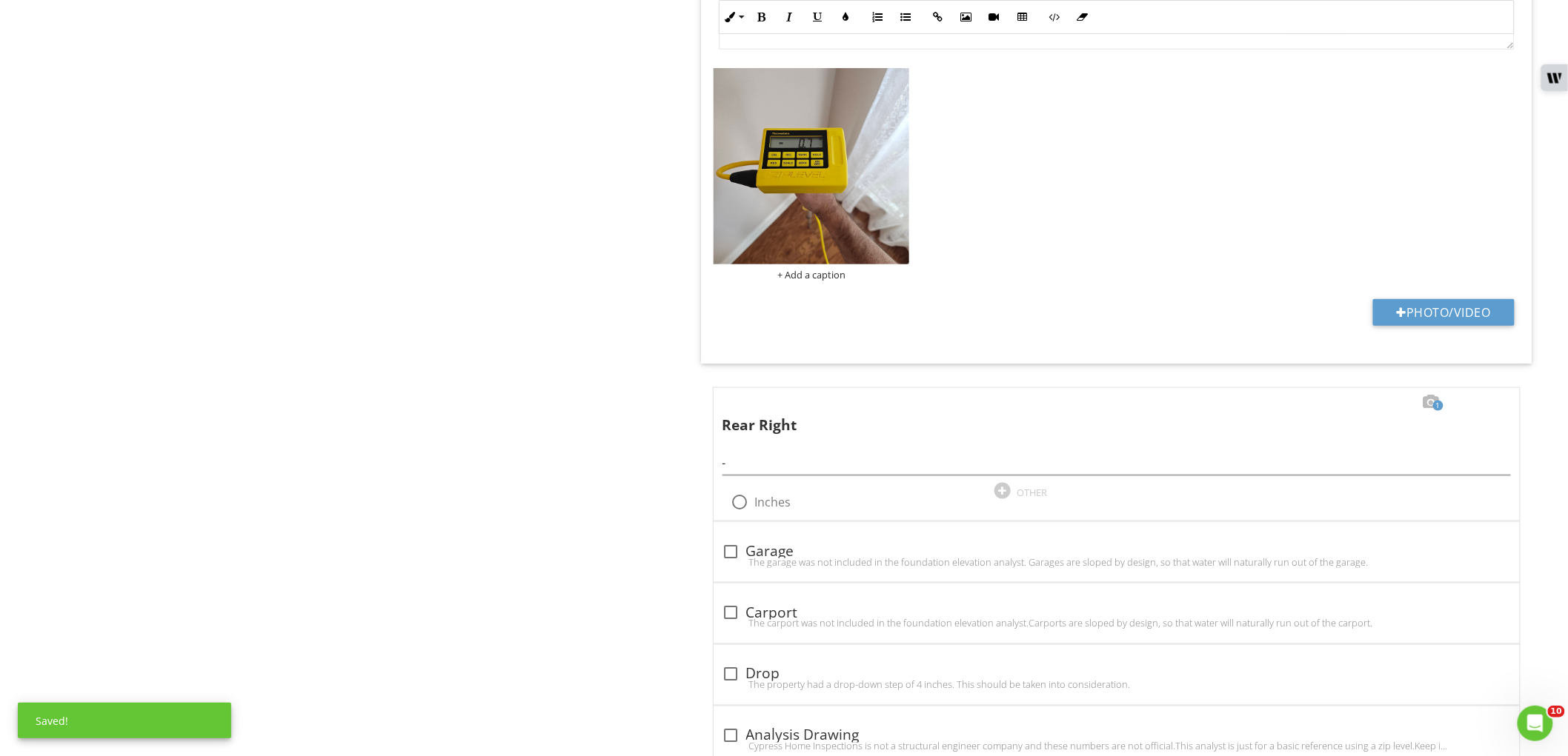
scroll to position [3024, 0]
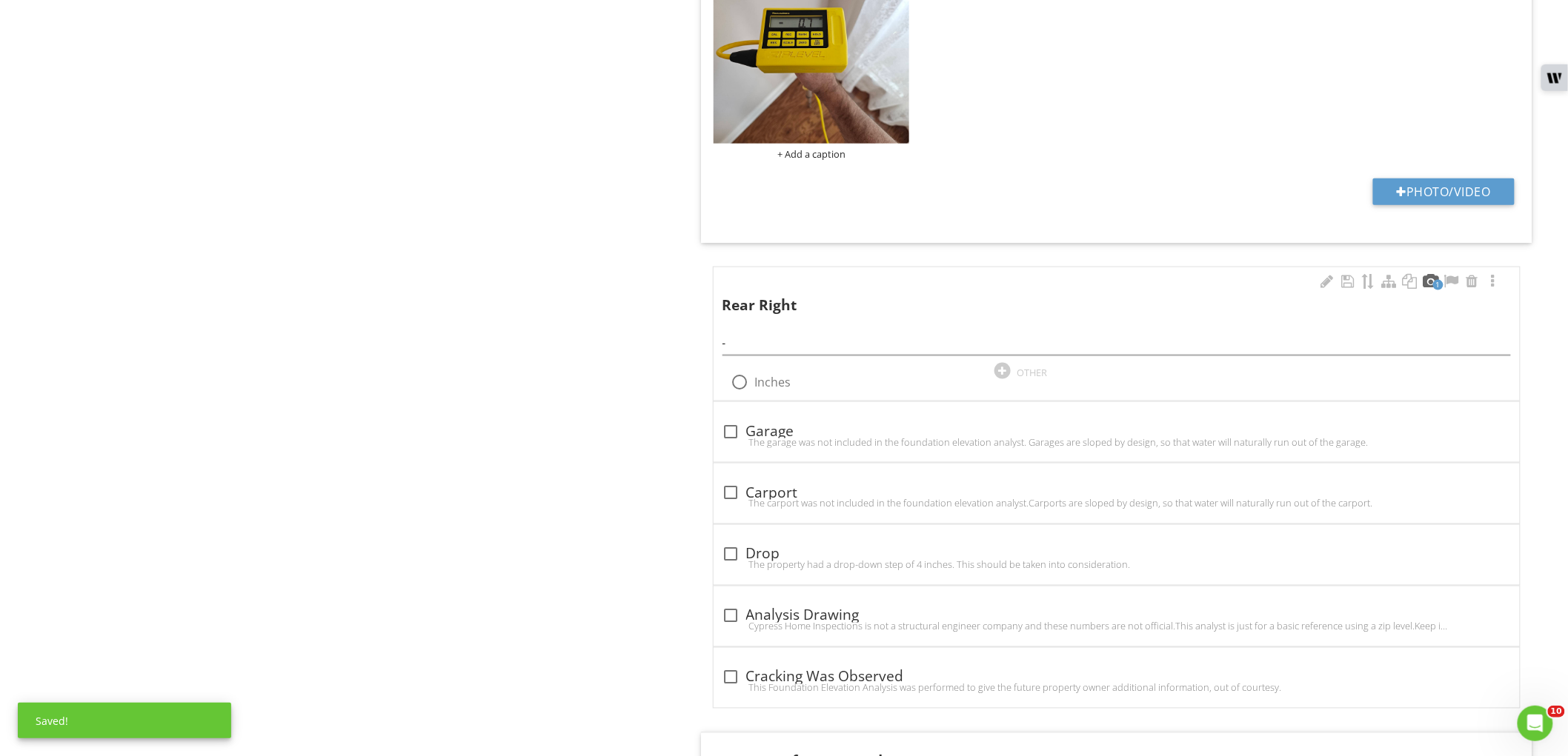
click at [1434, 279] on div at bounding box center [1430, 281] width 18 height 15
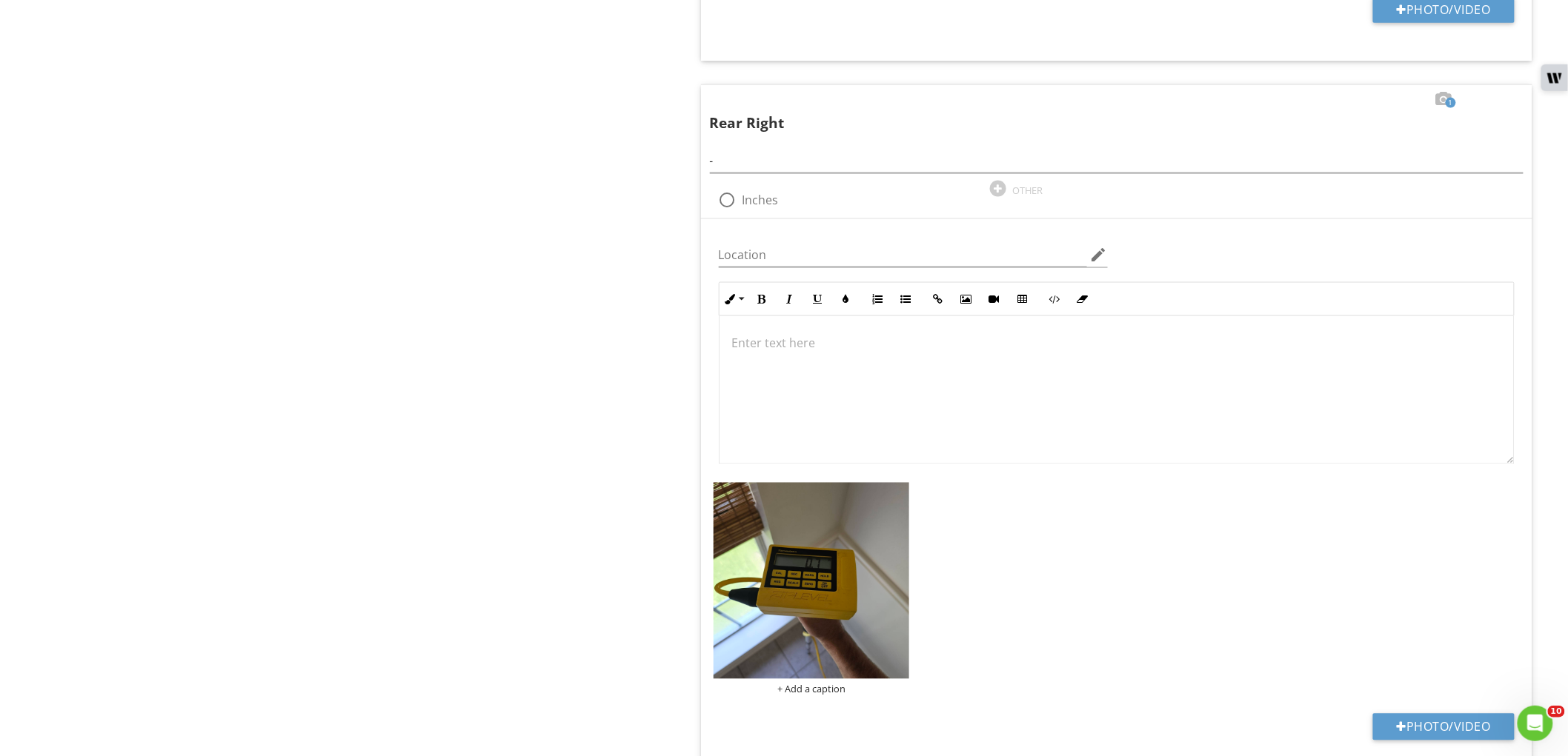
scroll to position [3352, 0]
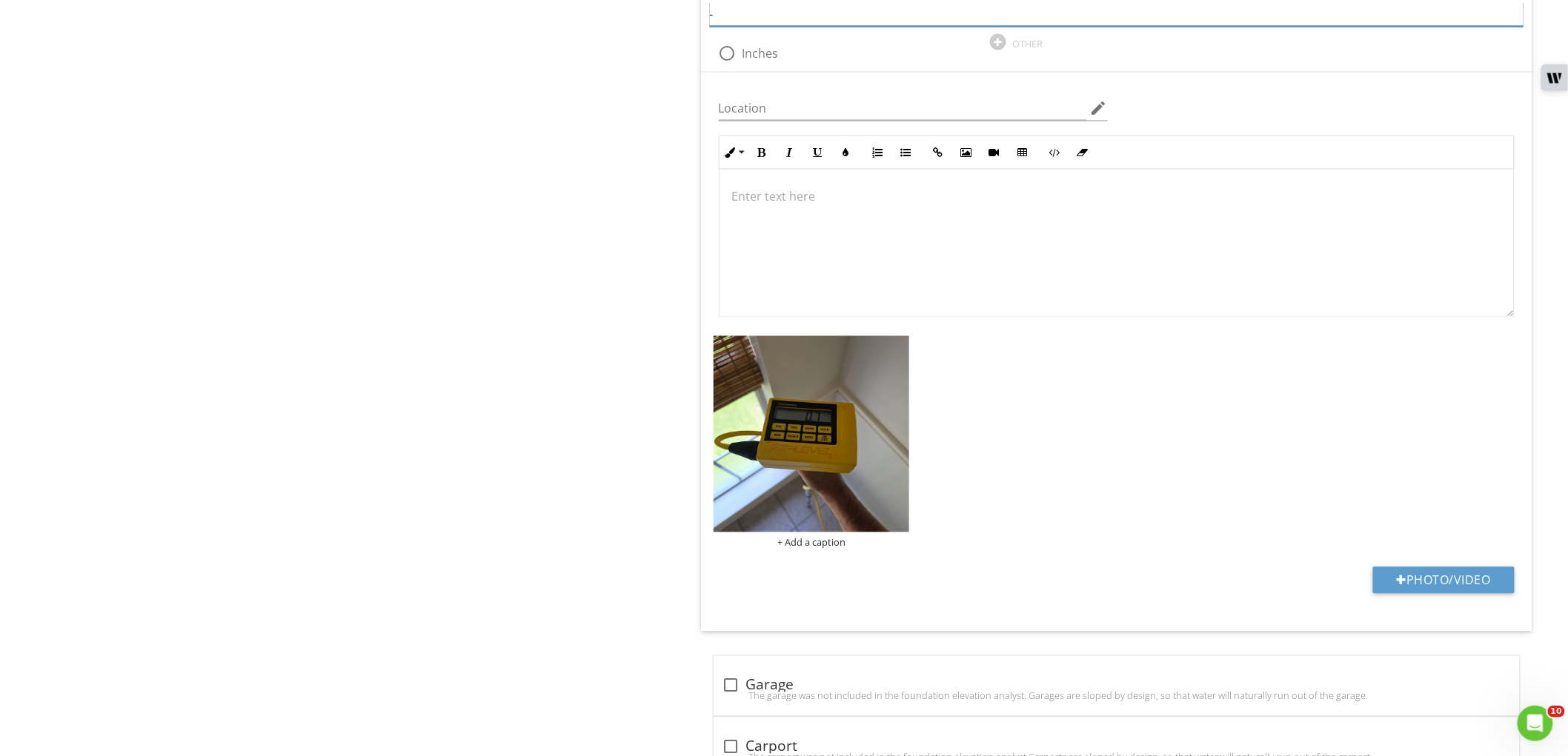
click at [763, 20] on input "-" at bounding box center [1116, 15] width 813 height 25
type input "0.7"
click at [727, 49] on div at bounding box center [727, 53] width 25 height 25
radio input "true"
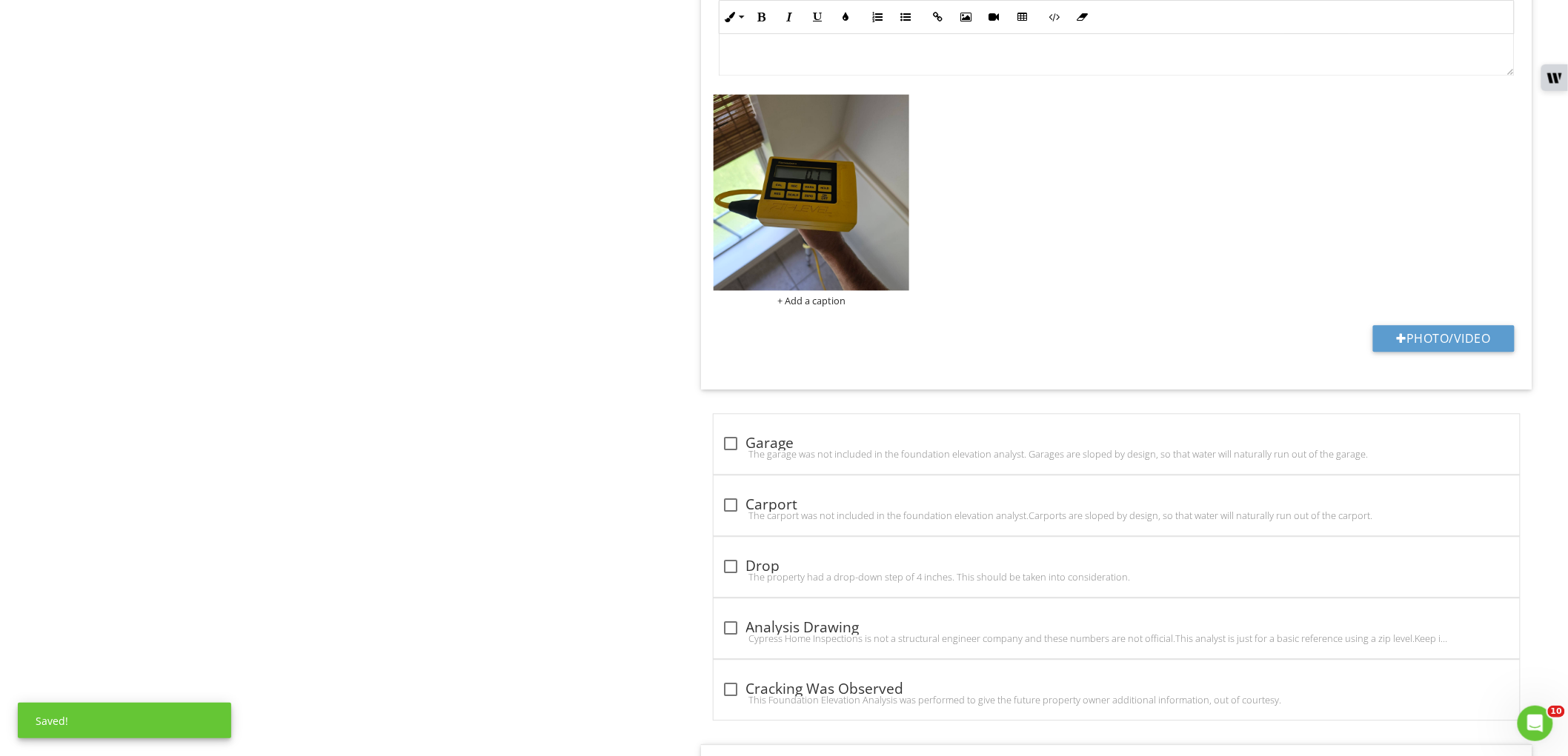
scroll to position [3600, 0]
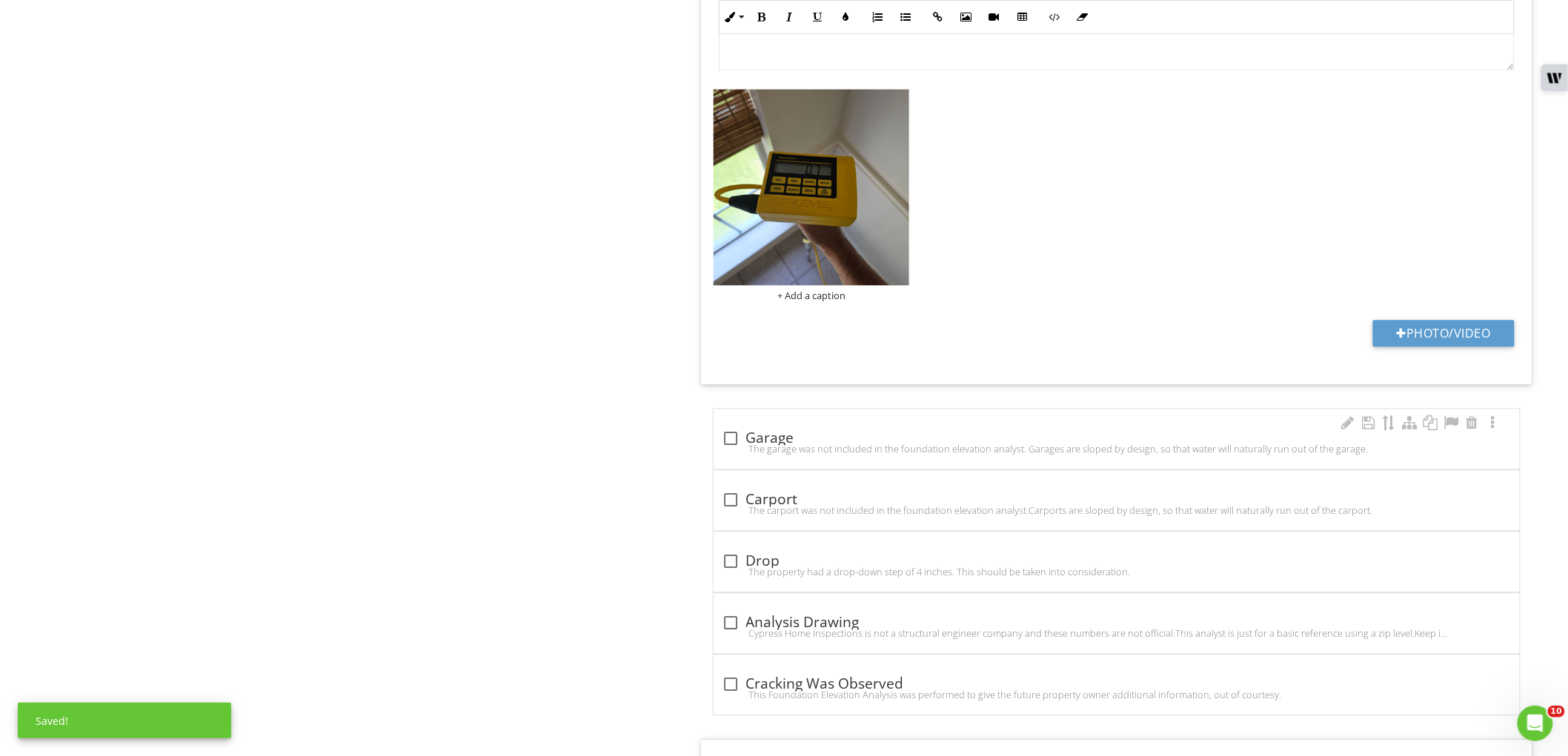
click at [730, 450] on div "The garage was not included in the foundation elevation analyst. Garages are sl…" at bounding box center [1117, 448] width 788 height 12
checkbox input "true"
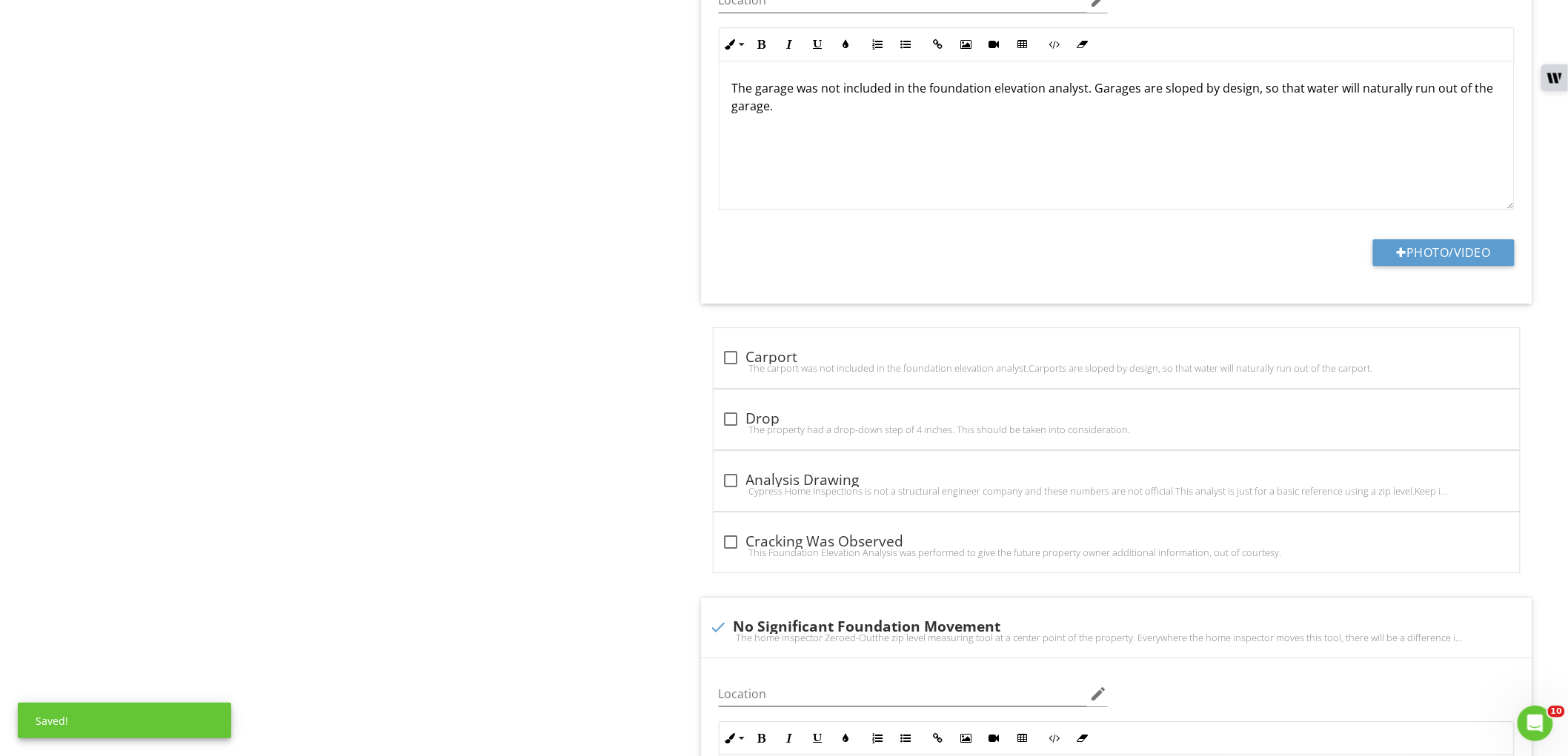
scroll to position [4176, 0]
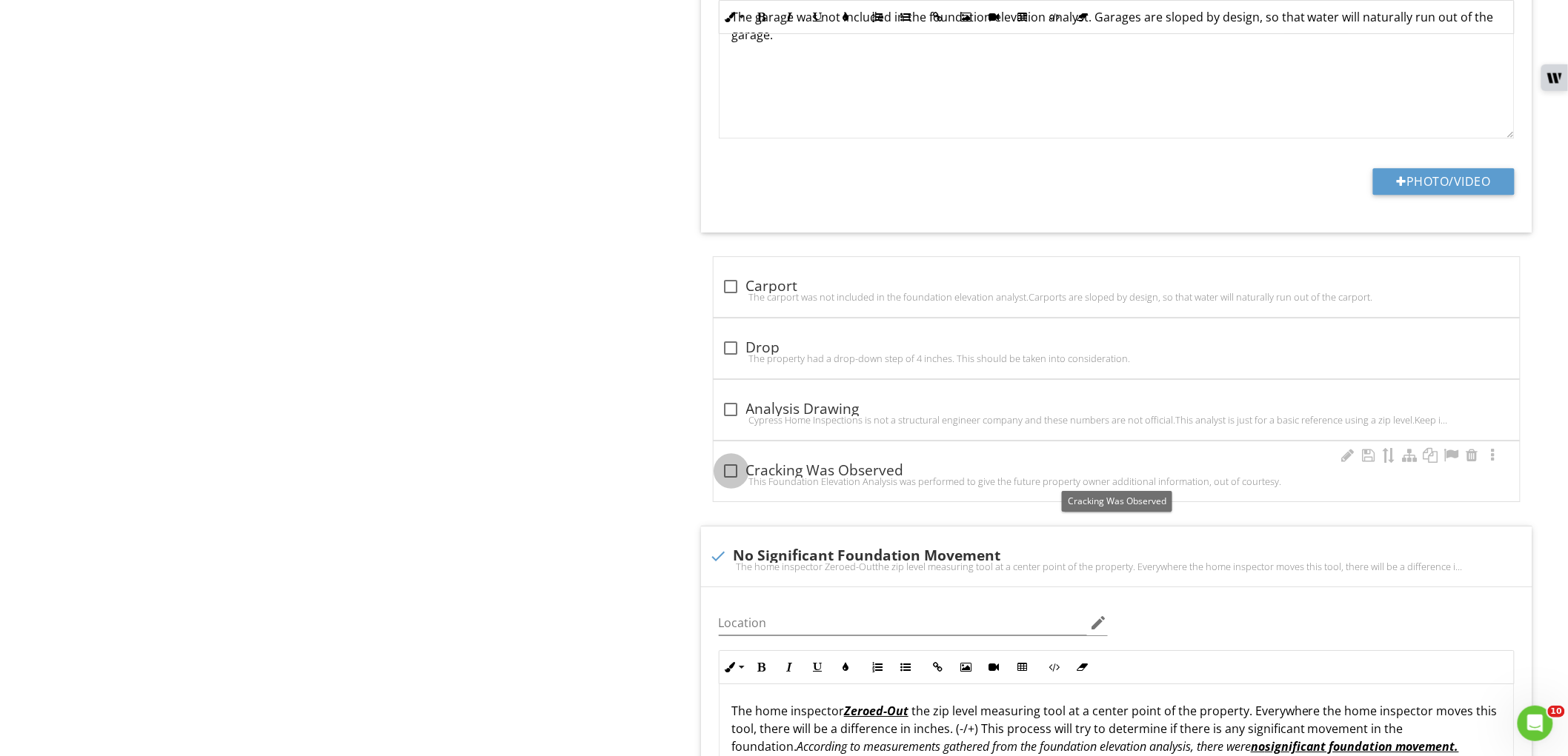
click at [723, 472] on div at bounding box center [731, 471] width 25 height 25
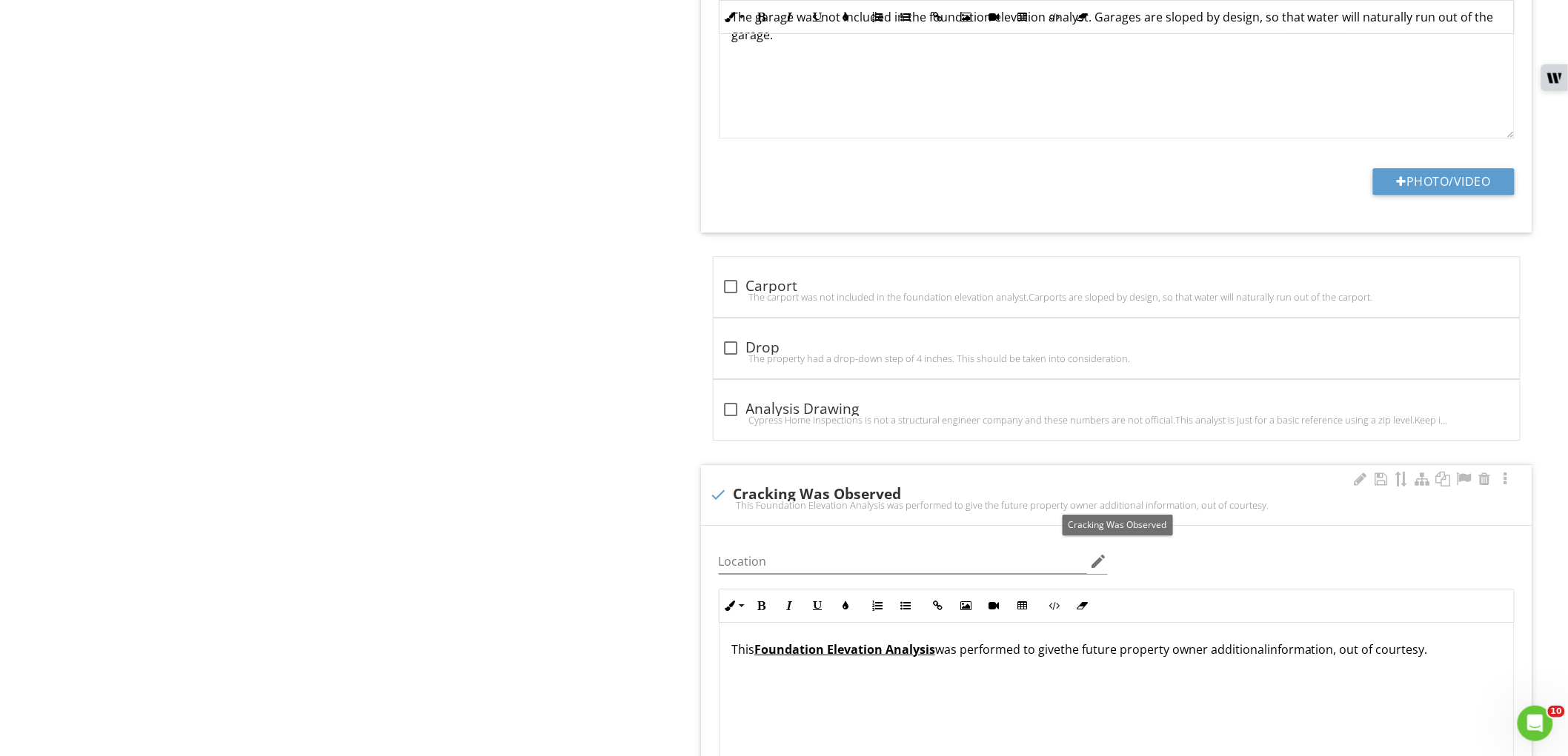
click at [740, 500] on div "check Cracking Was Observed" at bounding box center [1116, 494] width 813 height 18
checkbox input "true"
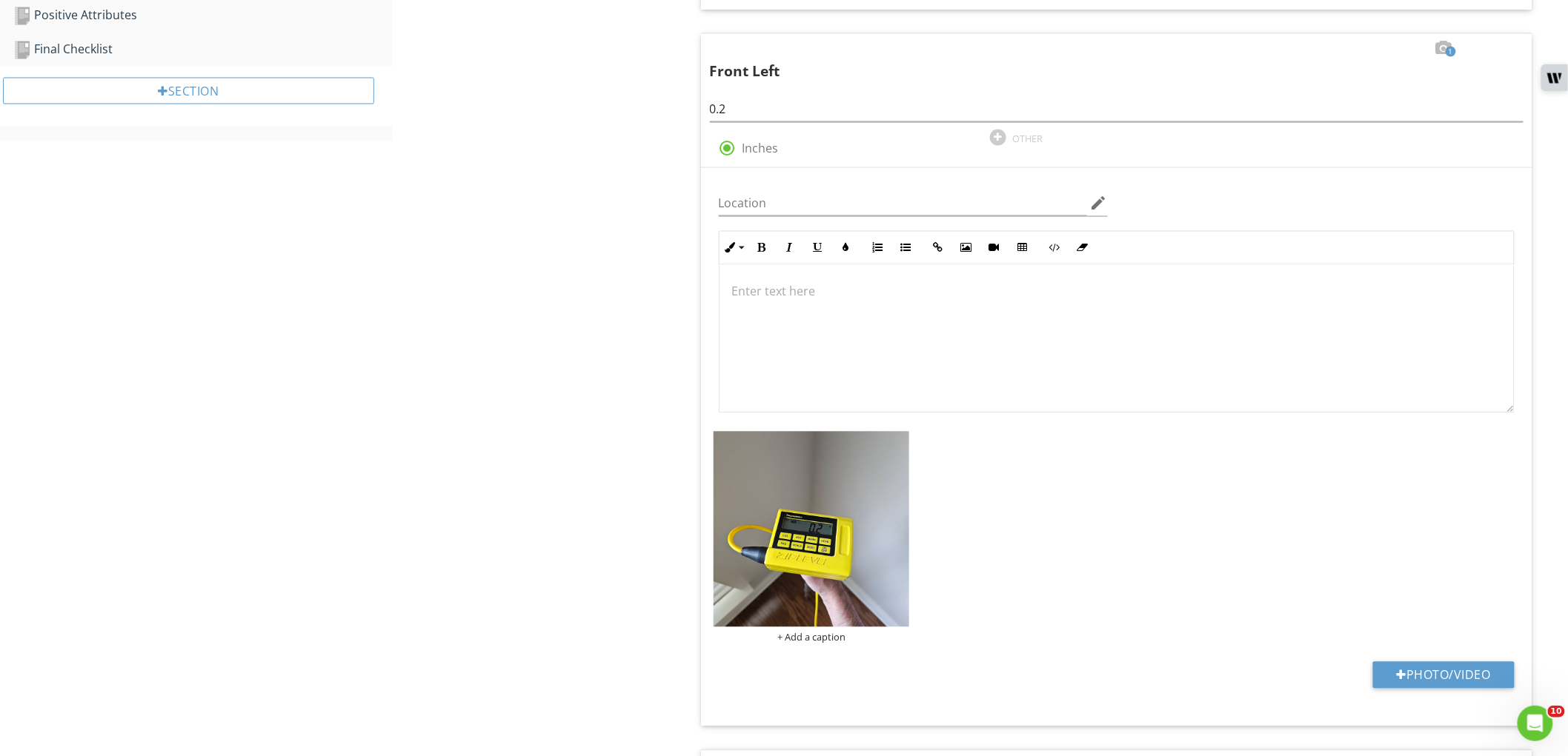
scroll to position [544, 0]
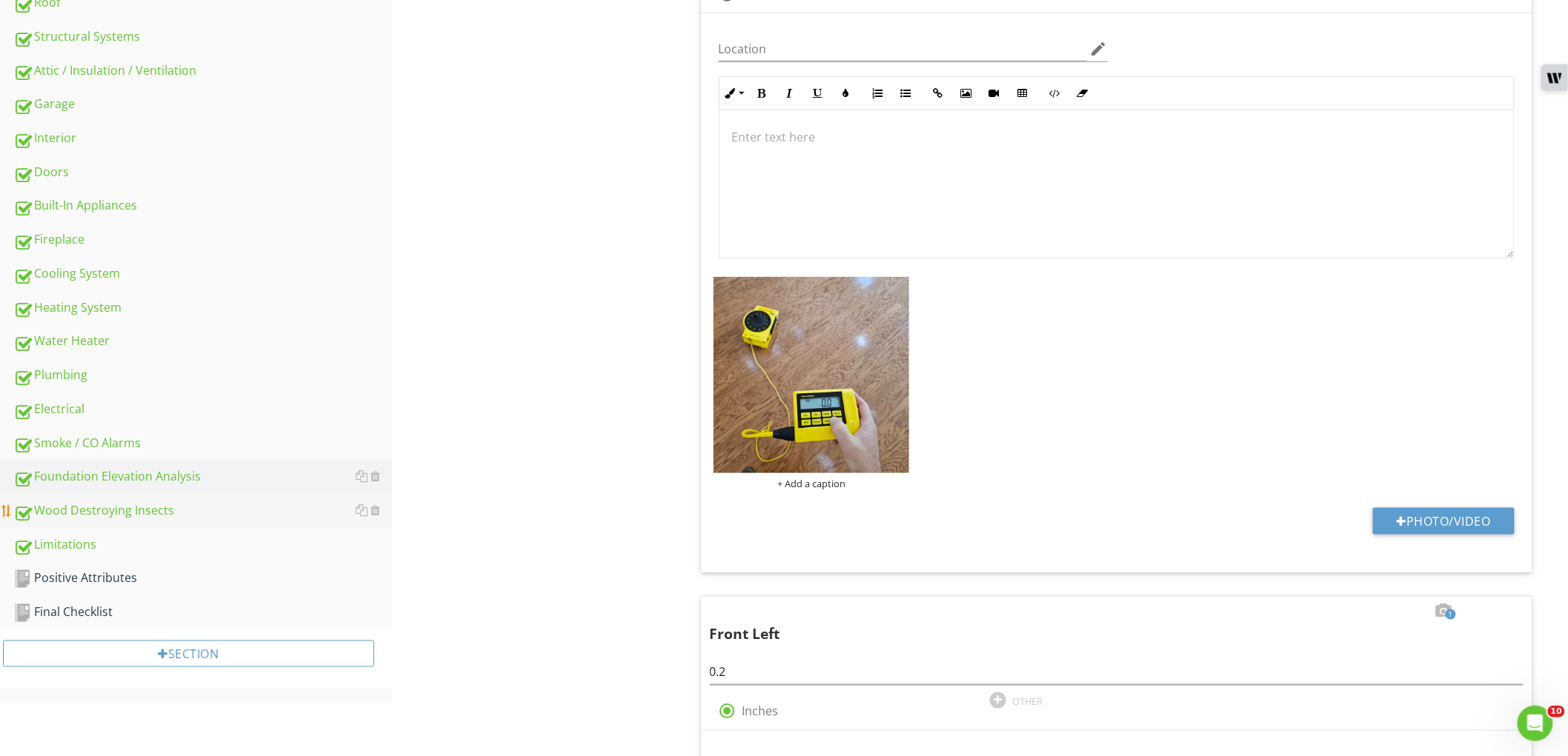
click at [259, 501] on div "Wood Destroying Insects" at bounding box center [202, 511] width 378 height 20
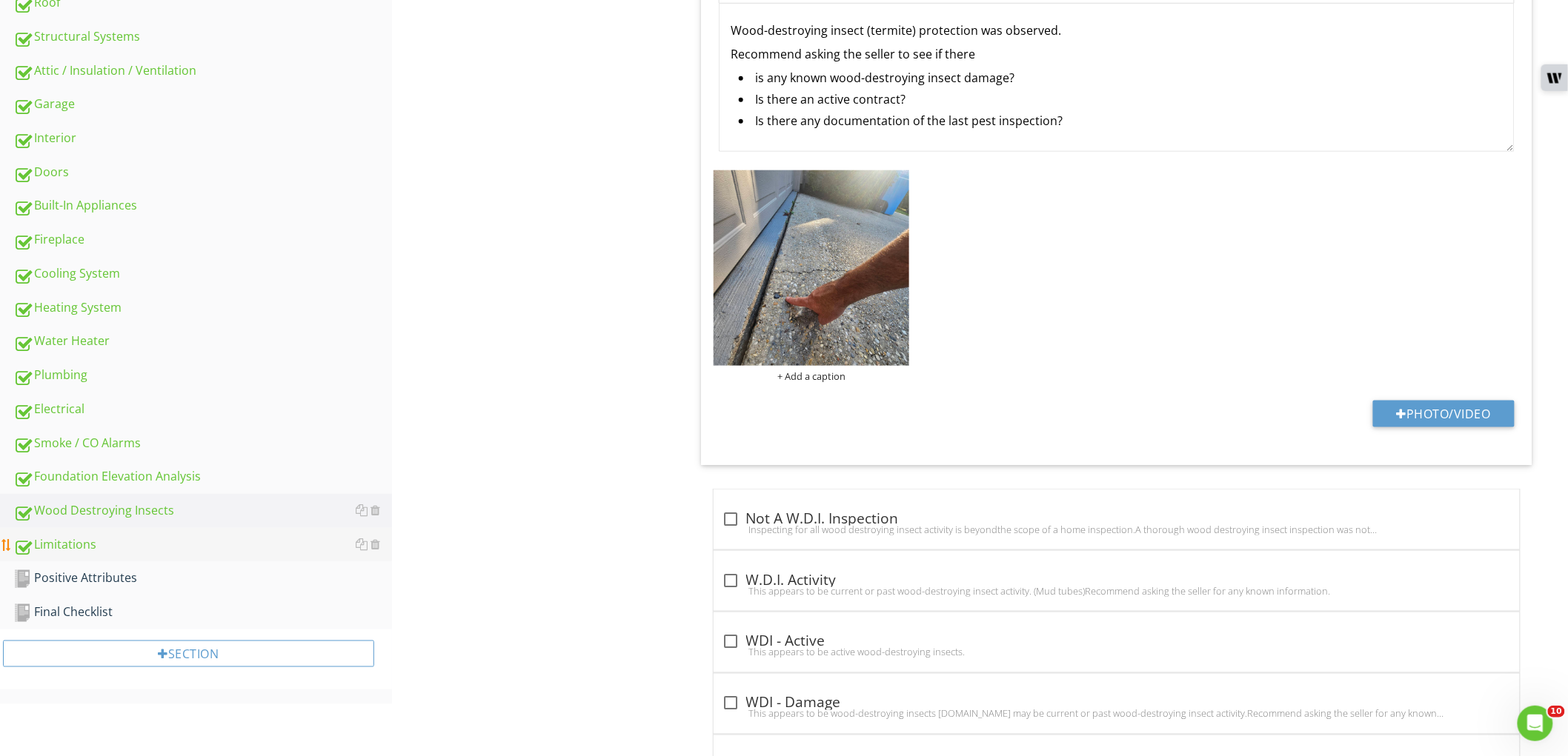
click at [202, 535] on div "Limitations" at bounding box center [202, 545] width 378 height 20
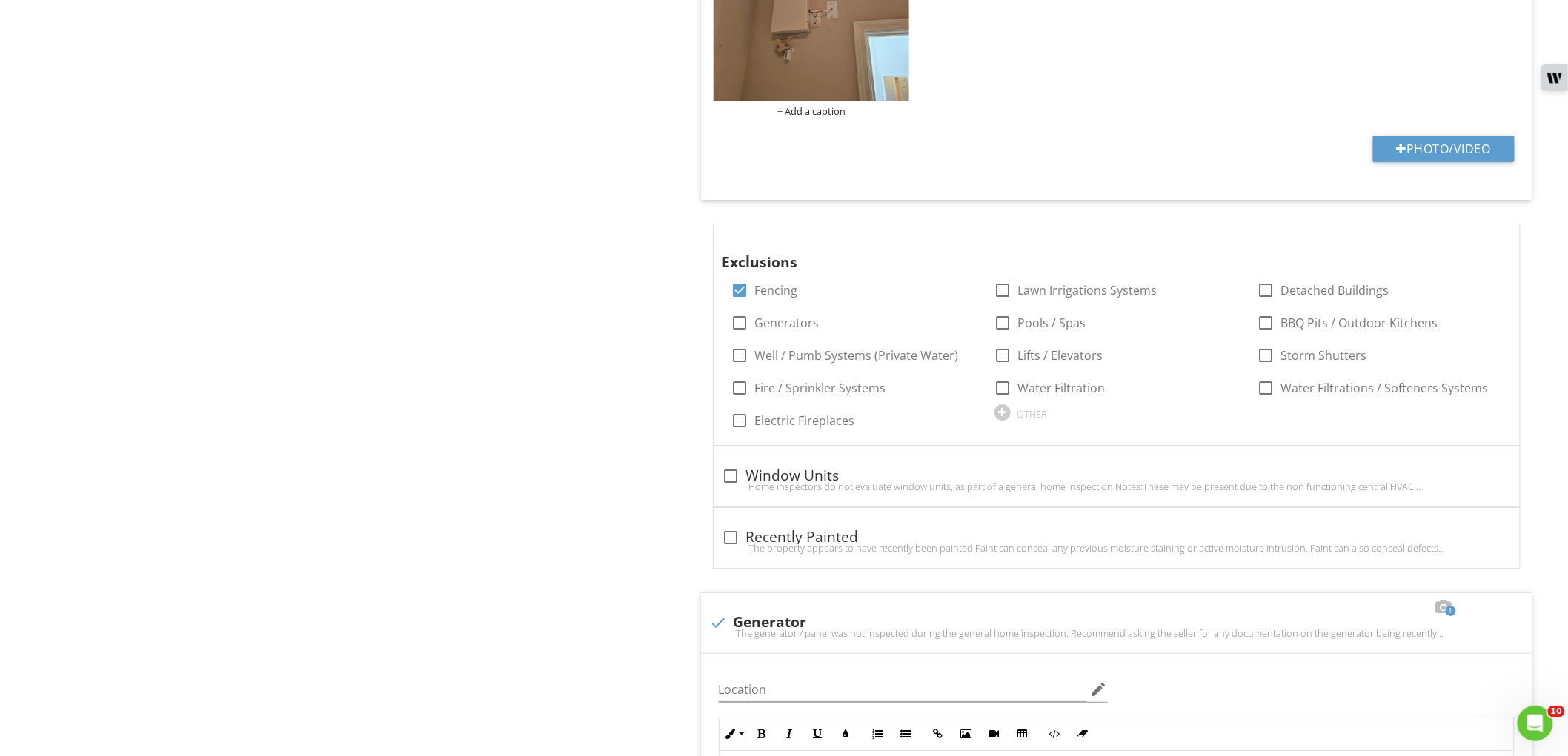
scroll to position [2189, 0]
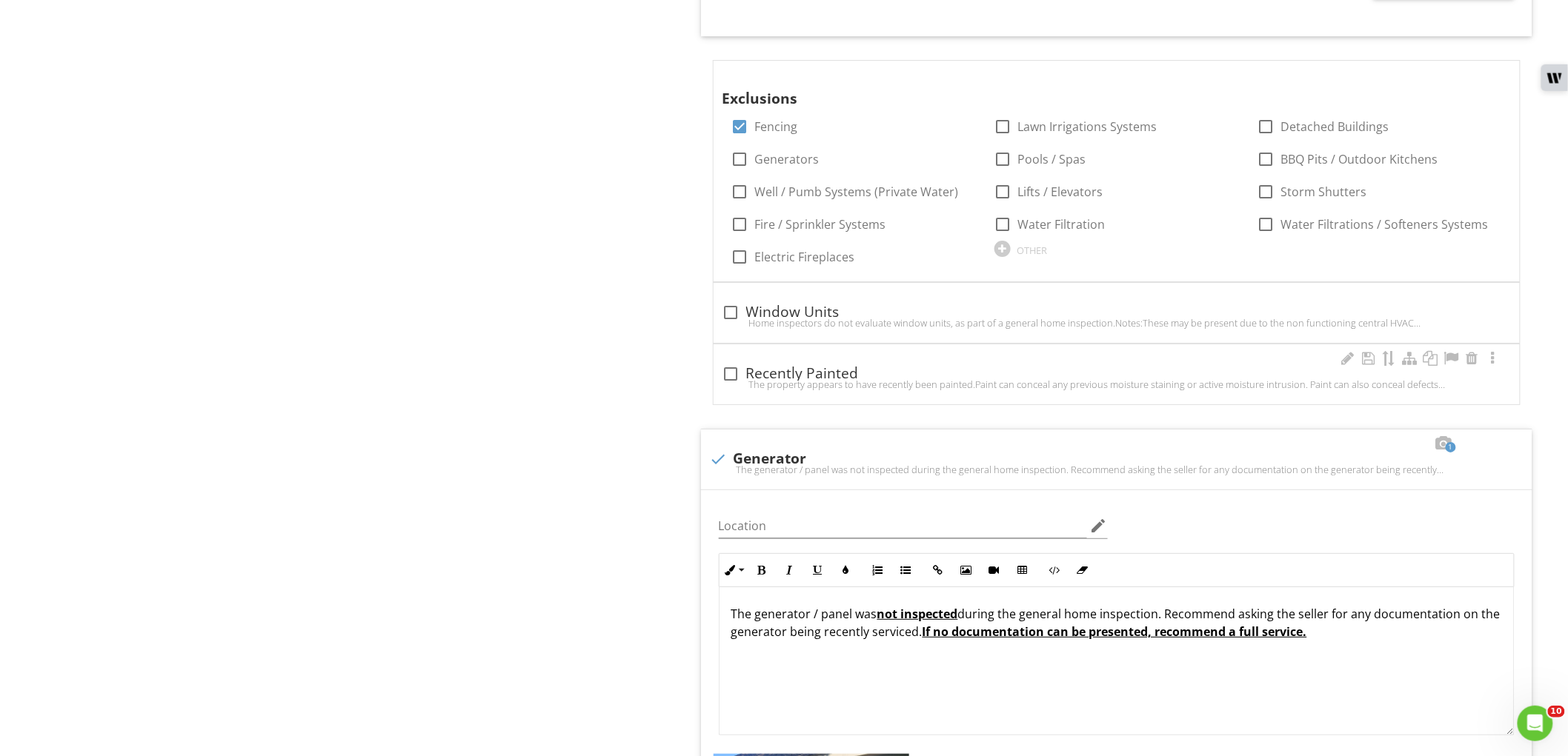
click at [727, 378] on div at bounding box center [731, 374] width 25 height 25
checkbox input "true"
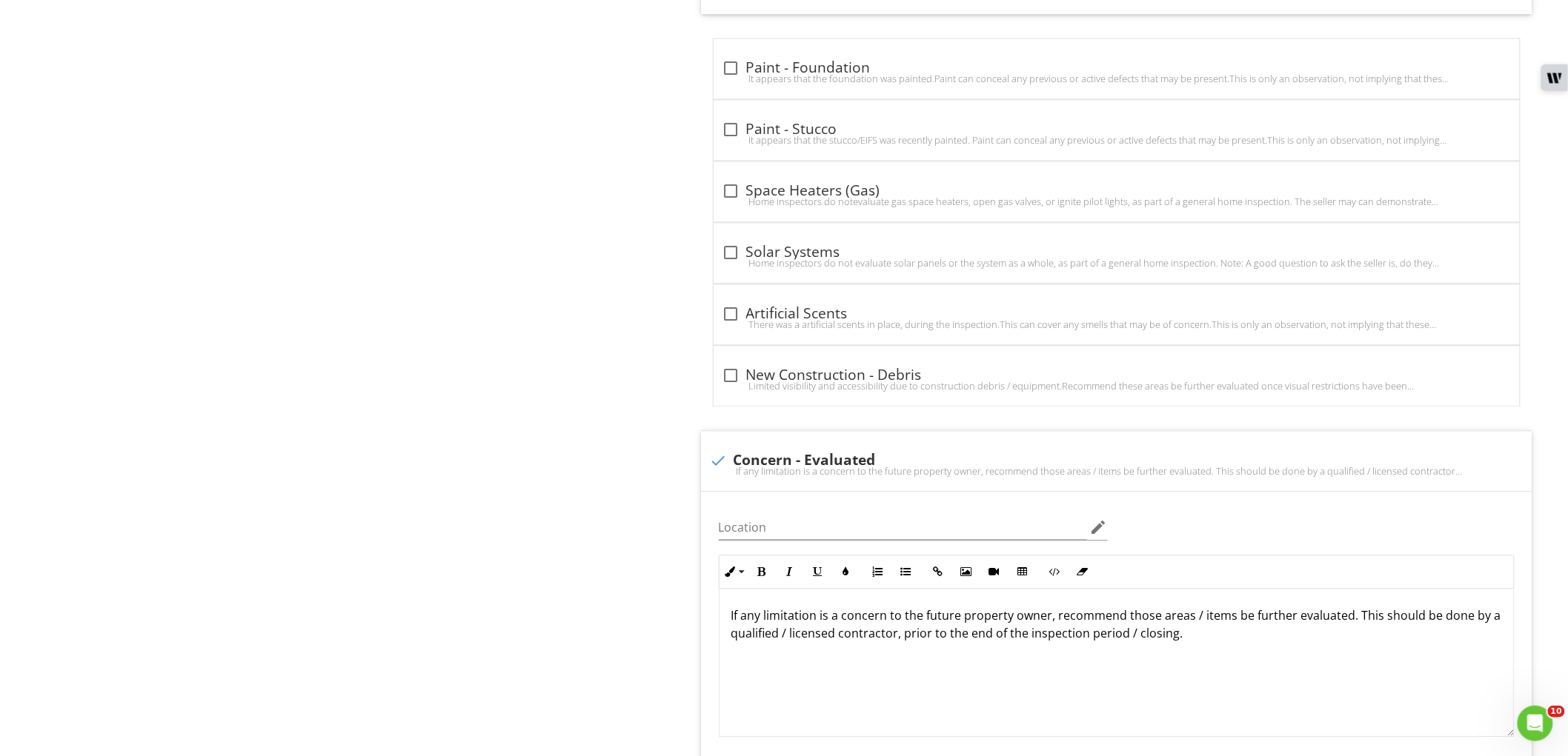
scroll to position [3423, 0]
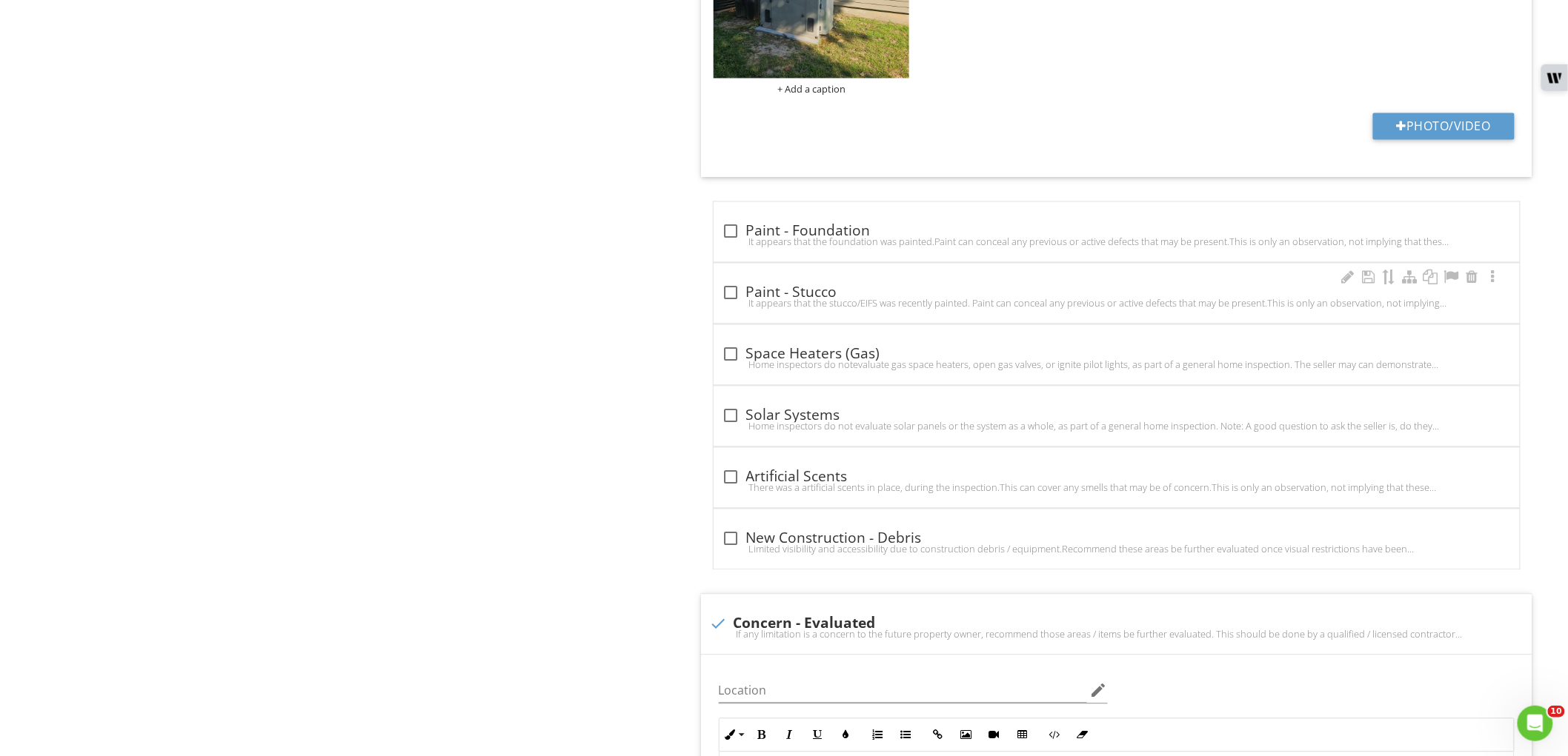
click at [725, 300] on div "It appears that the stucco/EIFS was recently painted. Paint can conceal any pre…" at bounding box center [1117, 303] width 788 height 12
checkbox input "true"
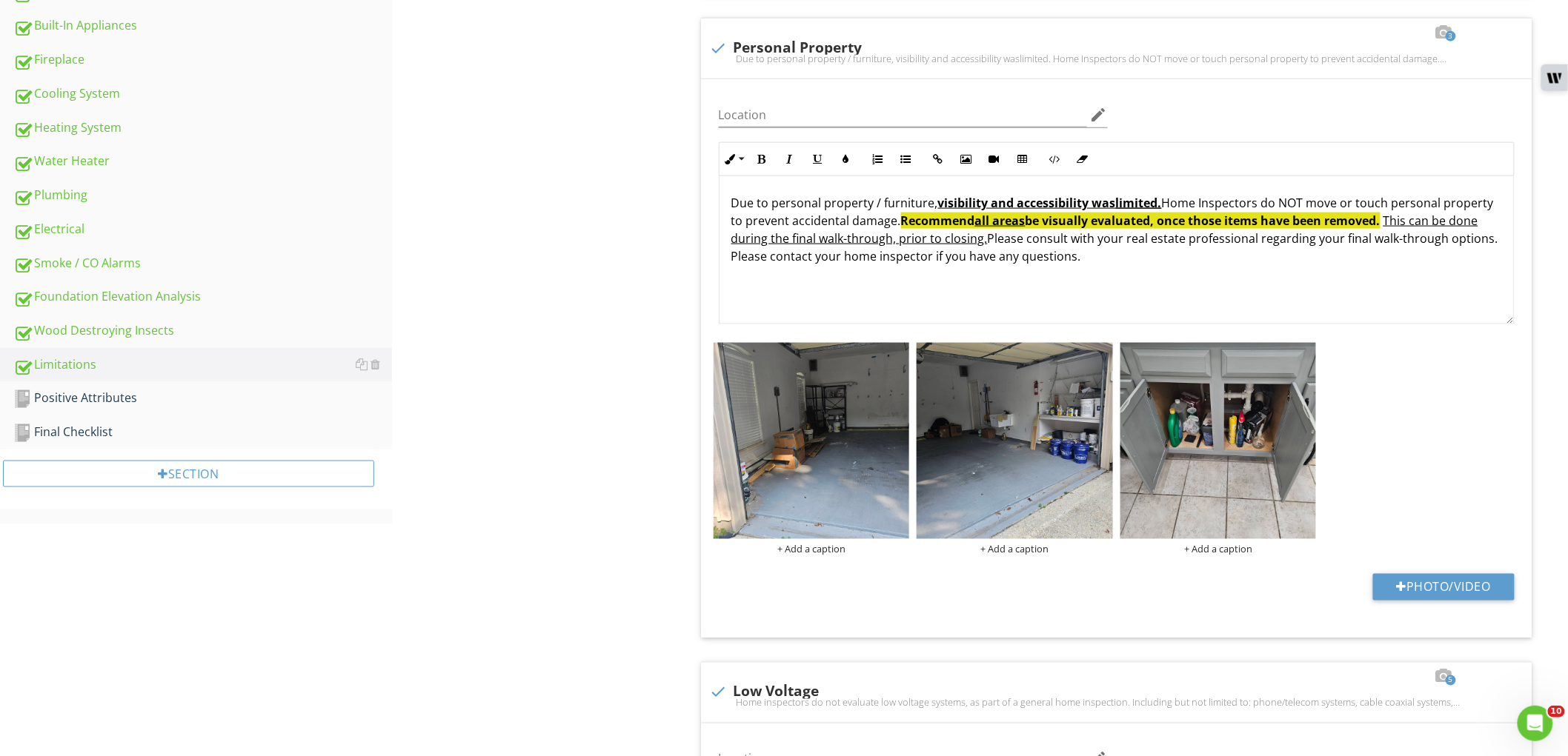
scroll to position [709, 0]
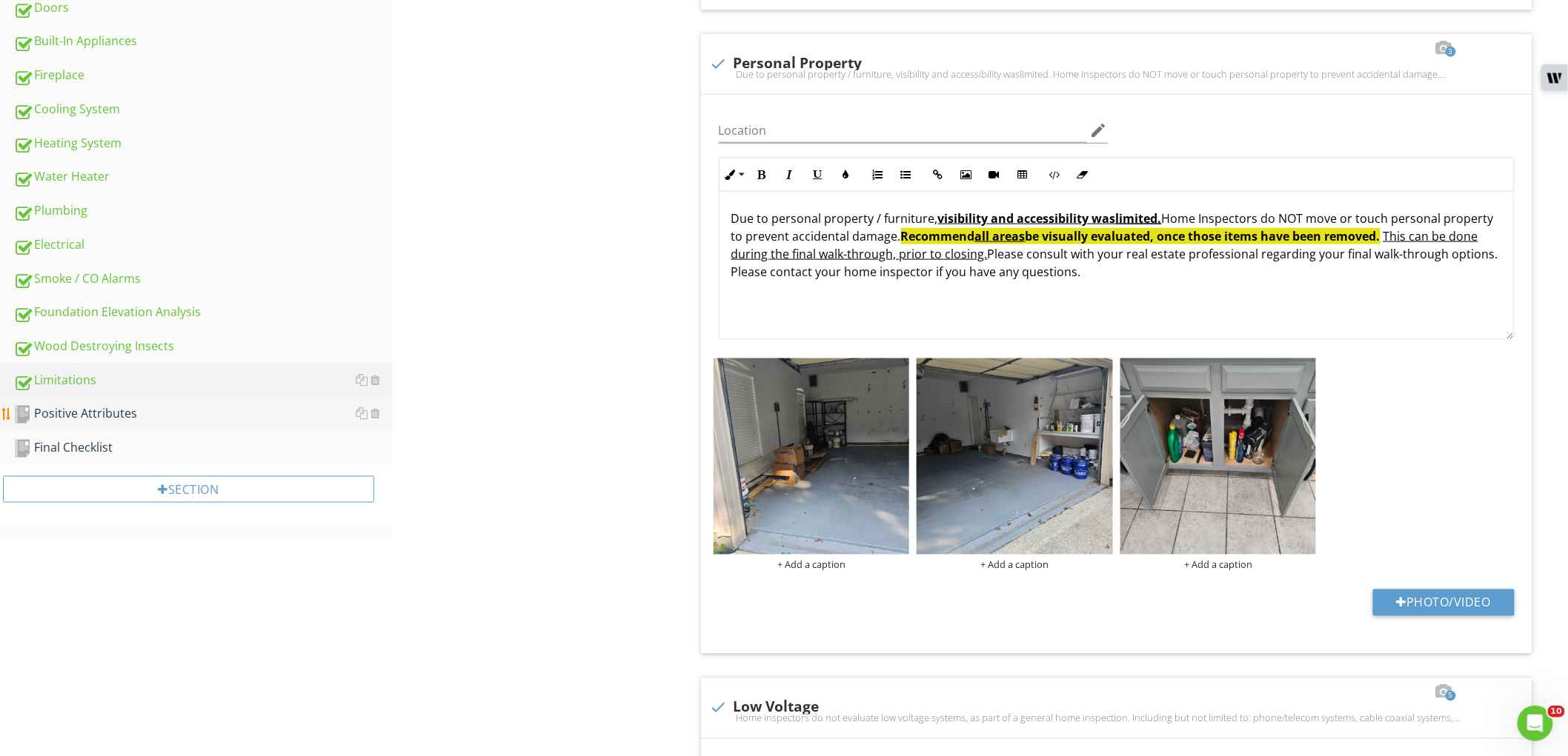
click at [187, 405] on div "Positive Attributes" at bounding box center [202, 414] width 378 height 20
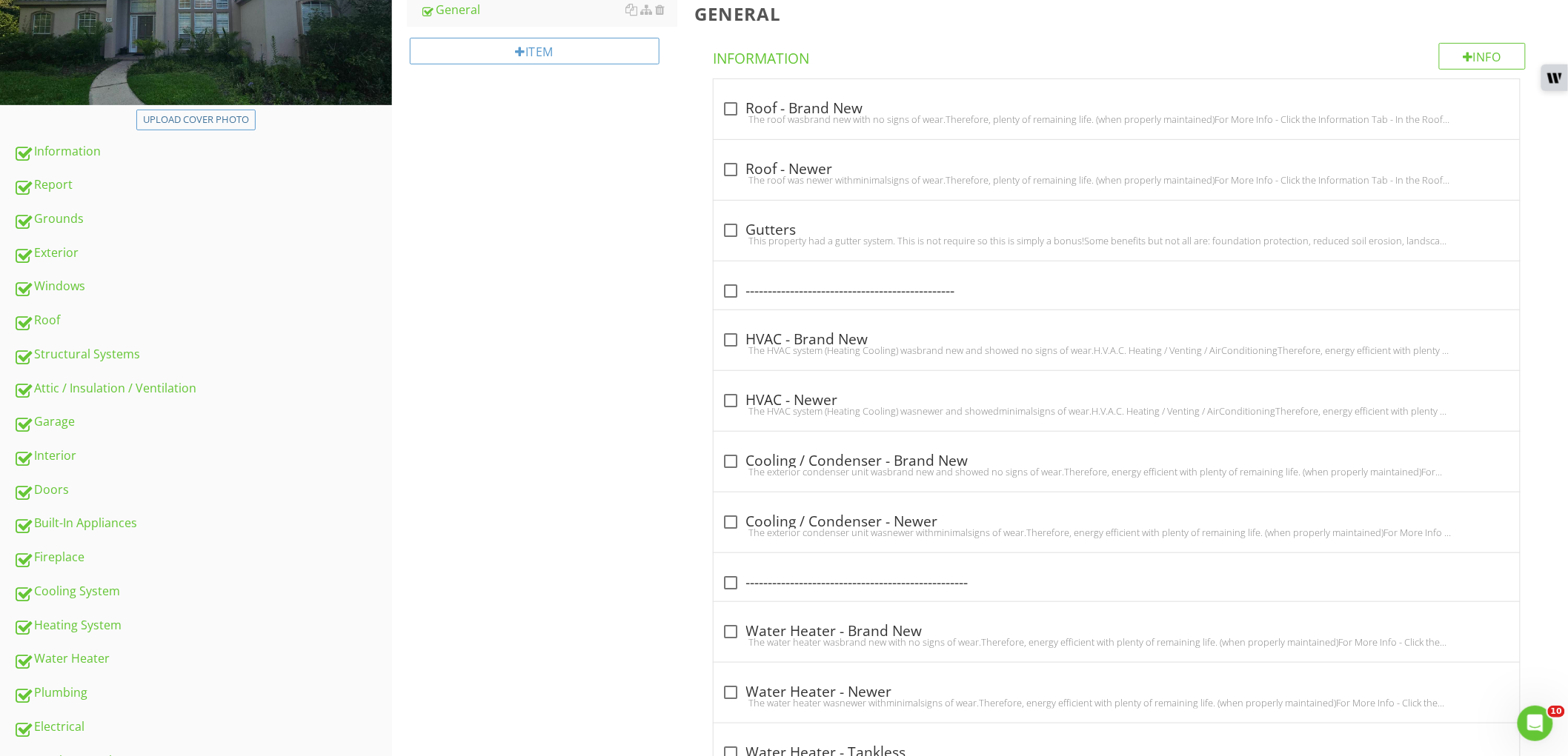
scroll to position [133, 0]
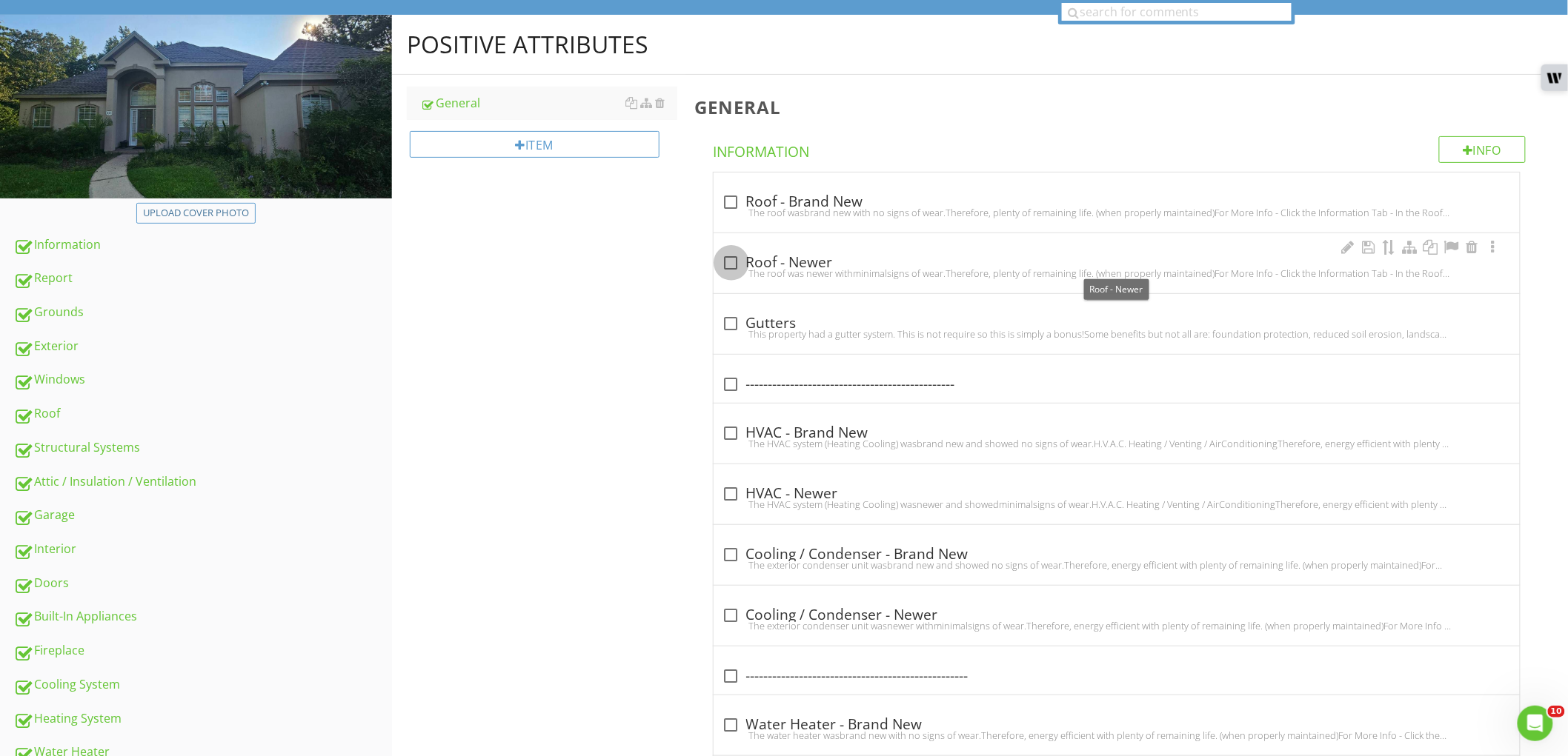
click at [721, 260] on div at bounding box center [731, 263] width 25 height 25
checkbox input "true"
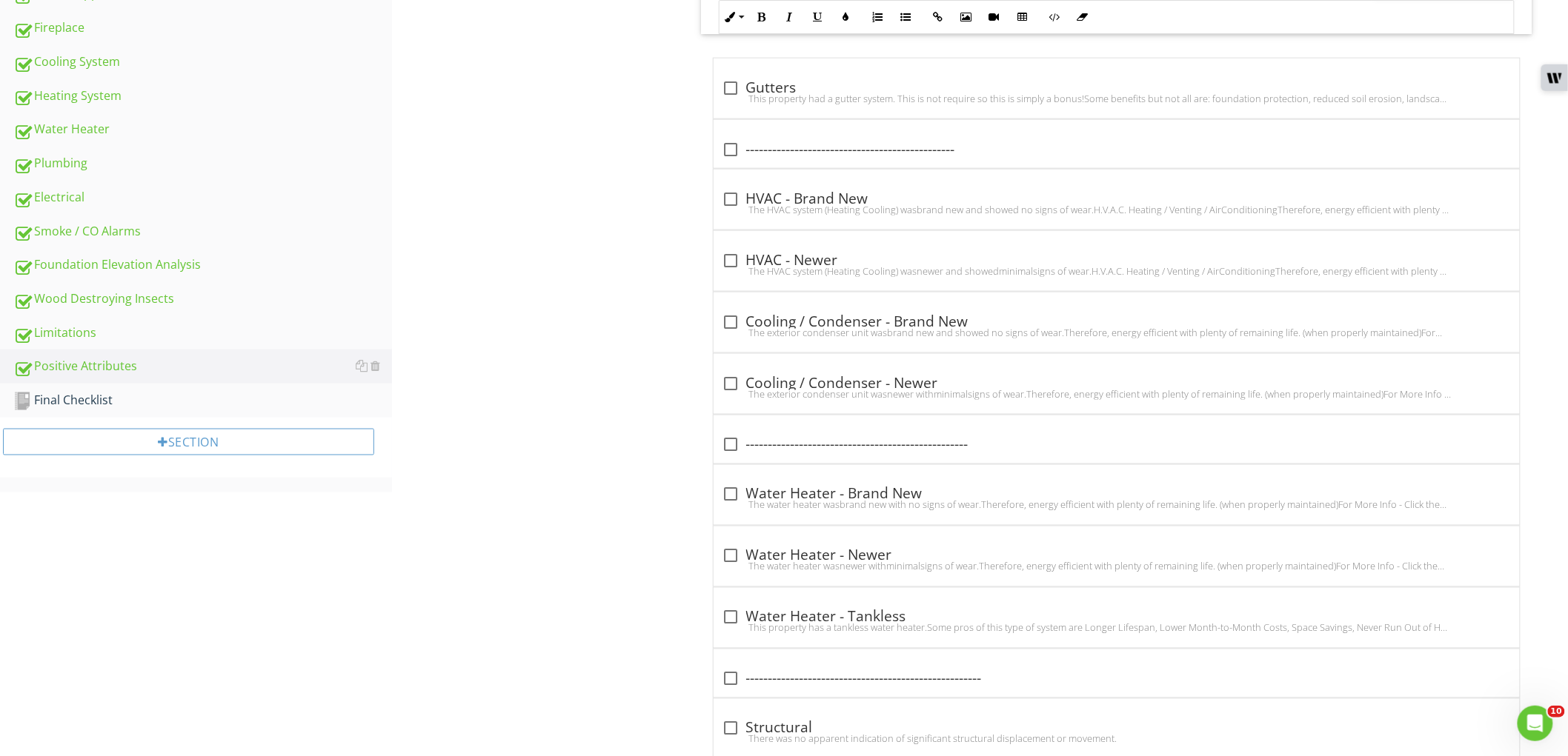
scroll to position [956, 0]
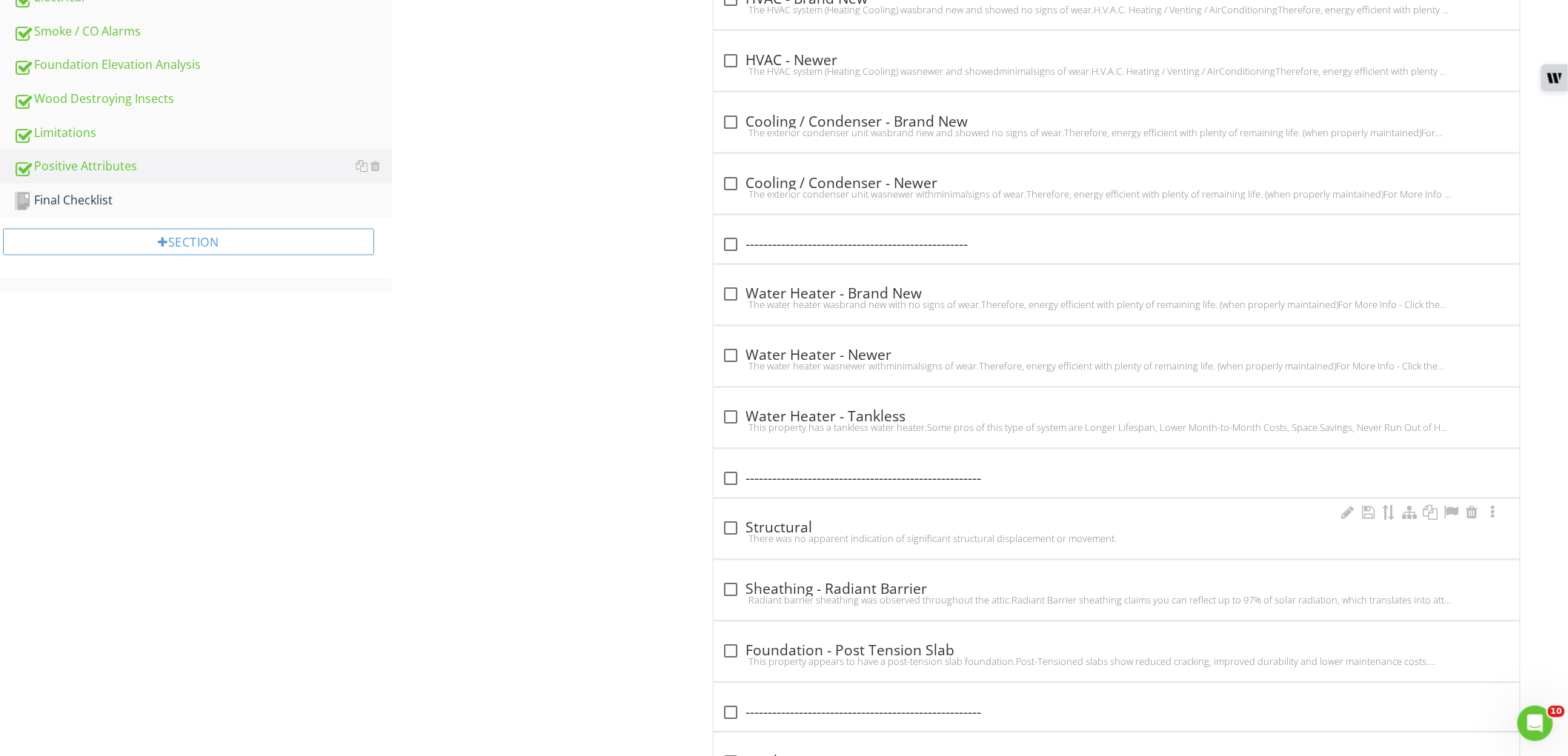
click at [718, 529] on div at bounding box center [731, 529] width 25 height 25
checkbox input "true"
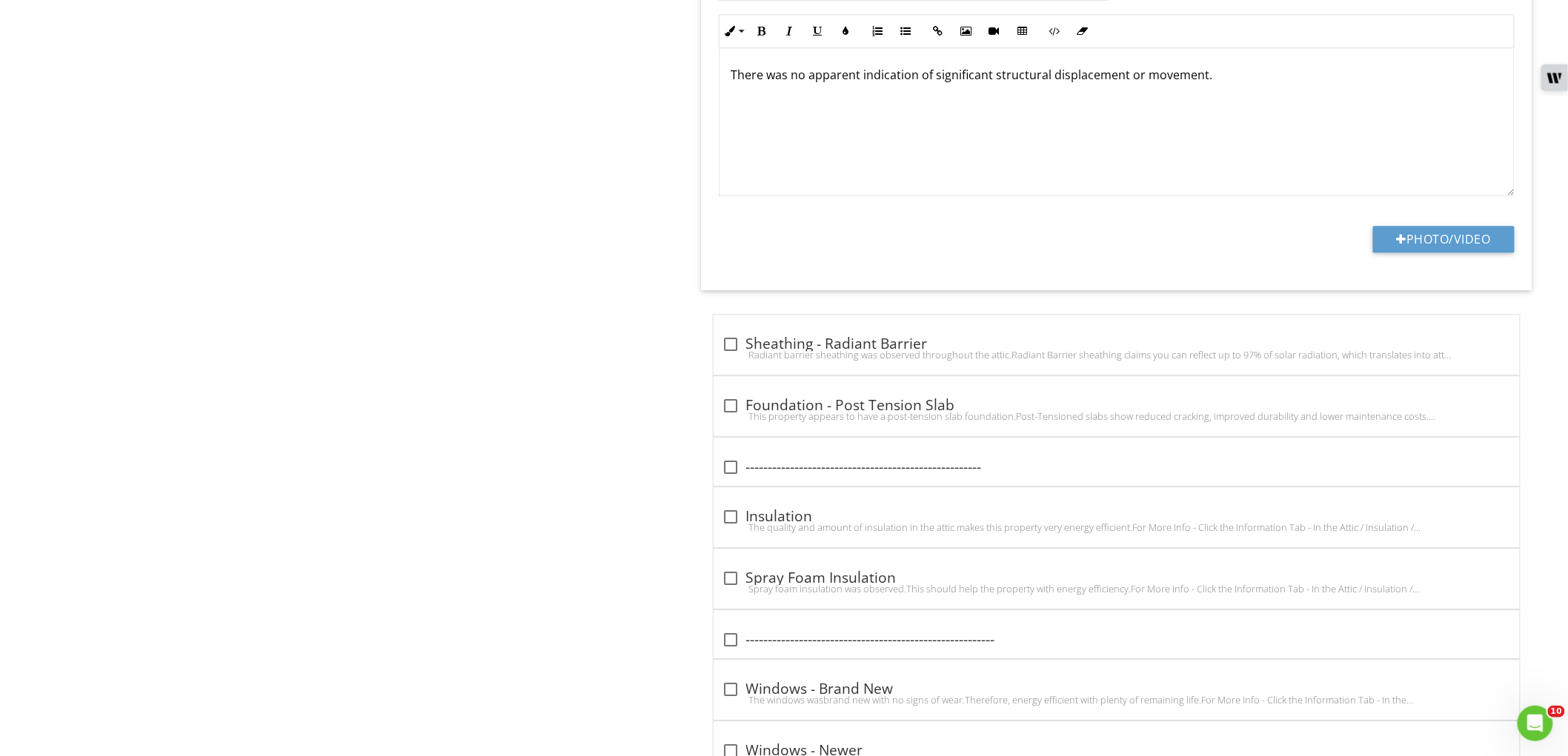
scroll to position [1614, 0]
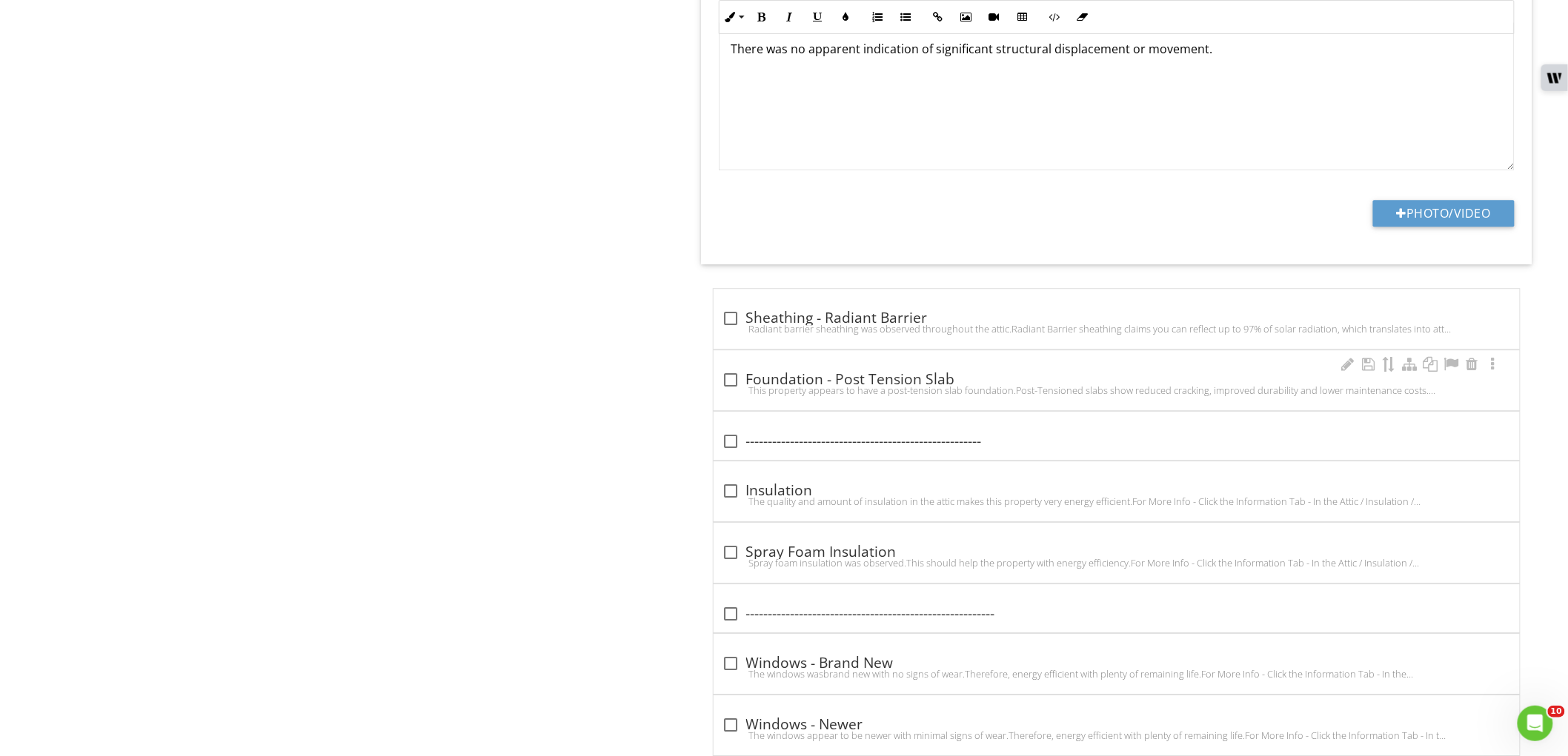
click at [727, 385] on div at bounding box center [731, 380] width 25 height 25
checkbox input "true"
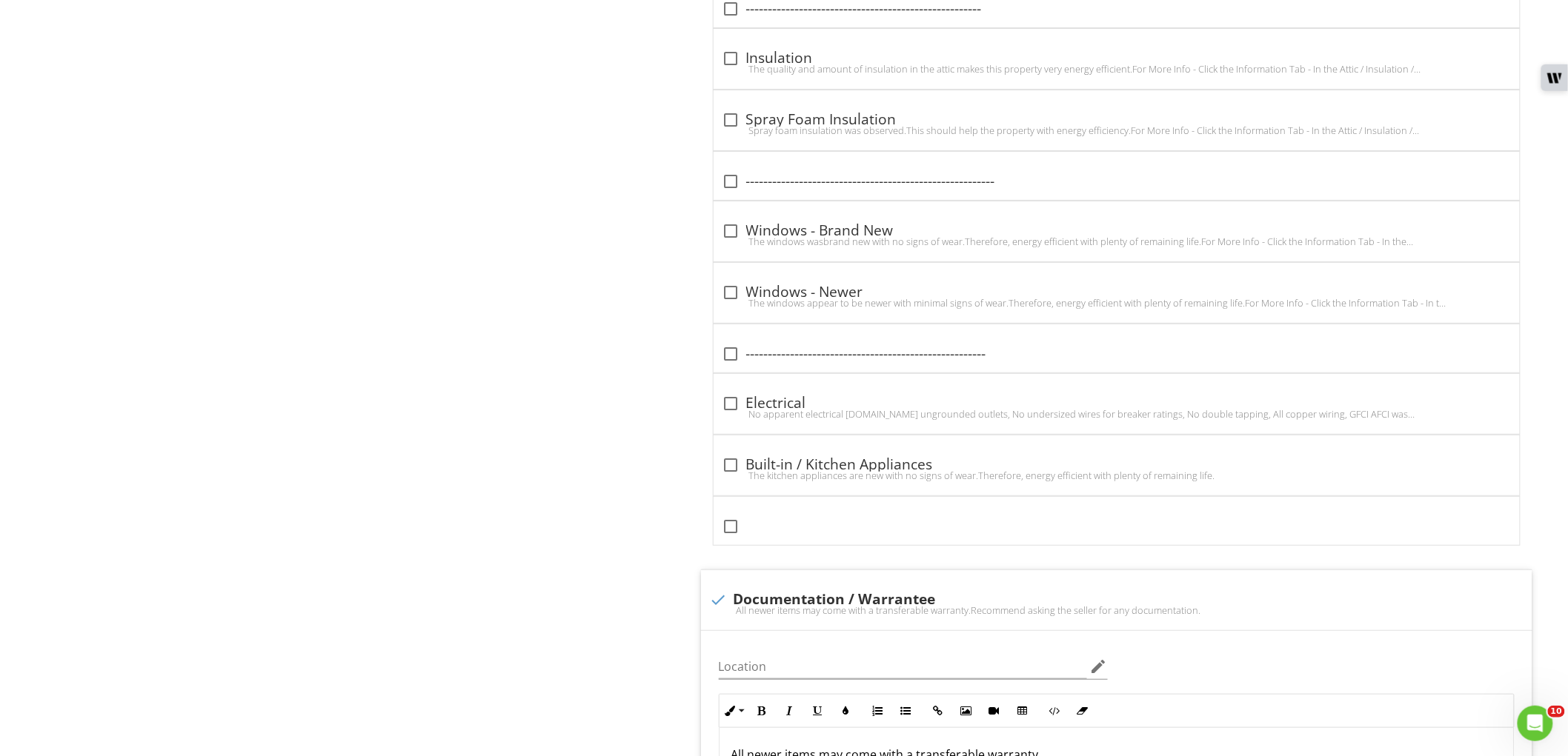
scroll to position [2437, 0]
click at [727, 469] on div "The kitchen appliances are new with no signs of wear.Therefore, energy efficien…" at bounding box center [1117, 471] width 788 height 12
checkbox input "true"
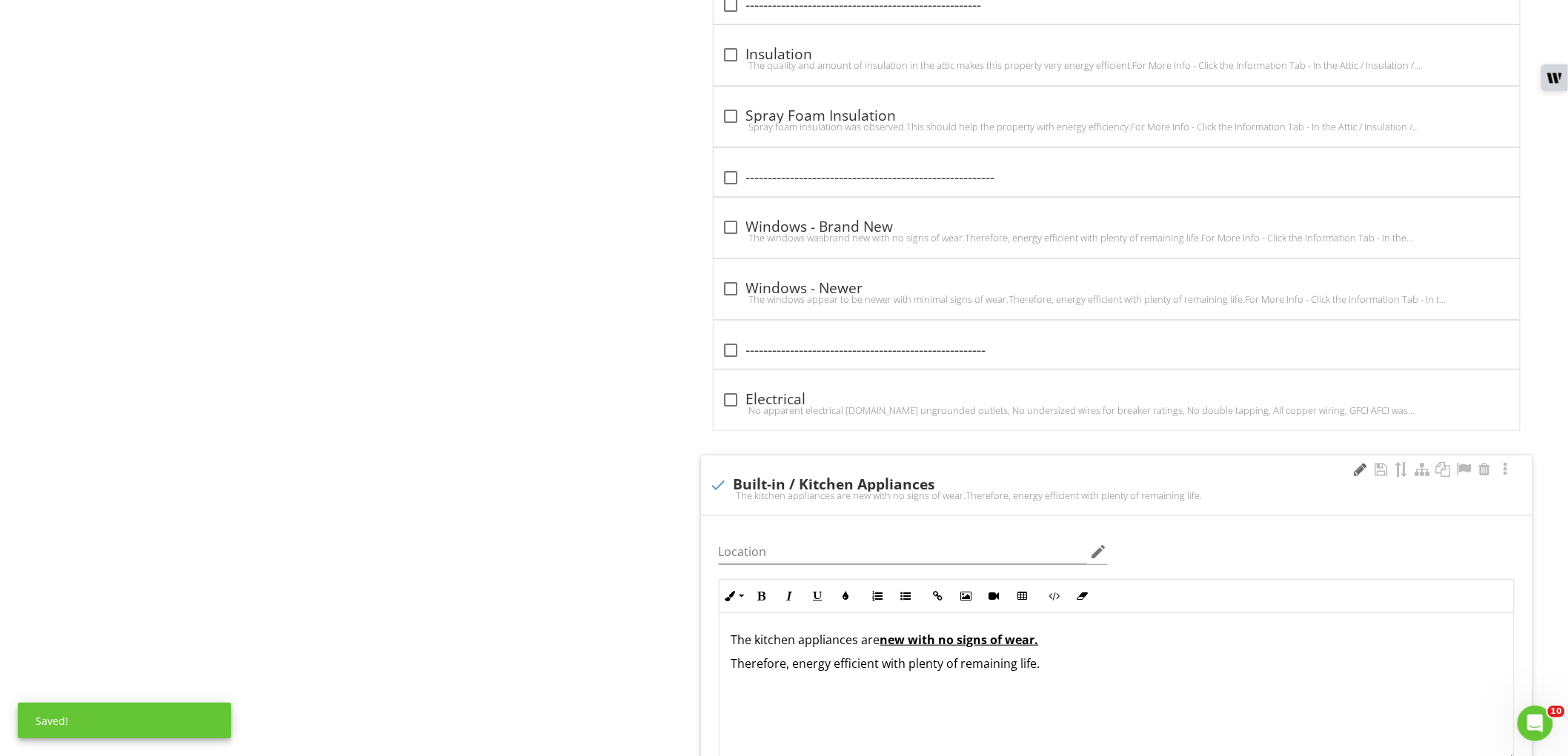
click at [1359, 476] on div at bounding box center [1360, 469] width 18 height 15
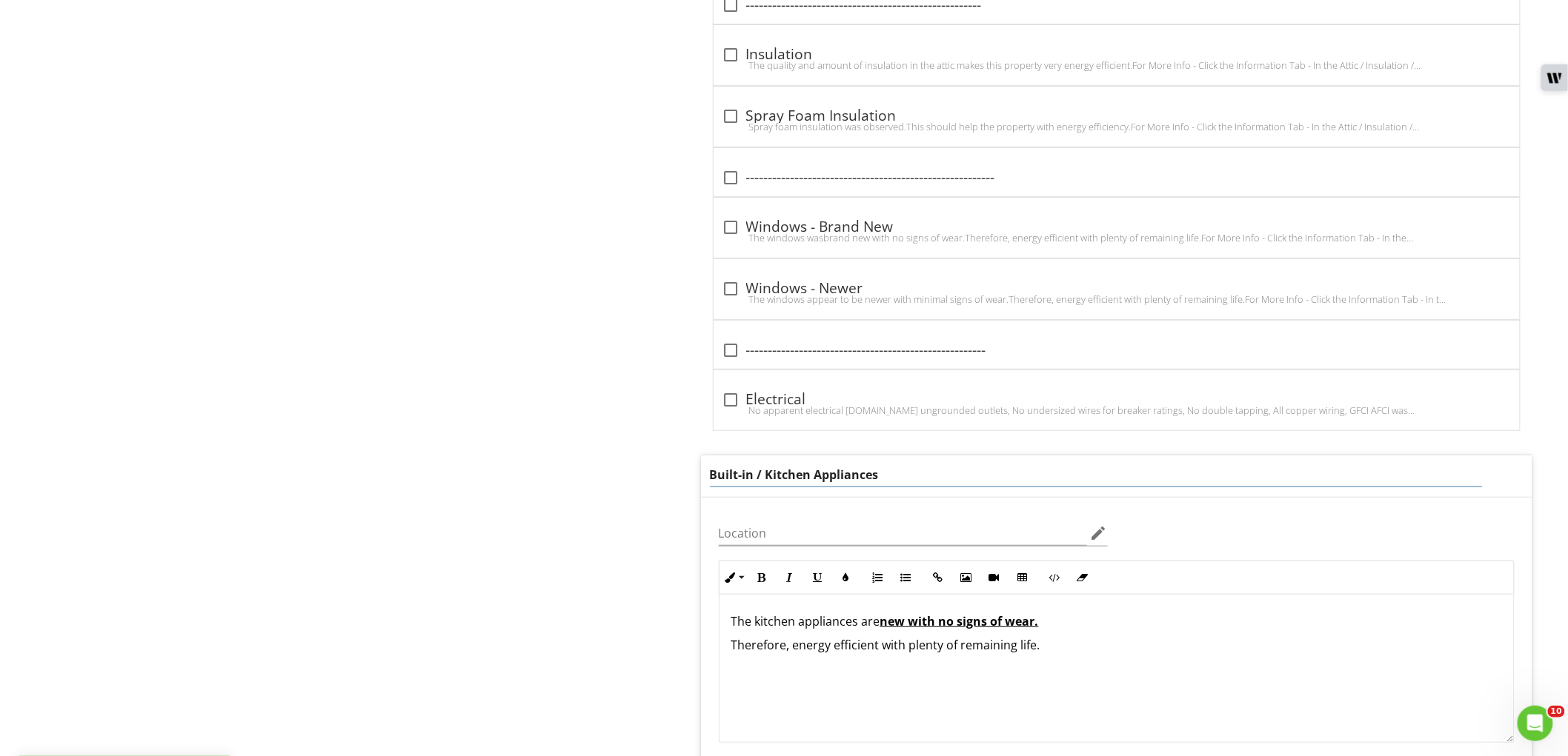
click at [905, 624] on div "The kitchen appliances are new with no signs of wear. Therefore, energy efficie…" at bounding box center [1116, 668] width 794 height 148
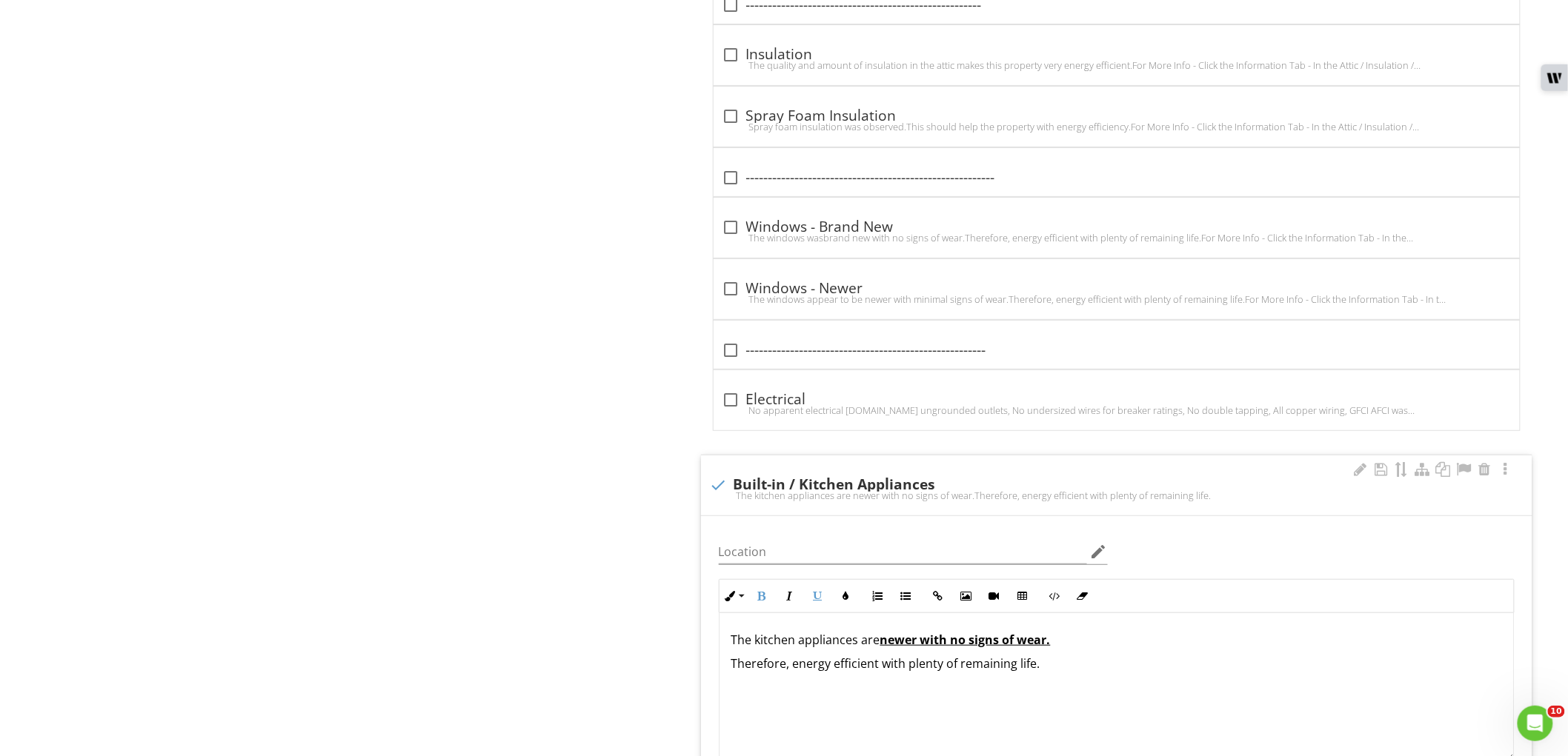
click at [869, 646] on p "The kitchen appliances are newer with no signs of wear." at bounding box center [1117, 640] width 771 height 18
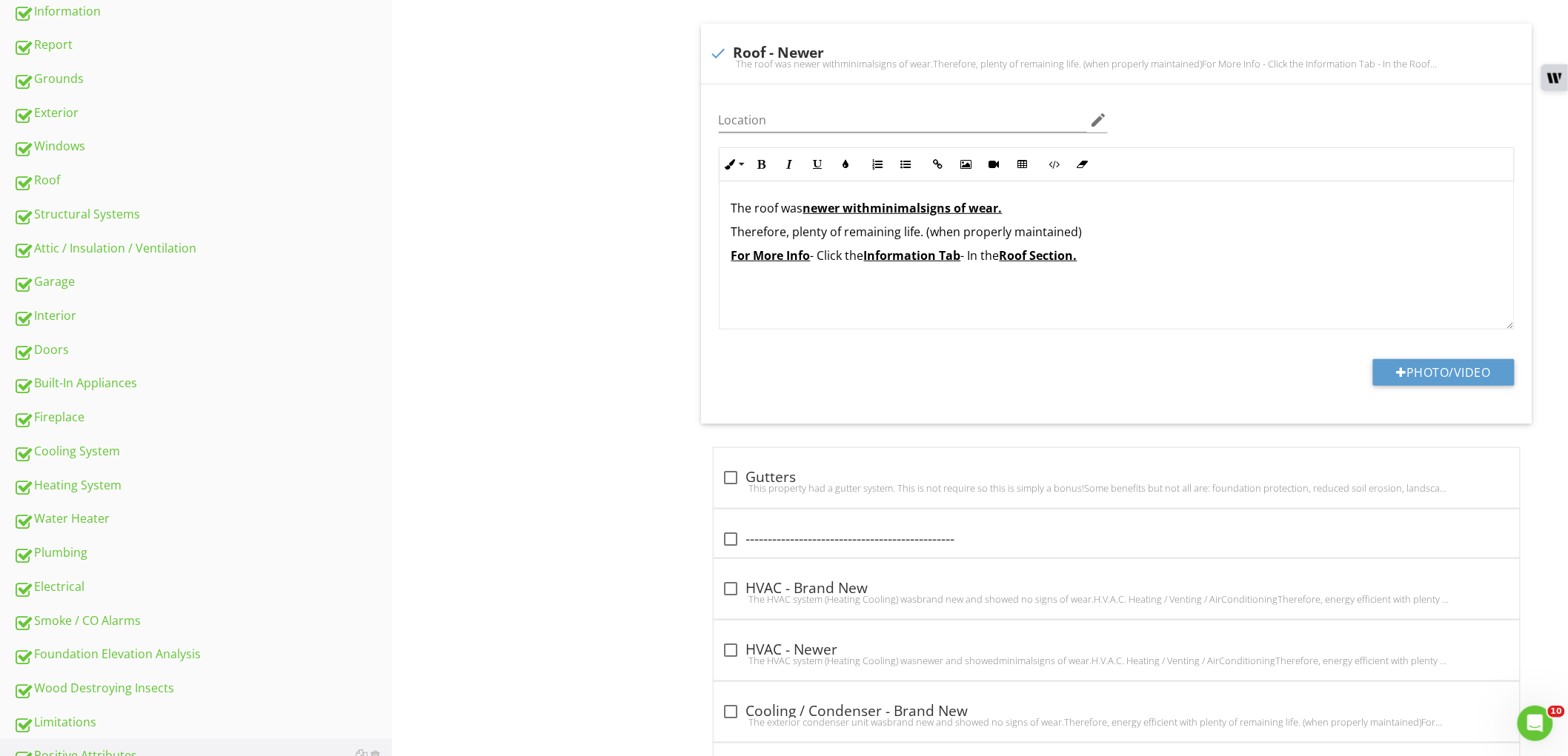
scroll to position [544, 0]
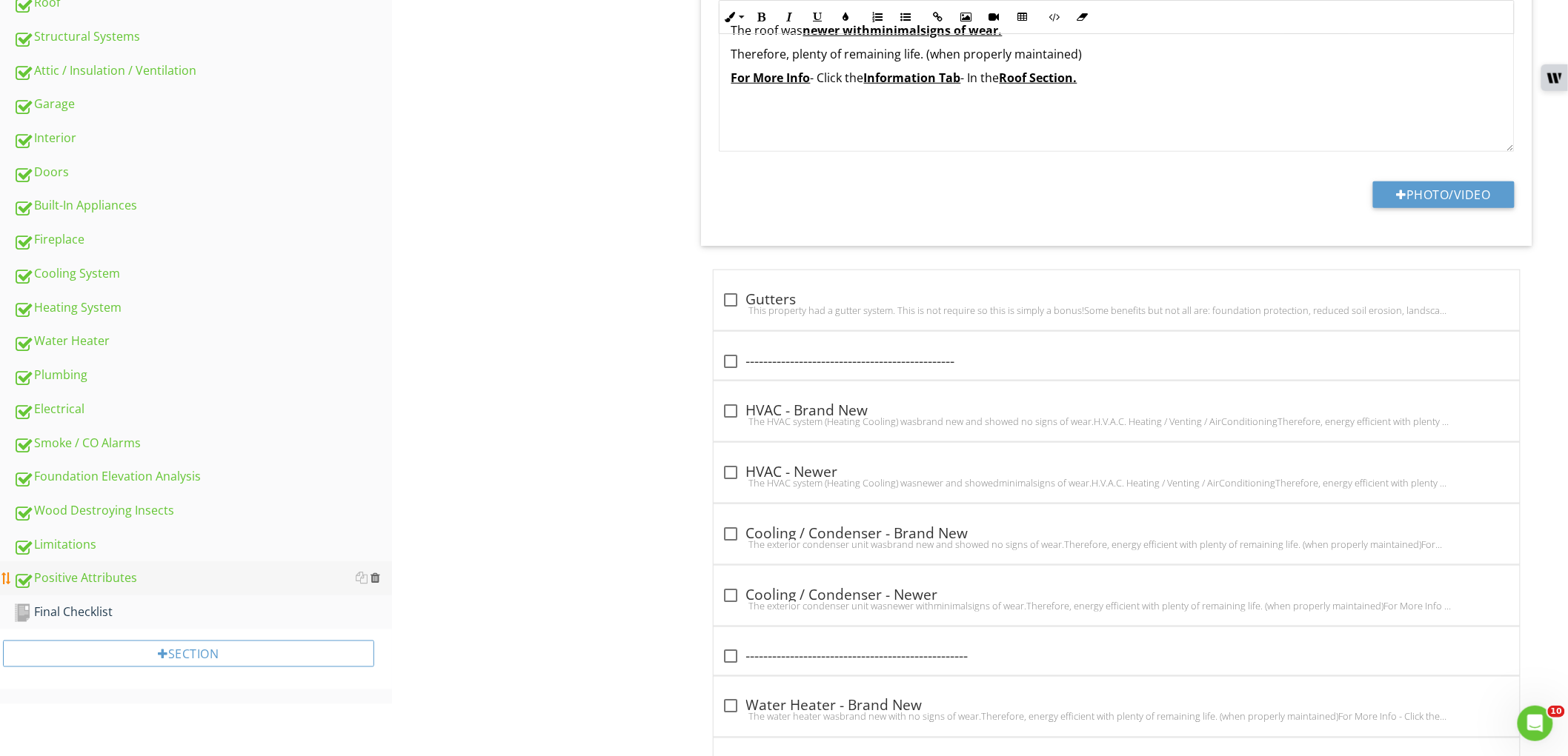
click at [376, 574] on div at bounding box center [375, 577] width 10 height 12
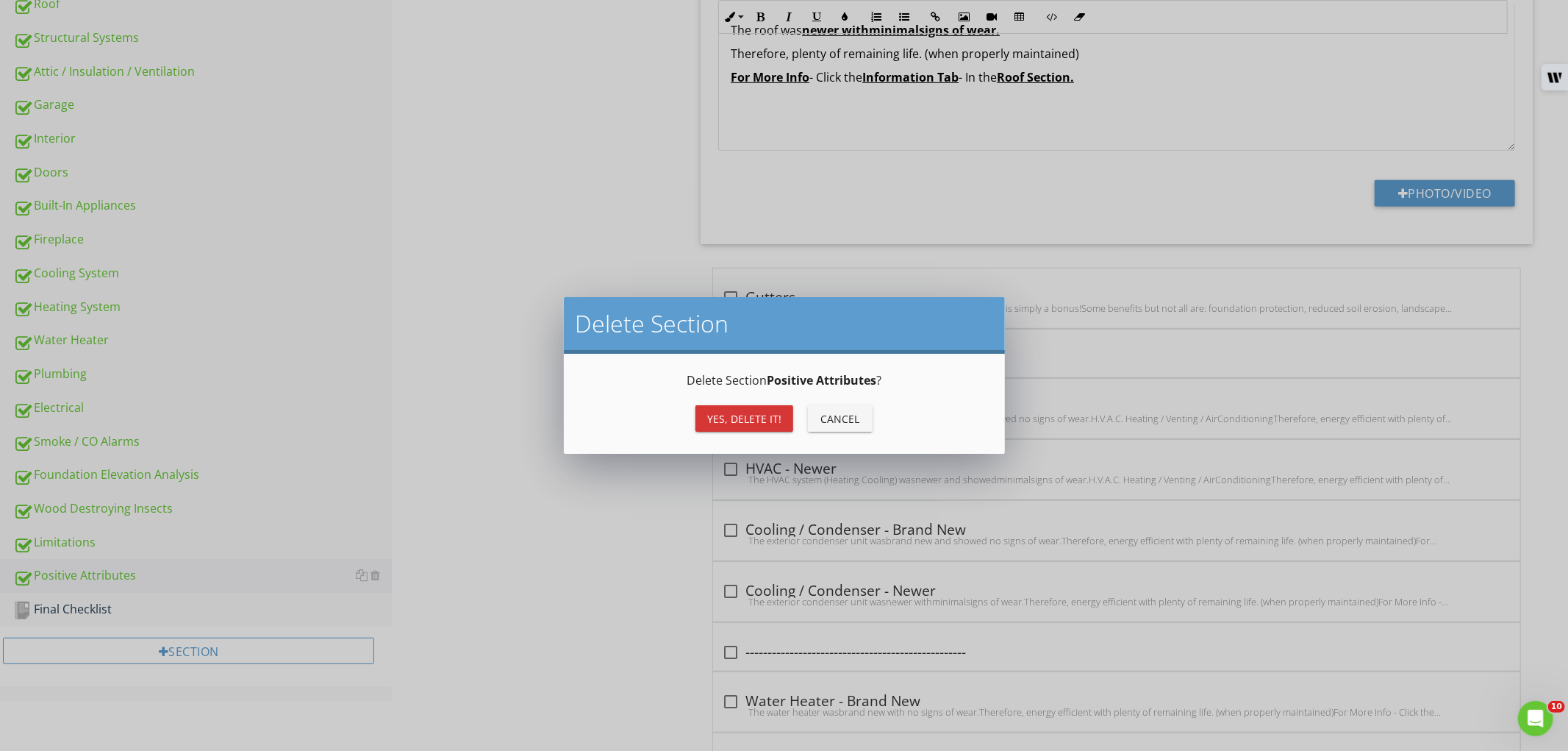
click at [740, 424] on div "Yes, Delete it!" at bounding box center [744, 419] width 74 height 16
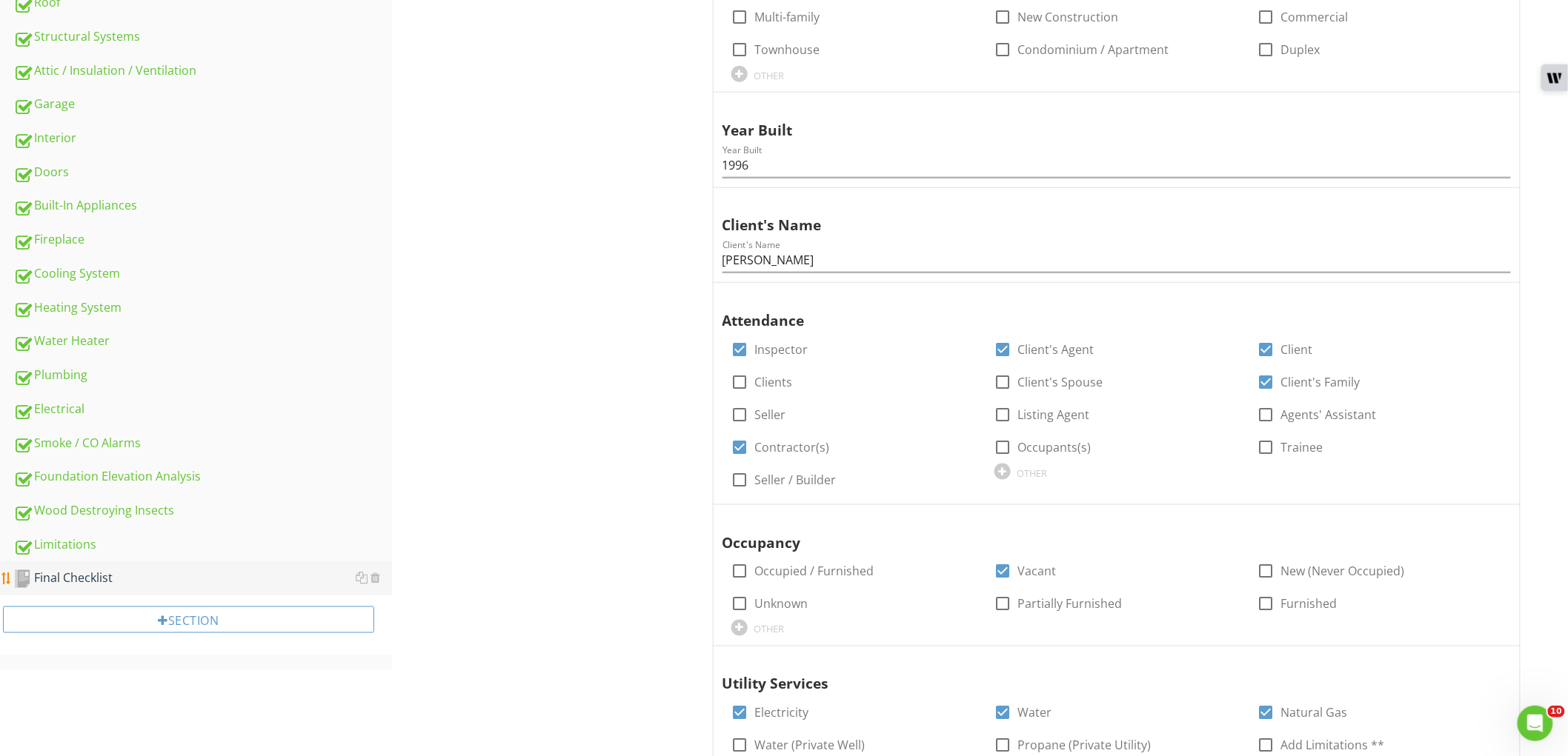
click at [172, 579] on div "Final Checklist" at bounding box center [202, 579] width 378 height 20
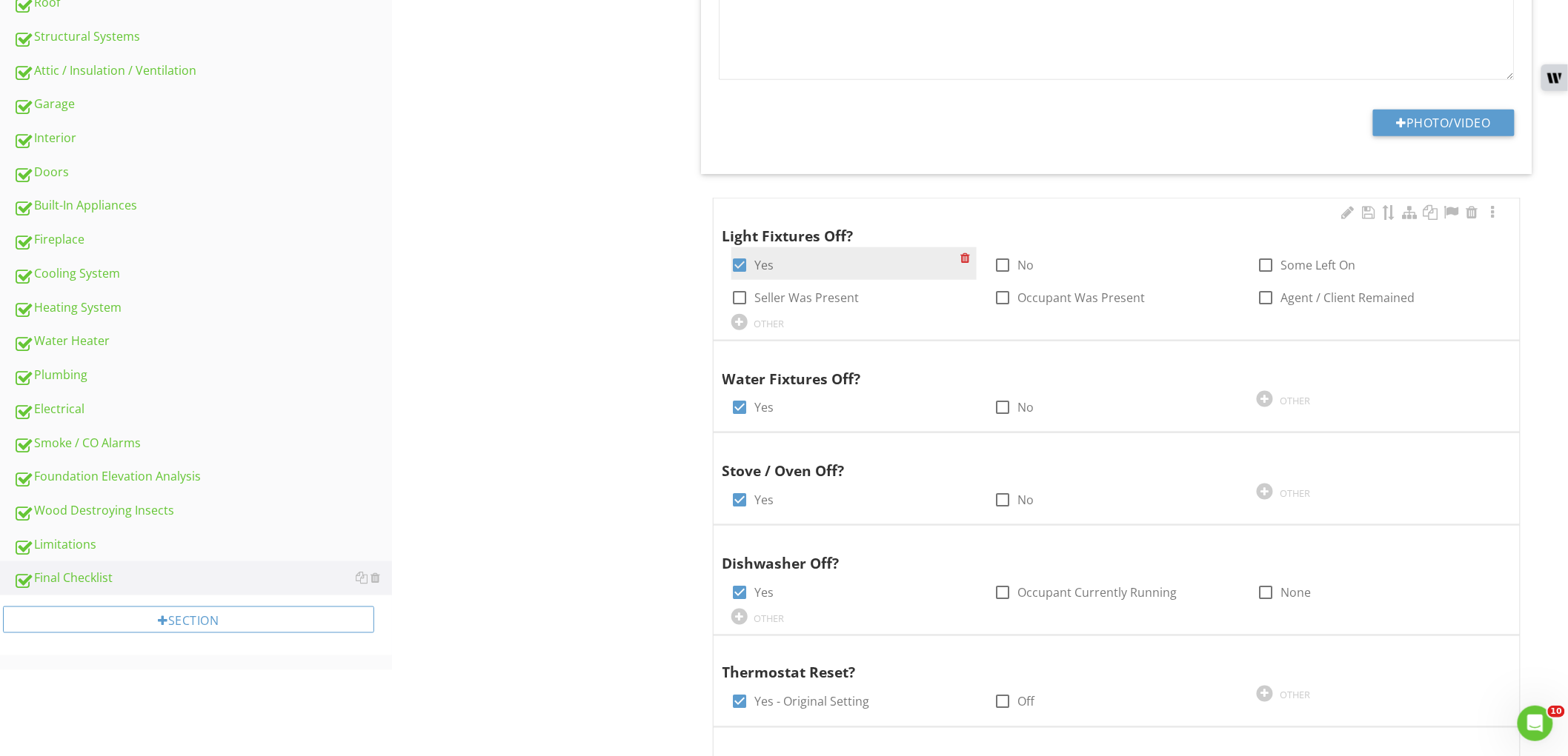
click at [760, 264] on label "Yes" at bounding box center [764, 264] width 20 height 15
checkbox input "false"
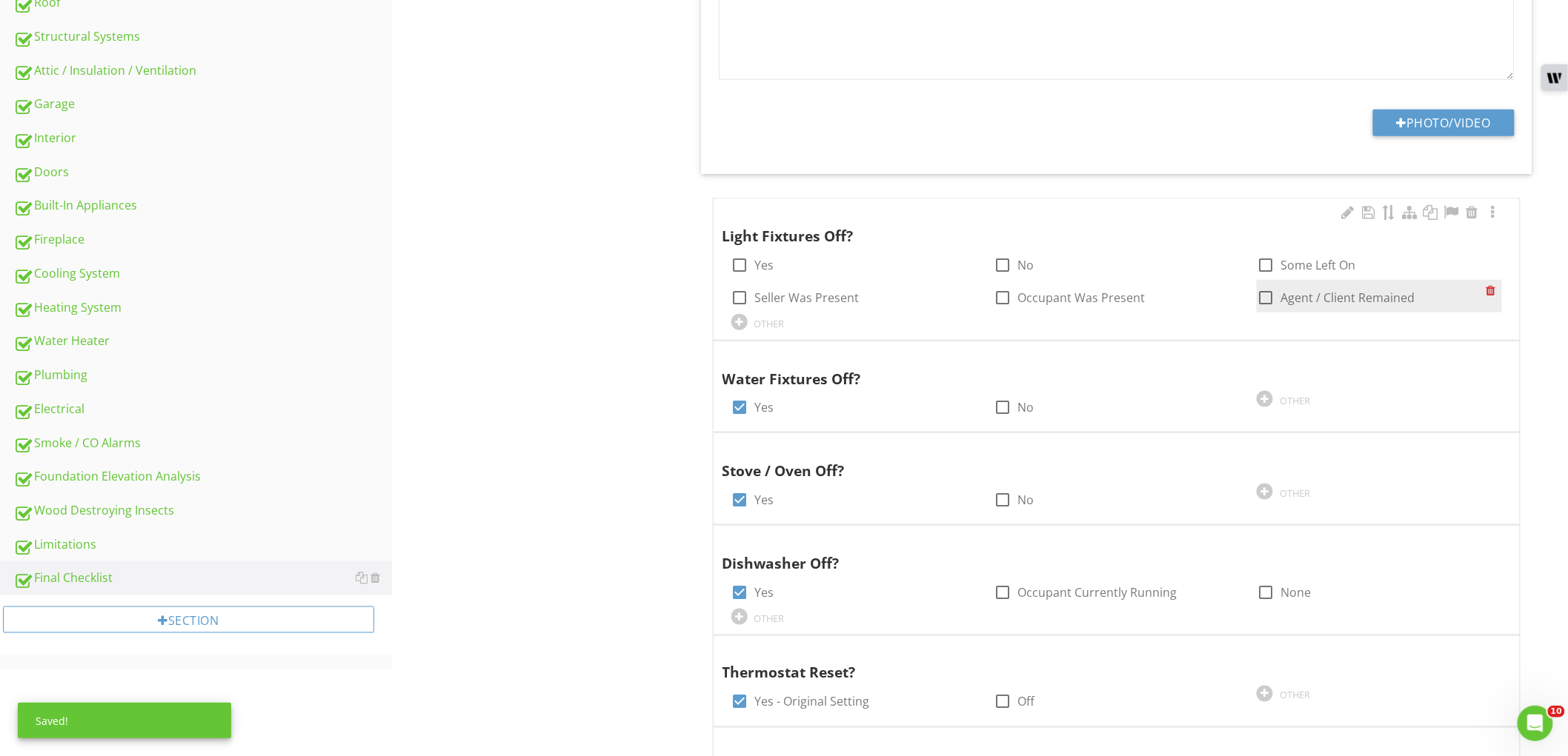
click at [1291, 300] on label "Agent / Client Remained" at bounding box center [1347, 297] width 134 height 15
checkbox input "true"
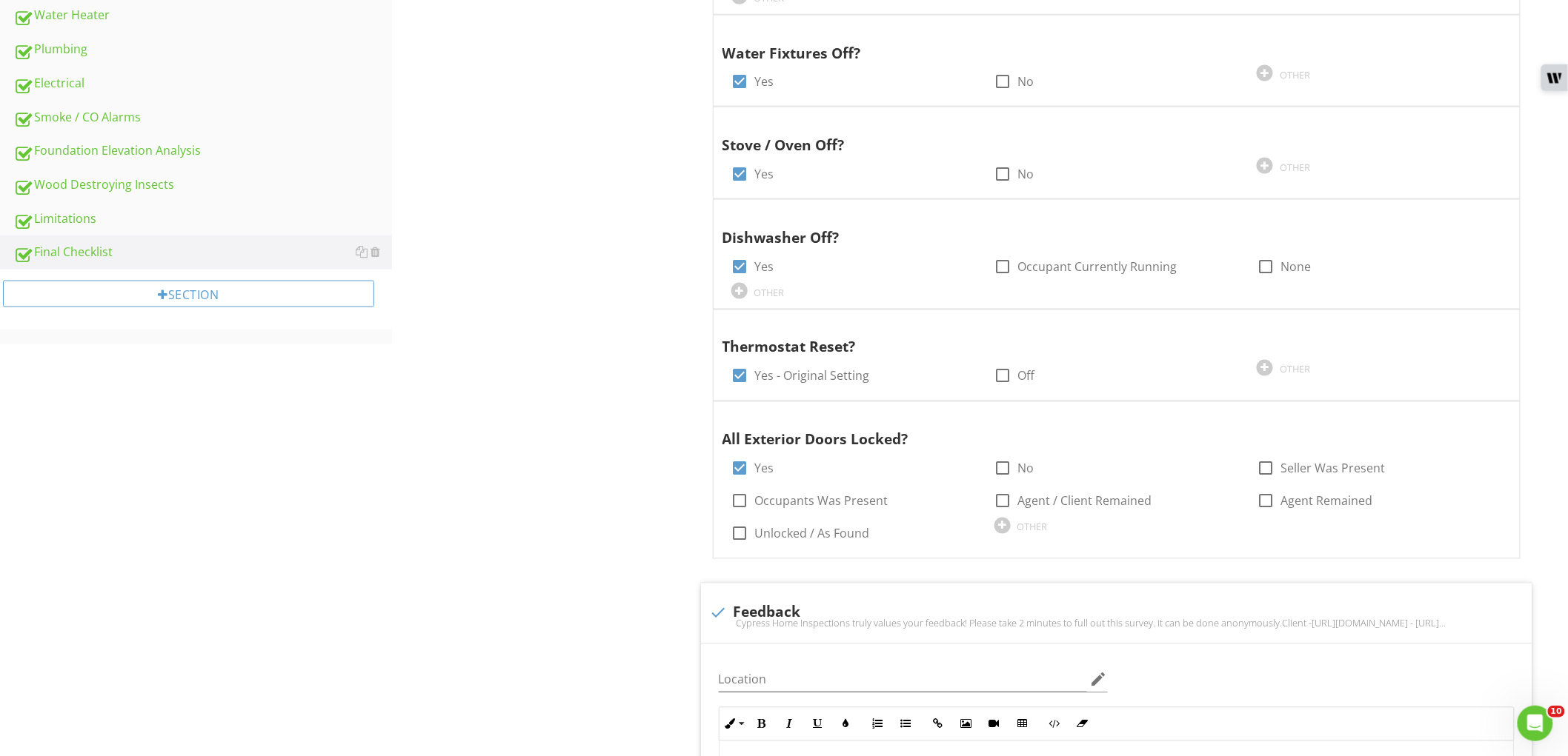
scroll to position [874, 0]
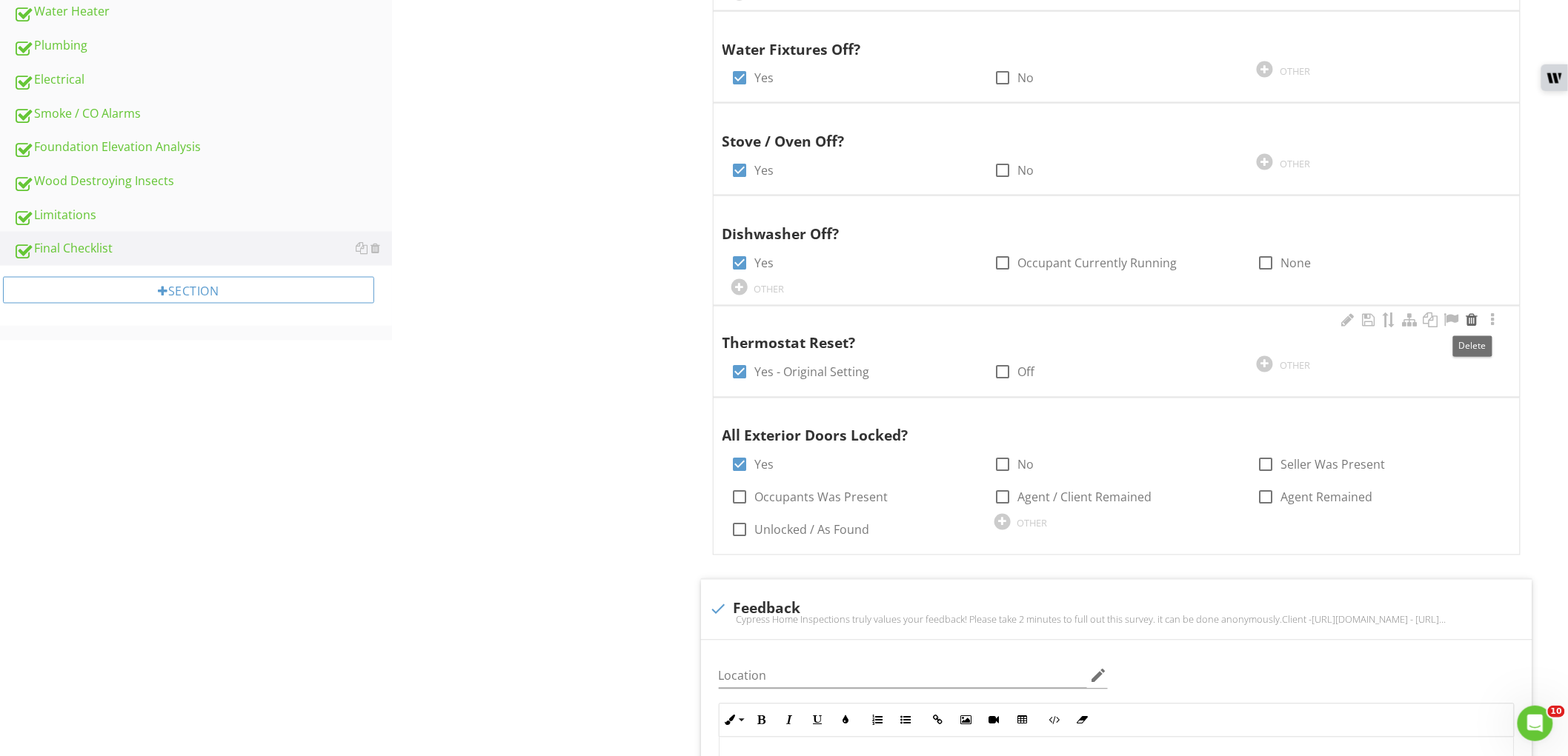
click at [1471, 319] on div at bounding box center [1472, 320] width 18 height 15
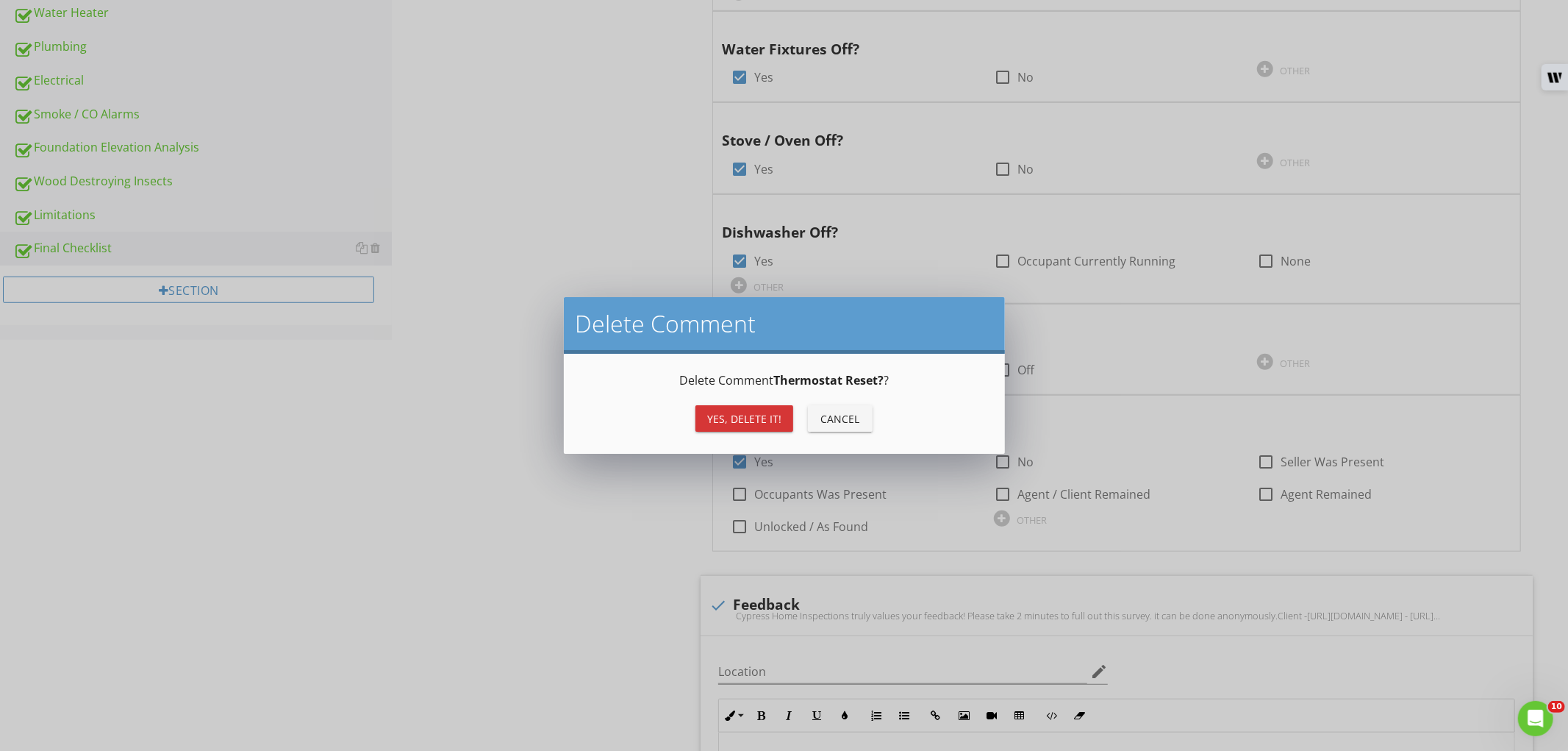
click at [780, 411] on button "Yes, Delete it!" at bounding box center [743, 419] width 98 height 26
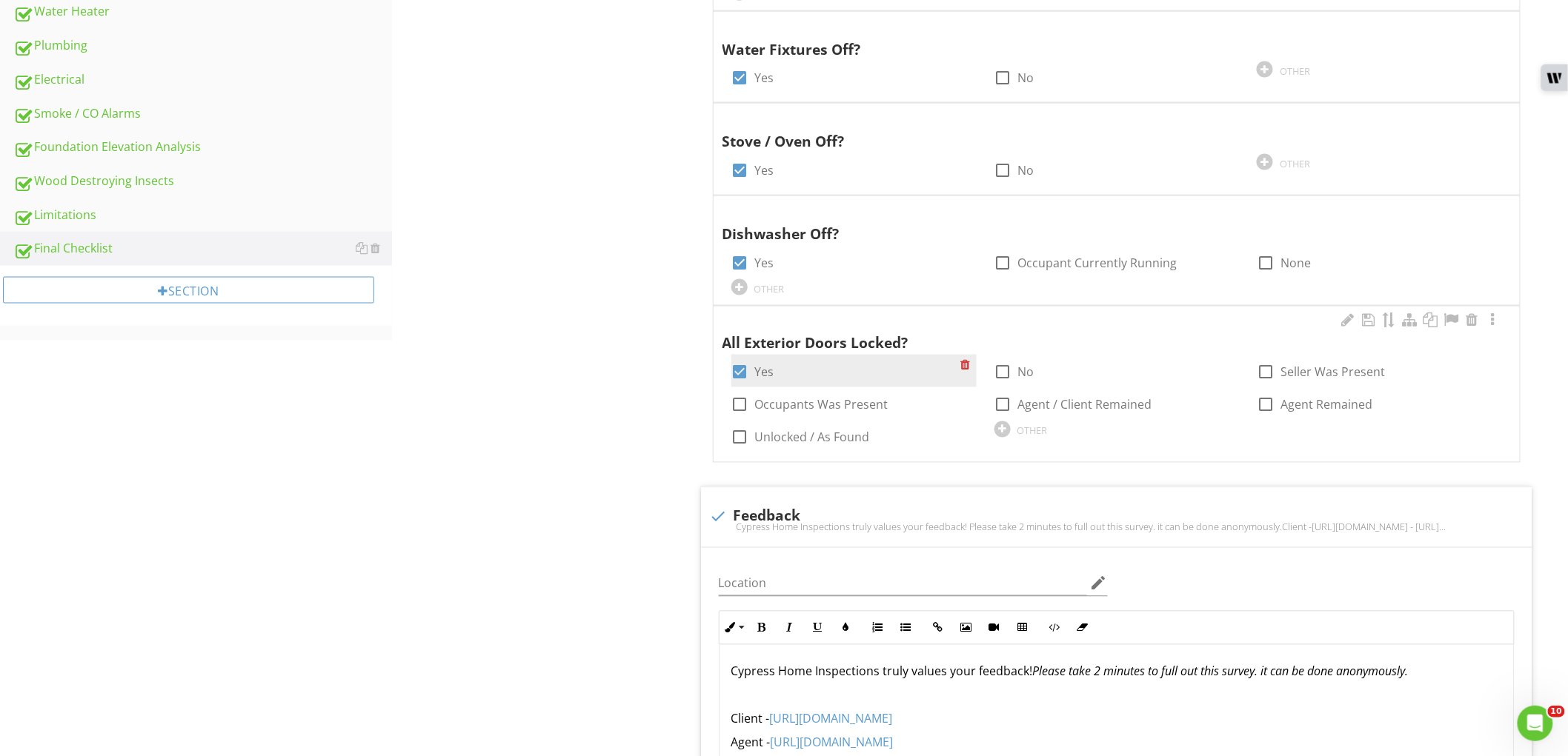
click at [753, 366] on div "check_box Yes" at bounding box center [753, 373] width 43 height 18
click at [1039, 402] on label "Agent / Client Remained" at bounding box center [1084, 405] width 134 height 15
checkbox input "true"
click at [753, 366] on div "check_box Yes" at bounding box center [753, 373] width 43 height 18
click at [749, 372] on div at bounding box center [740, 373] width 25 height 25
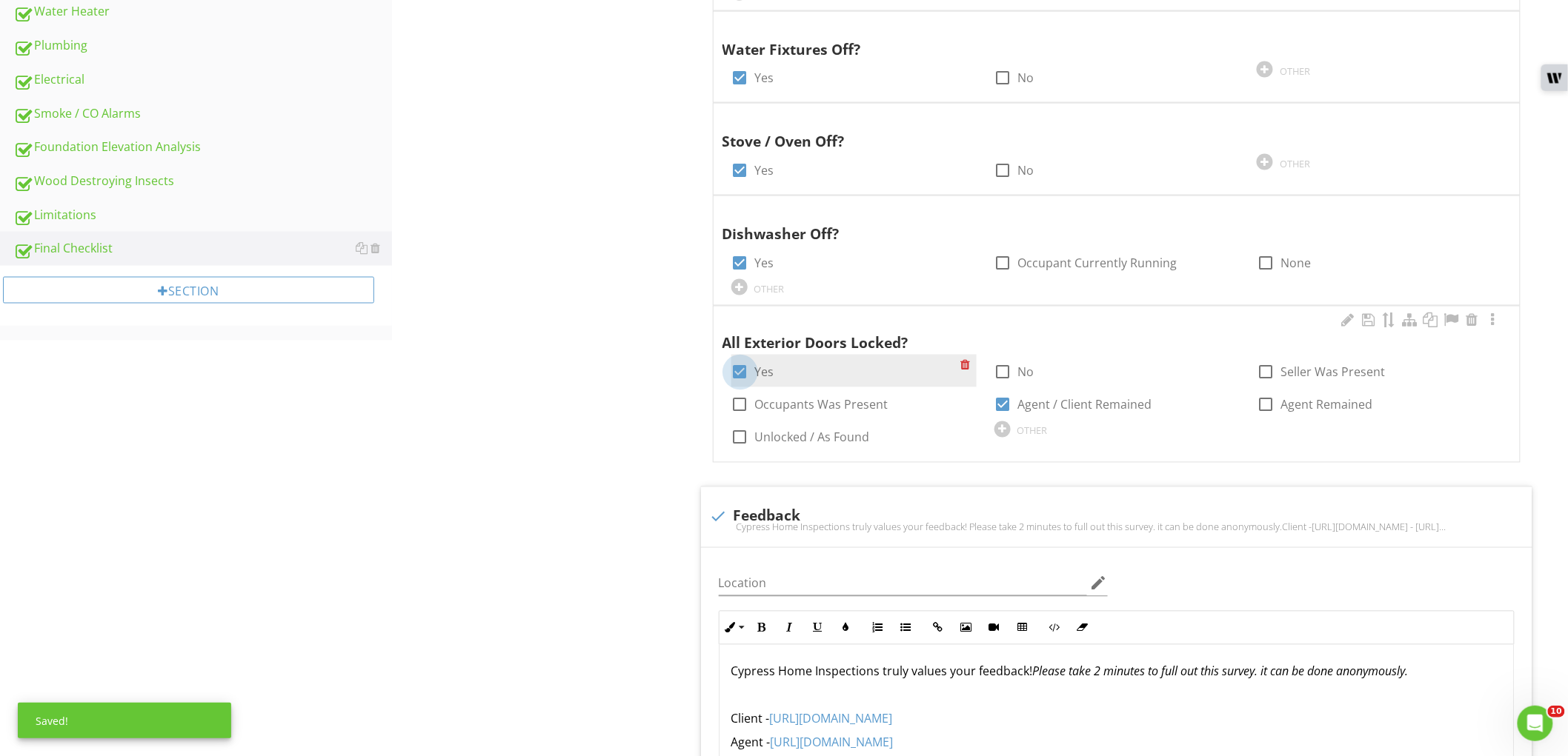
checkbox input "false"
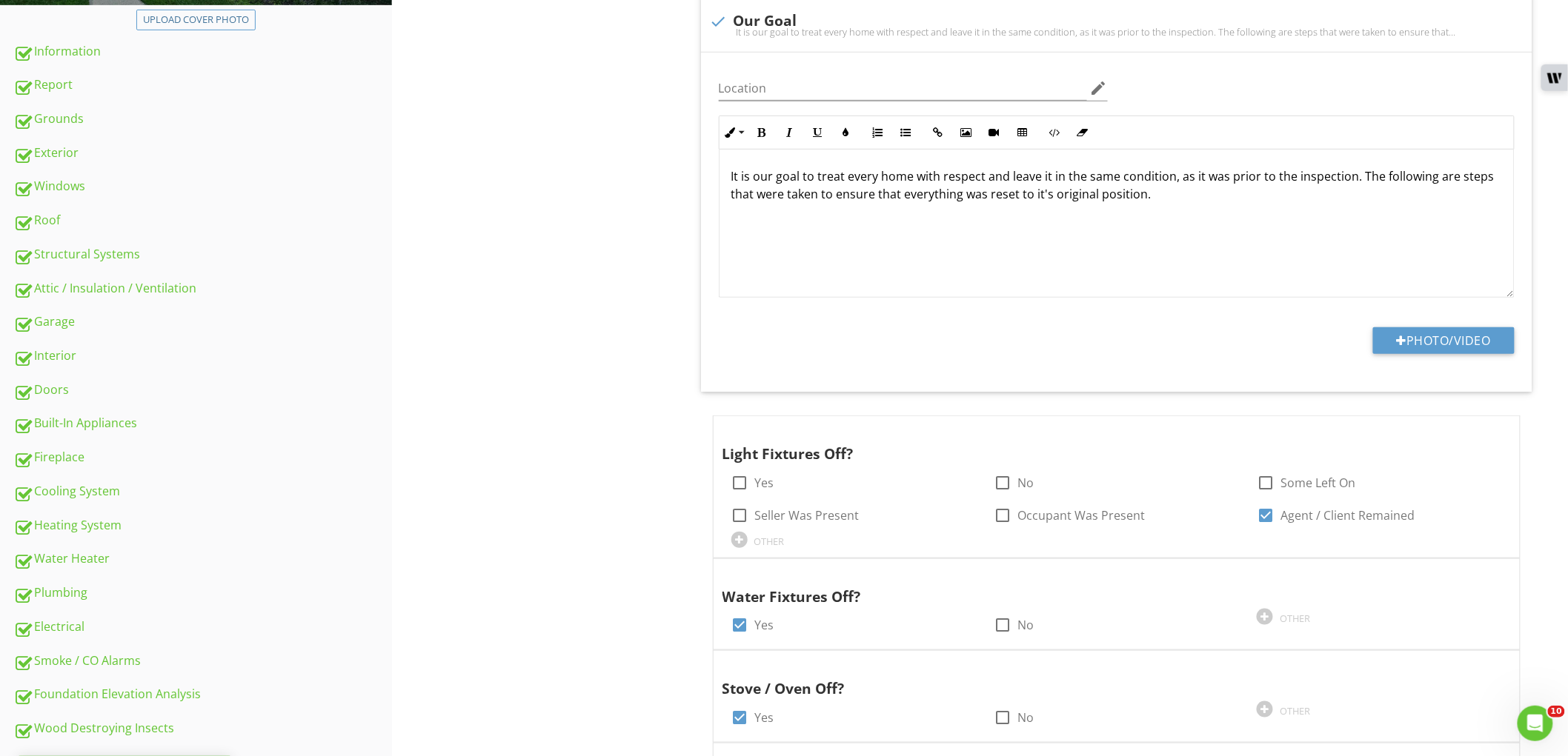
scroll to position [0, 0]
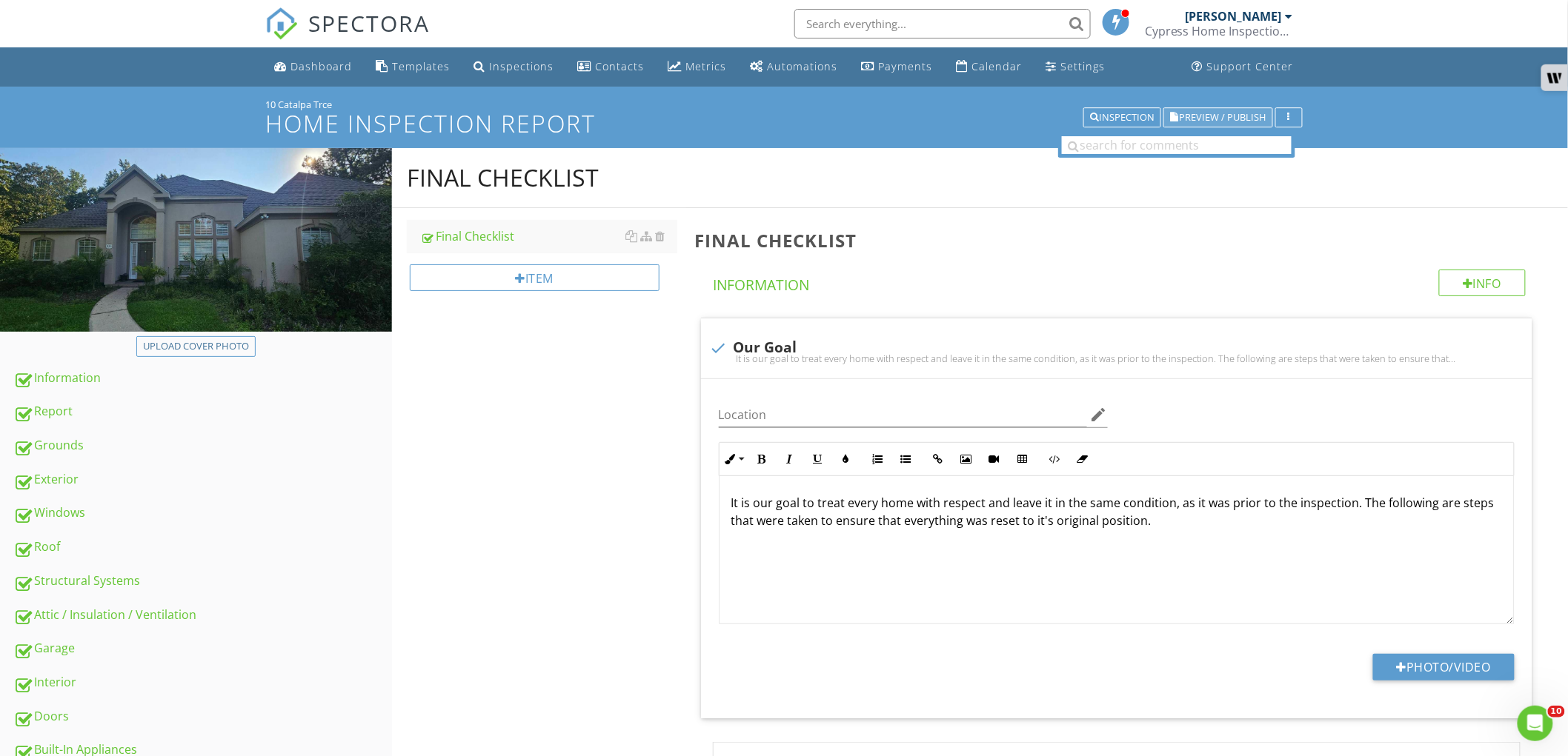
click at [1204, 121] on span "Preview / Publish" at bounding box center [1223, 117] width 87 height 10
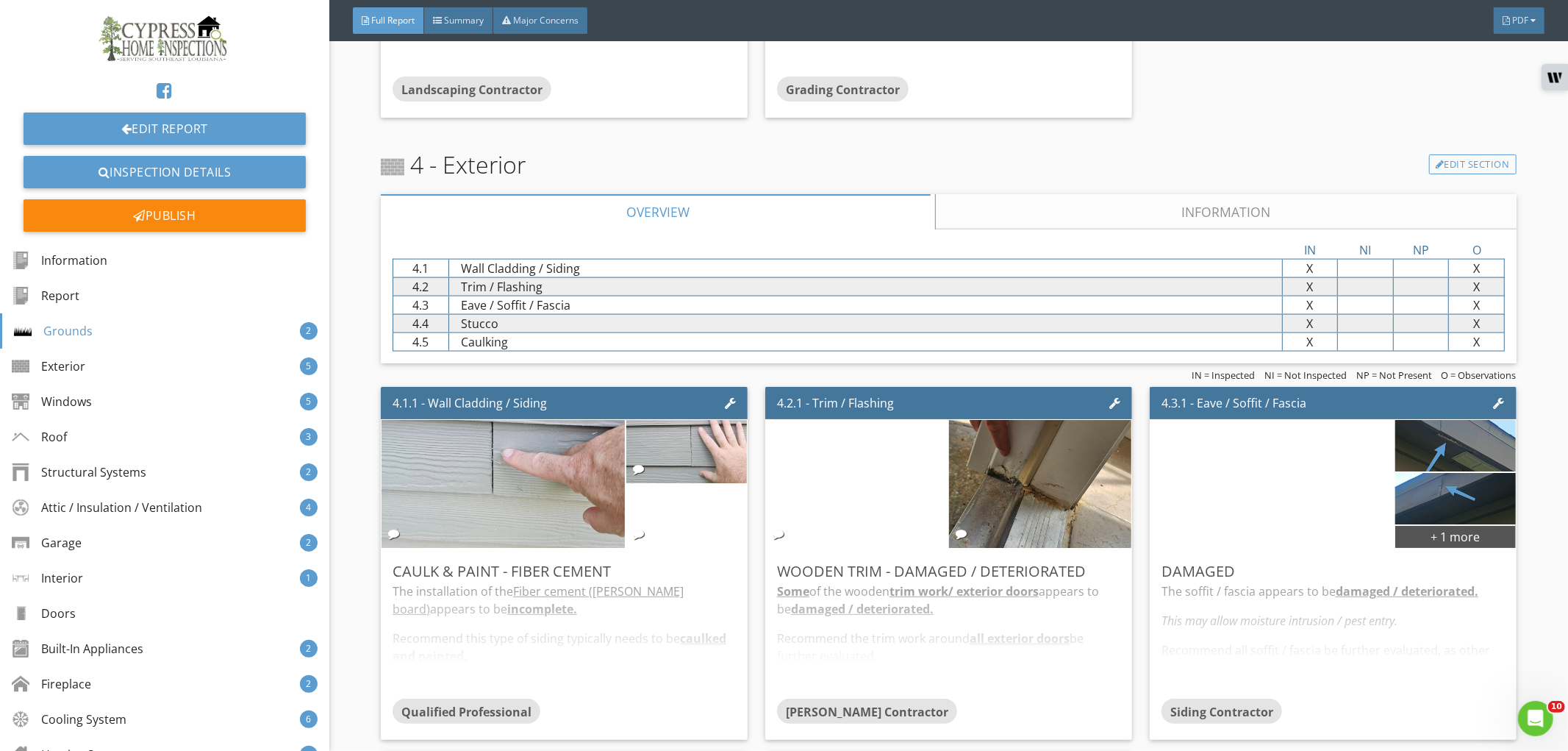
scroll to position [1716, 0]
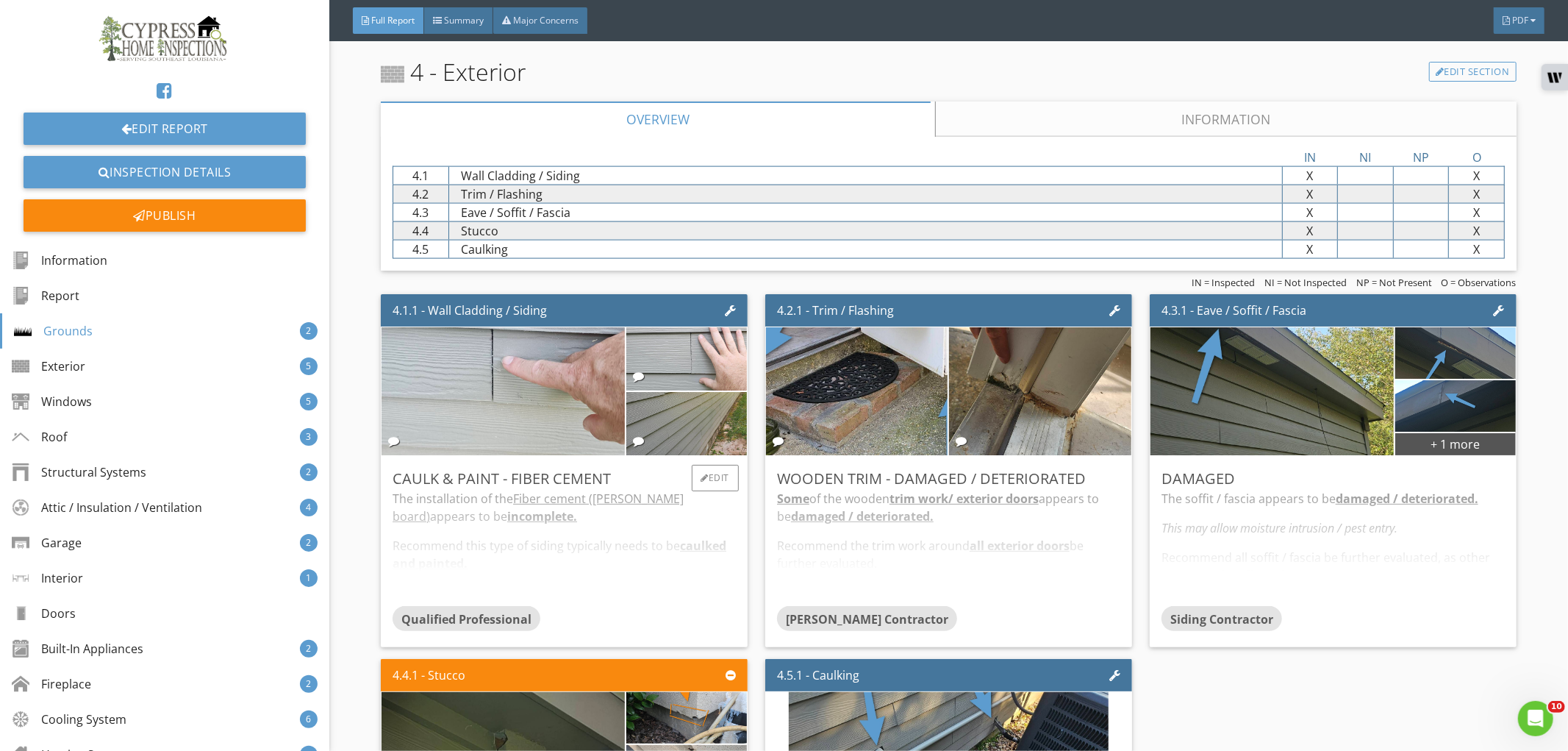
click at [663, 539] on div "The installation of the Fiber cement ([PERSON_NAME] board) appears to be incomp…" at bounding box center [565, 548] width 344 height 116
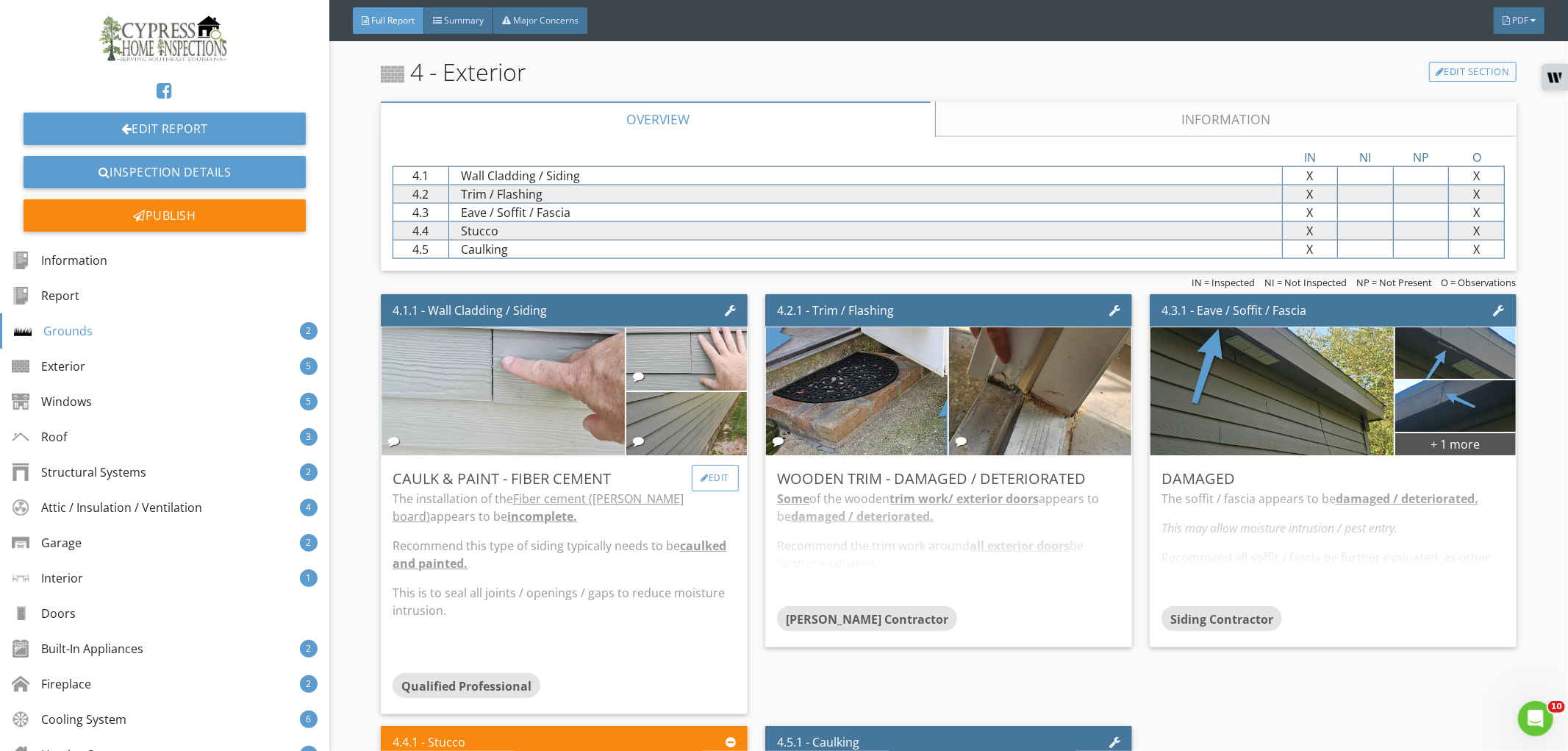
click at [706, 472] on div "Edit" at bounding box center [715, 478] width 48 height 26
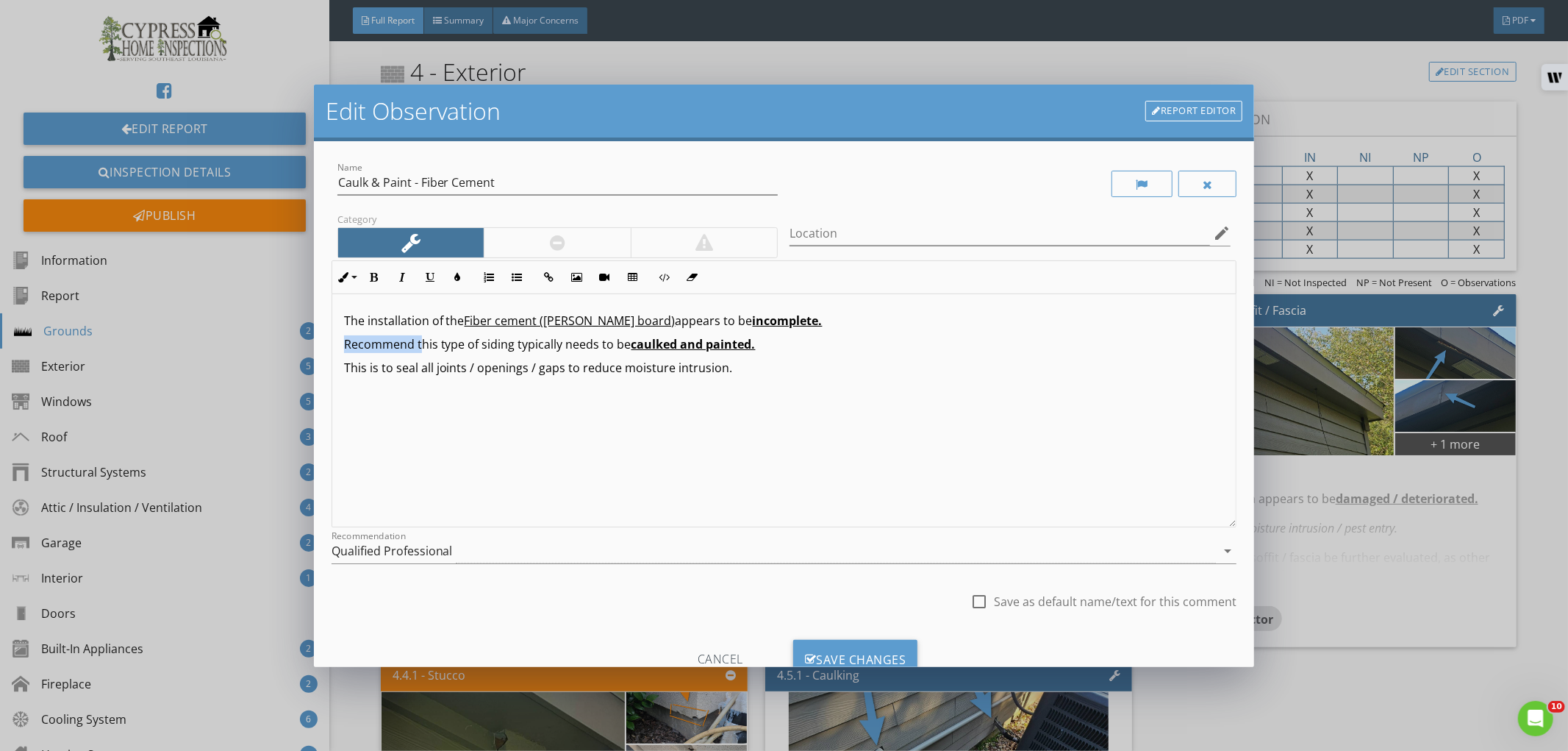
drag, startPoint x: 420, startPoint y: 346, endPoint x: 341, endPoint y: 347, distance: 79.0
click at [341, 347] on div "The installation of the Fiber cement ([PERSON_NAME] board) appears to be incomp…" at bounding box center [784, 411] width 904 height 234
click at [415, 436] on div "The installation of the Fiber cement ([PERSON_NAME] board) appears to be incomp…" at bounding box center [784, 411] width 904 height 234
click at [557, 429] on div "The installation of the Fiber cement (hardie board) appears to be incomplete. T…" at bounding box center [784, 411] width 904 height 234
click at [994, 602] on label "Save as default name/text for this comment" at bounding box center [1114, 601] width 242 height 15
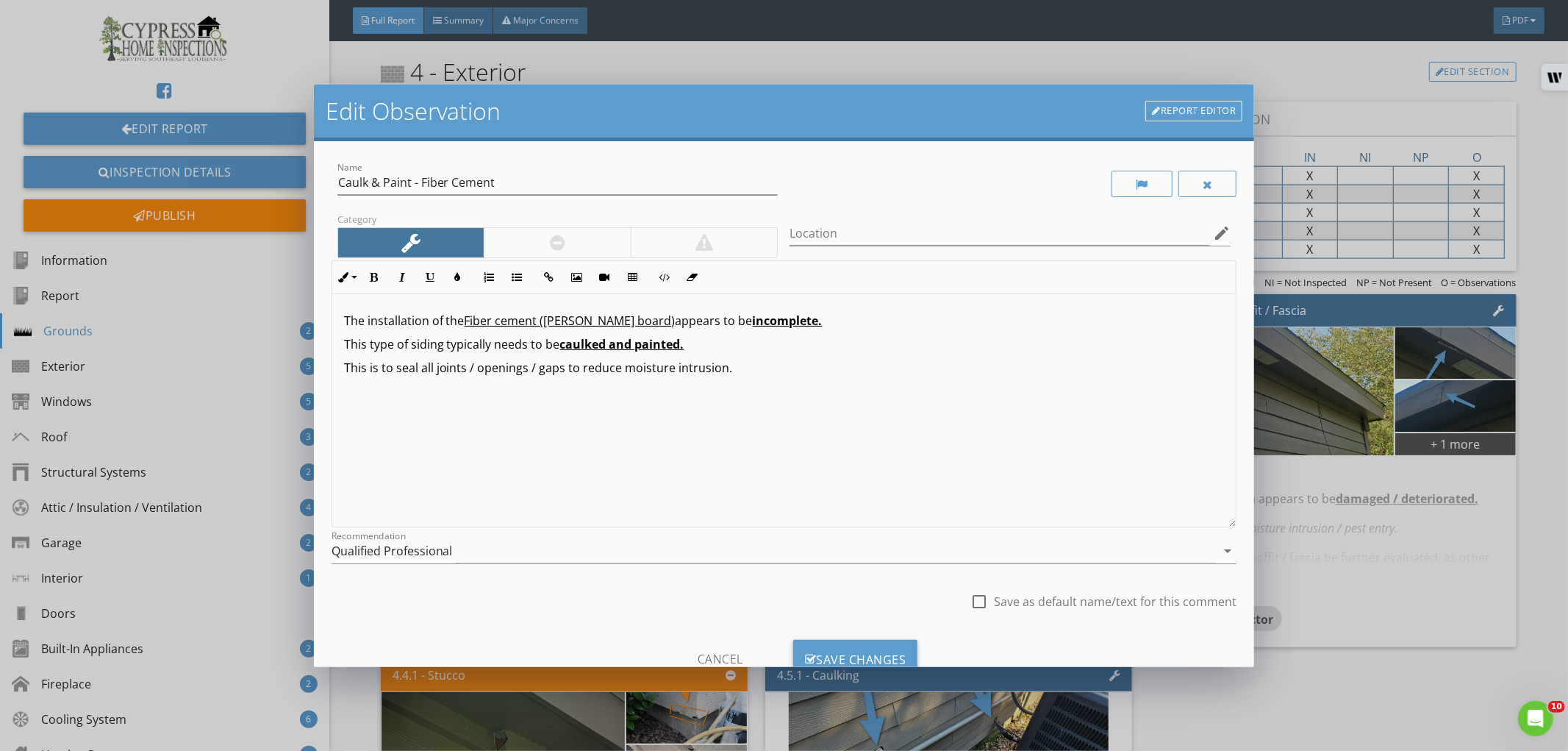
checkbox input "true"
click at [891, 655] on div "Save Changes" at bounding box center [855, 659] width 125 height 40
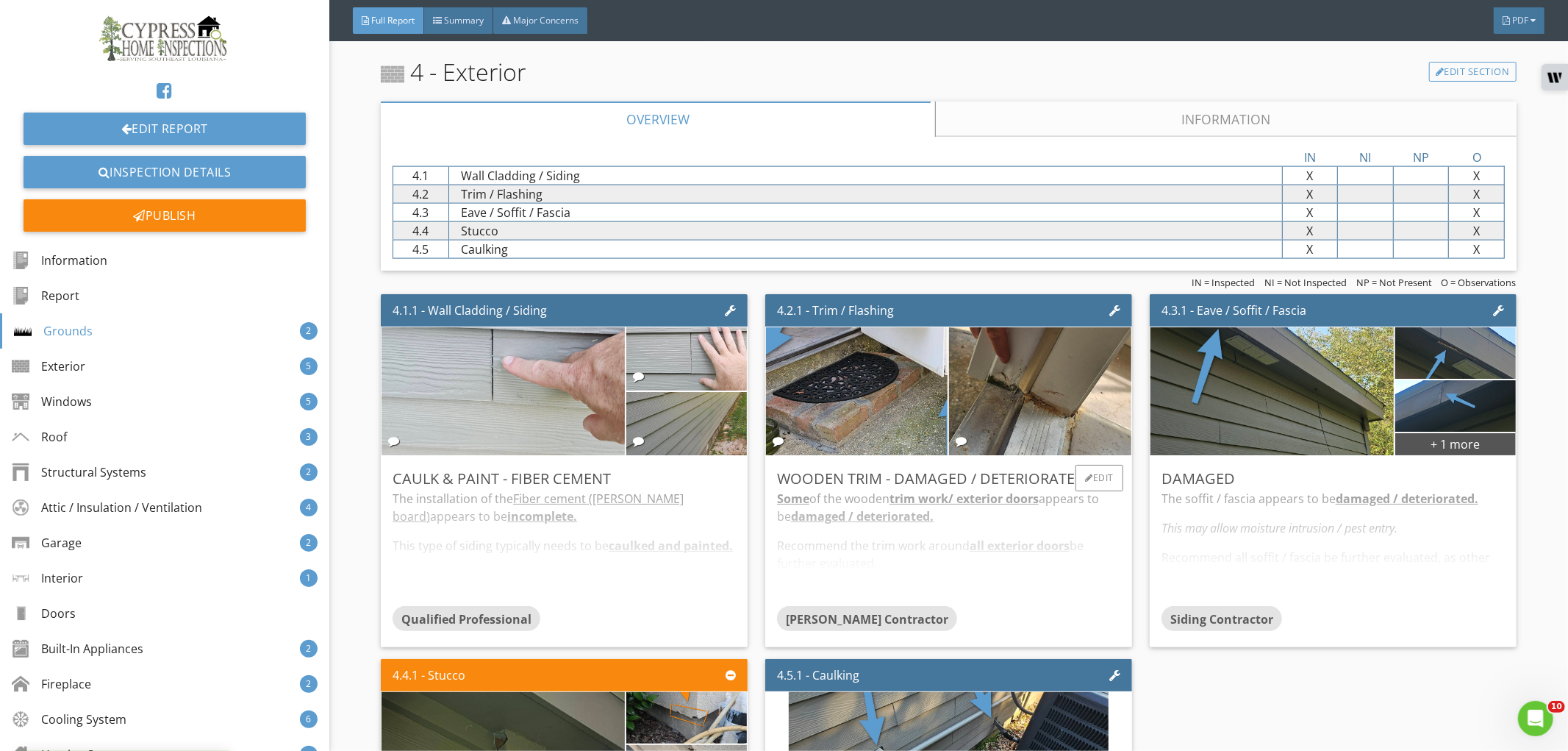
click at [1066, 576] on div "Some of the wooden trim work / exterior doors appears to be damaged / deteriora…" at bounding box center [949, 548] width 344 height 116
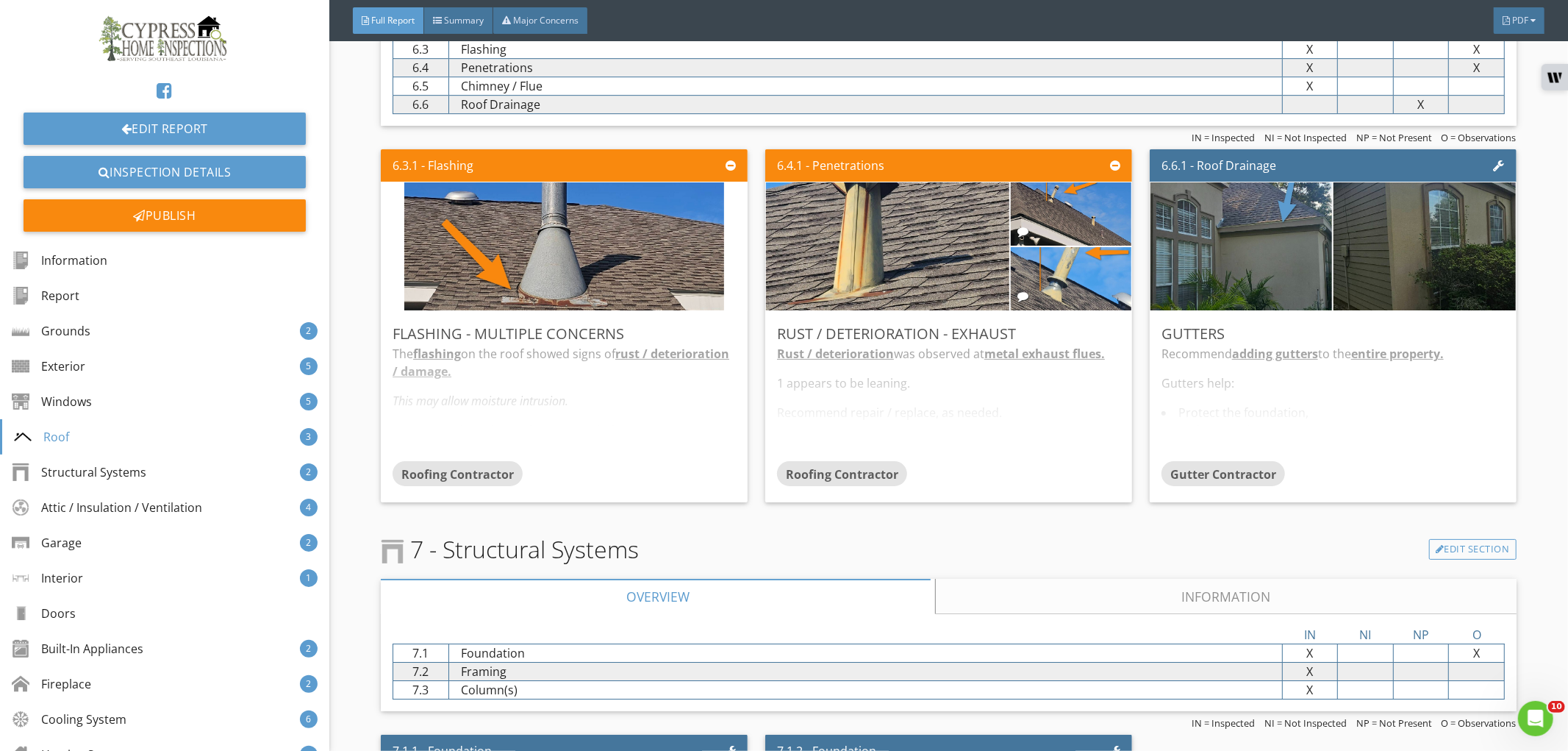
scroll to position [3922, 0]
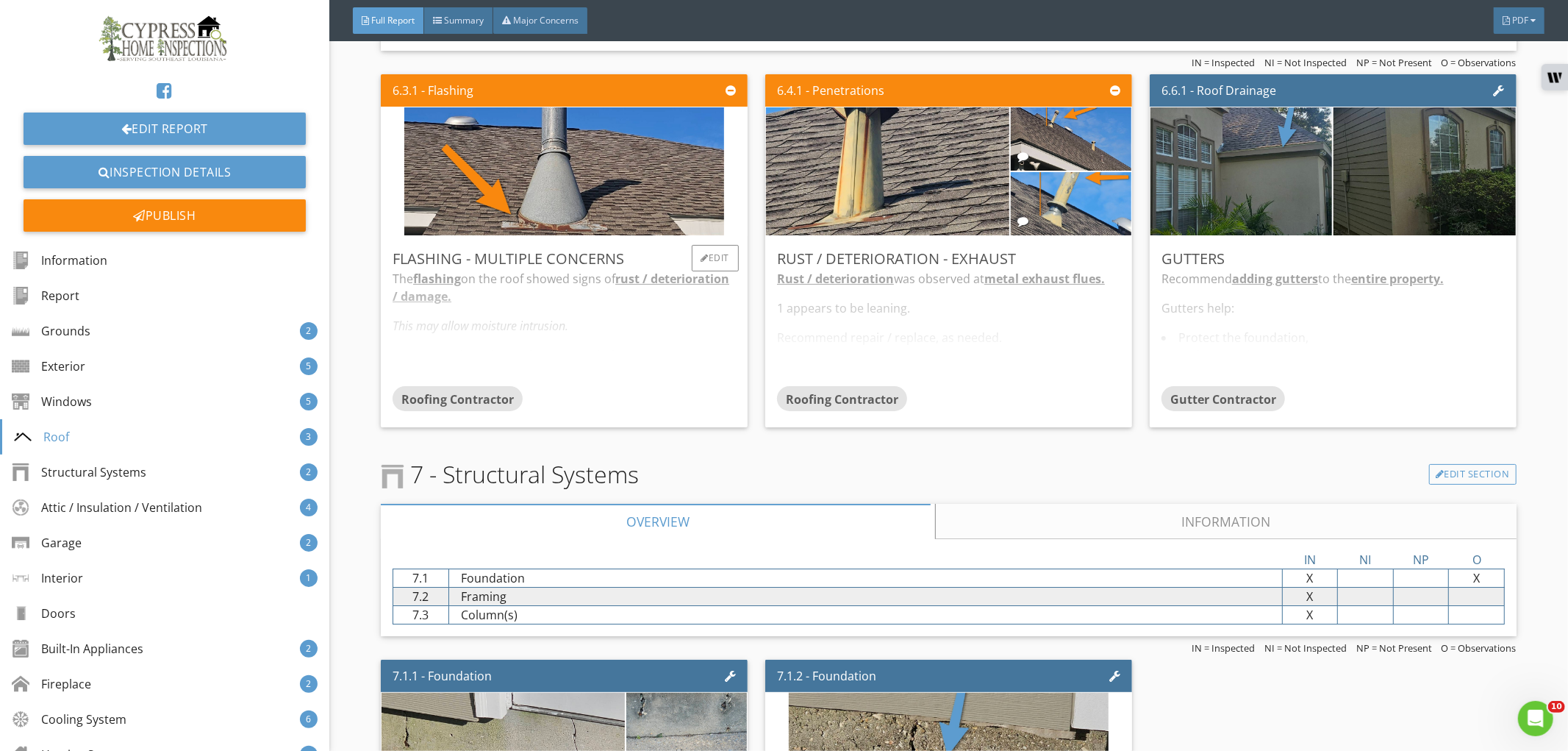
click at [677, 415] on div "Roofing Contractor" at bounding box center [565, 400] width 344 height 29
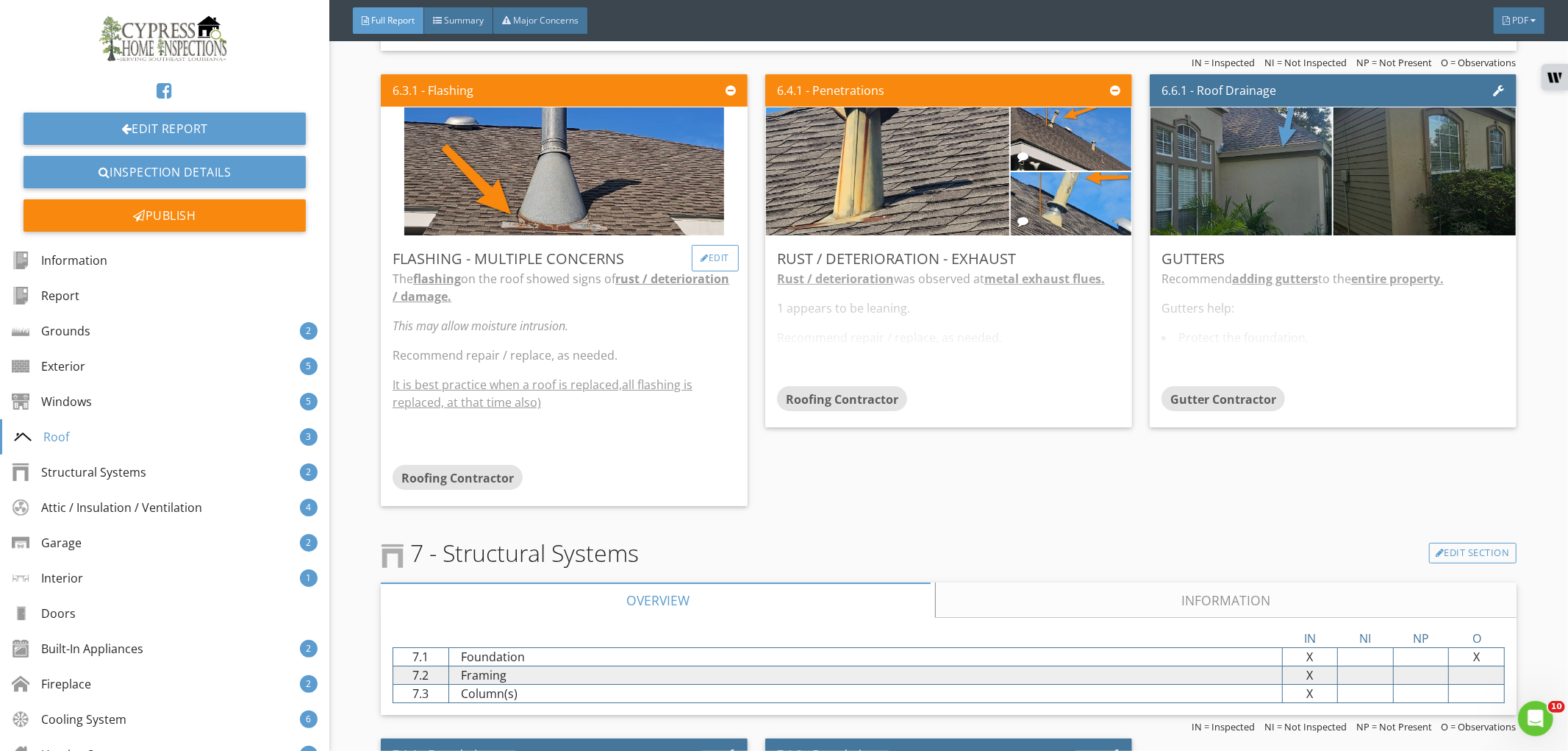
click at [715, 263] on div "Edit" at bounding box center [715, 258] width 48 height 26
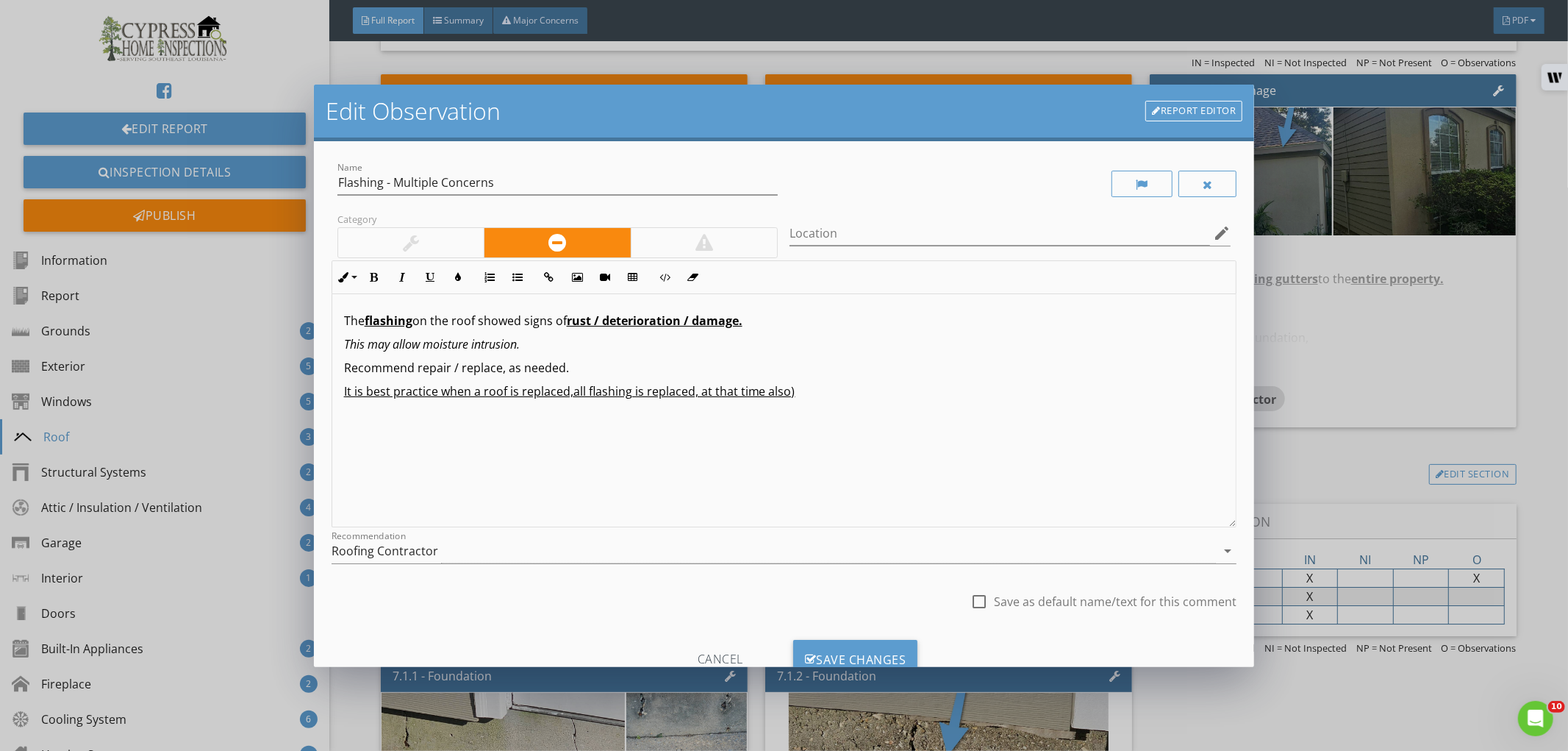
click at [346, 325] on p "The flashing on the roof showed signs of rust / deterioration / damage." at bounding box center [785, 321] width 881 height 18
drag, startPoint x: 415, startPoint y: 323, endPoint x: 375, endPoint y: 321, distance: 40.0
click at [375, 321] on u "Some of the flashing" at bounding box center [404, 321] width 121 height 16
click at [693, 275] on icon "button" at bounding box center [692, 278] width 11 height 11
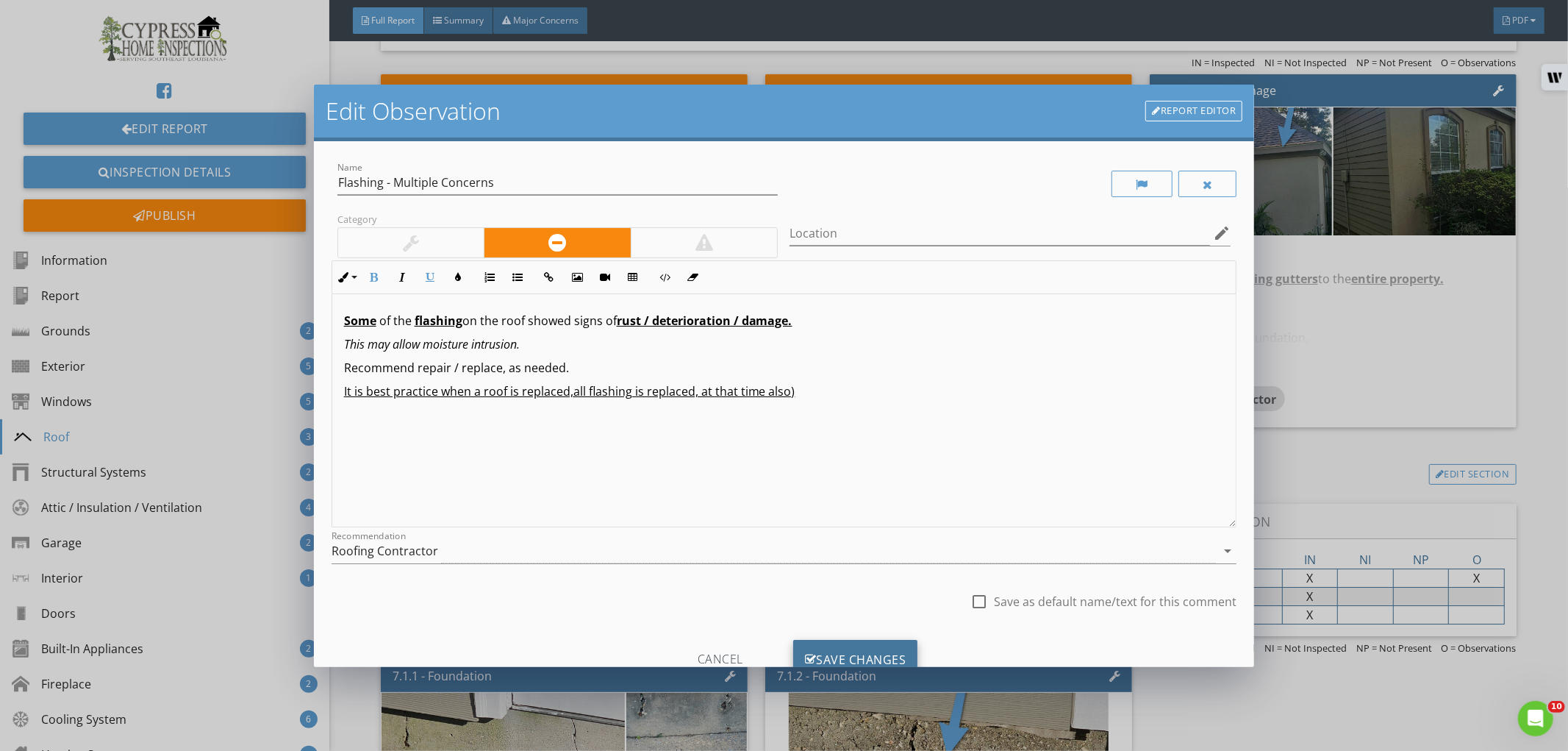
click at [855, 655] on div "Save Changes" at bounding box center [855, 659] width 125 height 40
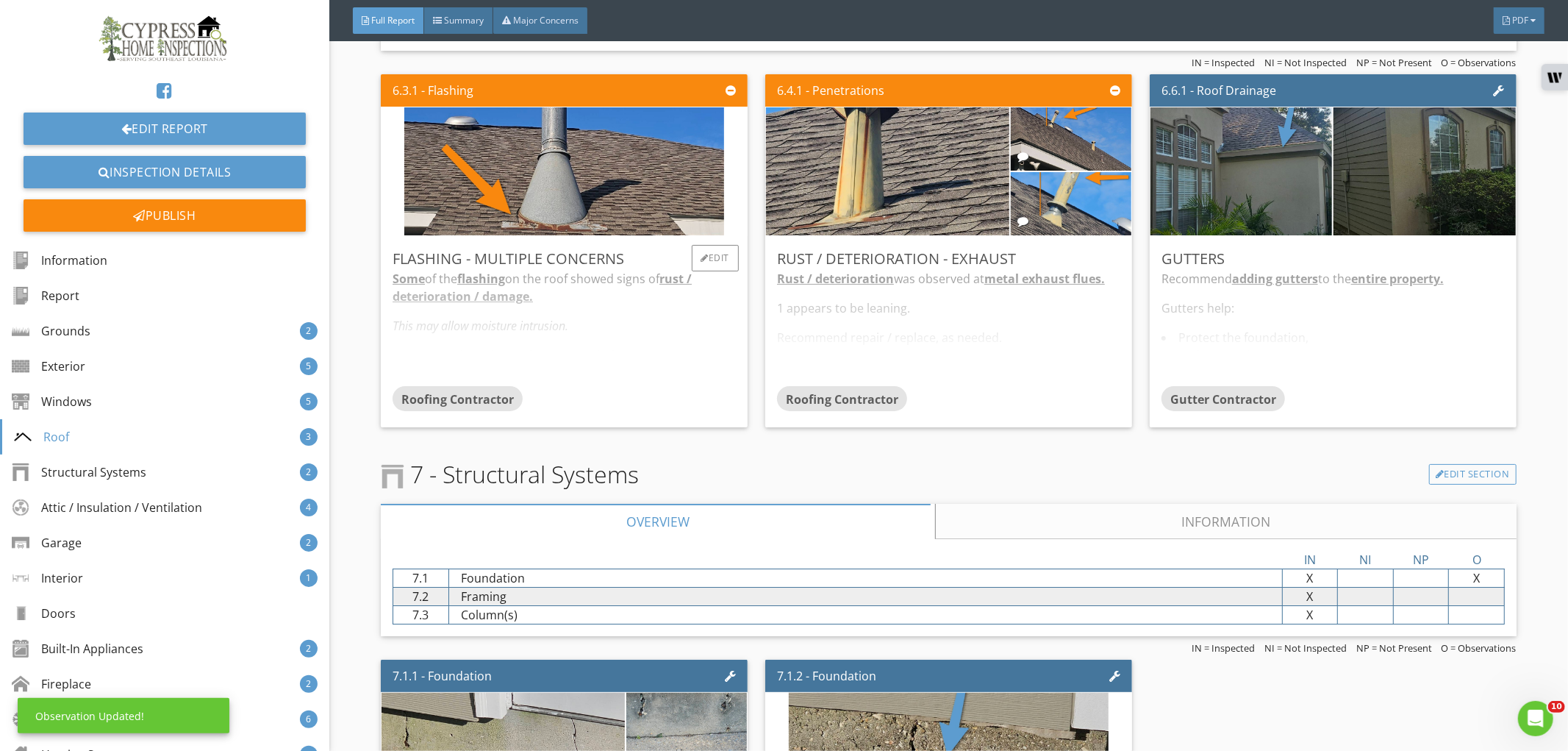
click at [693, 362] on div "Some of the flashing on the roof showed signs of rust / deterioration / damage.…" at bounding box center [565, 328] width 344 height 116
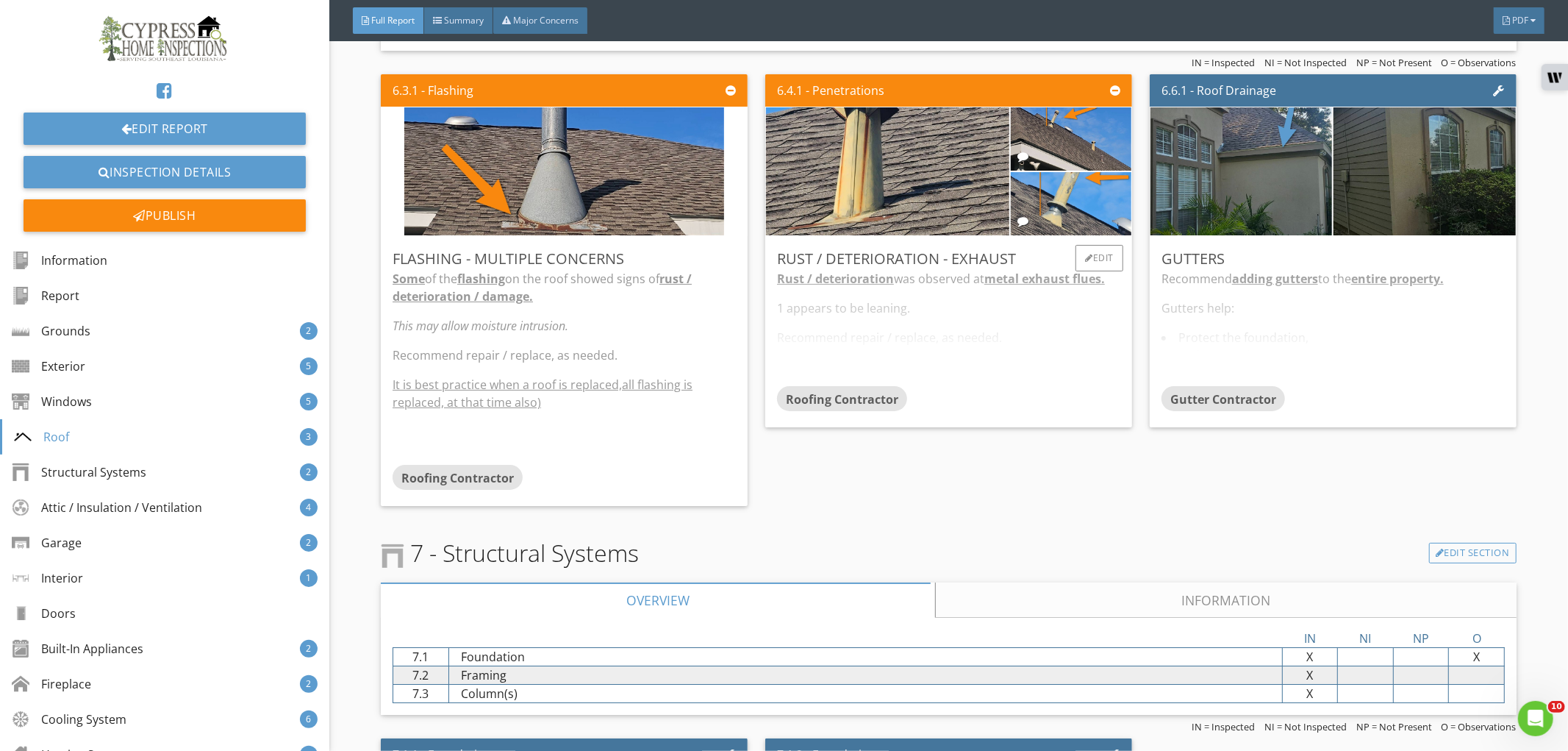
click at [974, 357] on div "Rust / deterioration was observed at metal exhaust flues. 1 appears to be leani…" at bounding box center [949, 328] width 344 height 116
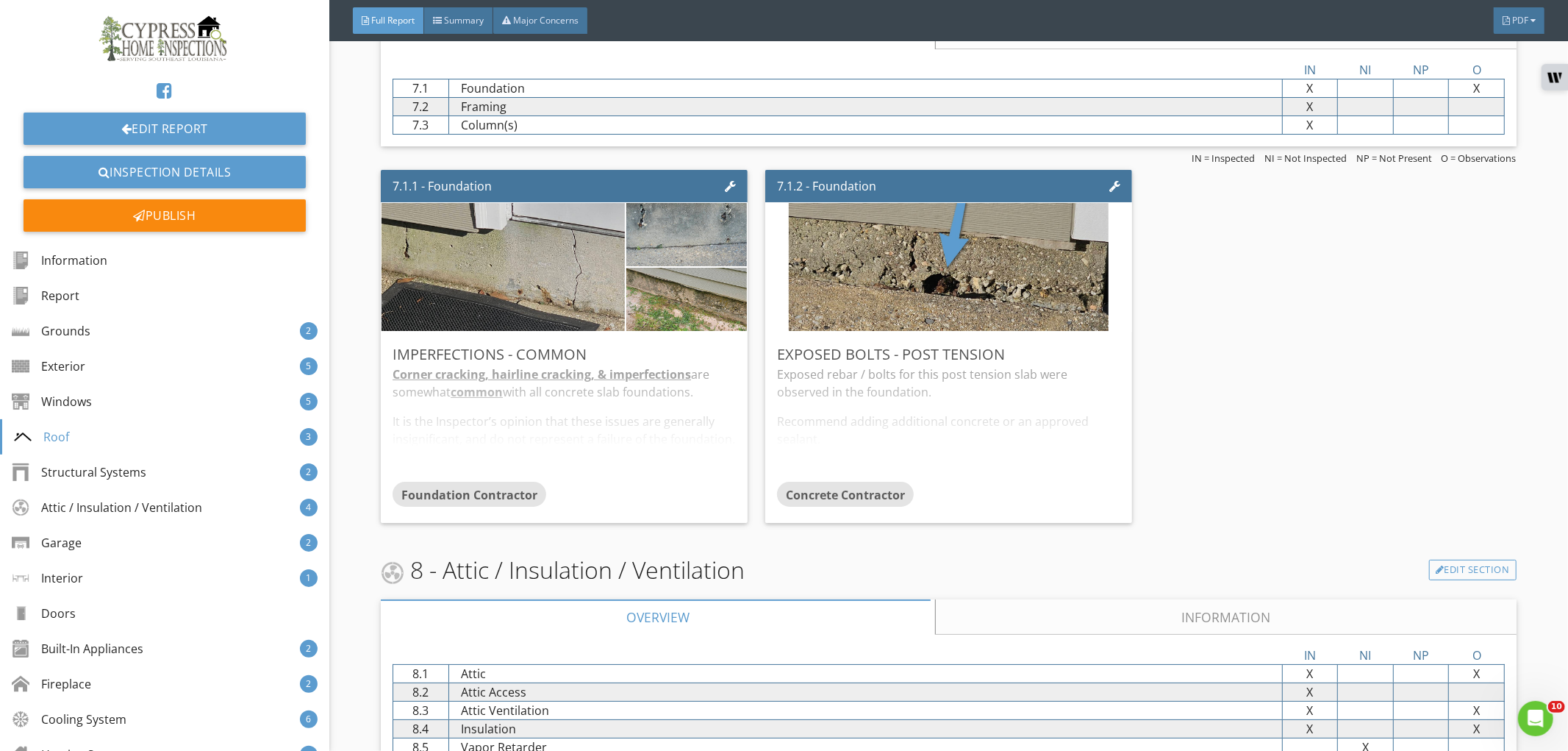
scroll to position [4495, 0]
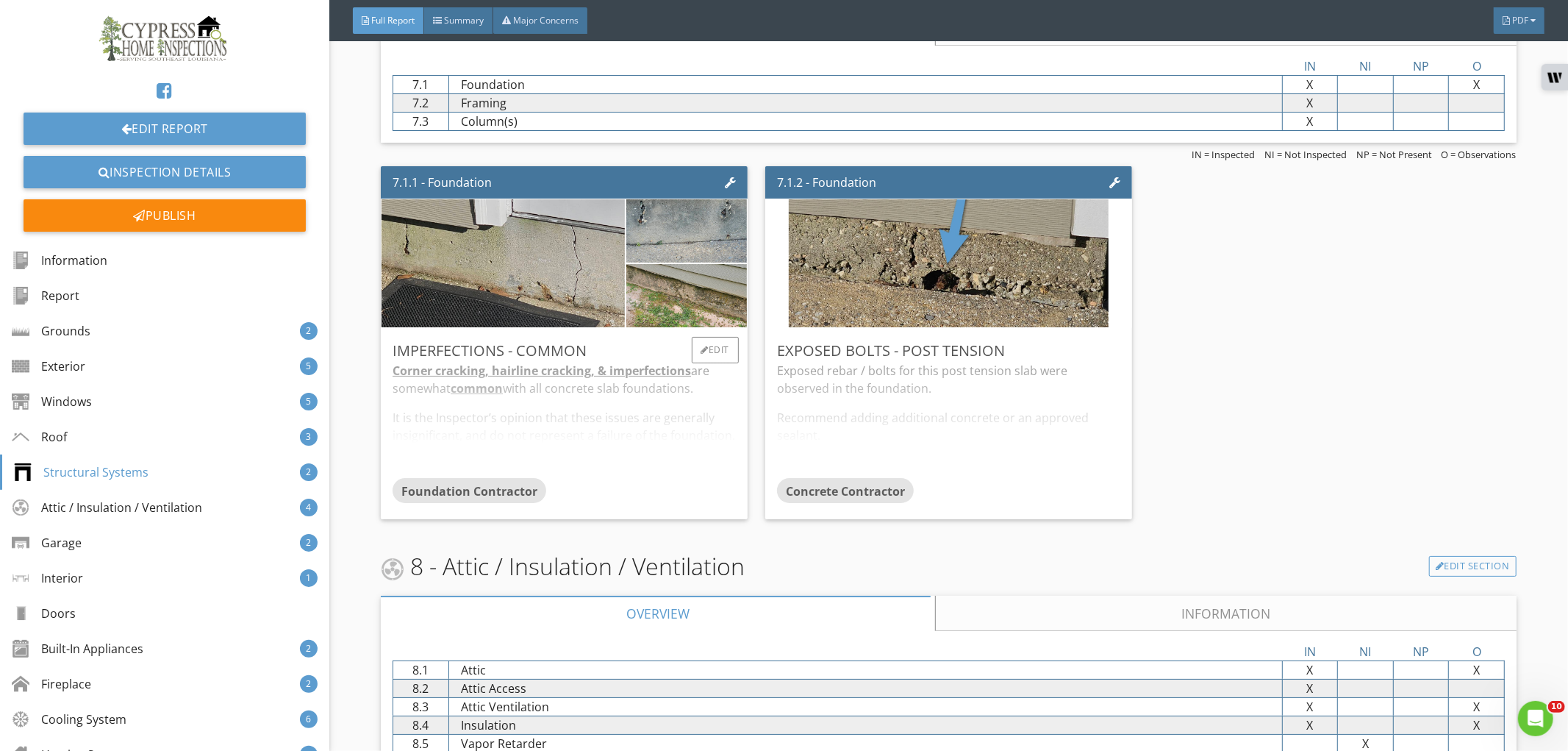
click at [647, 475] on div "Corner cracking, hairline cracking, & imperfections are somewhat common with al…" at bounding box center [565, 420] width 344 height 116
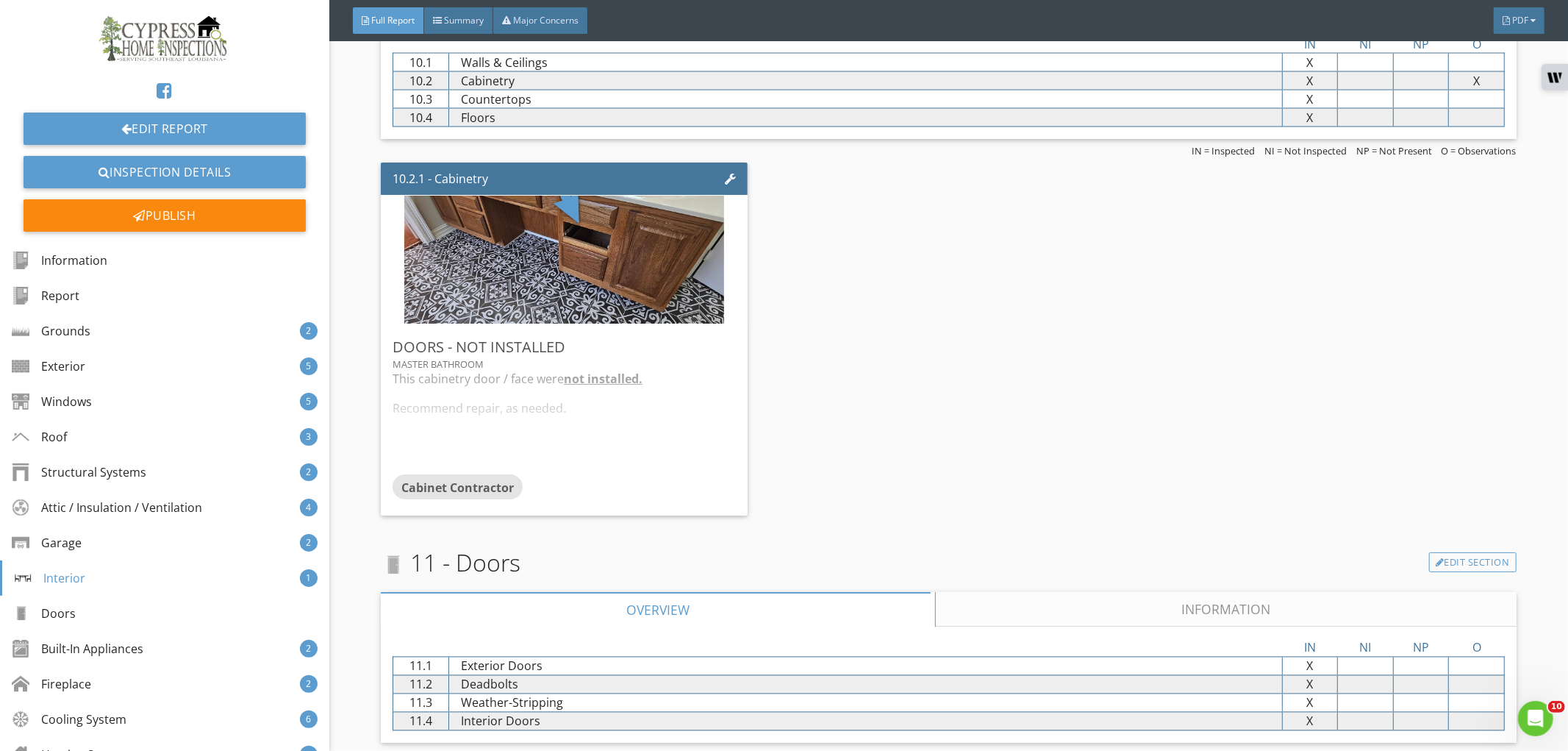
scroll to position [6946, 0]
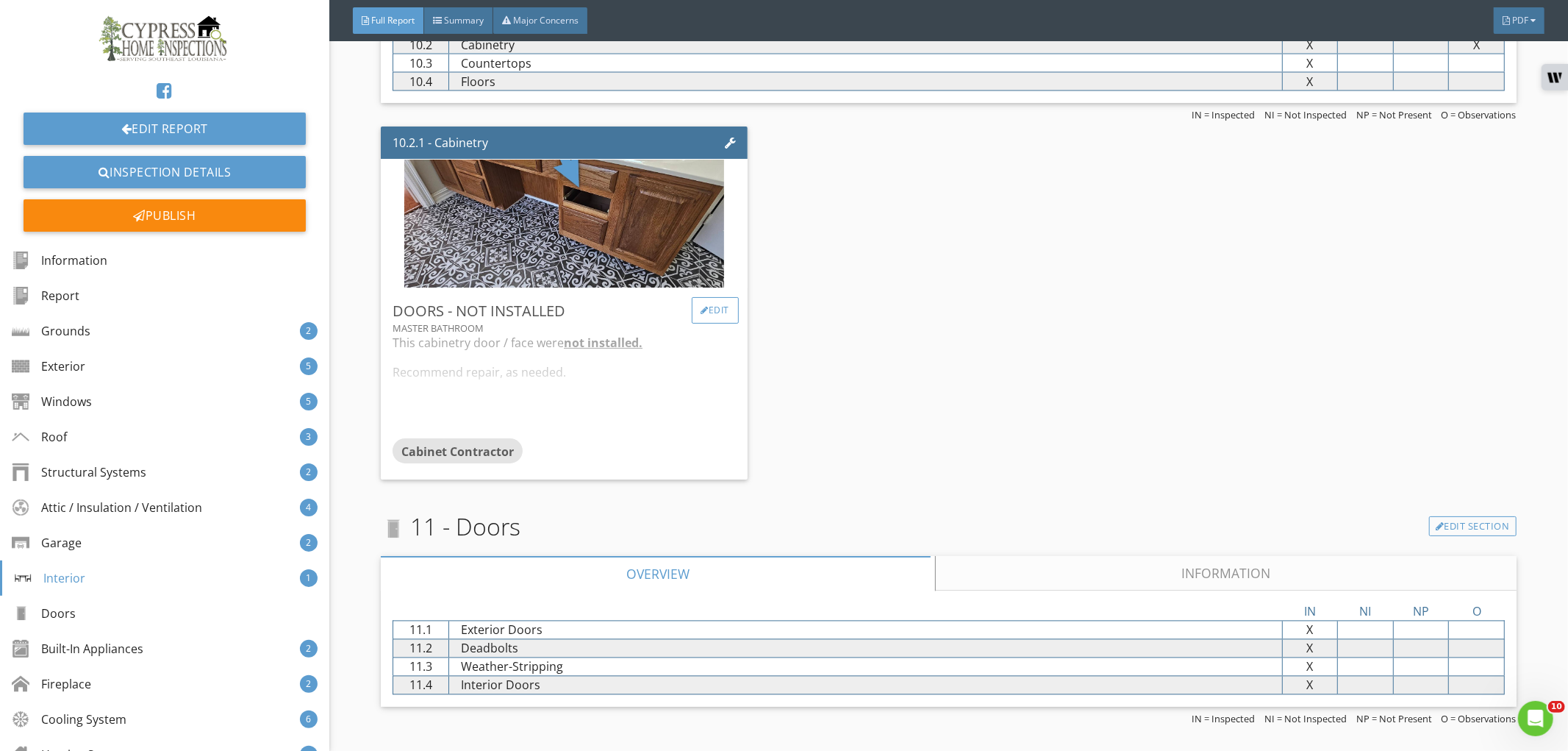
click at [700, 302] on div "Edit" at bounding box center [715, 310] width 48 height 26
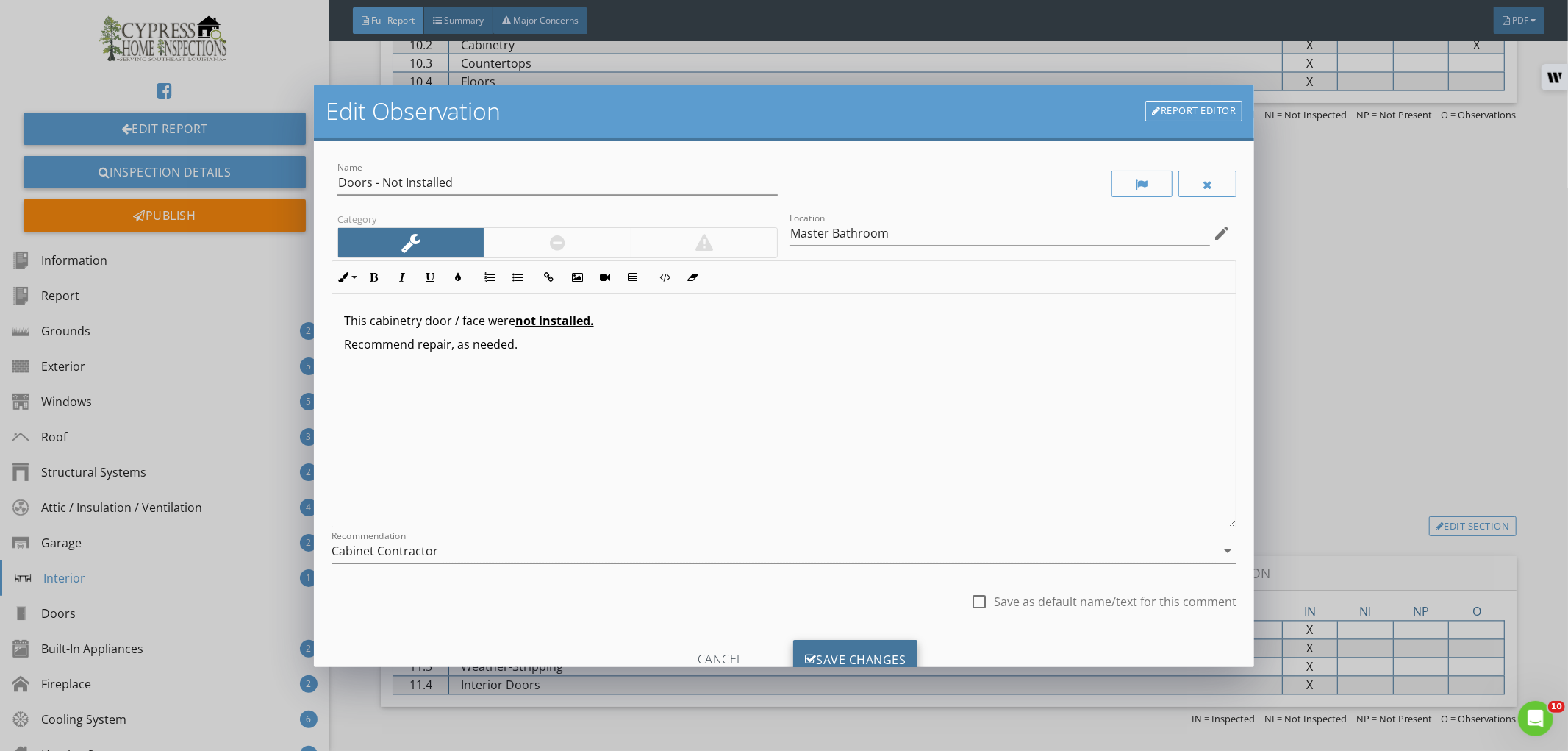
click at [817, 651] on div "Save Changes" at bounding box center [855, 659] width 125 height 40
type input "Master Bathroom"
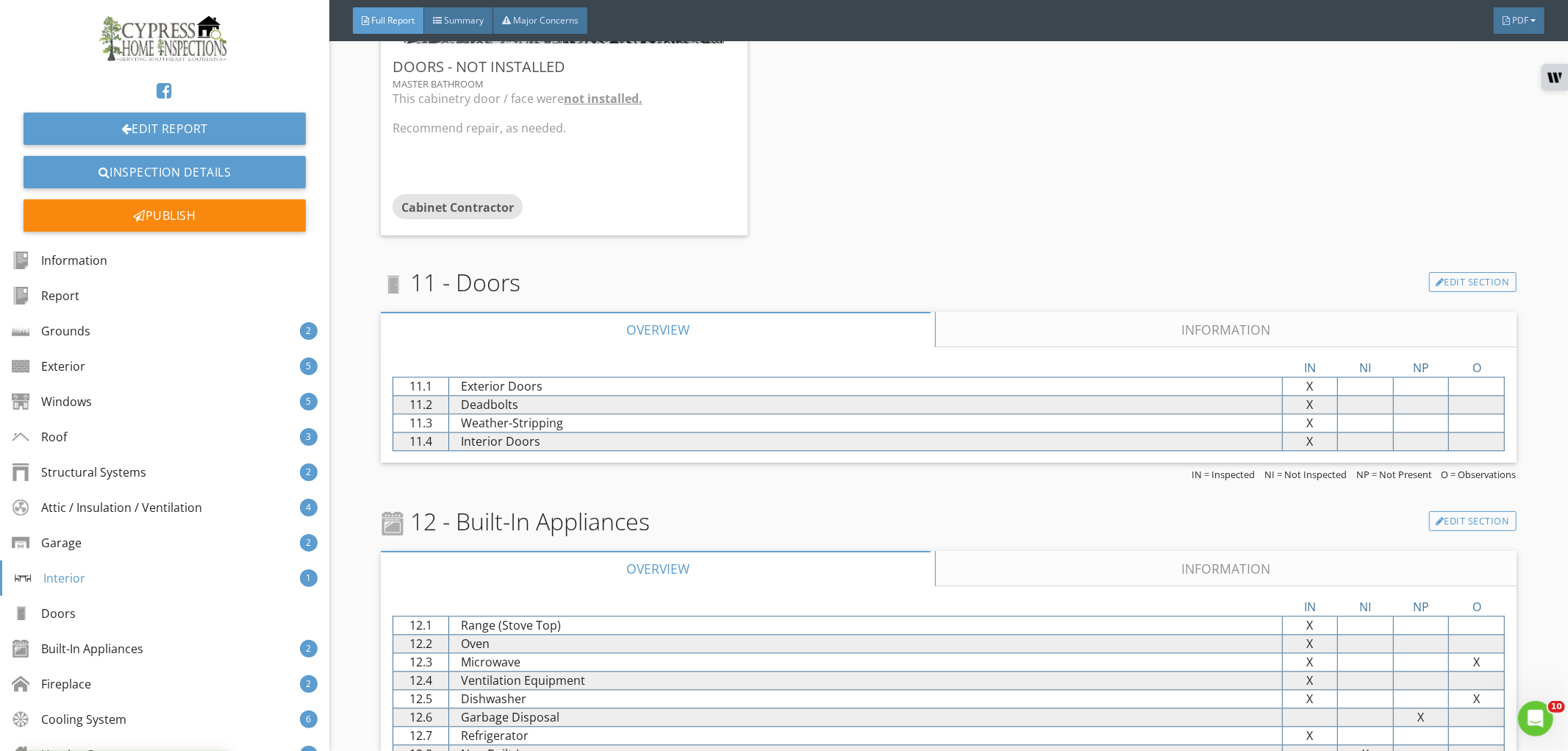
scroll to position [7191, 0]
click at [1167, 330] on link "Information" at bounding box center [1225, 329] width 580 height 35
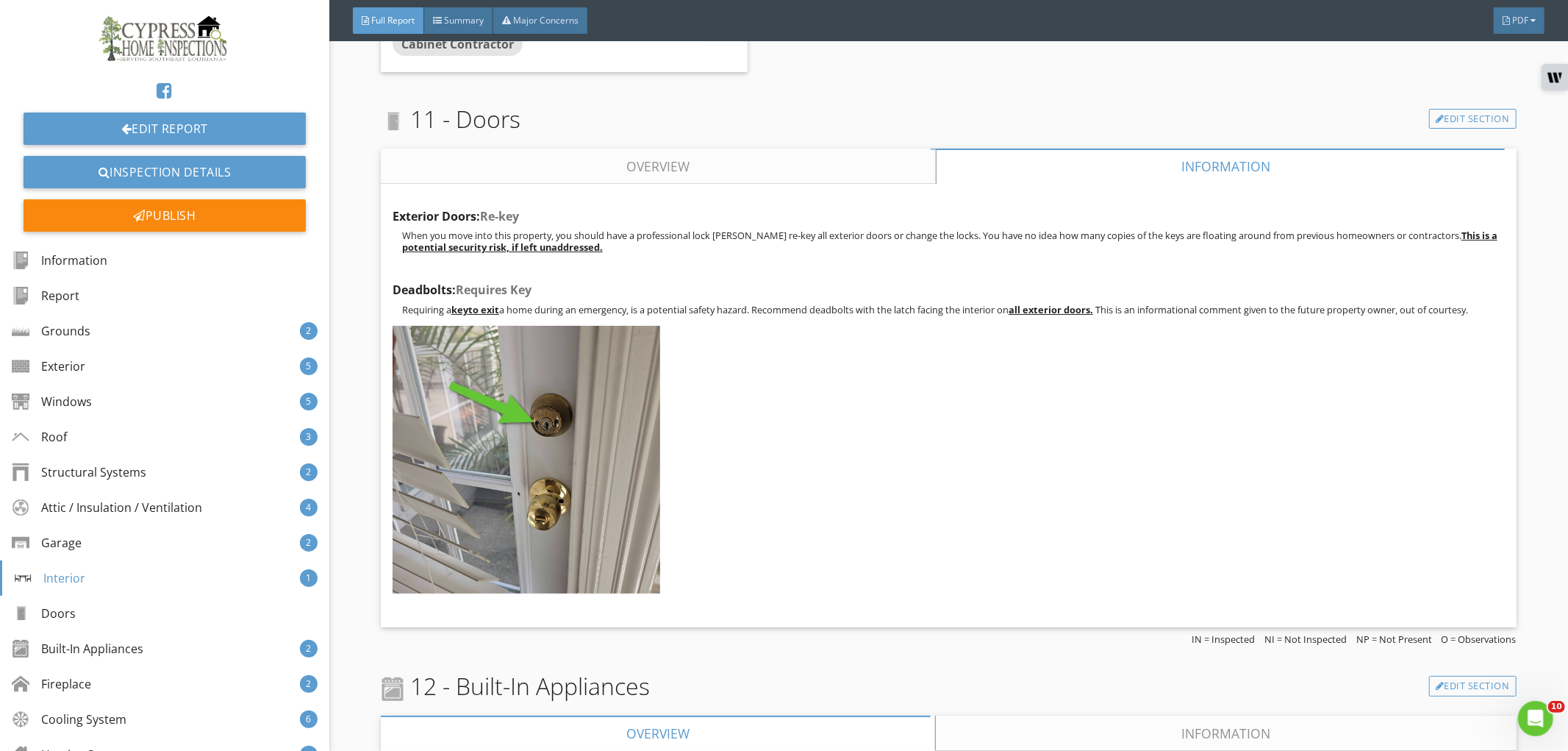
scroll to position [7355, 0]
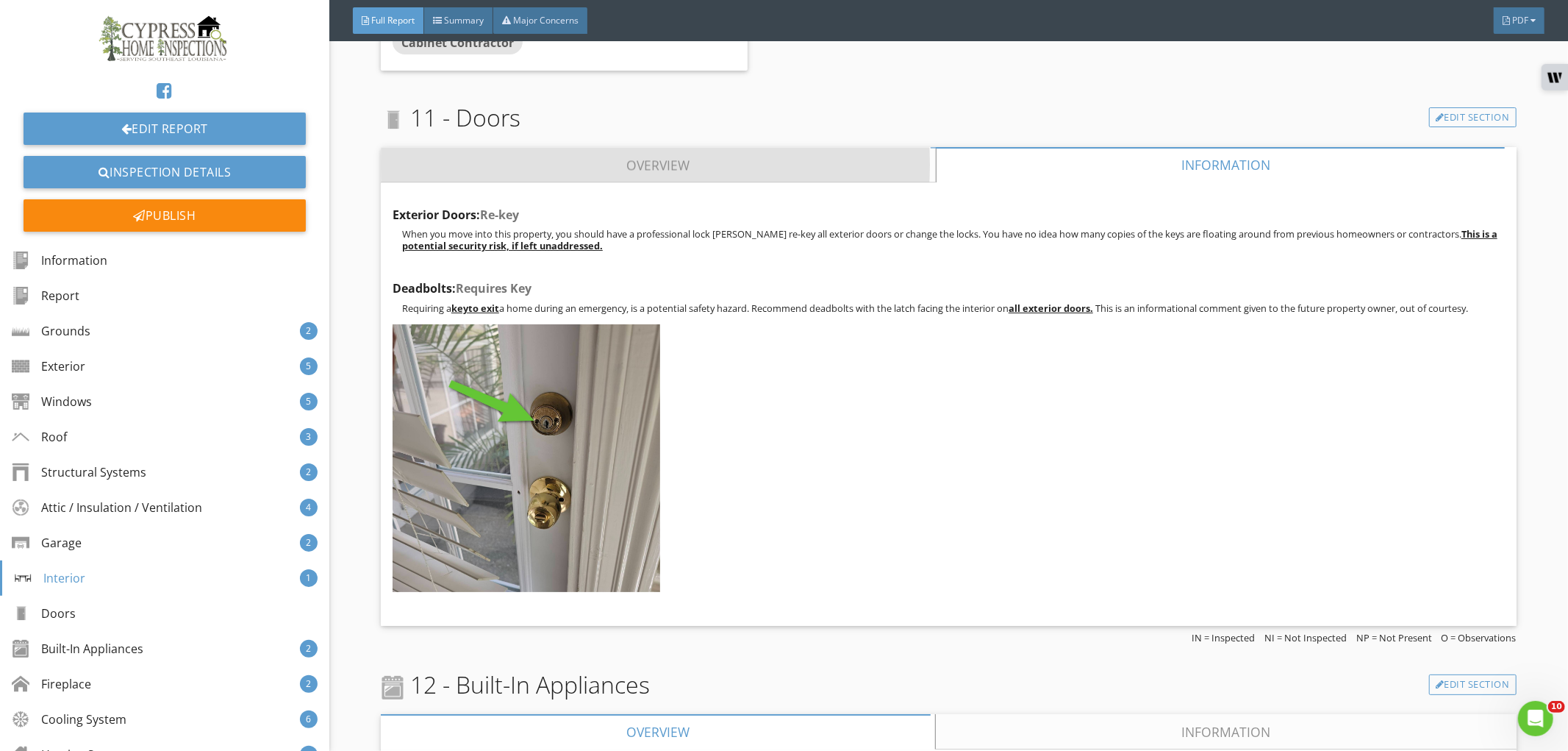
click at [765, 169] on link "Overview" at bounding box center [658, 165] width 555 height 35
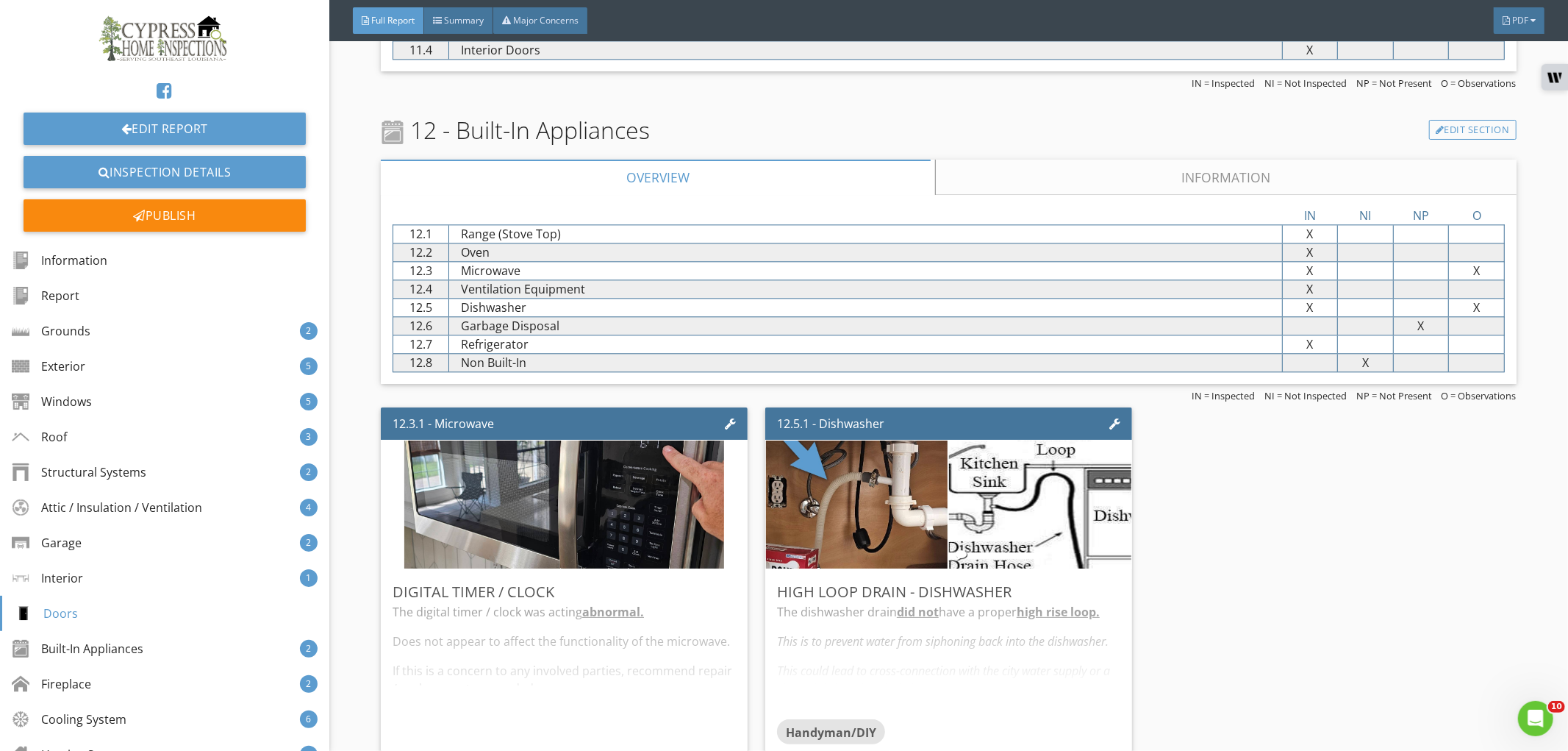
scroll to position [7600, 0]
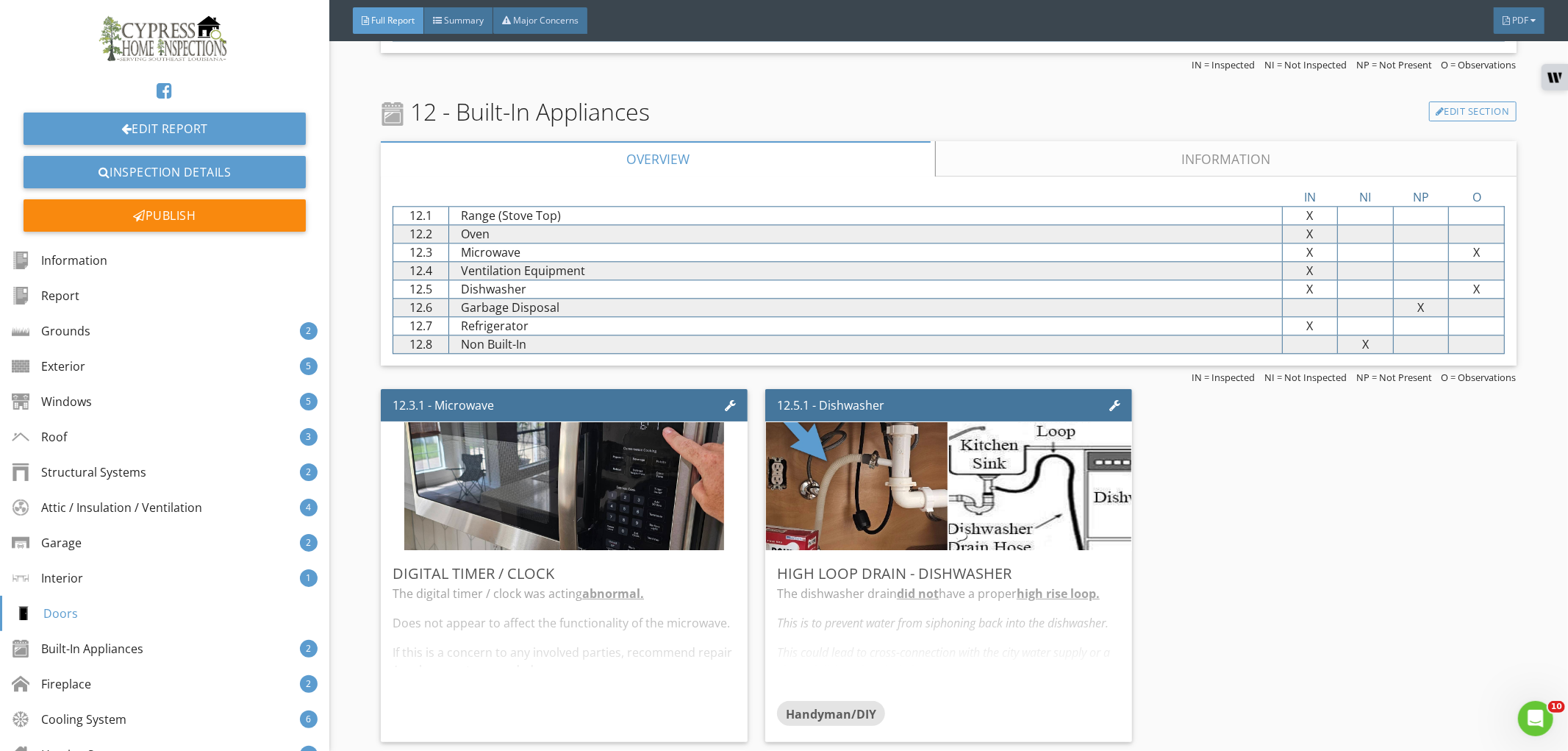
click at [1162, 143] on div "12 - Built-In Appliances Edit Section Overview Information IN NI NP O 12.1 Rang…" at bounding box center [948, 421] width 1135 height 654
drag, startPoint x: 1143, startPoint y: 157, endPoint x: 1145, endPoint y: 164, distance: 7.3
click at [1143, 157] on link "Information" at bounding box center [1225, 159] width 580 height 35
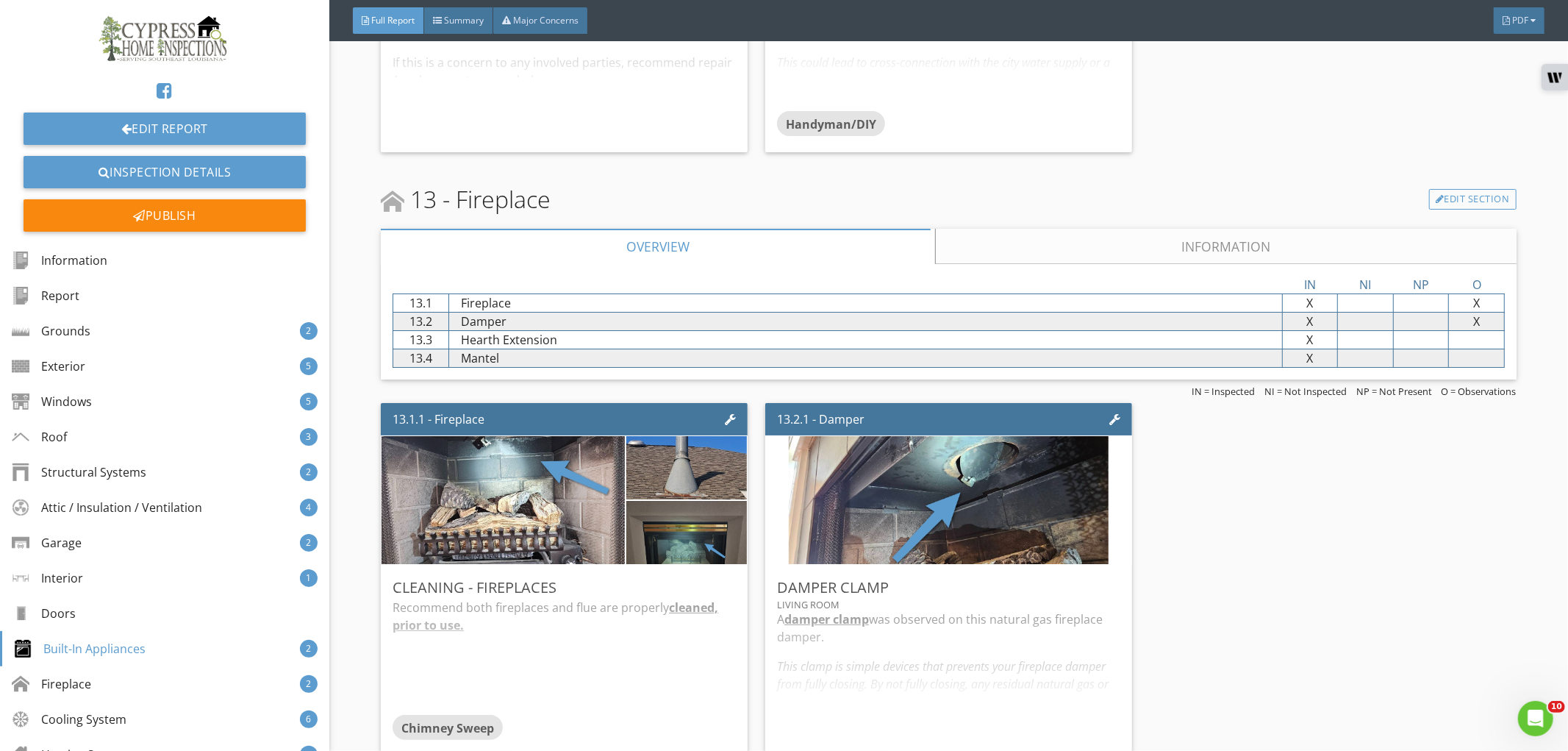
scroll to position [9316, 0]
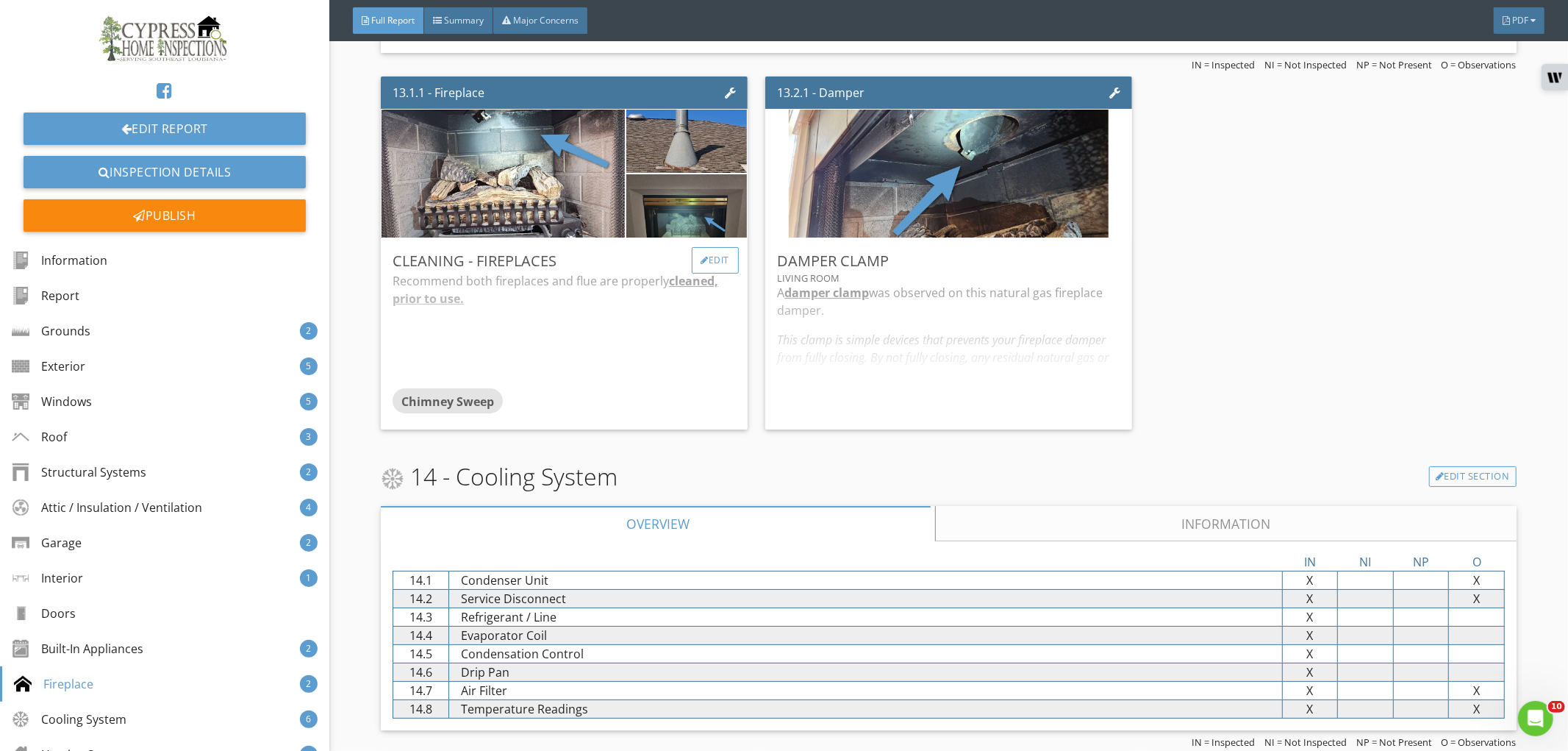
click at [713, 251] on div "Edit" at bounding box center [715, 260] width 48 height 26
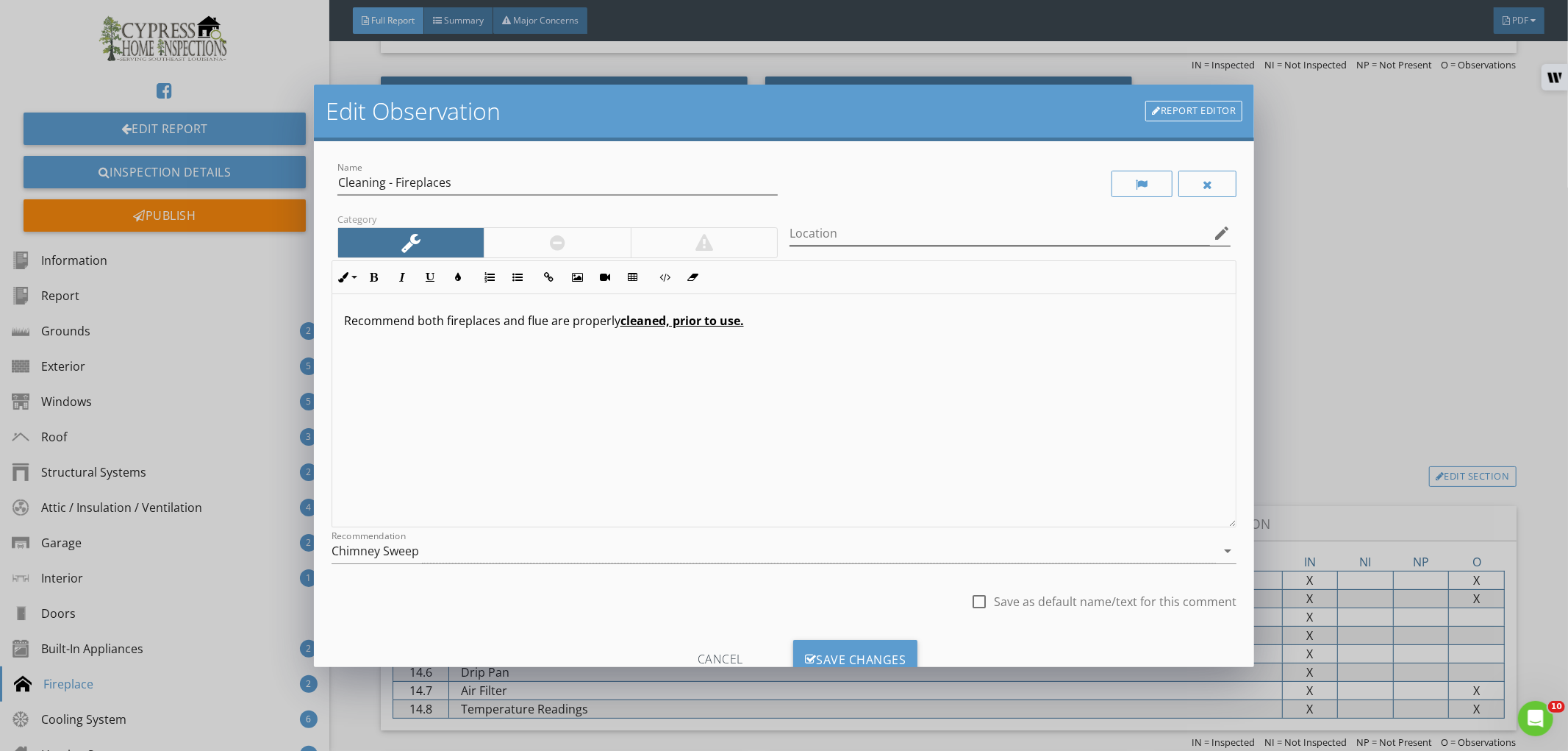
click at [1213, 233] on icon "edit" at bounding box center [1222, 233] width 18 height 18
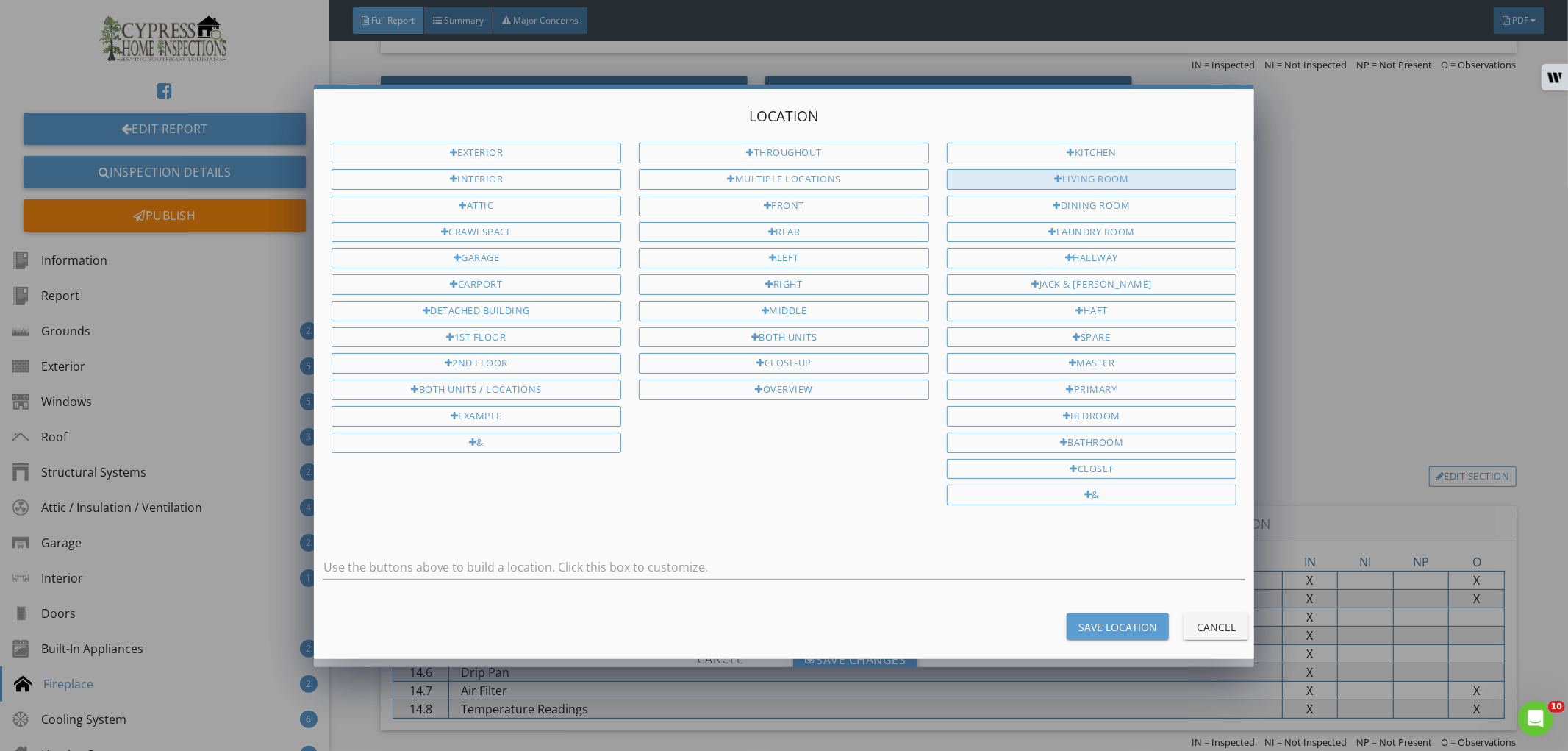
click at [1039, 180] on div "Living Room" at bounding box center [1092, 179] width 291 height 20
click at [1057, 495] on div "&" at bounding box center [1092, 494] width 291 height 20
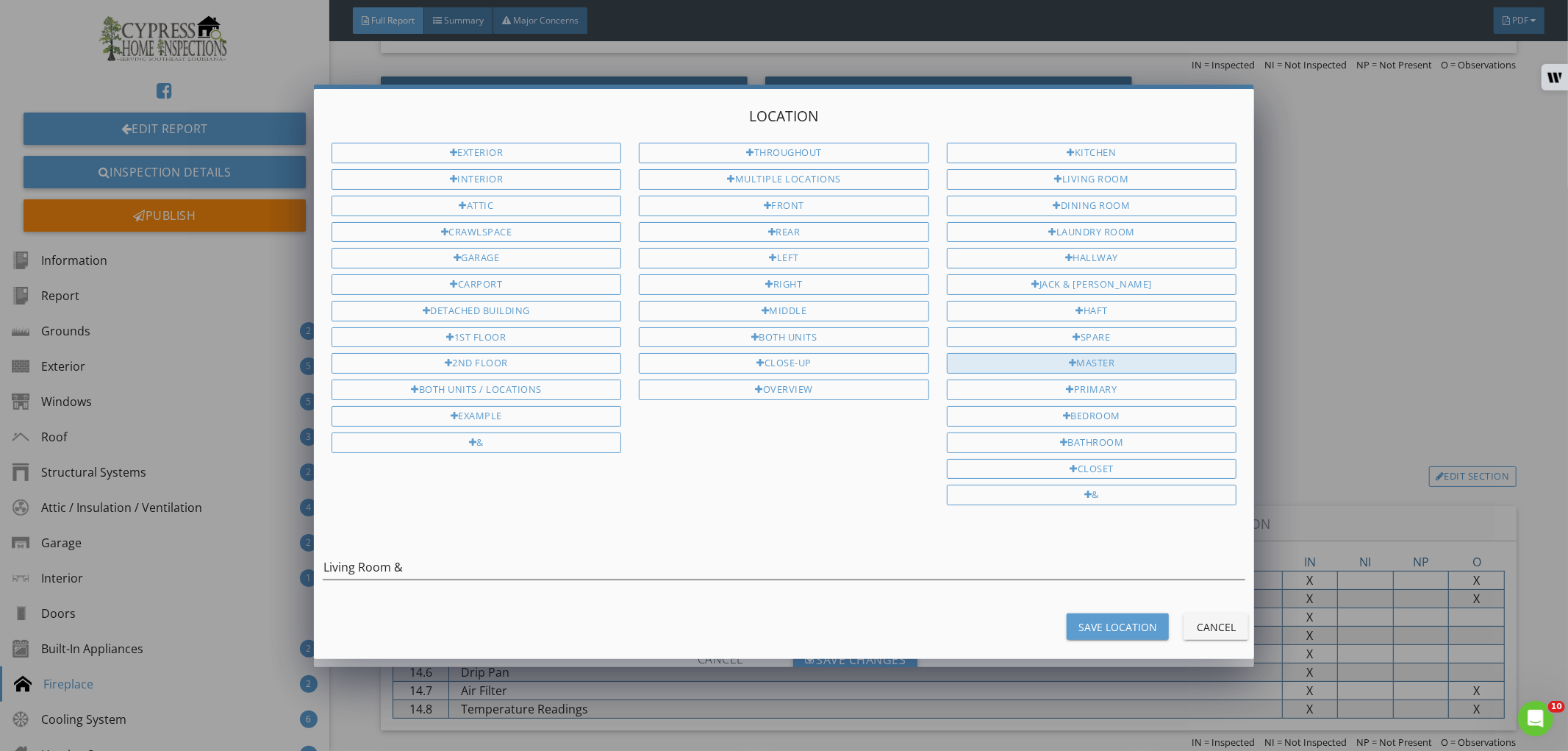
click at [1120, 363] on div "Master" at bounding box center [1092, 363] width 291 height 20
click at [1106, 424] on div "Bedroom" at bounding box center [1092, 416] width 291 height 20
type input "Living Room & Master Bedroom"
click at [1107, 622] on div "Save Location" at bounding box center [1117, 628] width 78 height 16
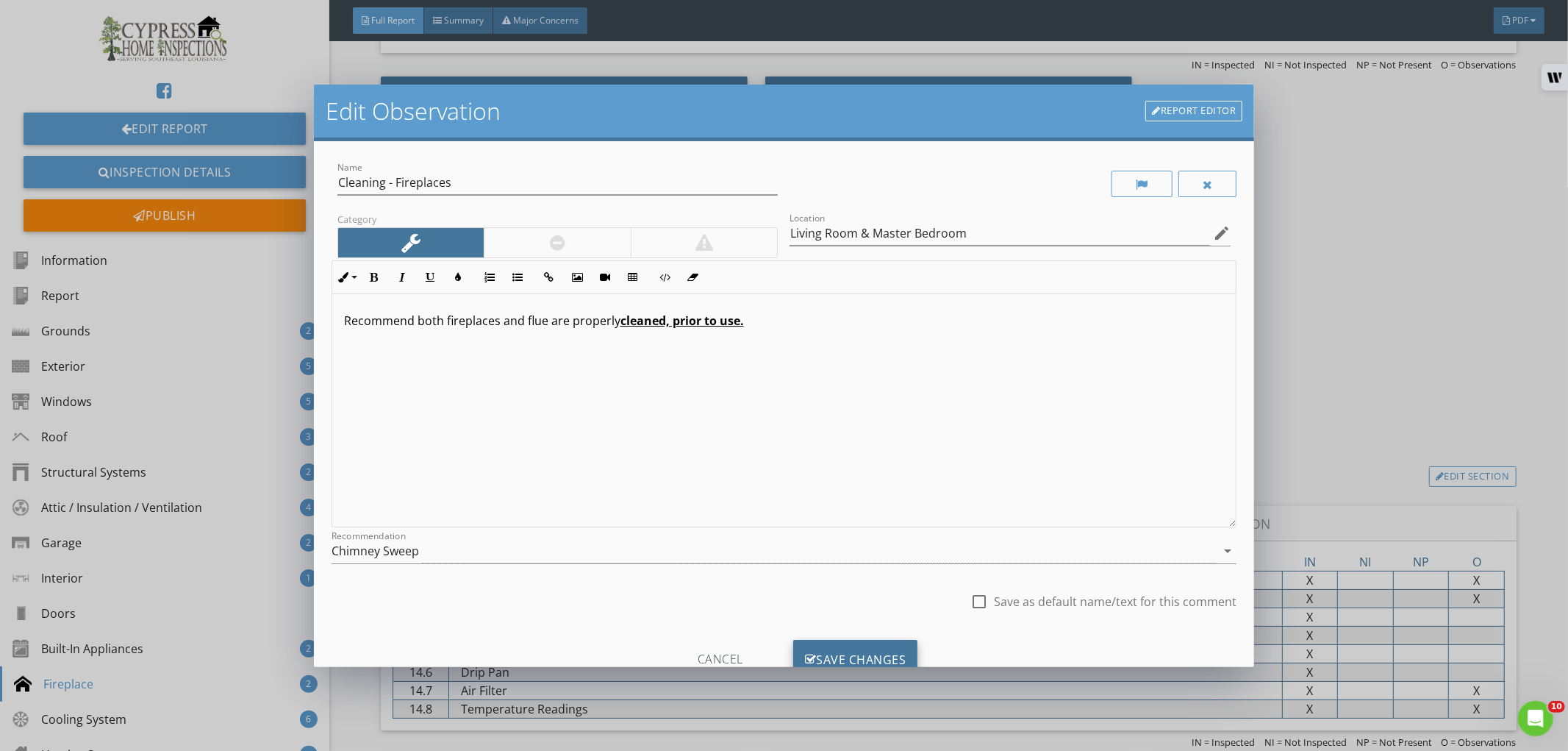
click at [859, 651] on div "Save Changes" at bounding box center [855, 659] width 125 height 40
type input "Living Room & Master Bedroom"
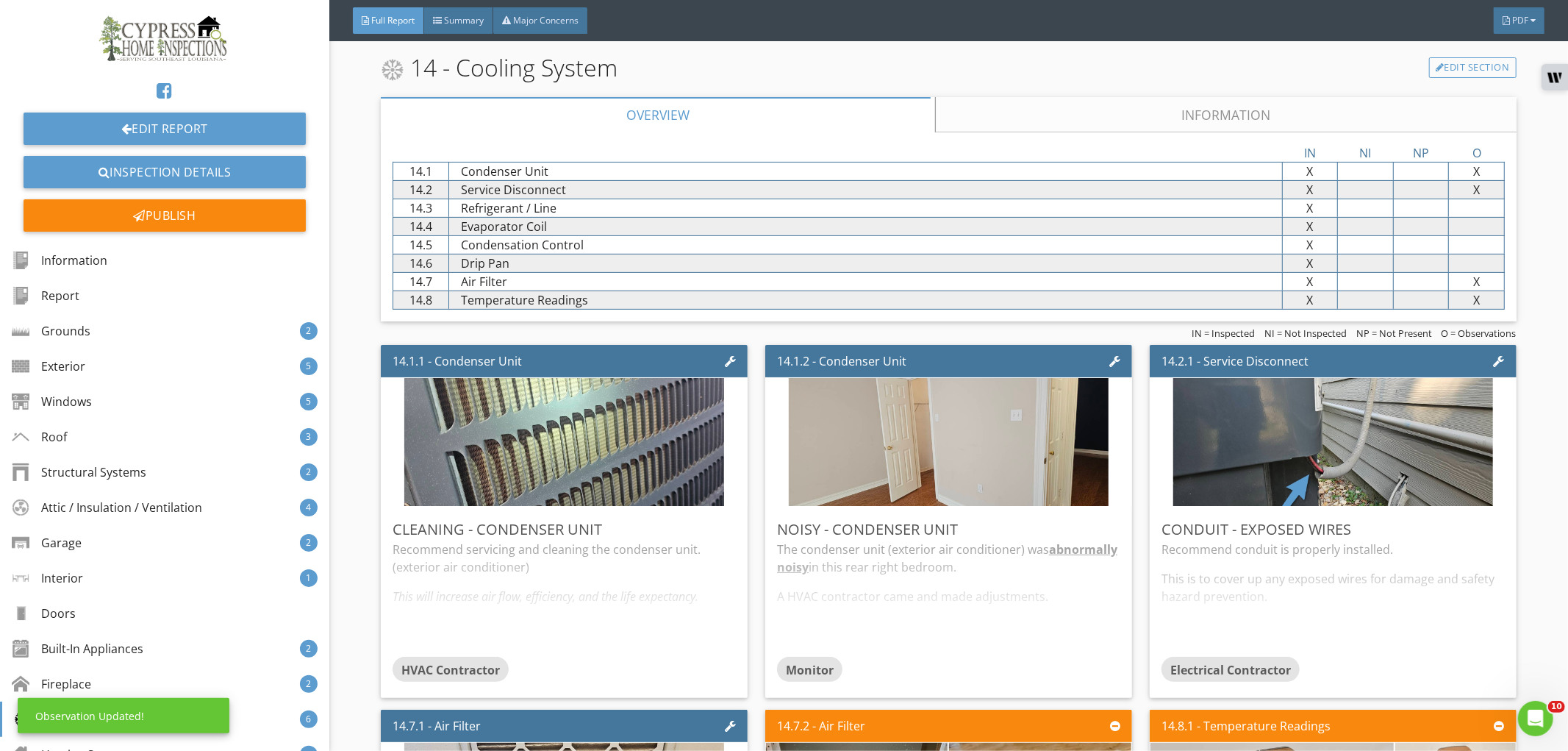
scroll to position [10051, 0]
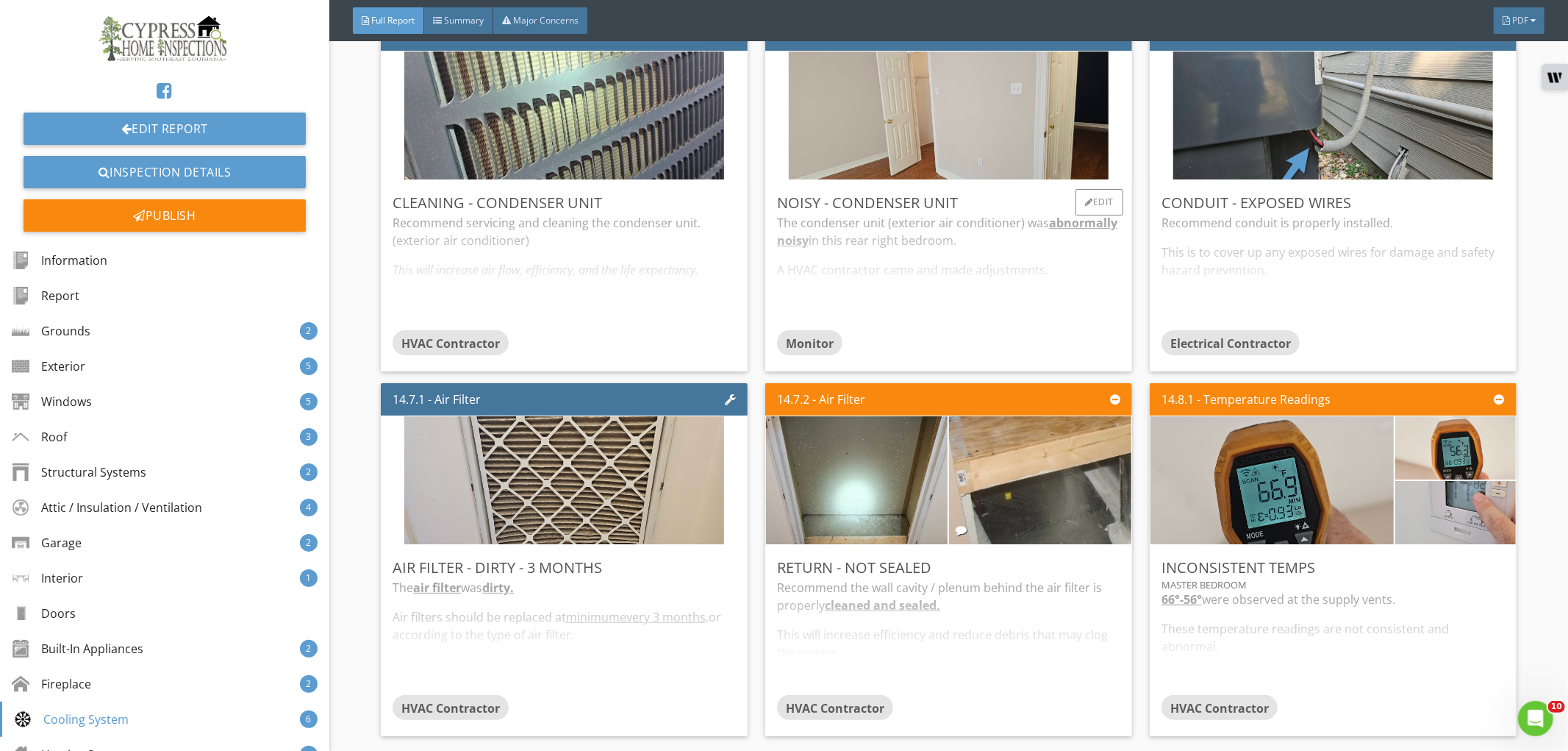
click at [948, 331] on div "Monitor" at bounding box center [949, 345] width 344 height 29
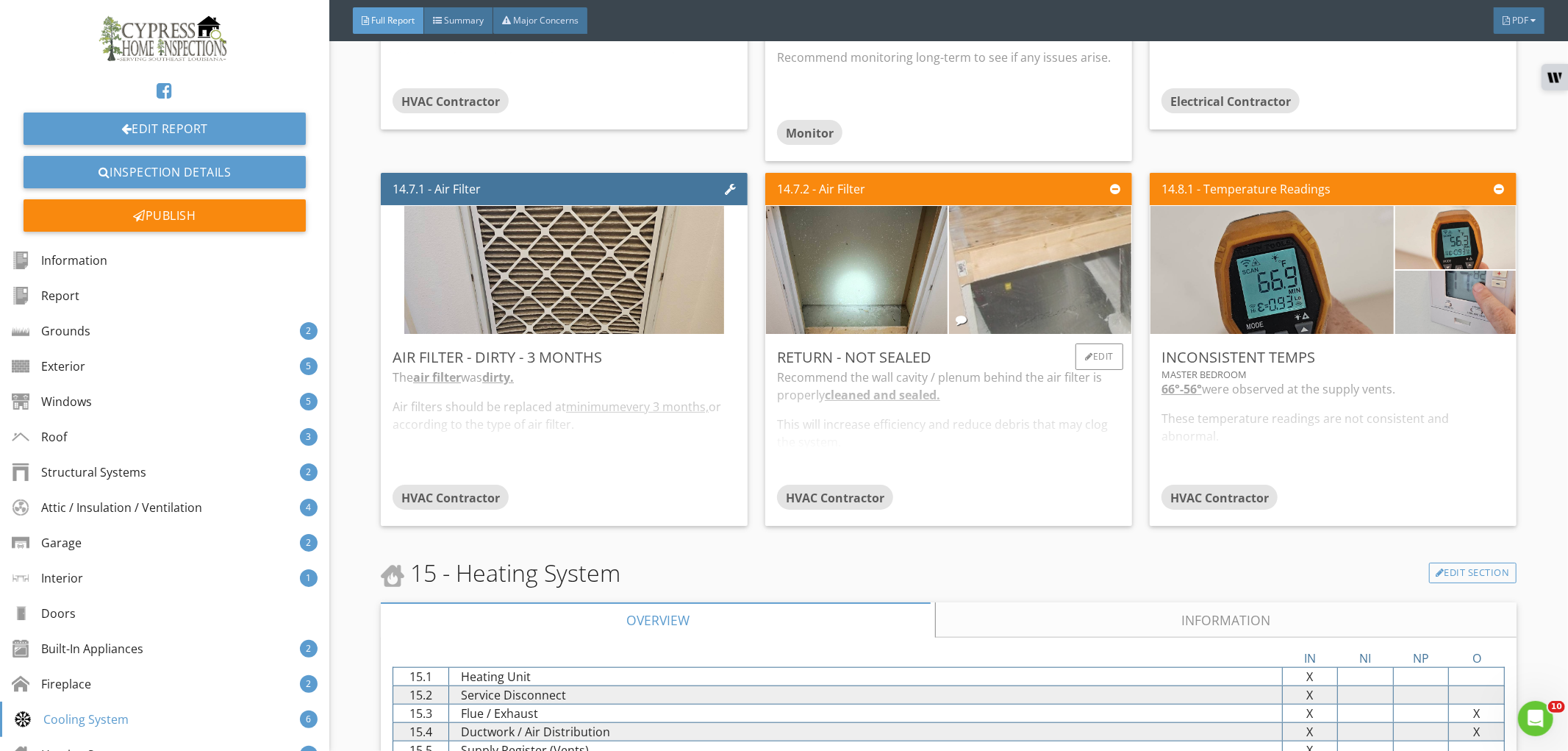
scroll to position [10297, 0]
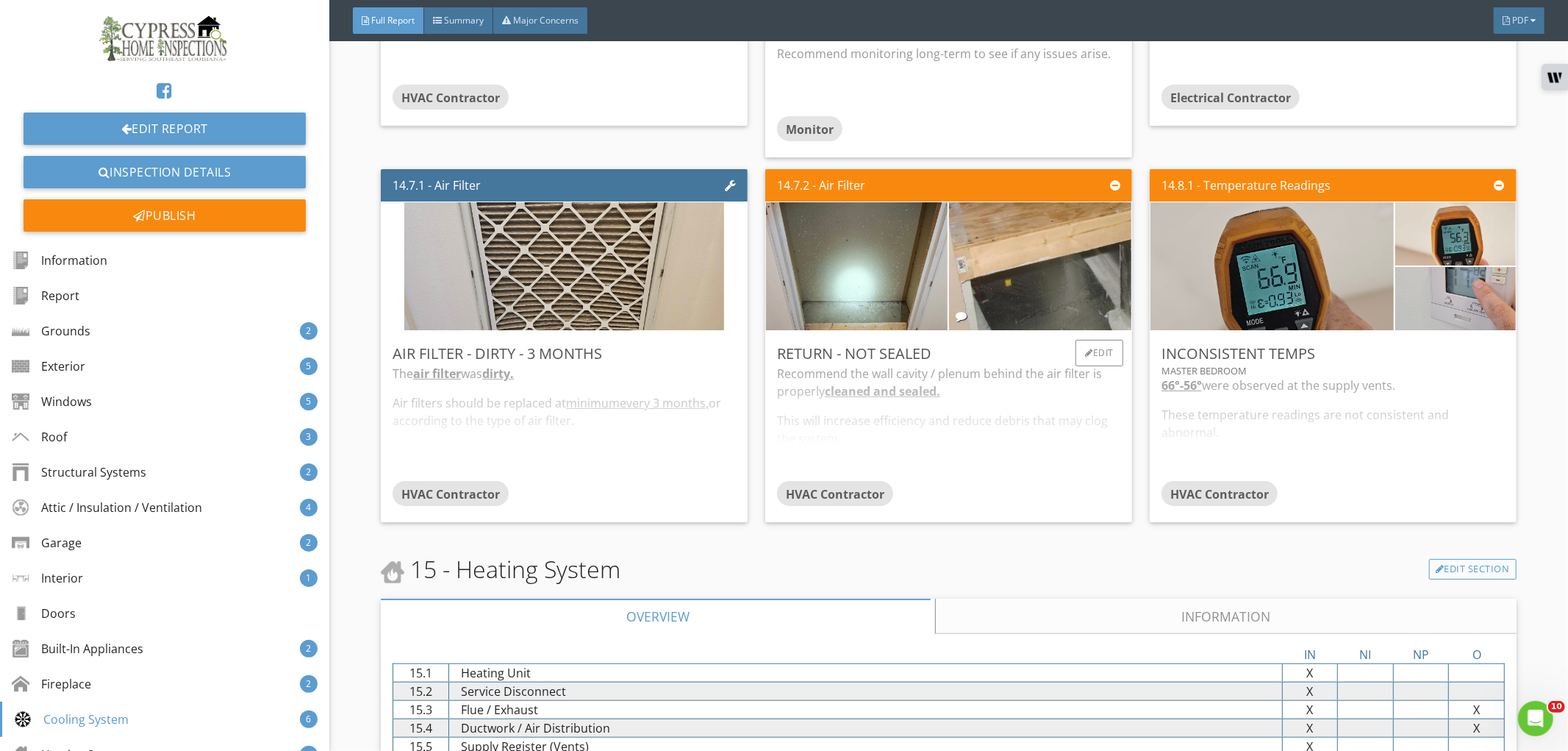
click at [1010, 435] on div "Recommend the wall cavity / plenum behind the air filter is properly cleaned an…" at bounding box center [949, 423] width 344 height 116
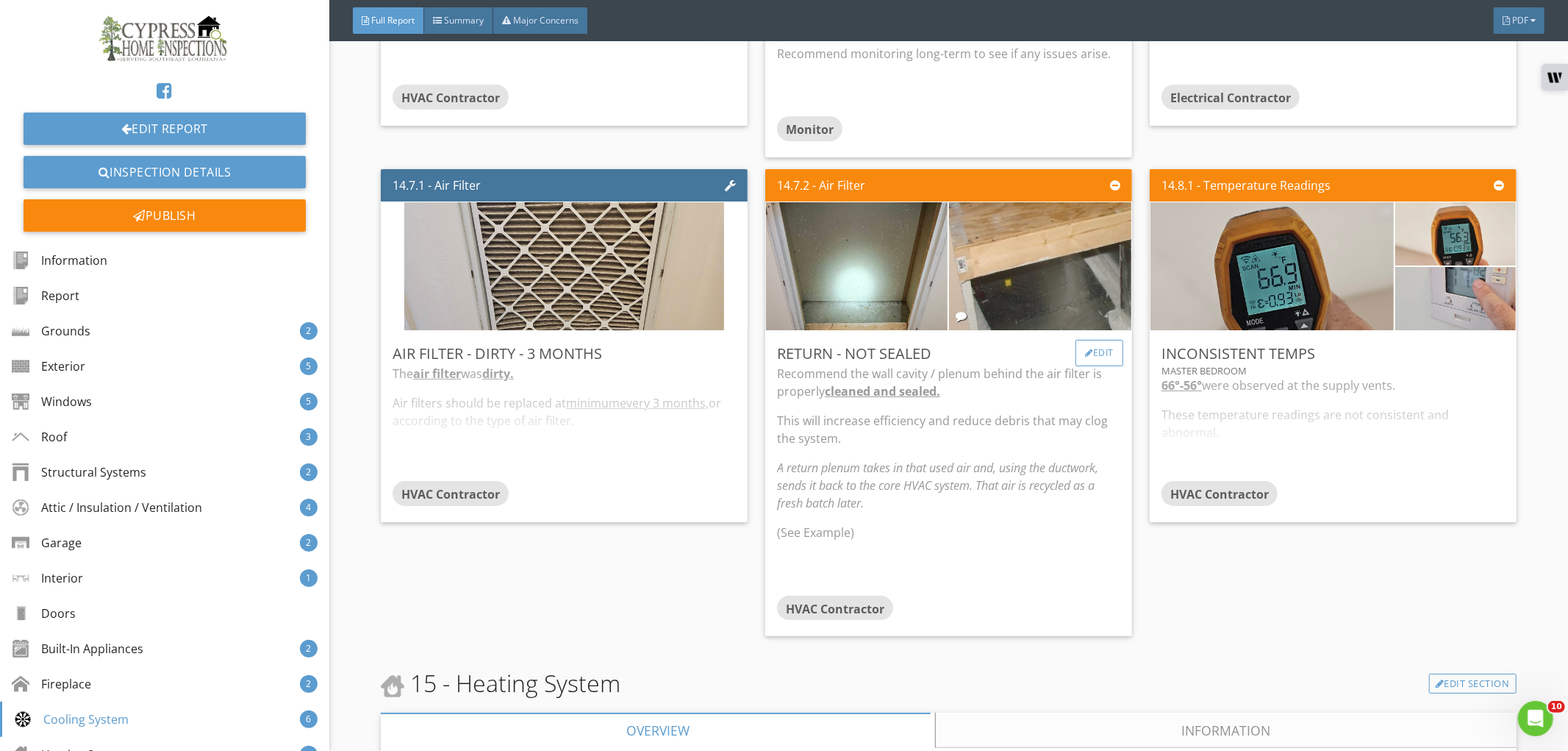
click at [1089, 346] on div "Edit" at bounding box center [1099, 353] width 48 height 26
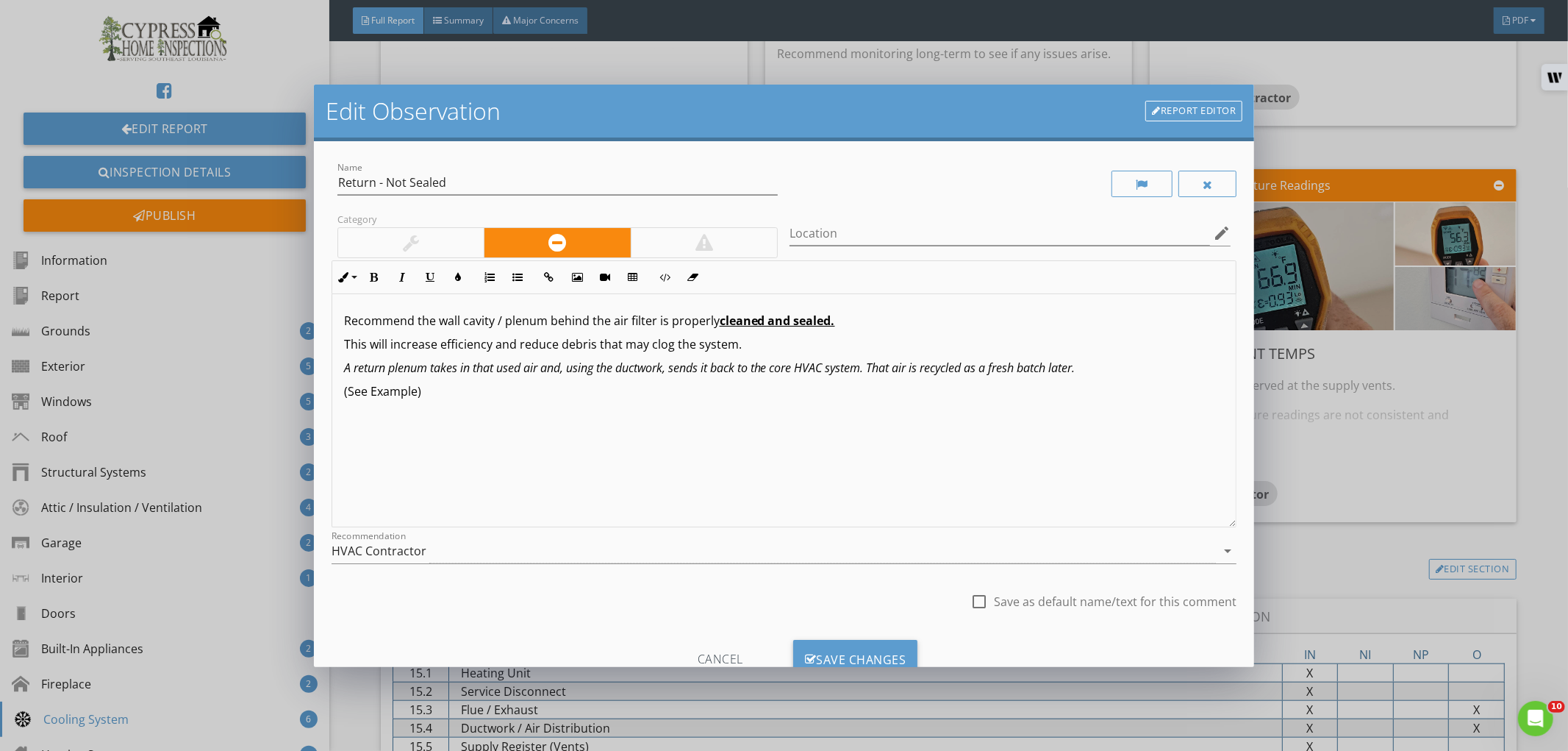
click at [442, 243] on div at bounding box center [411, 242] width 146 height 29
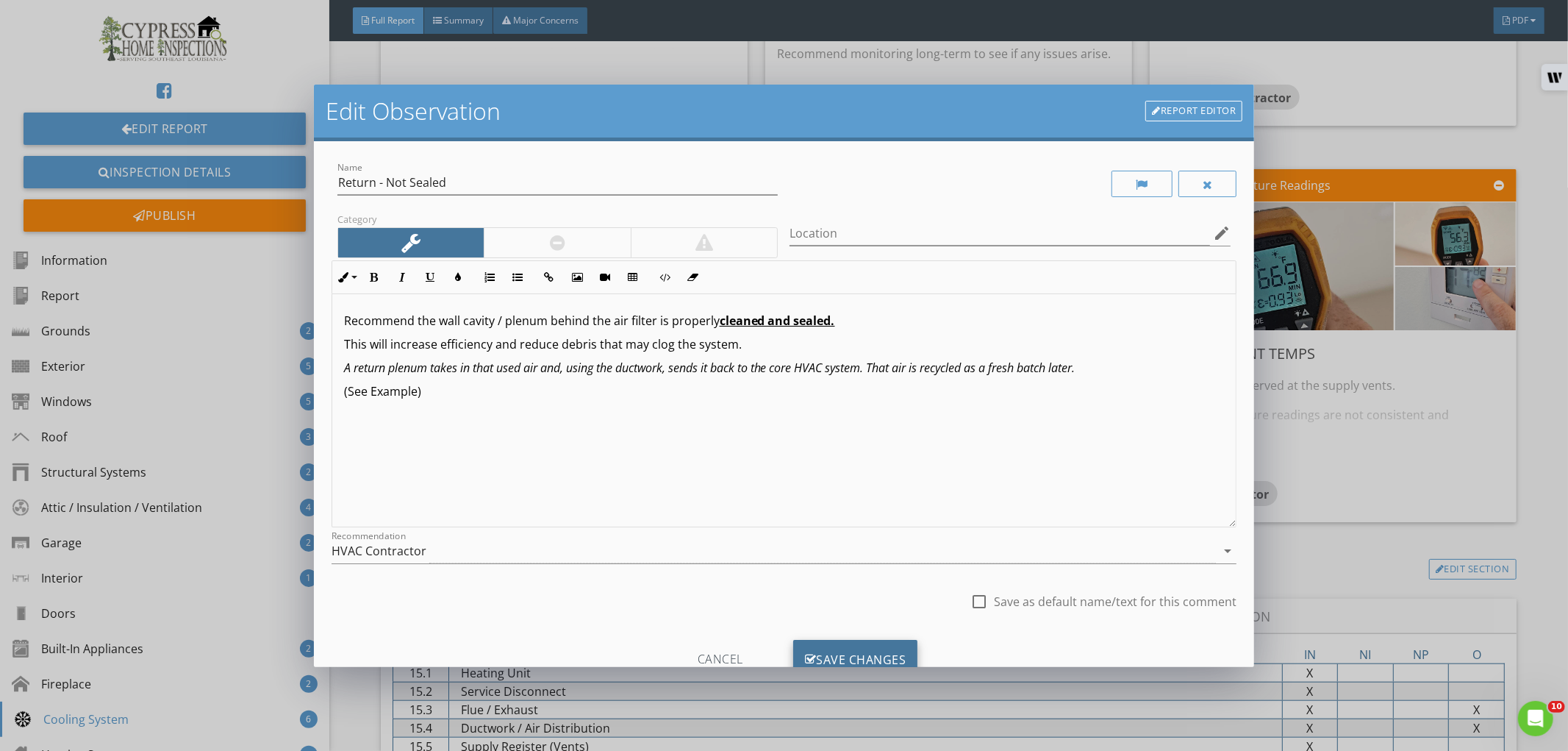
click at [838, 651] on div "Save Changes" at bounding box center [855, 659] width 125 height 40
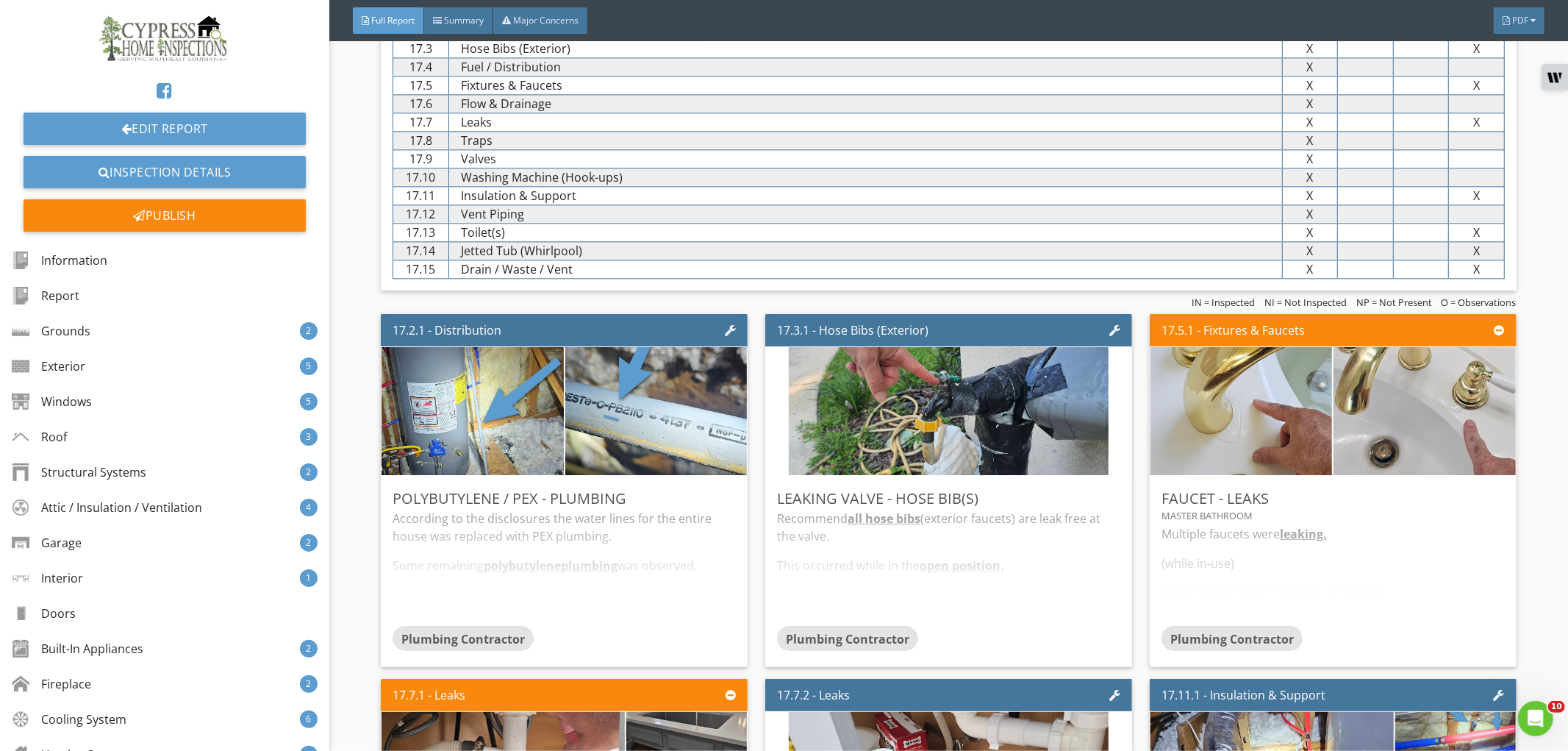
scroll to position [12421, 0]
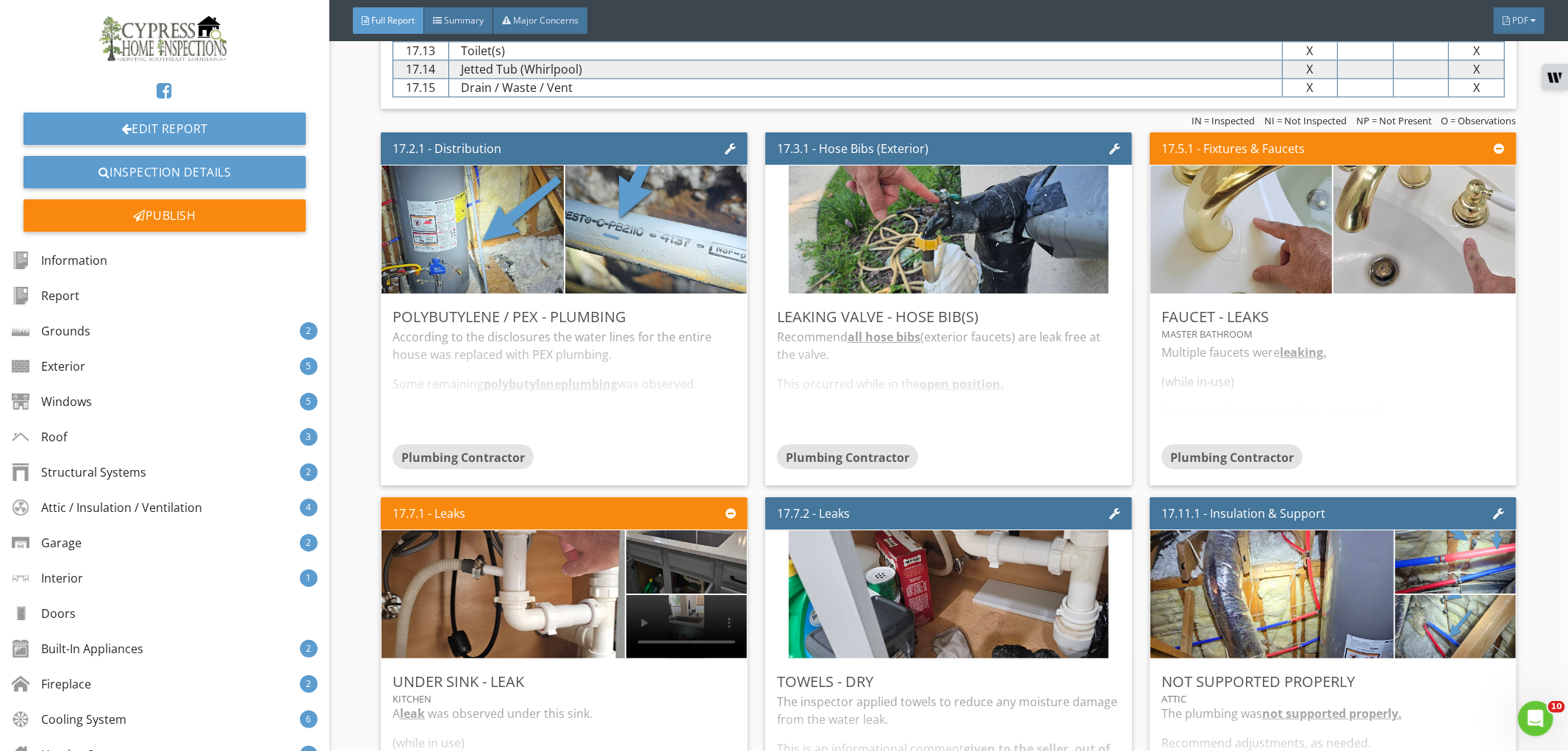
click at [669, 488] on div "17.2.1 - Distribution Polybutylene / PEX - Plumbing According to the disclosure…" at bounding box center [570, 309] width 379 height 365
click at [672, 458] on div "Plumbing Contractor" at bounding box center [565, 458] width 344 height 29
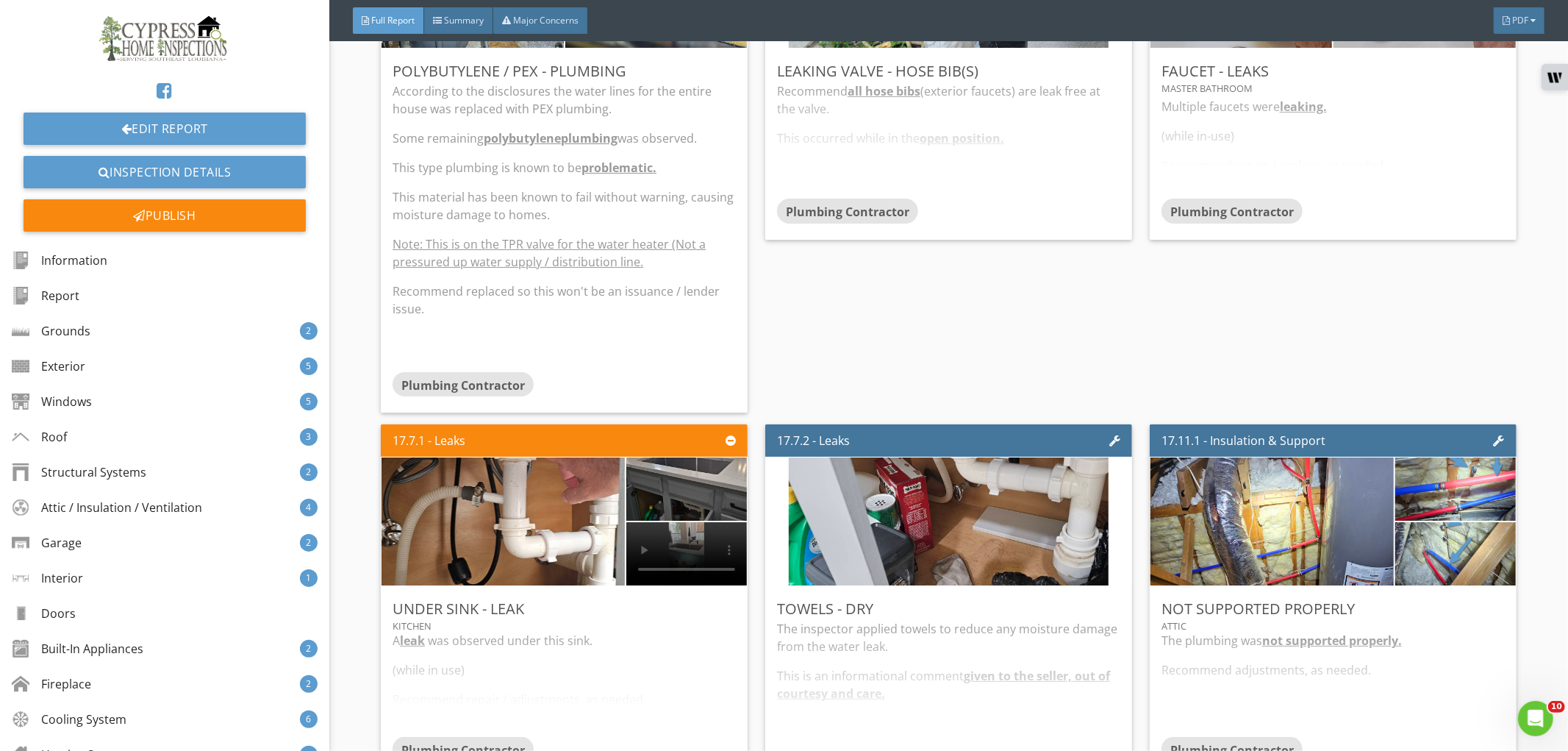
scroll to position [12912, 0]
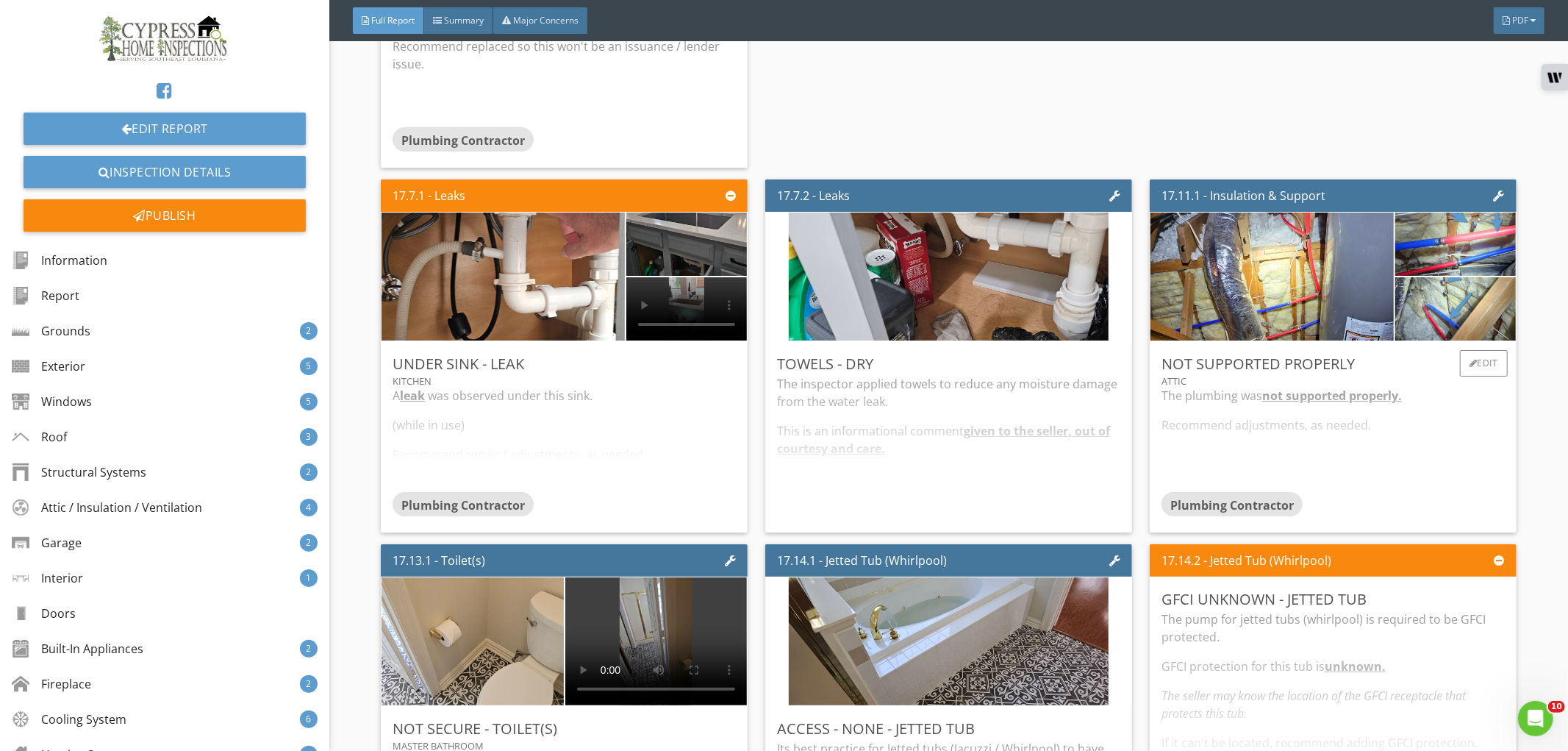
click at [1342, 393] on div "The plumbing was not supported properly. Recommend adjustments, as needed." at bounding box center [1333, 439] width 344 height 104
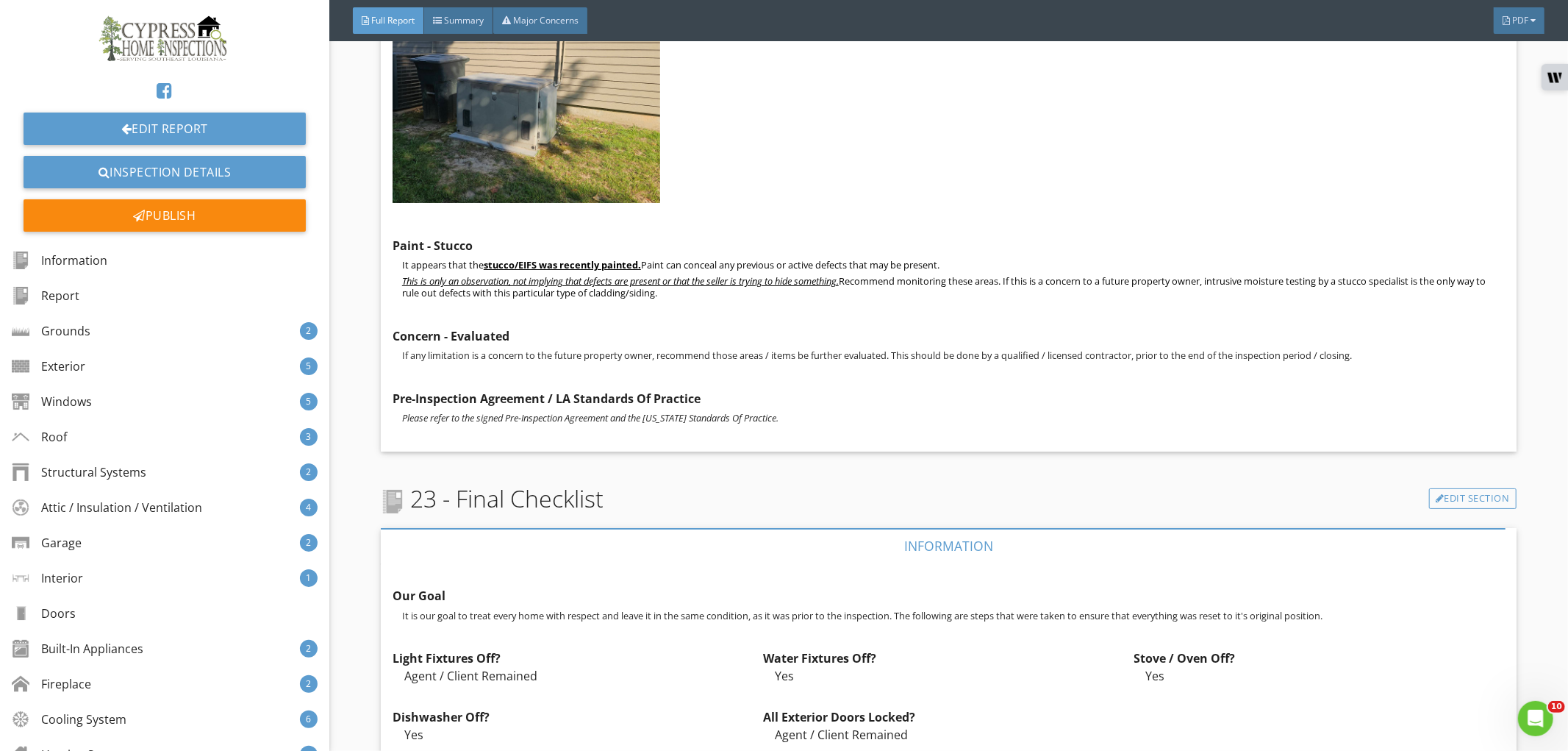
scroll to position [20018, 0]
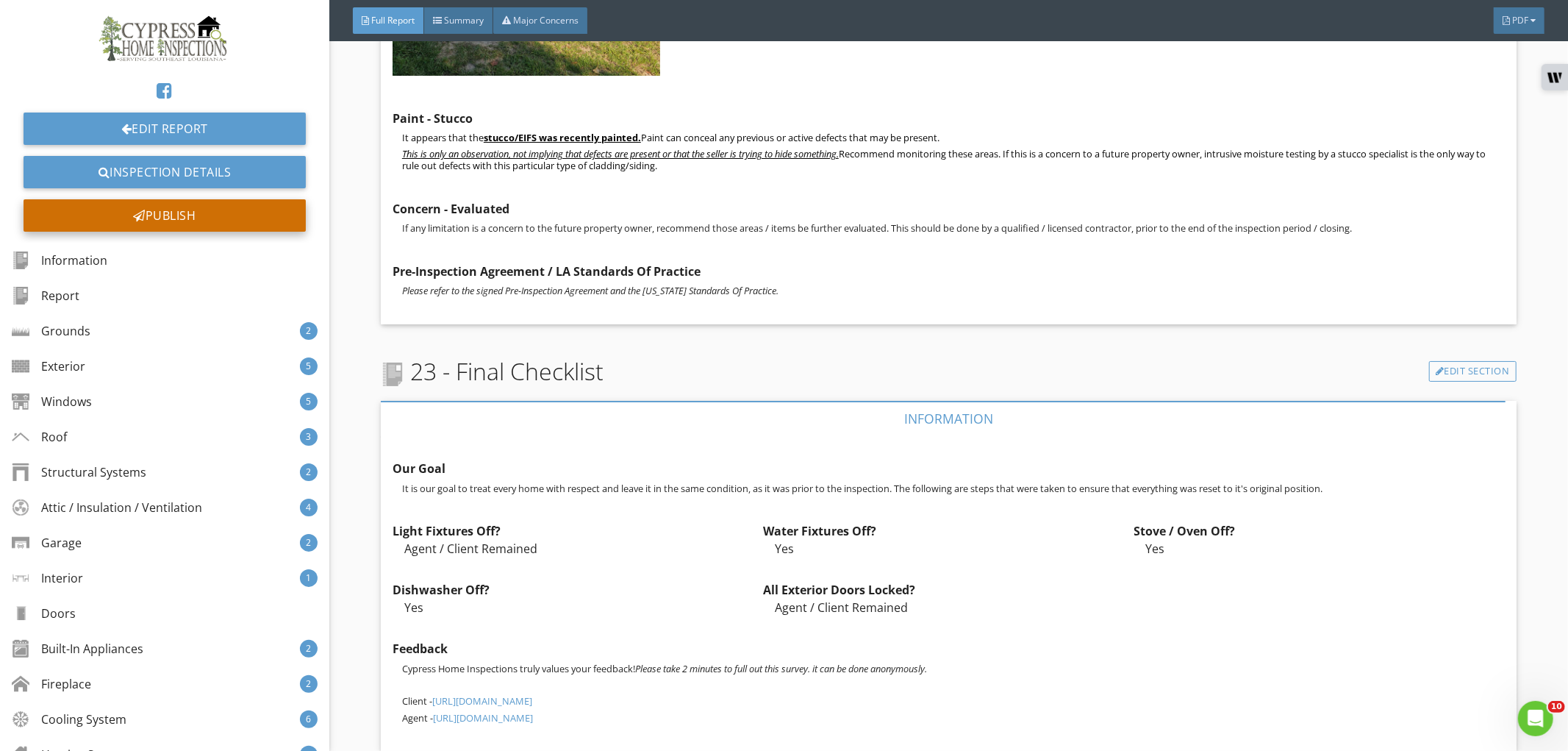
click at [248, 218] on div "Publish" at bounding box center [165, 215] width 282 height 33
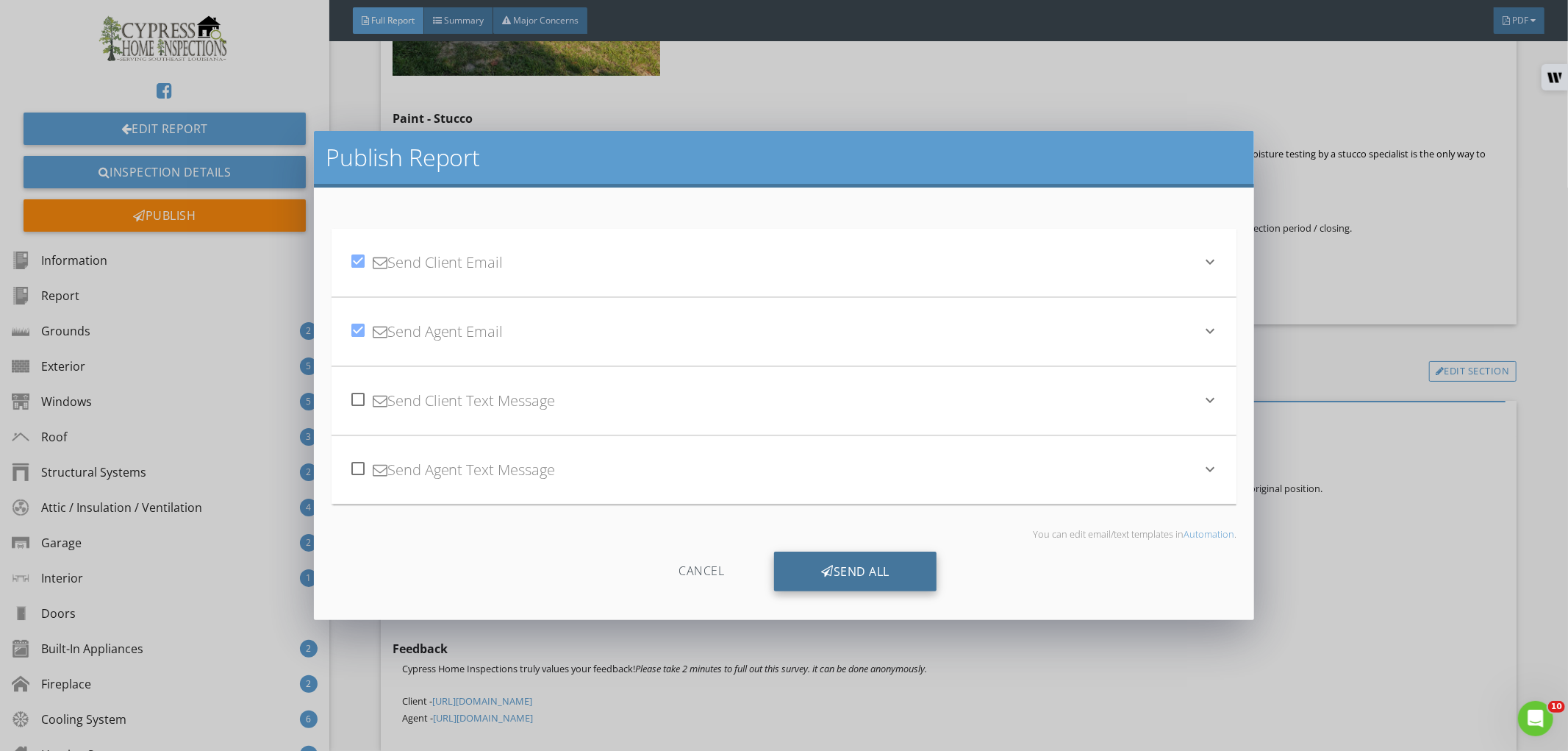
click at [848, 574] on div "Send All" at bounding box center [855, 571] width 162 height 40
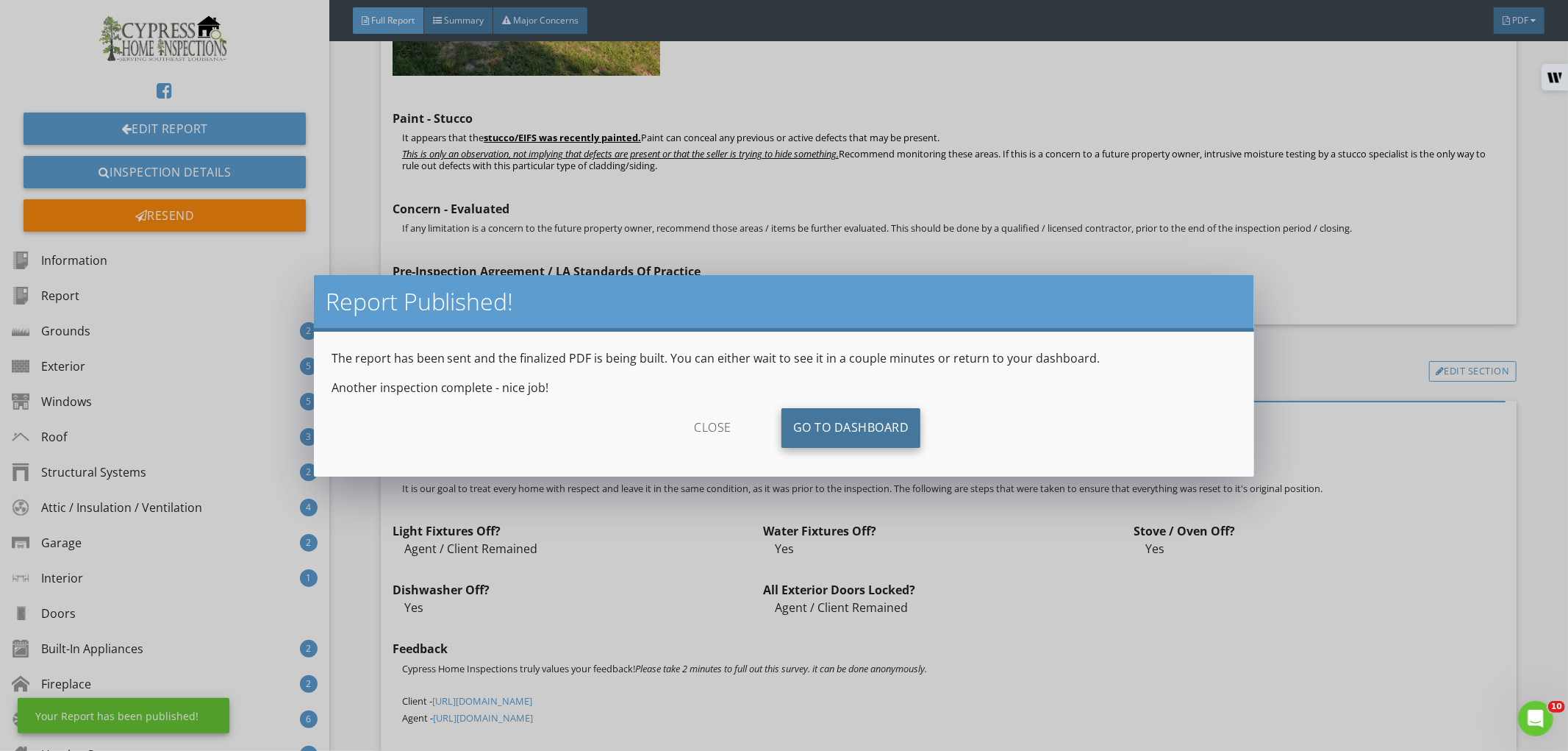
click at [859, 430] on link "Go To Dashboard" at bounding box center [851, 428] width 140 height 40
